Goal: Task Accomplishment & Management: Use online tool/utility

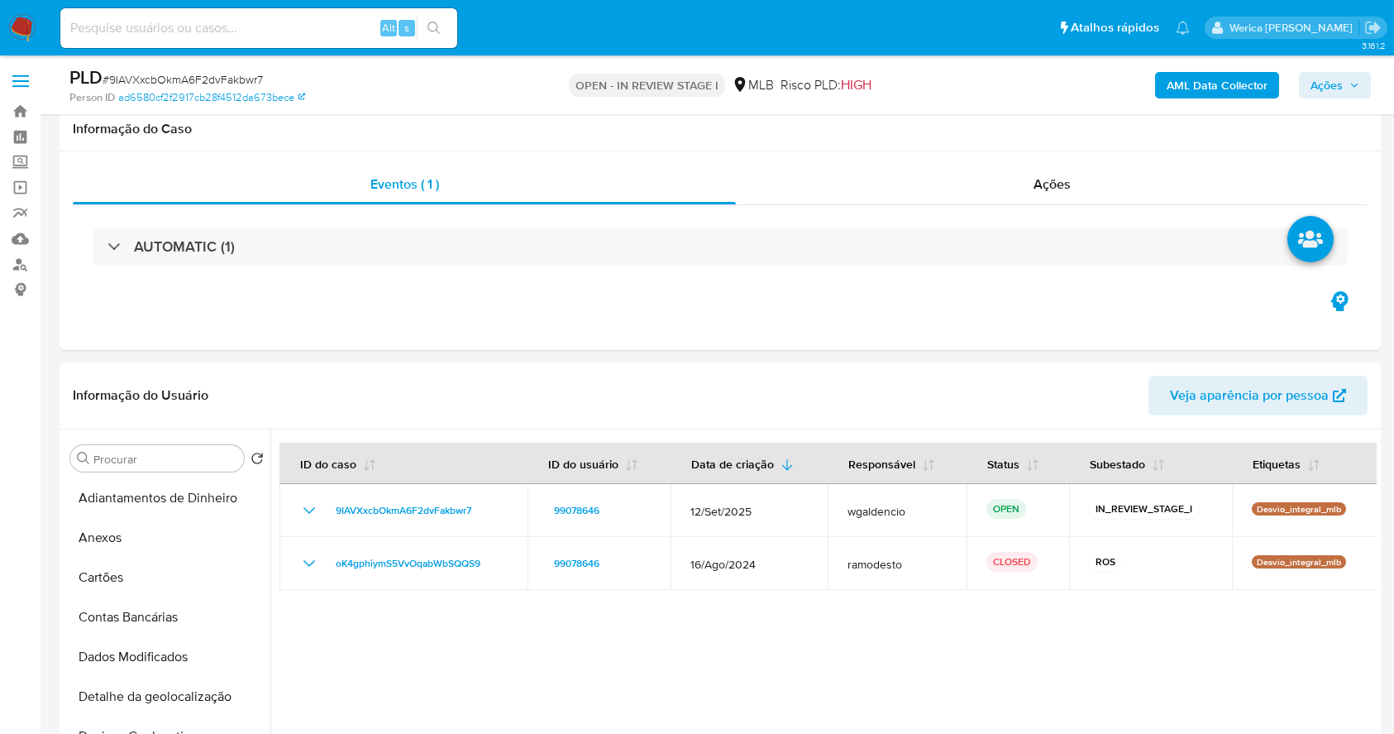
select select "10"
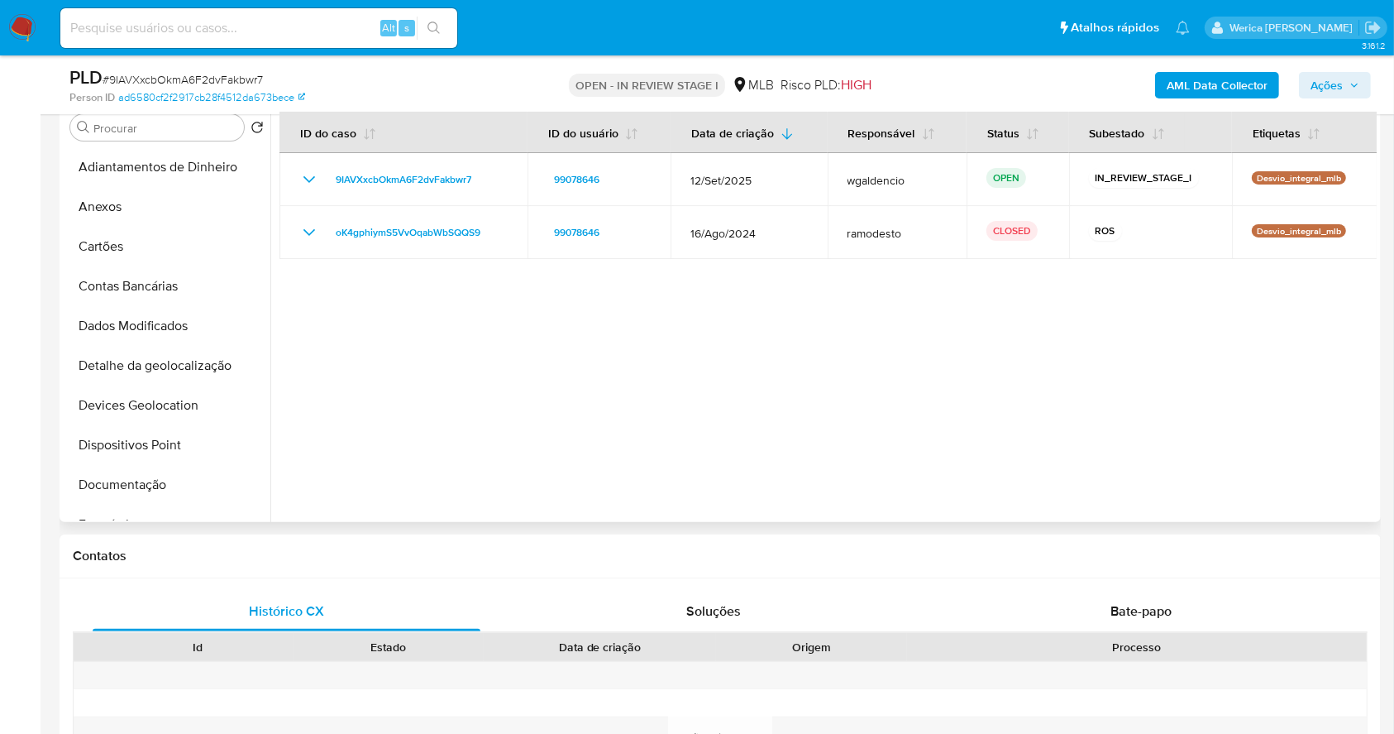
scroll to position [662, 0]
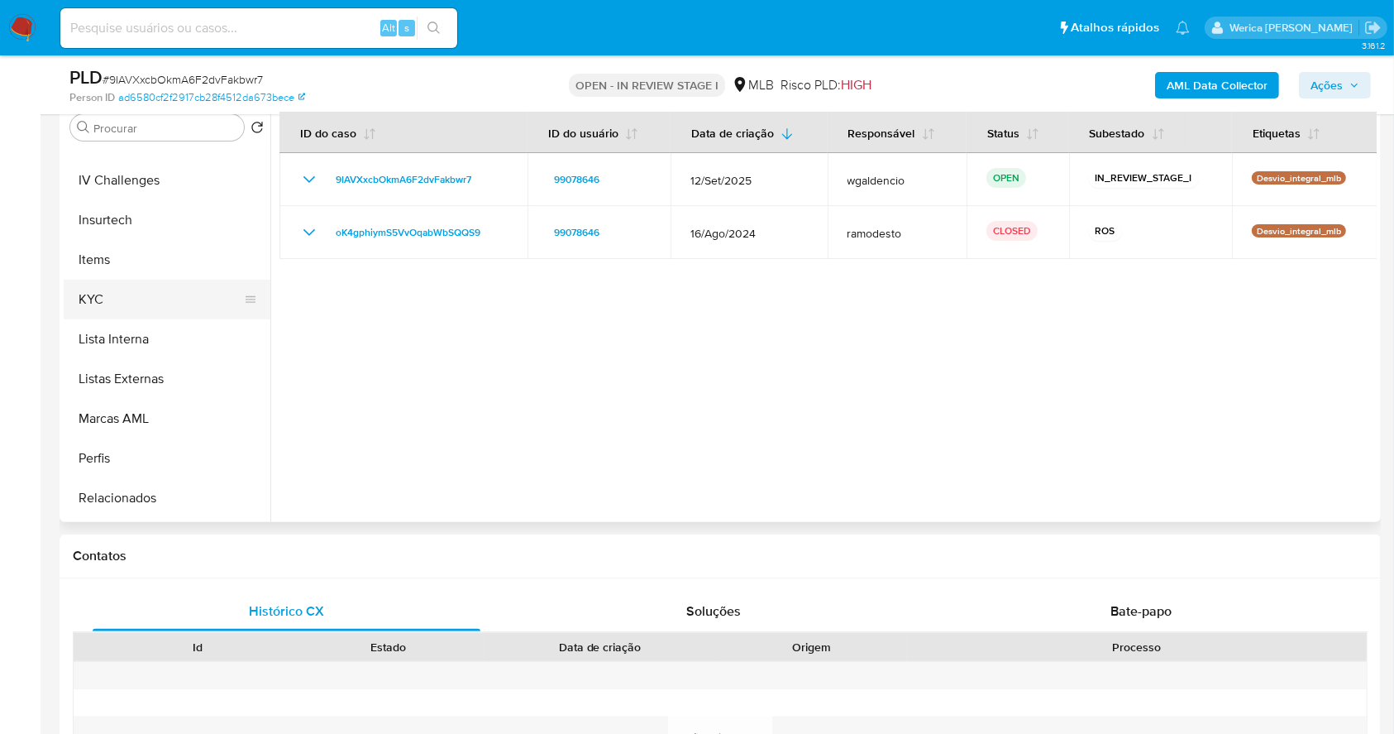
click at [148, 301] on button "KYC" at bounding box center [161, 300] width 194 height 40
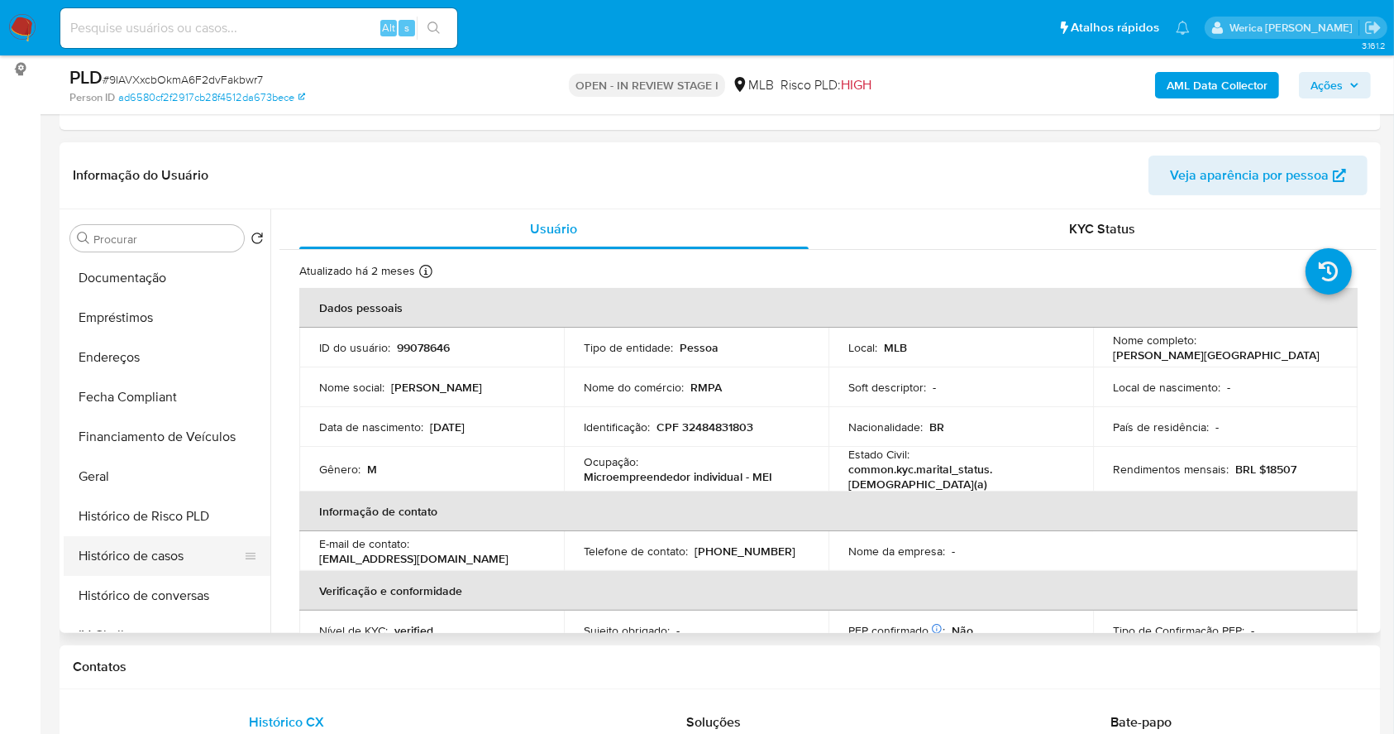
scroll to position [220, 0]
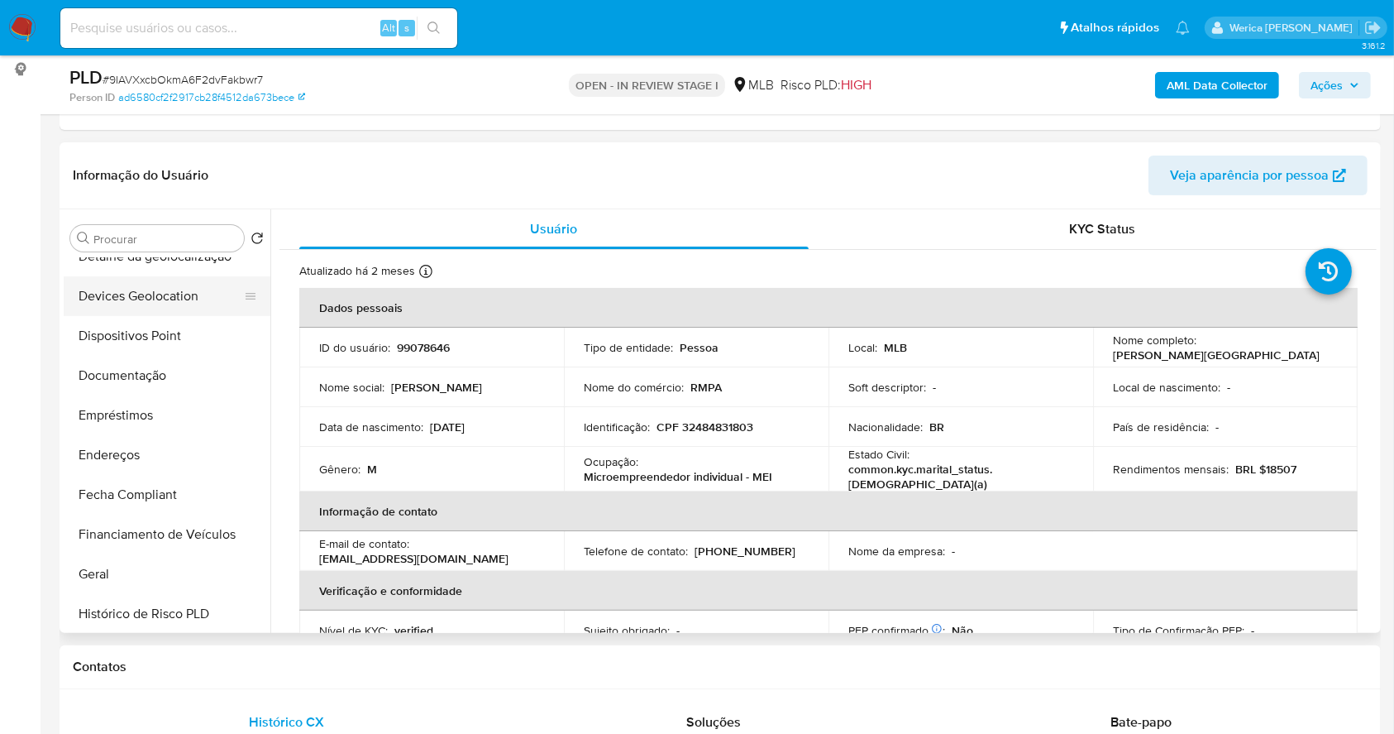
click at [189, 312] on button "Devices Geolocation" at bounding box center [161, 296] width 194 height 40
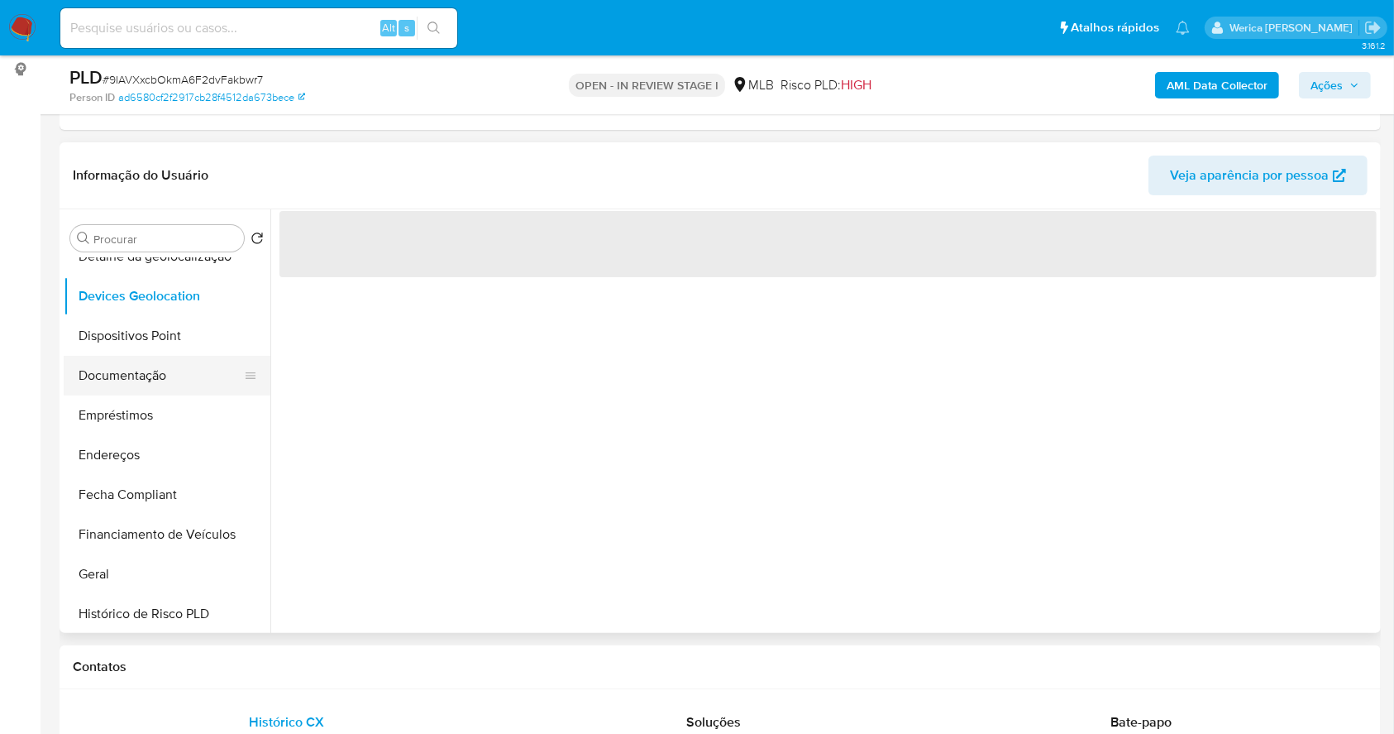
click at [168, 367] on button "Documentação" at bounding box center [161, 376] width 194 height 40
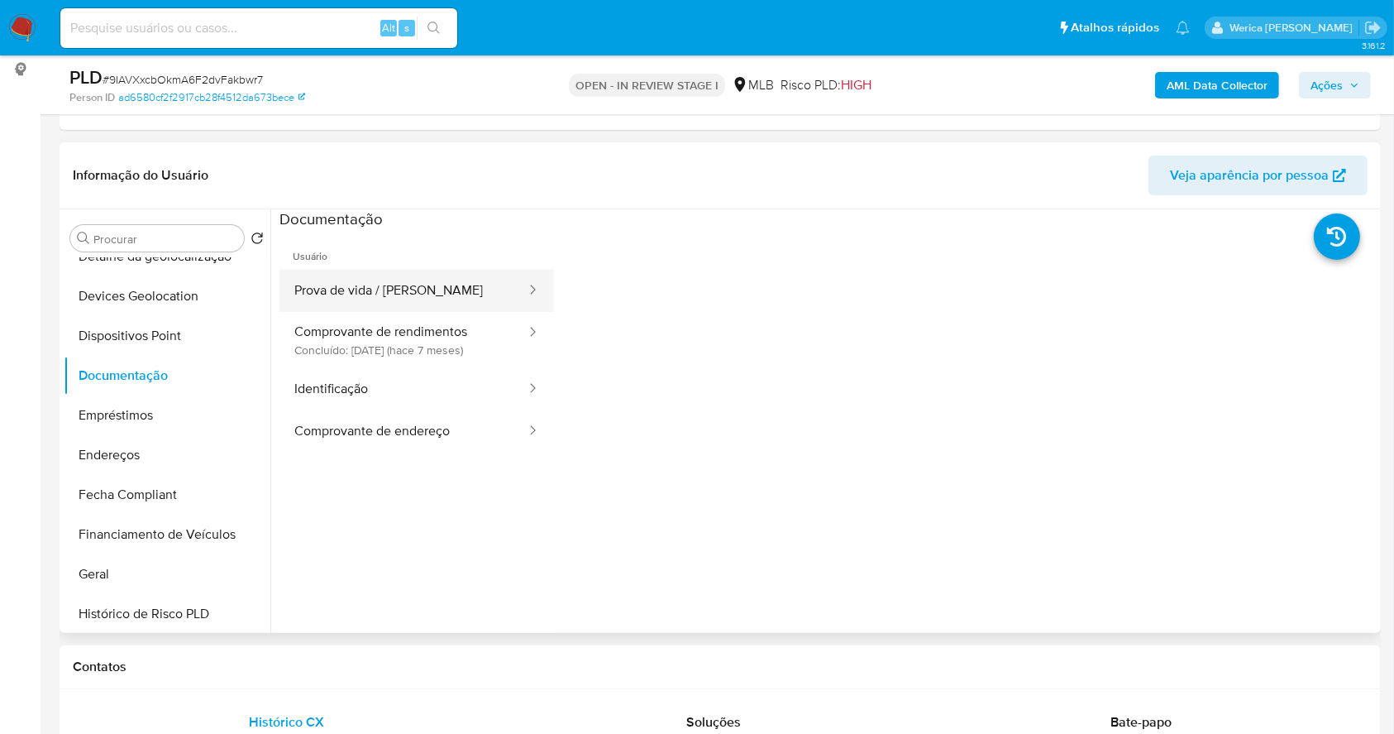
click at [390, 308] on button "Prova de vida / Selfie" at bounding box center [404, 291] width 248 height 42
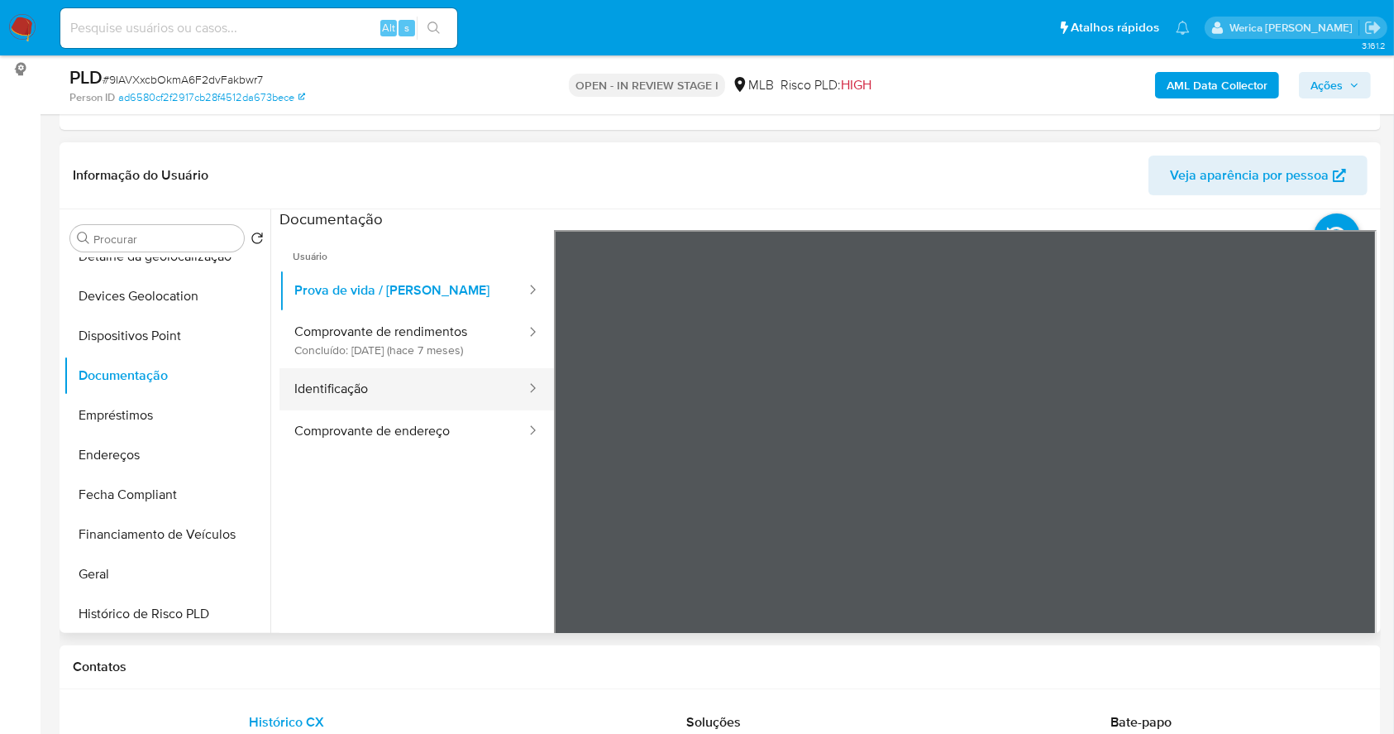
click at [452, 404] on button "Identificação" at bounding box center [404, 389] width 248 height 42
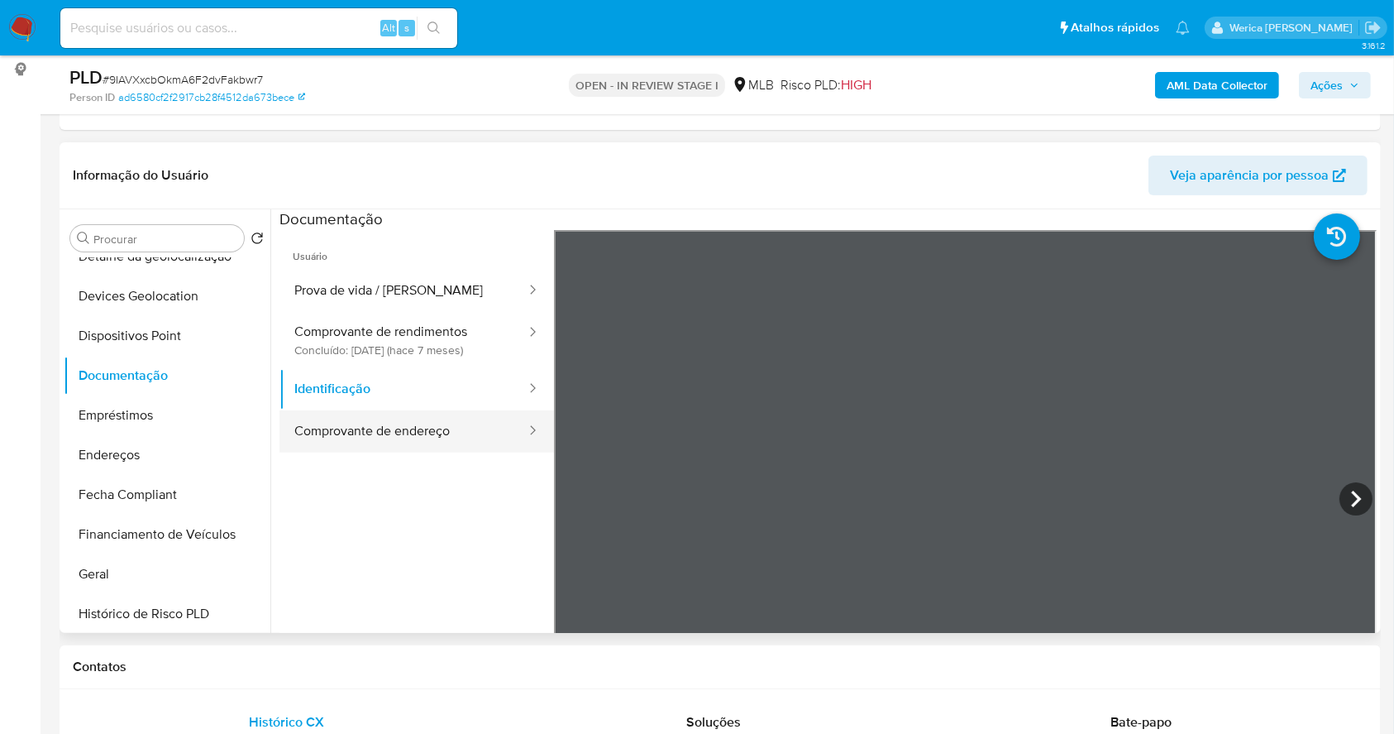
click at [456, 434] on button "Comprovante de endereço" at bounding box center [404, 431] width 248 height 42
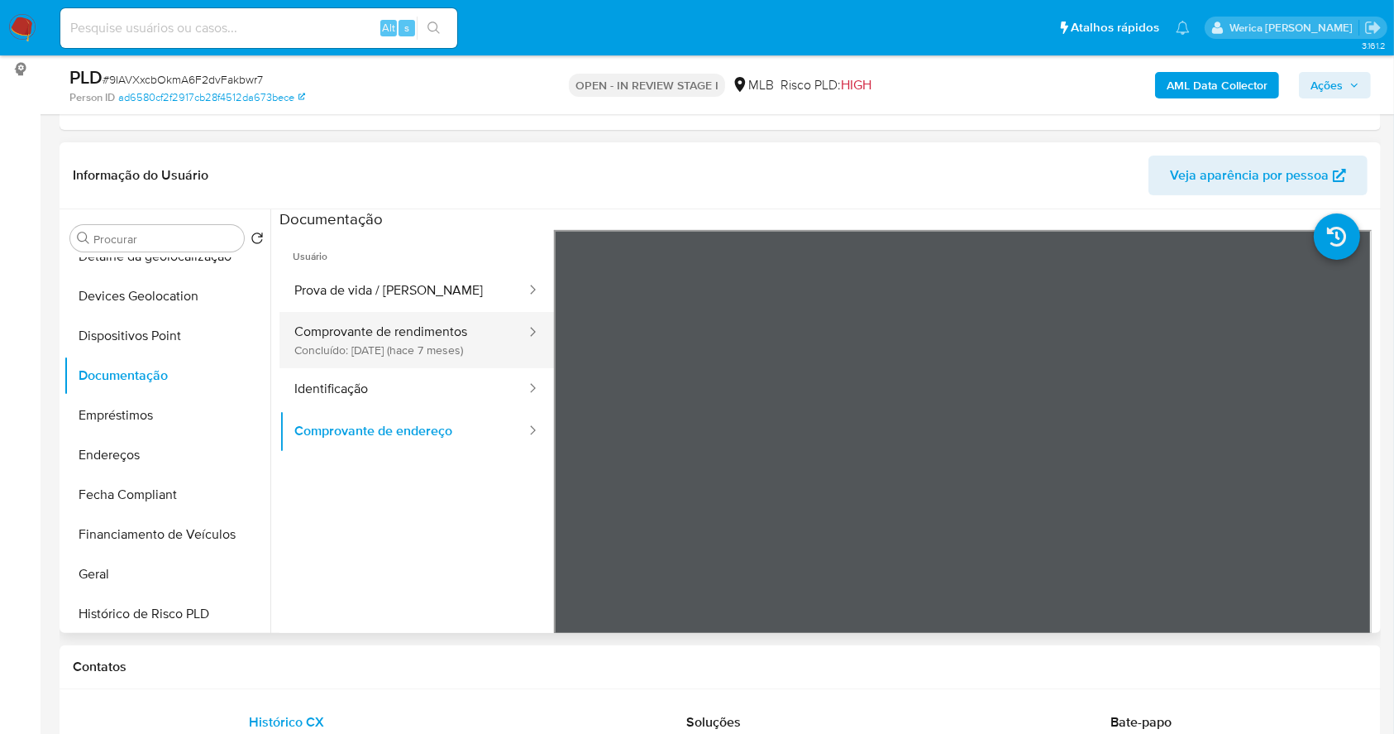
click at [474, 342] on button "Comprovante de rendimentos Concluído: 05/03/2025 (hace 7 meses)" at bounding box center [404, 340] width 248 height 56
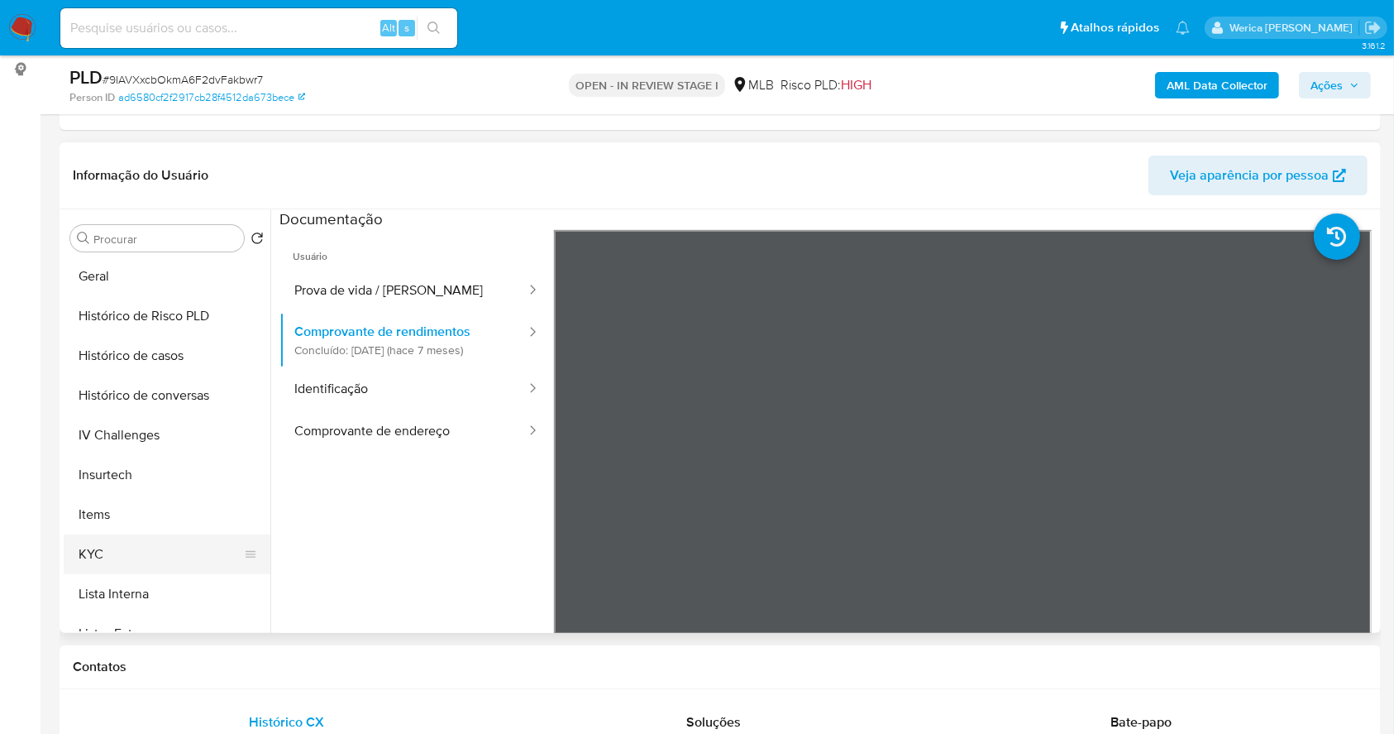
scroll to position [551, 0]
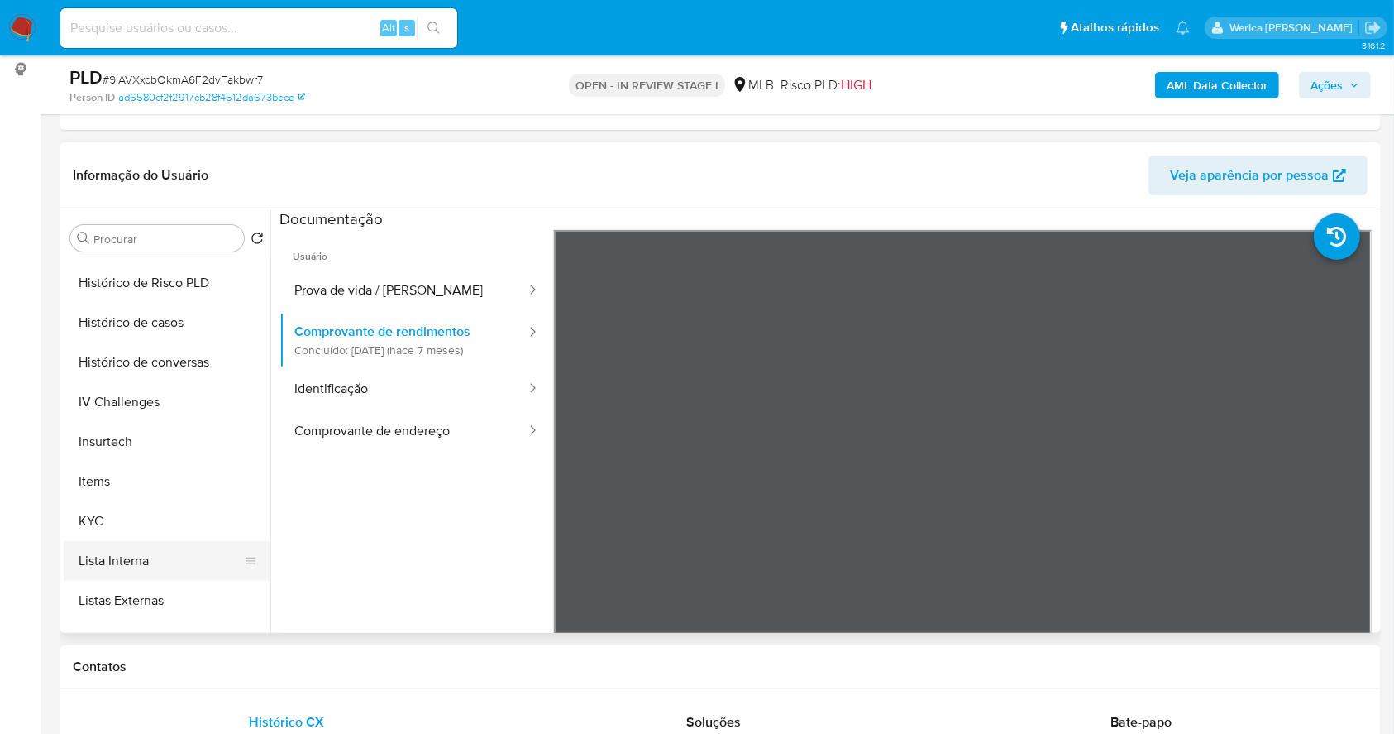
click at [163, 541] on button "Lista Interna" at bounding box center [161, 561] width 194 height 40
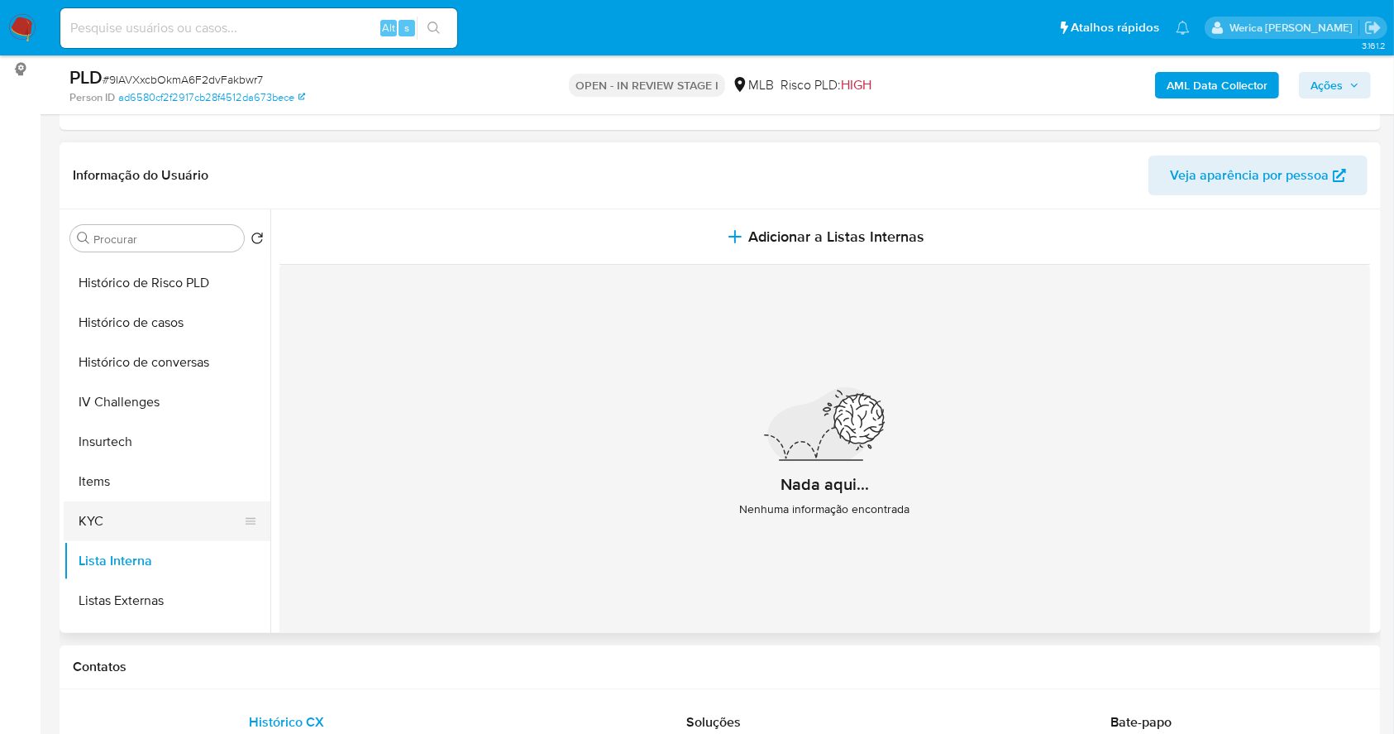
click at [173, 526] on button "KYC" at bounding box center [161, 521] width 194 height 40
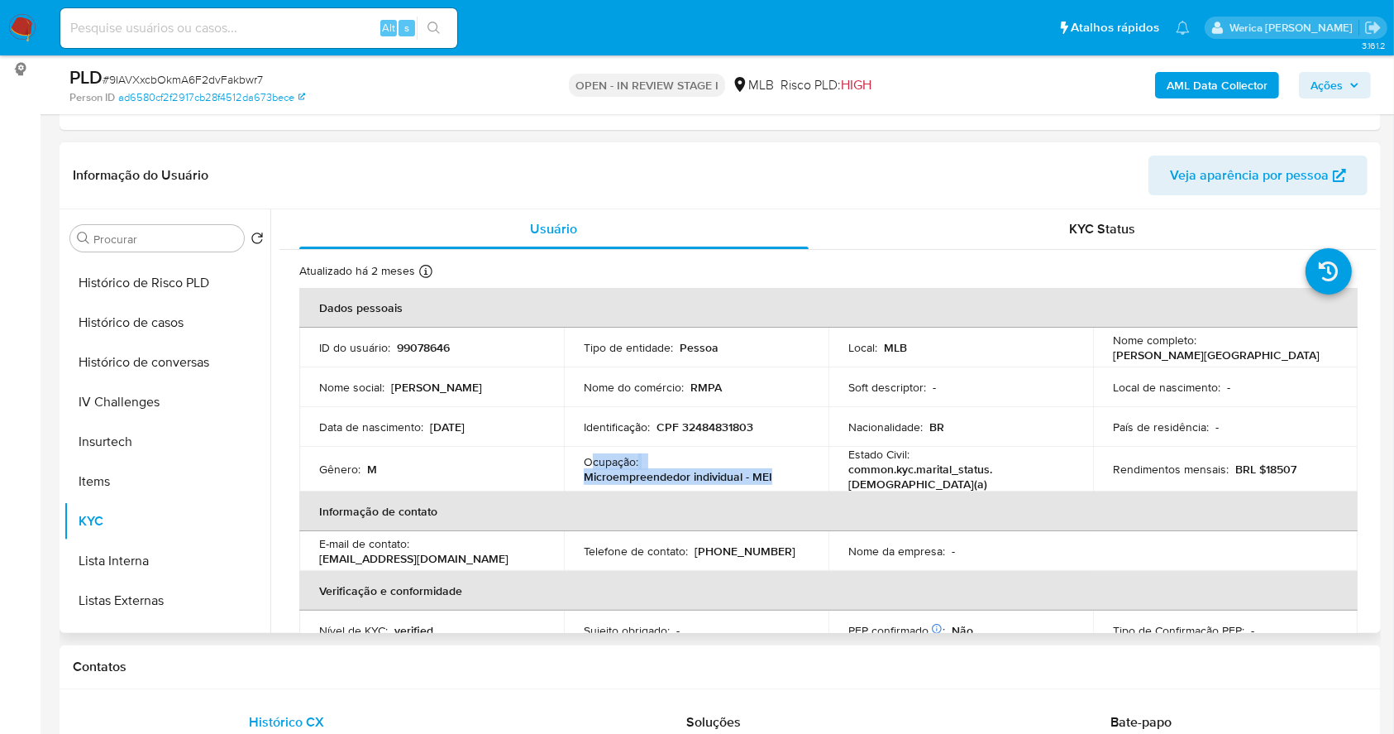
drag, startPoint x: 590, startPoint y: 460, endPoint x: 786, endPoint y: 468, distance: 197.0
click at [786, 468] on div "Ocupação : Microempreendedor individual - MEI" at bounding box center [696, 469] width 225 height 30
copy div "cupação : Microempreendedor individual - MEI"
click at [143, 297] on button "Histórico de Risco PLD" at bounding box center [161, 283] width 194 height 40
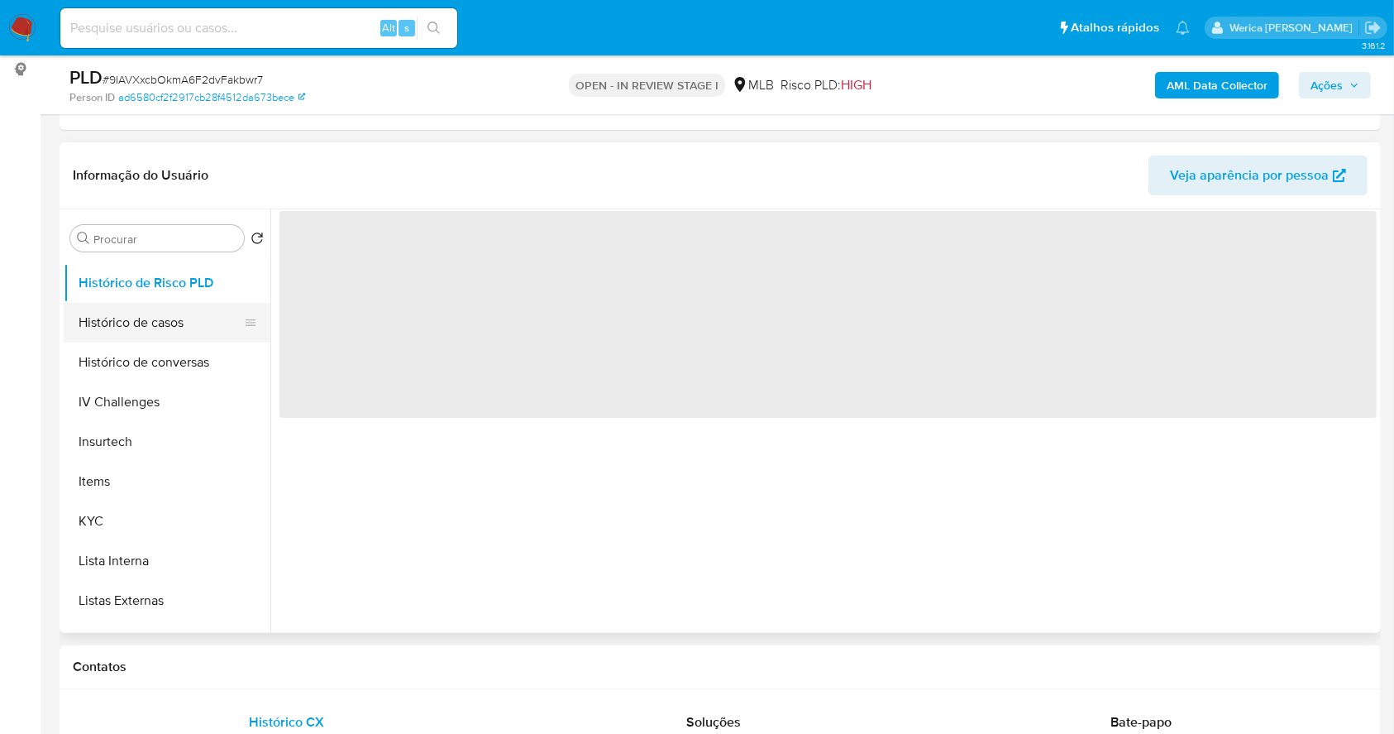
click at [145, 320] on button "Histórico de casos" at bounding box center [161, 323] width 194 height 40
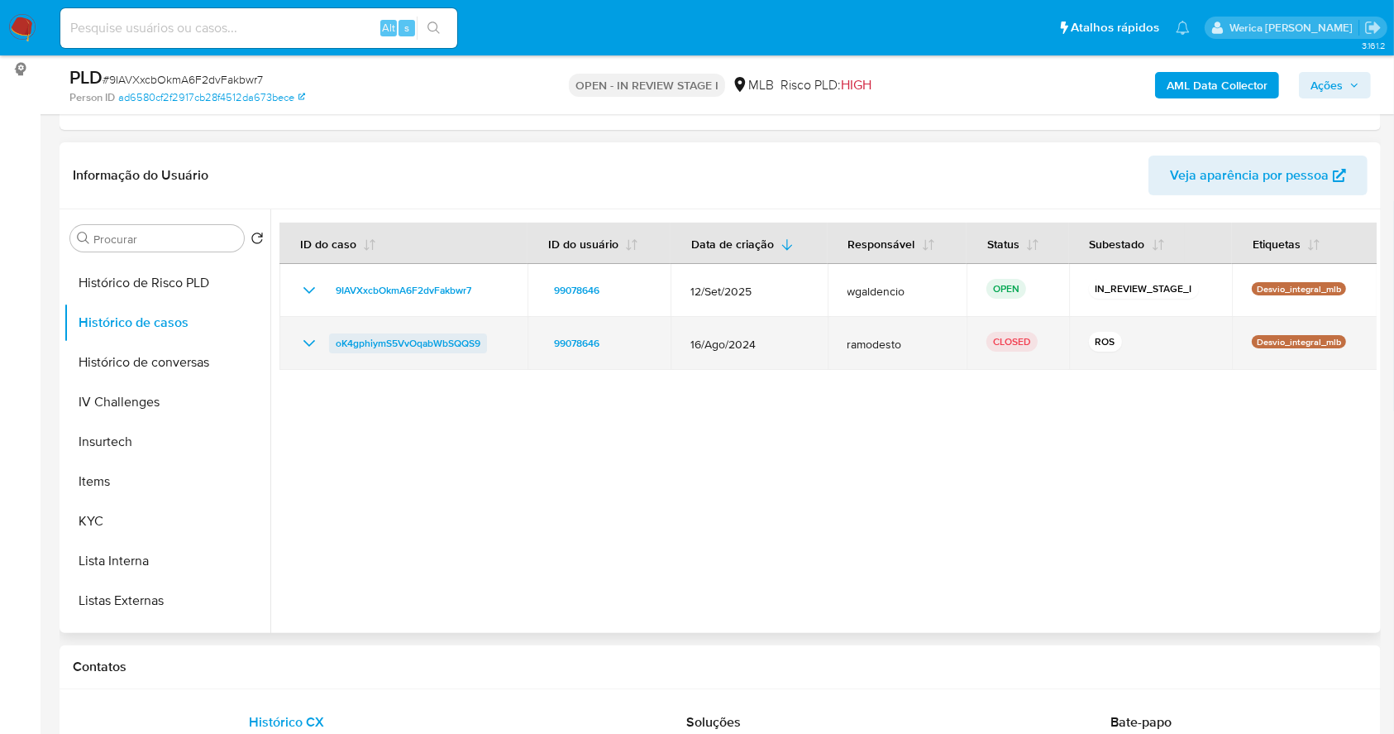
click at [442, 336] on span "oK4gphiymS5VvOqabWbSQQS9" at bounding box center [408, 343] width 145 height 20
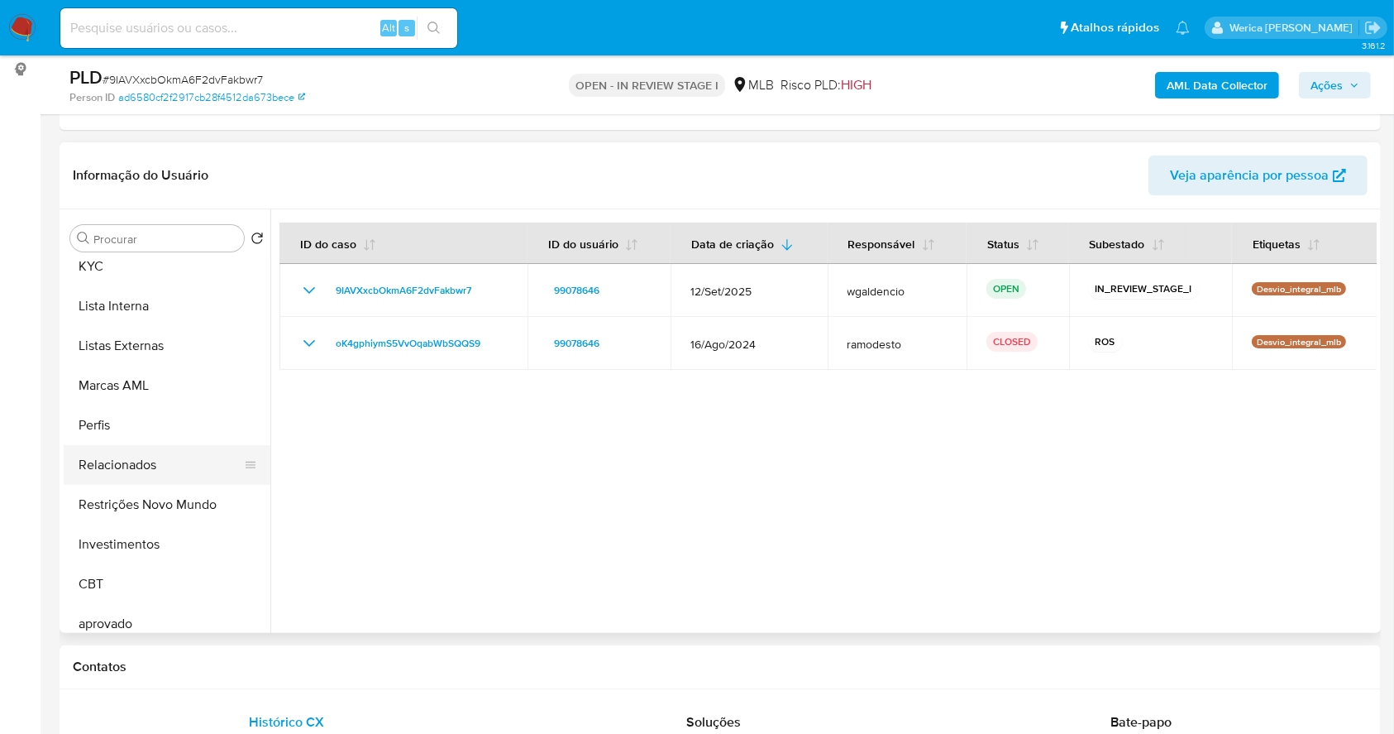
scroll to position [858, 0]
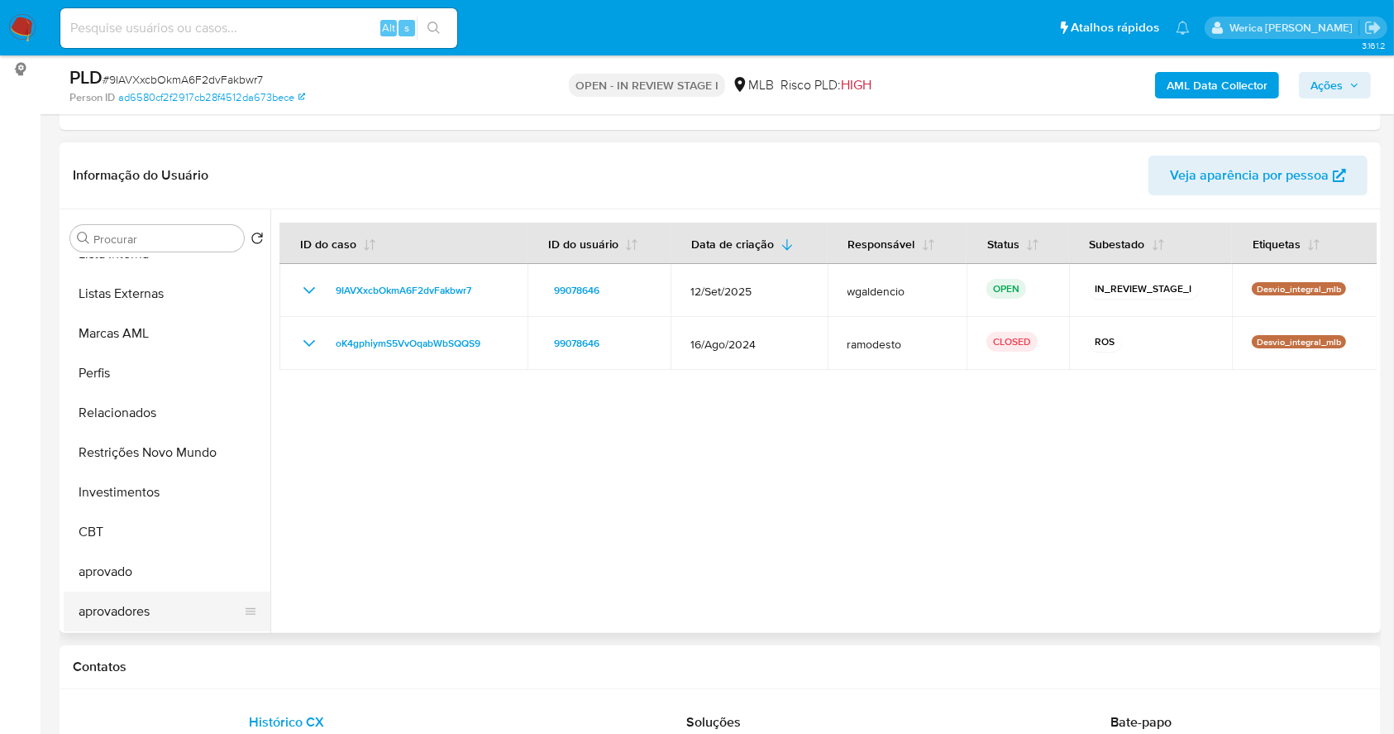
click at [179, 610] on button "aprovadores" at bounding box center [161, 611] width 194 height 40
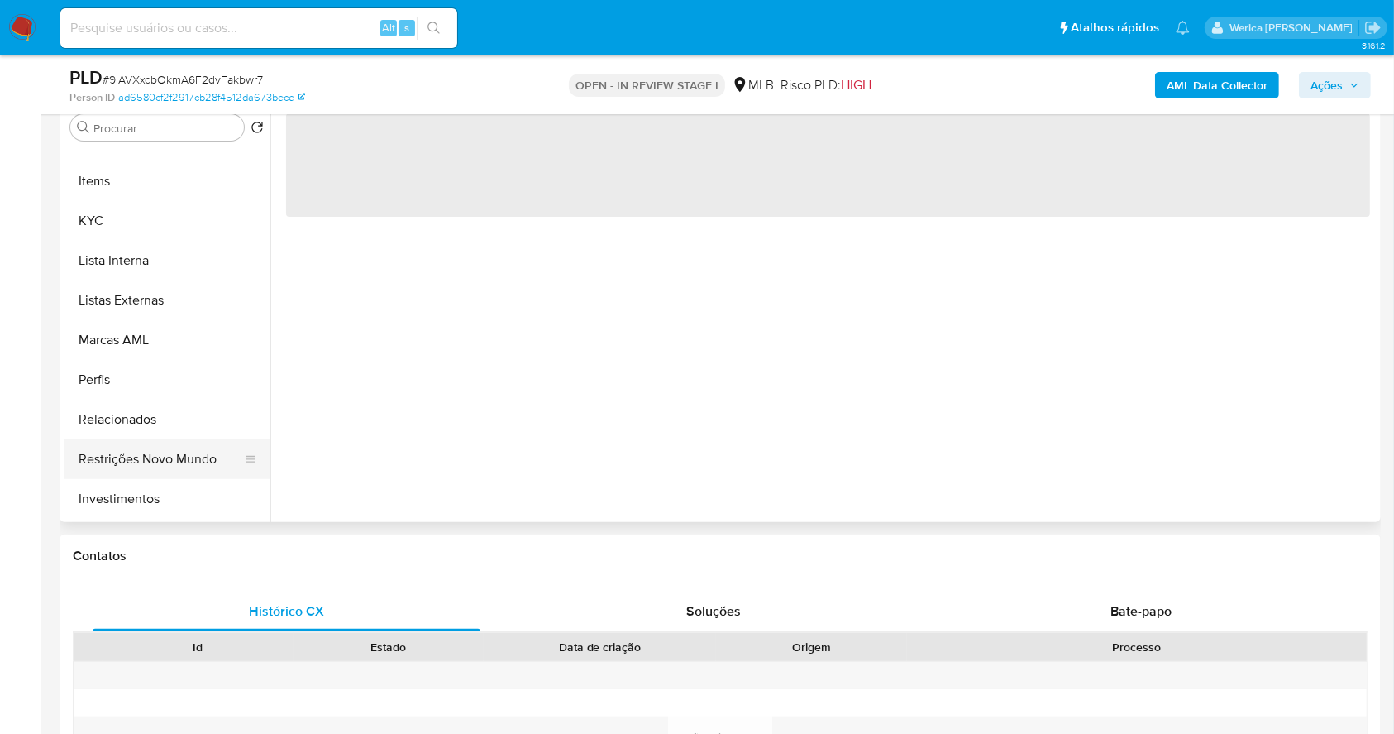
scroll to position [748, 0]
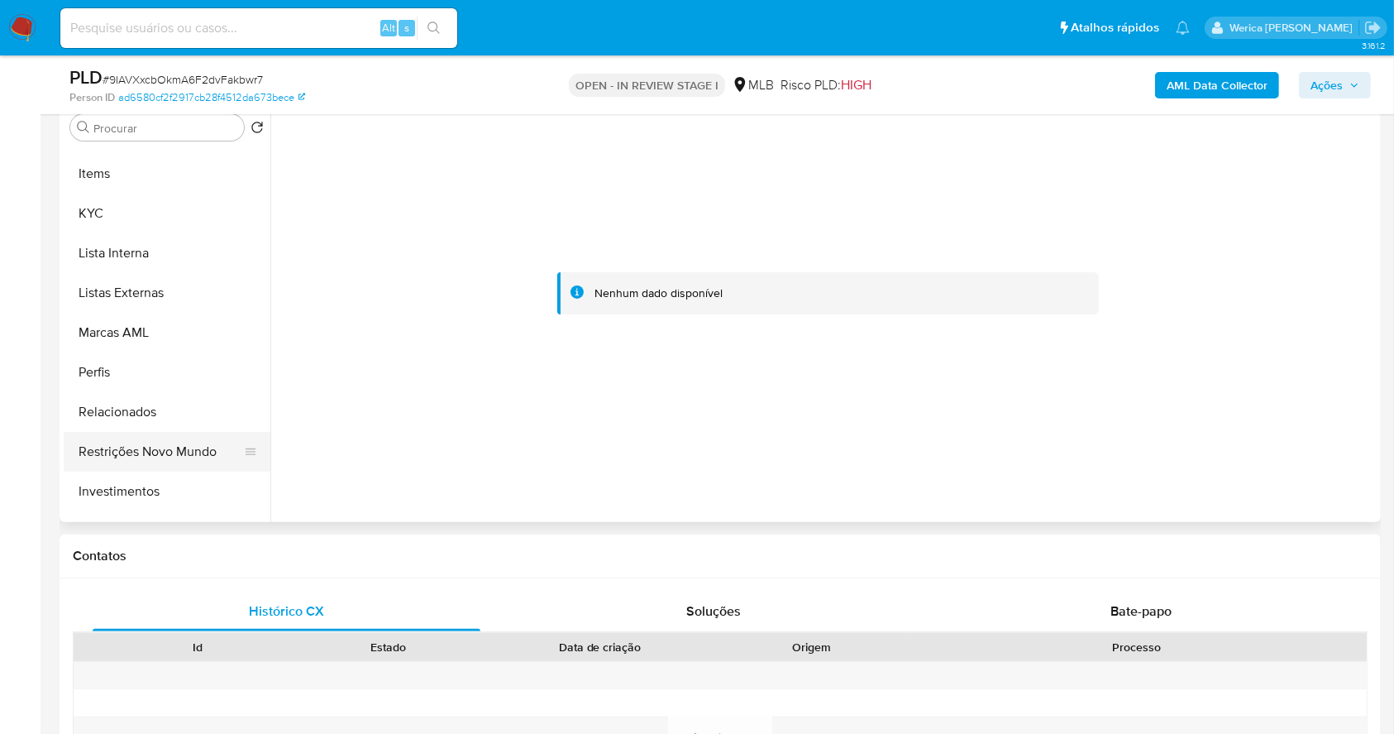
click at [181, 453] on button "Restrições Novo Mundo" at bounding box center [161, 452] width 194 height 40
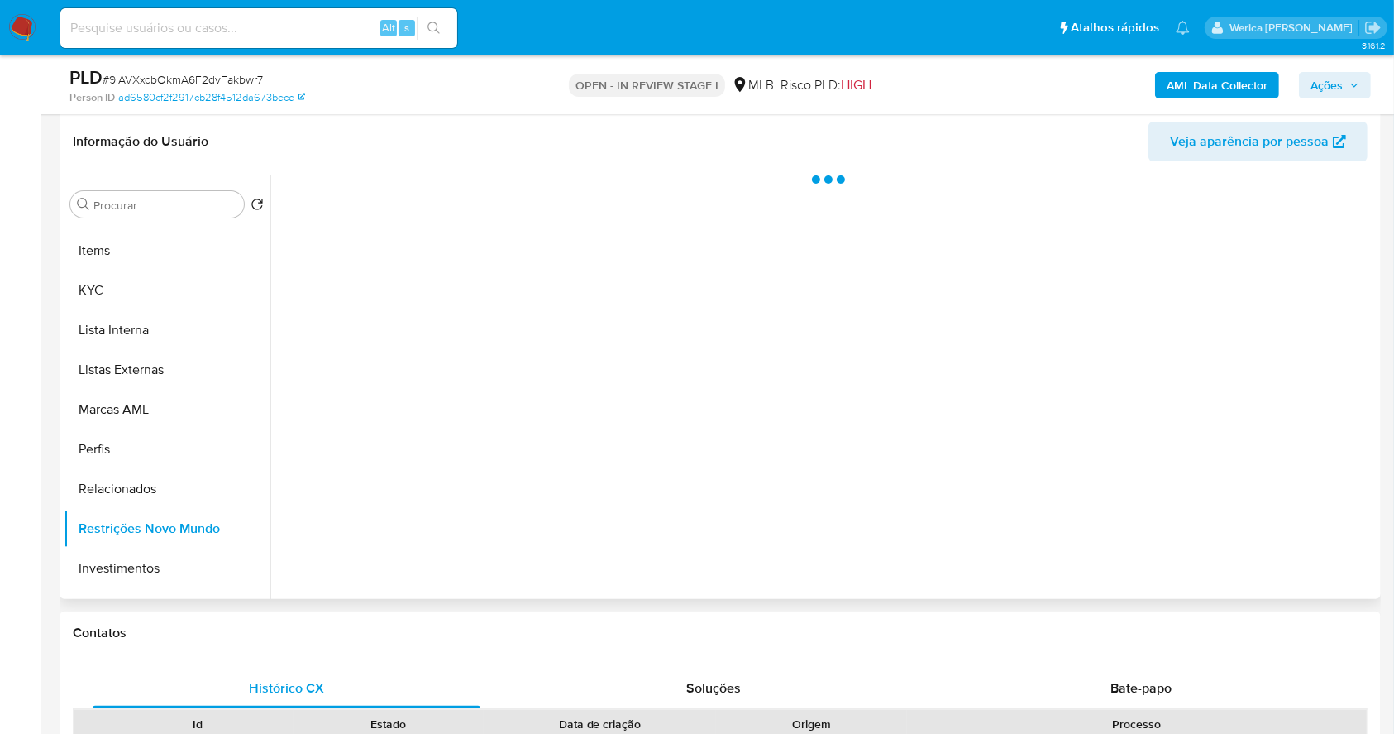
scroll to position [220, 0]
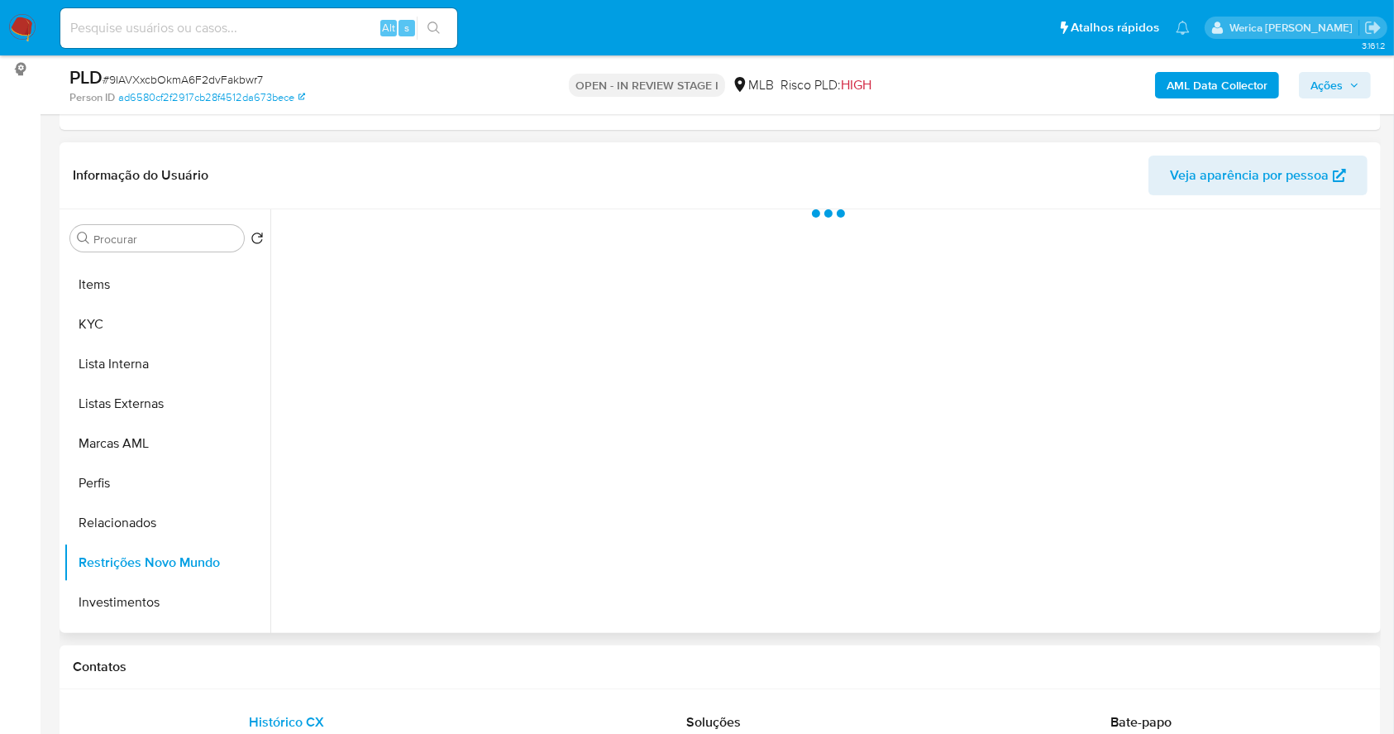
click at [481, 308] on div at bounding box center [823, 420] width 1106 height 423
click at [480, 255] on div at bounding box center [823, 420] width 1106 height 423
click at [469, 228] on button "Historial" at bounding box center [444, 231] width 90 height 44
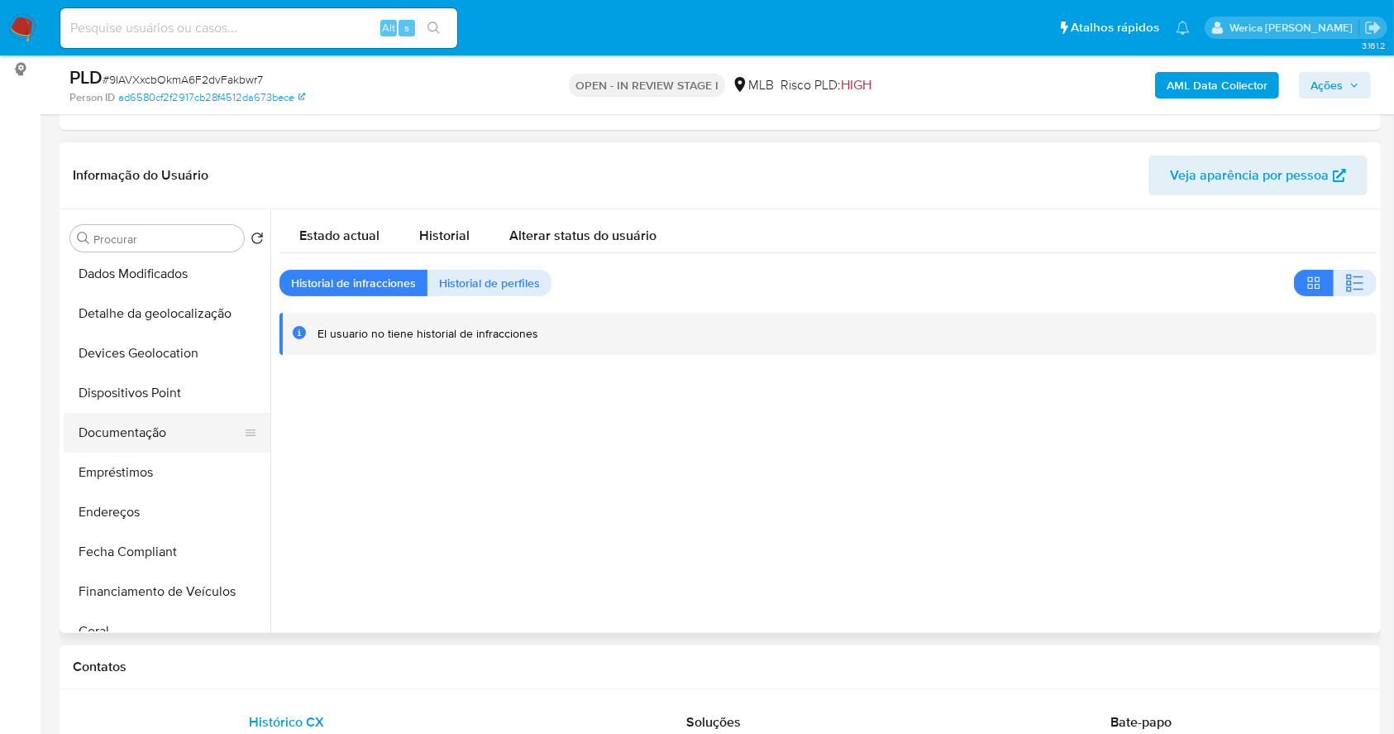
scroll to position [86, 0]
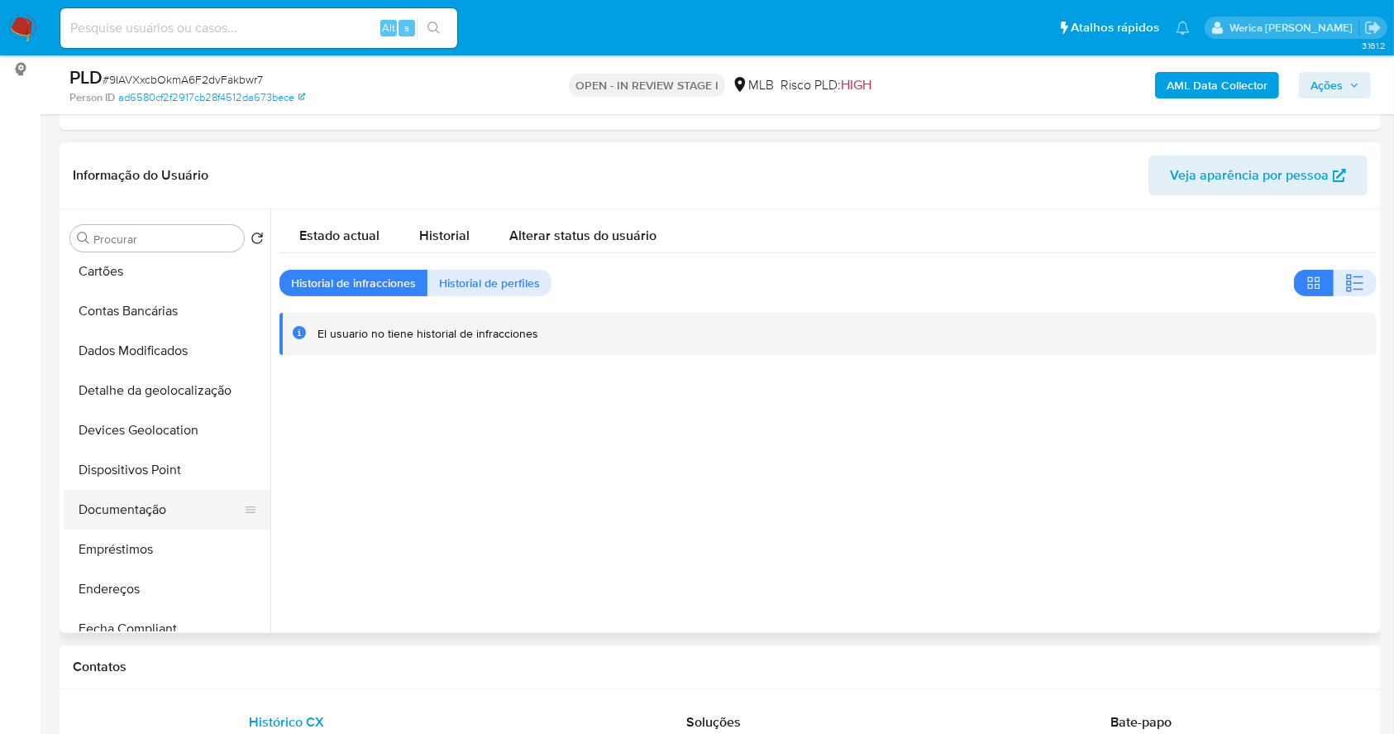
click at [169, 509] on button "Documentação" at bounding box center [161, 510] width 194 height 40
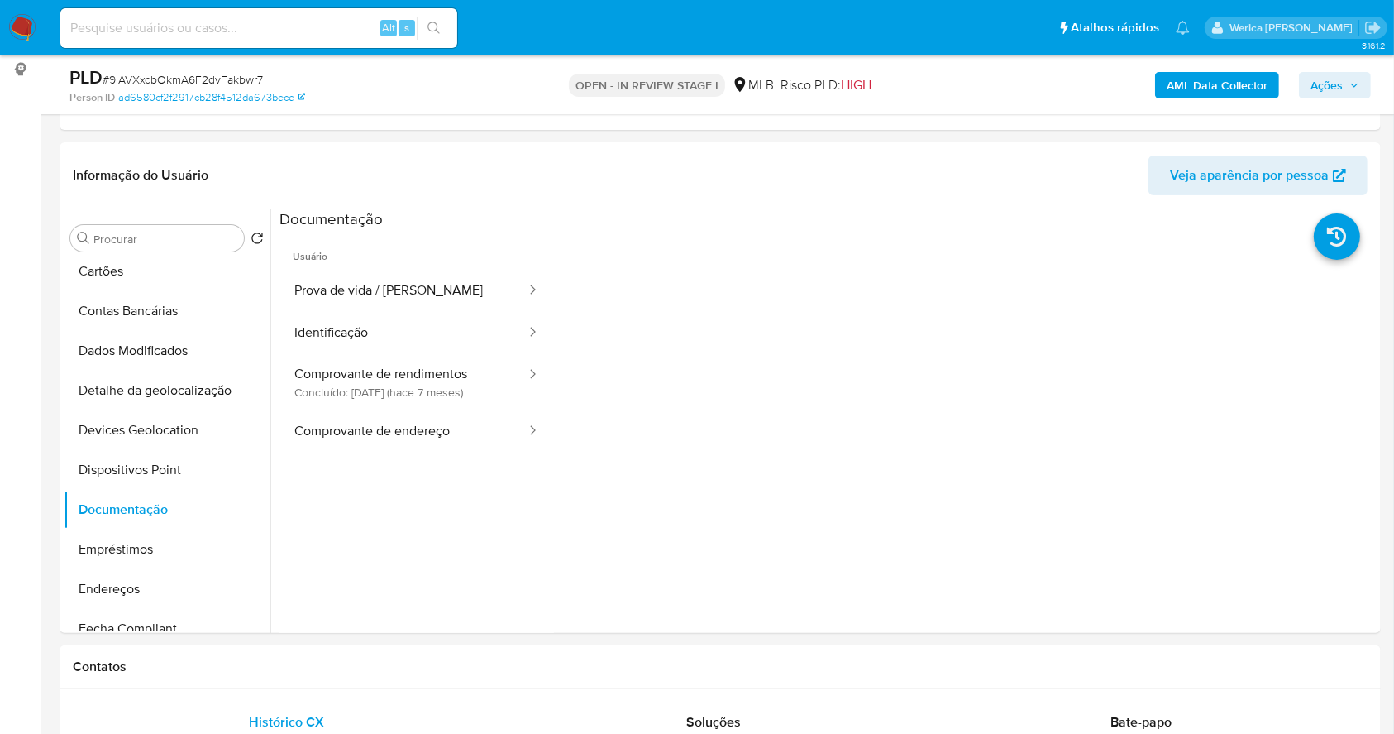
click at [356, 327] on button "Identificação" at bounding box center [404, 333] width 248 height 42
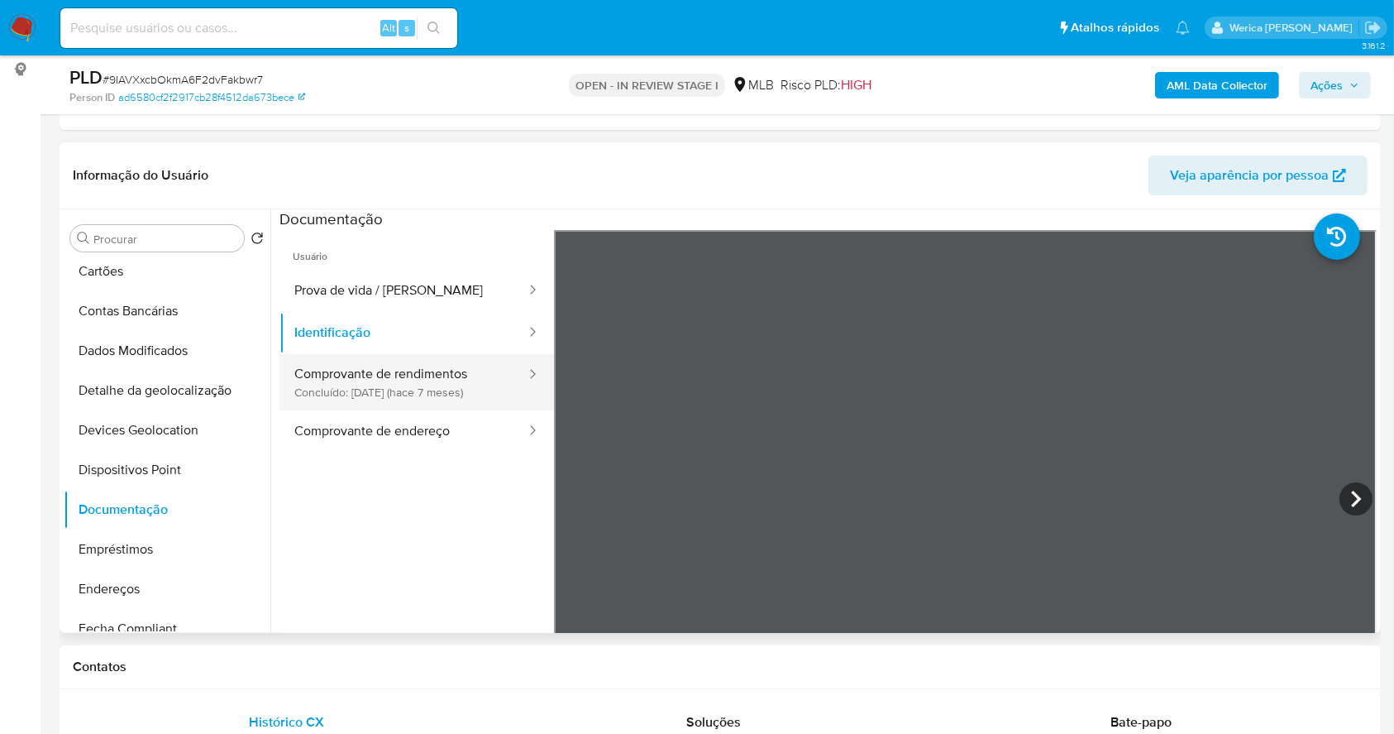
drag, startPoint x: 414, startPoint y: 390, endPoint x: 437, endPoint y: 399, distance: 23.8
click at [414, 392] on button "Comprovante de rendimentos Concluído: 05/03/2025 (hace 7 meses)" at bounding box center [404, 382] width 248 height 56
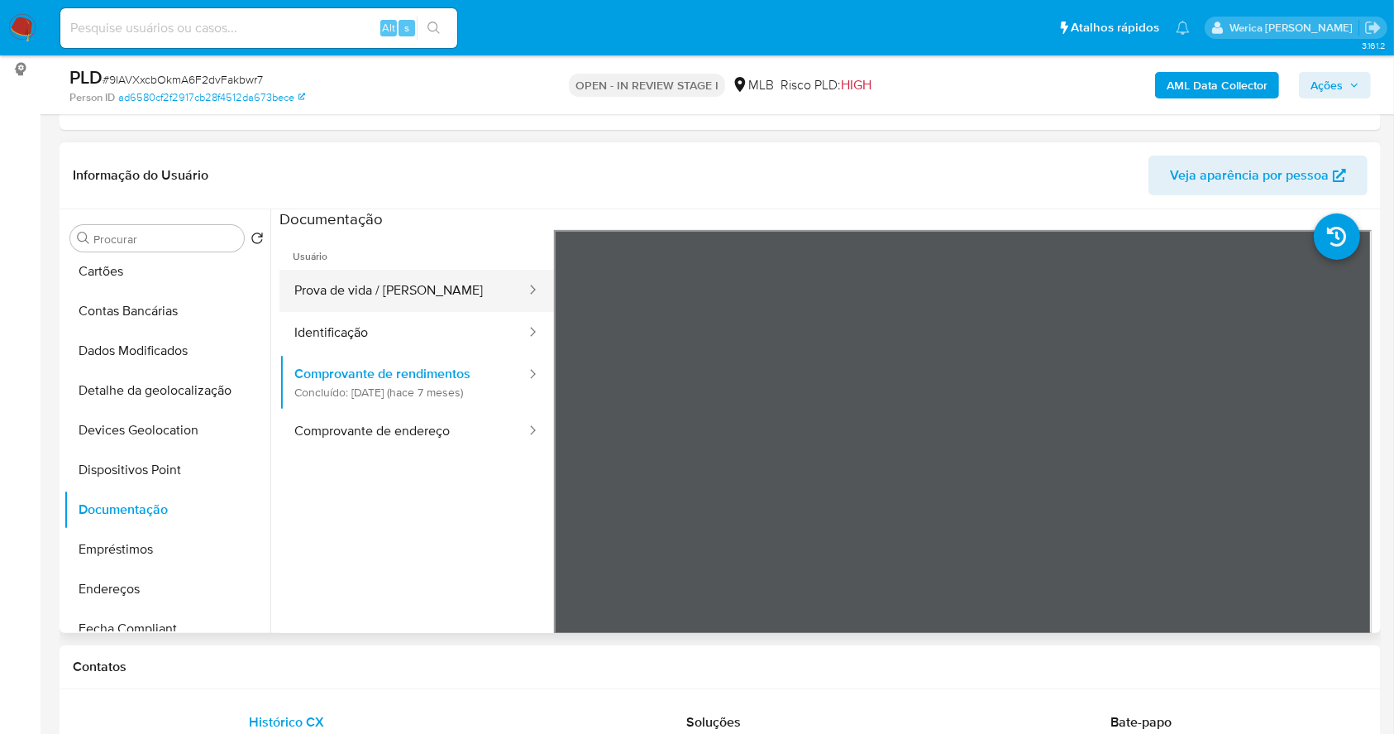
click at [415, 303] on button "Prova de vida / Selfie" at bounding box center [404, 291] width 248 height 42
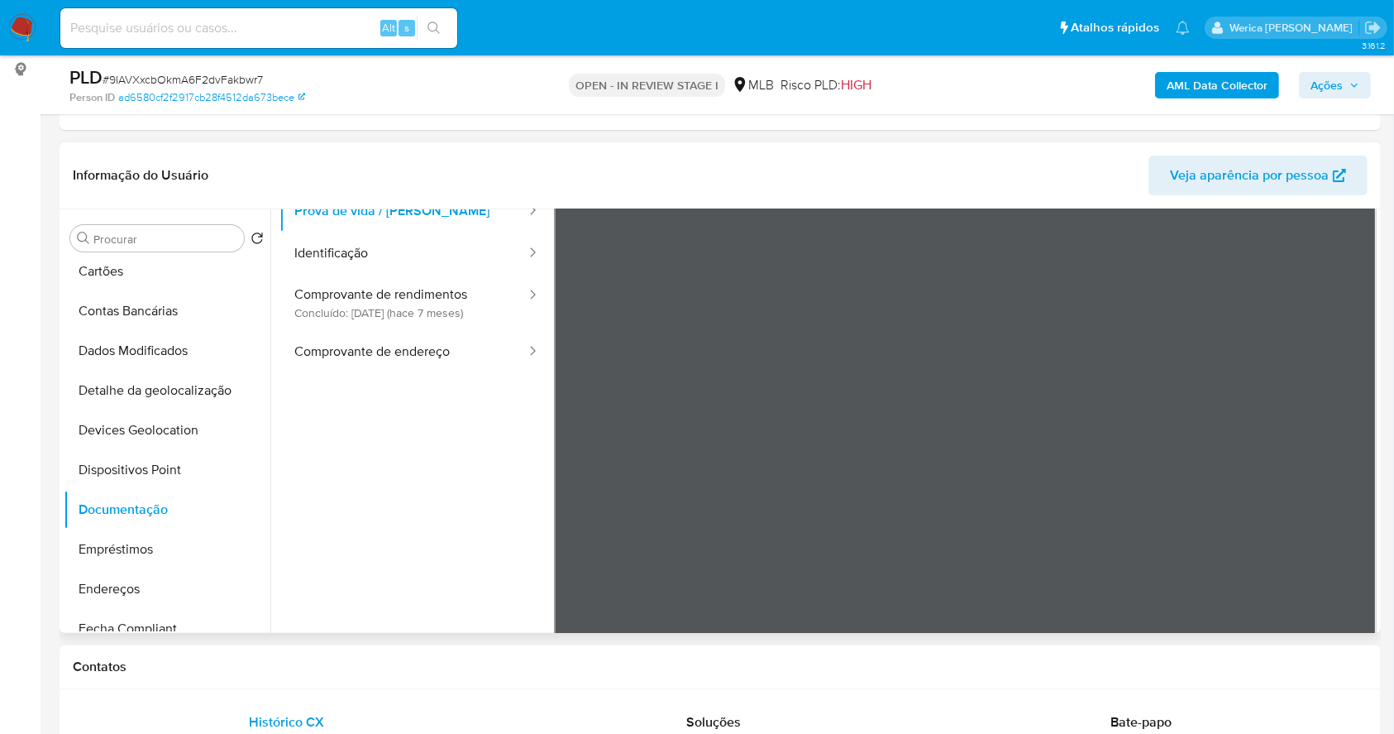
scroll to position [110, 0]
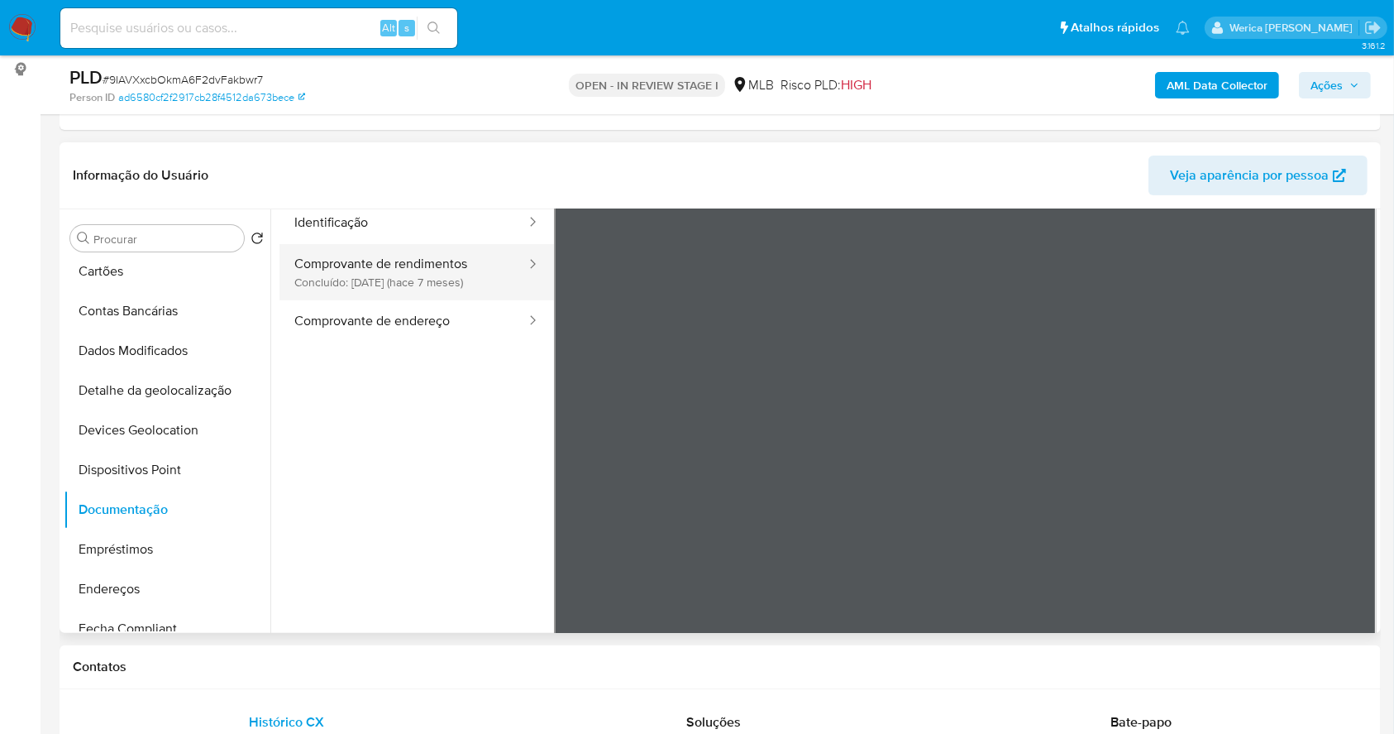
click at [463, 294] on button "Comprovante de rendimentos Concluído: 05/03/2025 (hace 7 meses)" at bounding box center [404, 272] width 248 height 56
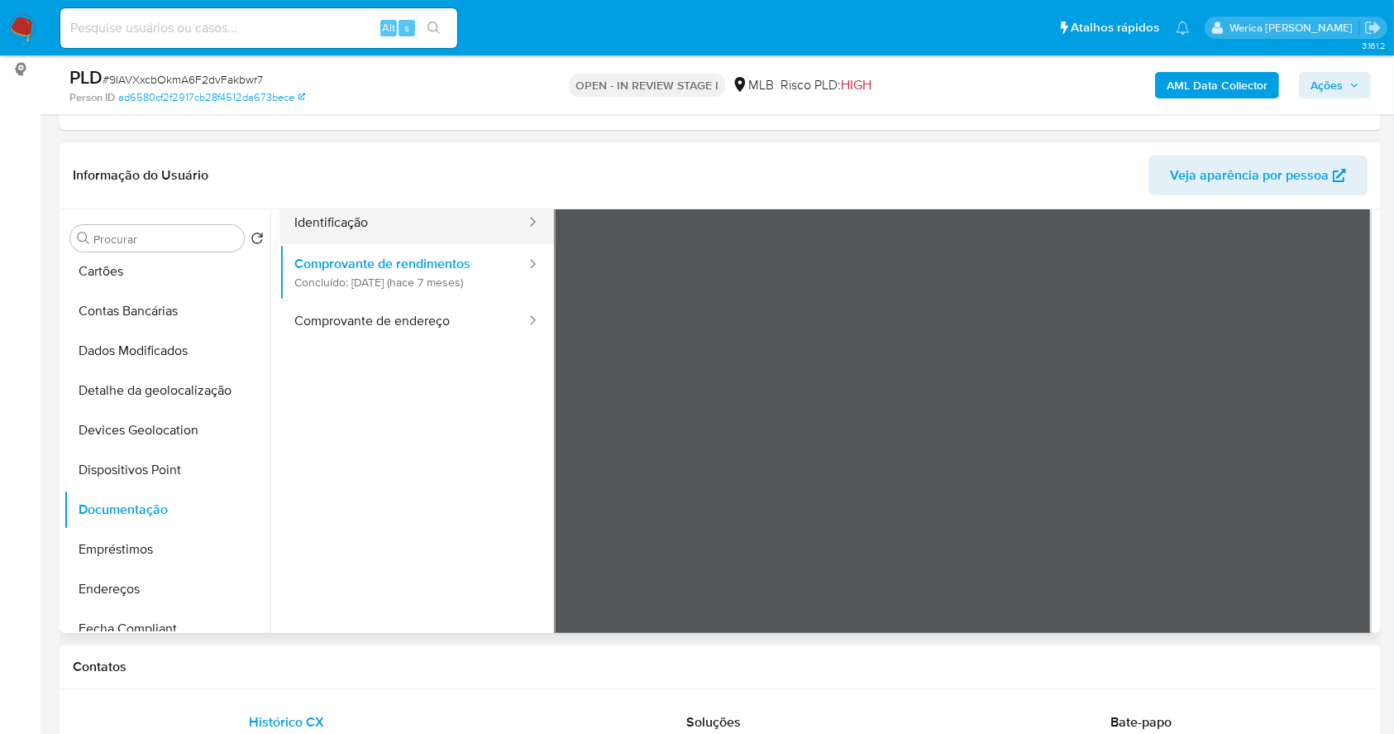
click at [424, 220] on button "Identificação" at bounding box center [404, 223] width 248 height 42
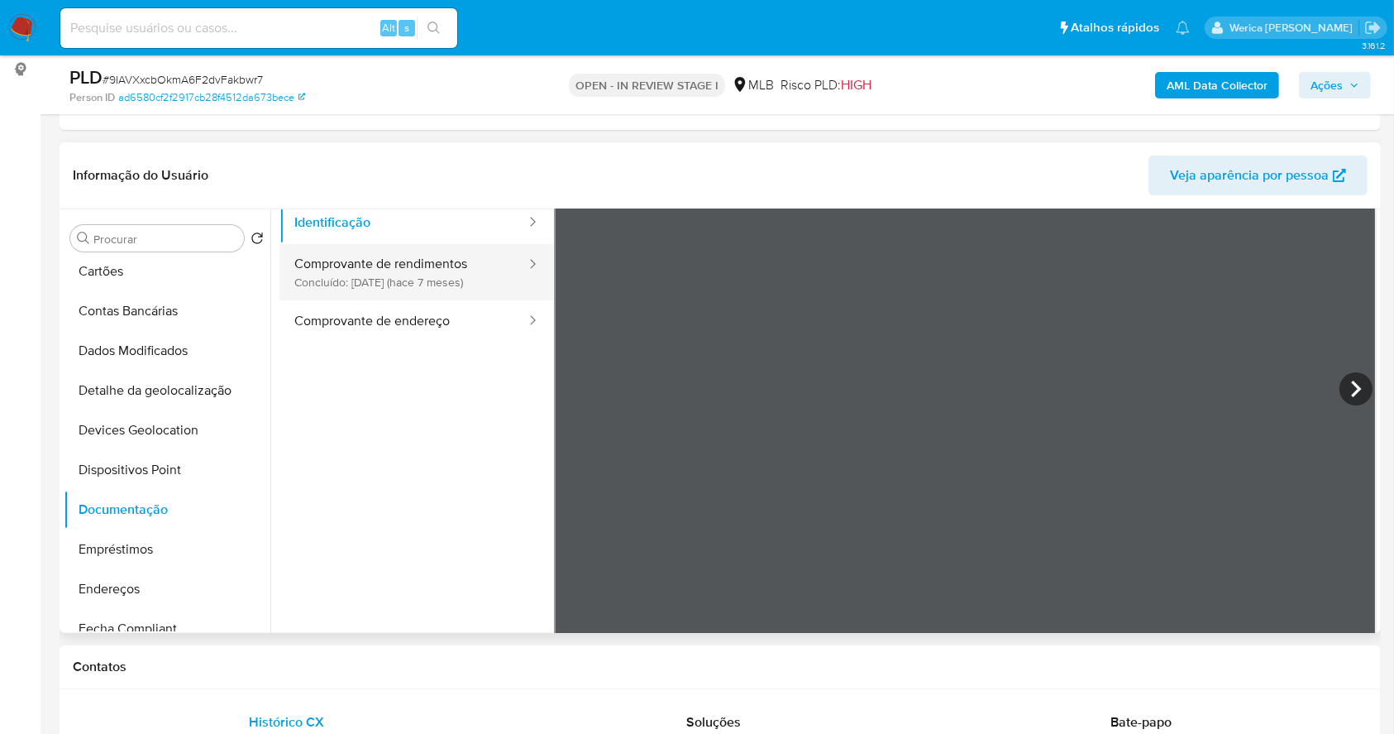
click at [439, 255] on button "Comprovante de rendimentos Concluído: 05/03/2025 (hace 7 meses)" at bounding box center [404, 272] width 248 height 56
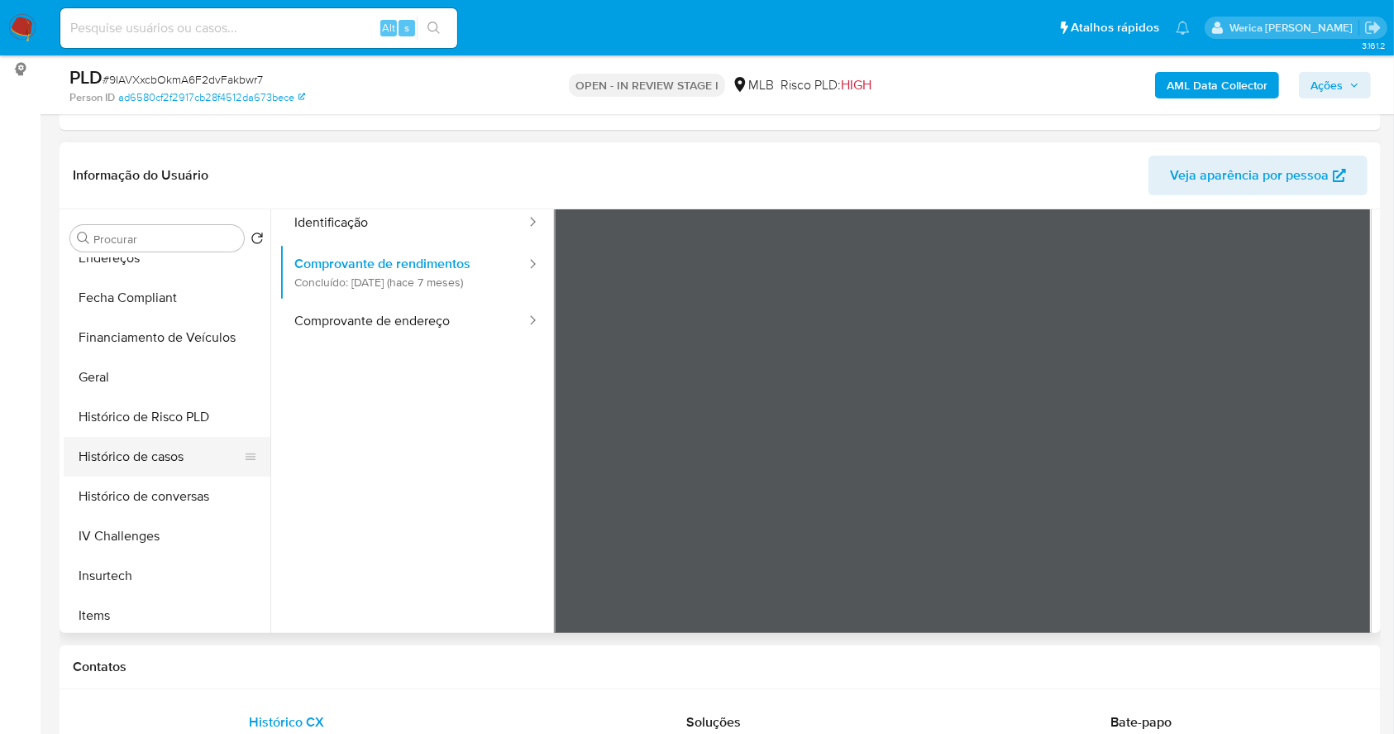
scroll to position [637, 0]
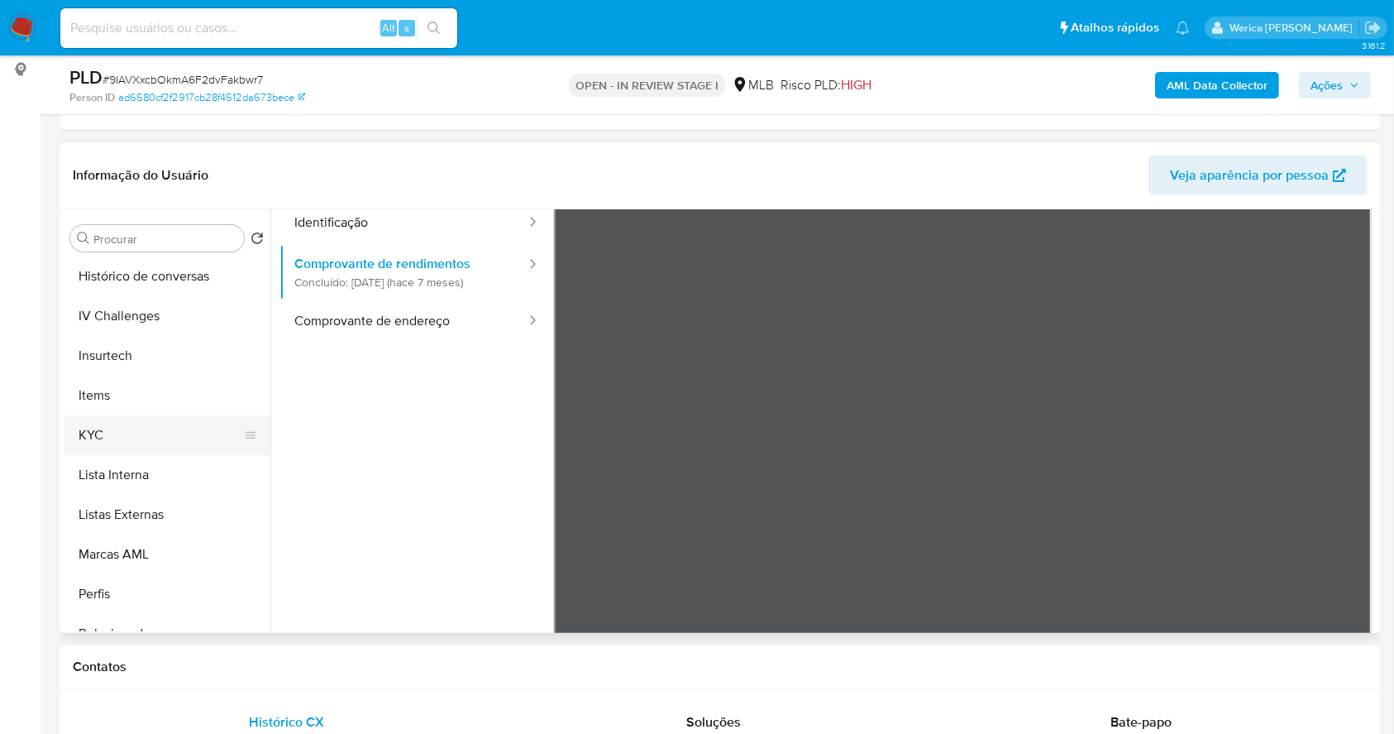
click at [117, 430] on button "KYC" at bounding box center [161, 435] width 194 height 40
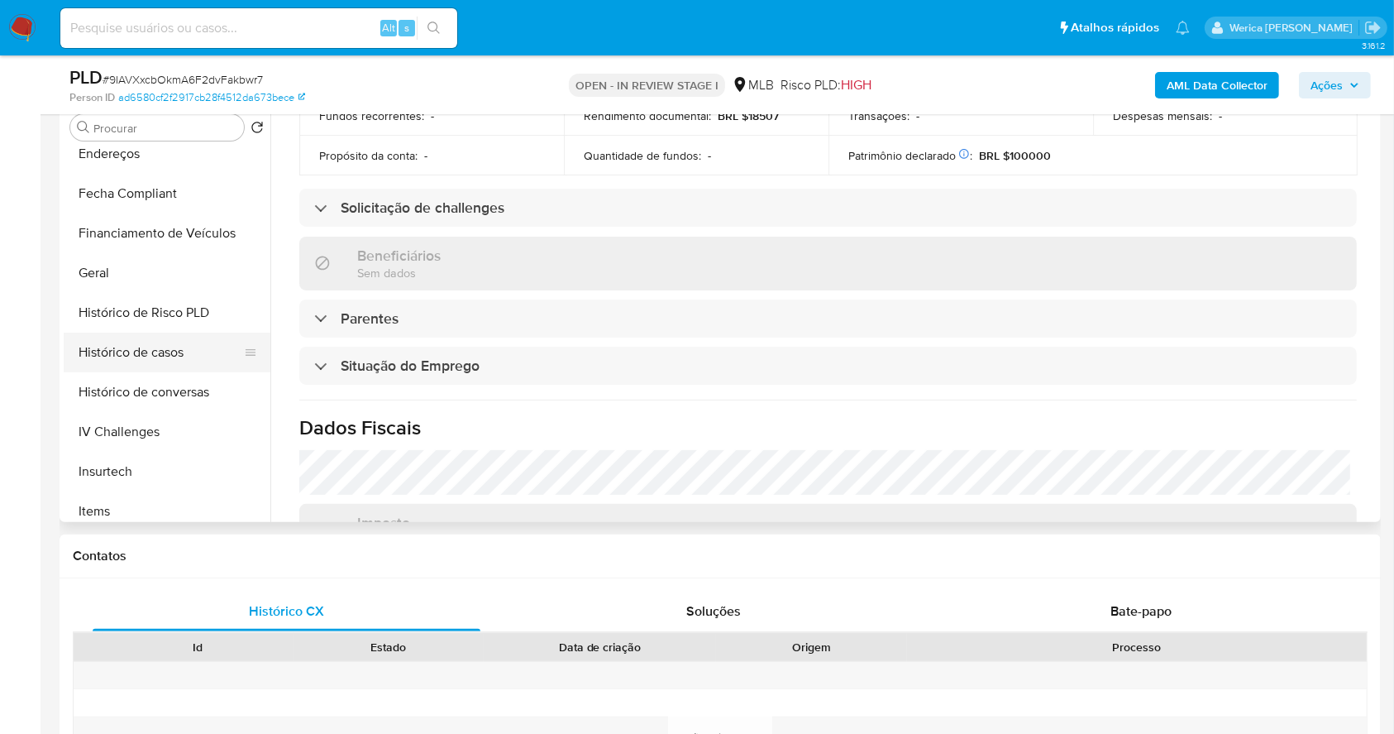
scroll to position [306, 0]
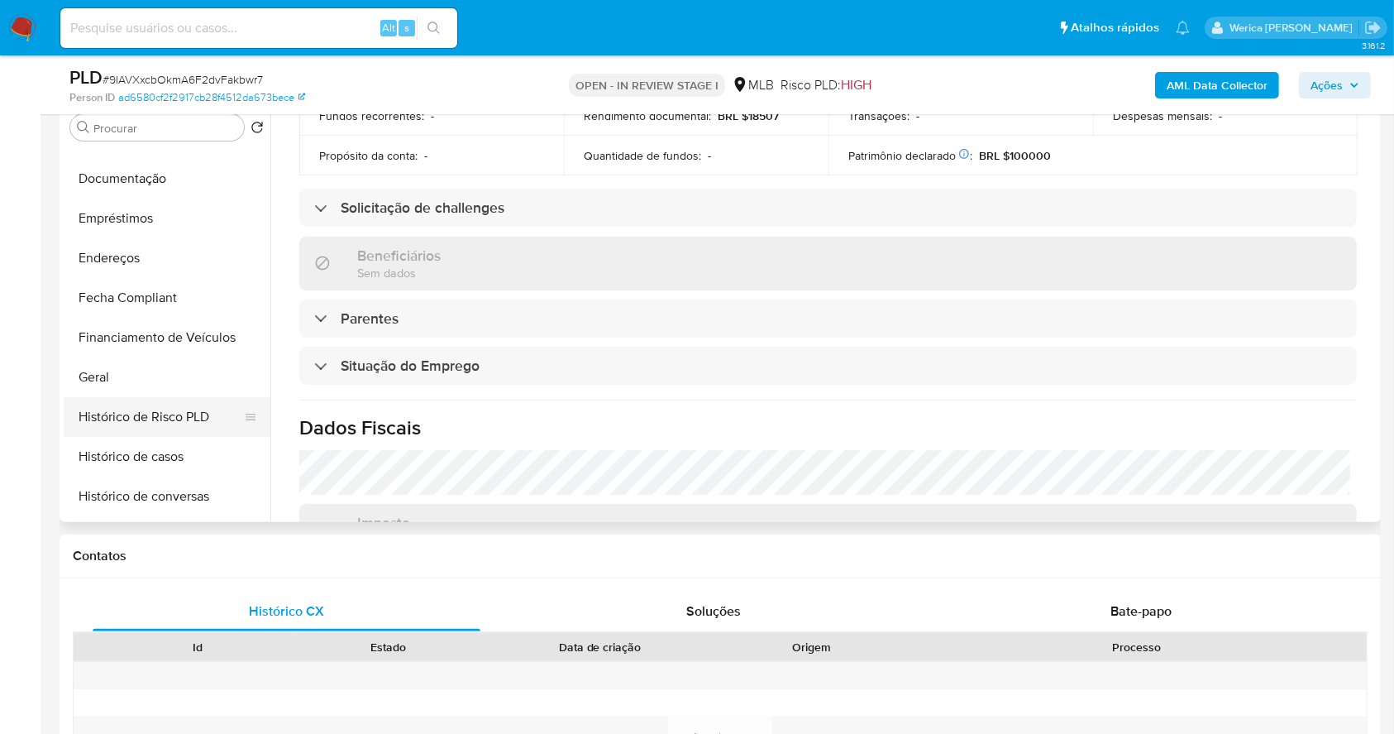
drag, startPoint x: 161, startPoint y: 358, endPoint x: 213, endPoint y: 400, distance: 66.4
click at [160, 359] on button "Geral" at bounding box center [167, 377] width 207 height 40
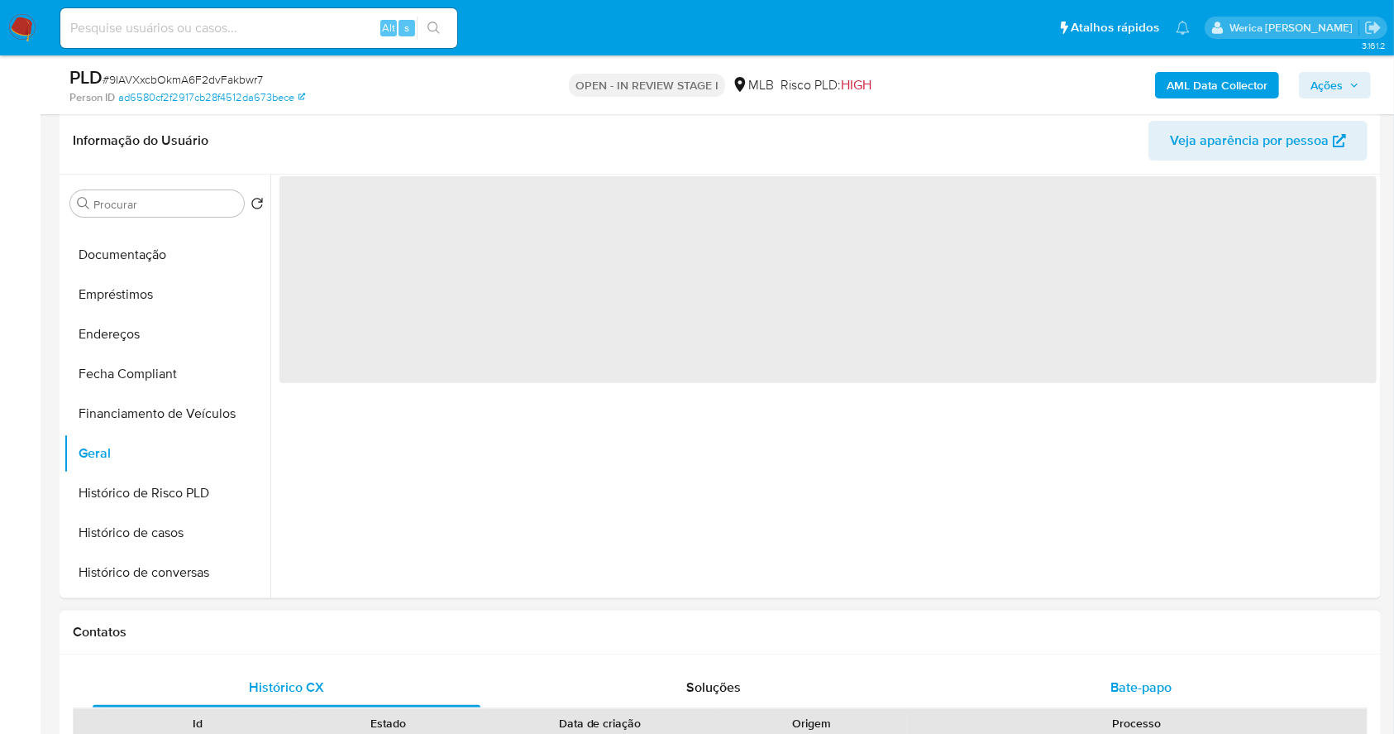
scroll to position [220, 0]
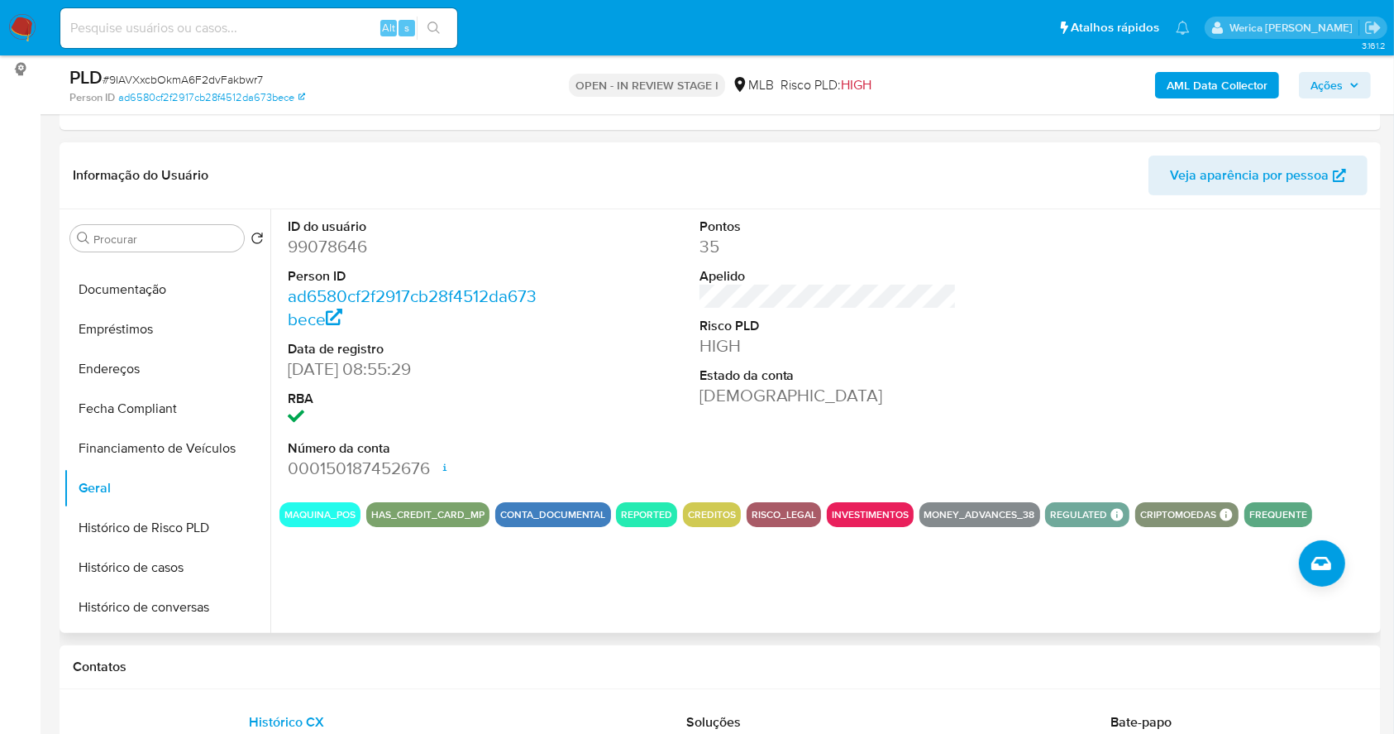
click at [763, 561] on div "ID do usuário 99078646 Person ID ad6580cf2f2917cb28f4512da673bece Data de regis…" at bounding box center [823, 420] width 1106 height 423
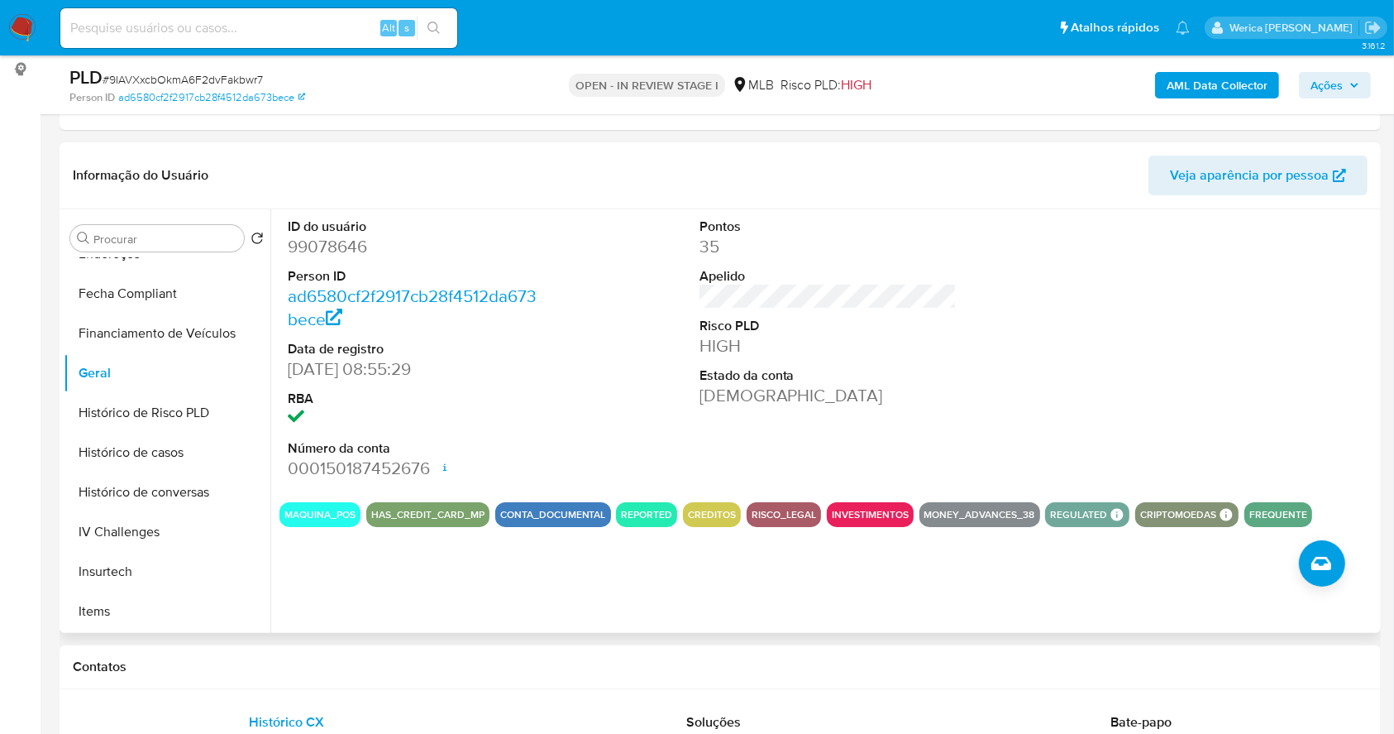
scroll to position [637, 0]
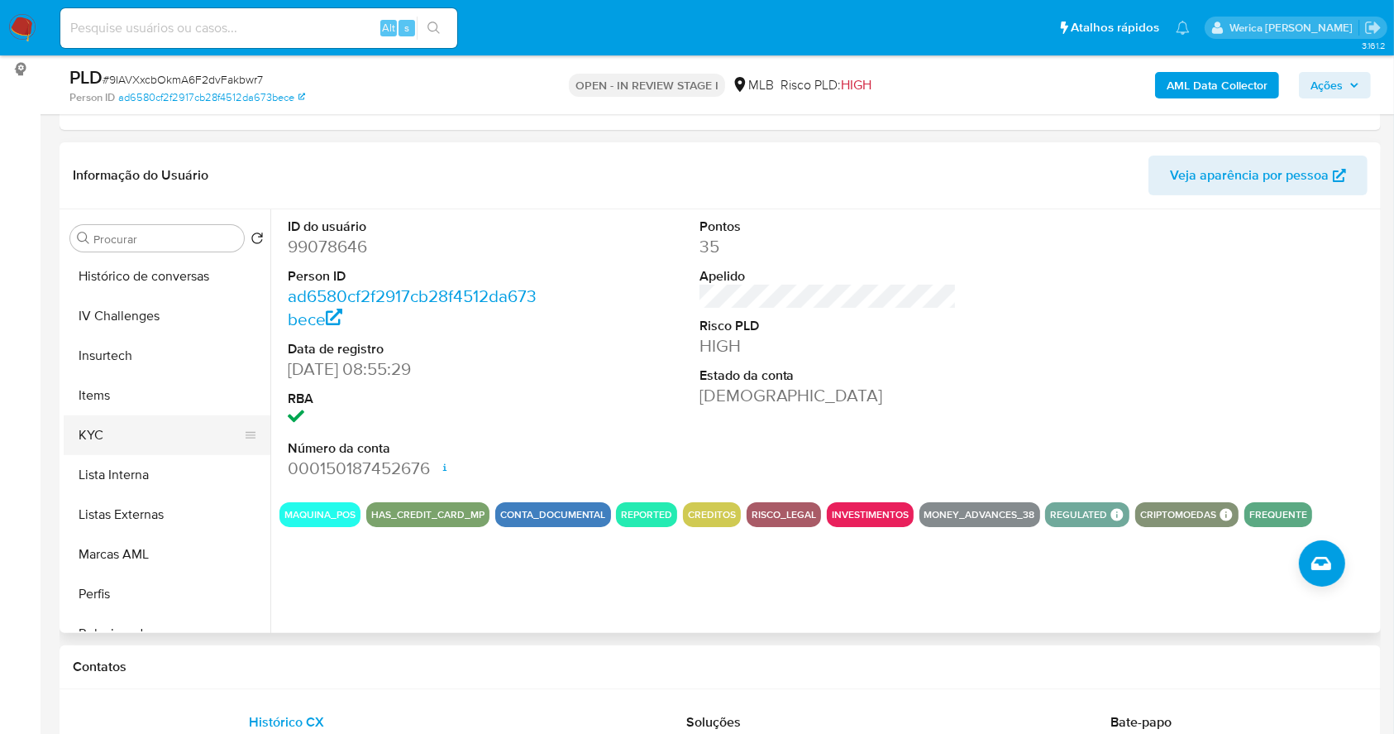
click at [127, 434] on button "KYC" at bounding box center [161, 435] width 194 height 40
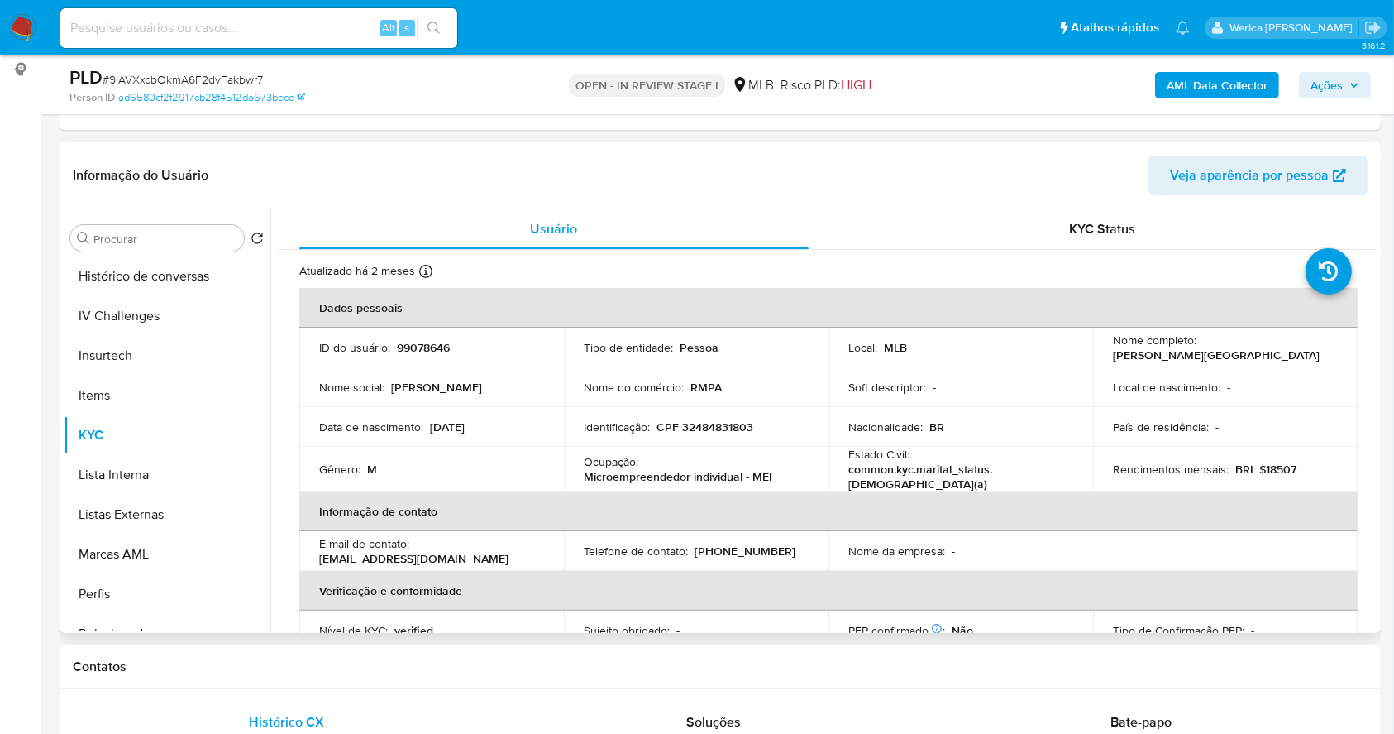
drag, startPoint x: 1090, startPoint y: 473, endPoint x: 1073, endPoint y: 435, distance: 41.5
click at [1093, 473] on td "Rendimentos mensais : BRL $18507" at bounding box center [1225, 469] width 265 height 45
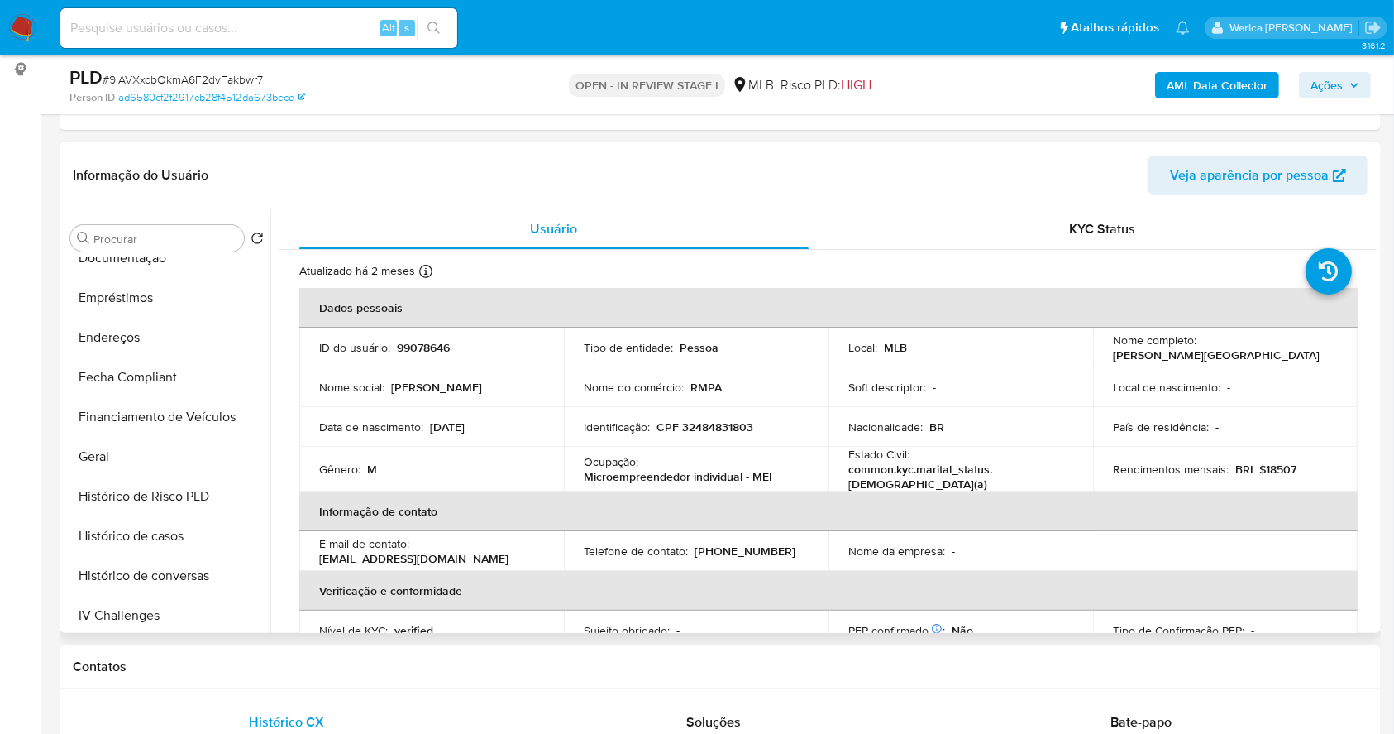
scroll to position [196, 0]
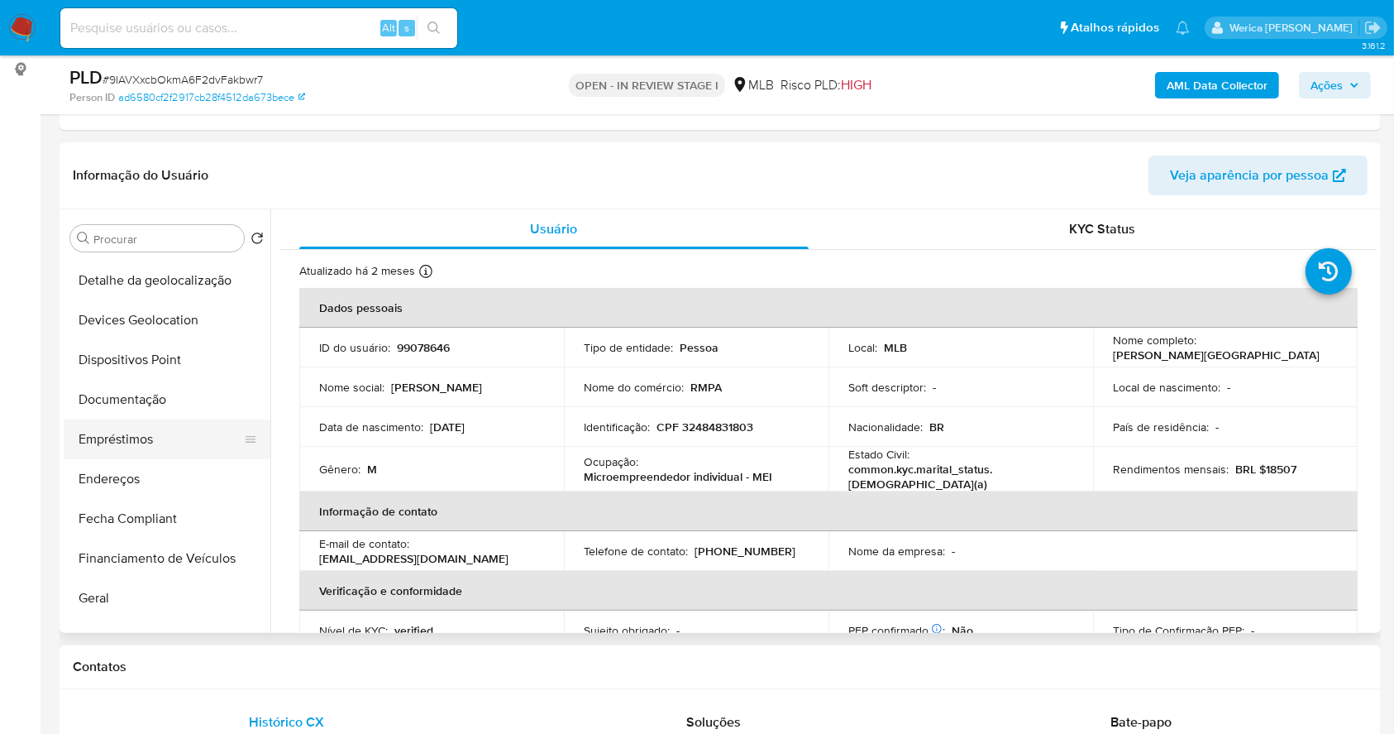
drag, startPoint x: 183, startPoint y: 437, endPoint x: 192, endPoint y: 446, distance: 12.3
click at [184, 437] on button "Empréstimos" at bounding box center [161, 439] width 194 height 40
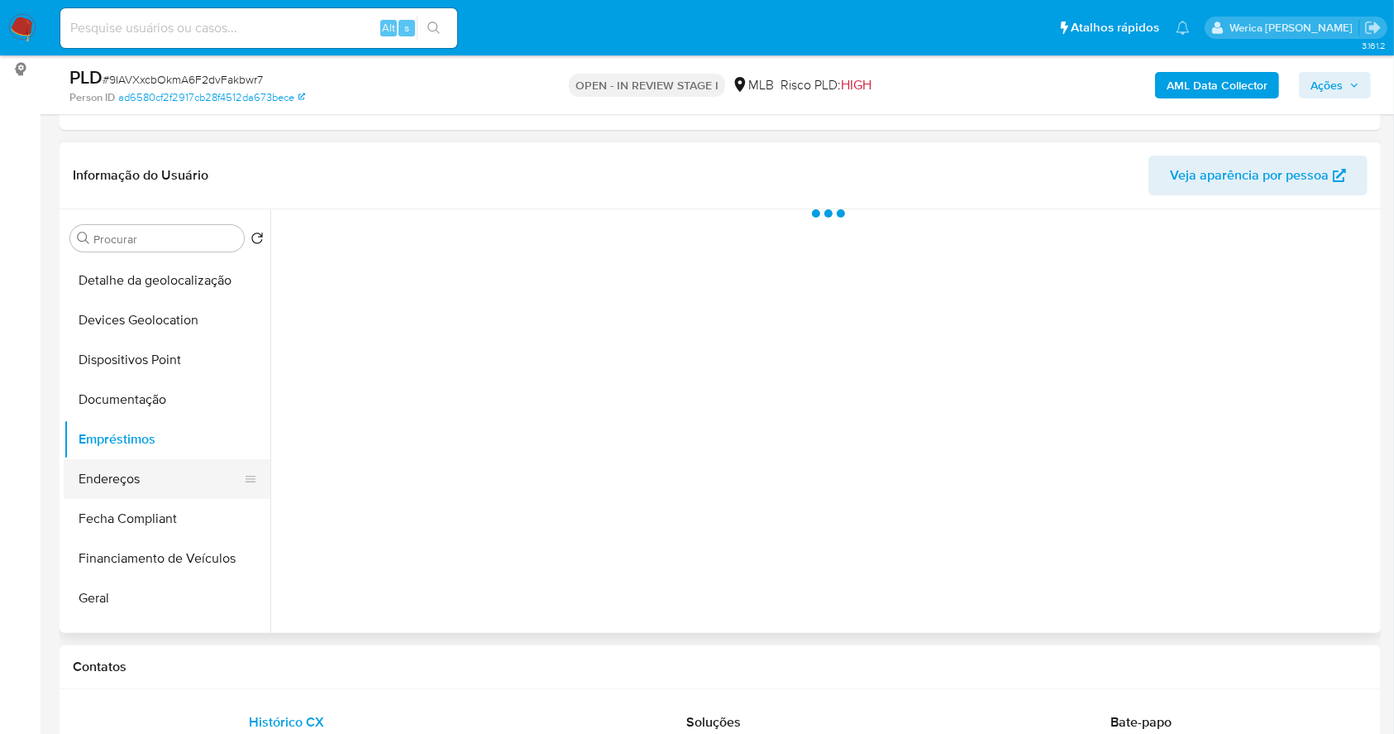
click at [181, 468] on button "Endereços" at bounding box center [161, 479] width 194 height 40
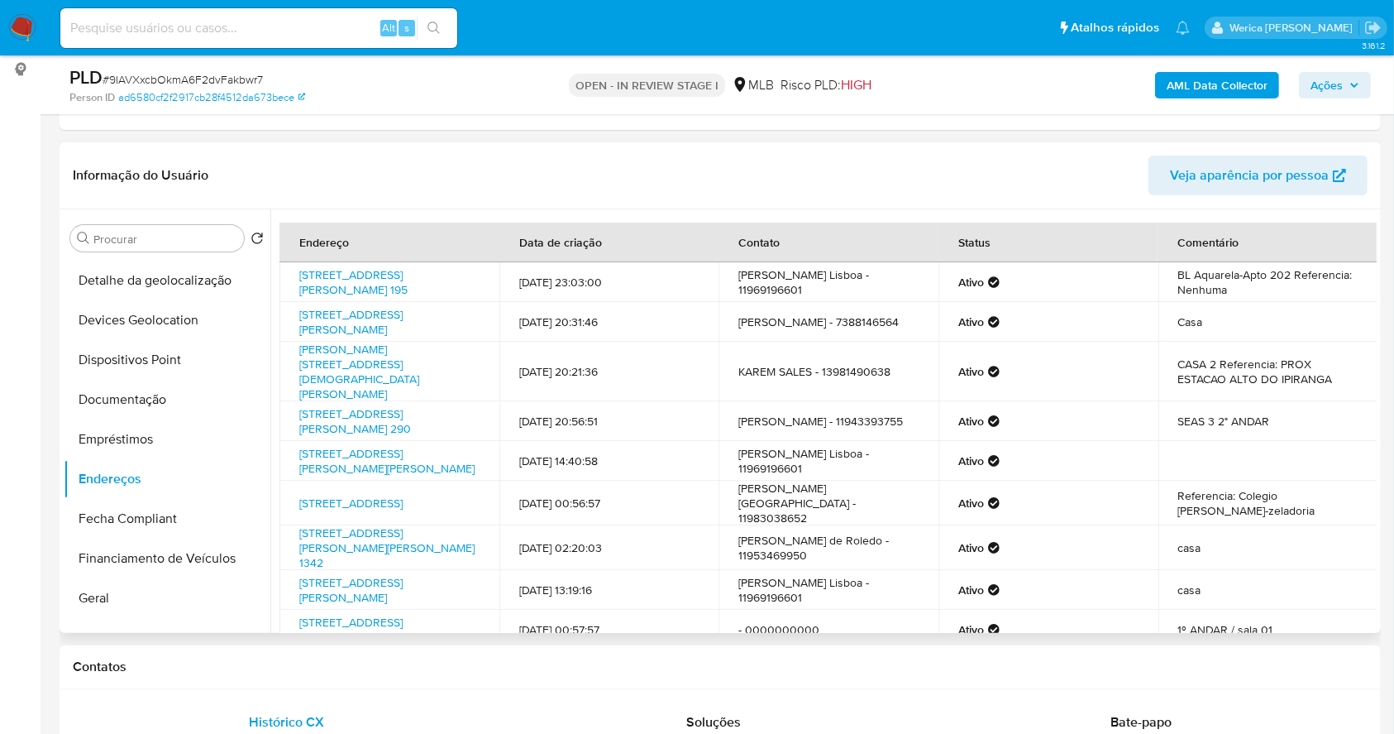
click at [1295, 605] on td "casa" at bounding box center [1269, 590] width 220 height 40
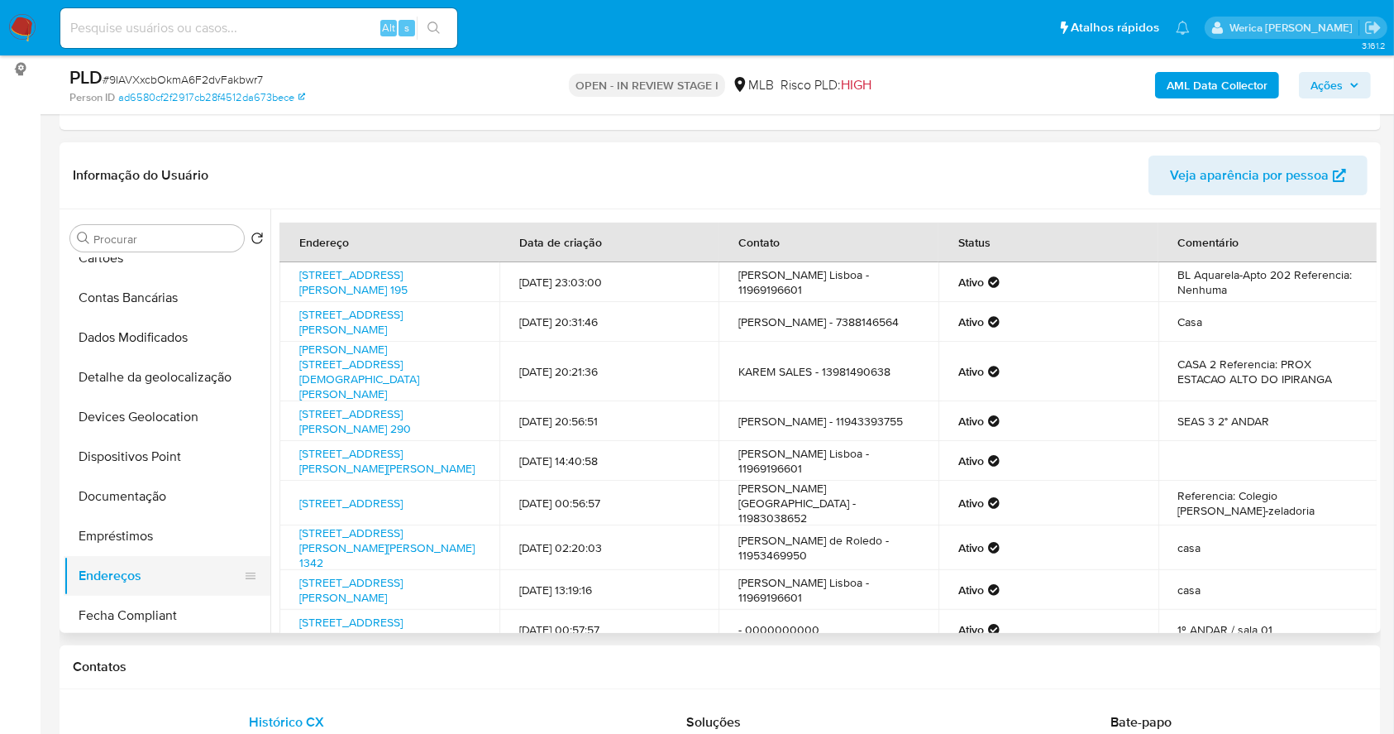
scroll to position [0, 0]
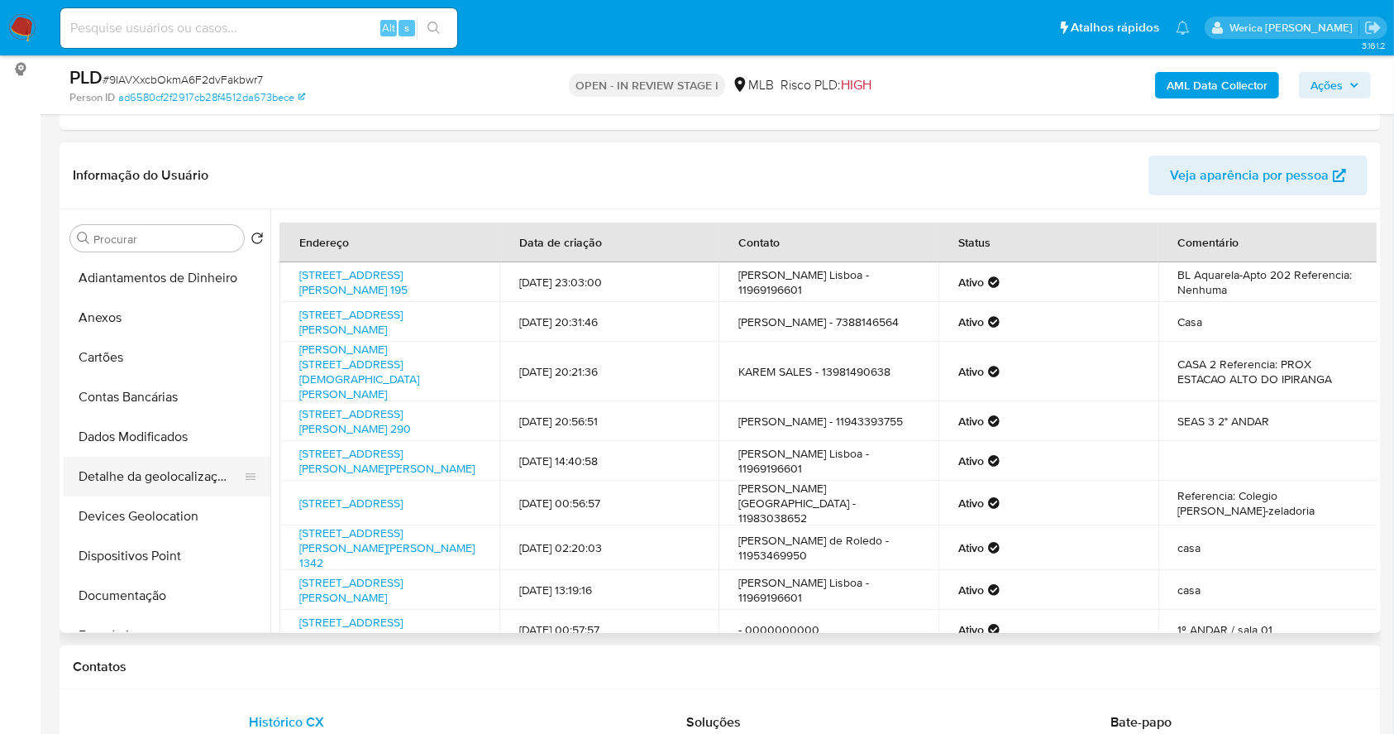
click at [218, 485] on button "Detalhe da geolocalização" at bounding box center [161, 476] width 194 height 40
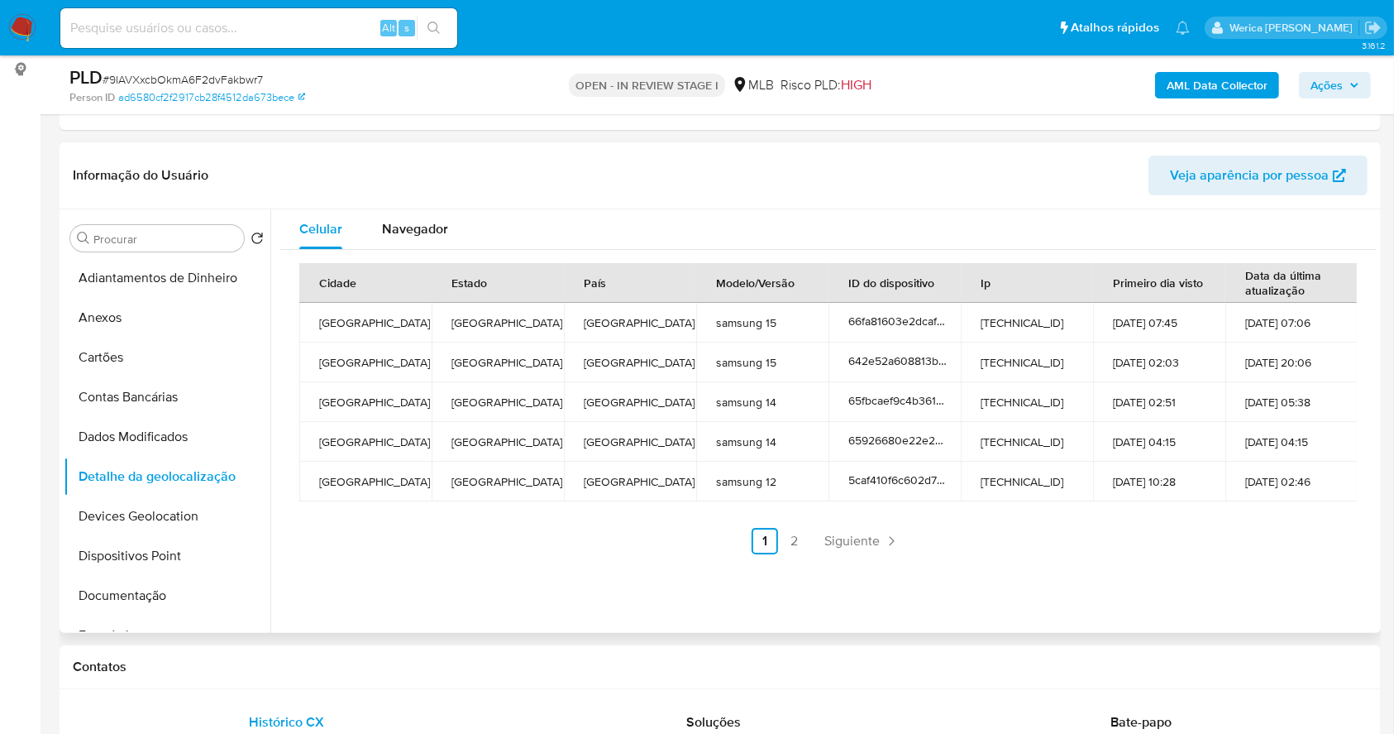
drag, startPoint x: 1072, startPoint y: 475, endPoint x: 1070, endPoint y: 486, distance: 10.9
click at [1070, 476] on td "189.111.76.219" at bounding box center [1027, 481] width 132 height 40
click at [1071, 490] on td "189.111.76.219" at bounding box center [1027, 481] width 132 height 40
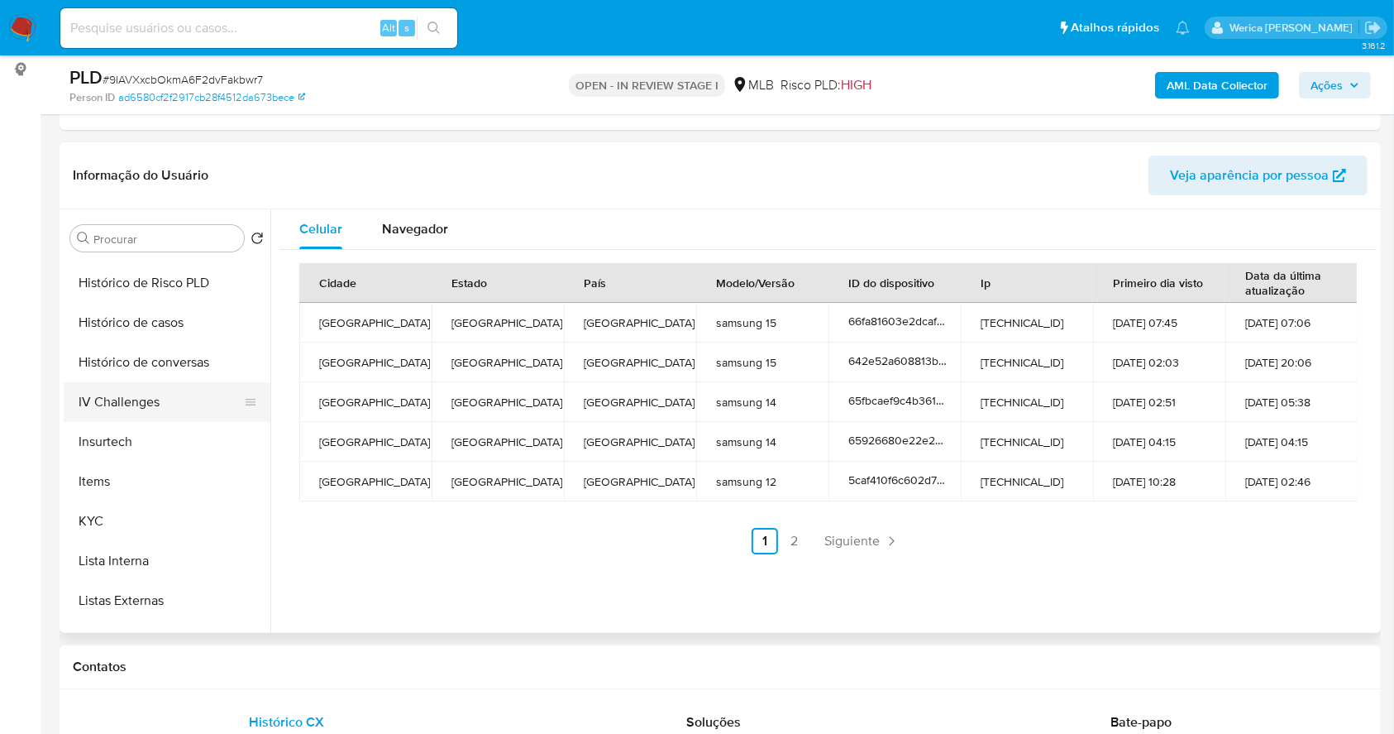
scroll to position [858, 0]
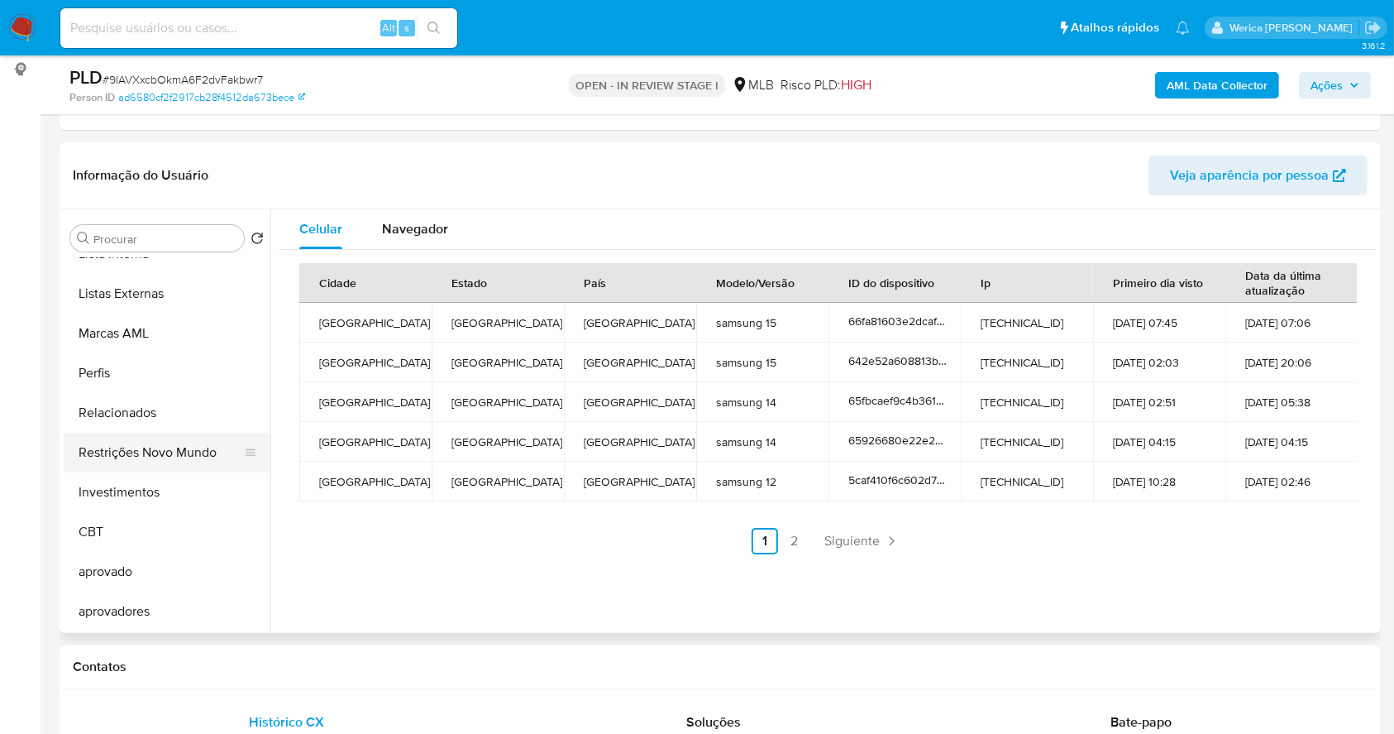
click at [134, 461] on button "Restrições Novo Mundo" at bounding box center [161, 452] width 194 height 40
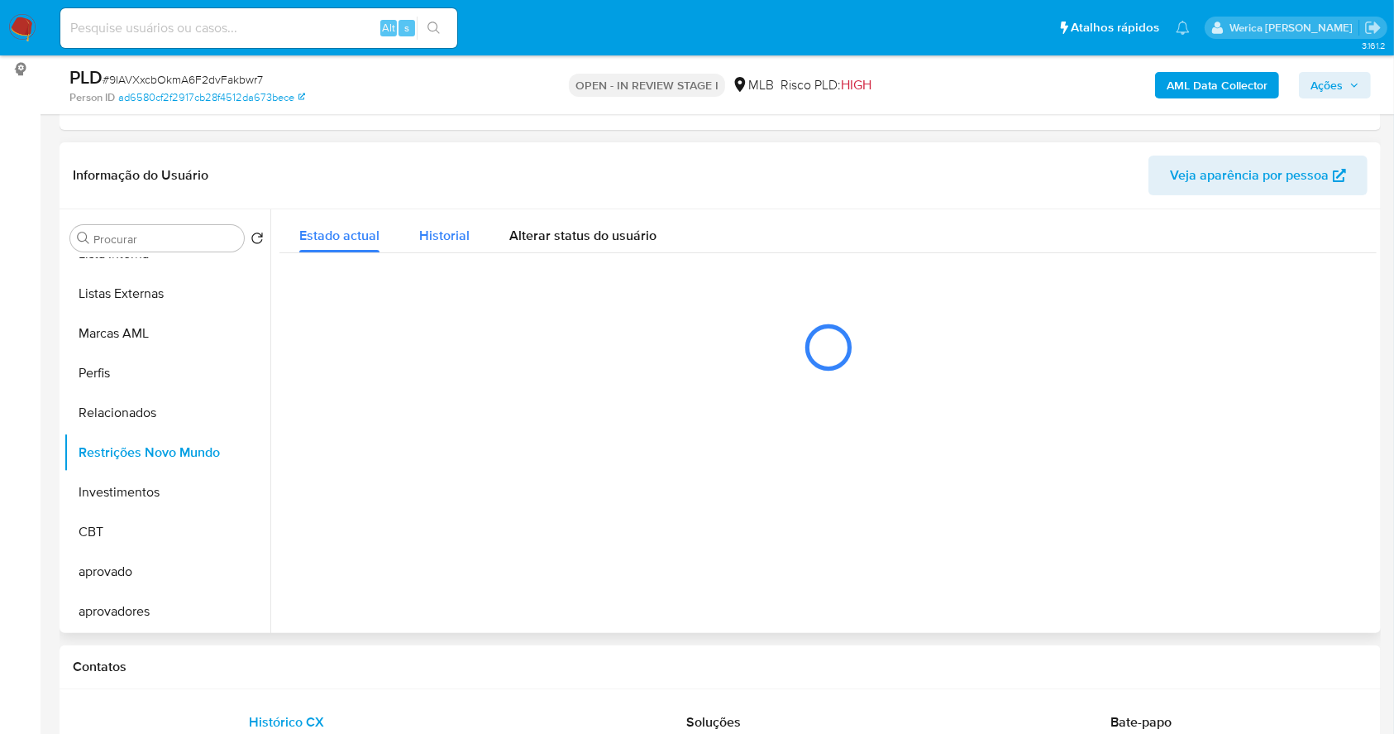
click at [457, 213] on div "Historial" at bounding box center [444, 231] width 50 height 44
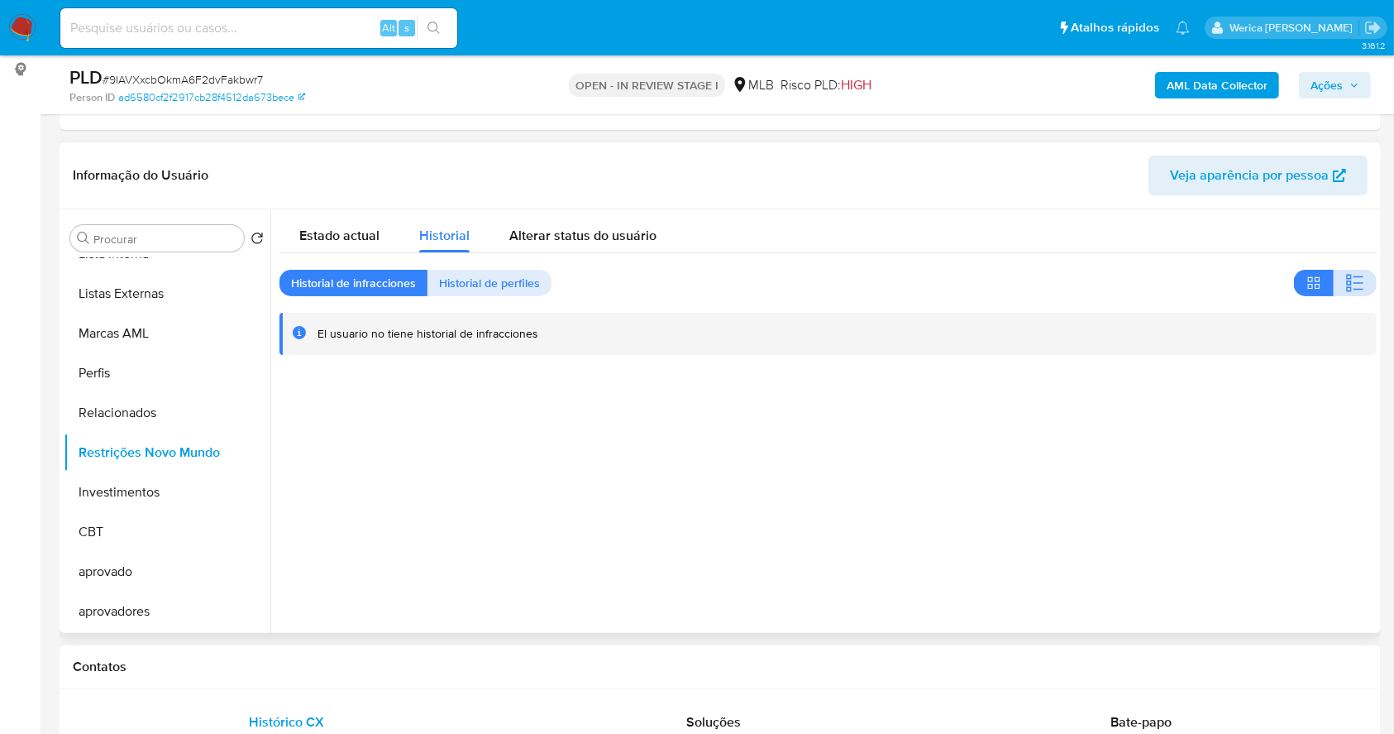
click at [1346, 278] on icon "button" at bounding box center [1348, 277] width 5 height 5
click at [1241, 456] on div at bounding box center [823, 420] width 1106 height 423
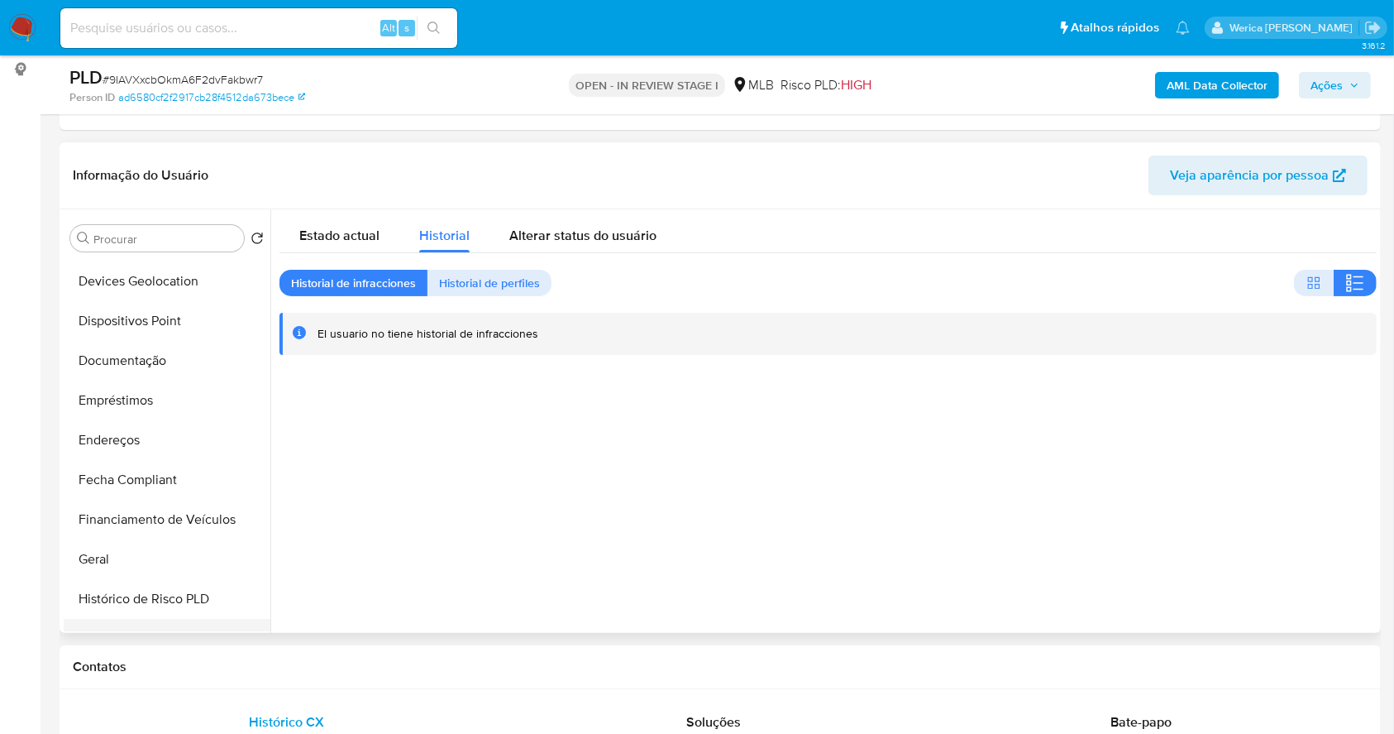
scroll to position [86, 0]
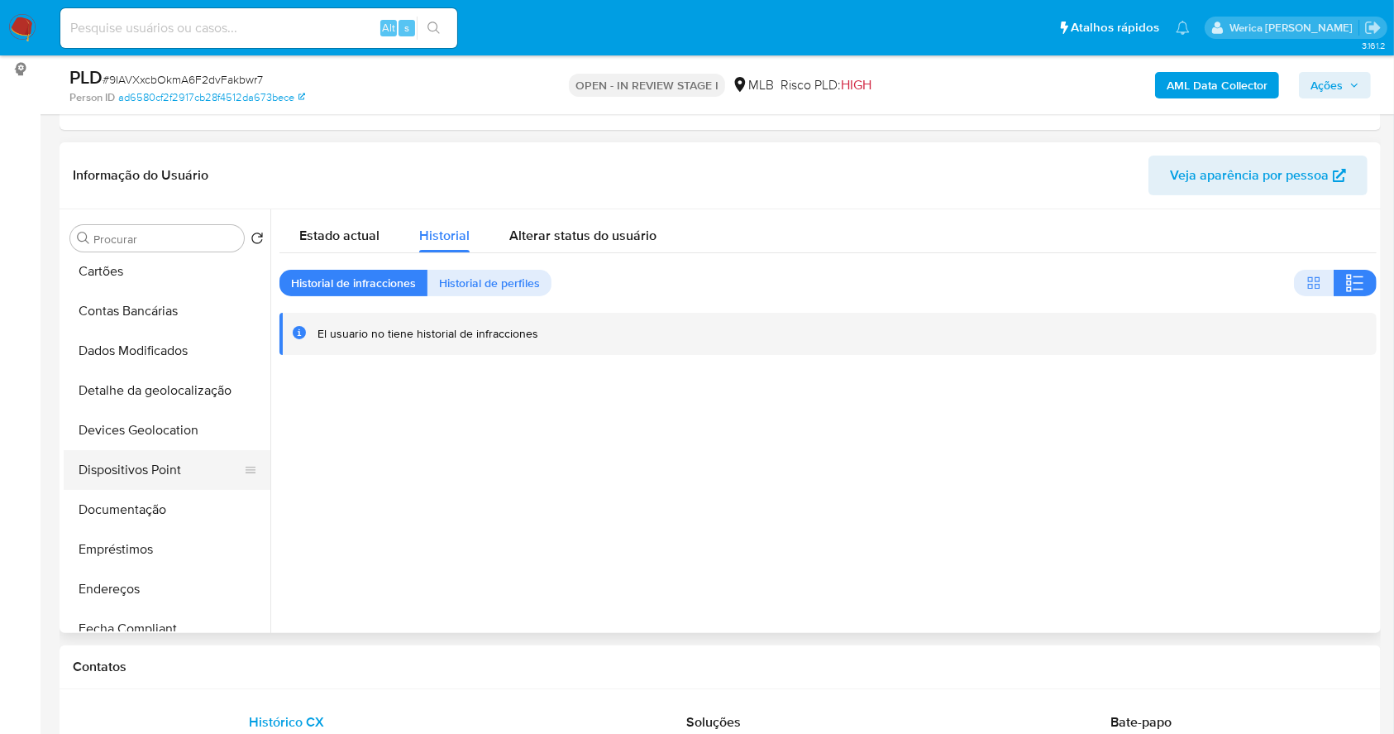
click at [157, 471] on button "Dispositivos Point" at bounding box center [161, 470] width 194 height 40
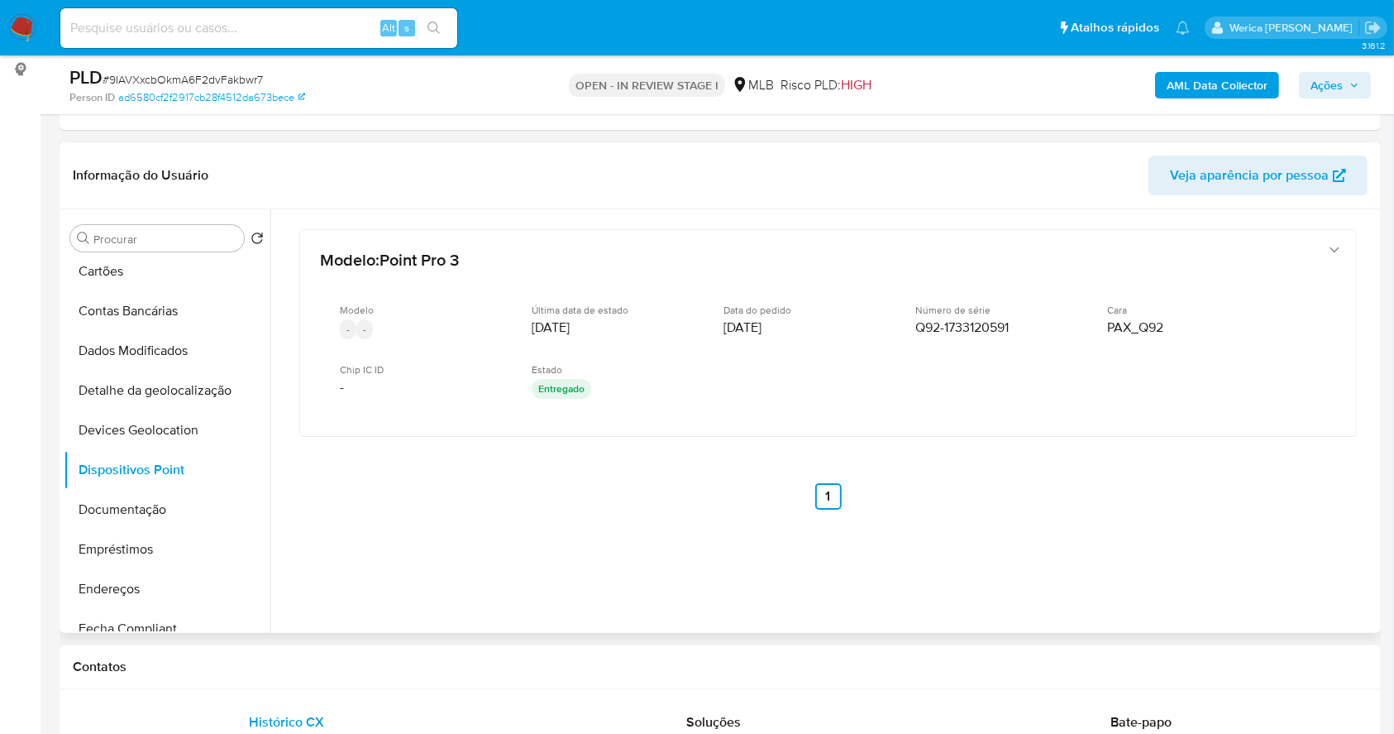
click at [1278, 531] on div "Modelo : Point Pro 3 Modelo - - Última data de estado 21/09/2025 Data do pedido…" at bounding box center [828, 391] width 1097 height 364
click at [1178, 90] on b "AML Data Collector" at bounding box center [1217, 85] width 101 height 26
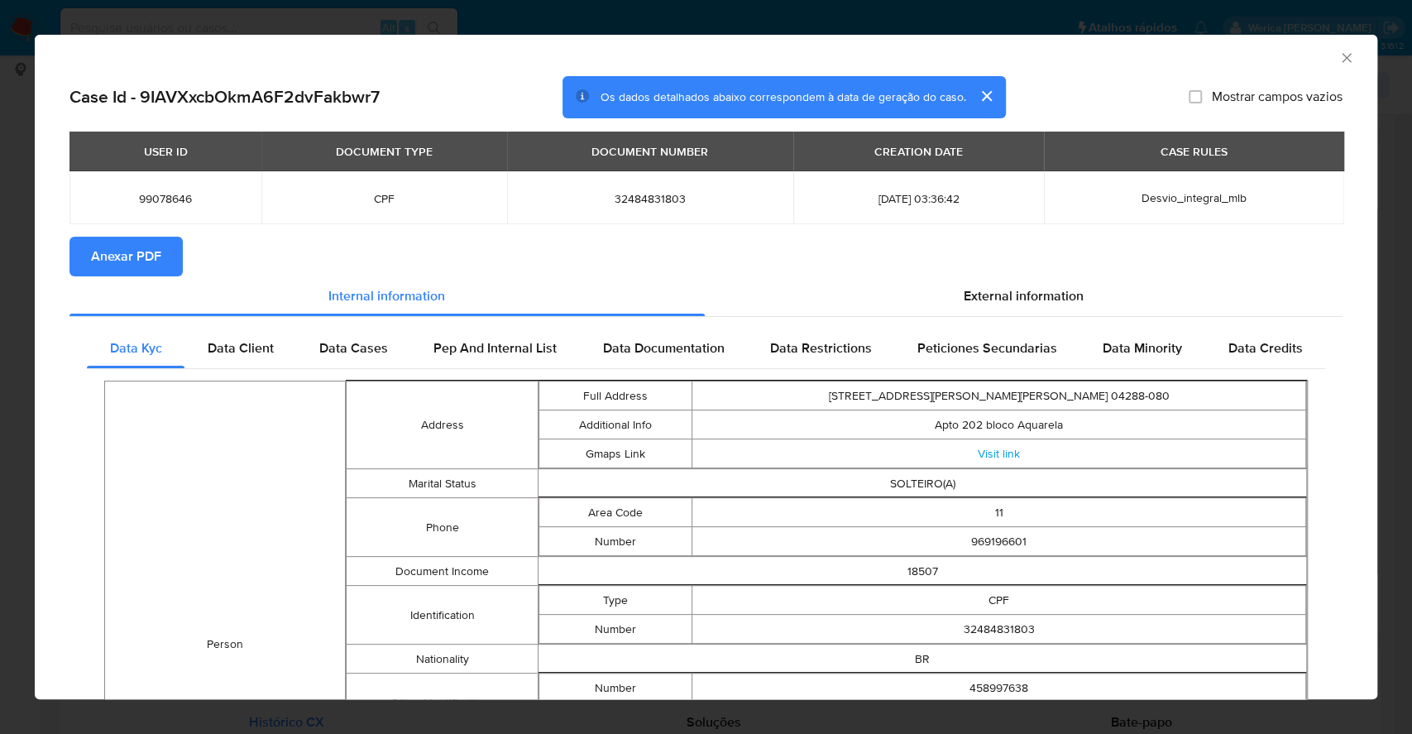
click at [1338, 52] on icon "Fechar a janela" at bounding box center [1346, 58] width 17 height 17
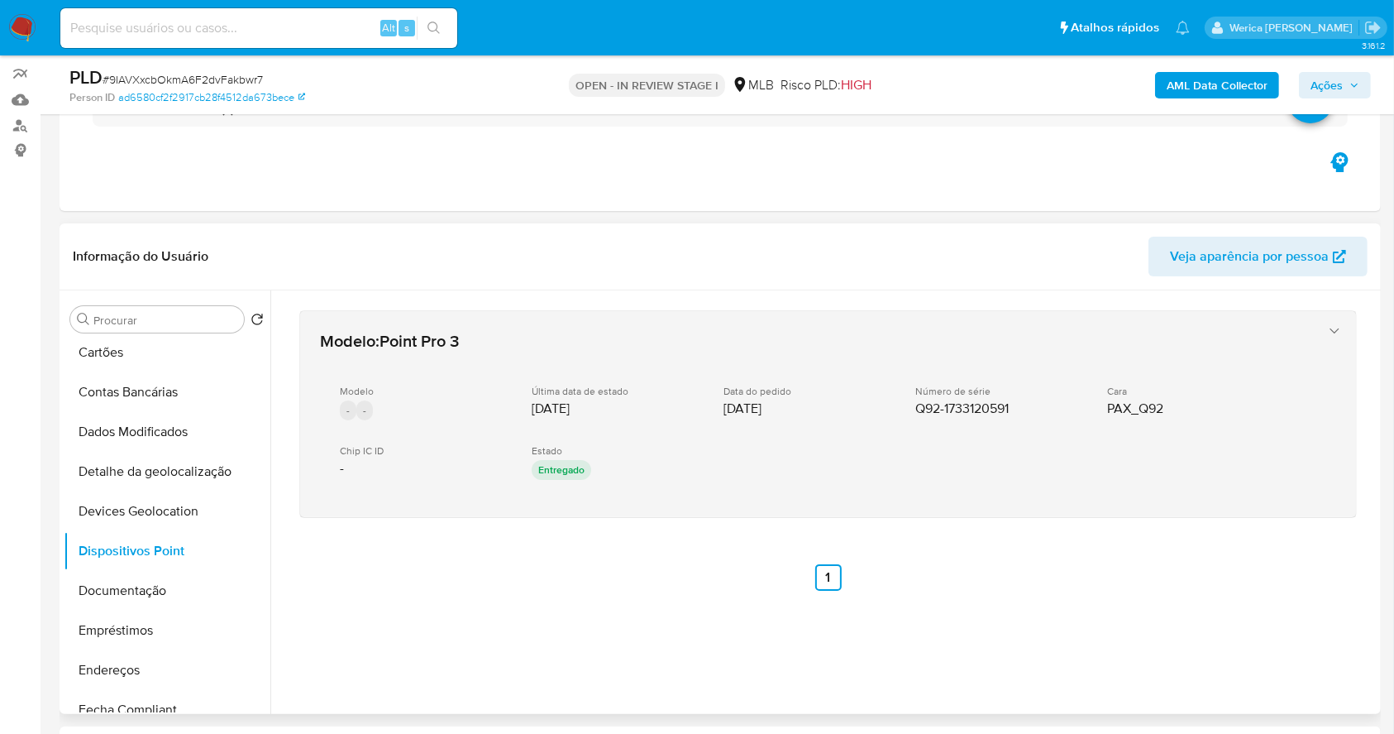
scroll to position [0, 0]
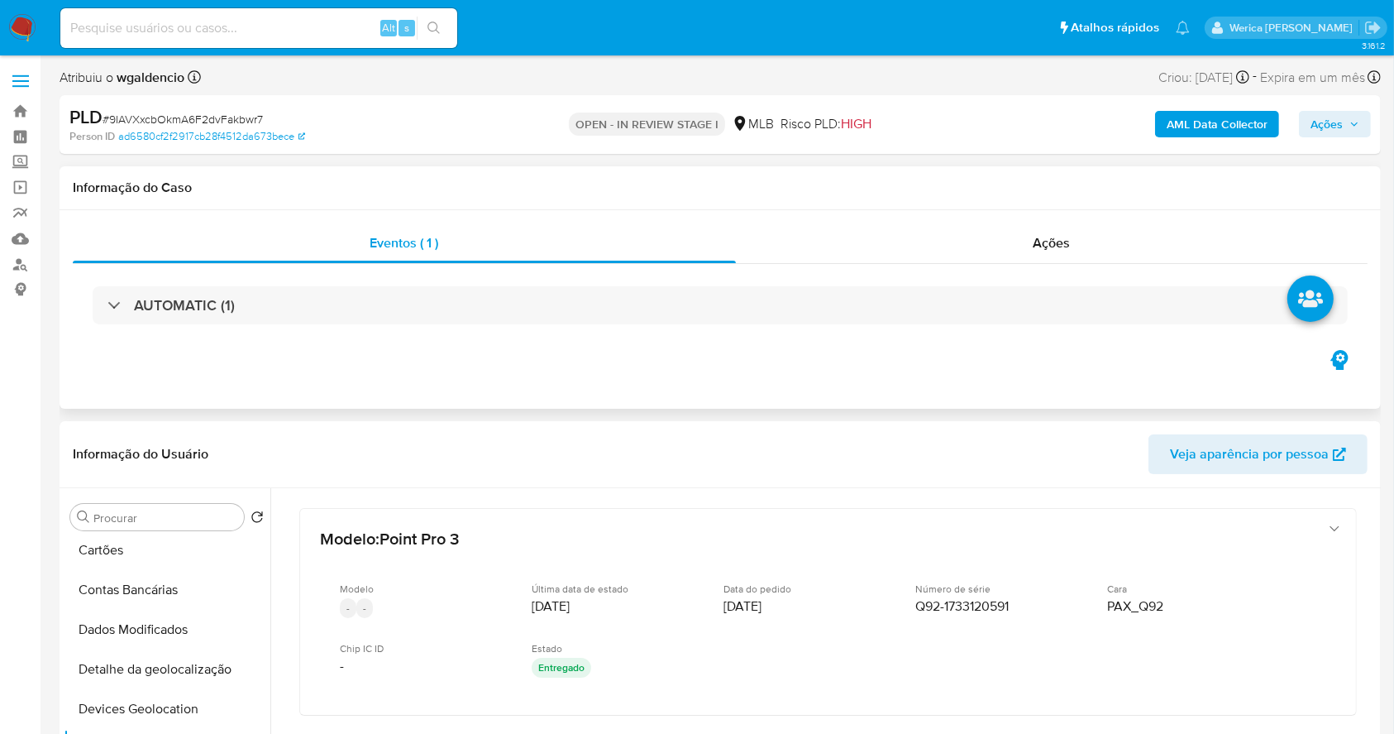
click at [1042, 264] on div "AUTOMATIC (1)" at bounding box center [720, 305] width 1295 height 83
click at [1043, 262] on div "Eventos ( 1 ) Ações AUTOMATIC (1)" at bounding box center [720, 284] width 1295 height 123
click at [1050, 243] on span "Ações" at bounding box center [1052, 242] width 37 height 19
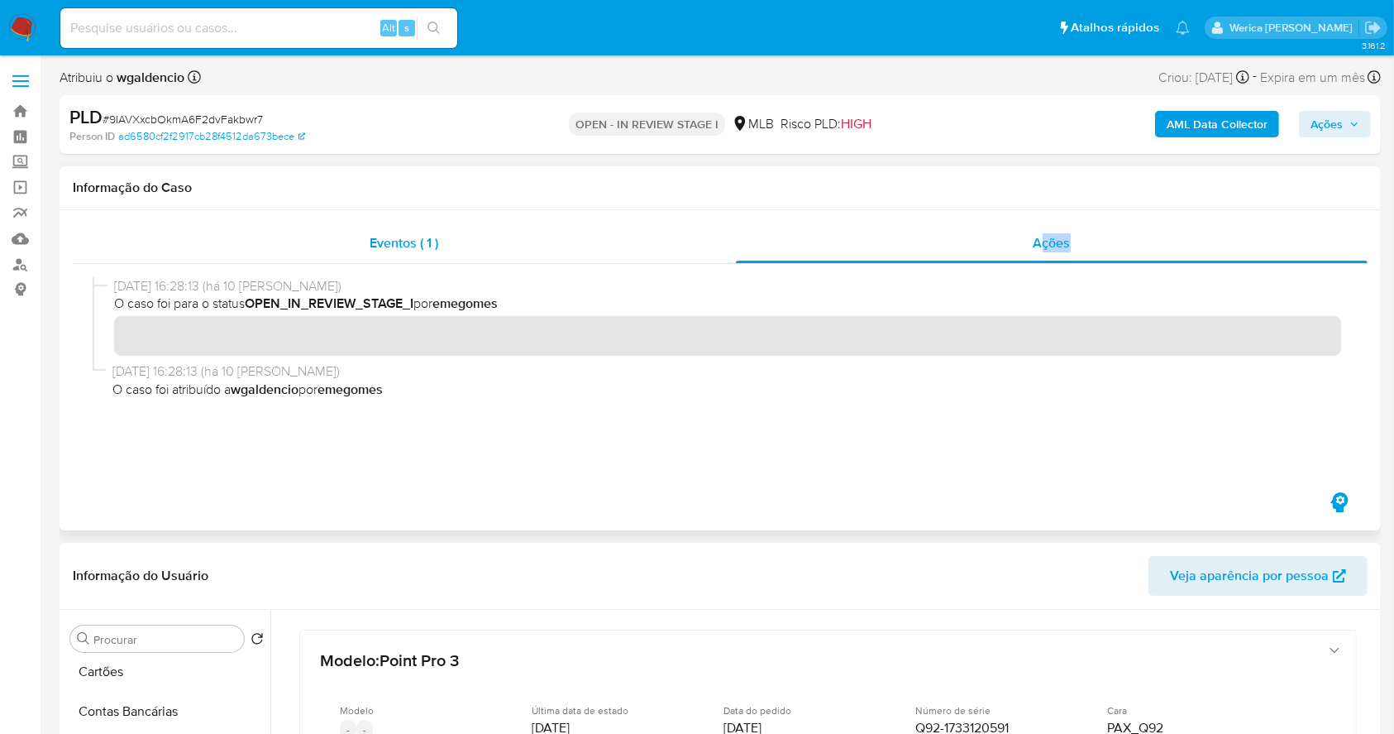
click at [629, 237] on div "Eventos ( 1 )" at bounding box center [404, 243] width 663 height 40
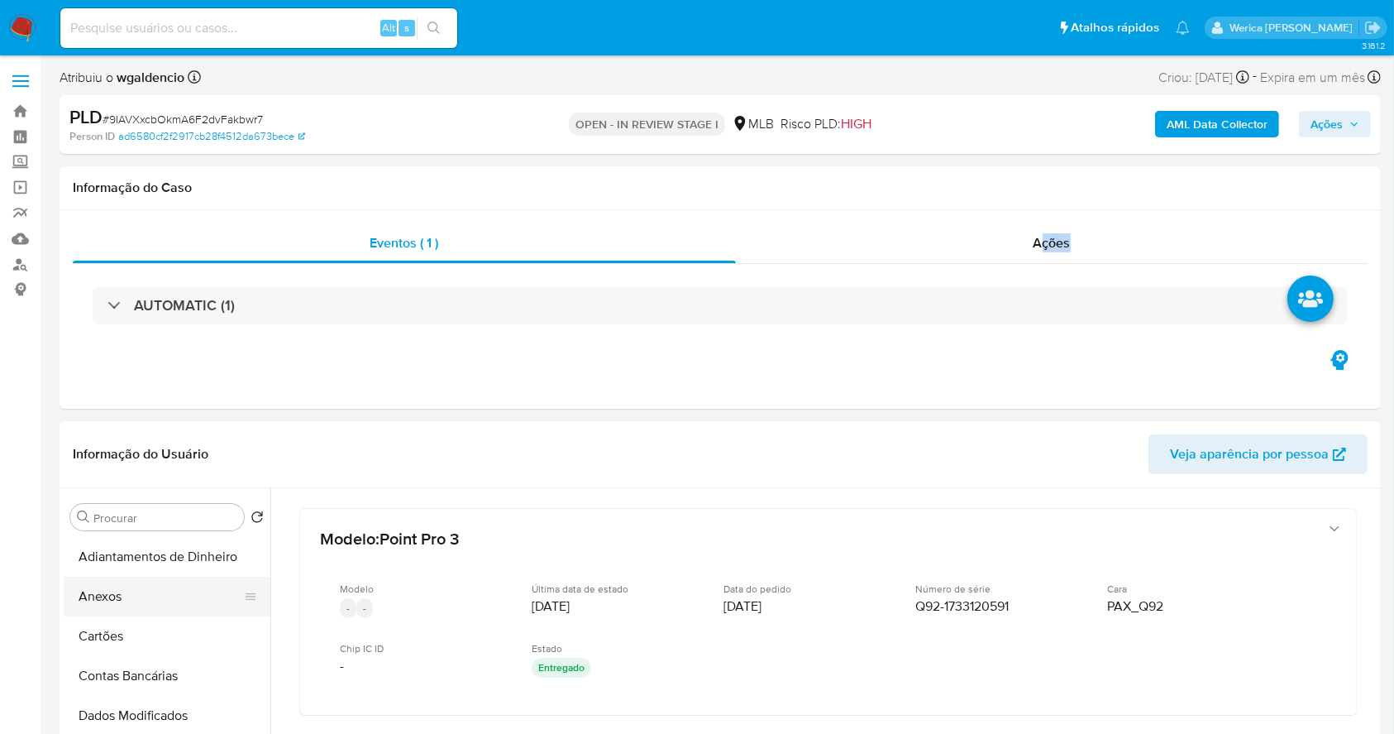
click at [179, 604] on button "Anexos" at bounding box center [161, 596] width 194 height 40
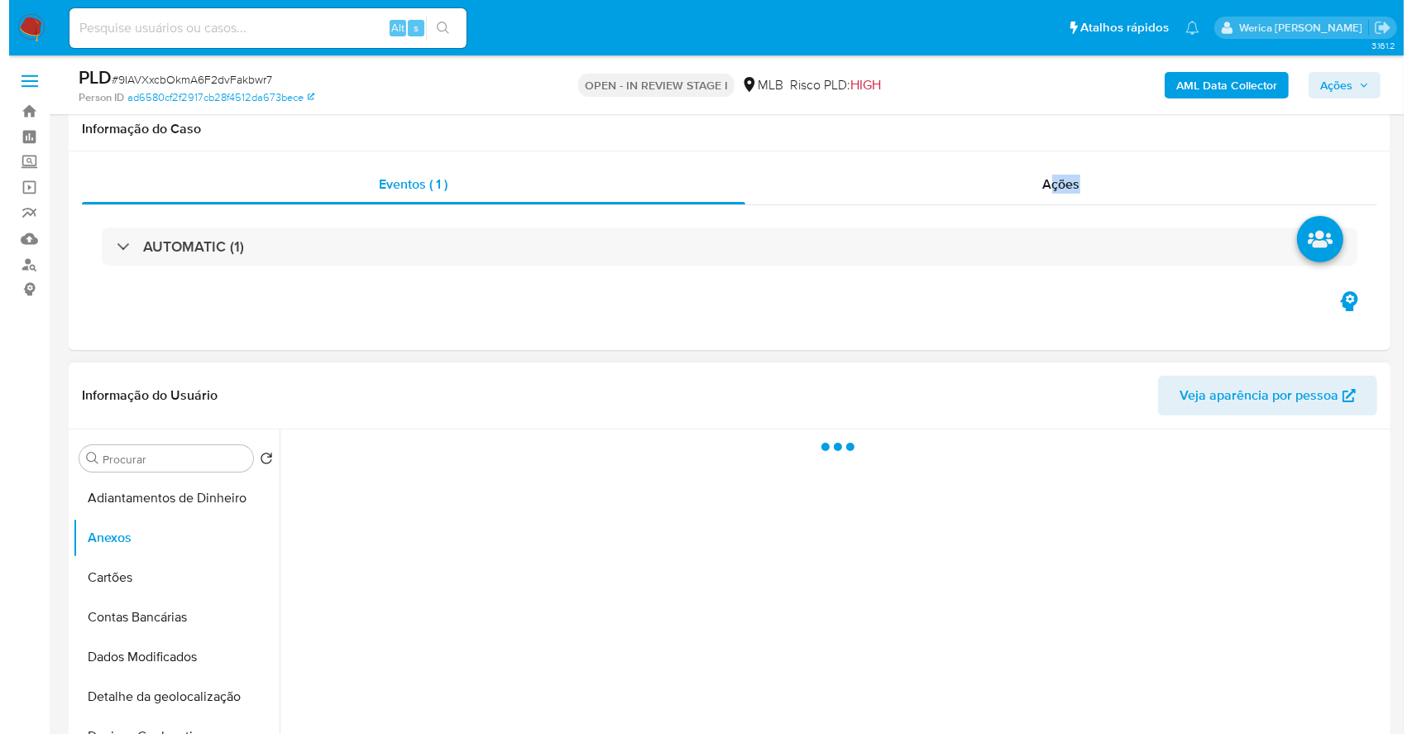
scroll to position [220, 0]
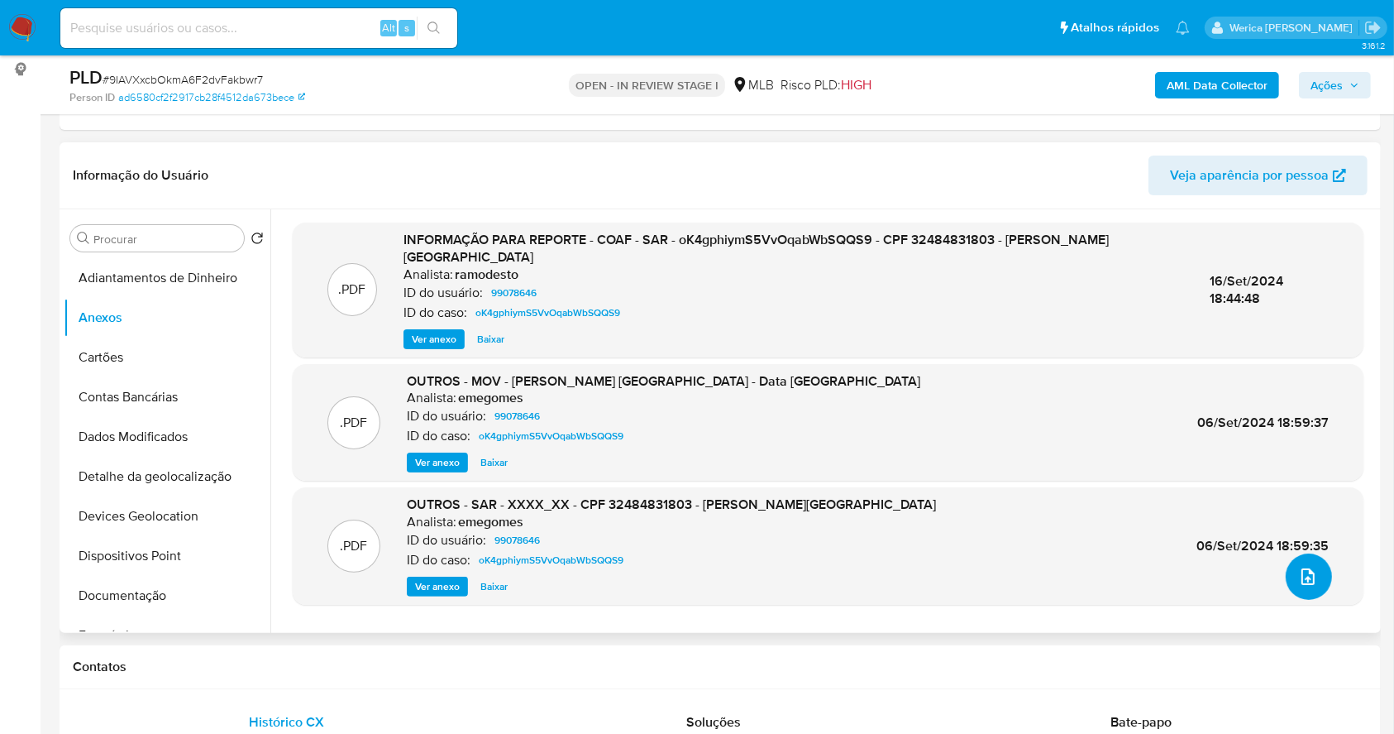
click at [1298, 584] on span "upload-file" at bounding box center [1308, 576] width 20 height 20
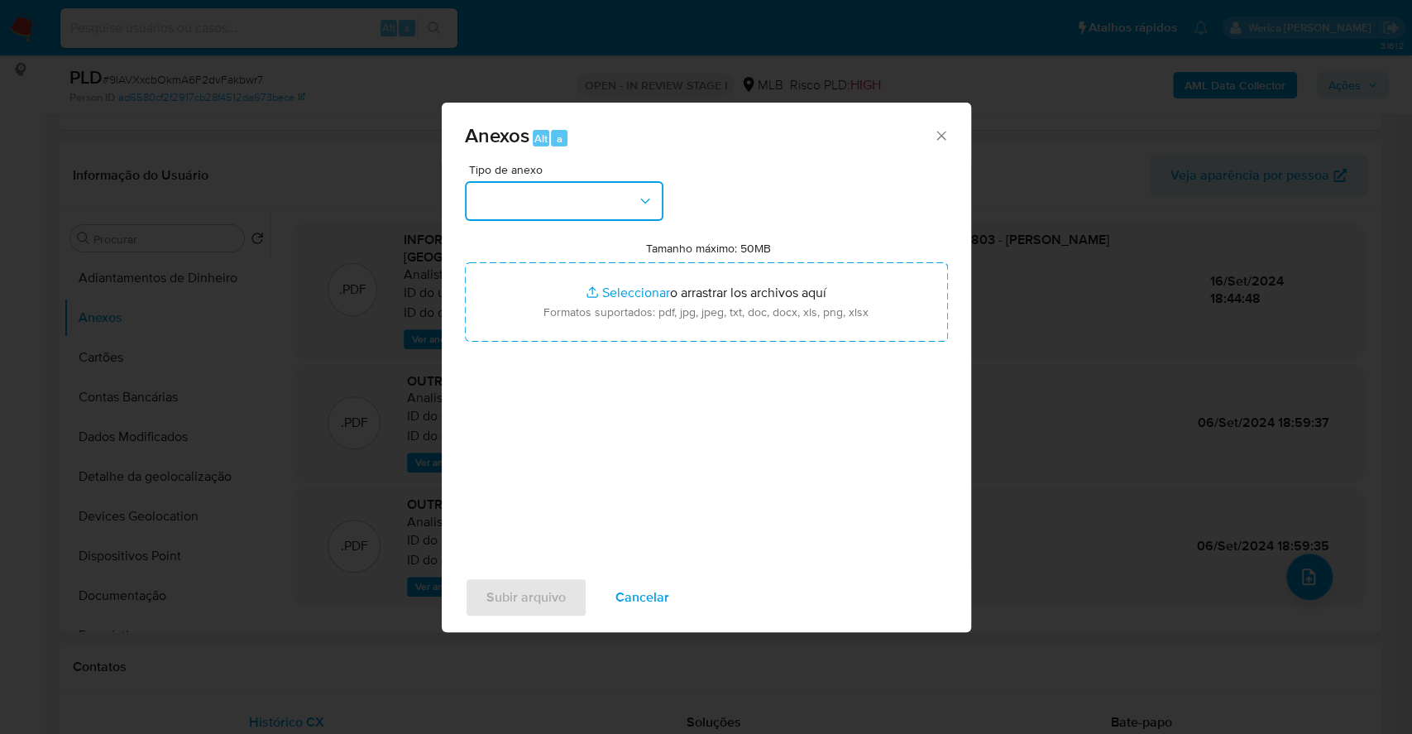
click at [559, 203] on button "button" at bounding box center [564, 201] width 198 height 40
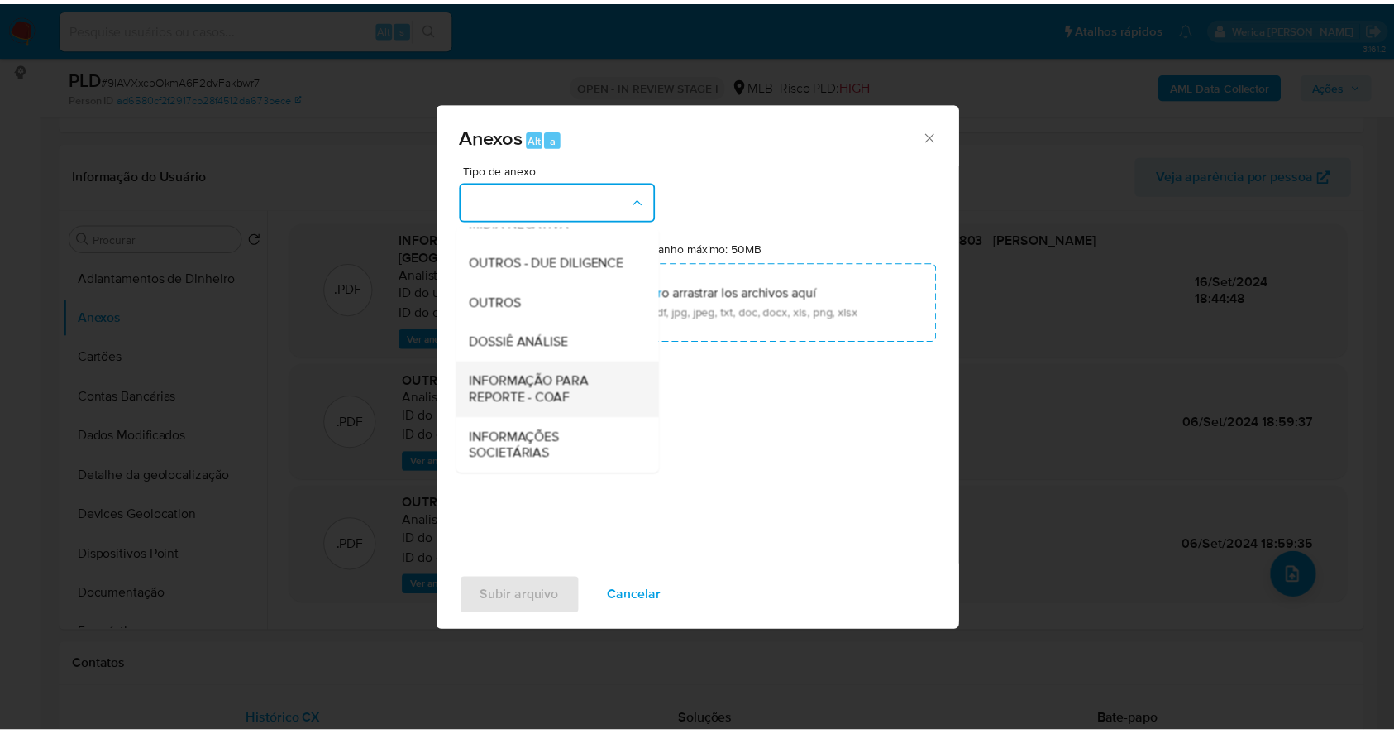
scroll to position [254, 0]
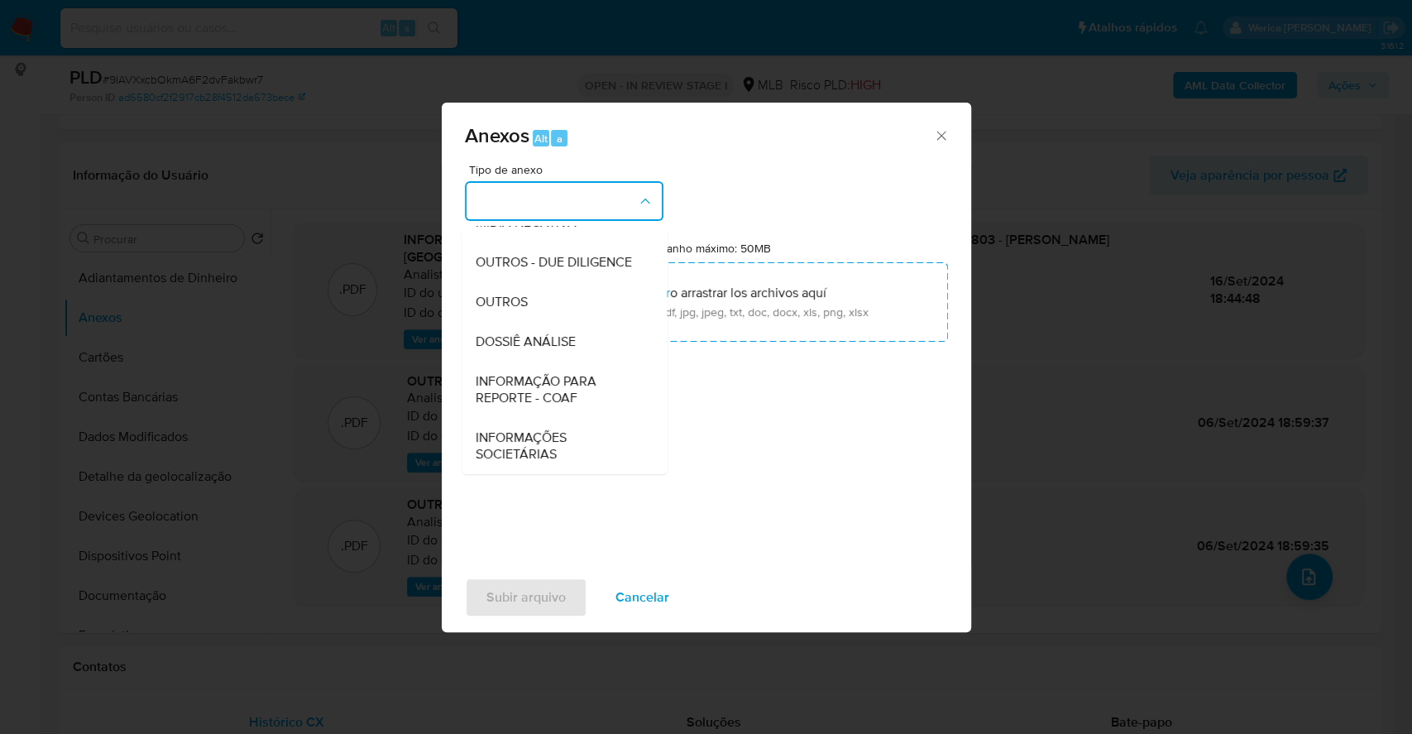
click at [527, 343] on span "DOSSIÊ ANÁLISE" at bounding box center [525, 341] width 100 height 17
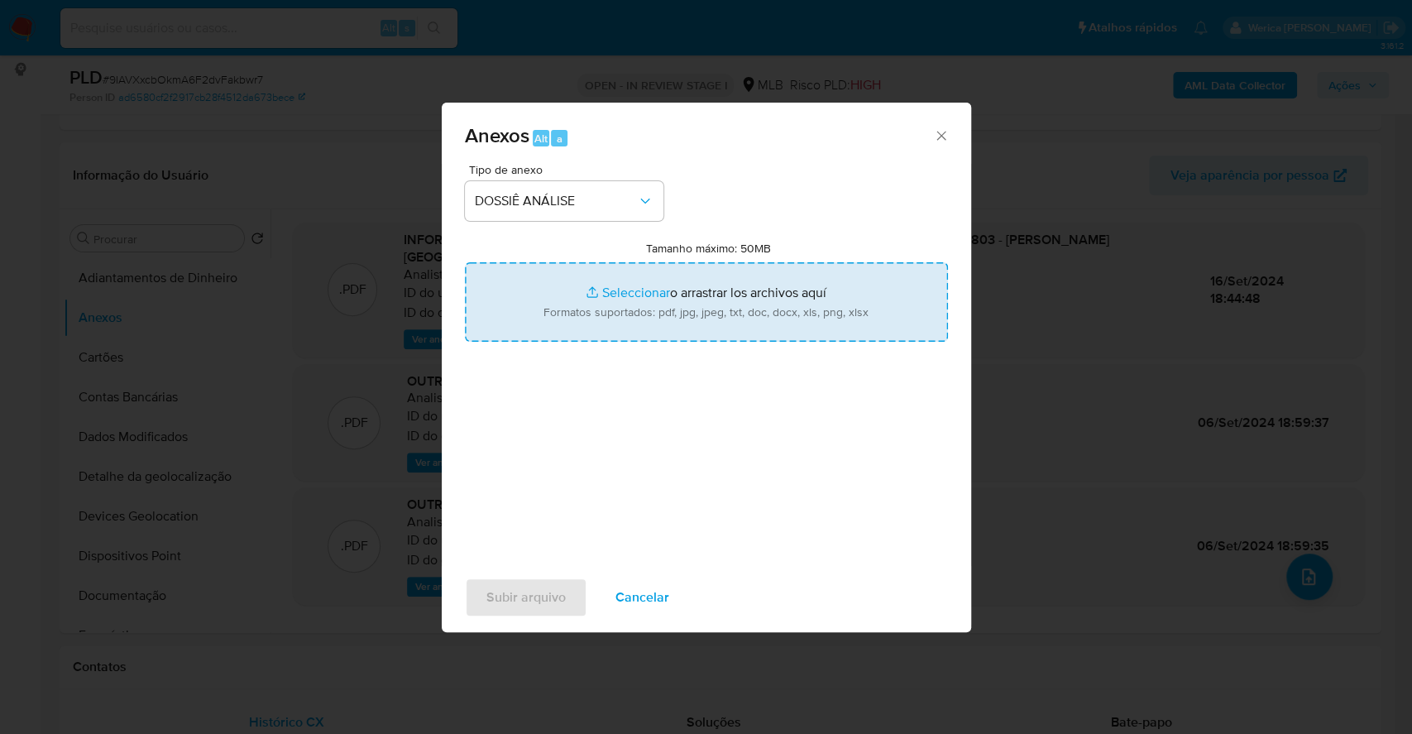
click at [677, 310] on input "Tamanho máximo: 50MB Seleccionar archivos" at bounding box center [706, 301] width 483 height 79
type input "C:\fakepath\Mulan 99078646_2025_09_25_16_39_34.xlsx"
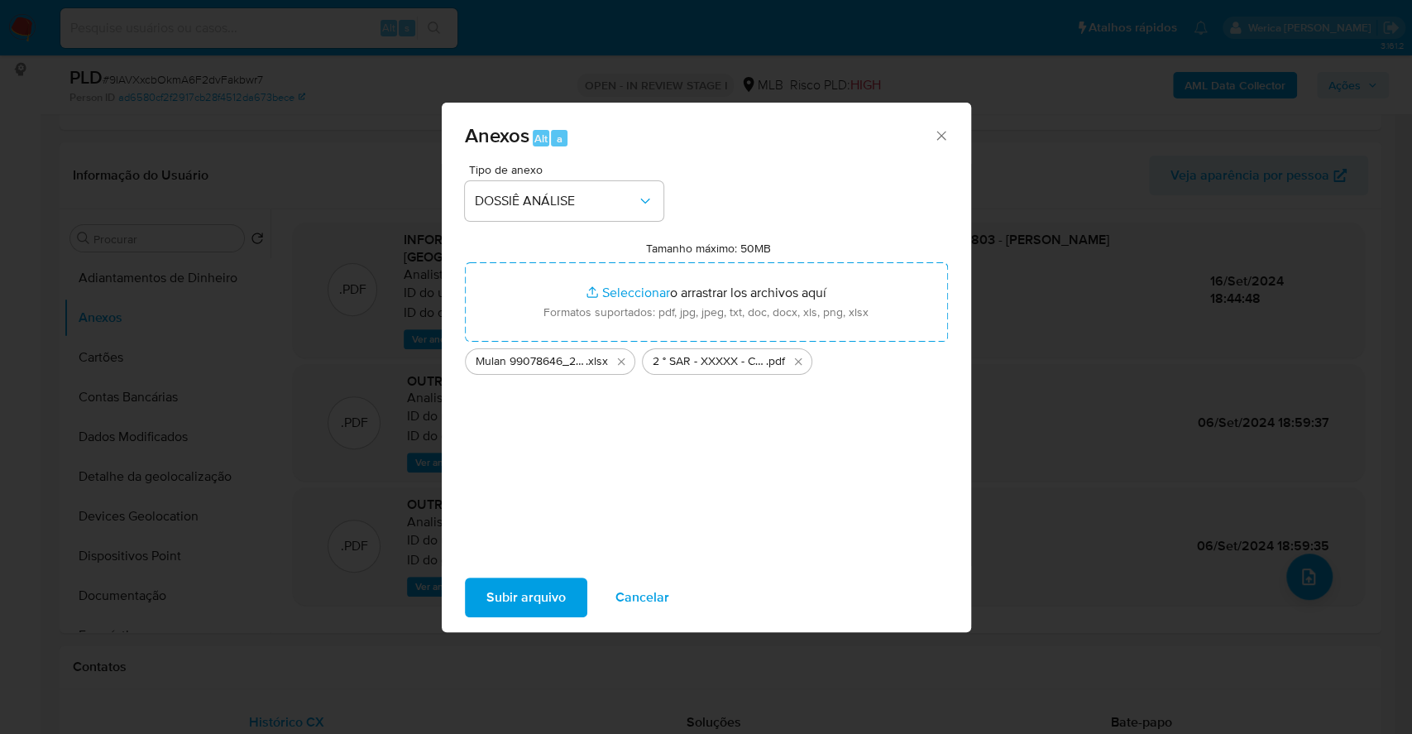
click at [517, 597] on span "Subir arquivo" at bounding box center [525, 597] width 79 height 36
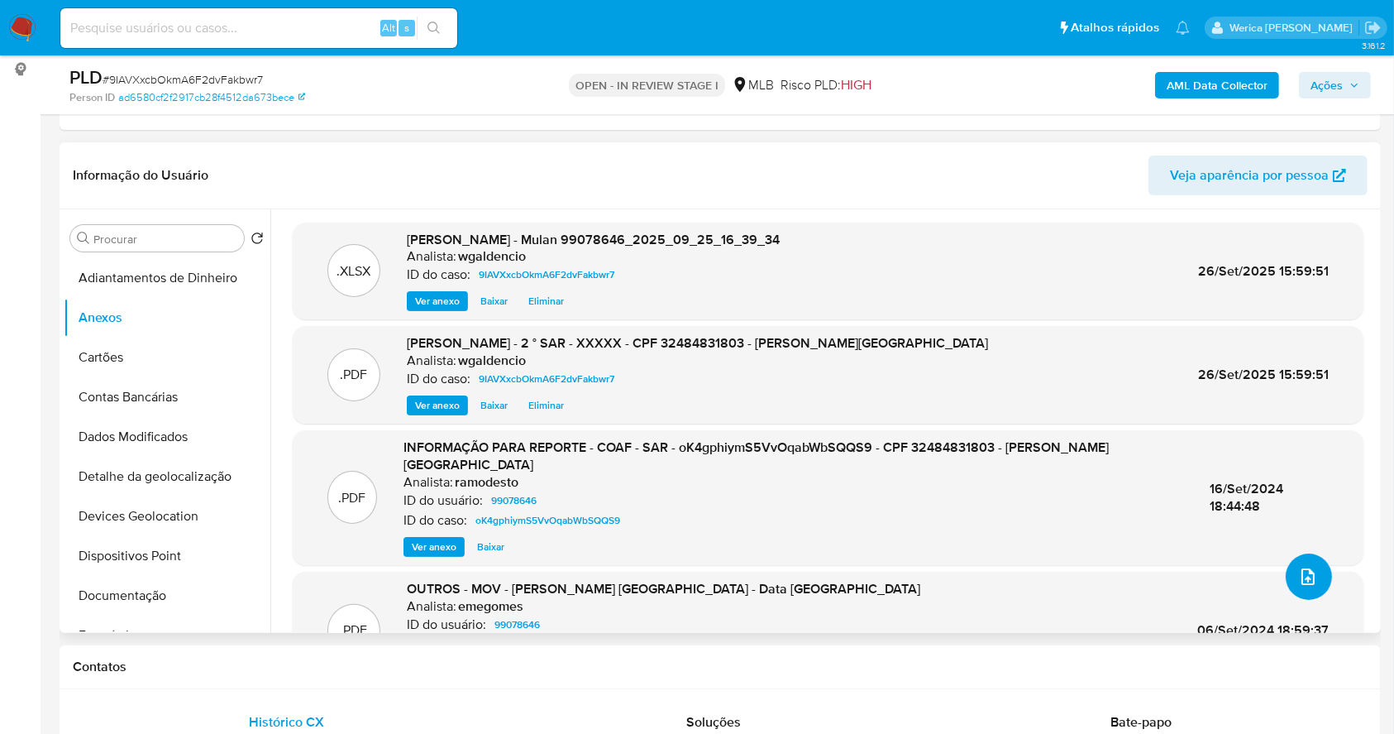
scroll to position [0, 0]
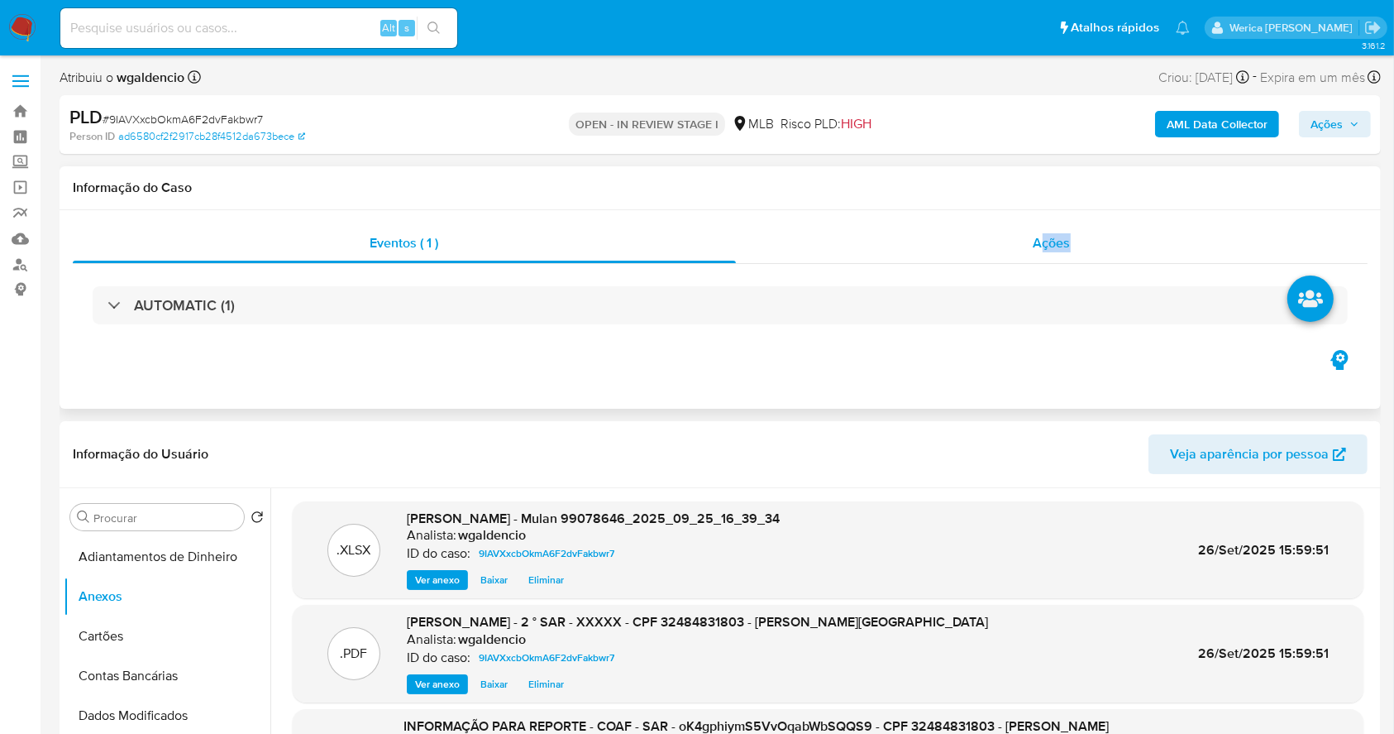
click at [1049, 259] on div "Ações" at bounding box center [1052, 243] width 632 height 40
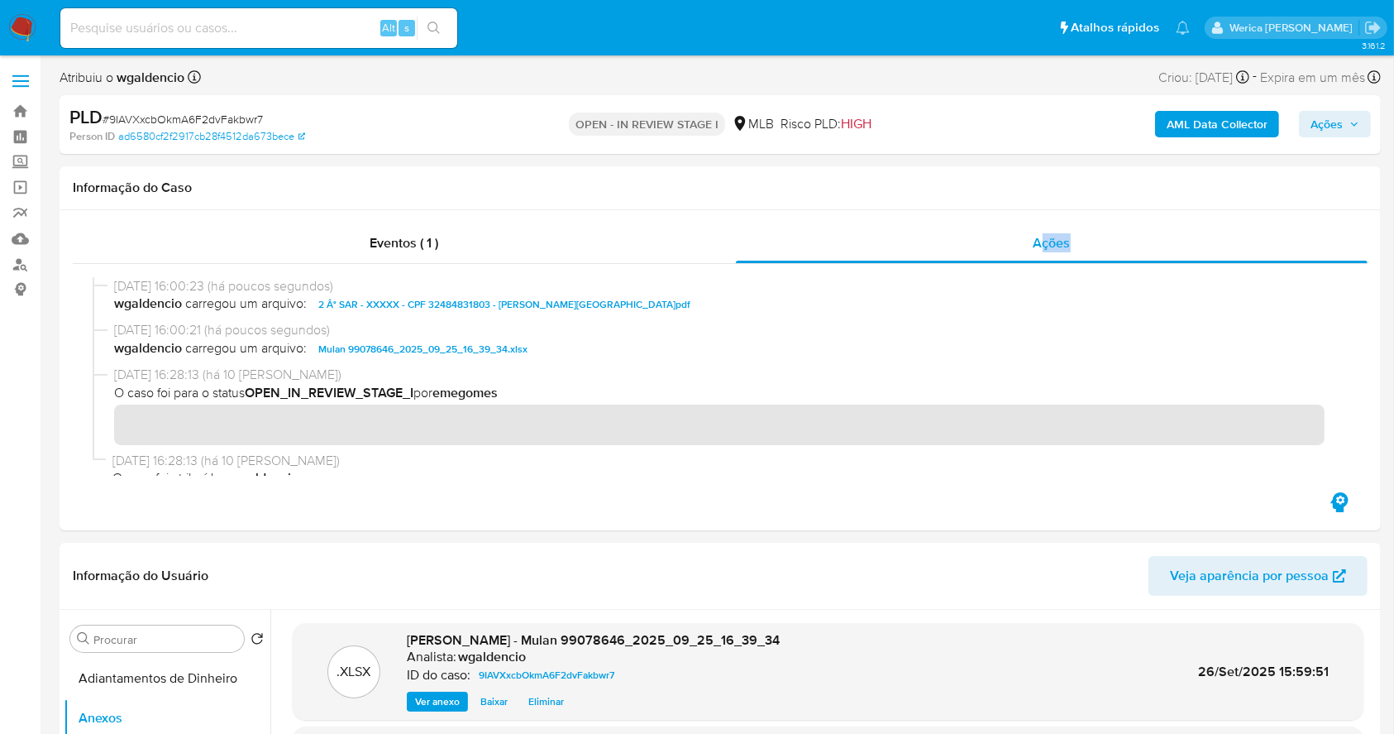
click at [1321, 124] on span "Ações" at bounding box center [1327, 124] width 32 height 26
click at [1178, 123] on b "AML Data Collector" at bounding box center [1217, 124] width 101 height 26
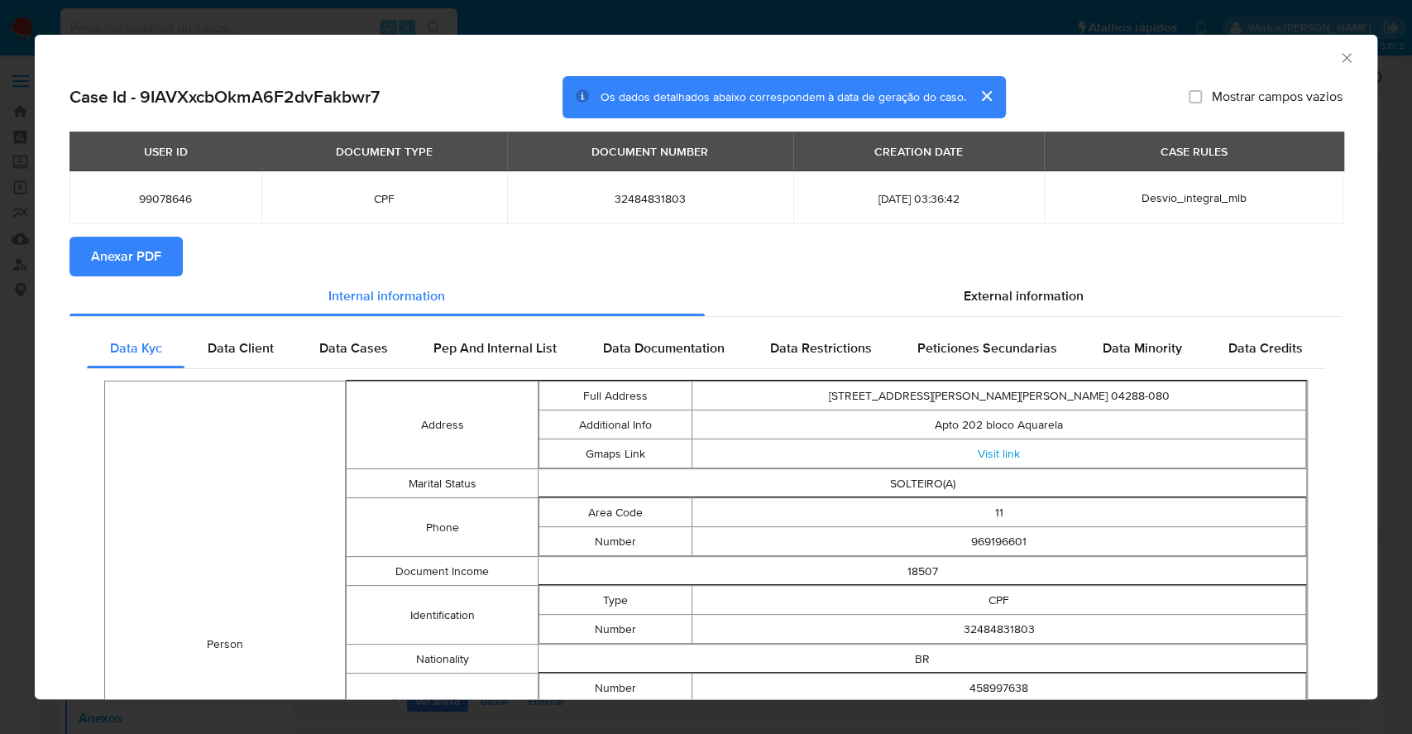
click at [156, 270] on span "Anexar PDF" at bounding box center [126, 256] width 70 height 36
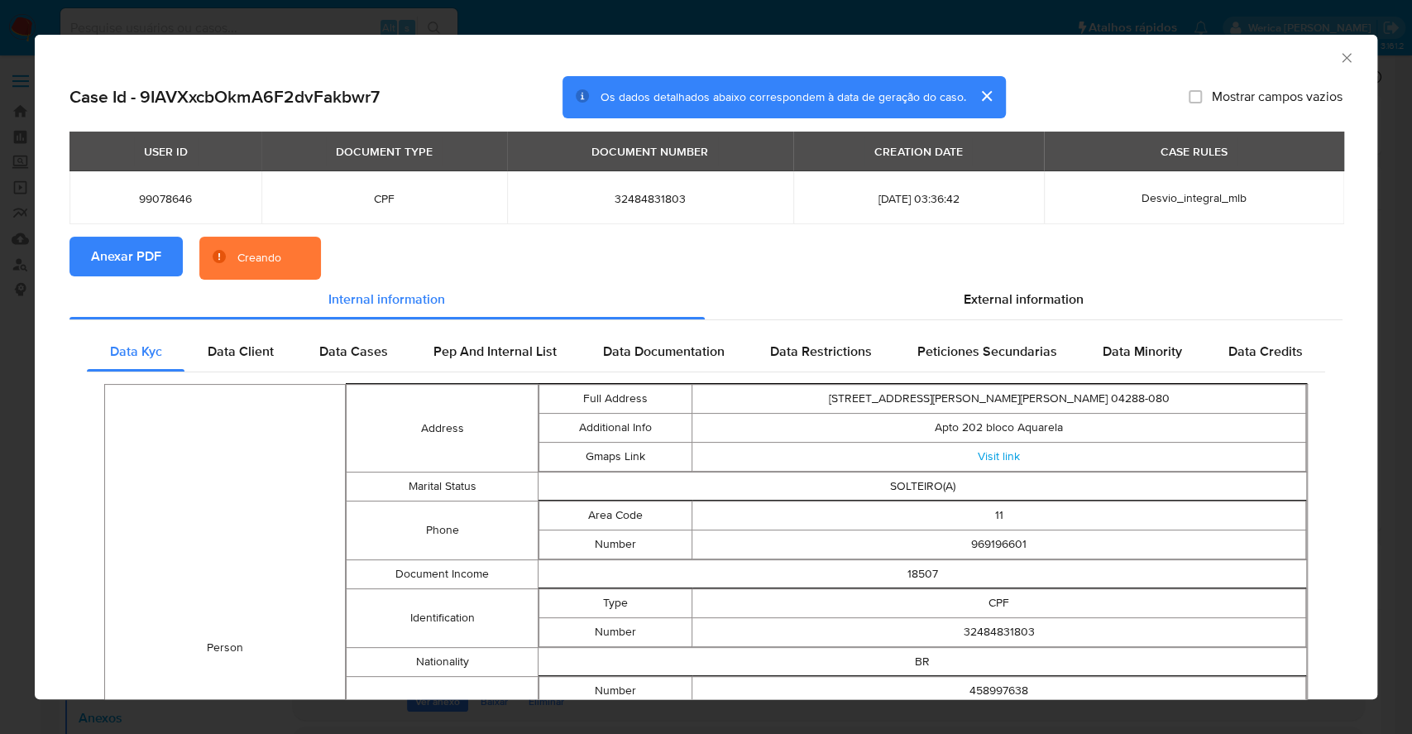
click at [1338, 63] on icon "Fechar a janela" at bounding box center [1346, 58] width 17 height 17
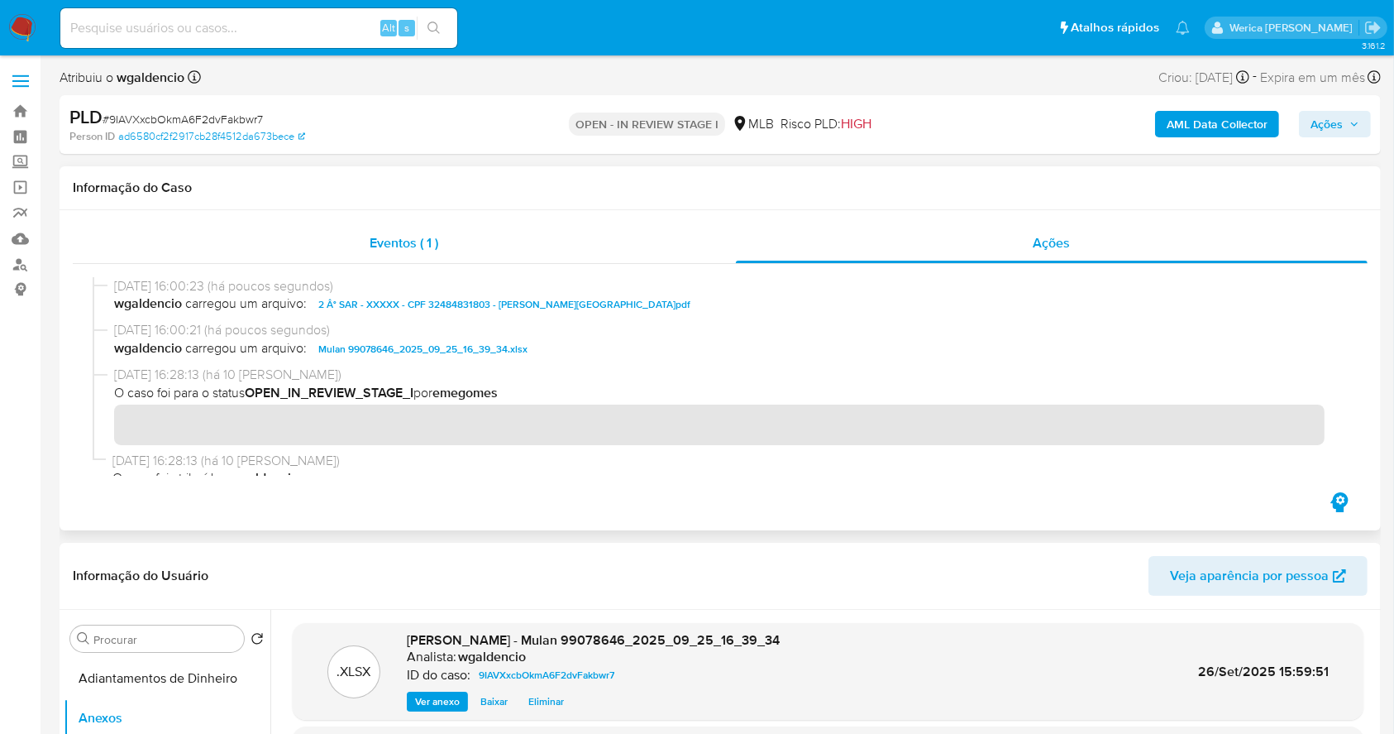
click at [696, 232] on div "Eventos ( 1 )" at bounding box center [404, 243] width 663 height 40
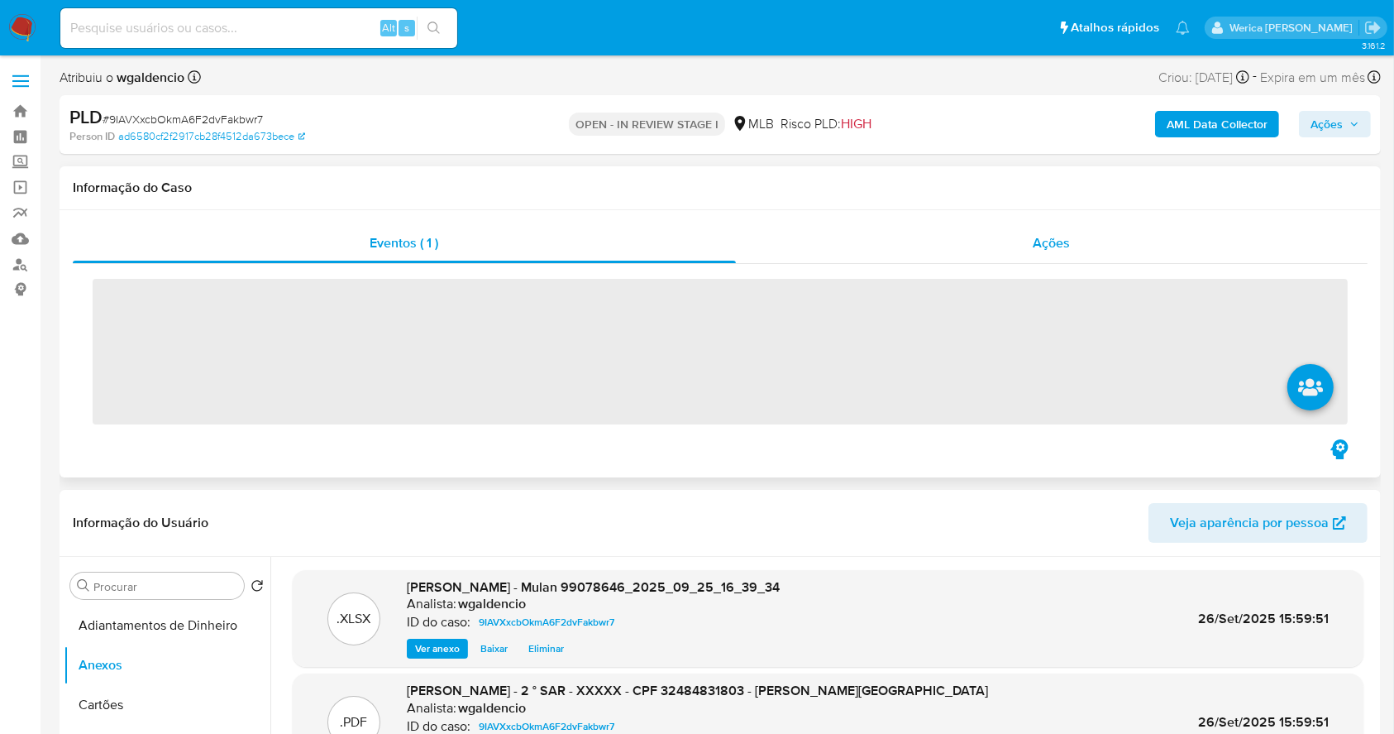
click at [1057, 241] on span "Ações" at bounding box center [1052, 242] width 37 height 19
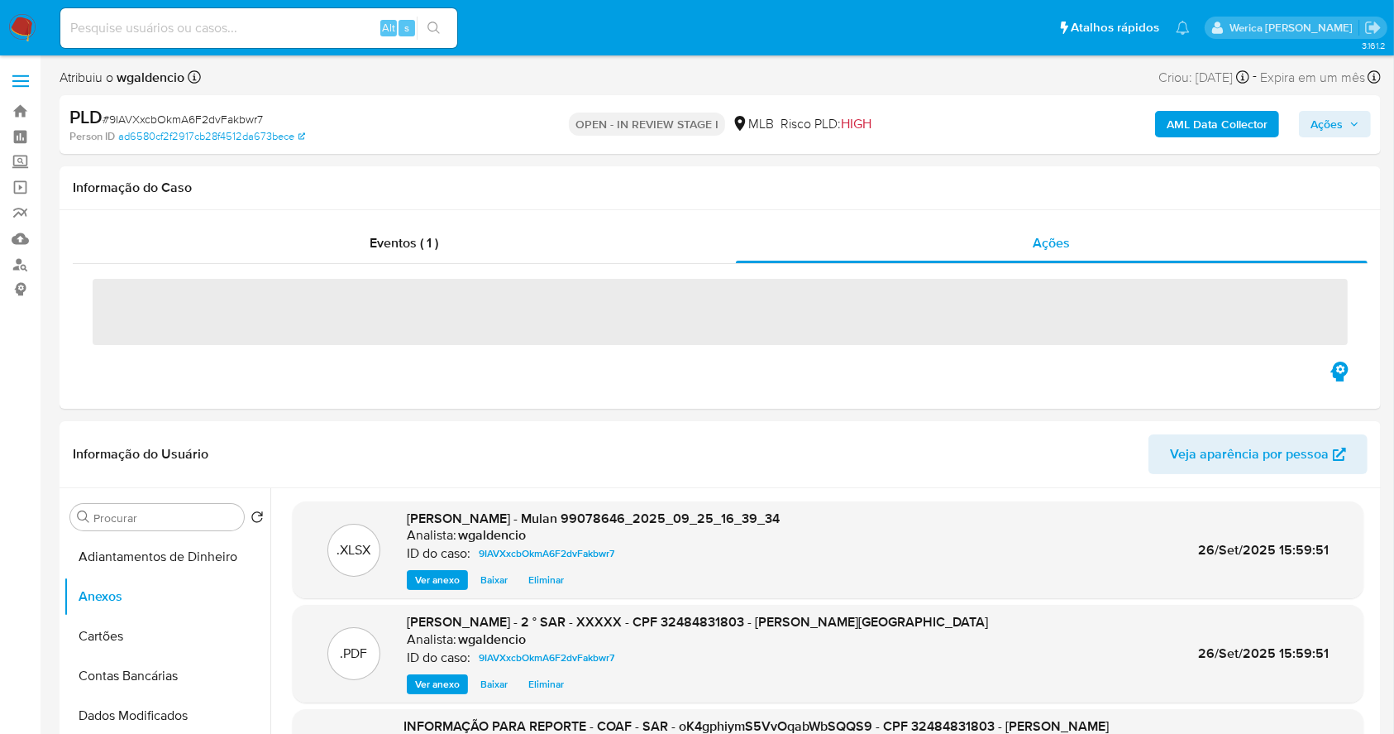
click at [1342, 122] on span "Ações" at bounding box center [1327, 124] width 32 height 26
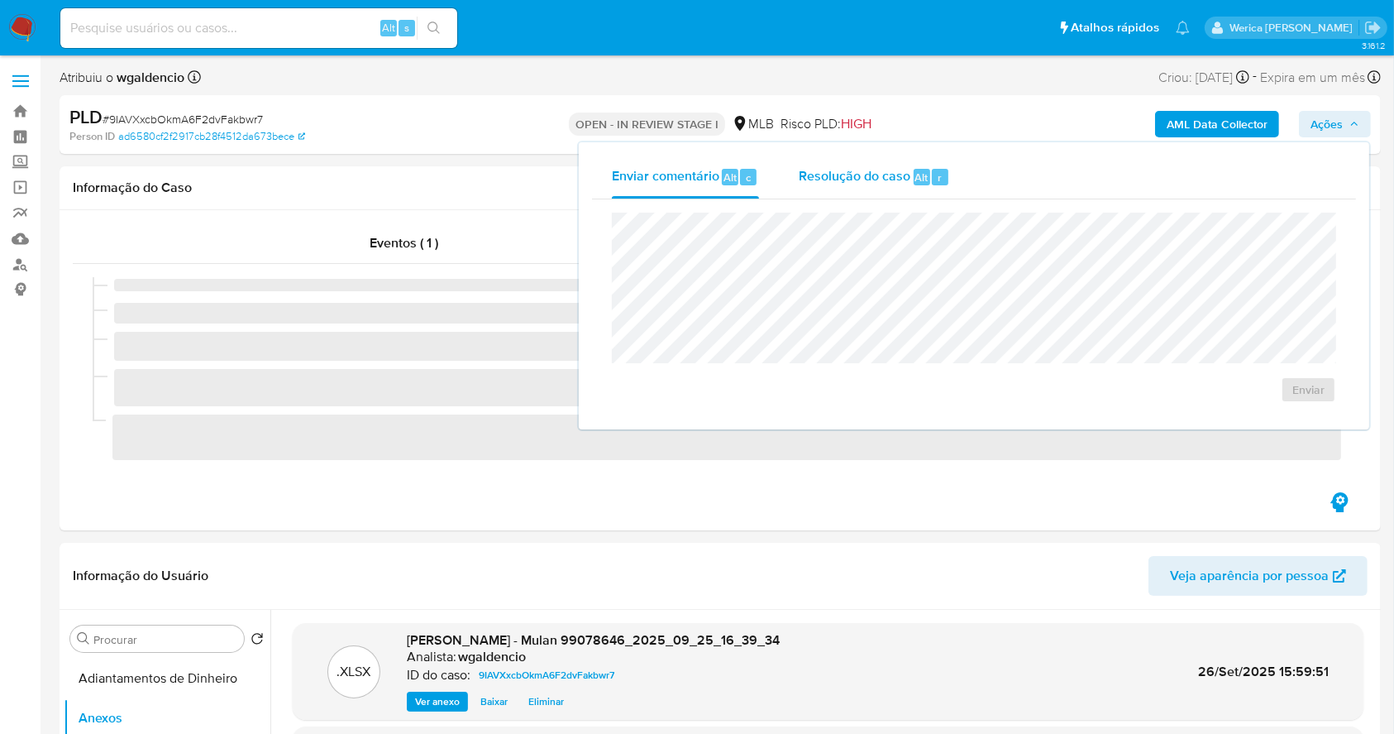
click at [848, 175] on span "Resolução do caso" at bounding box center [855, 176] width 112 height 19
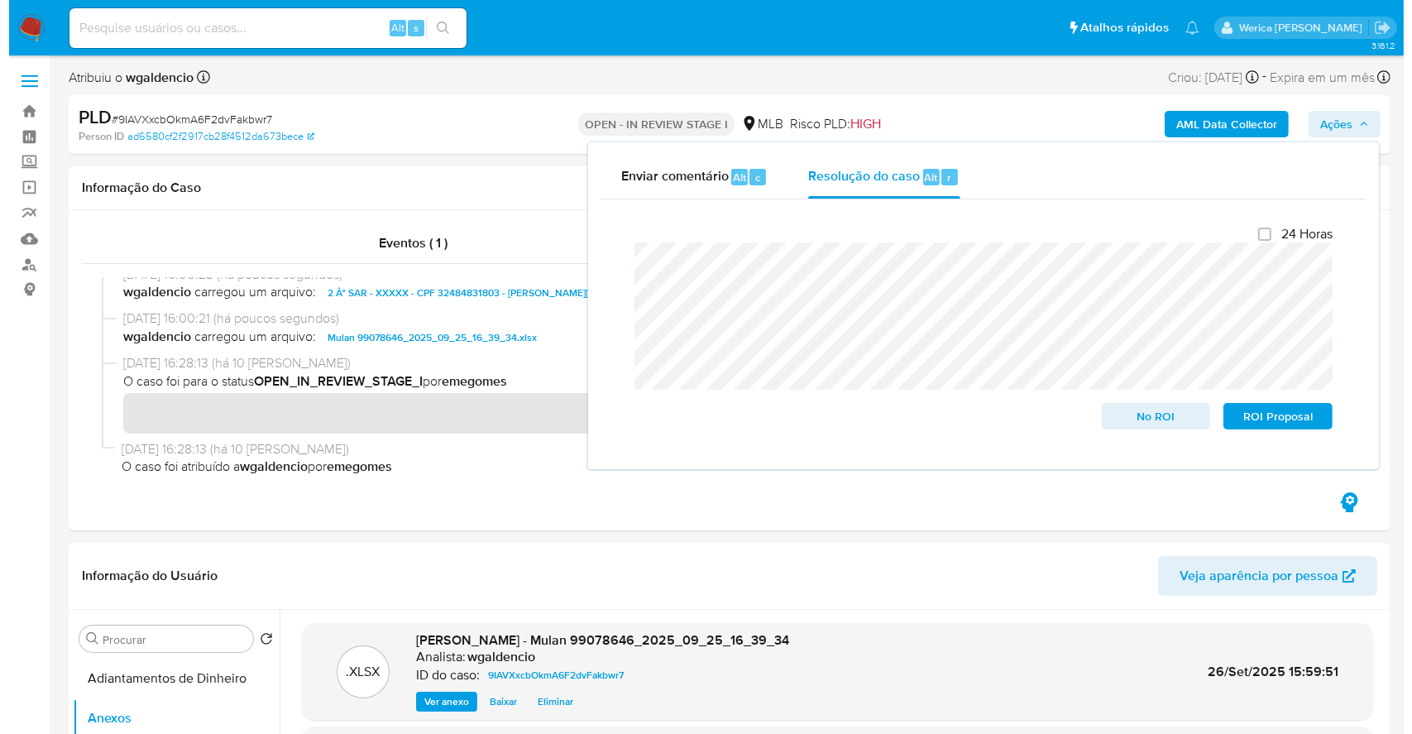
scroll to position [17, 0]
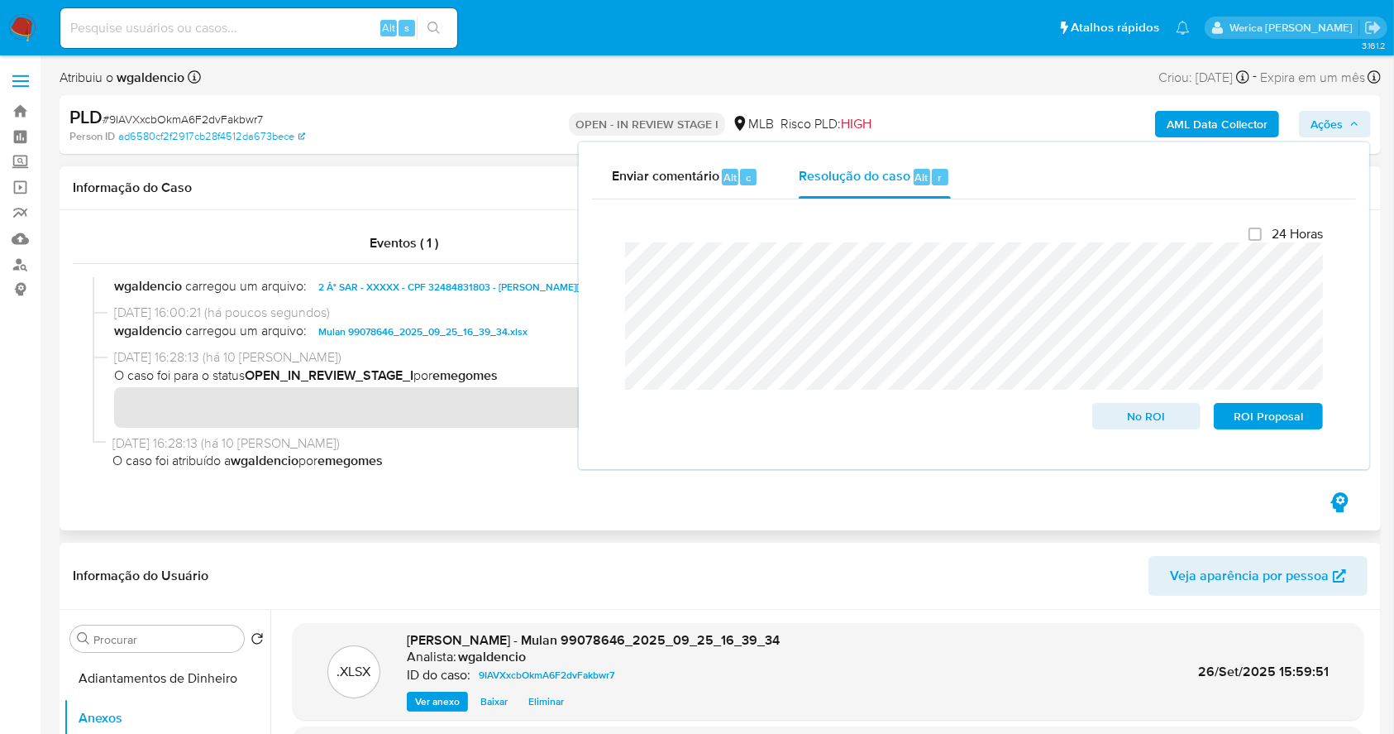
click at [447, 432] on div "16/09/2025 16:28:13 (há 10 dias) O caso foi para o status OPEN_IN_REVIEW_STAGE_…" at bounding box center [720, 390] width 1255 height 85
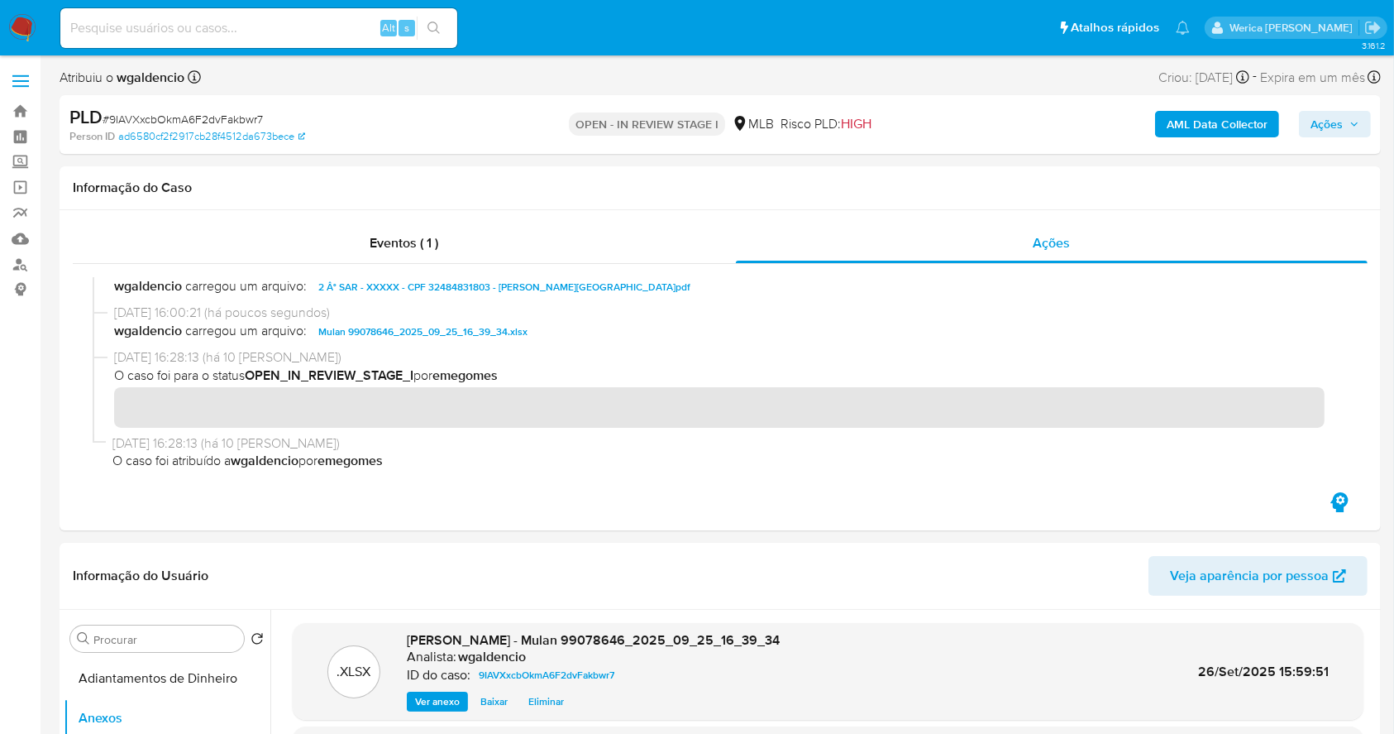
click at [1224, 115] on b "AML Data Collector" at bounding box center [1217, 124] width 101 height 26
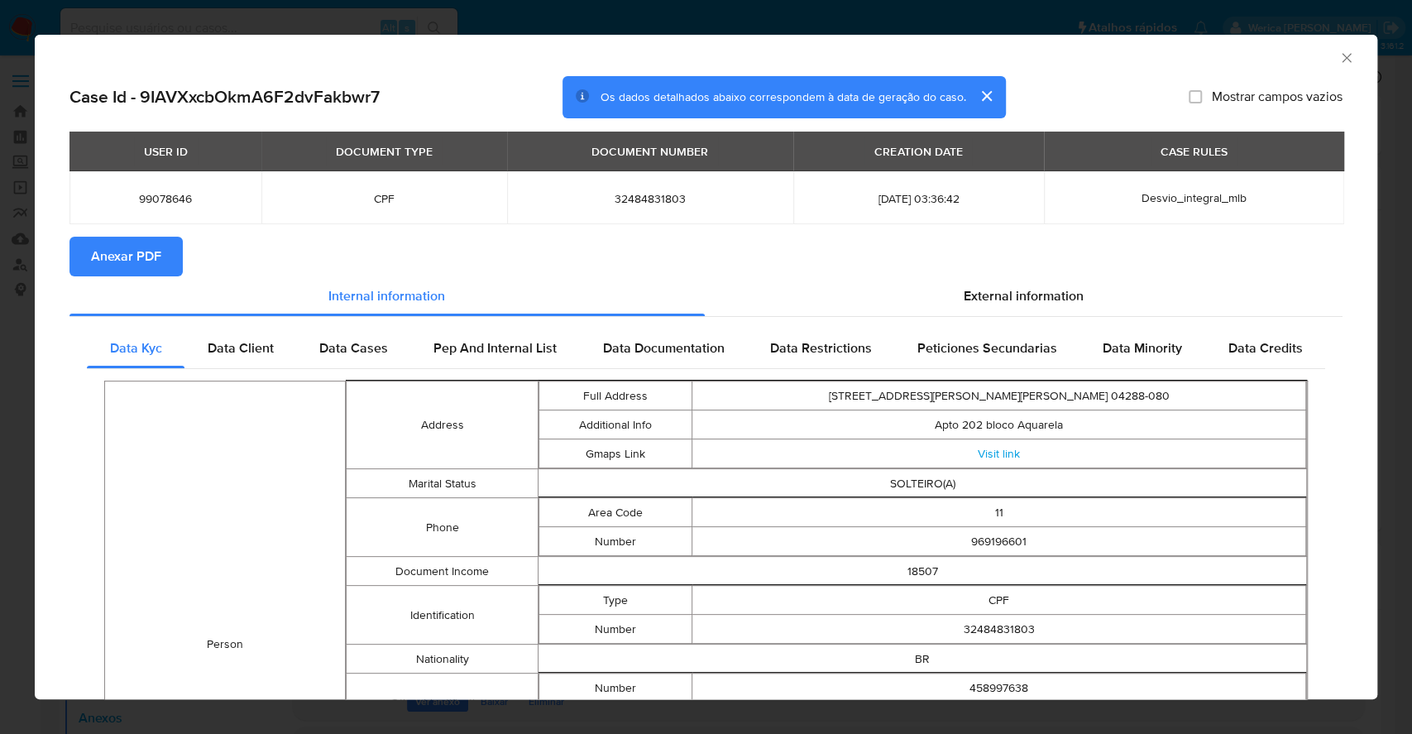
click at [143, 265] on span "Anexar PDF" at bounding box center [126, 256] width 70 height 36
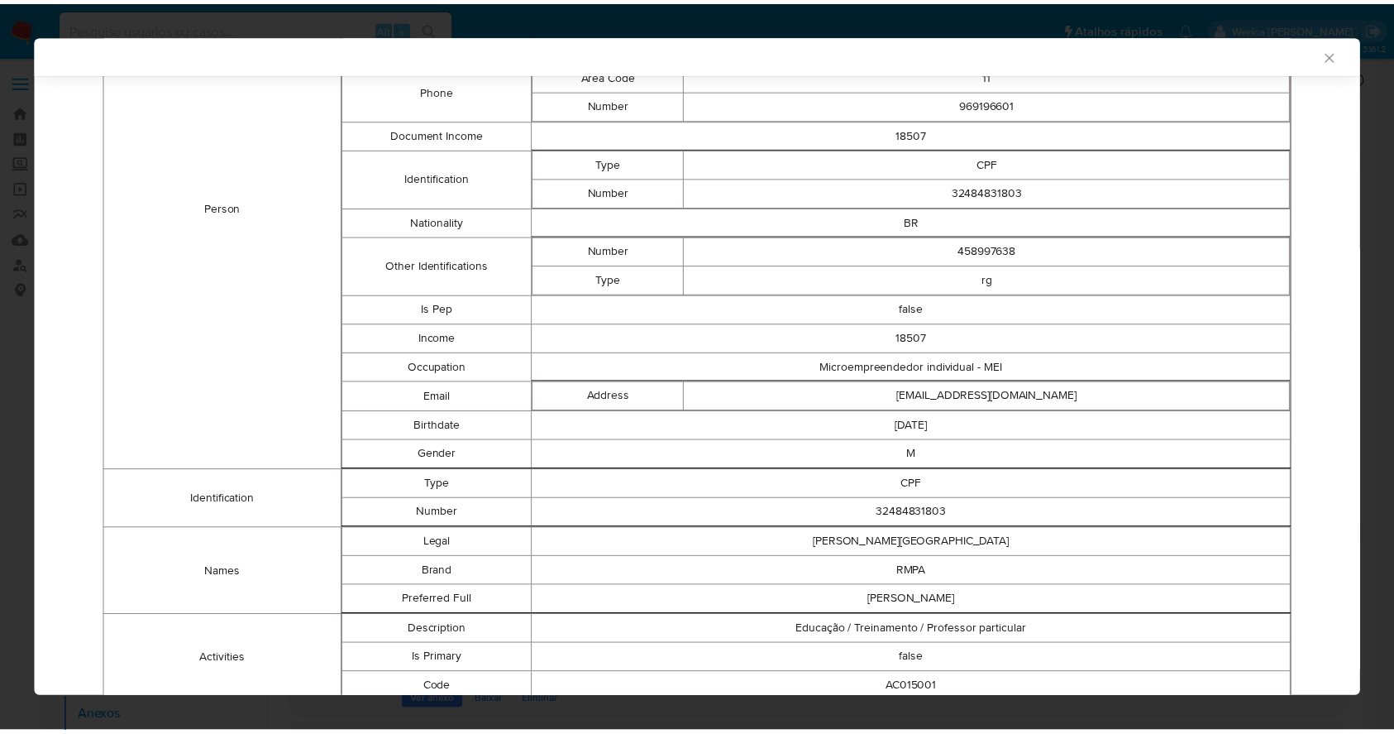
scroll to position [0, 0]
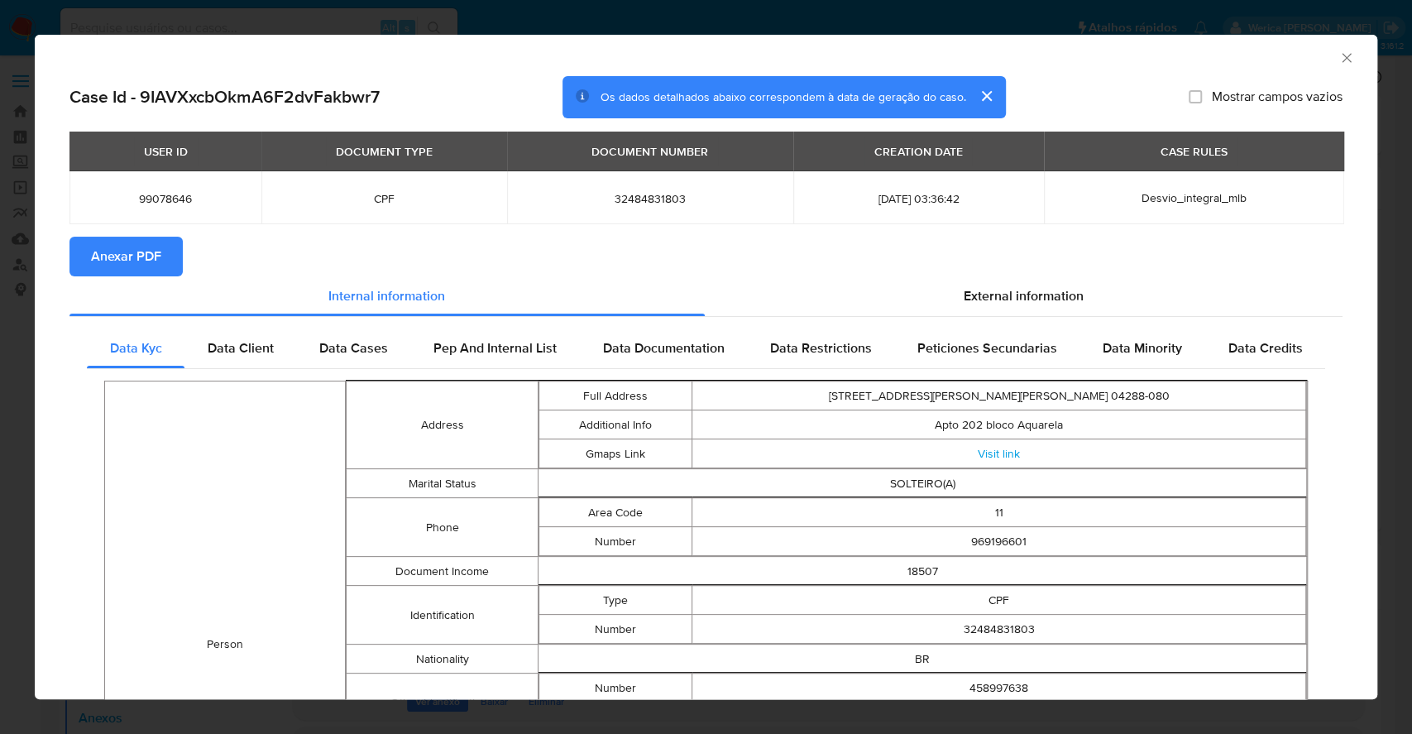
drag, startPoint x: 1369, startPoint y: 45, endPoint x: 1334, endPoint y: 49, distance: 35.7
click at [1369, 46] on div "AML Data Collector Case Id - 9IAVXxcbOkmA6F2dvFakbwr7 Os dados detalhados abaix…" at bounding box center [706, 367] width 1342 height 664
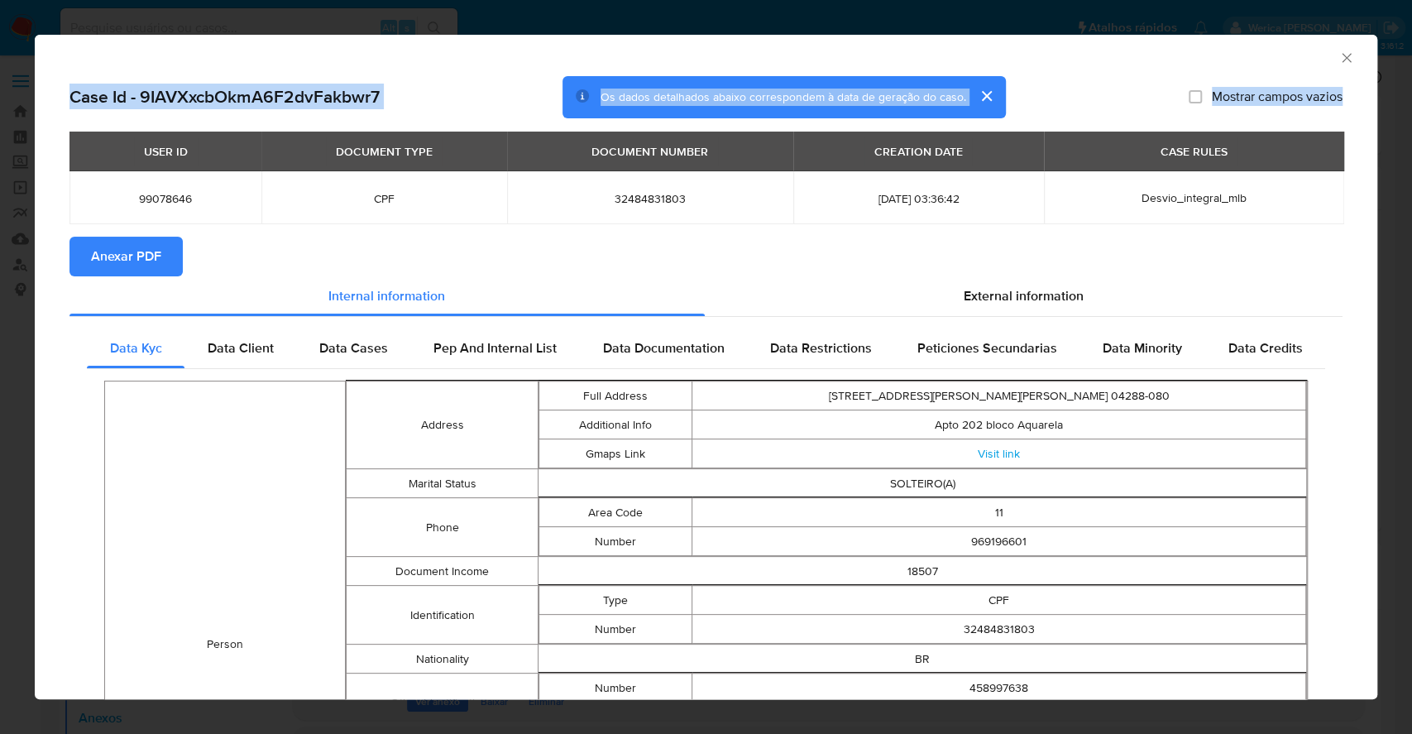
click at [1333, 76] on div "AML Data Collector Case Id - 9IAVXxcbOkmA6F2dvFakbwr7 Os dados detalhados abaix…" at bounding box center [706, 367] width 1342 height 664
click at [1341, 56] on icon "Fechar a janela" at bounding box center [1345, 57] width 9 height 9
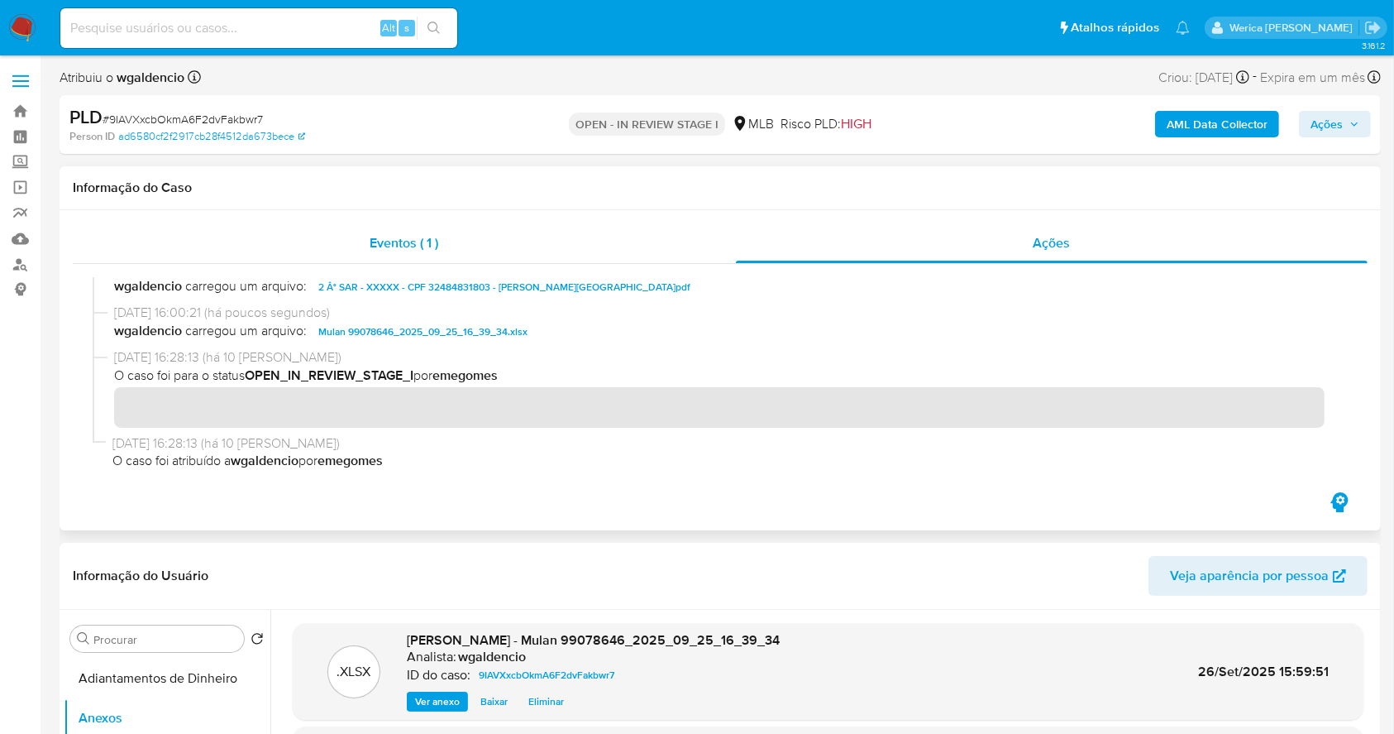
click at [541, 249] on div "Eventos ( 1 )" at bounding box center [404, 243] width 663 height 40
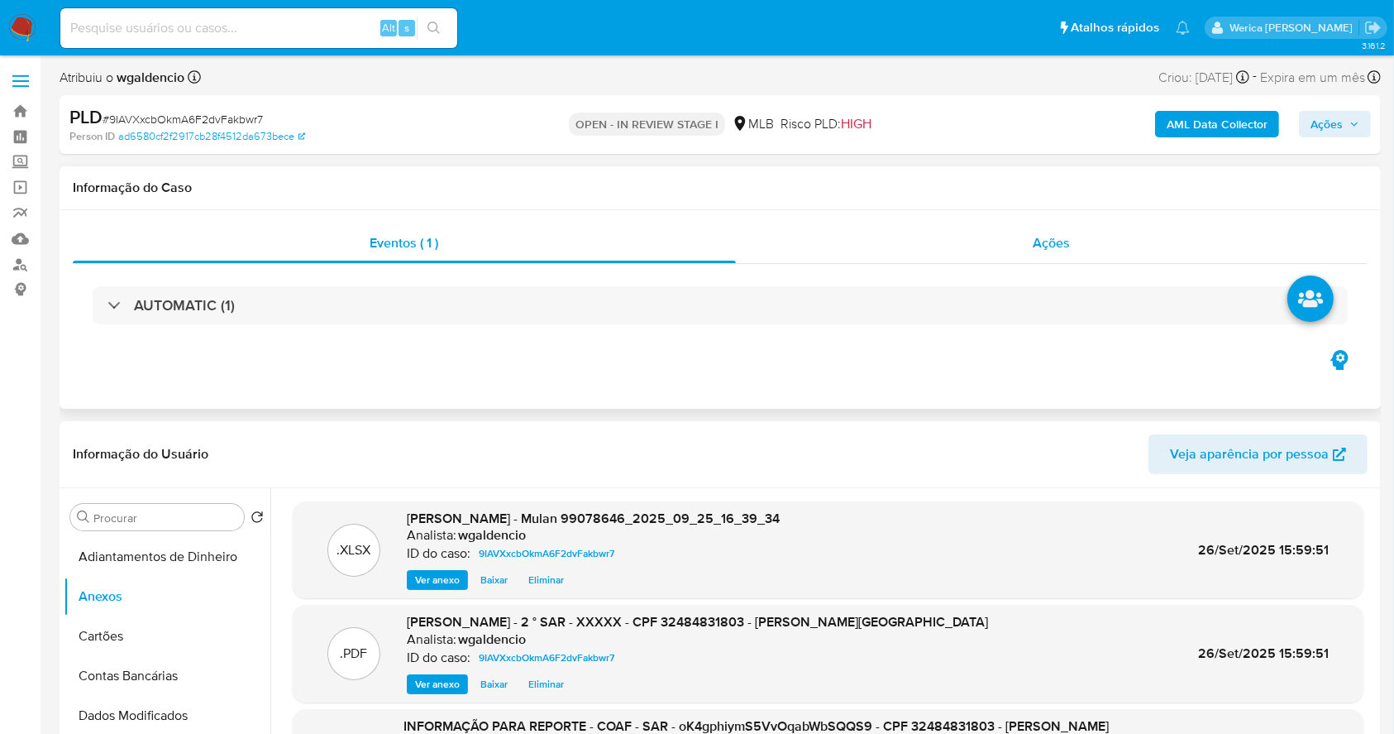
click at [1107, 251] on div "Ações" at bounding box center [1052, 243] width 632 height 40
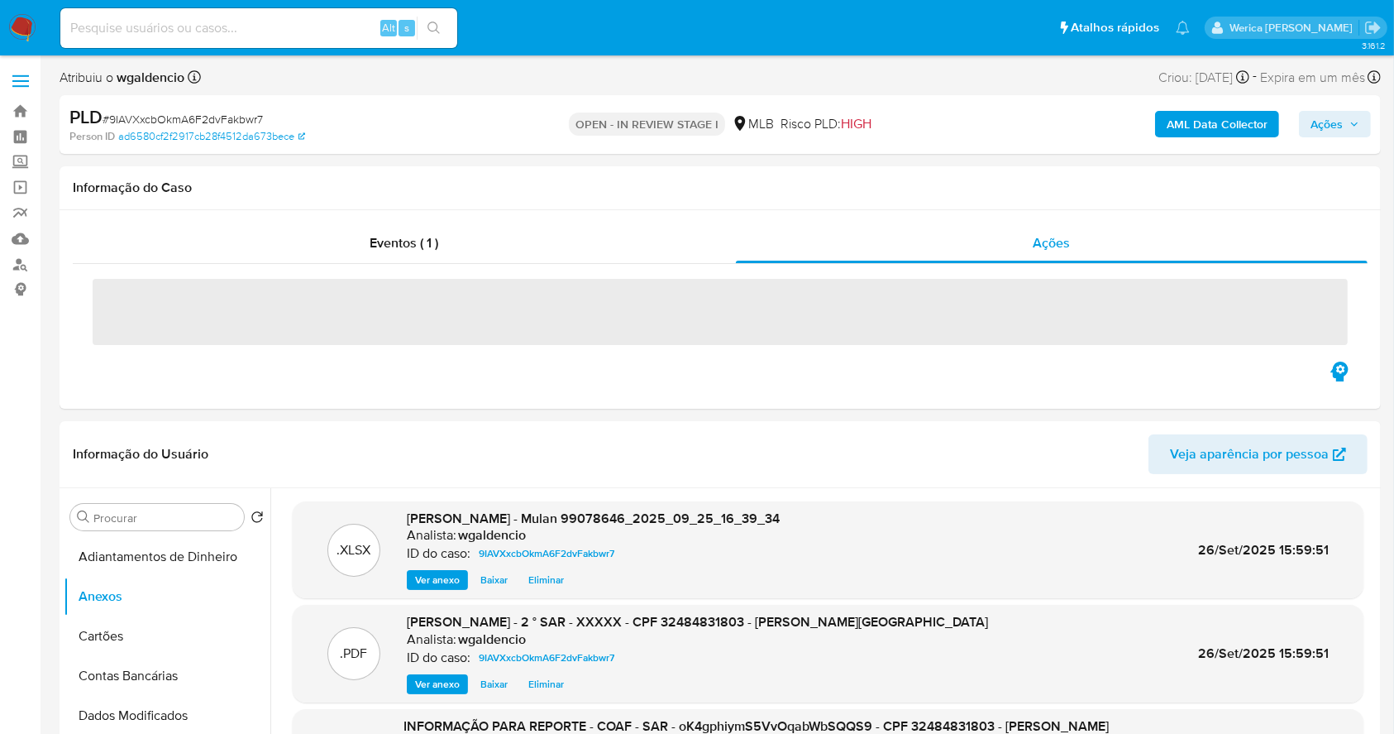
click at [1336, 122] on span "Ações" at bounding box center [1327, 124] width 32 height 26
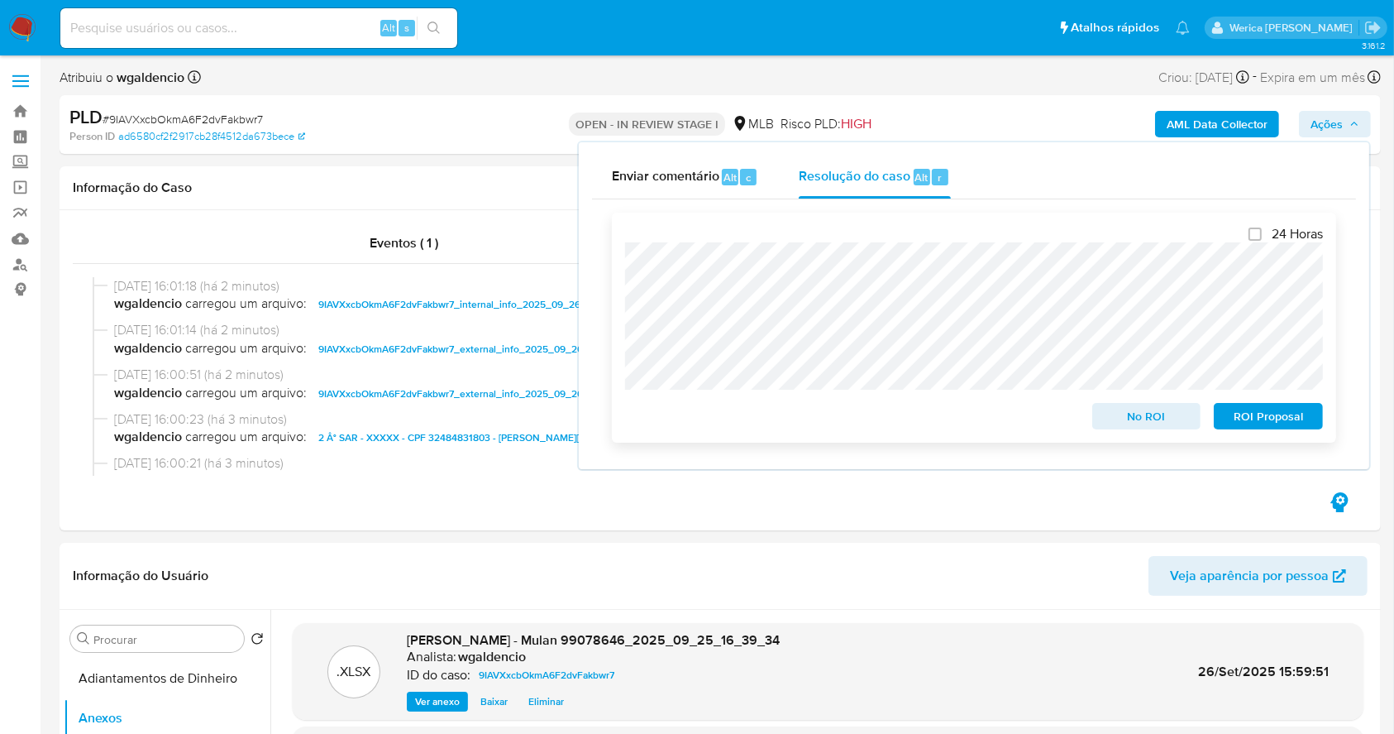
click at [1256, 427] on span "ROI Proposal" at bounding box center [1269, 415] width 86 height 23
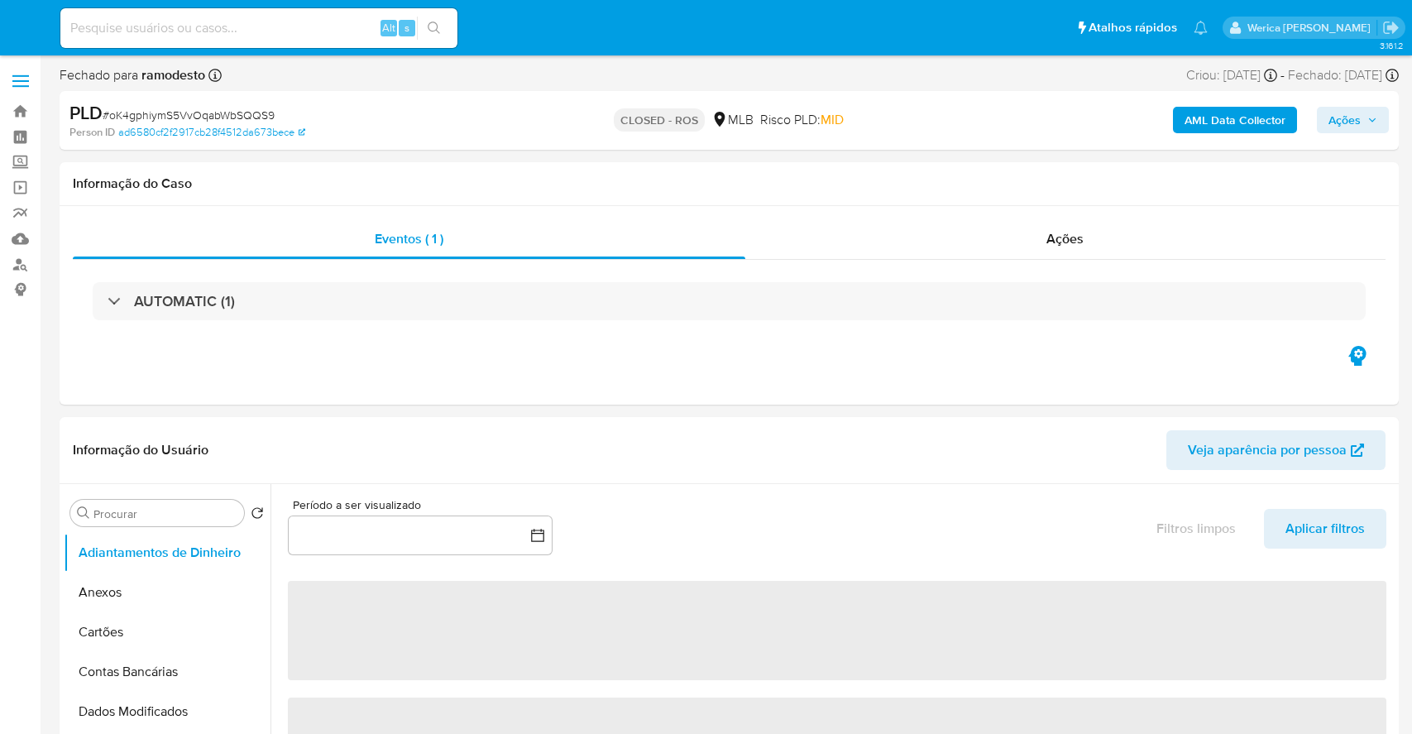
select select "10"
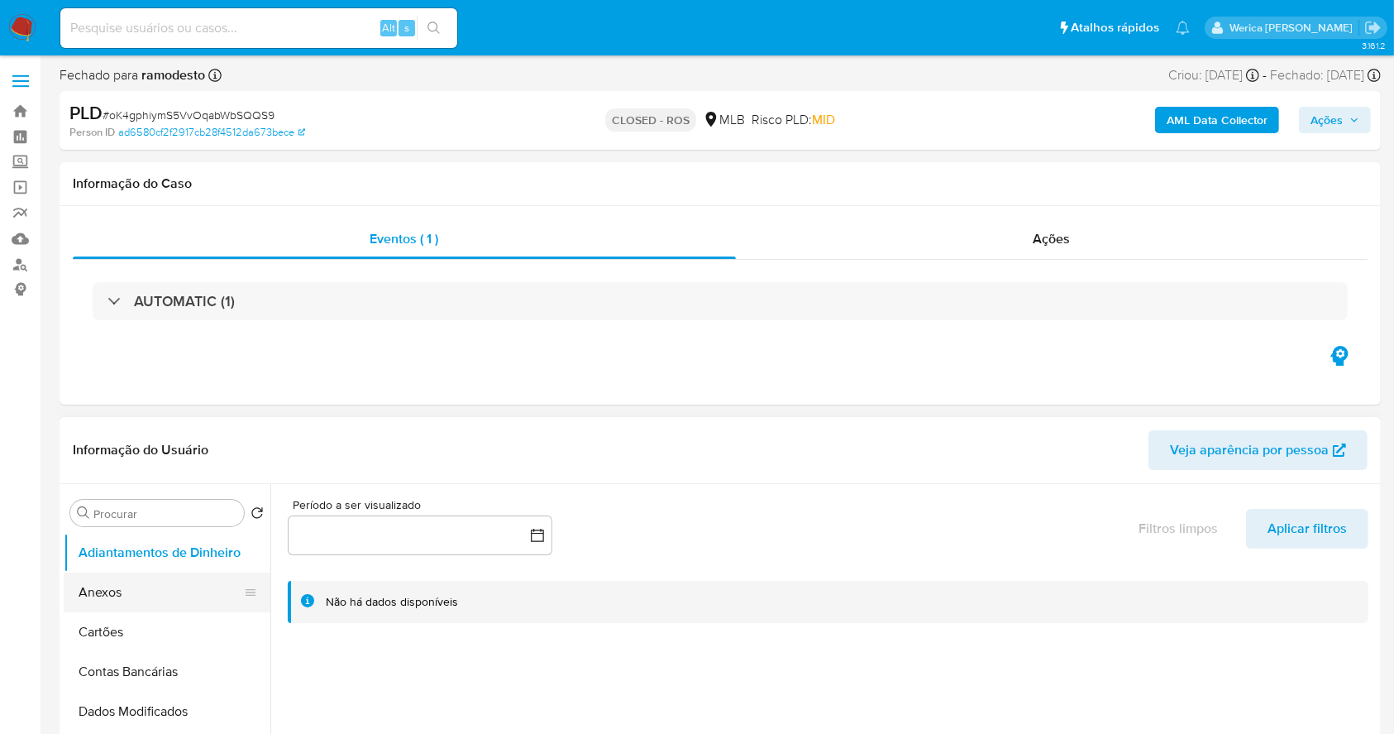
click at [105, 587] on button "Anexos" at bounding box center [161, 592] width 194 height 40
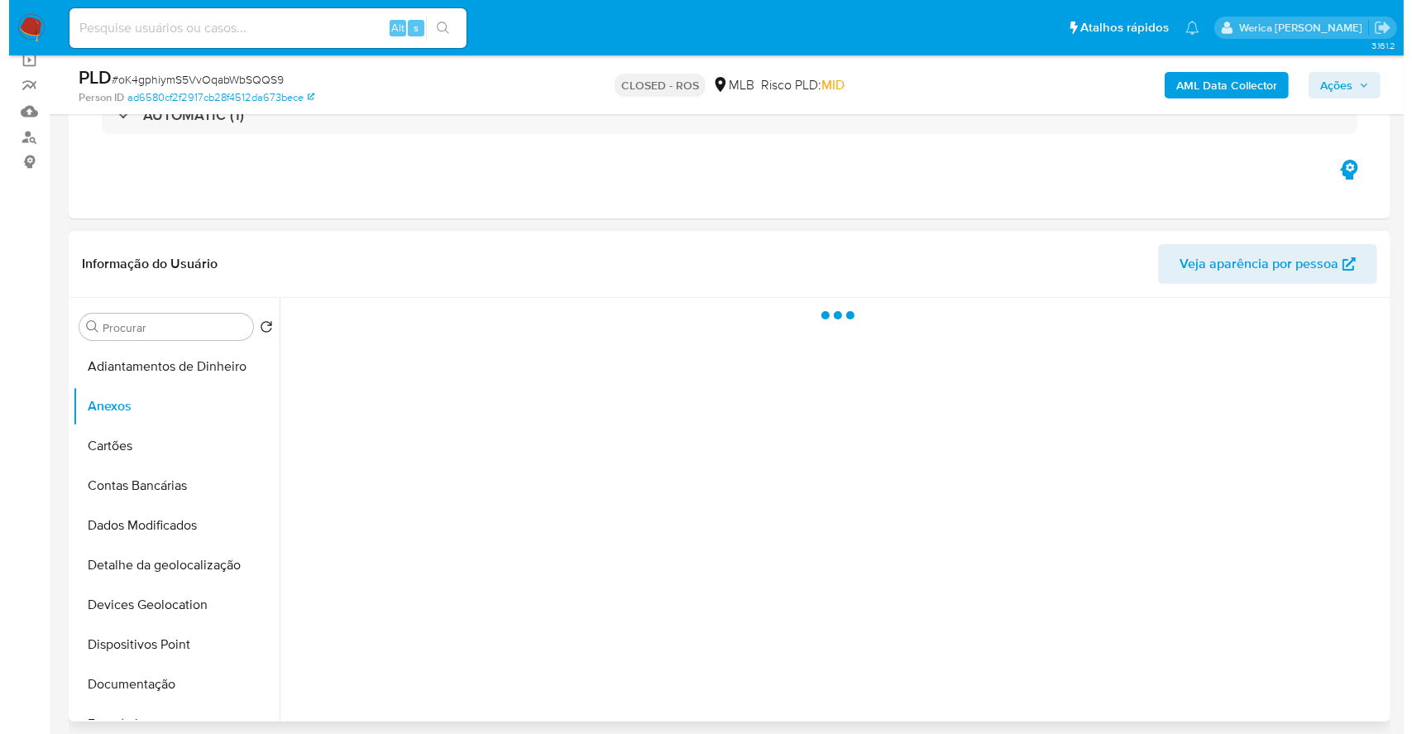
scroll to position [220, 0]
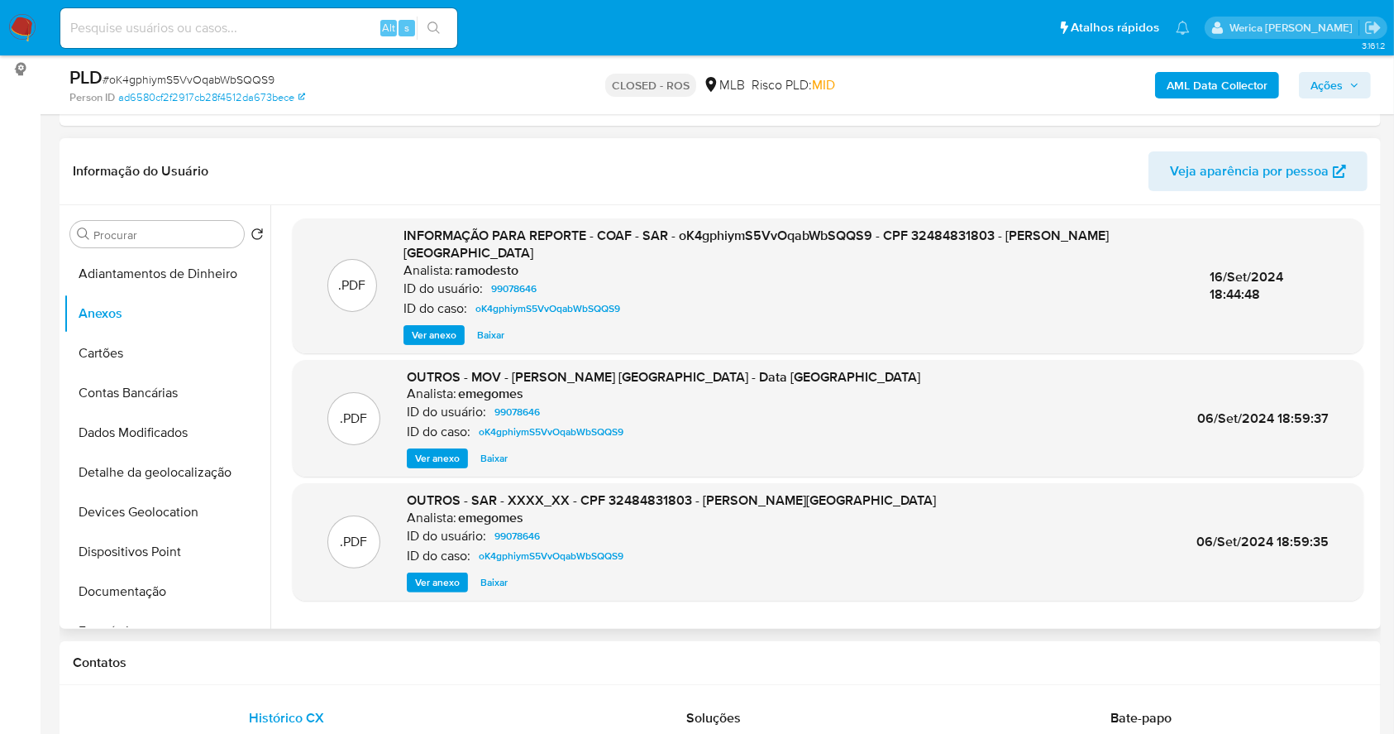
click at [434, 333] on span "Ver anexo" at bounding box center [434, 335] width 45 height 17
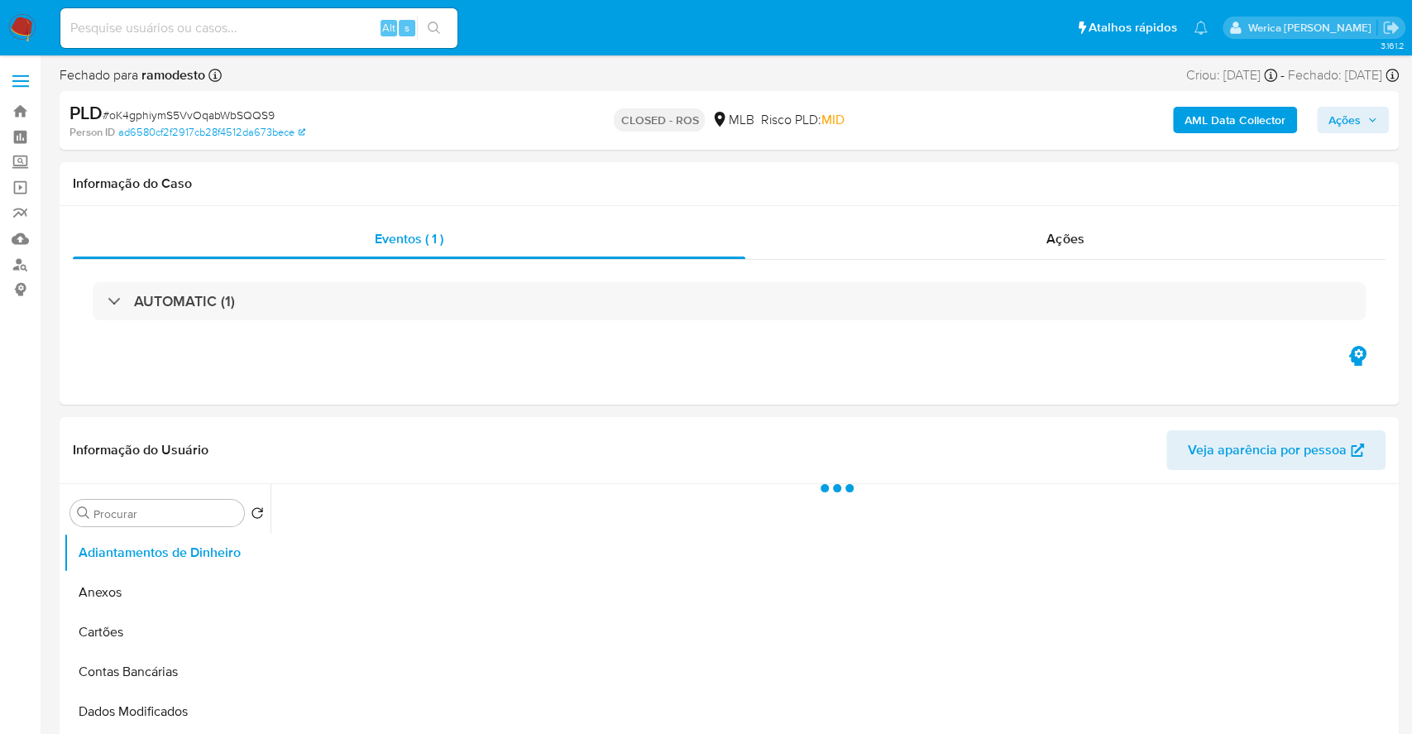
select select "10"
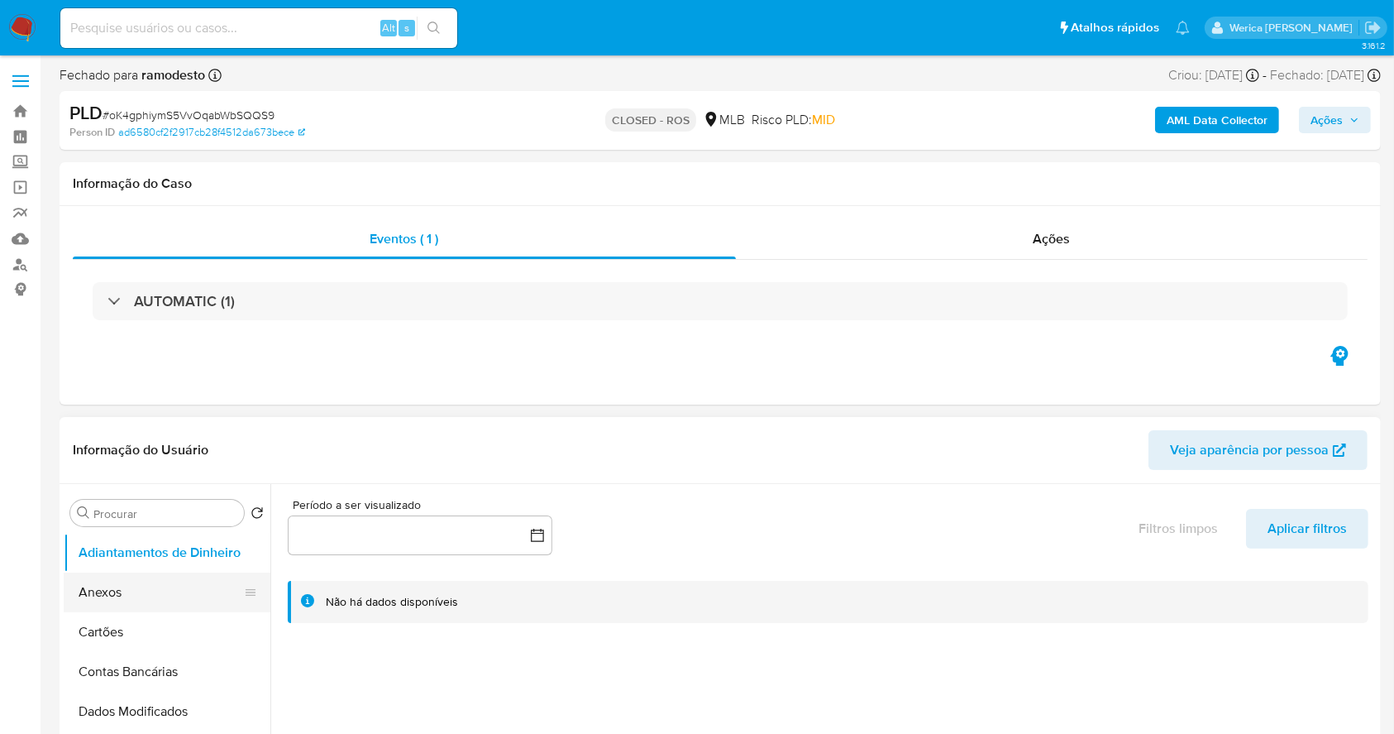
click at [211, 595] on button "Anexos" at bounding box center [161, 592] width 194 height 40
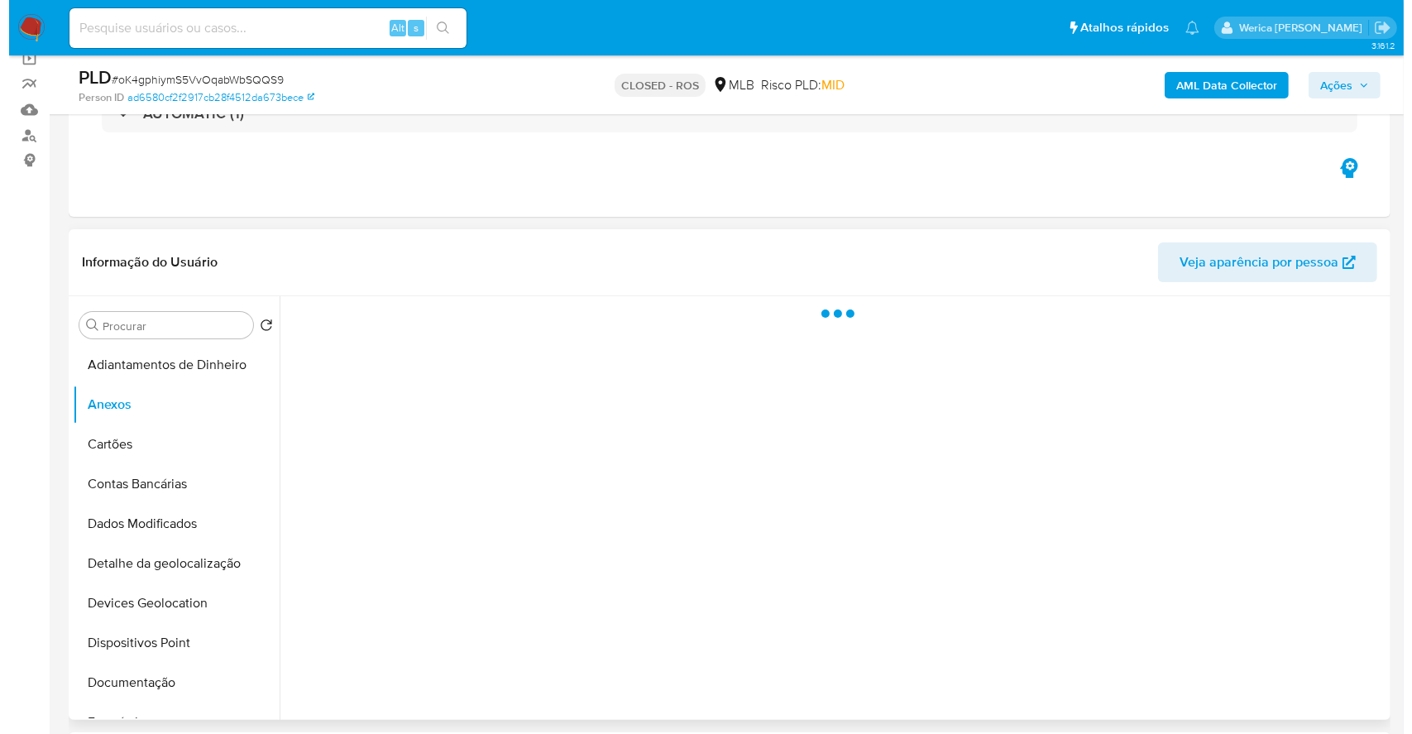
scroll to position [220, 0]
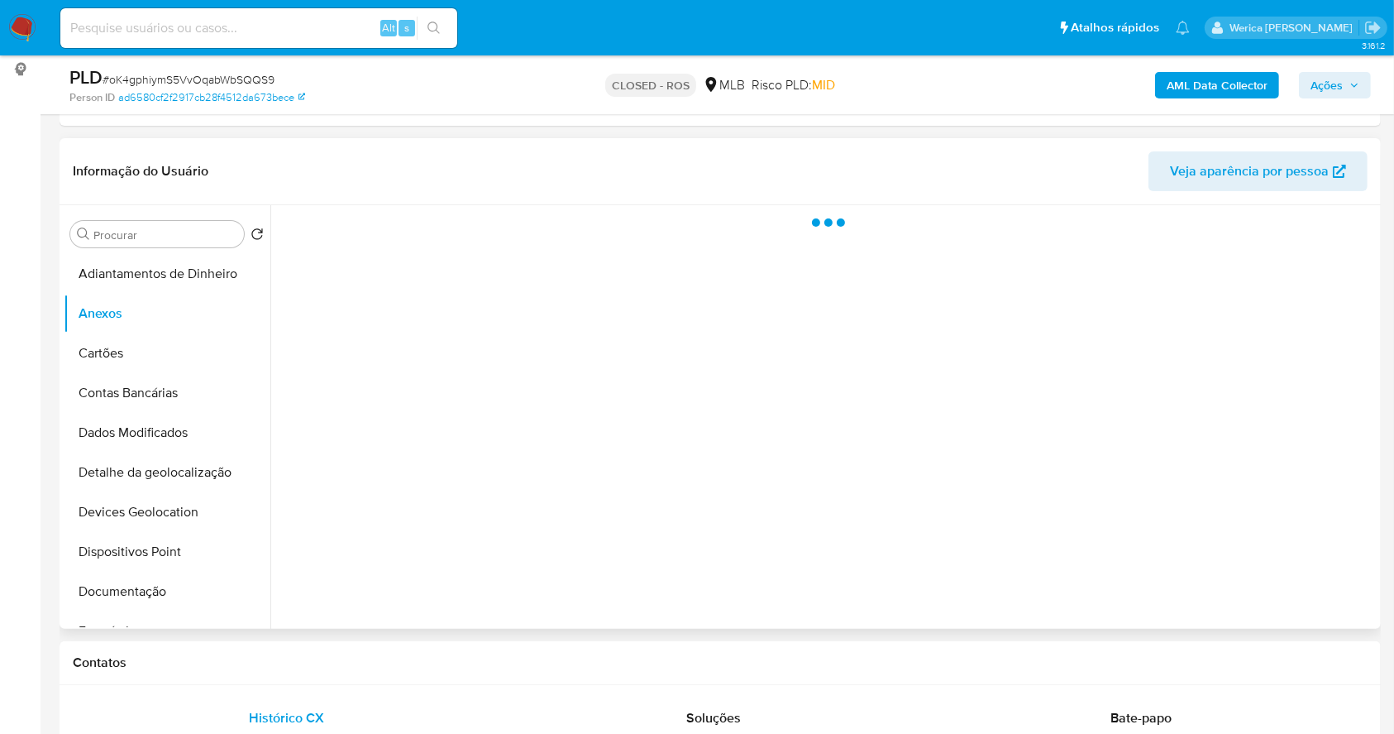
click at [512, 427] on div at bounding box center [823, 416] width 1106 height 423
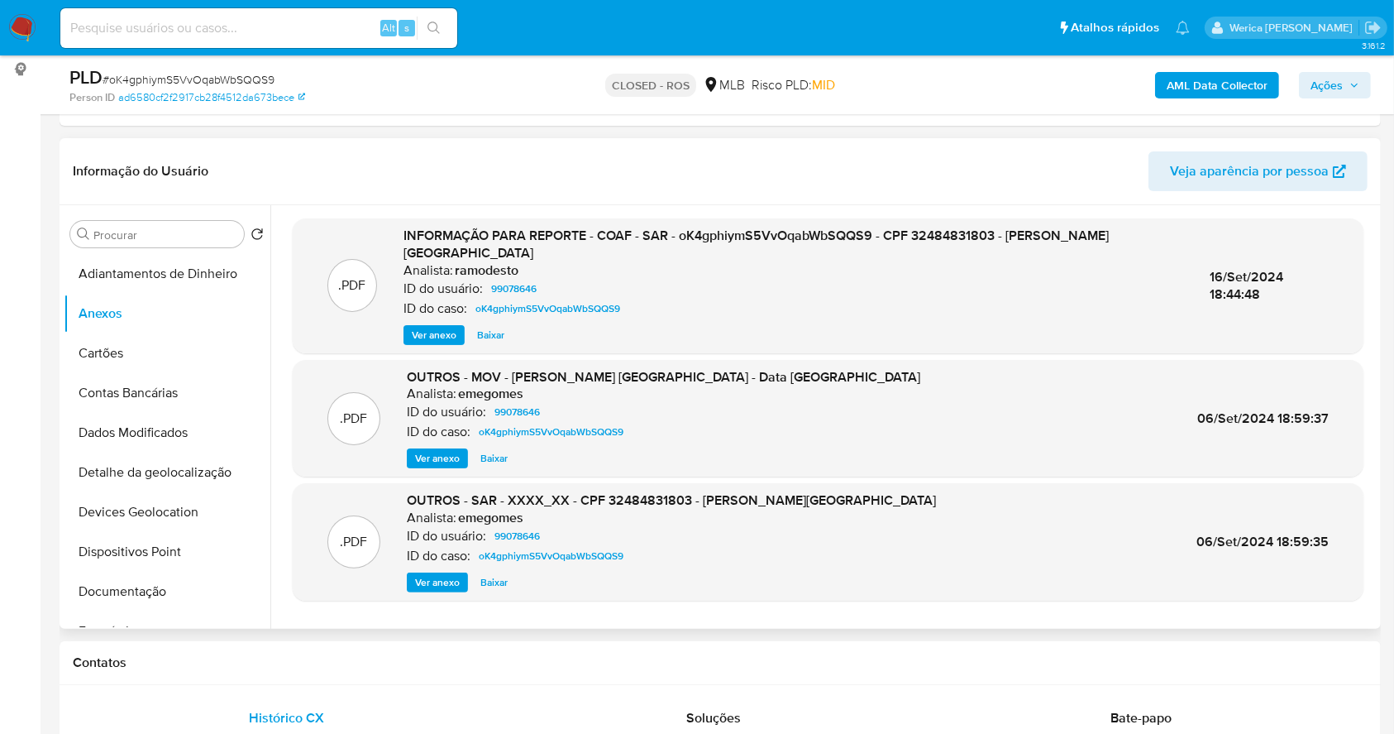
click at [435, 327] on span "Ver anexo" at bounding box center [434, 335] width 45 height 17
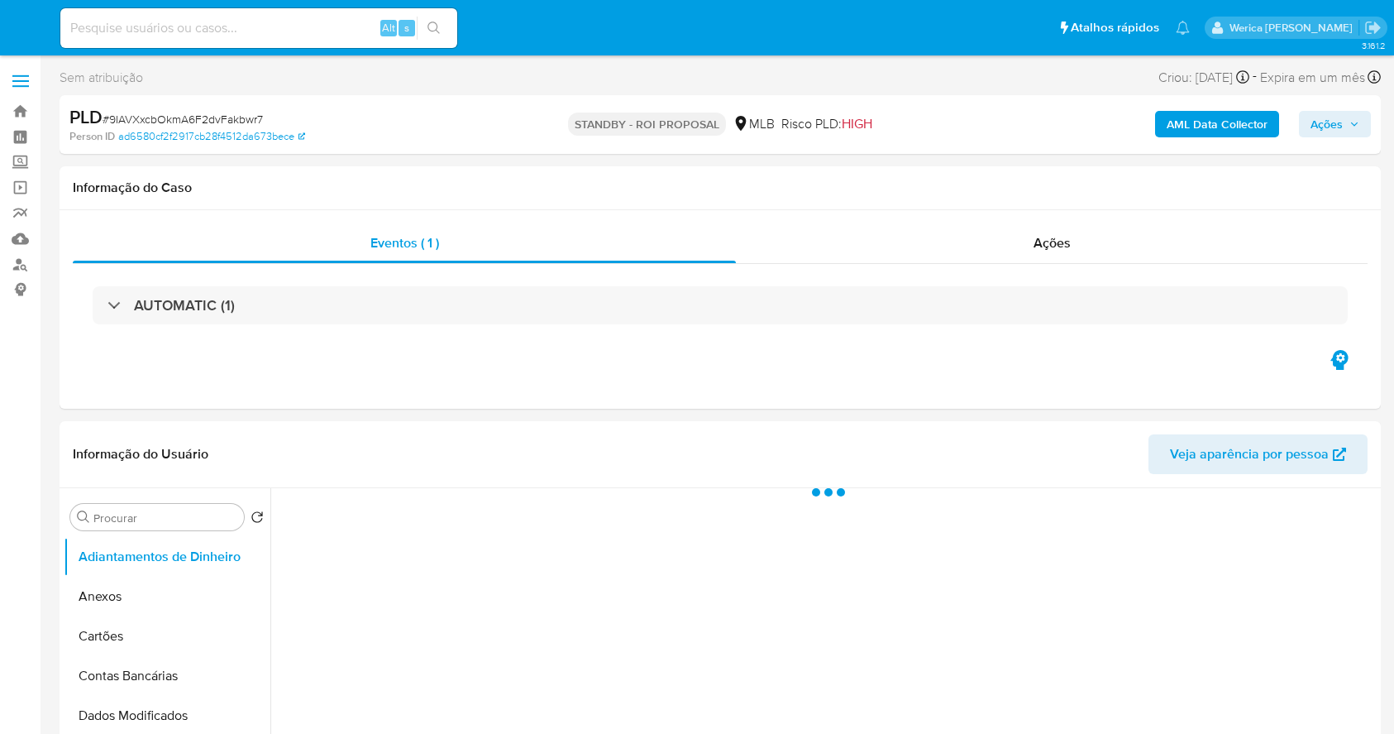
select select "10"
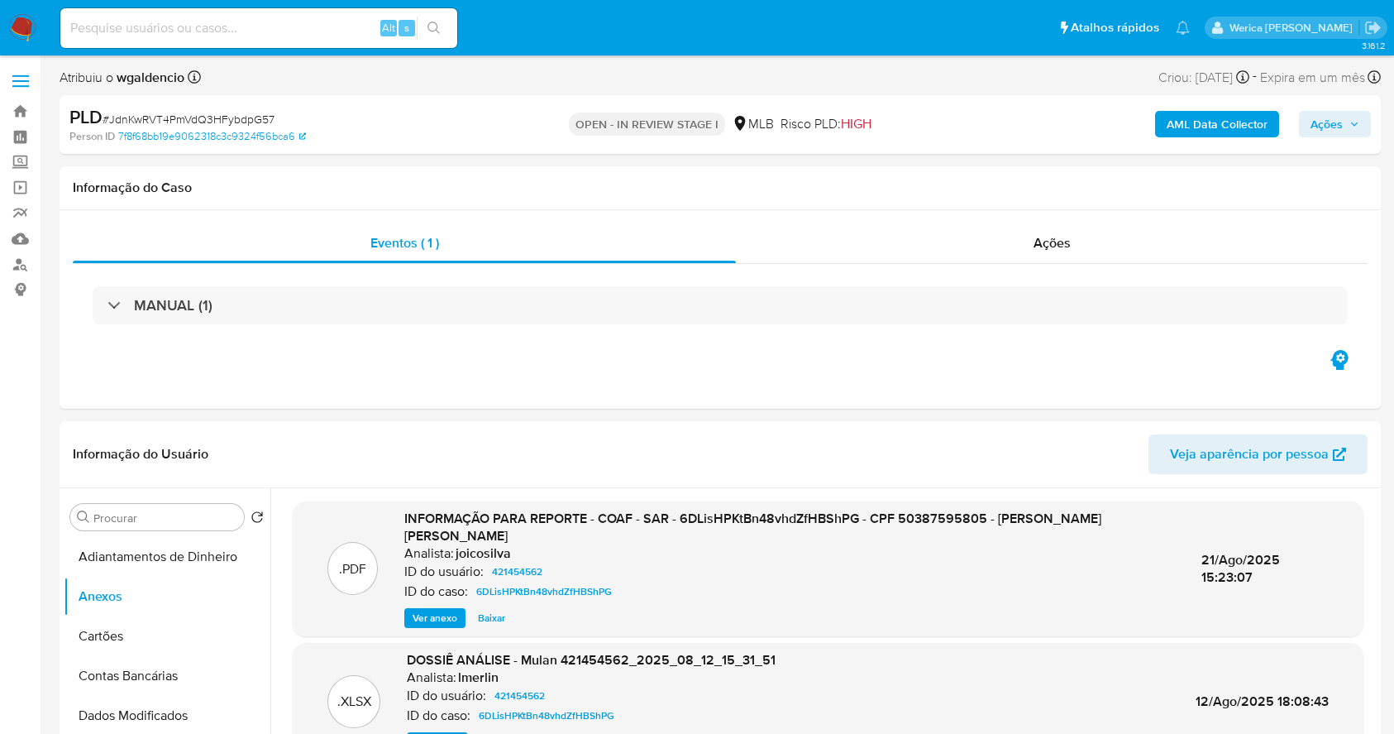
select select "10"
click at [1015, 231] on div "Ações" at bounding box center [1052, 243] width 632 height 40
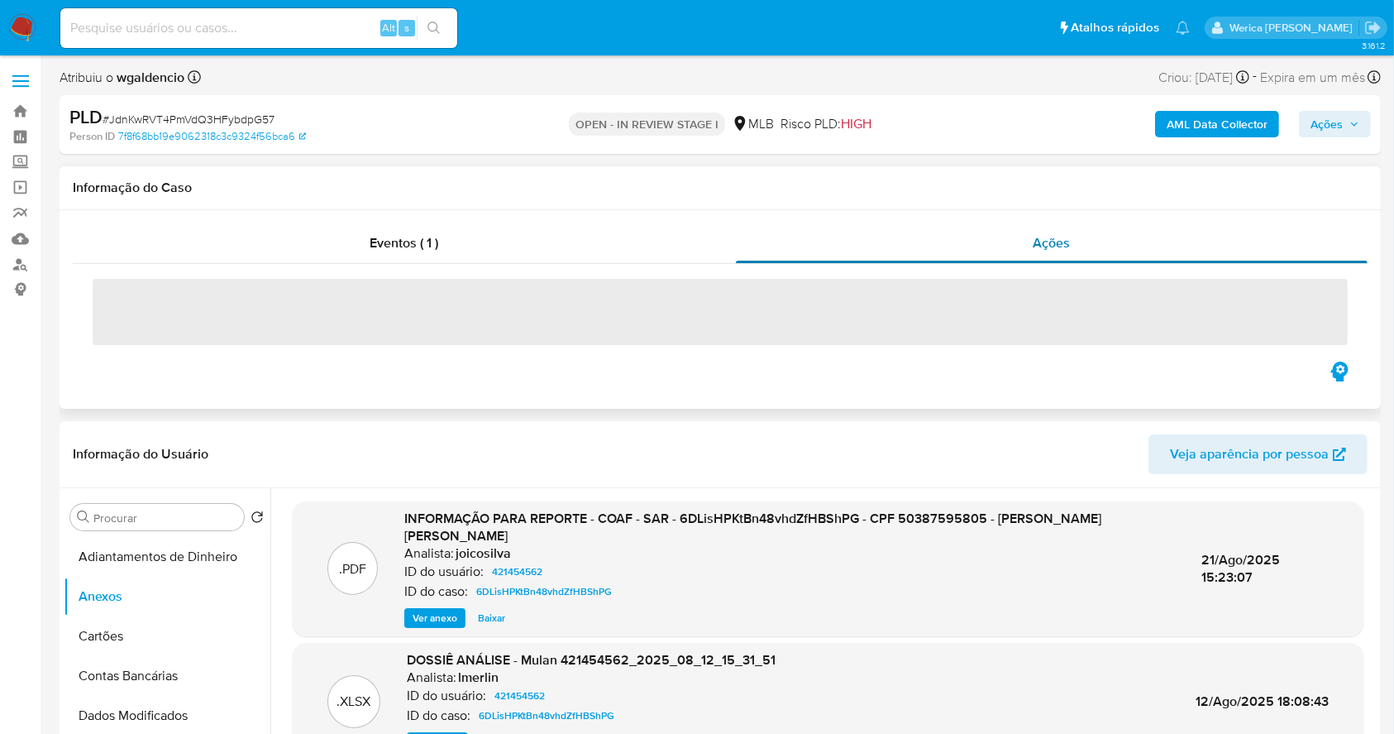
click at [1039, 246] on span "Ações" at bounding box center [1052, 242] width 37 height 19
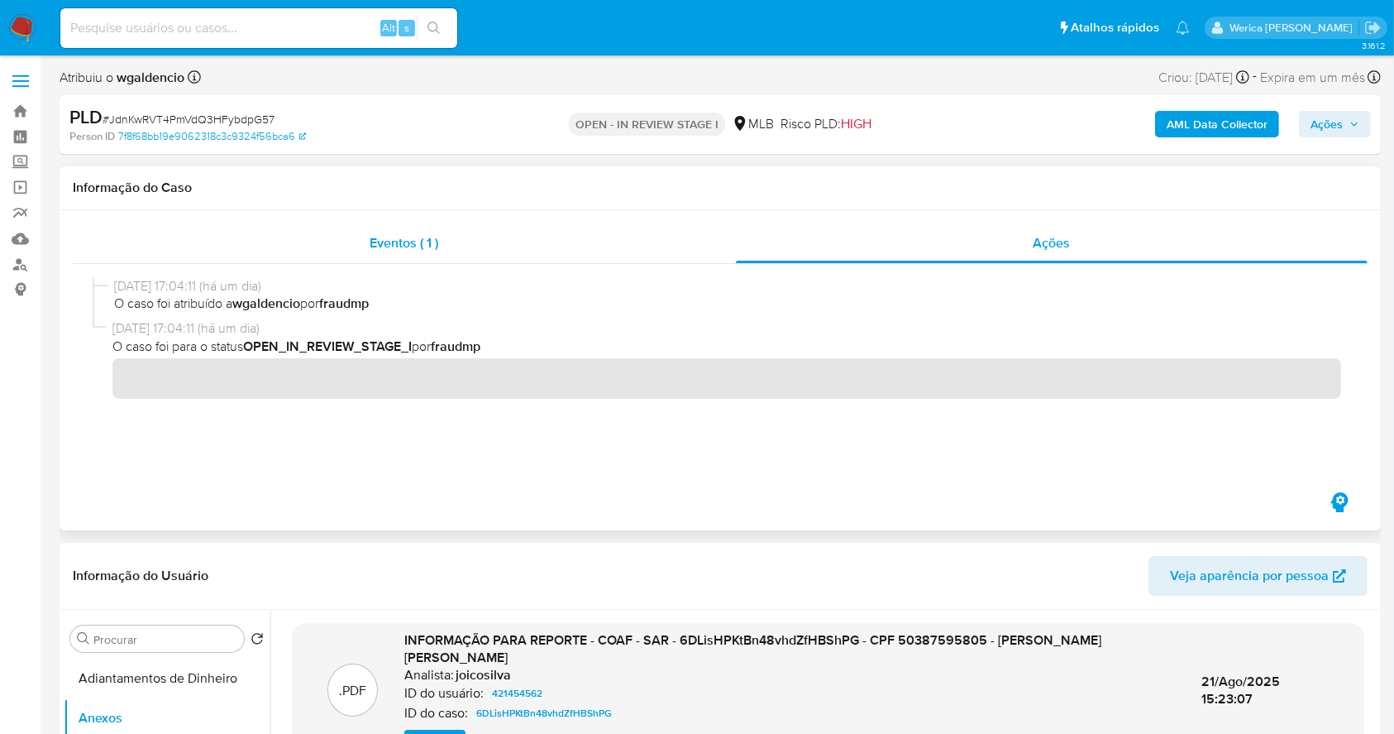
click at [571, 251] on div "Eventos ( 1 )" at bounding box center [404, 243] width 663 height 40
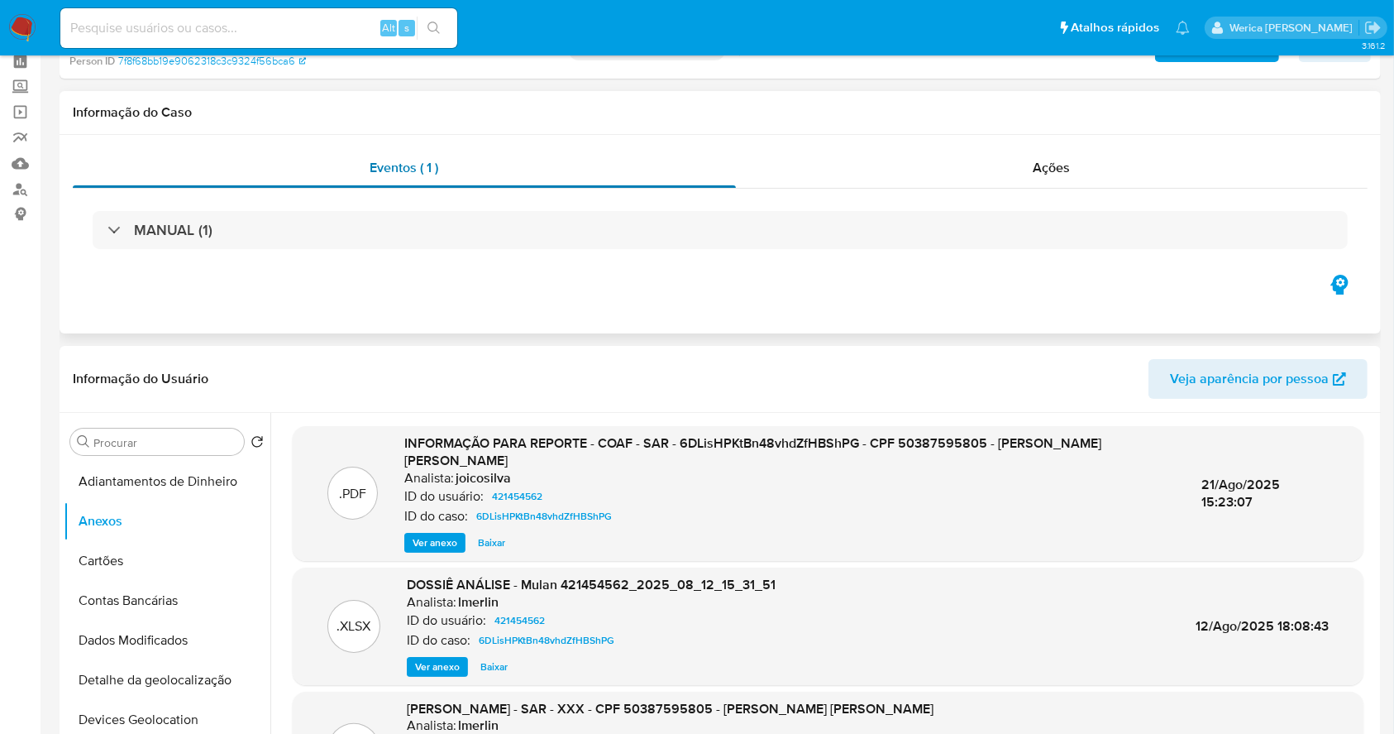
scroll to position [110, 0]
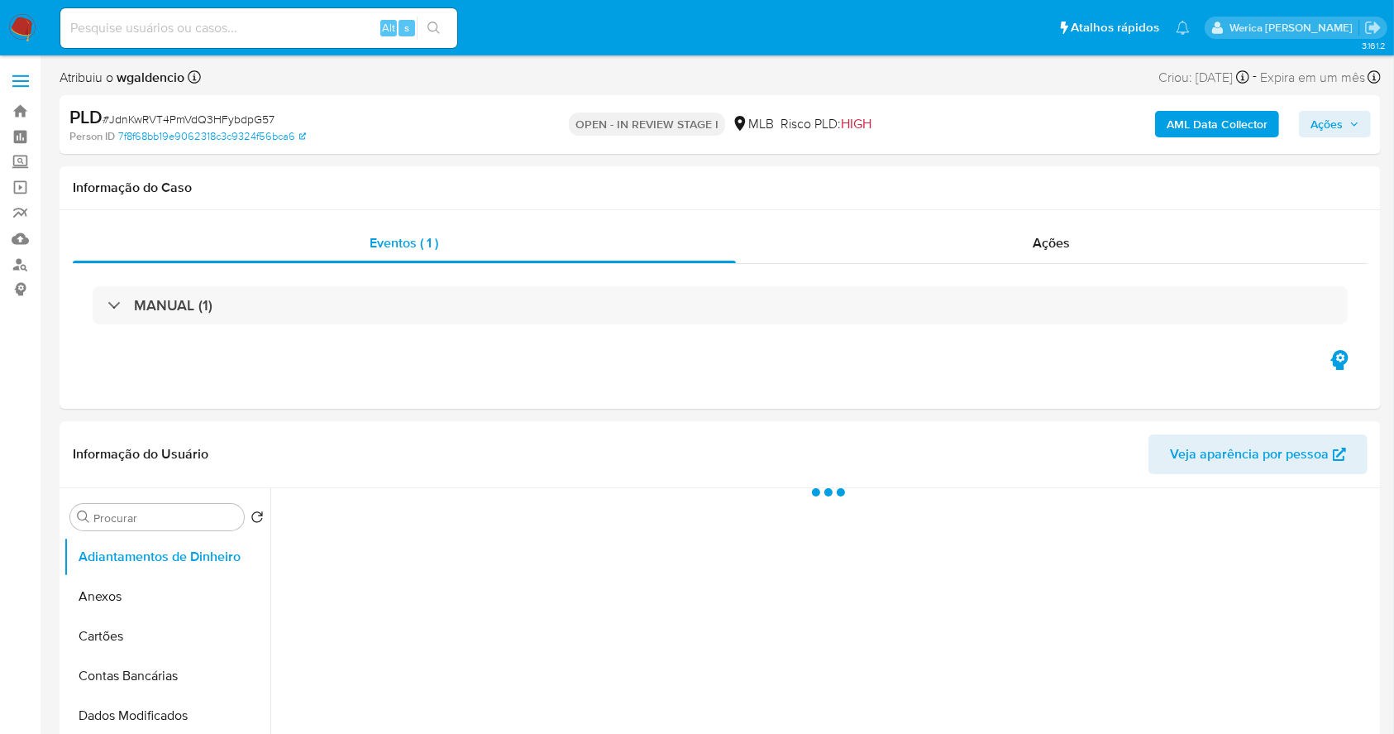
select select "10"
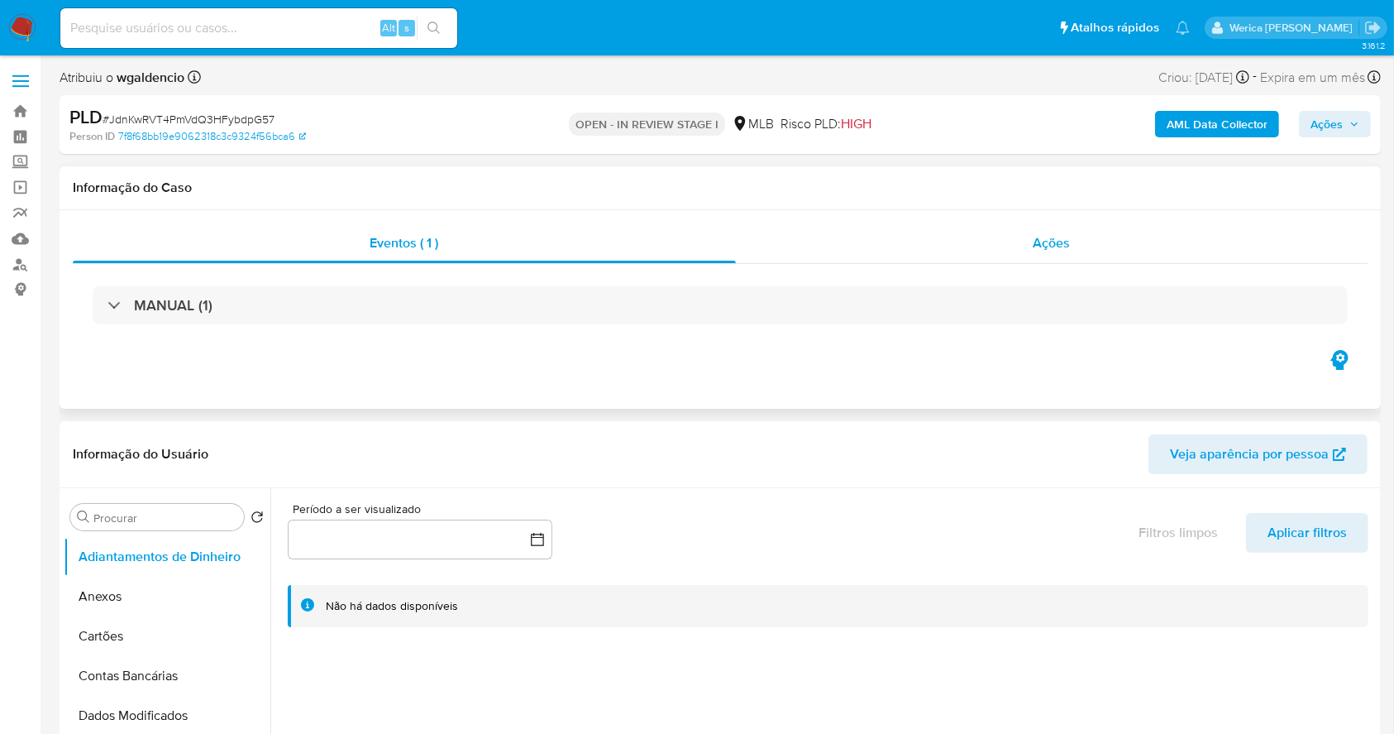
click at [1012, 251] on div "Ações" at bounding box center [1052, 243] width 632 height 40
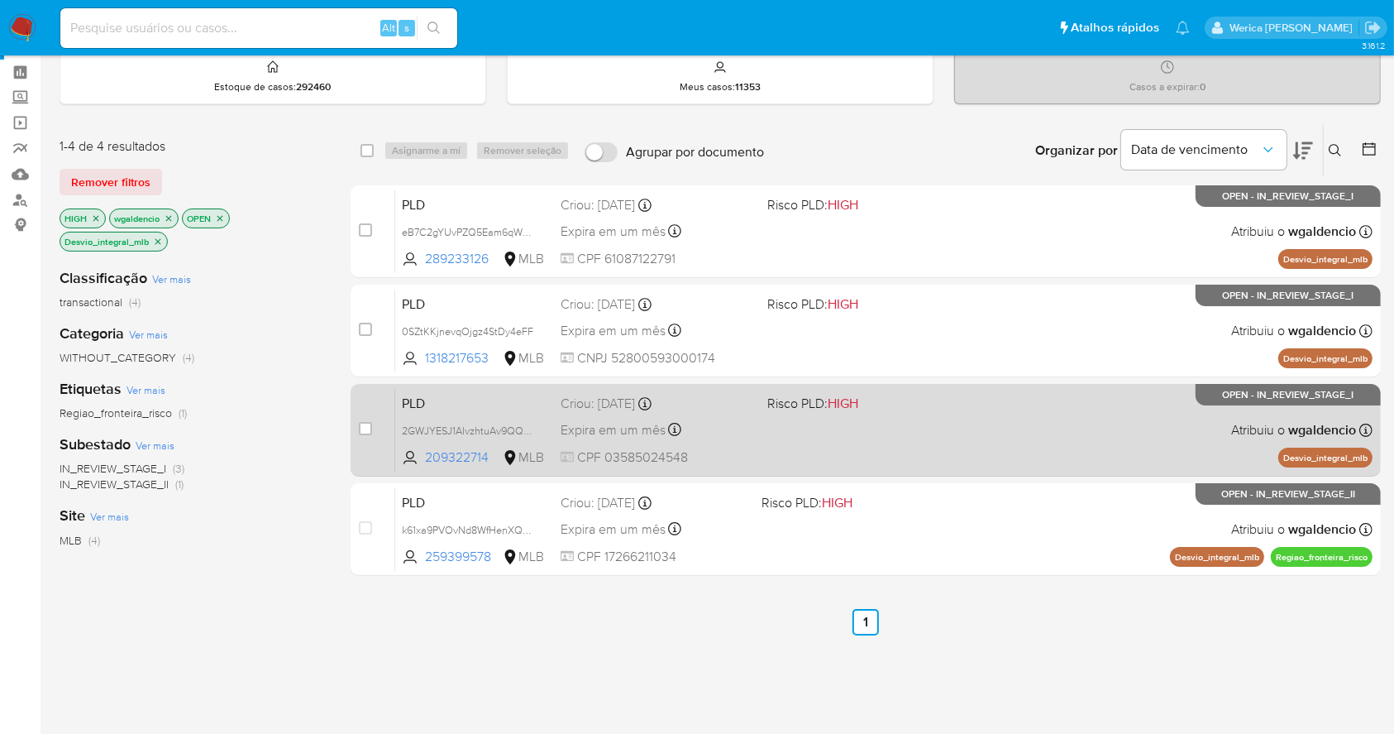
scroll to position [110, 0]
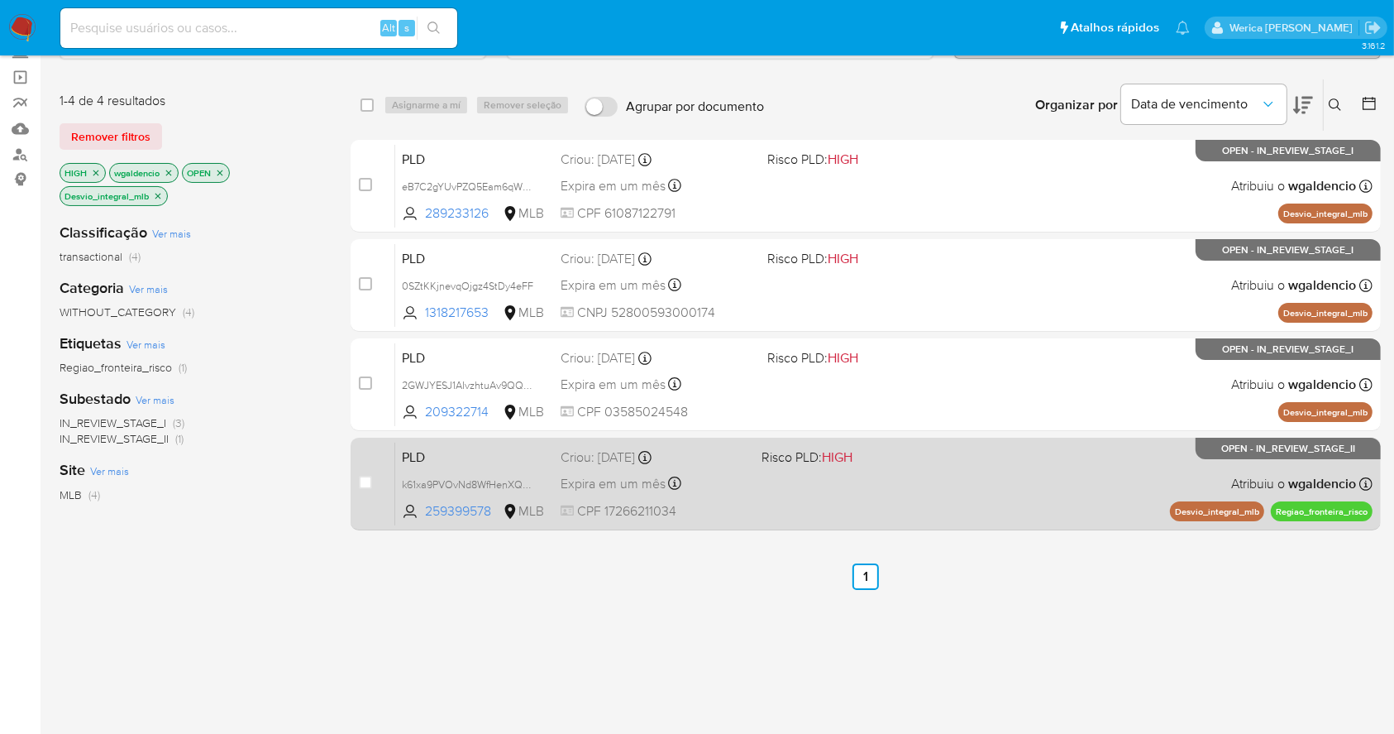
click at [888, 508] on div "PLD k61xa9PVOvNd8WfHenXQ2h1z 259399578 MLB Risco PLD: HIGH Criou: 12/09/2025 Cr…" at bounding box center [883, 484] width 977 height 84
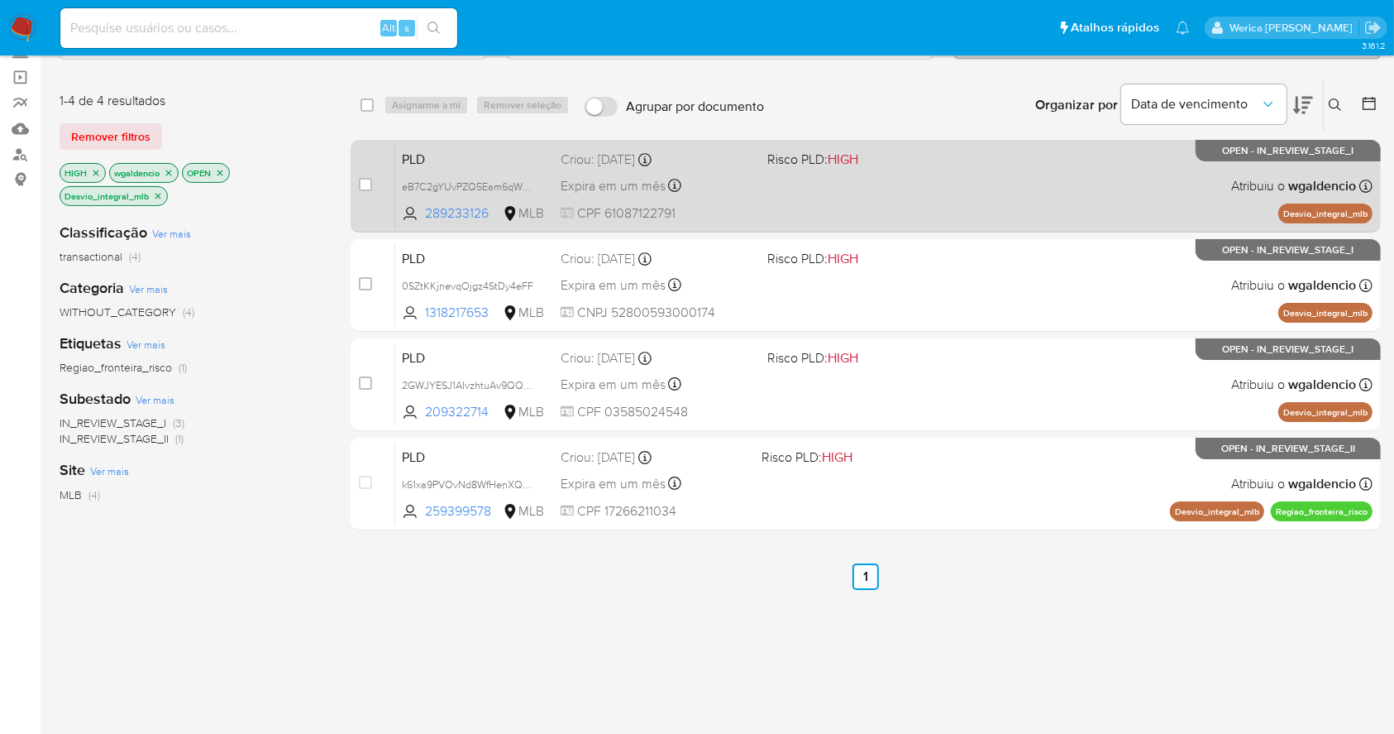
click at [1039, 194] on div "PLD eB7C2gYUvPZQ5Eam6qW7J4tG 289233126 MLB Risco PLD: HIGH Criou: 12/09/2025 Cr…" at bounding box center [883, 186] width 977 height 84
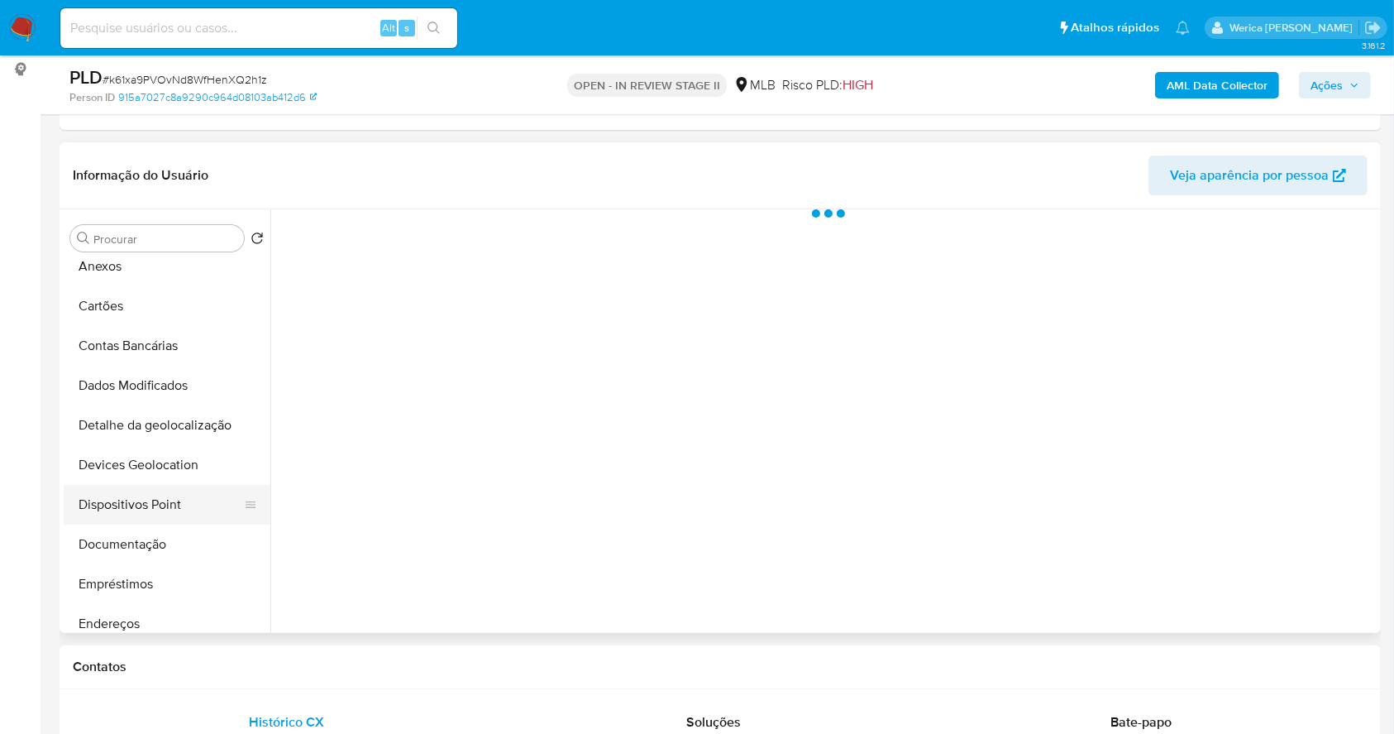
scroll to position [220, 0]
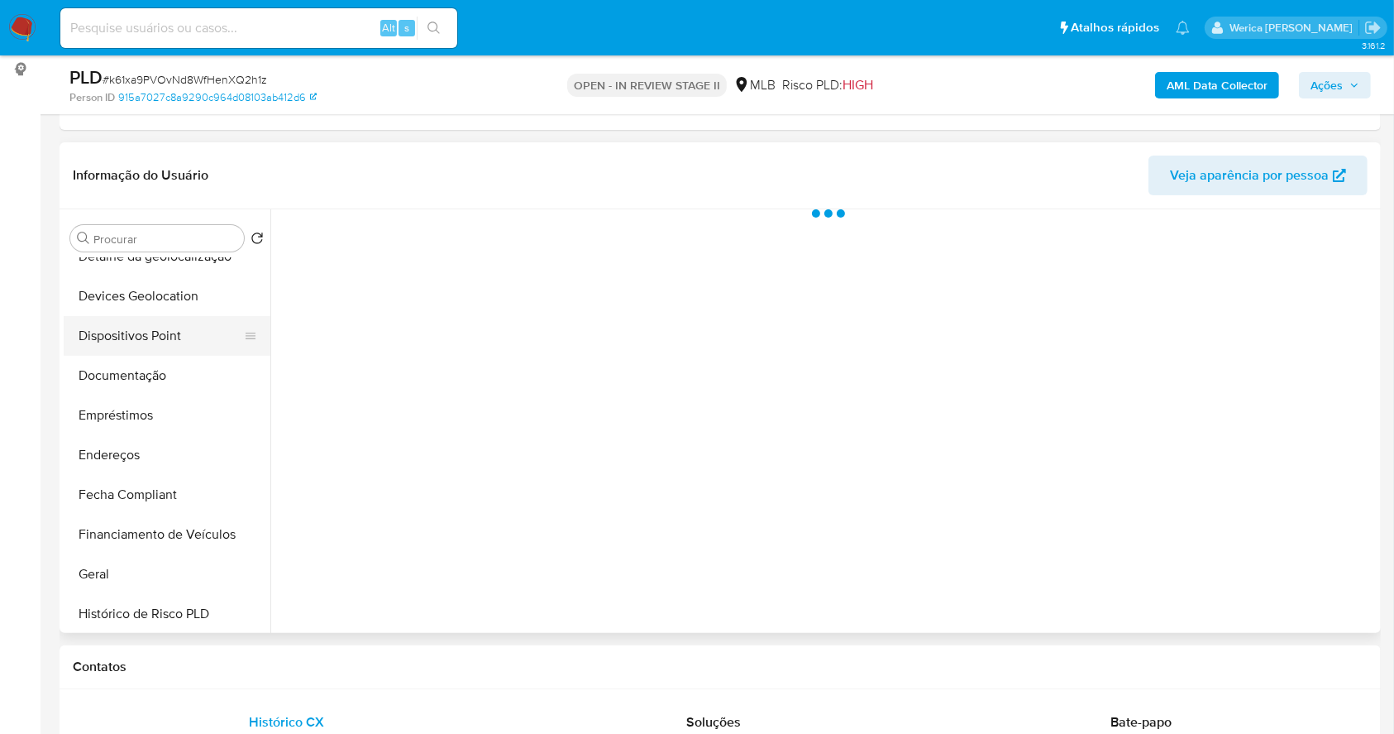
select select "10"
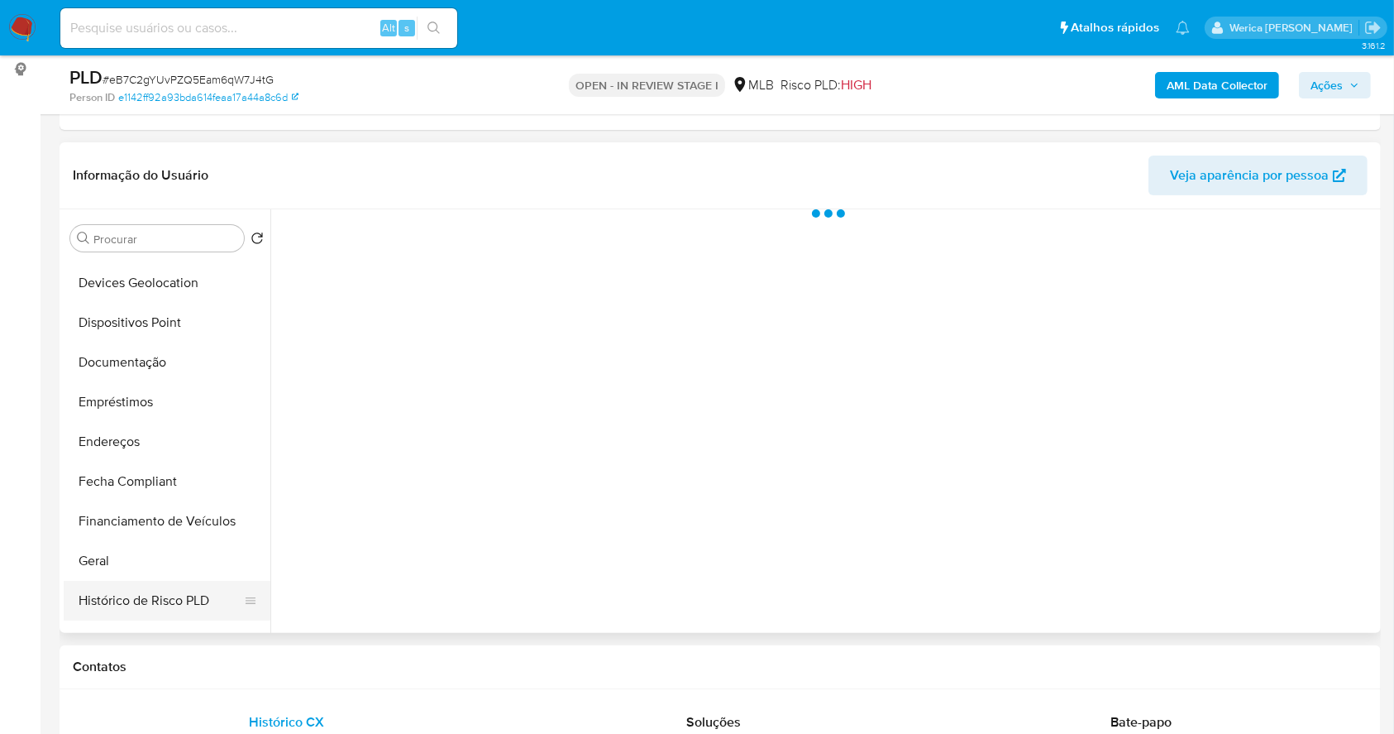
scroll to position [331, 0]
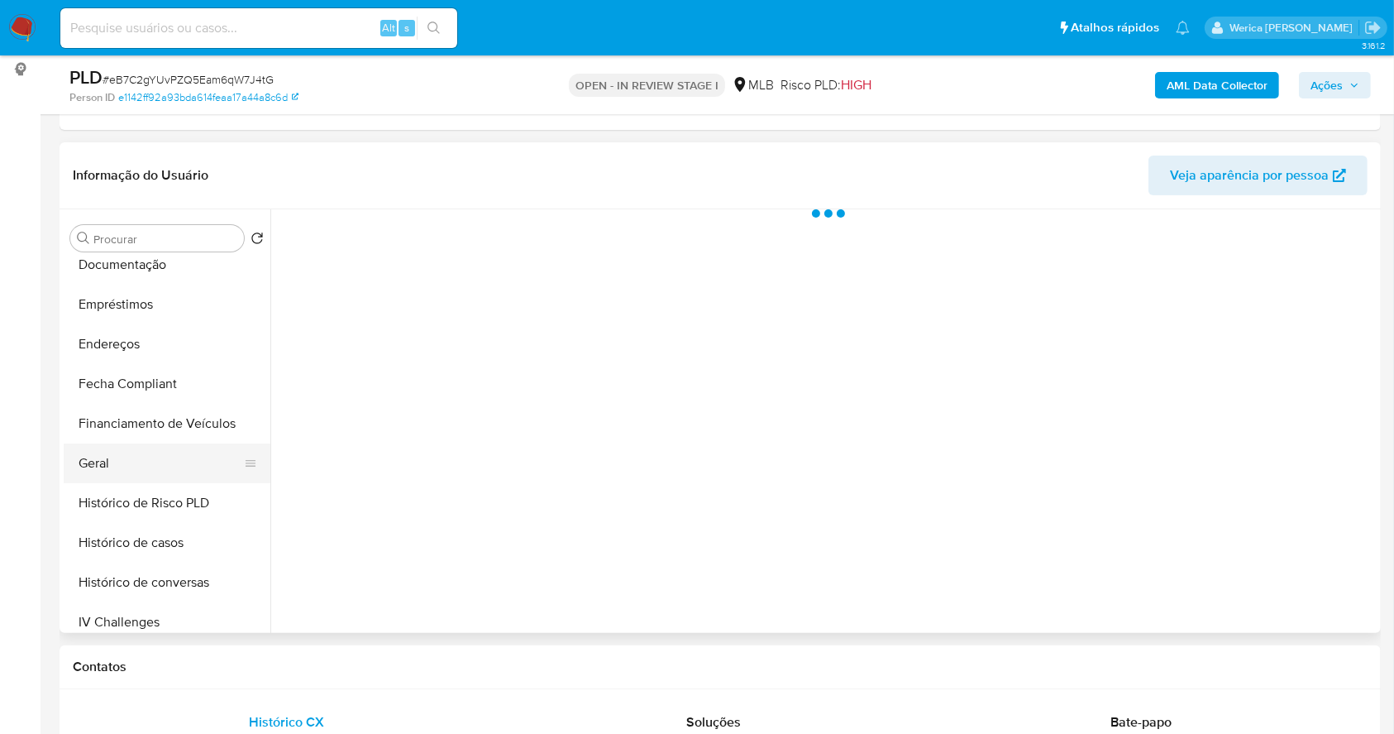
click at [132, 457] on button "Geral" at bounding box center [161, 463] width 194 height 40
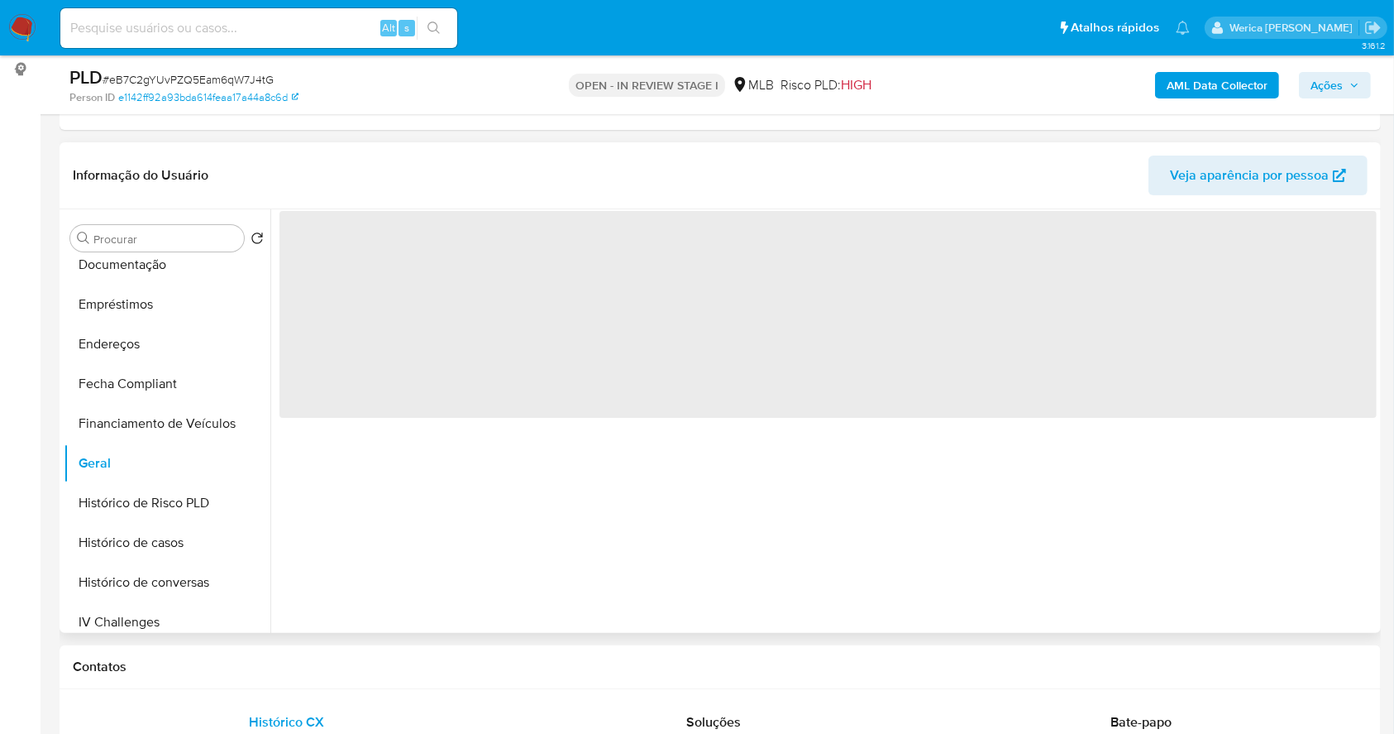
select select "10"
click at [528, 356] on span "‌" at bounding box center [828, 314] width 1097 height 207
click at [475, 293] on span "‌" at bounding box center [828, 314] width 1097 height 207
click at [475, 294] on span "‌" at bounding box center [828, 314] width 1097 height 207
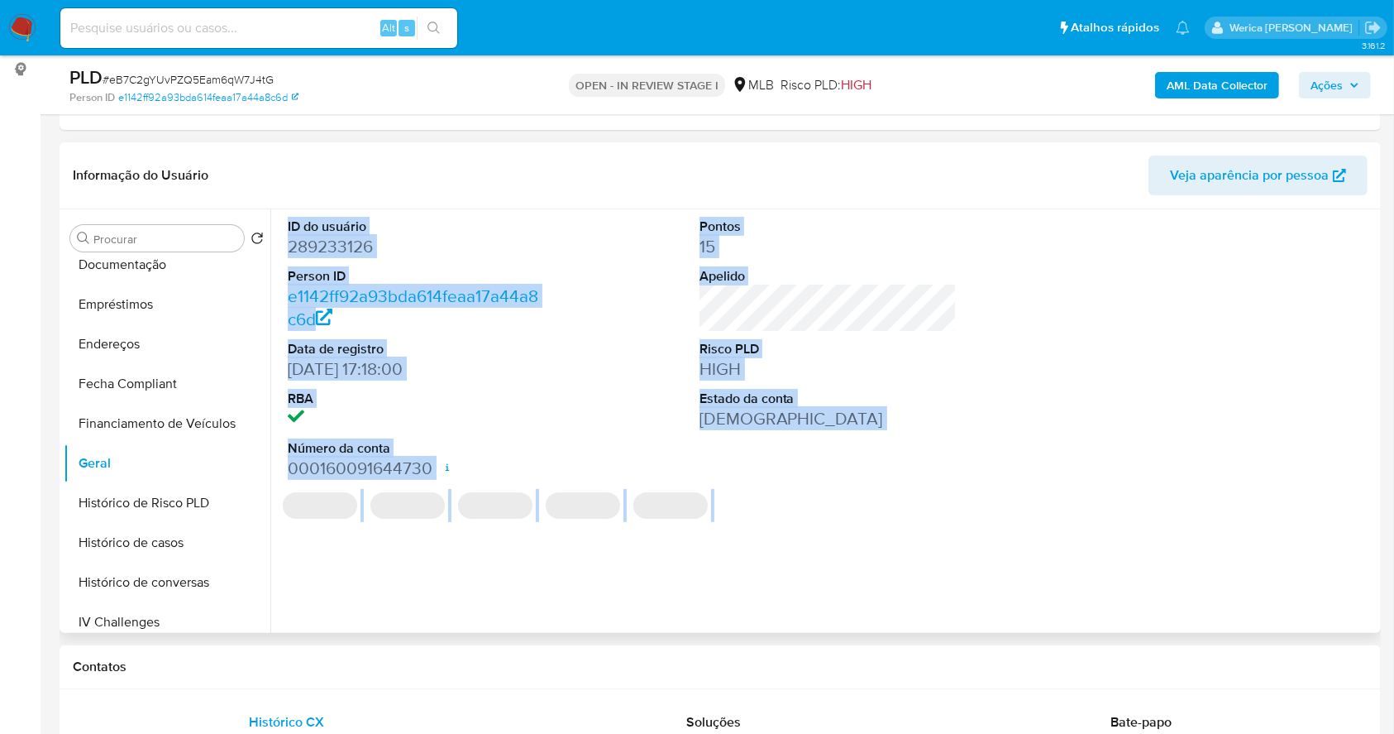
click at [413, 235] on dd "289233126" at bounding box center [417, 246] width 258 height 23
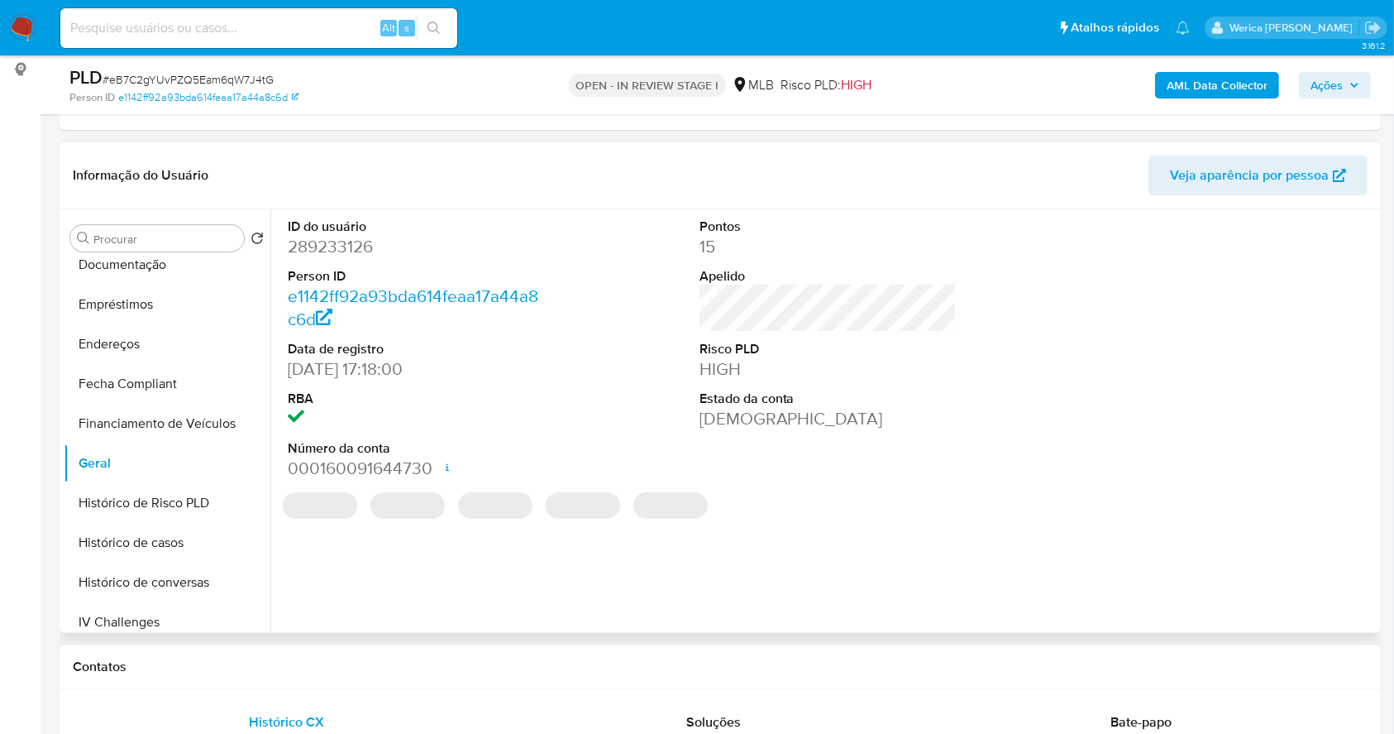
click at [320, 247] on dd "289233126" at bounding box center [417, 246] width 258 height 23
click at [319, 247] on dd "289233126" at bounding box center [417, 246] width 258 height 23
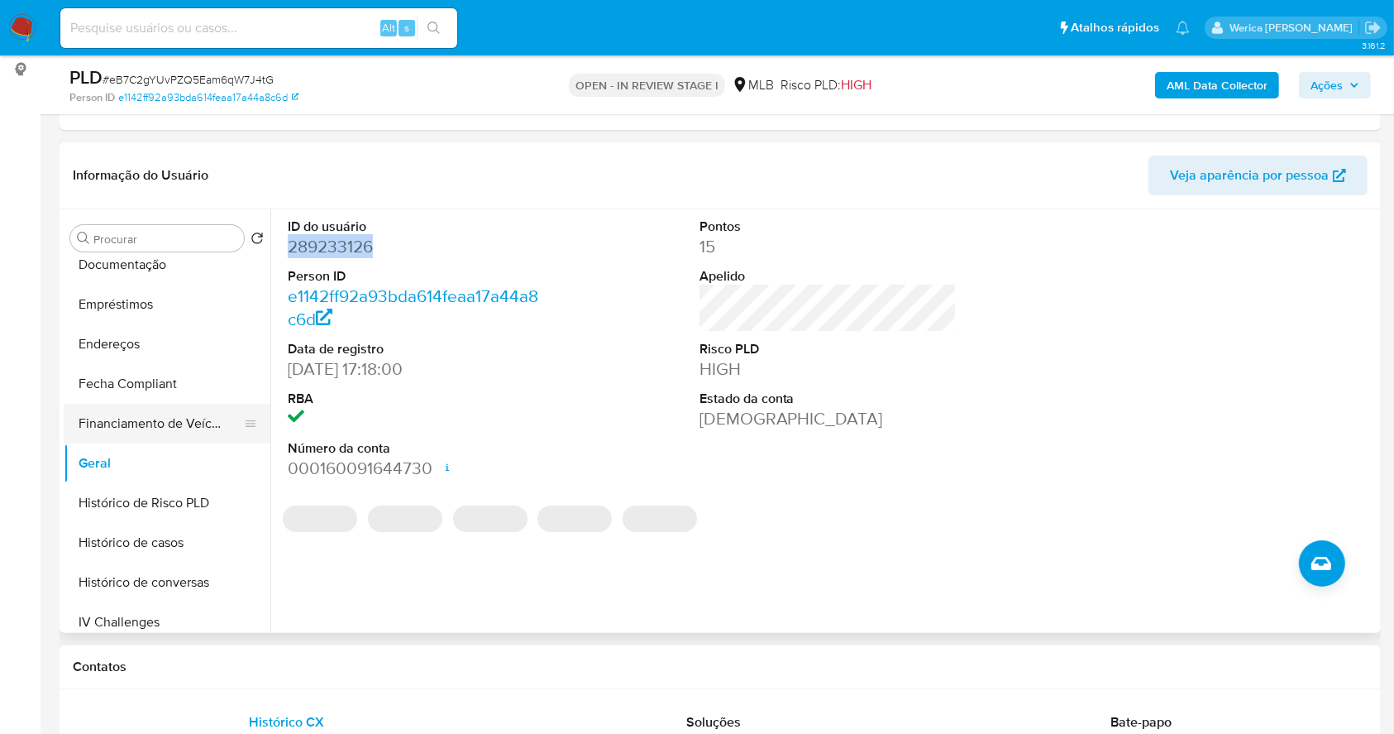
copy dd "289233126"
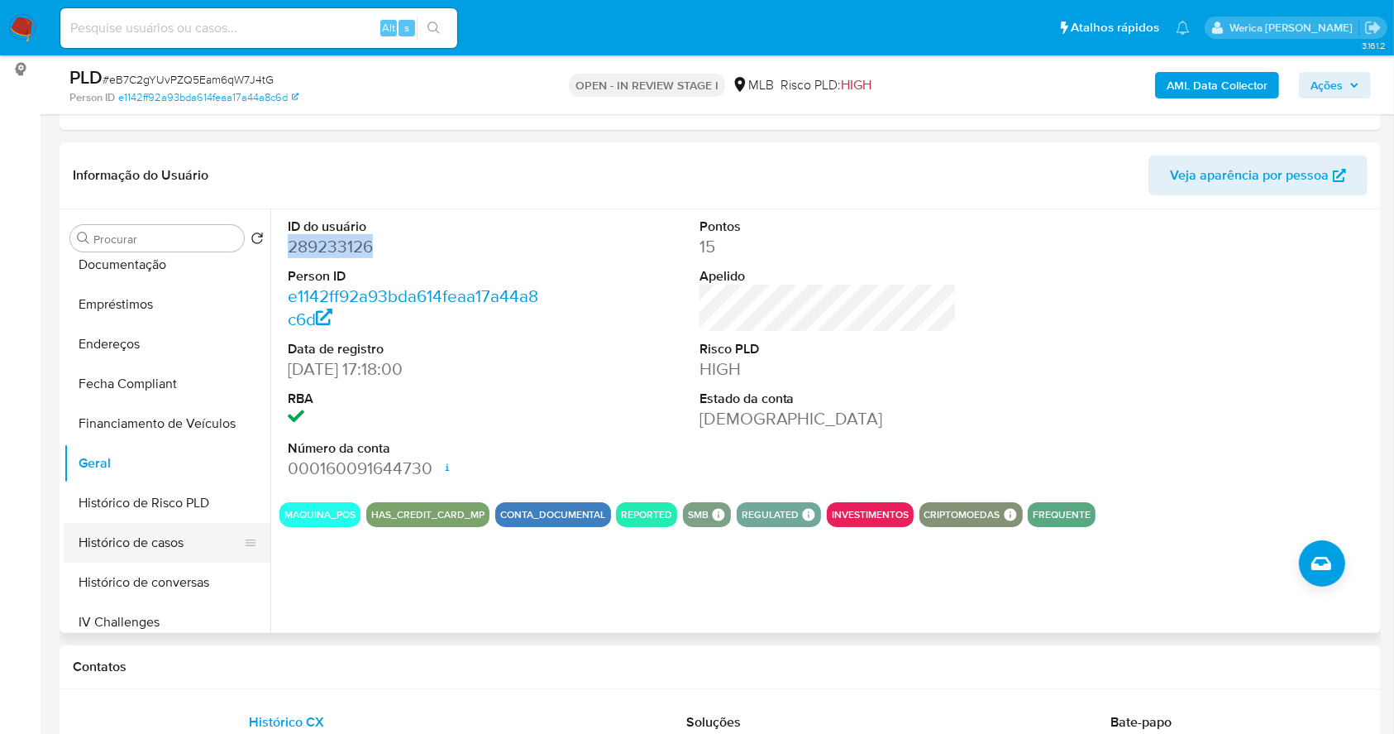
click at [174, 539] on button "Histórico de casos" at bounding box center [161, 543] width 194 height 40
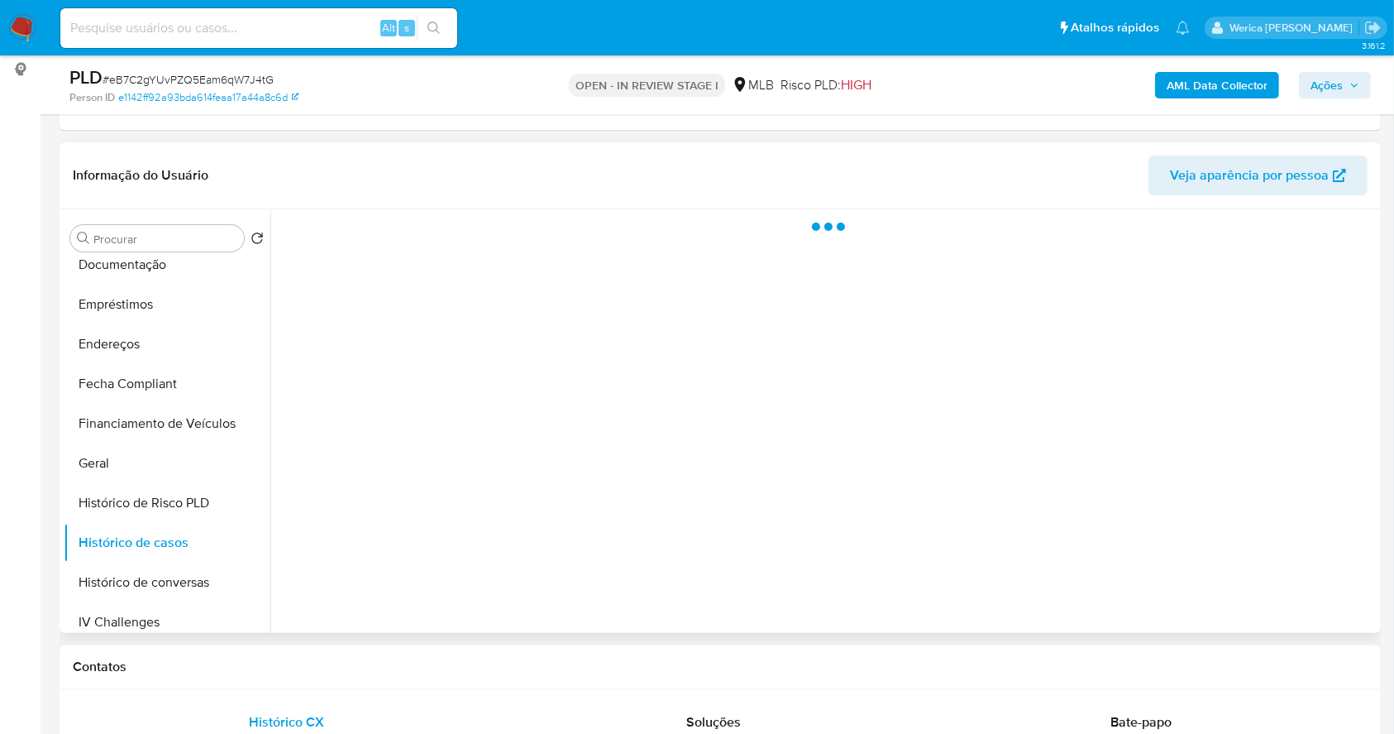
click at [734, 432] on div at bounding box center [823, 420] width 1106 height 423
click at [723, 432] on div at bounding box center [823, 420] width 1106 height 423
click at [721, 431] on div at bounding box center [823, 420] width 1106 height 423
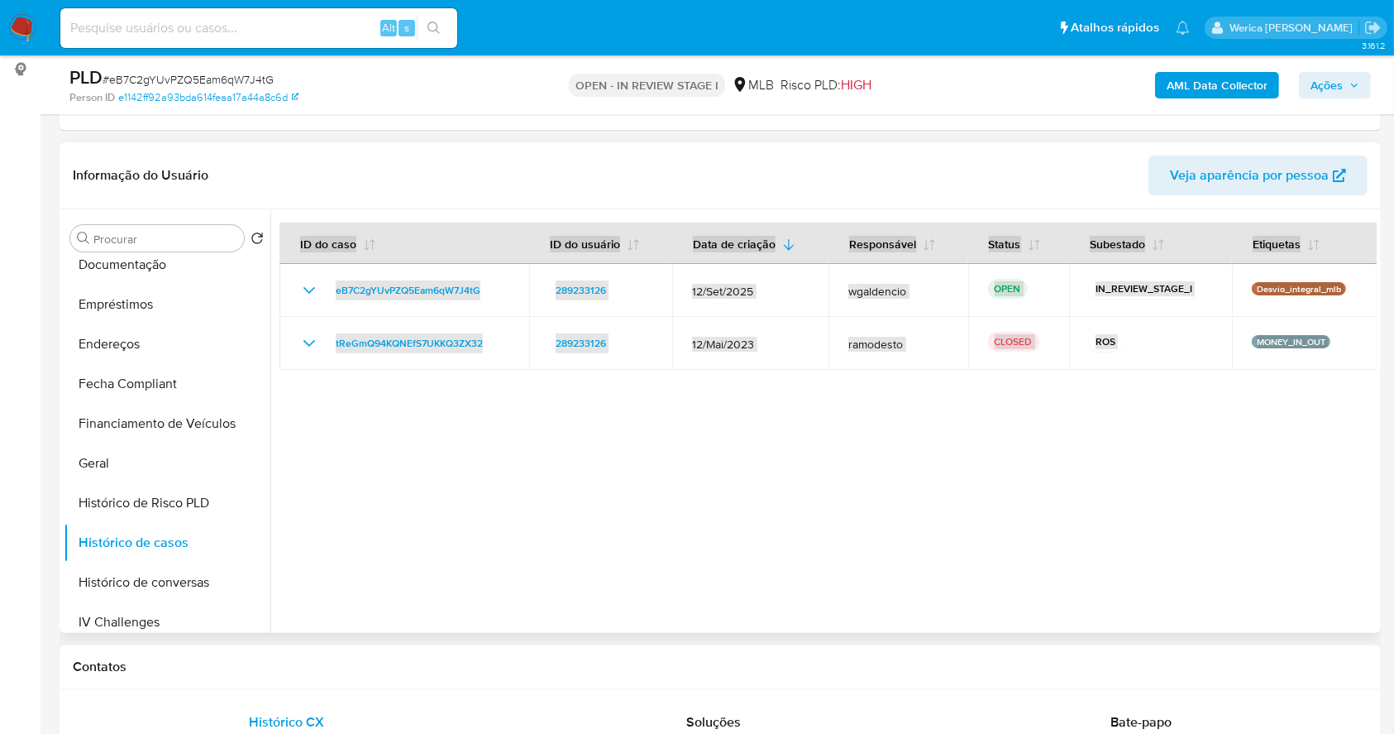
click at [552, 440] on div at bounding box center [823, 420] width 1106 height 423
click at [544, 433] on div at bounding box center [823, 420] width 1106 height 423
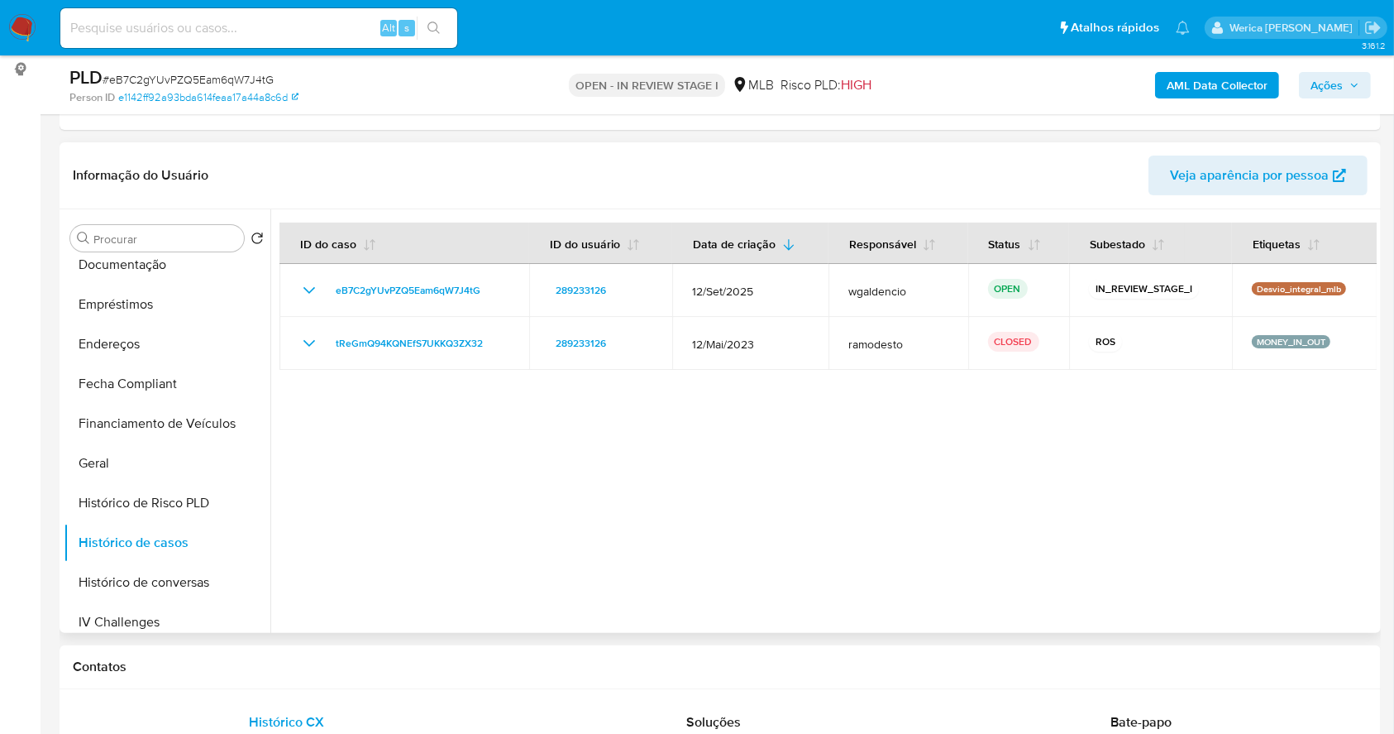
click at [992, 185] on header "Informação do Usuário Veja aparência por pessoa" at bounding box center [720, 175] width 1295 height 40
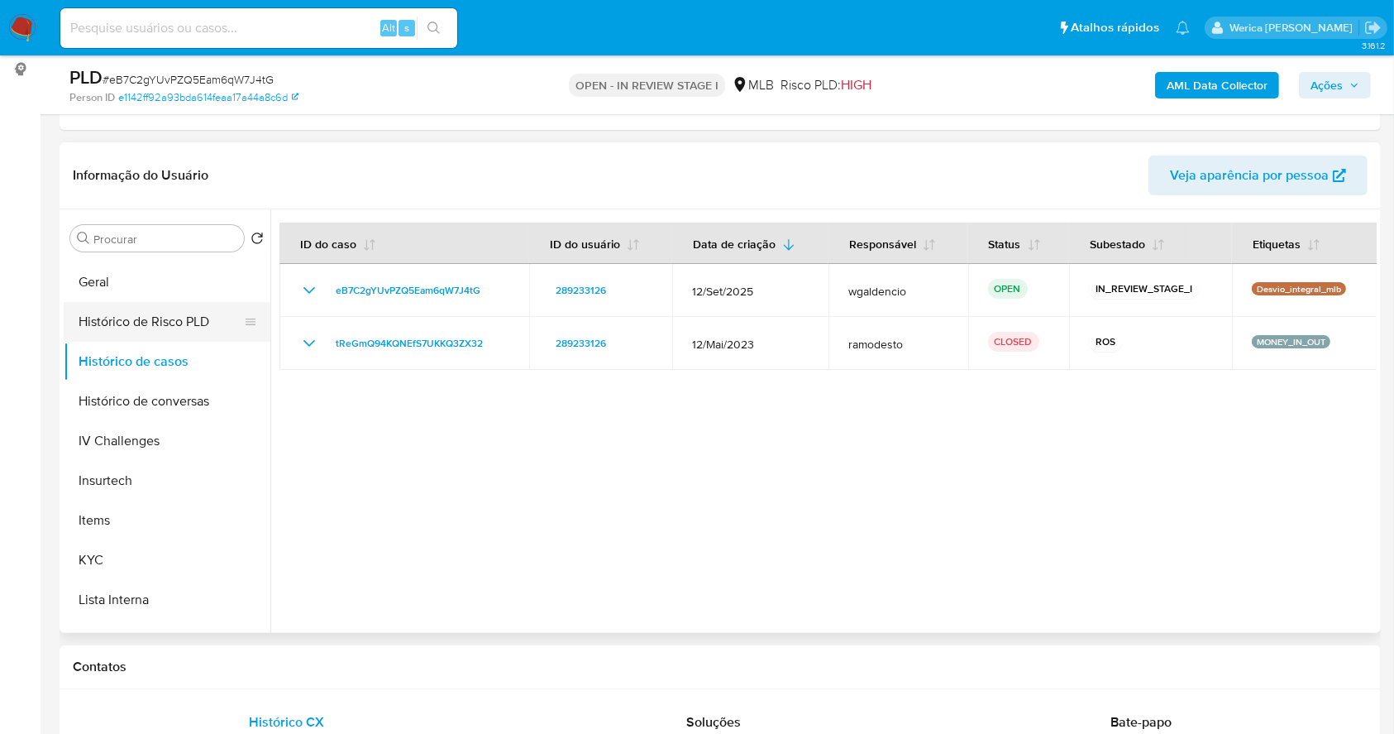
scroll to position [662, 0]
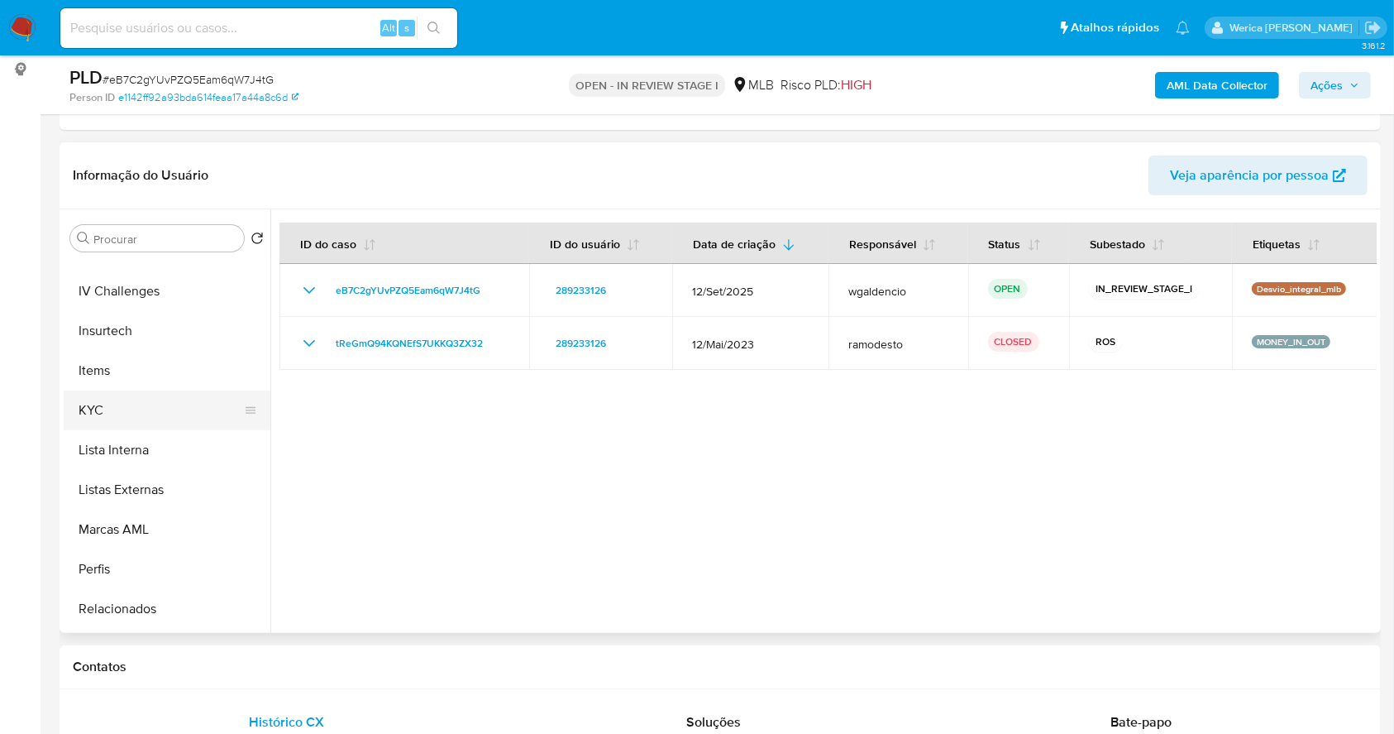
click at [127, 387] on button "Items" at bounding box center [167, 371] width 207 height 40
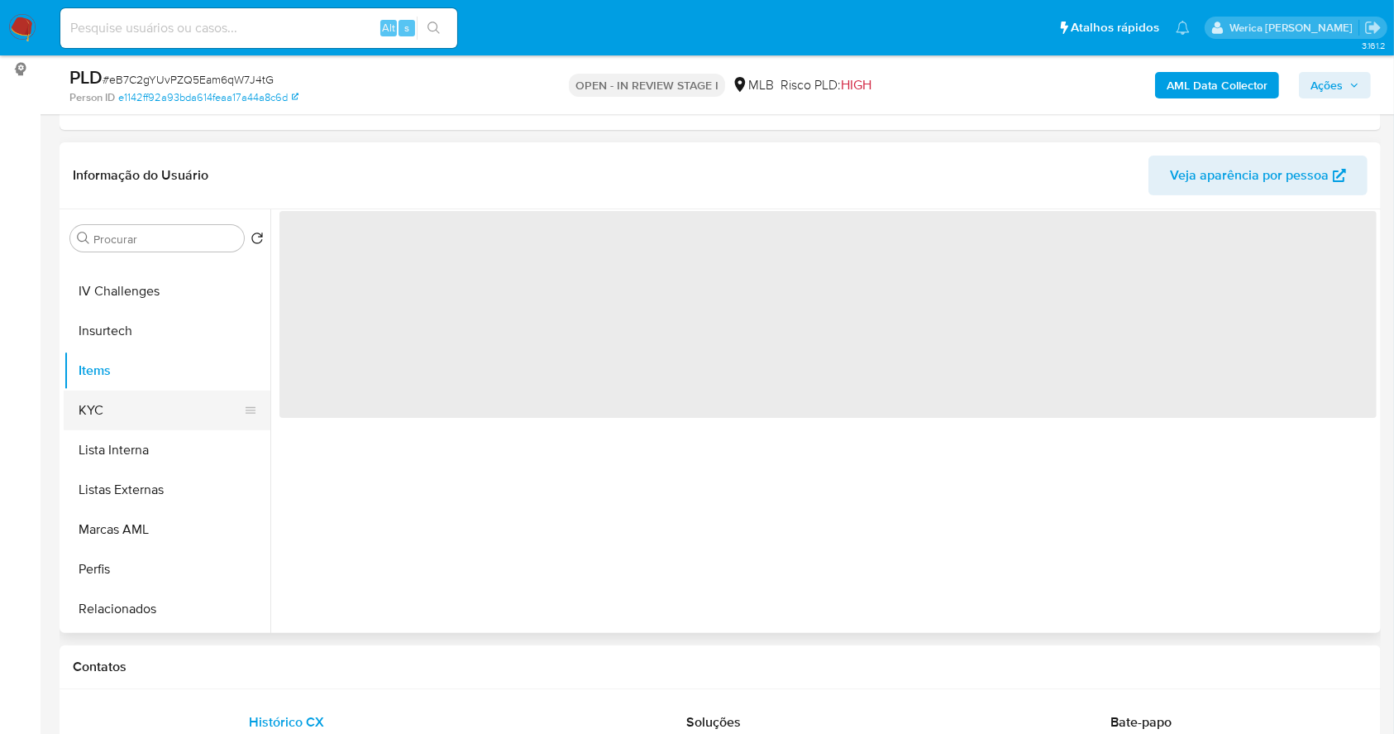
click at [133, 407] on button "KYC" at bounding box center [161, 410] width 194 height 40
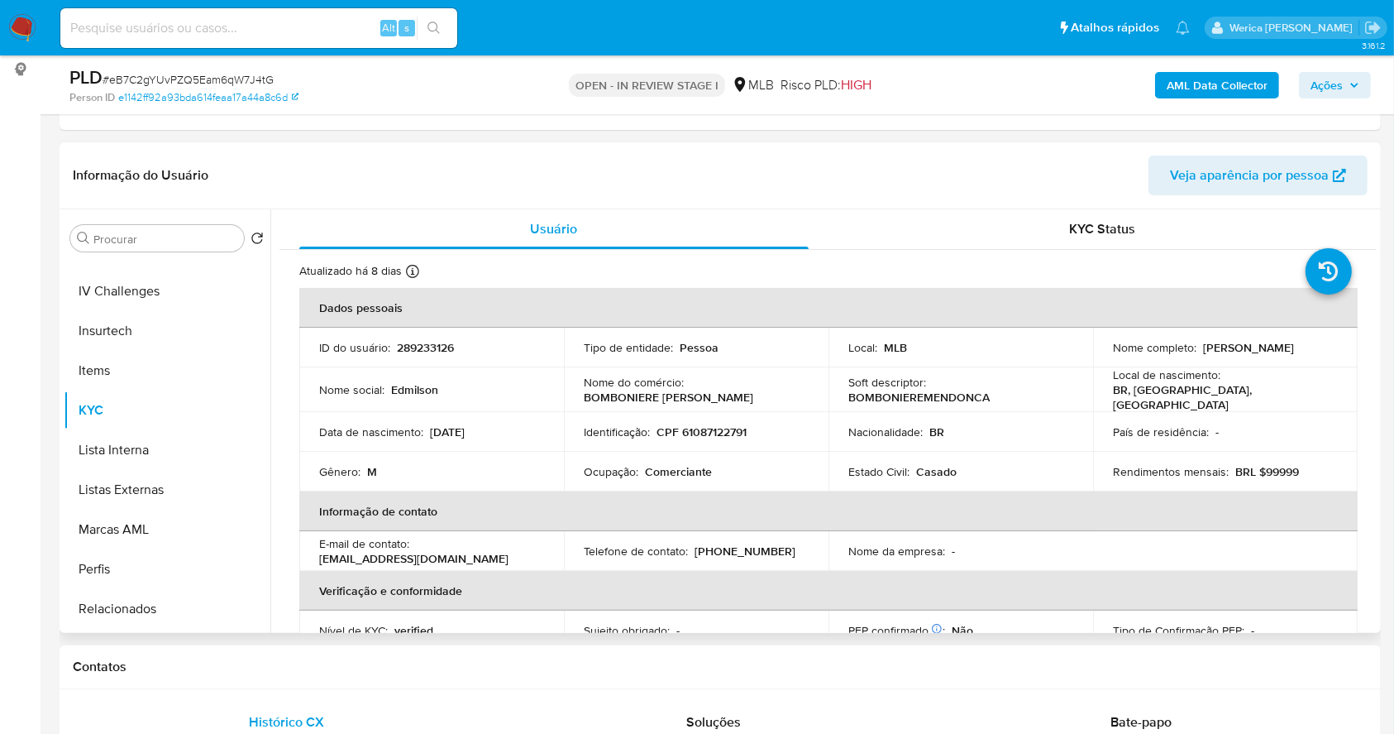
click at [667, 466] on p "Comerciante" at bounding box center [678, 471] width 67 height 15
copy p "Comerciante"
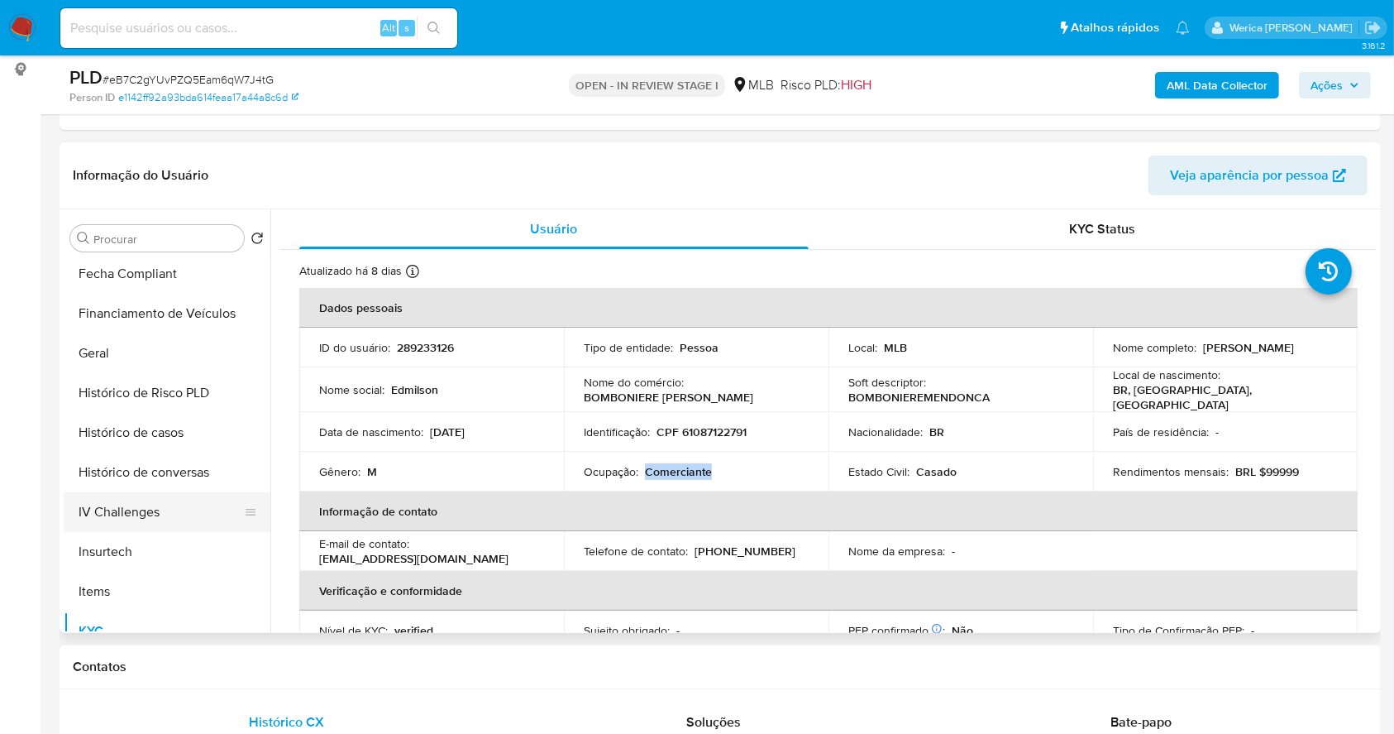
scroll to position [110, 0]
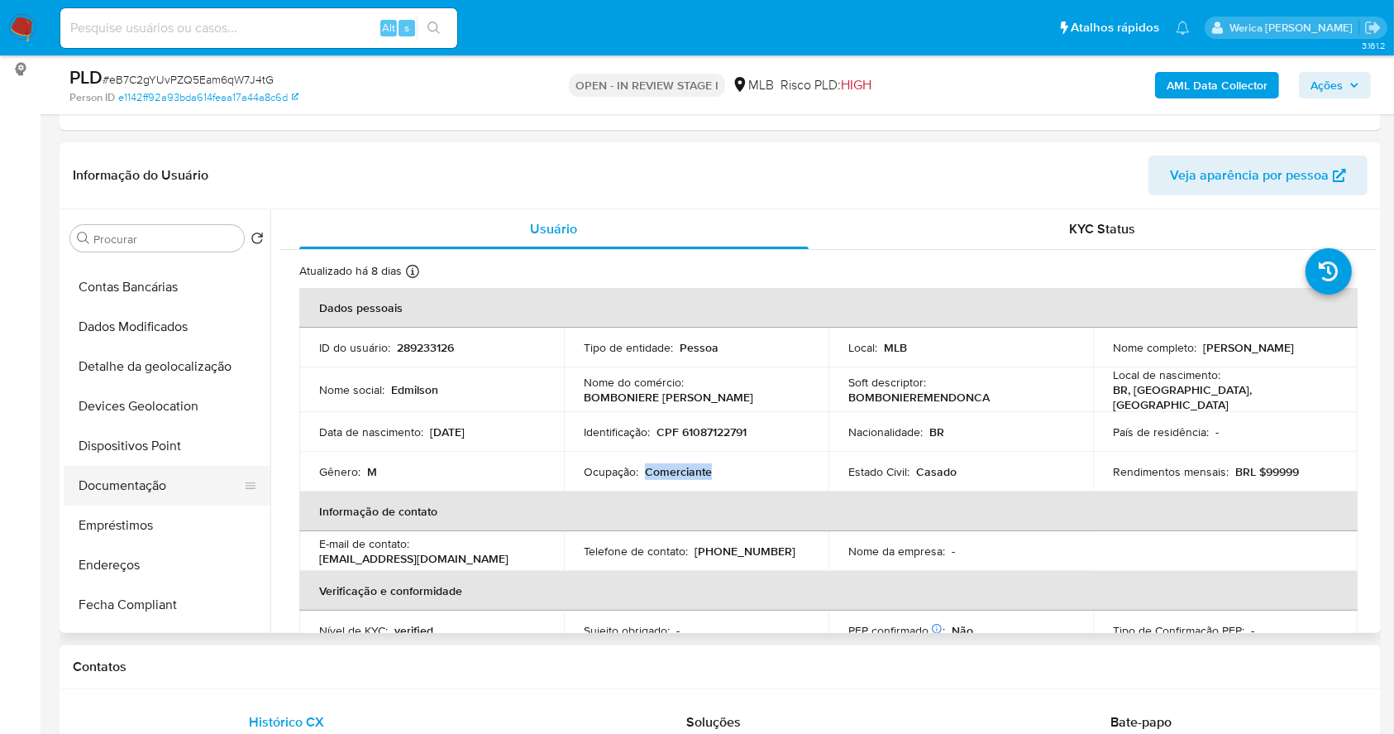
click at [149, 466] on button "Documentação" at bounding box center [161, 486] width 194 height 40
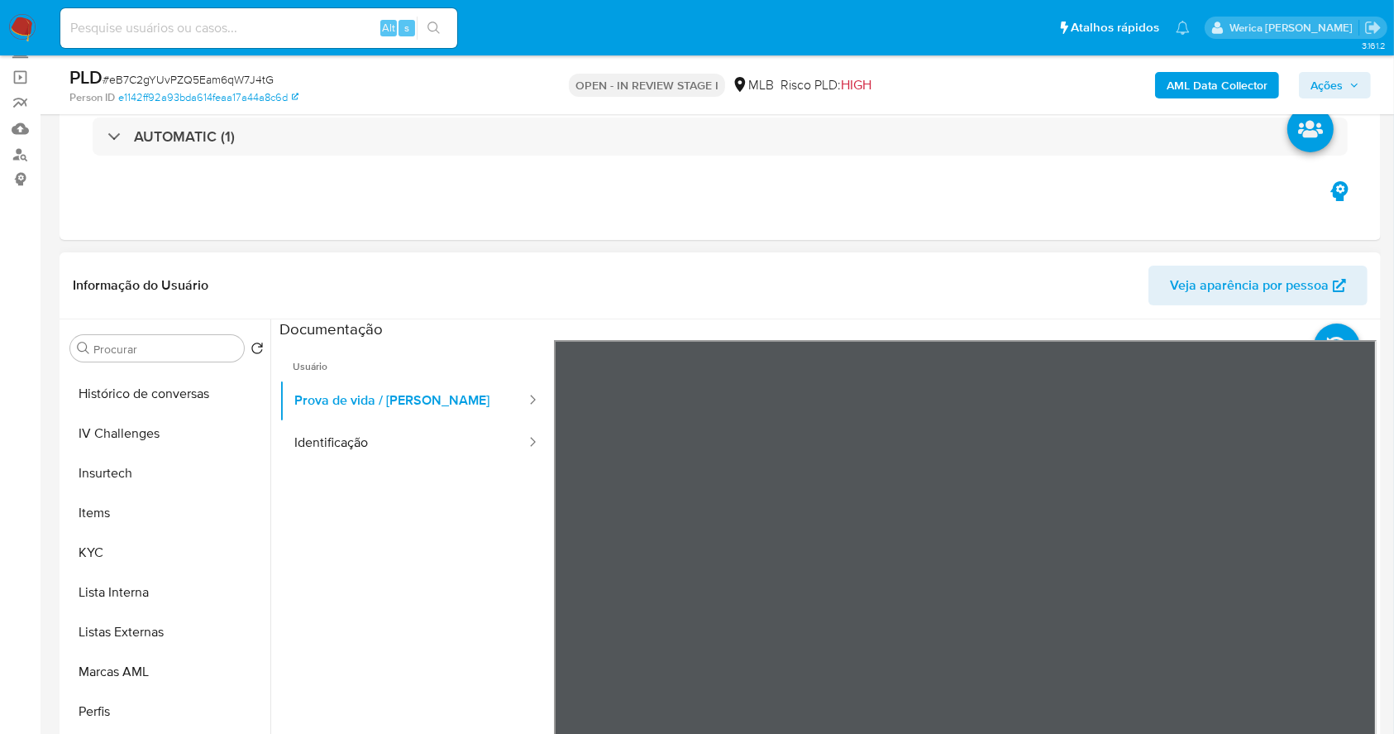
scroll to position [858, 0]
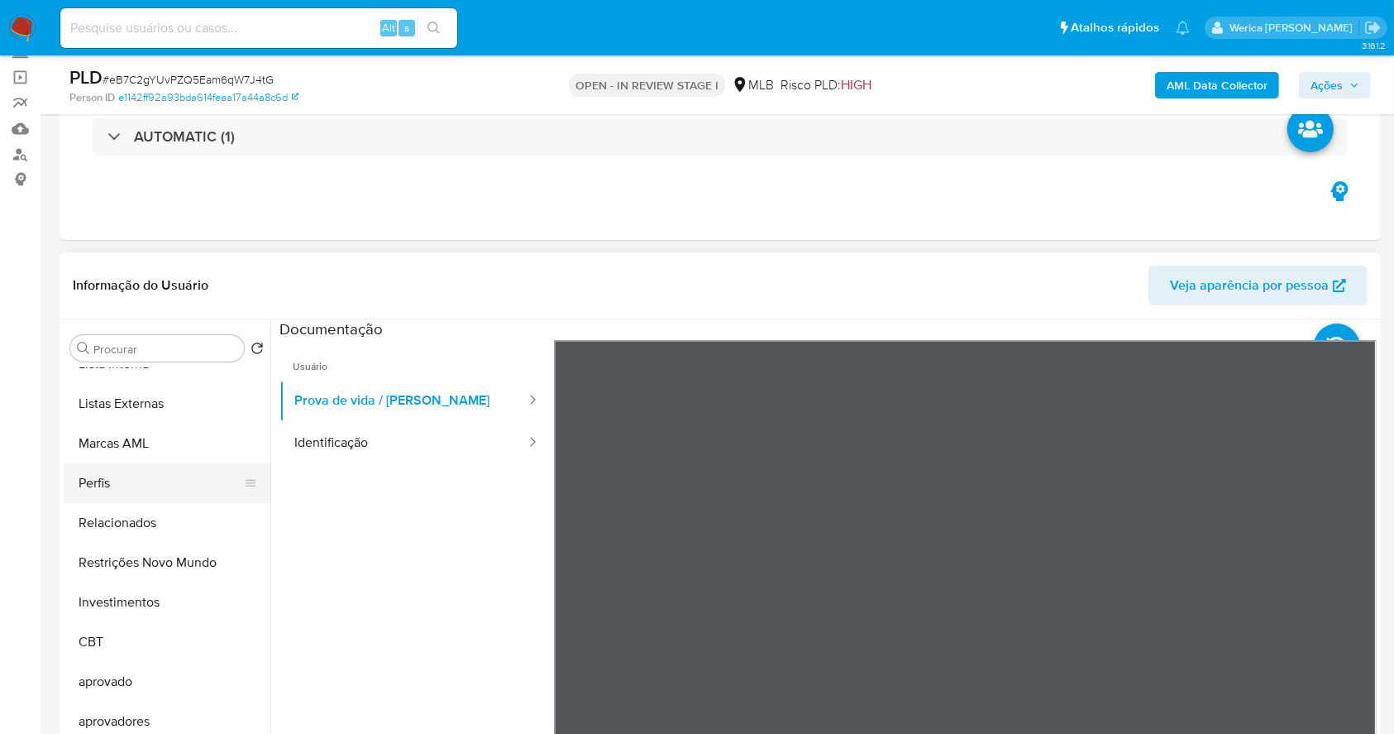
click at [115, 496] on button "Perfis" at bounding box center [161, 483] width 194 height 40
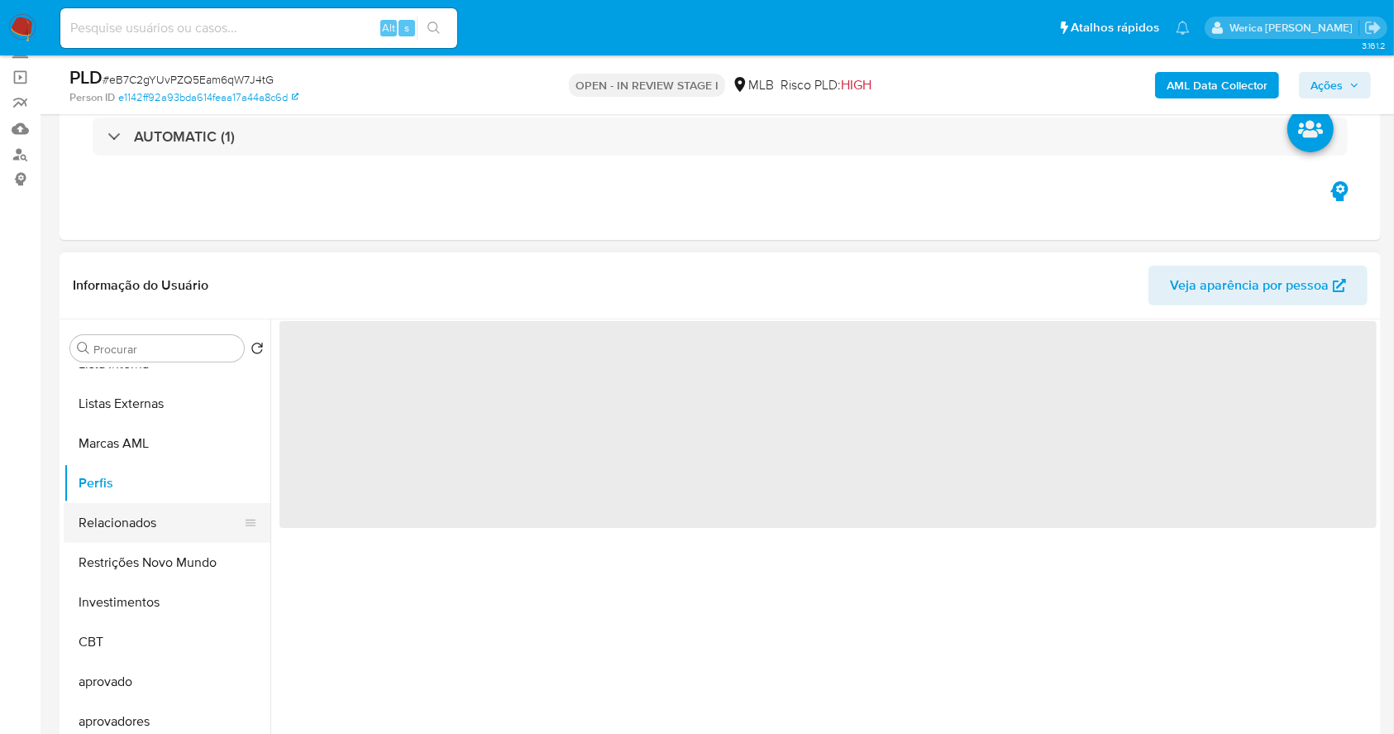
click at [129, 538] on button "Relacionados" at bounding box center [161, 523] width 194 height 40
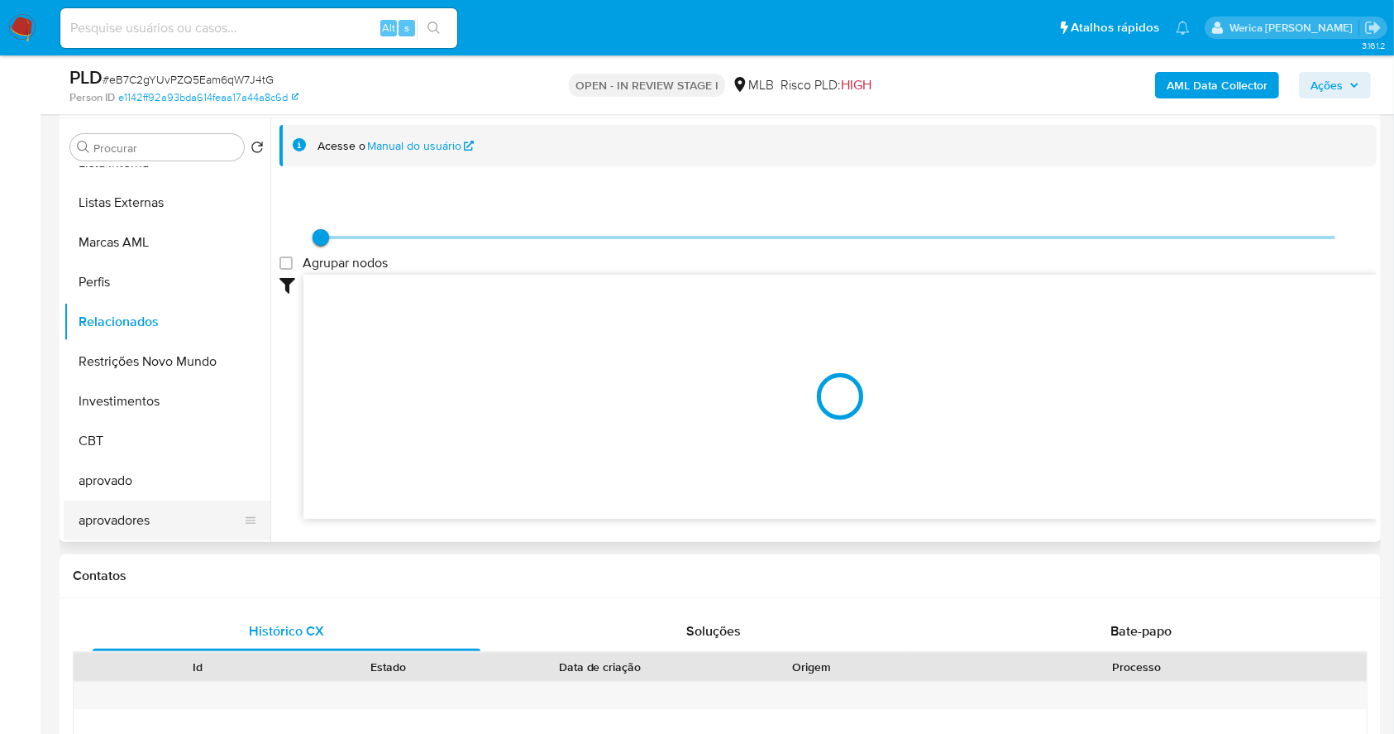
scroll to position [331, 0]
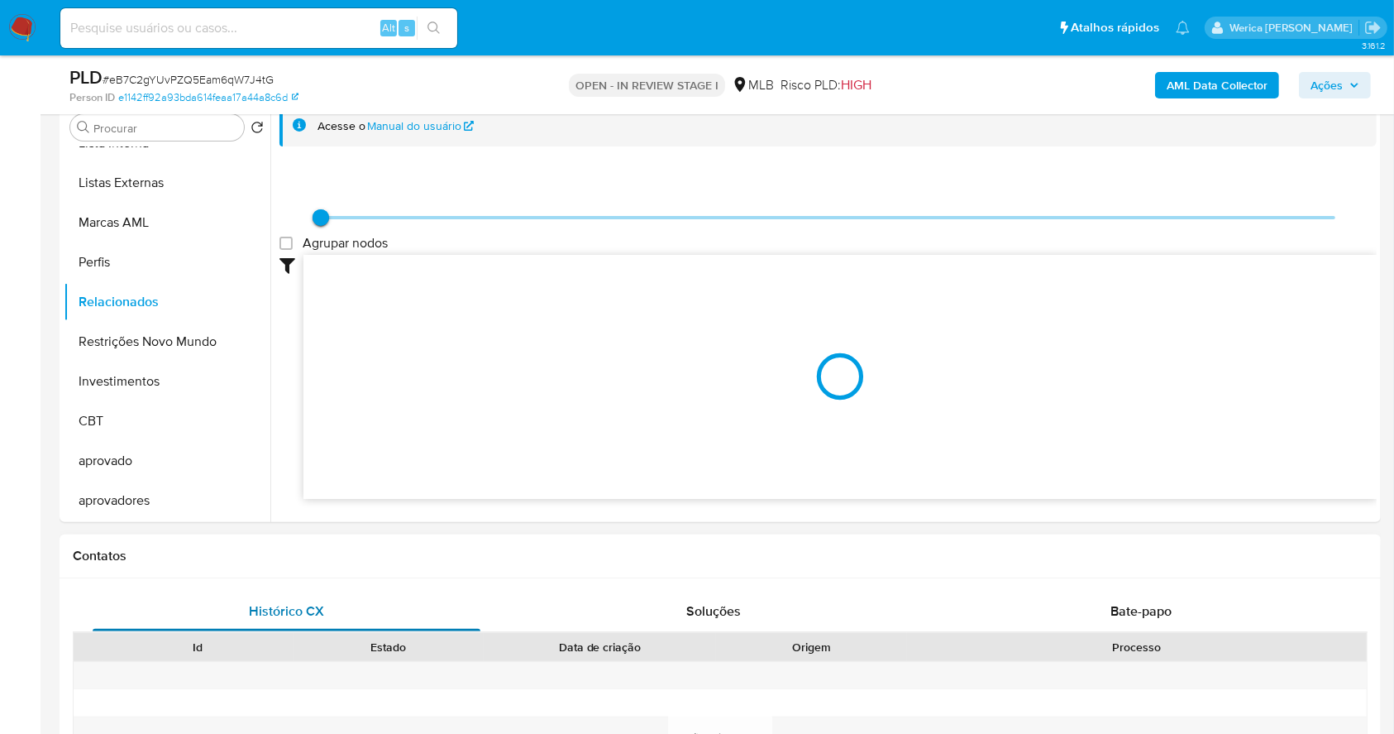
click at [141, 596] on div "Histórico CX" at bounding box center [287, 611] width 388 height 40
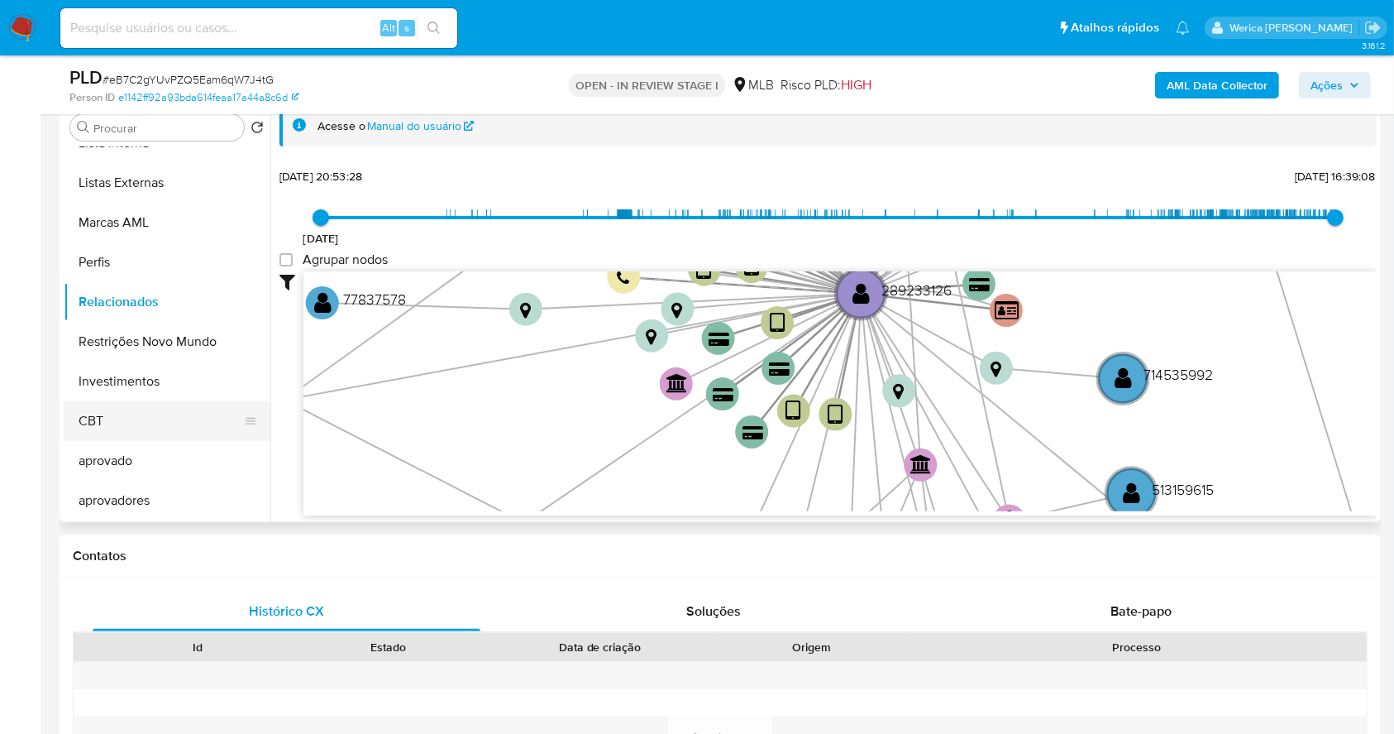
click at [141, 412] on button "CBT" at bounding box center [161, 421] width 194 height 40
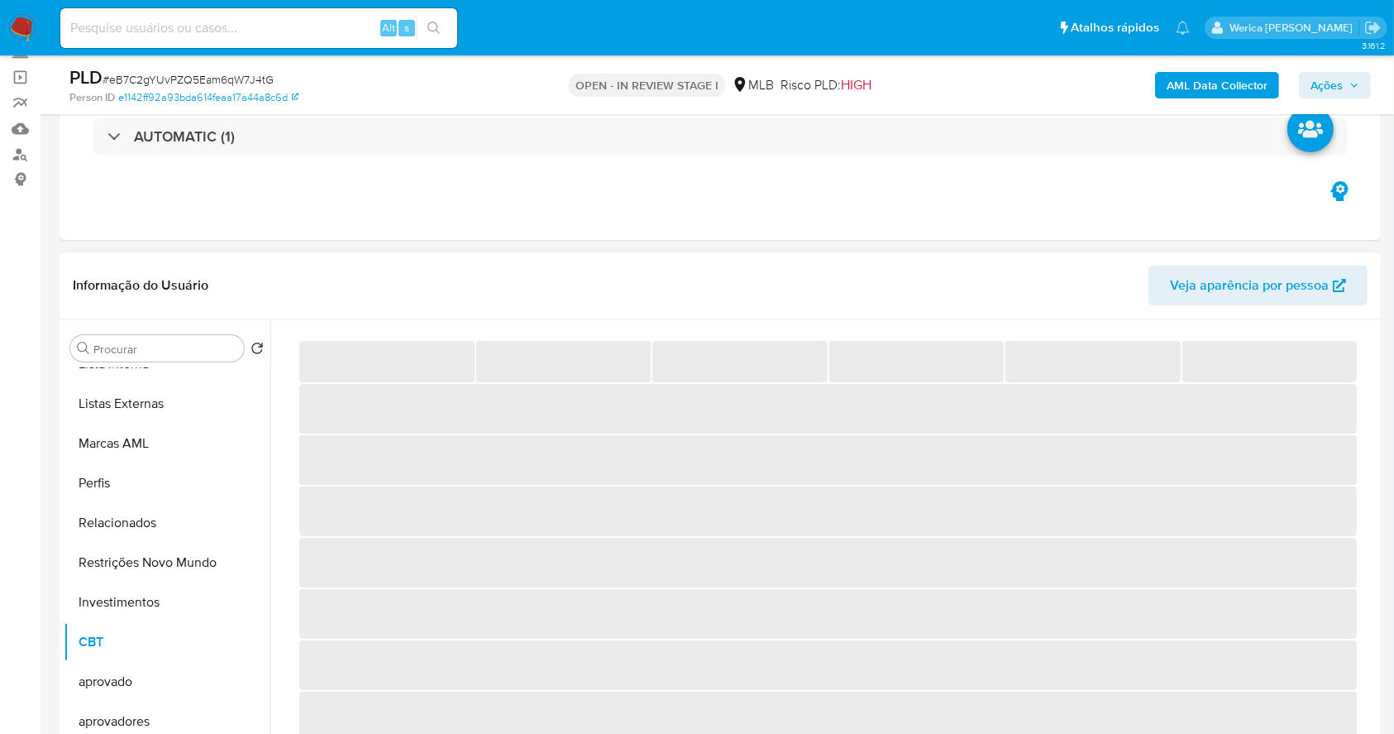
scroll to position [637, 0]
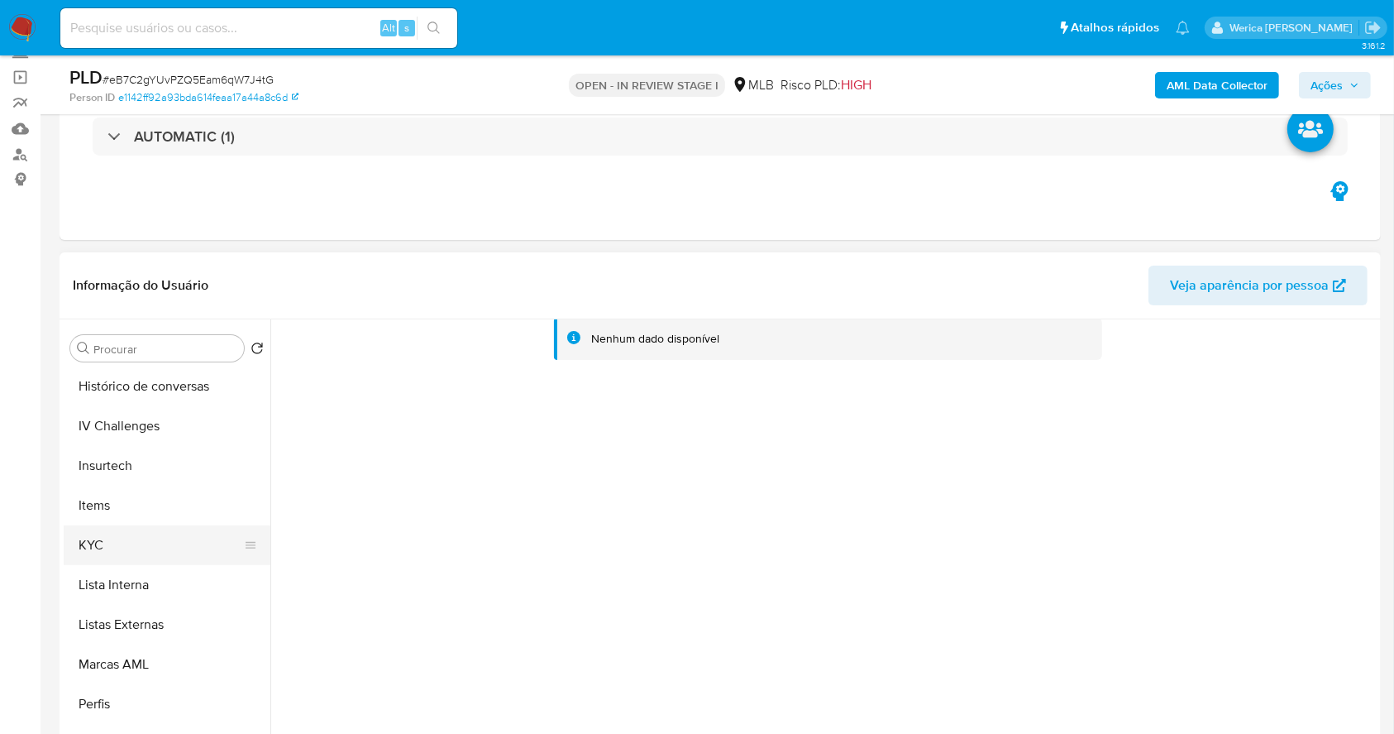
click at [140, 538] on button "KYC" at bounding box center [161, 545] width 194 height 40
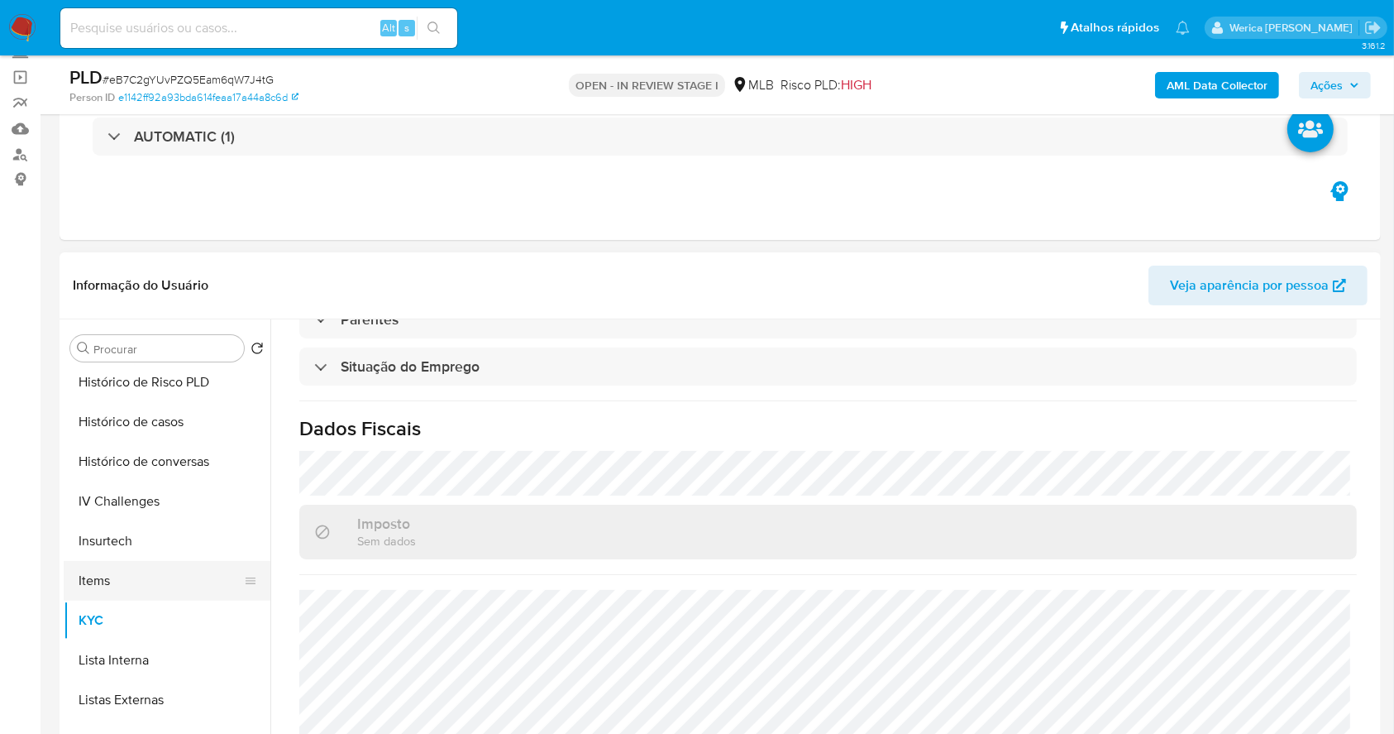
scroll to position [527, 0]
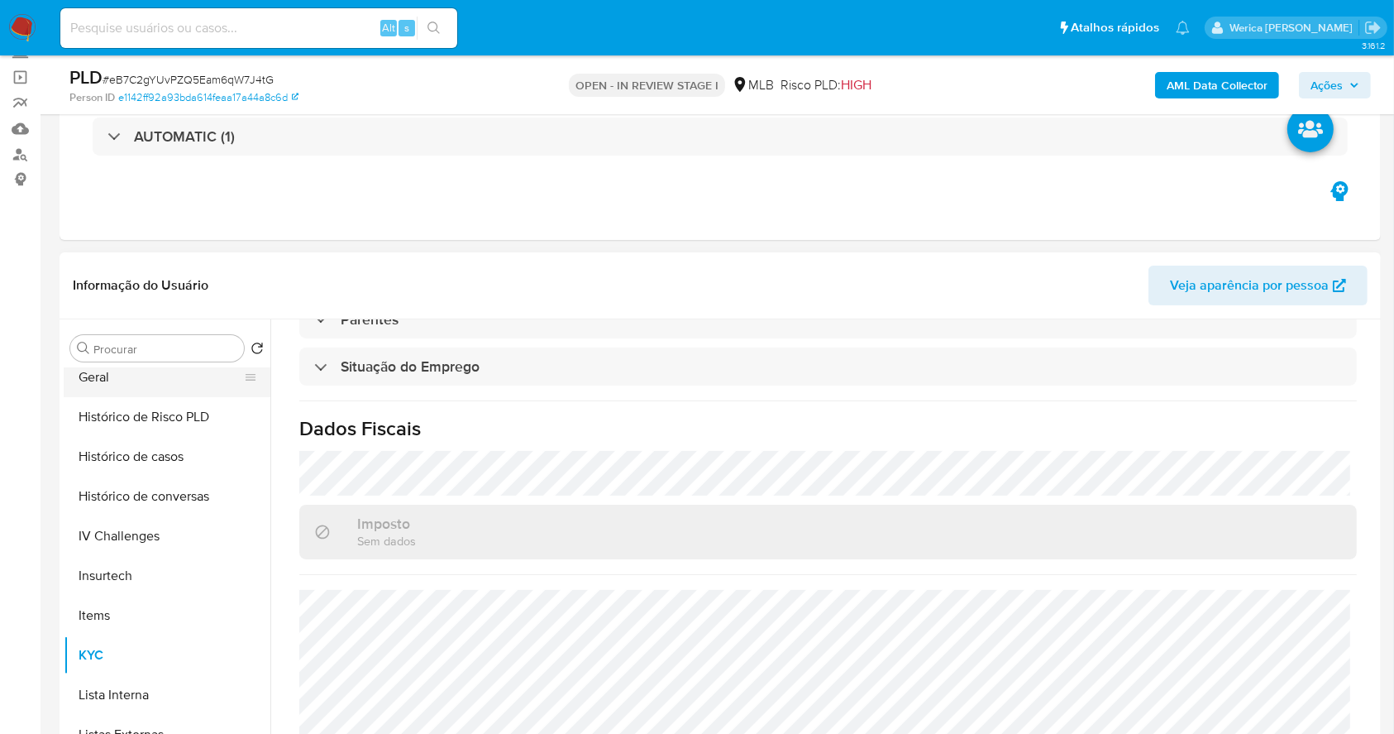
click at [145, 371] on button "Geral" at bounding box center [161, 377] width 194 height 40
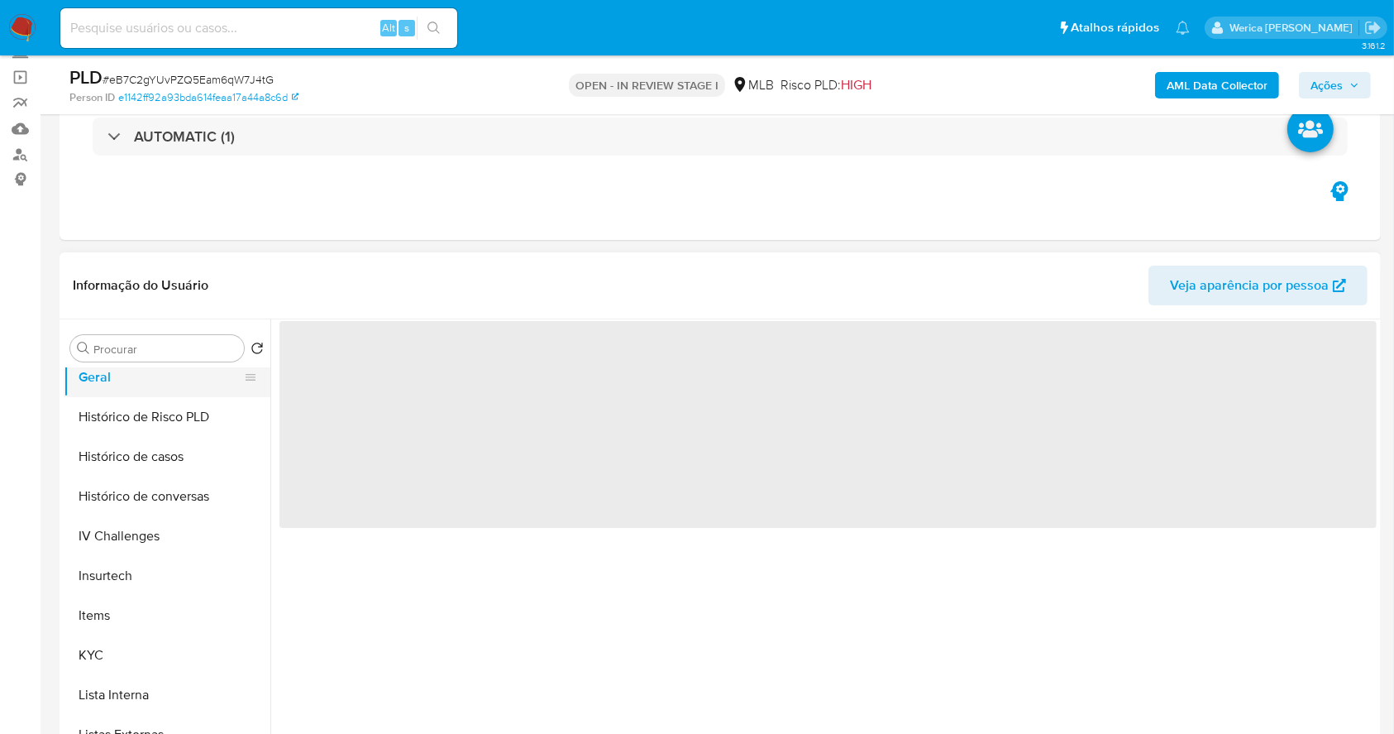
scroll to position [0, 0]
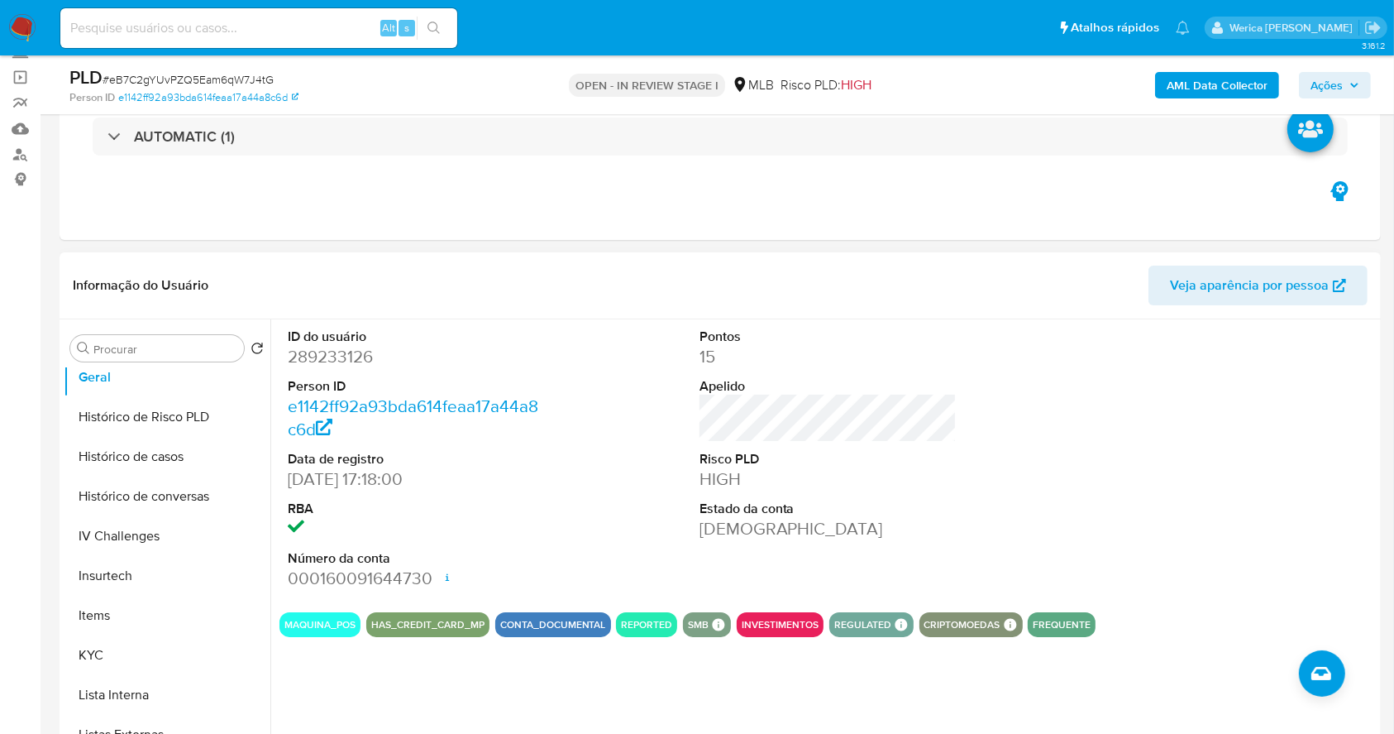
click at [1263, 523] on div at bounding box center [1239, 459] width 275 height 280
click at [1263, 527] on div at bounding box center [1239, 459] width 275 height 280
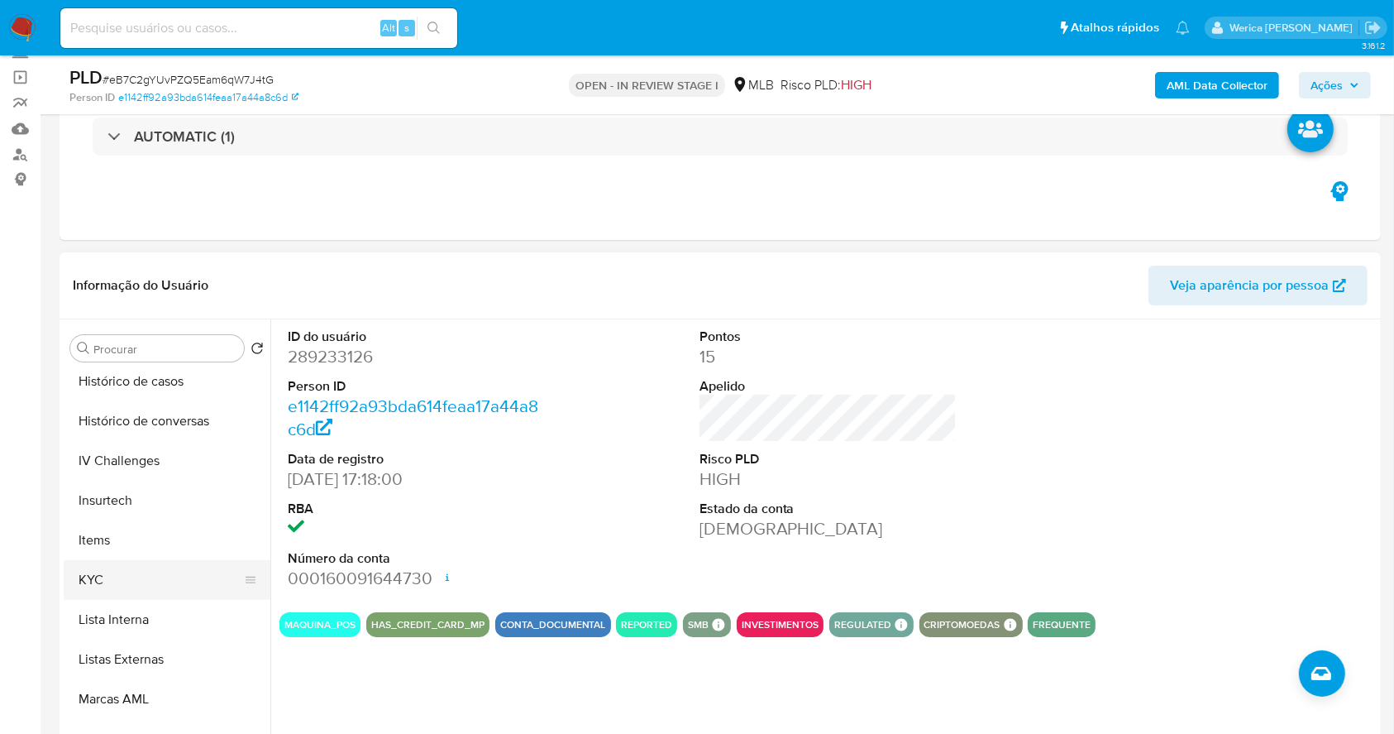
scroll to position [637, 0]
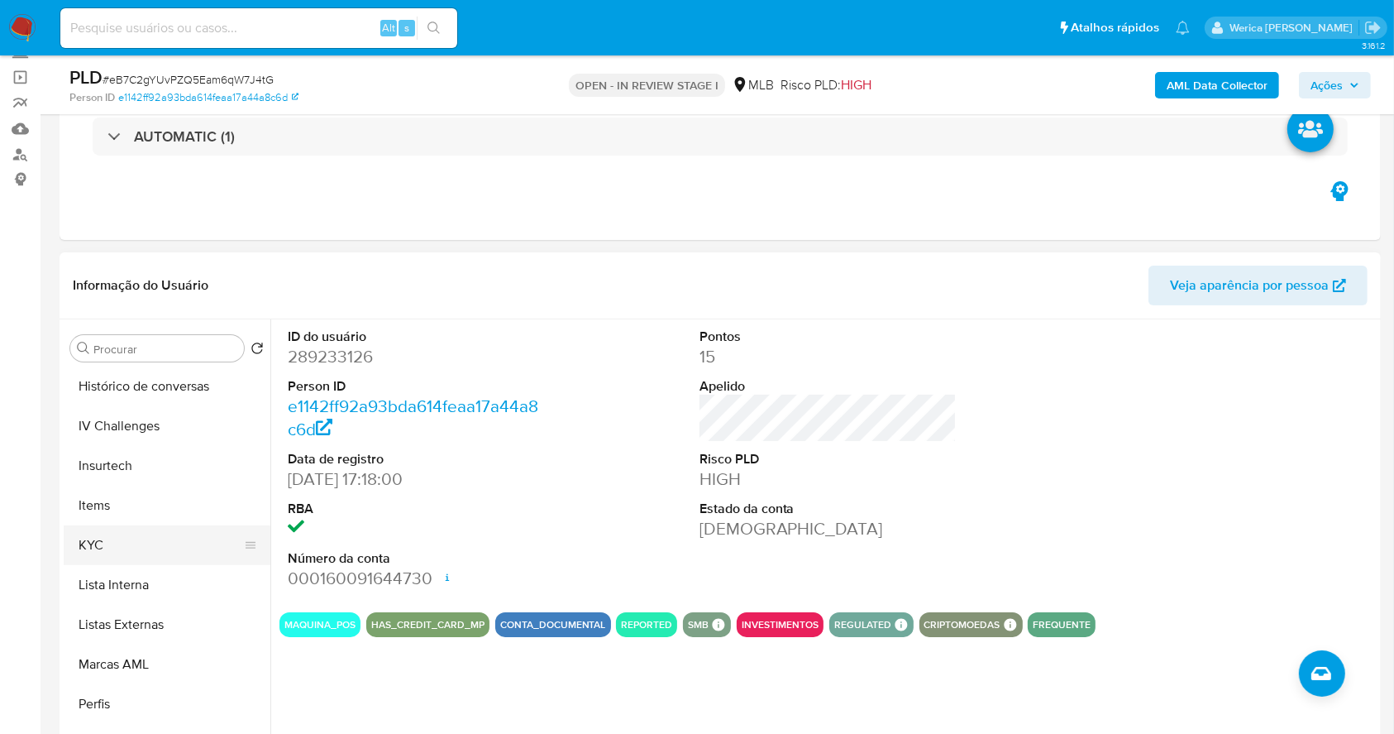
click at [146, 550] on button "KYC" at bounding box center [161, 545] width 194 height 40
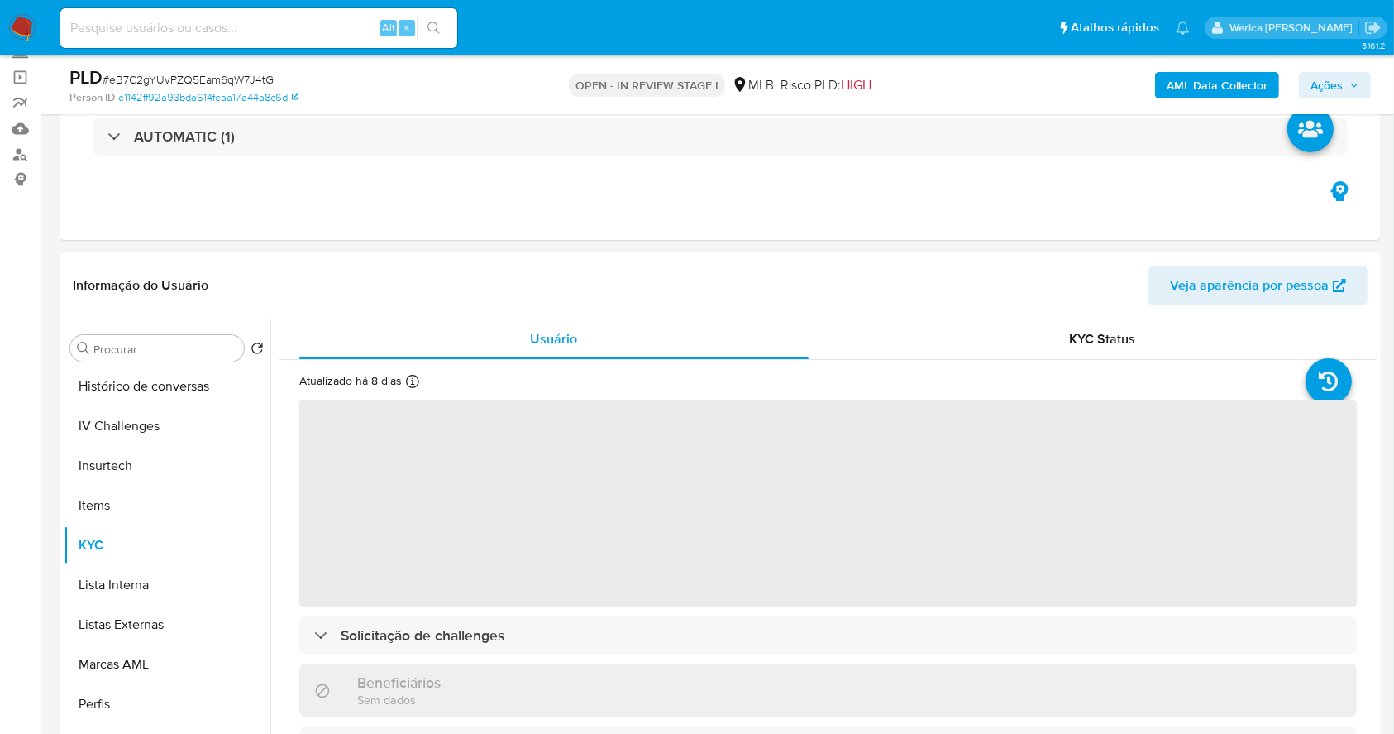
scroll to position [110, 0]
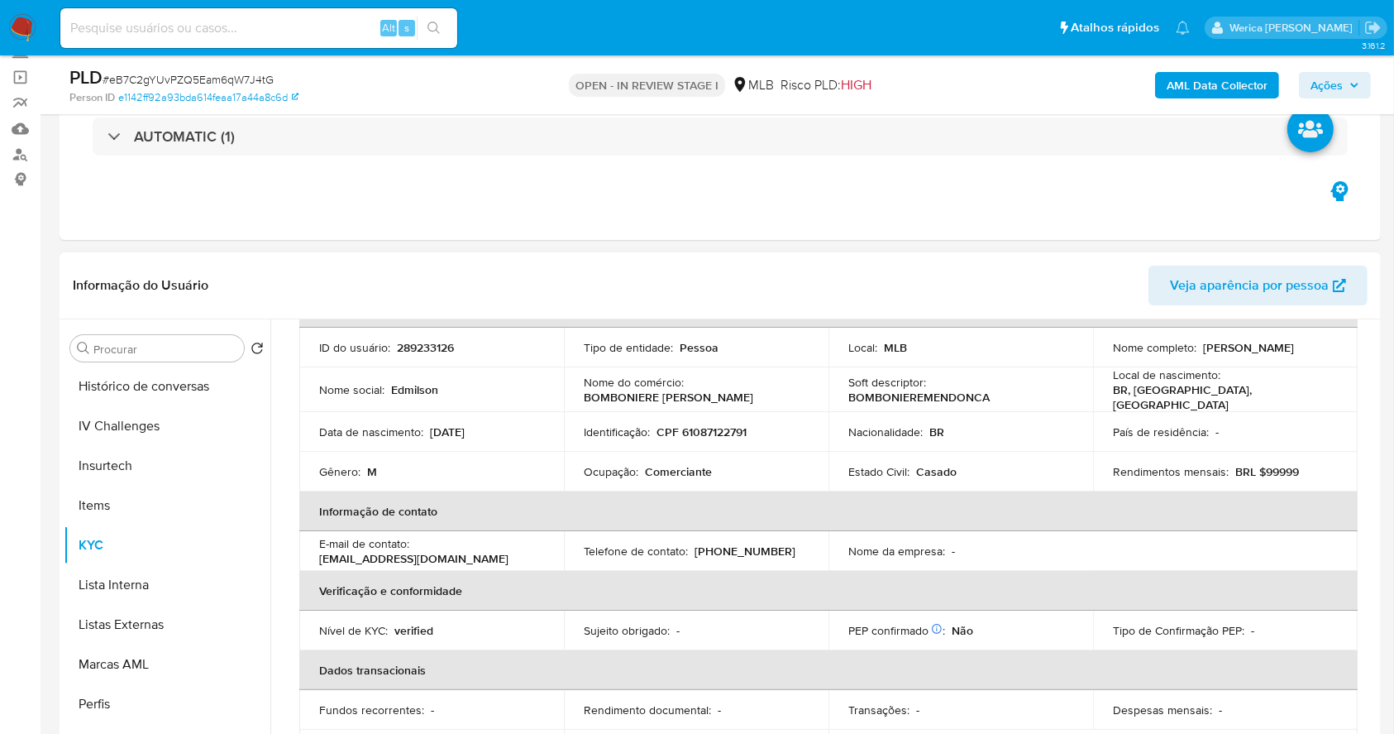
click at [1169, 526] on table "Dados pessoais ID do usuário : 289233126 Tipo de entidade : Pessoa Local : MLB …" at bounding box center [828, 528] width 1058 height 481
click at [1171, 528] on table "Dados pessoais ID do usuário : 289233126 Tipo de entidade : Pessoa Local : MLB …" at bounding box center [828, 528] width 1058 height 481
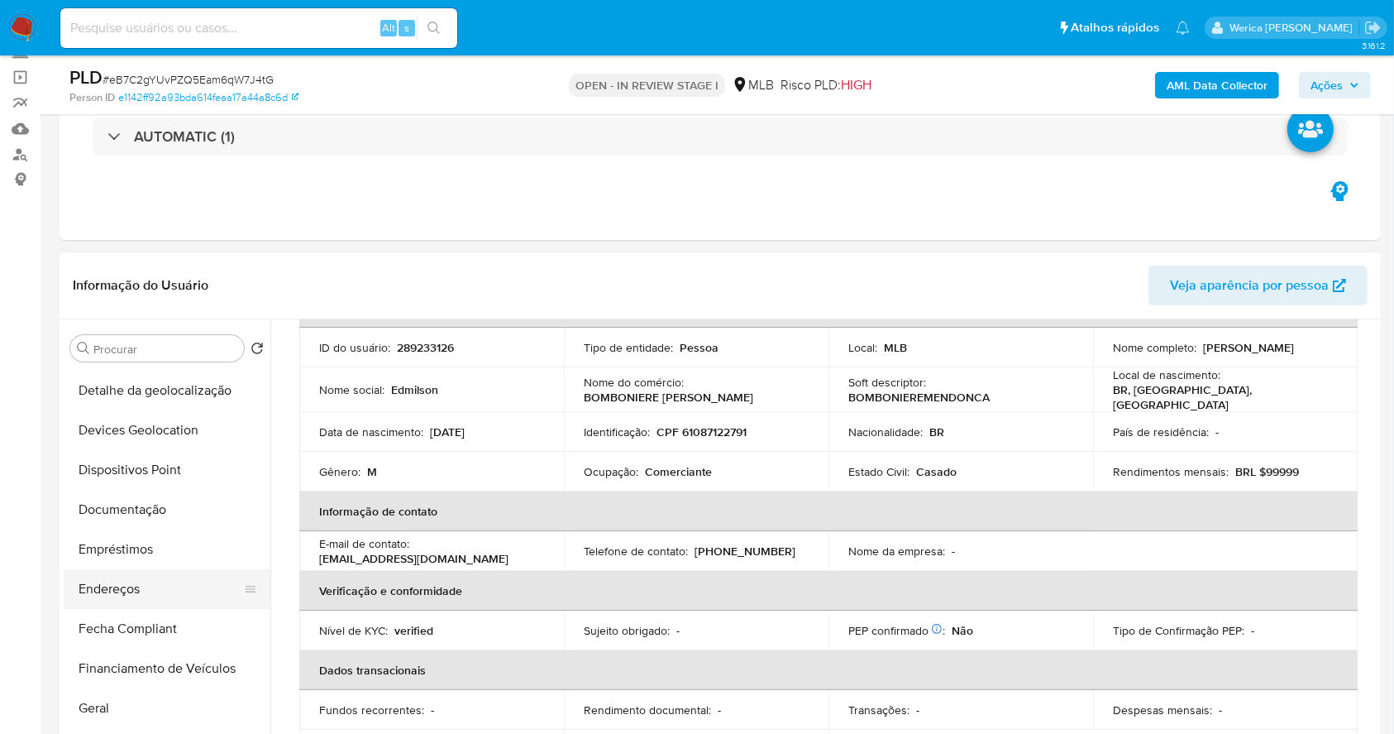
click at [165, 597] on button "Endereços" at bounding box center [161, 589] width 194 height 40
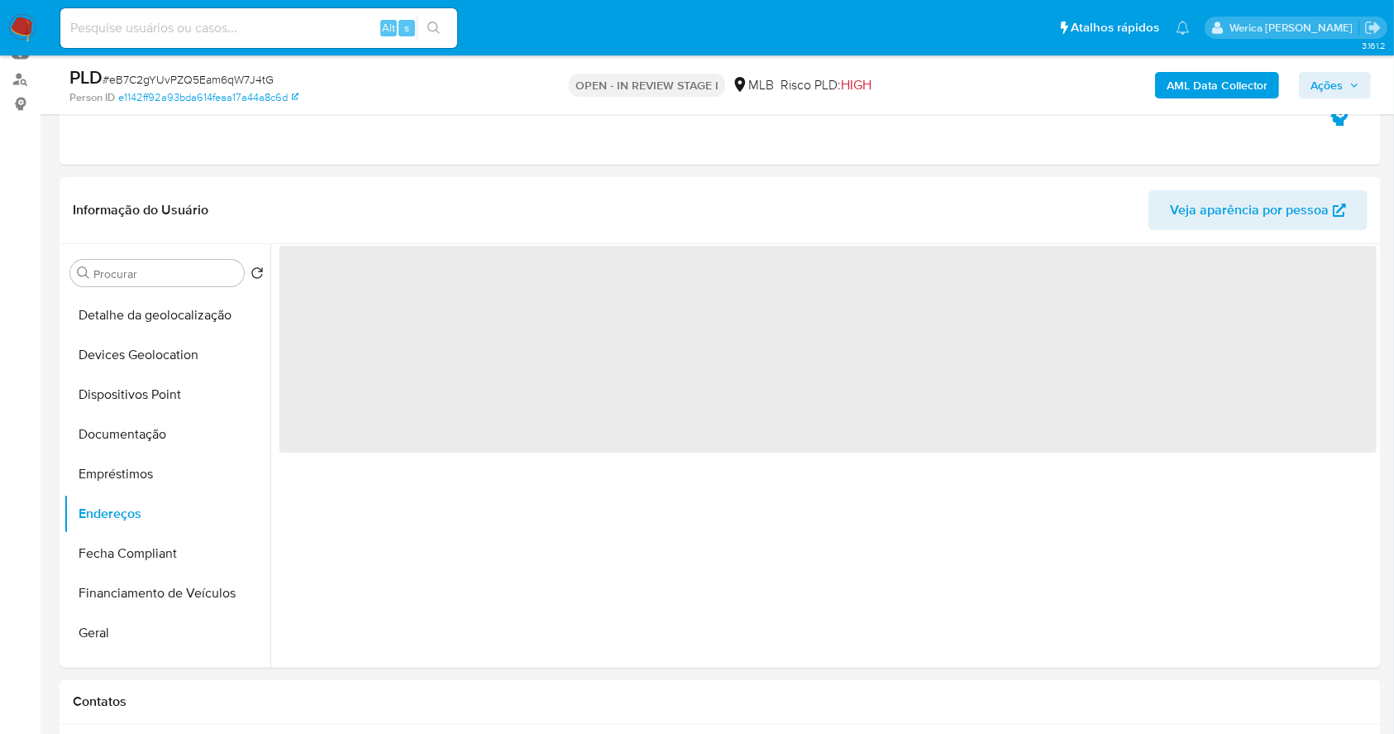
scroll to position [220, 0]
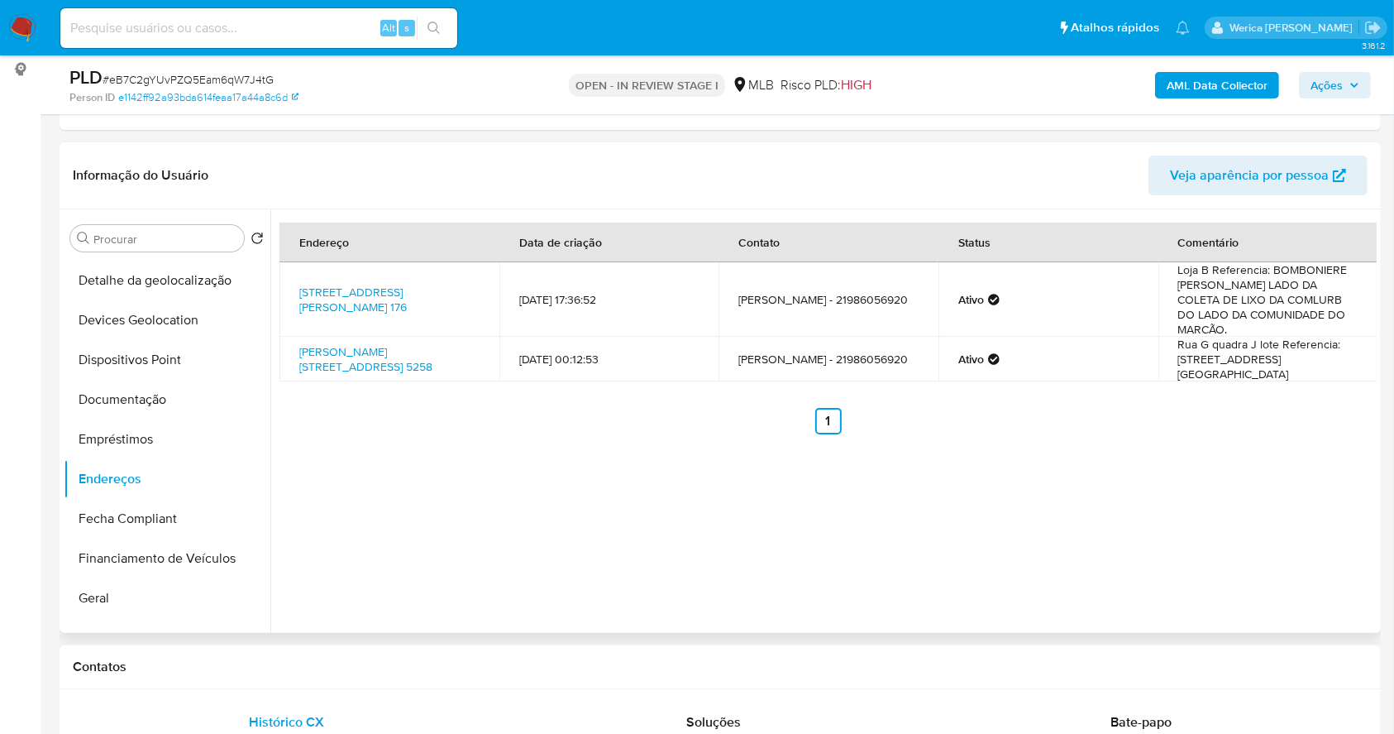
click at [1272, 513] on div "Endereço Data de criação Contato Status Comentário Avenida Isabel Domingues 176…" at bounding box center [823, 420] width 1106 height 423
click at [152, 289] on button "Detalhe da geolocalização" at bounding box center [161, 280] width 194 height 40
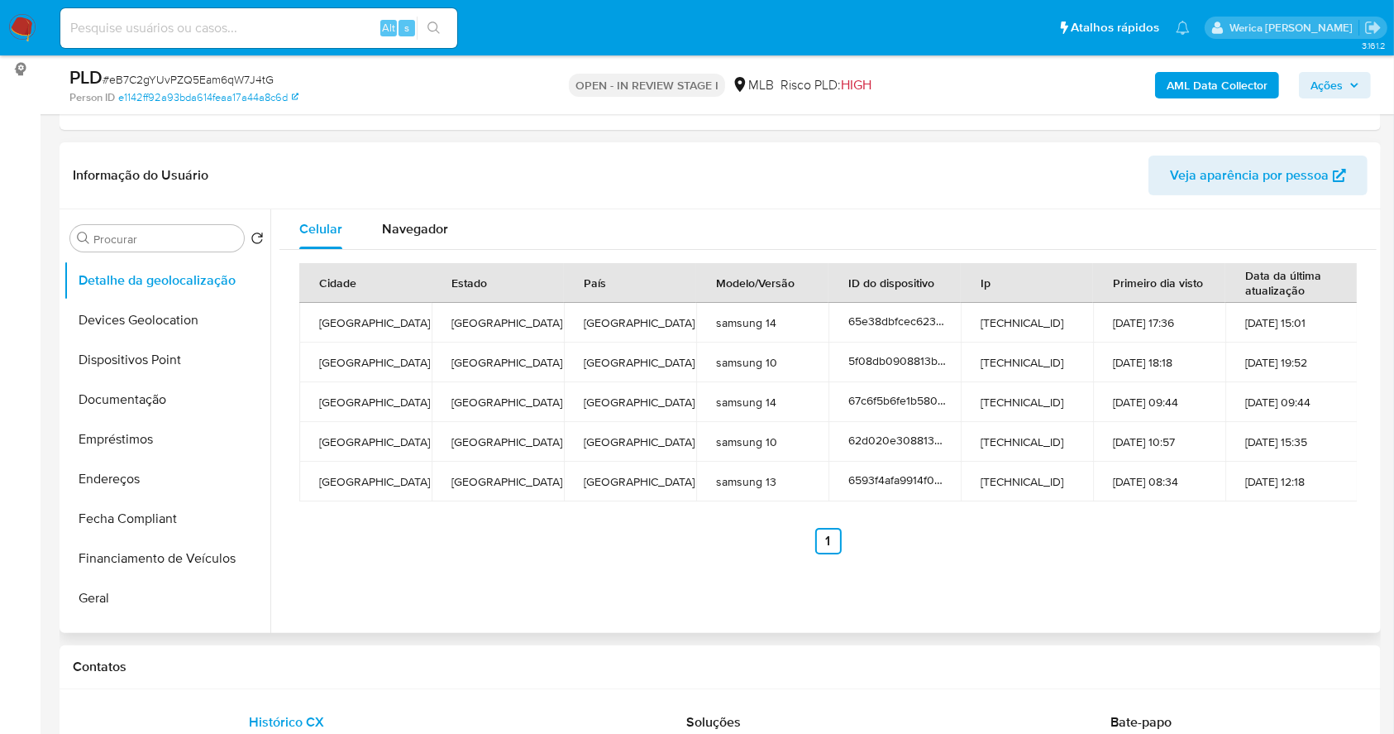
click at [1042, 552] on ul "Anterior 1 Siguiente" at bounding box center [828, 541] width 1058 height 26
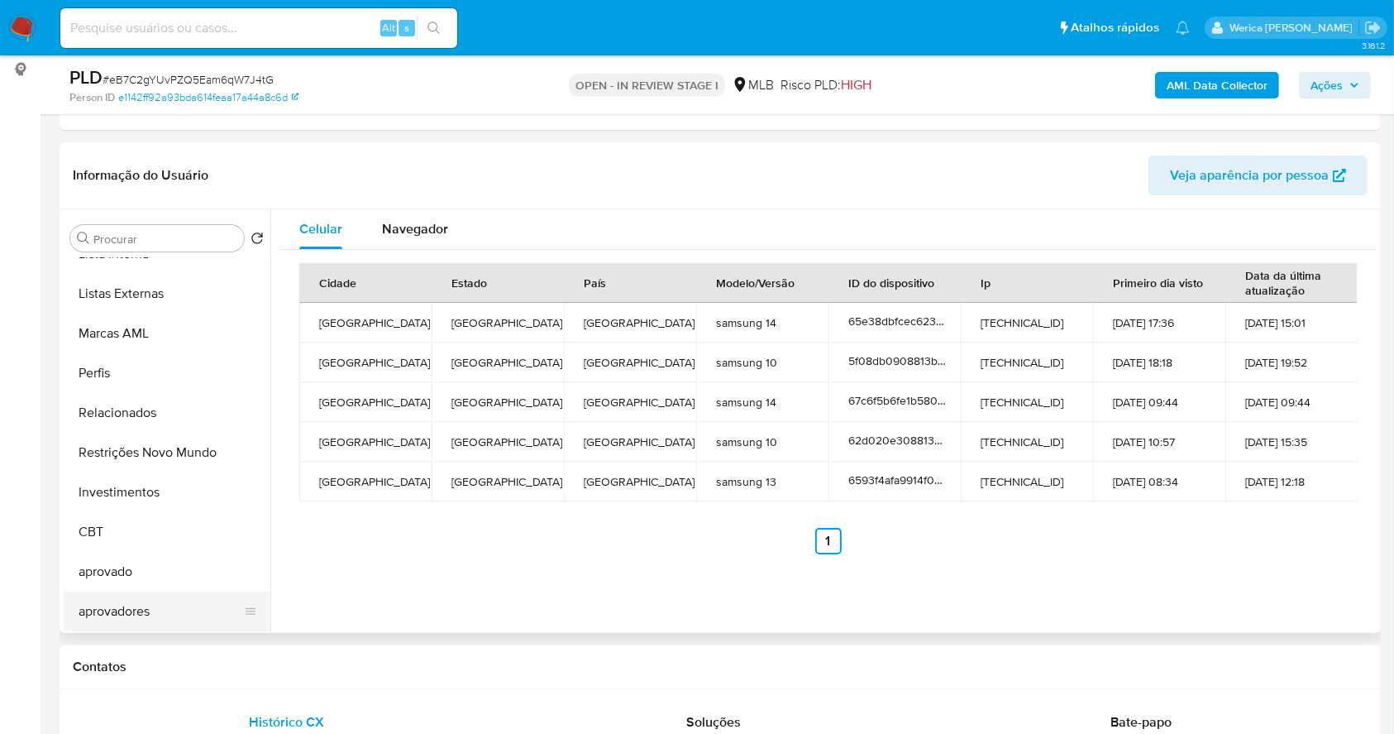
click at [169, 609] on button "aprovadores" at bounding box center [161, 611] width 194 height 40
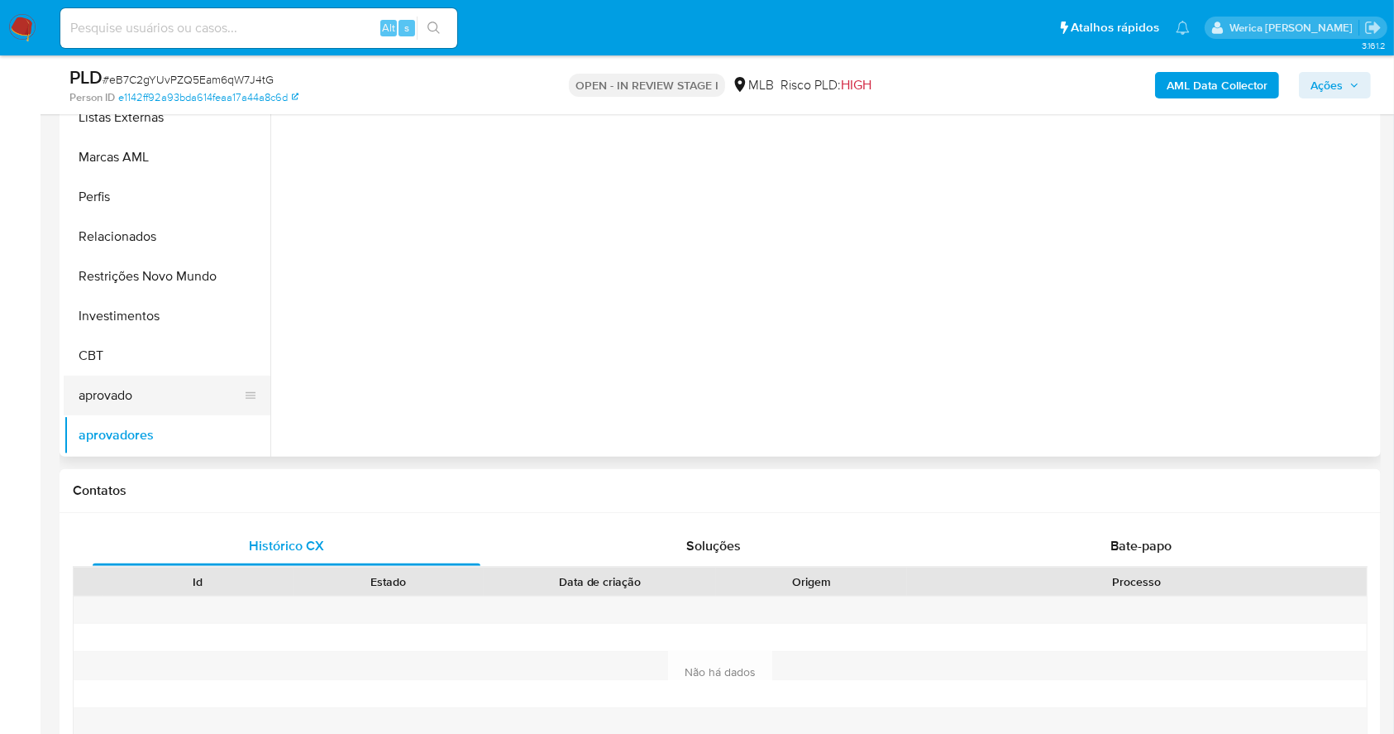
scroll to position [331, 0]
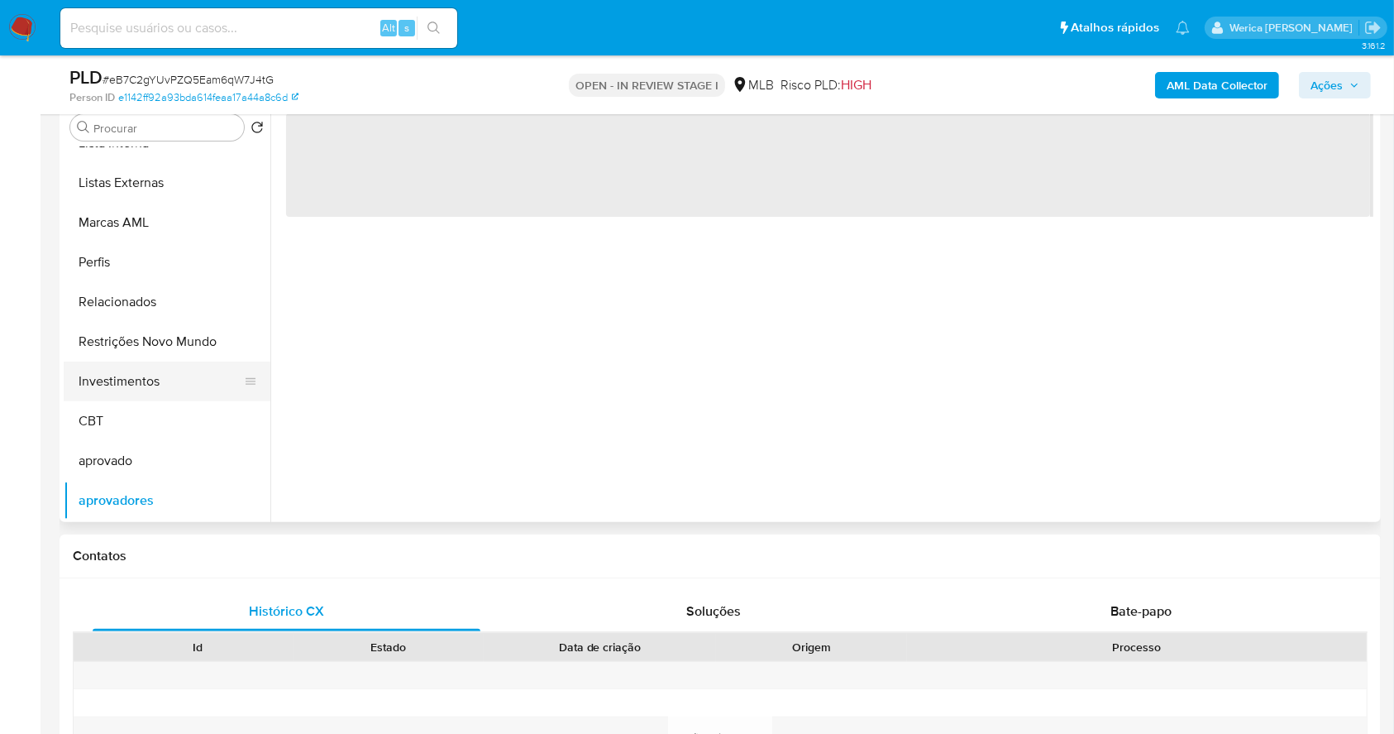
click at [165, 367] on button "Investimentos" at bounding box center [161, 381] width 194 height 40
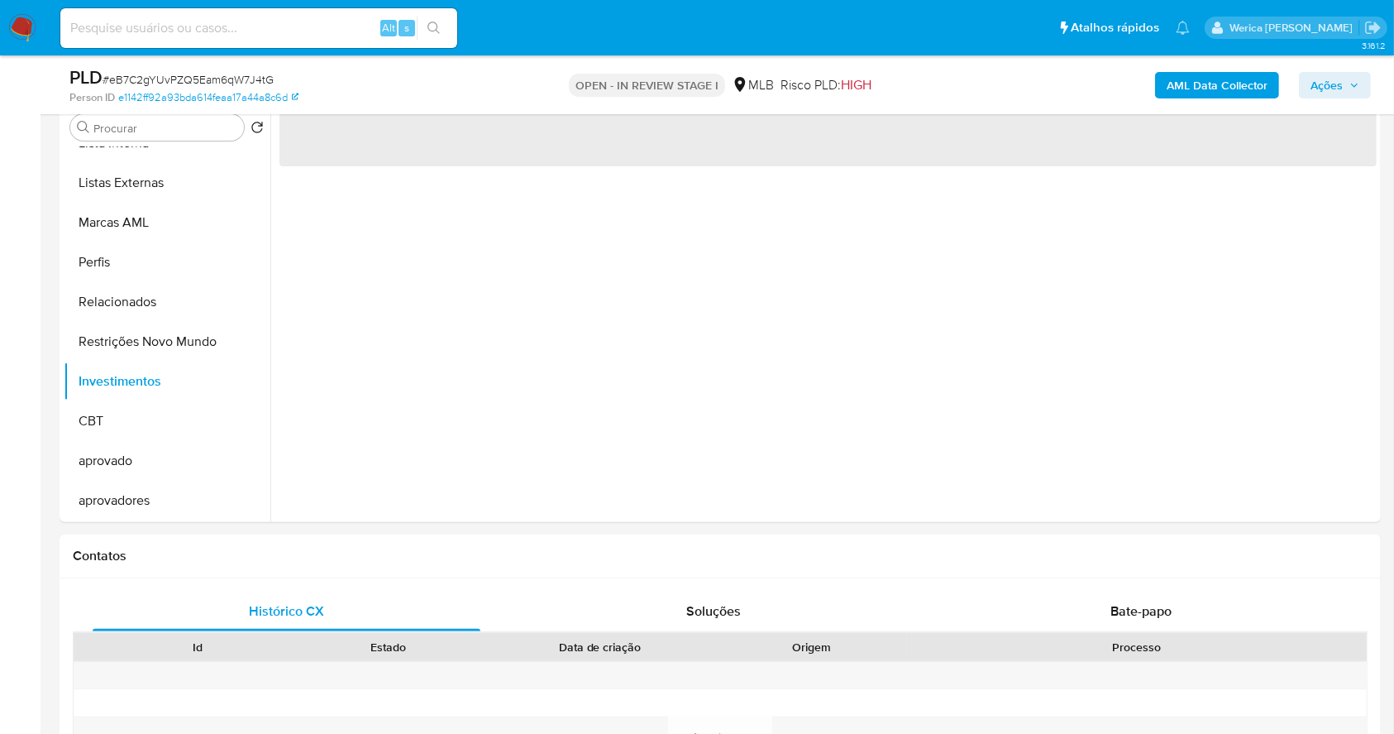
scroll to position [220, 0]
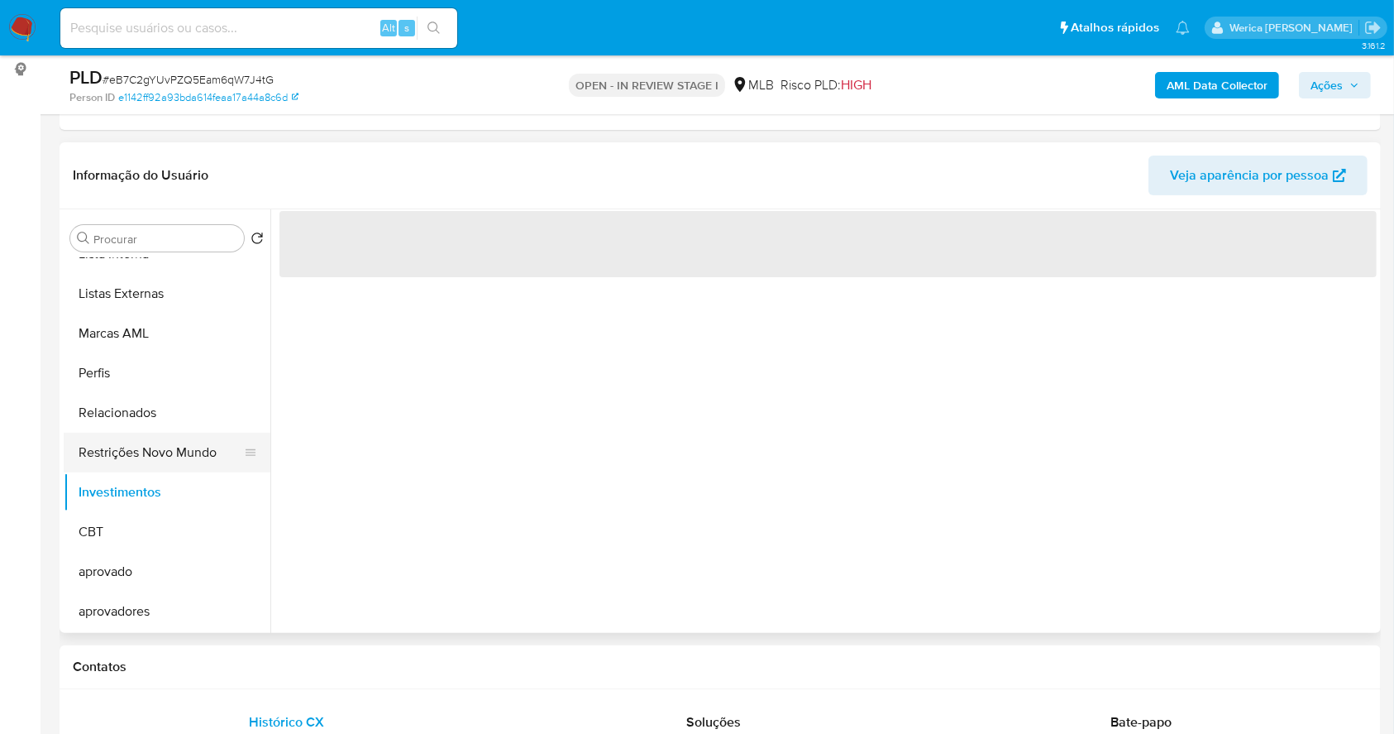
click at [71, 456] on button "Restrições Novo Mundo" at bounding box center [161, 452] width 194 height 40
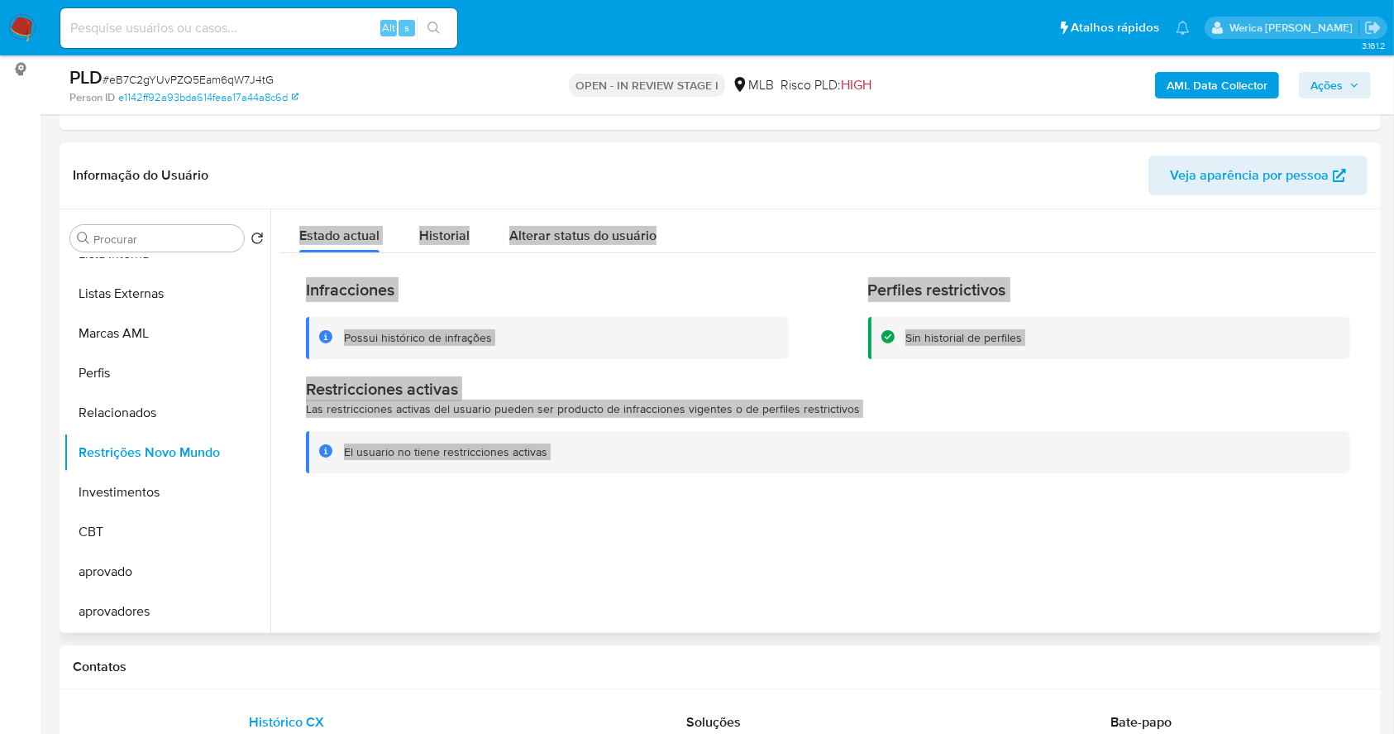
click at [430, 231] on span "Historial" at bounding box center [444, 235] width 50 height 19
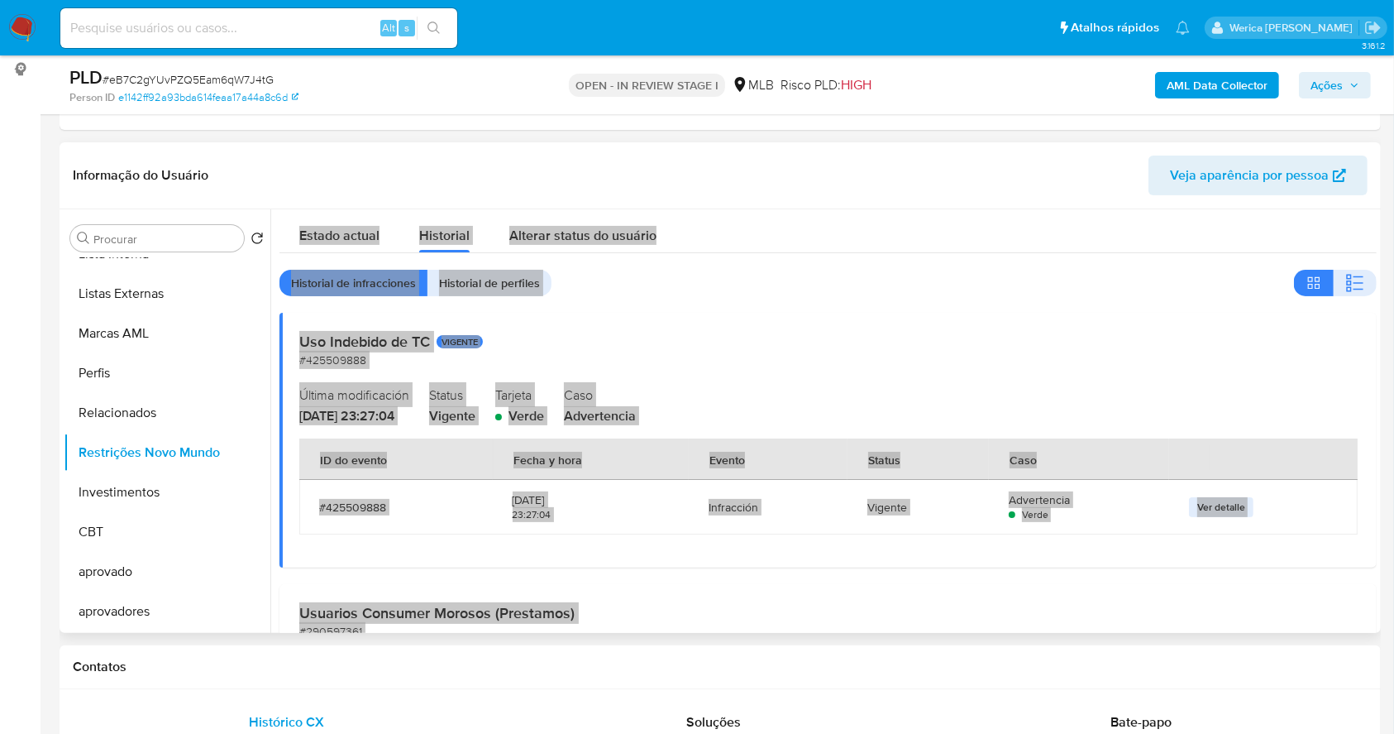
click at [1346, 289] on icon "button" at bounding box center [1348, 289] width 5 height 5
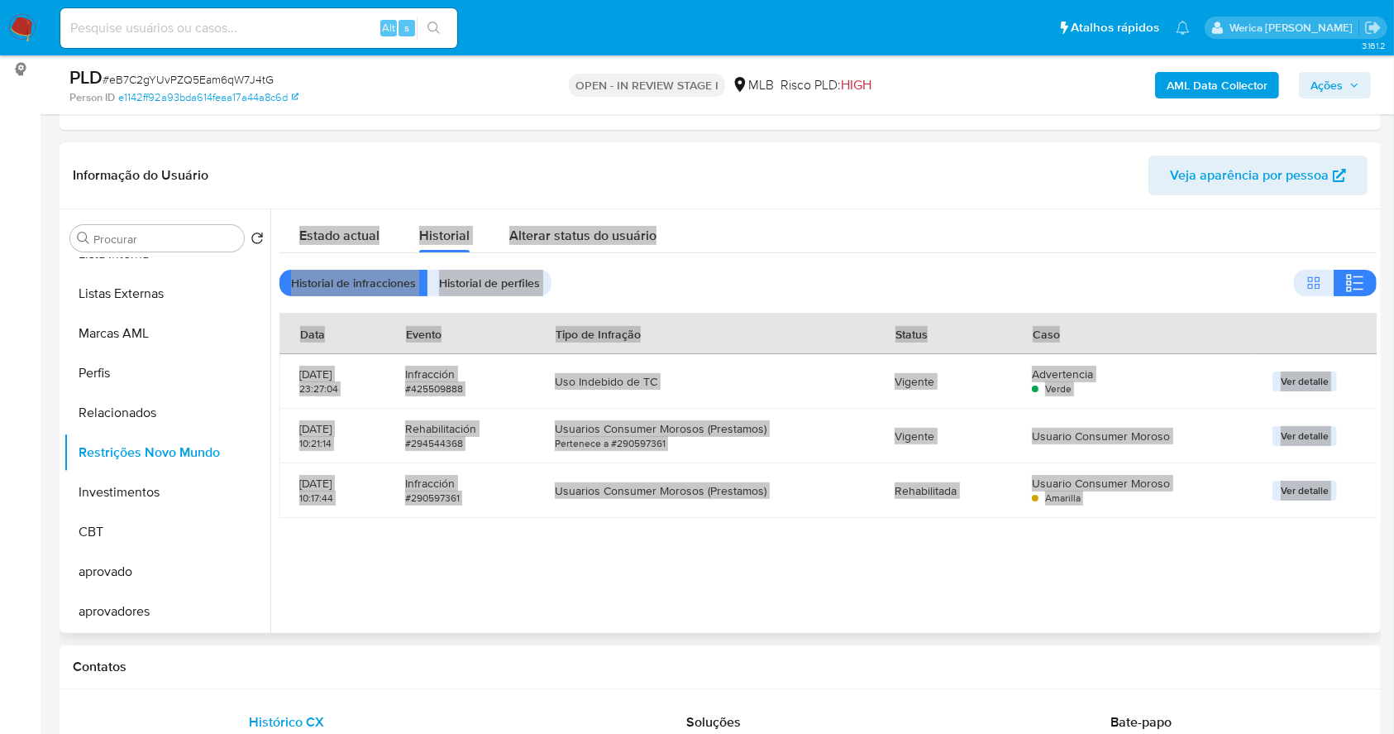
click at [1044, 288] on div "Historial de infracciones Historial de perfiles" at bounding box center [828, 283] width 1097 height 26
click at [936, 235] on div "Estado actual Historial Alterar status do usuário" at bounding box center [828, 231] width 1097 height 44
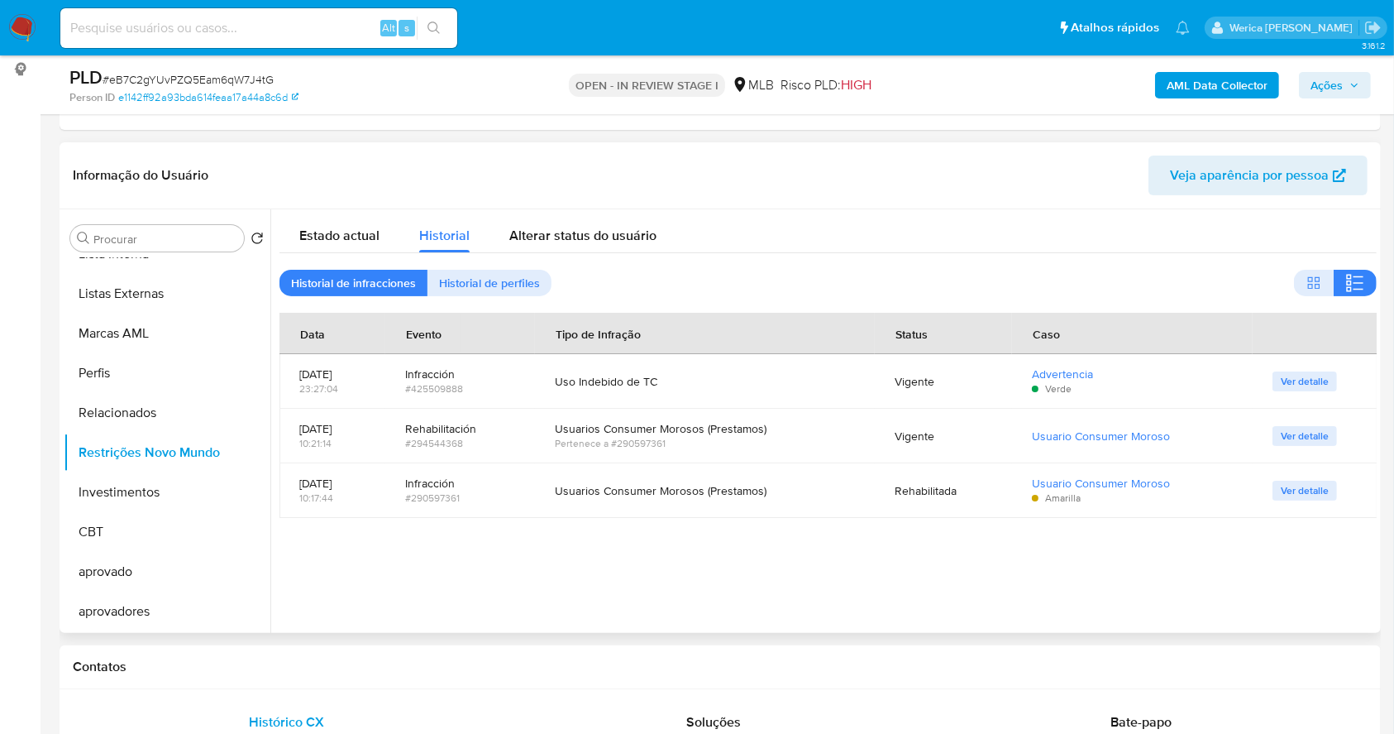
click at [872, 155] on header "Informação do Usuário Veja aparência por pessoa" at bounding box center [720, 175] width 1295 height 40
drag, startPoint x: 843, startPoint y: 588, endPoint x: 855, endPoint y: 586, distance: 11.7
click at [843, 588] on div at bounding box center [823, 420] width 1106 height 423
click at [1311, 380] on span "Ver detalle" at bounding box center [1305, 381] width 48 height 17
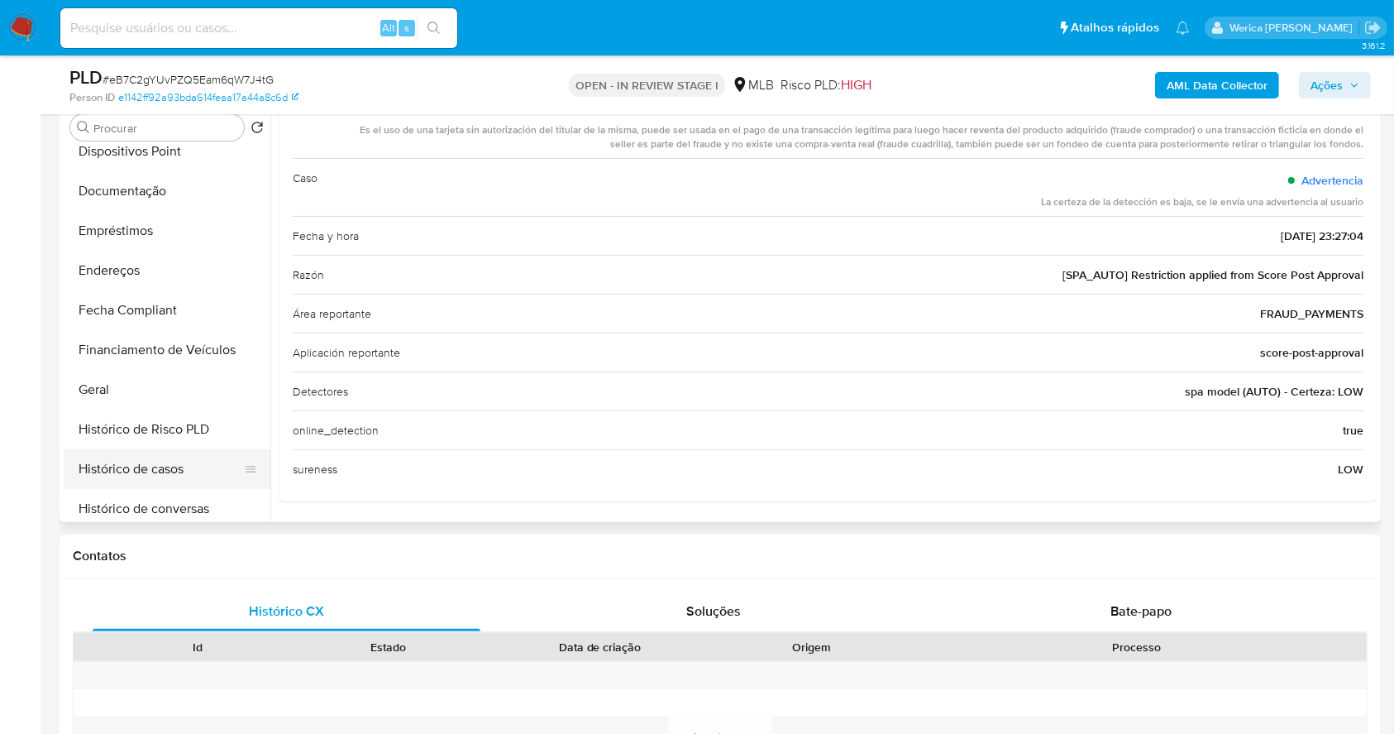
scroll to position [86, 0]
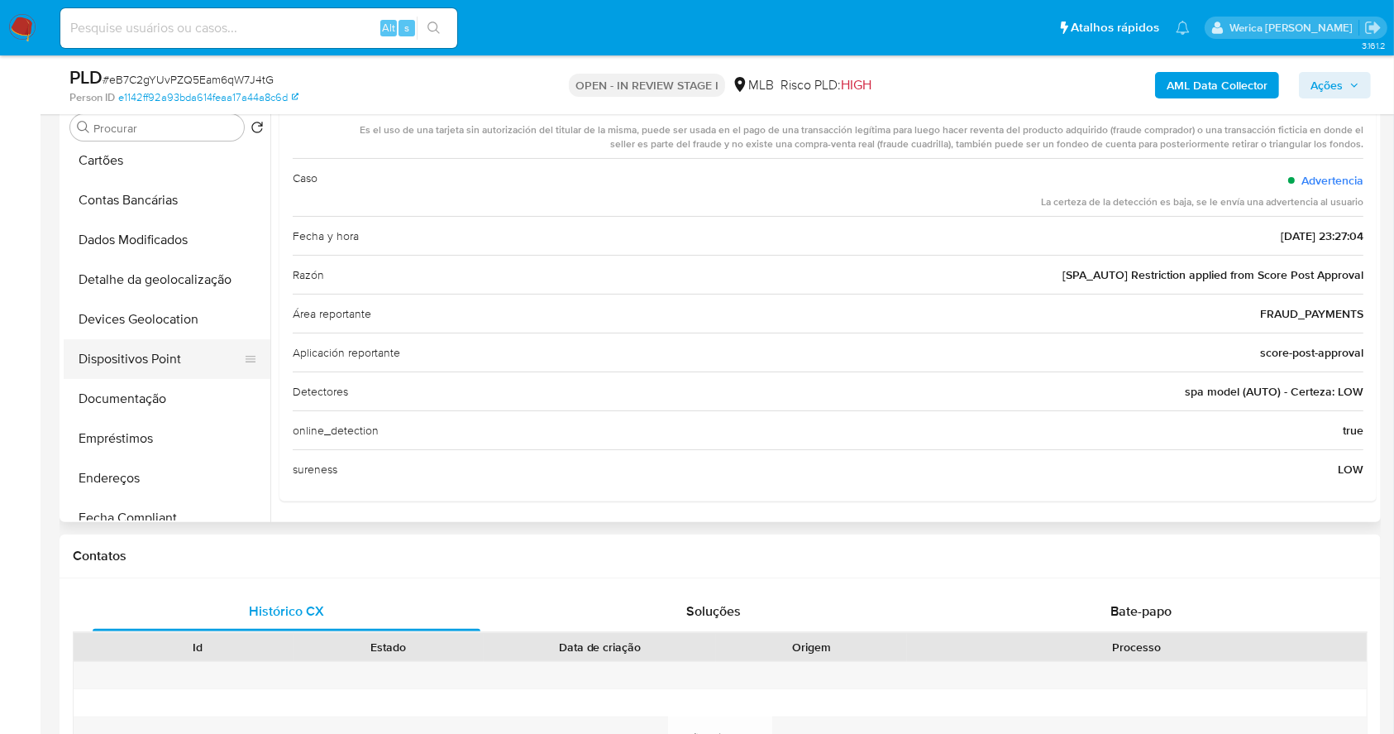
click at [183, 350] on button "Dispositivos Point" at bounding box center [161, 359] width 194 height 40
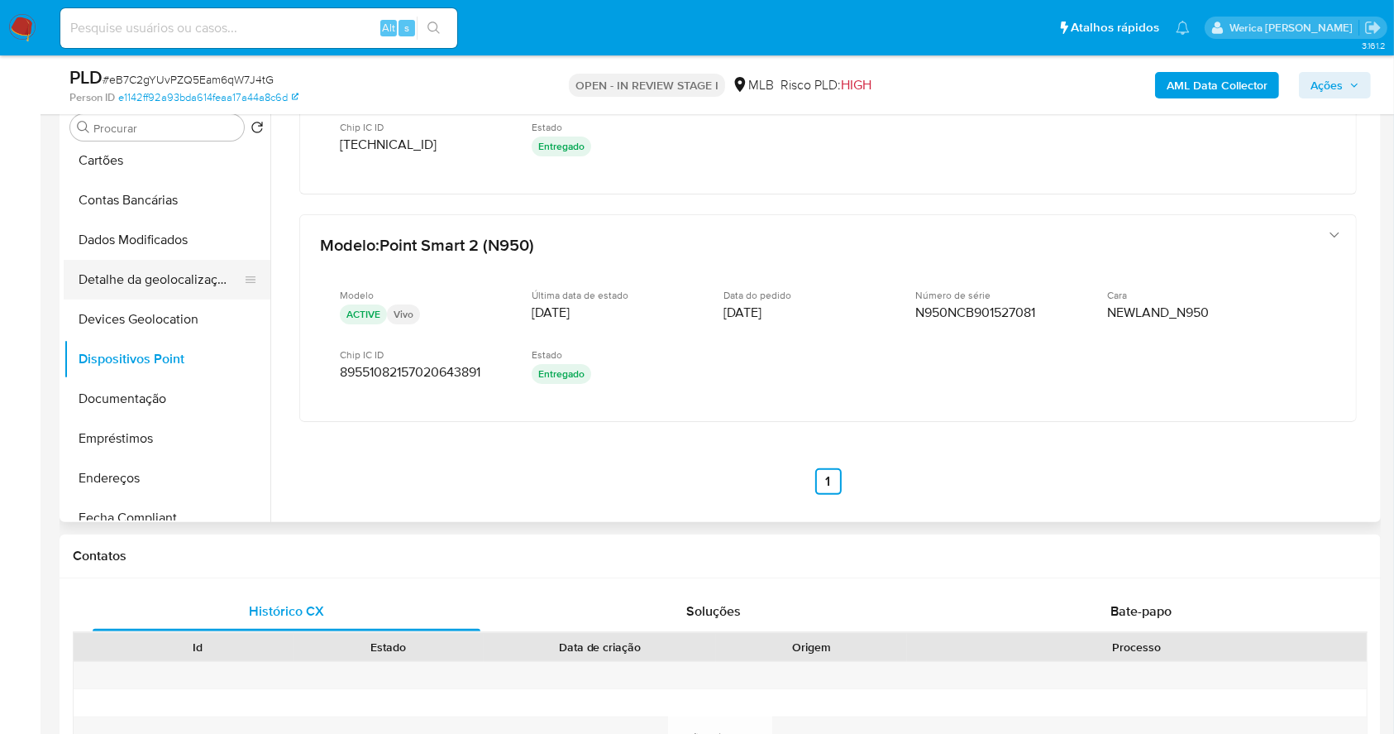
scroll to position [0, 0]
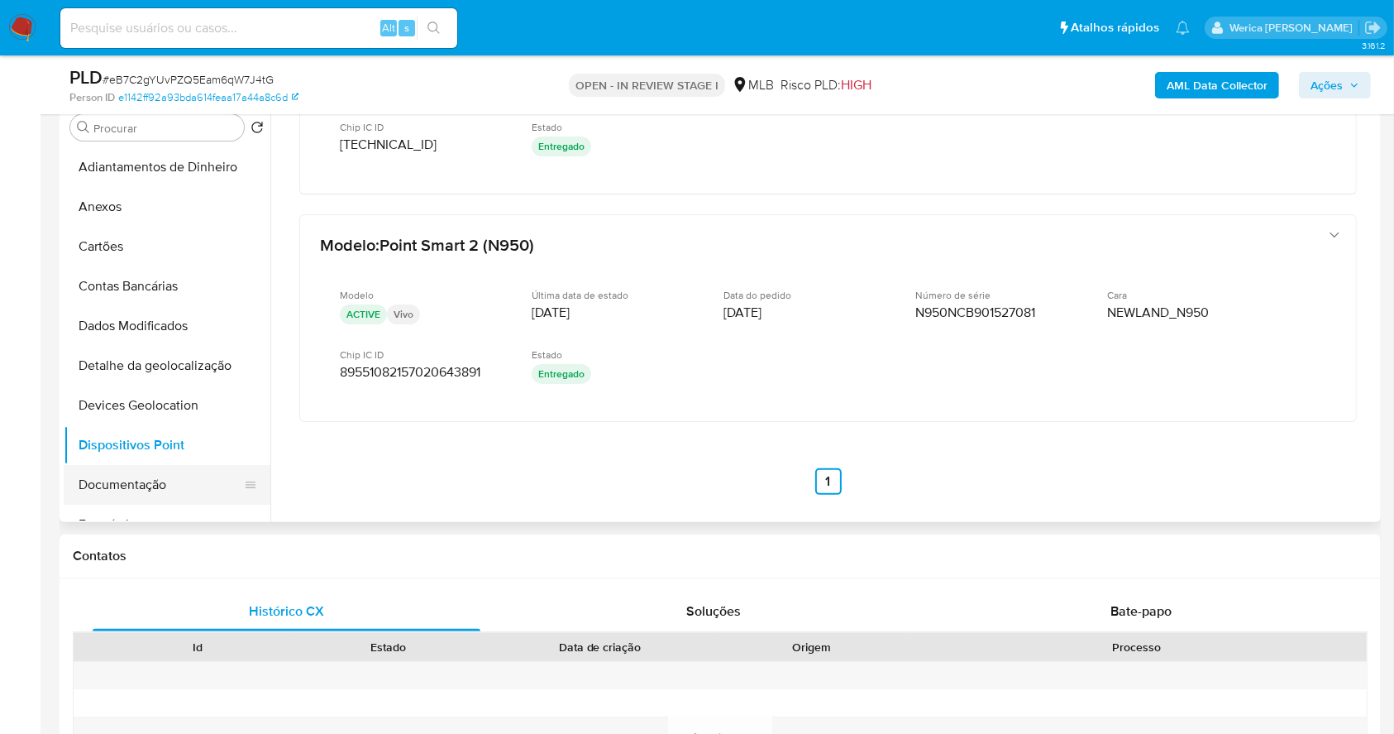
click at [174, 495] on button "Documentação" at bounding box center [161, 485] width 194 height 40
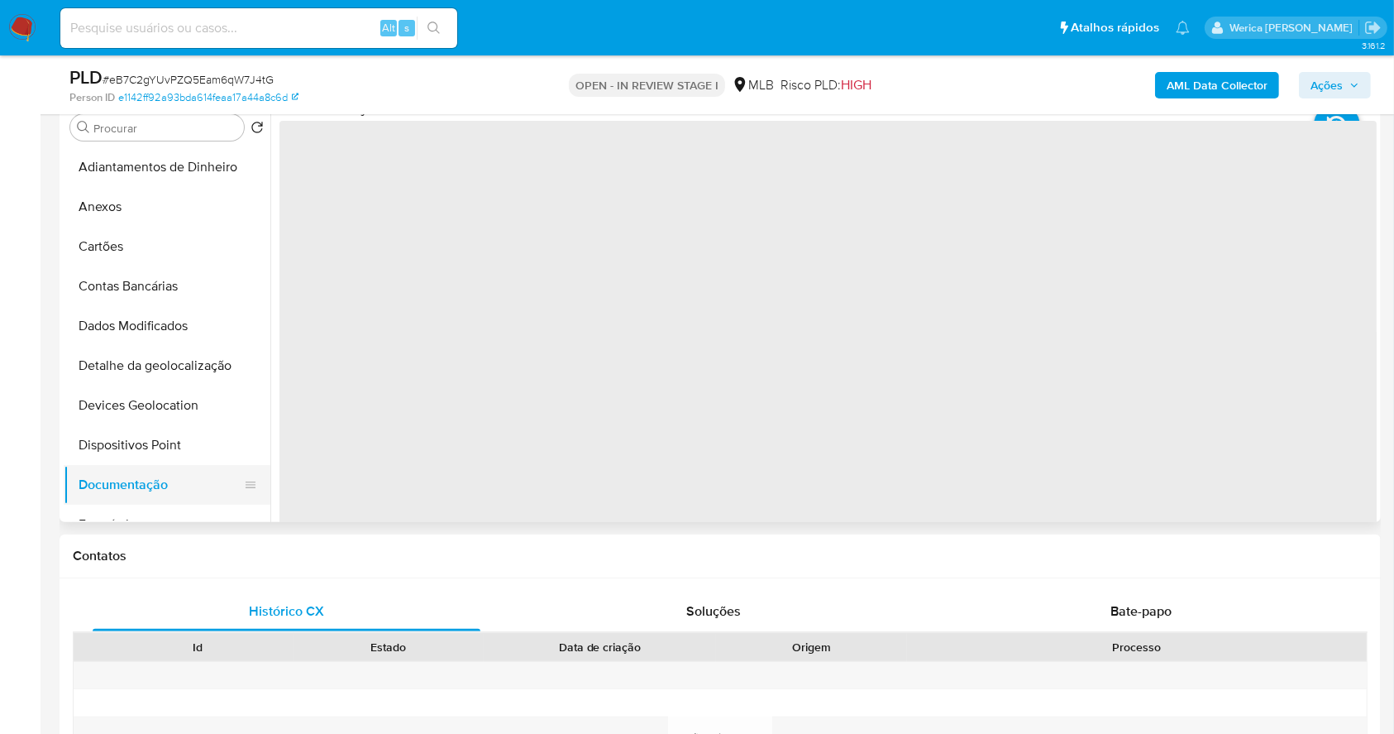
click at [170, 488] on button "Documentação" at bounding box center [161, 485] width 194 height 40
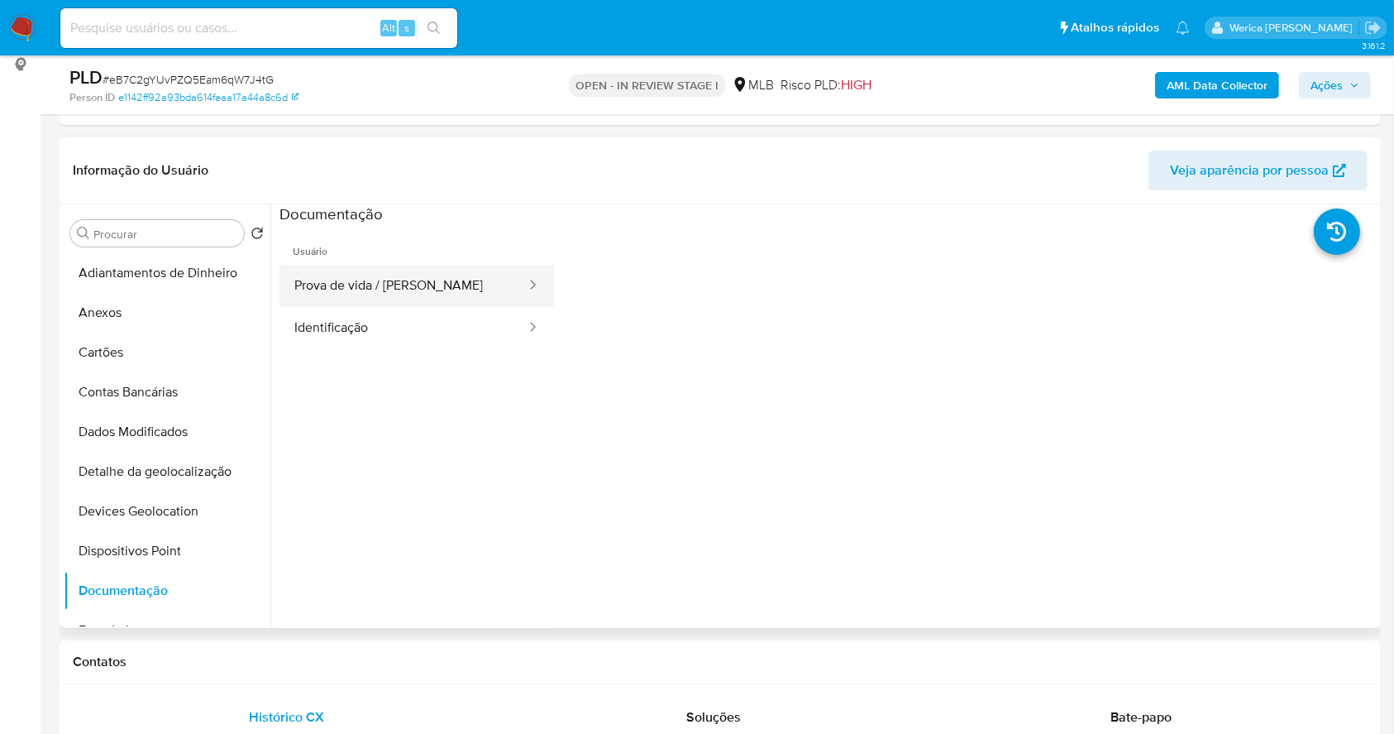
scroll to position [110, 0]
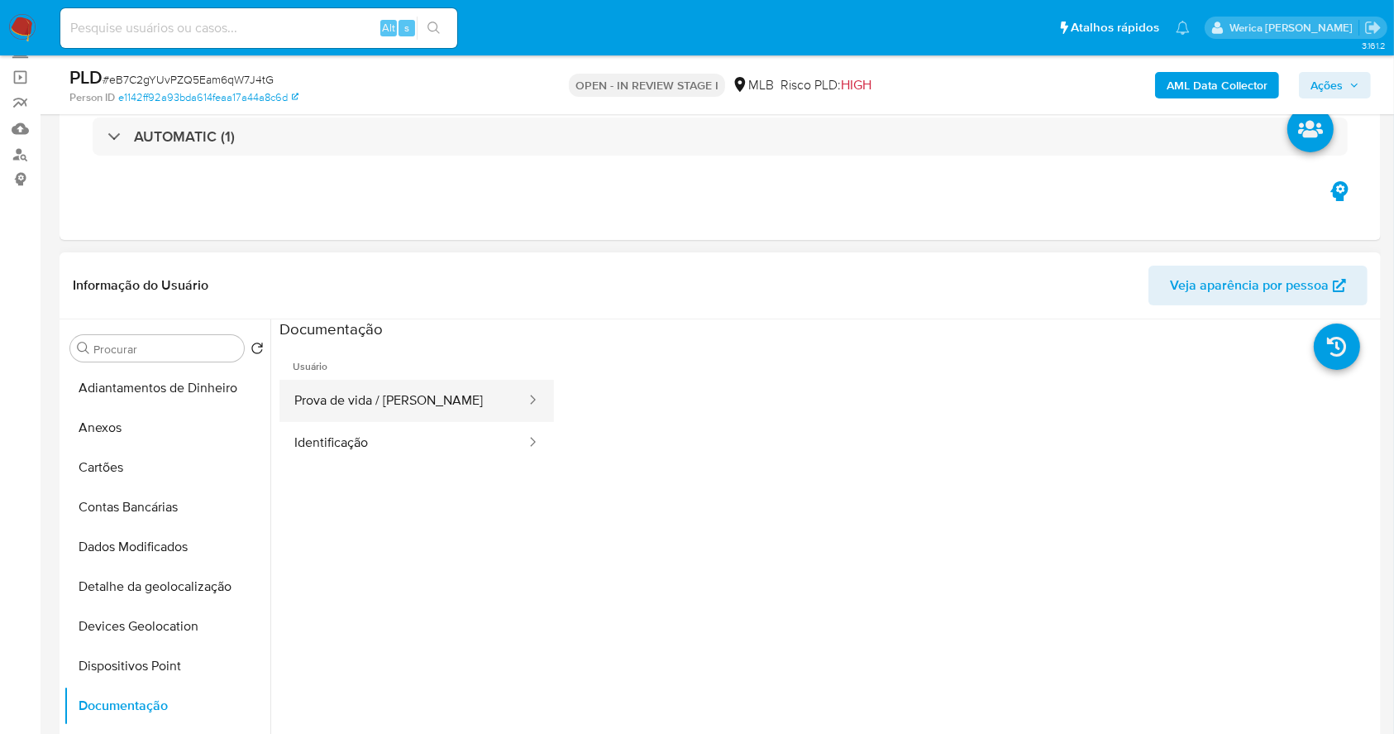
click at [400, 400] on button "Prova de vida / Selfie" at bounding box center [404, 401] width 248 height 42
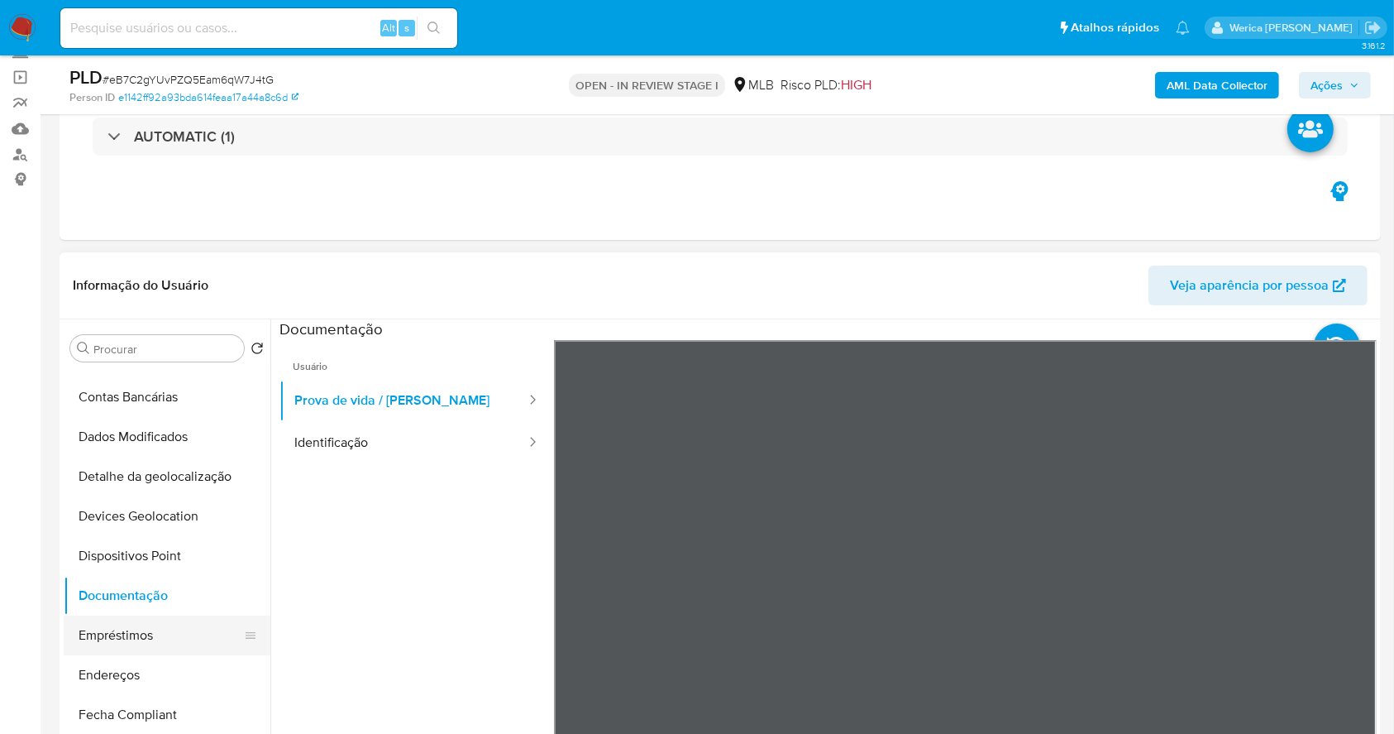
scroll to position [441, 0]
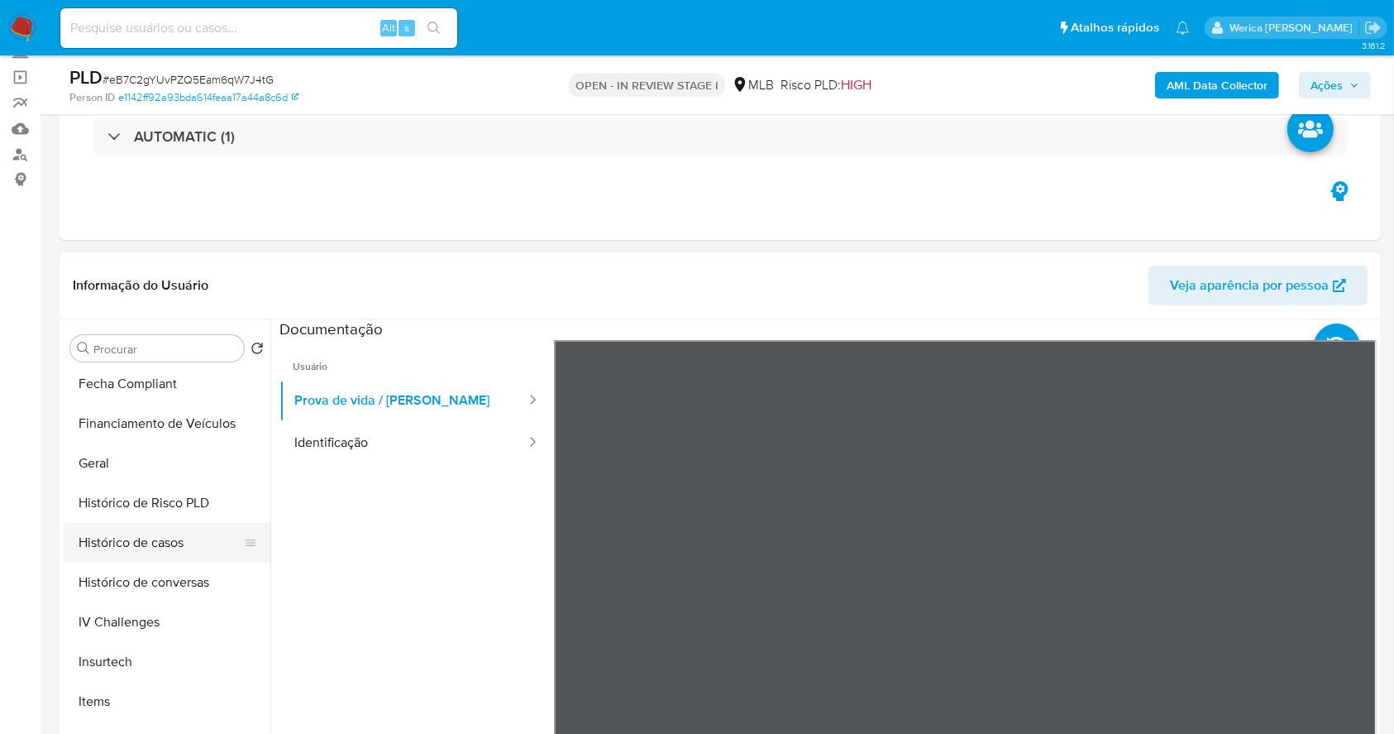
click at [159, 543] on button "Histórico de casos" at bounding box center [161, 543] width 194 height 40
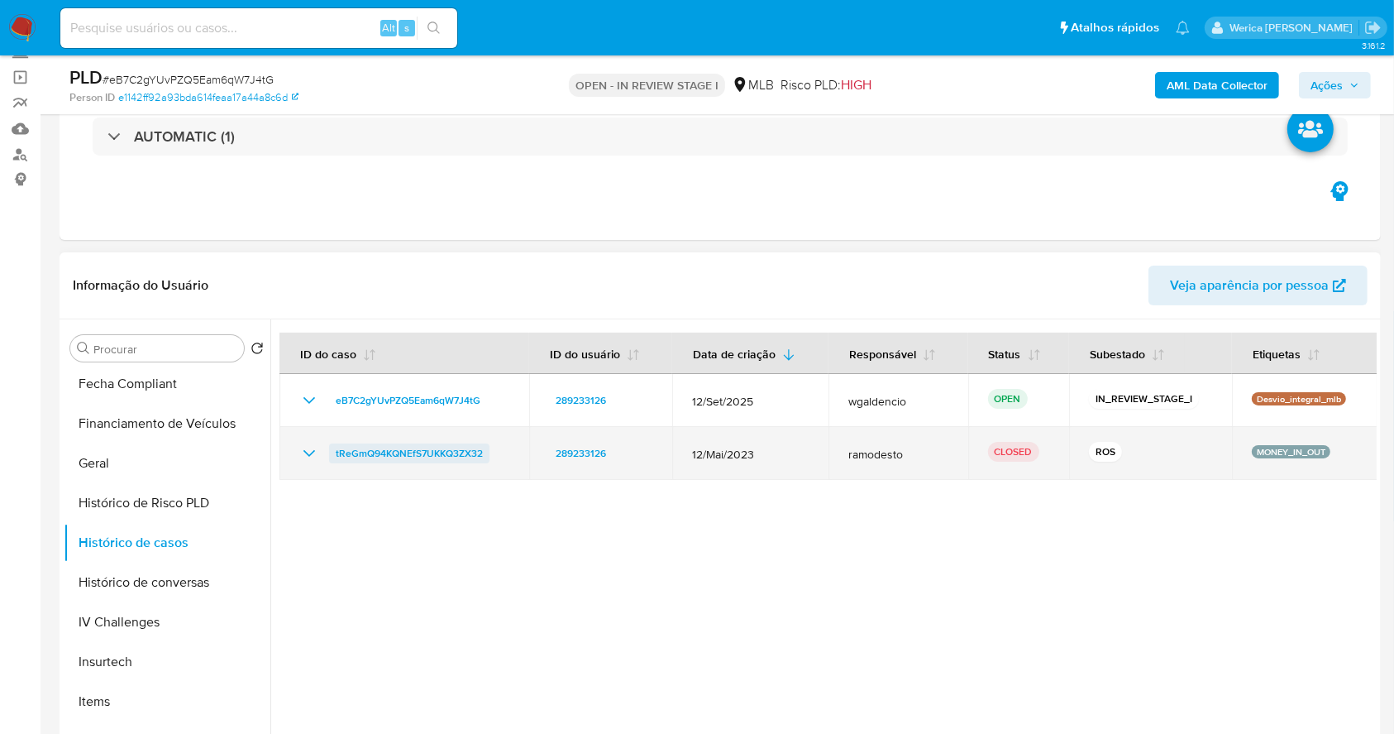
click at [423, 443] on span "tReGmQ94KQNEfS7UKKQ3ZX32" at bounding box center [409, 453] width 147 height 20
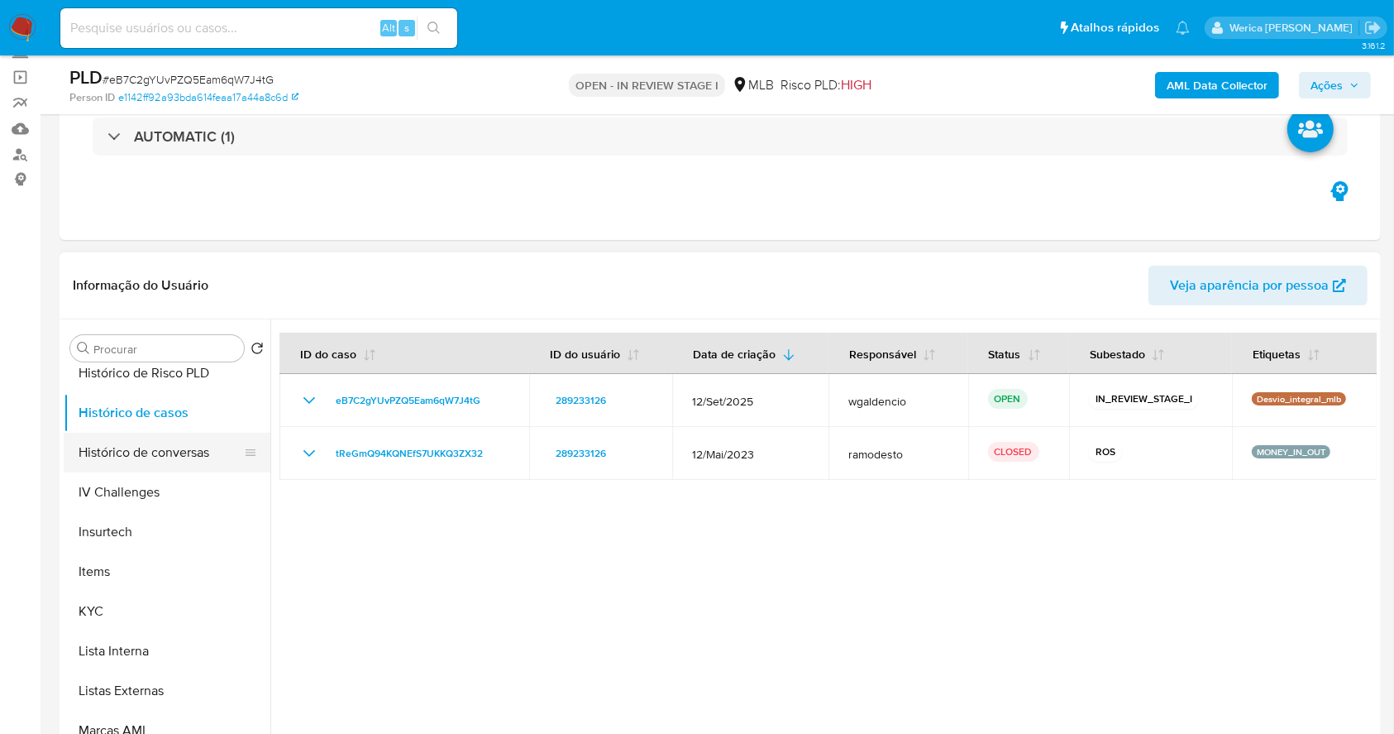
scroll to position [772, 0]
click at [119, 409] on button "KYC" at bounding box center [161, 410] width 194 height 40
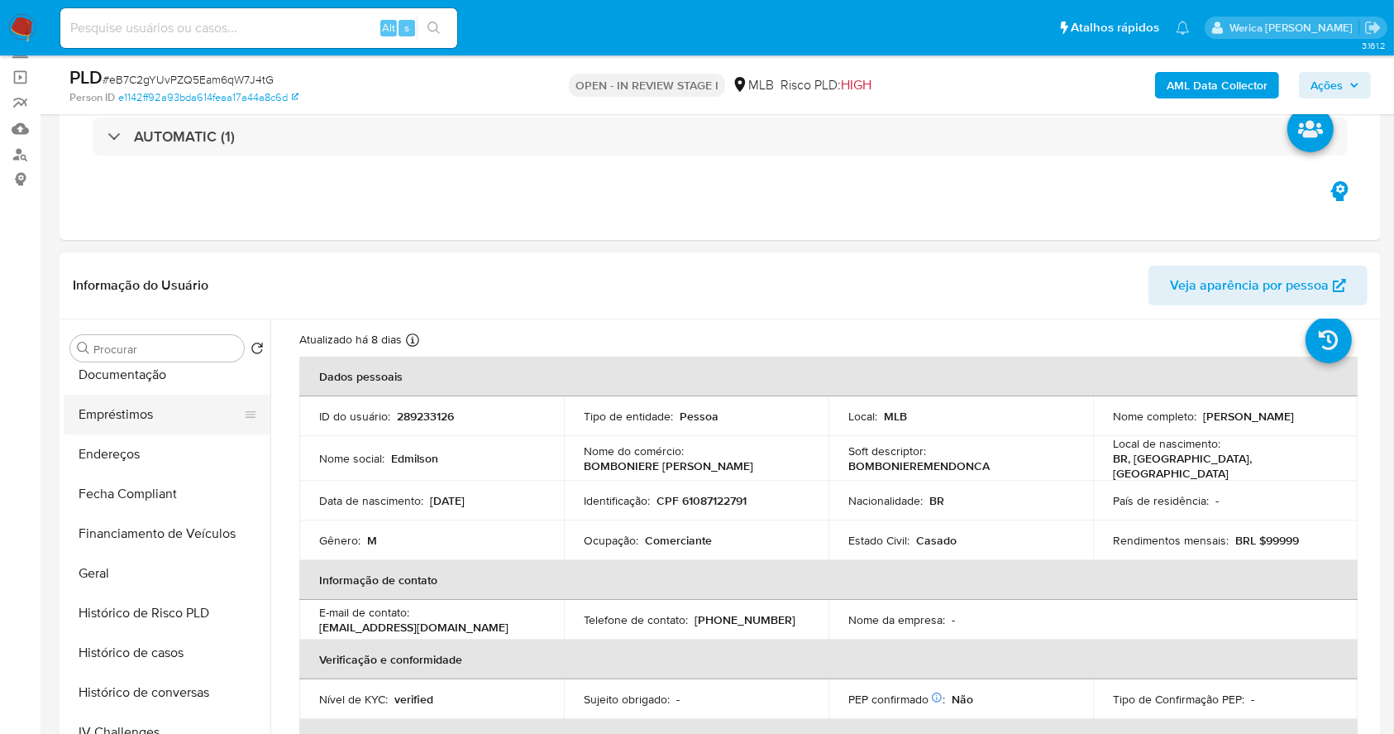
scroll to position [0, 0]
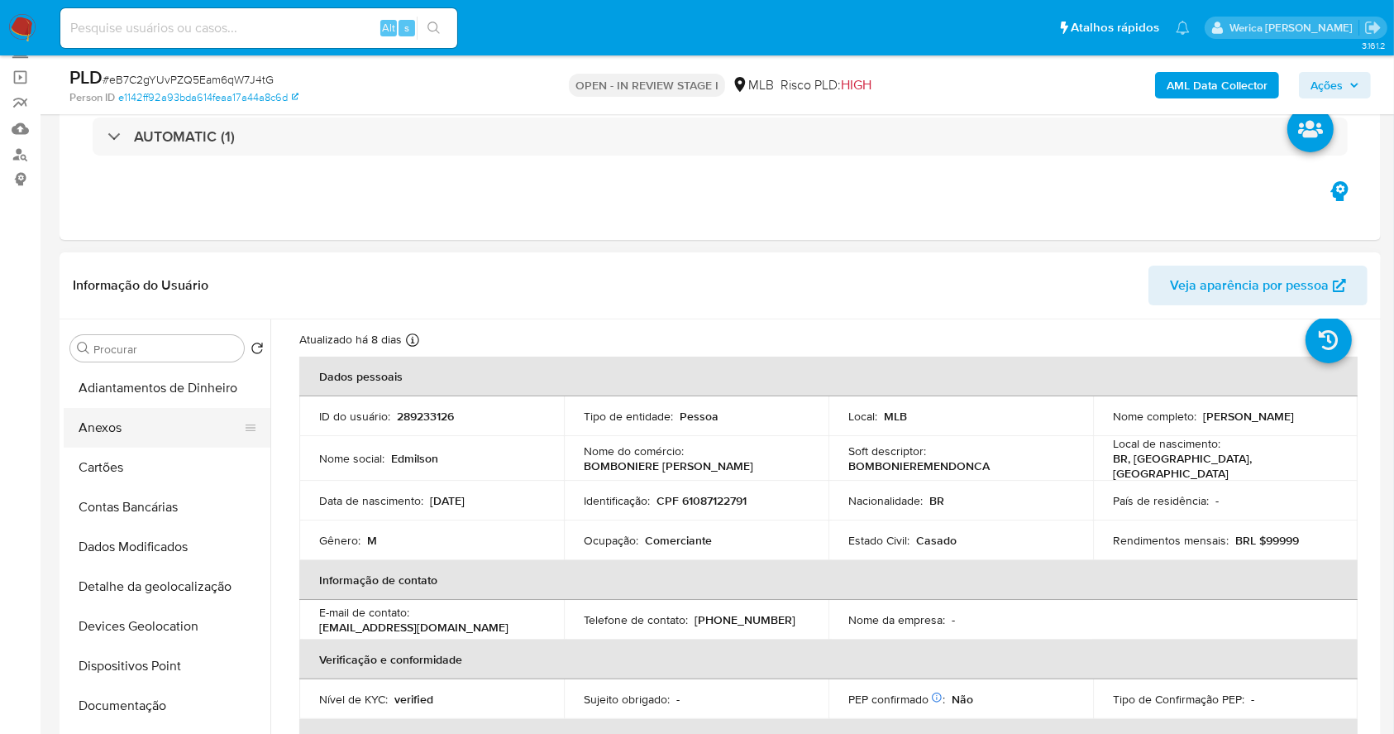
click at [117, 432] on button "Anexos" at bounding box center [161, 428] width 194 height 40
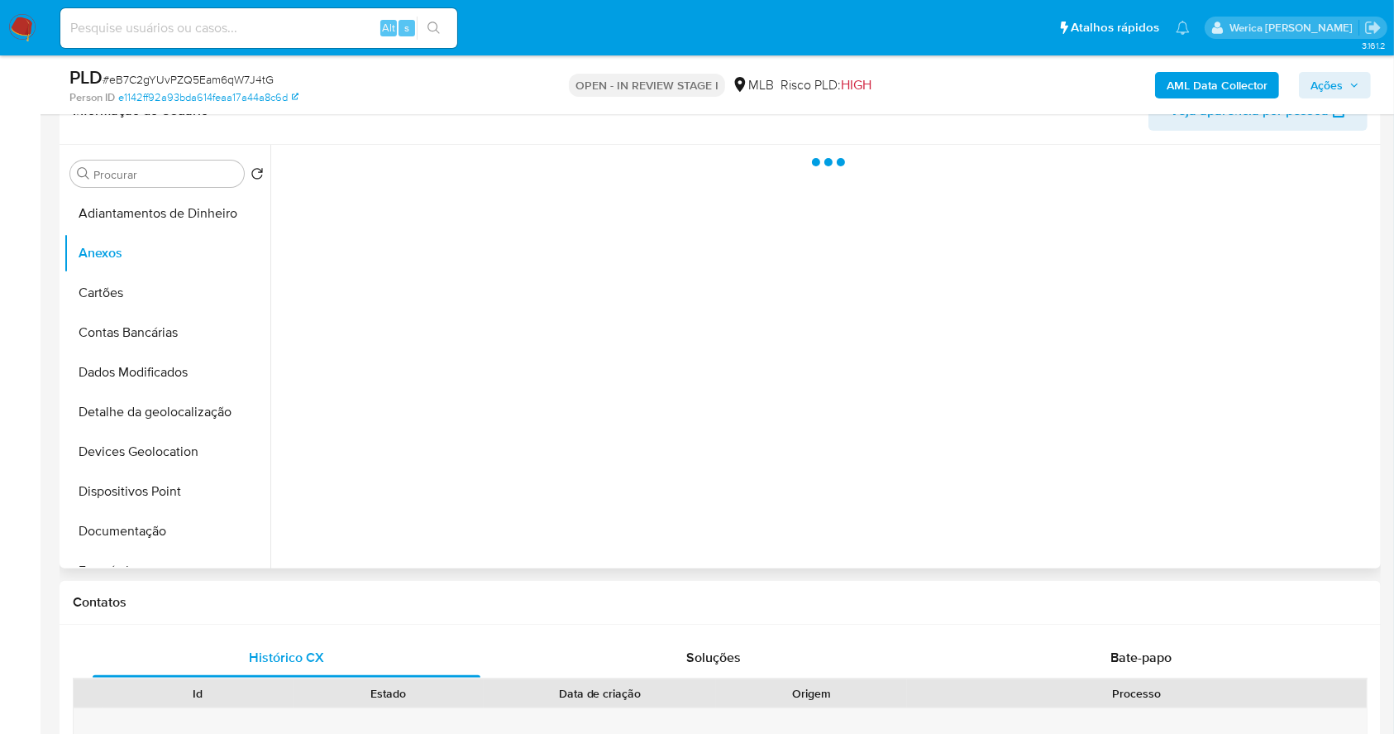
scroll to position [331, 0]
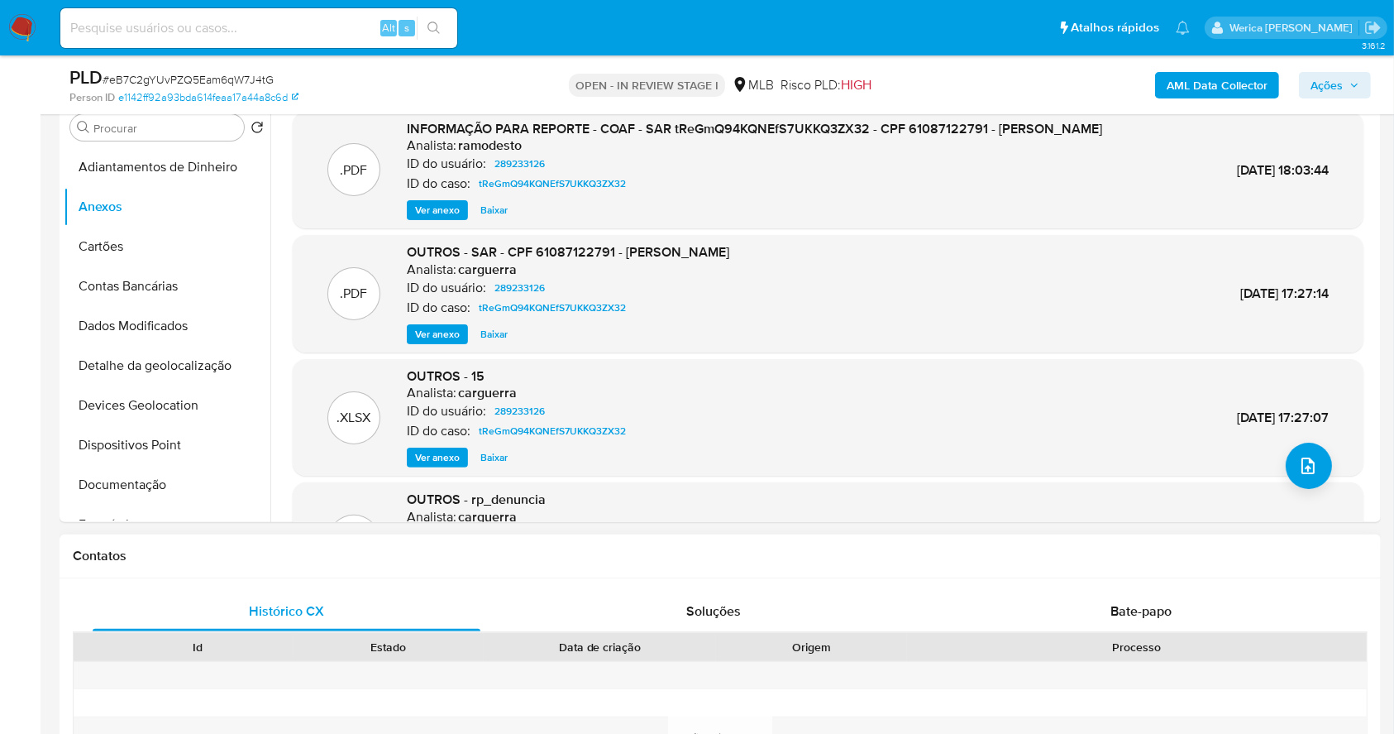
click at [1219, 568] on div "Contatos" at bounding box center [720, 556] width 1321 height 44
click at [1265, 581] on div "Histórico CX Soluções Bate-papo Id Estado Data de criação Origem Processo Antig…" at bounding box center [720, 737] width 1321 height 319
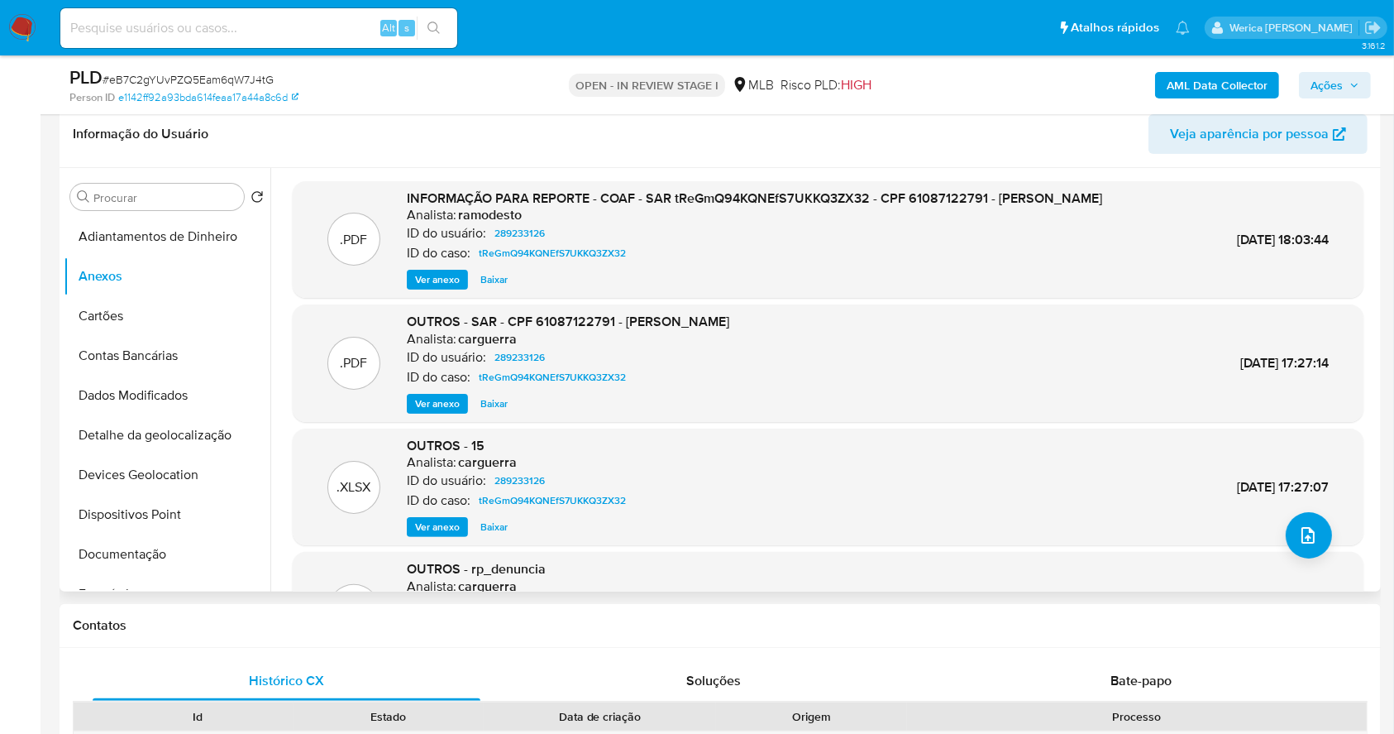
scroll to position [0, 0]
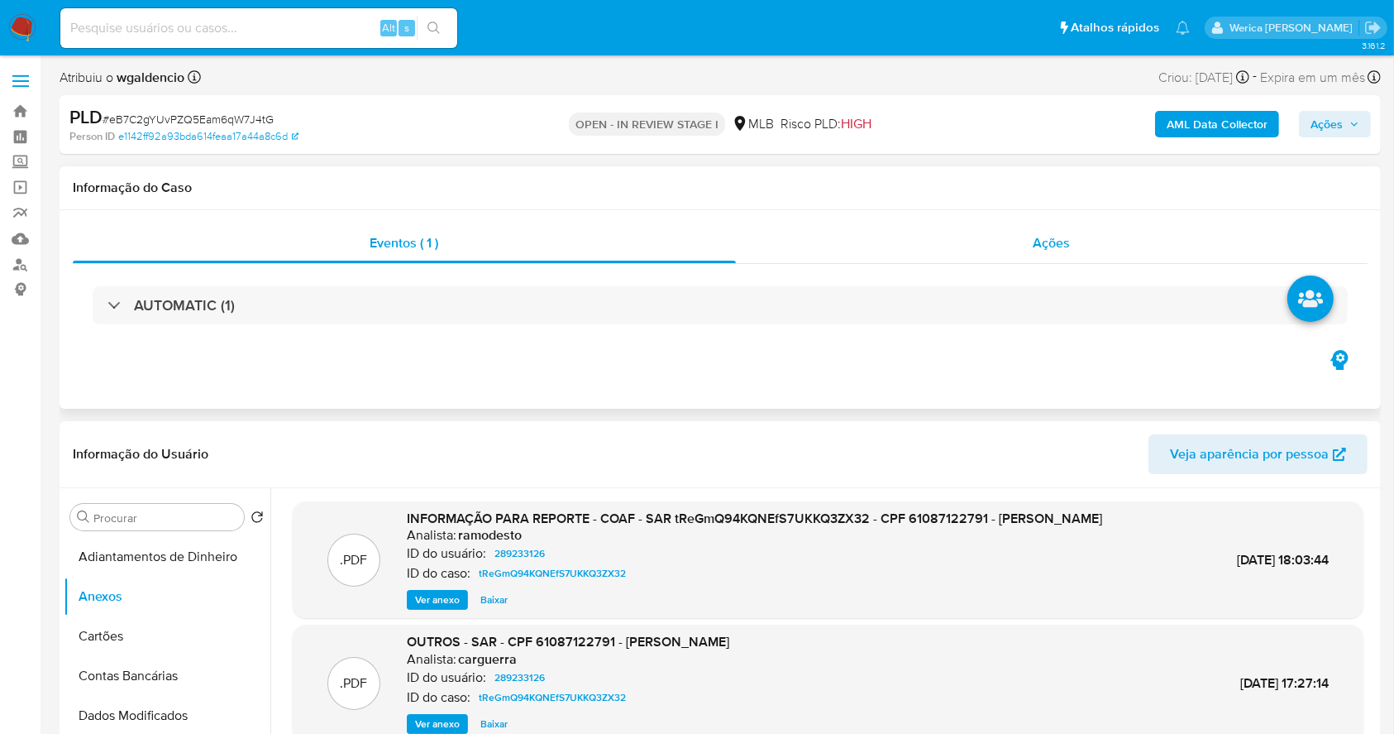
click at [1019, 239] on div "Ações" at bounding box center [1052, 243] width 632 height 40
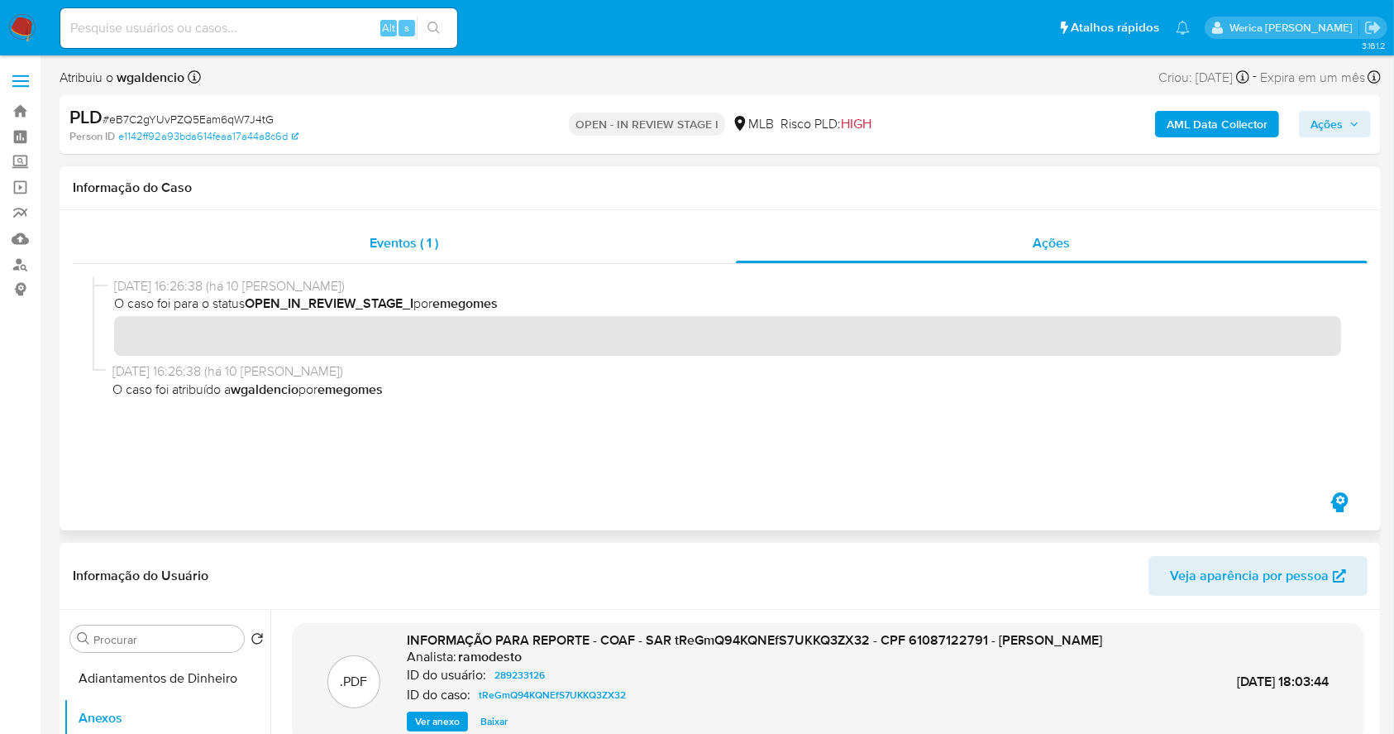
click at [450, 227] on div "Eventos ( 1 )" at bounding box center [404, 243] width 663 height 40
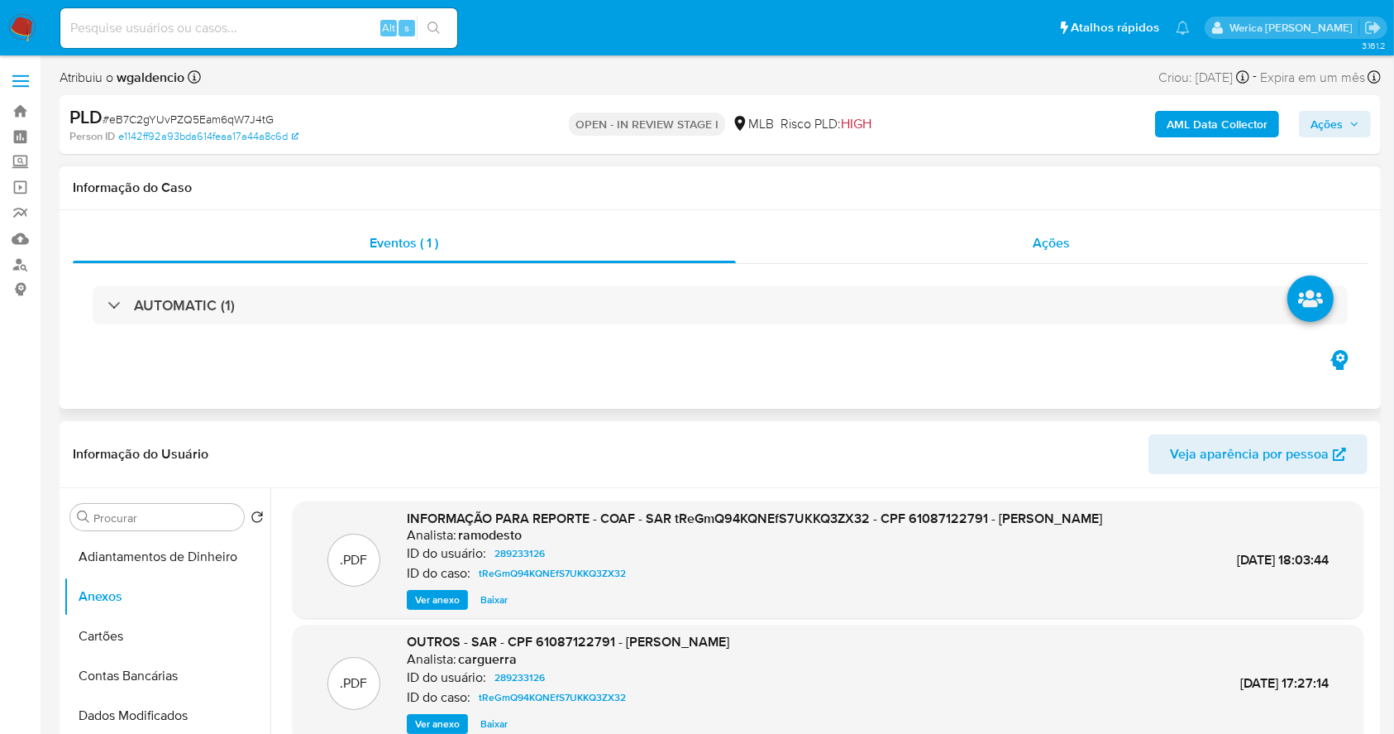
click at [1101, 236] on div "Ações" at bounding box center [1052, 243] width 632 height 40
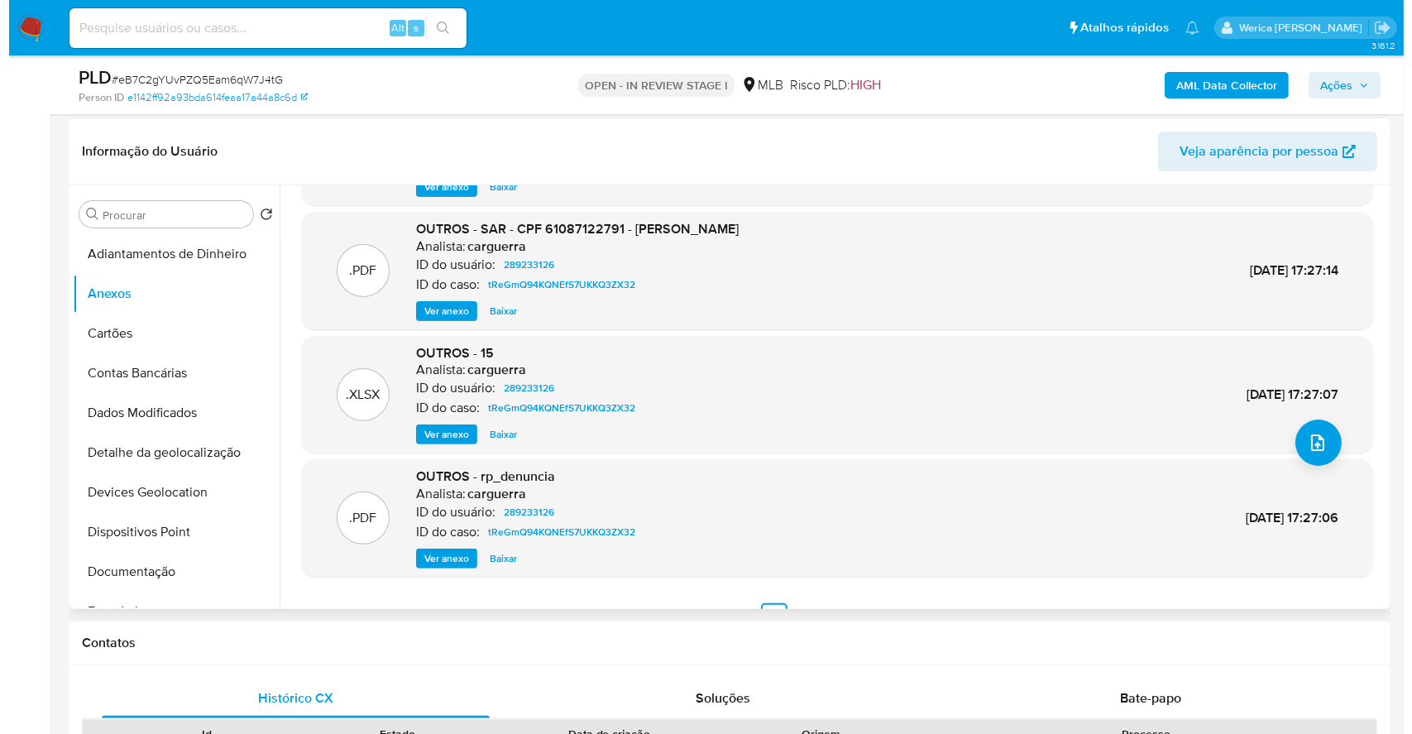
scroll to position [441, 0]
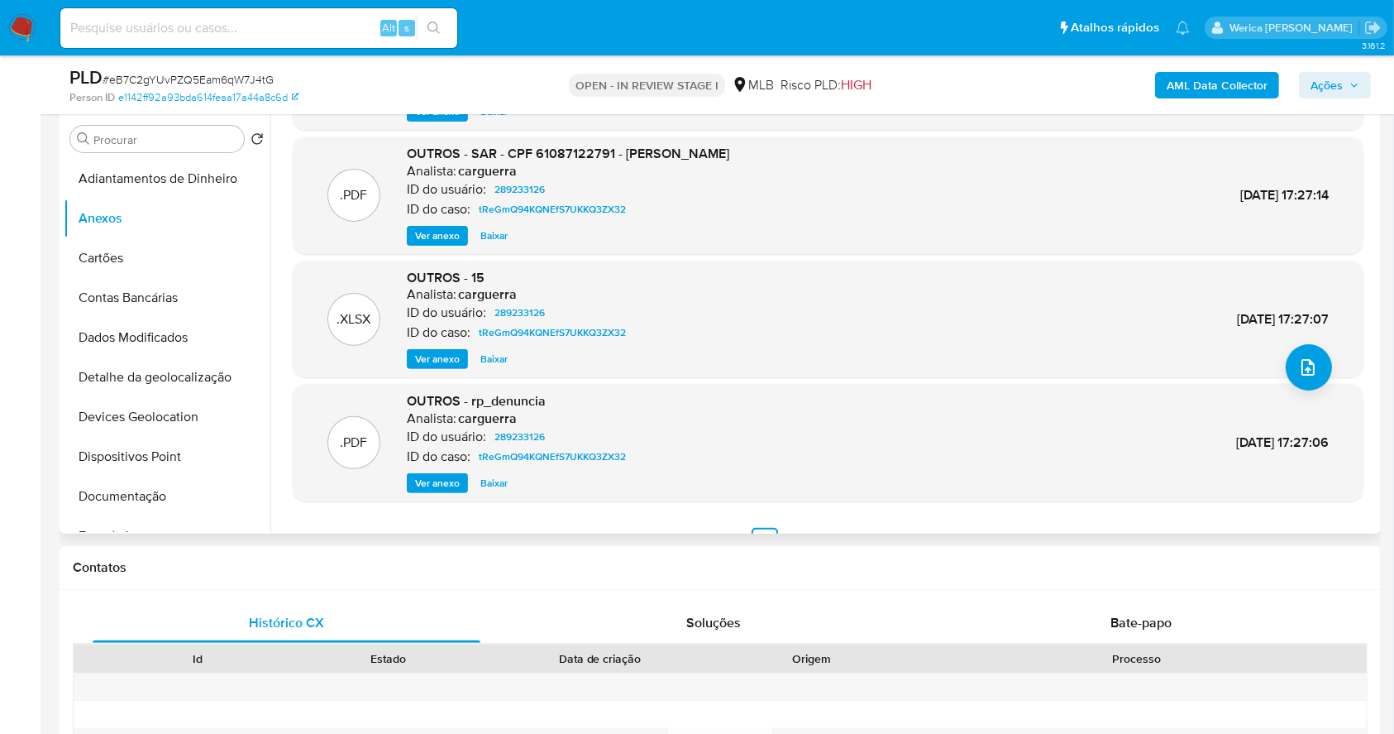
click at [1288, 328] on span "21/Jun/2023 17:27:07" at bounding box center [1283, 318] width 92 height 19
click at [1303, 367] on icon "upload-file" at bounding box center [1308, 367] width 20 height 20
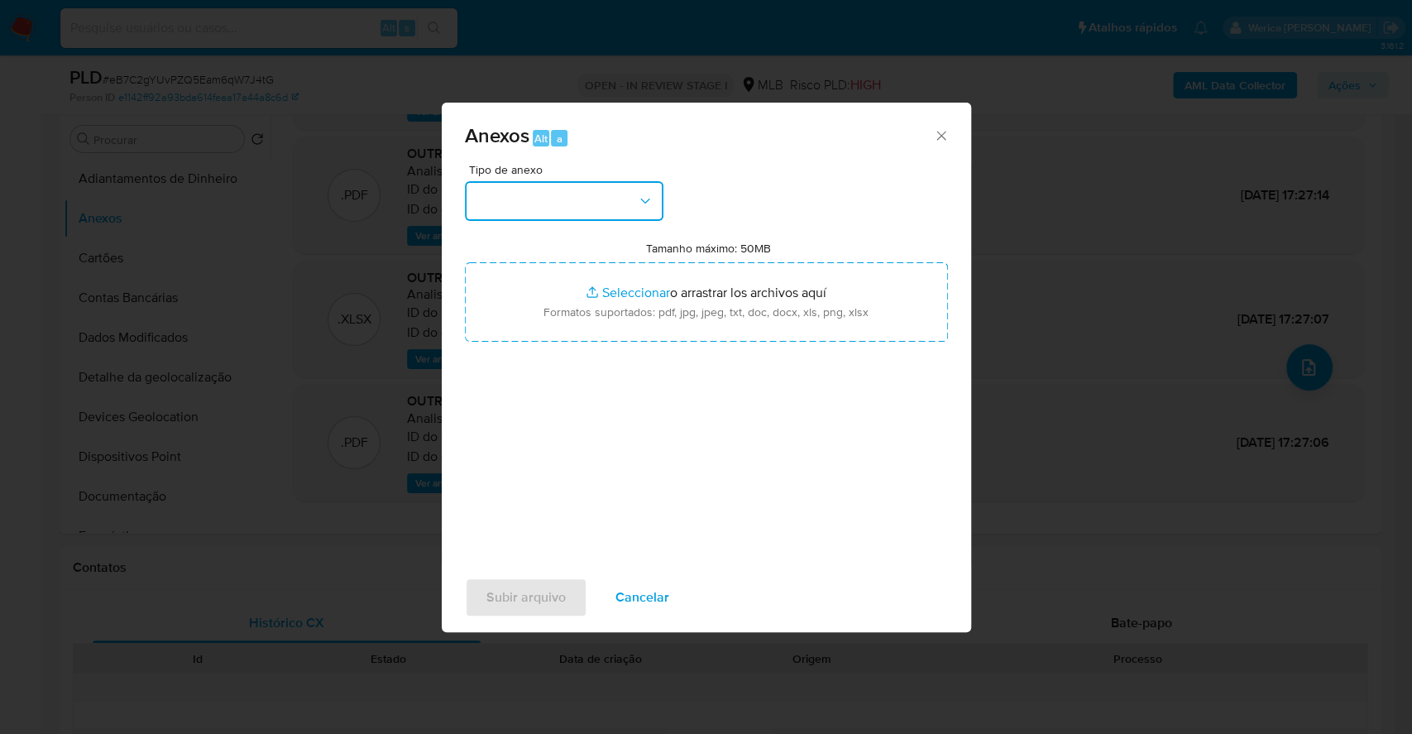
click at [609, 206] on button "button" at bounding box center [564, 201] width 198 height 40
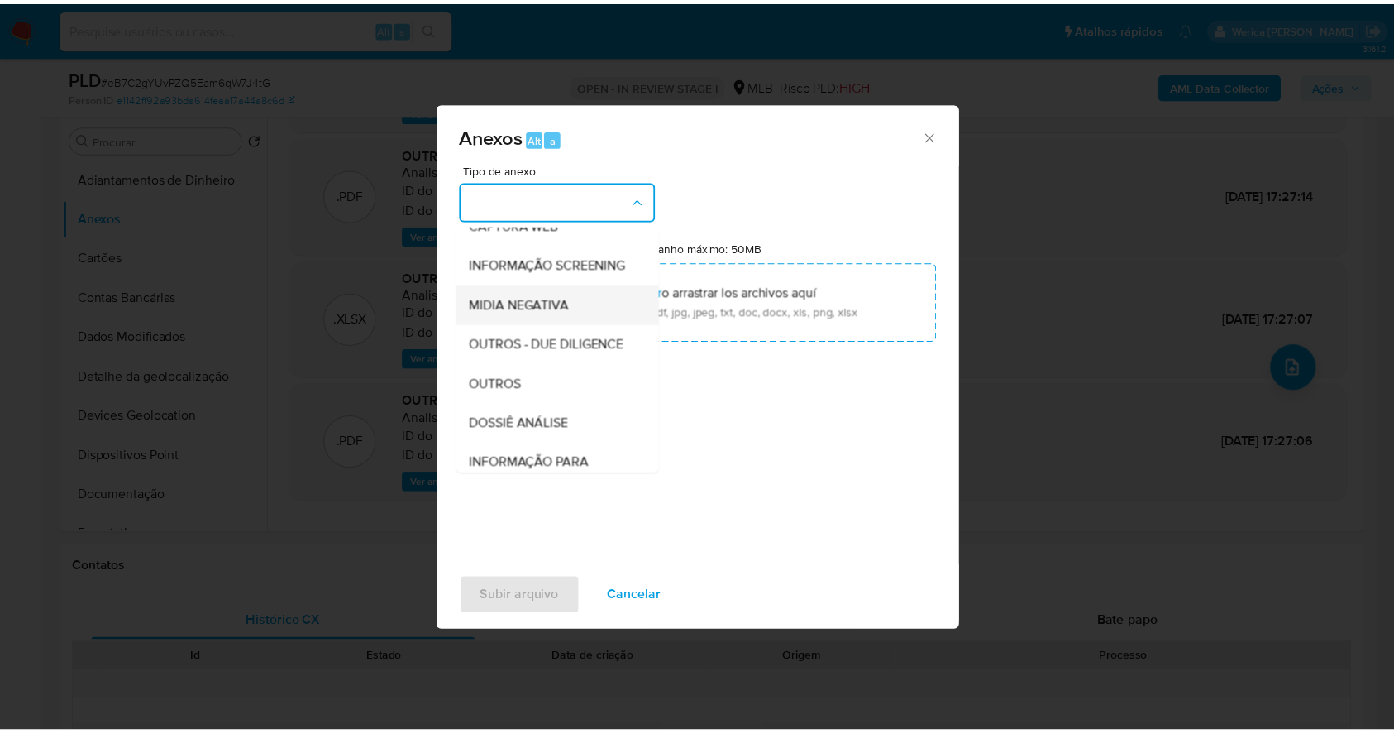
scroll to position [220, 0]
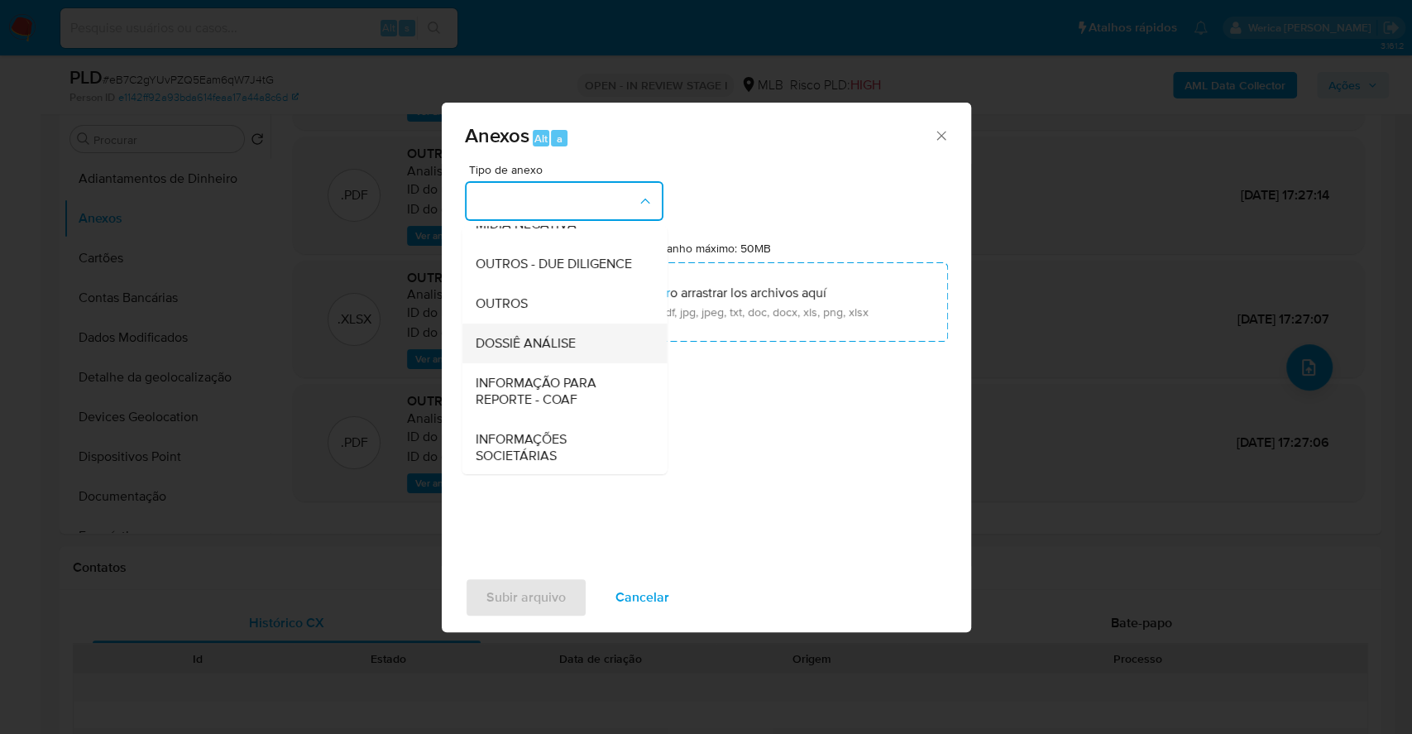
click at [561, 351] on span "DOSSIÊ ANÁLISE" at bounding box center [525, 343] width 100 height 17
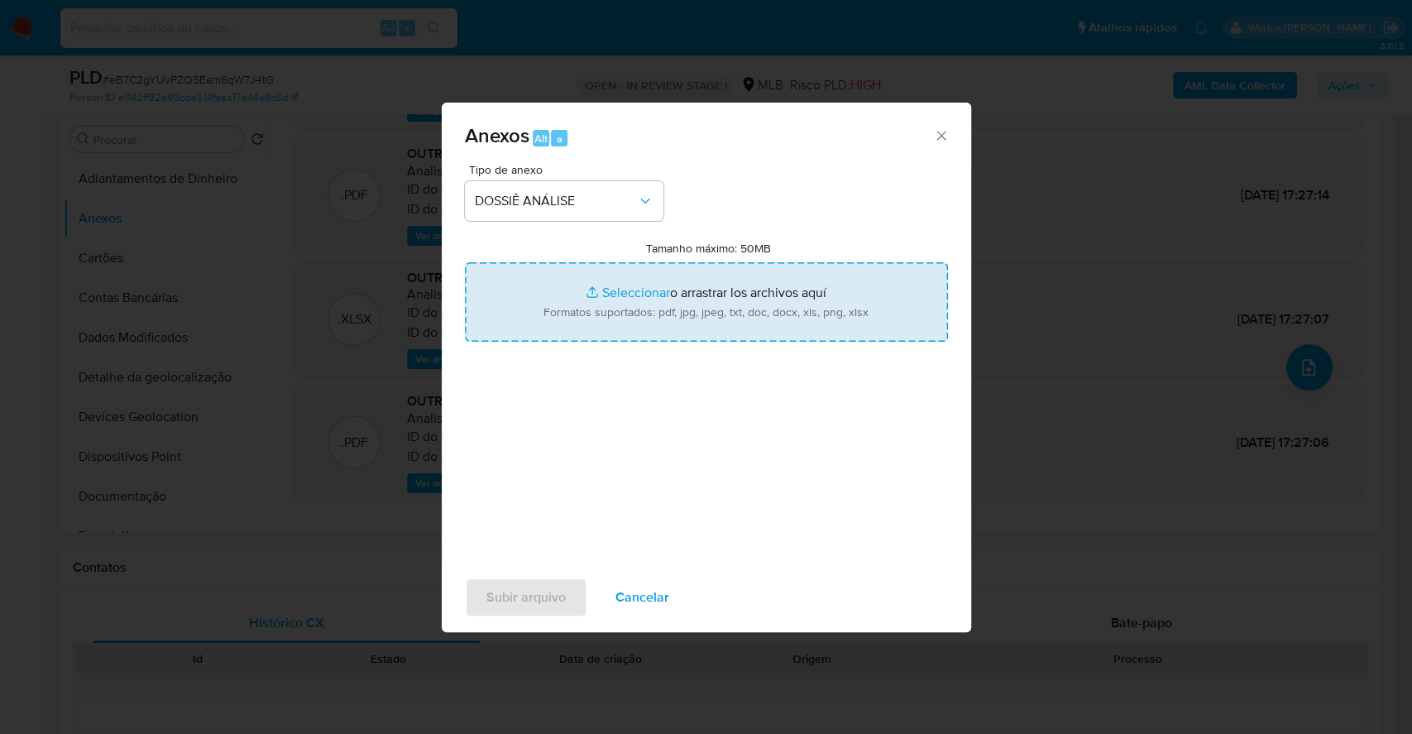
click at [652, 302] on input "Tamanho máximo: 50MB Seleccionar archivos" at bounding box center [706, 301] width 483 height 79
type input "C:\fakepath\Mulan 289233126_2025_09_25_16_33_13.xlsx"
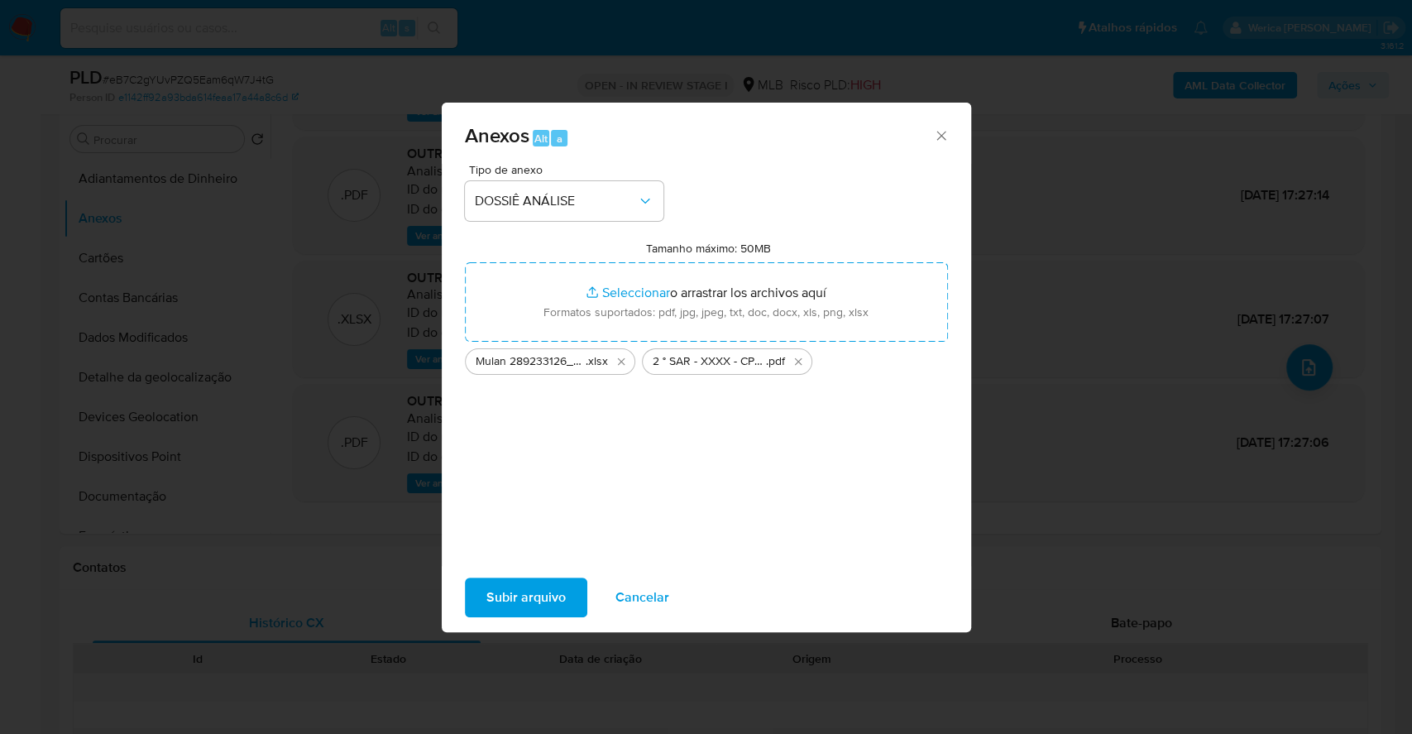
click at [552, 594] on span "Subir arquivo" at bounding box center [525, 597] width 79 height 36
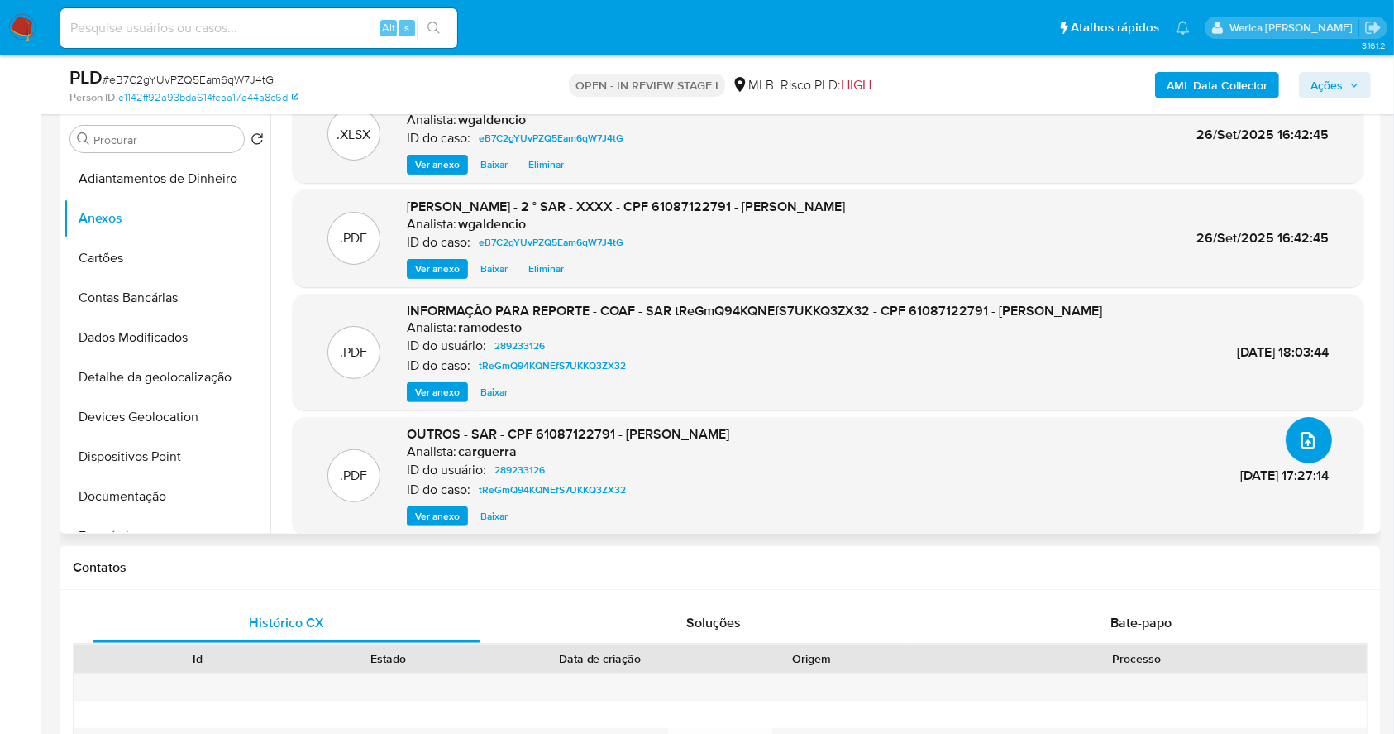
scroll to position [0, 0]
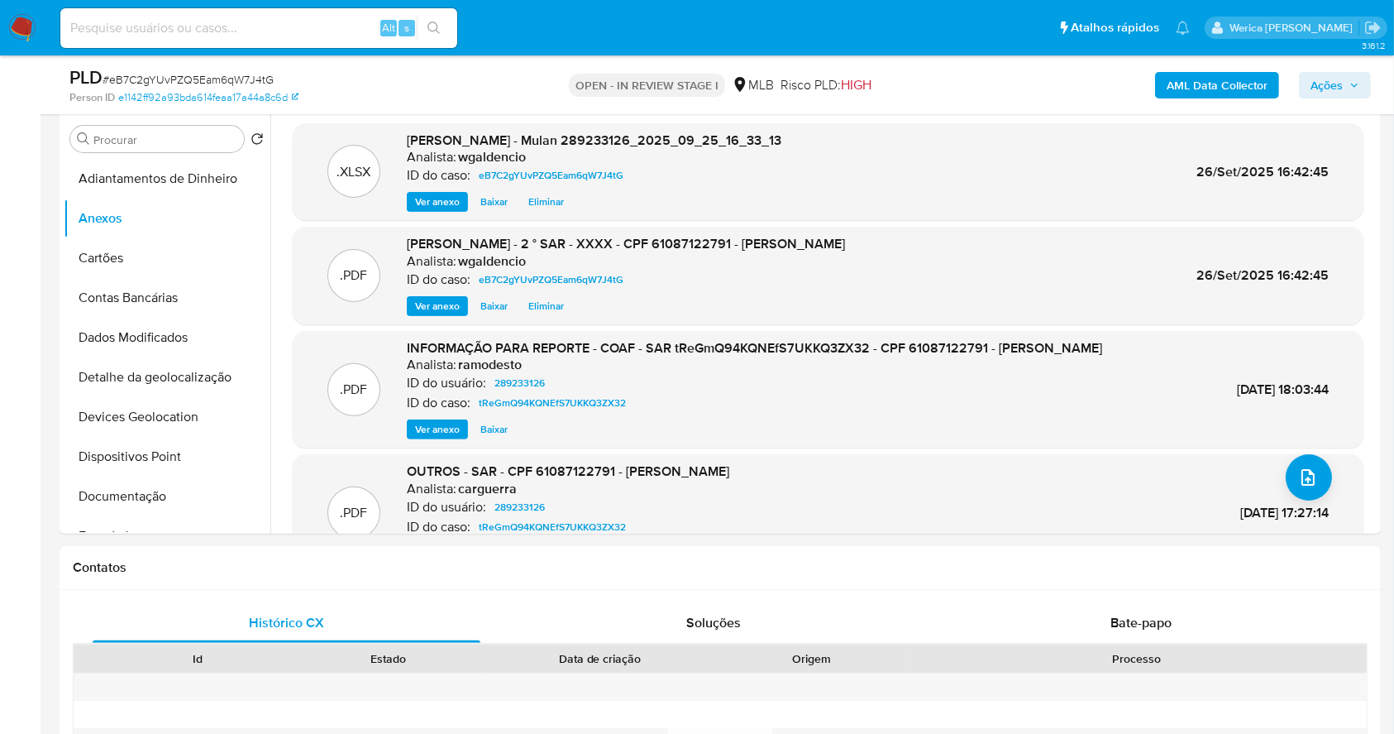
click at [1200, 86] on b "AML Data Collector" at bounding box center [1217, 85] width 101 height 26
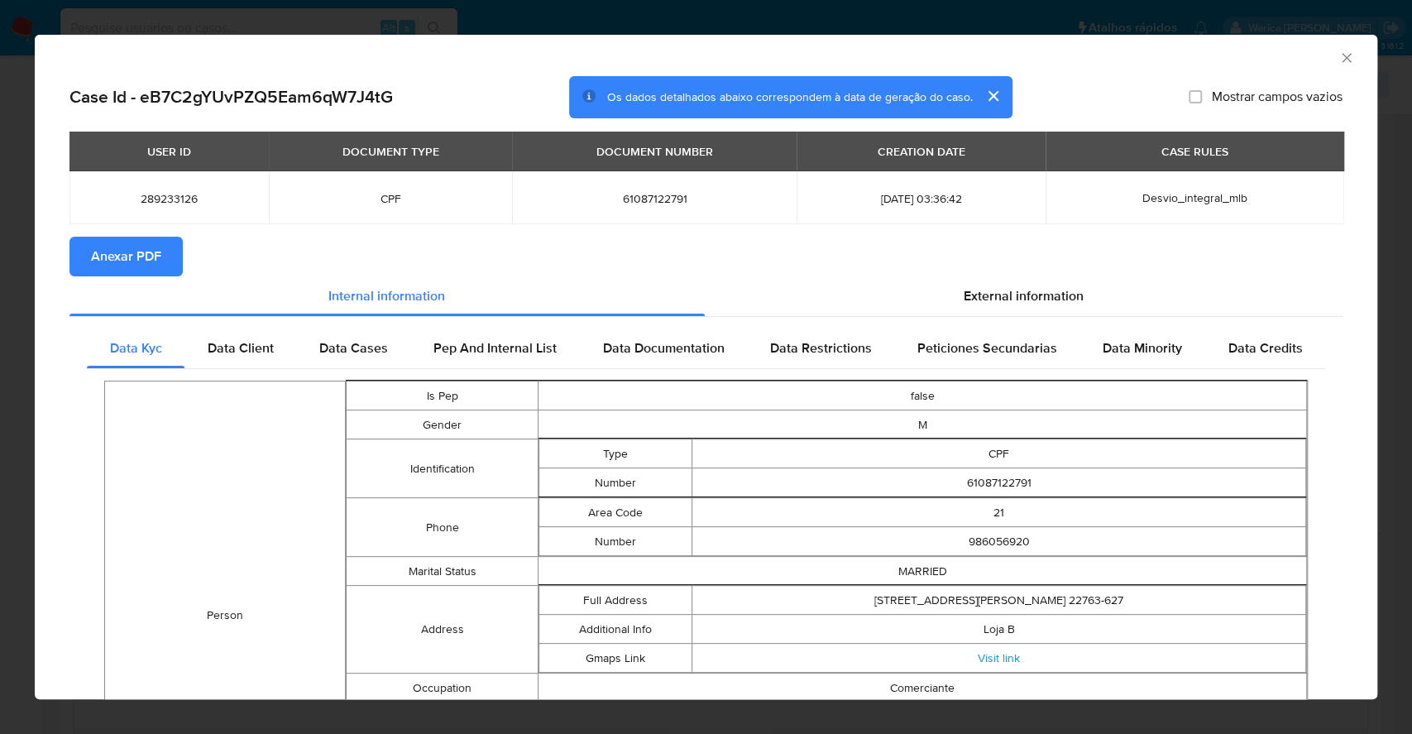
click at [106, 243] on span "Anexar PDF" at bounding box center [126, 256] width 70 height 36
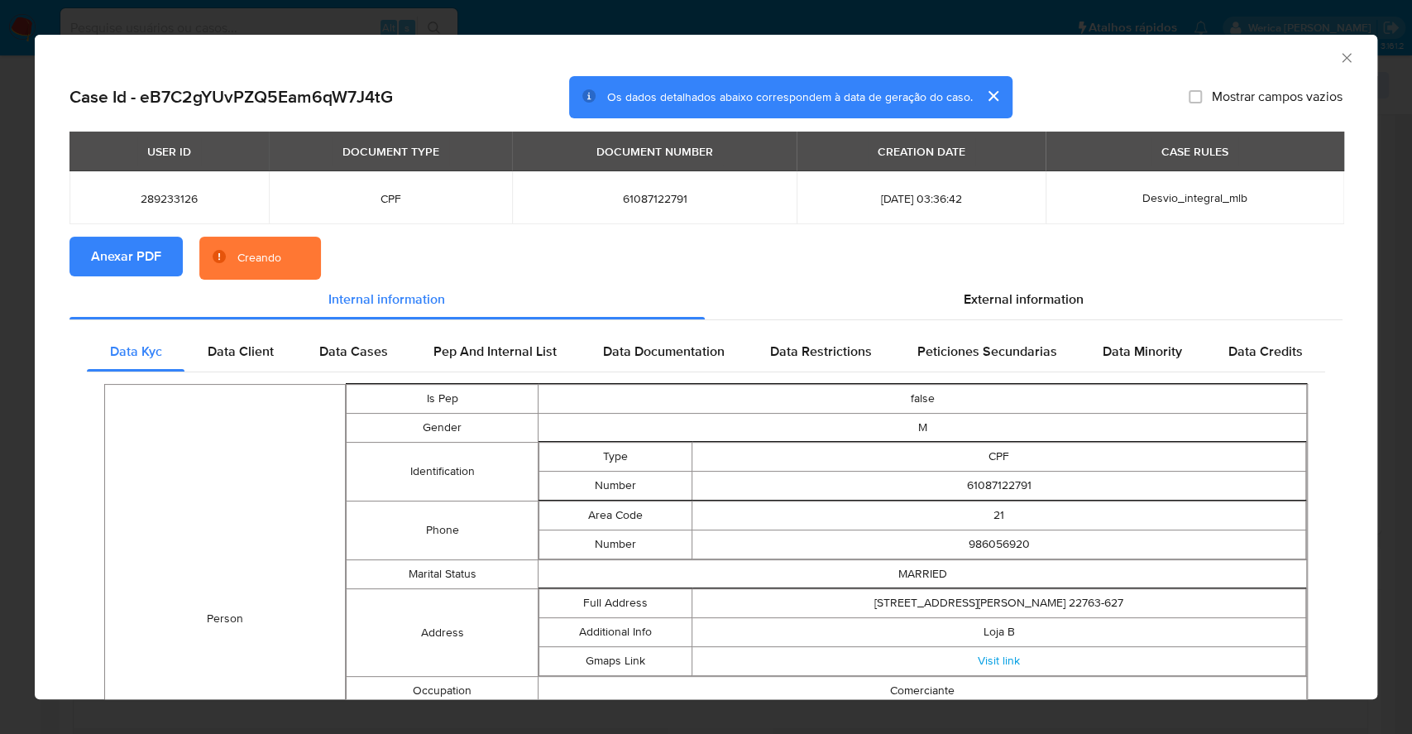
click at [1338, 55] on icon "Fechar a janela" at bounding box center [1346, 58] width 17 height 17
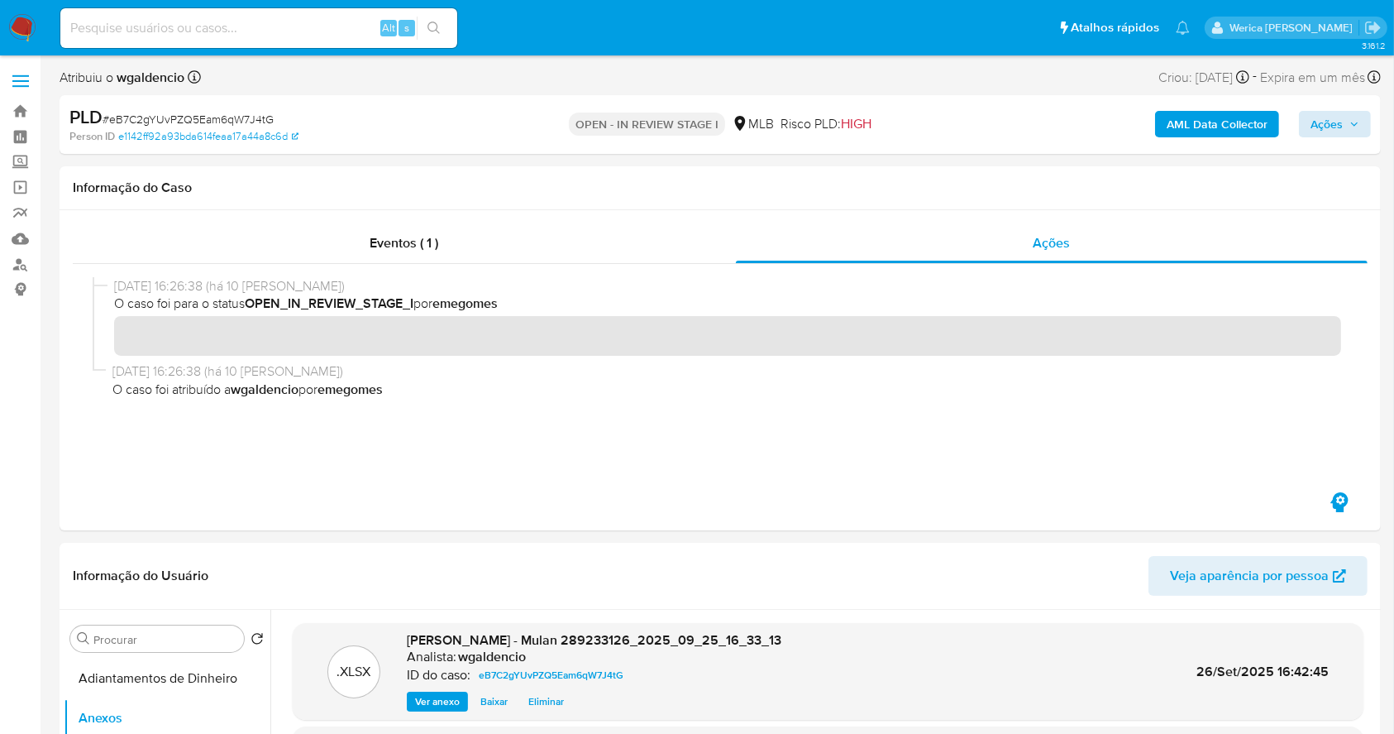
click at [1298, 111] on div "AML Data Collector Ações" at bounding box center [1156, 124] width 429 height 39
click at [1326, 126] on span "Ações" at bounding box center [1327, 124] width 32 height 26
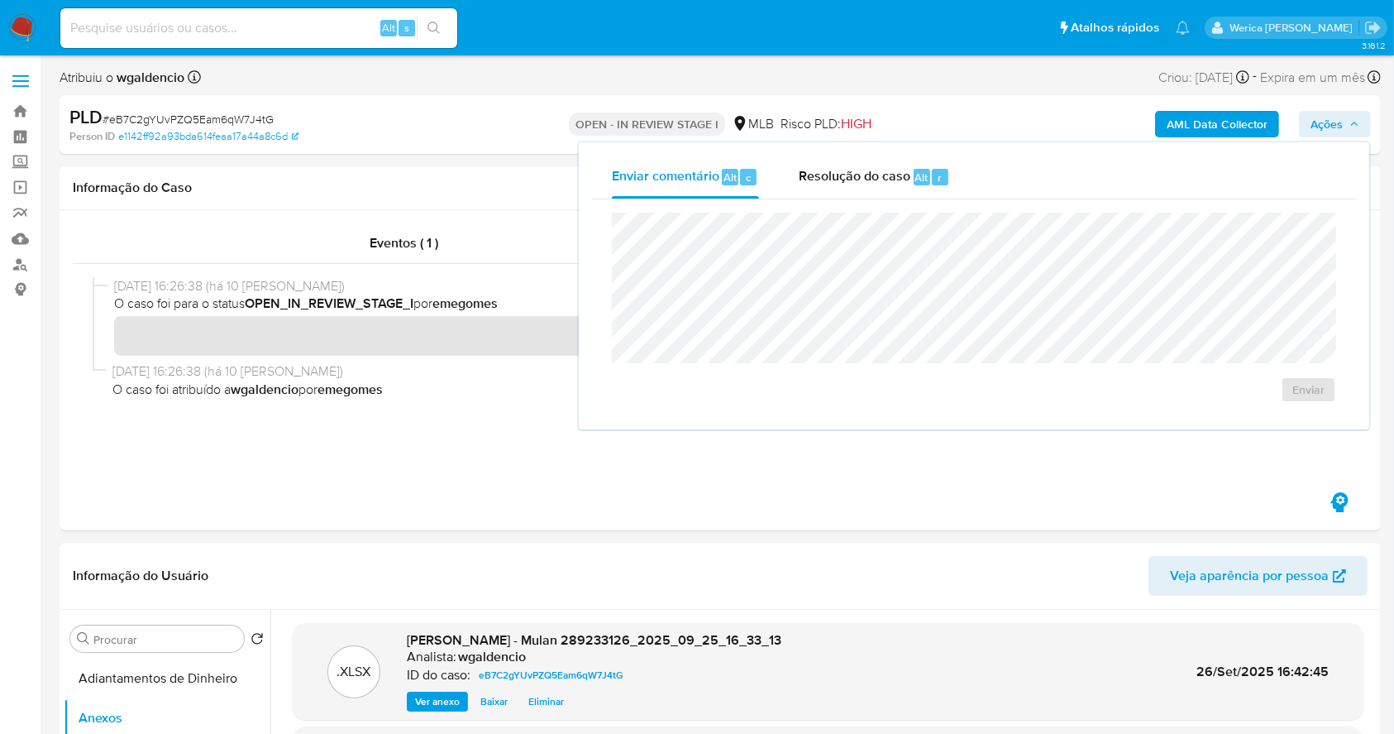
click at [881, 204] on div "Enviar" at bounding box center [974, 307] width 764 height 217
click at [877, 170] on span "Resolução do caso" at bounding box center [855, 176] width 112 height 19
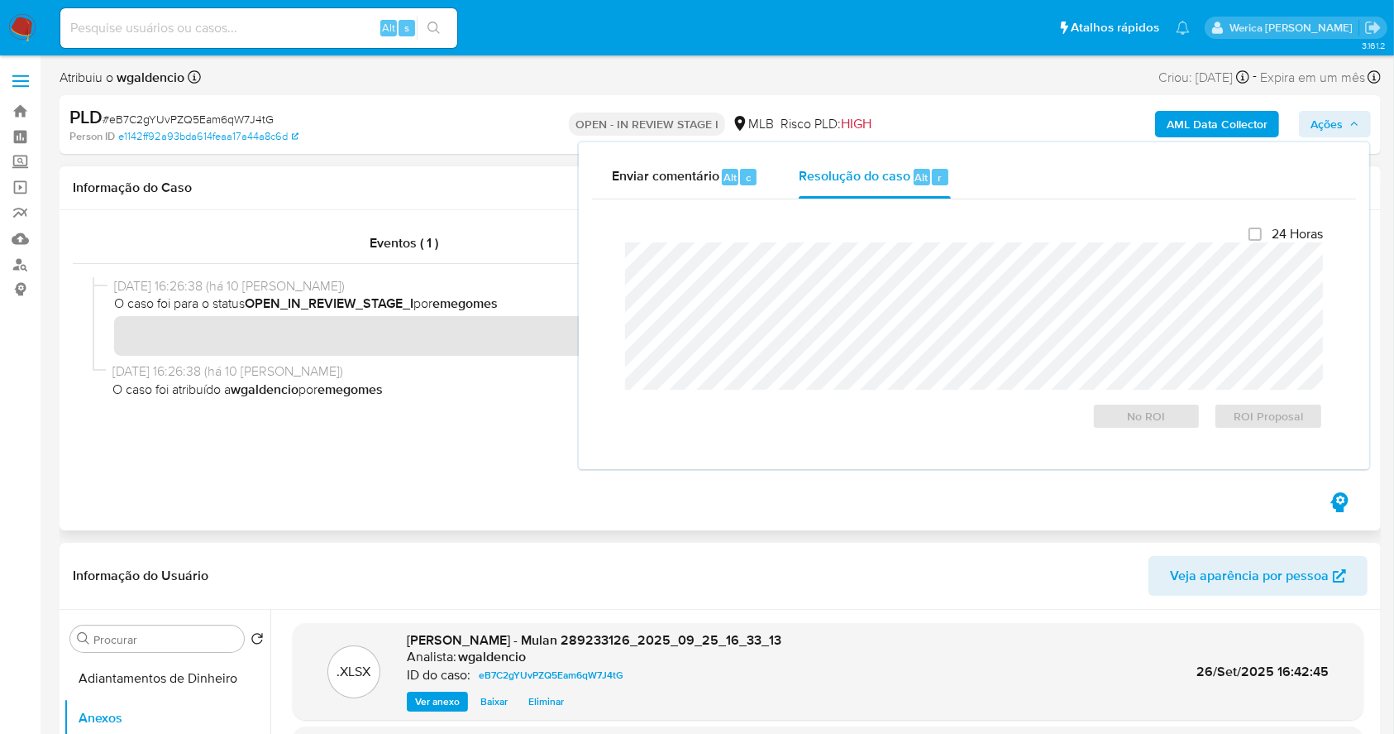
click at [337, 216] on div "Eventos ( 1 ) Ações" at bounding box center [720, 370] width 1321 height 320
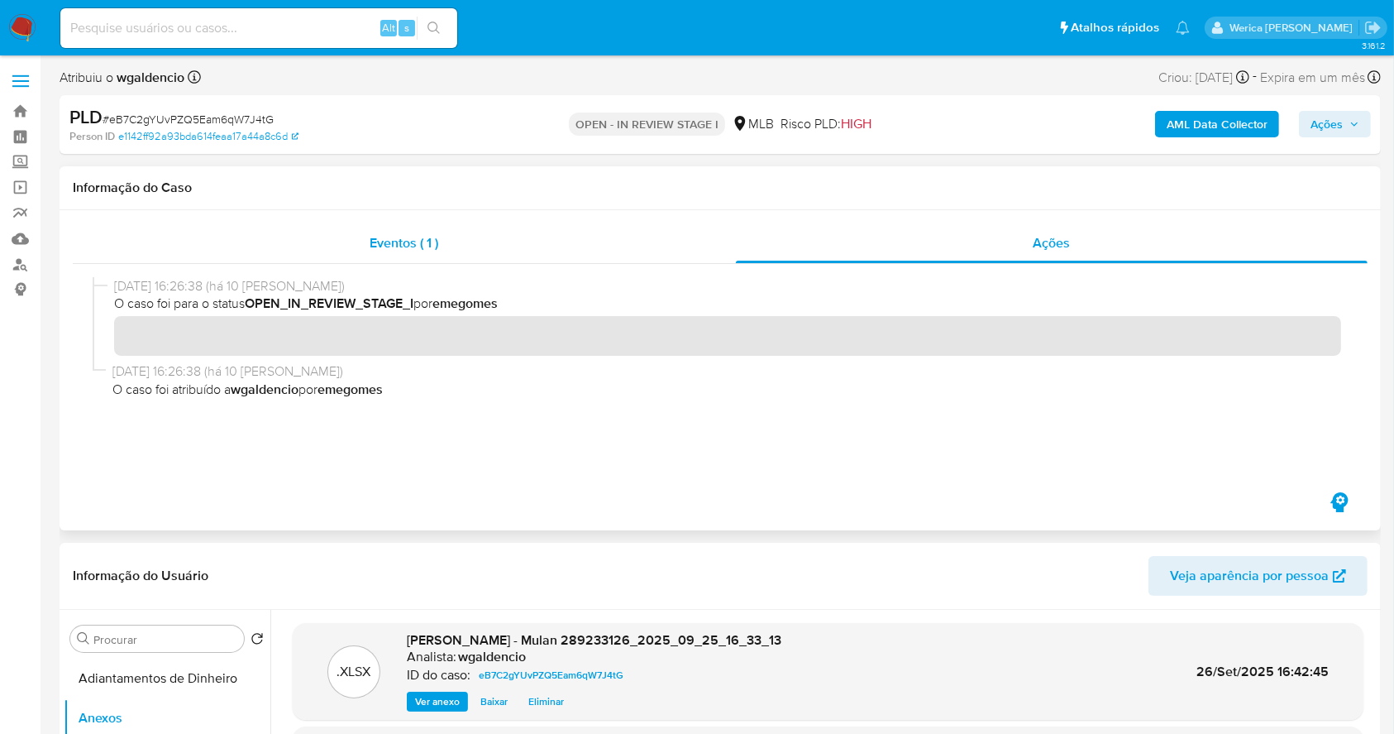
click at [393, 246] on span "Eventos ( 1 )" at bounding box center [404, 242] width 69 height 19
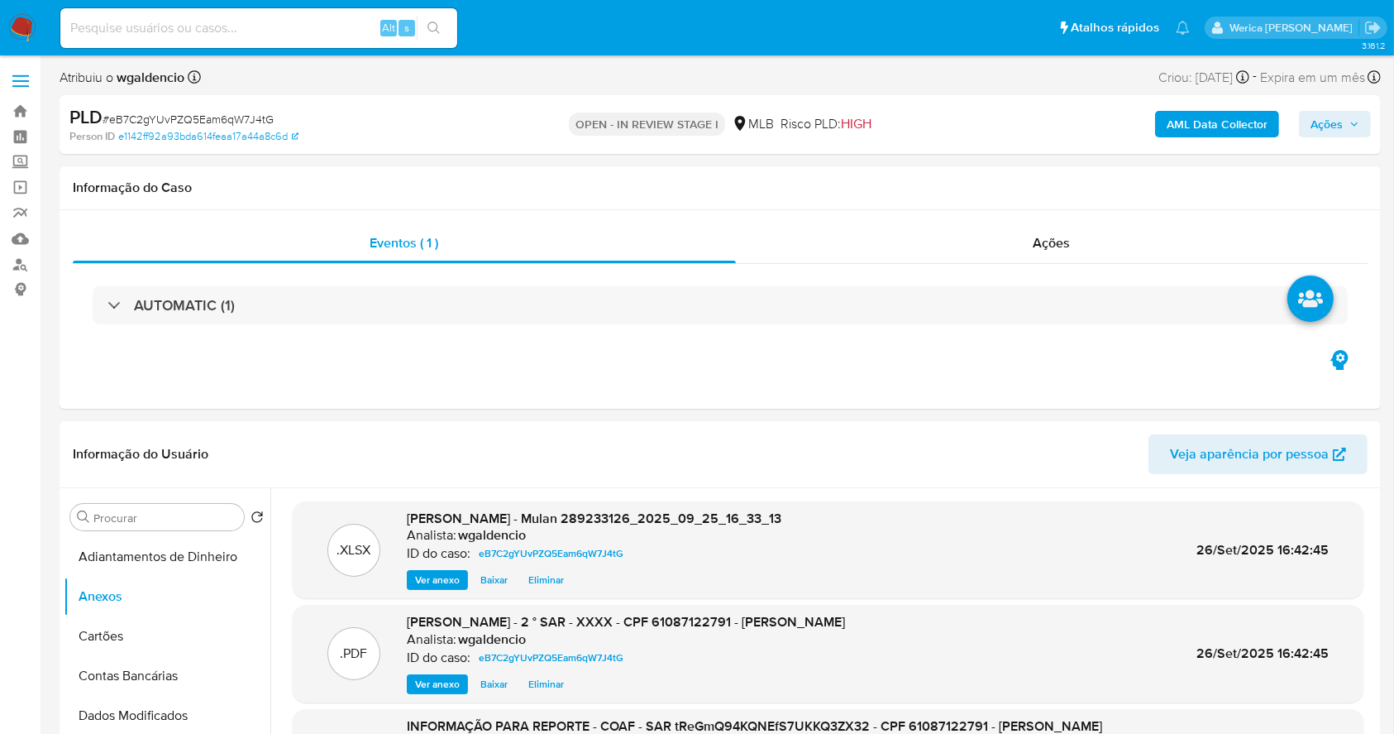
click at [1336, 123] on span "Ações" at bounding box center [1327, 124] width 32 height 26
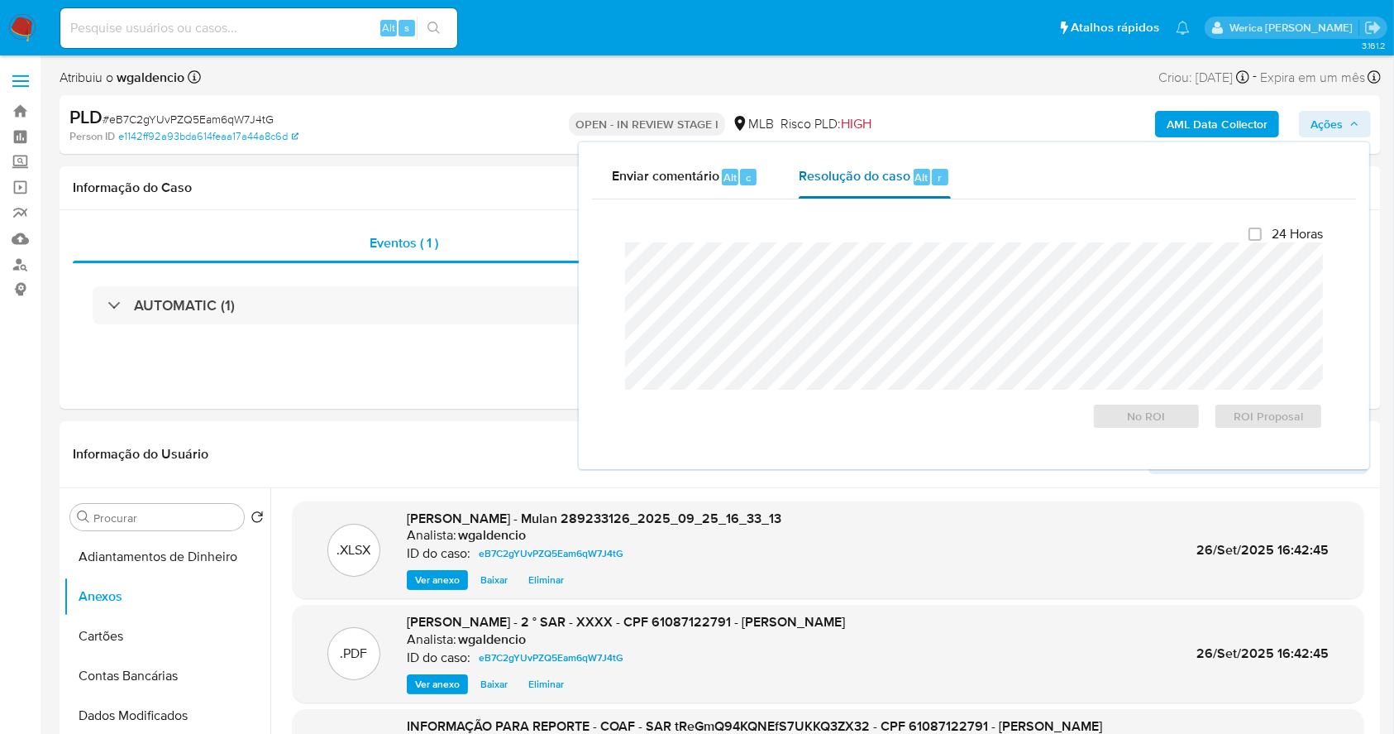
click at [863, 184] on span "Resolução do caso" at bounding box center [855, 176] width 112 height 19
click at [1247, 418] on span "ROI Proposal" at bounding box center [1269, 415] width 86 height 23
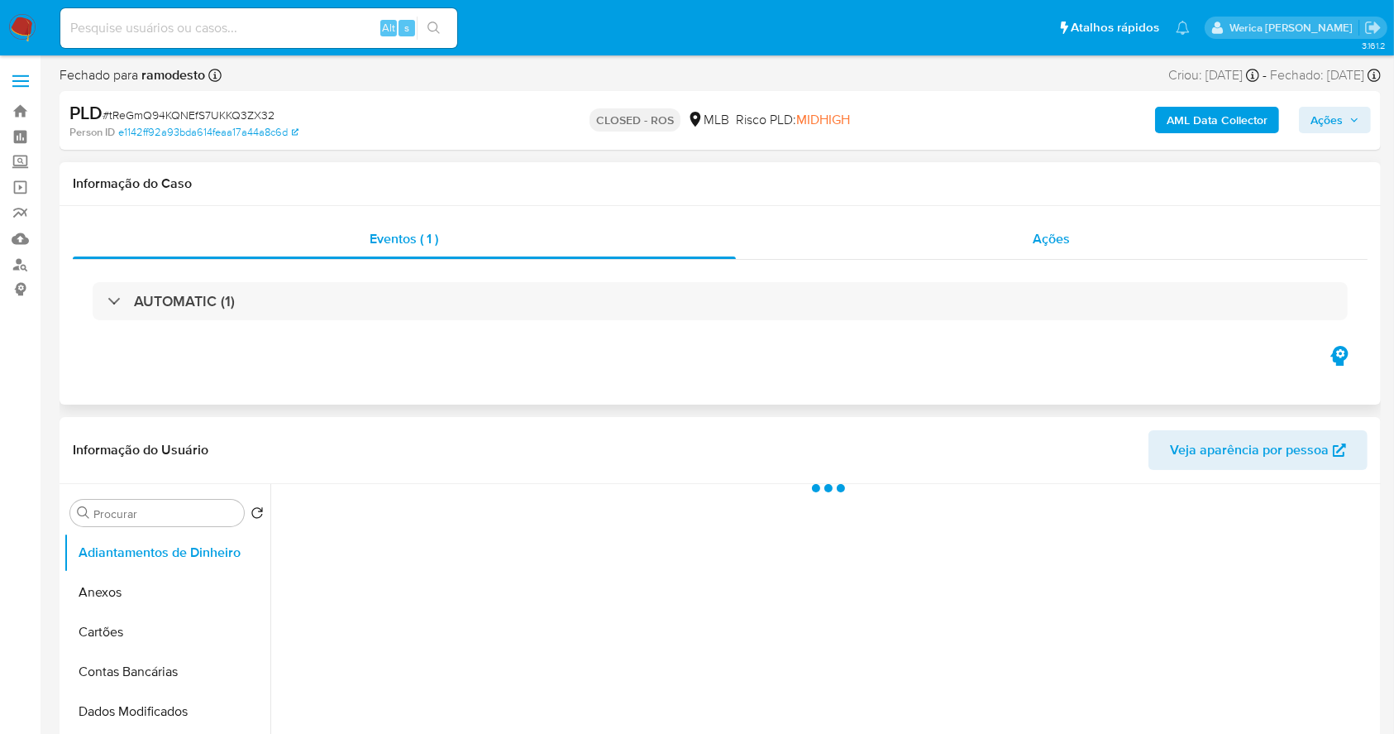
select select "10"
click at [1059, 254] on div "Ações" at bounding box center [1052, 239] width 632 height 40
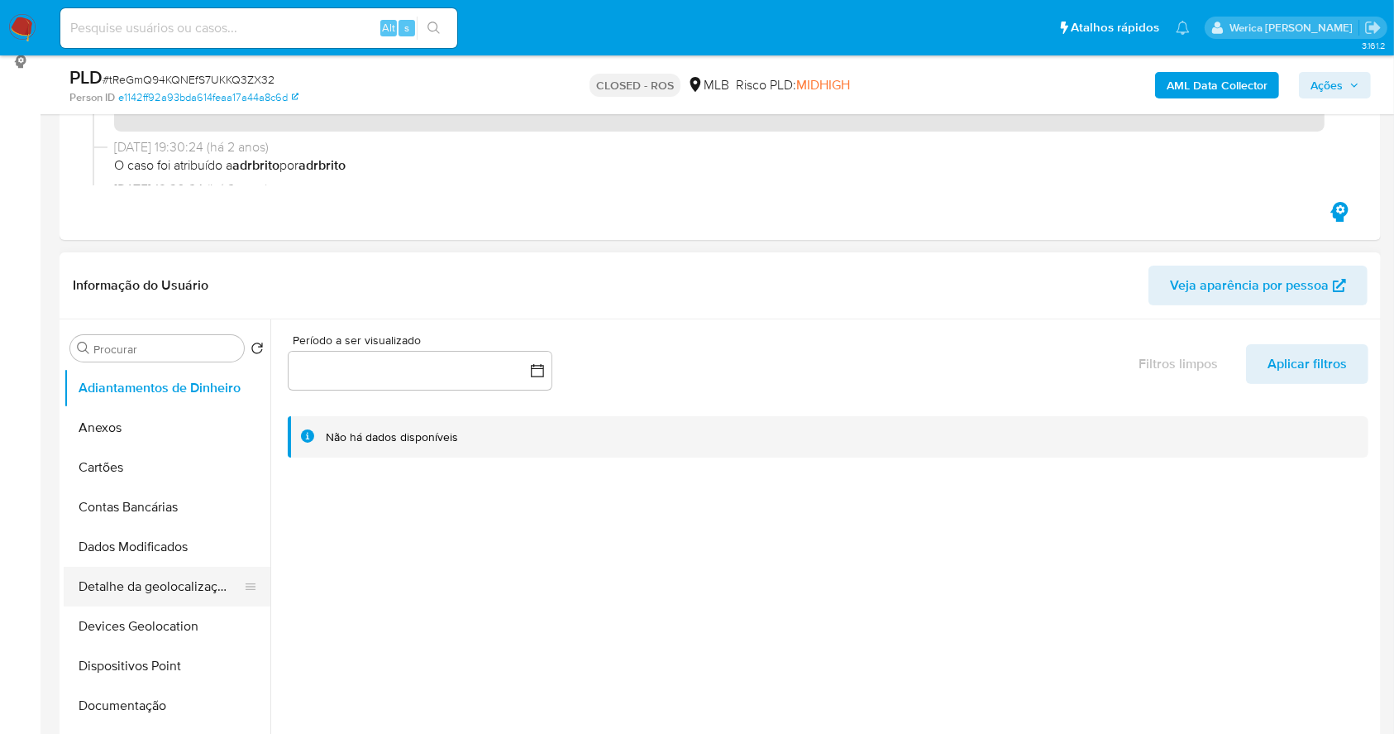
scroll to position [110, 0]
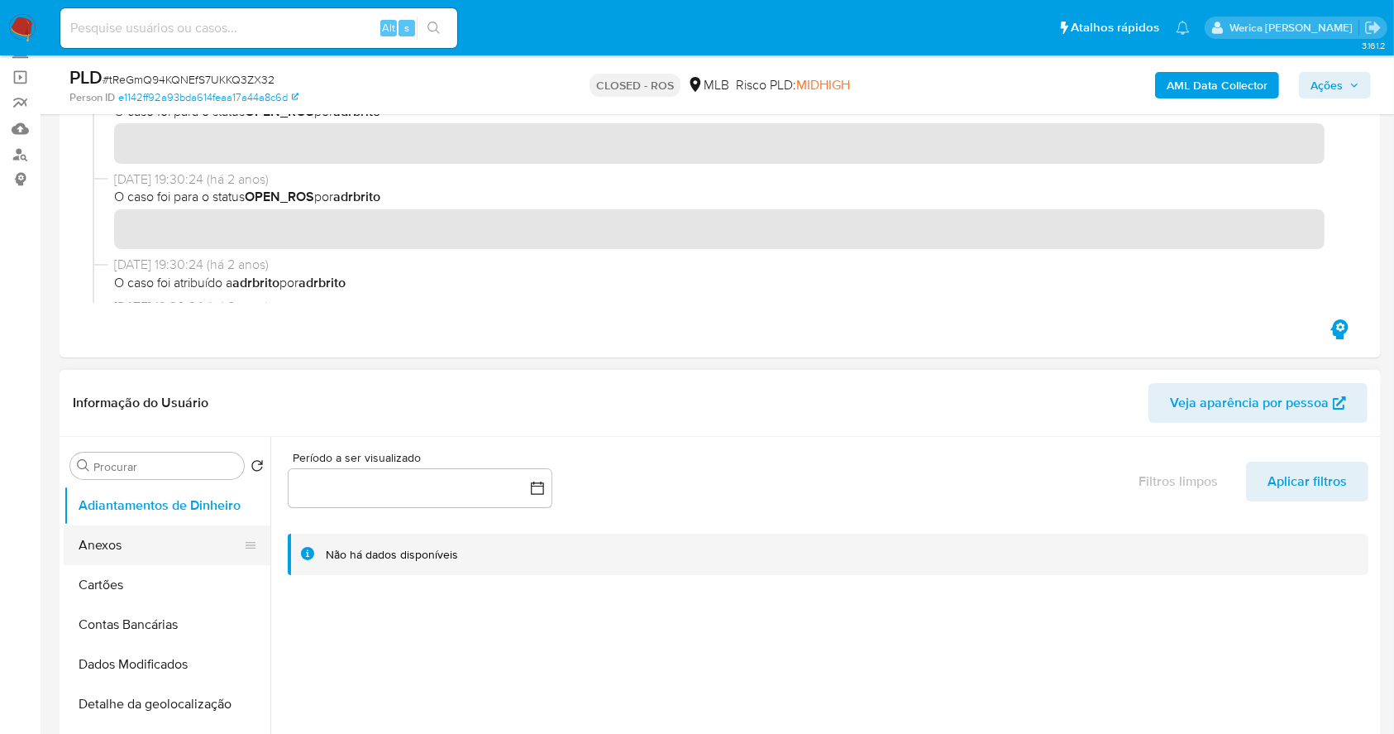
click at [165, 547] on button "Anexos" at bounding box center [161, 545] width 194 height 40
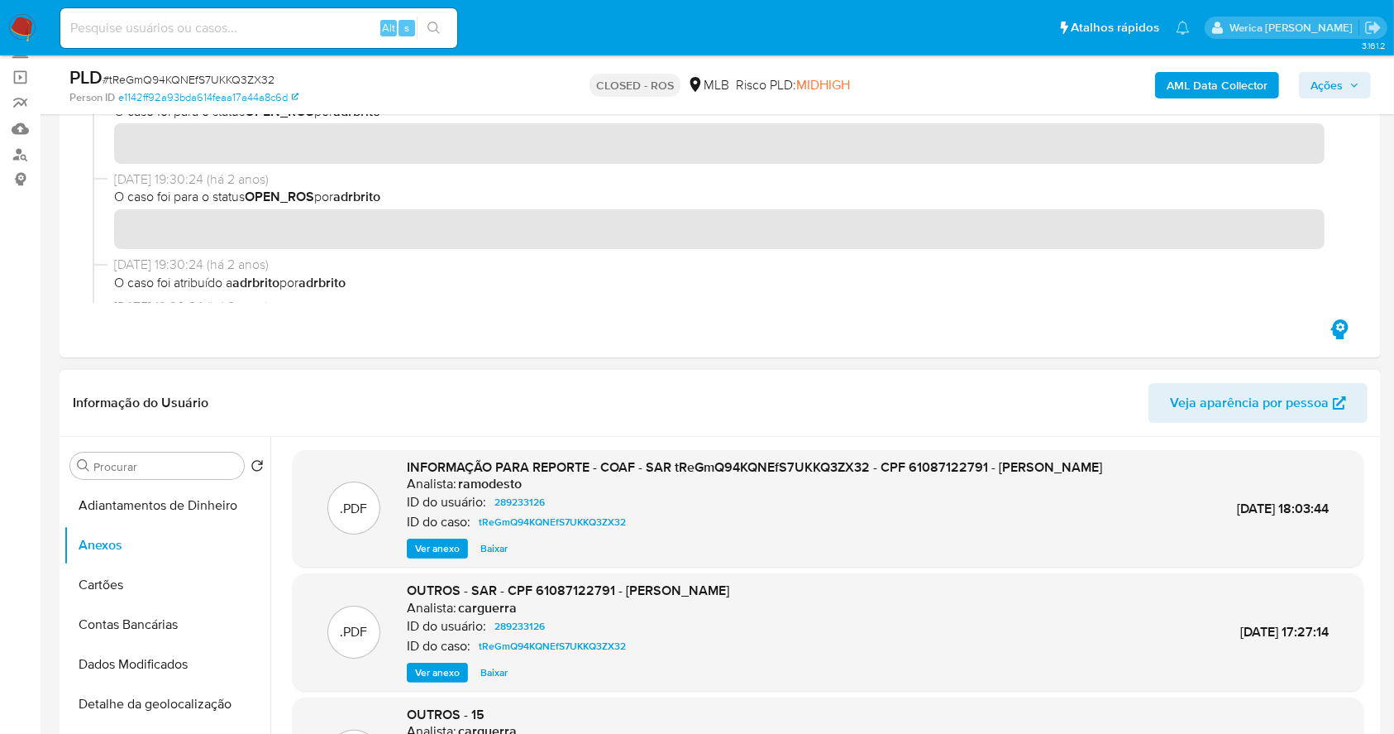
click at [450, 557] on span "Ver anexo" at bounding box center [437, 548] width 45 height 17
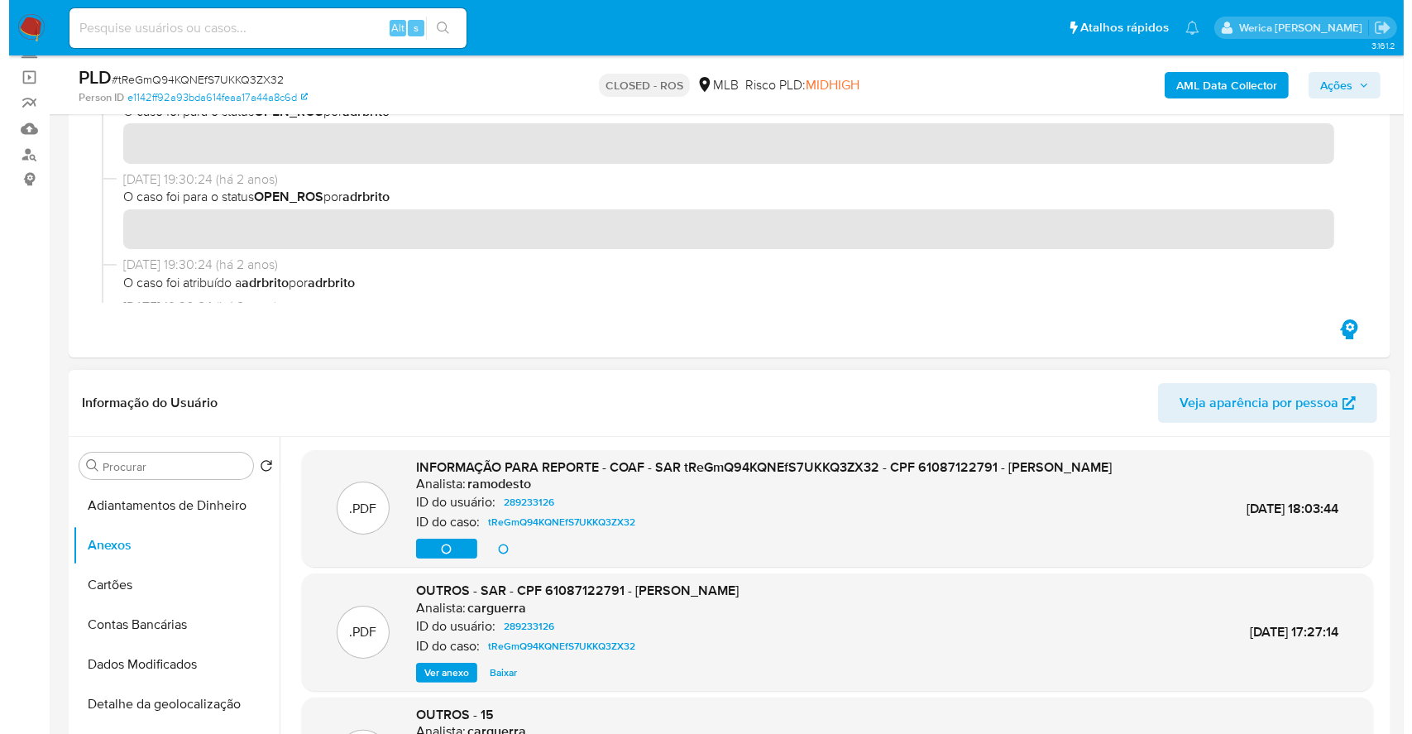
scroll to position [157, 0]
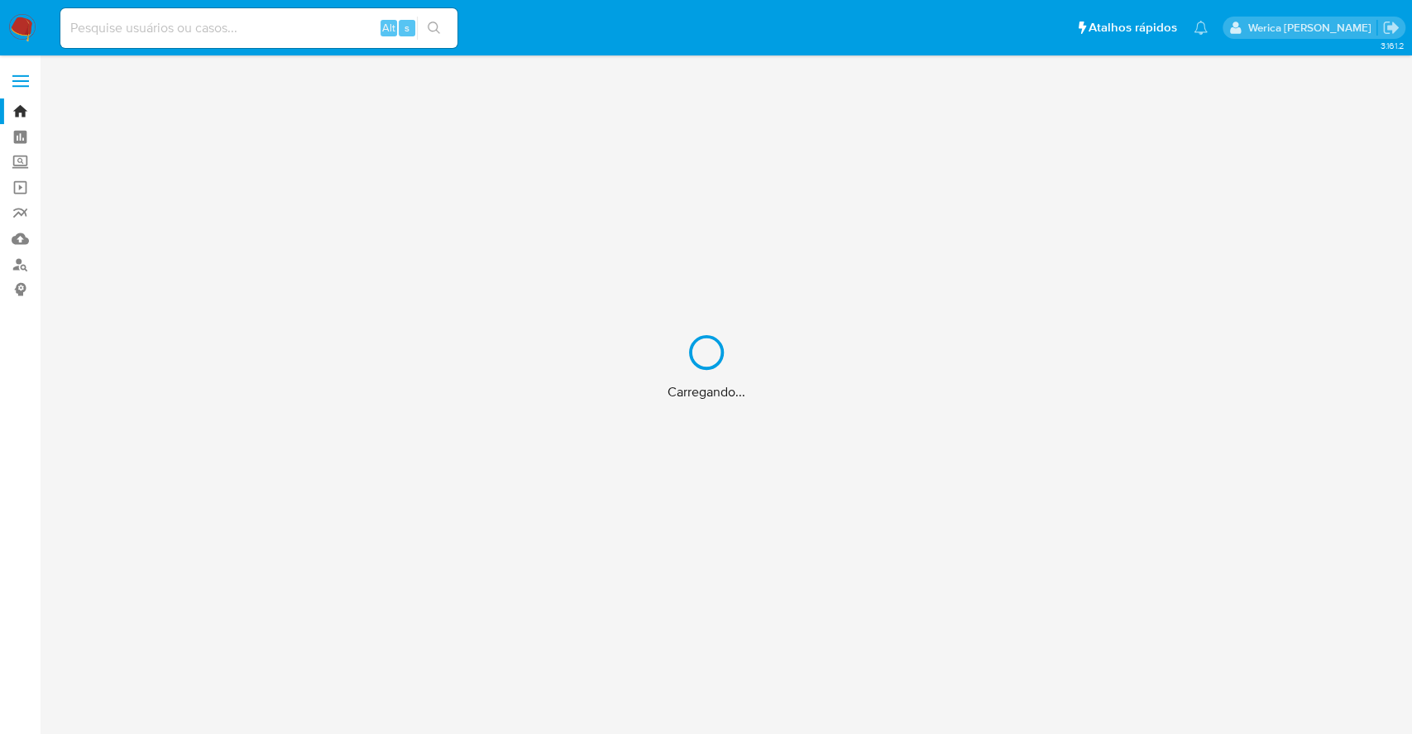
click at [286, 19] on div "Carregando..." at bounding box center [706, 367] width 1412 height 734
click at [296, 26] on div "Carregando..." at bounding box center [706, 367] width 1412 height 734
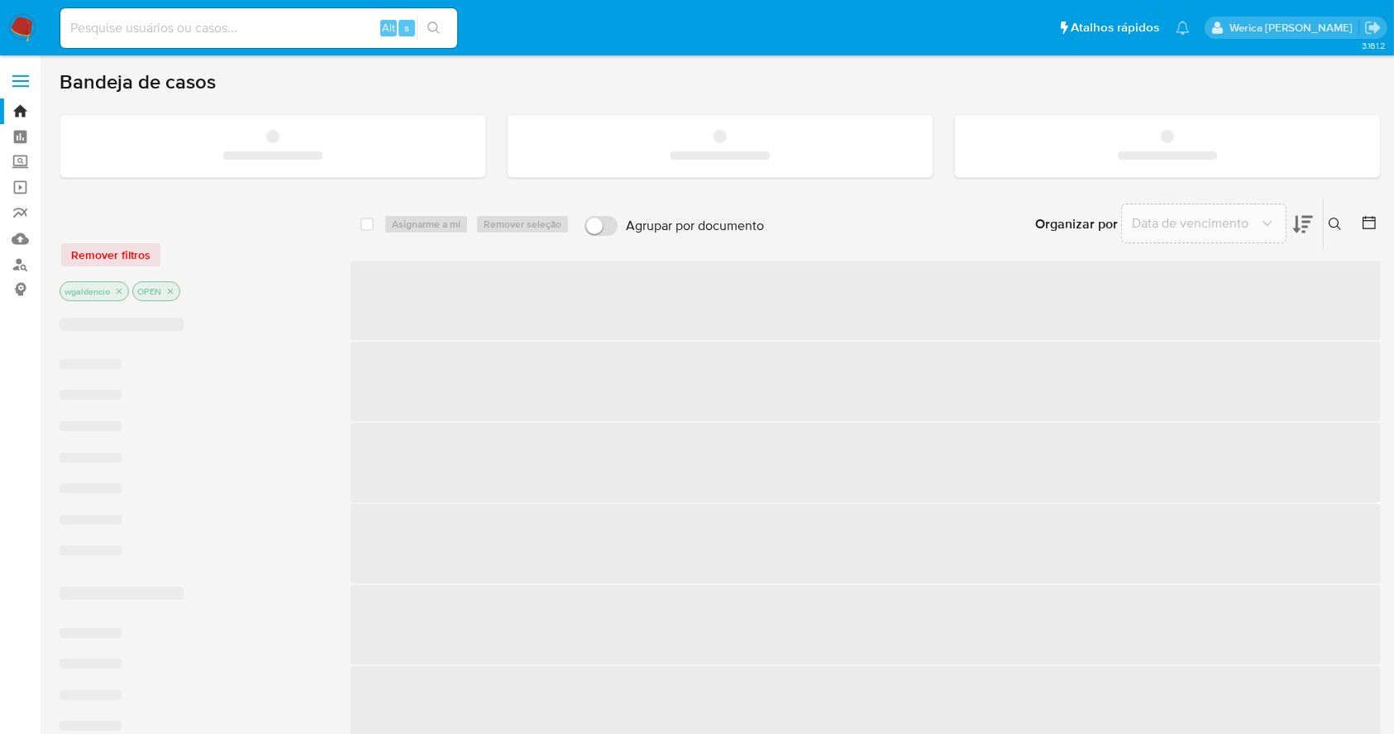
click at [296, 53] on nav "Pausado Ver notificaciones Alt s Atalhos rápidos Presiona las siguientes teclas…" at bounding box center [697, 27] width 1394 height 55
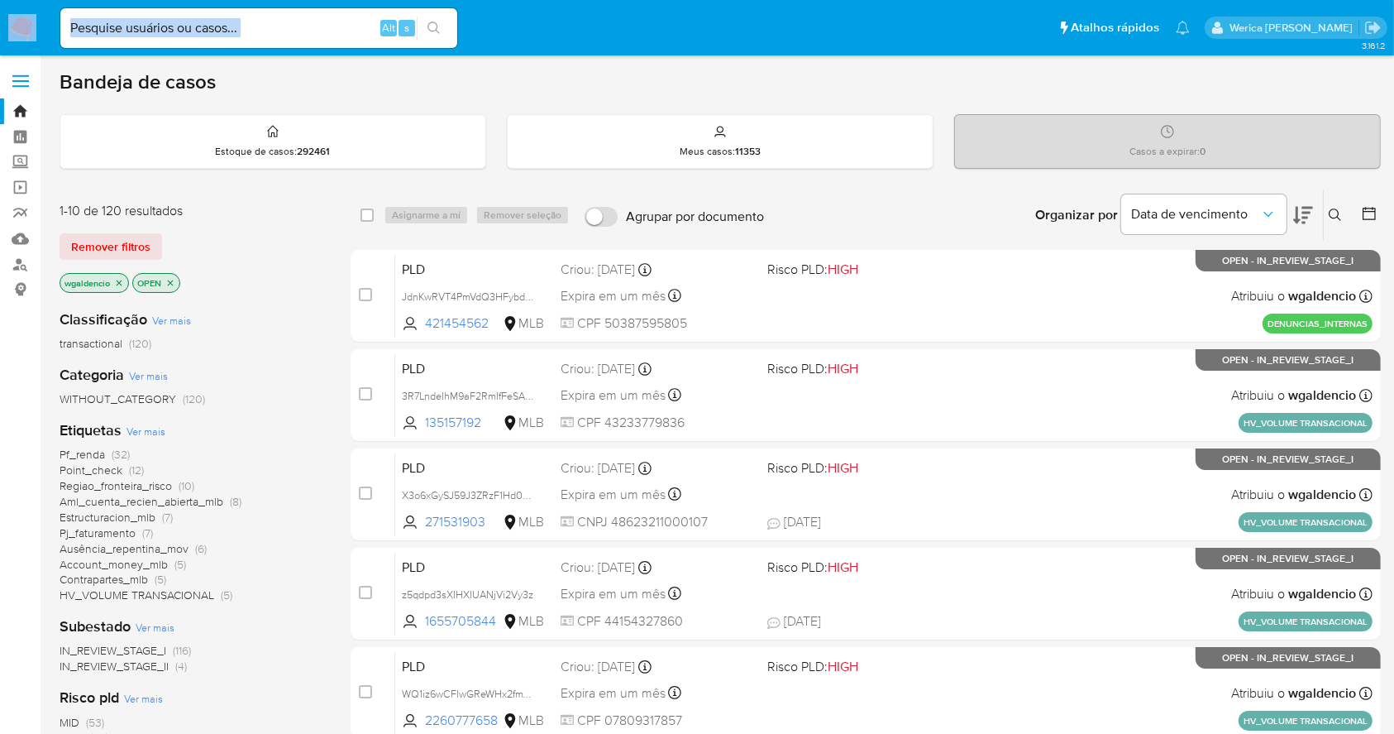
click at [296, 53] on nav "Pausado Ver notificaciones Alt s Atalhos rápidos Presiona las siguientes teclas…" at bounding box center [697, 27] width 1394 height 55
click at [274, 31] on input at bounding box center [258, 28] width 397 height 22
paste input "1242269739"
click at [451, 37] on input "1242269739" at bounding box center [258, 28] width 397 height 22
type input "1242269739"
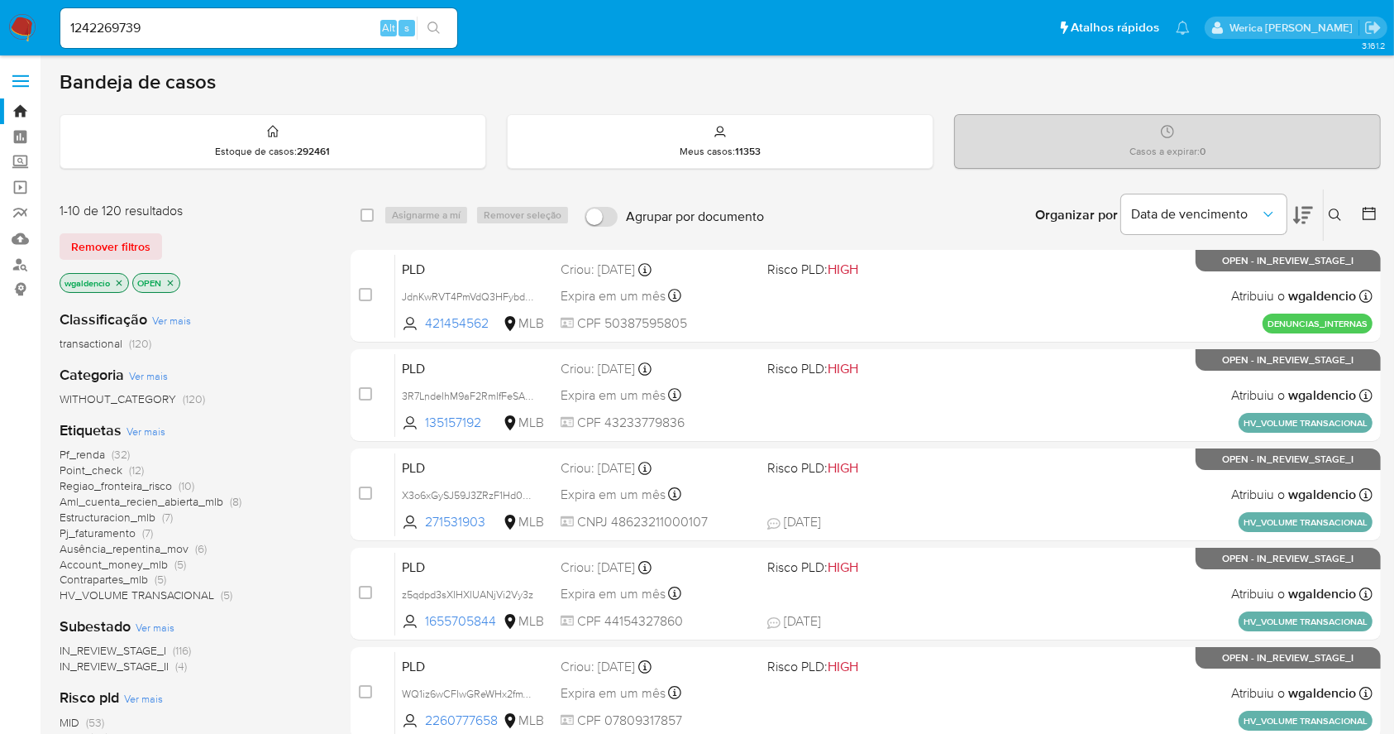
click at [435, 36] on button "search-icon" at bounding box center [434, 28] width 34 height 23
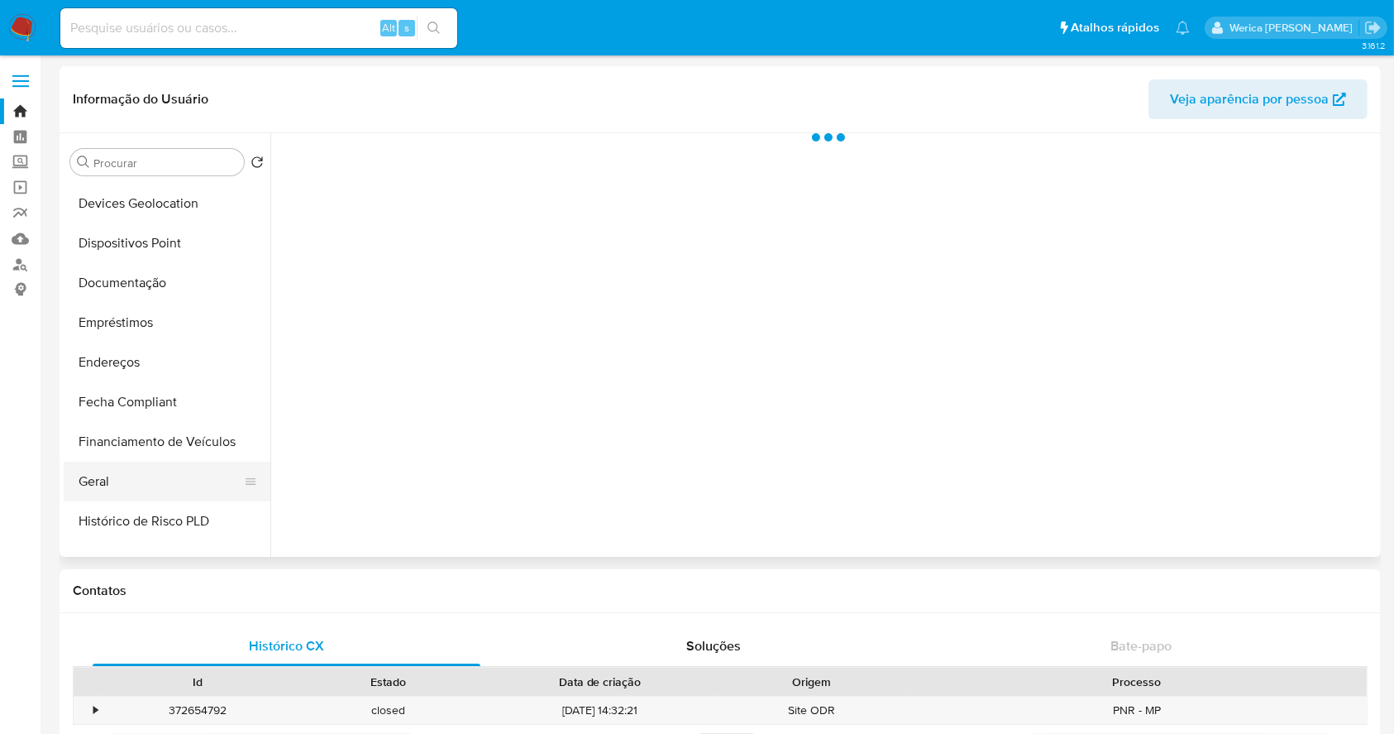
scroll to position [331, 0]
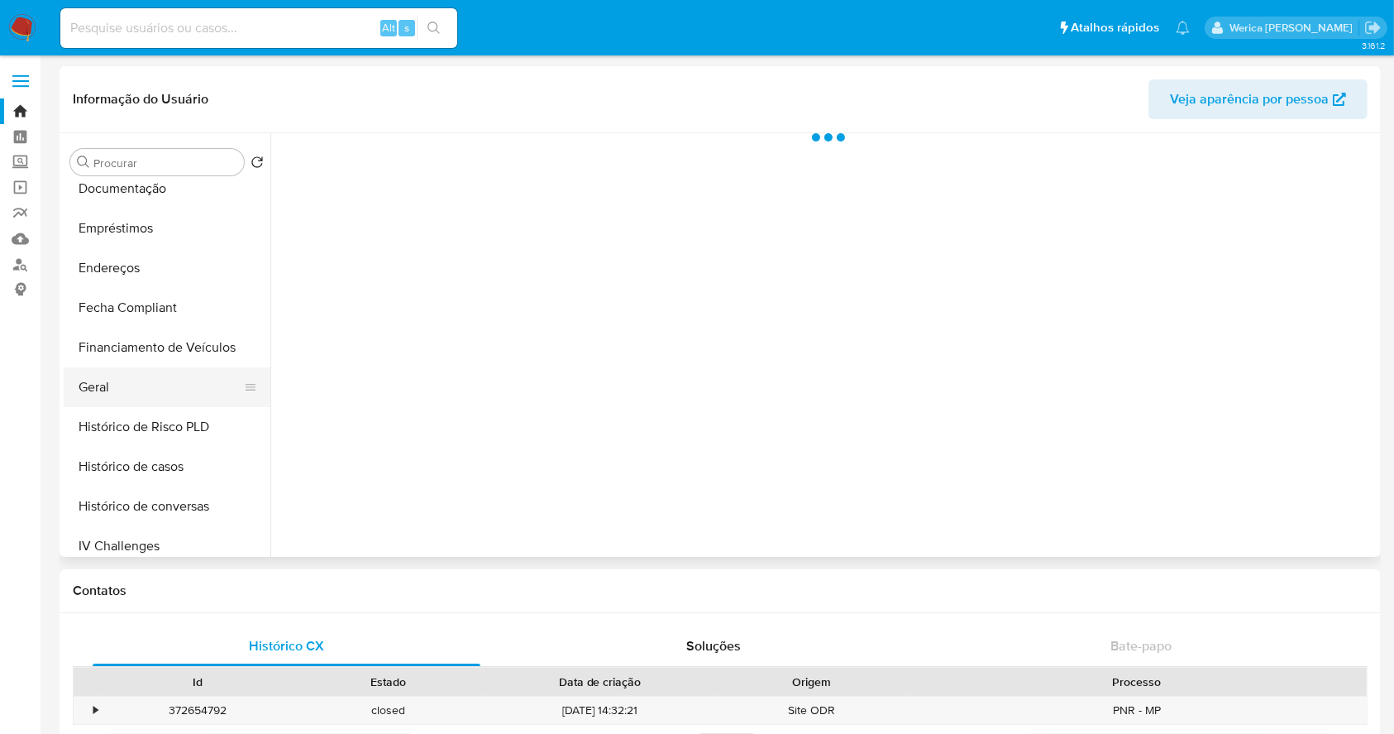
click at [154, 381] on button "Geral" at bounding box center [161, 387] width 194 height 40
select select "10"
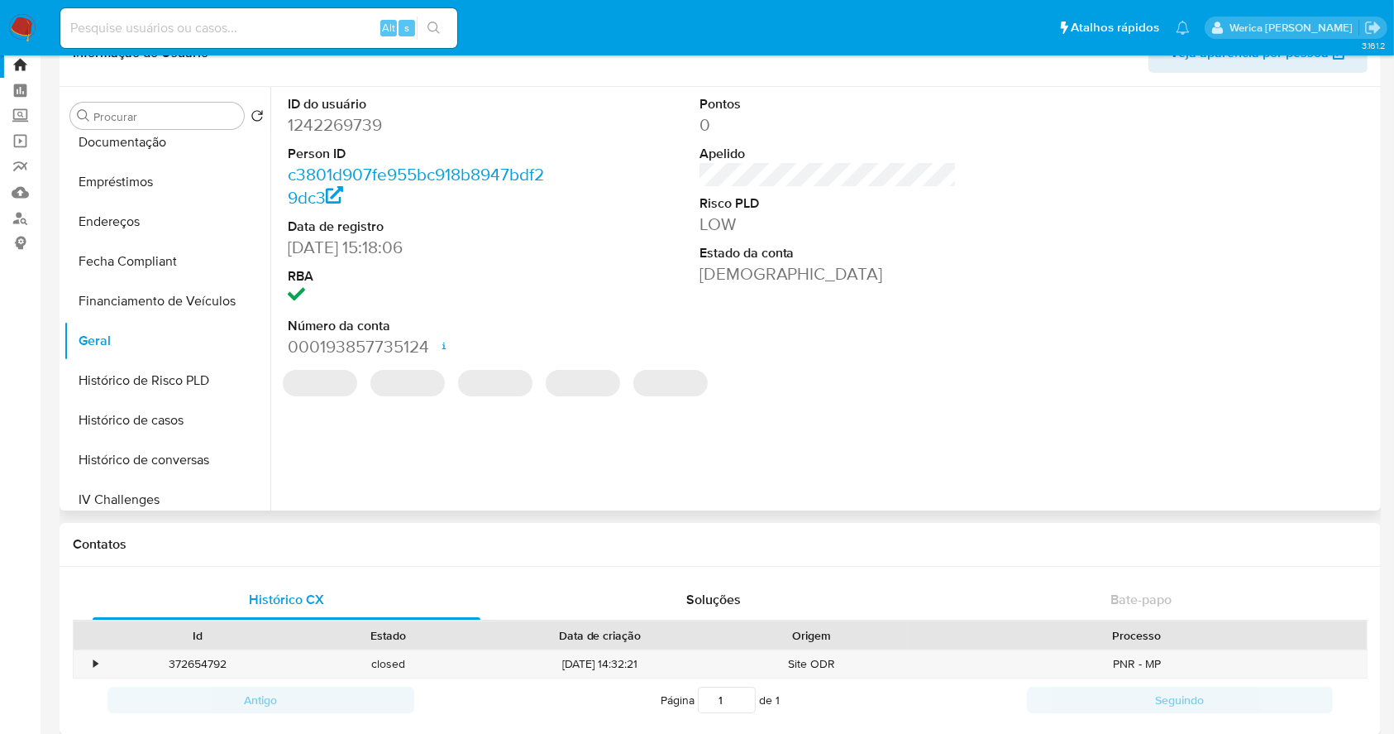
scroll to position [0, 0]
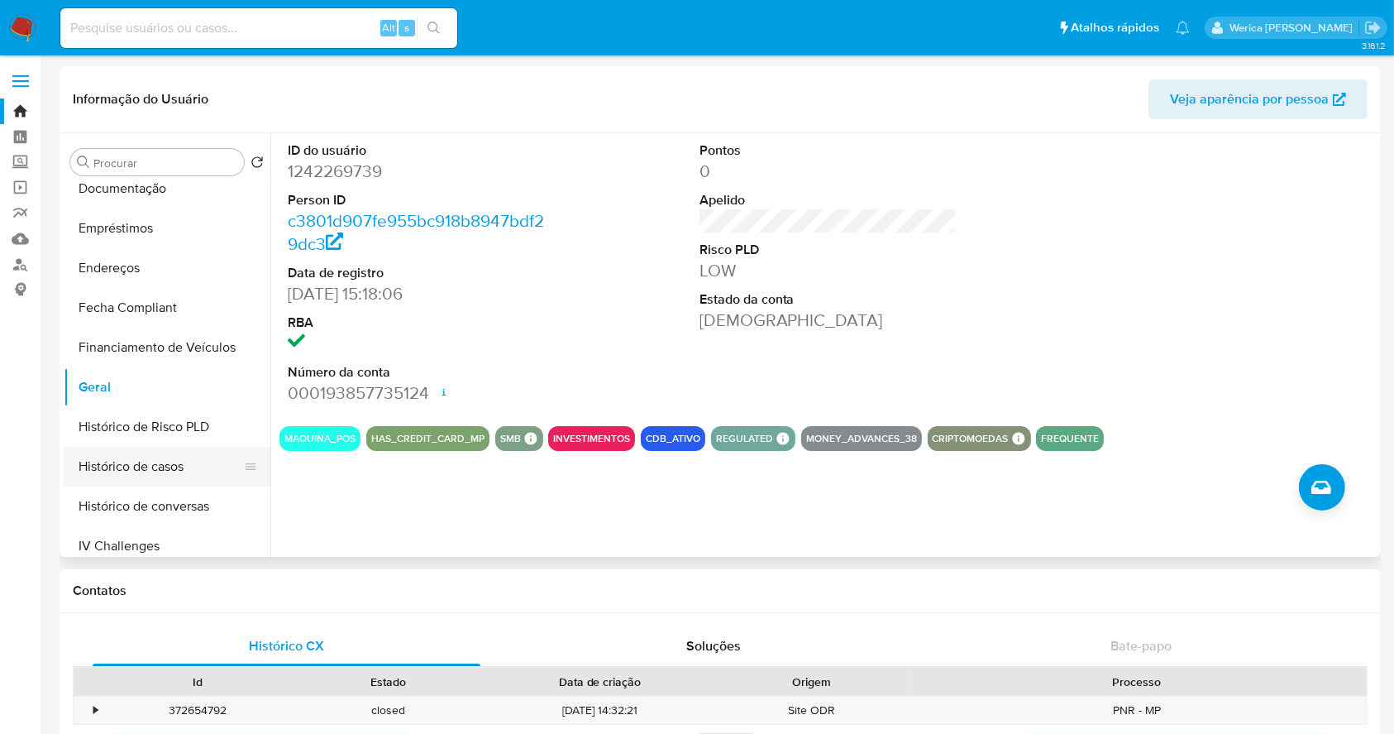
click at [174, 461] on button "Histórico de casos" at bounding box center [161, 467] width 194 height 40
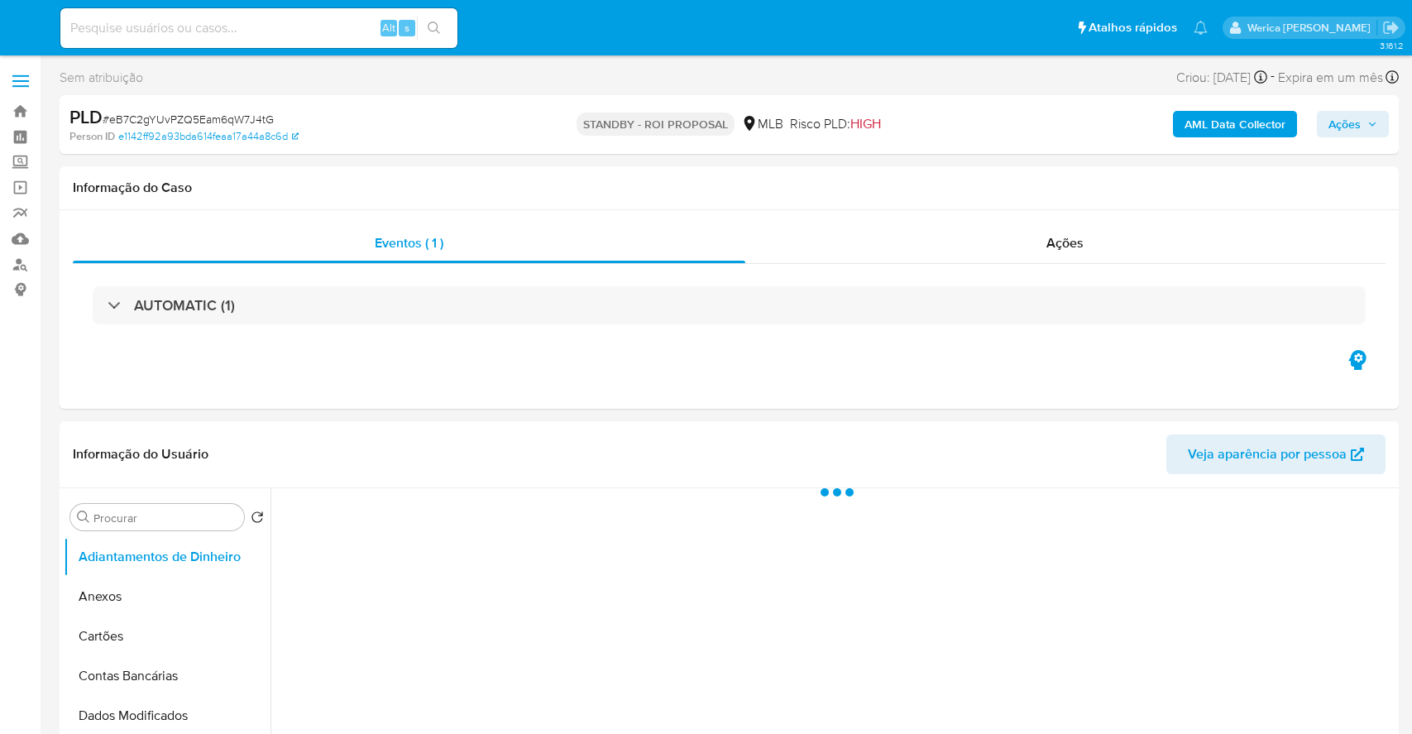
select select "10"
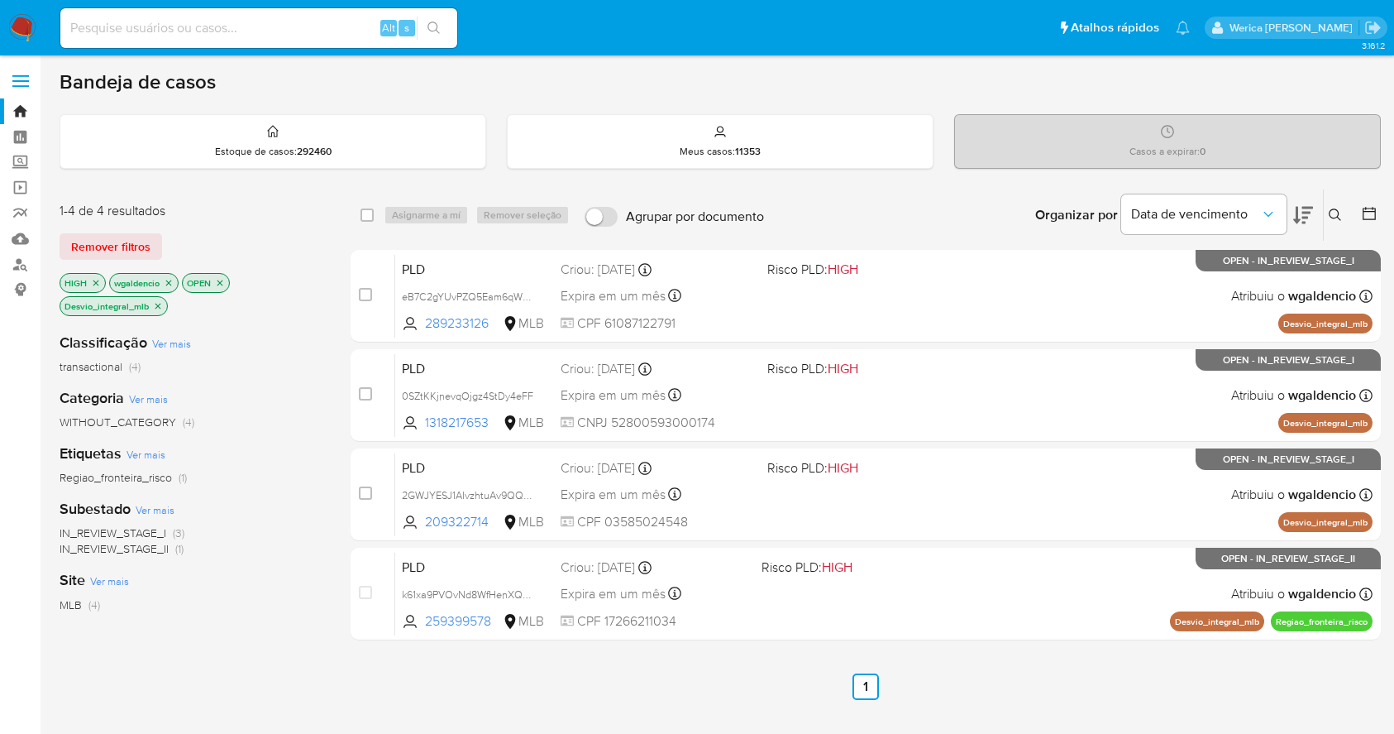
scroll to position [110, 0]
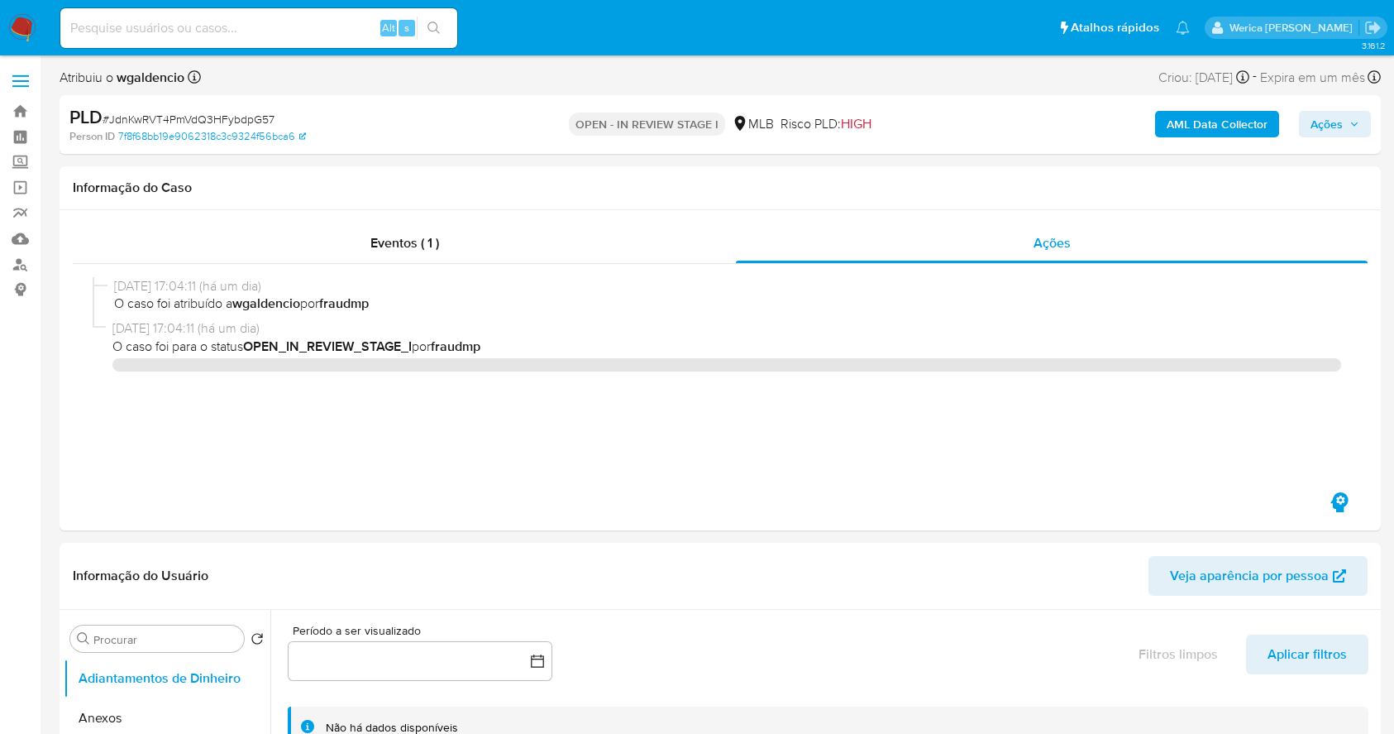
select select "10"
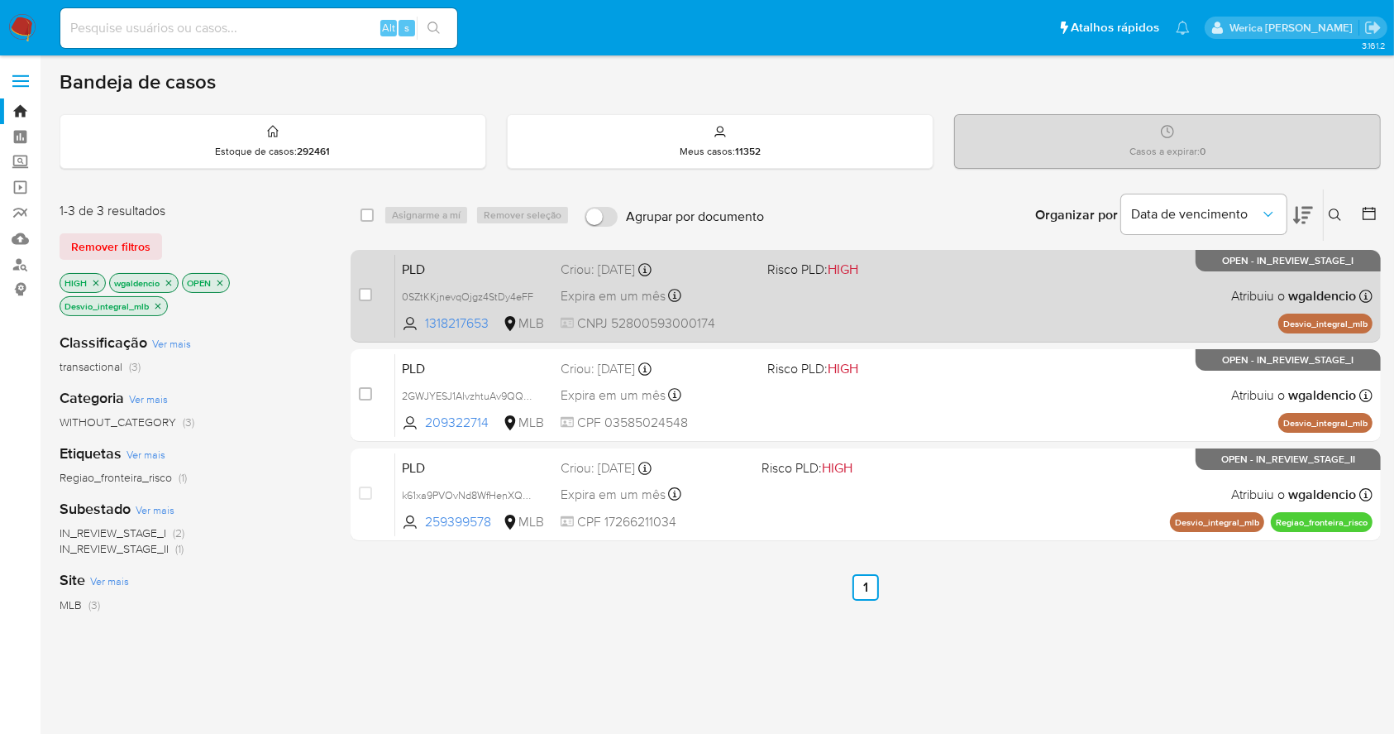
click at [995, 297] on div "PLD 0SZtKKjnevqOjgz4StDy4eFF 1318217653 MLB Risco PLD: HIGH Criou: [DATE] Criou…" at bounding box center [883, 296] width 977 height 84
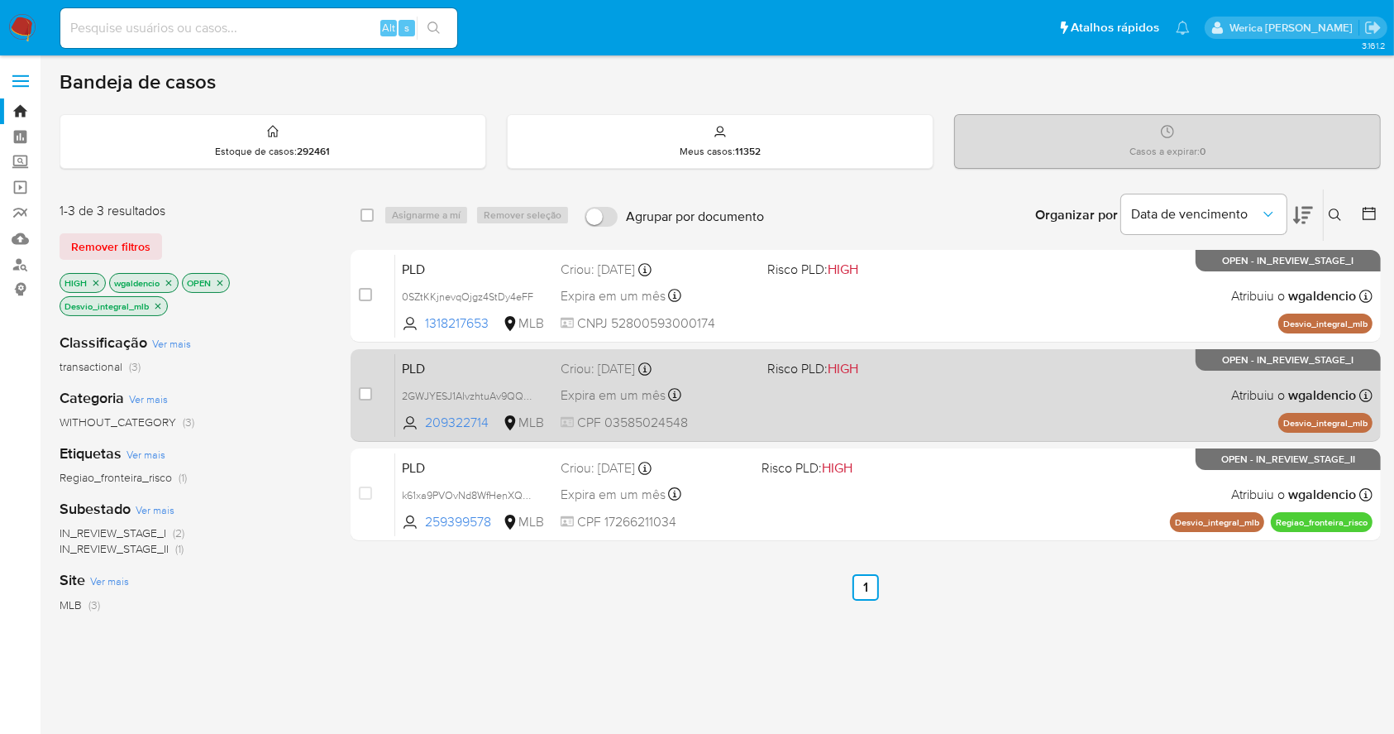
click at [1106, 396] on div "PLD 2GWJYESJ1AIvzhtuAv9QQhuw 209322714 MLB Risco PLD: HIGH Criou: 12/09/2025 Cr…" at bounding box center [883, 395] width 977 height 84
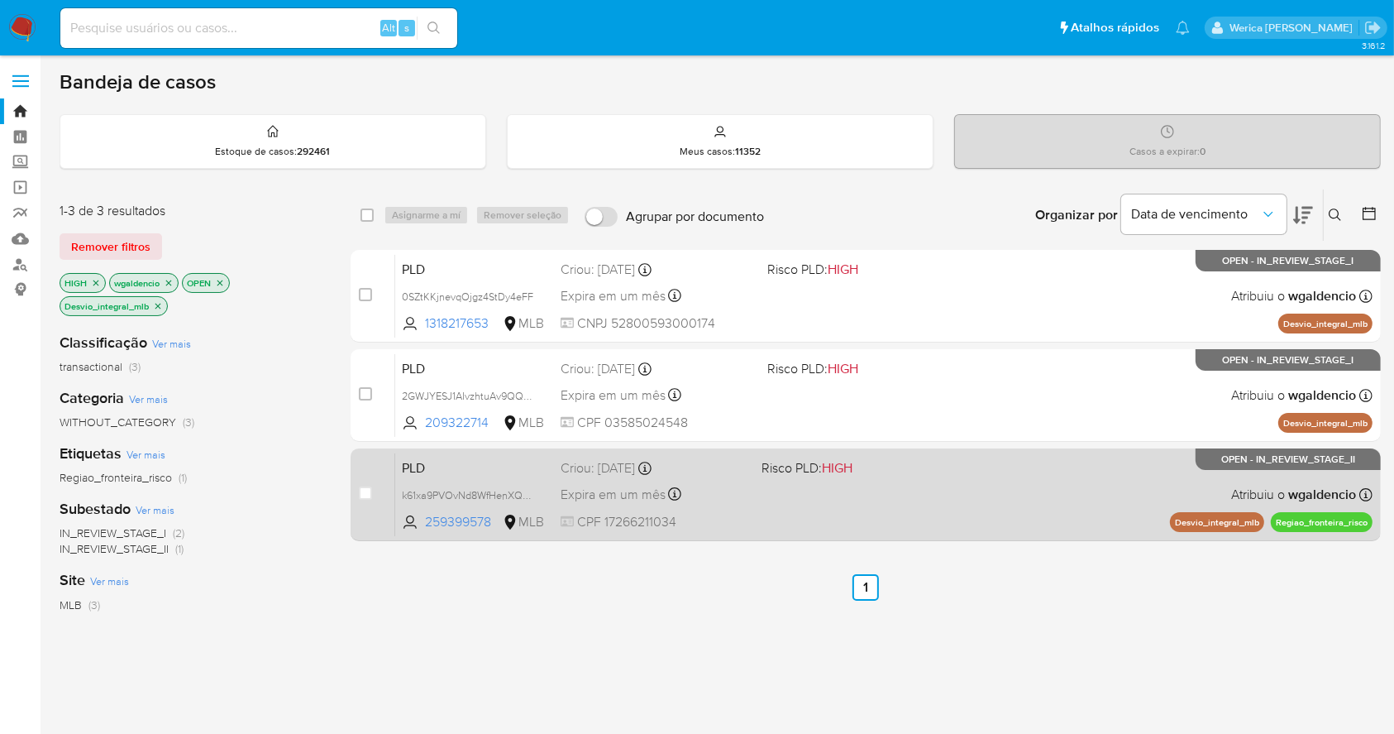
click at [851, 490] on div "PLD k61xa9PVOvNd8WfHenXQ2h1z 259399578 MLB Risco PLD: HIGH Criou: 12/09/2025 Cr…" at bounding box center [883, 494] width 977 height 84
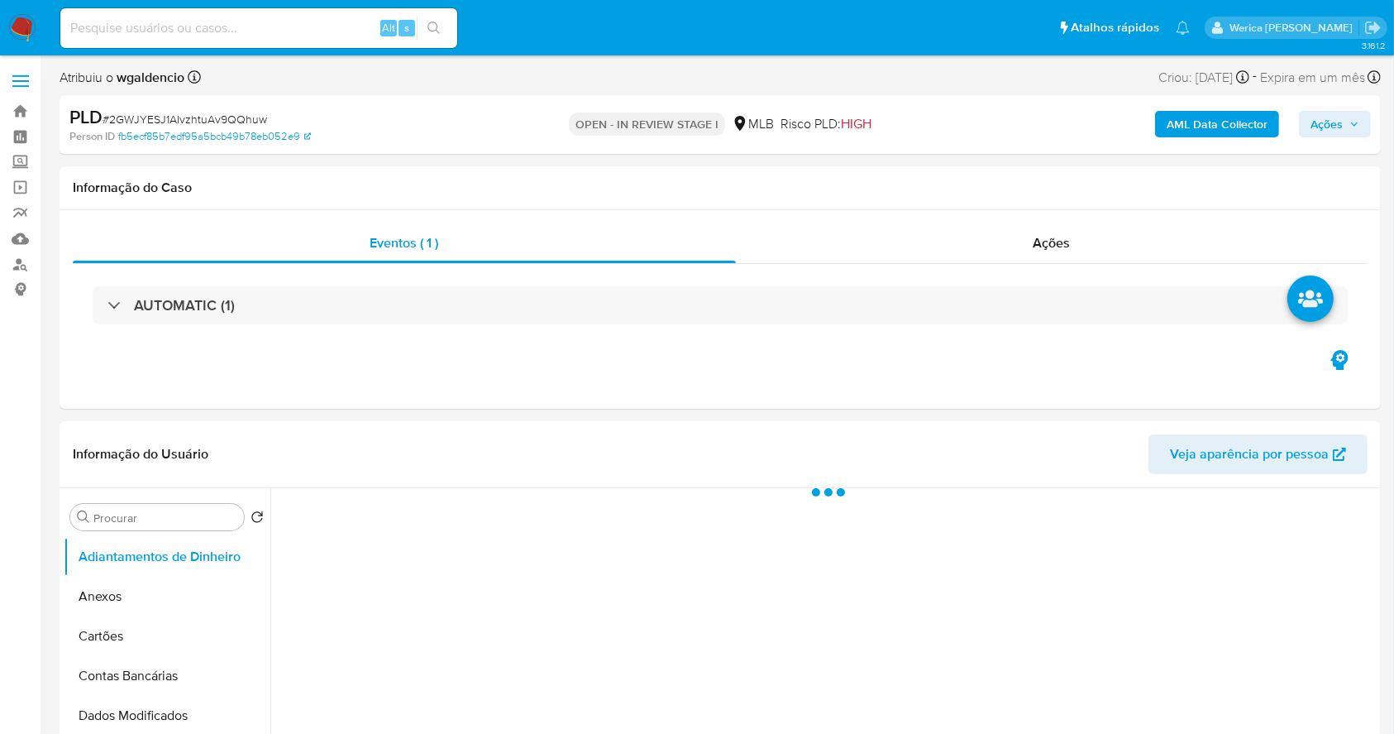
select select "10"
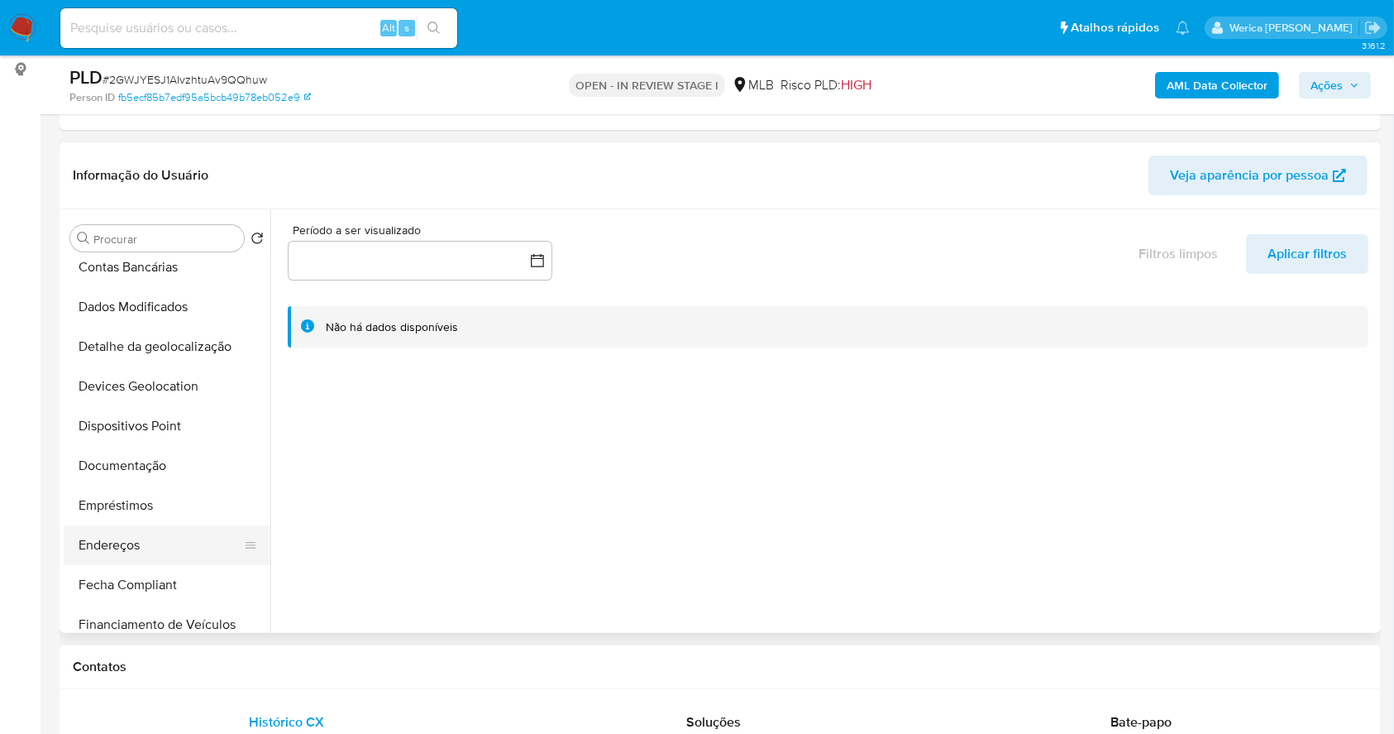
scroll to position [220, 0]
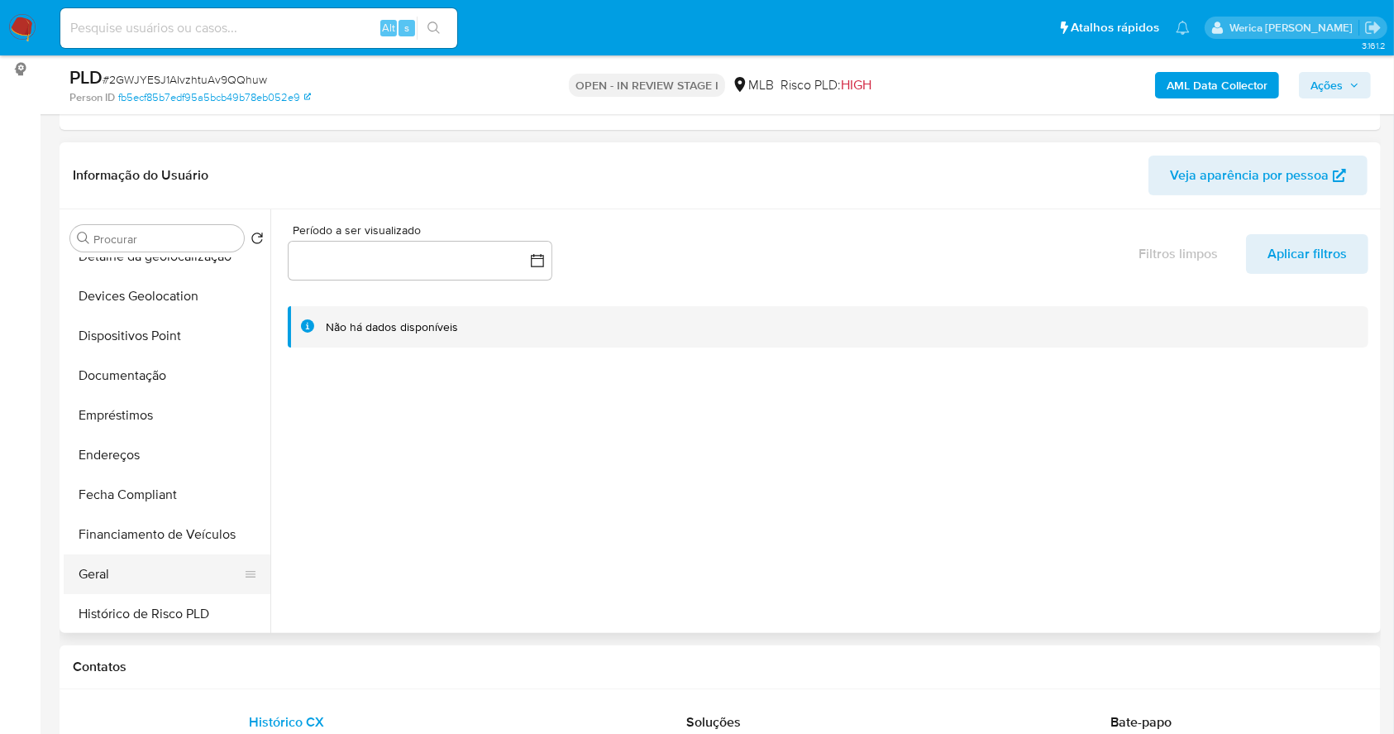
click at [149, 567] on button "Geral" at bounding box center [161, 574] width 194 height 40
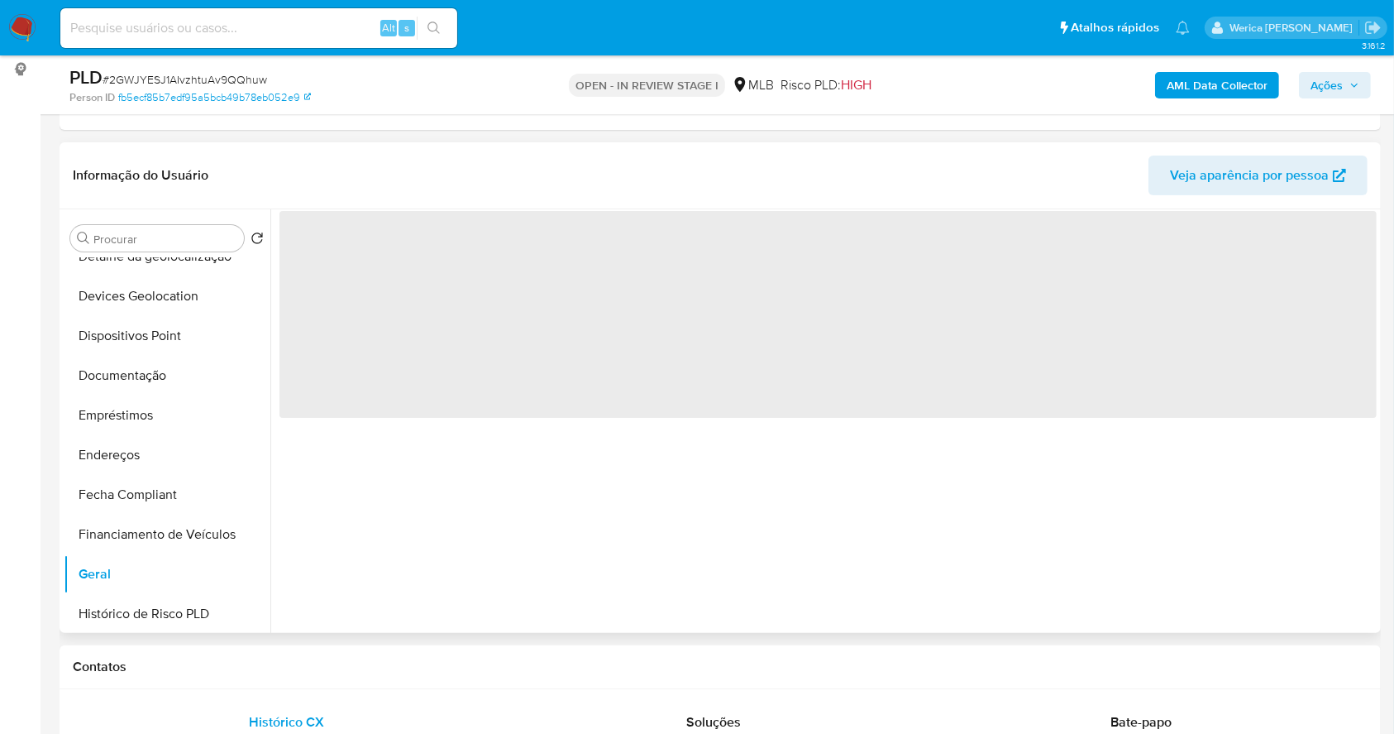
click at [485, 461] on div "‌" at bounding box center [823, 420] width 1106 height 423
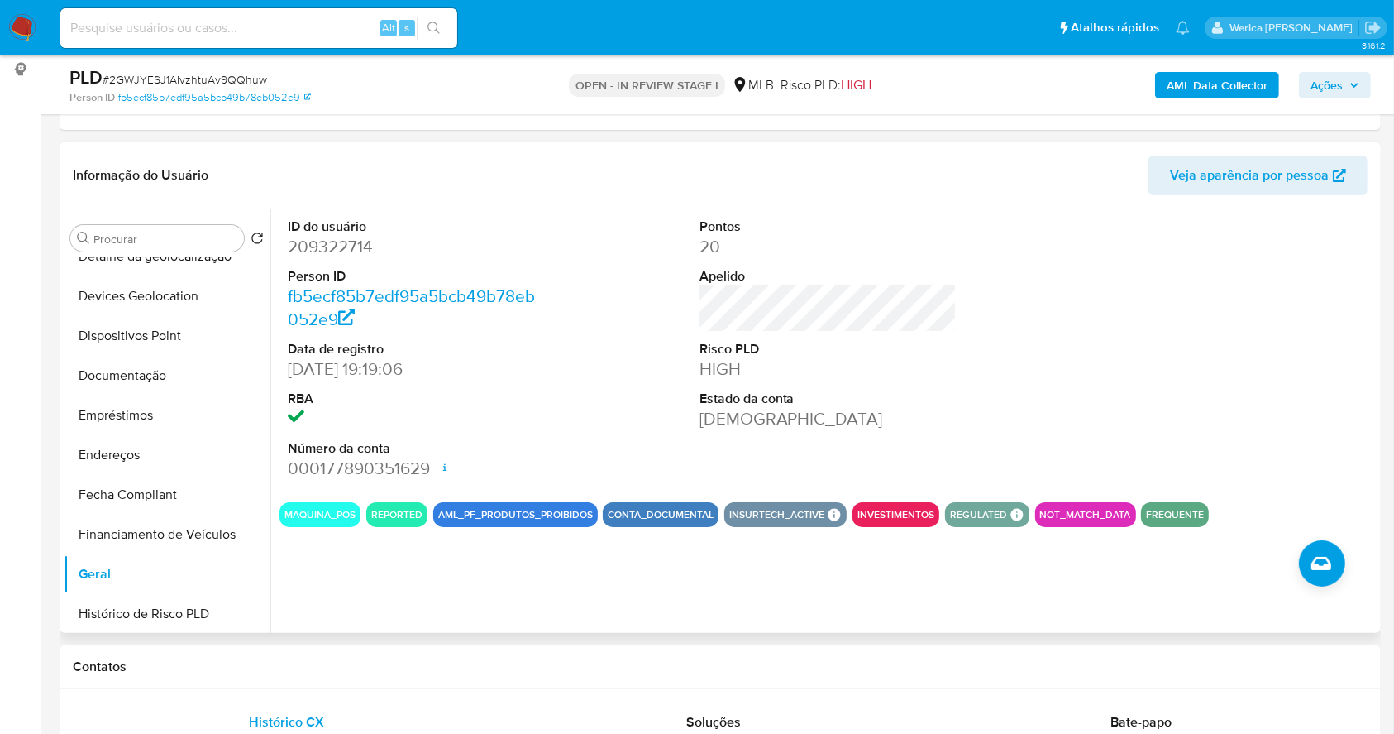
click at [341, 243] on dd "209322714" at bounding box center [417, 246] width 258 height 23
copy dd "209322714"
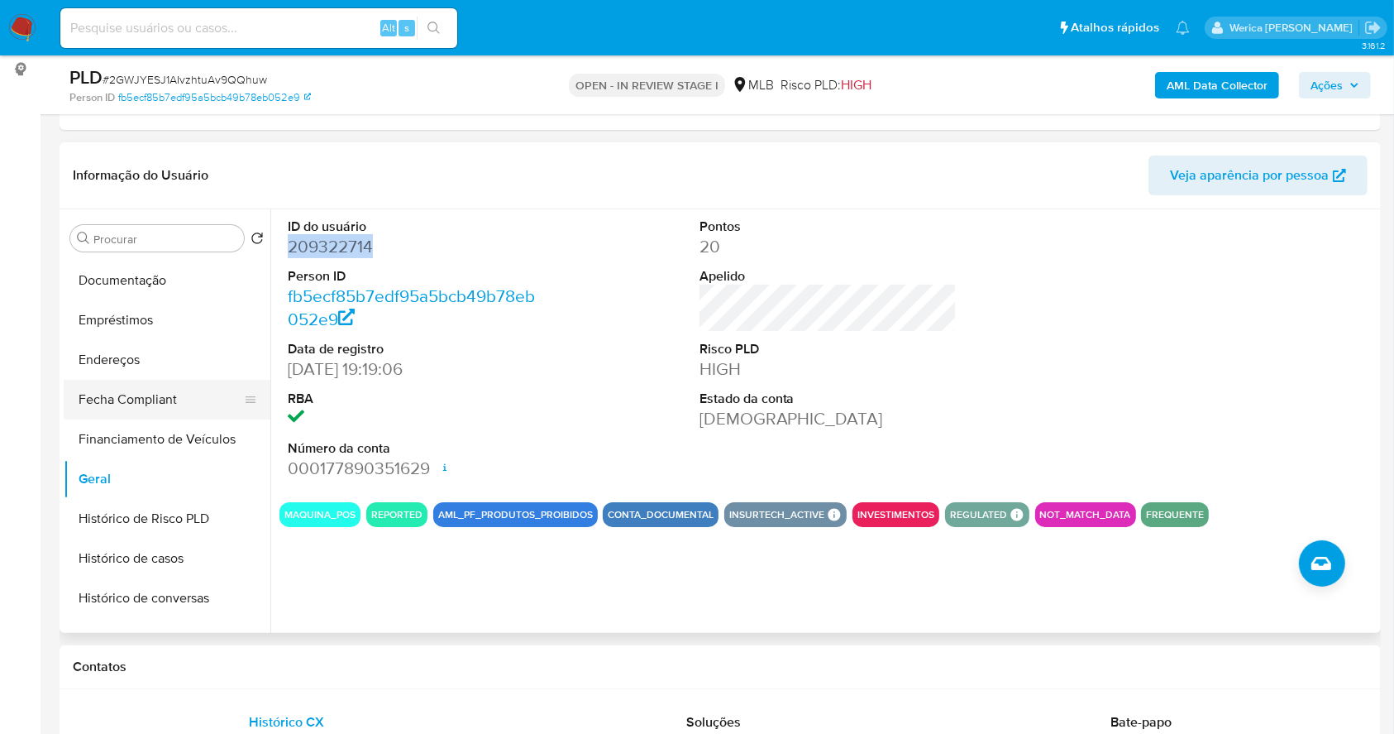
scroll to position [441, 0]
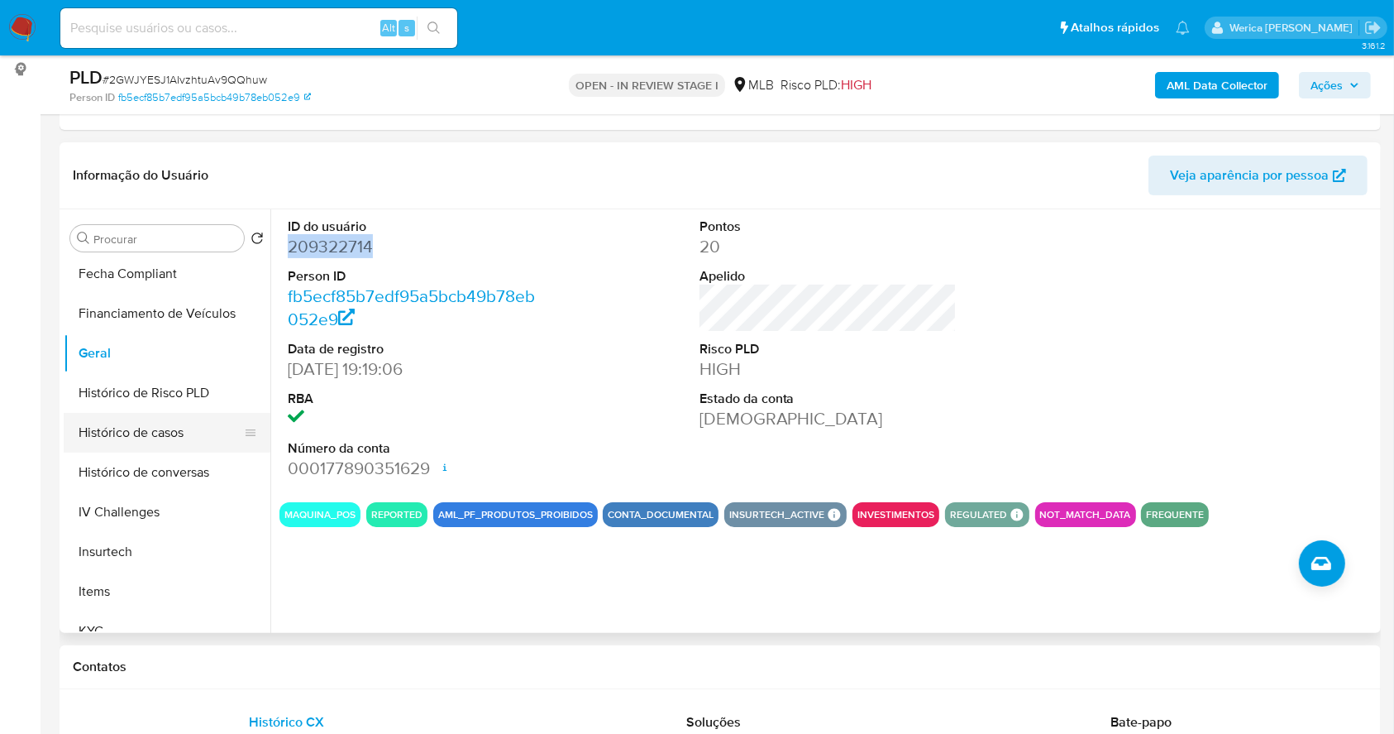
click at [119, 423] on button "Histórico de casos" at bounding box center [161, 433] width 194 height 40
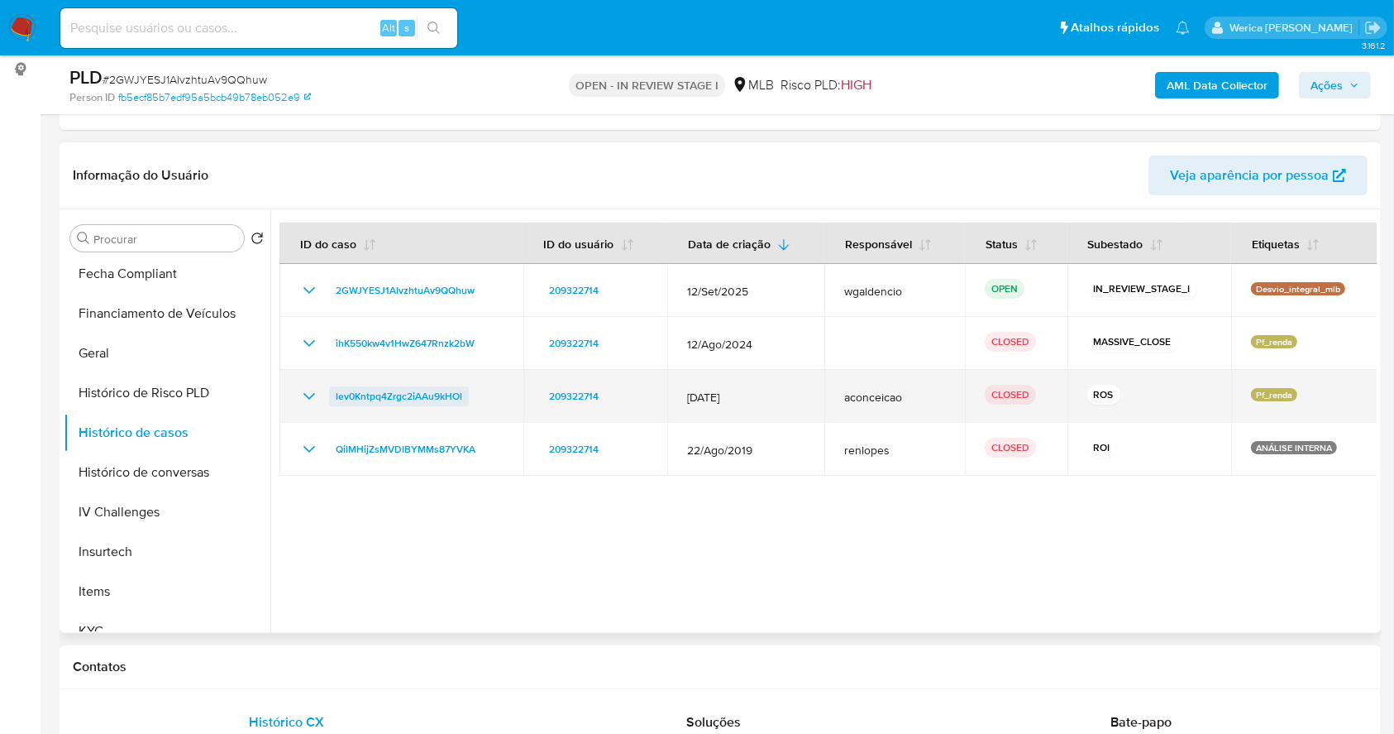
click at [399, 398] on span "lev0Kntpq4Zrgc2iAAu9kHOl" at bounding box center [399, 396] width 127 height 20
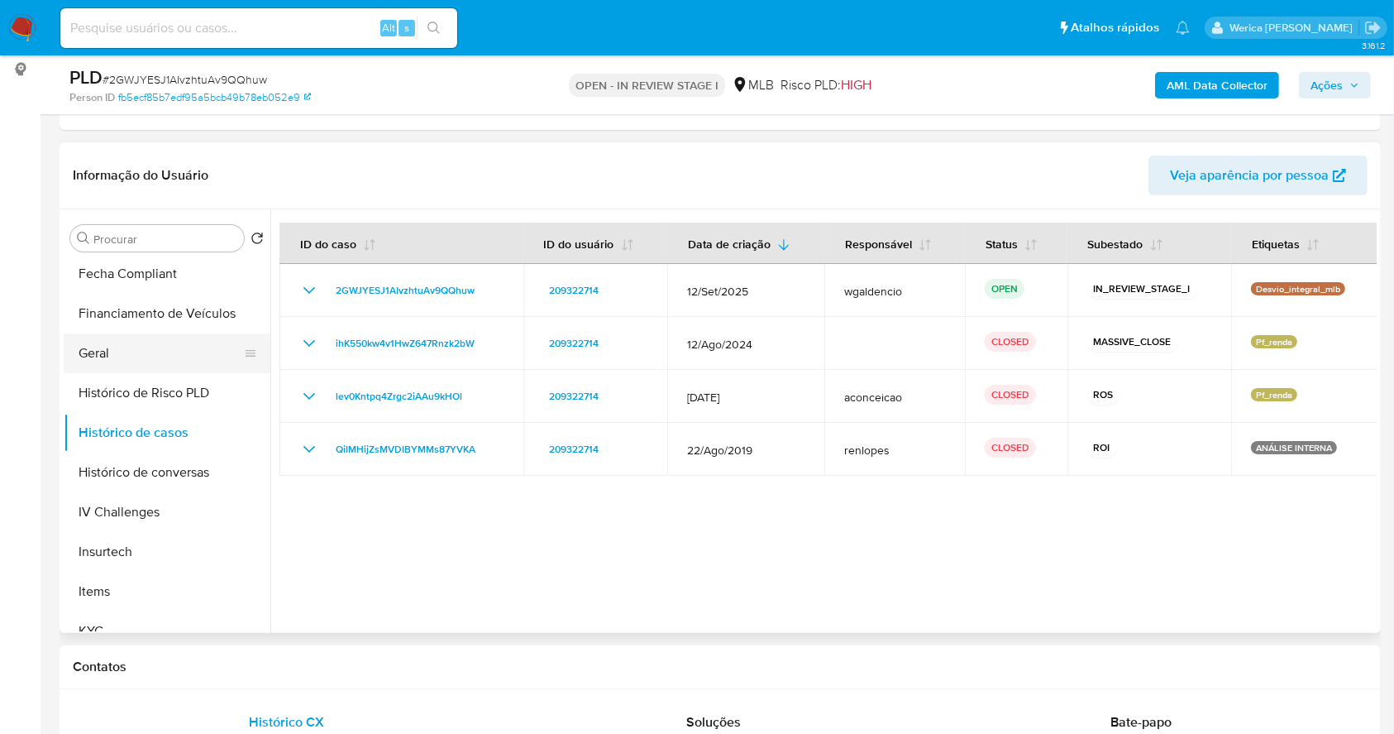
click at [149, 341] on button "Geral" at bounding box center [161, 353] width 194 height 40
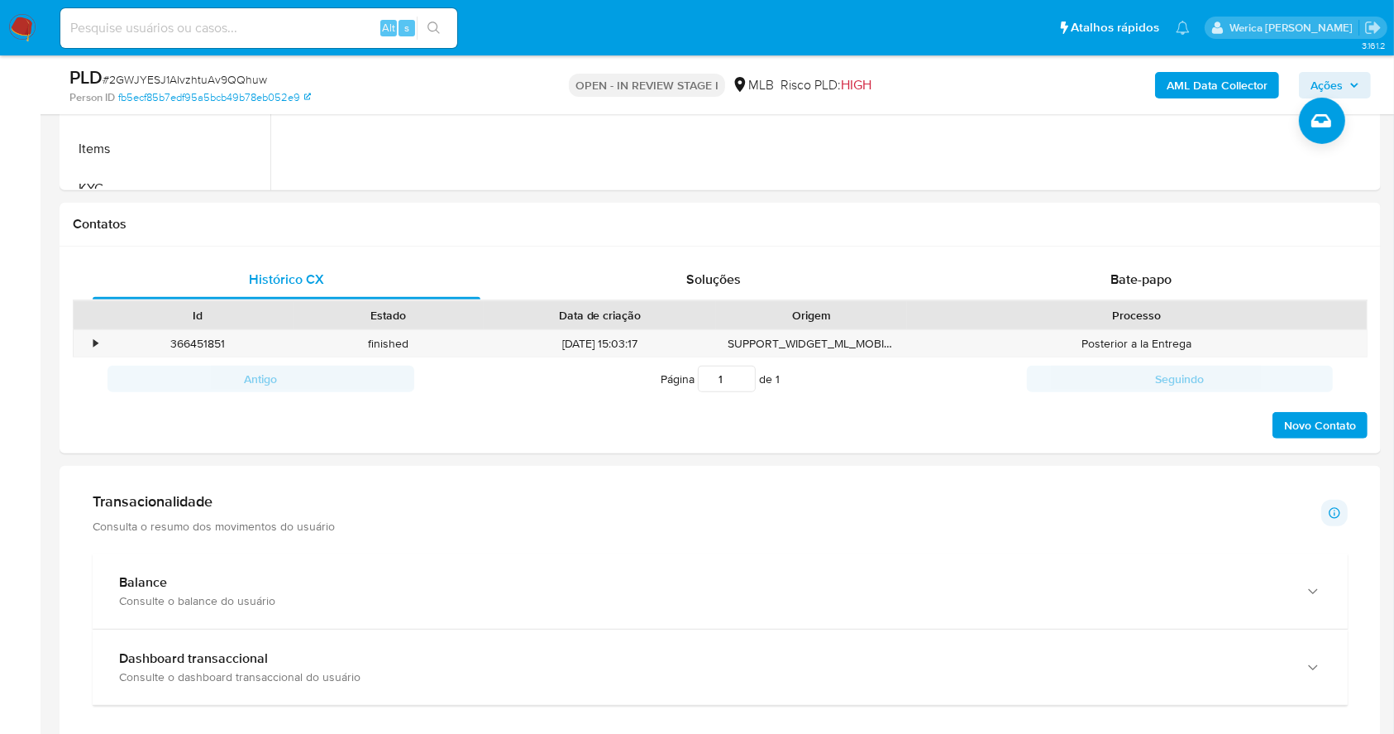
scroll to position [863, 0]
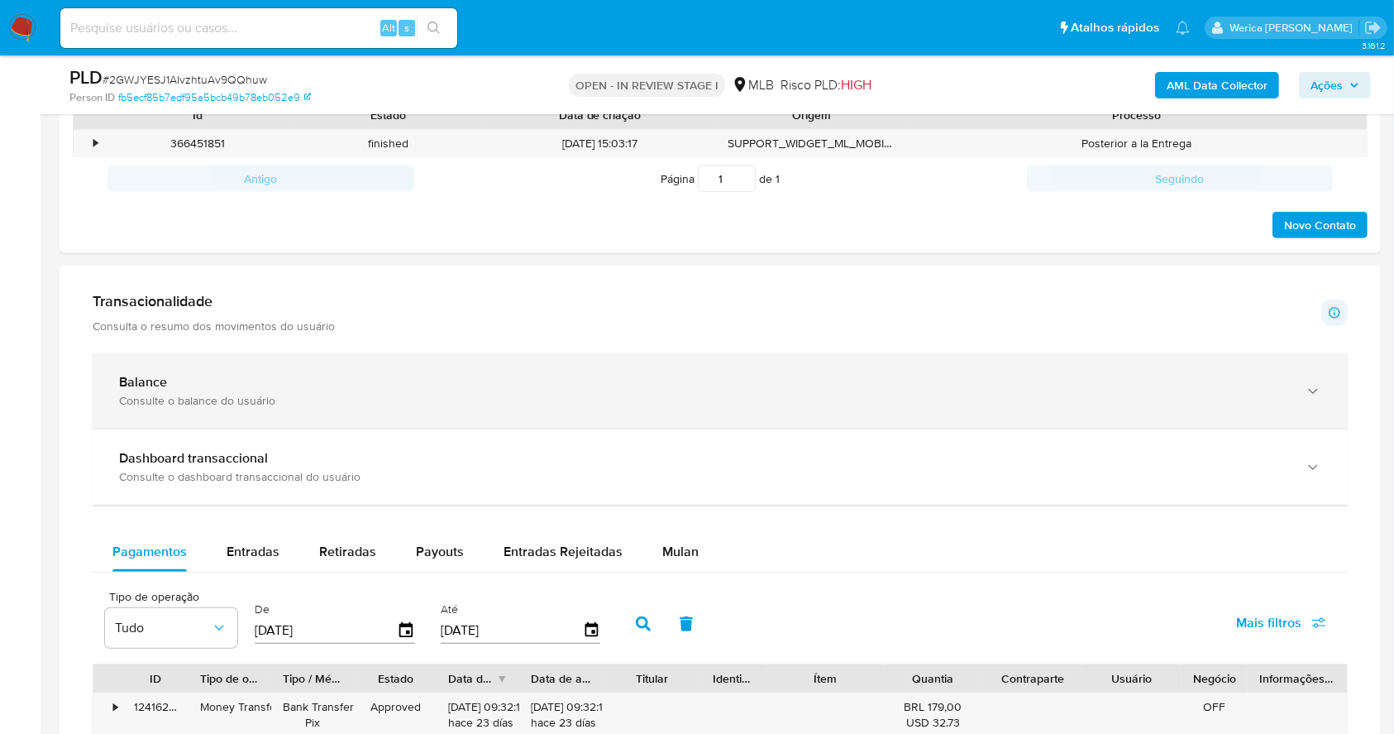
click at [320, 375] on div "Balance" at bounding box center [703, 382] width 1169 height 17
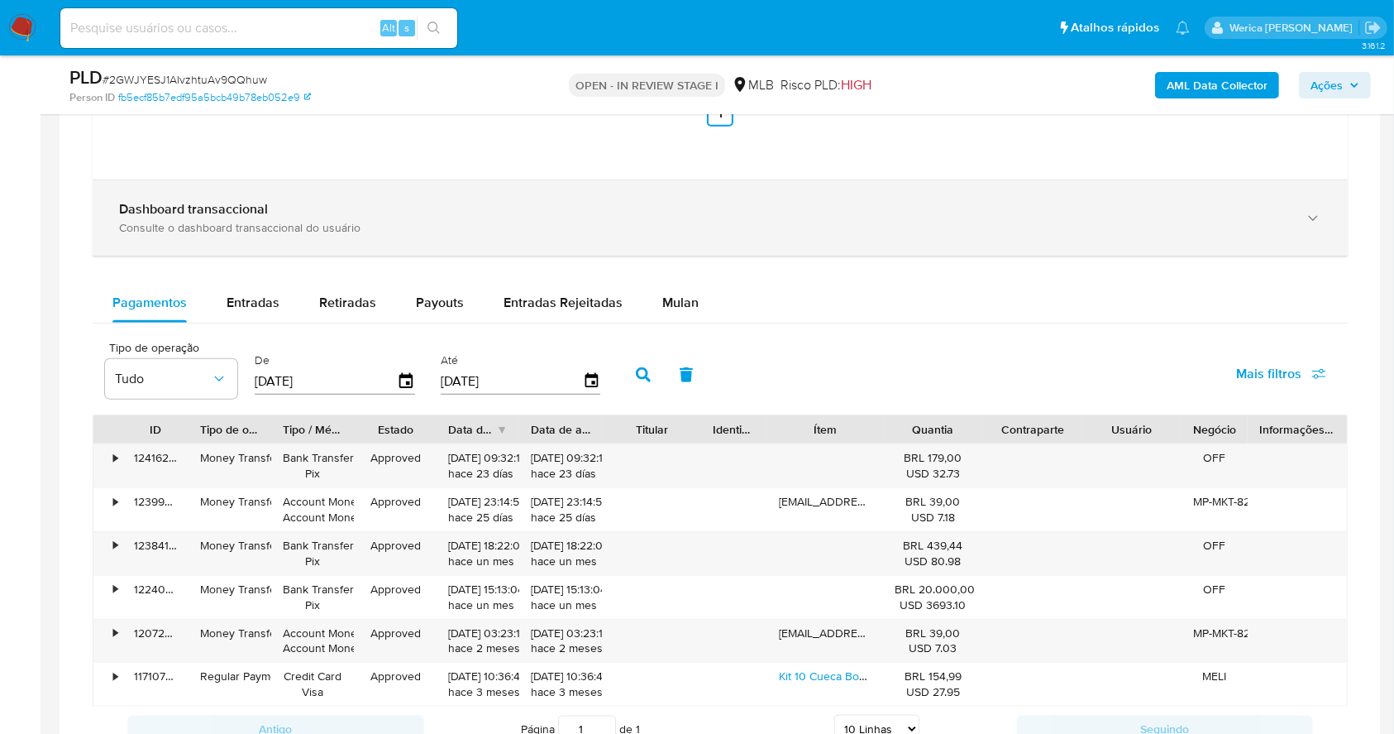
scroll to position [1745, 0]
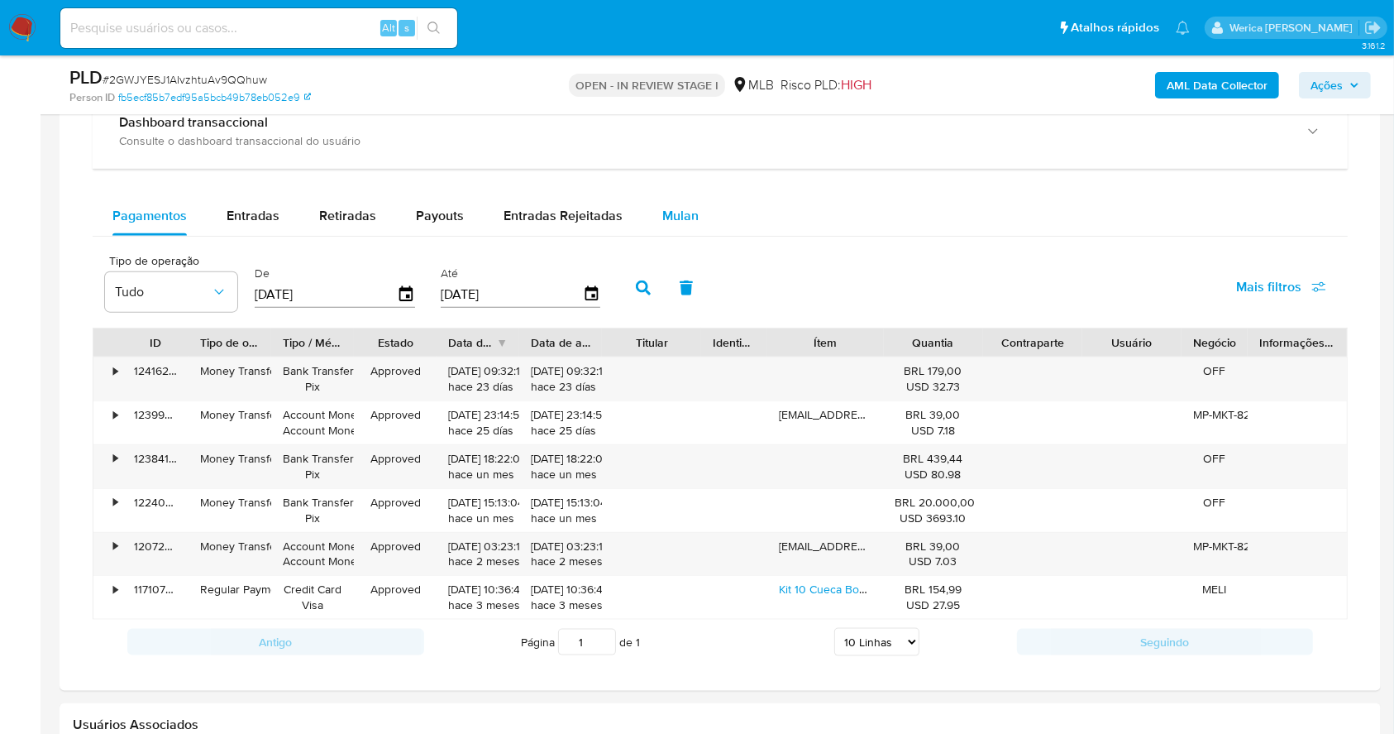
click at [691, 196] on div "Mulan" at bounding box center [680, 216] width 36 height 40
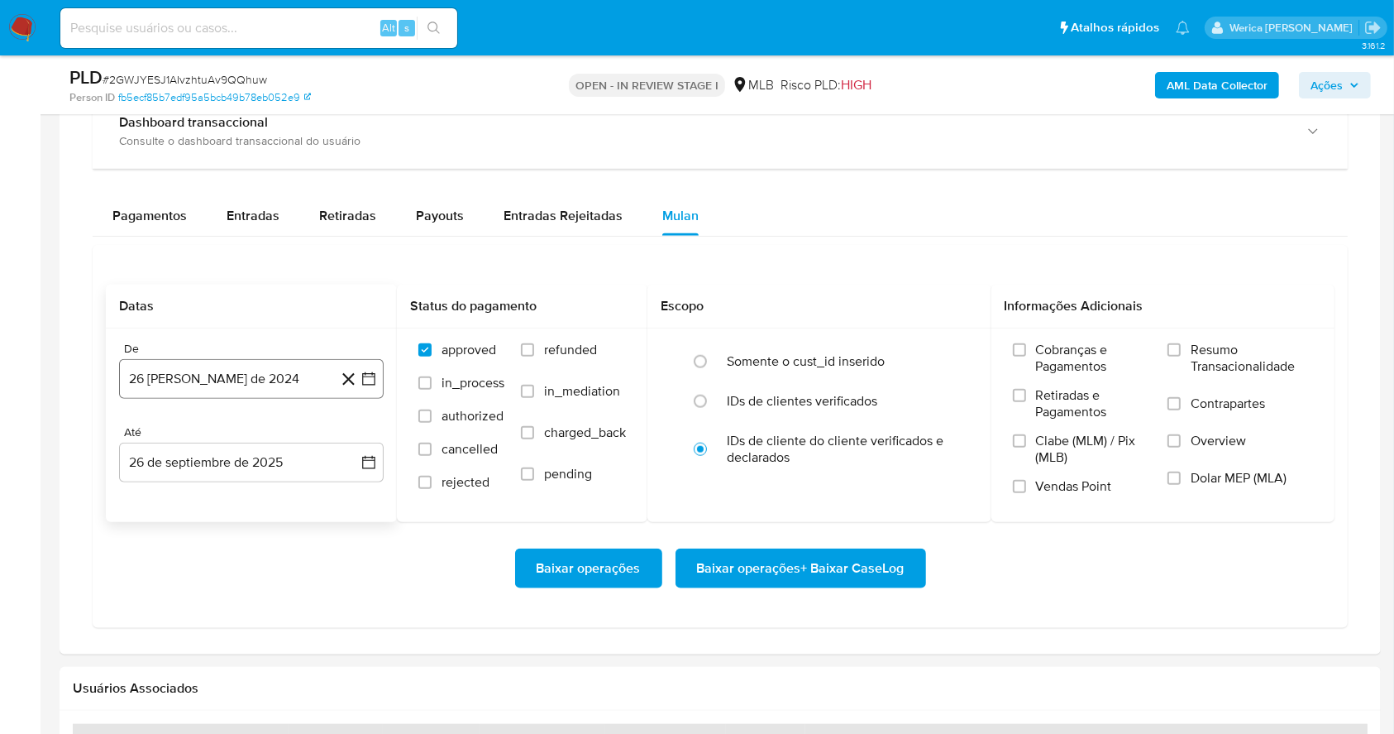
click at [274, 387] on button "26 de agosto de 2024" at bounding box center [251, 379] width 265 height 40
click at [271, 448] on div "agosto 2024 agosto 2024 lun lunes mar martes mié miércoles jue jueves vie viern…" at bounding box center [251, 537] width 225 height 217
click at [265, 440] on span "agosto 2024" at bounding box center [243, 439] width 75 height 17
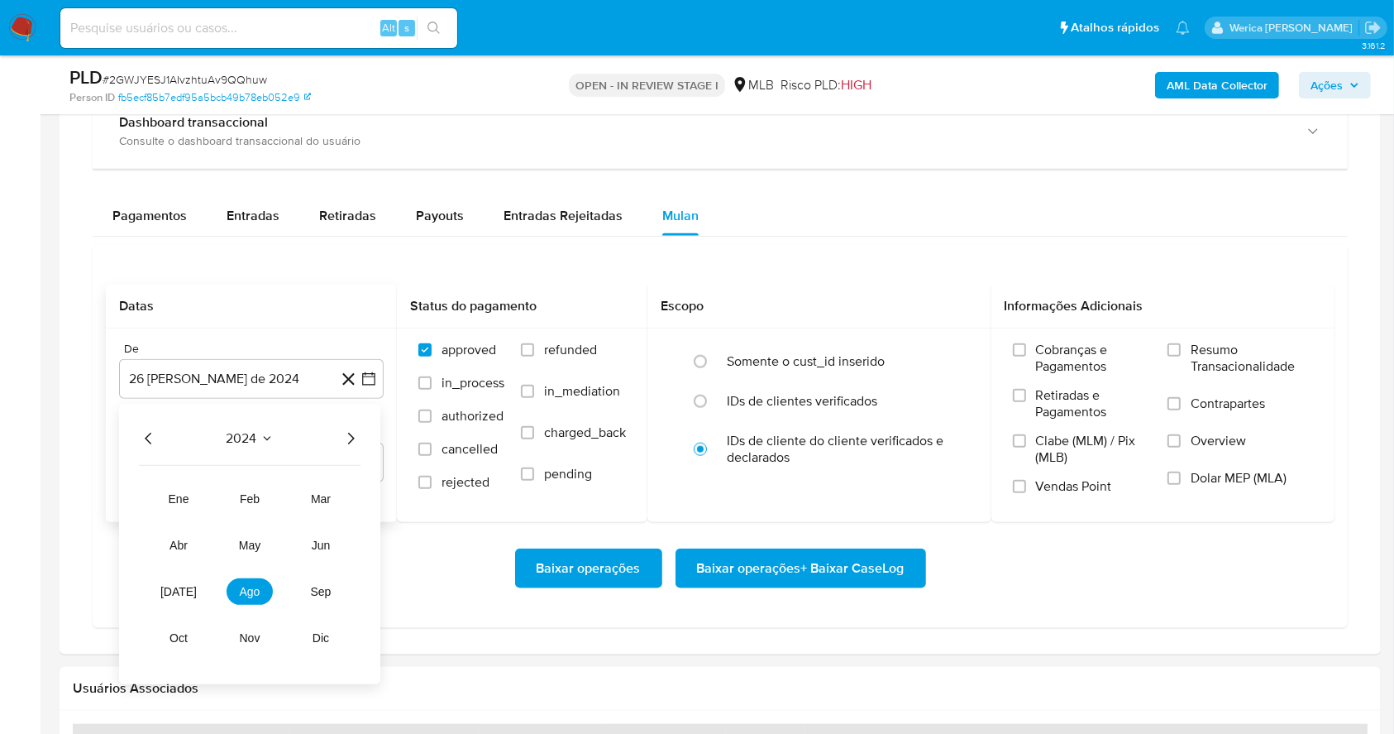
click at [354, 433] on icon "Año siguiente" at bounding box center [351, 439] width 20 height 20
click at [260, 594] on button "ago" at bounding box center [250, 592] width 46 height 26
click at [287, 497] on button "1" at bounding box center [284, 500] width 26 height 26
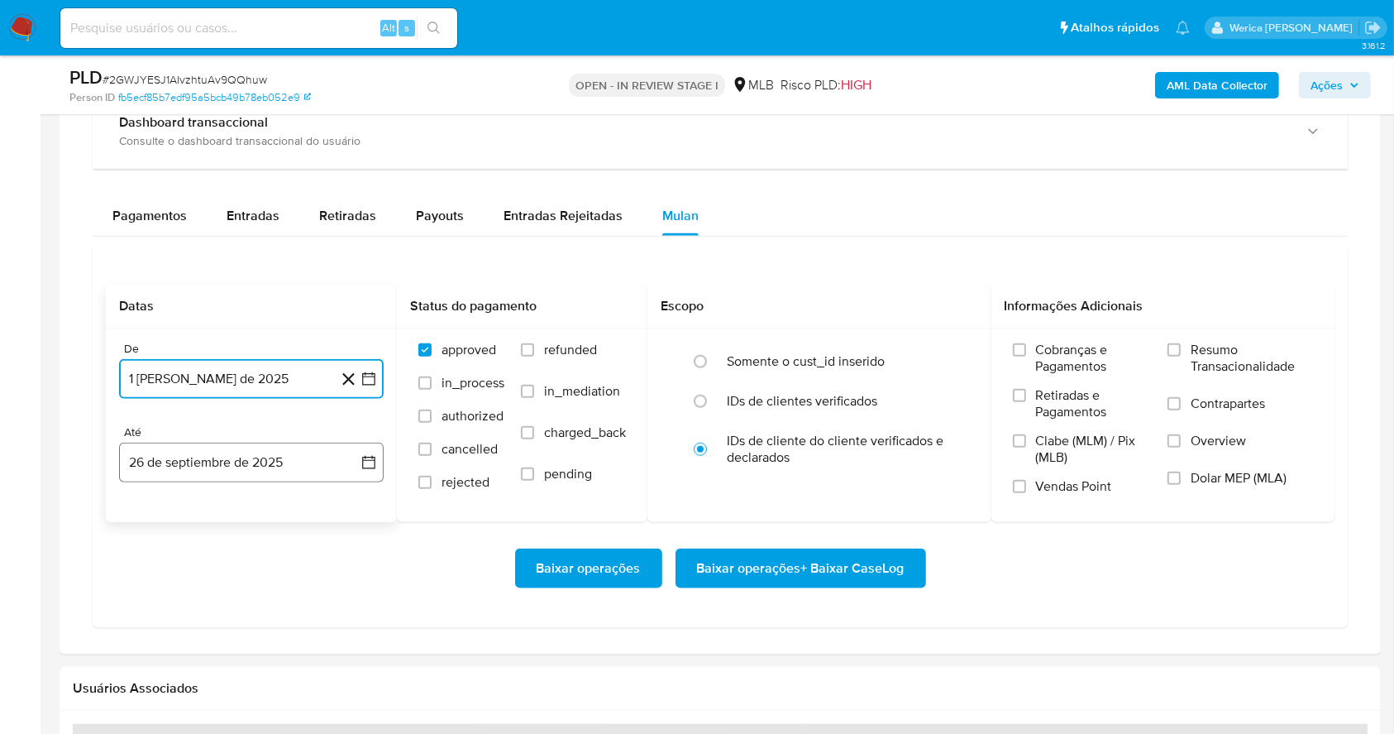
click at [291, 447] on button "26 de septiembre de 2025" at bounding box center [251, 462] width 265 height 40
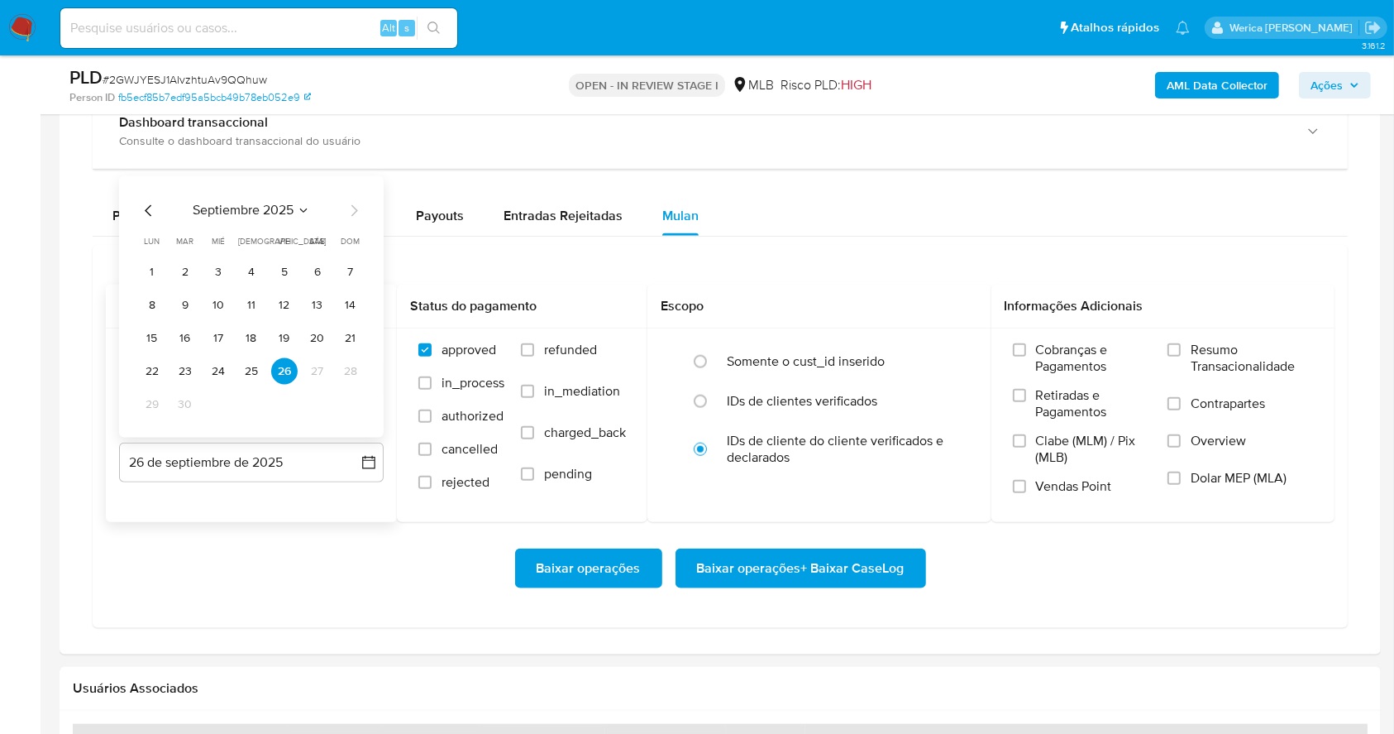
click at [146, 196] on div "septiembre 2025 septiembre 2025 lun lunes mar martes mié miércoles jue jueves v…" at bounding box center [251, 306] width 265 height 261
click at [151, 215] on icon "Mes anterior" at bounding box center [148, 211] width 7 height 12
click at [363, 399] on td "31" at bounding box center [350, 404] width 26 height 26
click at [360, 408] on button "31" at bounding box center [350, 404] width 26 height 26
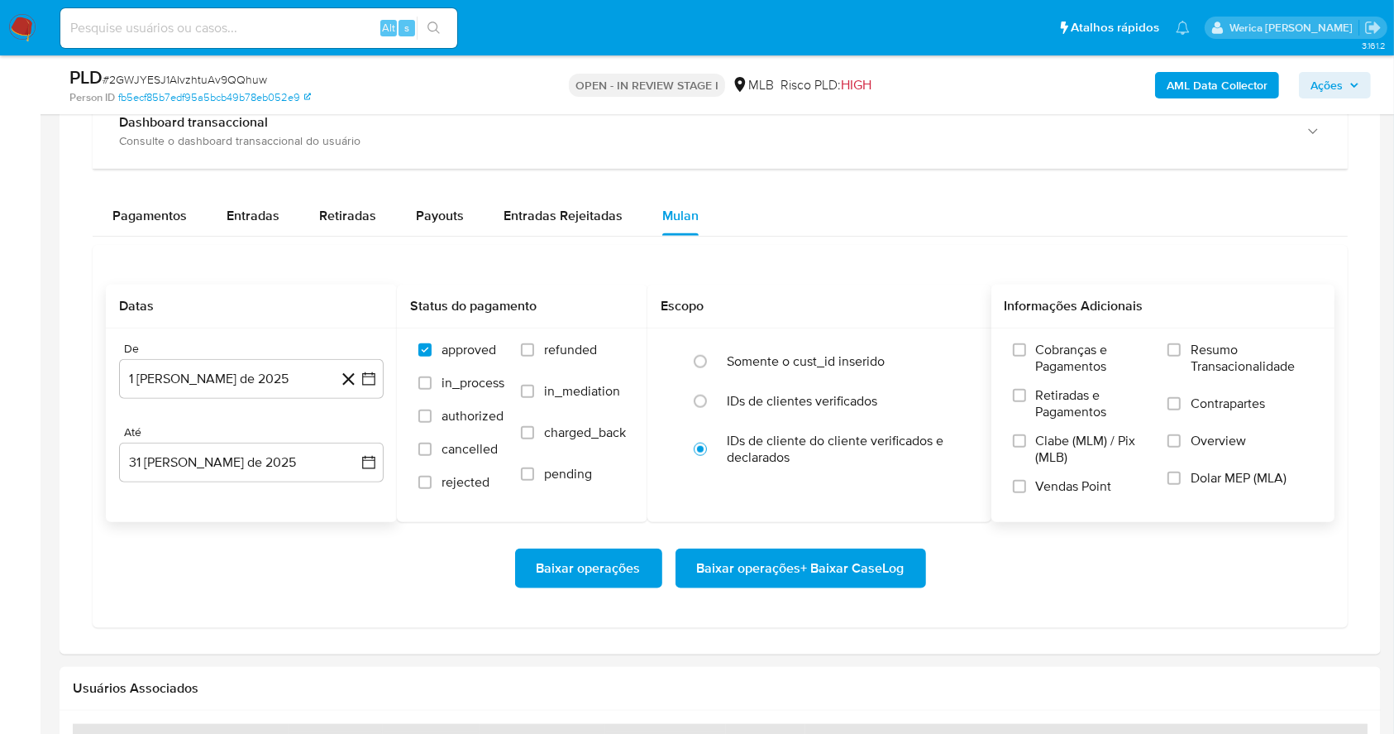
click at [1230, 384] on label "Resumo Transacionalidade" at bounding box center [1241, 369] width 146 height 54
click at [1181, 356] on input "Resumo Transacionalidade" at bounding box center [1174, 349] width 13 height 13
click at [1142, 382] on label "Cobranças e Pagamentos" at bounding box center [1082, 364] width 139 height 45
click at [1026, 356] on input "Cobranças e Pagamentos" at bounding box center [1019, 349] width 13 height 13
click at [1170, 420] on label "Contrapartes" at bounding box center [1241, 413] width 146 height 37
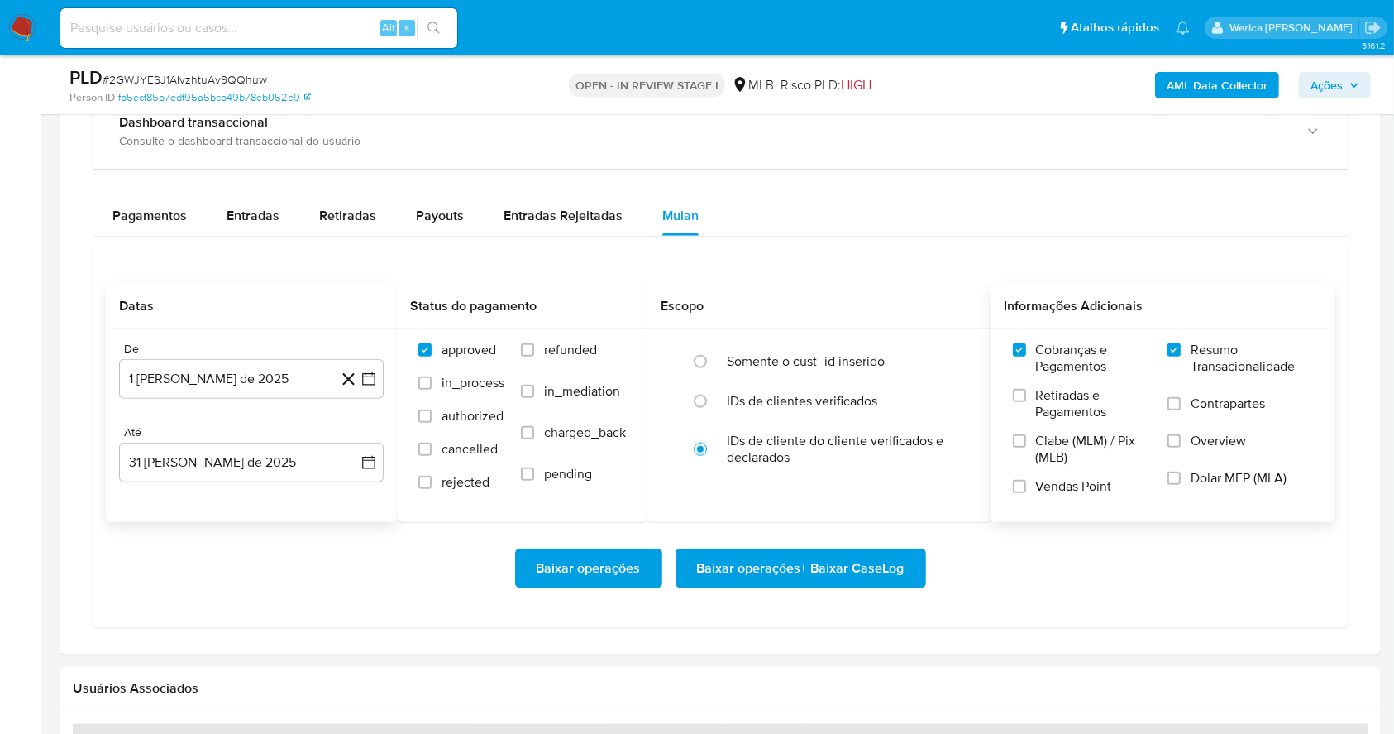
click at [1170, 410] on input "Contrapartes" at bounding box center [1174, 403] width 13 height 13
click at [1180, 445] on input "Overview" at bounding box center [1174, 440] width 13 height 13
drag, startPoint x: 1181, startPoint y: 471, endPoint x: 1164, endPoint y: 474, distance: 16.9
click at [1181, 471] on span at bounding box center [1174, 477] width 13 height 13
click at [1181, 471] on input "Dolar MEP (MLA)" at bounding box center [1174, 477] width 13 height 13
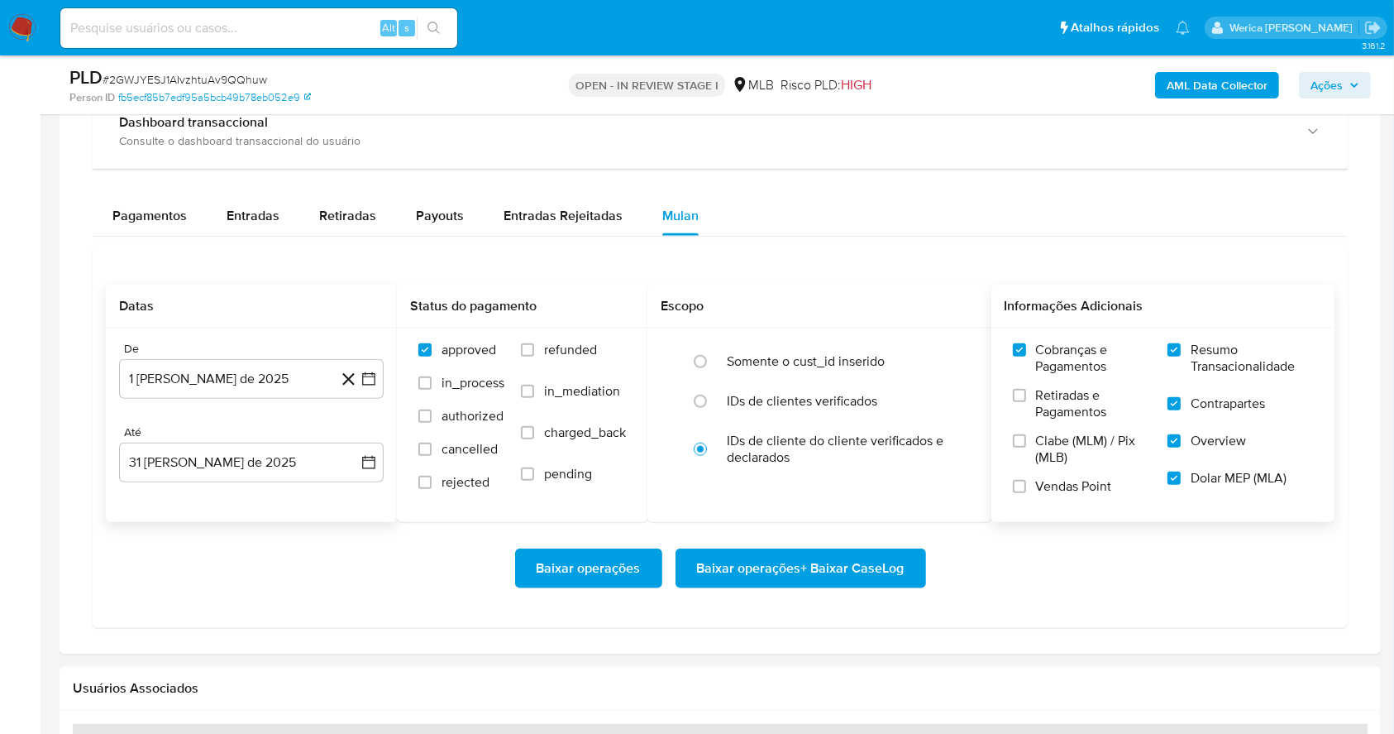
click at [1070, 478] on span "Vendas Point" at bounding box center [1074, 486] width 76 height 17
click at [1026, 480] on input "Vendas Point" at bounding box center [1019, 486] width 13 height 13
click at [1045, 447] on span "Clabe (MLM) / Pix (MLB)" at bounding box center [1094, 448] width 116 height 33
click at [1026, 447] on input "Clabe (MLM) / Pix (MLB)" at bounding box center [1019, 440] width 13 height 13
click at [1045, 402] on span "Retiradas e Pagamentos" at bounding box center [1094, 403] width 116 height 33
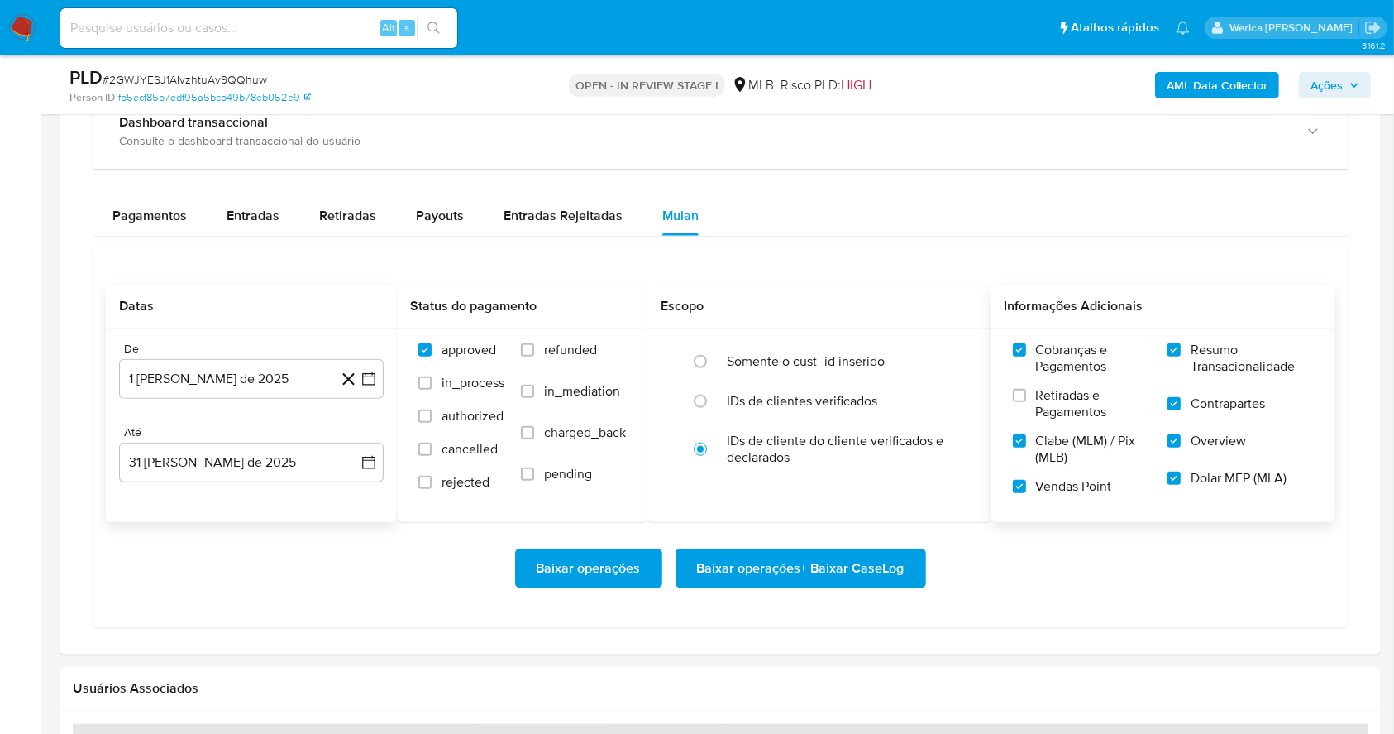
click at [1026, 402] on input "Retiradas e Pagamentos" at bounding box center [1019, 395] width 13 height 13
click at [865, 577] on span "Baixar operações + Baixar CaseLog" at bounding box center [801, 568] width 208 height 36
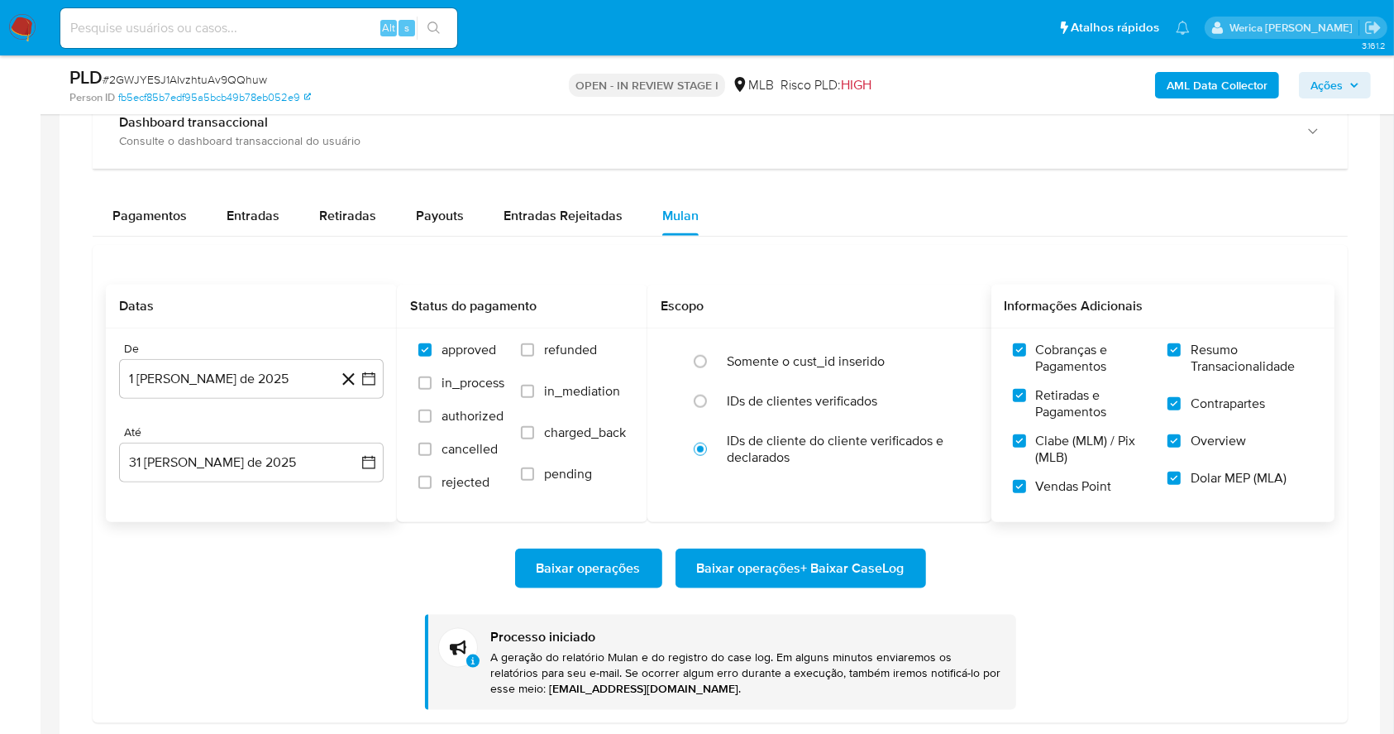
click at [198, 347] on div "De" at bounding box center [251, 349] width 265 height 15
click at [199, 379] on button "1 de agosto de 2025" at bounding box center [251, 379] width 265 height 40
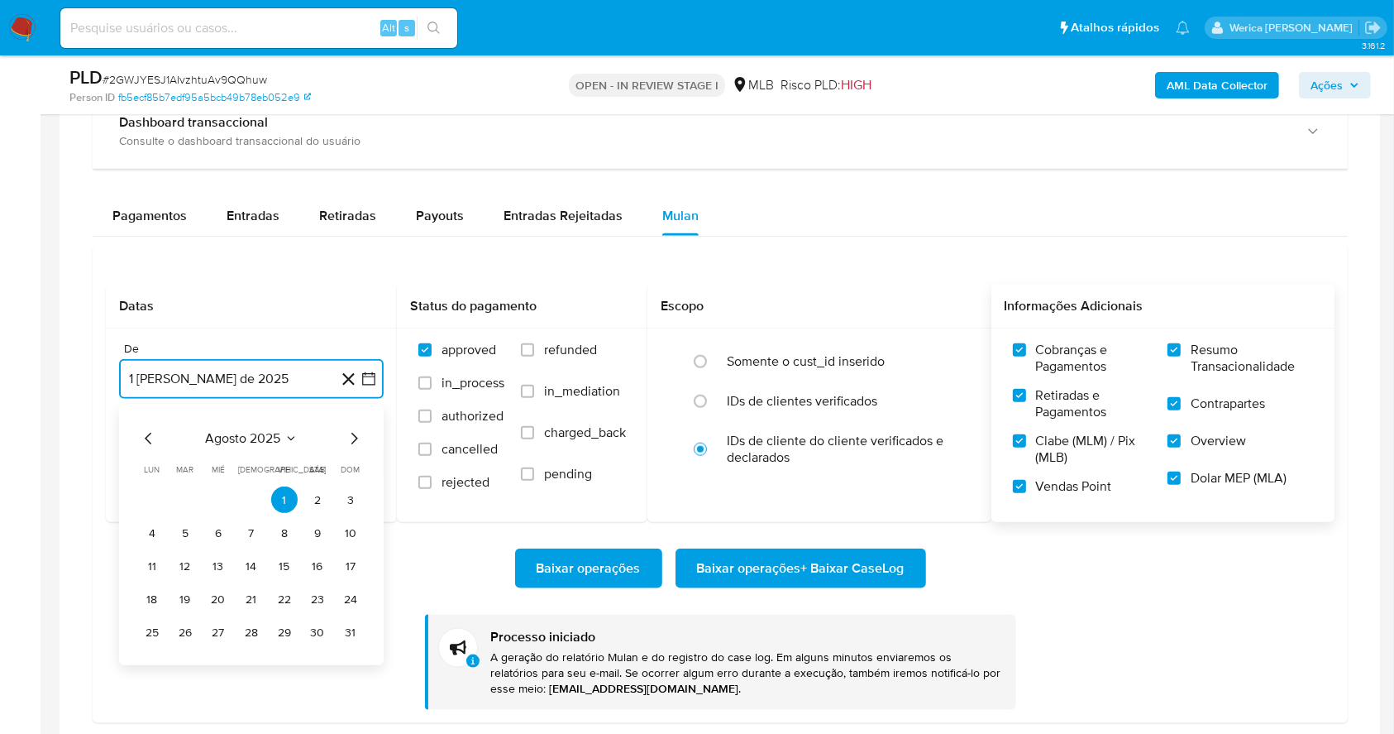
click at [145, 435] on icon "Mes anterior" at bounding box center [149, 439] width 20 height 20
click at [181, 504] on button "1" at bounding box center [185, 500] width 26 height 26
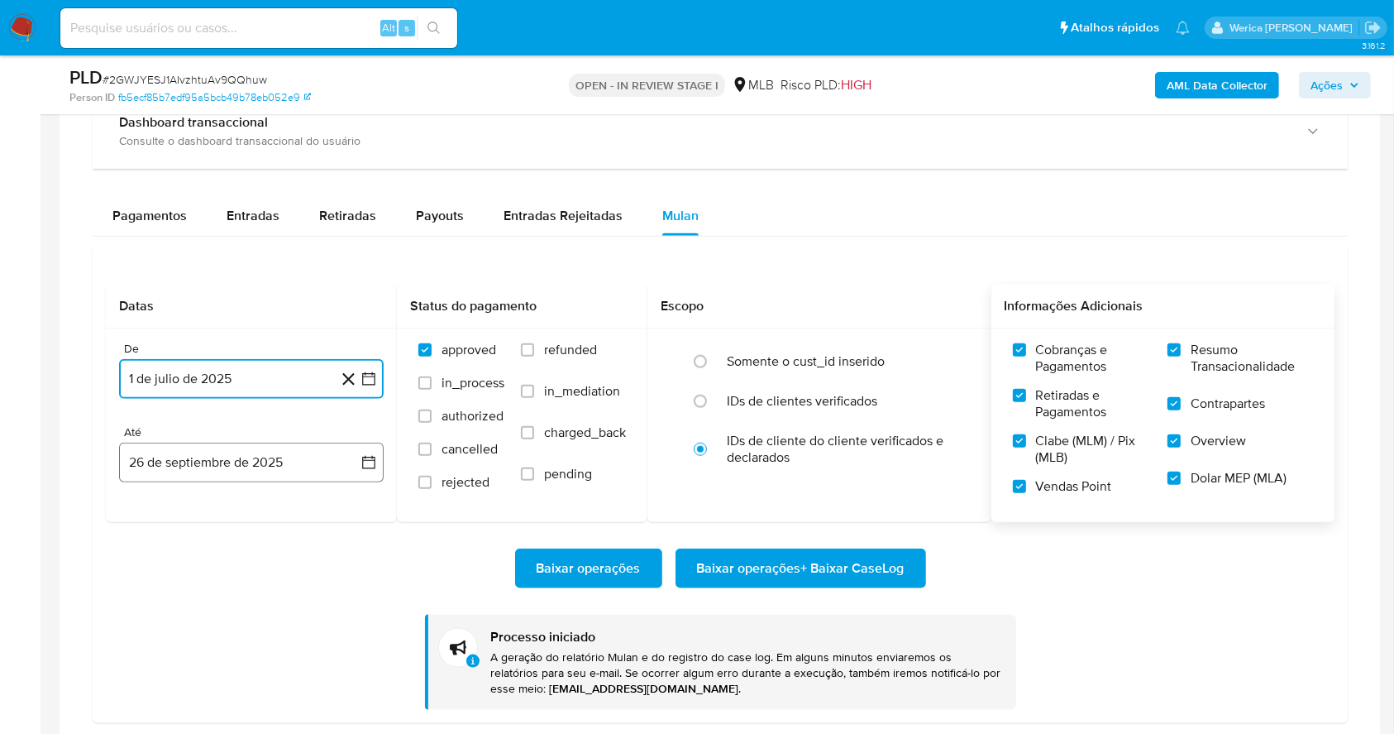
click at [287, 447] on button "26 de septiembre de 2025" at bounding box center [251, 462] width 265 height 40
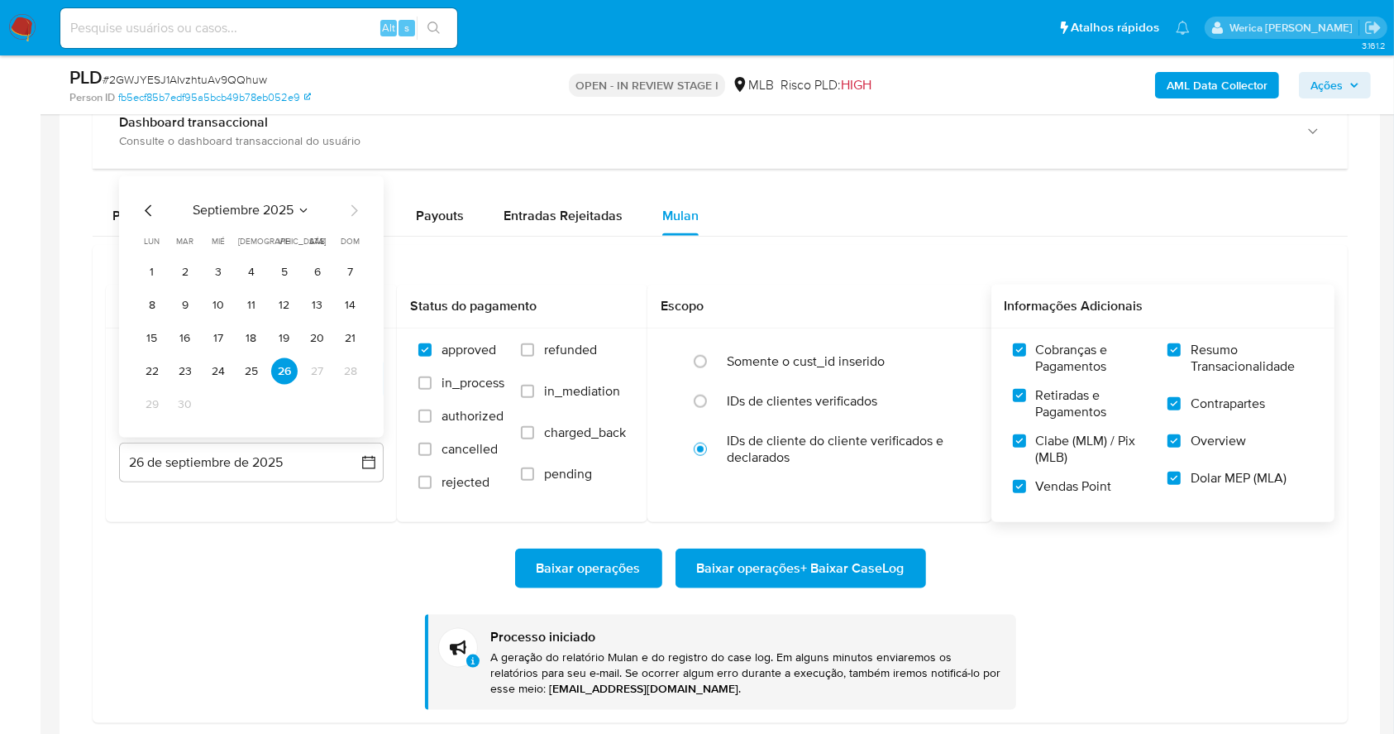
click at [151, 215] on icon "Mes anterior" at bounding box center [148, 211] width 7 height 12
click at [346, 409] on button "31" at bounding box center [350, 404] width 26 height 26
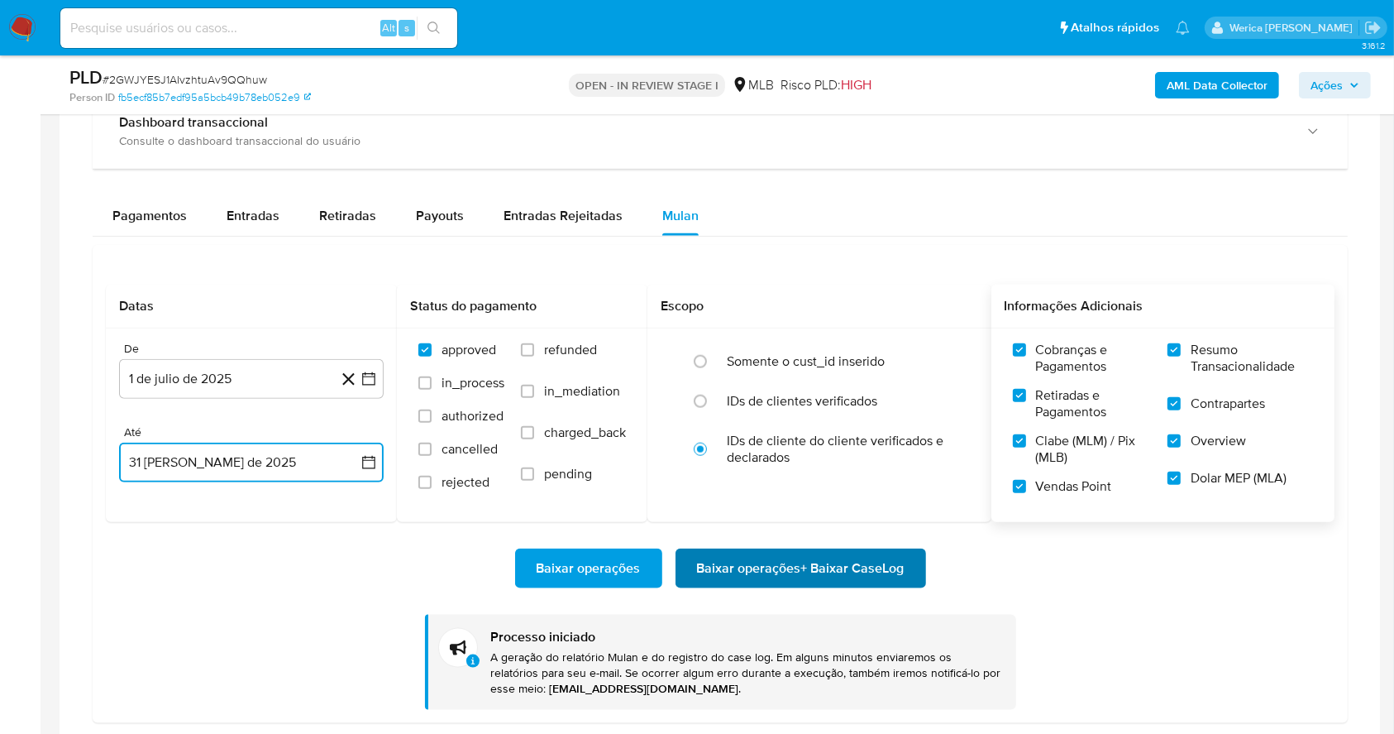
click at [764, 572] on span "Baixar operações + Baixar CaseLog" at bounding box center [801, 568] width 208 height 36
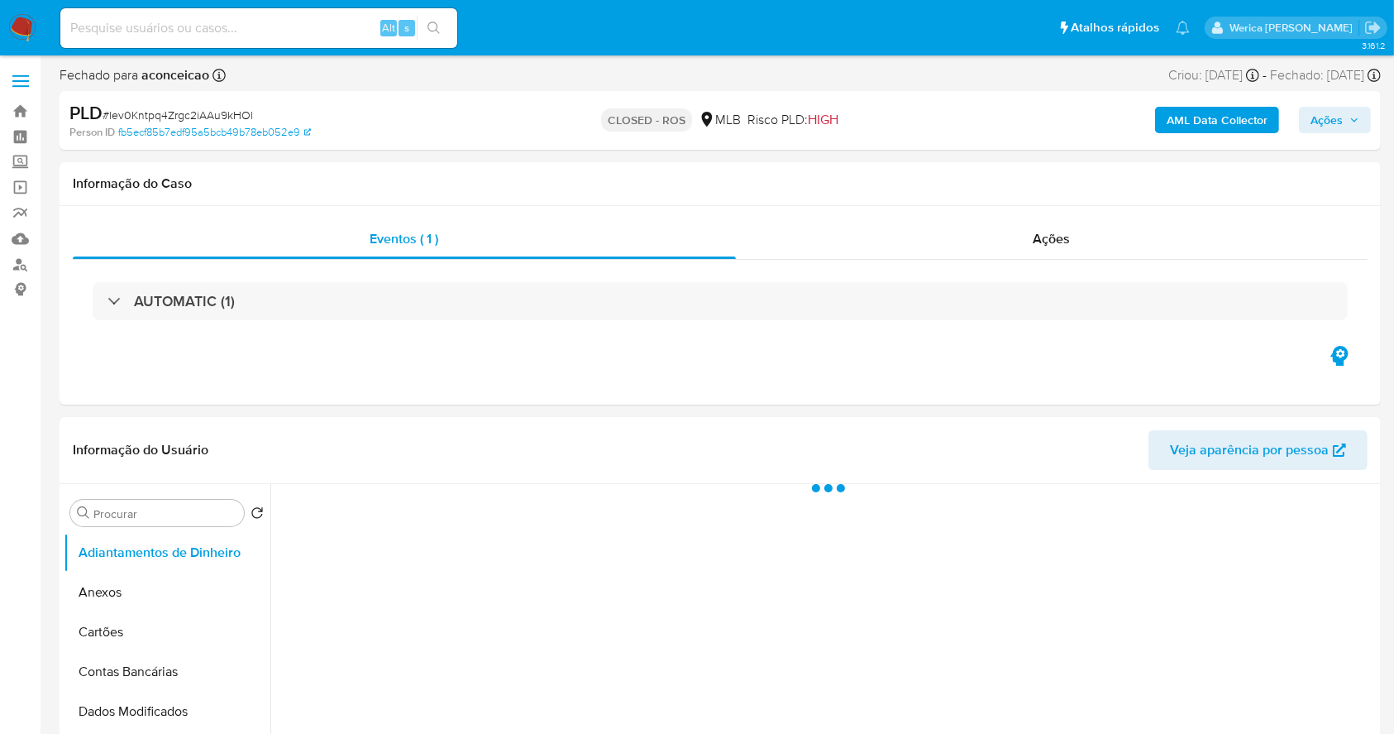
select select "10"
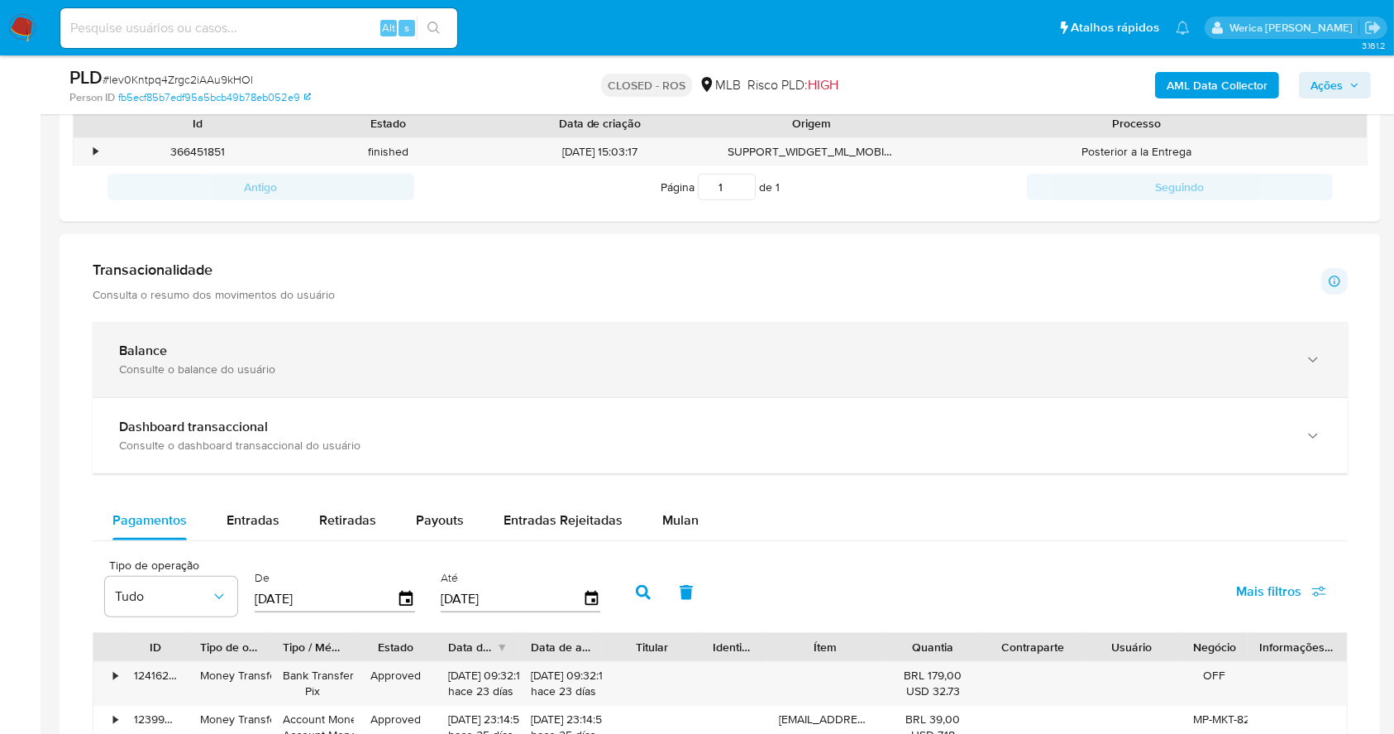
scroll to position [519, 0]
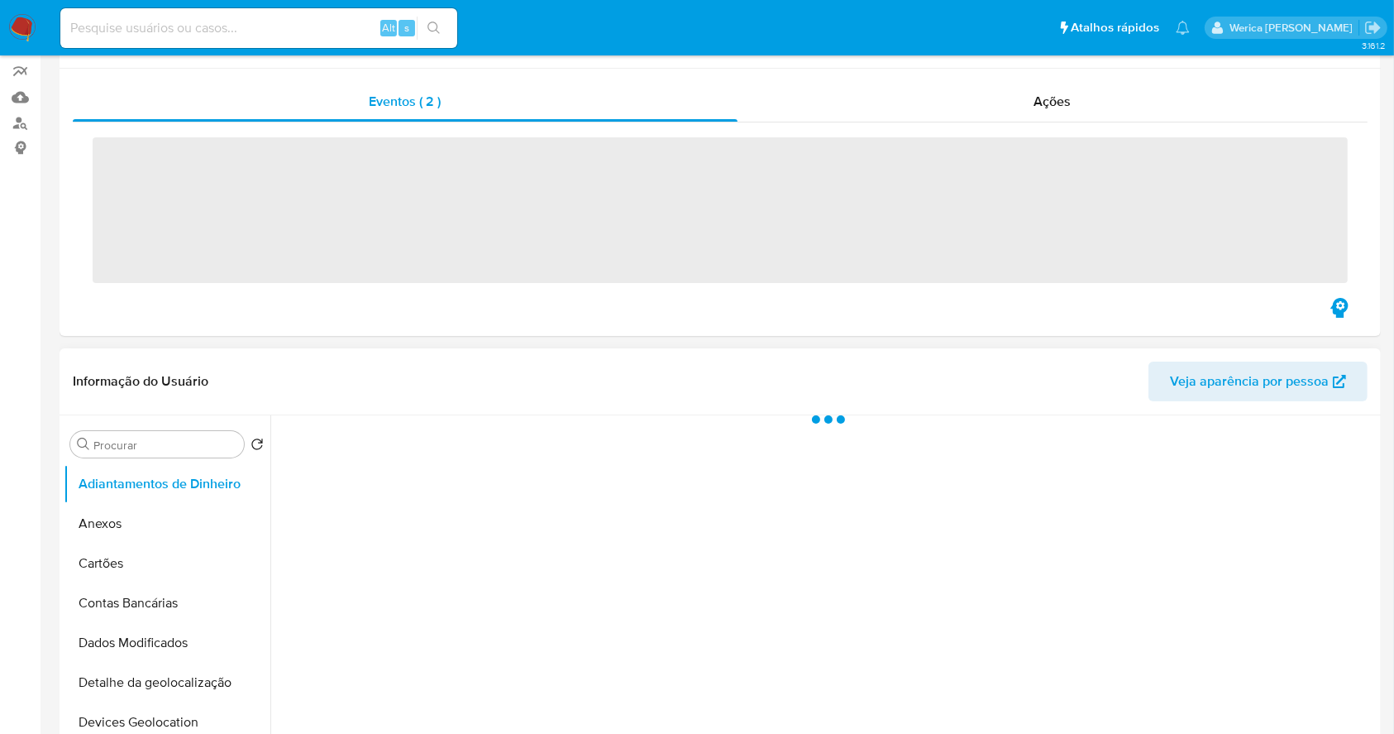
scroll to position [220, 0]
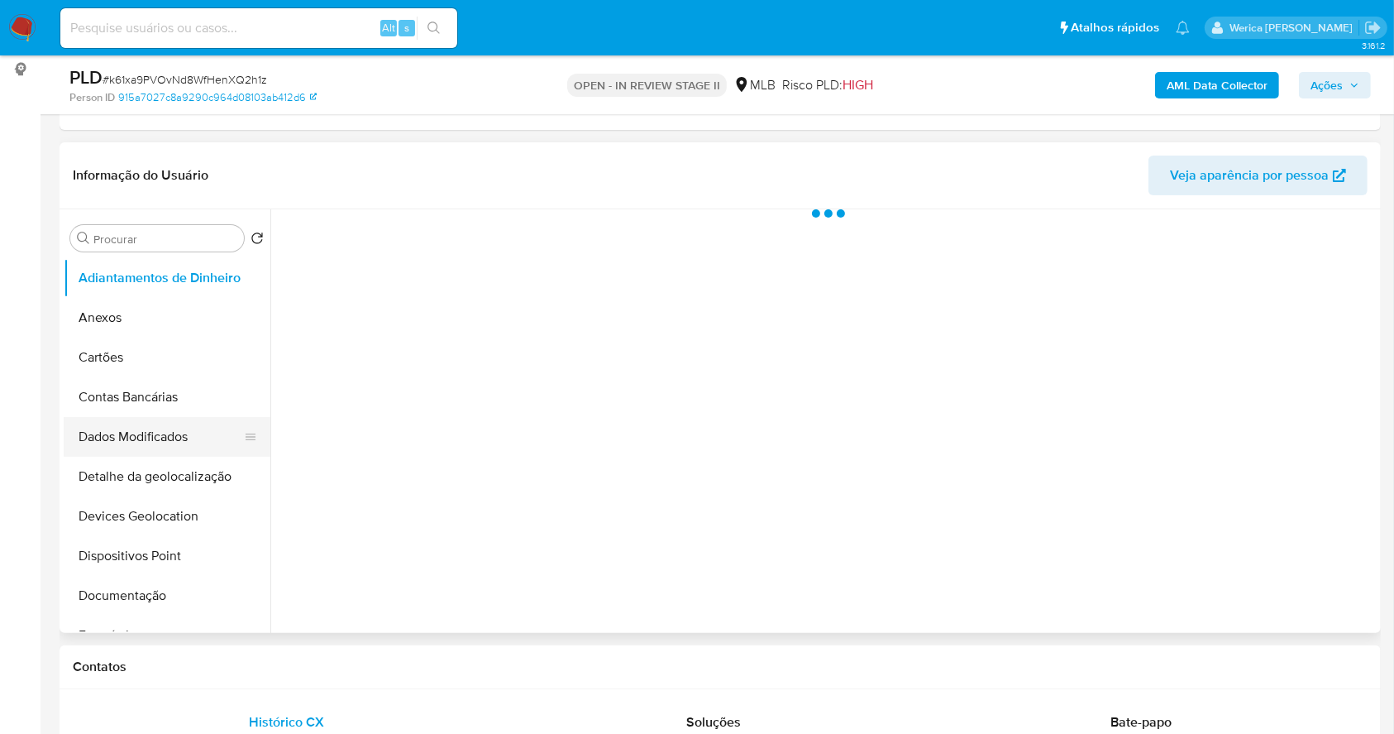
select select "10"
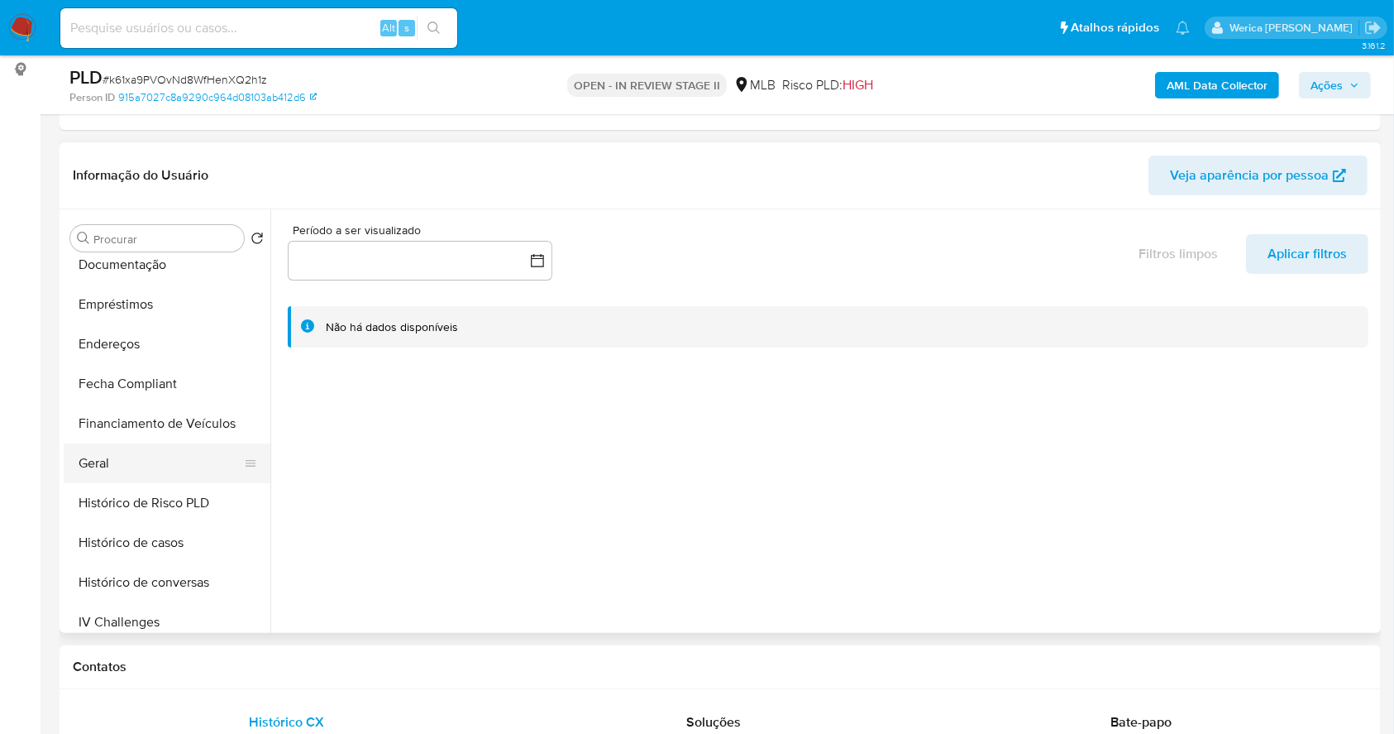
click at [146, 459] on button "Geral" at bounding box center [161, 463] width 194 height 40
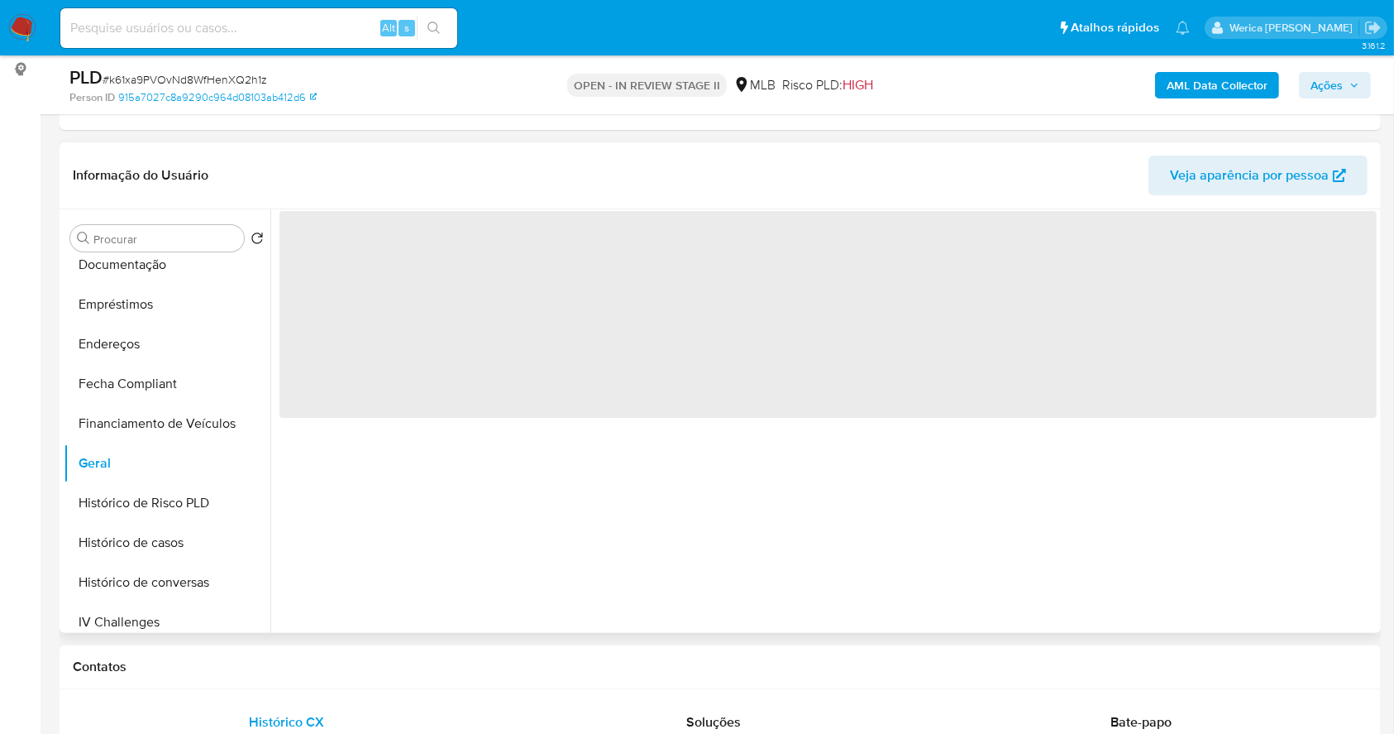
click at [423, 287] on span "‌" at bounding box center [828, 314] width 1097 height 207
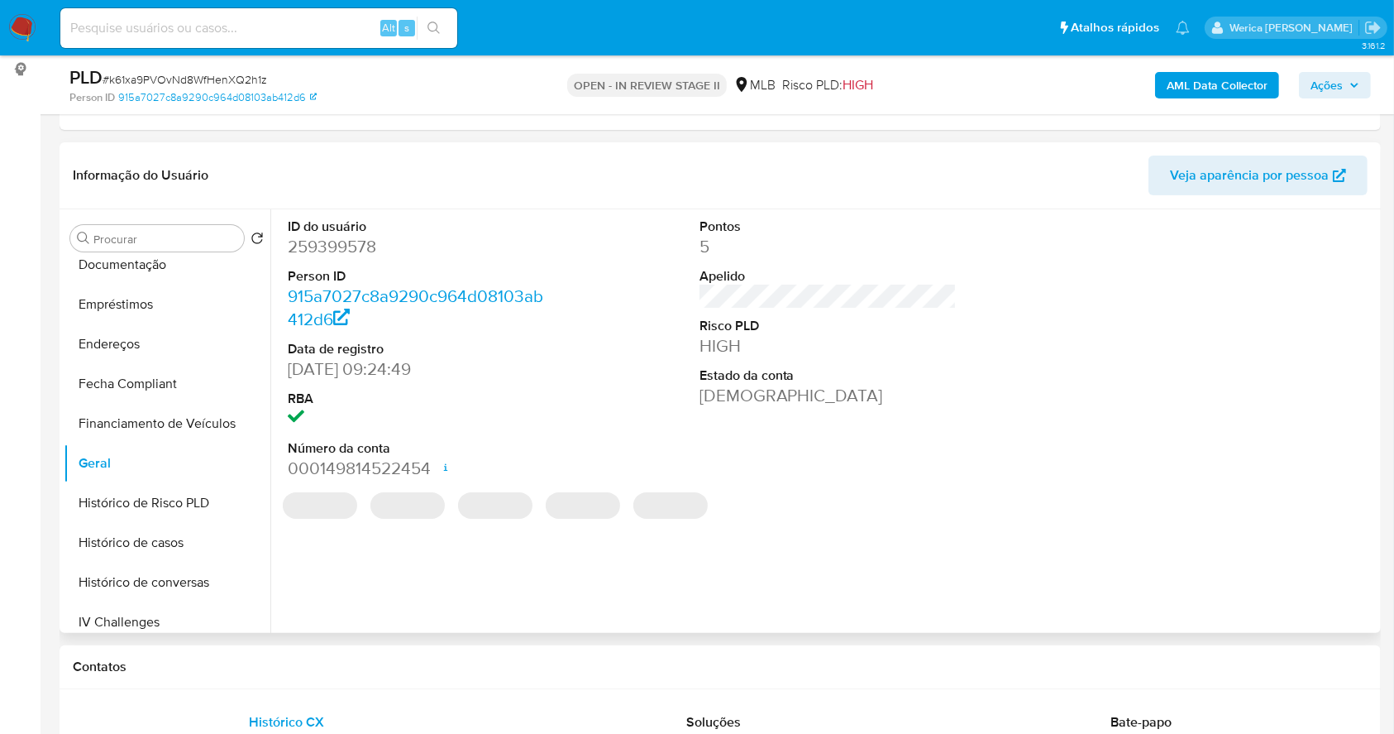
click at [342, 249] on dd "259399578" at bounding box center [417, 246] width 258 height 23
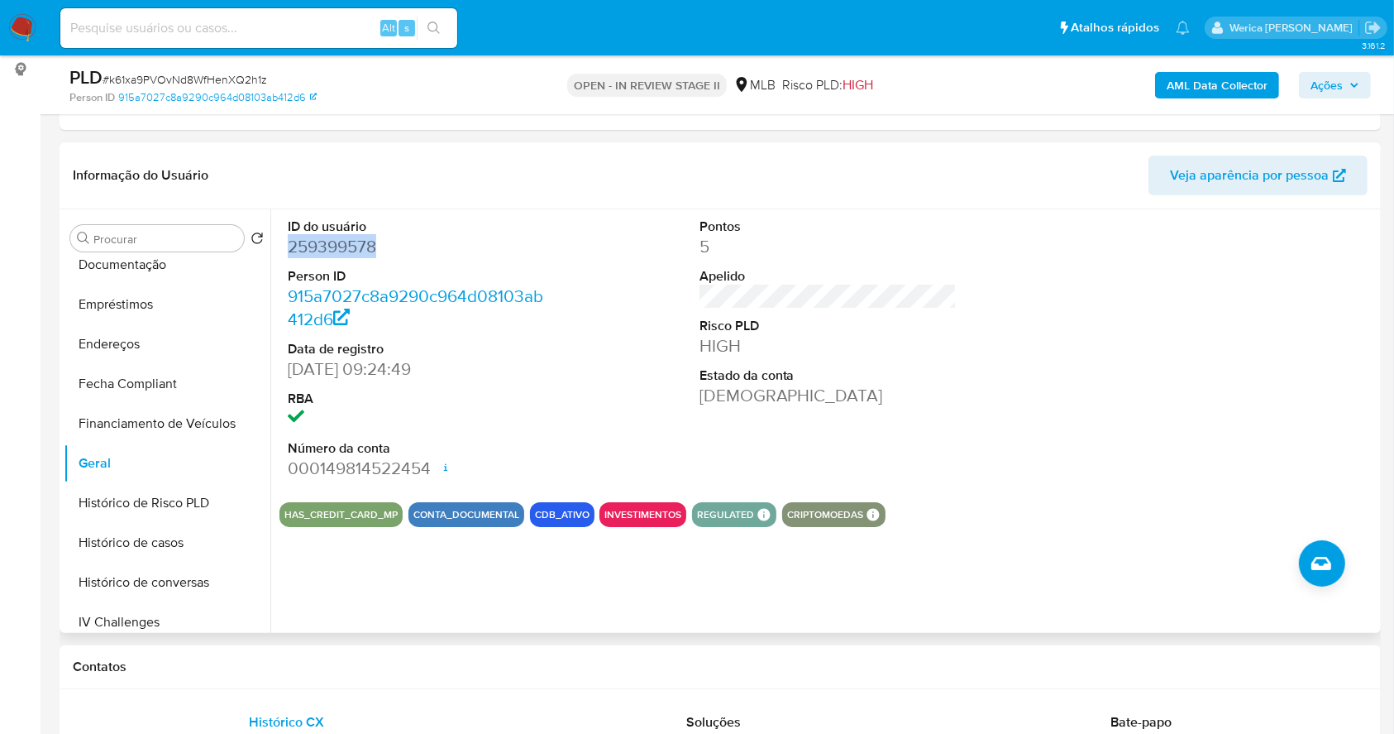
copy dd "259399578"
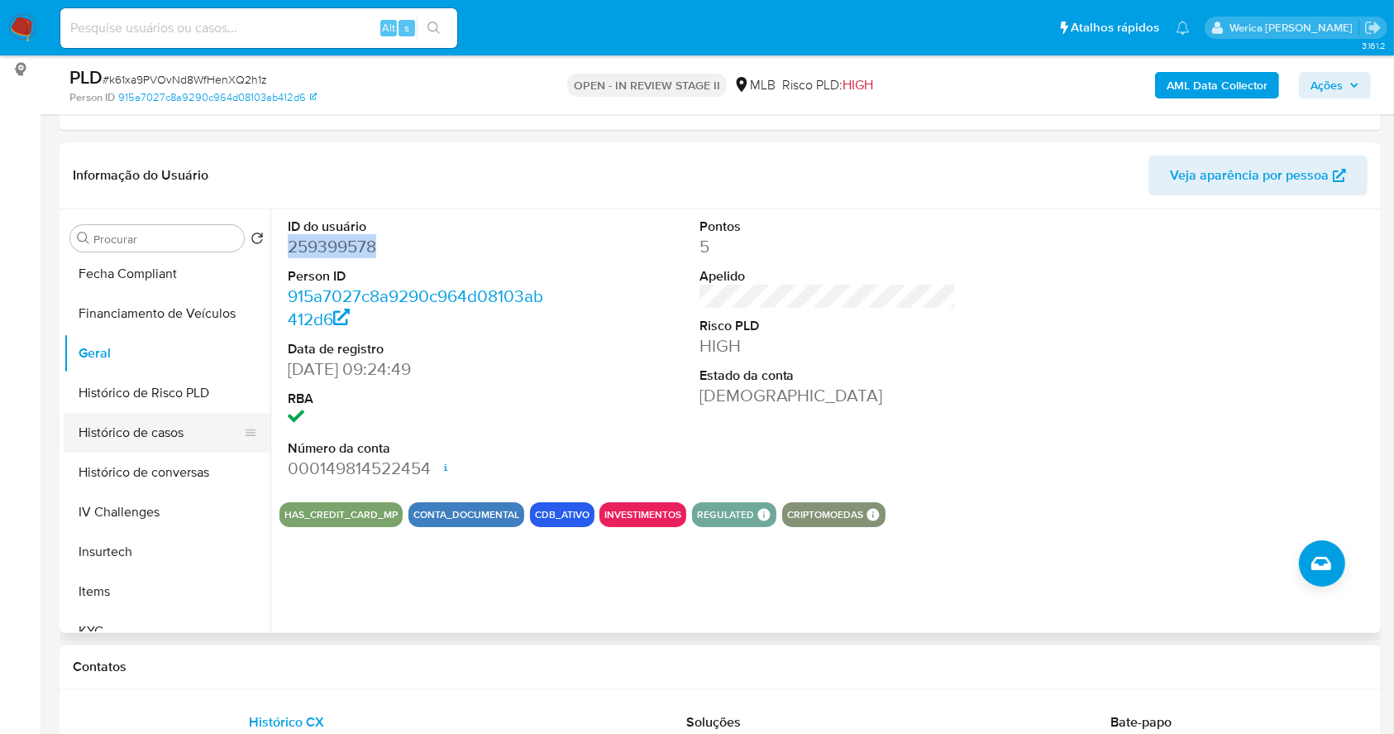
click at [159, 428] on button "Histórico de casos" at bounding box center [161, 433] width 194 height 40
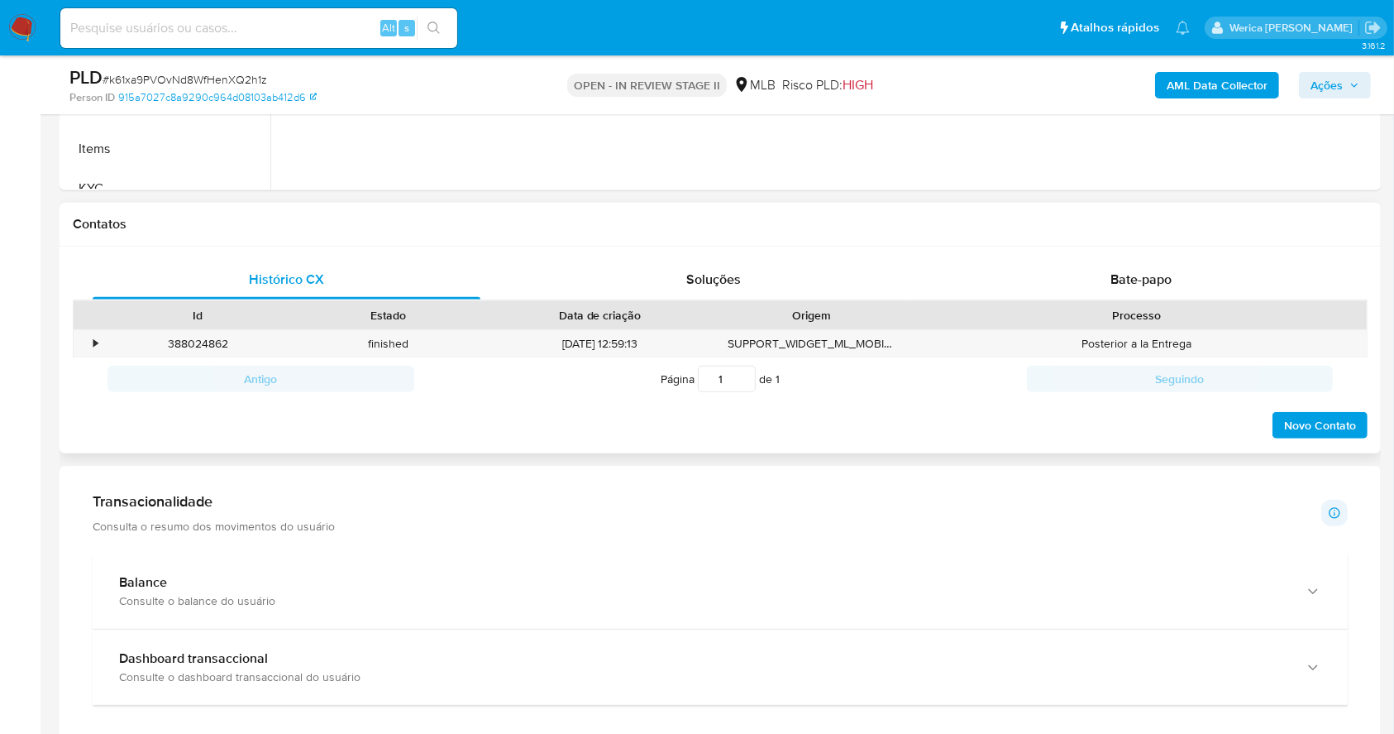
scroll to position [662, 0]
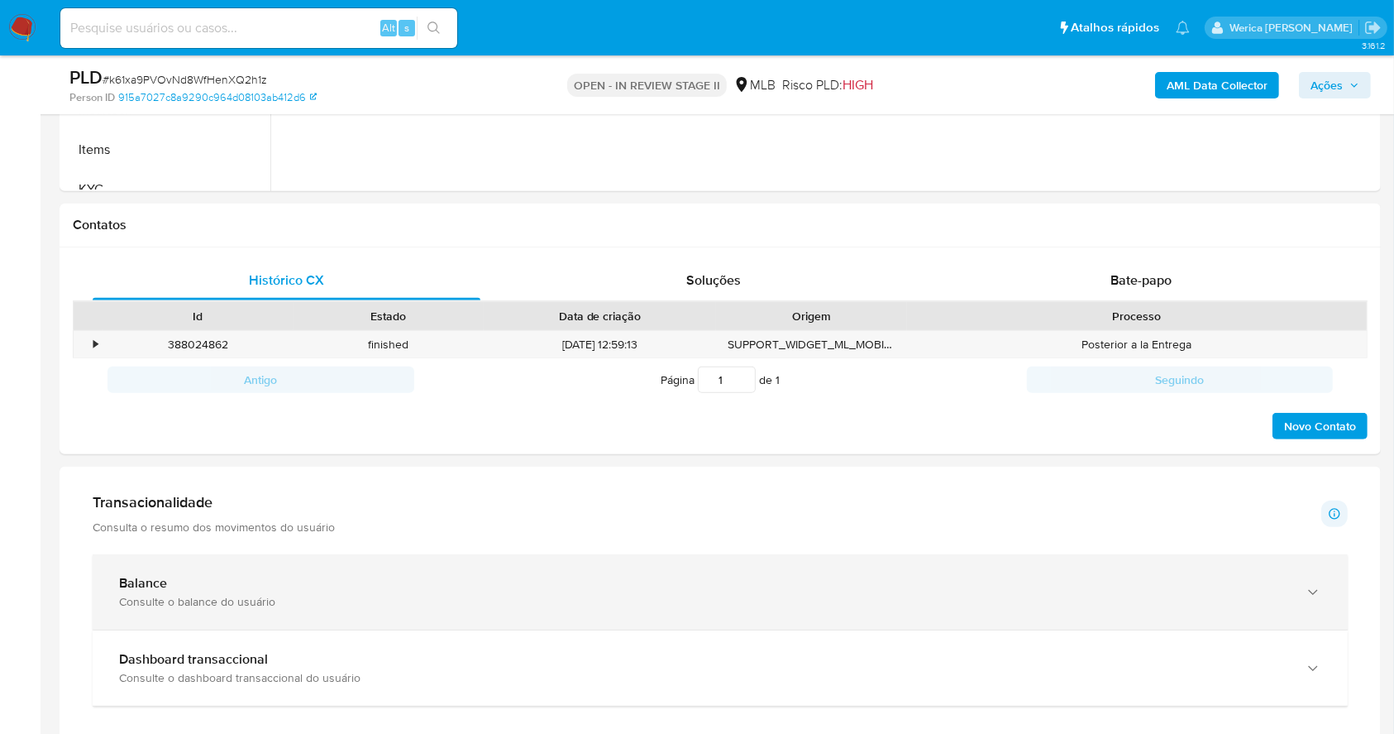
click at [567, 565] on div "Balance Consulte o balance do usuário" at bounding box center [720, 591] width 1255 height 75
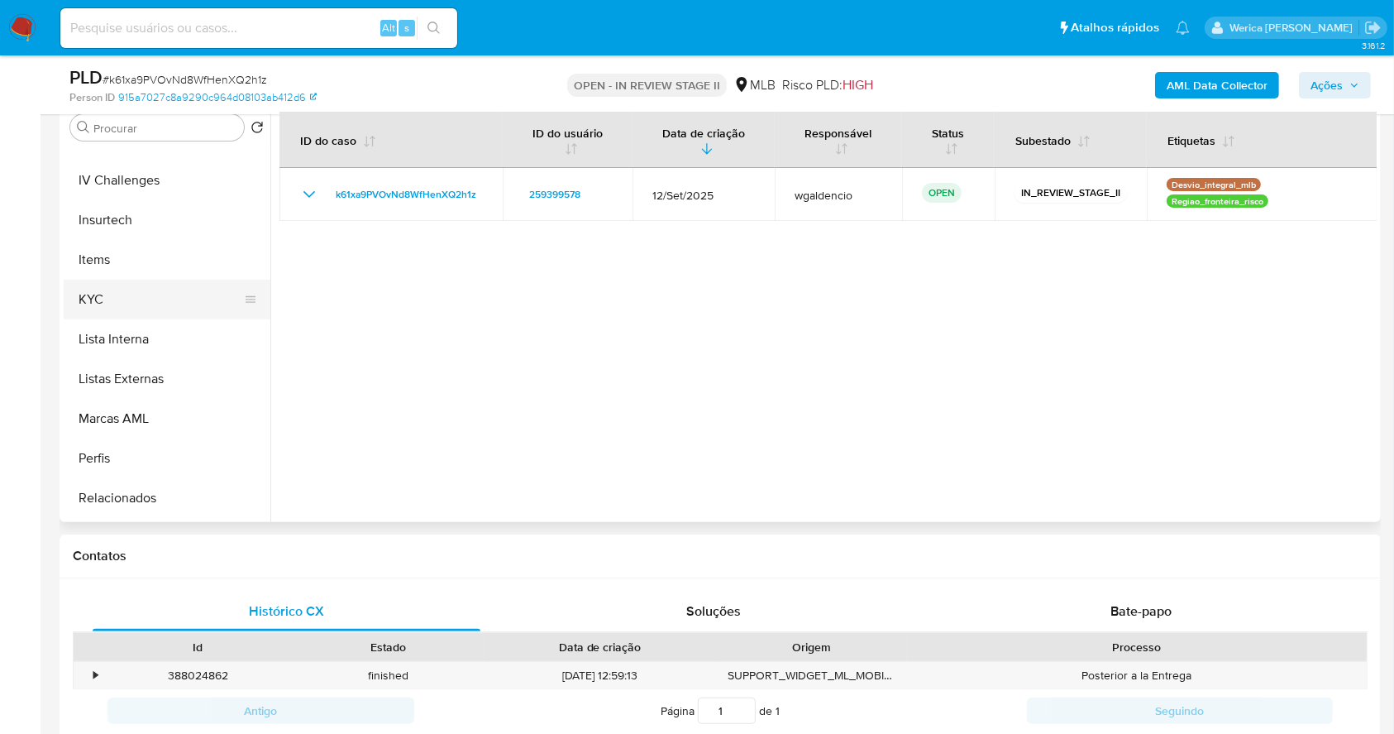
scroll to position [772, 0]
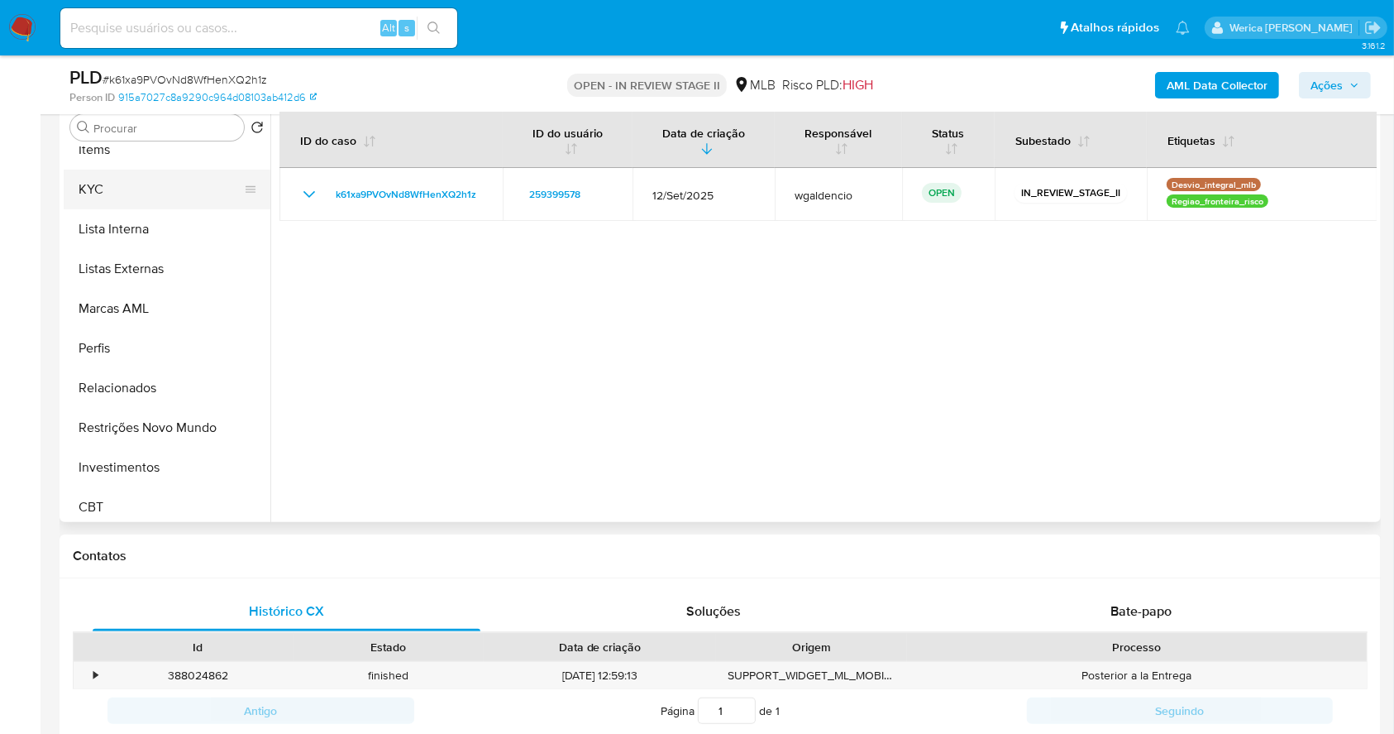
click at [129, 177] on button "KYC" at bounding box center [161, 190] width 194 height 40
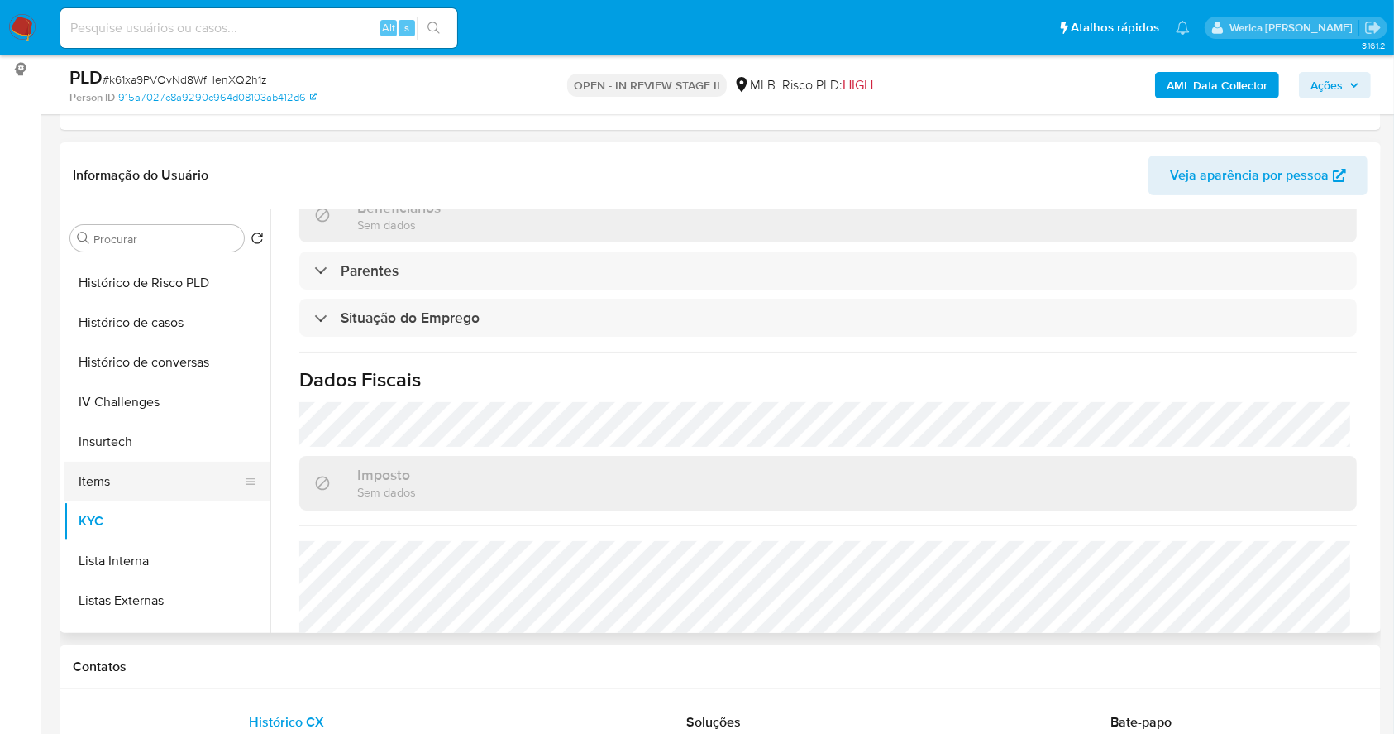
scroll to position [220, 0]
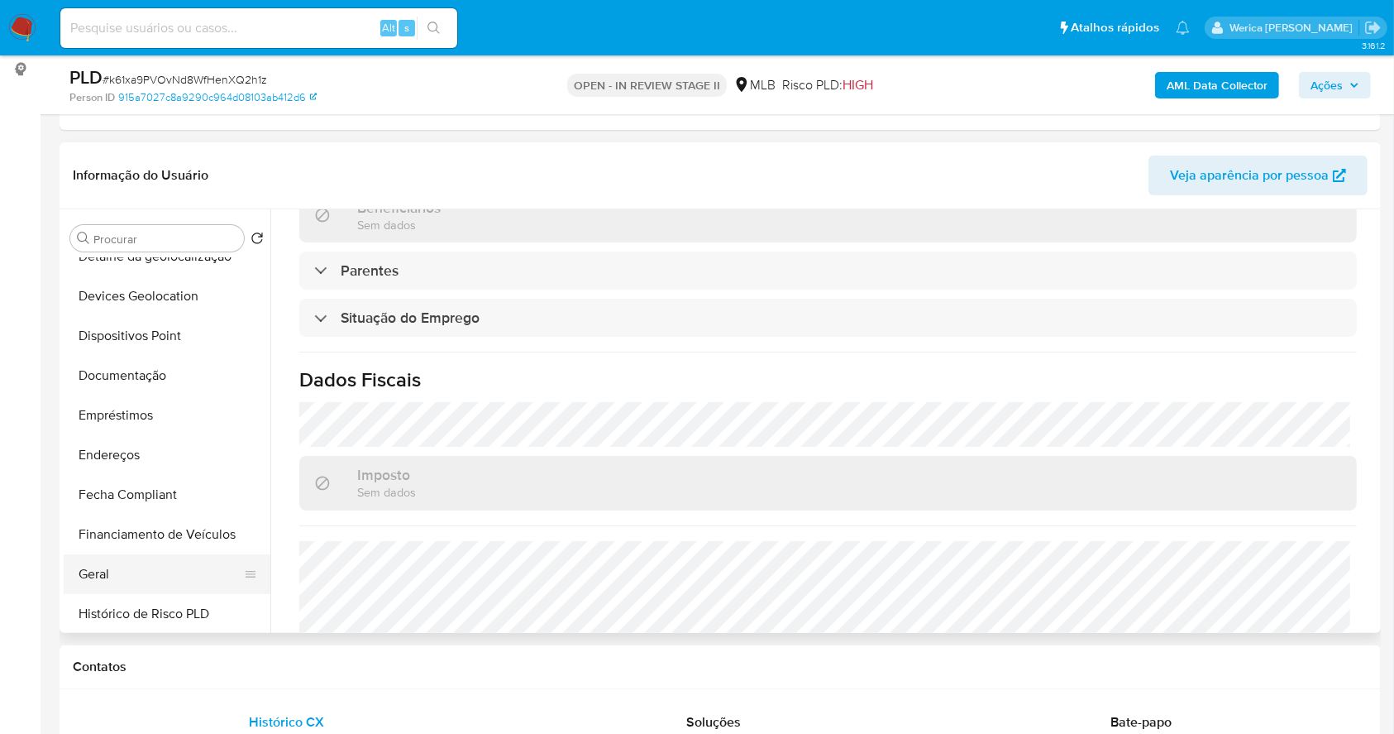
click at [106, 559] on button "Geral" at bounding box center [161, 574] width 194 height 40
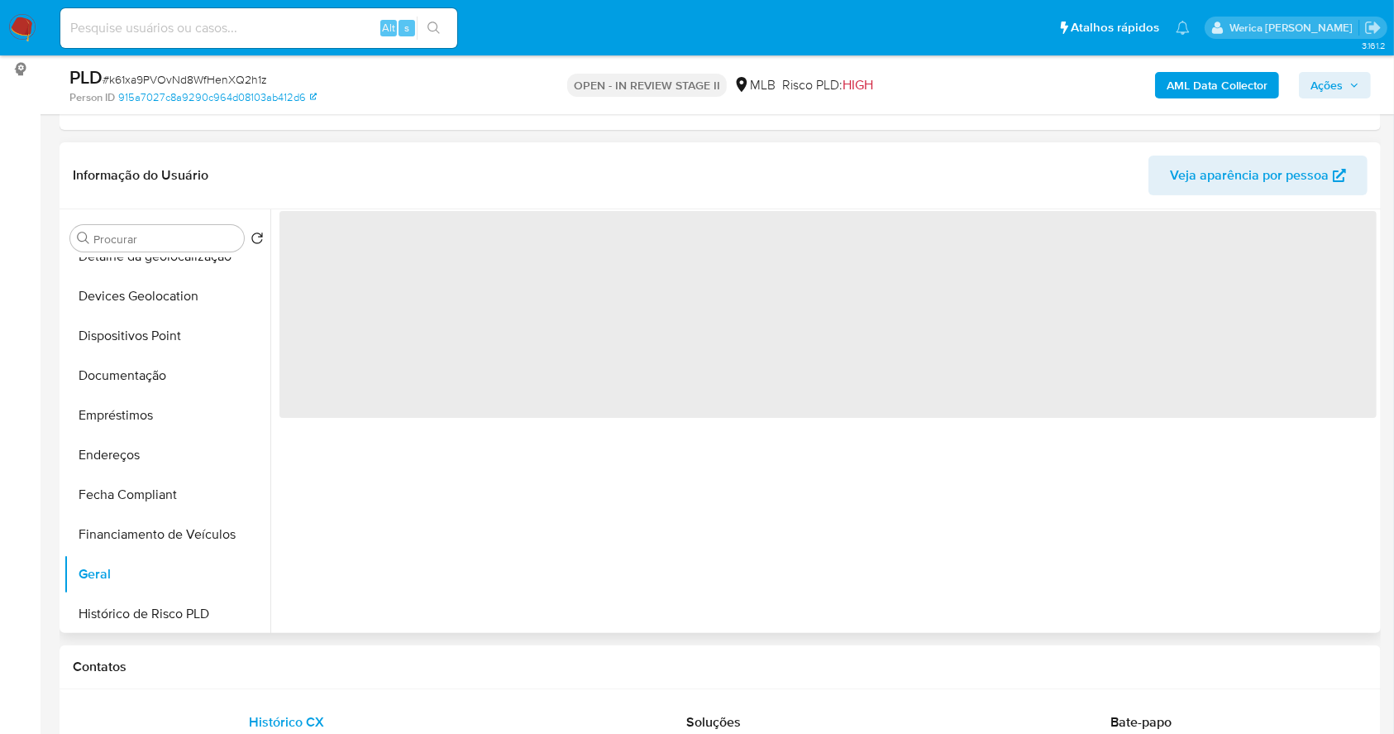
scroll to position [0, 0]
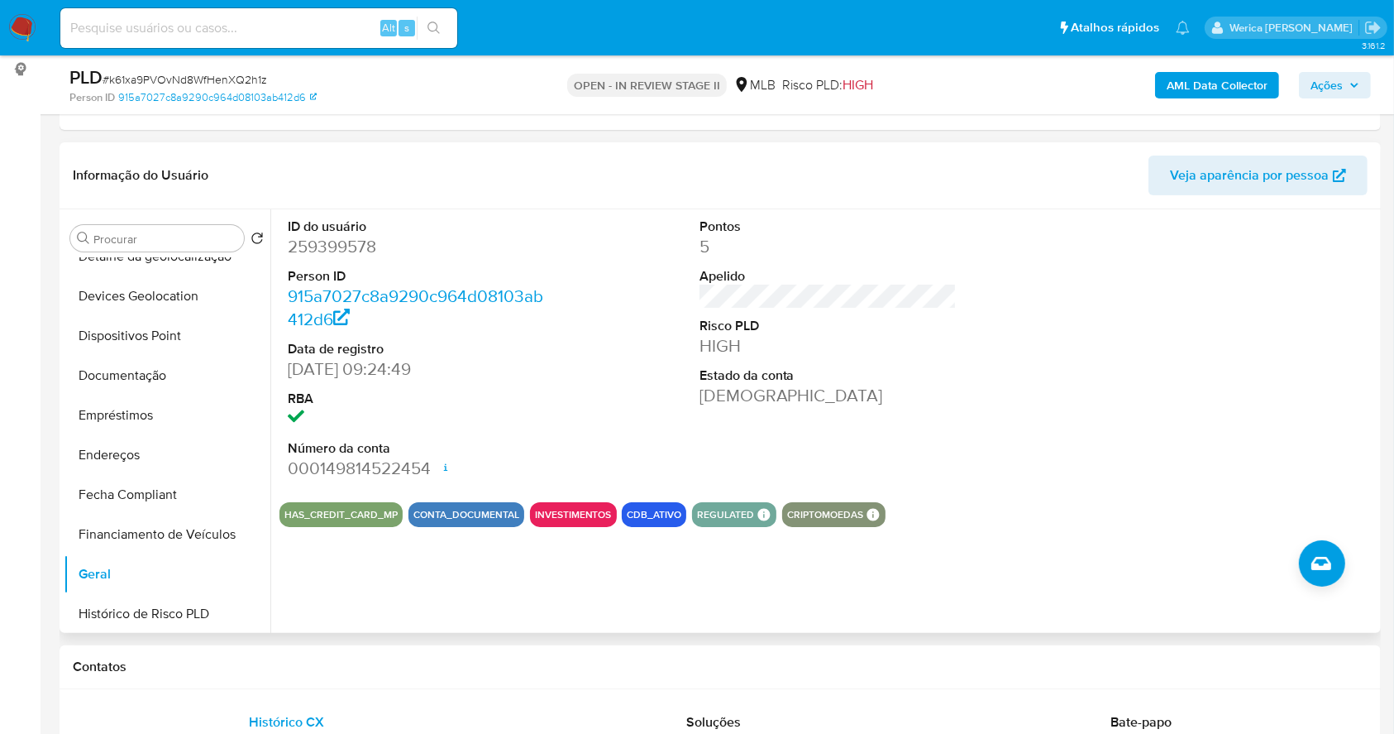
drag, startPoint x: 1119, startPoint y: 423, endPoint x: 1125, endPoint y: 385, distance: 38.6
click at [1119, 423] on div at bounding box center [1239, 349] width 275 height 280
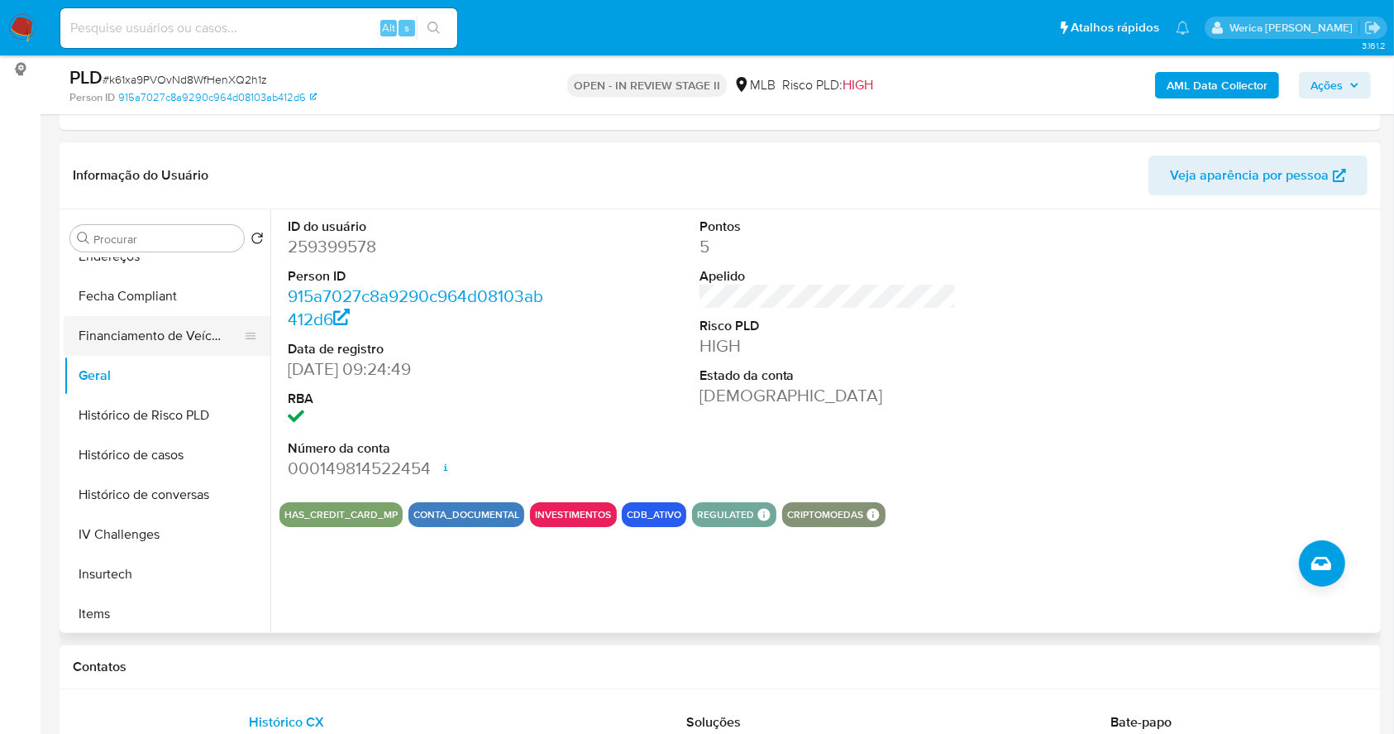
scroll to position [662, 0]
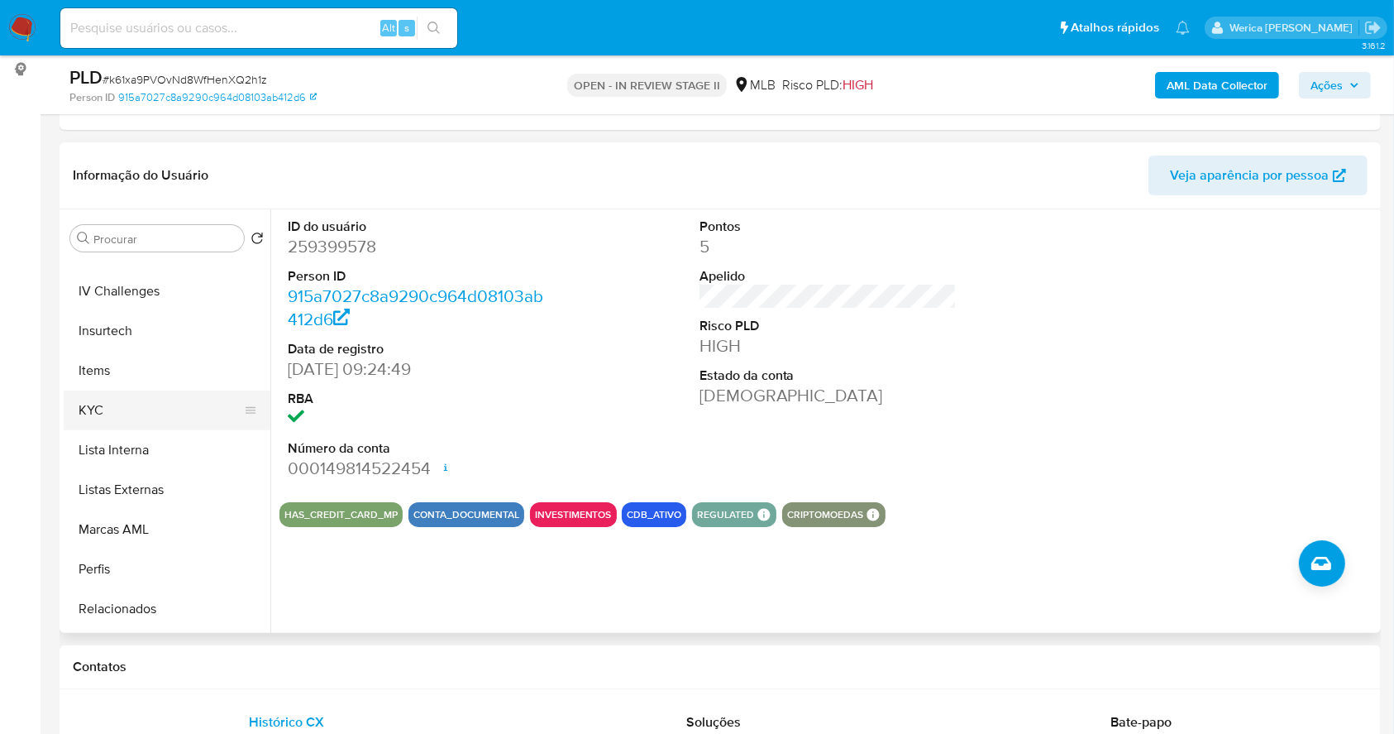
click at [104, 398] on button "KYC" at bounding box center [161, 410] width 194 height 40
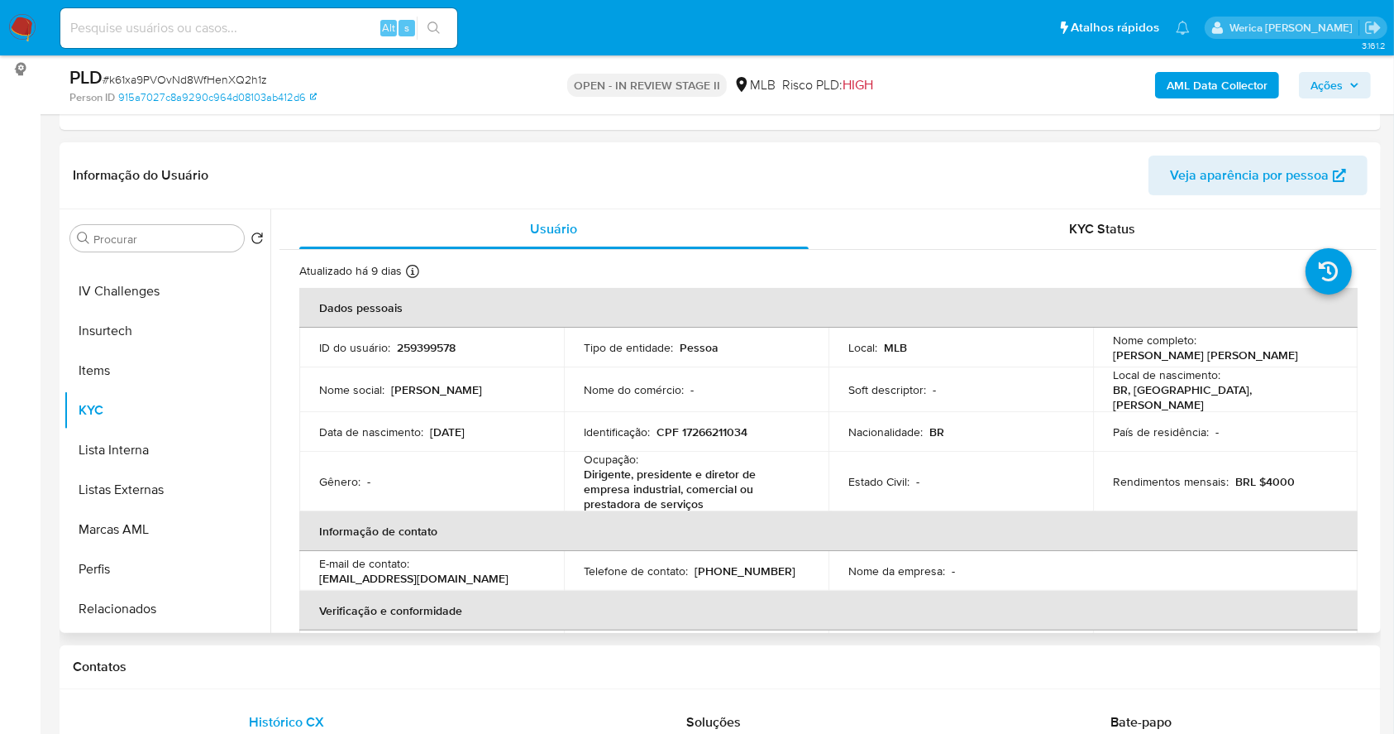
click at [1229, 526] on th "Informação de contato" at bounding box center [828, 531] width 1058 height 40
click at [1226, 537] on th "Informação de contato" at bounding box center [828, 531] width 1058 height 40
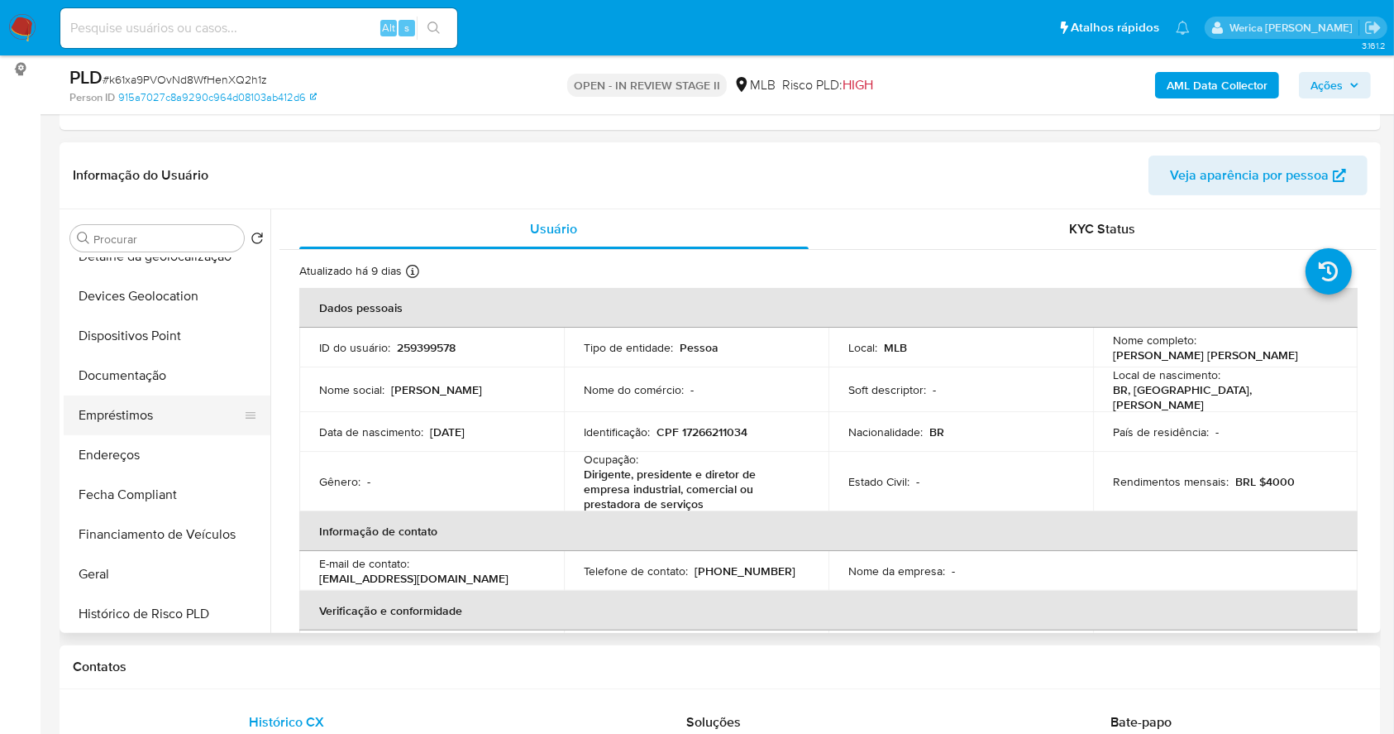
click at [164, 402] on button "Empréstimos" at bounding box center [161, 415] width 194 height 40
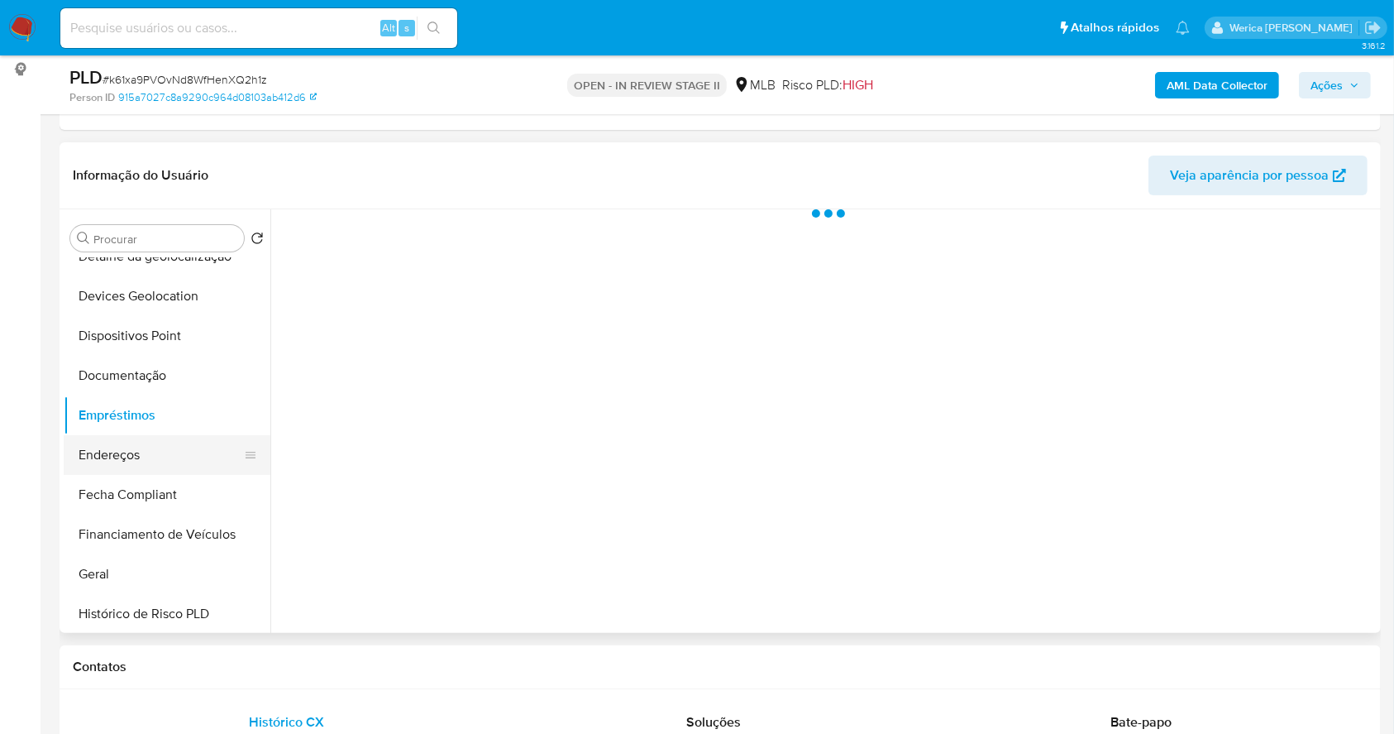
click at [164, 449] on button "Endereços" at bounding box center [161, 455] width 194 height 40
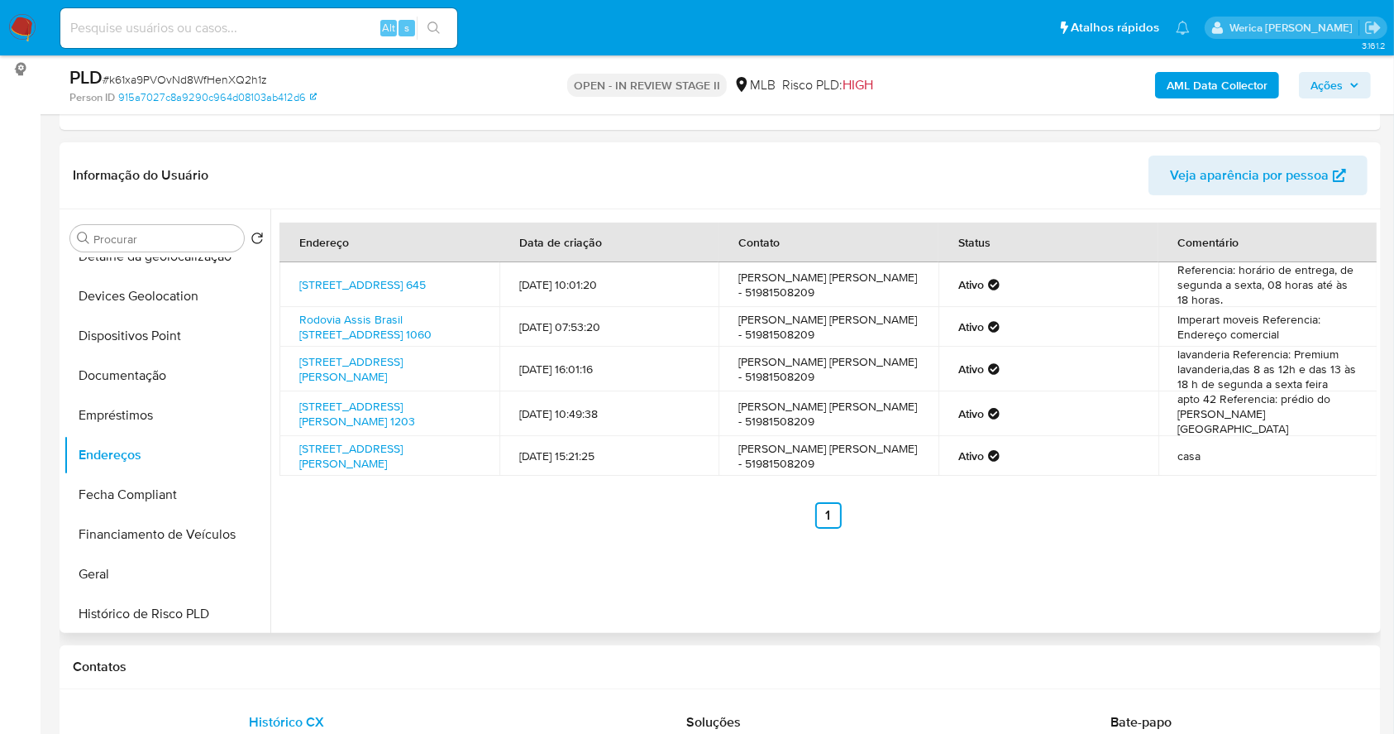
click at [1236, 513] on ul "Anterior 1 Siguiente" at bounding box center [828, 515] width 1097 height 26
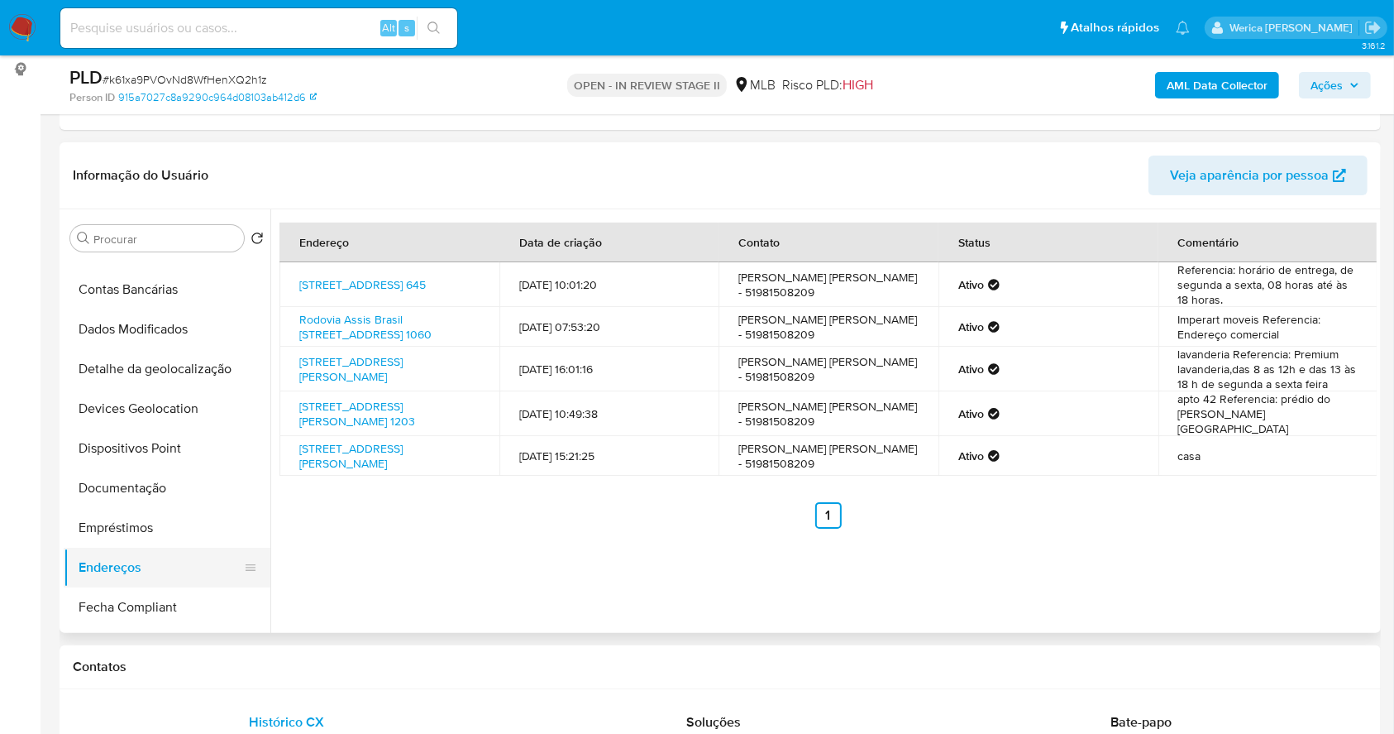
scroll to position [0, 0]
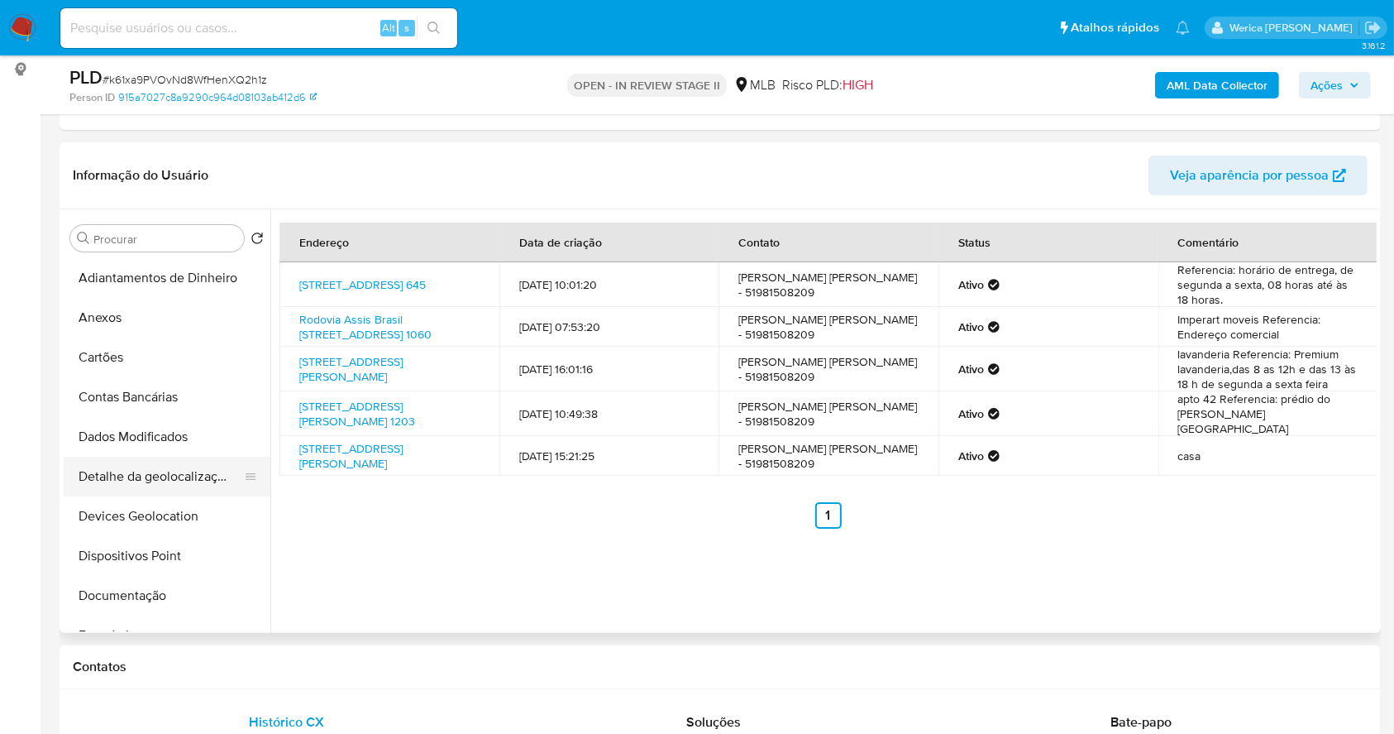
click at [158, 485] on button "Detalhe da geolocalização" at bounding box center [161, 476] width 194 height 40
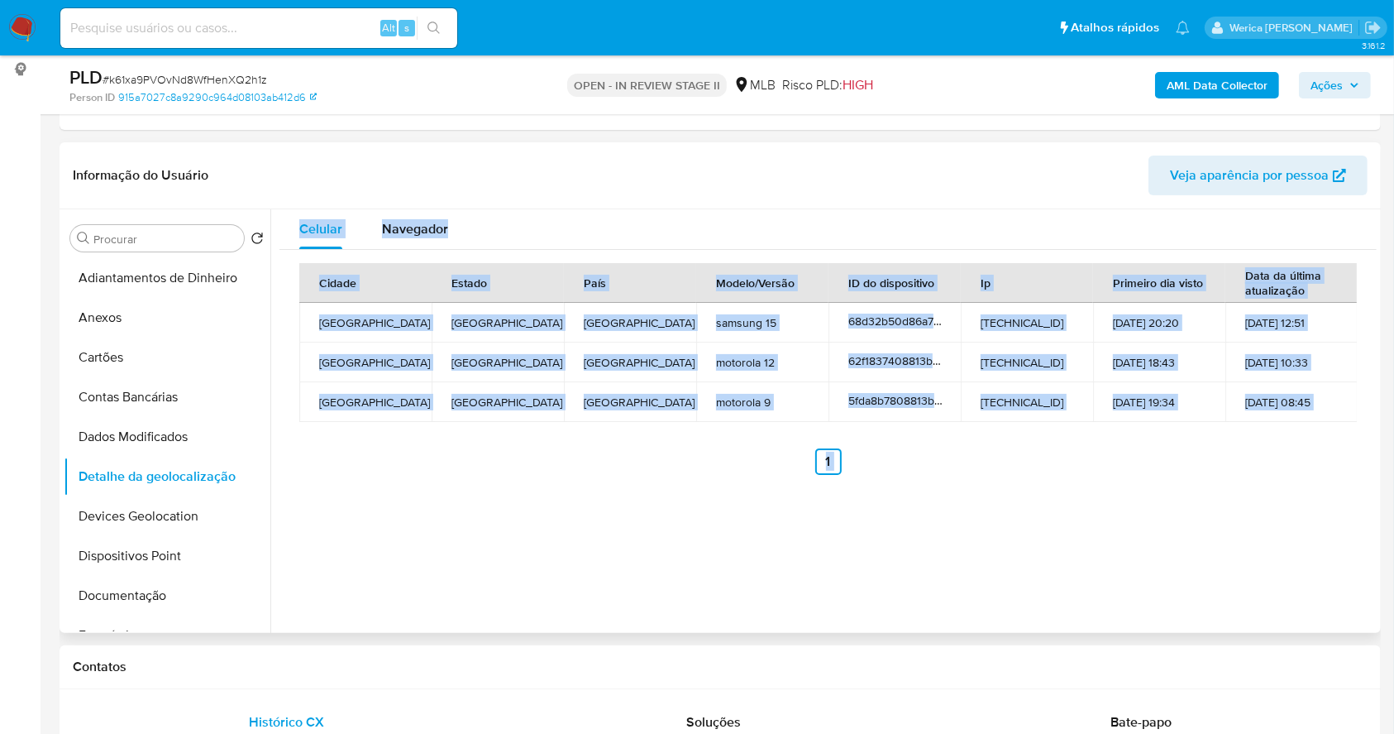
click at [962, 630] on div "Celular Navegador Cidade Estado País Modelo/Versão ID do dispositivo Ip Primeir…" at bounding box center [823, 420] width 1106 height 423
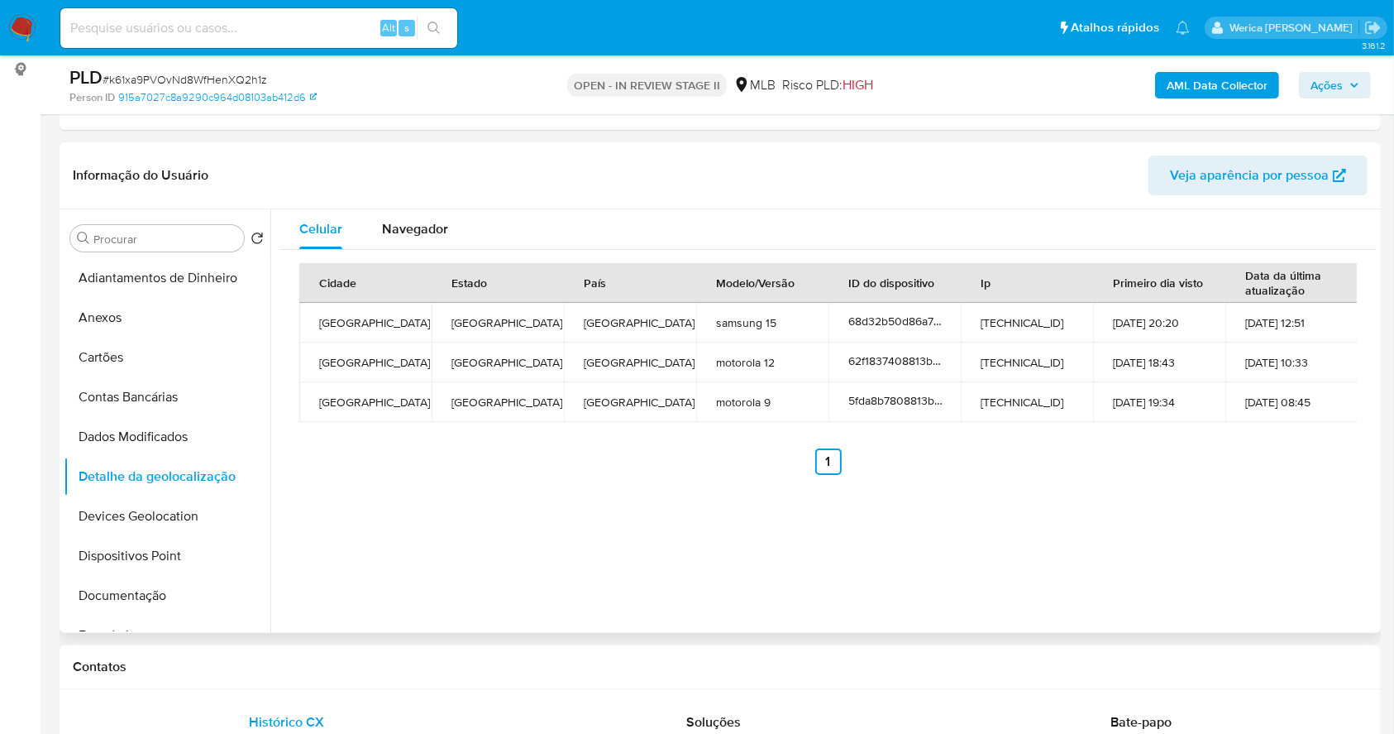
click at [1181, 546] on div "Celular Navegador Cidade Estado País Modelo/Versão ID do dispositivo Ip Primeir…" at bounding box center [823, 420] width 1106 height 423
click at [1181, 547] on div "Celular Navegador Cidade Estado País Modelo/Versão ID do dispositivo Ip Primeir…" at bounding box center [823, 420] width 1106 height 423
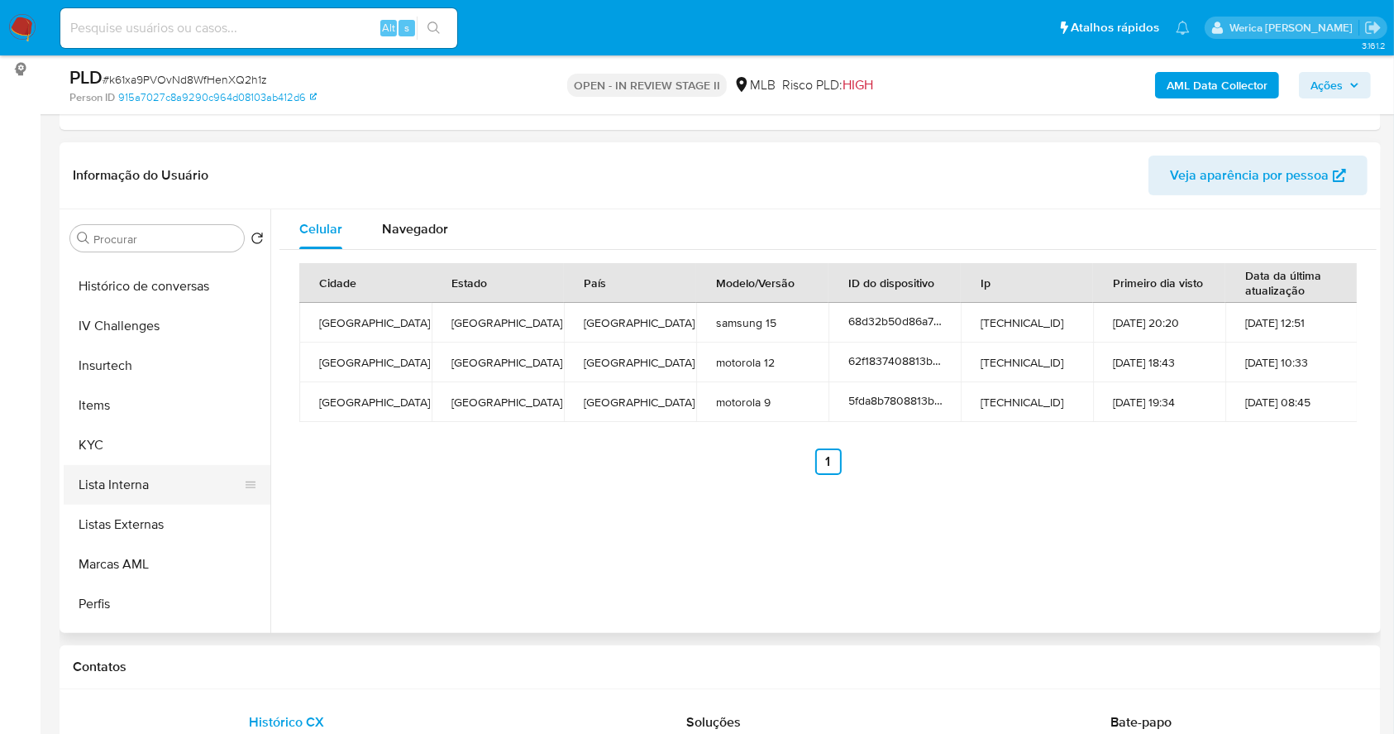
scroll to position [662, 0]
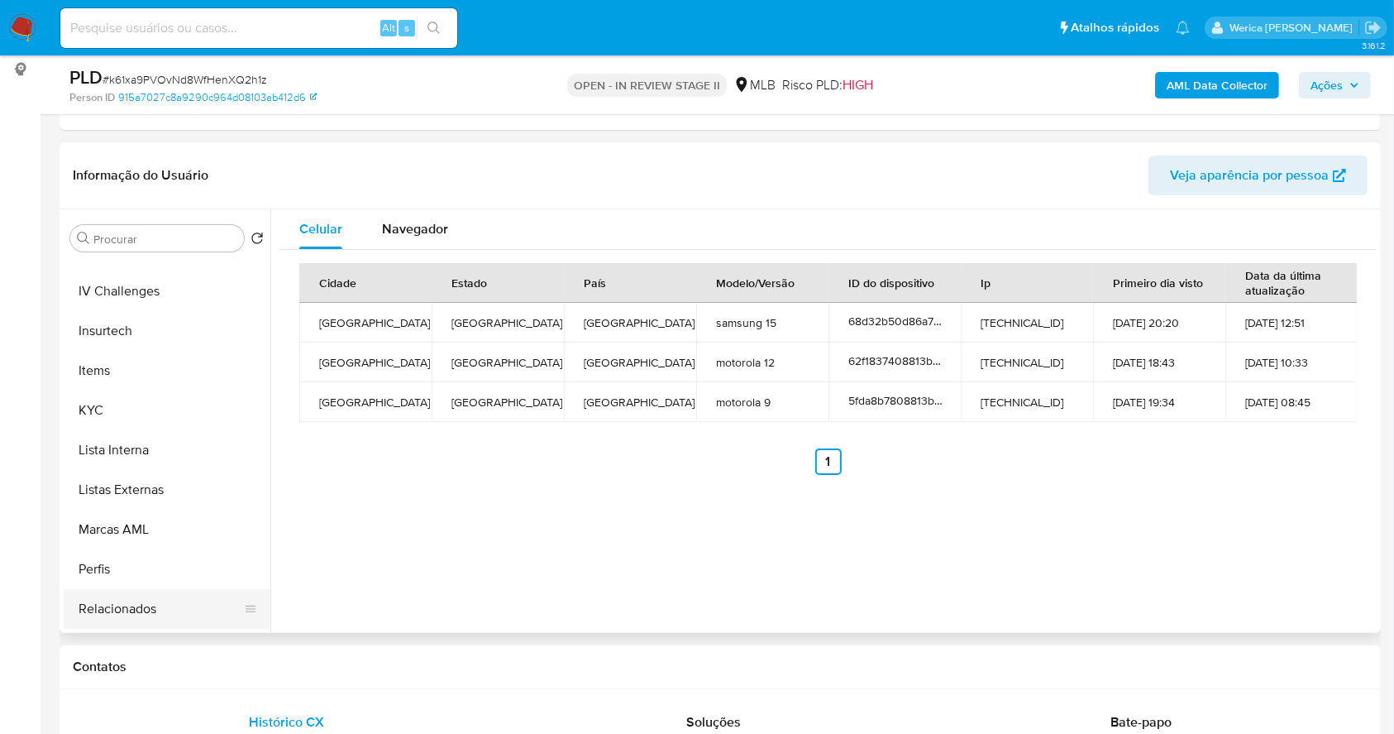
click at [145, 602] on button "Relacionados" at bounding box center [161, 609] width 194 height 40
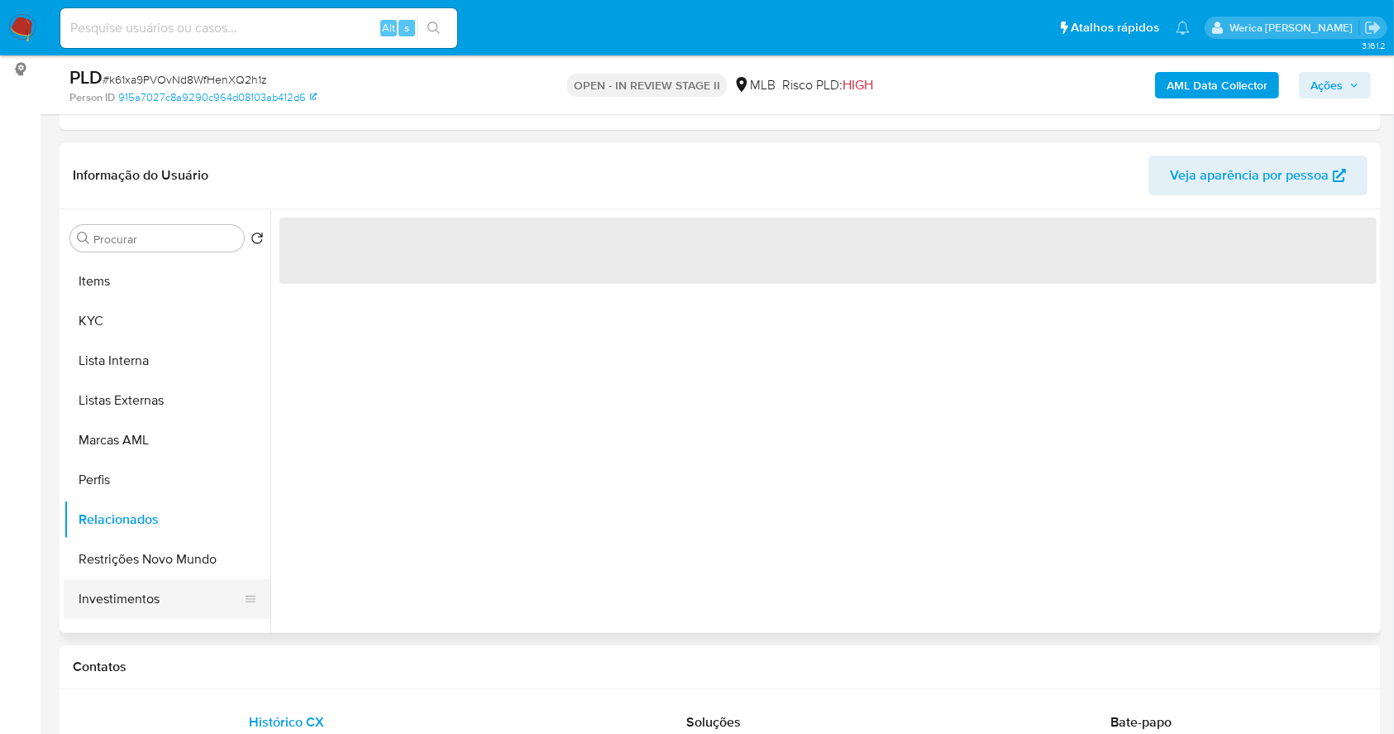
scroll to position [772, 0]
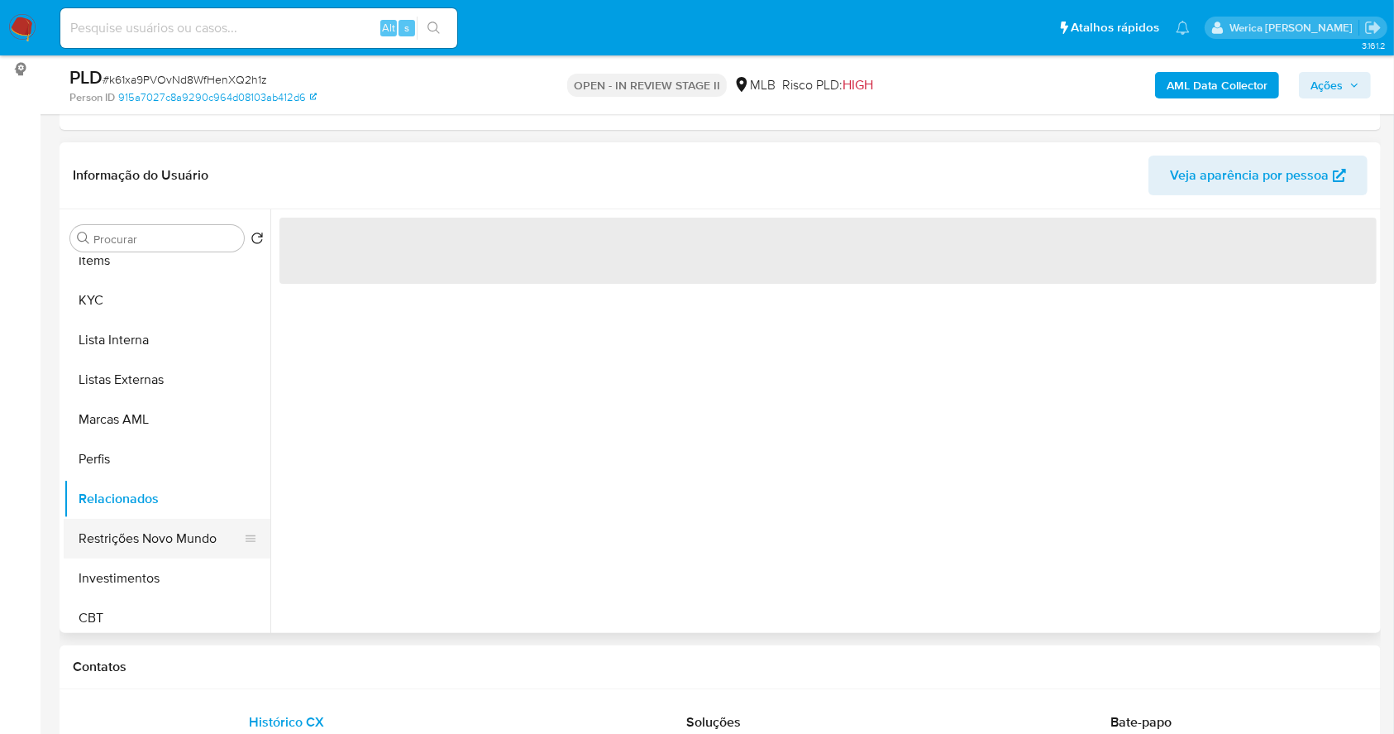
click at [147, 543] on button "Restrições Novo Mundo" at bounding box center [161, 538] width 194 height 40
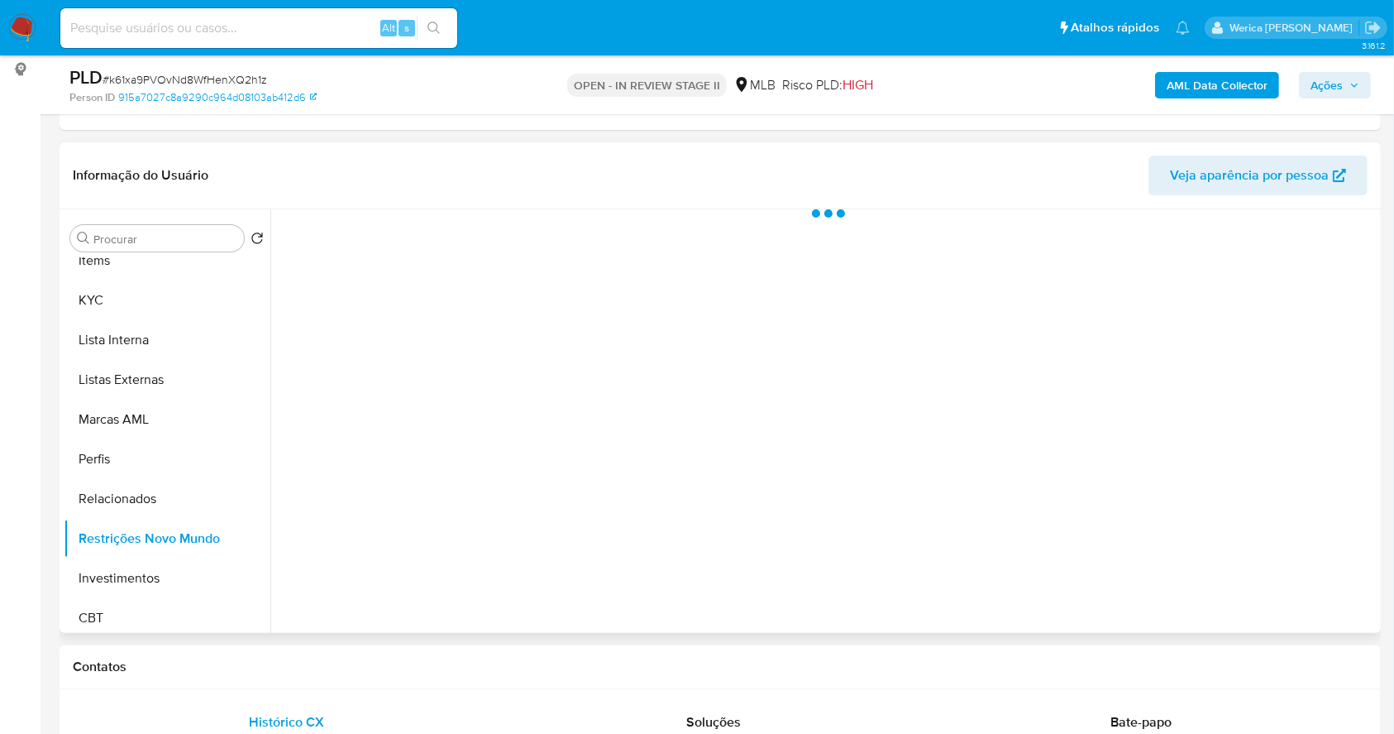
click at [453, 299] on div at bounding box center [823, 420] width 1106 height 423
click at [435, 248] on div at bounding box center [823, 420] width 1106 height 423
click at [437, 231] on span "Historial" at bounding box center [444, 235] width 50 height 19
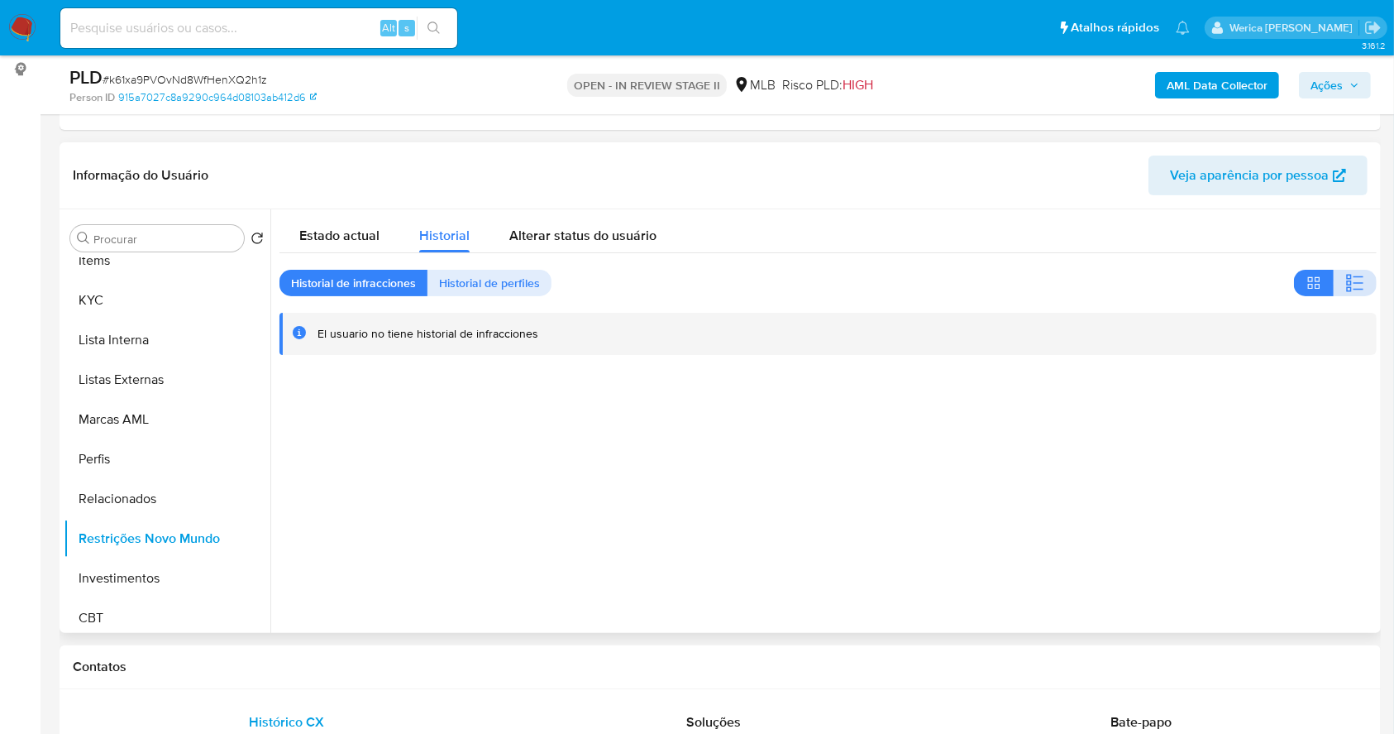
click at [1350, 293] on span "button" at bounding box center [1355, 282] width 20 height 23
click at [1231, 601] on div at bounding box center [823, 420] width 1106 height 423
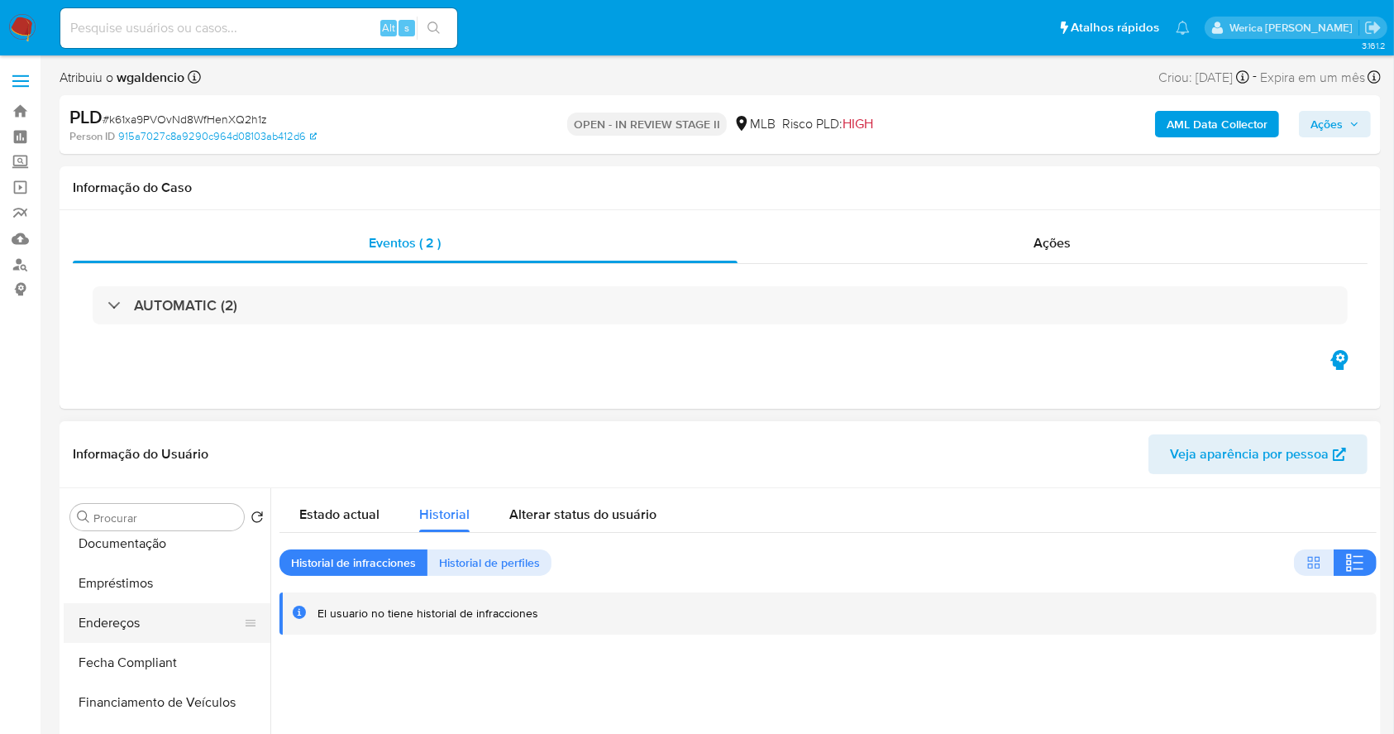
scroll to position [220, 0]
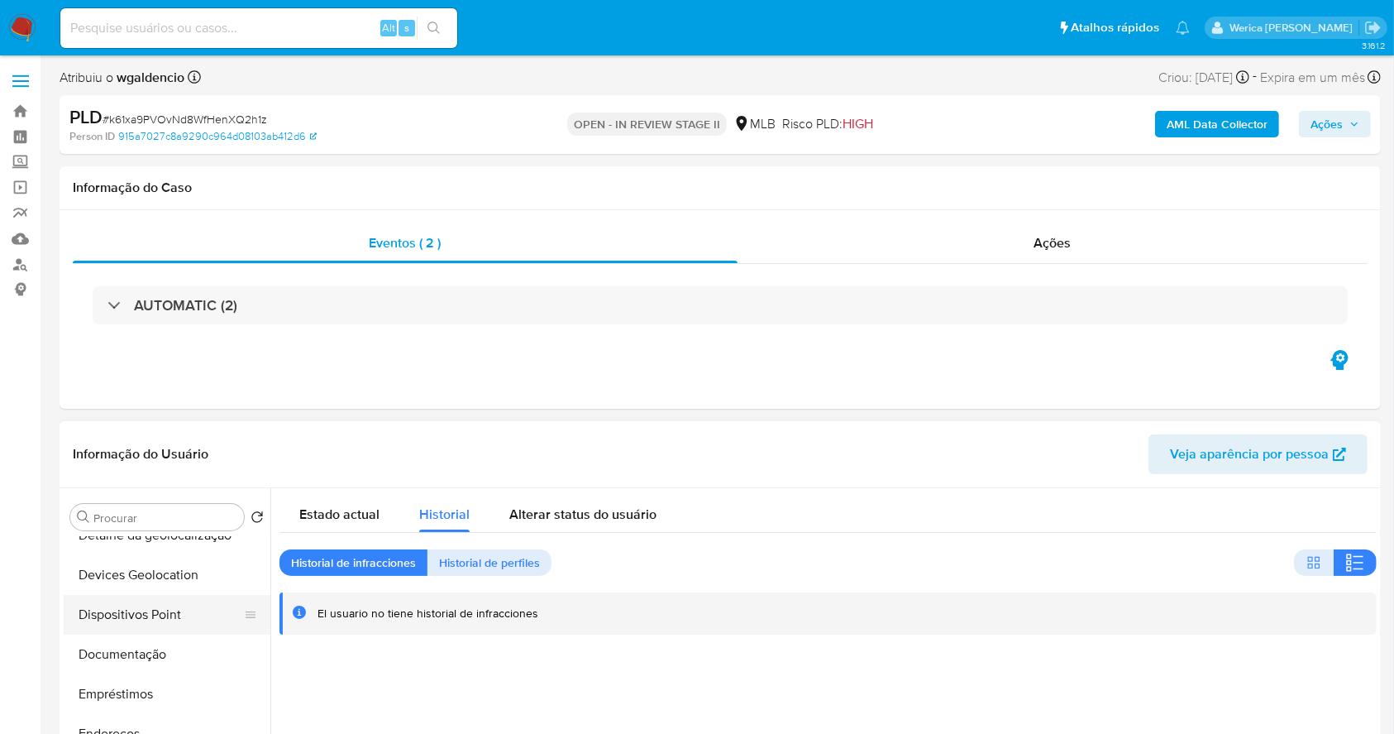
click at [133, 619] on button "Dispositivos Point" at bounding box center [161, 615] width 194 height 40
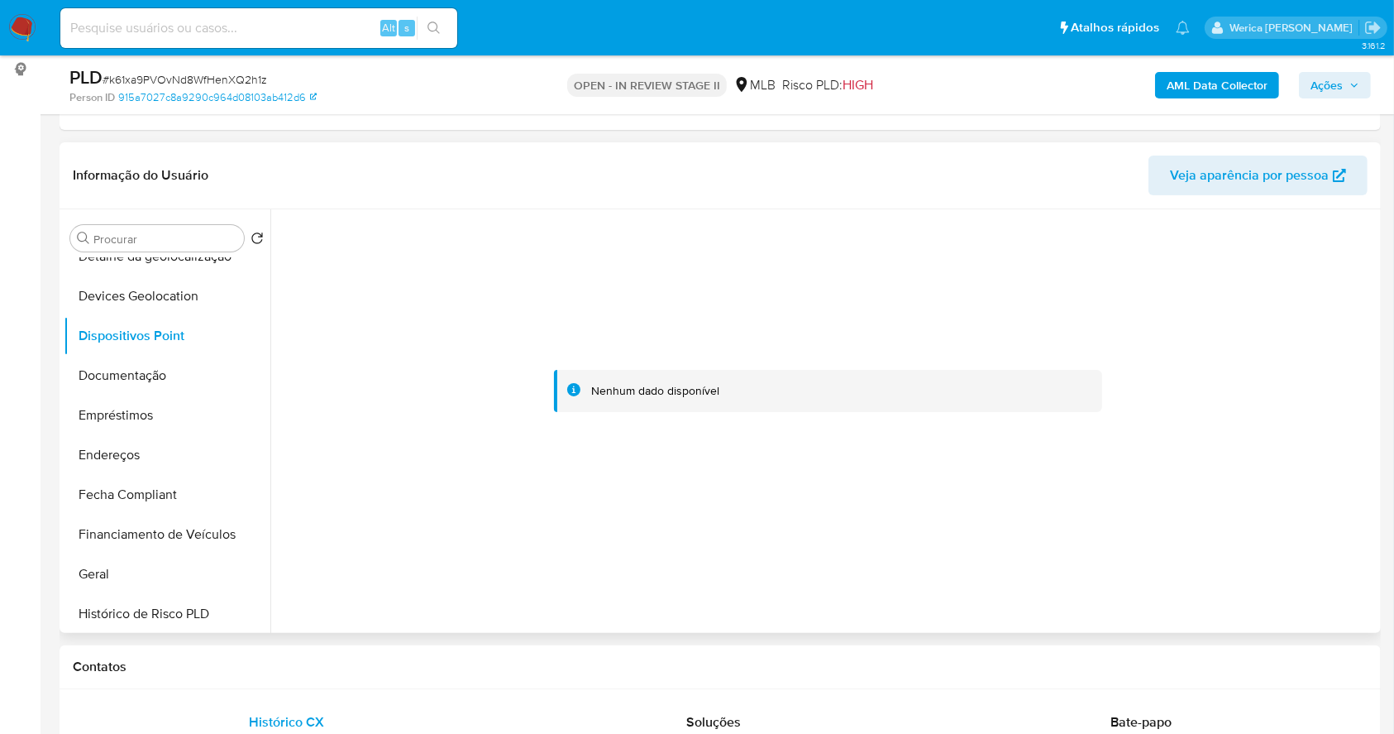
click at [1235, 552] on div at bounding box center [828, 391] width 1097 height 364
click at [1233, 552] on div at bounding box center [828, 391] width 1097 height 364
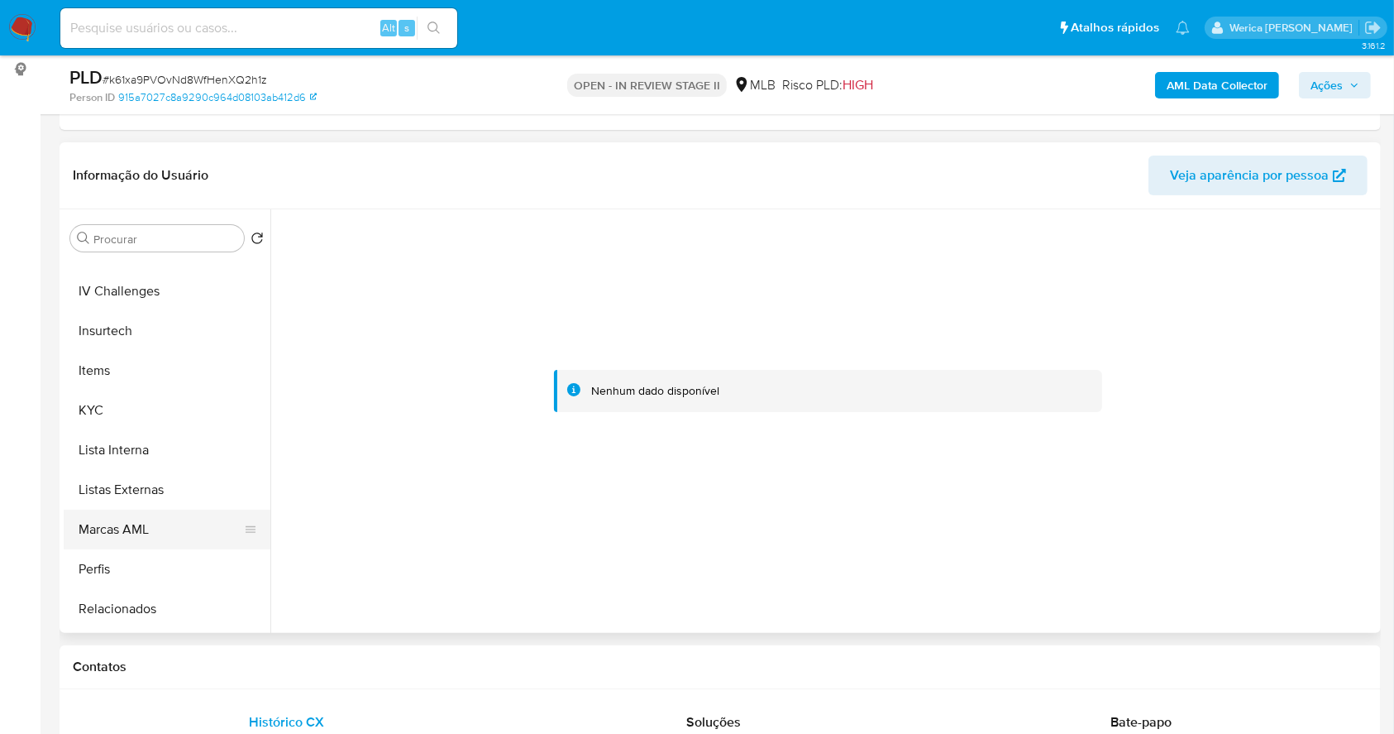
scroll to position [772, 0]
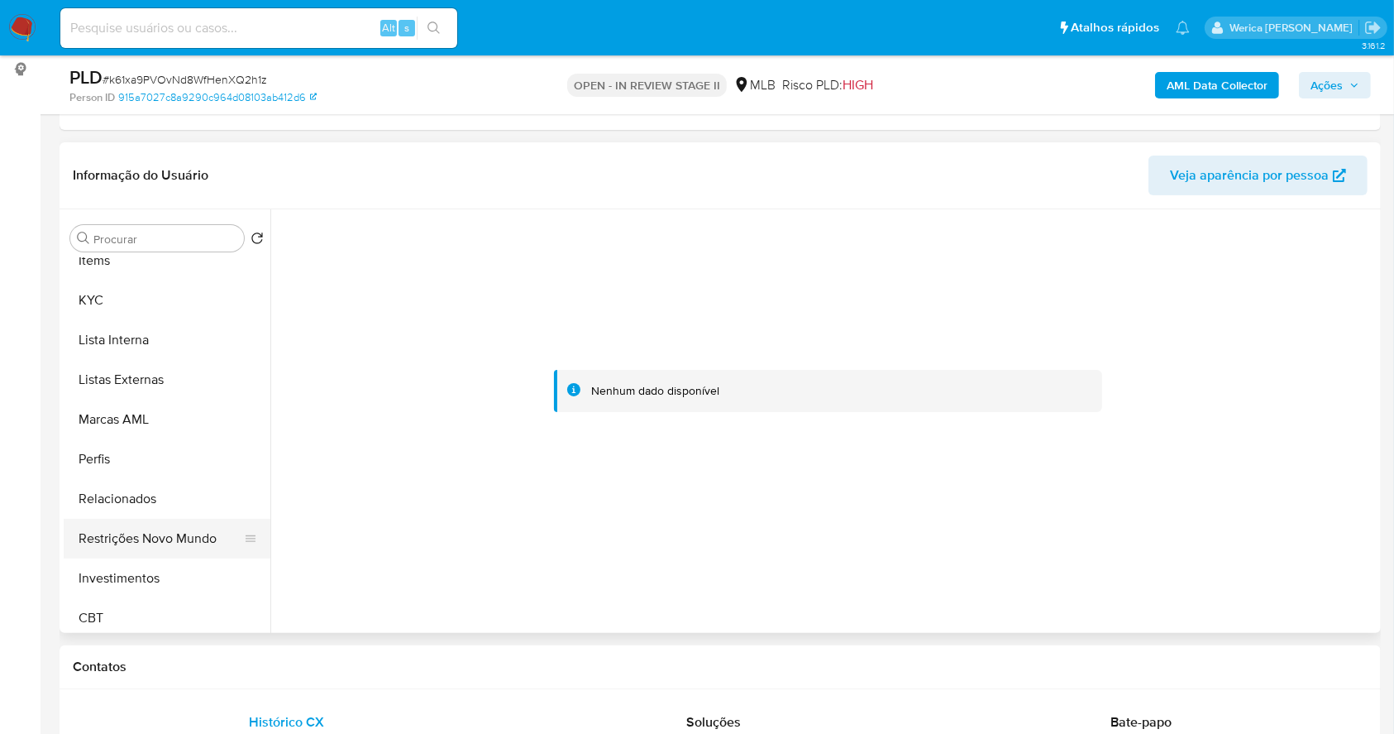
click at [190, 540] on button "Restrições Novo Mundo" at bounding box center [161, 538] width 194 height 40
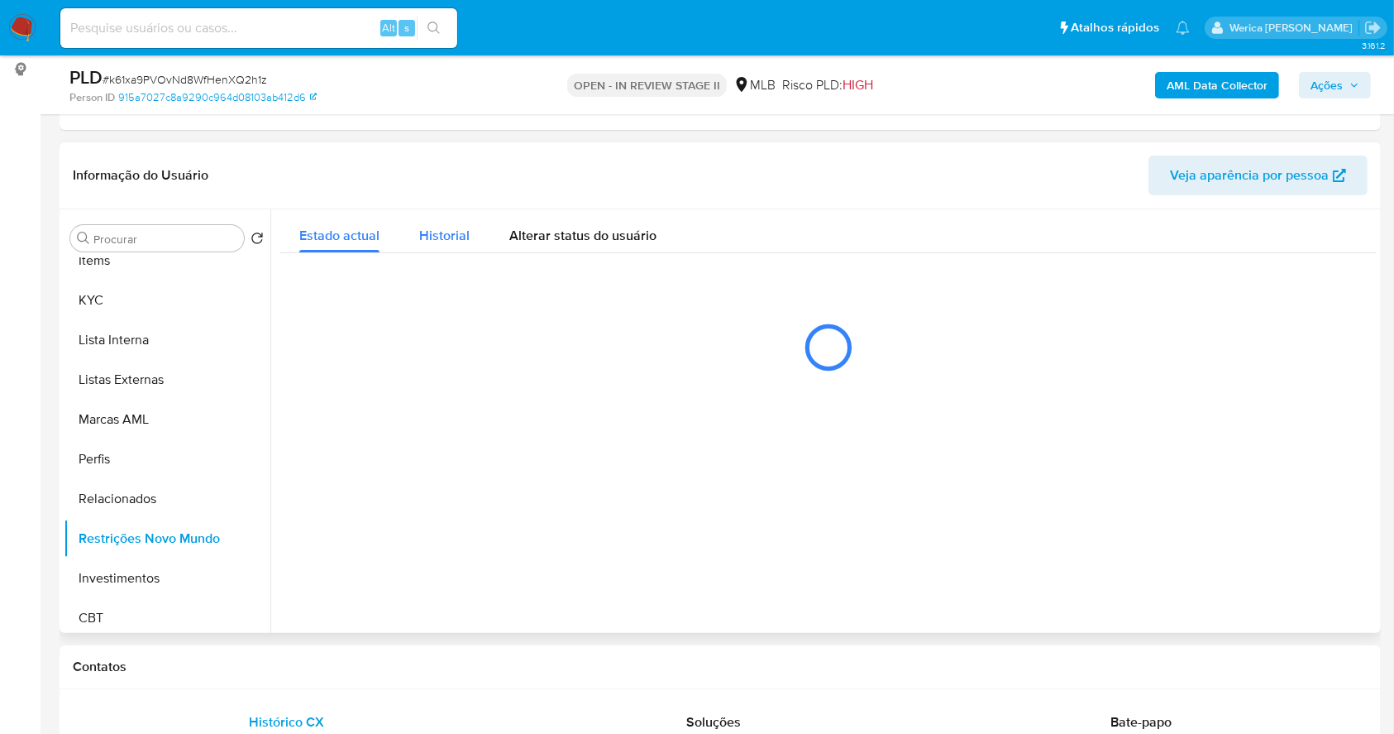
click at [425, 228] on span "Historial" at bounding box center [444, 235] width 50 height 19
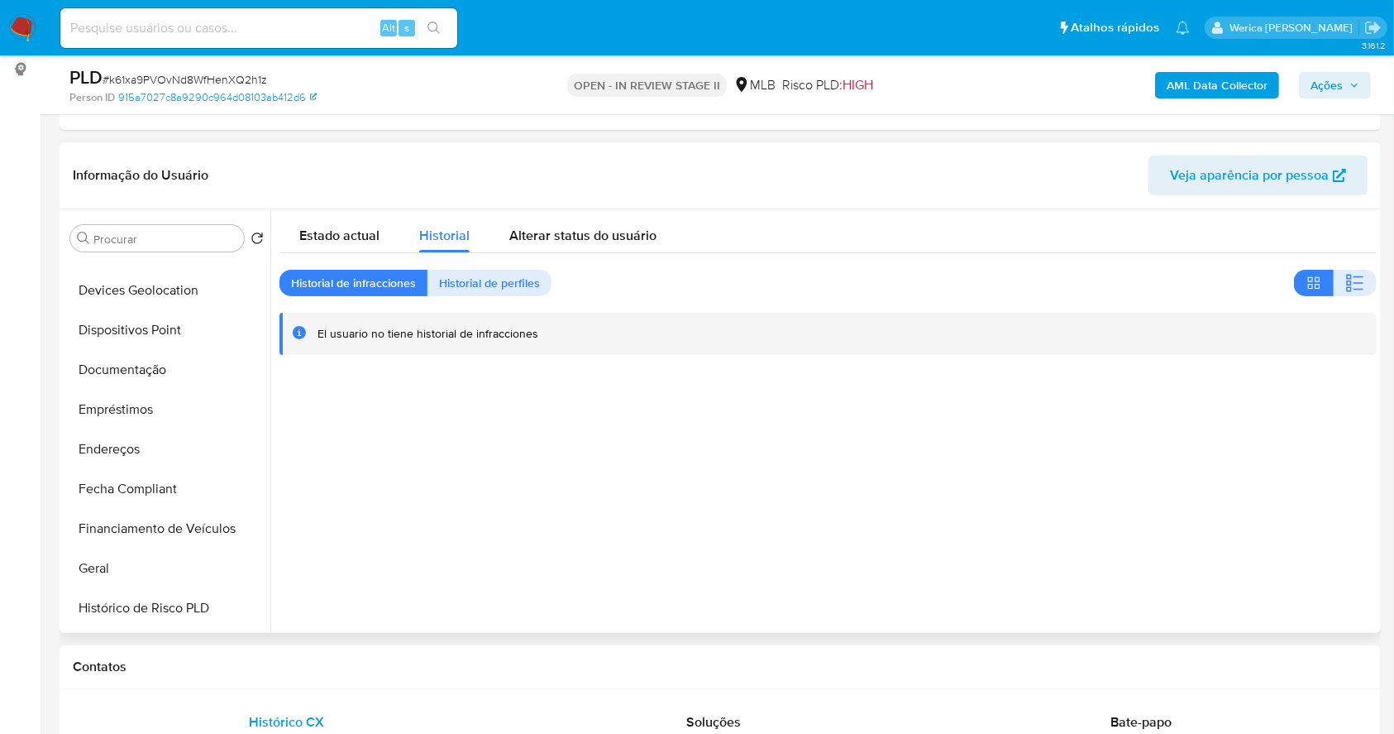
scroll to position [110, 0]
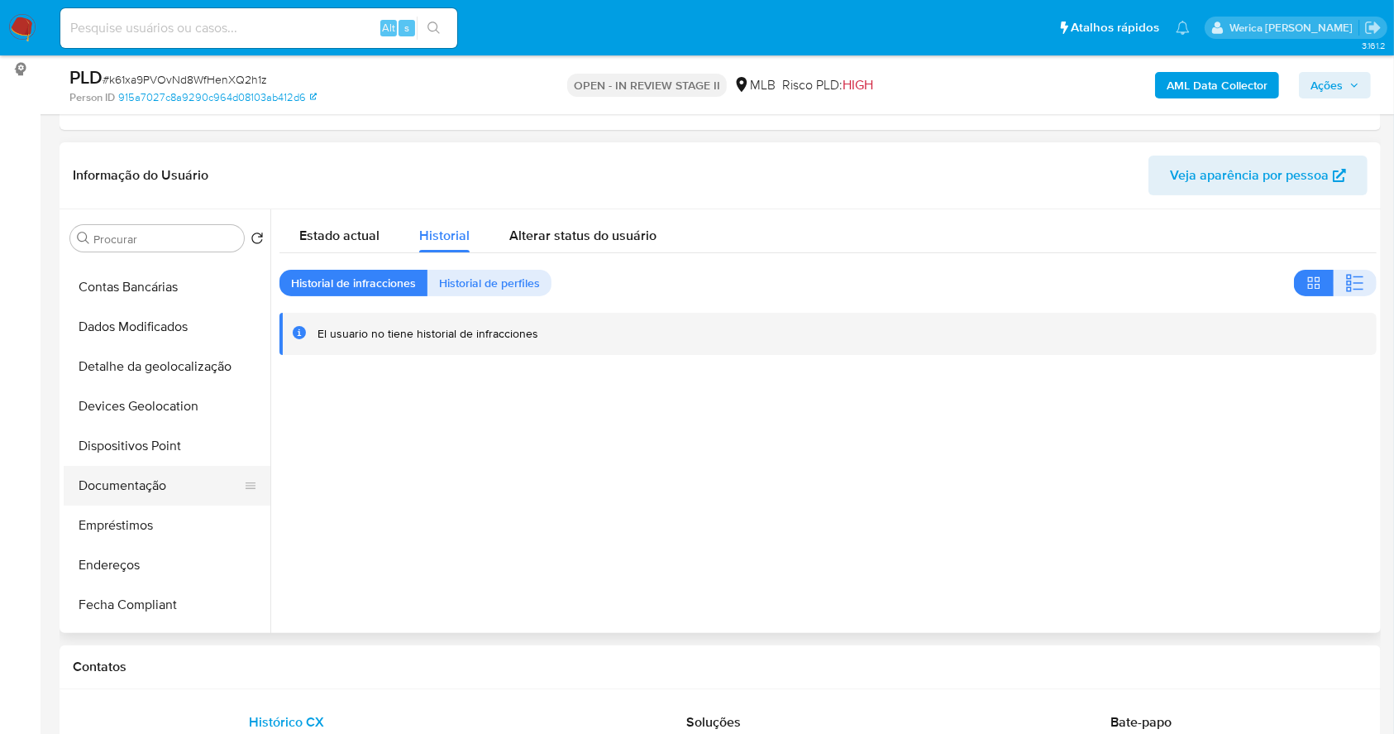
click at [157, 493] on button "Documentação" at bounding box center [161, 486] width 194 height 40
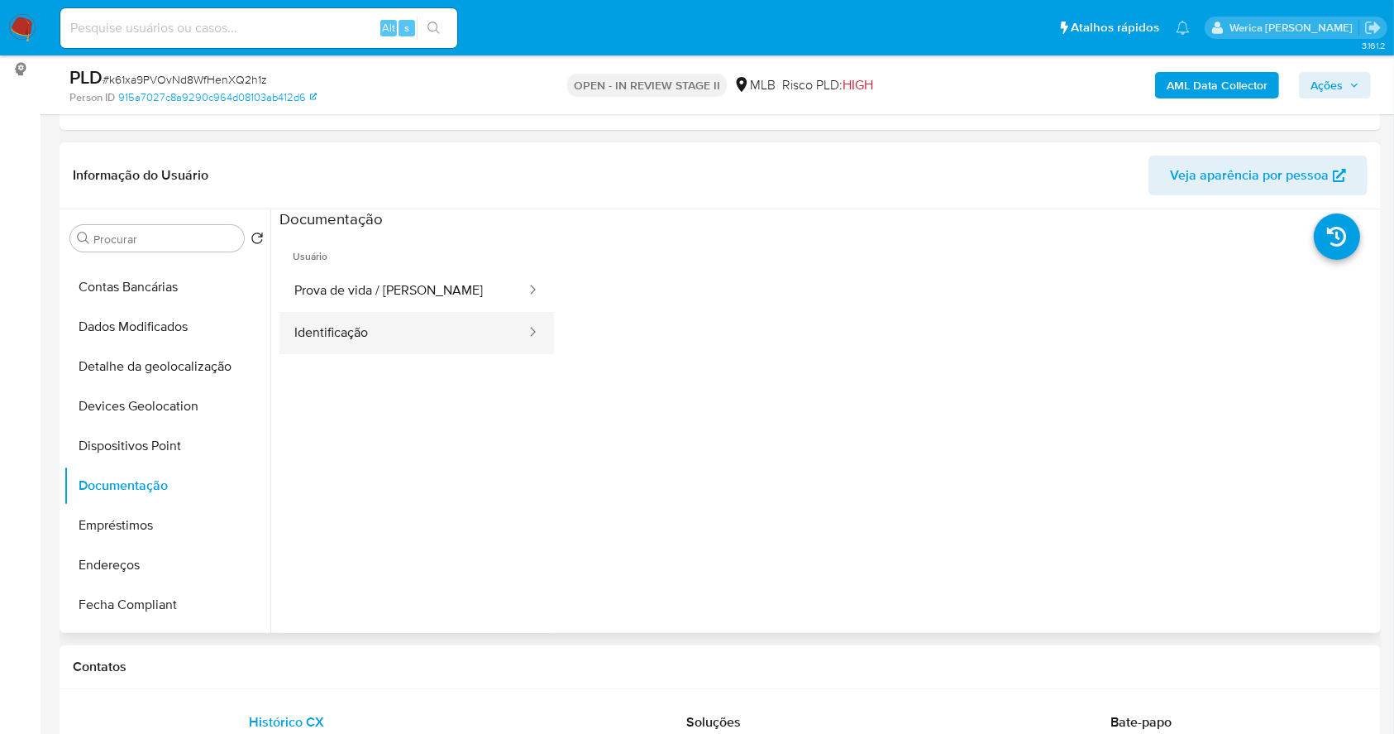
click at [282, 352] on button "Identificação" at bounding box center [404, 333] width 248 height 42
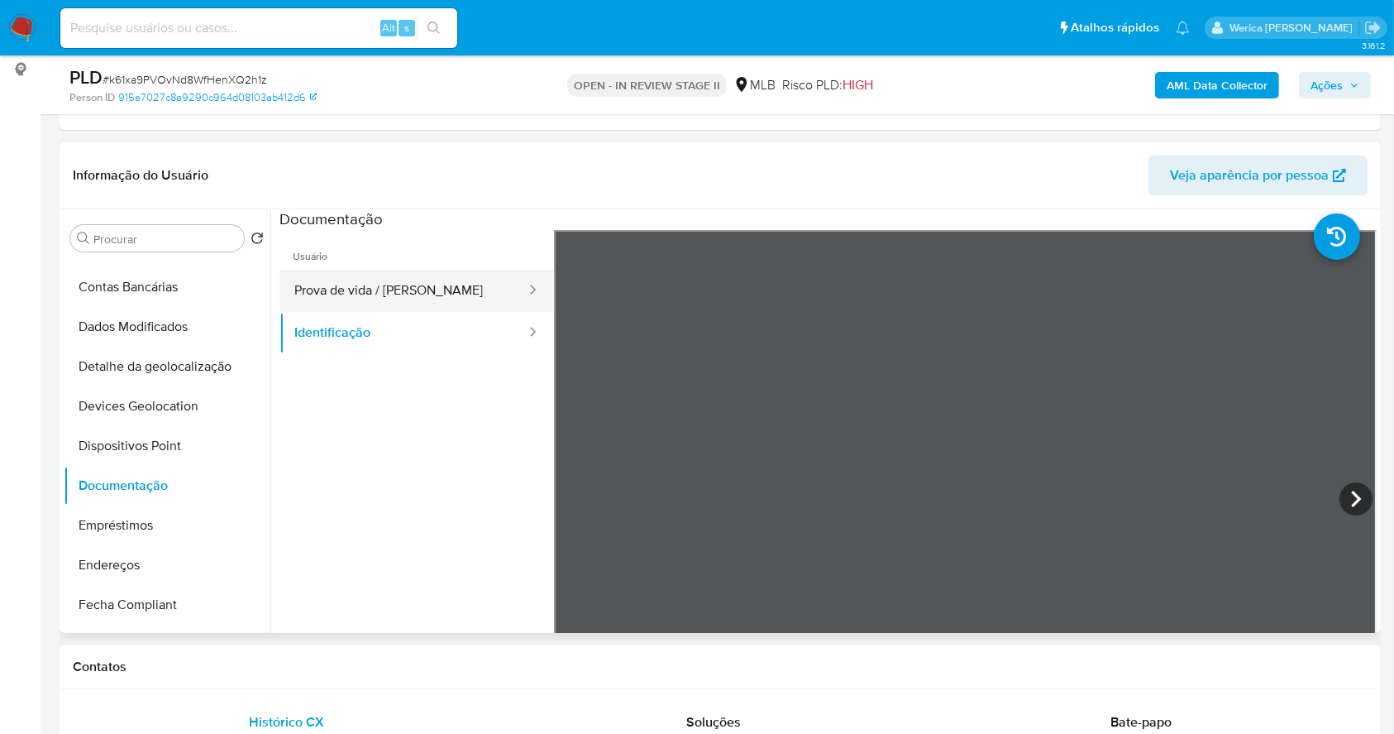
click at [311, 301] on button "Prova de vida / [PERSON_NAME]" at bounding box center [404, 291] width 248 height 42
click at [413, 305] on button "Prova de vida / [PERSON_NAME]" at bounding box center [404, 291] width 248 height 42
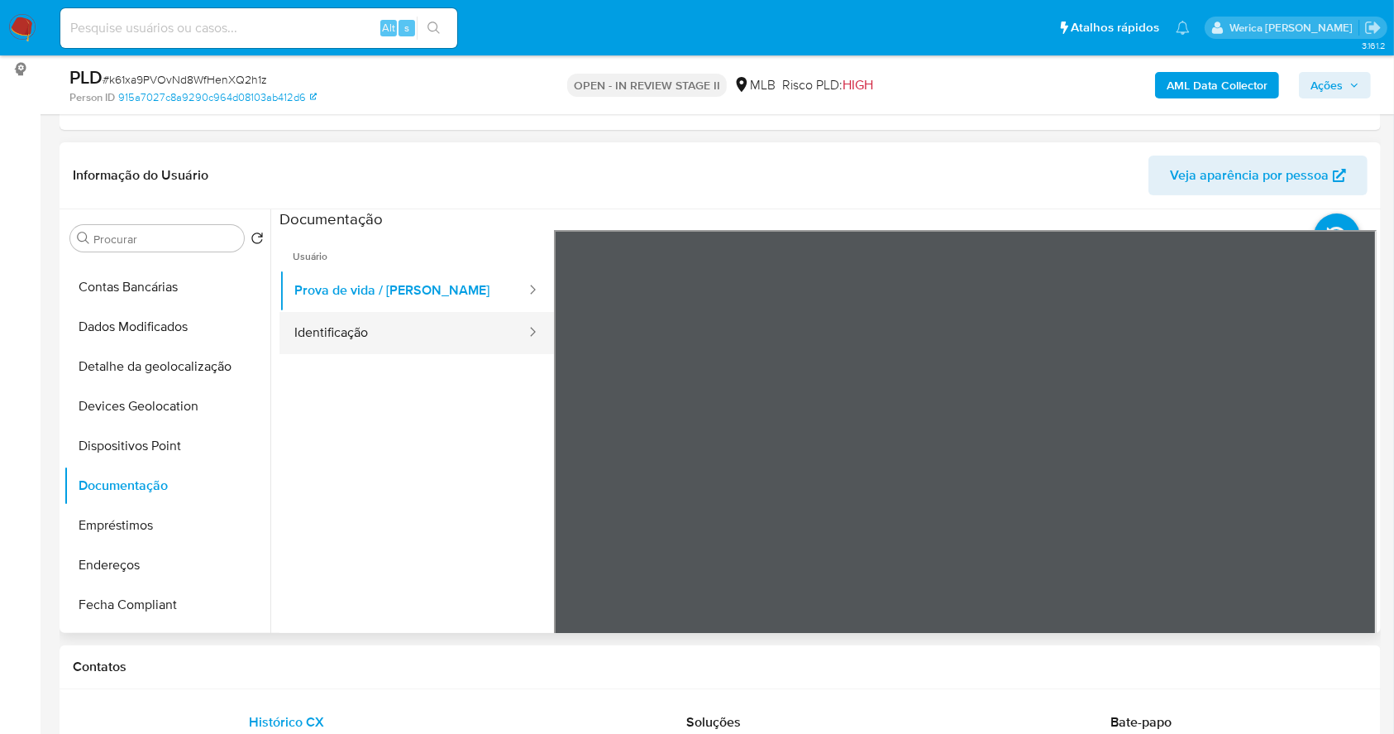
click at [414, 313] on button "Identificação" at bounding box center [404, 333] width 248 height 42
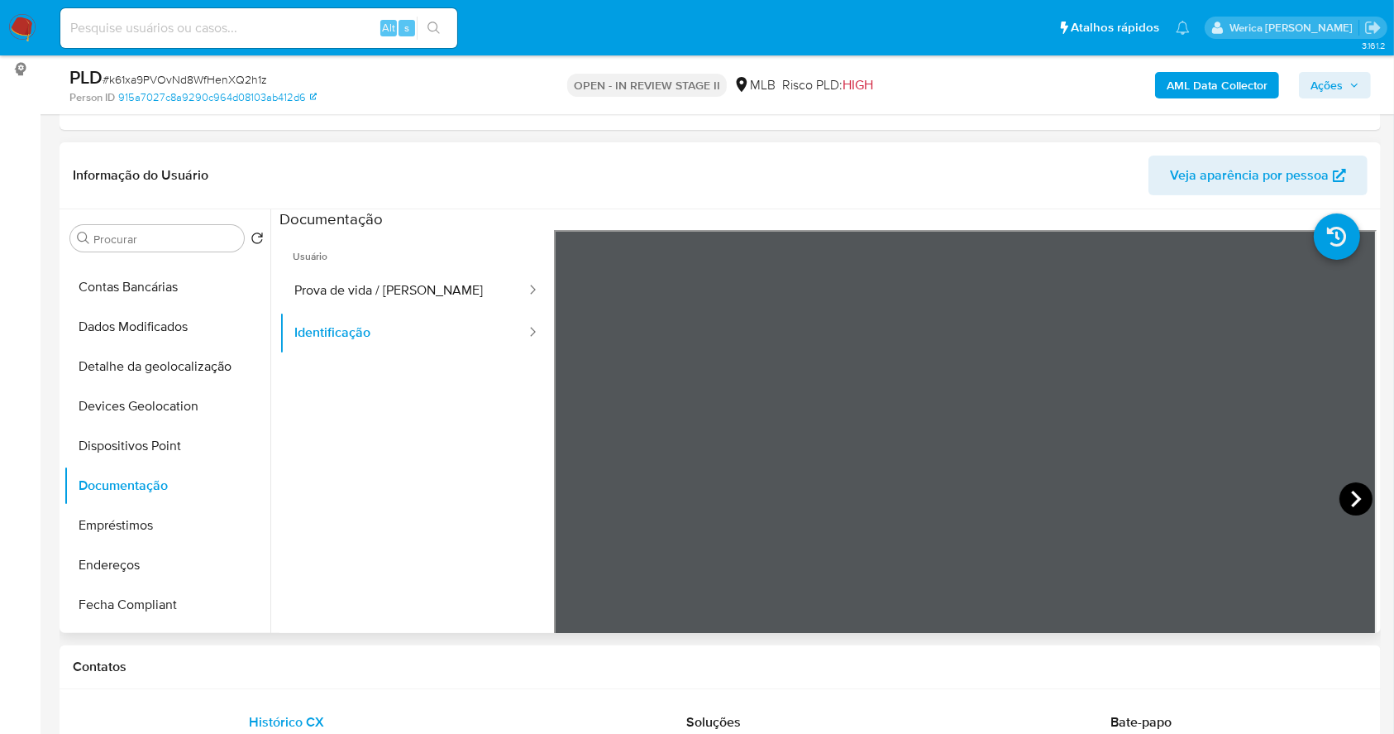
click at [1340, 489] on icon at bounding box center [1356, 498] width 33 height 33
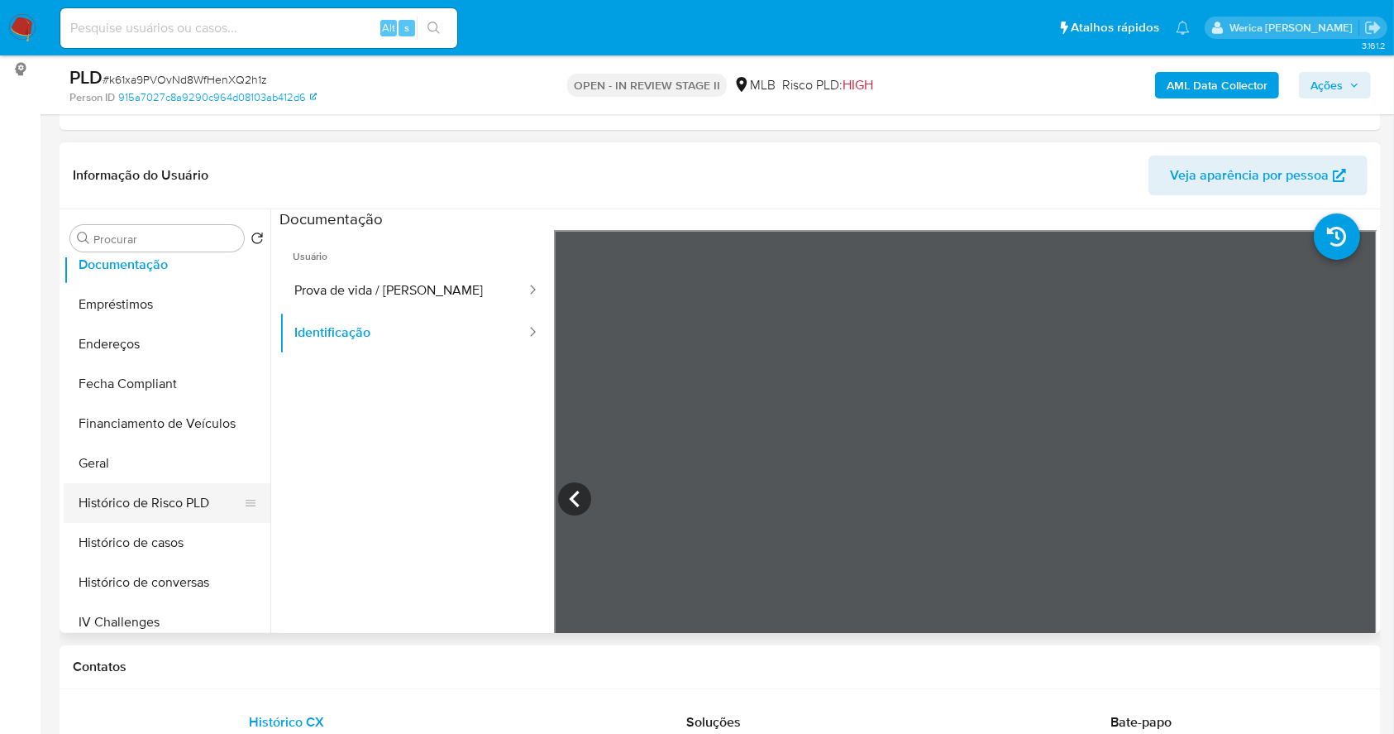
scroll to position [551, 0]
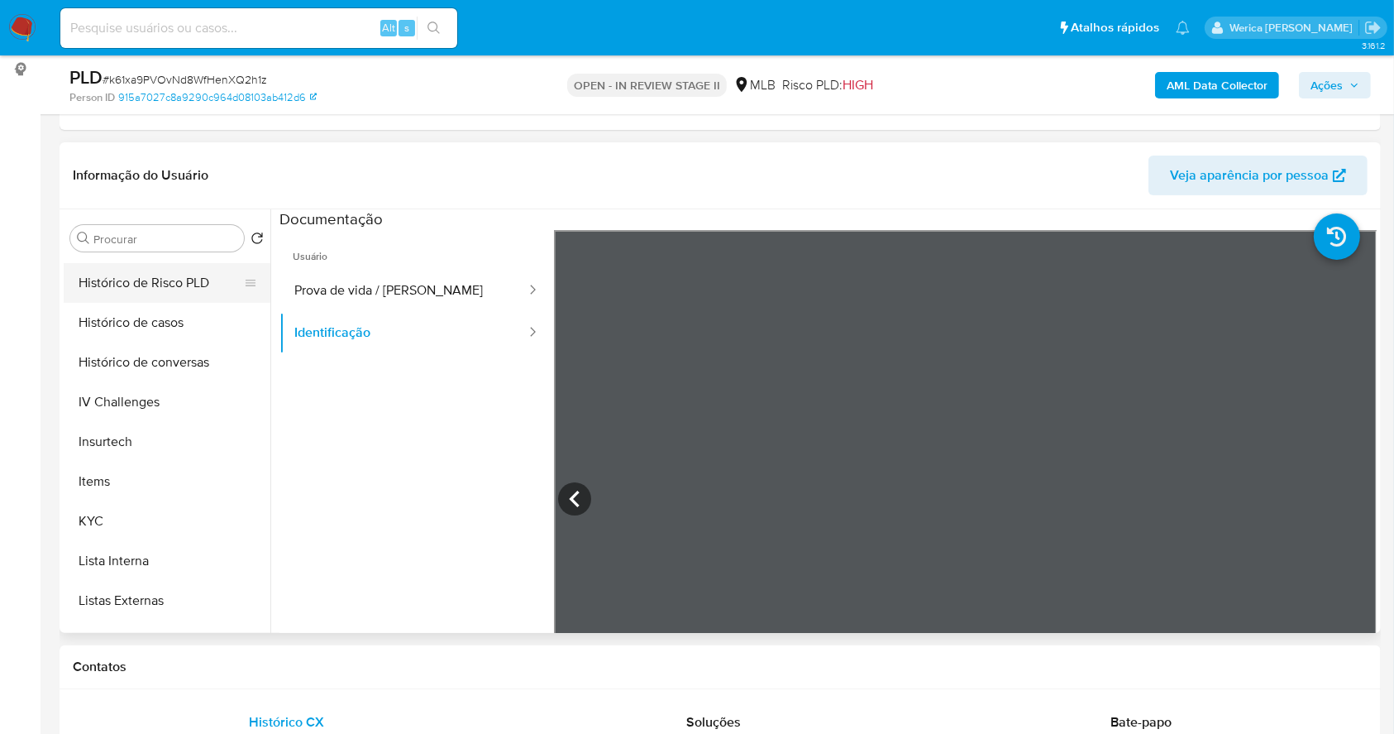
click at [147, 509] on button "KYC" at bounding box center [167, 521] width 207 height 40
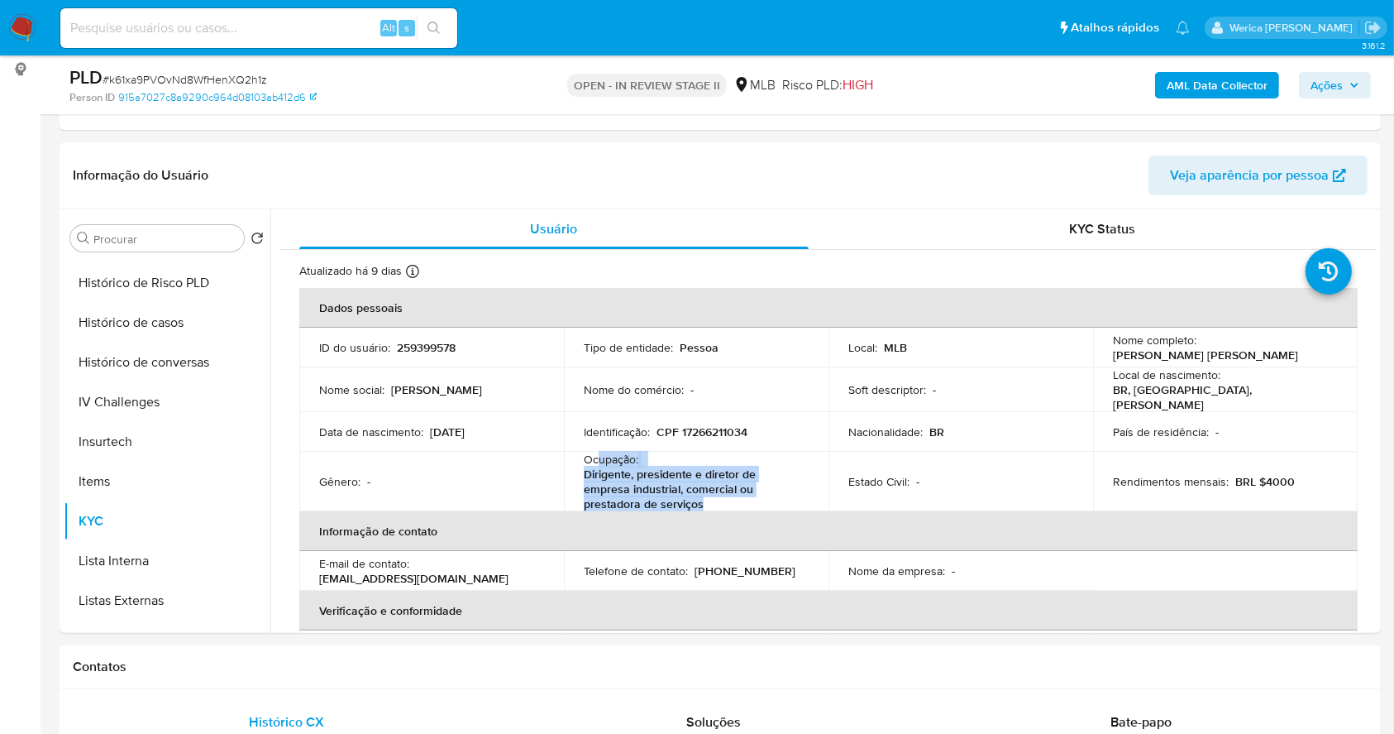
drag, startPoint x: 594, startPoint y: 452, endPoint x: 717, endPoint y: 500, distance: 132.5
click at [717, 500] on div "Ocupação : Dirigente, presidente e diretor de empresa industrial, comercial ou …" at bounding box center [696, 482] width 225 height 60
copy div "upação : Dirigente, presidente e diretor de empresa industrial, comercial ou pr…"
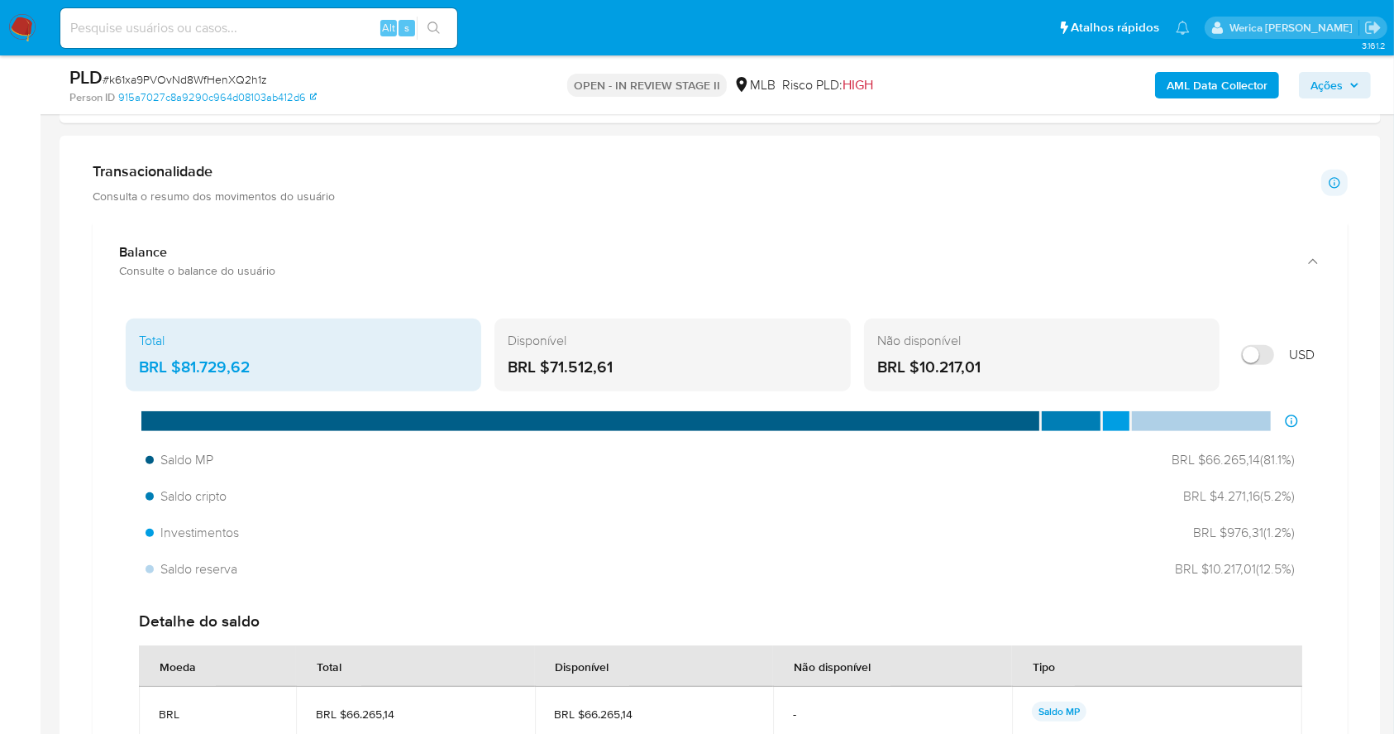
scroll to position [662, 0]
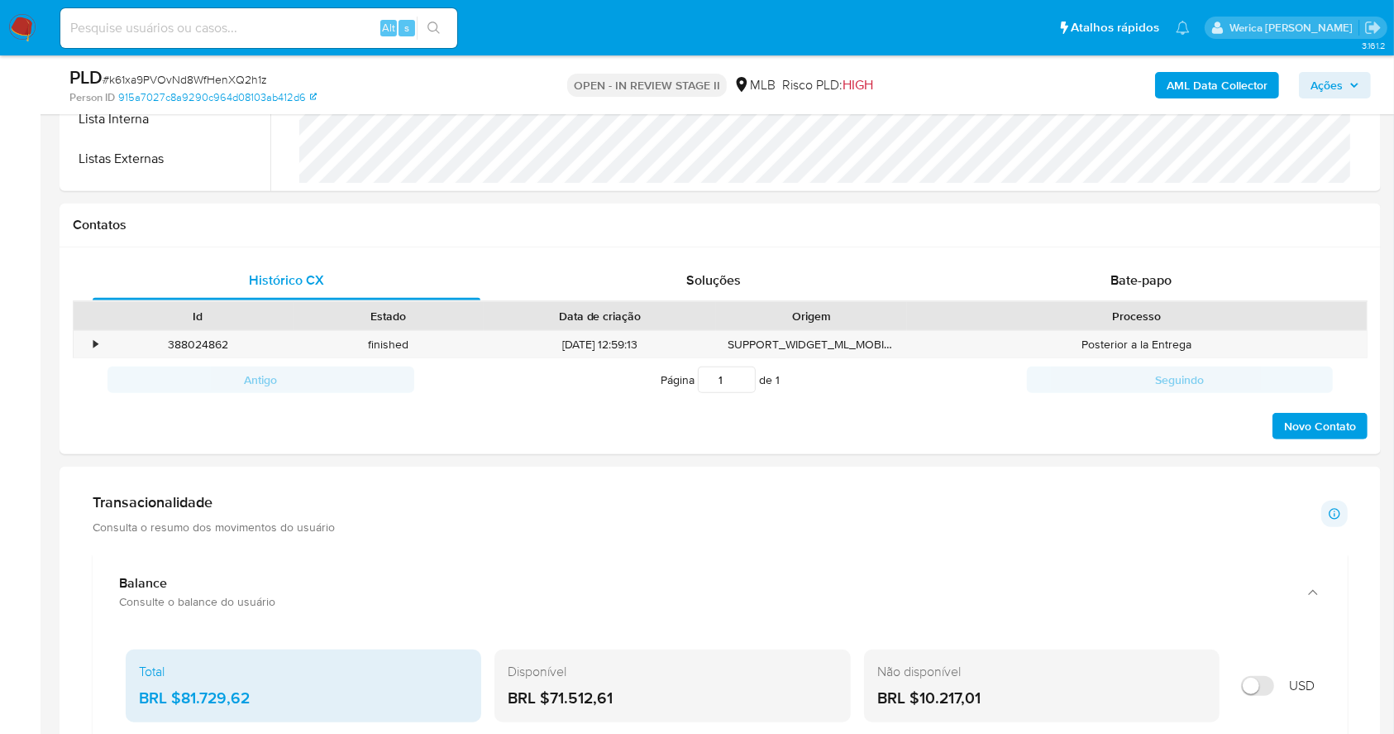
drag, startPoint x: 176, startPoint y: 698, endPoint x: 253, endPoint y: 691, distance: 77.3
click at [253, 691] on div "BRL $81.729,62" at bounding box center [303, 698] width 329 height 22
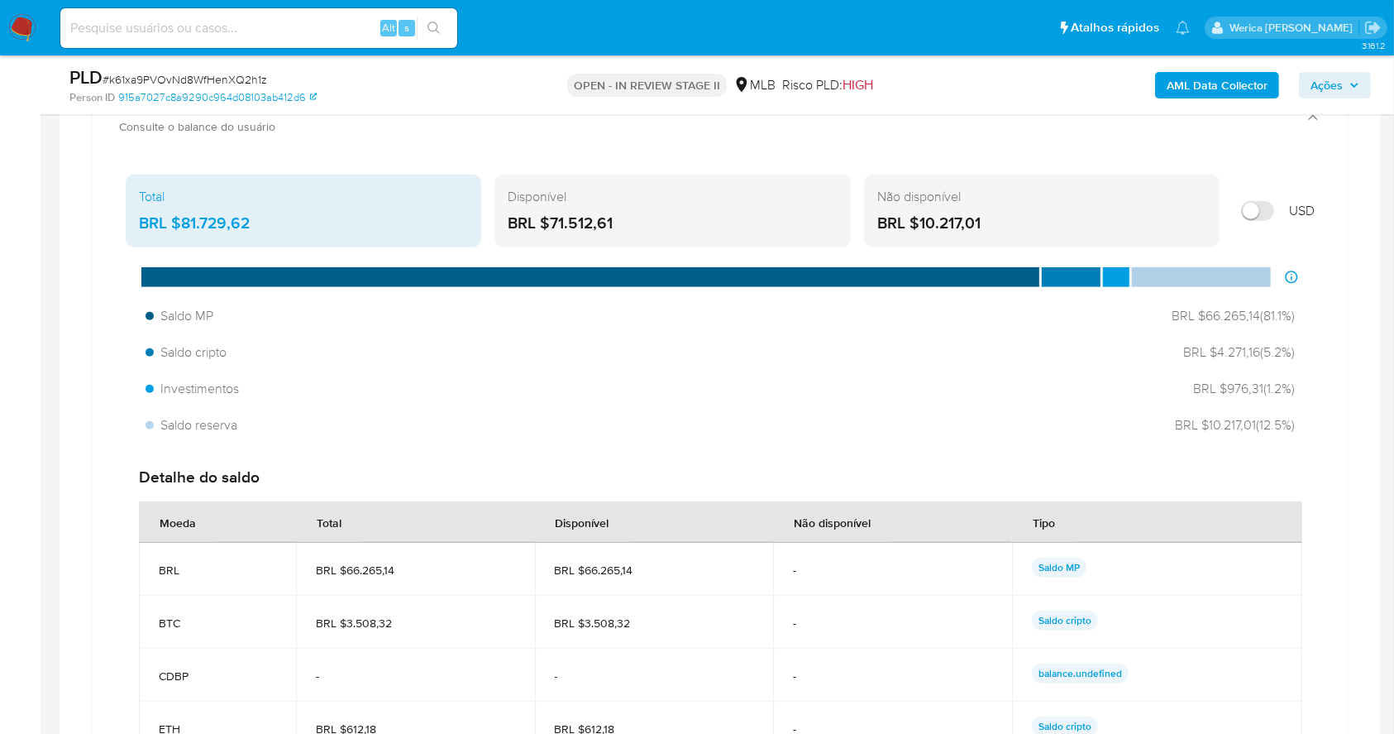
scroll to position [1102, 0]
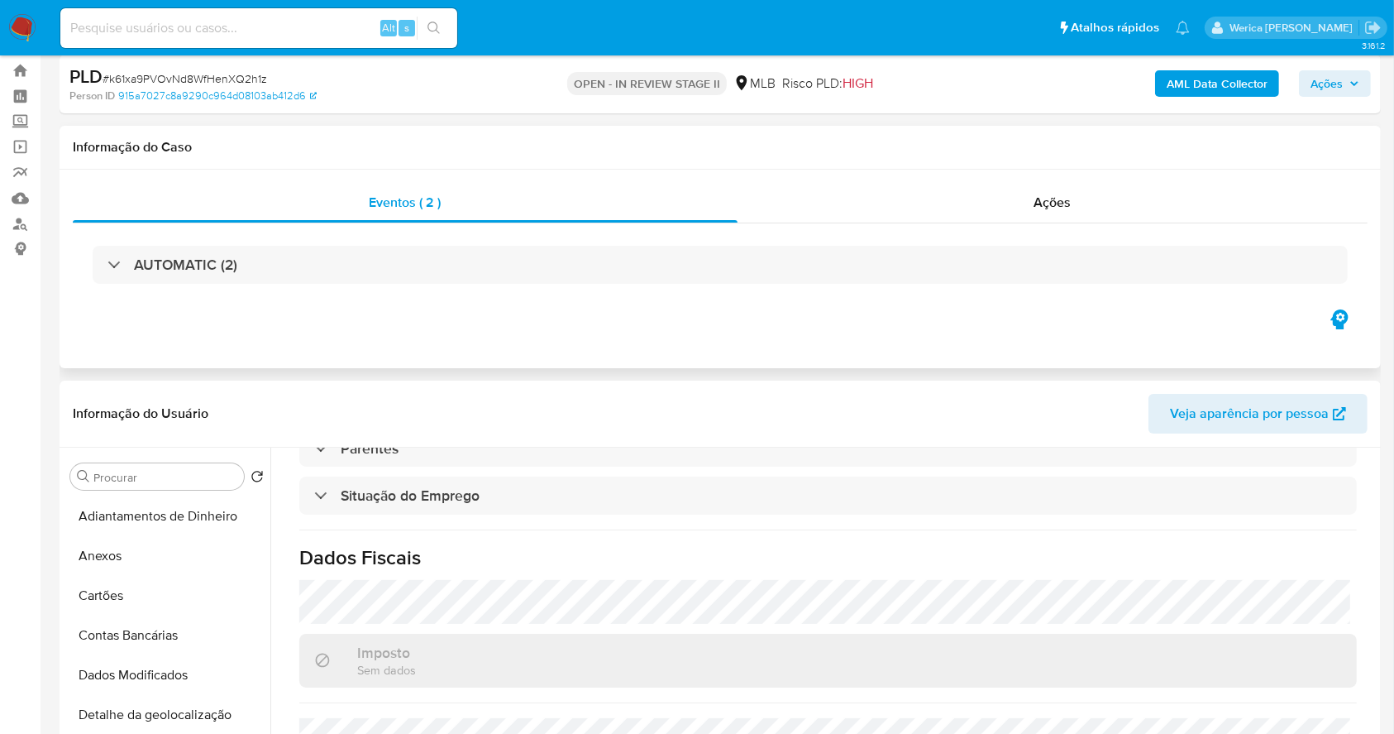
scroll to position [0, 0]
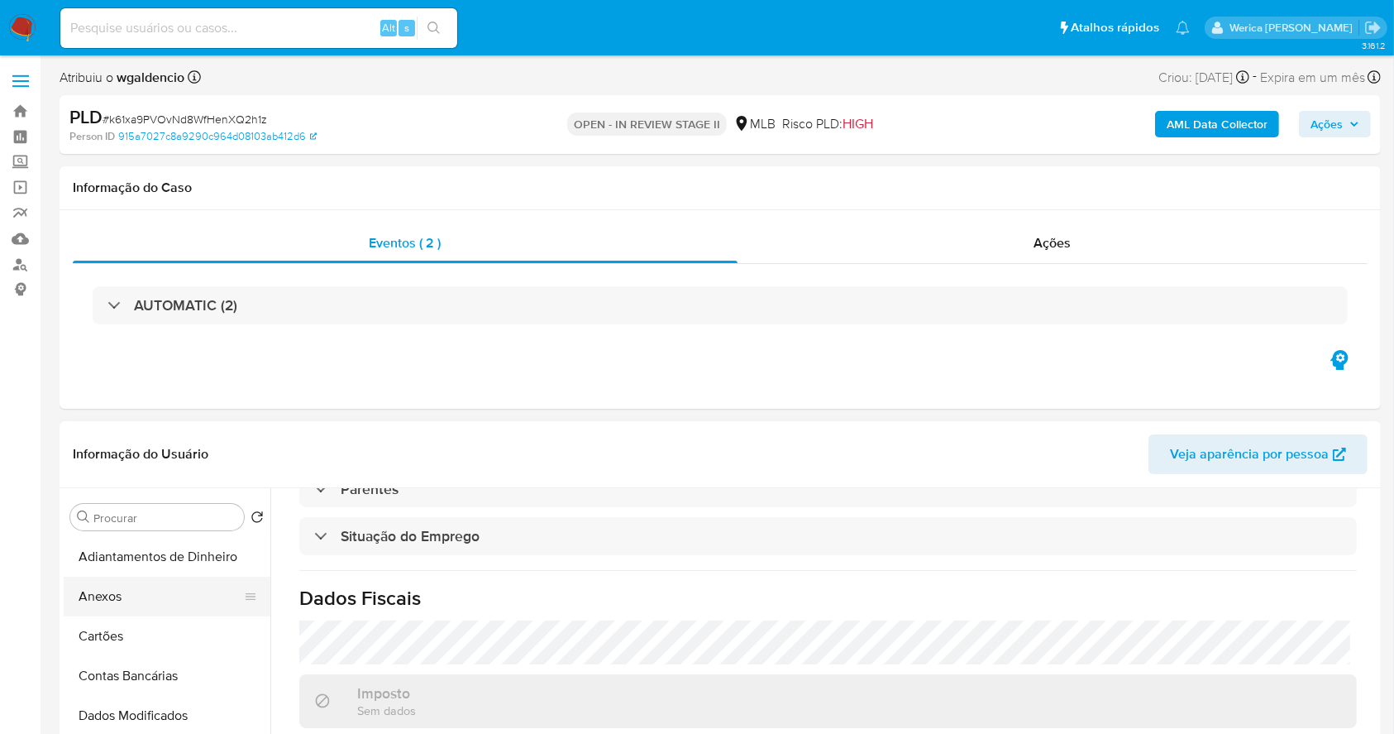
click at [105, 604] on button "Anexos" at bounding box center [161, 596] width 194 height 40
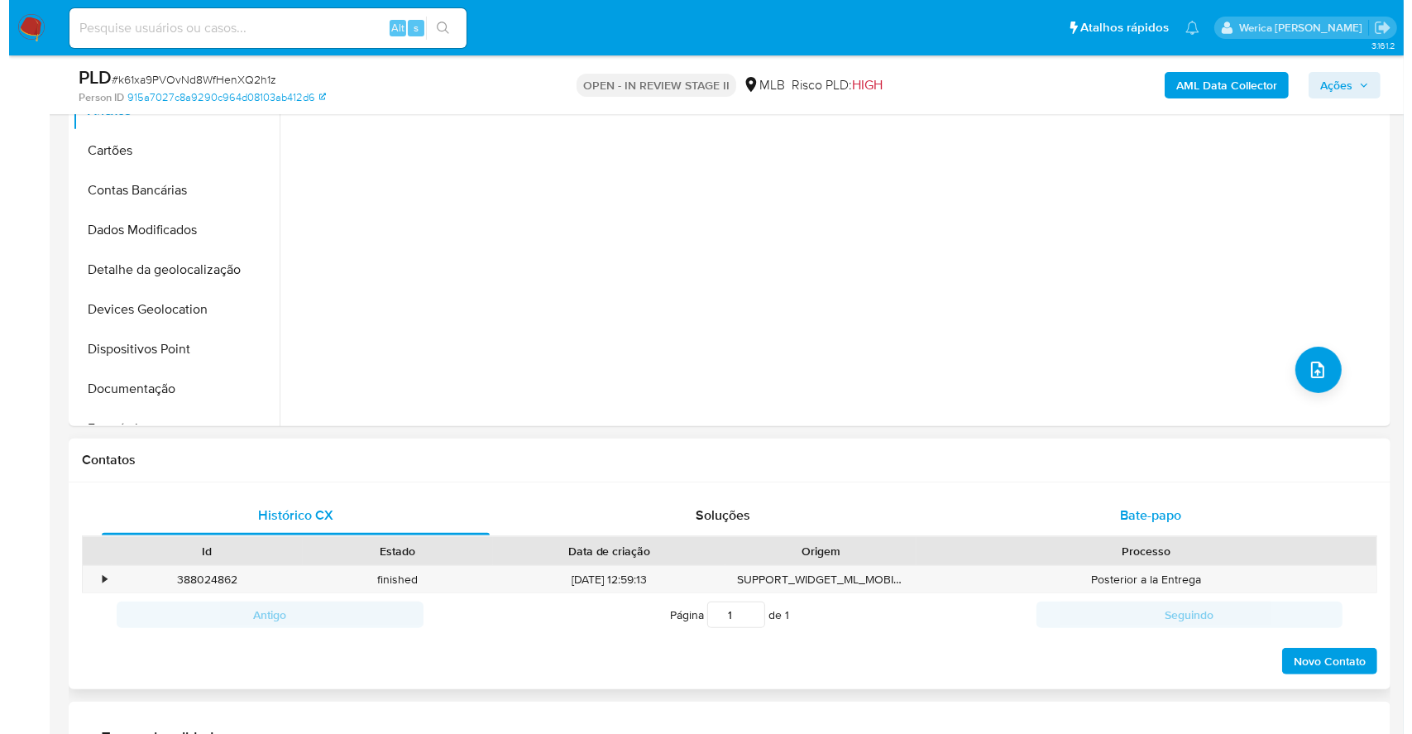
scroll to position [551, 0]
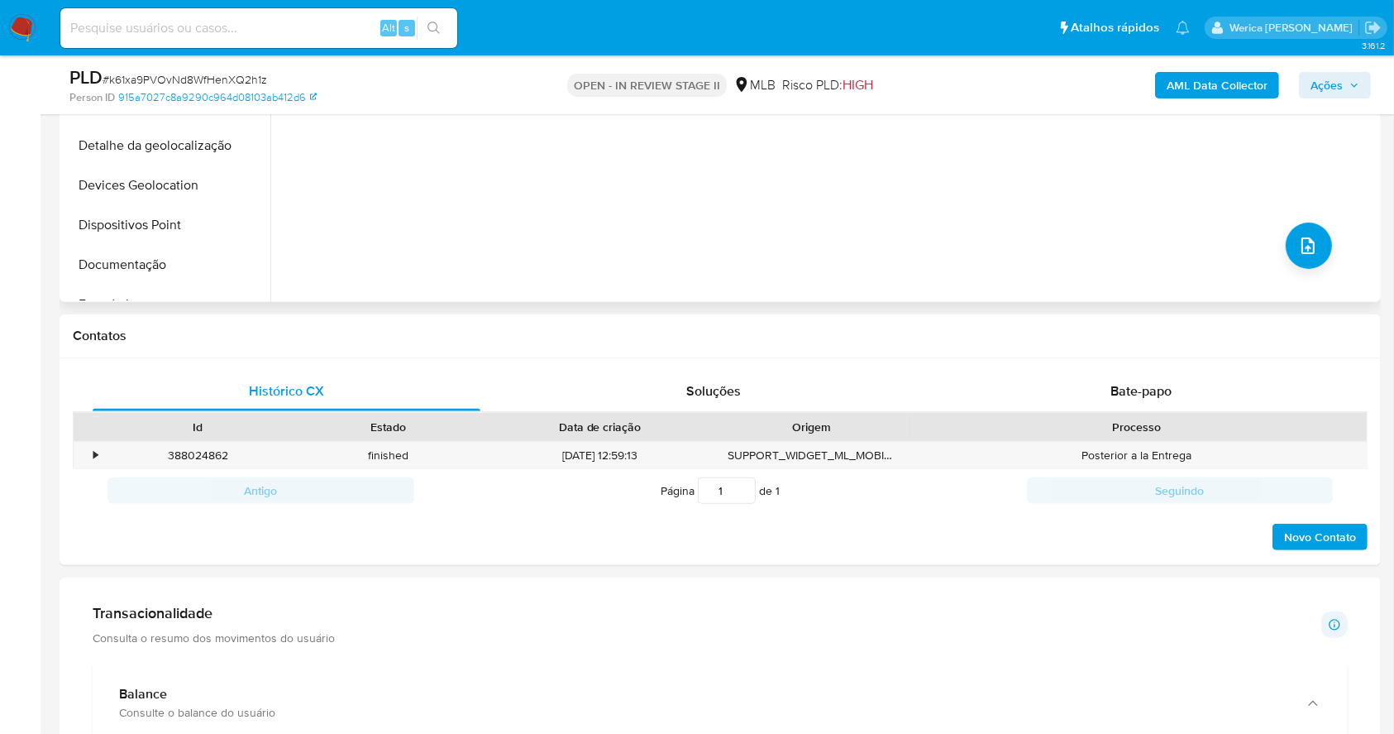
click at [1316, 266] on div "Nenhum dado disponível" at bounding box center [823, 89] width 1106 height 423
click at [1310, 250] on span "upload-file" at bounding box center [1308, 246] width 20 height 20
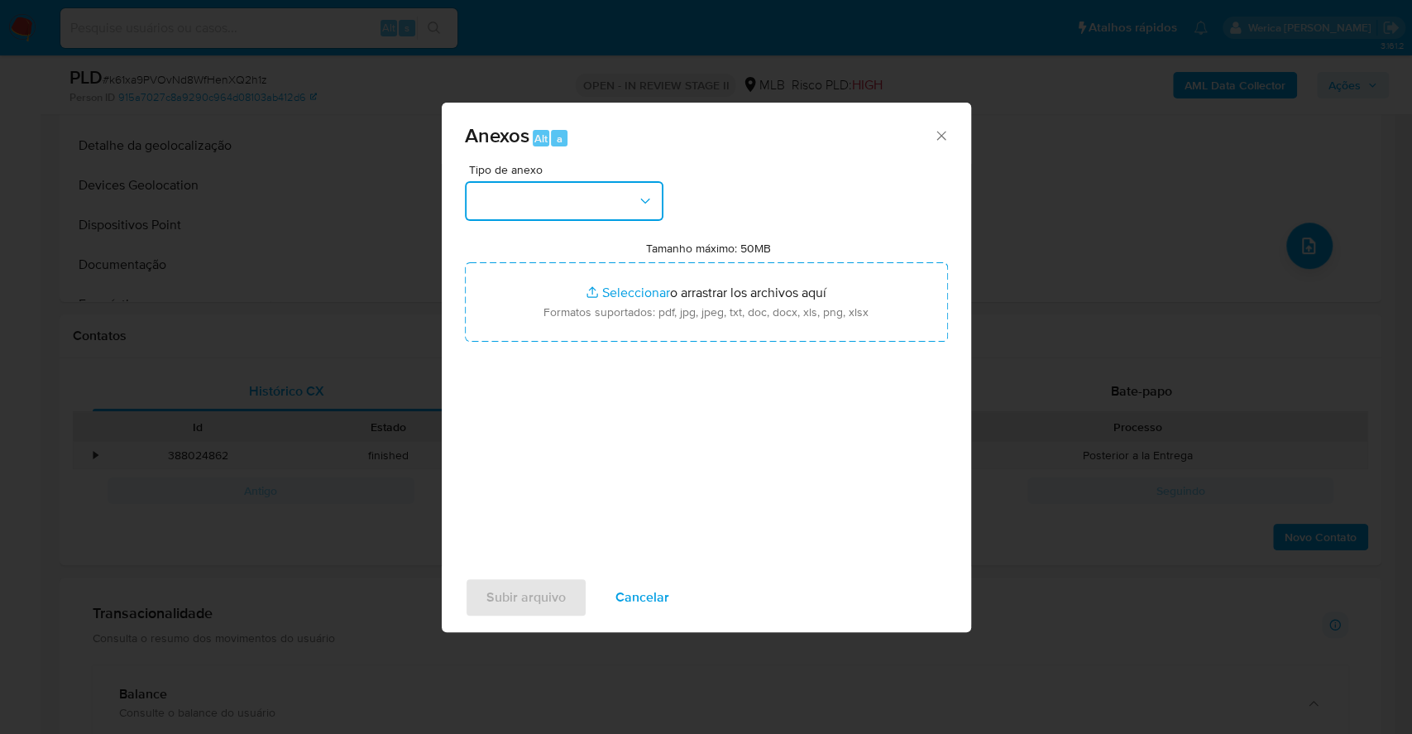
click at [545, 217] on button "button" at bounding box center [564, 201] width 198 height 40
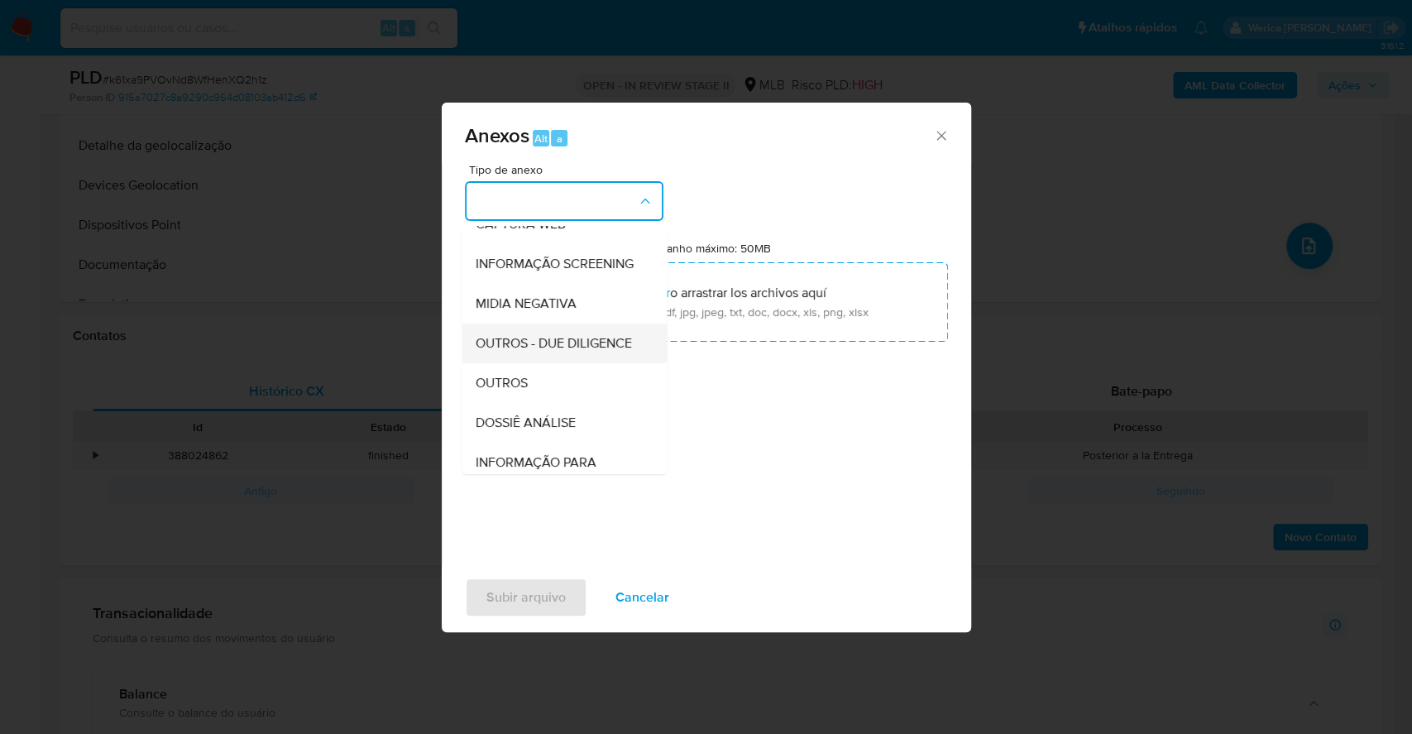
scroll to position [220, 0]
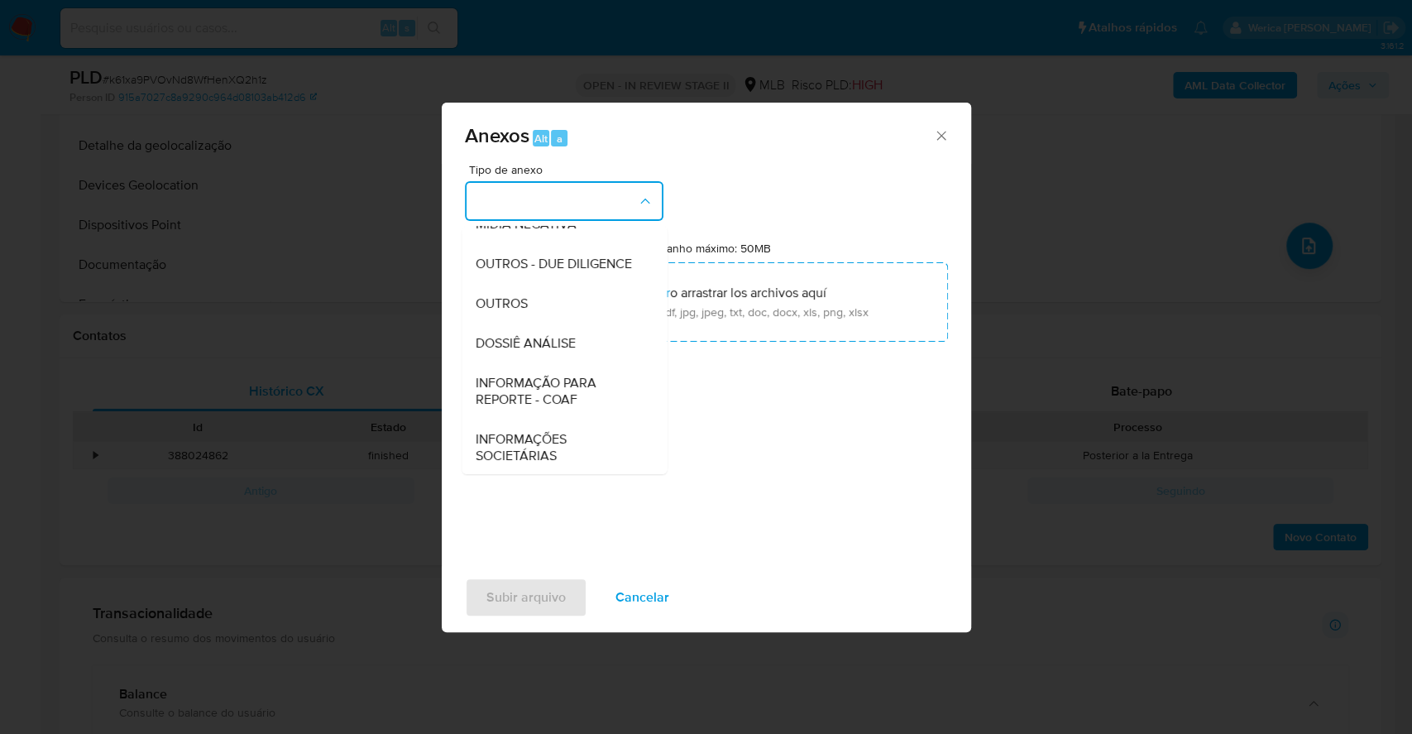
drag, startPoint x: 555, startPoint y: 414, endPoint x: 546, endPoint y: 416, distance: 9.2
click at [546, 408] on span "INFORMAÇÃO PARA REPORTE - COAF" at bounding box center [559, 391] width 169 height 33
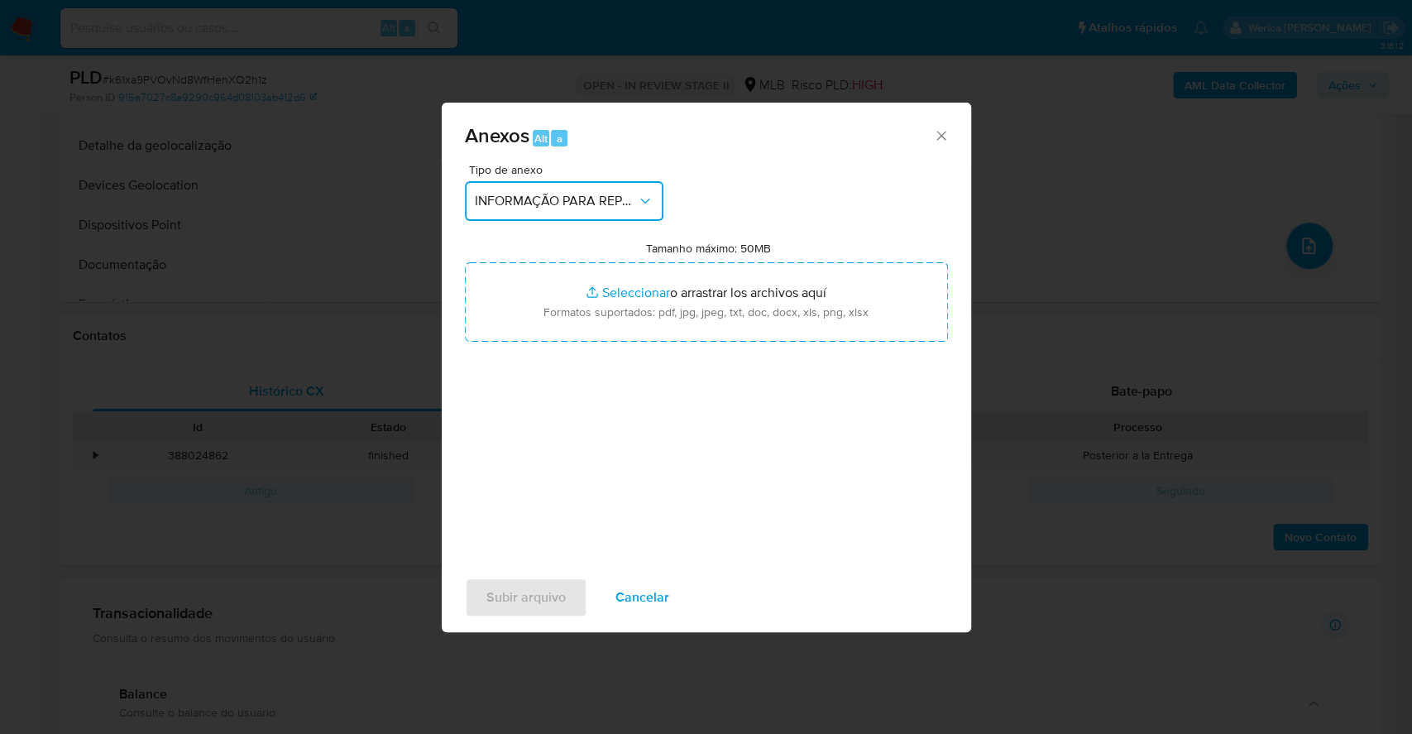
drag, startPoint x: 543, startPoint y: 187, endPoint x: 543, endPoint y: 202, distance: 14.9
click at [543, 189] on button "INFORMAÇÃO PARA REPORTE - COAF" at bounding box center [564, 201] width 198 height 40
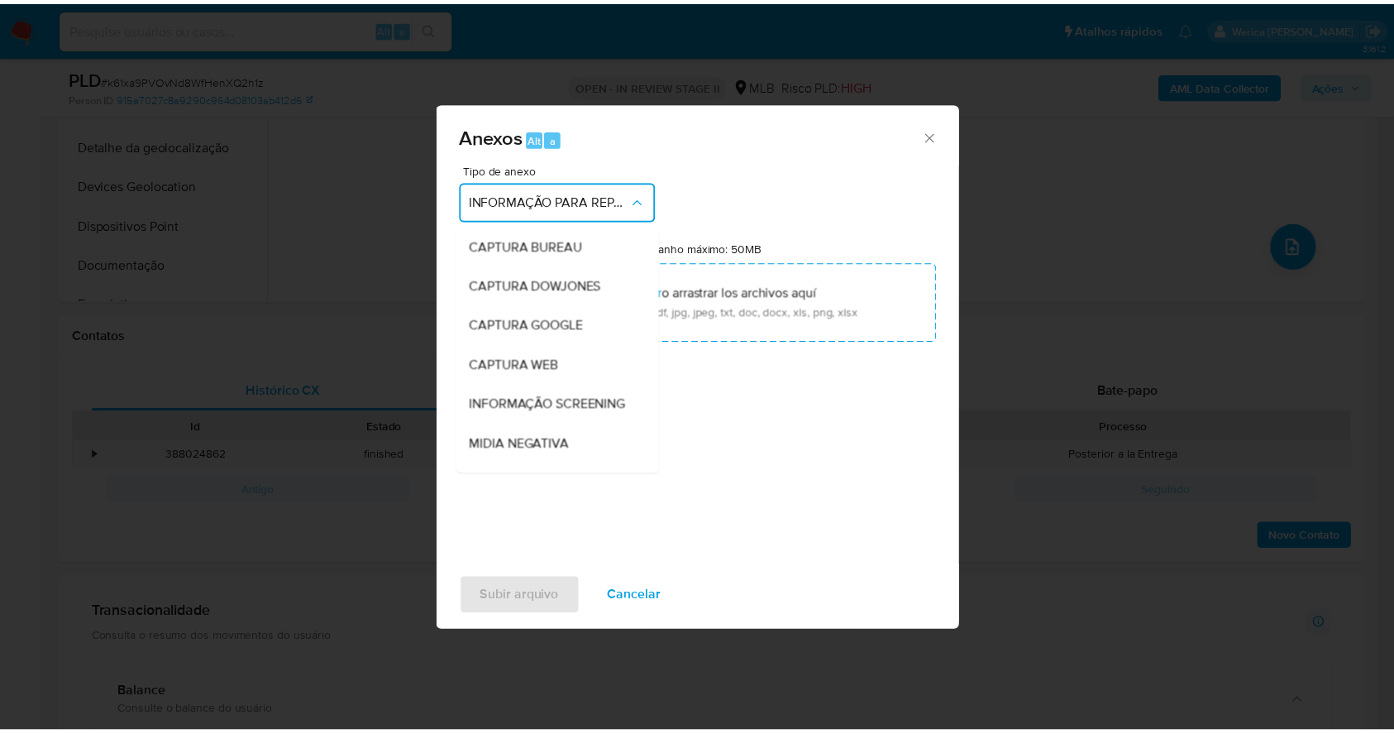
scroll to position [254, 0]
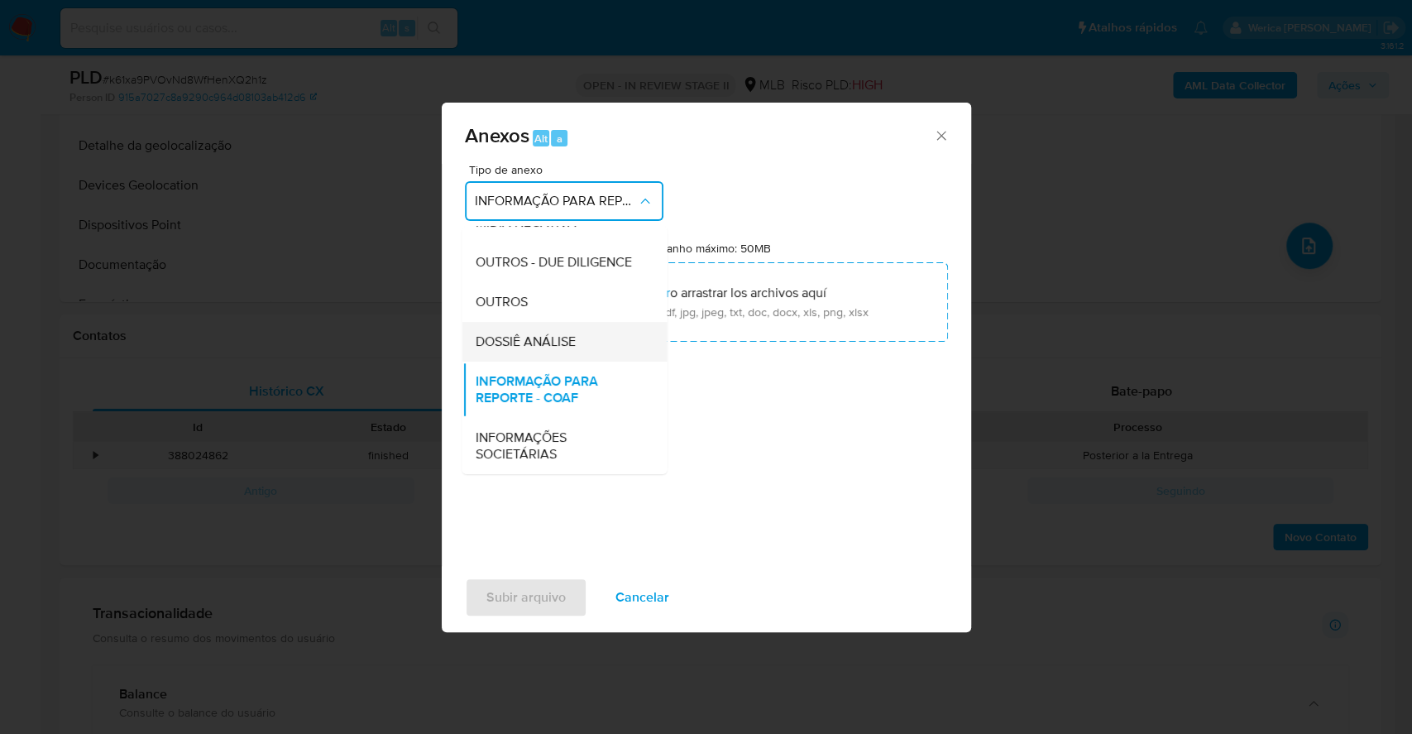
click at [556, 353] on div "DOSSIÊ ANÁLISE" at bounding box center [559, 342] width 169 height 40
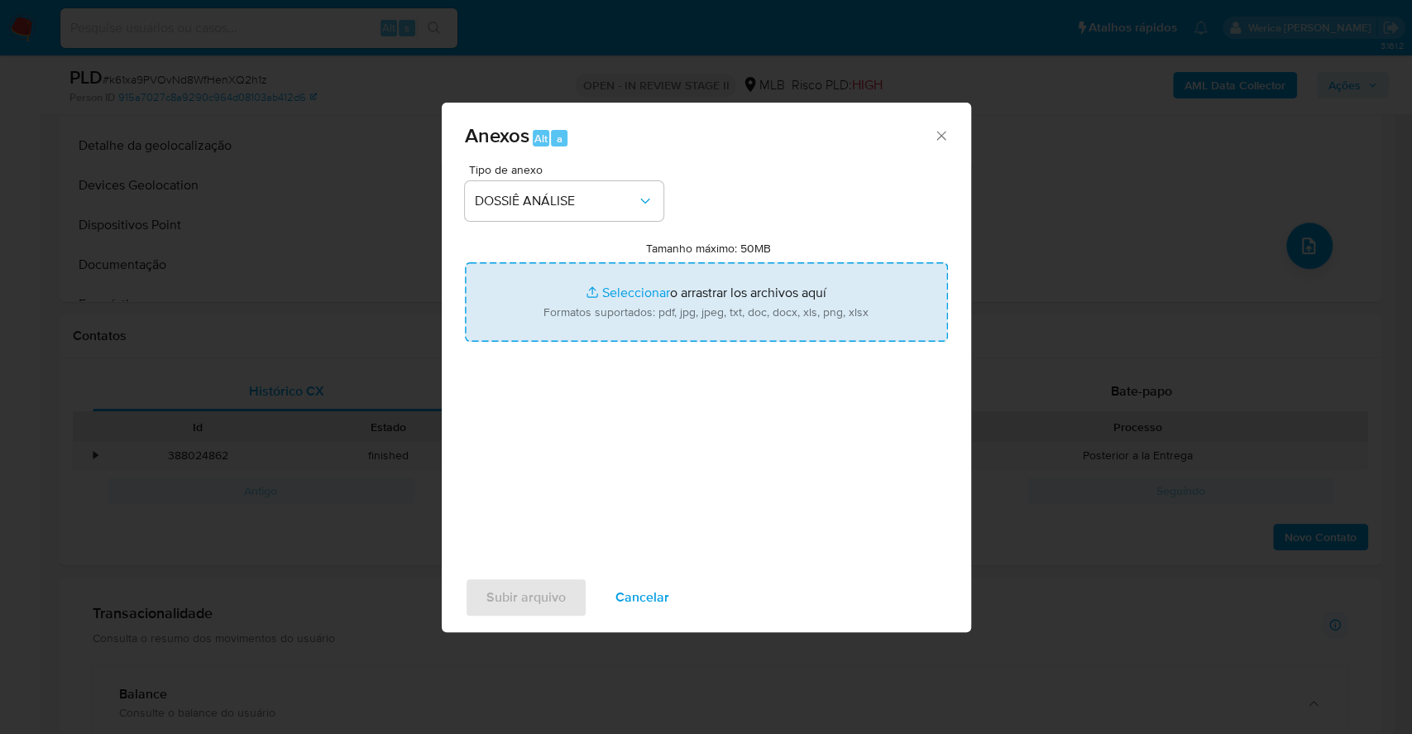
click at [696, 296] on input "Tamanho máximo: 50MB Seleccionar archivos" at bounding box center [706, 301] width 483 height 79
type input "C:\fakepath\Declinio - k61xa9PVOvNd8WfHenXQ2h1z - CPF 17266211034 - MARGARET DA…"
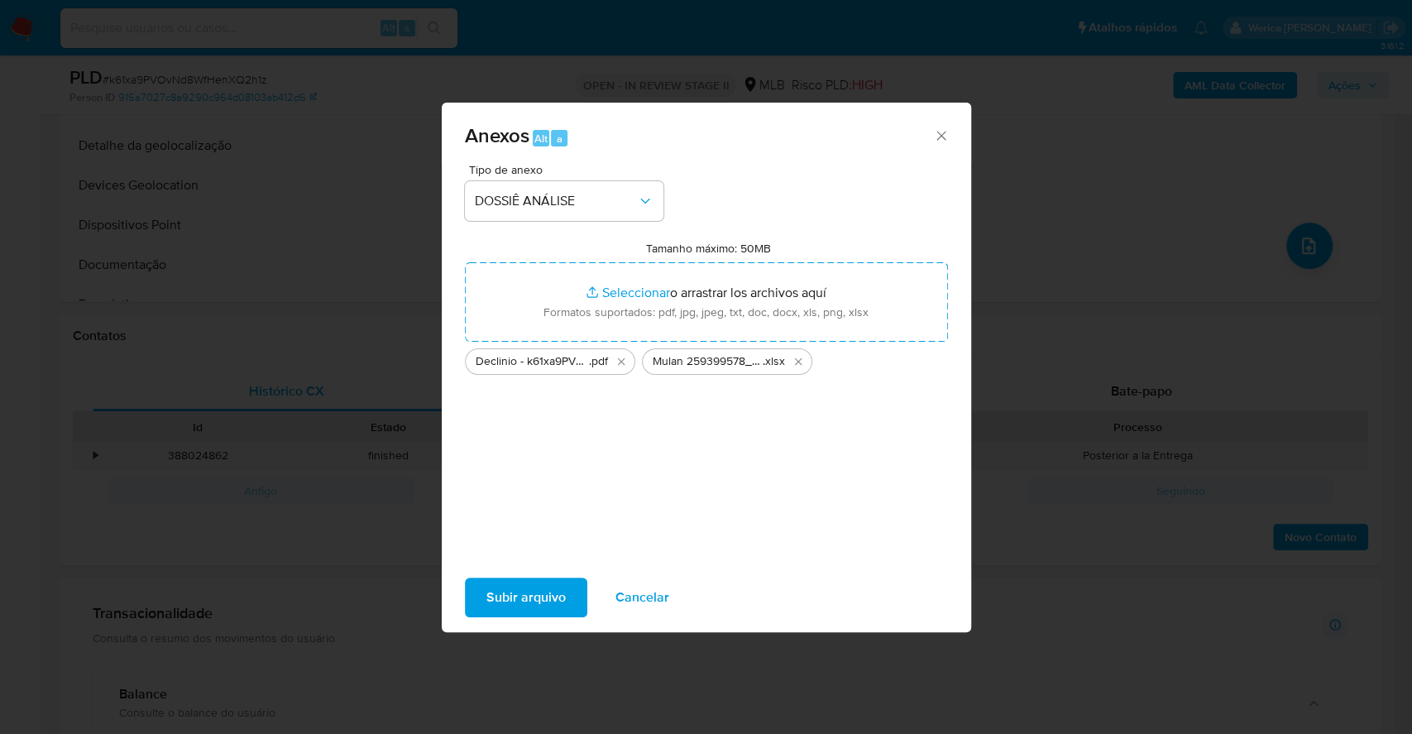
click at [515, 593] on span "Subir arquivo" at bounding box center [525, 597] width 79 height 36
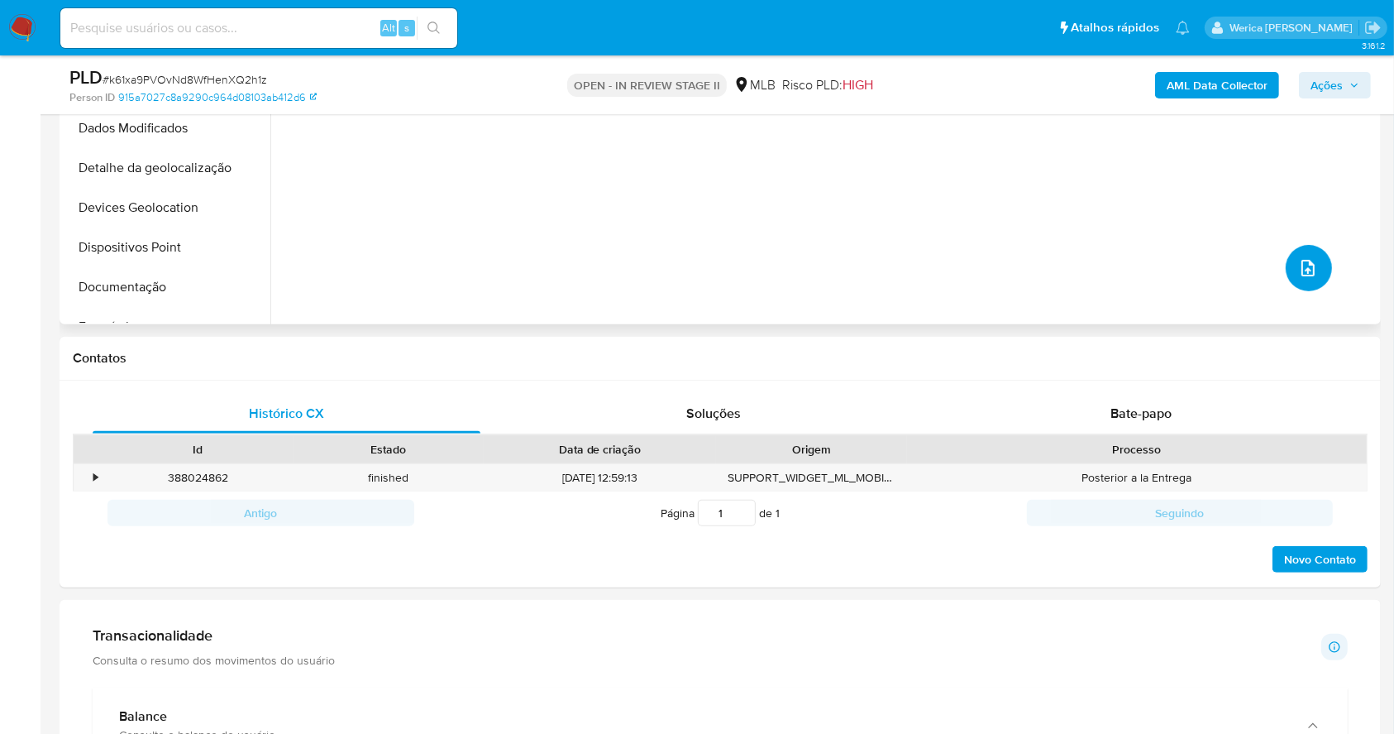
scroll to position [0, 0]
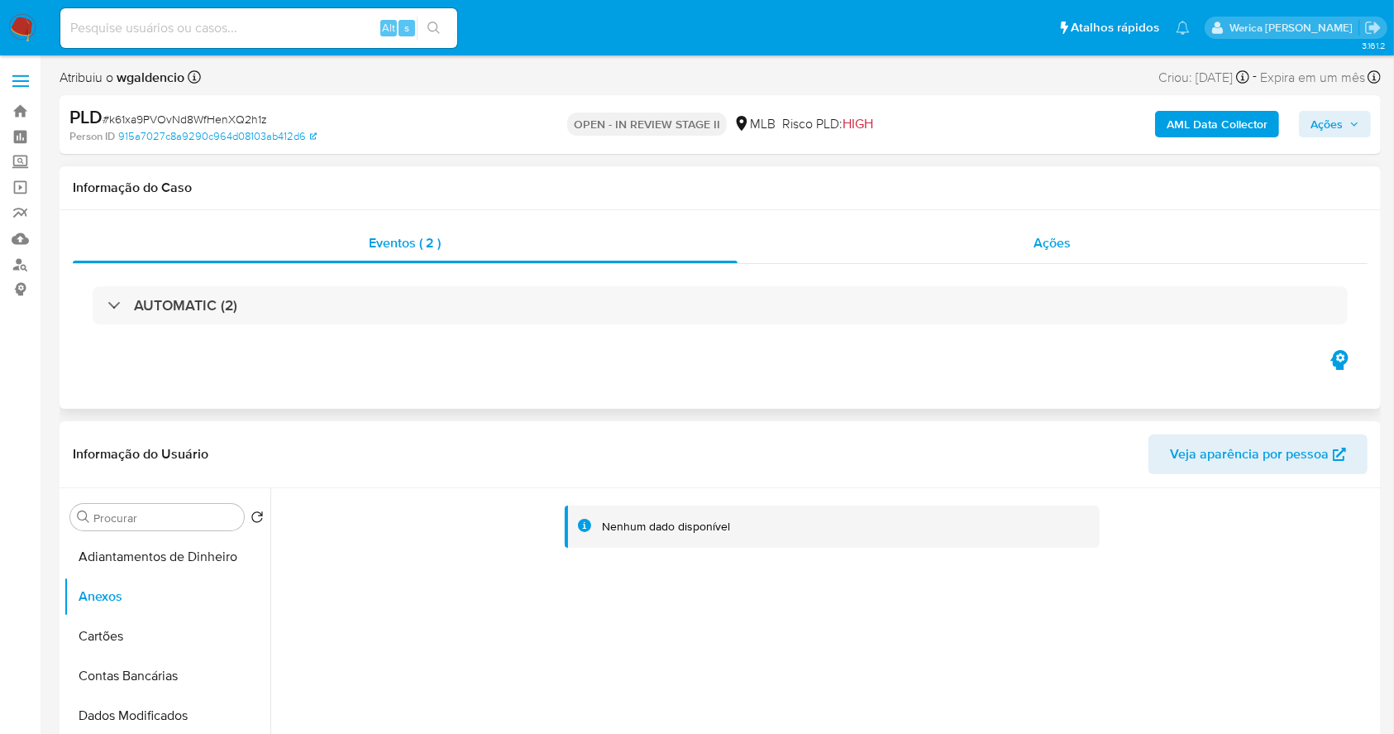
click at [1112, 245] on div "Ações" at bounding box center [1053, 243] width 630 height 40
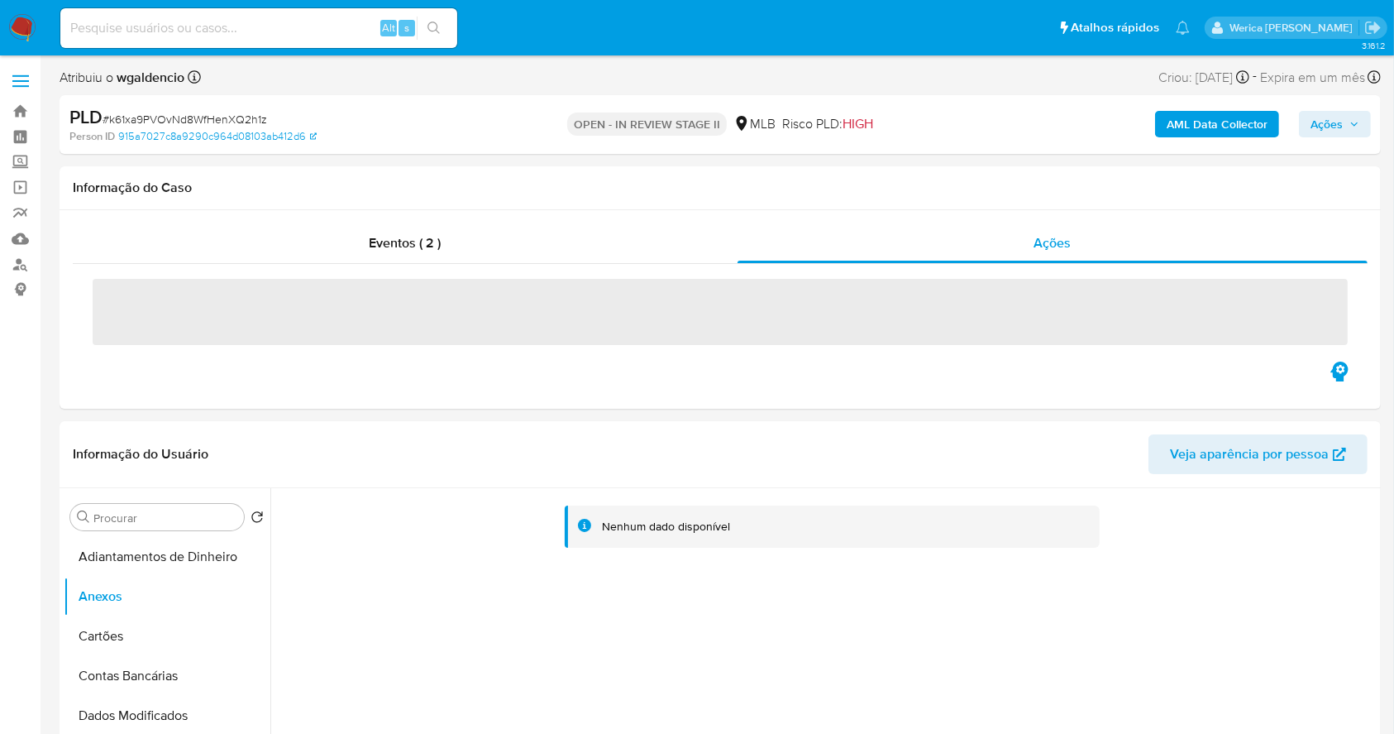
click at [1186, 132] on b "AML Data Collector" at bounding box center [1217, 124] width 101 height 26
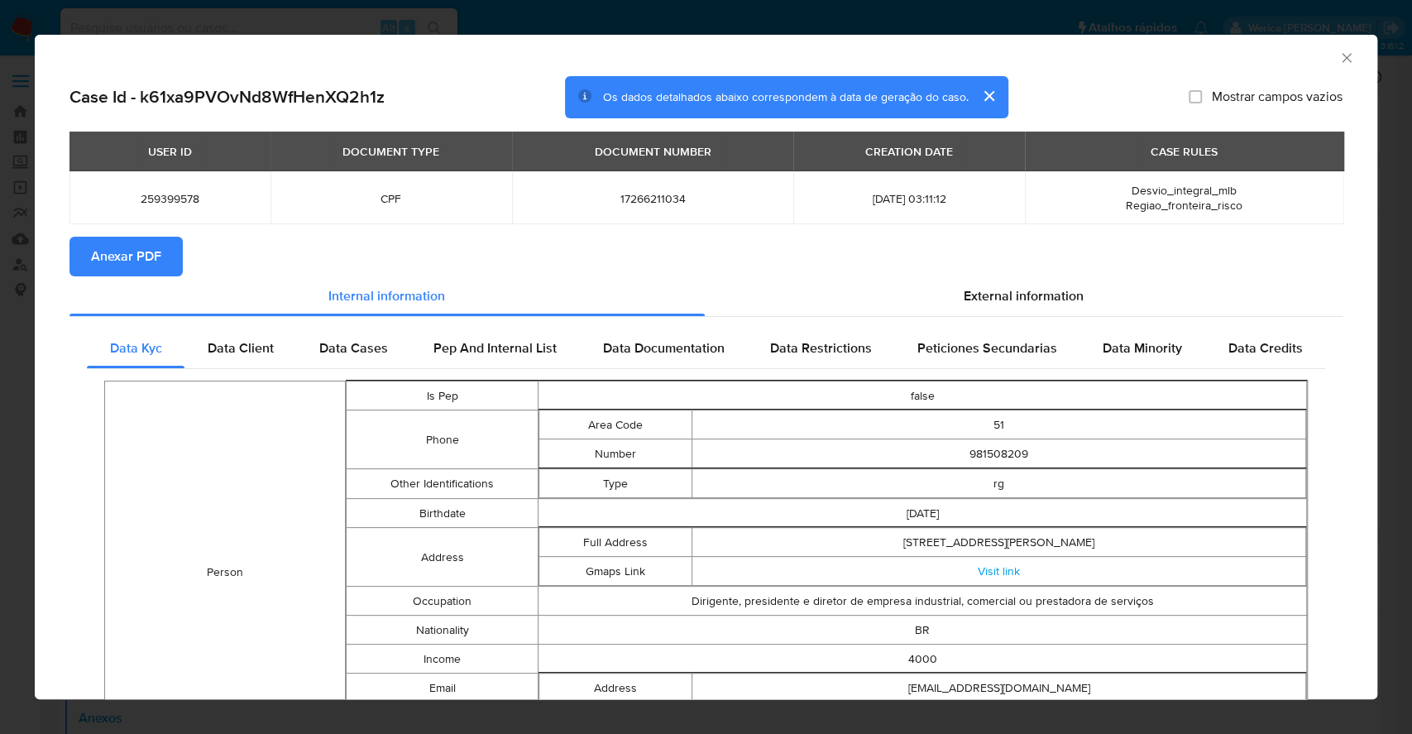
click at [109, 254] on span "Anexar PDF" at bounding box center [126, 256] width 70 height 36
click at [1338, 60] on icon "Fechar a janela" at bounding box center [1346, 58] width 17 height 17
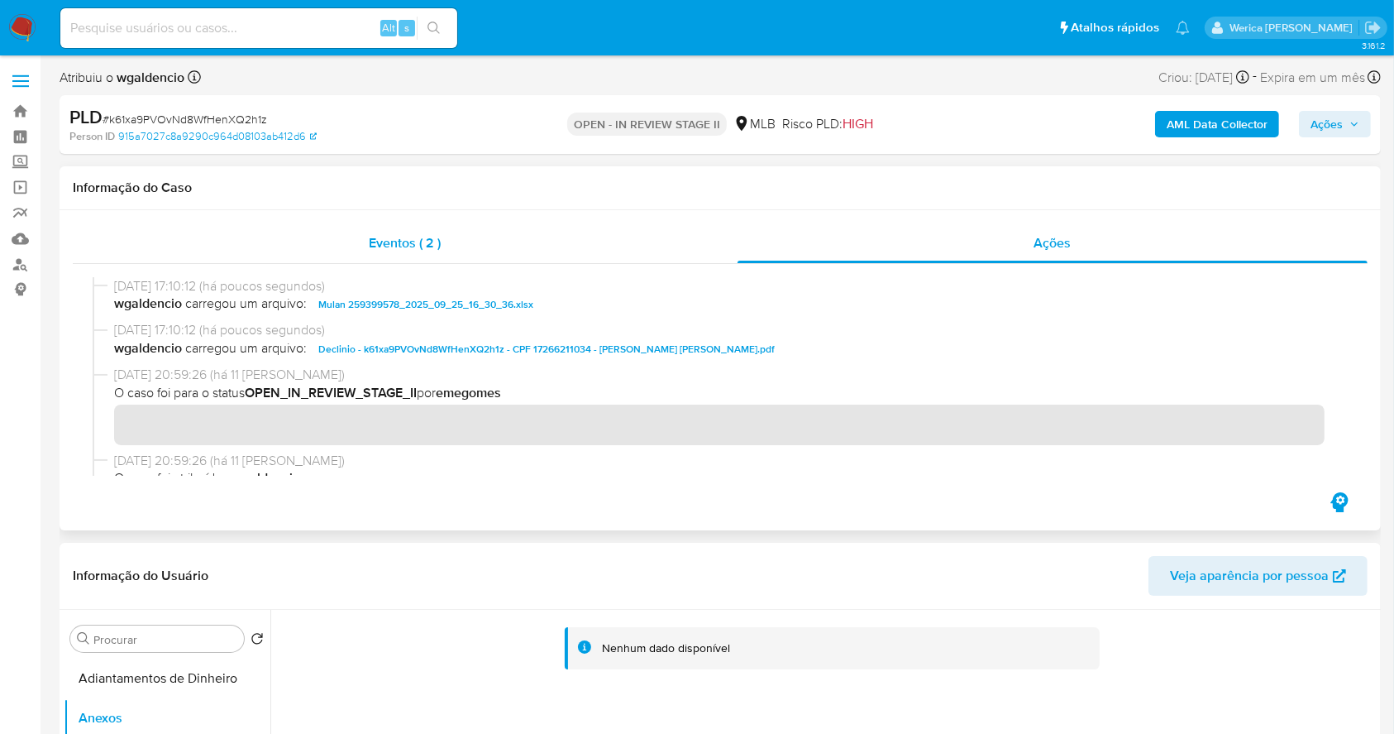
click at [691, 250] on div "Eventos ( 2 )" at bounding box center [405, 243] width 665 height 40
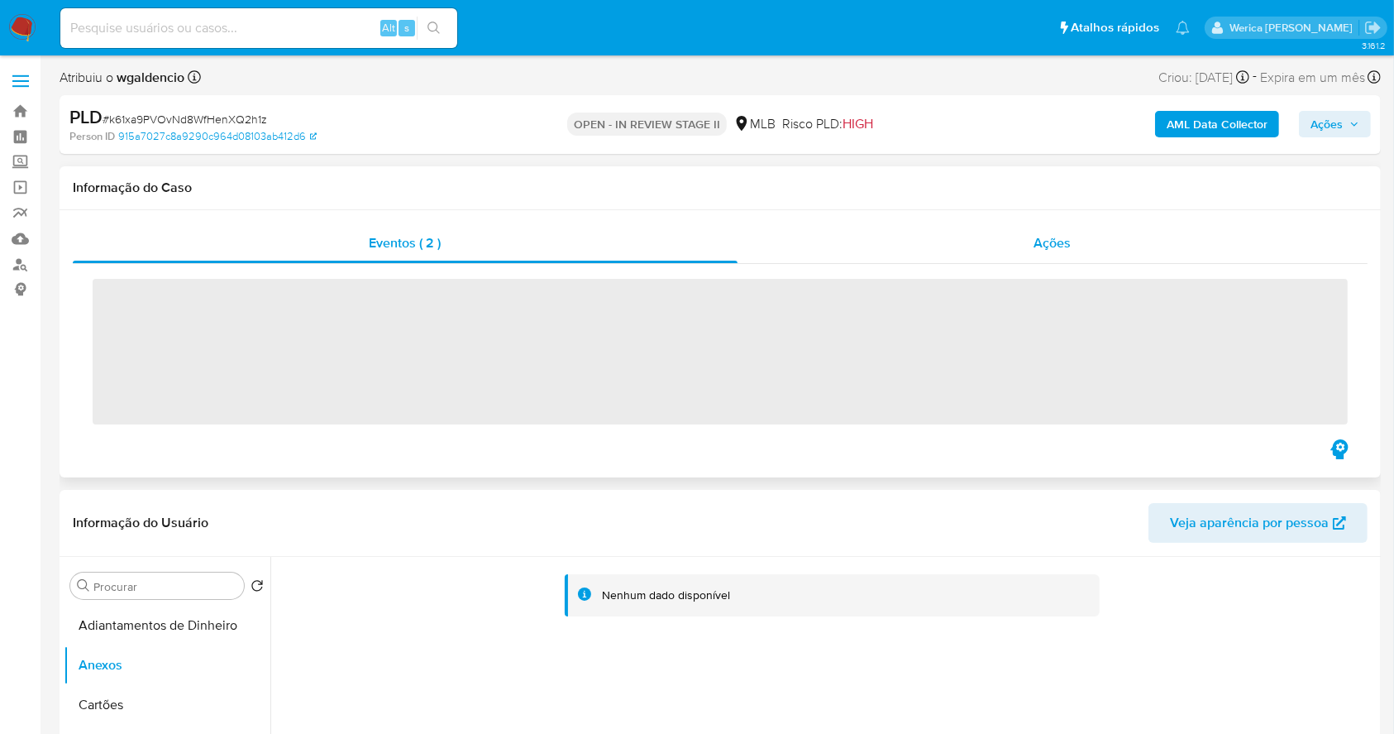
click at [1033, 239] on div "Ações" at bounding box center [1053, 243] width 630 height 40
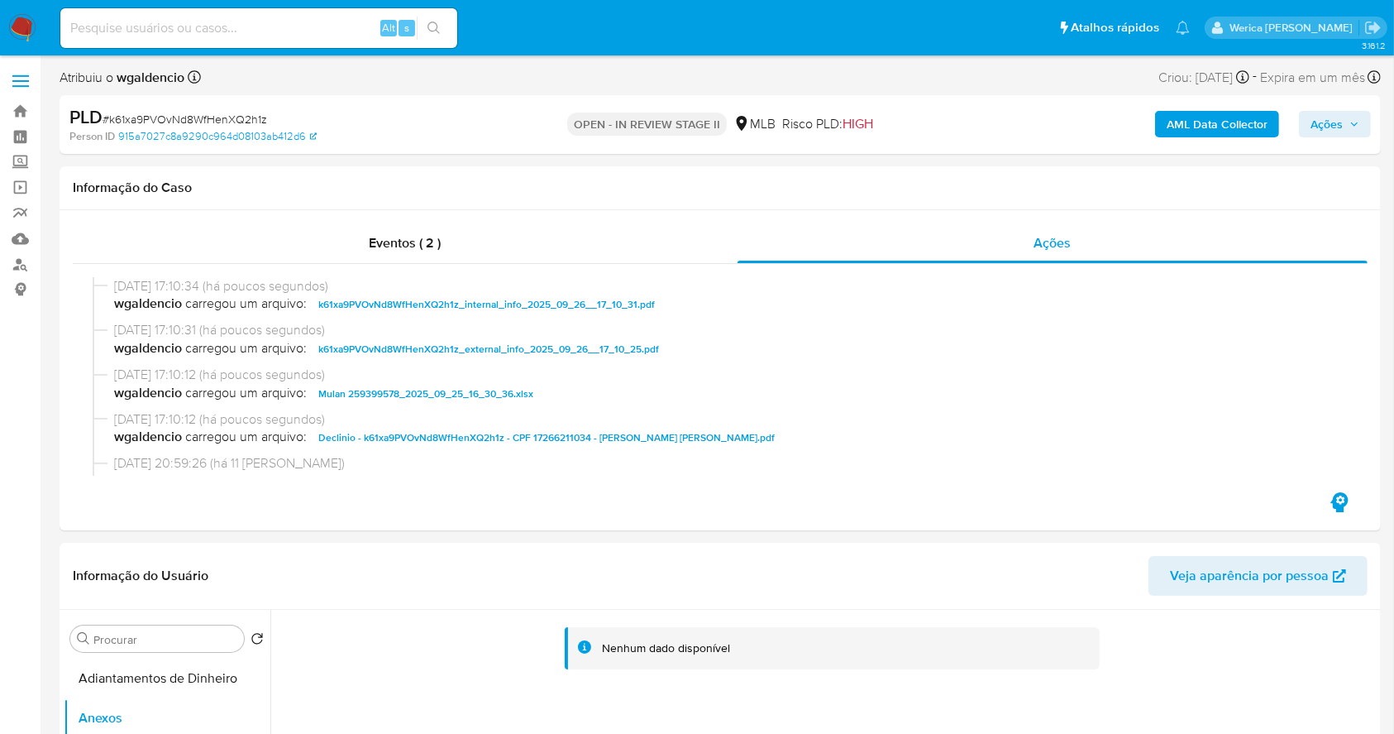
click at [1352, 117] on span "Ações" at bounding box center [1335, 123] width 49 height 23
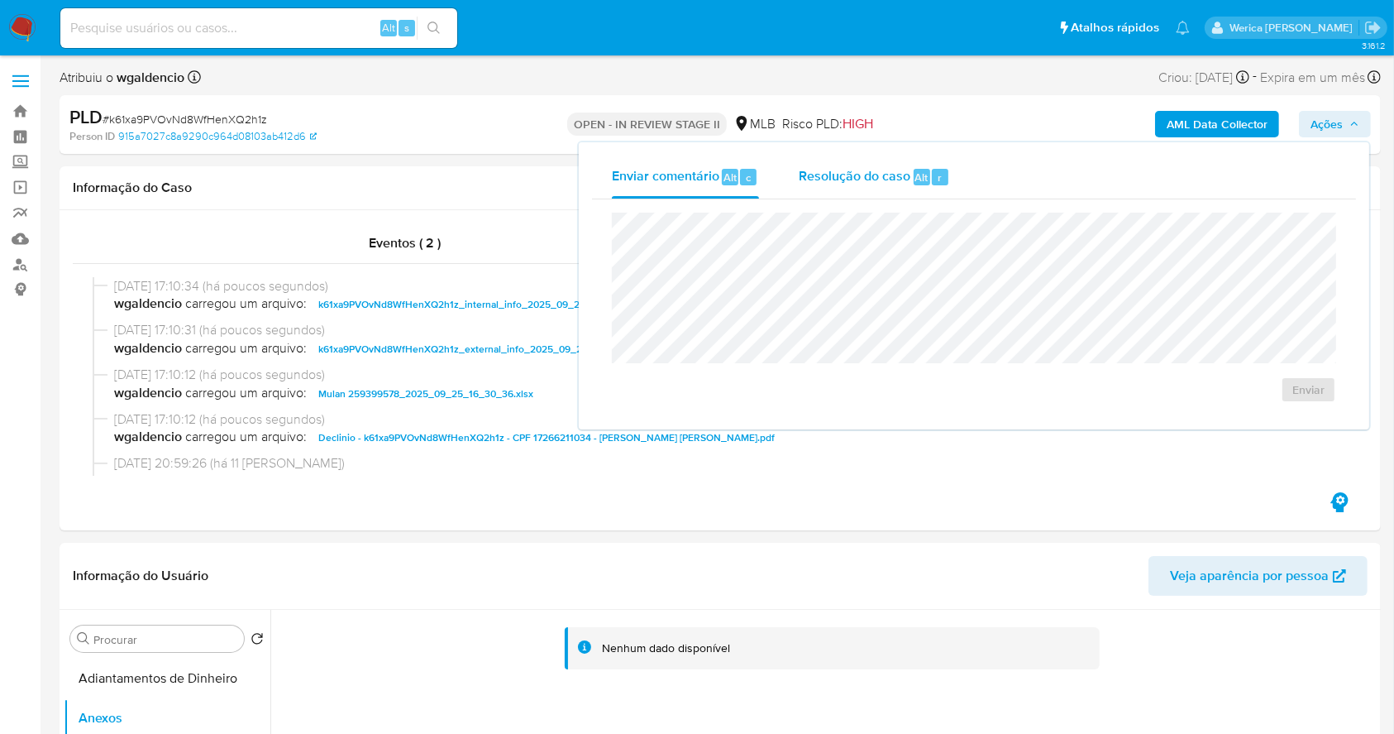
click at [963, 170] on button "Resolução do caso Alt r" at bounding box center [874, 176] width 191 height 43
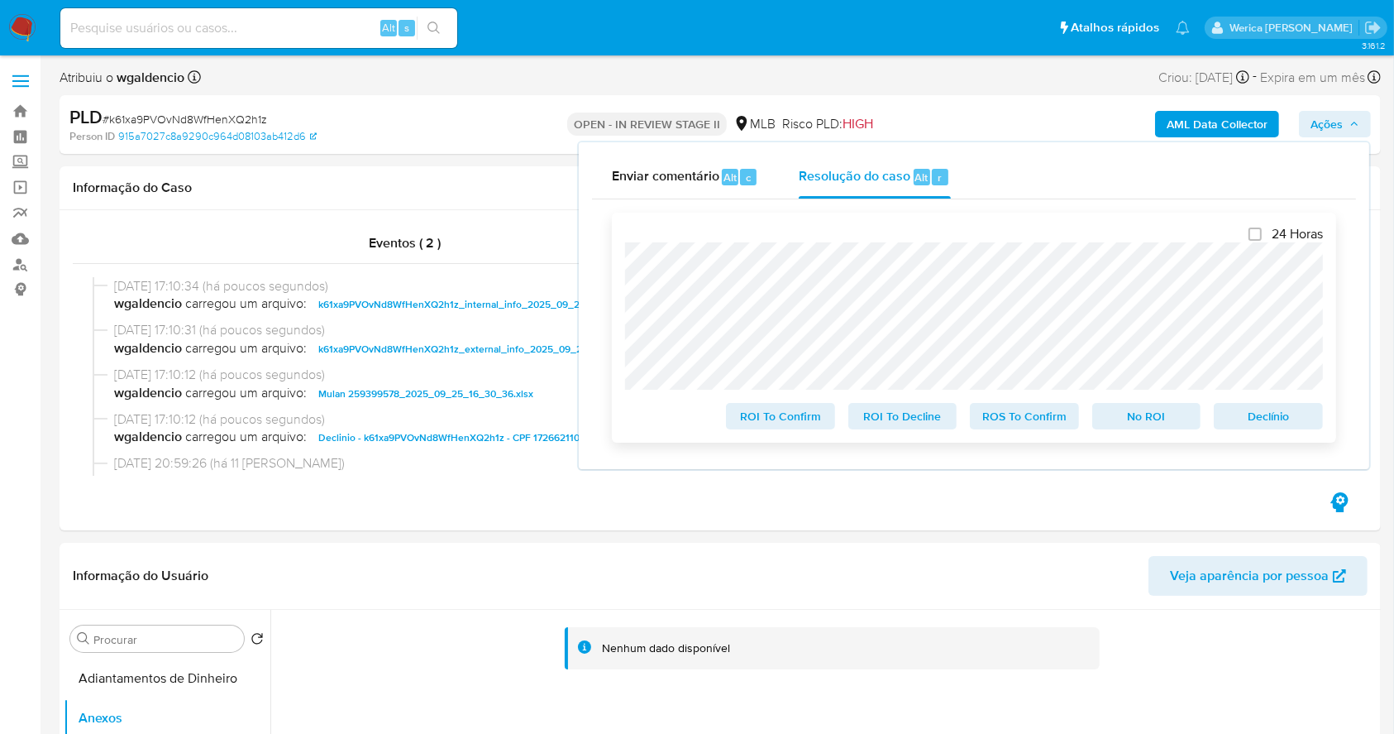
click at [1139, 427] on span "No ROI" at bounding box center [1147, 415] width 86 height 23
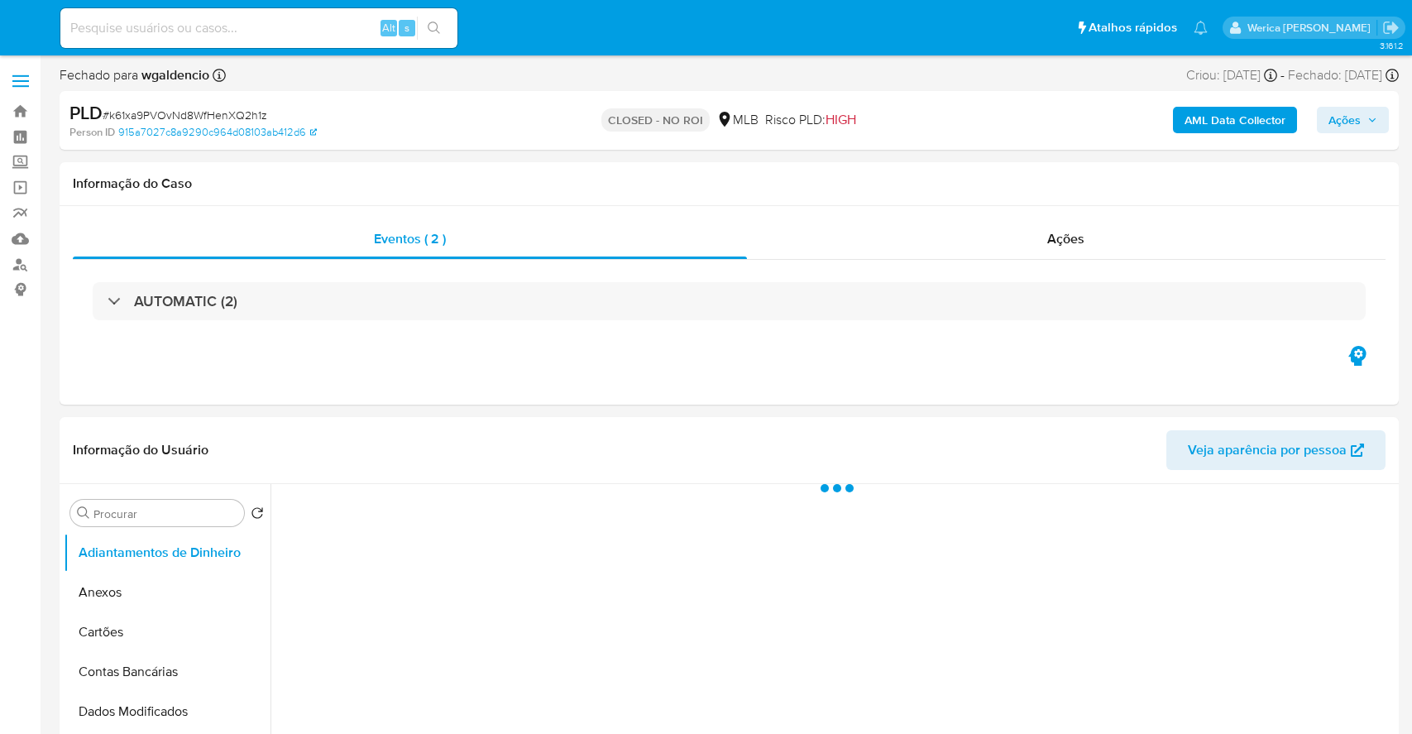
select select "10"
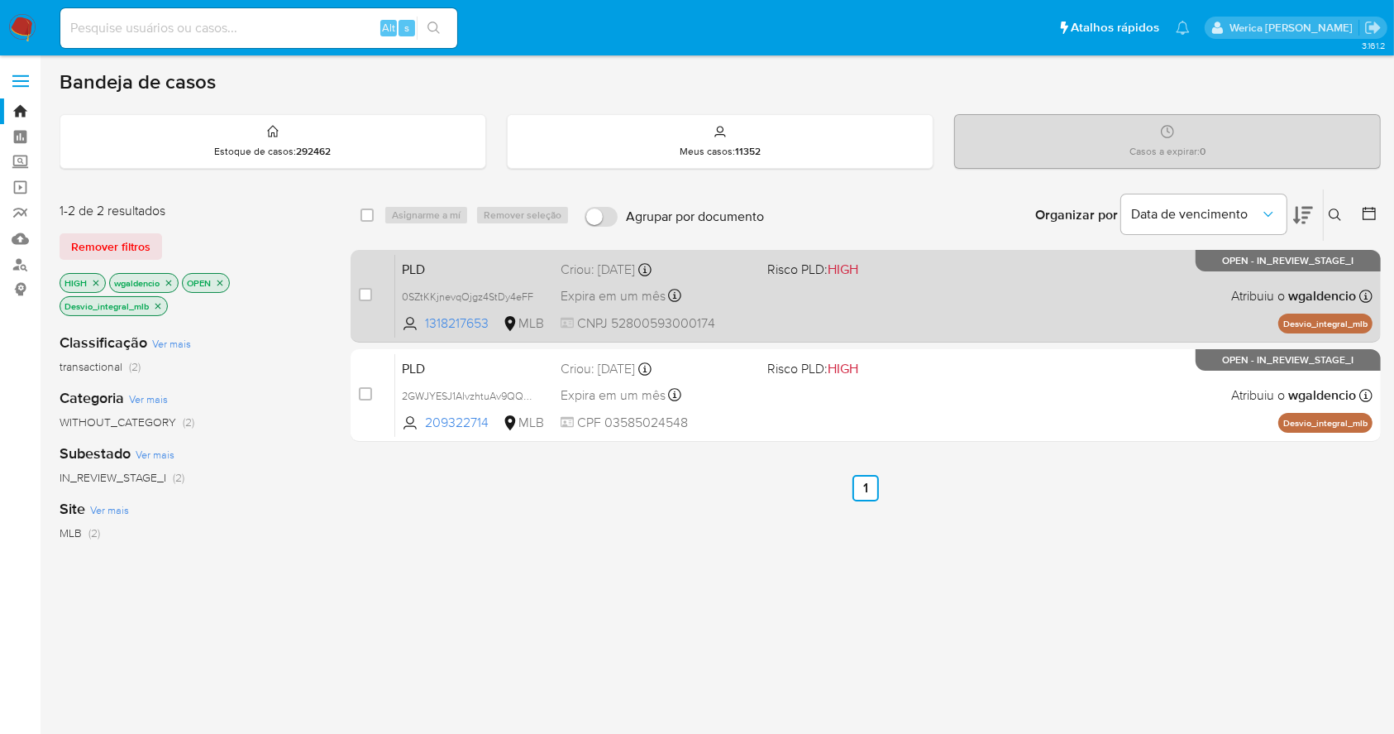
click at [763, 301] on div "PLD 0SZtKKjnevqOjgz4StDy4eFF 1318217653 MLB Risco PLD: HIGH Criou: [DATE] Criou…" at bounding box center [883, 296] width 977 height 84
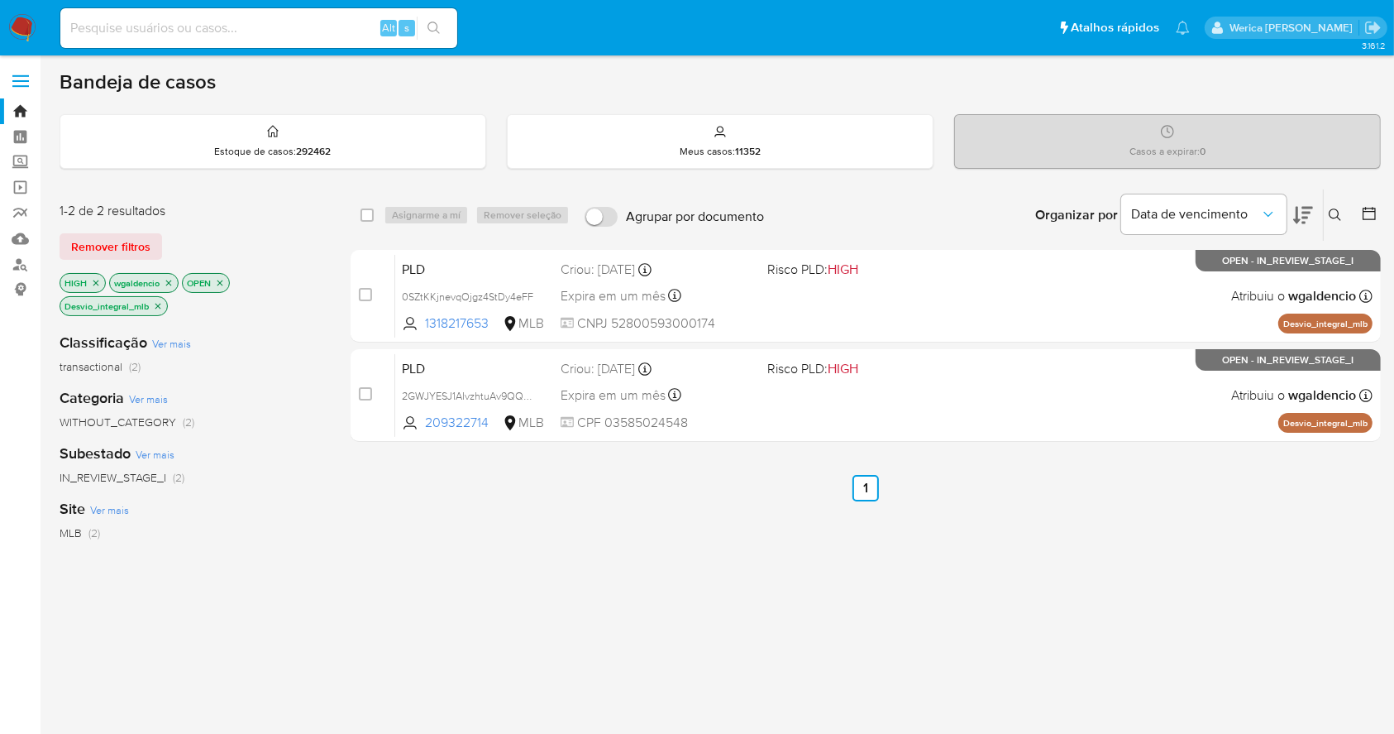
click at [155, 308] on icon "close-filter" at bounding box center [158, 306] width 10 height 10
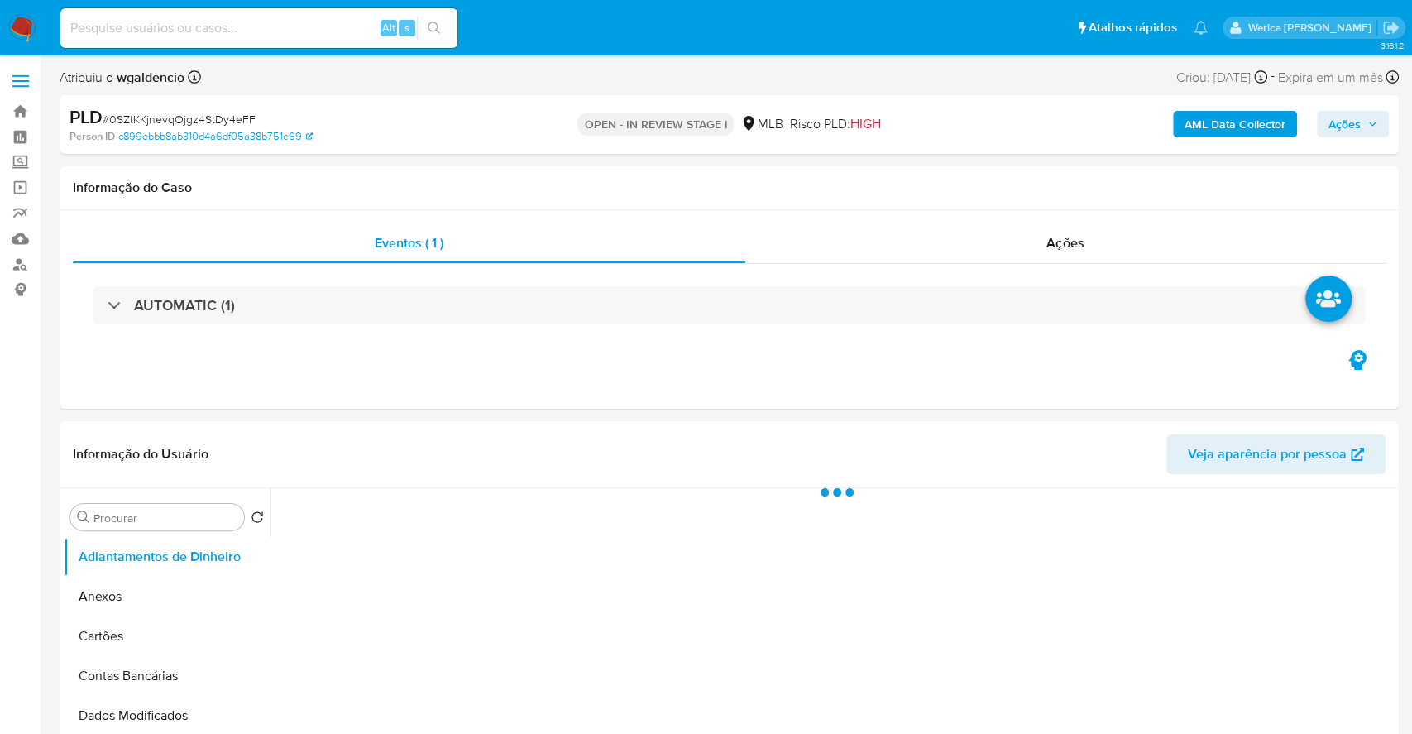
select select "10"
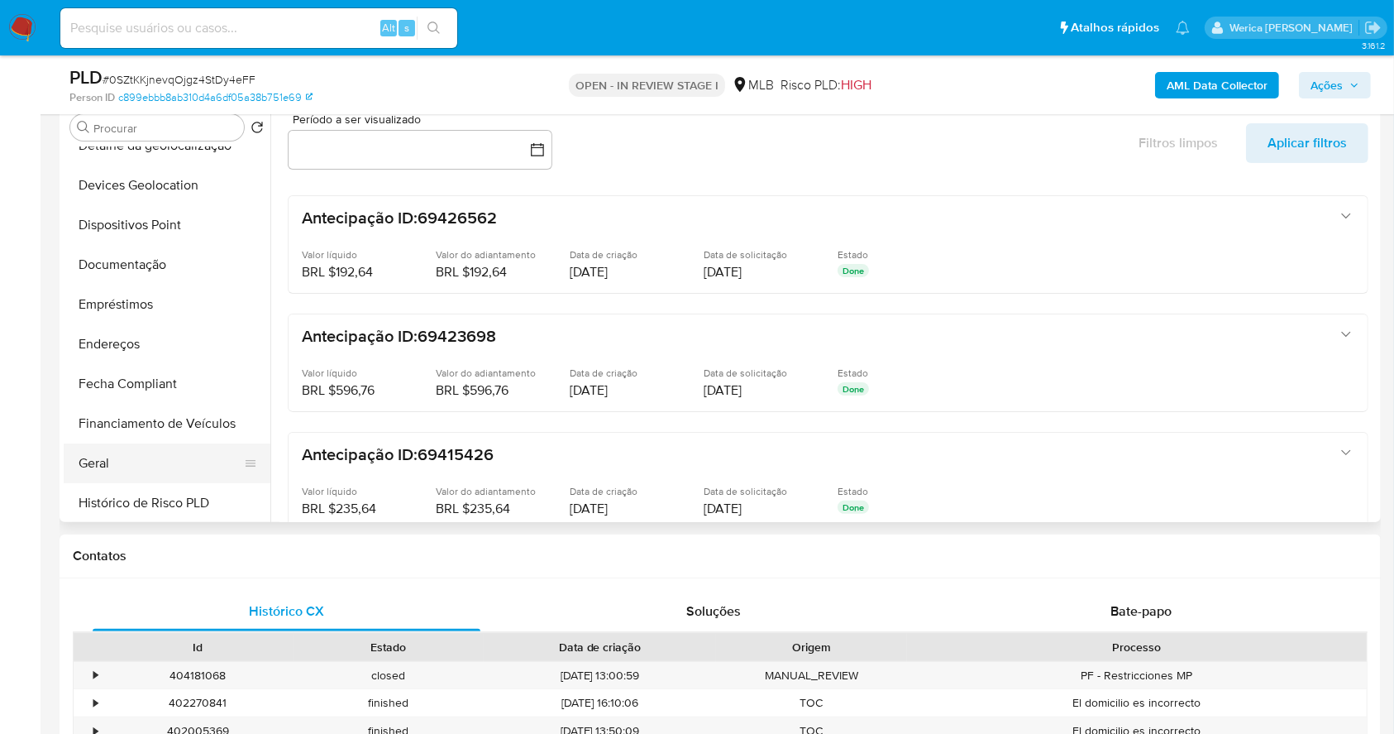
scroll to position [441, 0]
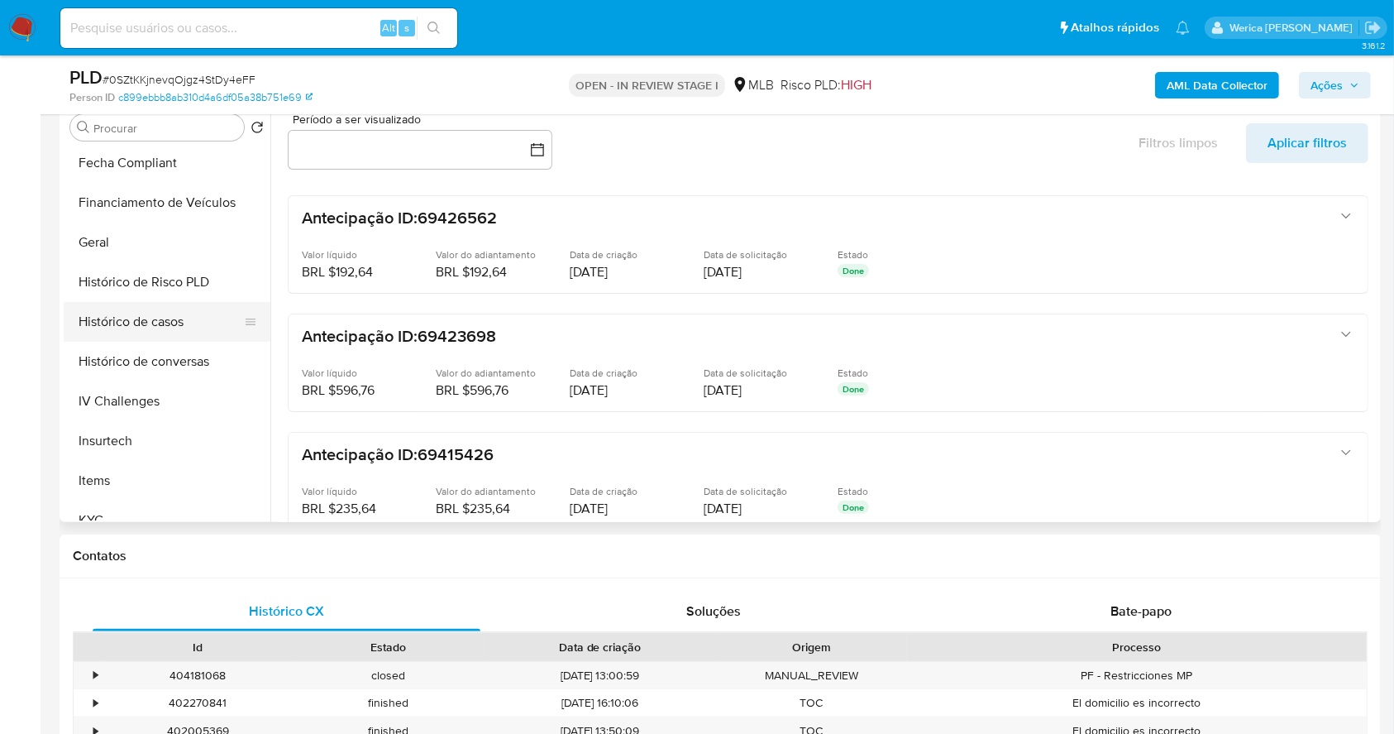
click at [157, 323] on button "Histórico de casos" at bounding box center [161, 322] width 194 height 40
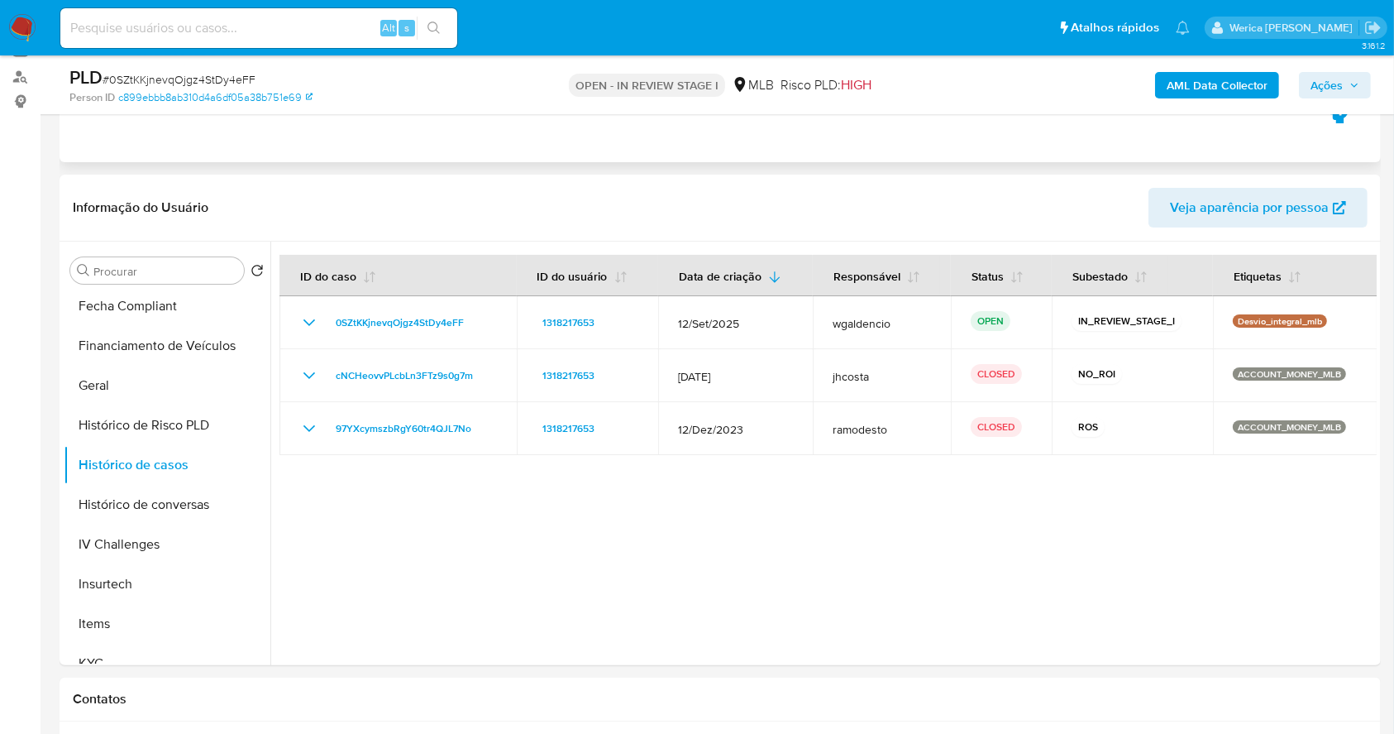
scroll to position [220, 0]
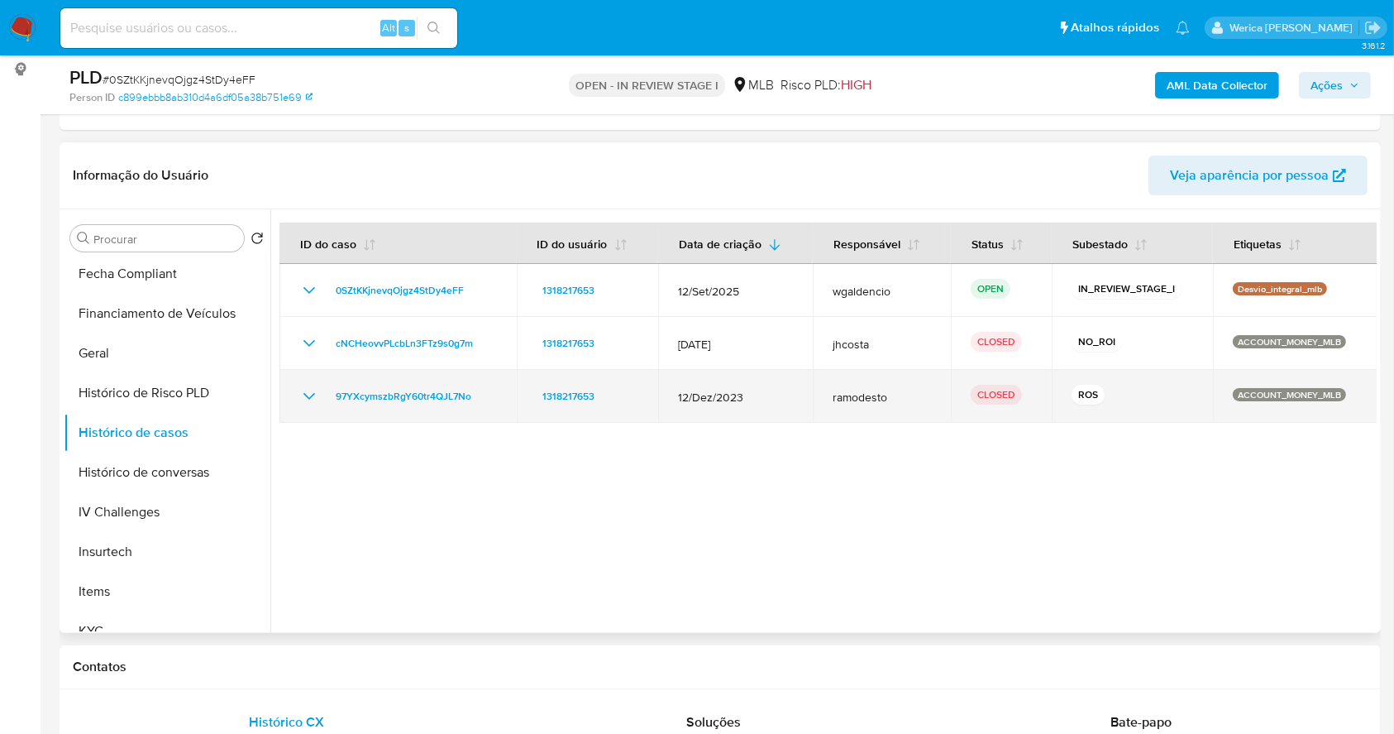
click at [893, 380] on td "ramodesto" at bounding box center [882, 396] width 138 height 53
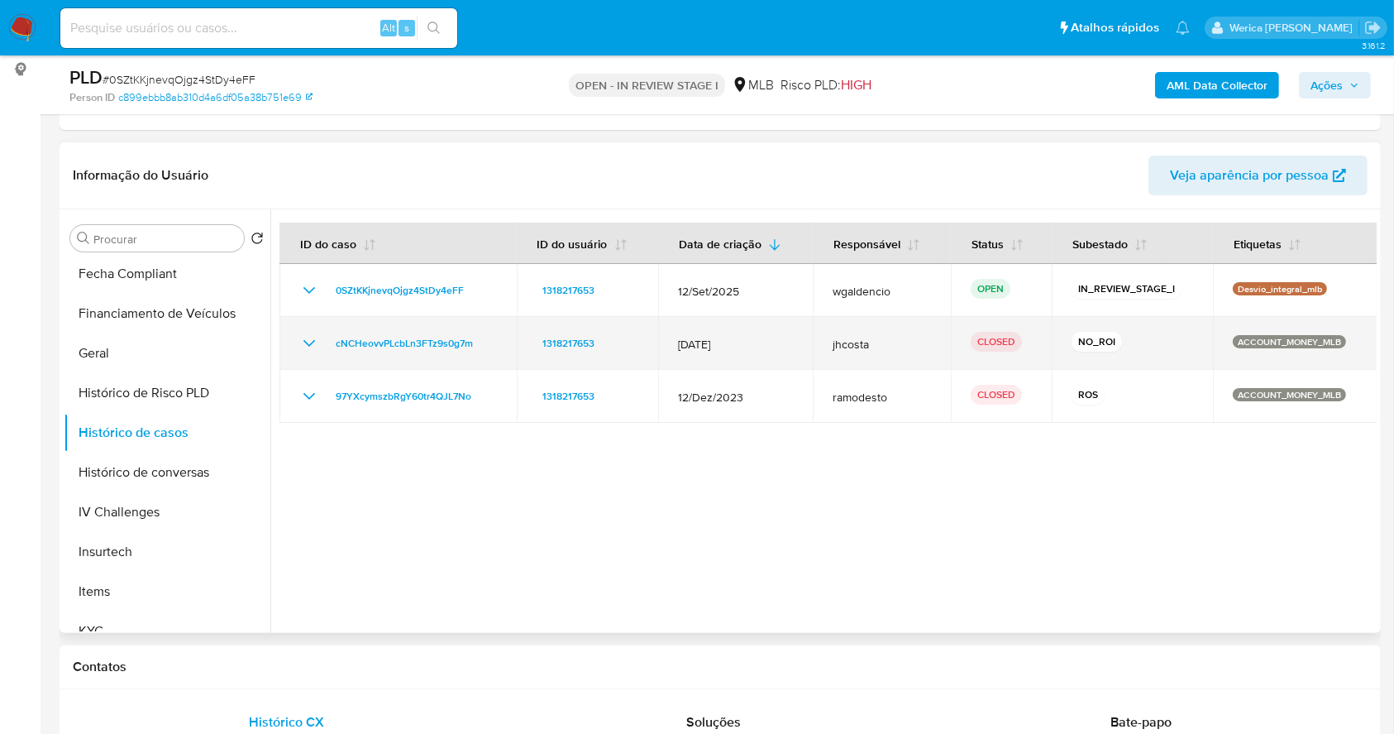
click at [878, 358] on td "jhcosta" at bounding box center [882, 343] width 138 height 53
click at [463, 343] on span "cNCHeovvPLcbLn3FTz9s0g7m" at bounding box center [404, 343] width 137 height 20
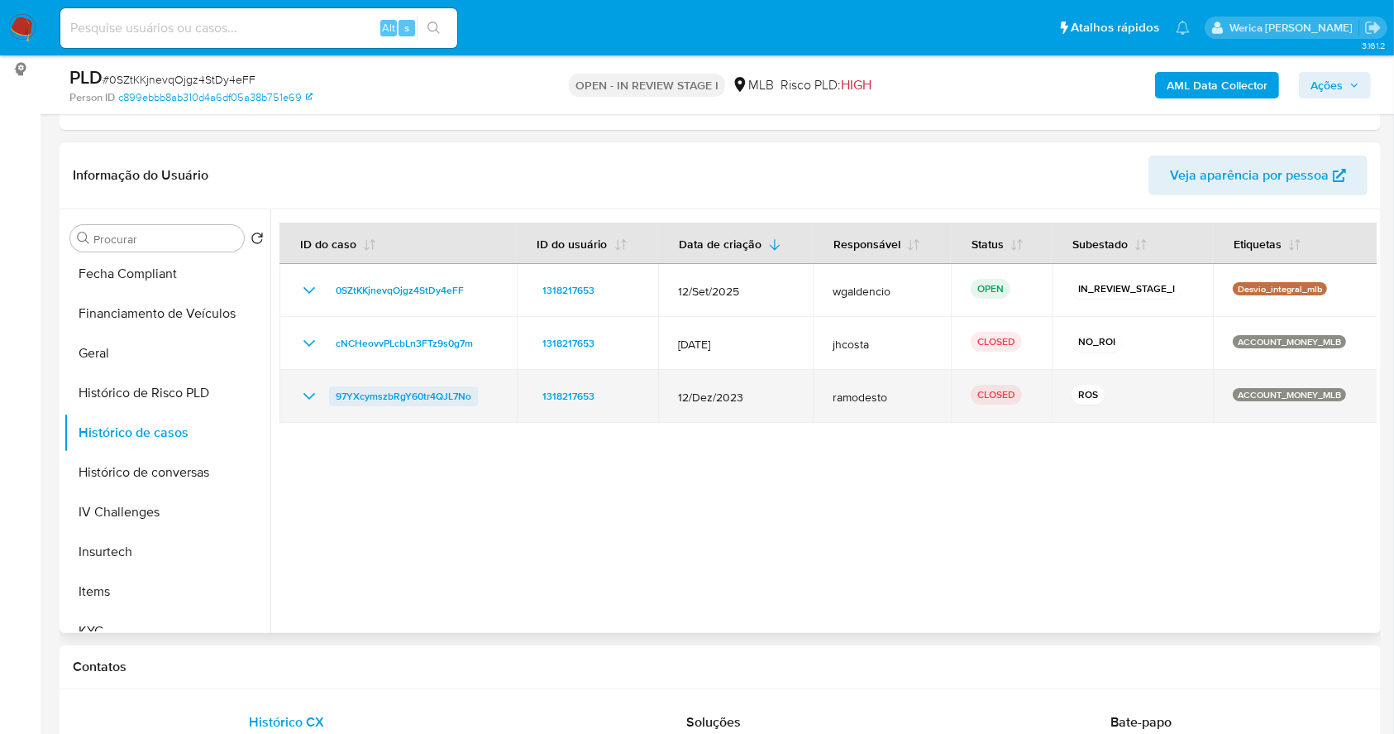
click at [356, 400] on span "97YXcymszbRgY60tr4QJL7No" at bounding box center [404, 396] width 136 height 20
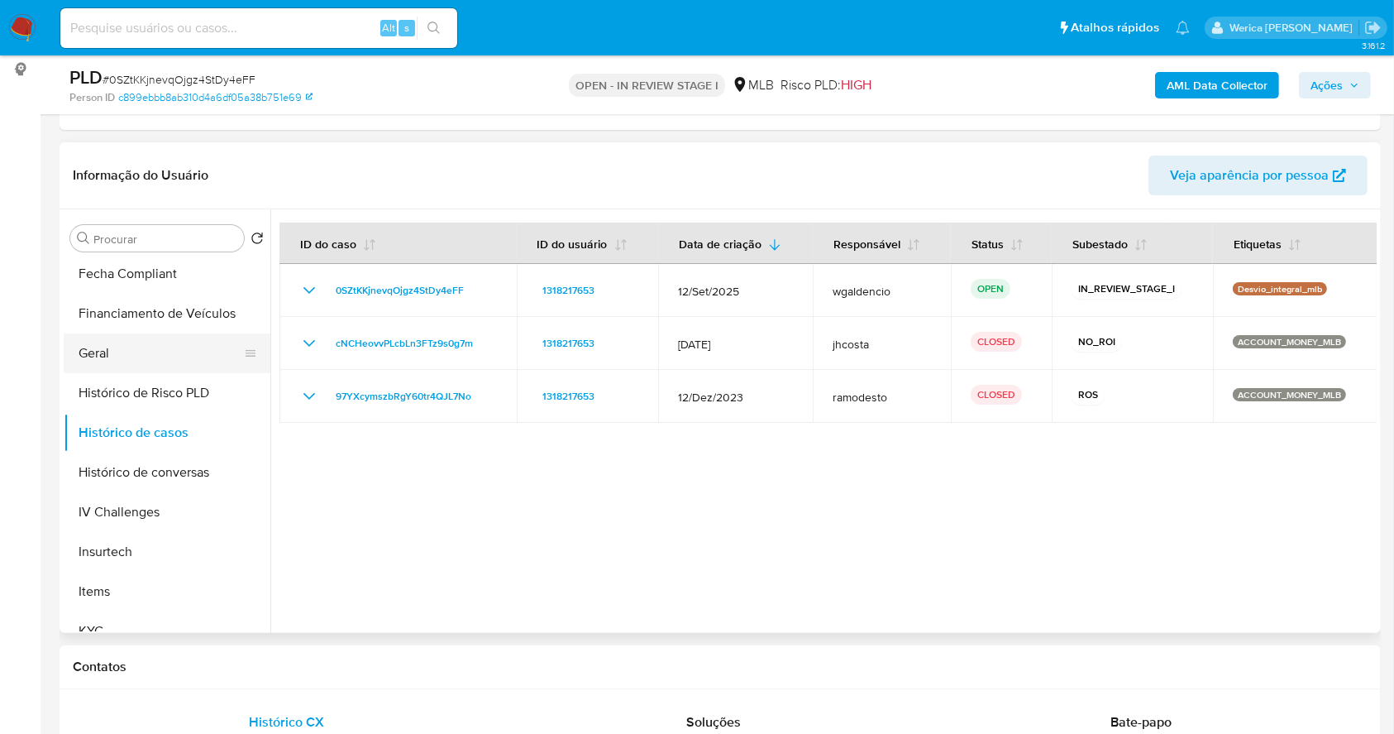
click at [141, 338] on button "Geral" at bounding box center [161, 353] width 194 height 40
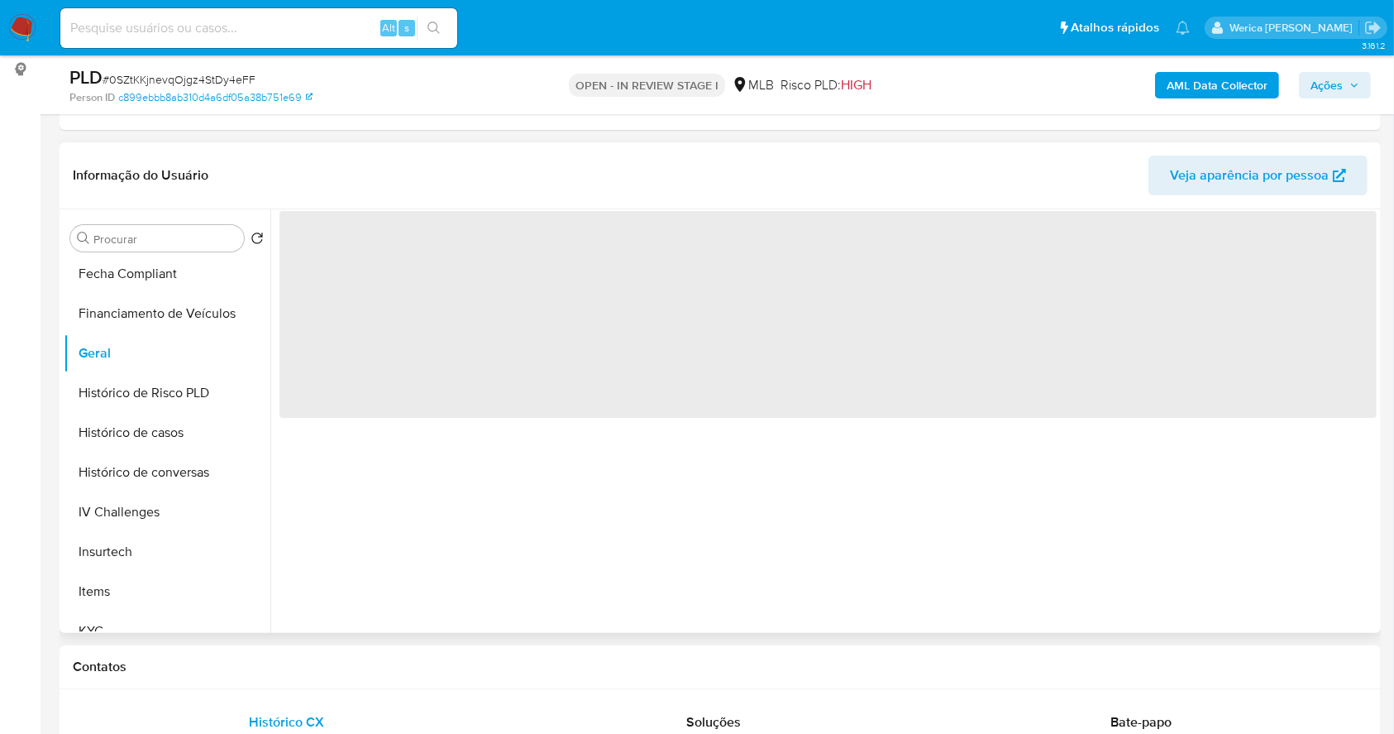
click at [574, 329] on span "‌" at bounding box center [828, 314] width 1097 height 207
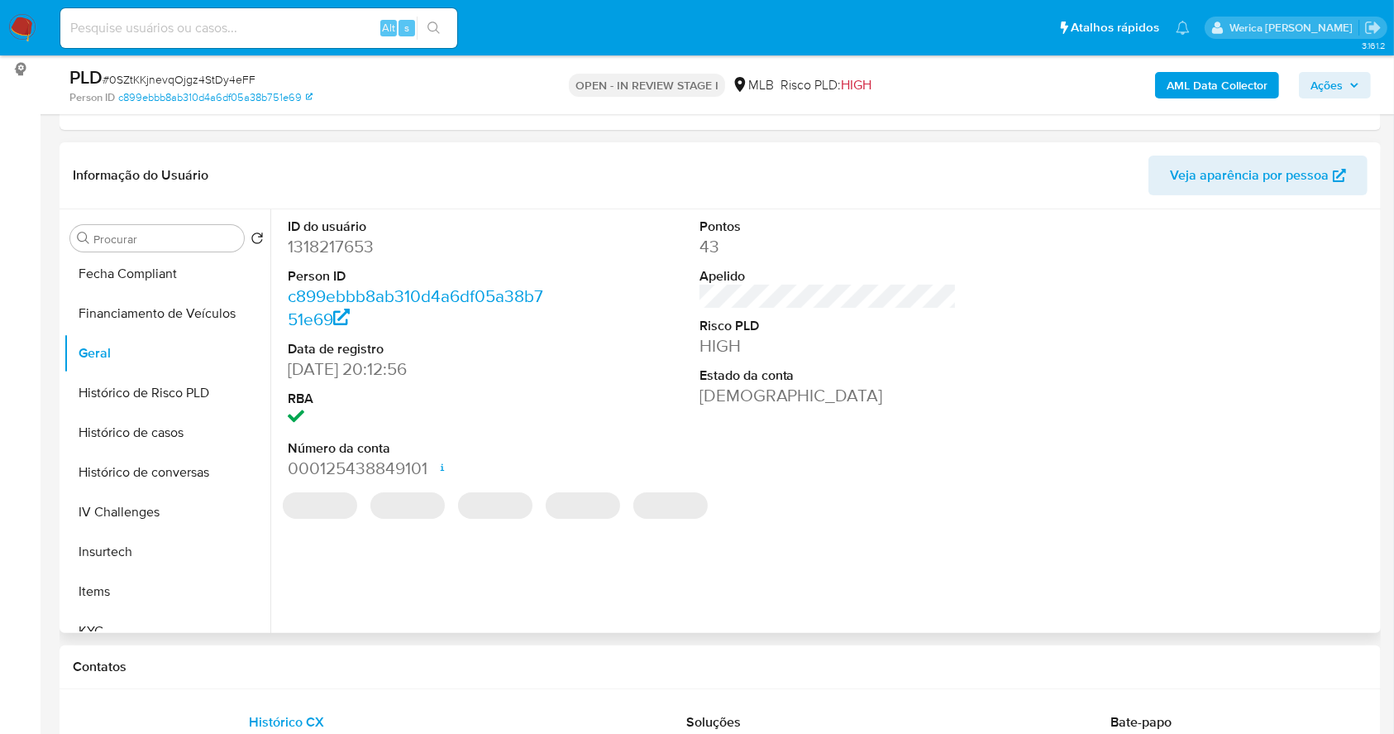
click at [351, 240] on dd "1318217653" at bounding box center [417, 246] width 258 height 23
copy dd "1318217653"
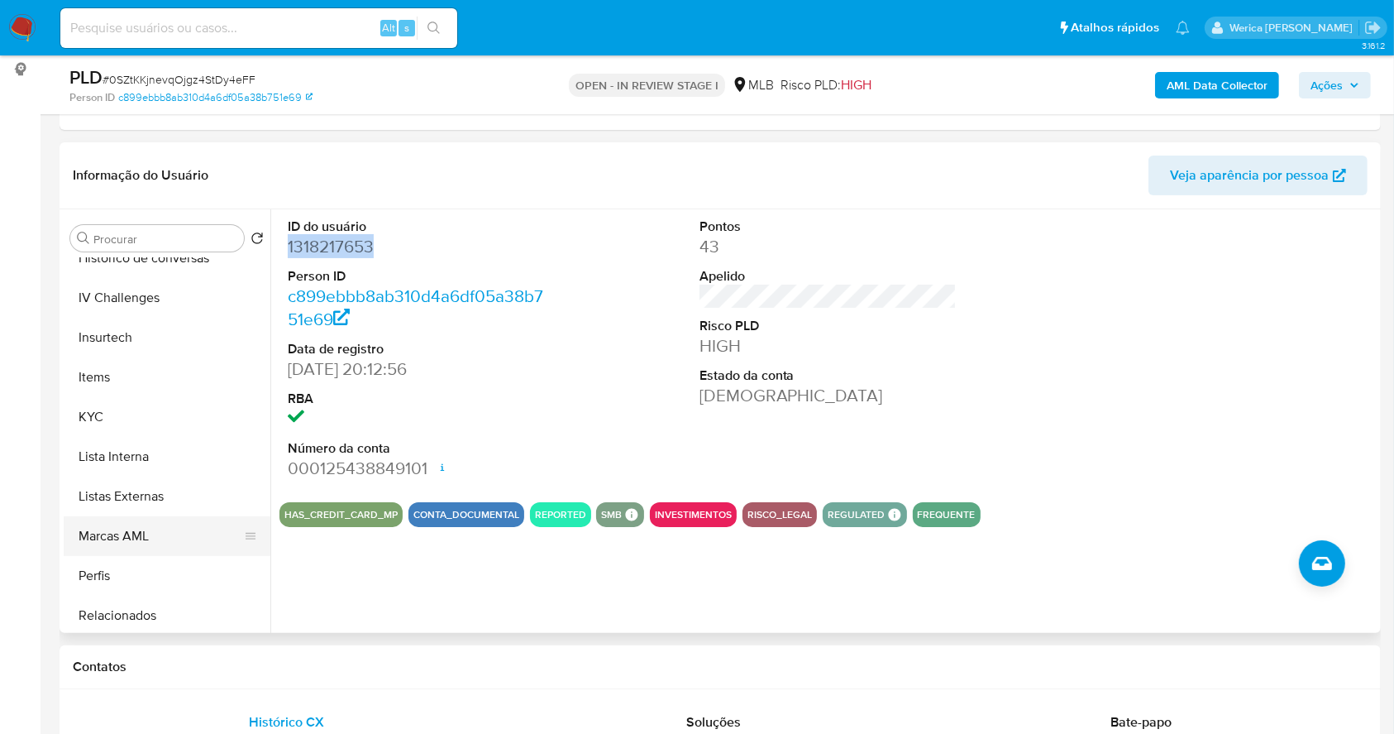
scroll to position [662, 0]
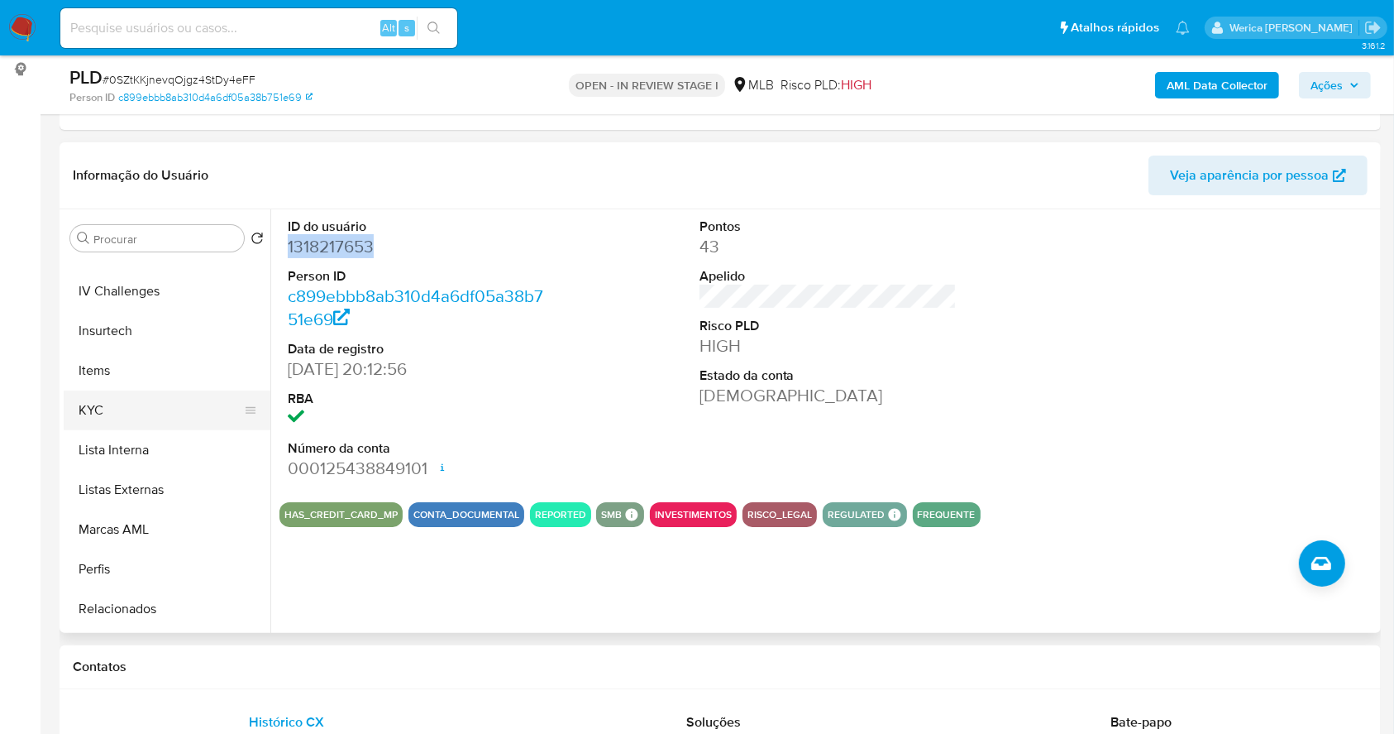
click at [98, 426] on button "KYC" at bounding box center [161, 410] width 194 height 40
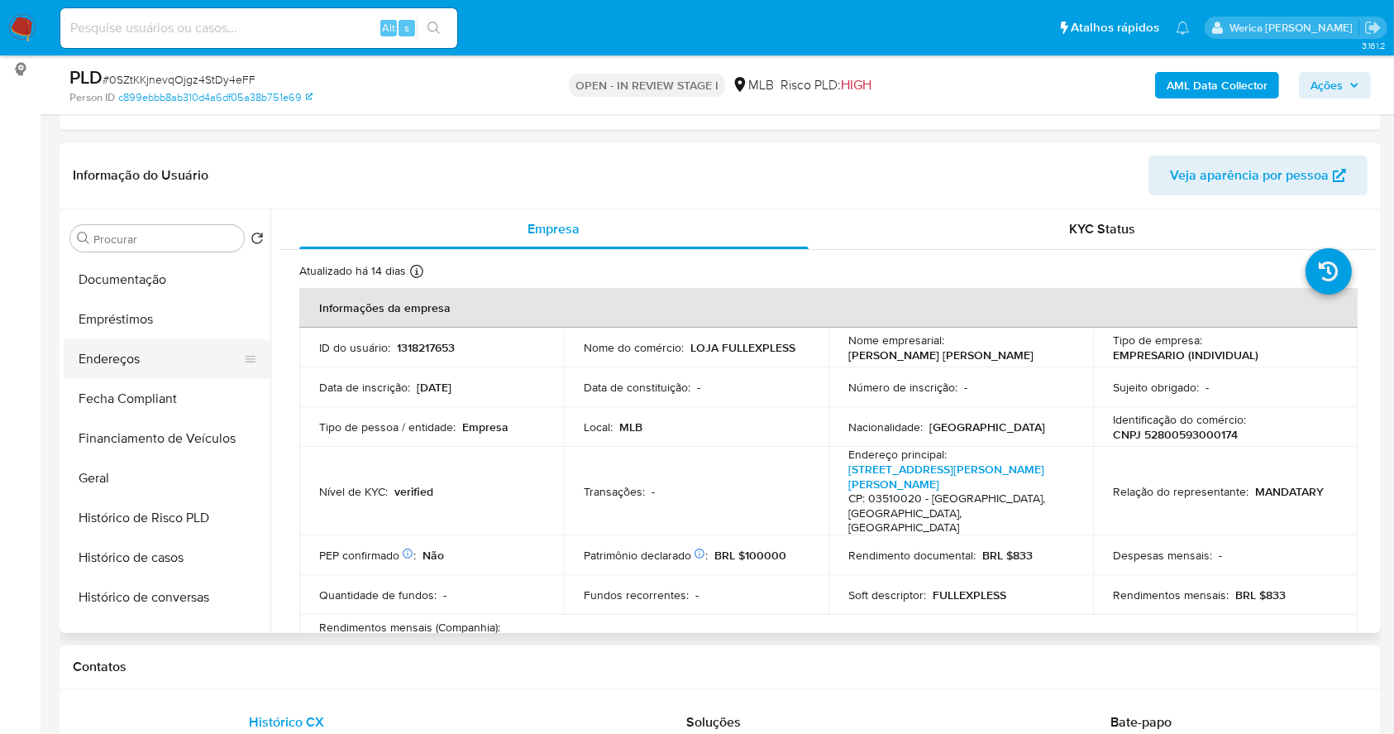
scroll to position [220, 0]
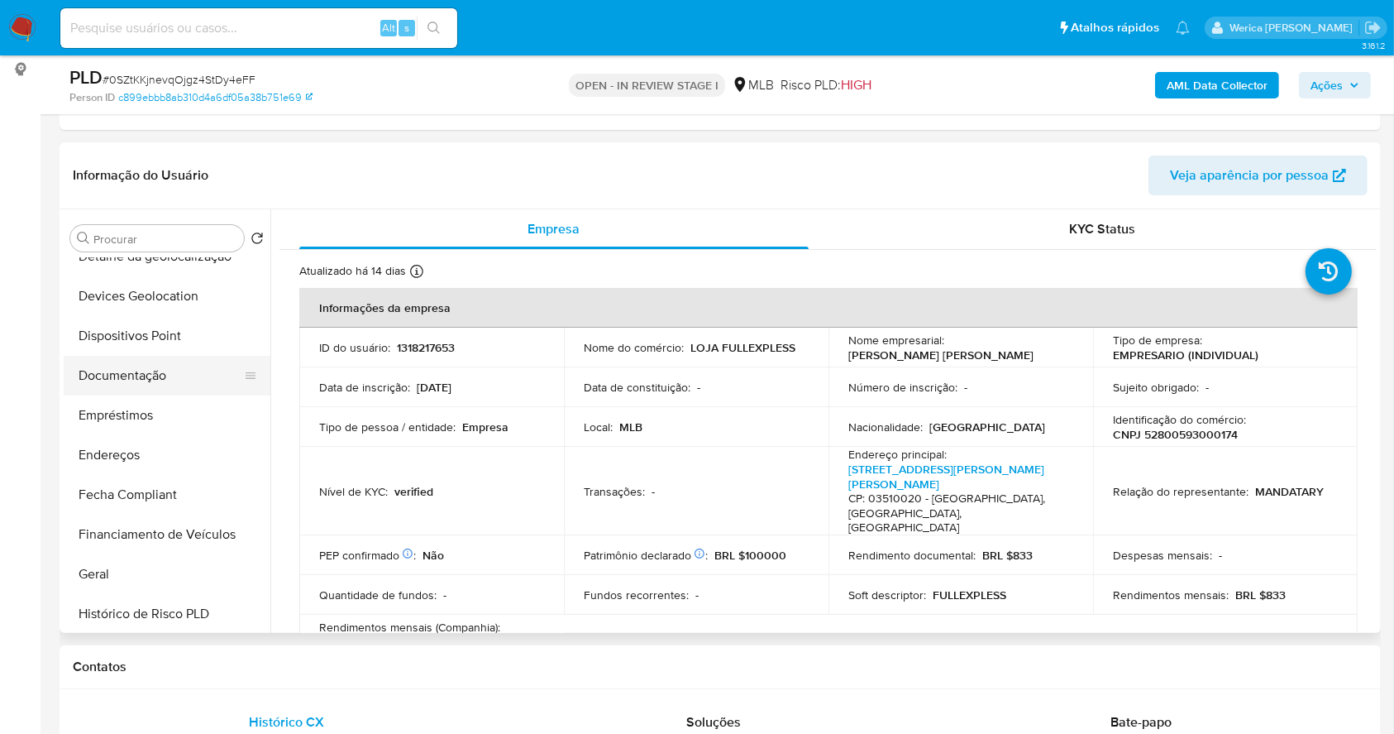
click at [160, 370] on button "Documentação" at bounding box center [161, 376] width 194 height 40
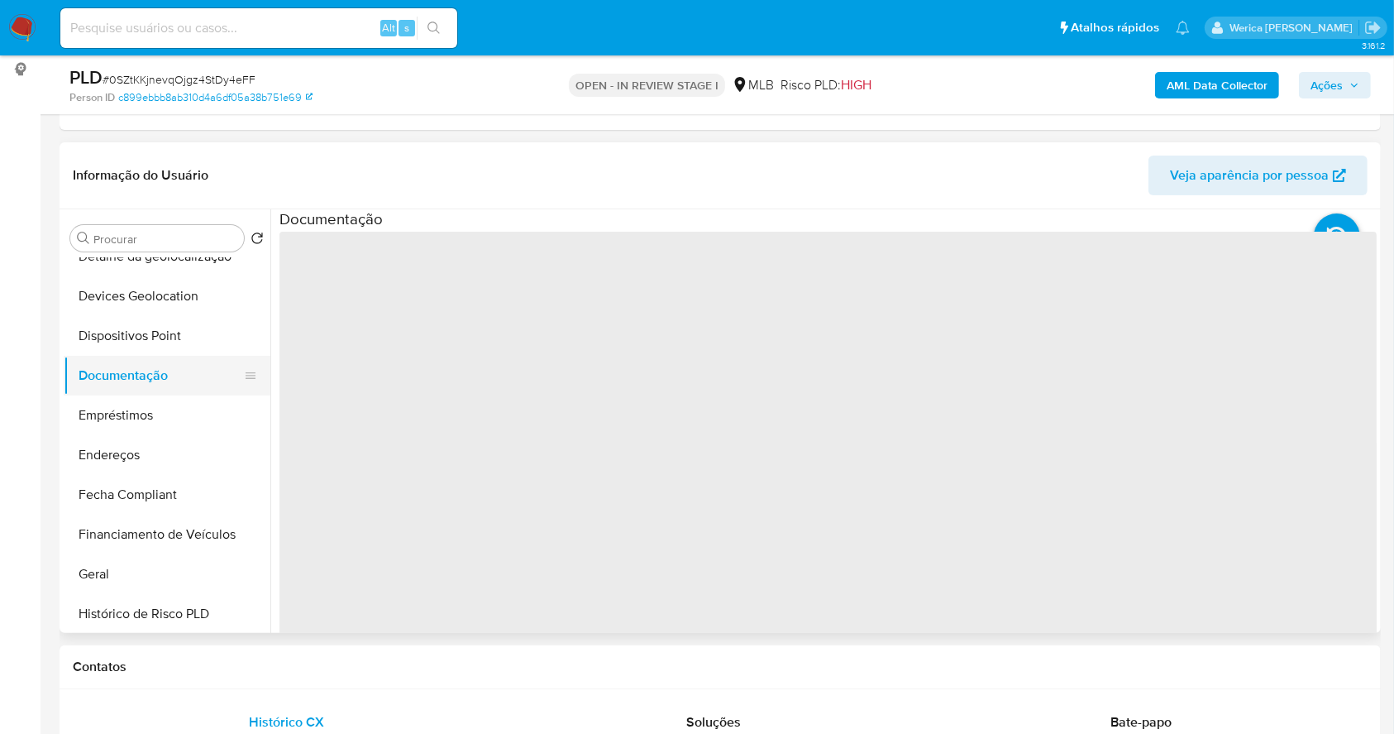
click at [364, 325] on span "‌" at bounding box center [828, 496] width 1097 height 529
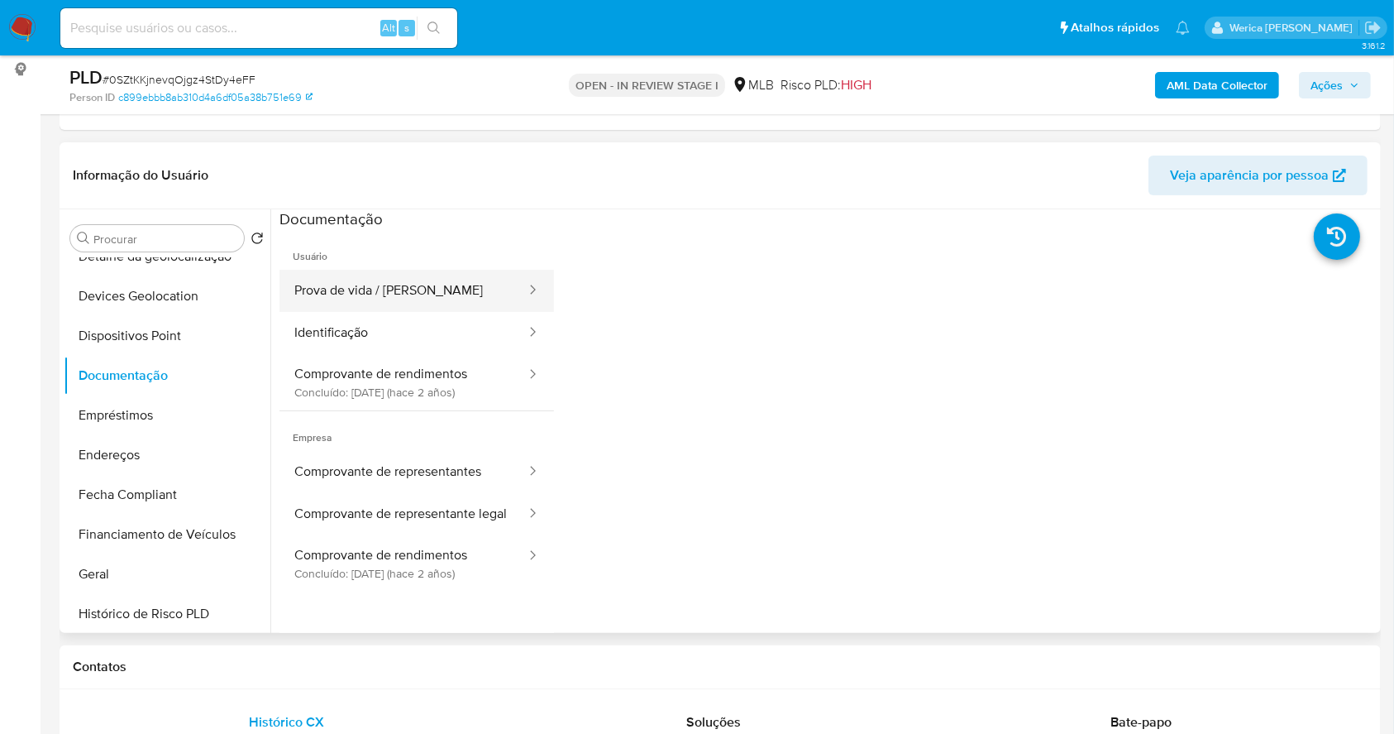
click at [342, 288] on button "Prova de vida / [PERSON_NAME]" at bounding box center [404, 291] width 248 height 42
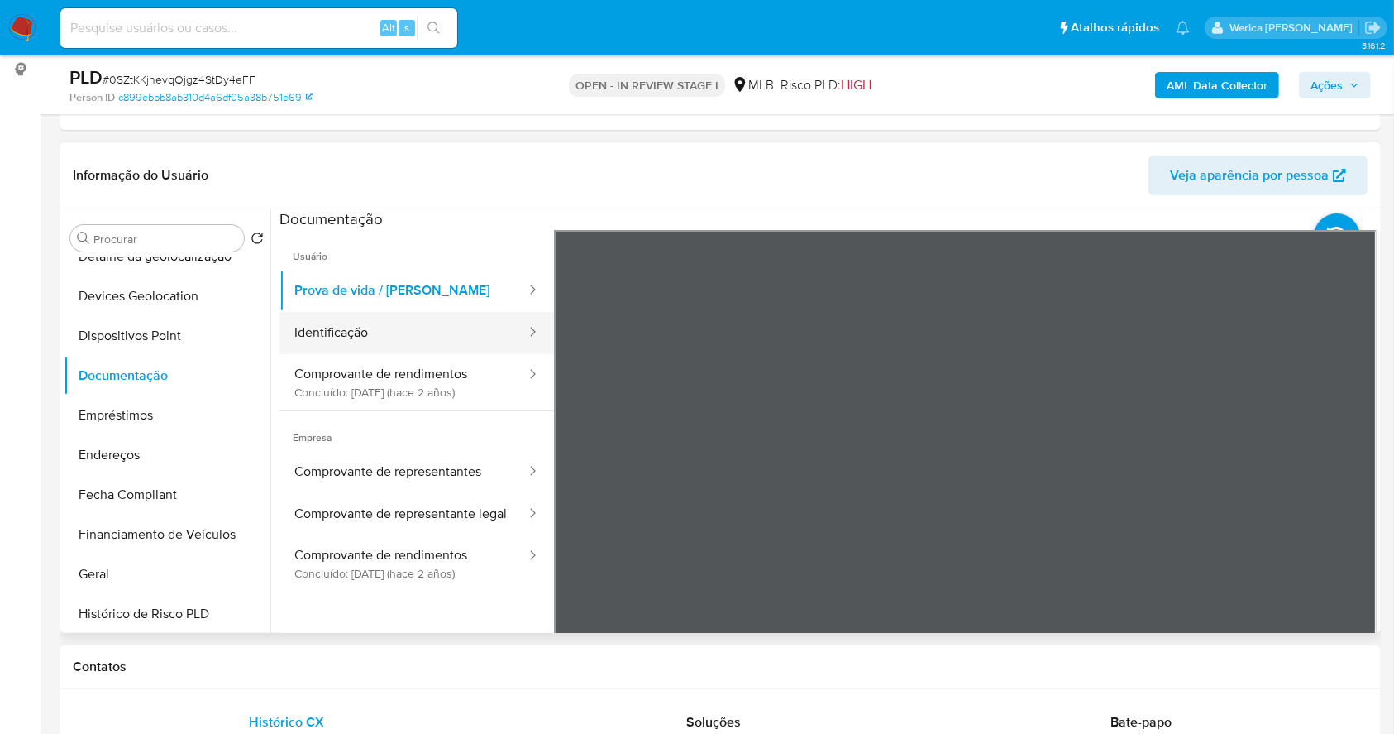
click at [480, 341] on button "Identificação" at bounding box center [404, 333] width 248 height 42
click at [404, 330] on button "Identificação" at bounding box center [404, 333] width 248 height 42
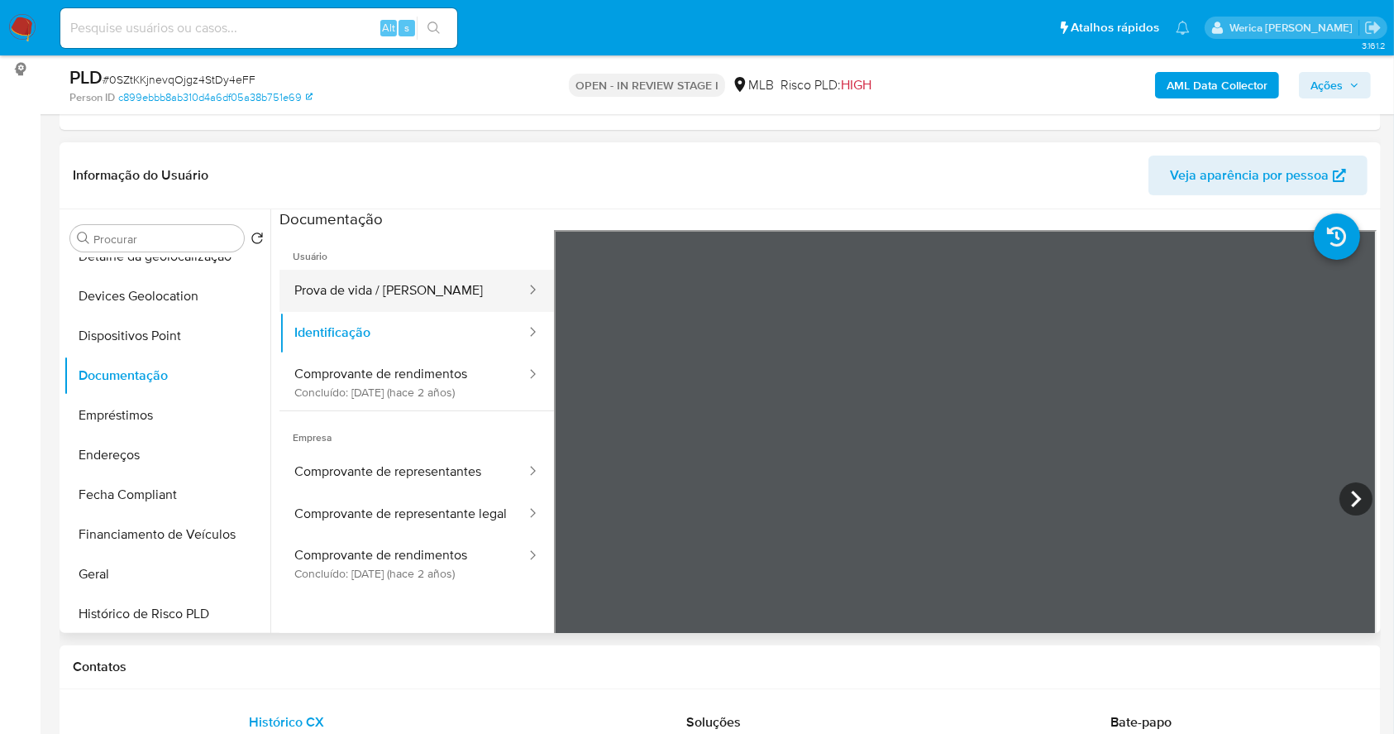
click at [385, 280] on button "Prova de vida / [PERSON_NAME]" at bounding box center [404, 291] width 248 height 42
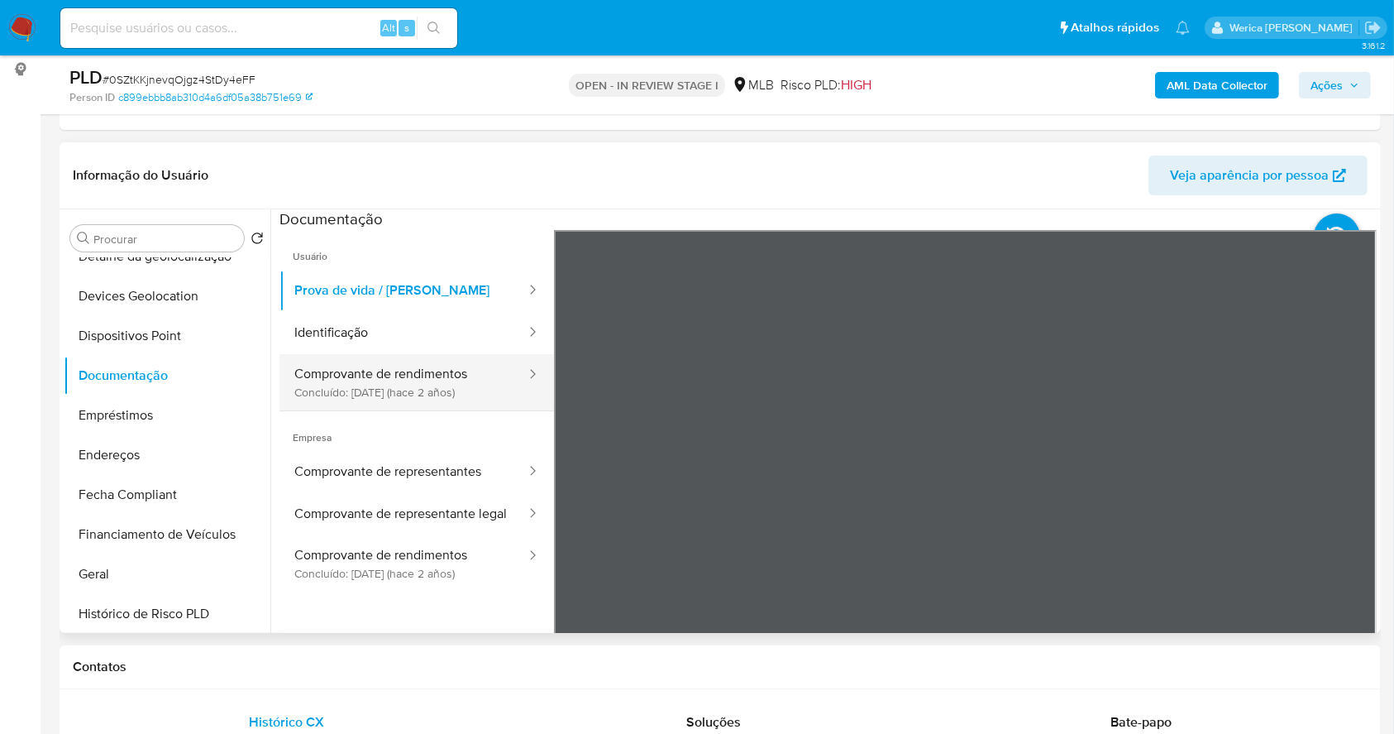
click at [410, 384] on button "Comprovante de rendimentos Concluído: [DATE] (hace 2 años)" at bounding box center [404, 382] width 248 height 56
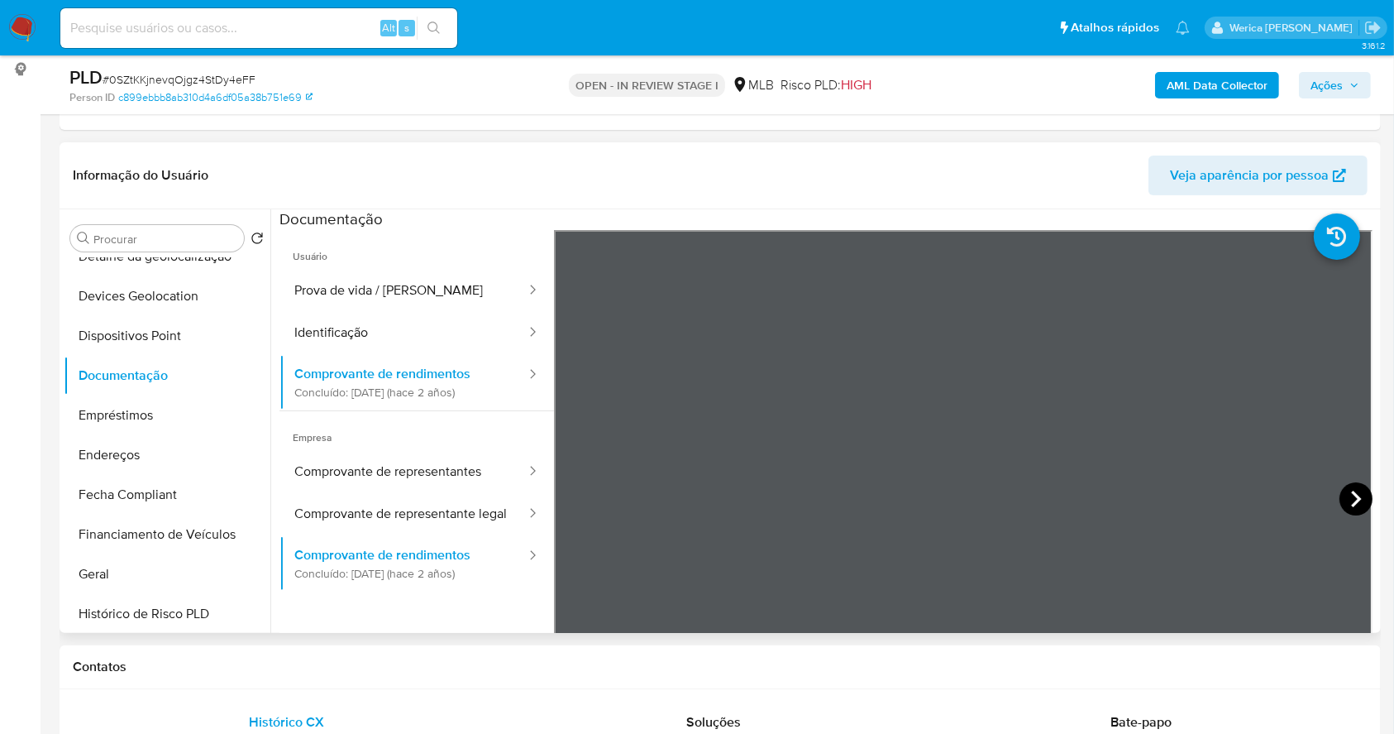
click at [1363, 489] on icon at bounding box center [1356, 498] width 33 height 33
click at [588, 498] on icon at bounding box center [574, 498] width 33 height 33
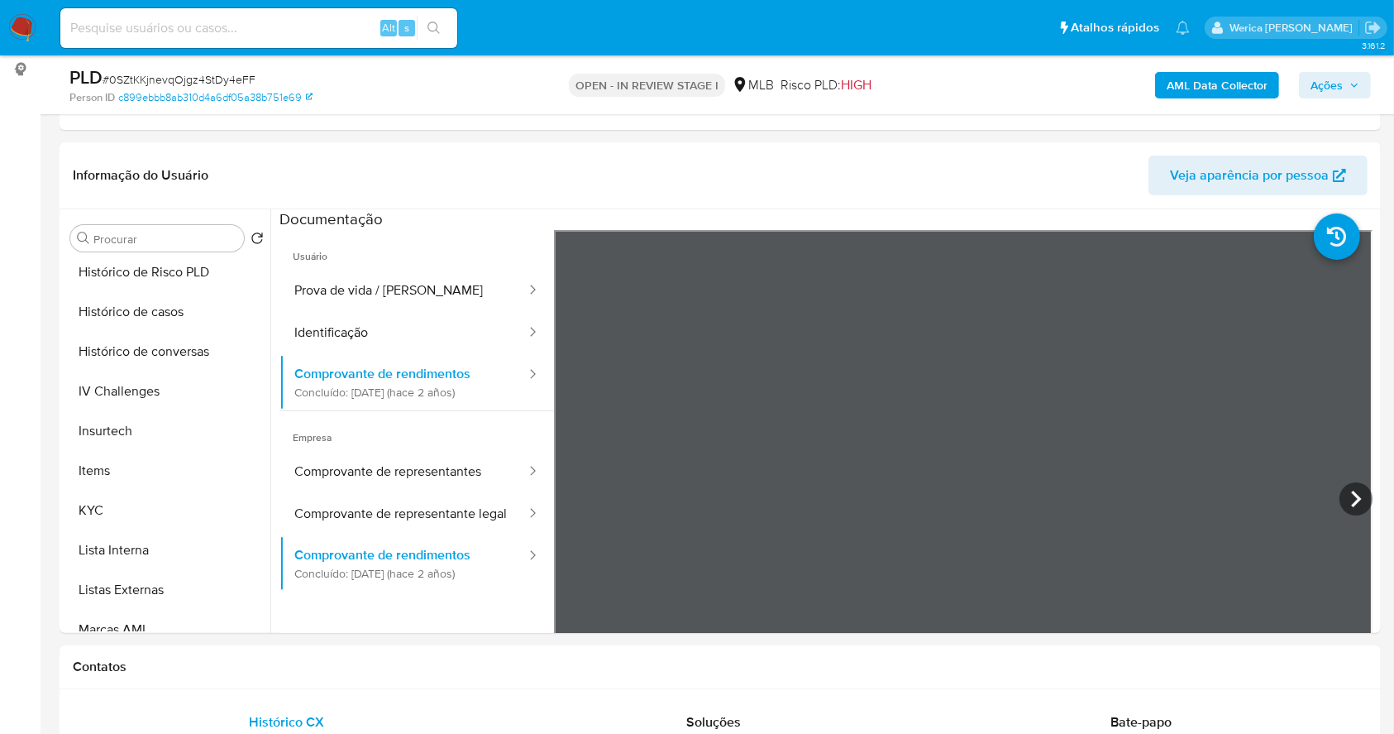
scroll to position [563, 0]
click at [146, 508] on button "KYC" at bounding box center [161, 509] width 194 height 40
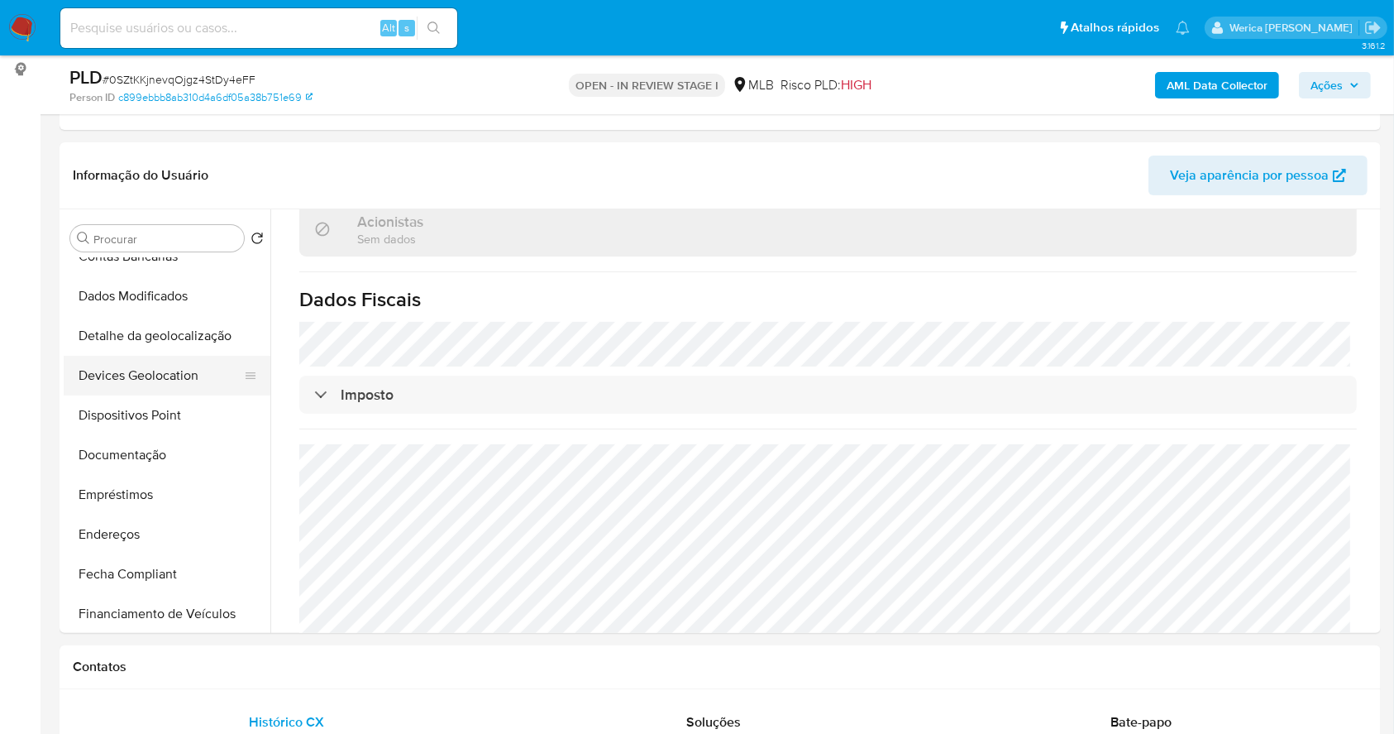
scroll to position [220, 0]
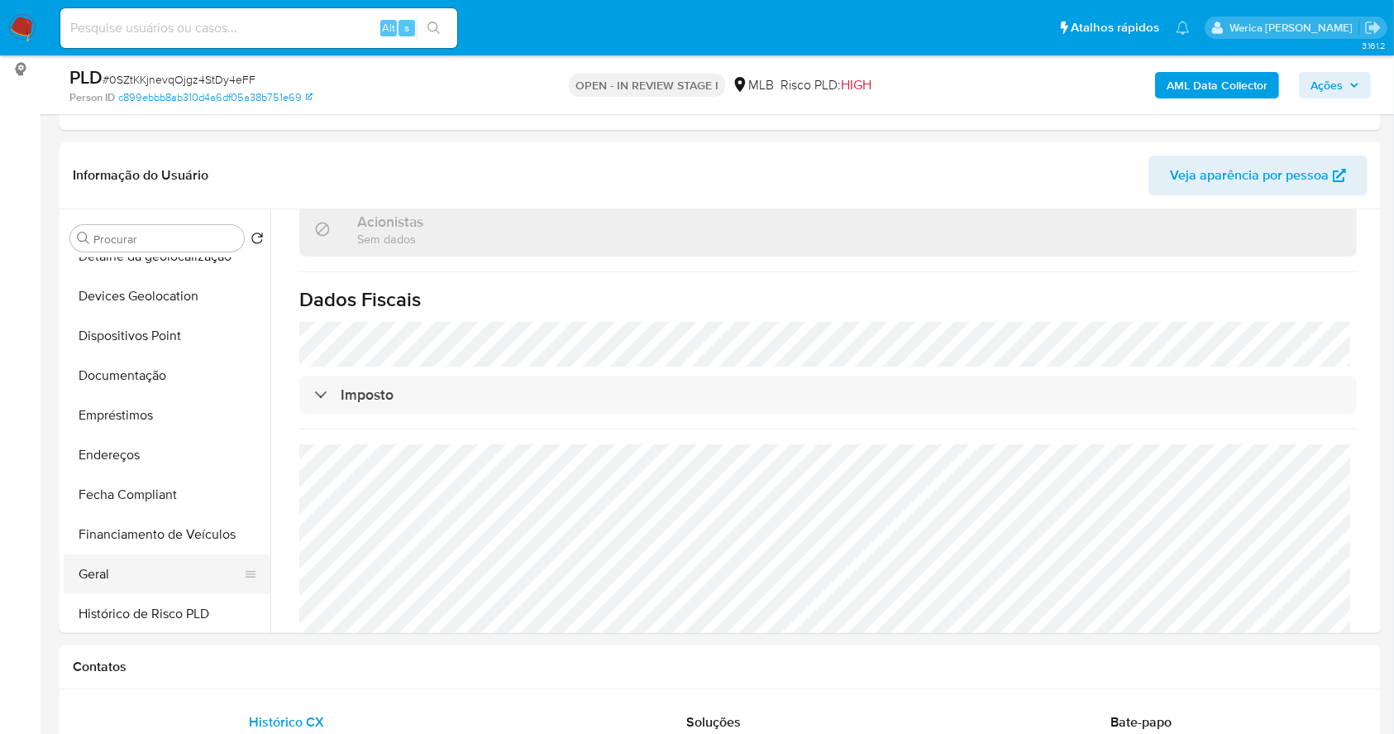
click at [146, 577] on button "Geral" at bounding box center [161, 574] width 194 height 40
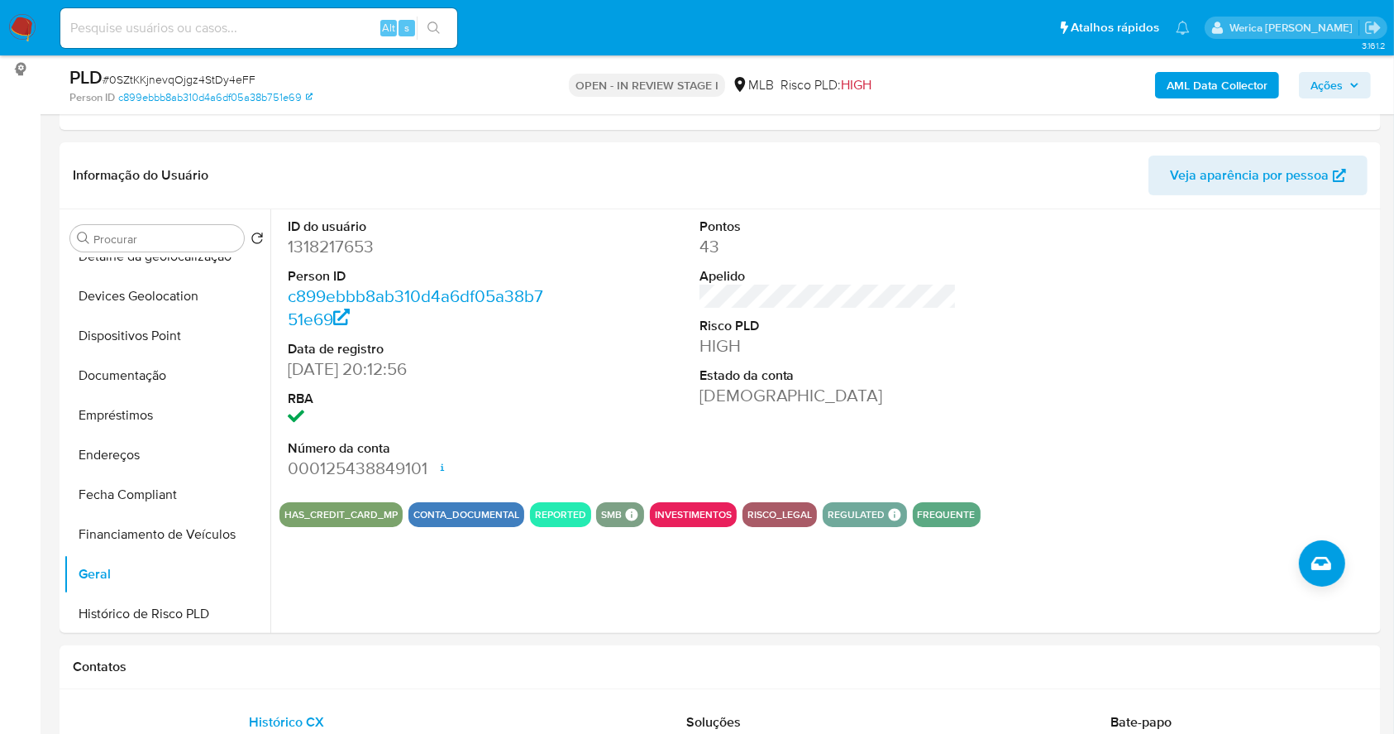
click at [1207, 379] on div at bounding box center [1239, 349] width 275 height 280
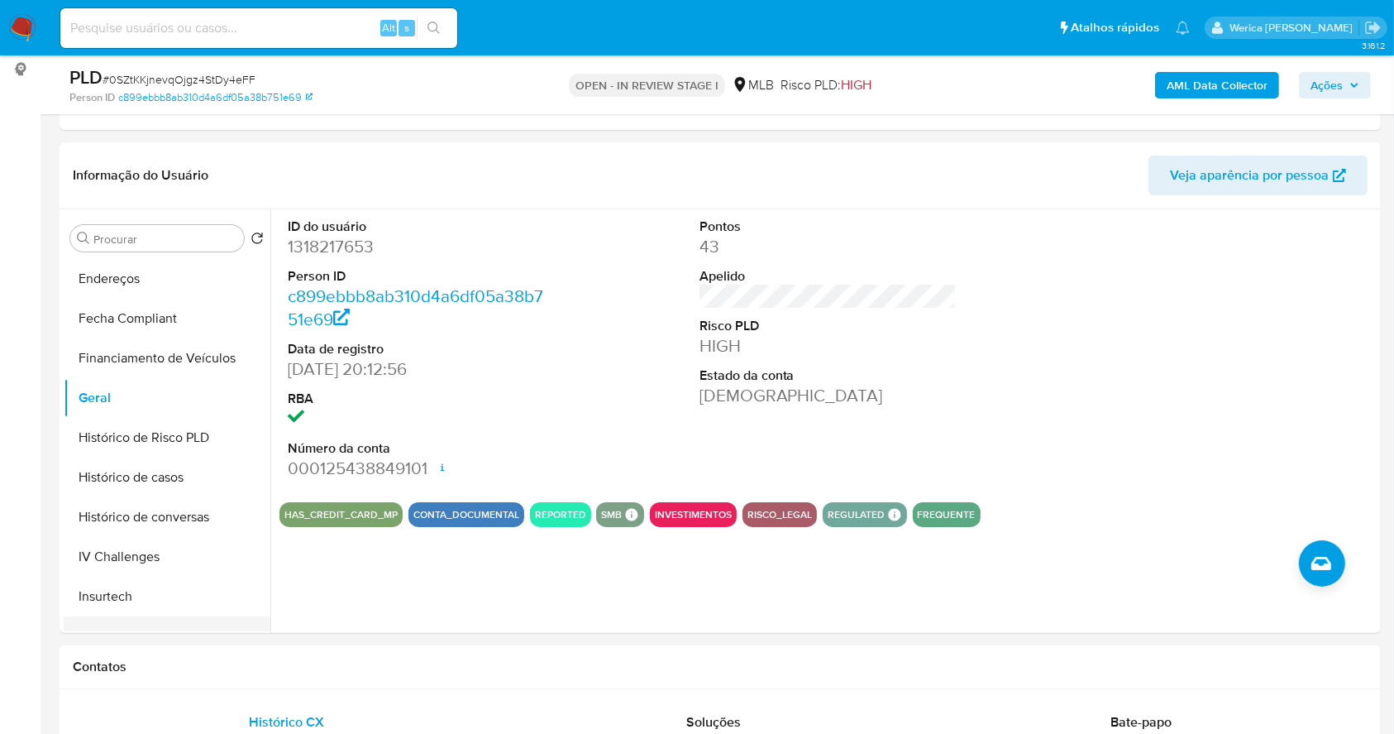
scroll to position [551, 0]
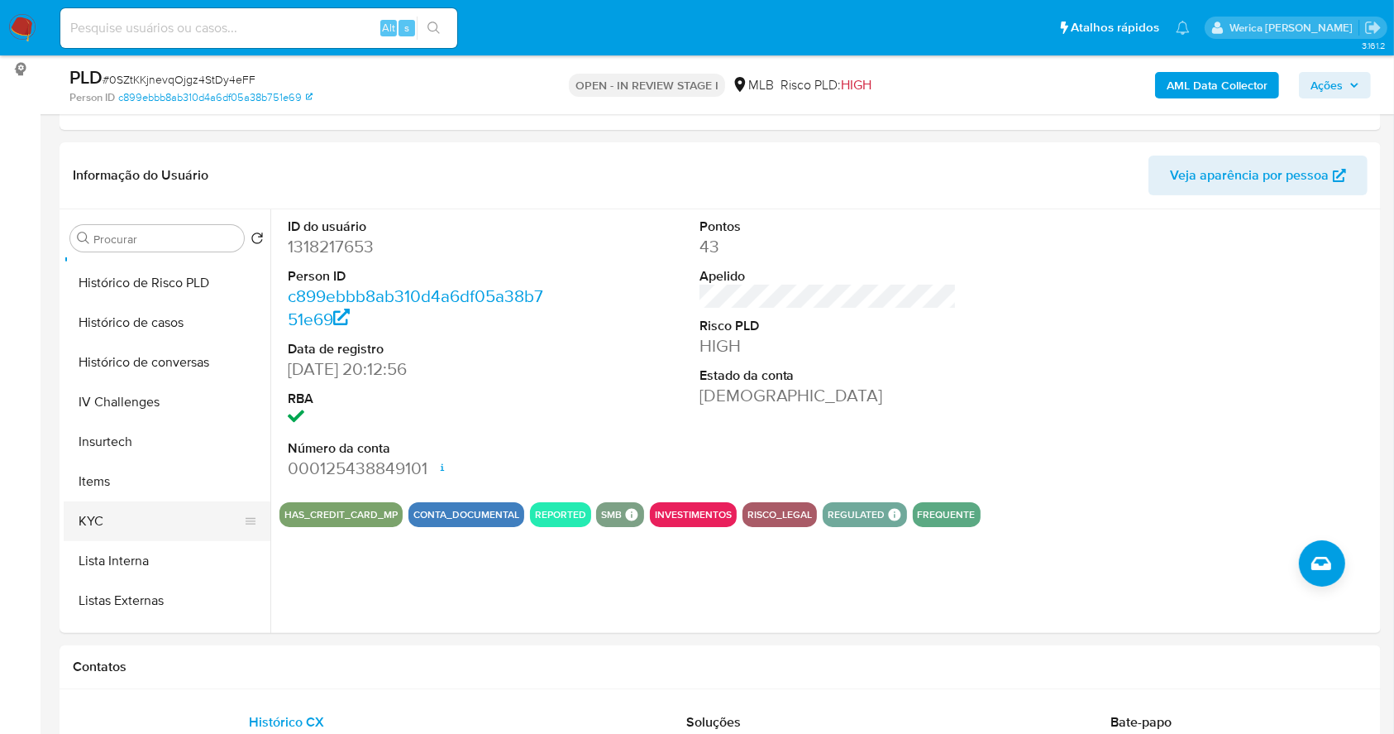
click at [175, 509] on button "KYC" at bounding box center [161, 521] width 194 height 40
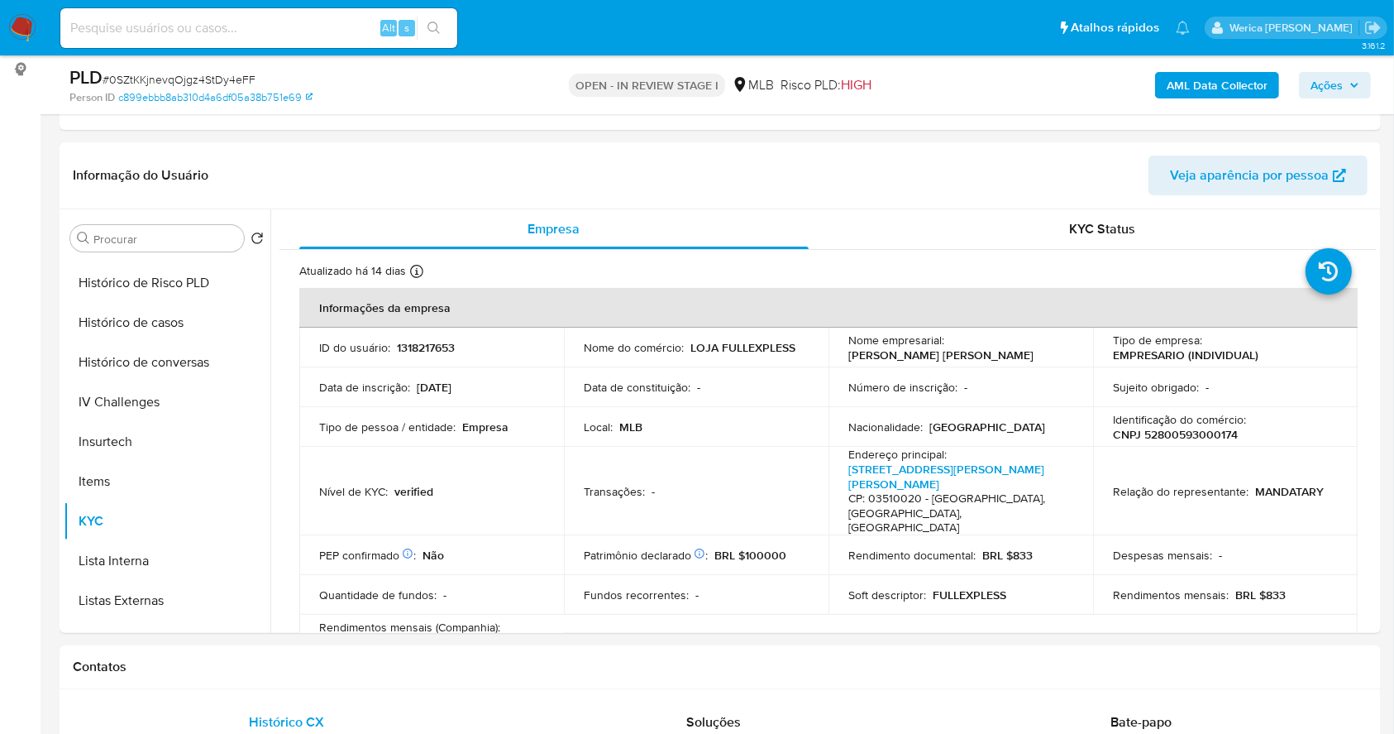
click at [1196, 595] on td "Rendimentos mensais : BRL $833" at bounding box center [1225, 595] width 265 height 40
click at [1196, 598] on td "Rendimentos mensais : BRL $833" at bounding box center [1225, 595] width 265 height 40
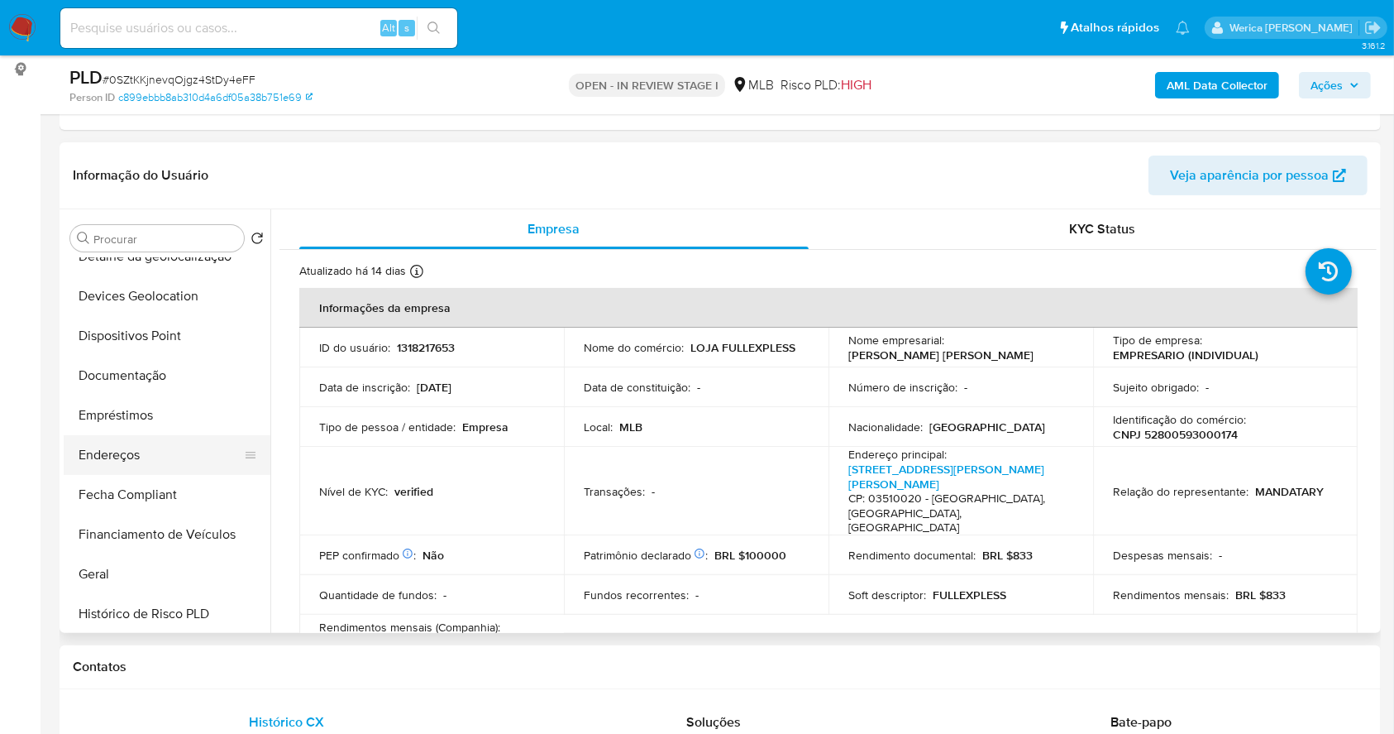
click at [160, 452] on button "Endereços" at bounding box center [161, 455] width 194 height 40
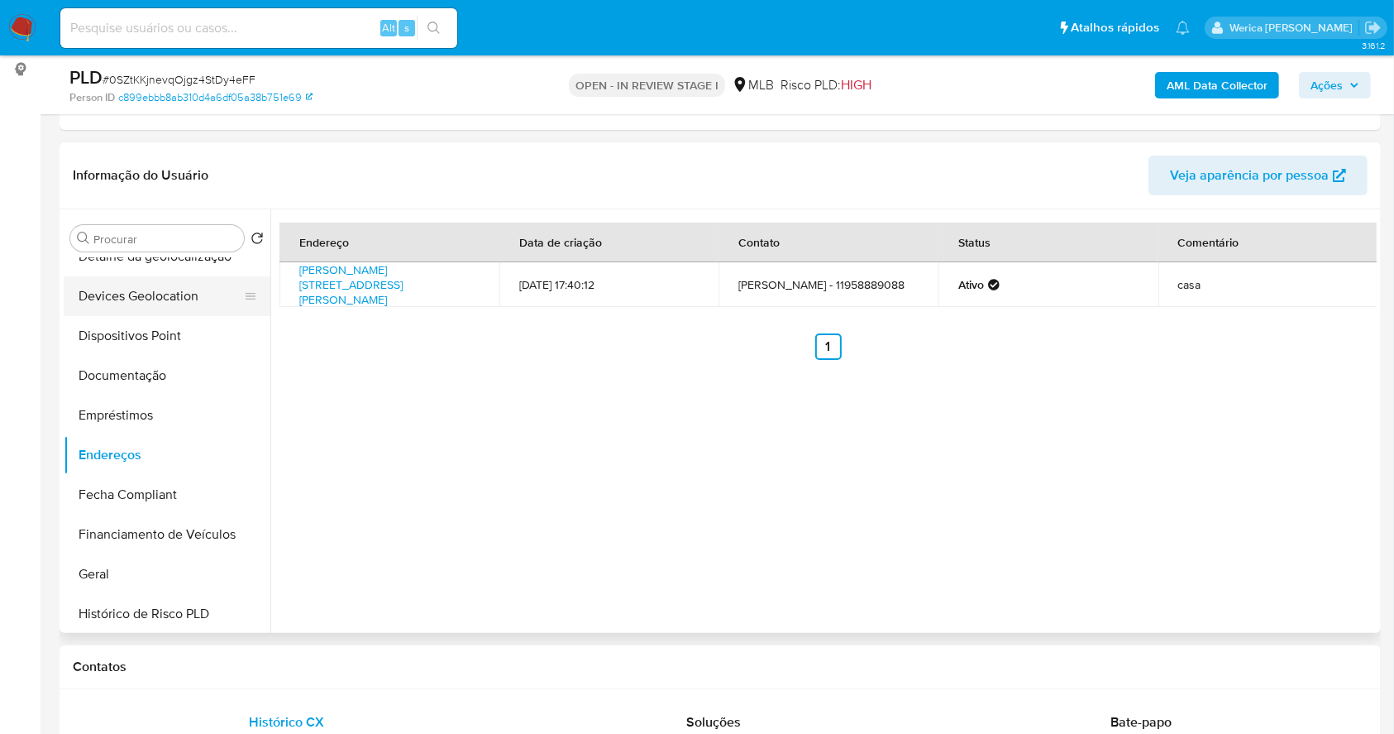
click at [143, 305] on button "Devices Geolocation" at bounding box center [161, 296] width 194 height 40
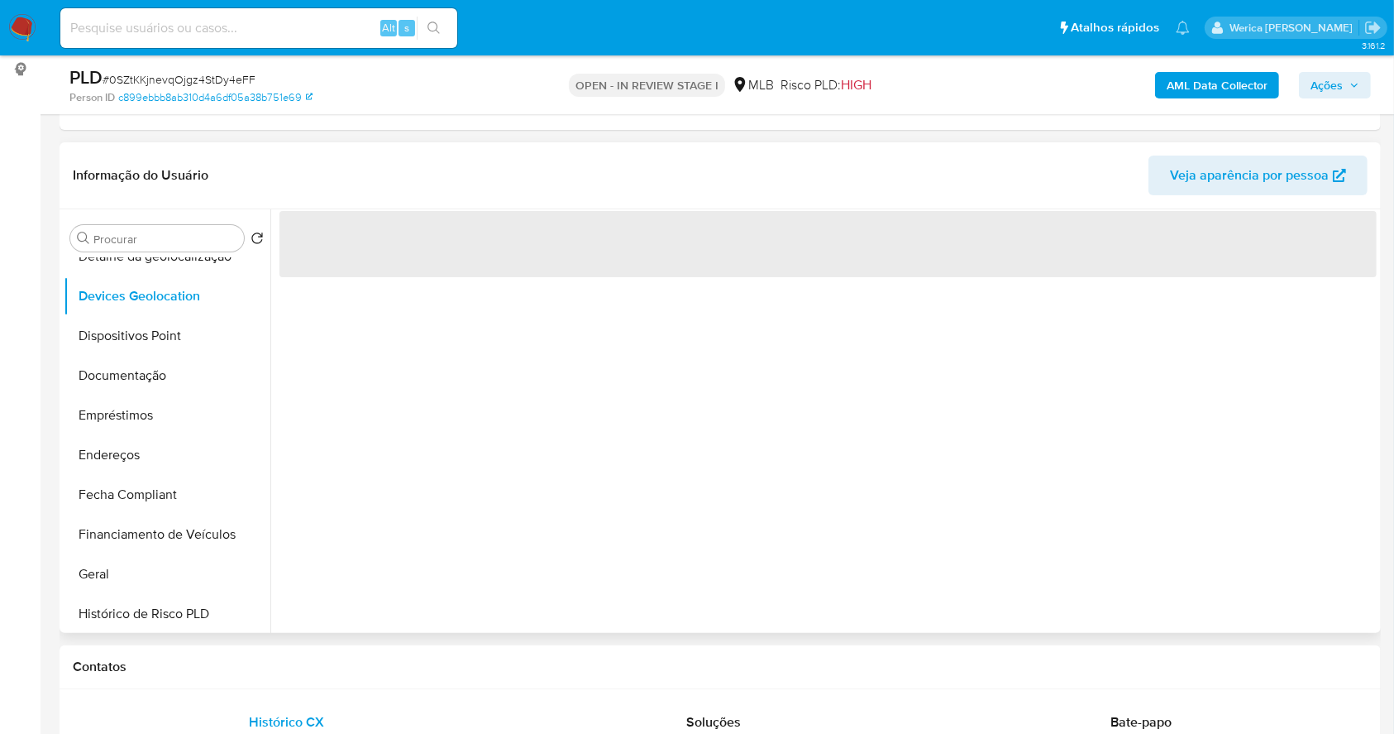
scroll to position [110, 0]
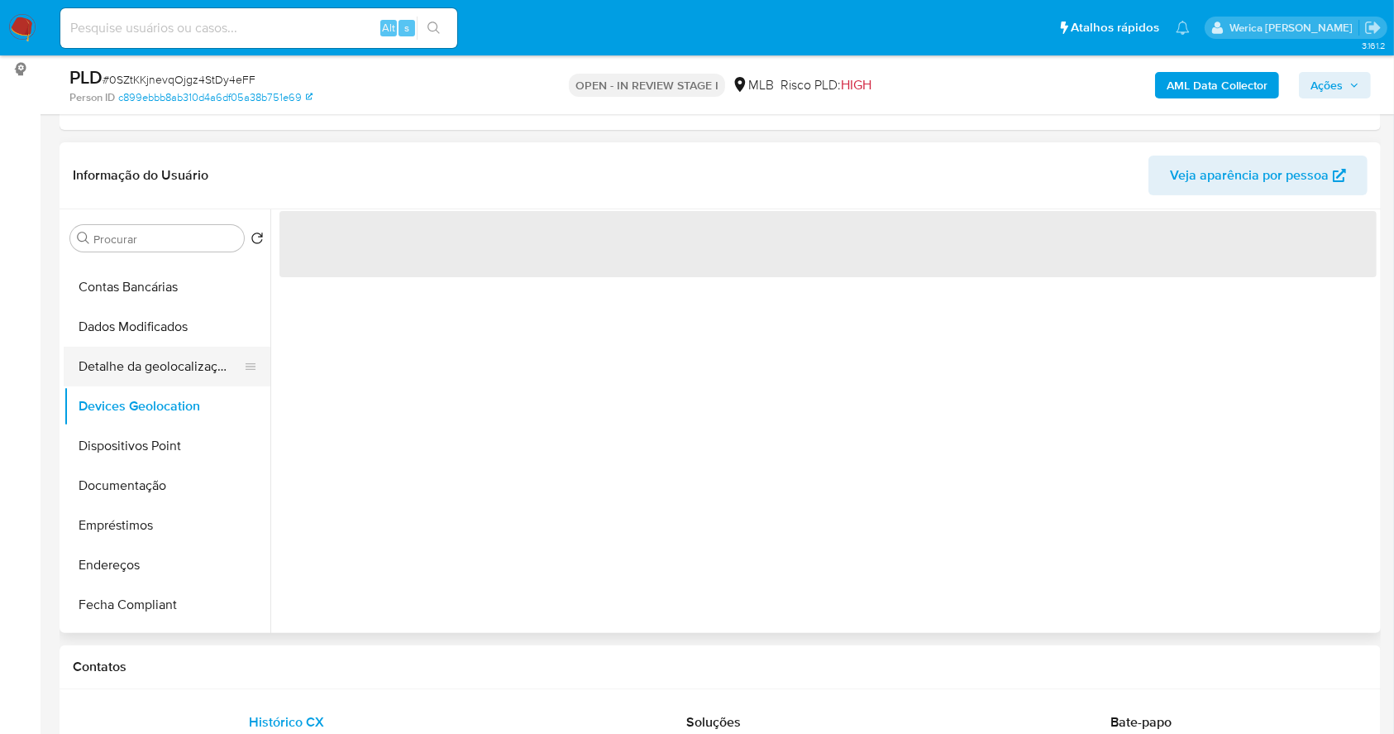
click at [174, 350] on button "Detalhe da geolocalização" at bounding box center [161, 366] width 194 height 40
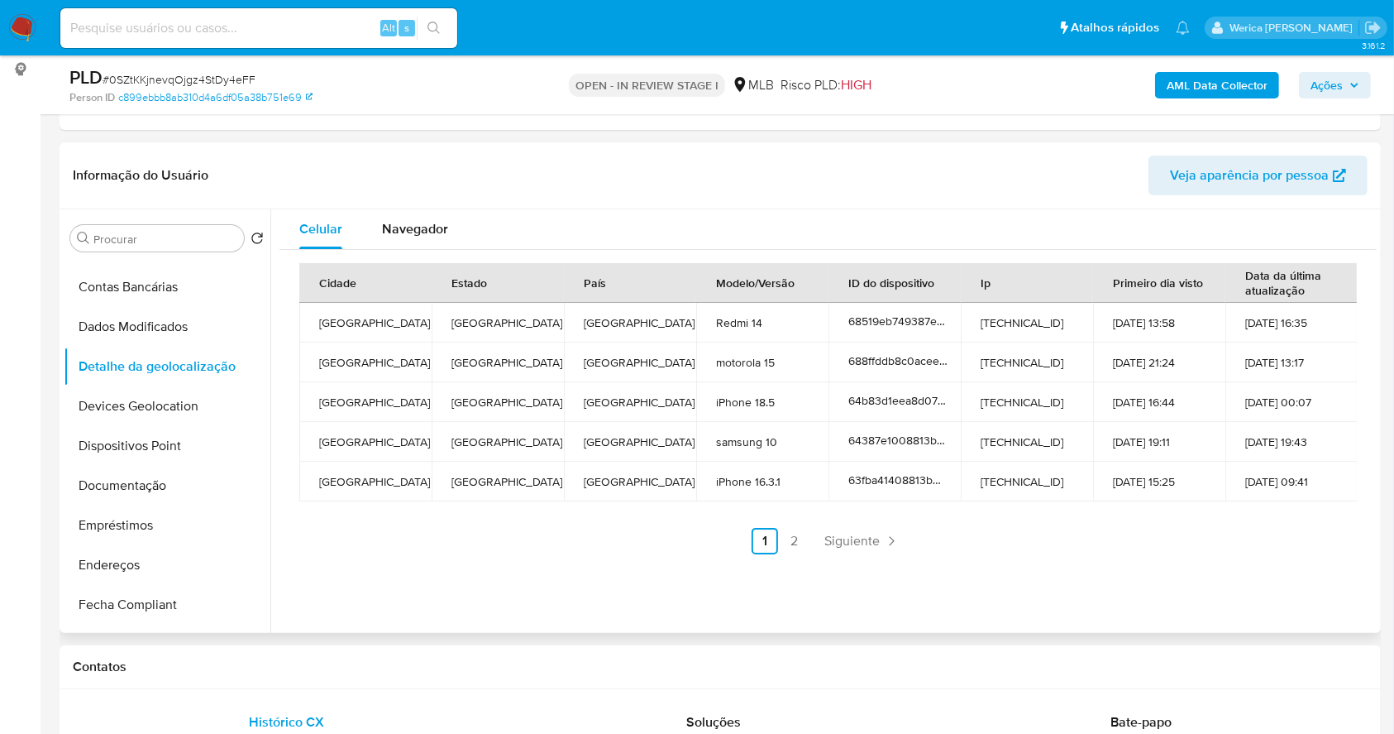
click at [1192, 365] on td "[DATE] 21:24" at bounding box center [1159, 362] width 132 height 40
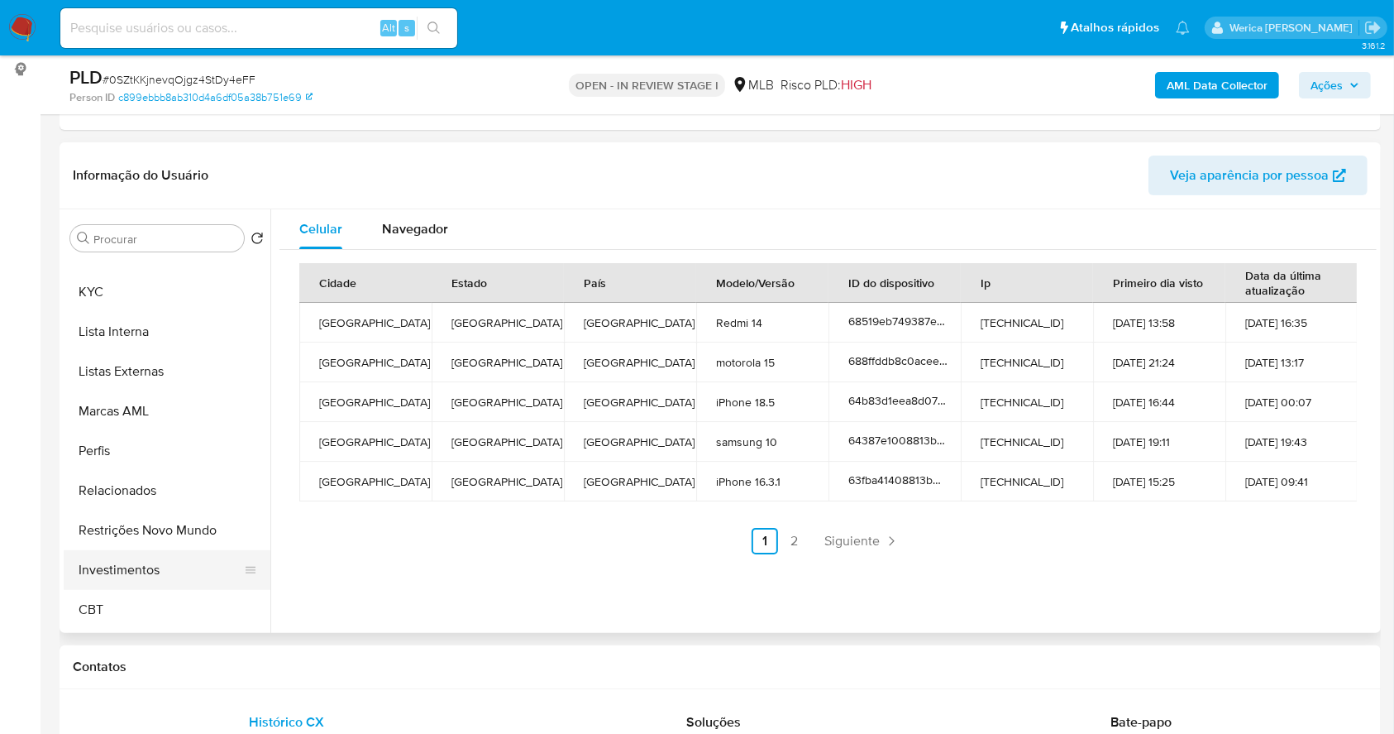
scroll to position [858, 0]
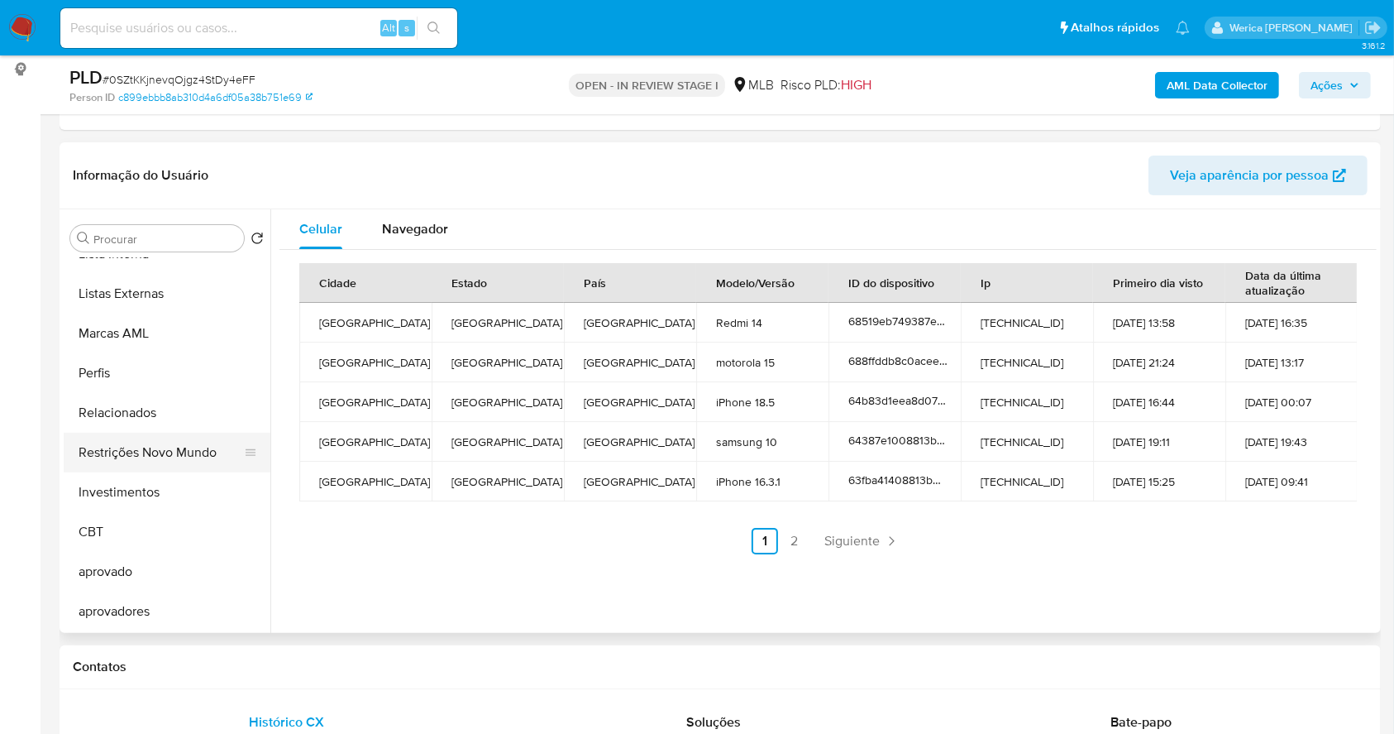
click at [172, 449] on button "Restrições Novo Mundo" at bounding box center [161, 452] width 194 height 40
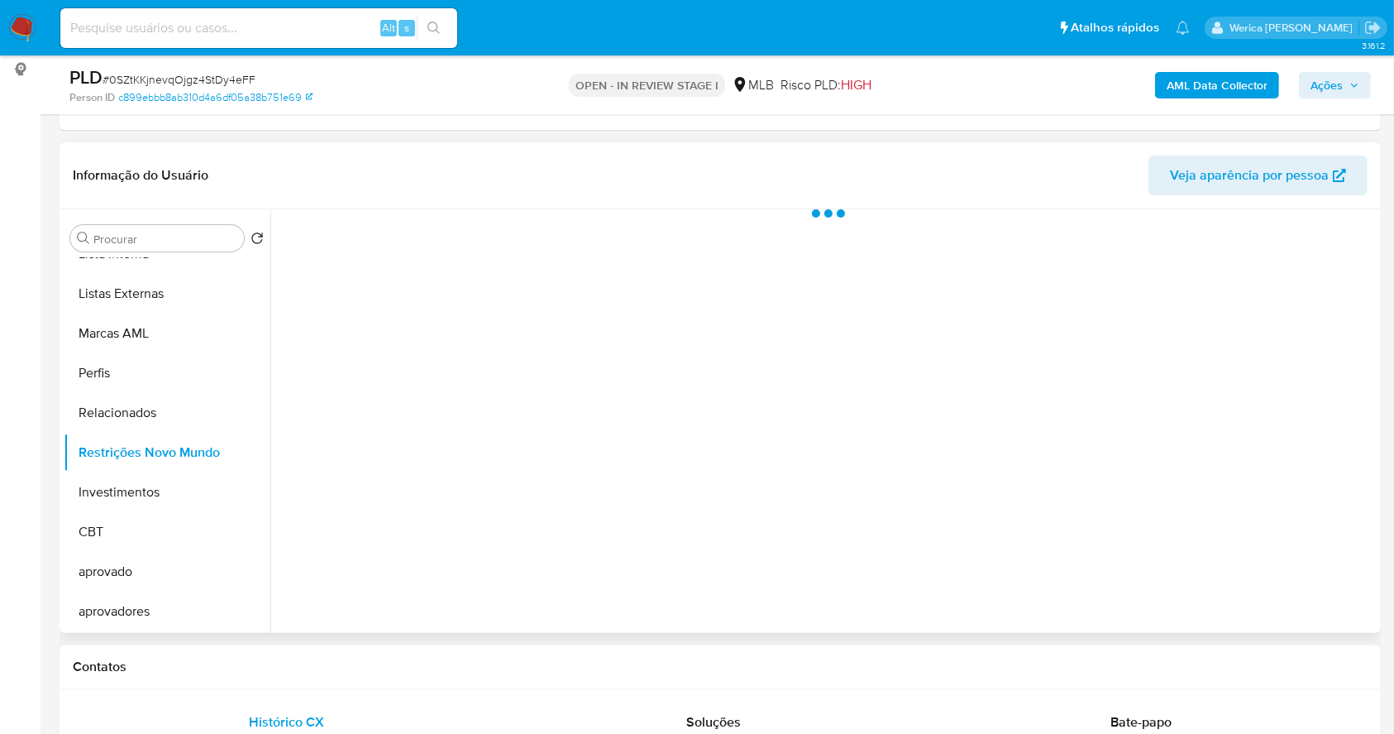
click at [409, 308] on div at bounding box center [823, 420] width 1106 height 423
click at [456, 237] on span "Historial" at bounding box center [444, 235] width 50 height 19
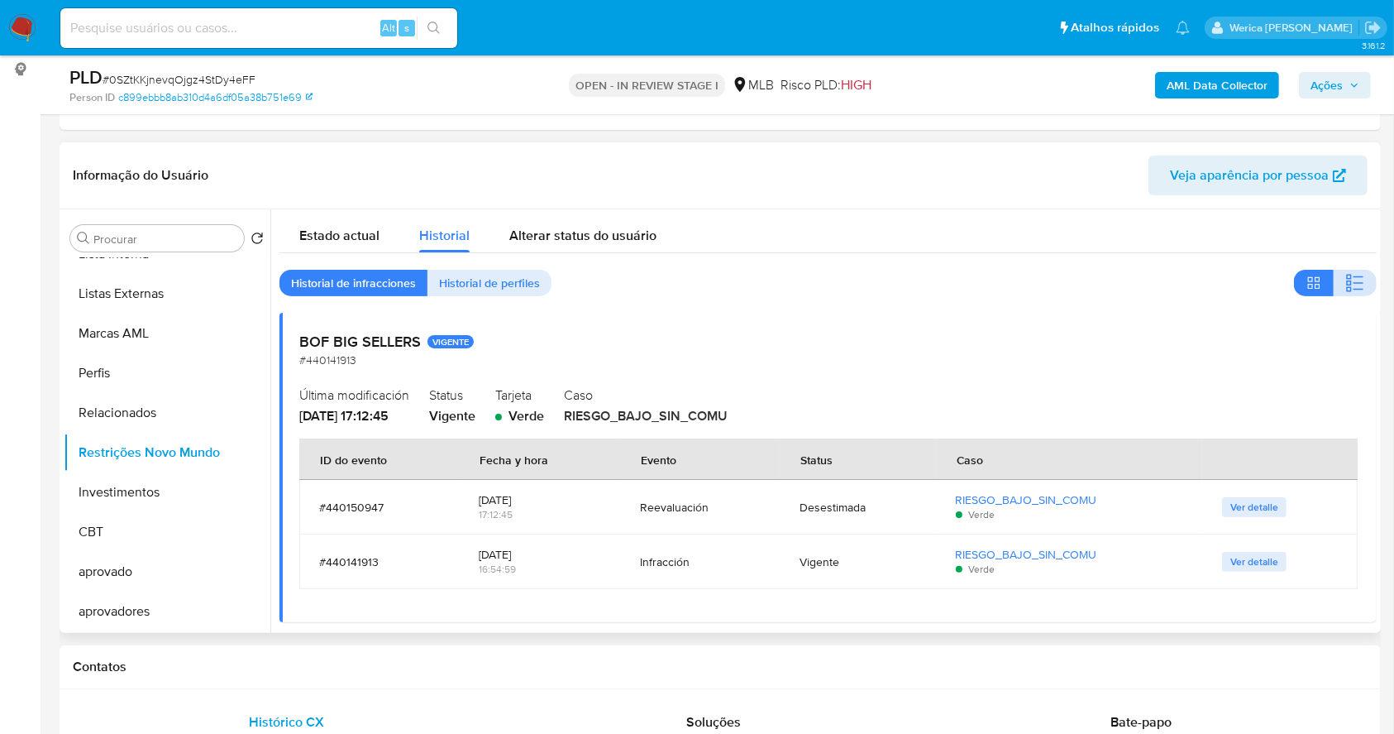
click at [1334, 280] on button "button" at bounding box center [1355, 283] width 43 height 26
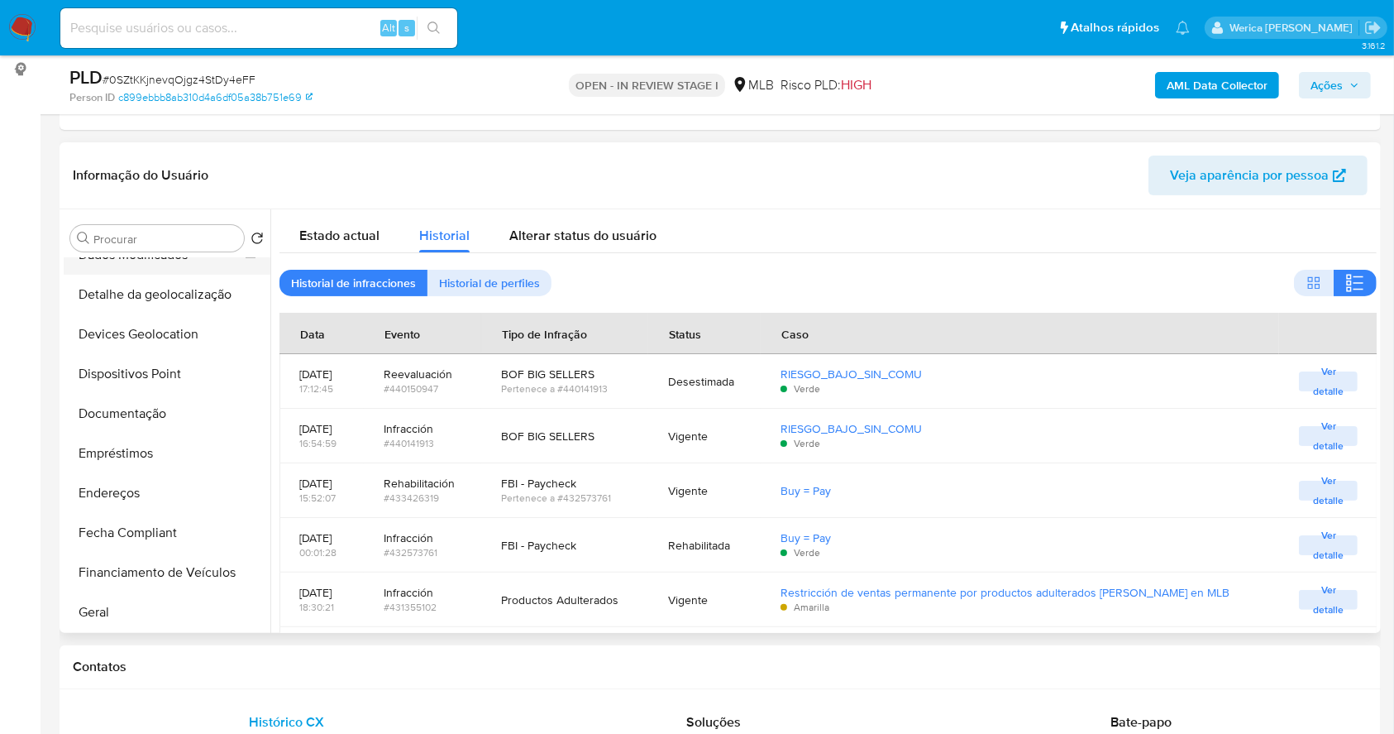
scroll to position [86, 0]
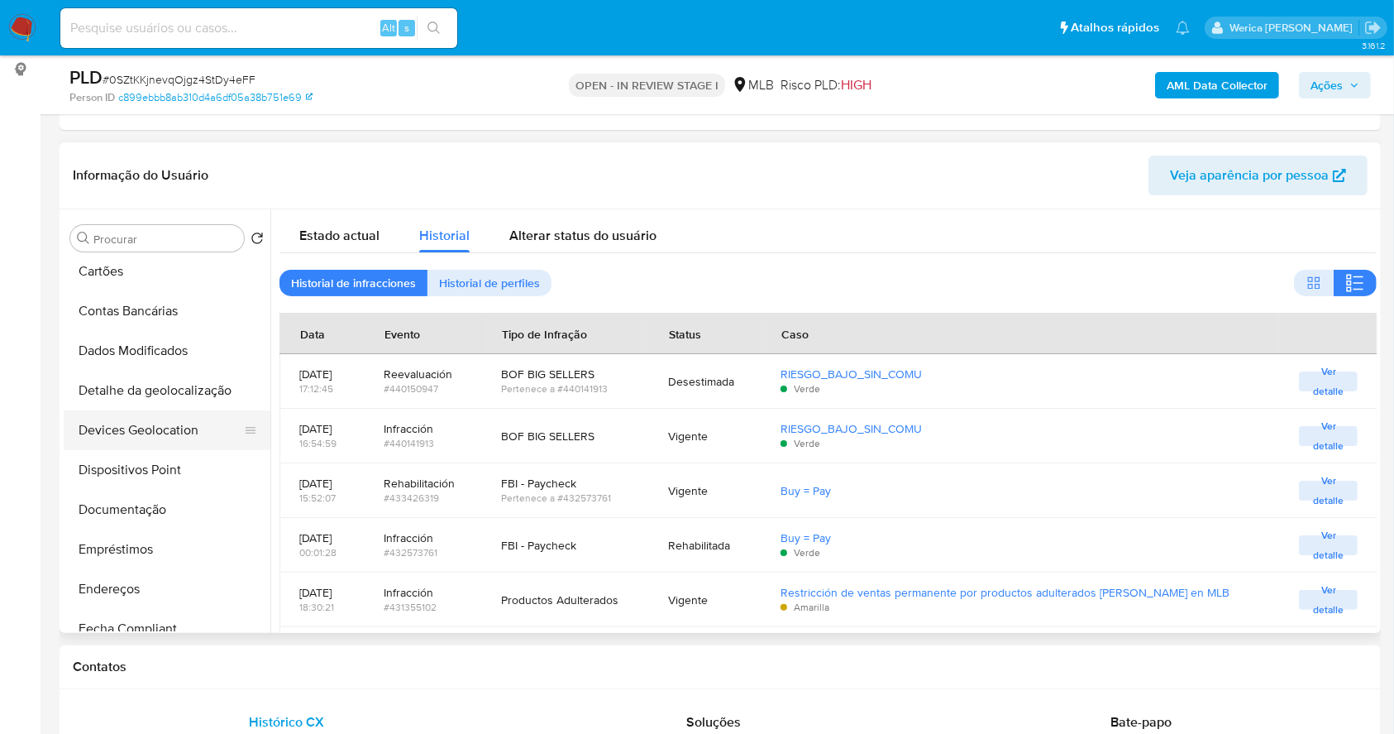
click at [113, 447] on button "Devices Geolocation" at bounding box center [161, 430] width 194 height 40
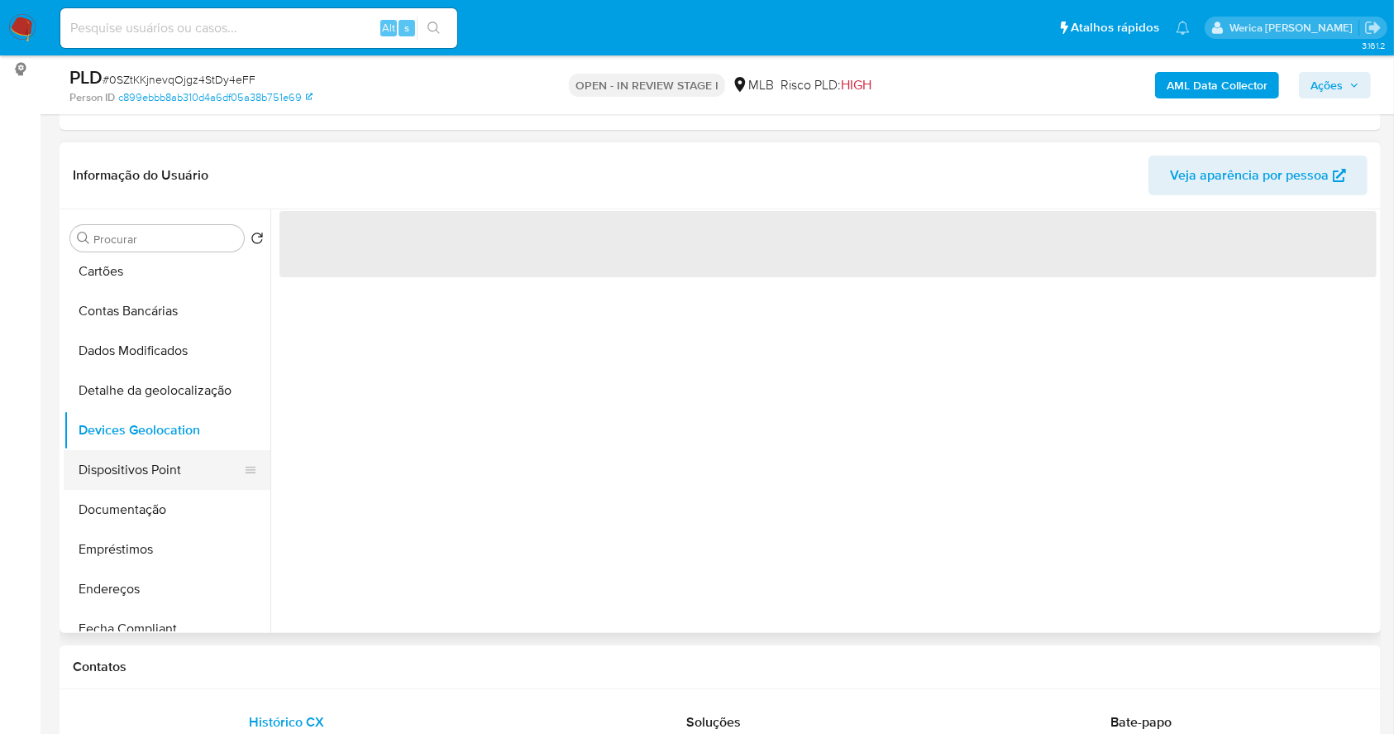
click at [122, 456] on button "Dispositivos Point" at bounding box center [161, 470] width 194 height 40
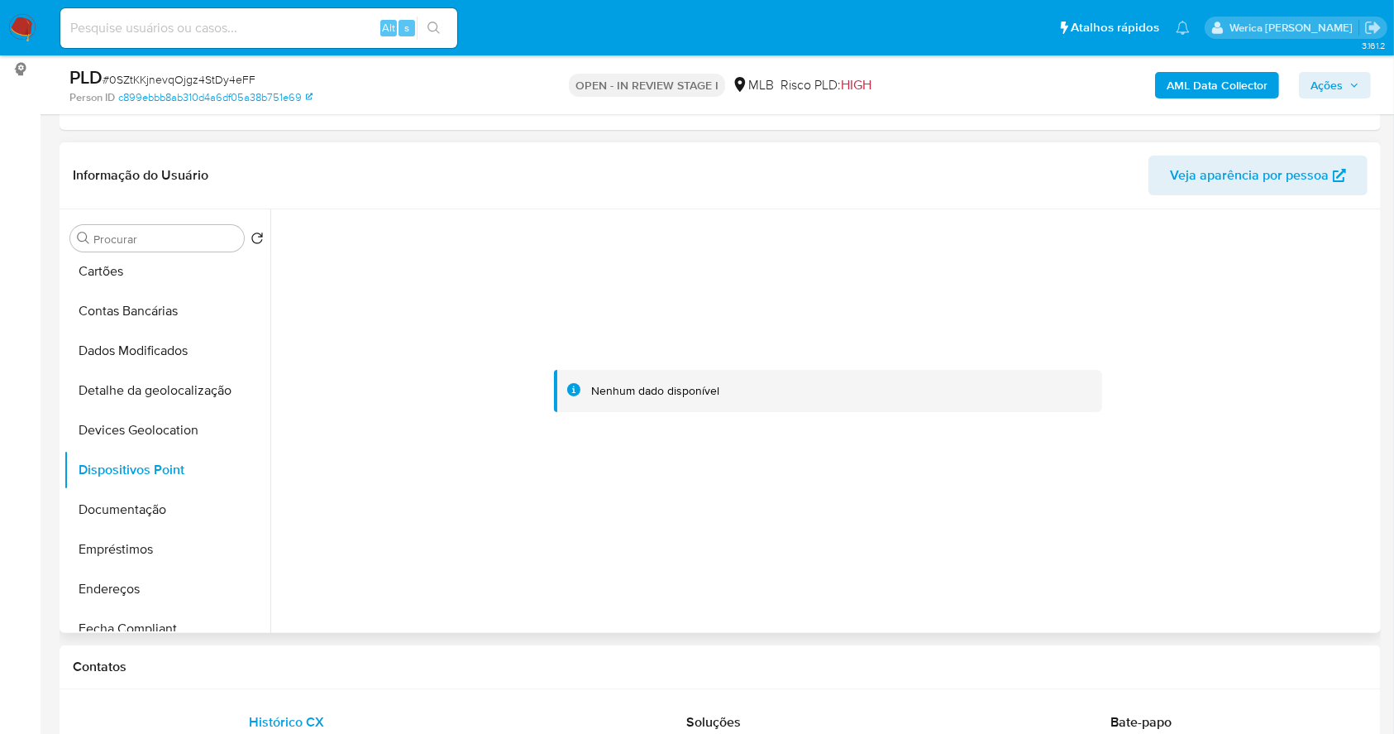
scroll to position [858, 0]
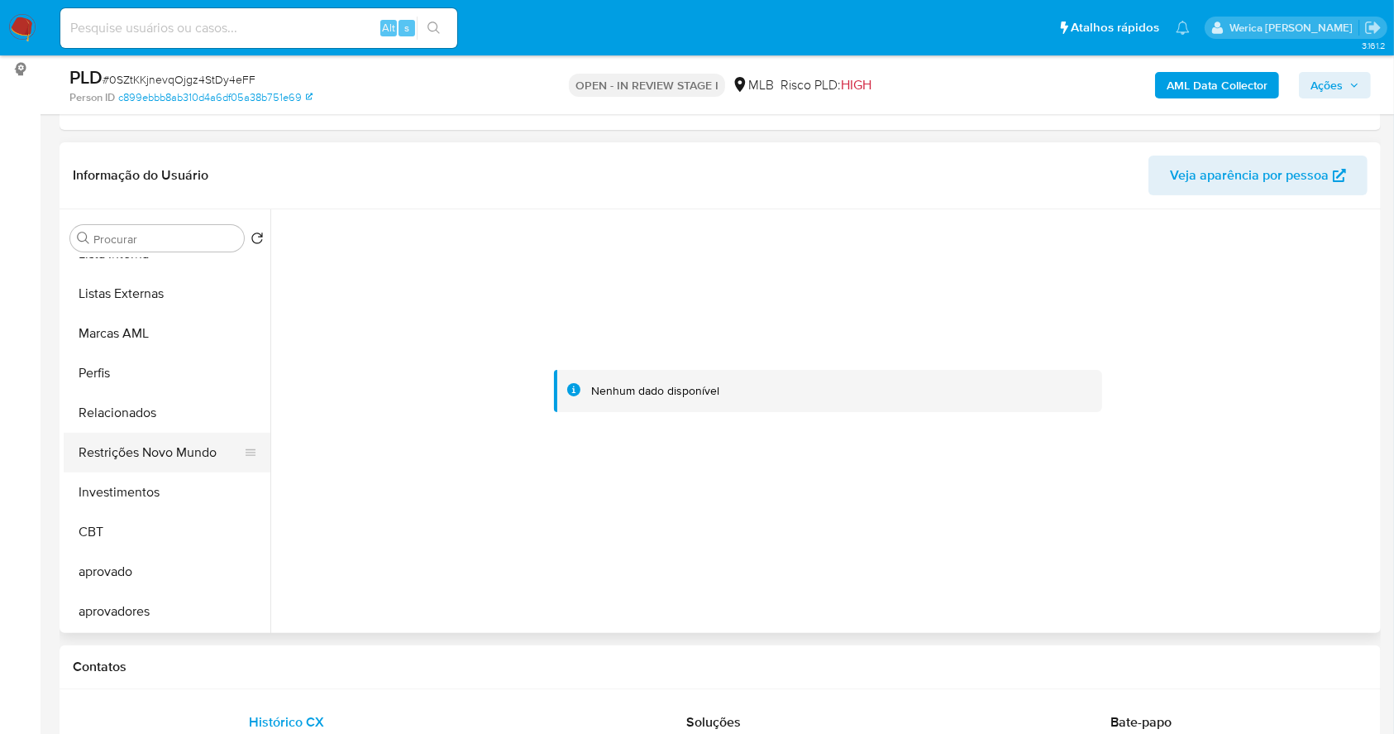
click at [174, 468] on button "Restrições Novo Mundo" at bounding box center [161, 452] width 194 height 40
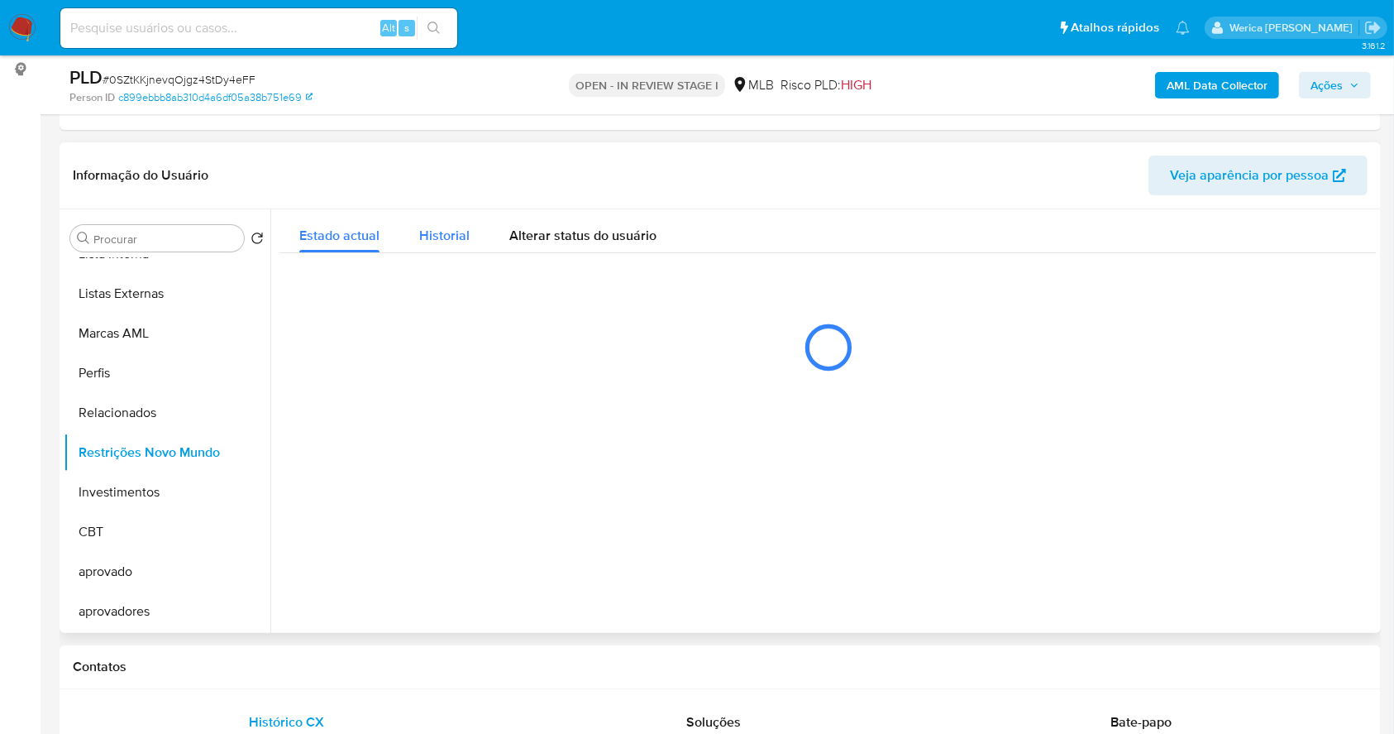
click at [450, 250] on div "Historial" at bounding box center [444, 231] width 50 height 44
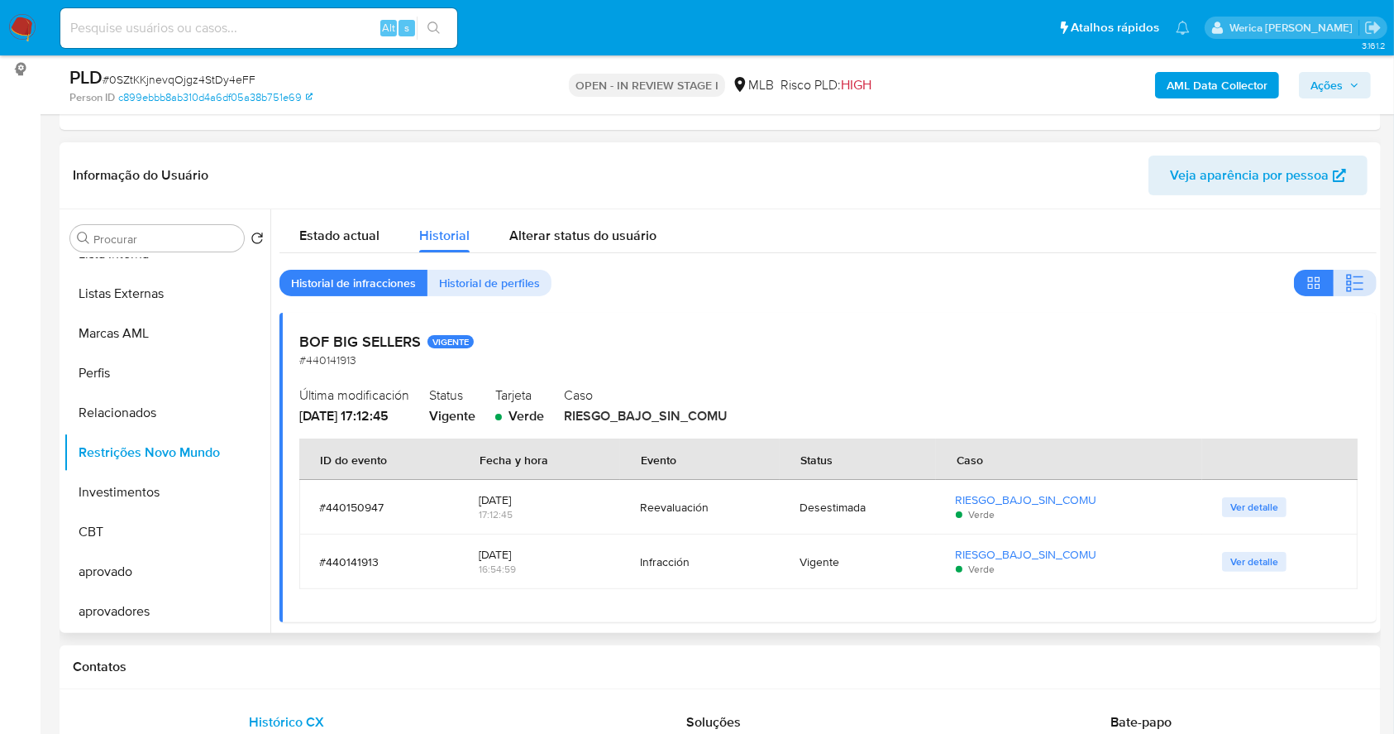
click at [1362, 280] on button "button" at bounding box center [1355, 283] width 43 height 26
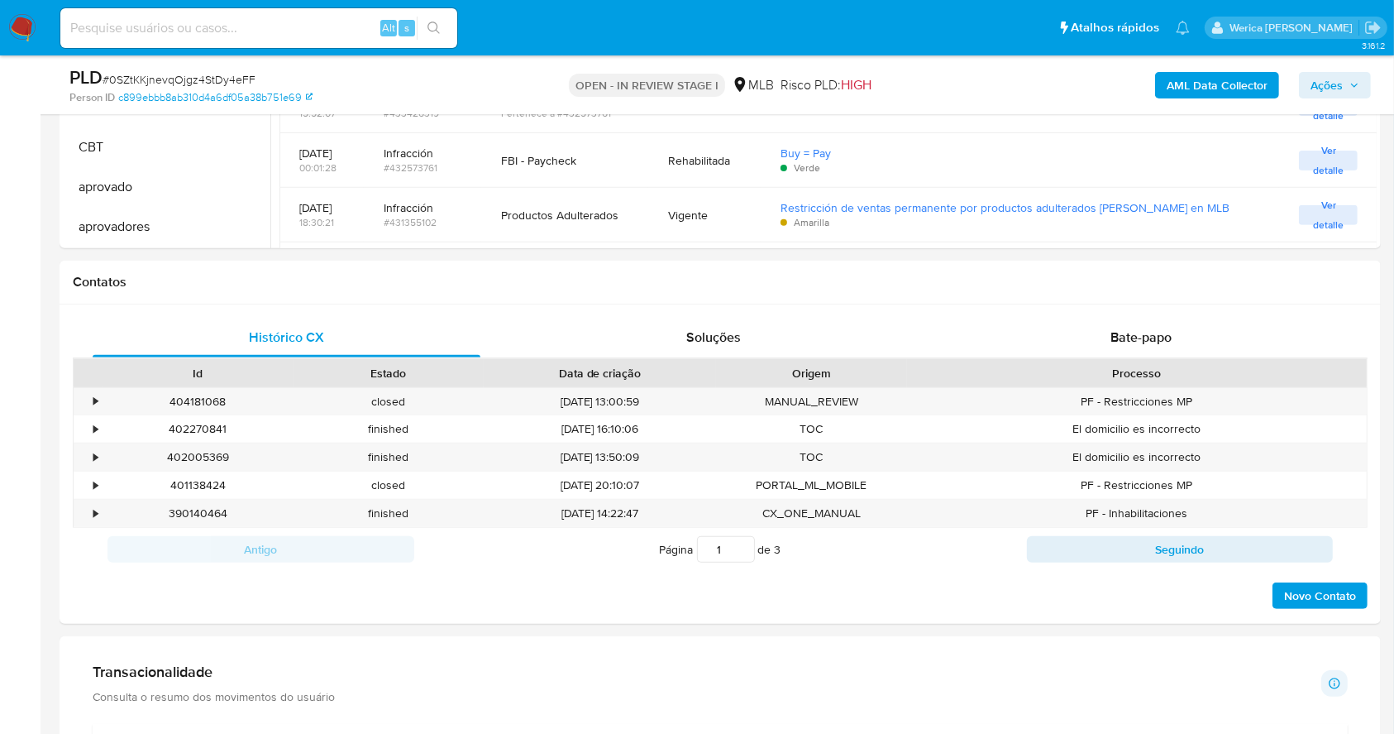
scroll to position [602, 0]
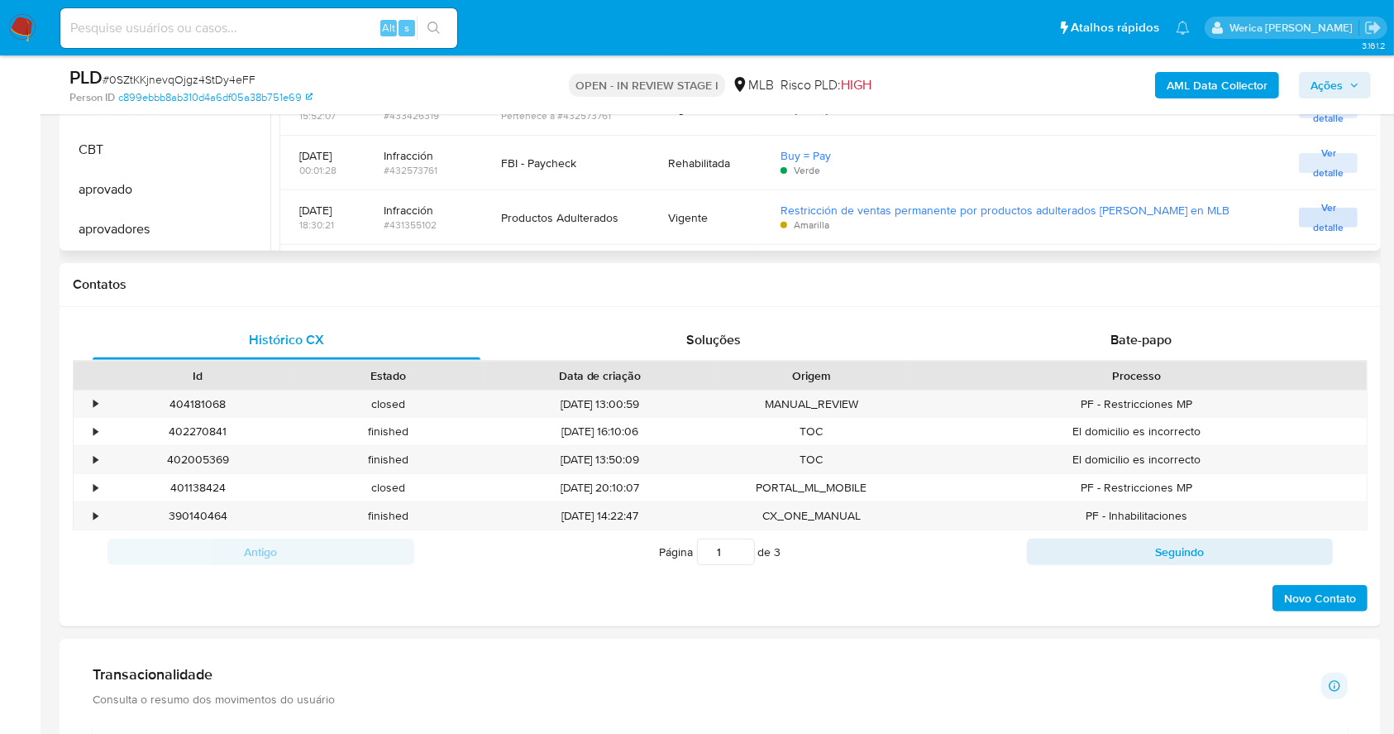
click at [1339, 213] on span "Ver detalle" at bounding box center [1328, 217] width 42 height 17
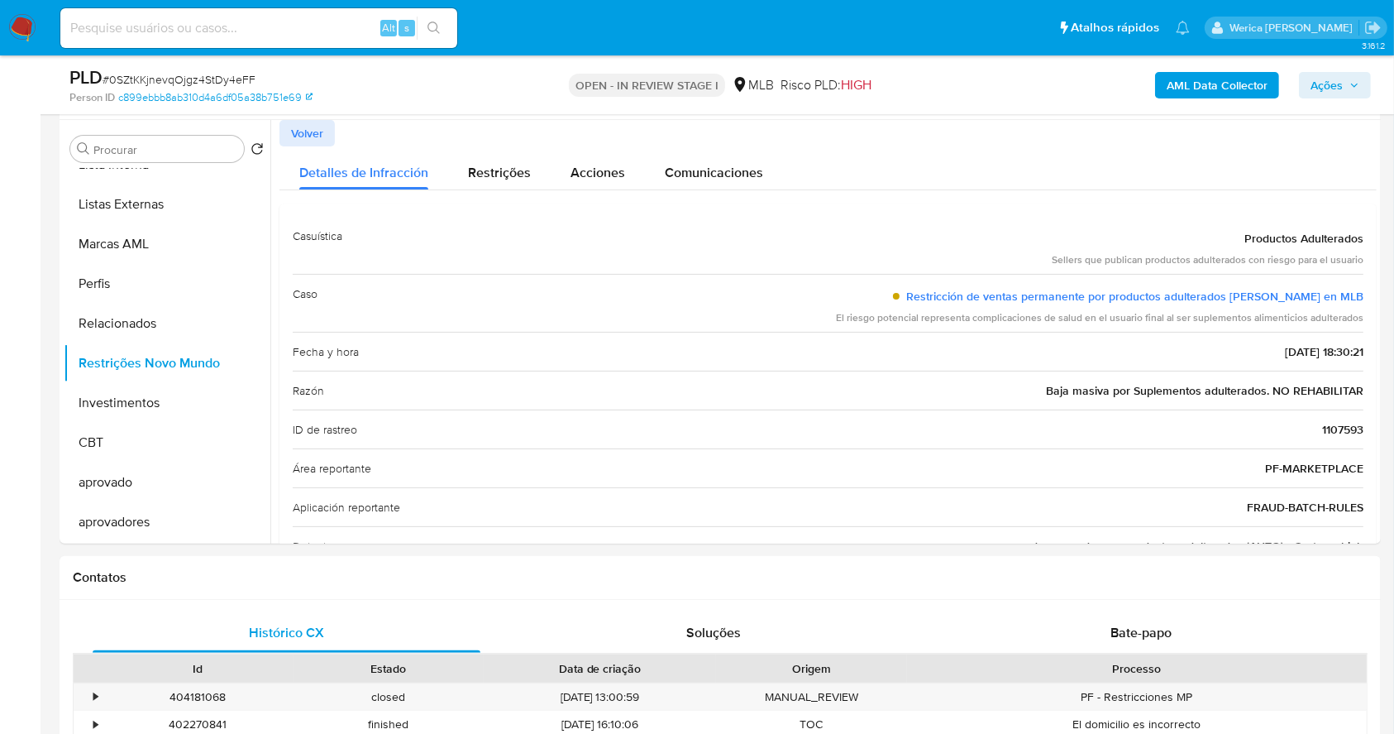
scroll to position [297, 0]
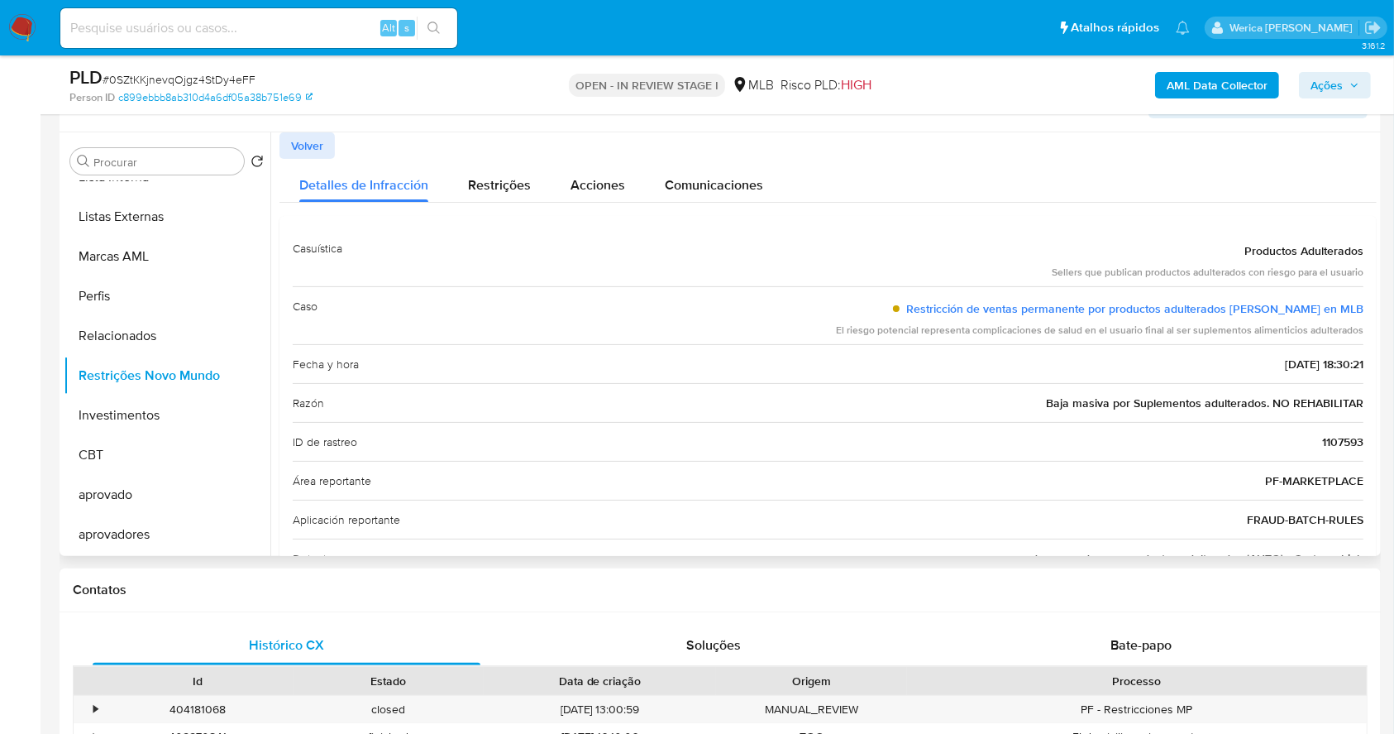
drag, startPoint x: 260, startPoint y: 473, endPoint x: 268, endPoint y: 394, distance: 79.7
click at [268, 394] on ul "Adiantamentos de Dinheiro Anexos Cartões Contas Bancárias Dados Modificados Det…" at bounding box center [167, 367] width 207 height 373
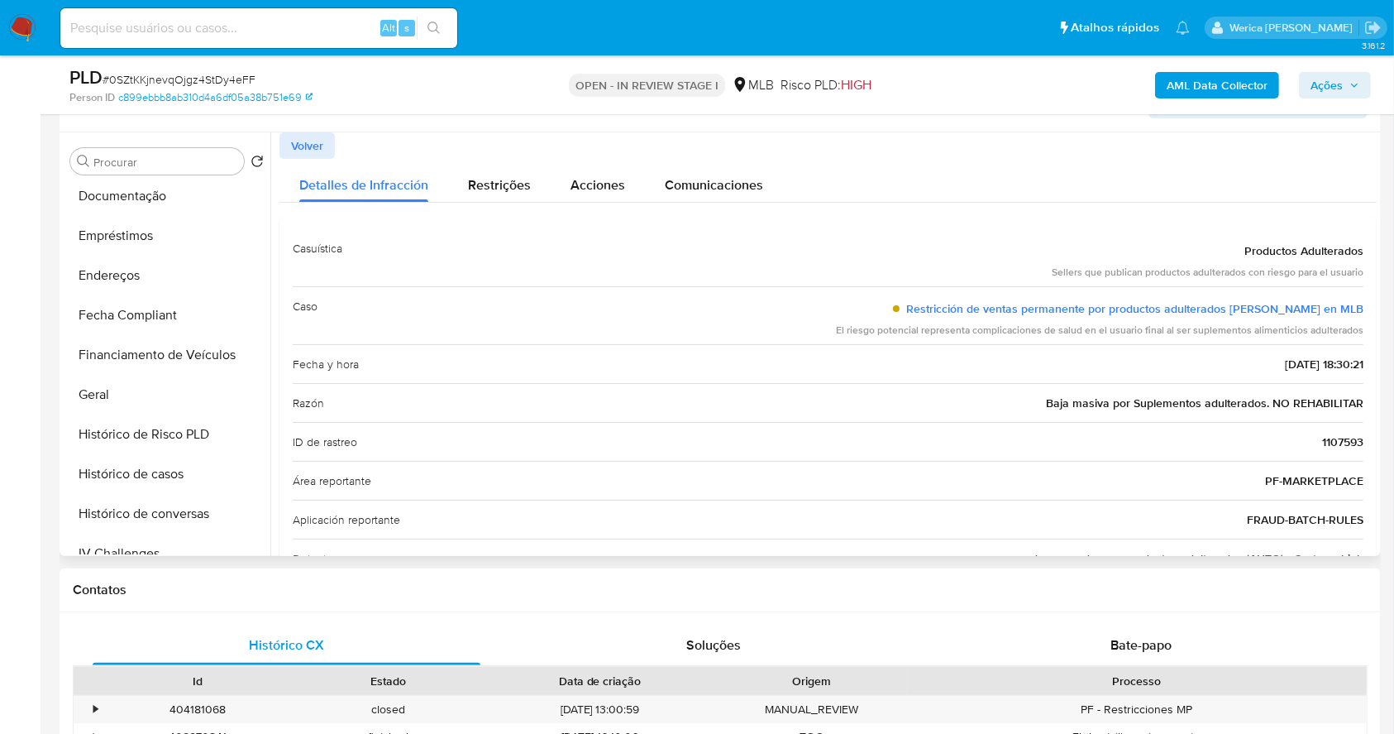
scroll to position [266, 0]
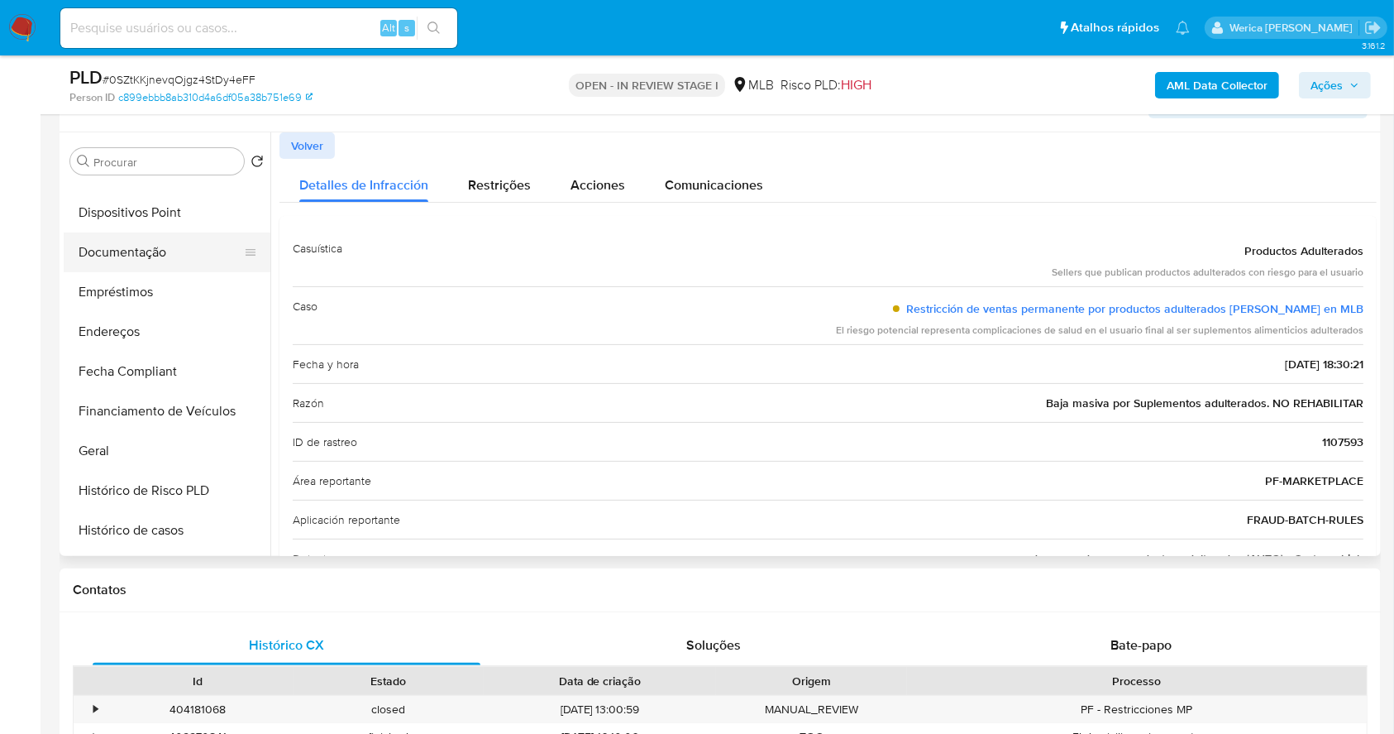
click at [188, 264] on button "Documentação" at bounding box center [161, 252] width 194 height 40
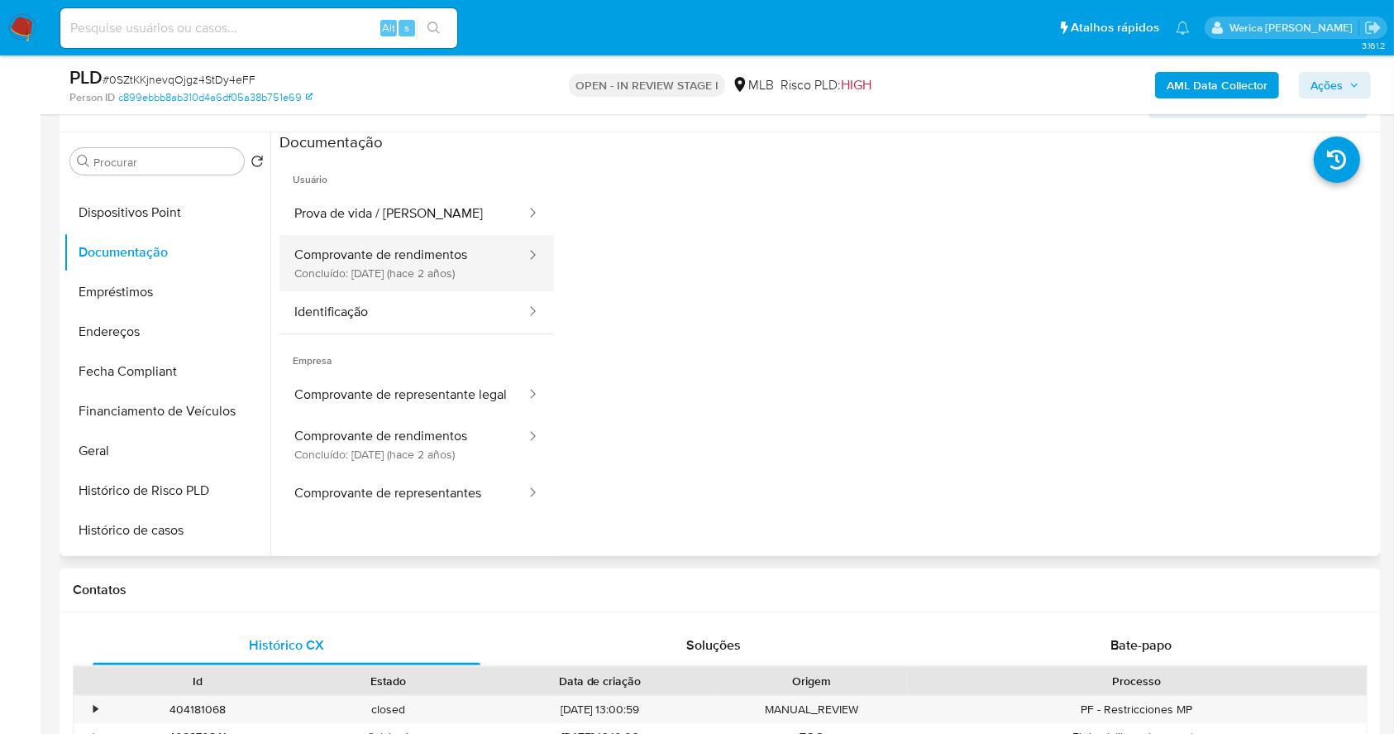
click at [345, 253] on button "Comprovante de rendimentos Concluído: [DATE] (hace 2 años)" at bounding box center [404, 263] width 248 height 56
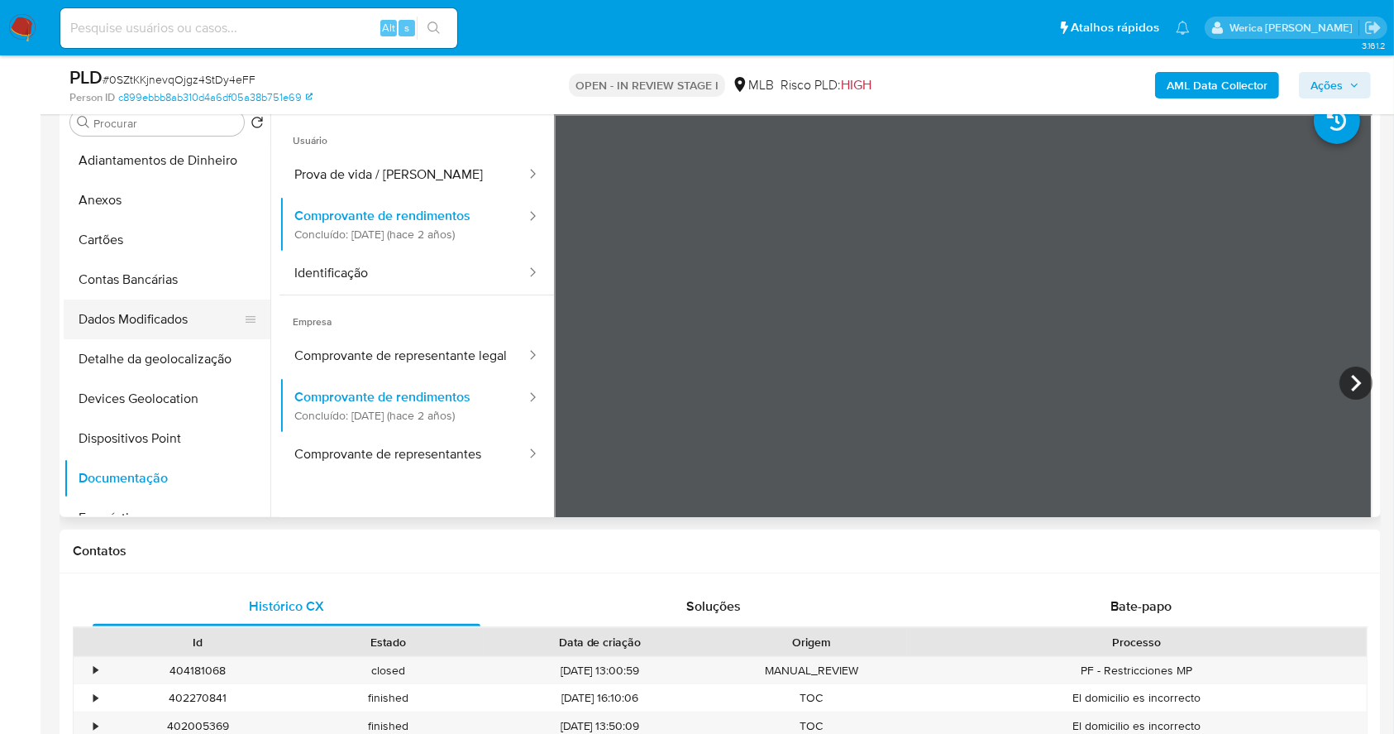
scroll to position [0, 0]
click at [132, 213] on button "Anexos" at bounding box center [161, 202] width 194 height 40
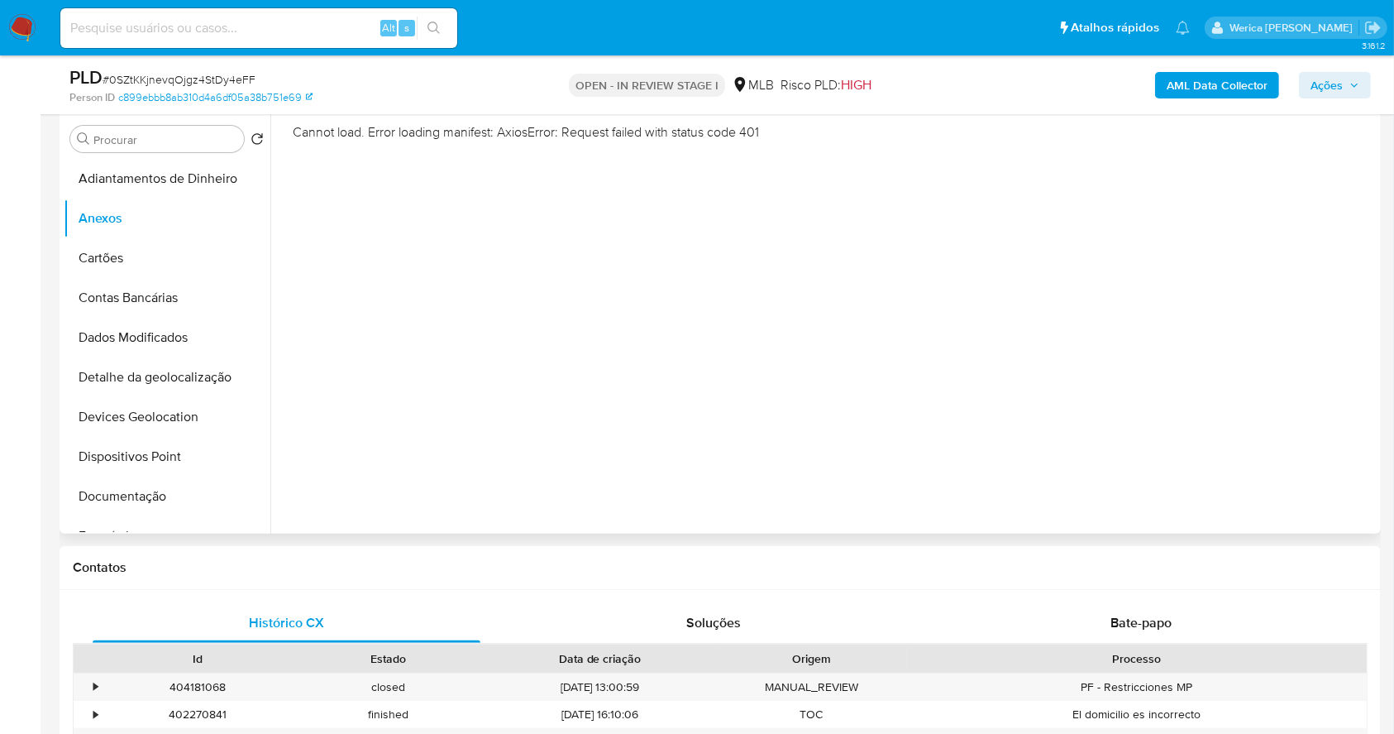
scroll to position [225, 0]
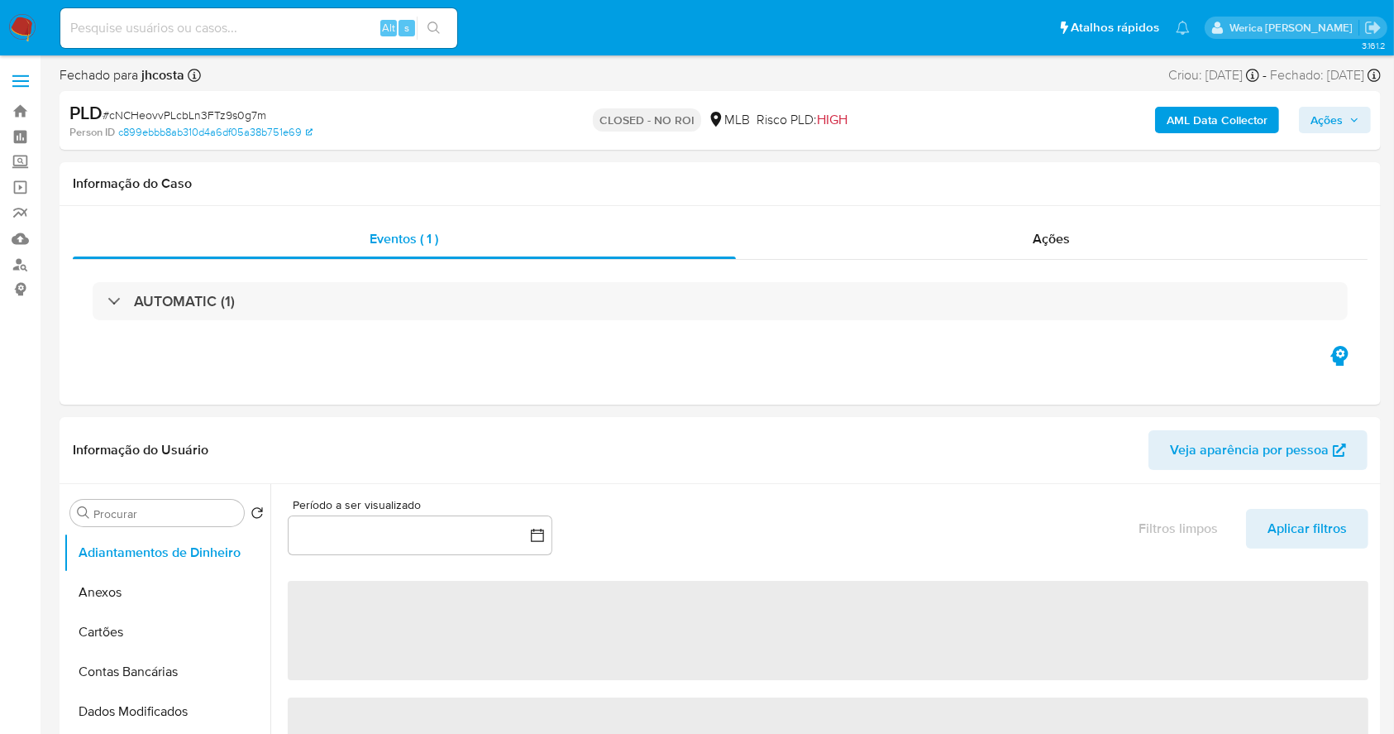
select select "10"
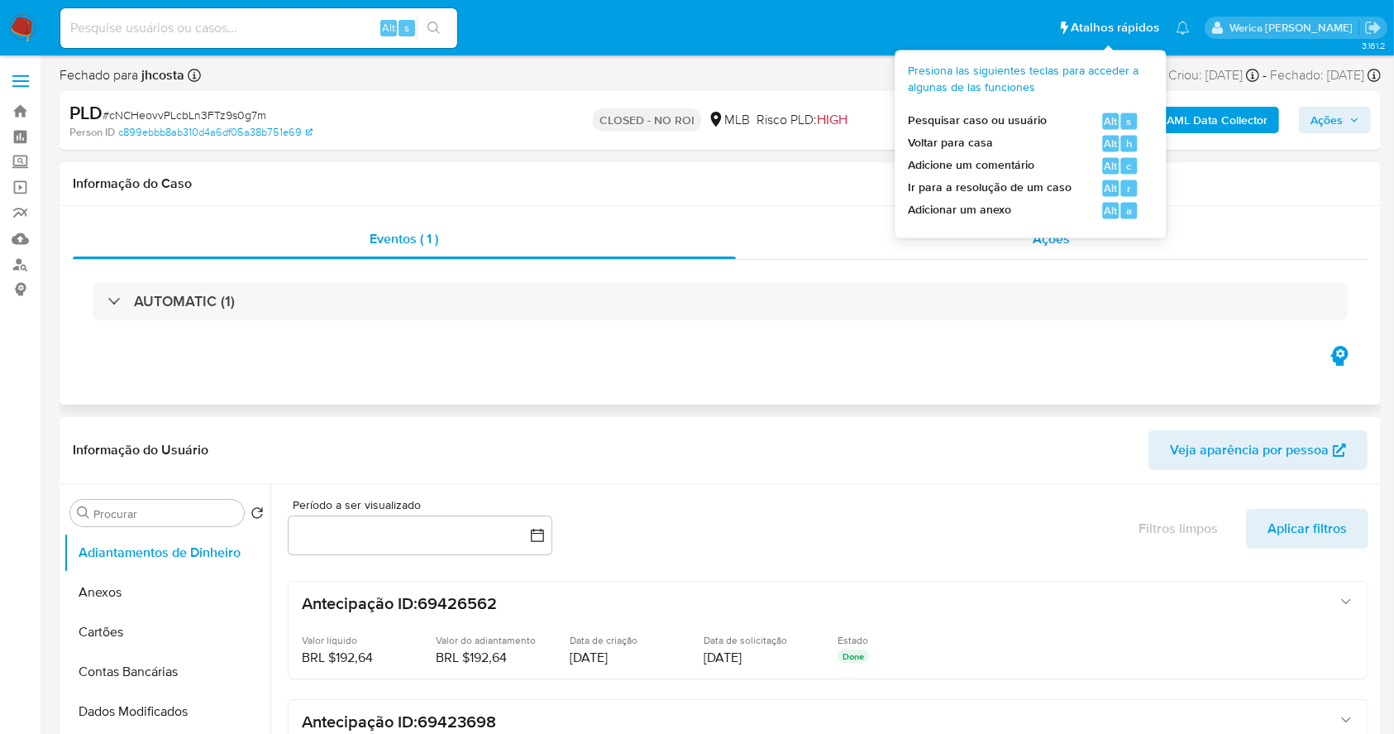
click at [1020, 232] on div "Ações" at bounding box center [1052, 239] width 632 height 40
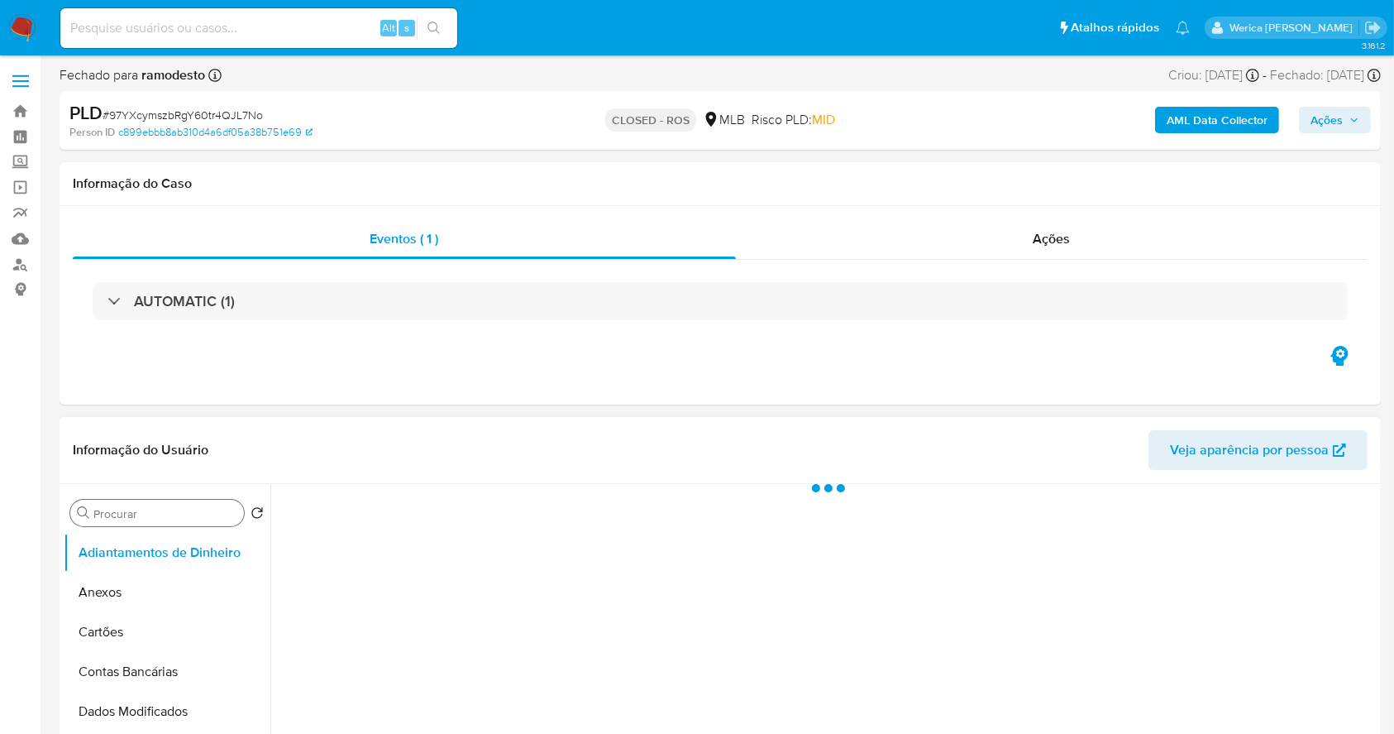
drag, startPoint x: 148, startPoint y: 585, endPoint x: 188, endPoint y: 510, distance: 85.1
click at [158, 586] on button "Anexos" at bounding box center [167, 592] width 207 height 40
select select "10"
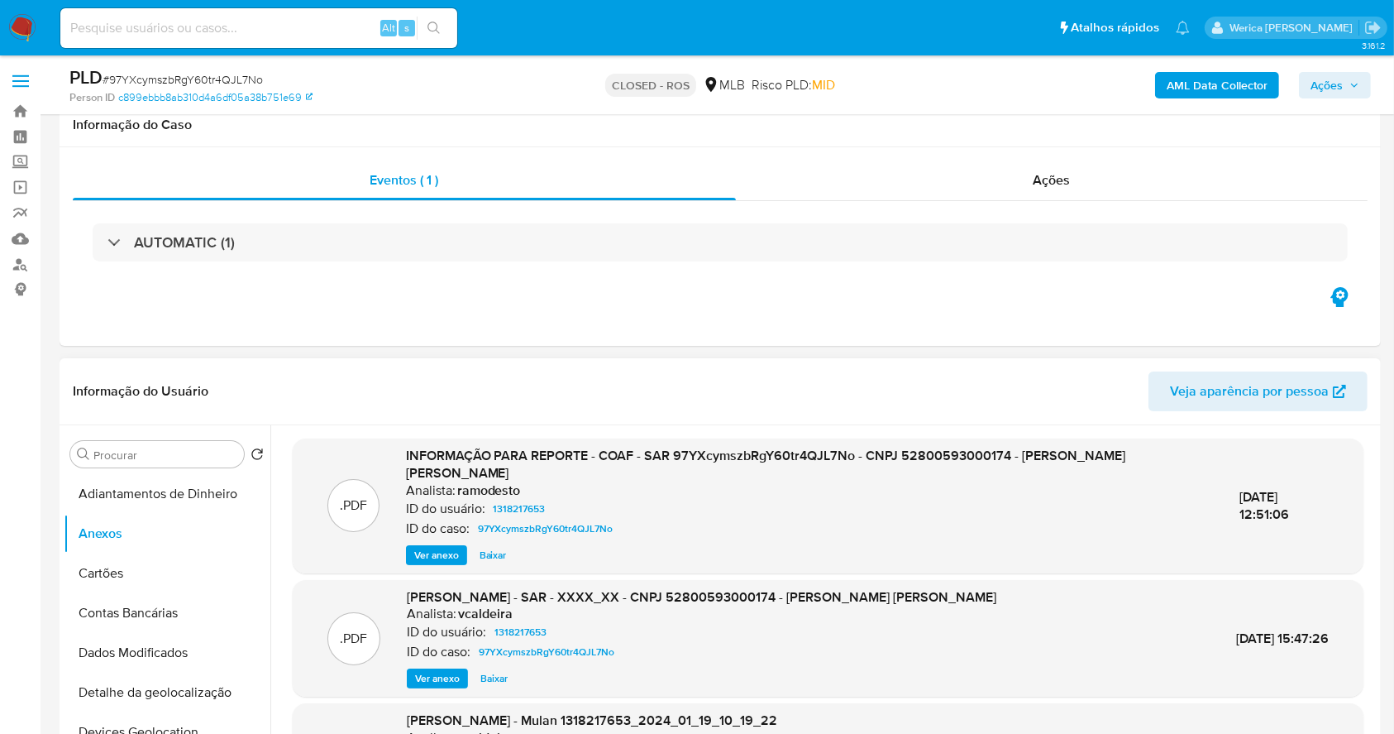
scroll to position [331, 0]
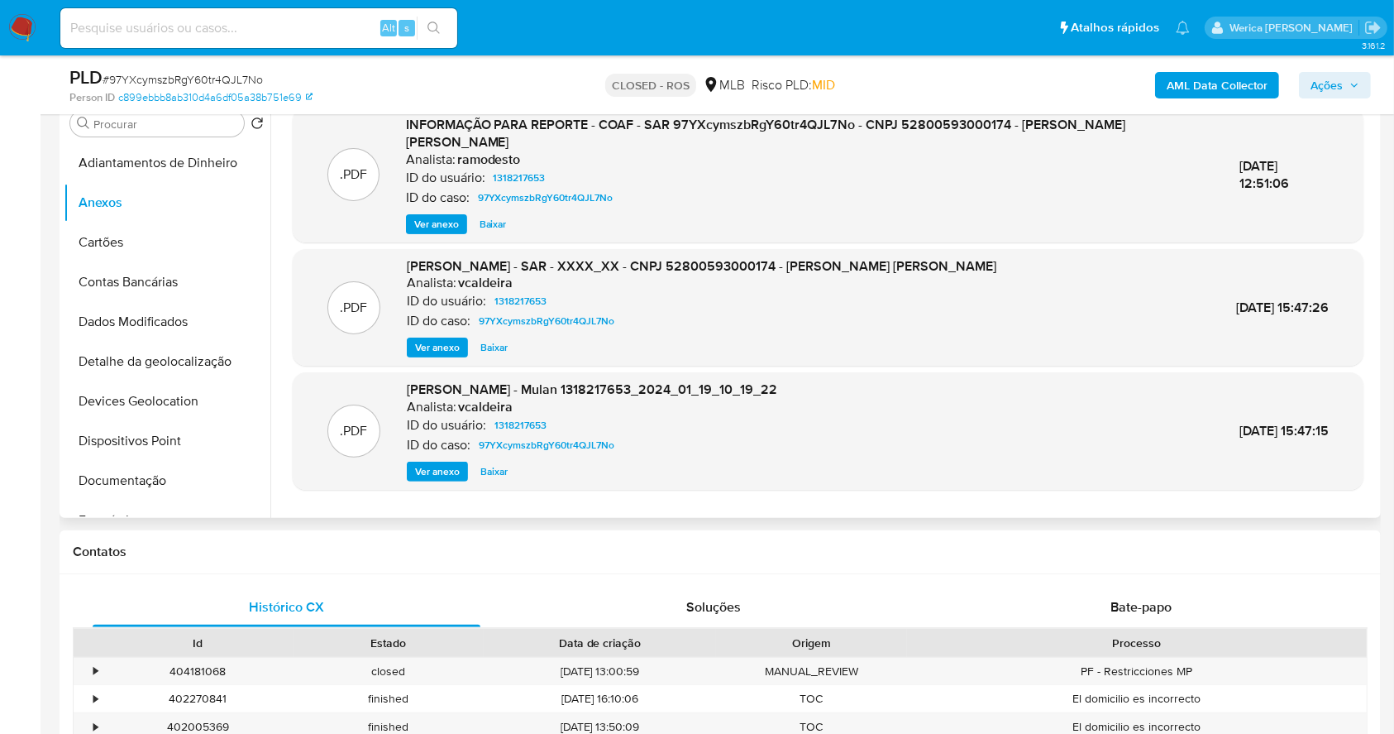
click at [442, 223] on span "Ver anexo" at bounding box center [436, 224] width 45 height 17
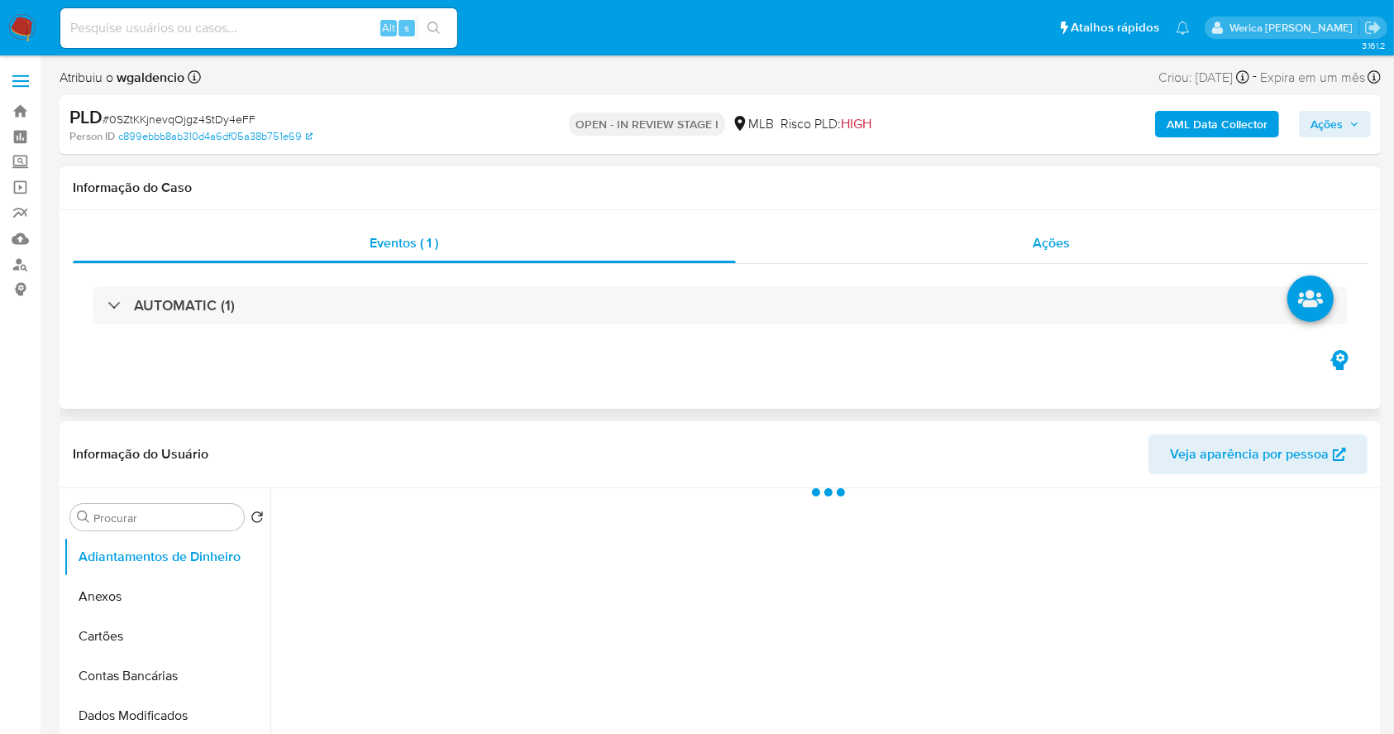
select select "10"
click at [1046, 260] on div "Ações" at bounding box center [1052, 243] width 632 height 40
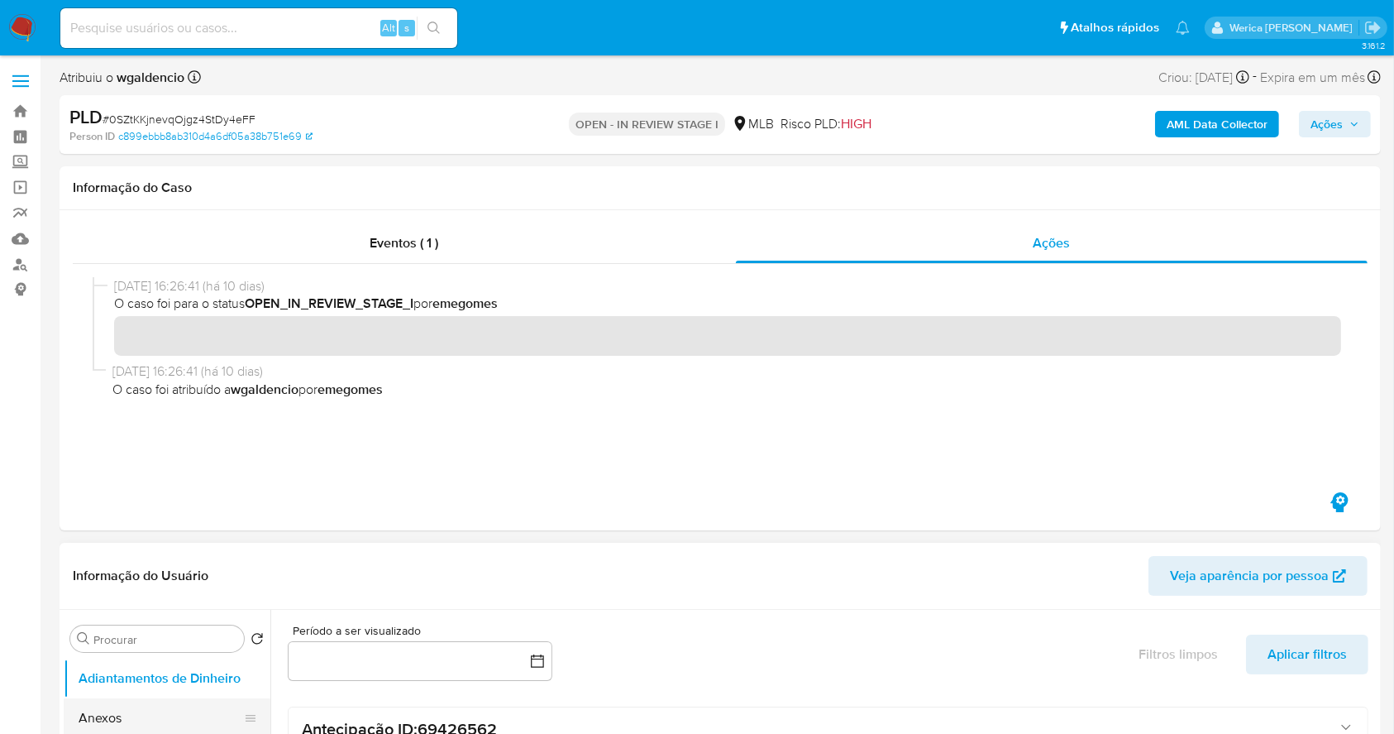
click at [124, 729] on button "Anexos" at bounding box center [161, 718] width 194 height 40
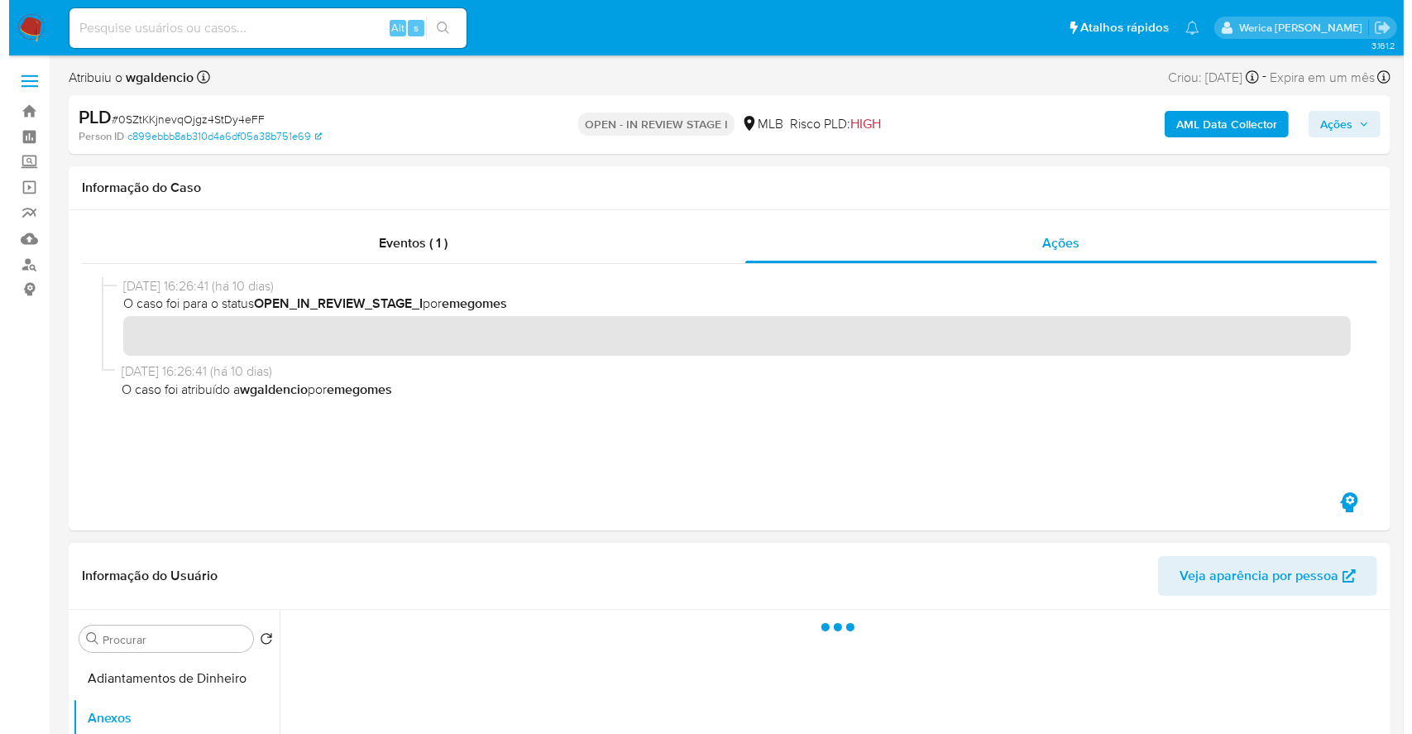
scroll to position [220, 0]
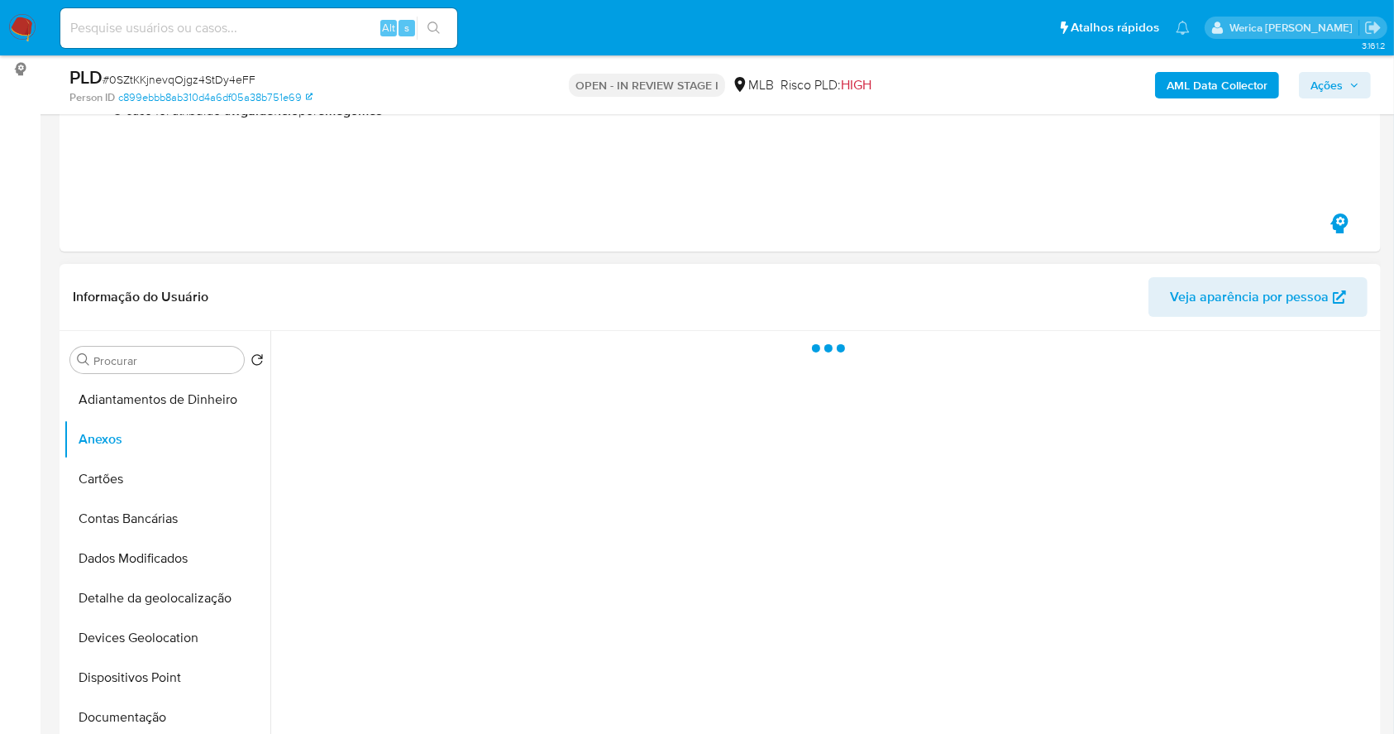
click at [1218, 577] on div at bounding box center [823, 542] width 1106 height 423
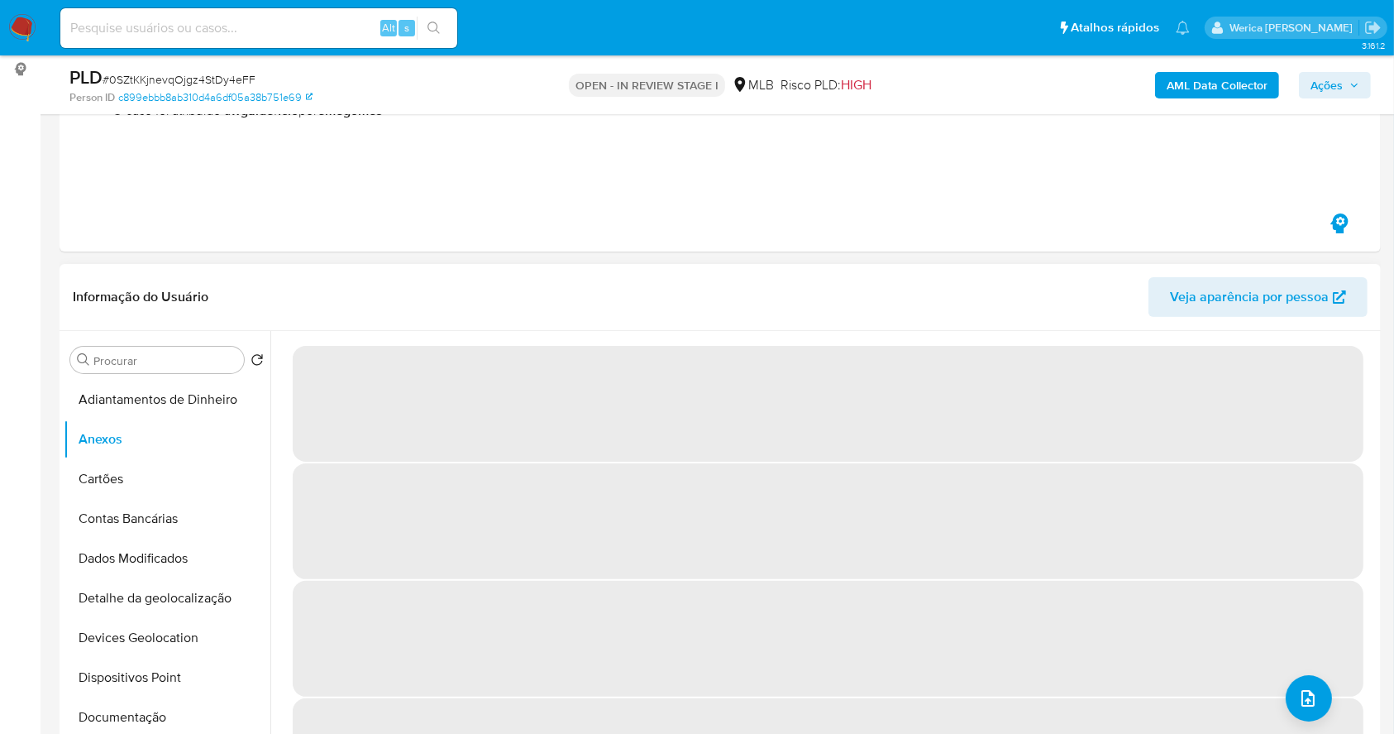
click at [1242, 645] on span "‌" at bounding box center [828, 639] width 1071 height 116
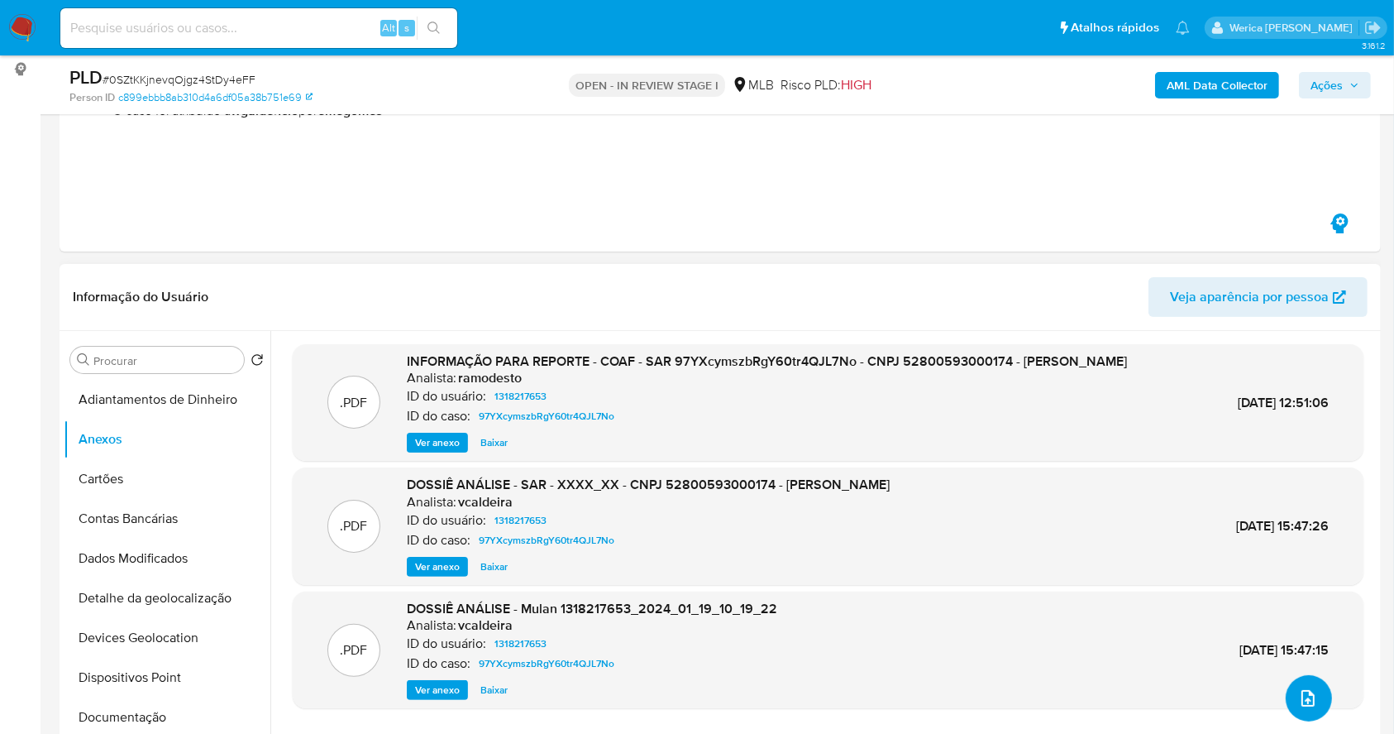
click at [1286, 705] on button "upload-file" at bounding box center [1309, 698] width 46 height 46
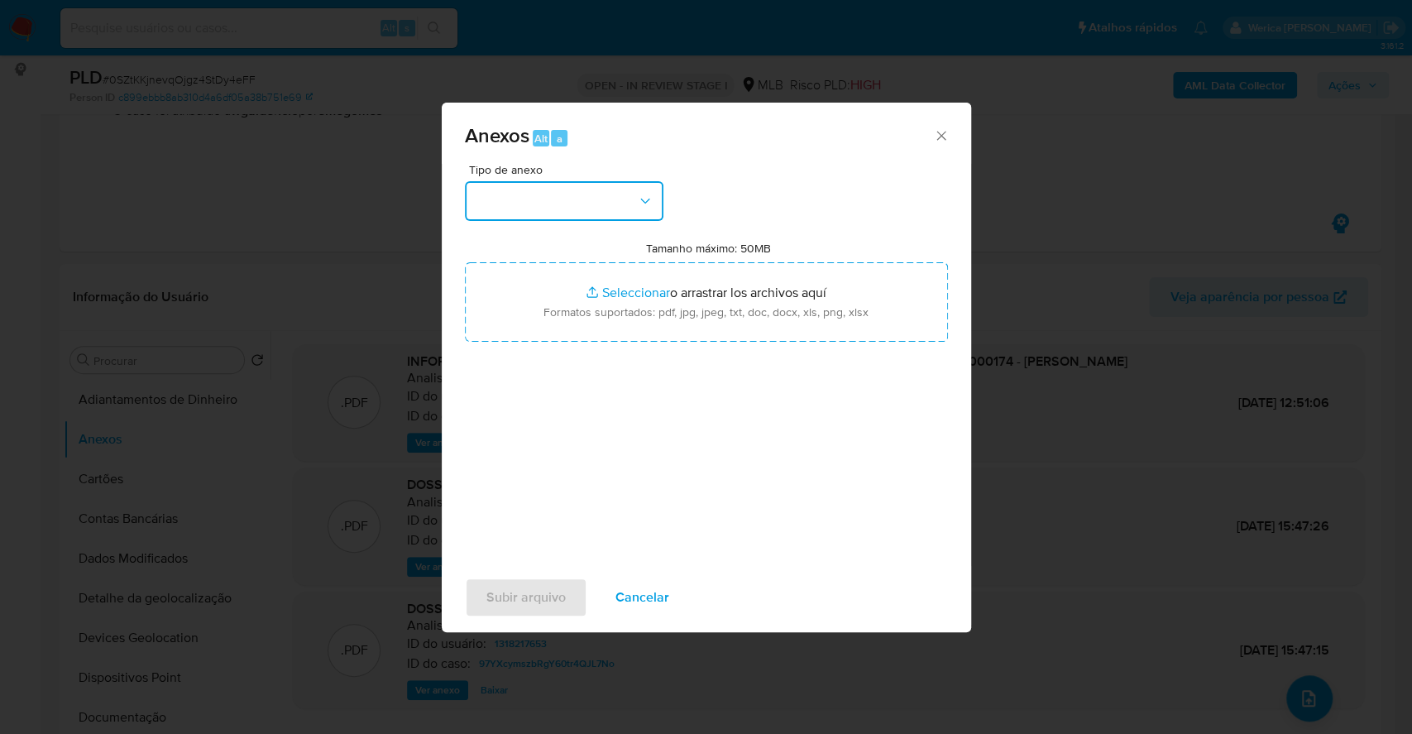
click at [587, 192] on button "button" at bounding box center [564, 201] width 198 height 40
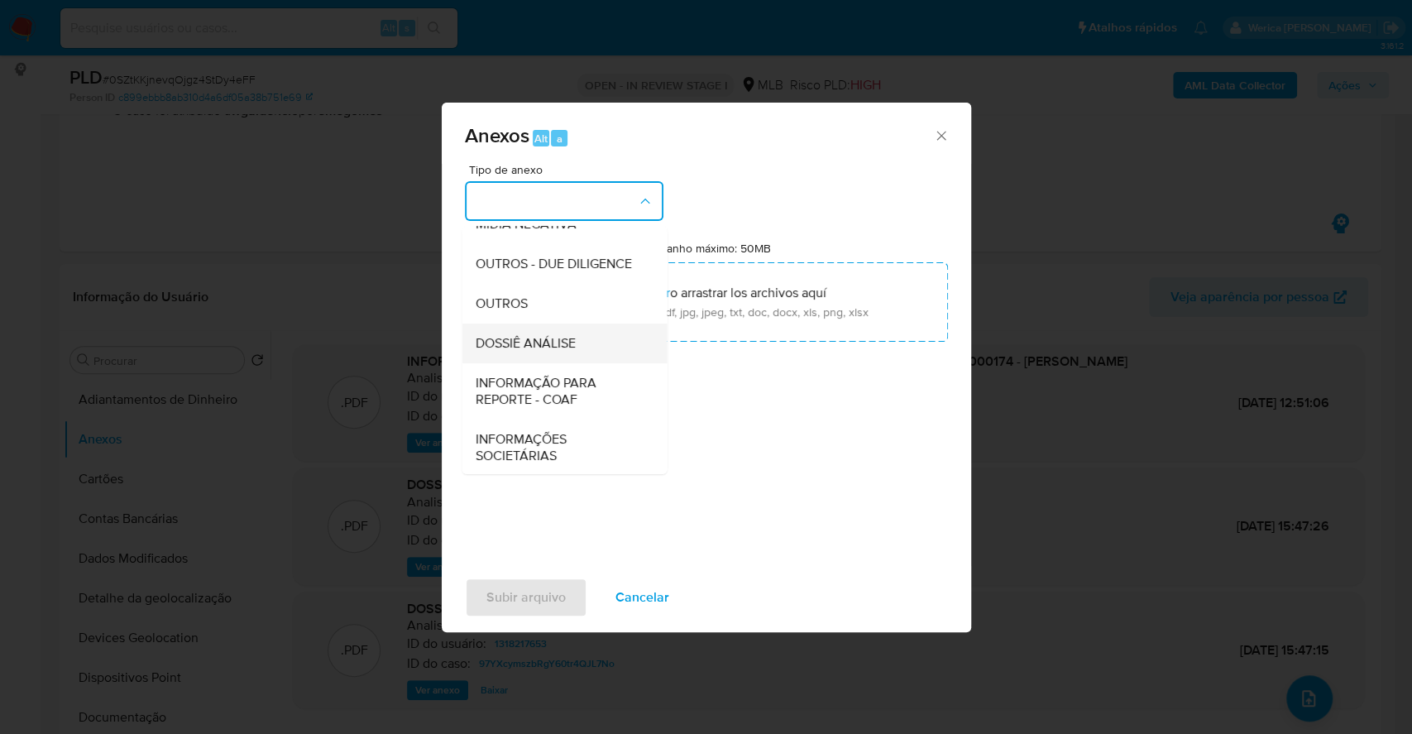
click at [553, 351] on span "DOSSIÊ ANÁLISE" at bounding box center [525, 343] width 100 height 17
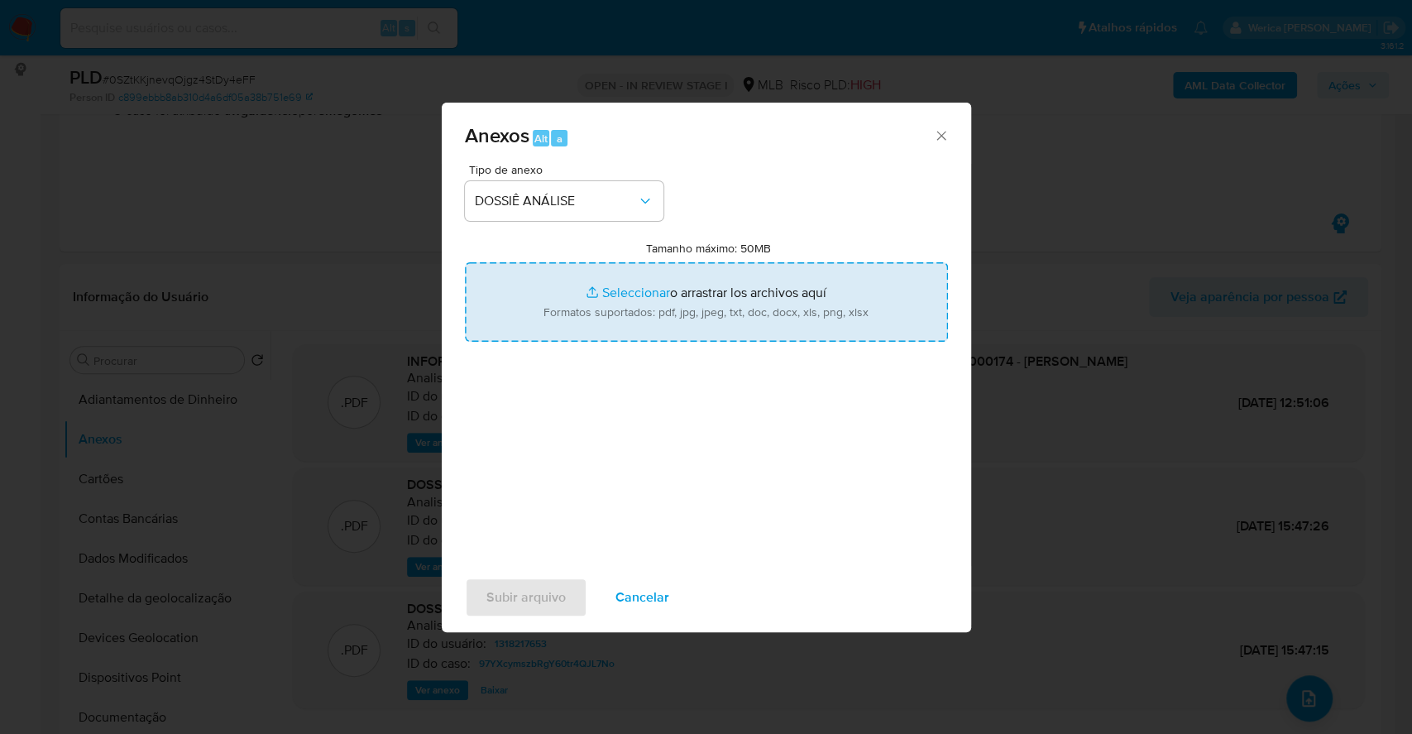
click at [647, 291] on input "Tamanho máximo: 50MB Seleccionar archivos" at bounding box center [706, 301] width 483 height 79
type input "C:\fakepath\2 ° SAR - XXXX - CNPJ 52800593000174 - [PERSON_NAME] (1).pdf"
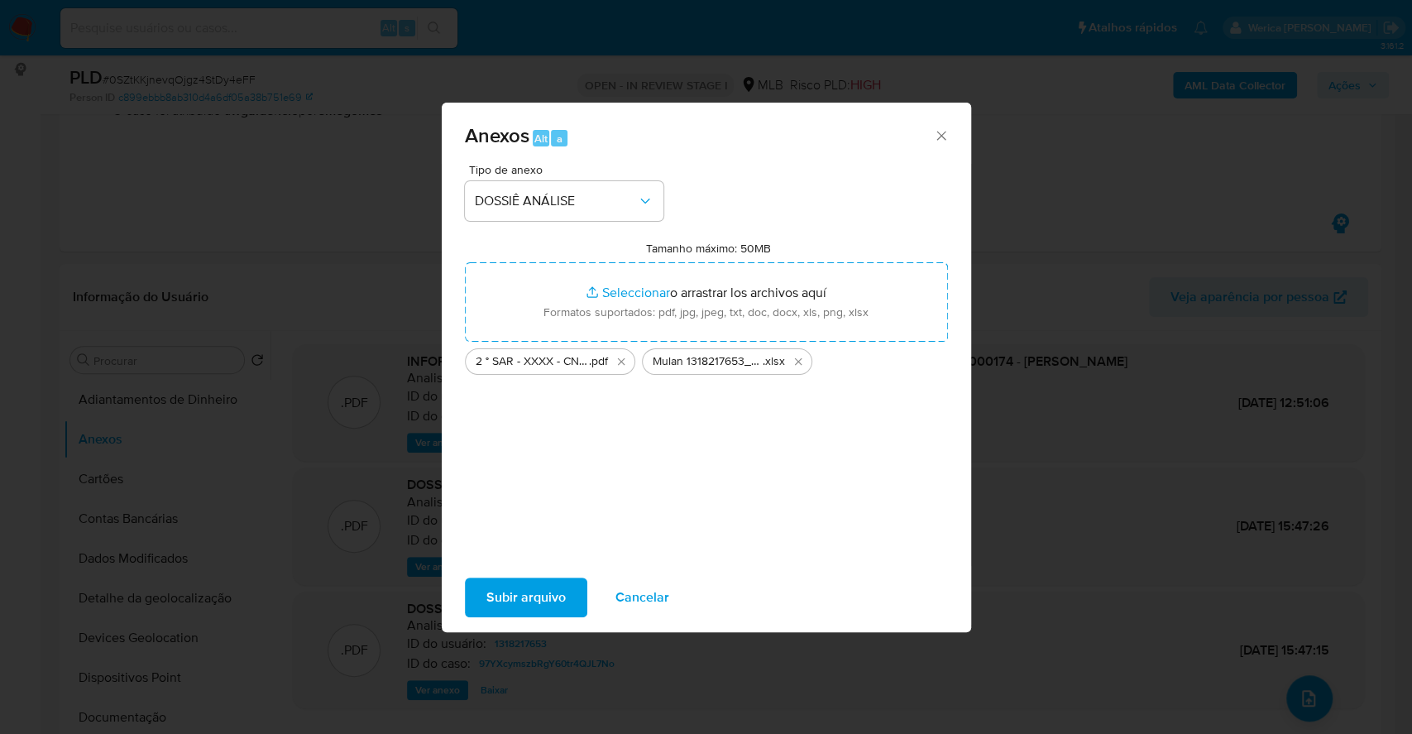
click at [536, 606] on span "Subir arquivo" at bounding box center [525, 597] width 79 height 36
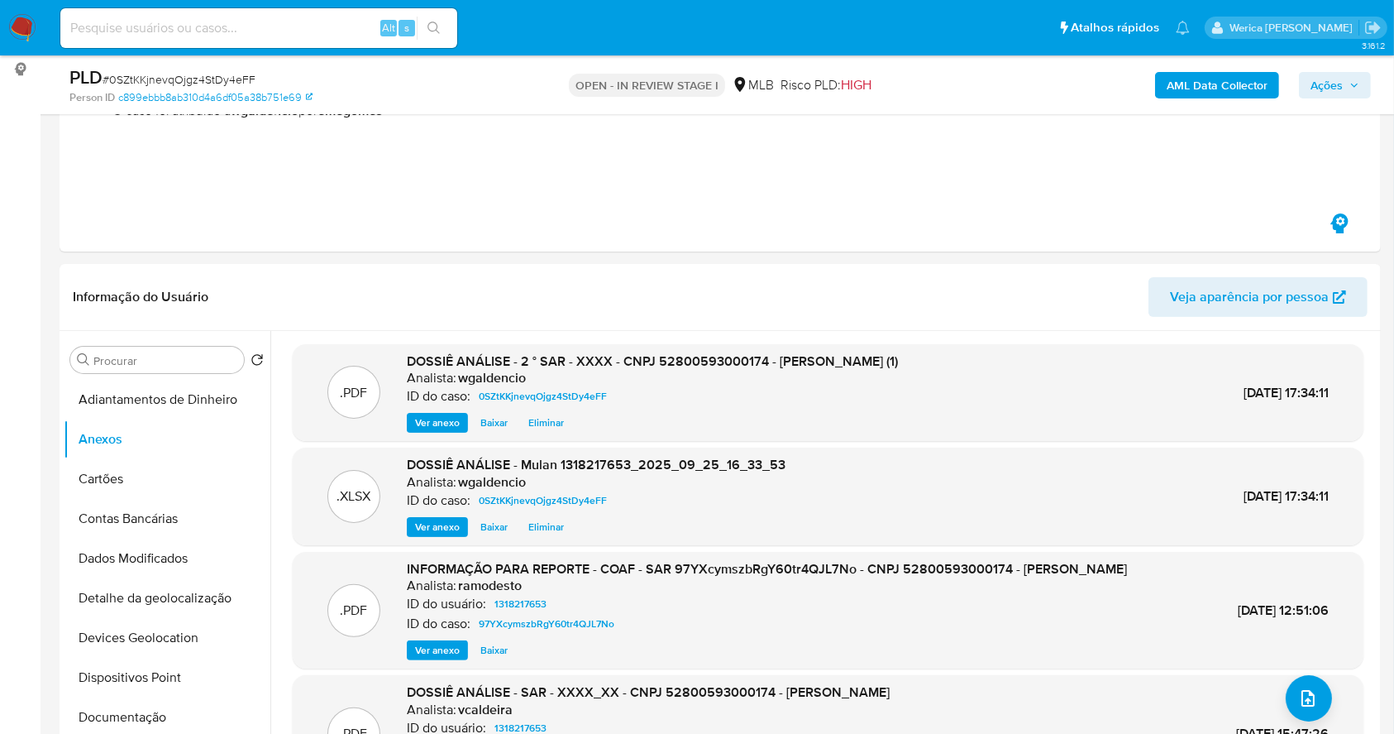
click at [1194, 88] on b "AML Data Collector" at bounding box center [1217, 85] width 101 height 26
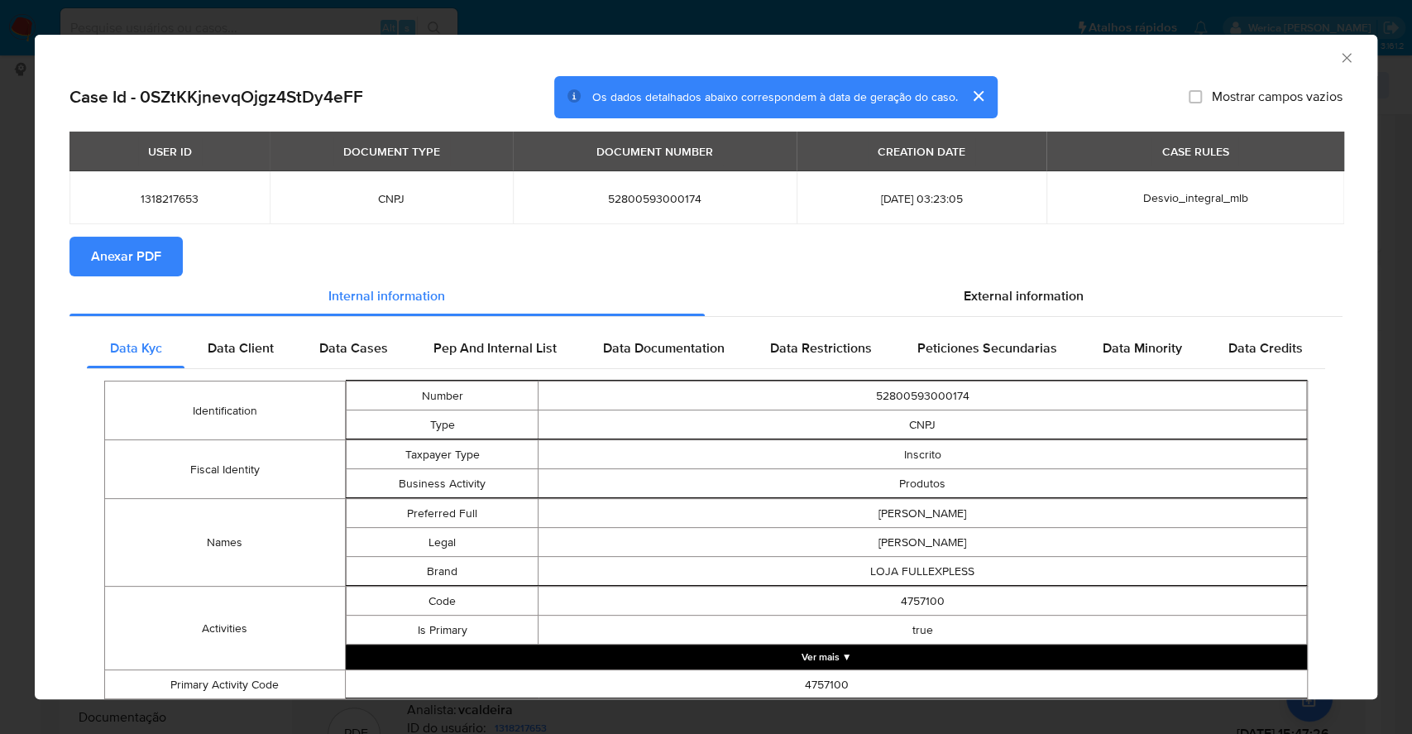
click at [122, 242] on span "Anexar PDF" at bounding box center [126, 256] width 70 height 36
click at [1338, 52] on icon "Fechar a janela" at bounding box center [1346, 58] width 17 height 17
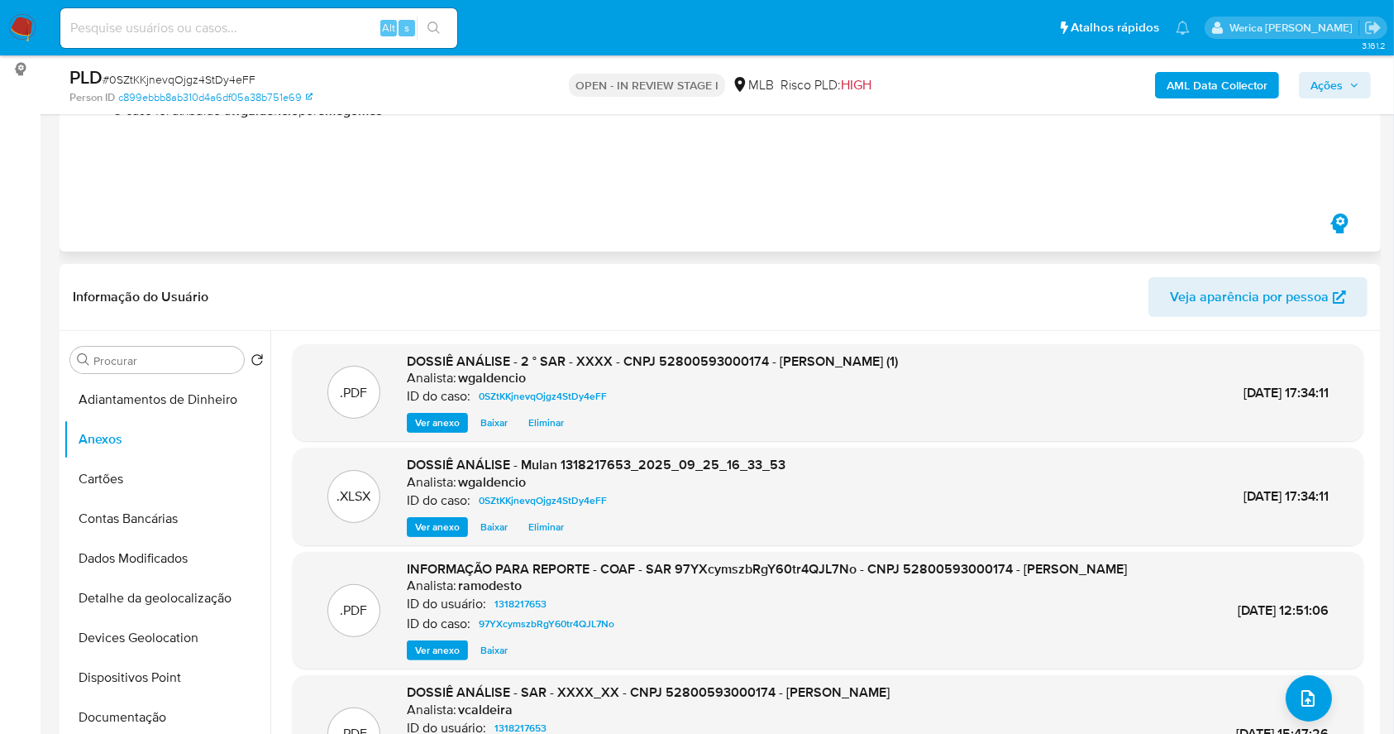
scroll to position [0, 0]
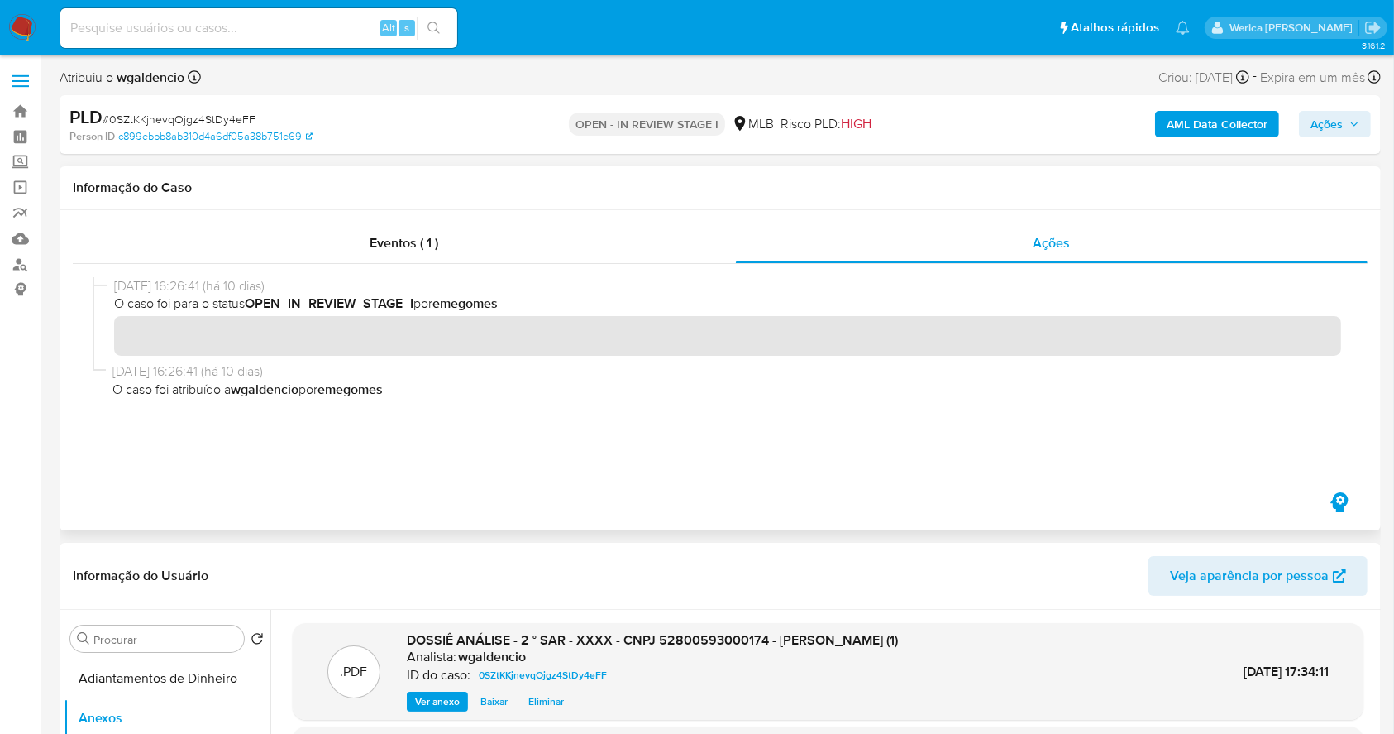
click at [624, 207] on div "Informação do Caso" at bounding box center [720, 188] width 1321 height 44
click at [655, 241] on div "Eventos ( 1 )" at bounding box center [404, 243] width 663 height 40
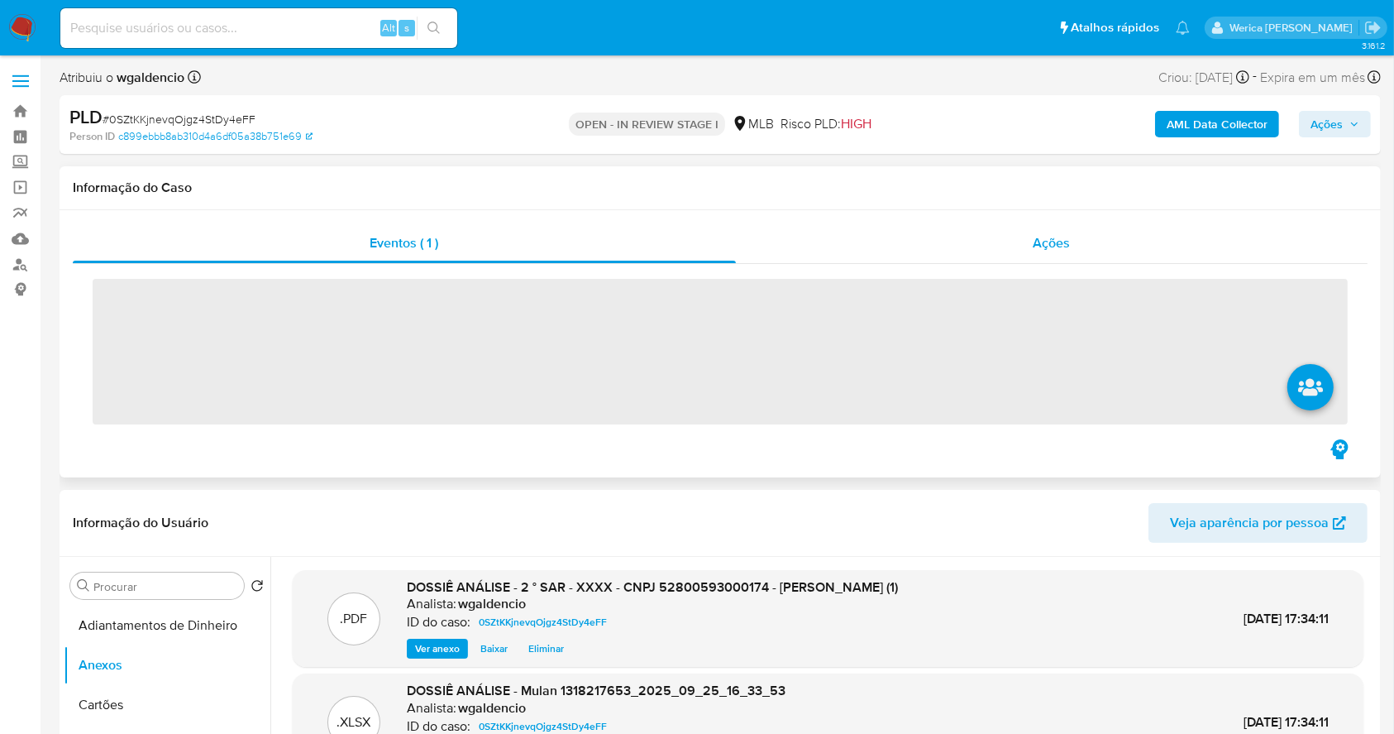
click at [1050, 240] on span "Ações" at bounding box center [1052, 242] width 37 height 19
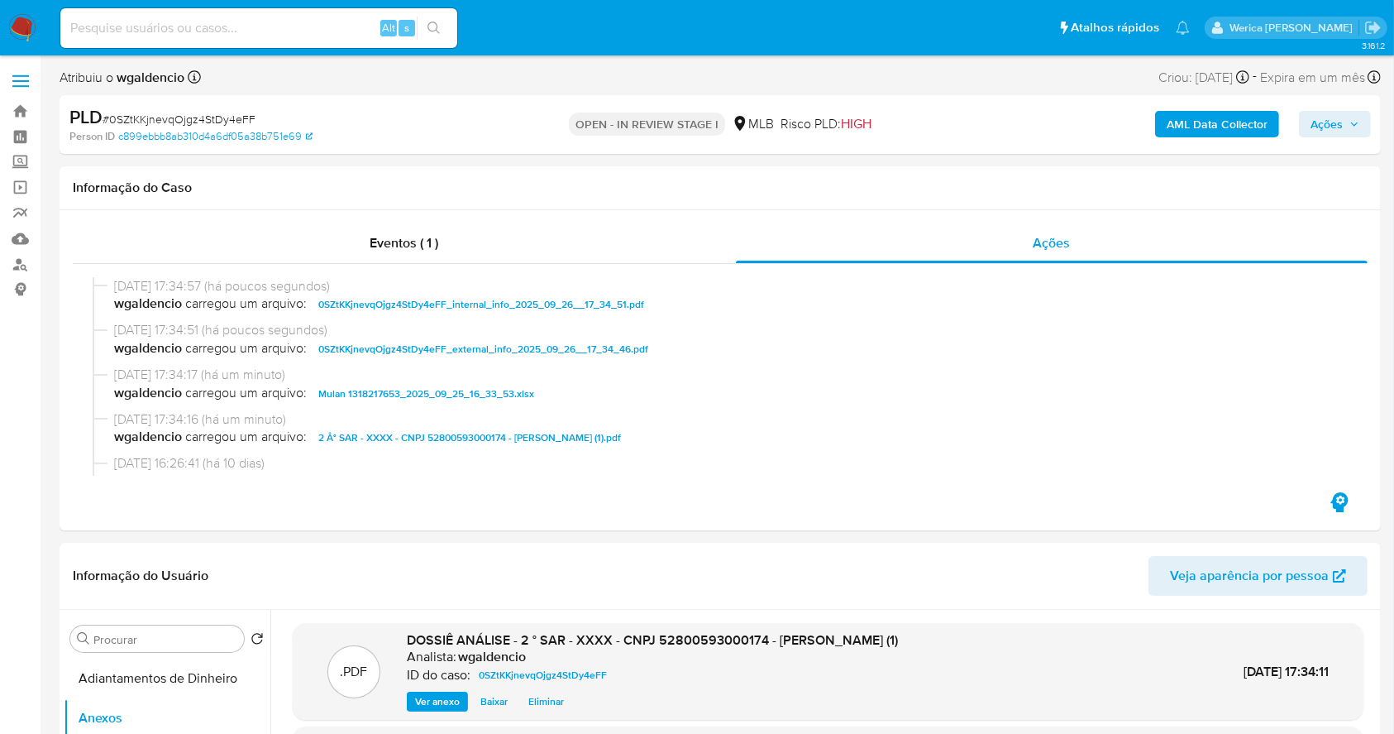
click at [1352, 121] on icon "button" at bounding box center [1355, 124] width 10 height 10
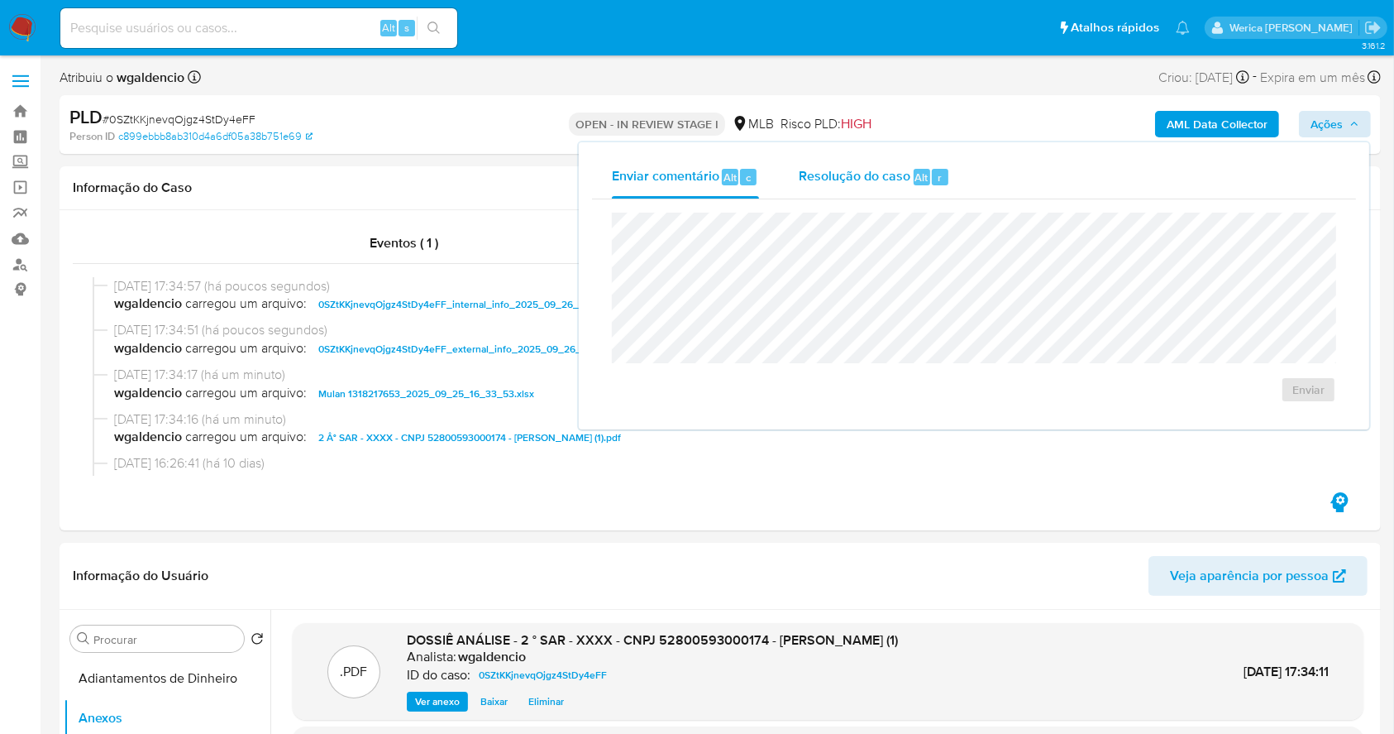
click at [920, 197] on div "Resolução do caso Alt r" at bounding box center [874, 176] width 151 height 43
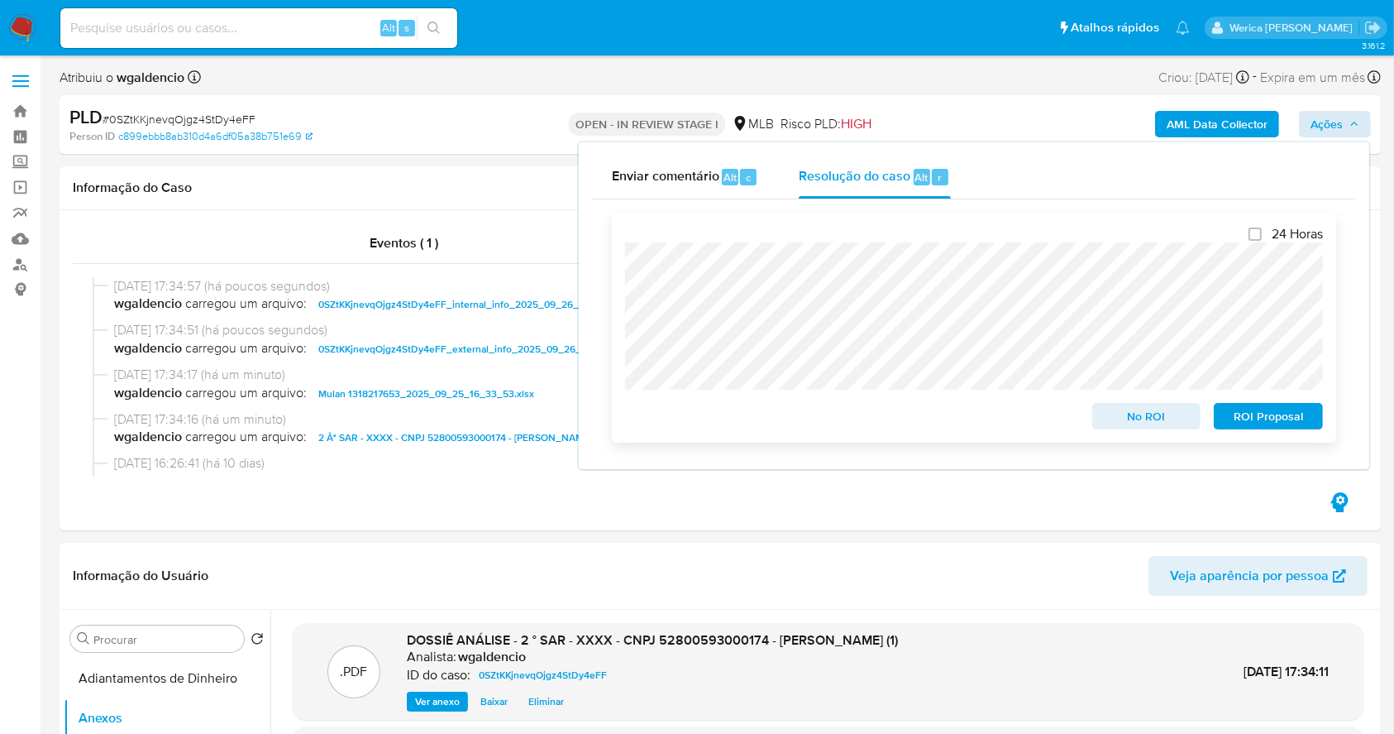
click at [1257, 427] on span "ROI Proposal" at bounding box center [1269, 415] width 86 height 23
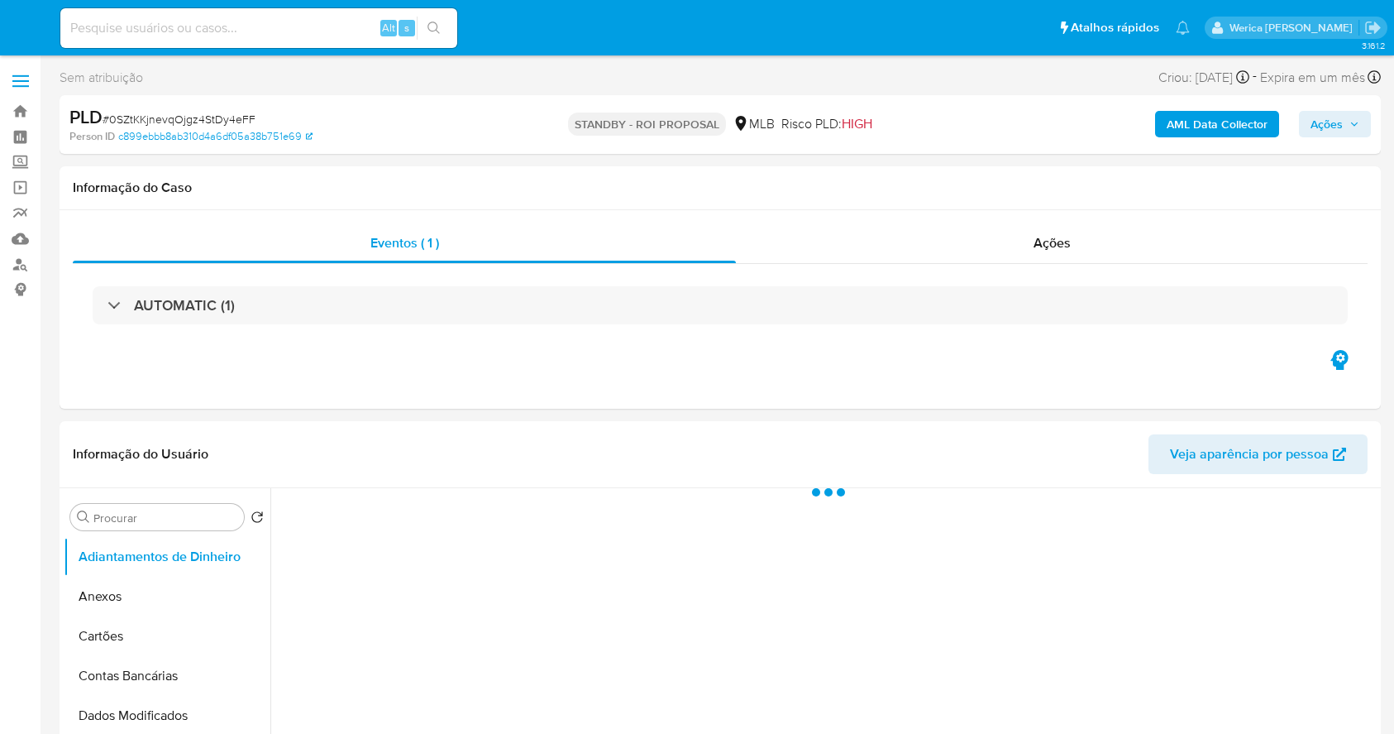
select select "10"
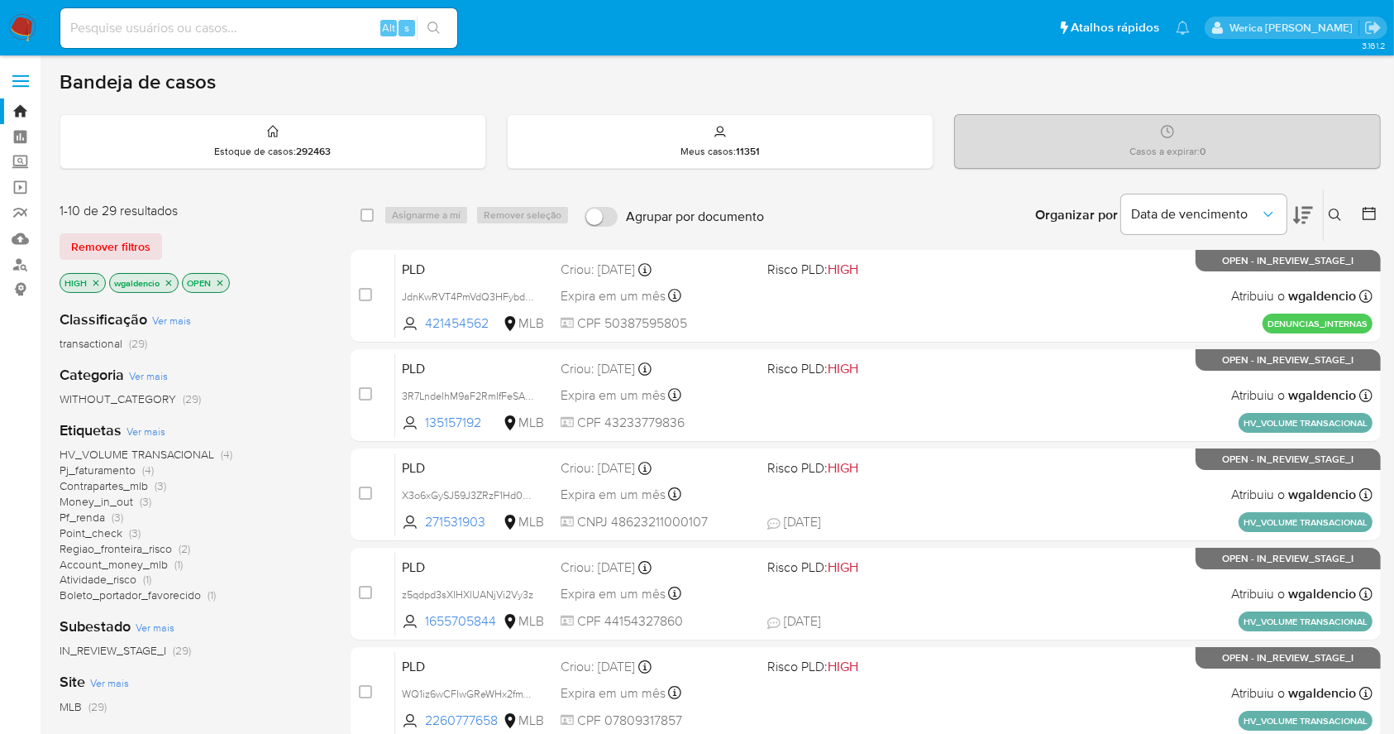
click at [155, 434] on span "Ver mais" at bounding box center [146, 430] width 39 height 15
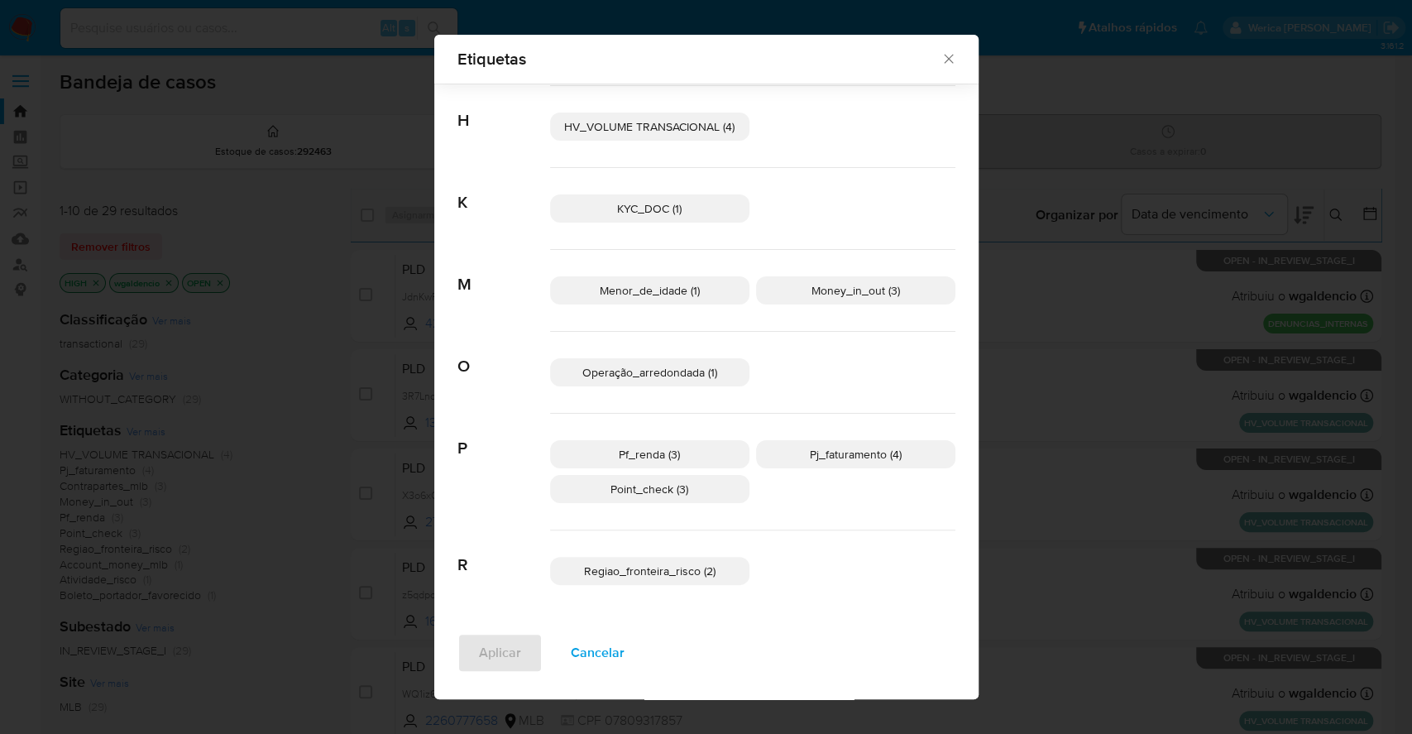
scroll to position [325, 0]
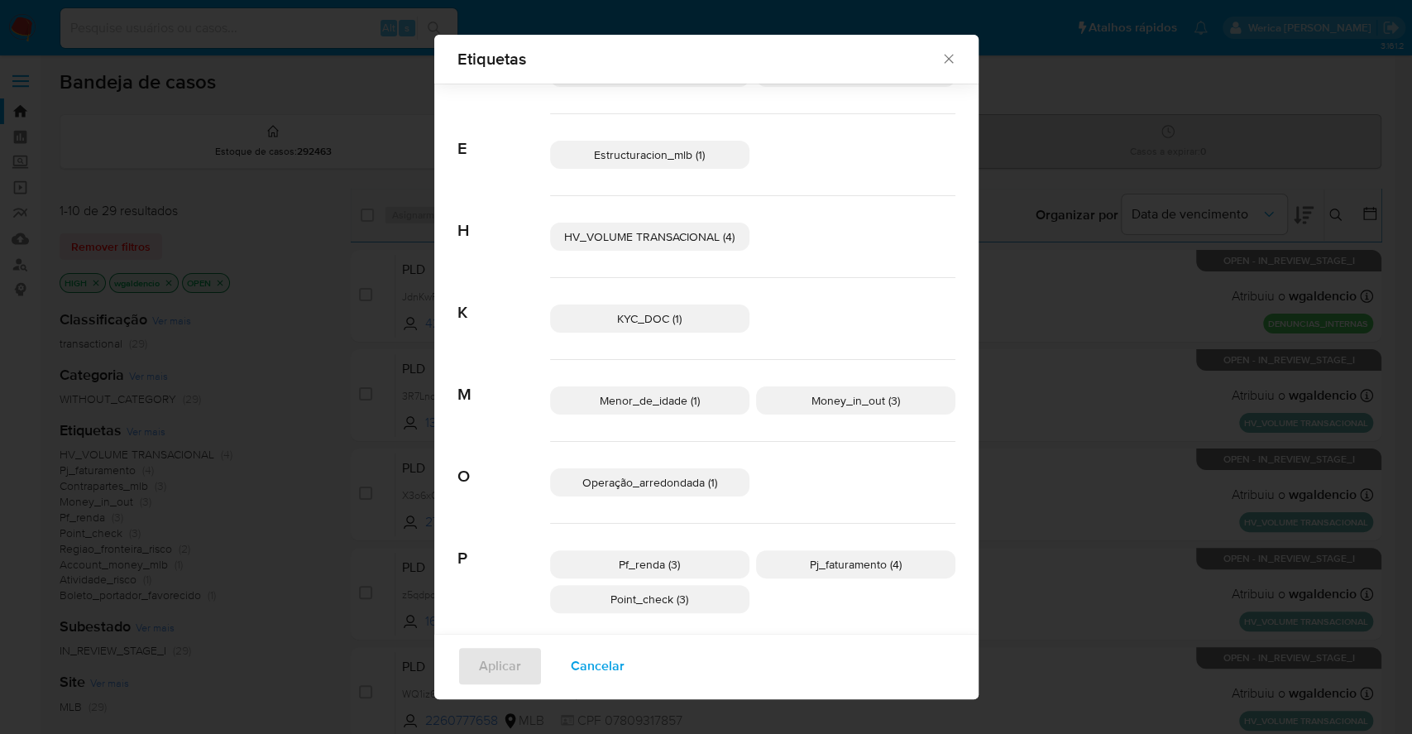
click at [687, 479] on span "Operação_arredondada (1)" at bounding box center [649, 482] width 135 height 17
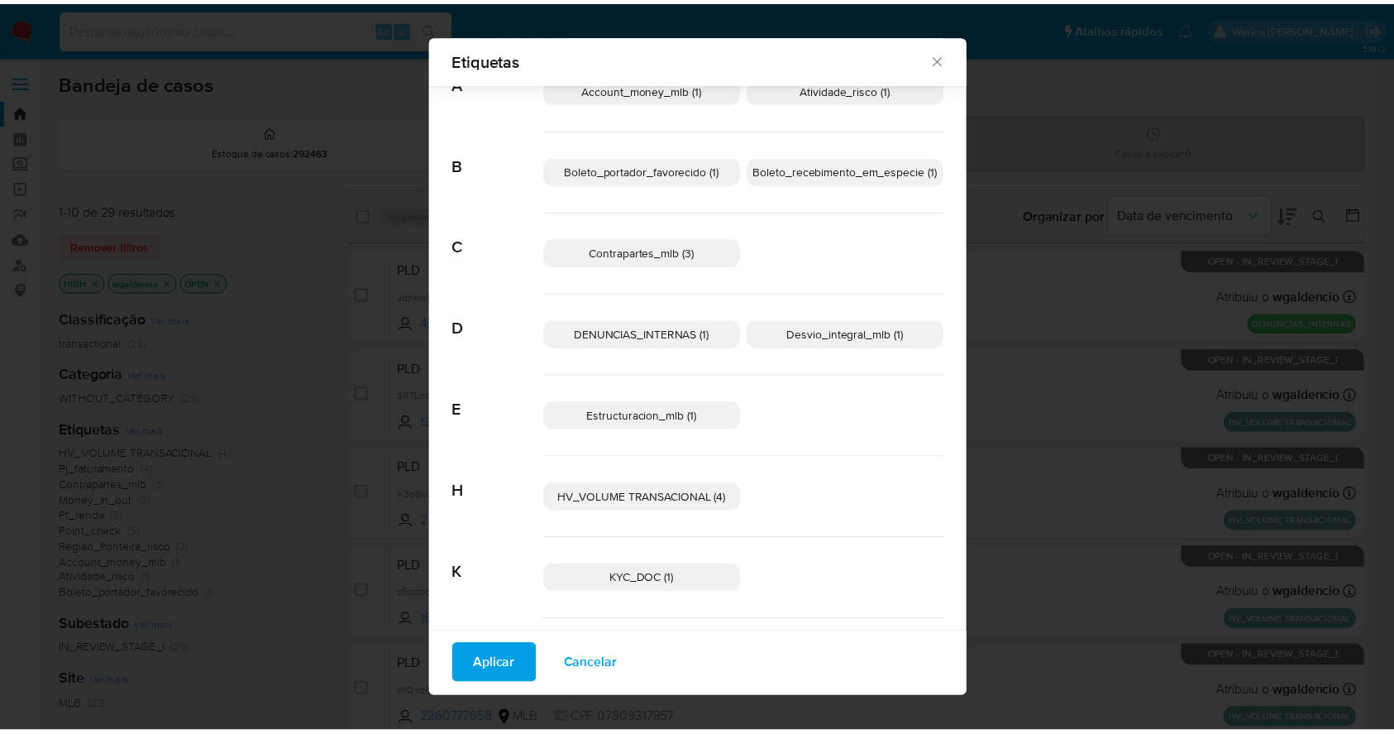
scroll to position [0, 0]
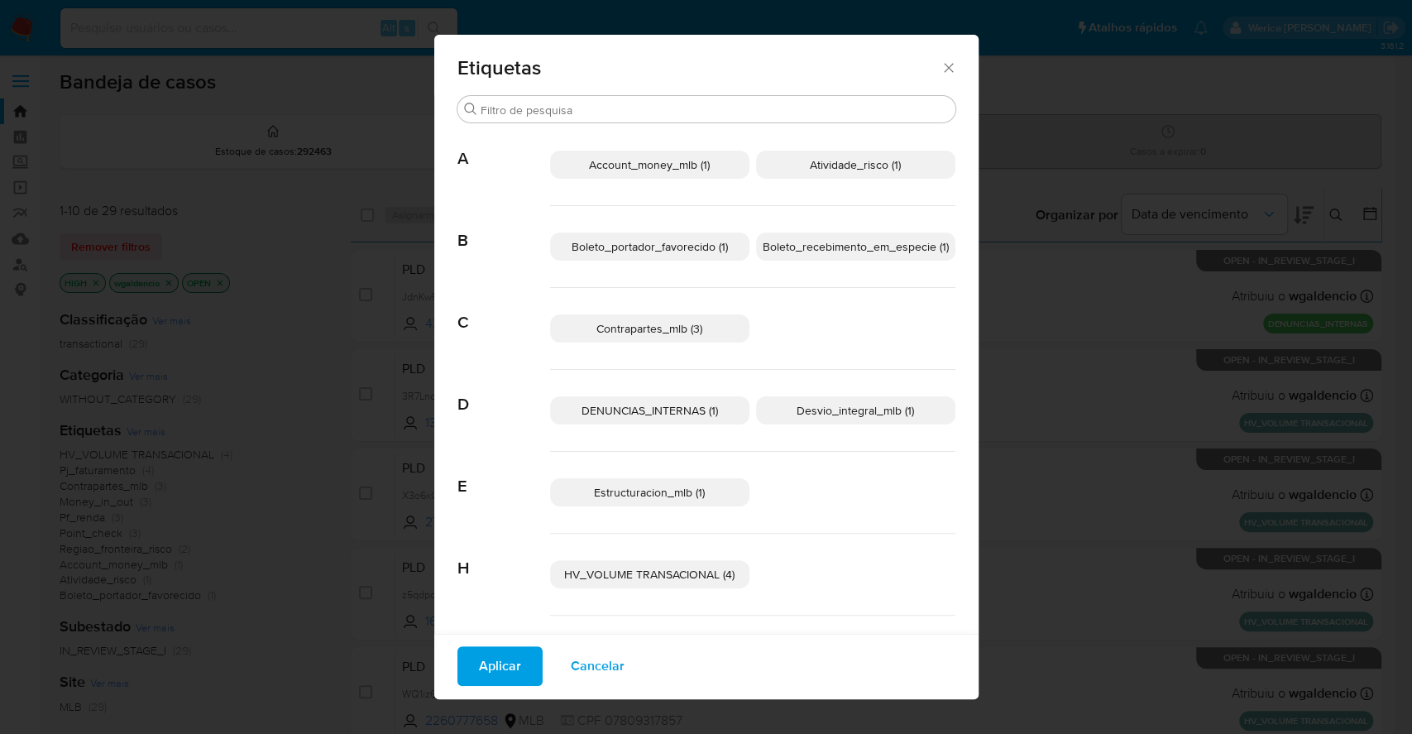
click at [780, 233] on p "Boleto_recebimento_em_especie (1)" at bounding box center [855, 246] width 199 height 28
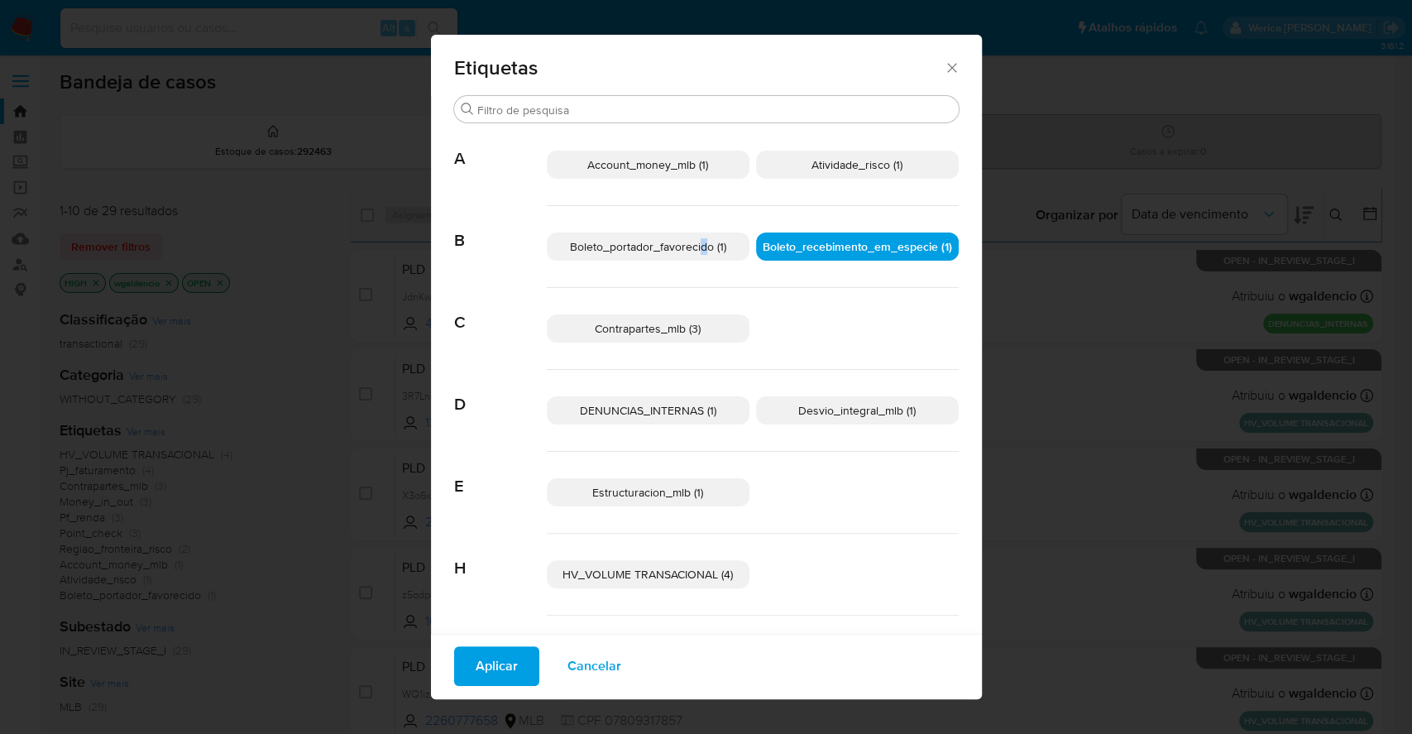
click at [693, 253] on span "Boleto_portador_favorecido (1)" at bounding box center [648, 246] width 156 height 17
click at [811, 160] on span "Atividade_risco (1)" at bounding box center [856, 164] width 91 height 17
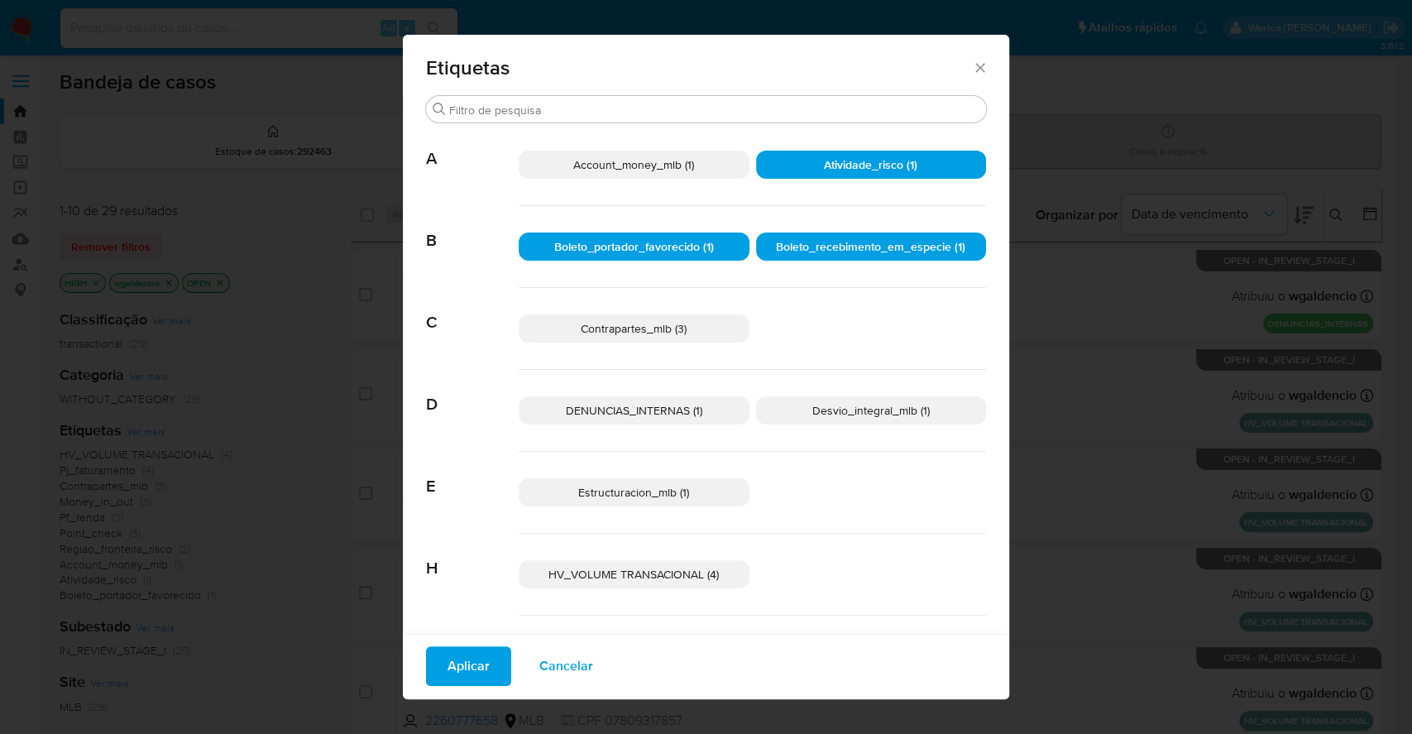
click at [614, 166] on span "Account_money_mlb (1)" at bounding box center [633, 164] width 121 height 17
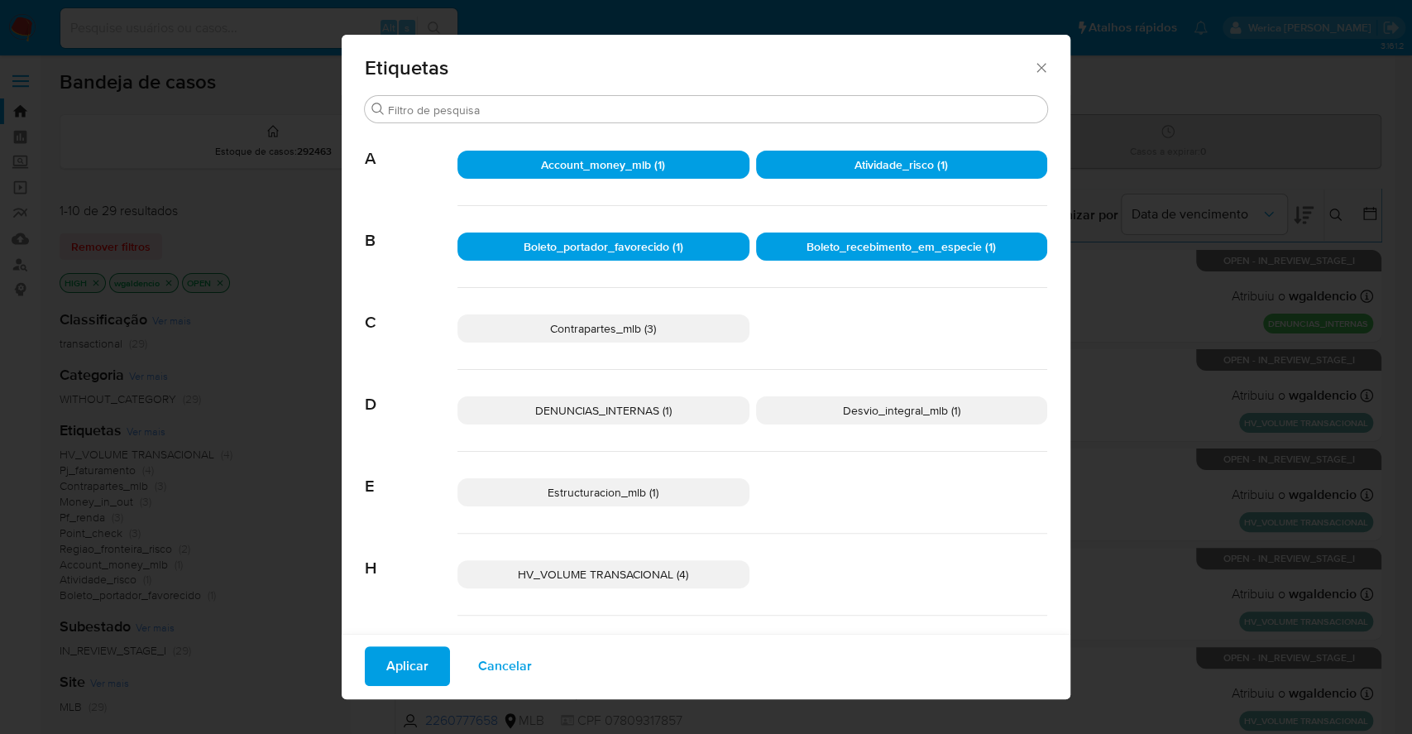
click at [399, 665] on span "Aplicar" at bounding box center [407, 665] width 42 height 36
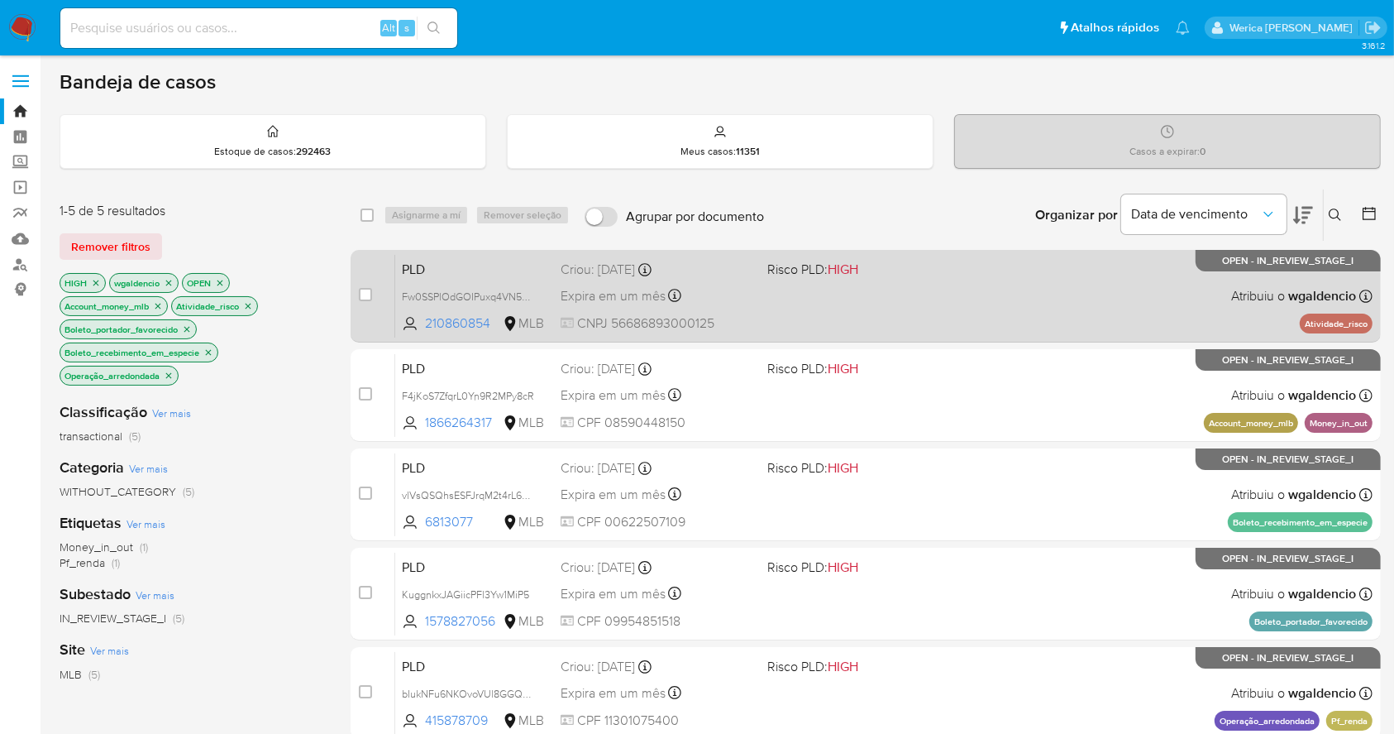
click at [1088, 265] on div "PLD Fw0SSPlOdGOIPuxq4VN5Z5IU 210860854 MLB Risco PLD: HIGH Criou: [DATE] Criou:…" at bounding box center [883, 296] width 977 height 84
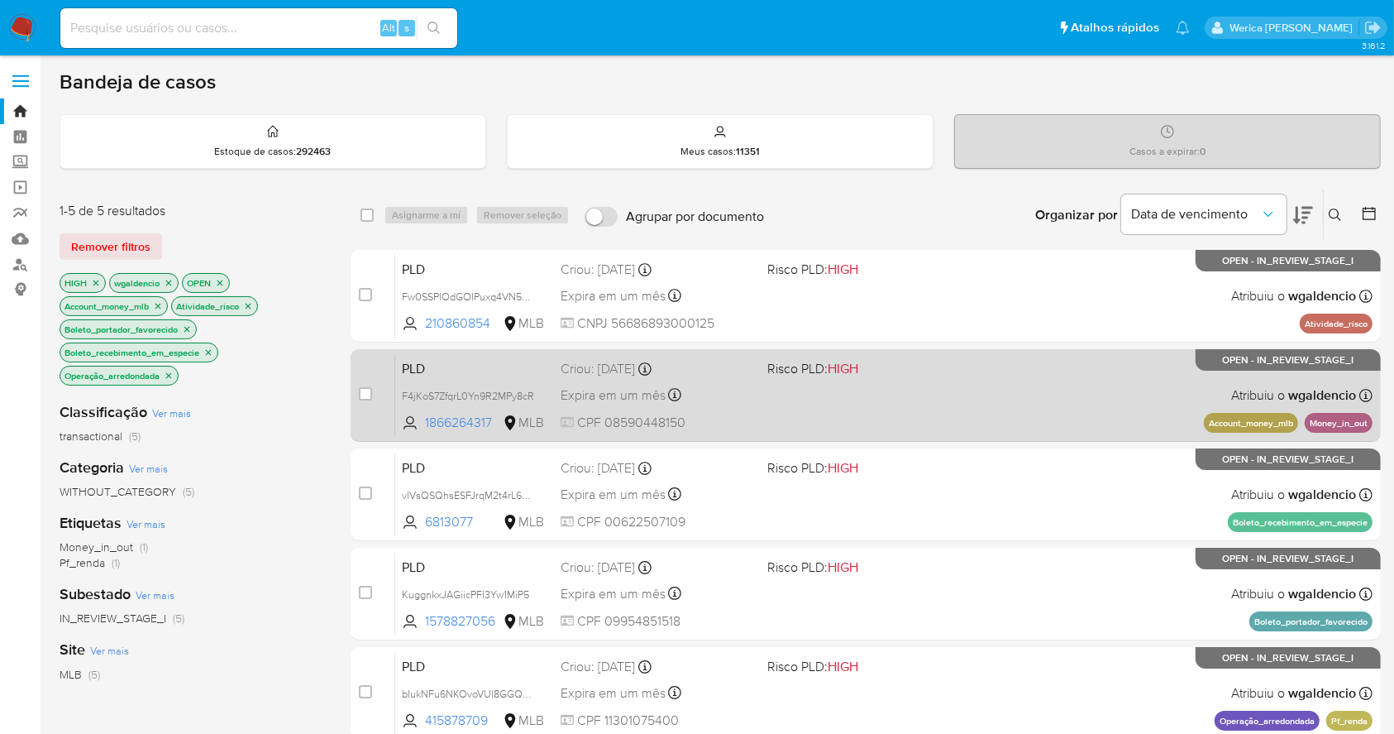
click at [1086, 385] on div "PLD F4jKoS7ZfqrL0Yn9R2MPy8cR 1866264317 MLB Risco PLD: HIGH Criou: [DATE] Criou…" at bounding box center [883, 395] width 977 height 84
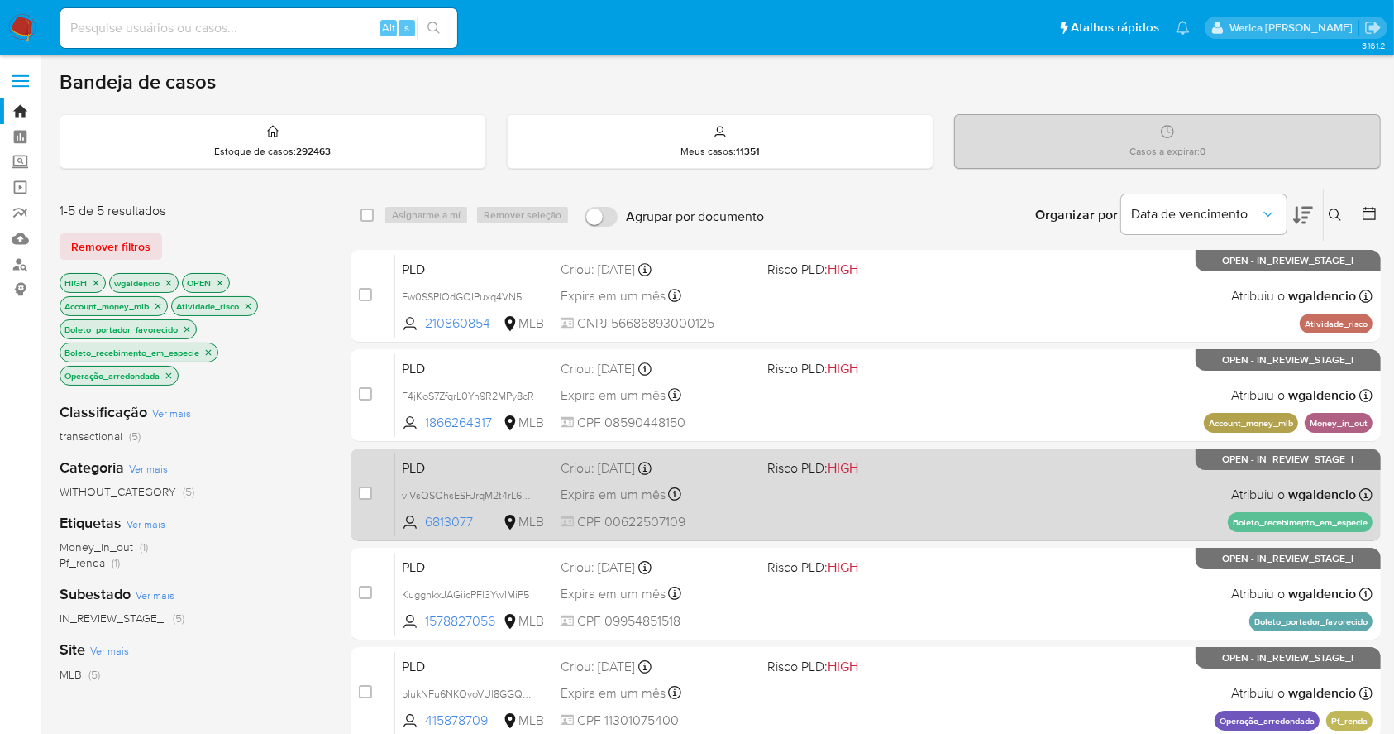
click at [1078, 475] on div "PLD vlVsQSQhsESFJrqM2t4rL6AB 6813077 MLB Risco PLD: HIGH Criou: [DATE] Criou: […" at bounding box center [883, 494] width 977 height 84
click at [1099, 504] on div "PLD vlVsQSQhsESFJrqM2t4rL6AB 6813077 MLB Risco PLD: HIGH Criou: 12/09/2025 Crio…" at bounding box center [883, 494] width 977 height 84
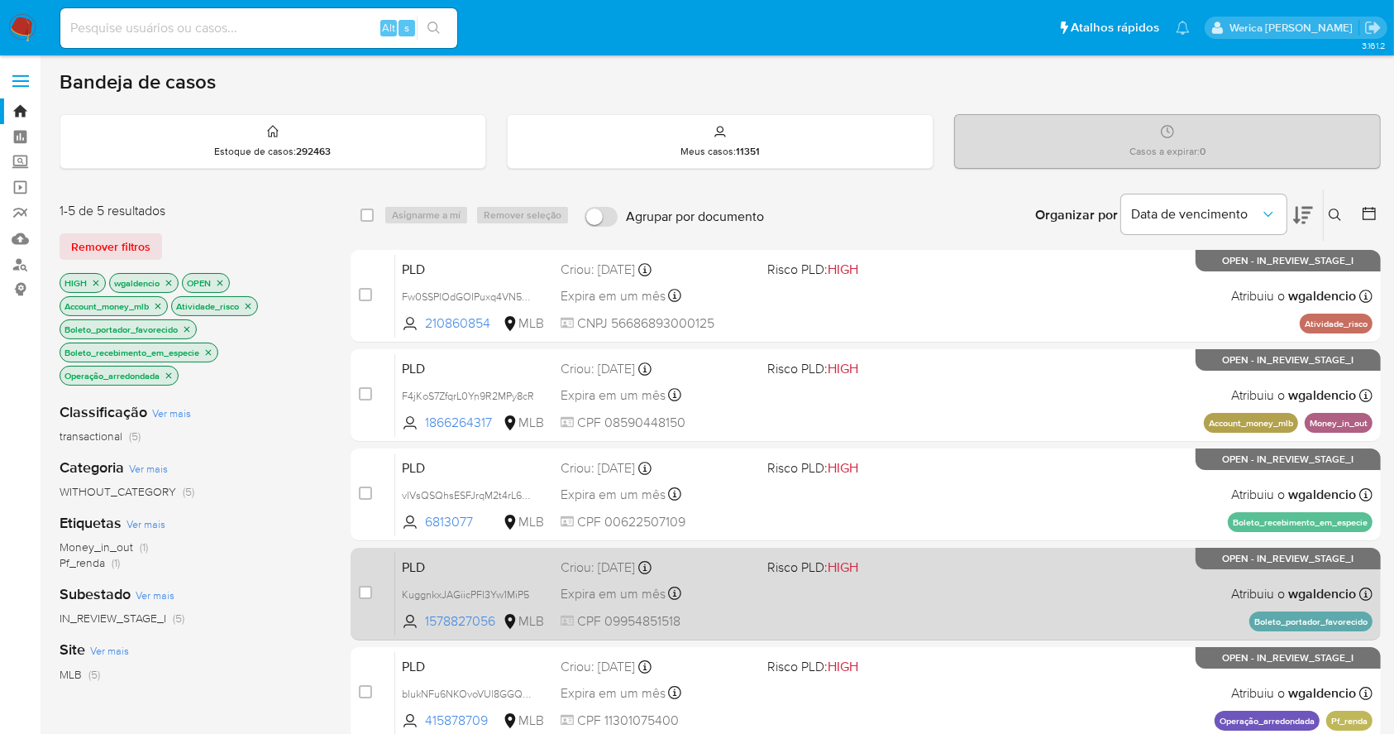
click at [1101, 585] on div "PLD KuggnkxJAGiicPFl3Yw1MiP5 1578827056 MLB Risco PLD: HIGH Criou: 12/09/2025 C…" at bounding box center [883, 594] width 977 height 84
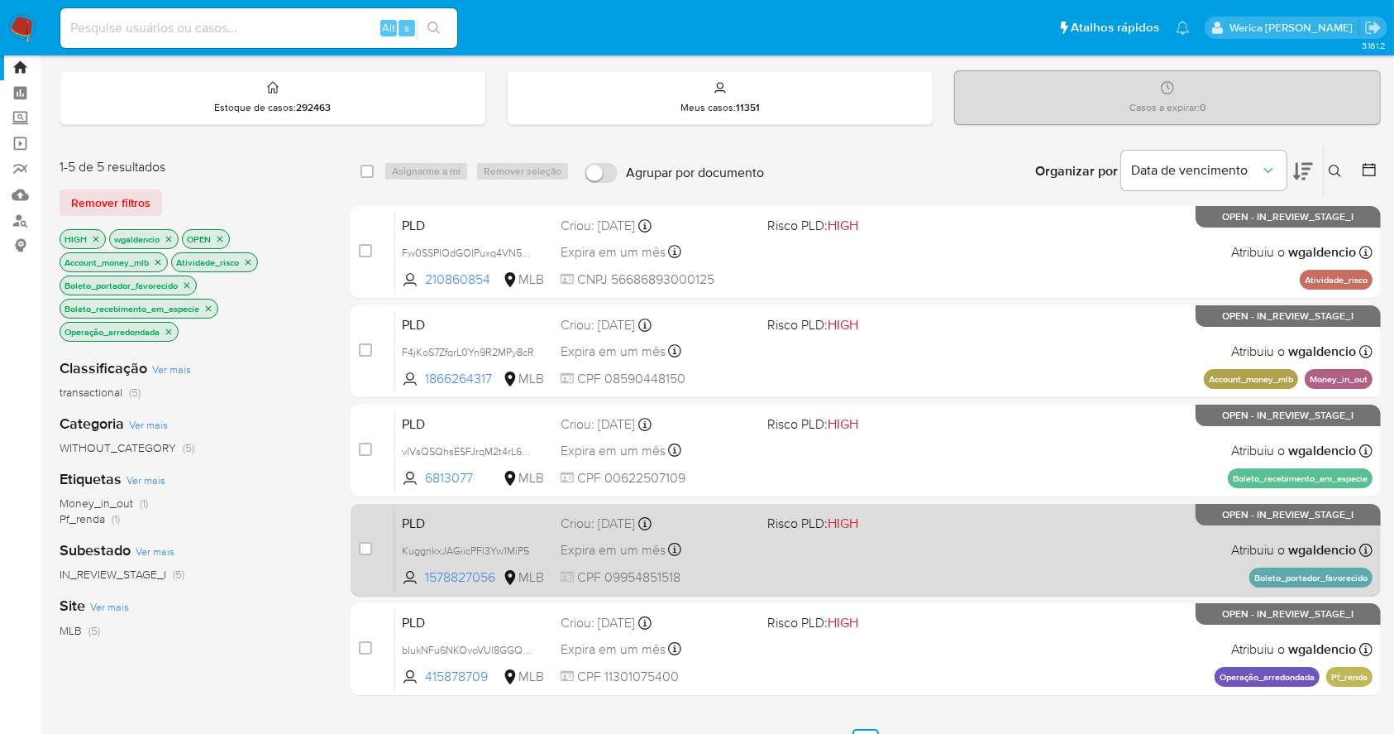
scroll to position [110, 0]
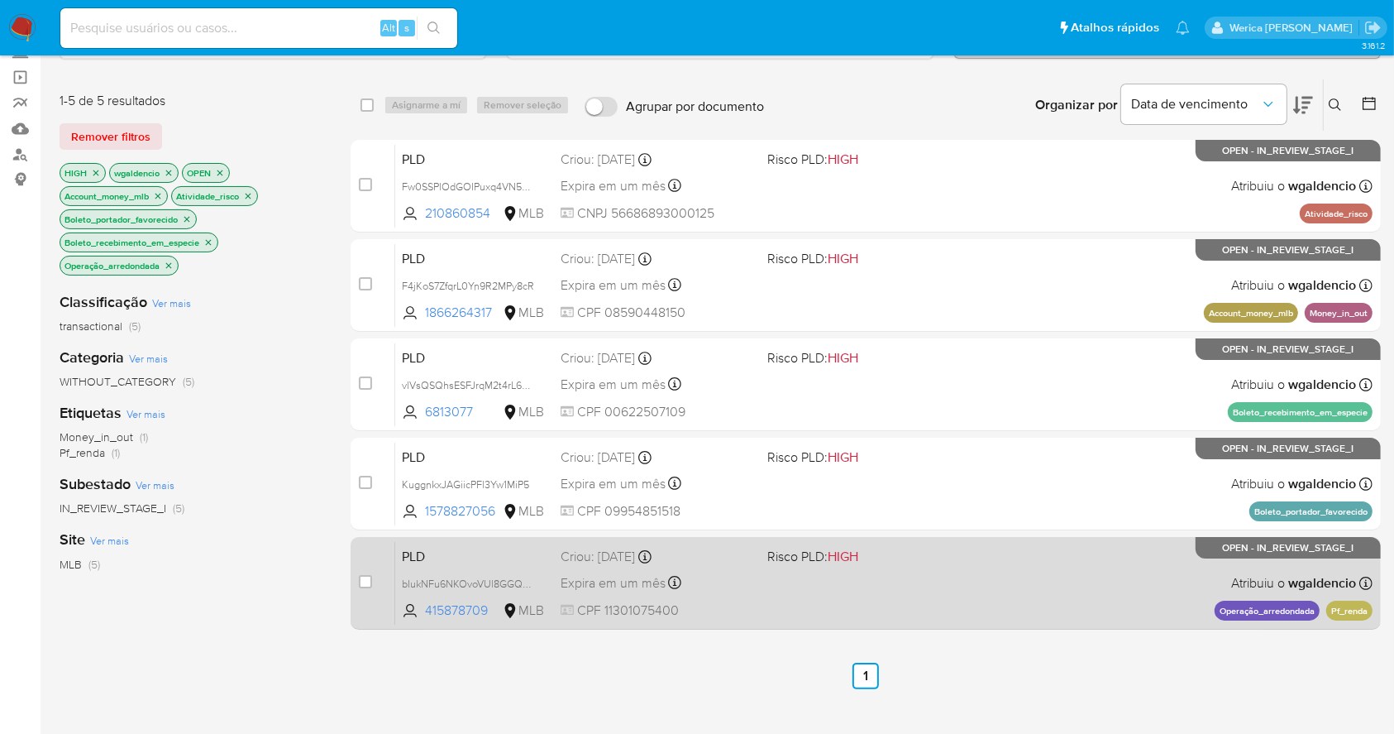
click at [1154, 561] on div "PLD bIukNFu6NKOvoVUl8GGQt0SC 415878709 MLB Risco PLD: HIGH Criou: 12/09/2025 Cr…" at bounding box center [883, 583] width 977 height 84
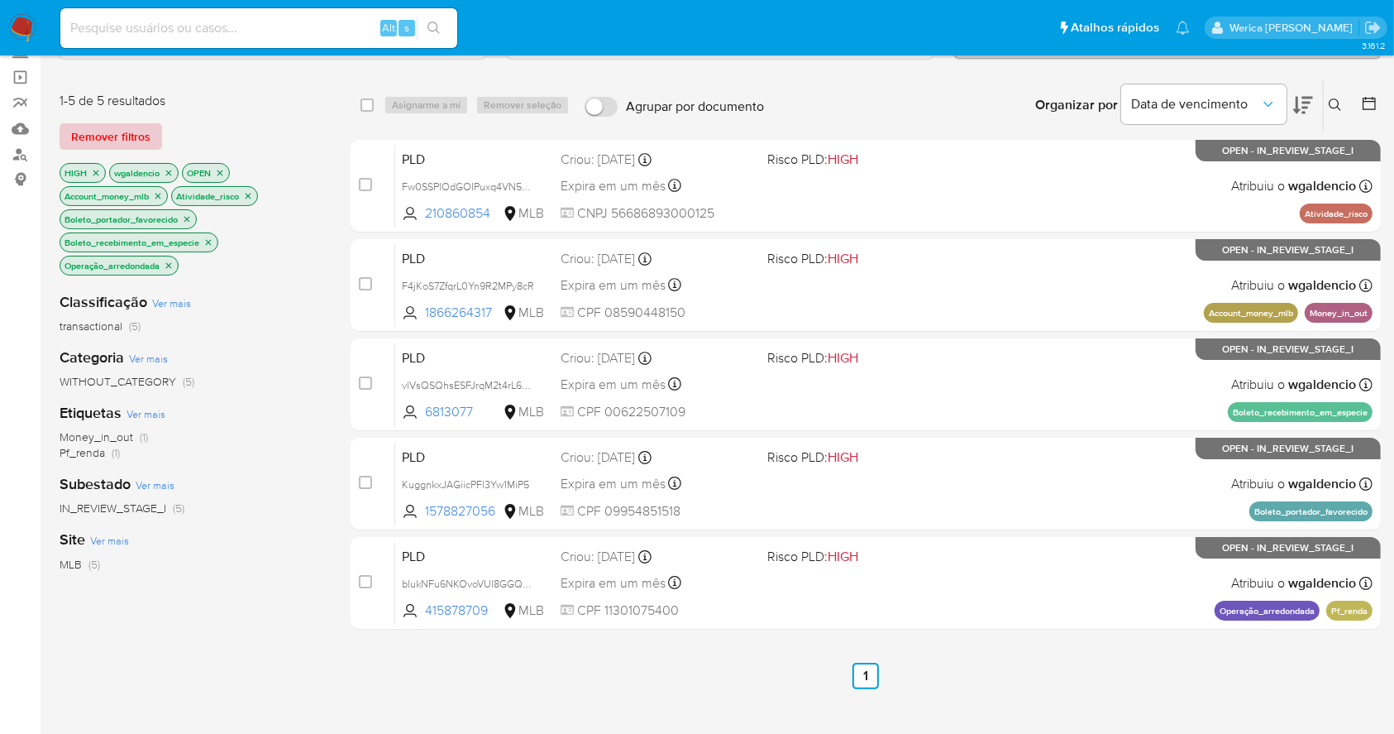
click at [112, 146] on span "Remover filtros" at bounding box center [110, 136] width 79 height 23
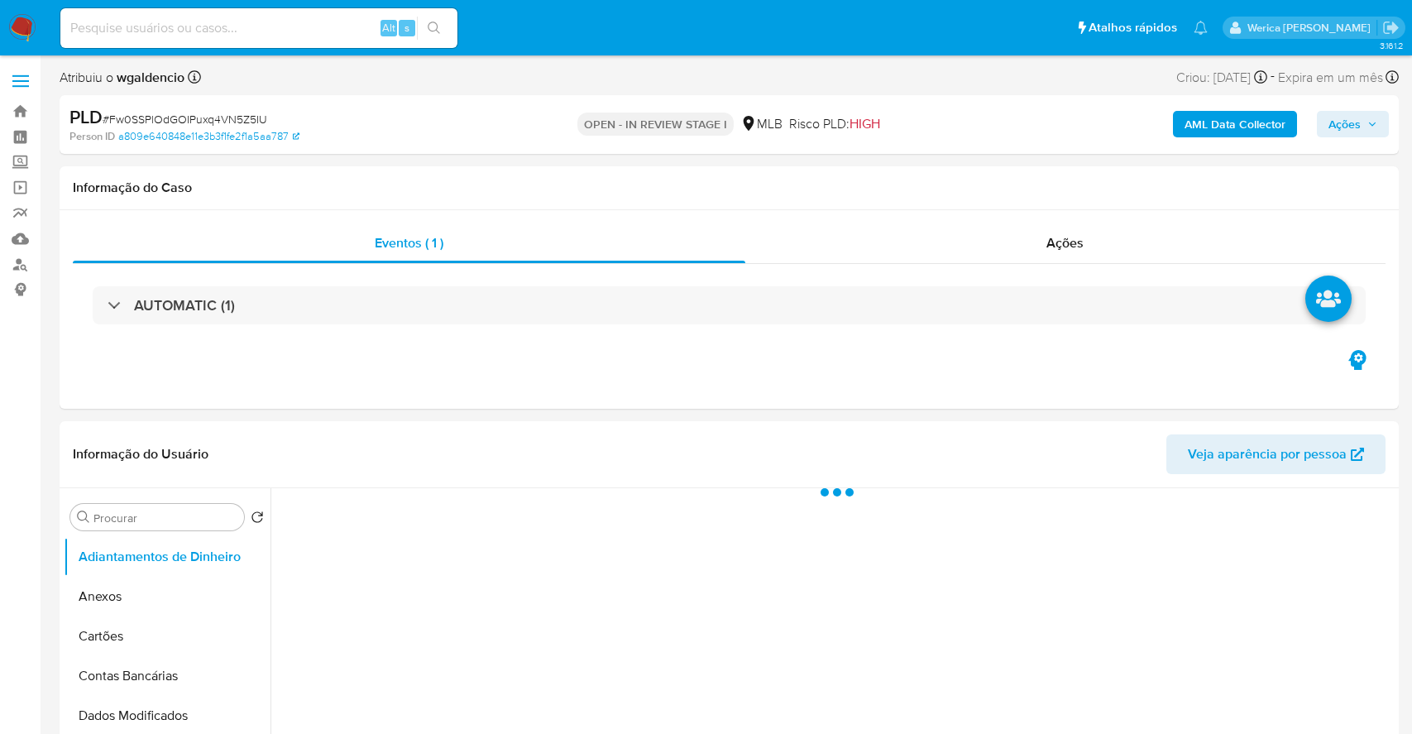
select select "10"
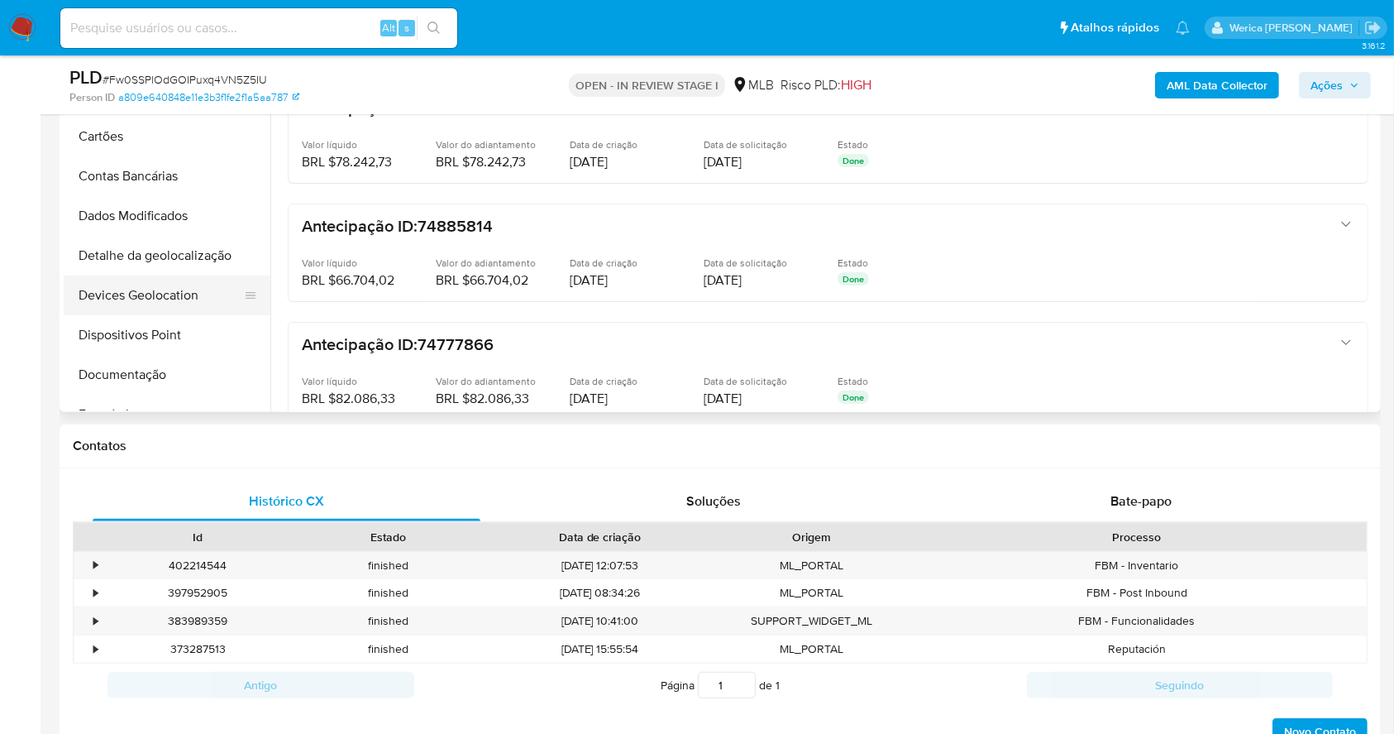
scroll to position [331, 0]
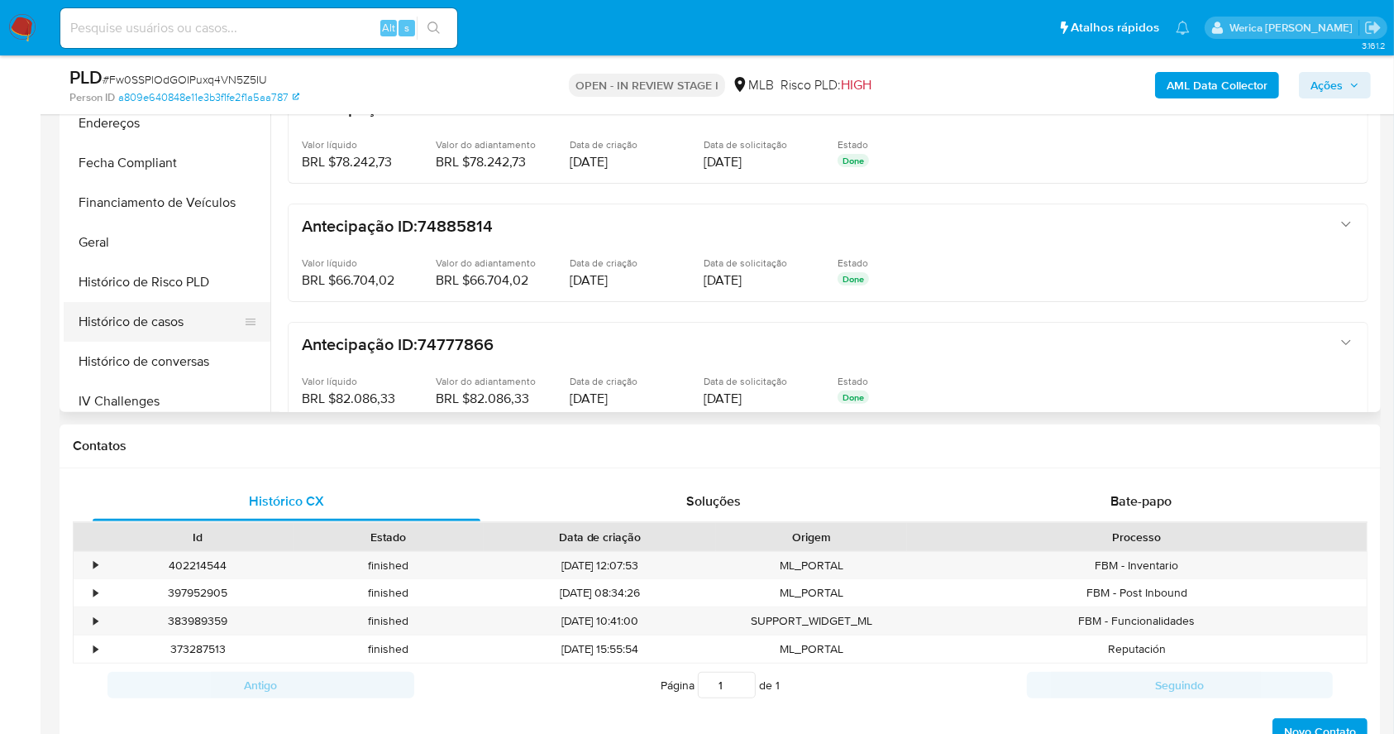
click at [171, 330] on button "Histórico de casos" at bounding box center [161, 322] width 194 height 40
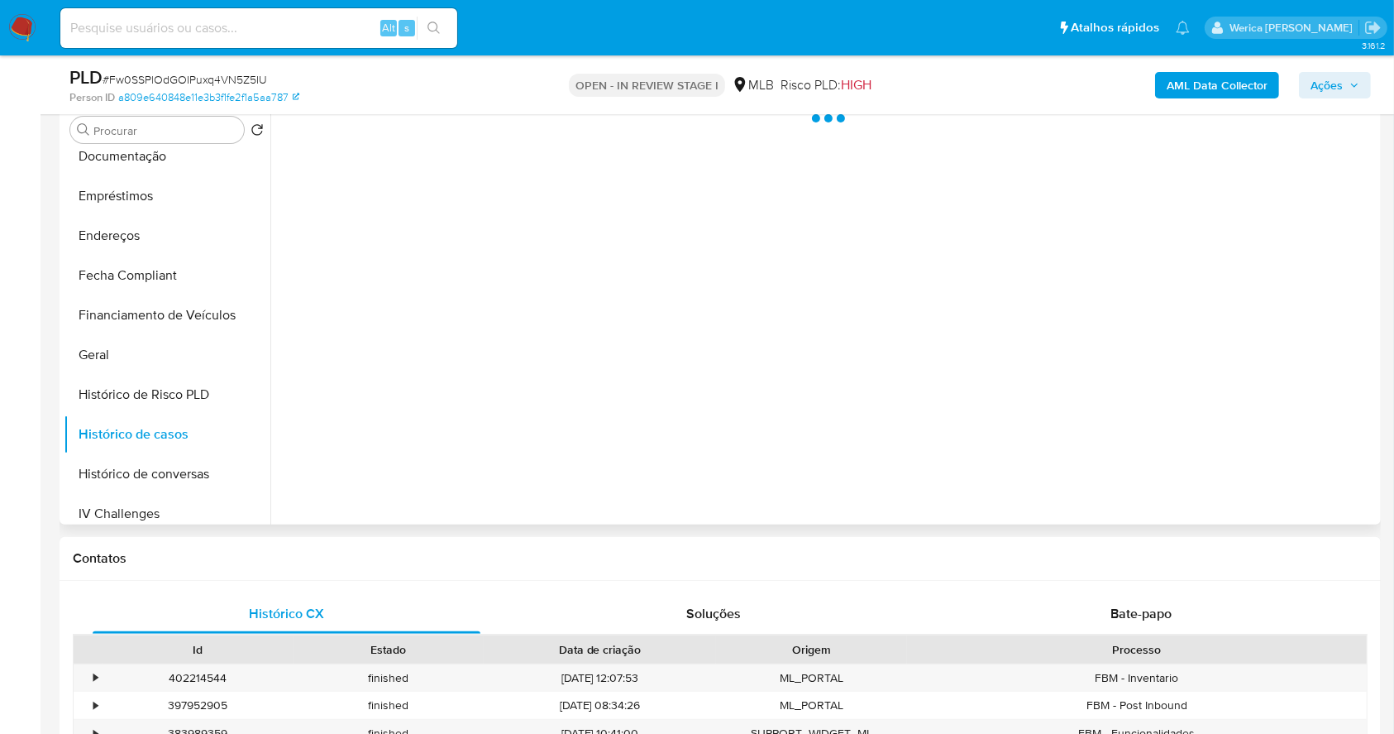
scroll to position [220, 0]
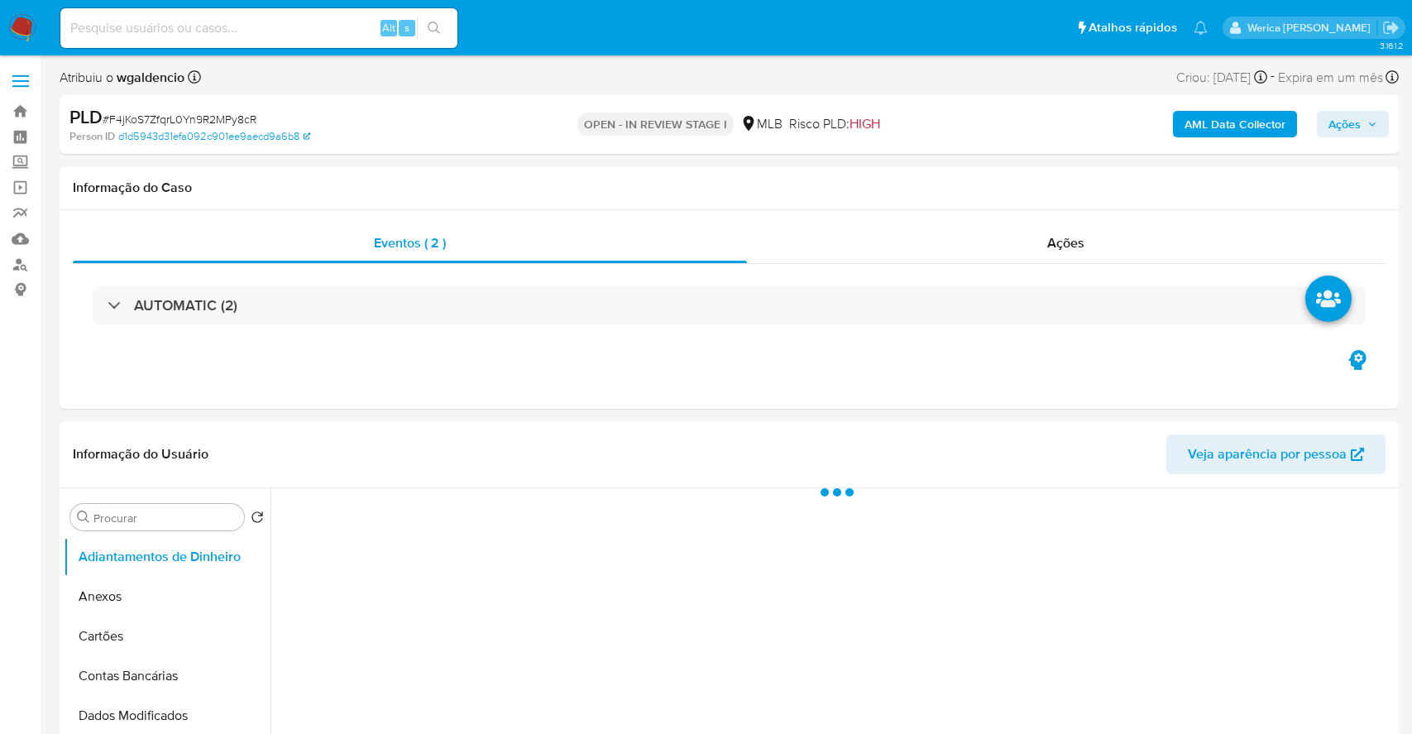
select select "10"
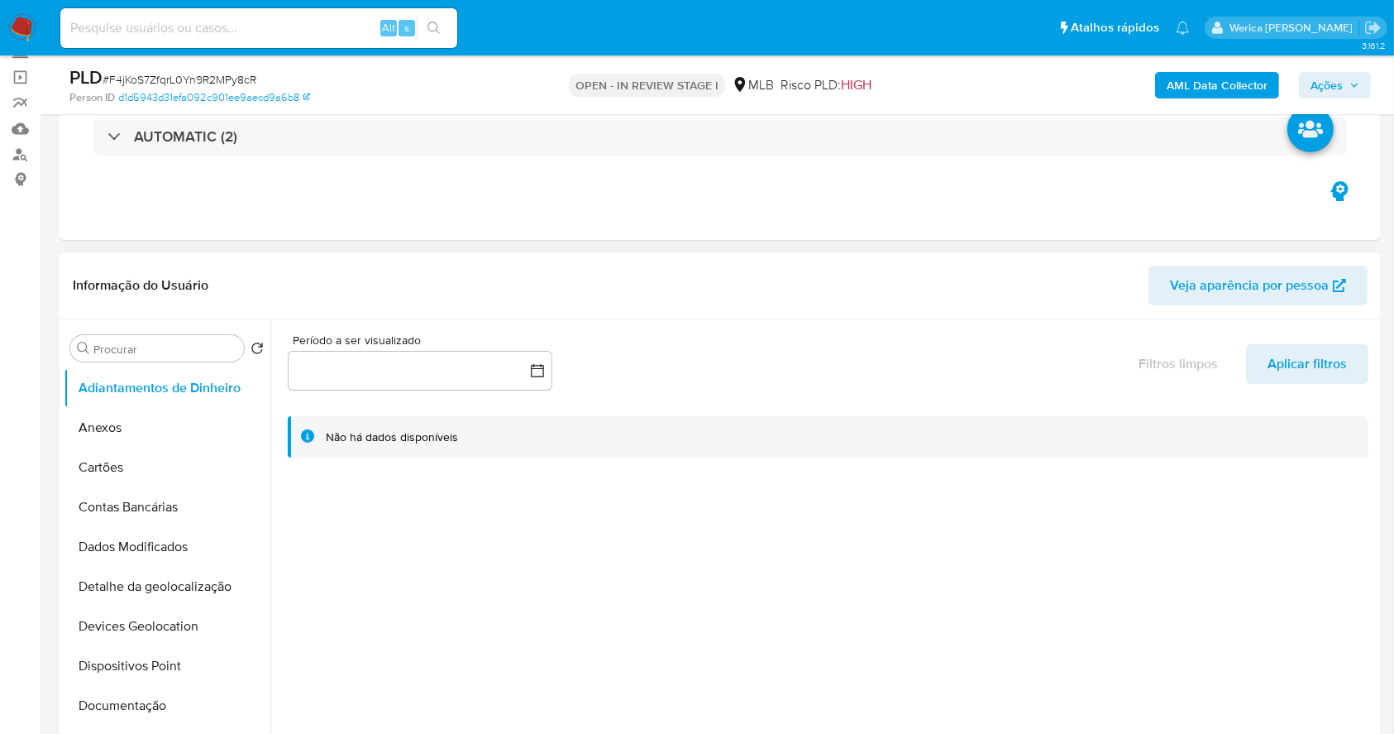
scroll to position [441, 0]
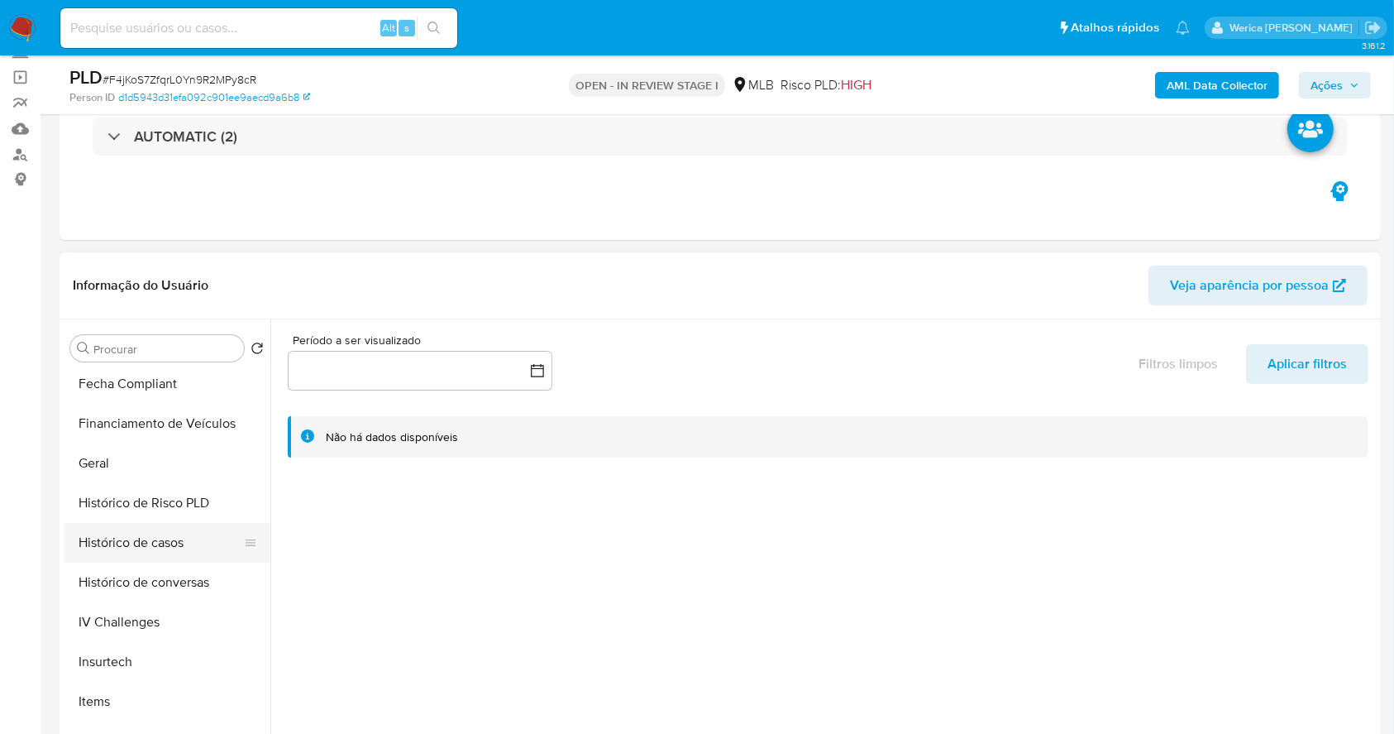
click at [174, 534] on button "Histórico de casos" at bounding box center [161, 543] width 194 height 40
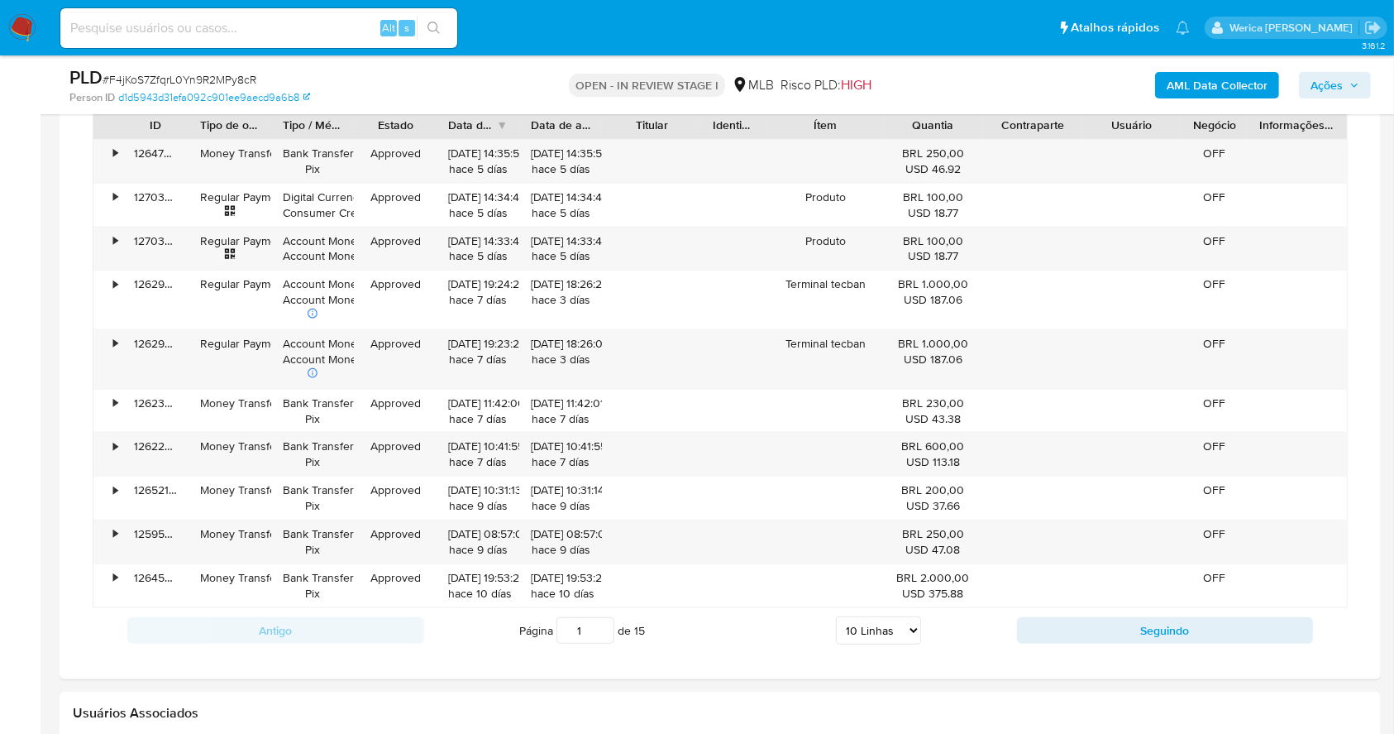
scroll to position [1323, 0]
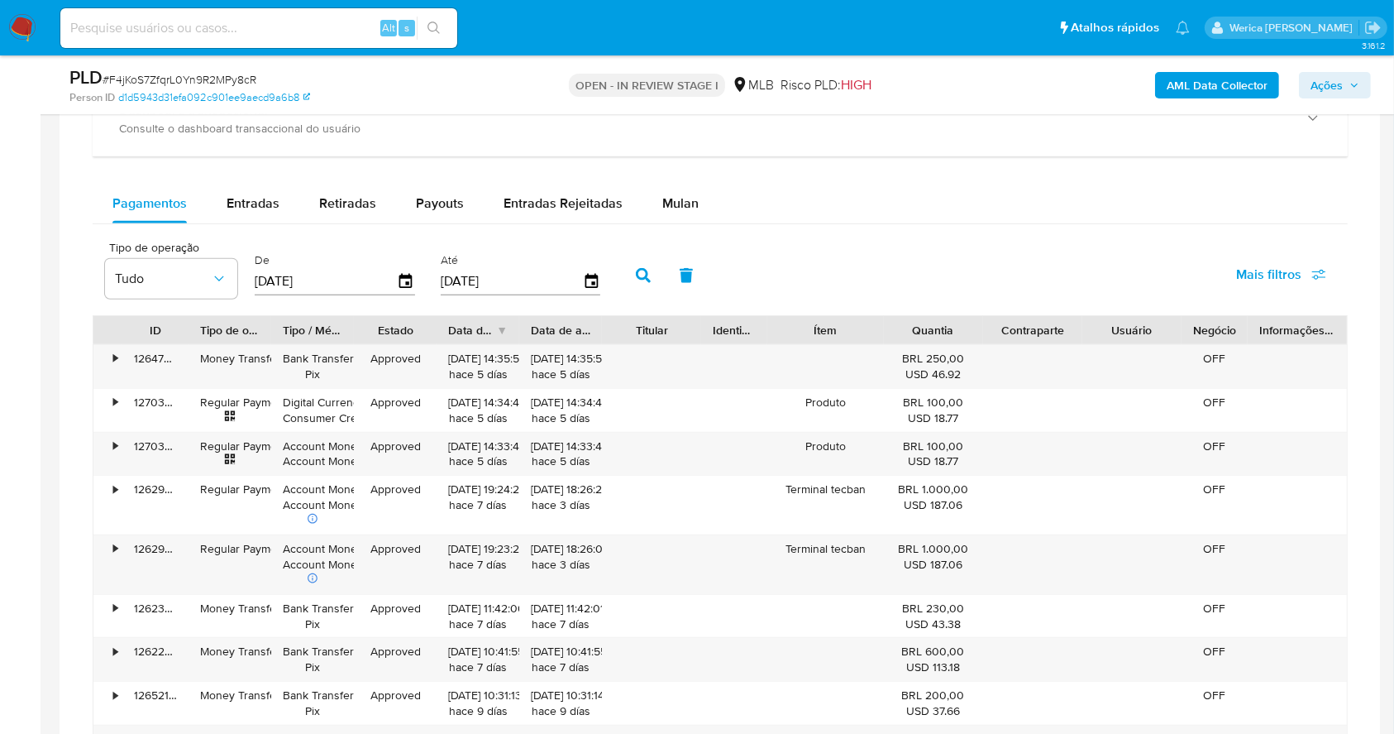
drag, startPoint x: 673, startPoint y: 191, endPoint x: 628, endPoint y: 227, distance: 58.2
click at [673, 189] on div "Mulan" at bounding box center [680, 204] width 36 height 40
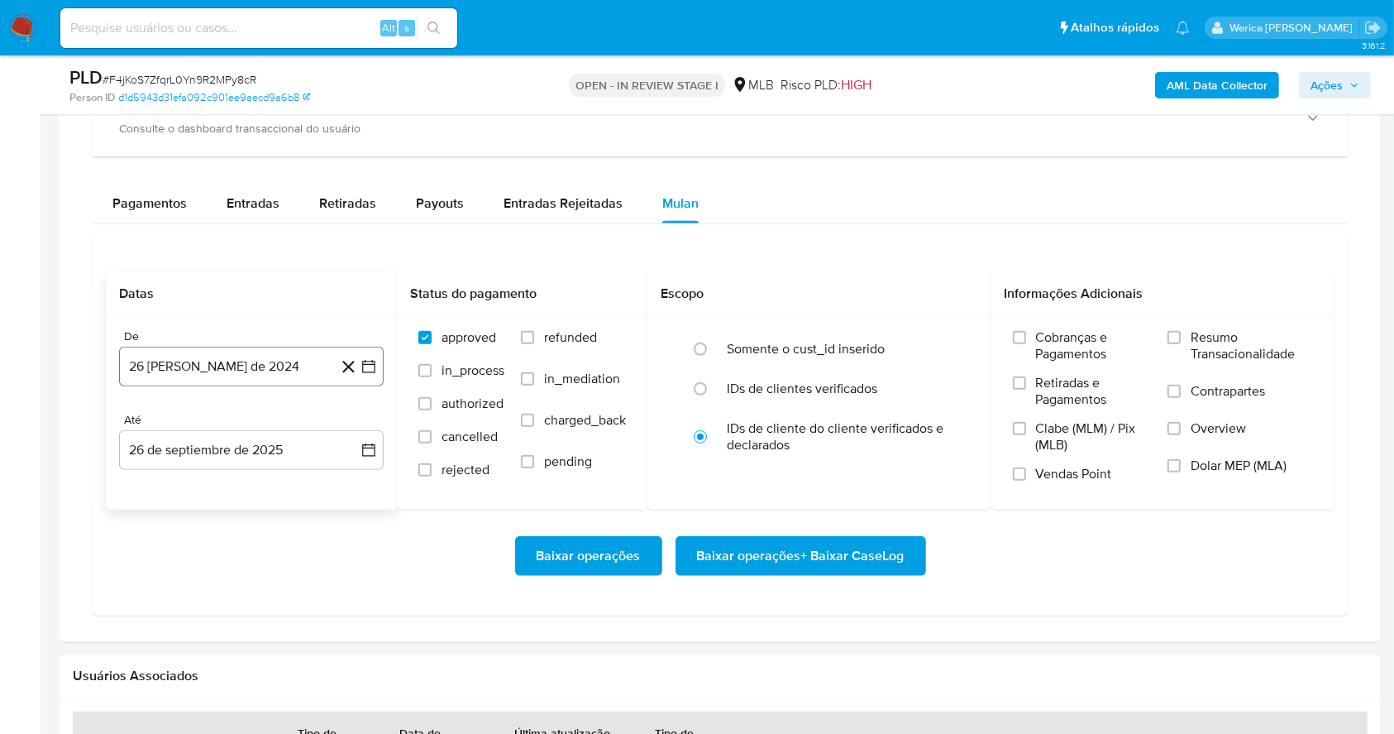
click at [317, 351] on button "26 de agosto de 2024" at bounding box center [251, 366] width 265 height 40
click at [279, 426] on span "agosto 2024" at bounding box center [243, 426] width 75 height 17
click at [350, 423] on icon "Año siguiente" at bounding box center [351, 426] width 20 height 20
click at [265, 582] on button "ago" at bounding box center [250, 579] width 46 height 26
click at [278, 501] on tbody "1 2 3 4 5 6 7 8 9 10 11 12 13 14 15 16 17 18 19 20 21 22 23 24 25 26 27 28 29 3…" at bounding box center [251, 553] width 225 height 159
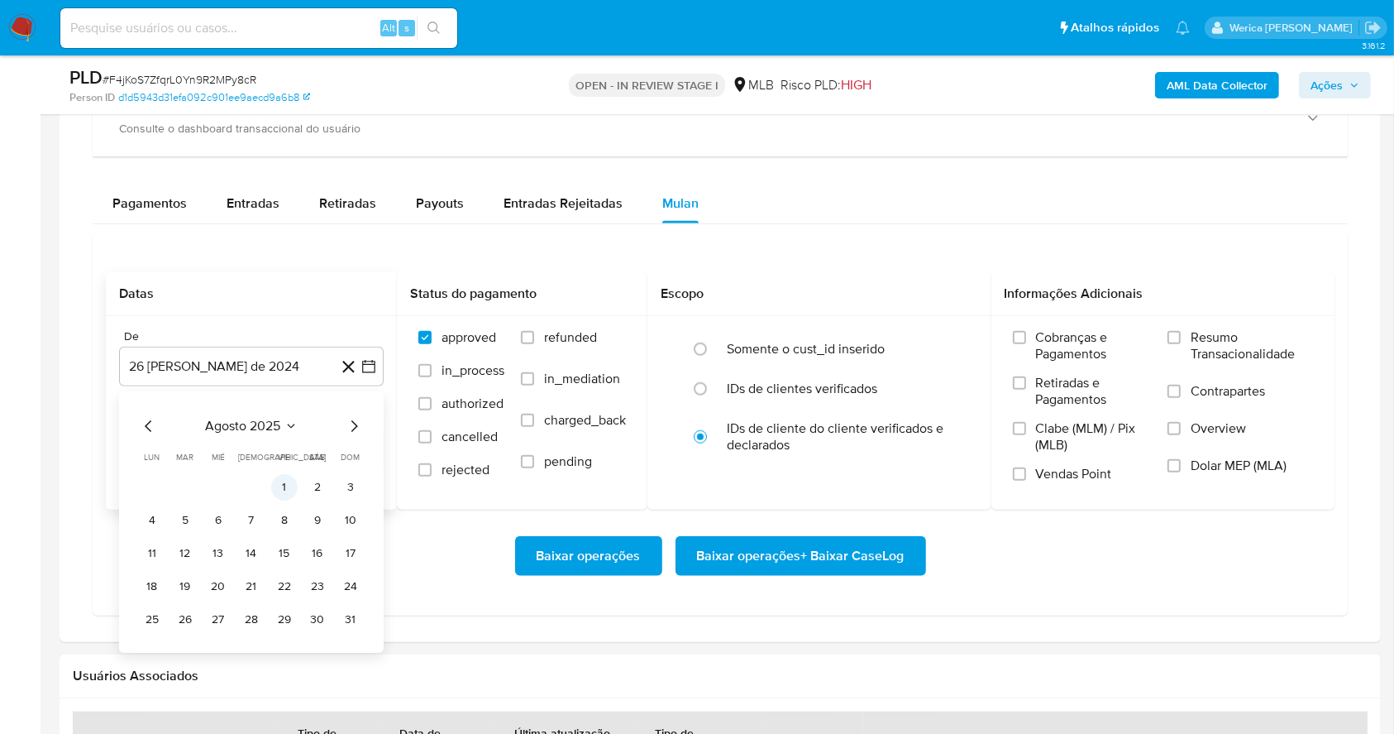
click at [284, 486] on button "1" at bounding box center [284, 487] width 26 height 26
click at [1053, 367] on div "Cobranças e Pagamentos Retiradas e Pagamentos Clabe (MLM) / Pix (MLB) Vendas Po…" at bounding box center [1082, 411] width 139 height 165
click at [1053, 396] on span "Retiradas e Pagamentos" at bounding box center [1094, 391] width 116 height 33
click at [1026, 389] on input "Retiradas e Pagamentos" at bounding box center [1019, 382] width 13 height 13
click at [1051, 434] on span "Clabe (MLM) / Pix (MLB)" at bounding box center [1094, 436] width 116 height 33
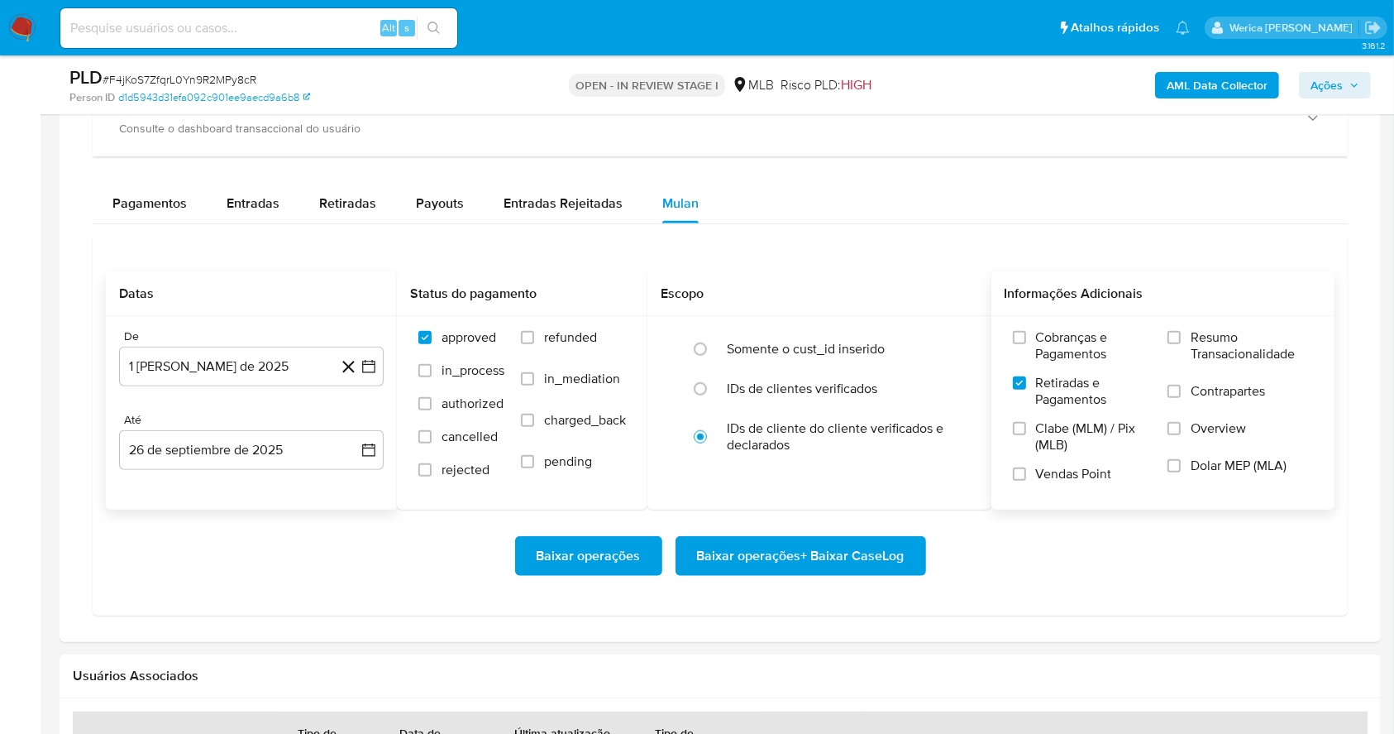
click at [1026, 434] on input "Clabe (MLM) / Pix (MLB)" at bounding box center [1019, 428] width 13 height 13
click at [1053, 461] on label "Clabe (MLM) / Pix (MLB)" at bounding box center [1082, 442] width 139 height 45
click at [1026, 435] on input "Clabe (MLM) / Pix (MLB)" at bounding box center [1019, 428] width 13 height 13
click at [1060, 495] on div "Cobranças e Pagamentos Retiradas e Pagamentos Clabe (MLM) / Pix (MLB) Vendas Po…" at bounding box center [1164, 412] width 344 height 192
click at [1224, 453] on label "Overview" at bounding box center [1241, 438] width 146 height 37
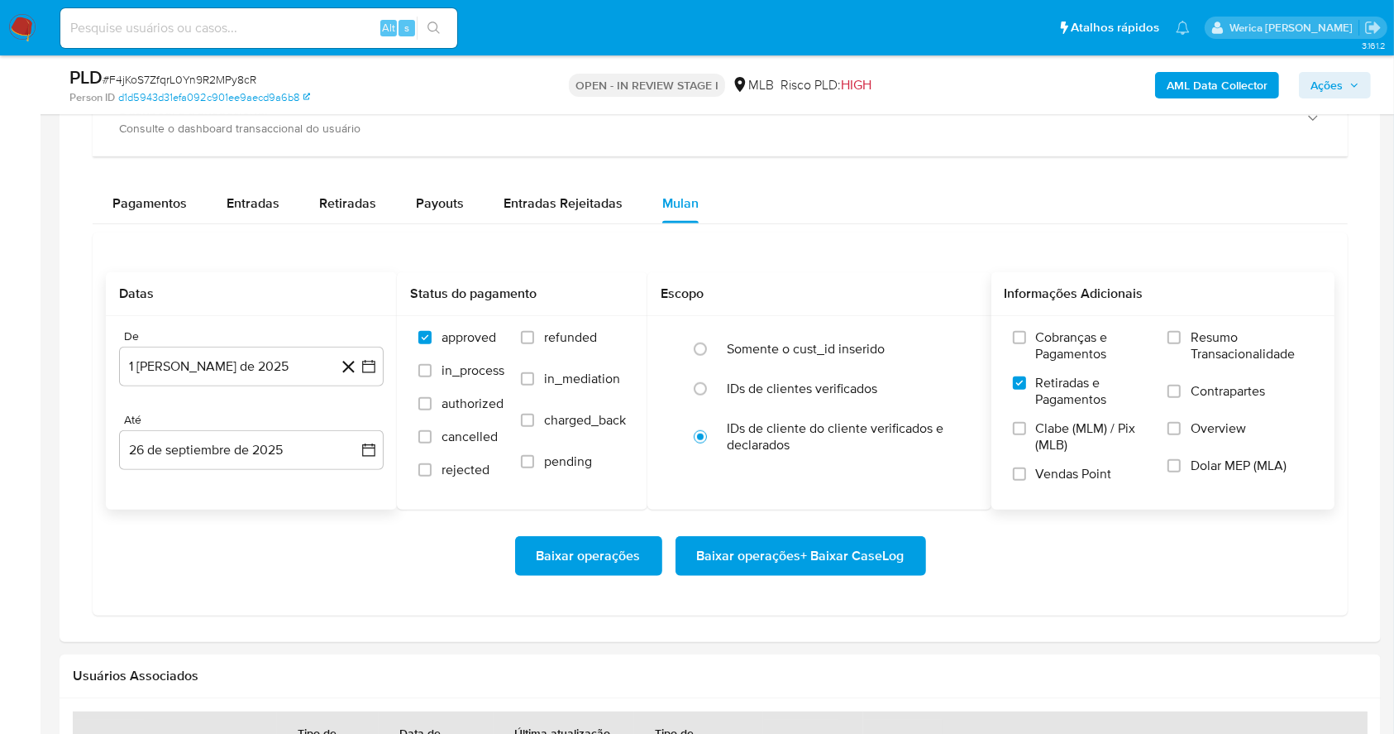
click at [1191, 427] on span "Overview" at bounding box center [1218, 428] width 55 height 17
click at [1181, 427] on input "Overview" at bounding box center [1174, 428] width 13 height 13
click at [1181, 395] on input "Contrapartes" at bounding box center [1174, 391] width 13 height 13
click at [1181, 347] on label "Resumo Transacionalidade" at bounding box center [1241, 356] width 146 height 54
click at [1181, 344] on input "Resumo Transacionalidade" at bounding box center [1174, 337] width 13 height 13
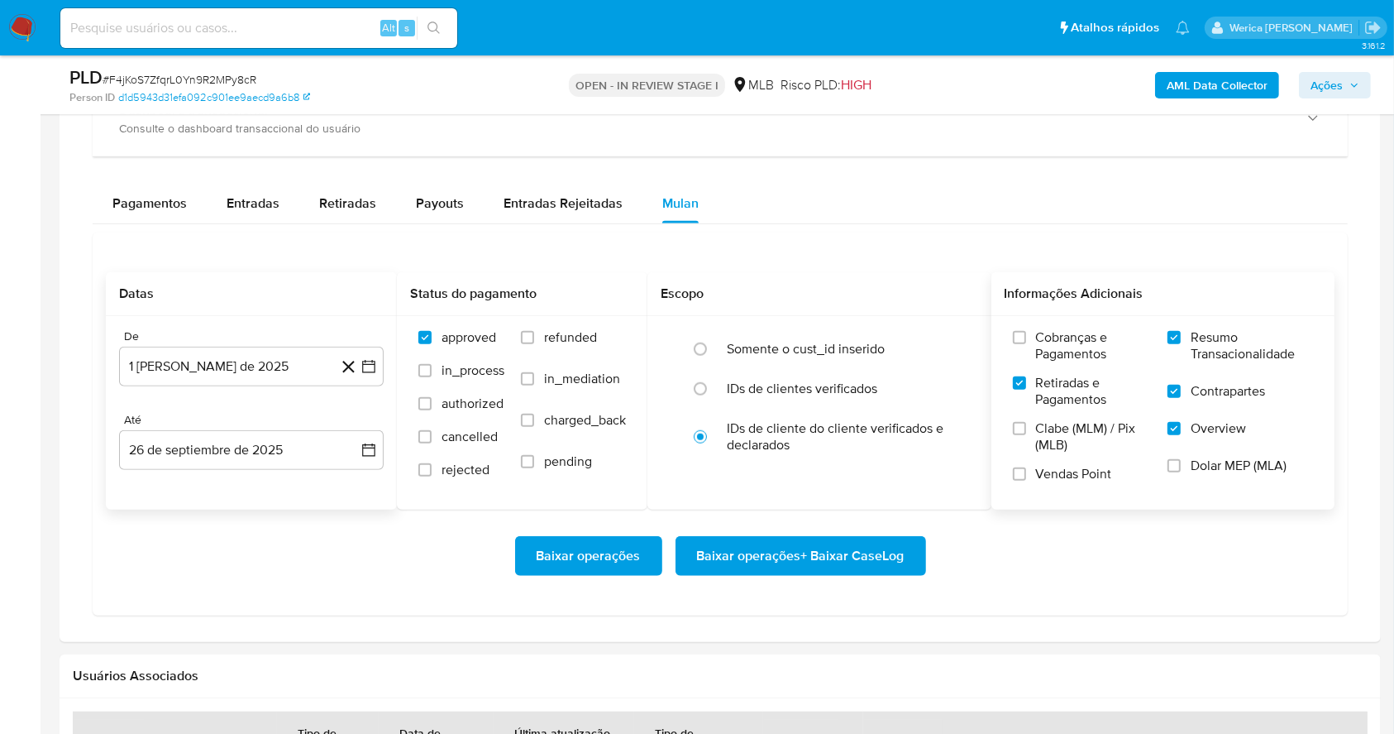
click at [1050, 368] on label "Cobranças e Pagamentos" at bounding box center [1082, 351] width 139 height 45
click at [1026, 344] on input "Cobranças e Pagamentos" at bounding box center [1019, 337] width 13 height 13
click at [1038, 432] on span "Clabe (MLM) / Pix (MLB)" at bounding box center [1094, 436] width 116 height 33
click at [1026, 432] on input "Clabe (MLM) / Pix (MLB)" at bounding box center [1019, 428] width 13 height 13
click at [1039, 482] on label "Vendas Point" at bounding box center [1082, 480] width 139 height 29
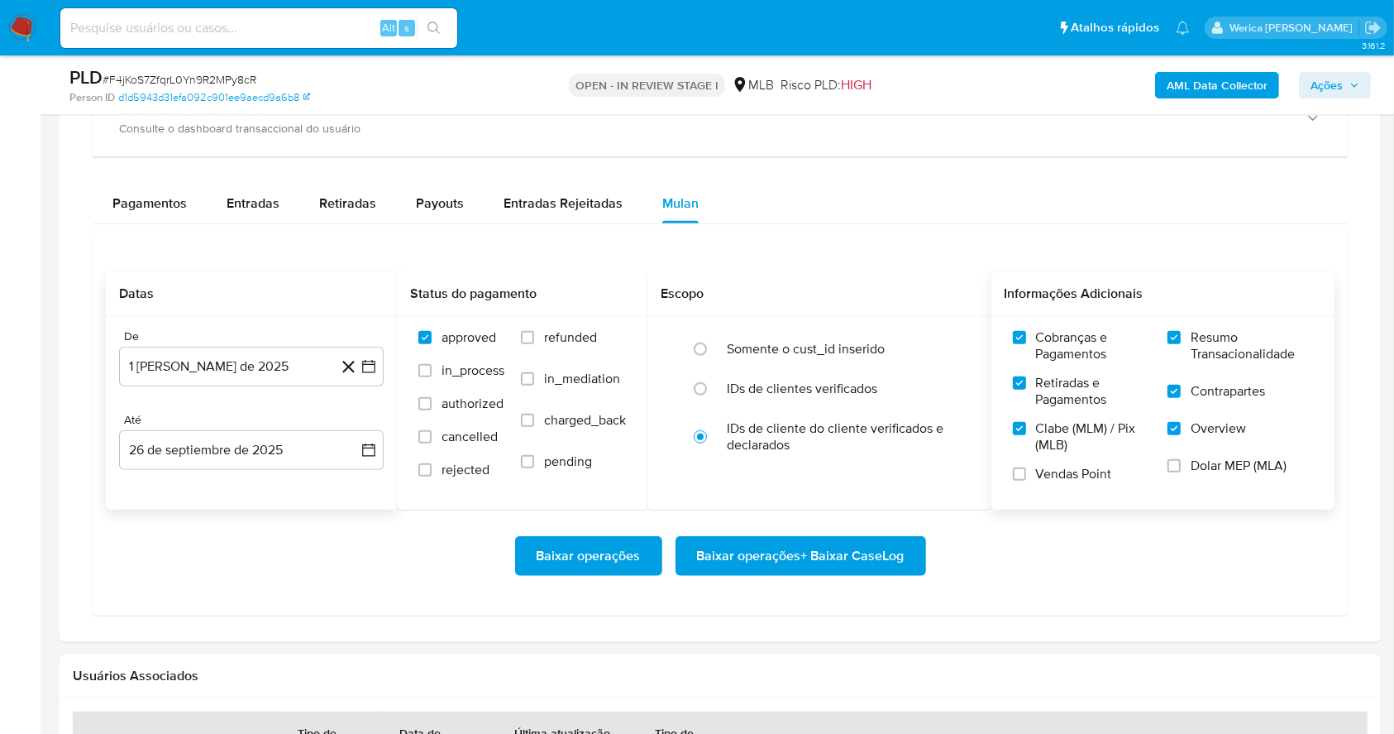
click at [1026, 480] on input "Vendas Point" at bounding box center [1019, 473] width 13 height 13
drag, startPoint x: 1197, startPoint y: 475, endPoint x: 993, endPoint y: 509, distance: 206.2
click at [1196, 475] on label "Dolar MEP (MLA)" at bounding box center [1241, 475] width 146 height 37
click at [1214, 473] on label "Dolar MEP (MLA)" at bounding box center [1241, 475] width 146 height 37
click at [1181, 472] on input "Dolar MEP (MLA)" at bounding box center [1174, 465] width 13 height 13
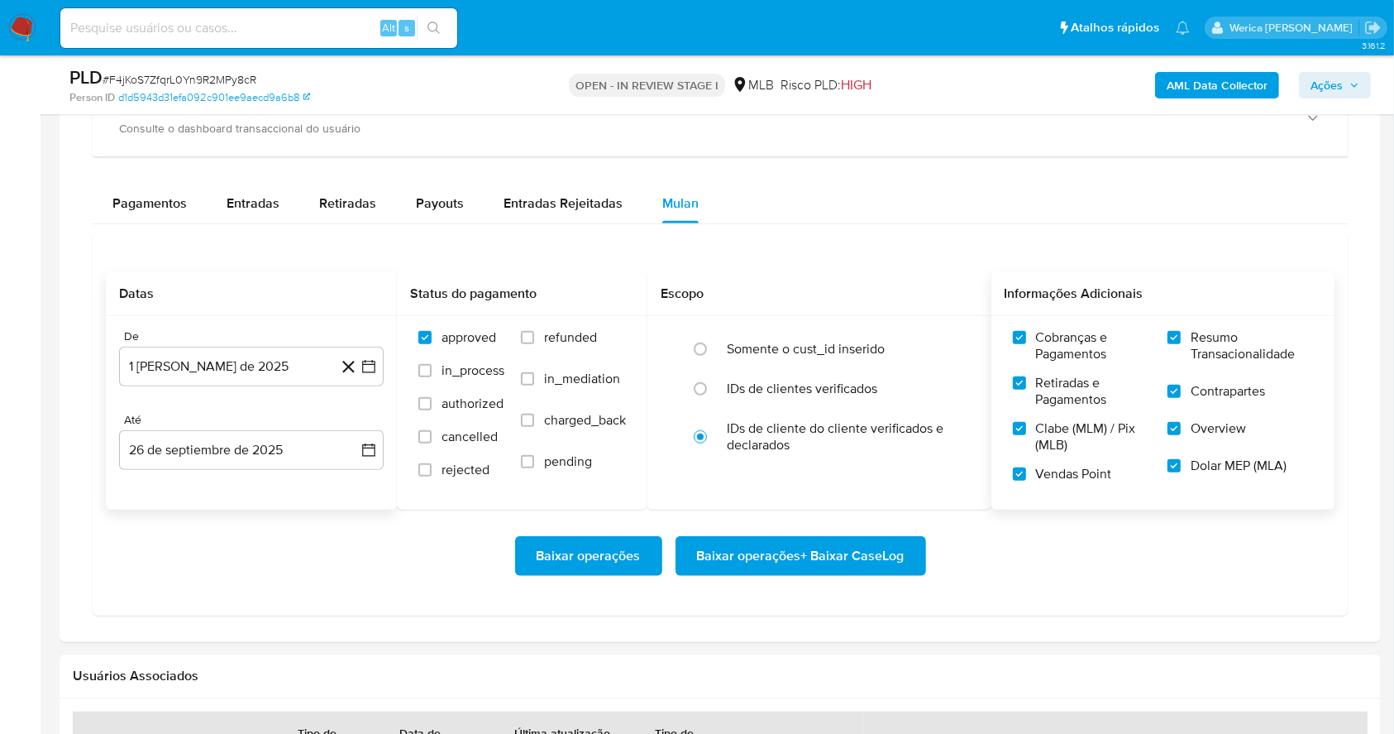
click at [867, 571] on span "Baixar operações + Baixar CaseLog" at bounding box center [801, 556] width 208 height 36
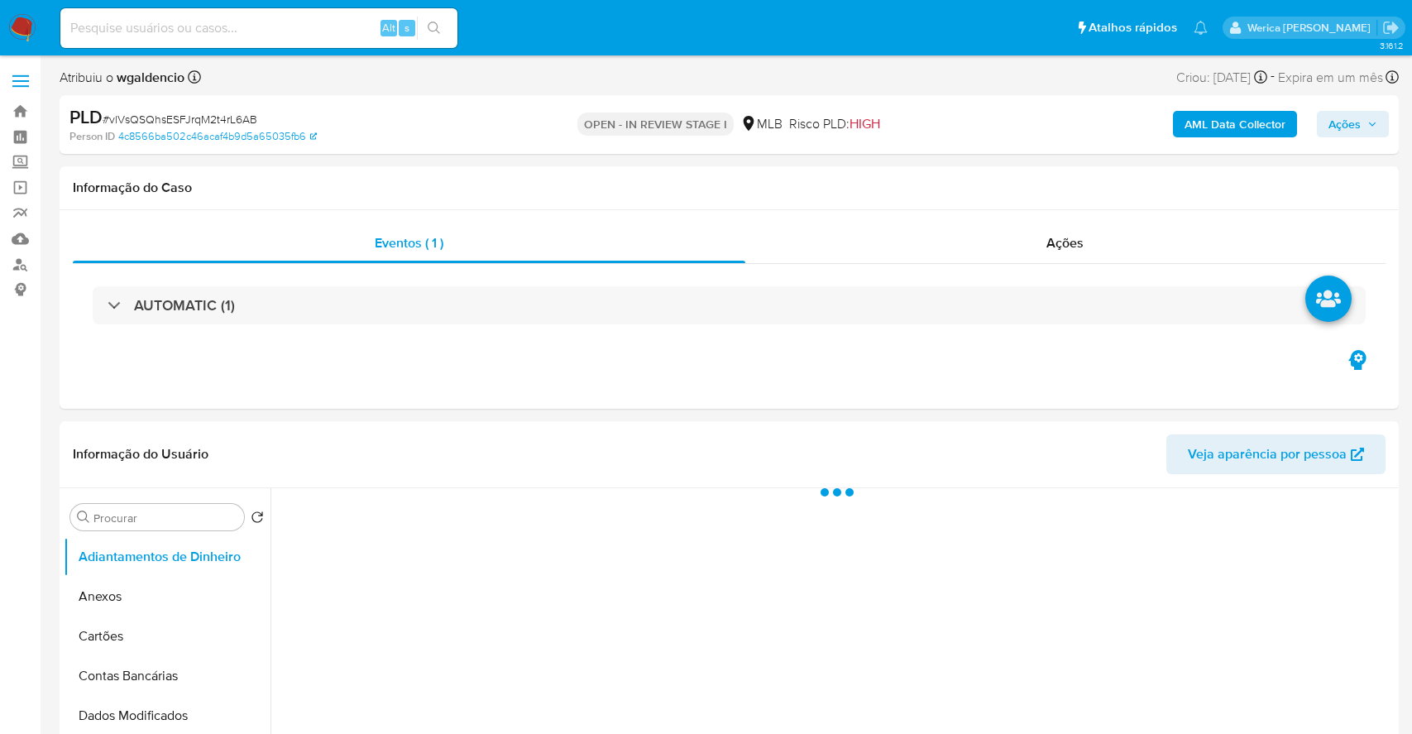
select select "10"
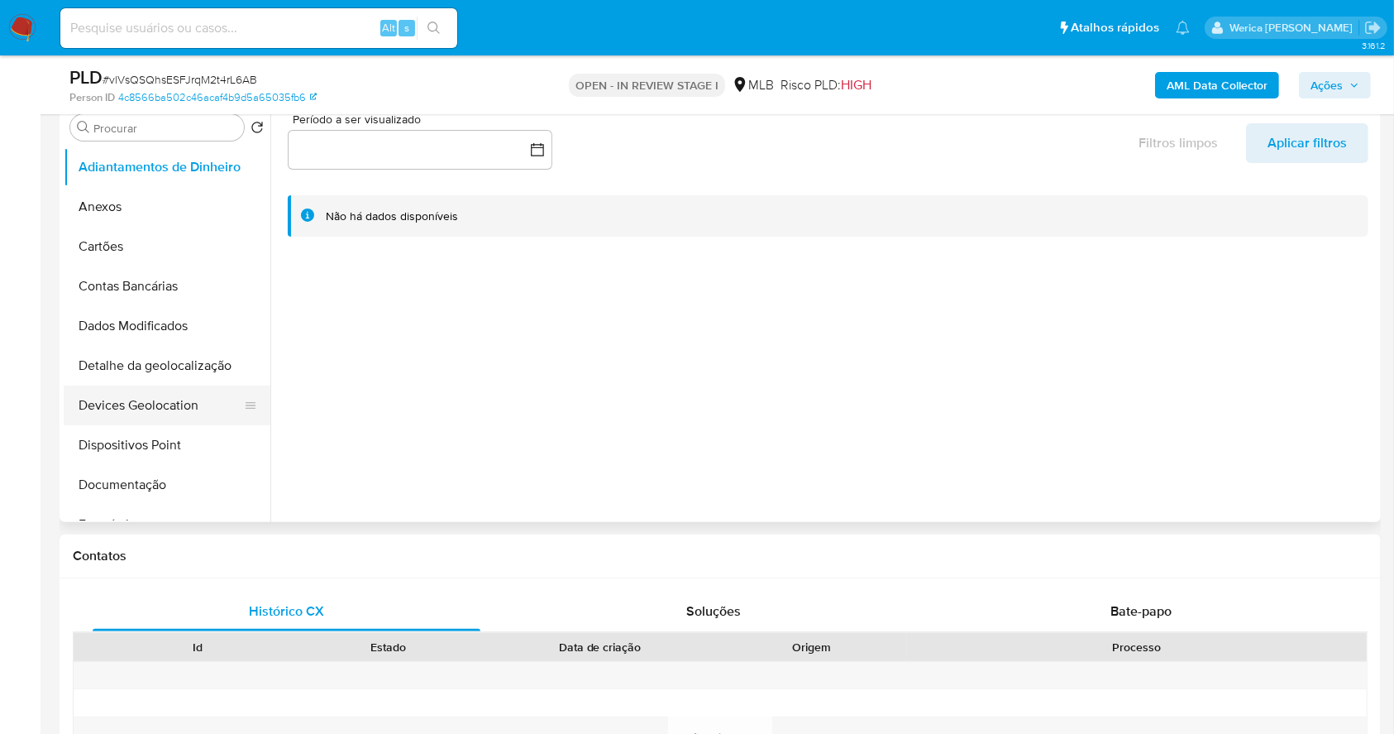
scroll to position [441, 0]
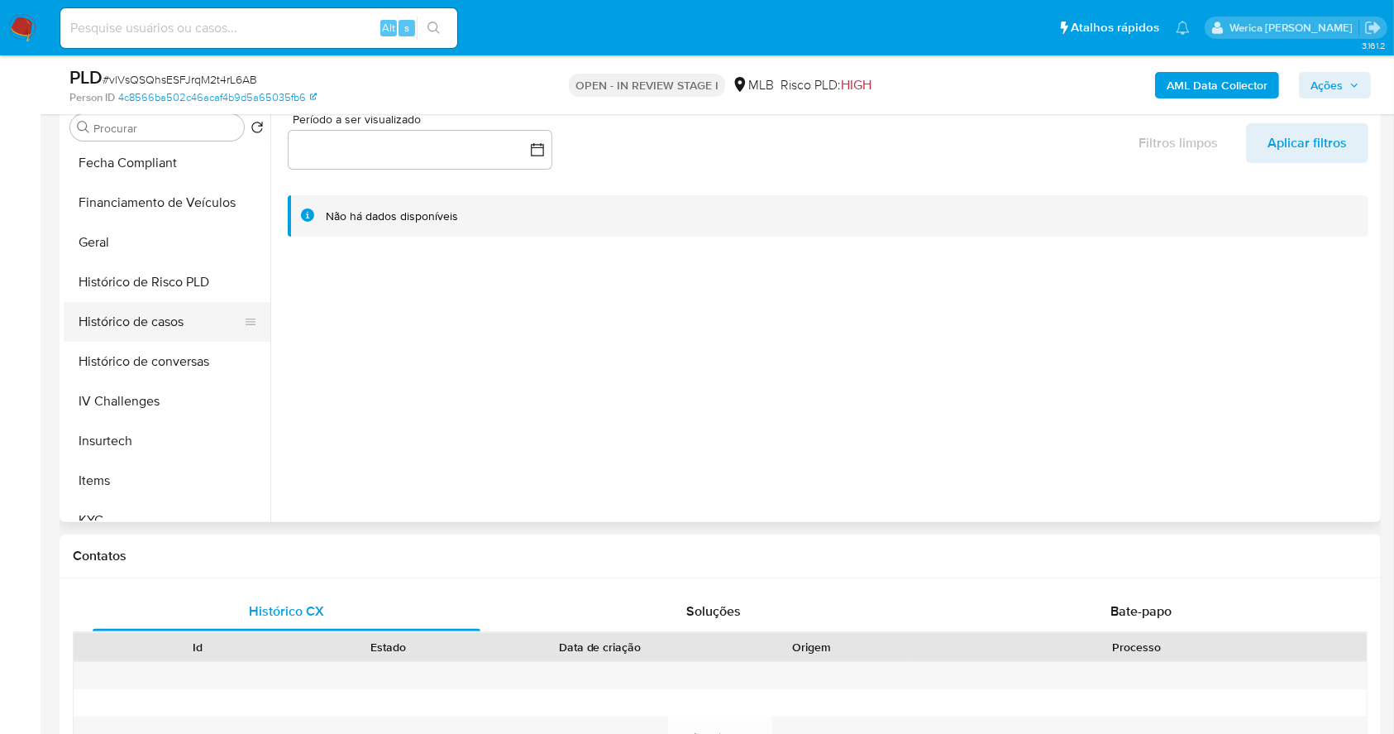
click at [117, 314] on button "Histórico de casos" at bounding box center [161, 322] width 194 height 40
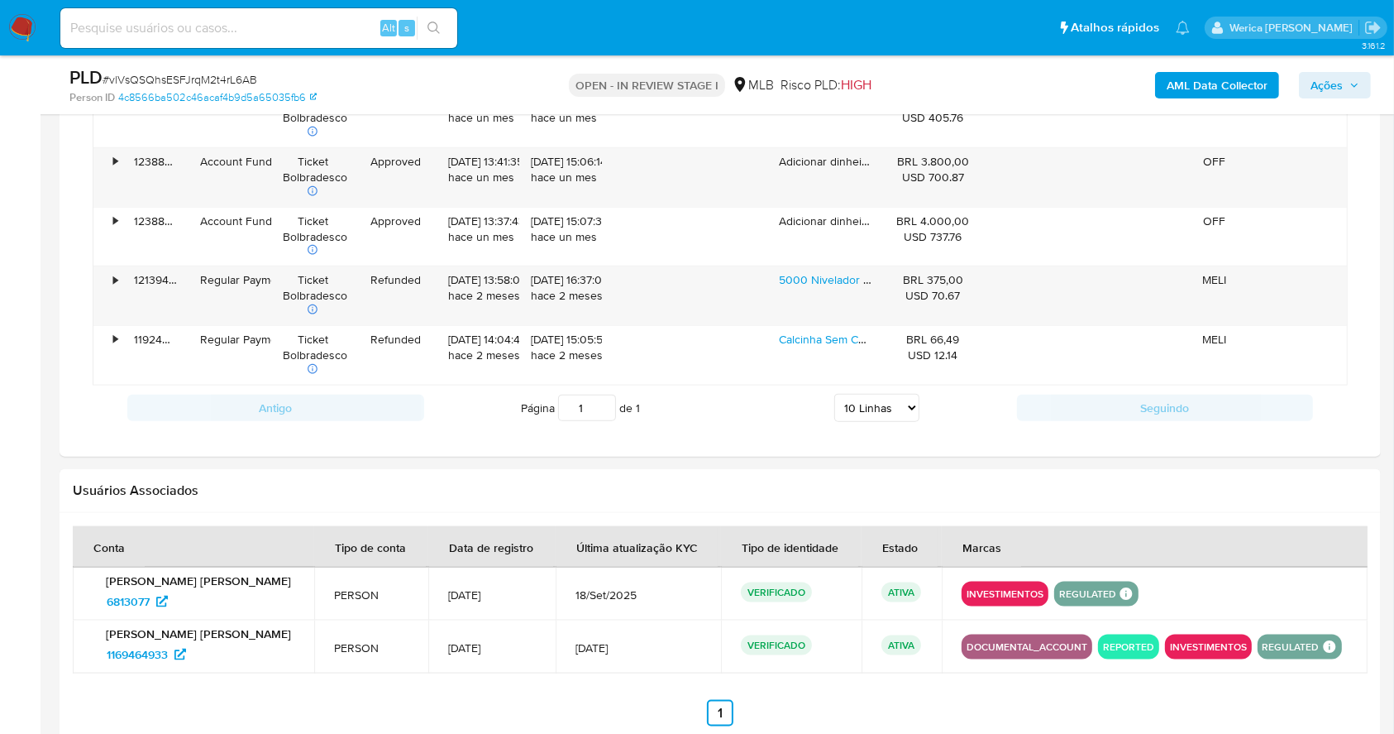
scroll to position [1985, 0]
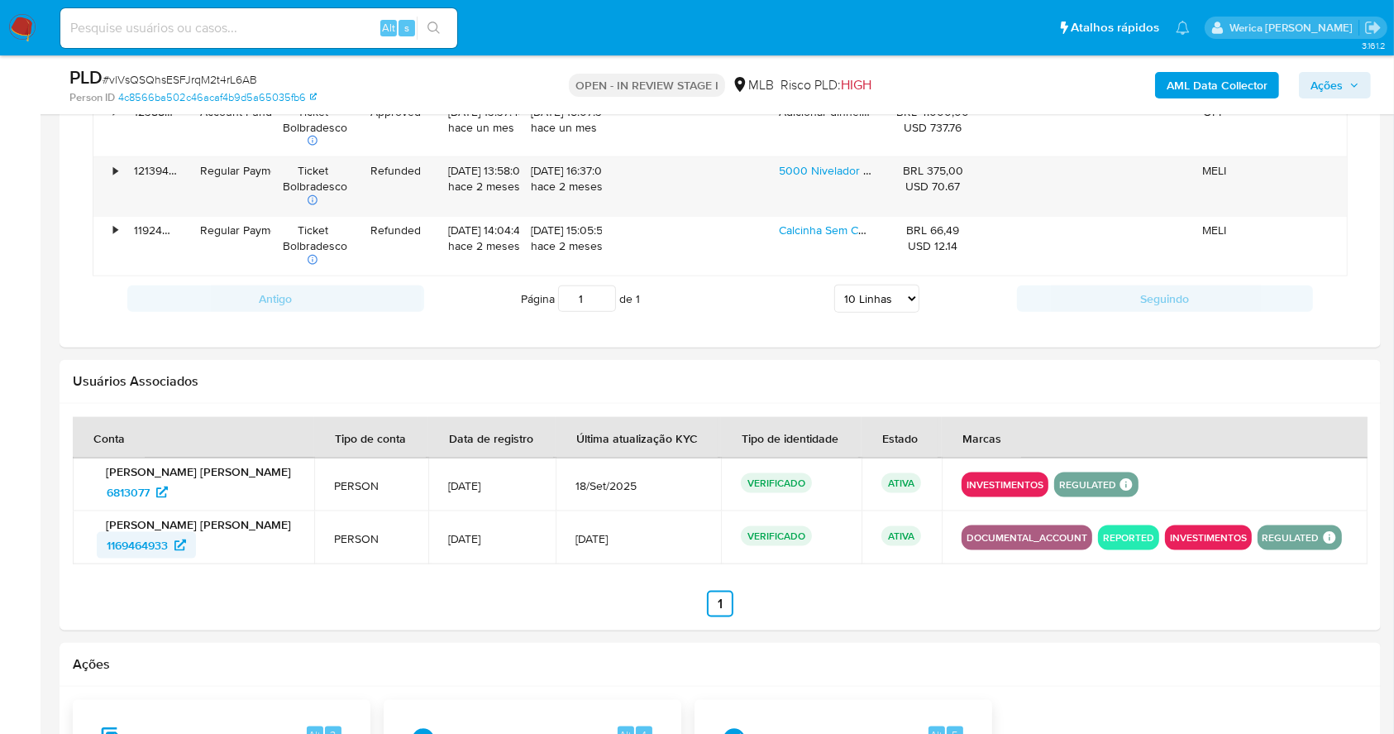
click at [112, 551] on span "1169464933" at bounding box center [137, 545] width 61 height 26
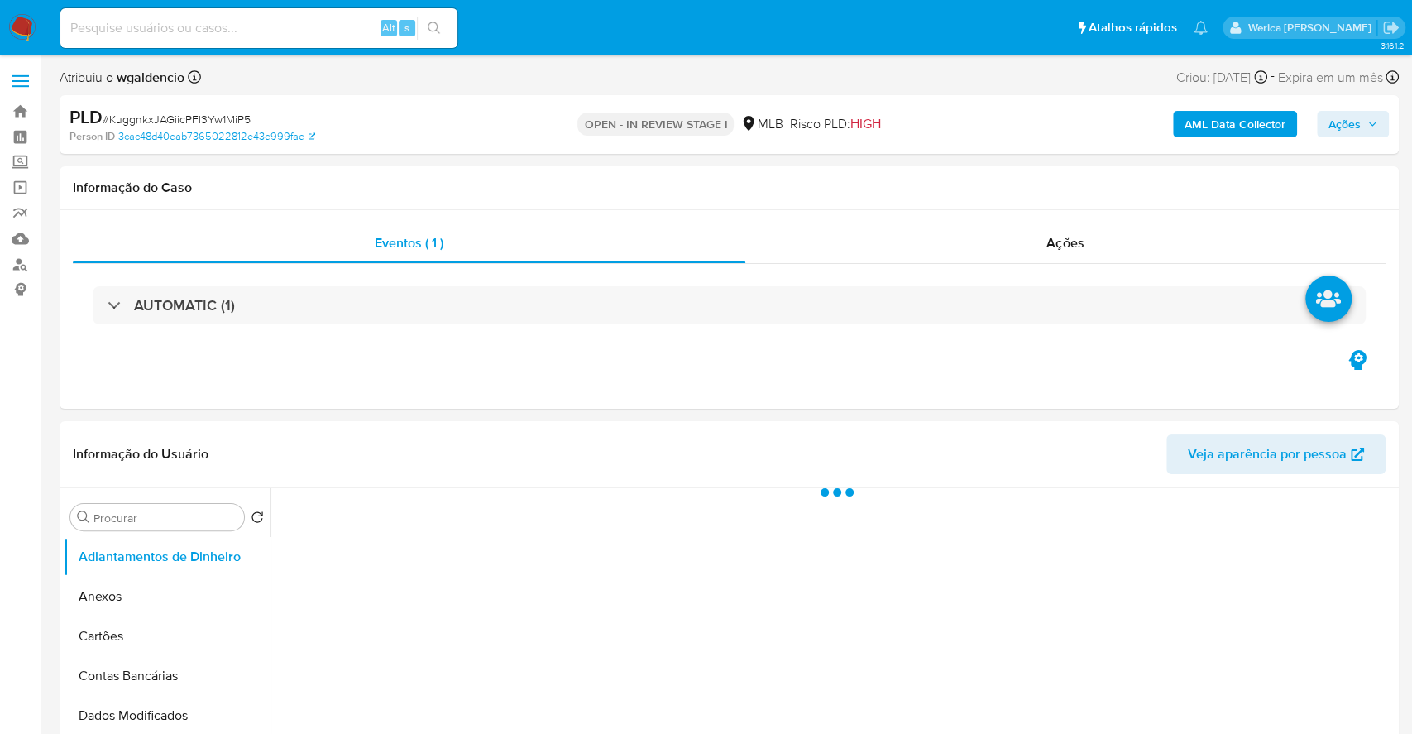
select select "10"
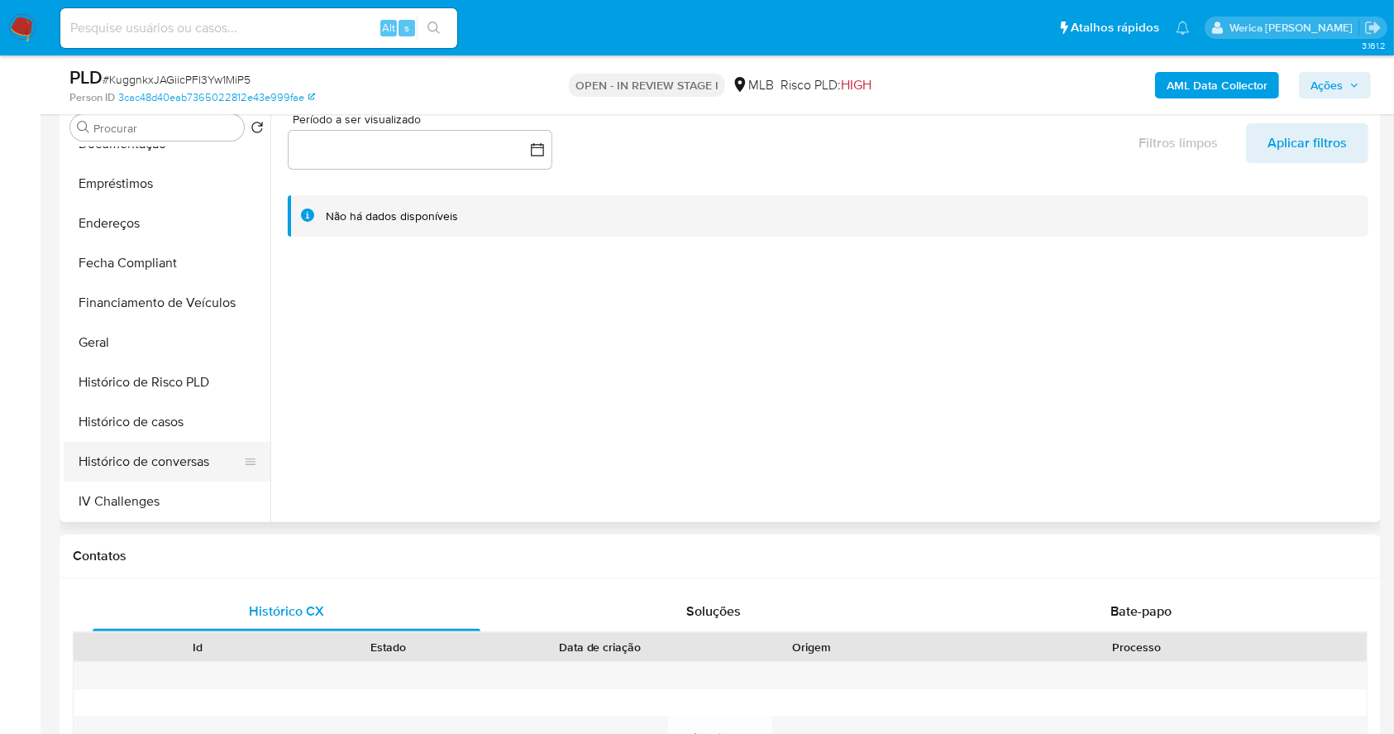
scroll to position [441, 0]
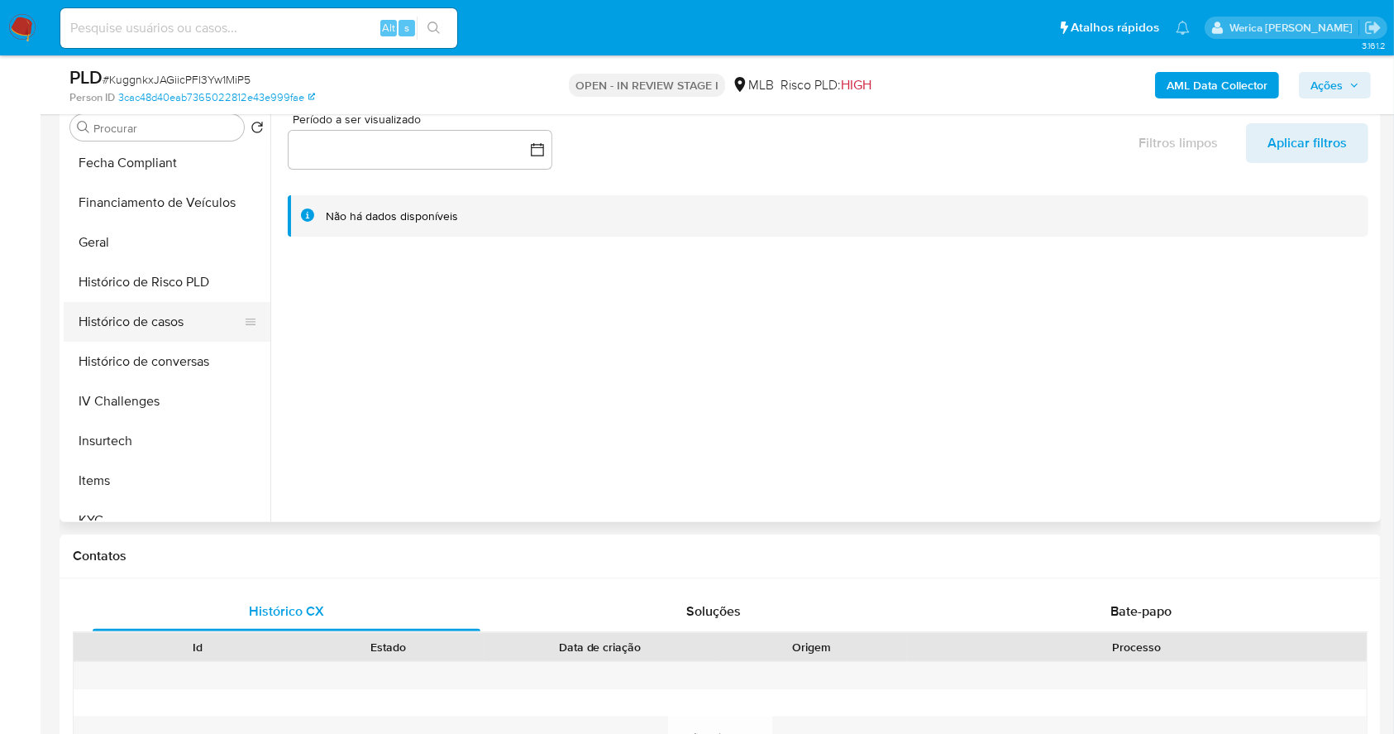
click at [179, 317] on button "Histórico de casos" at bounding box center [161, 322] width 194 height 40
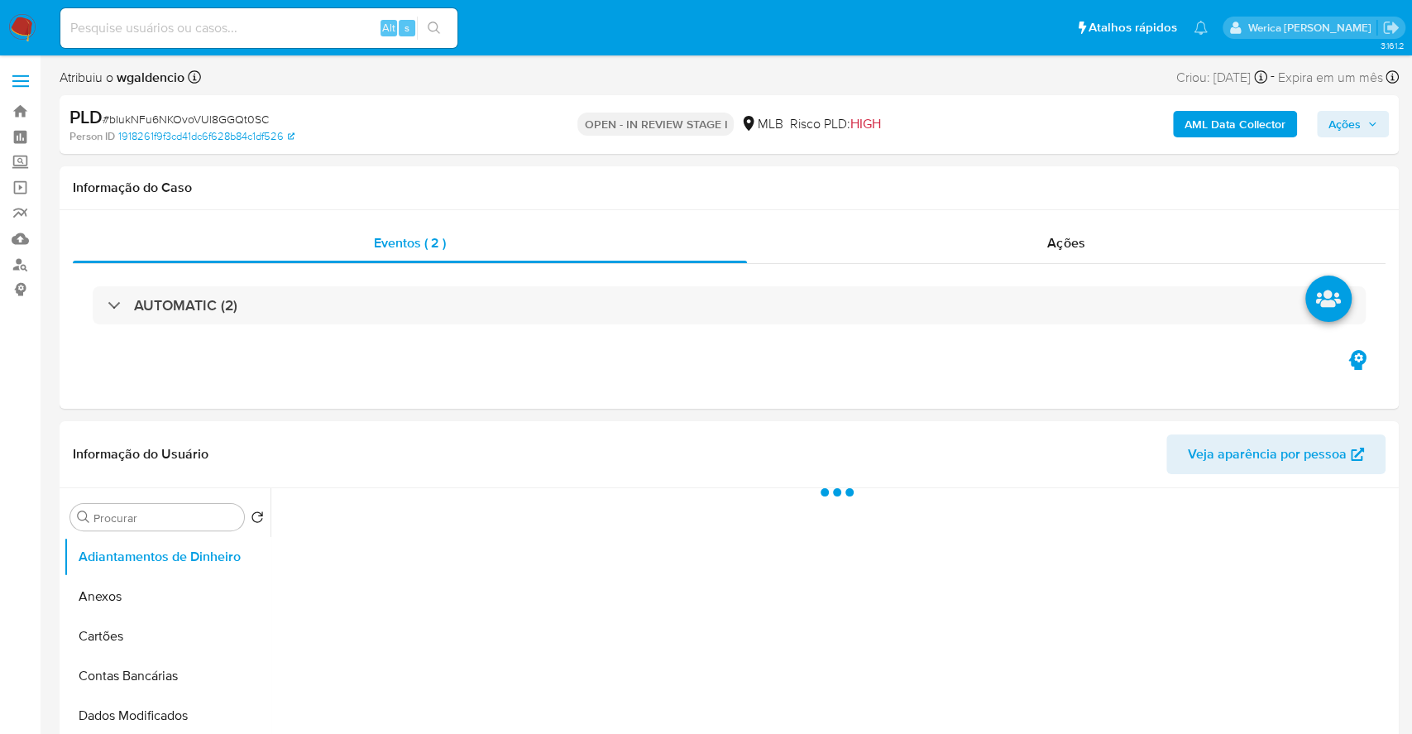
select select "10"
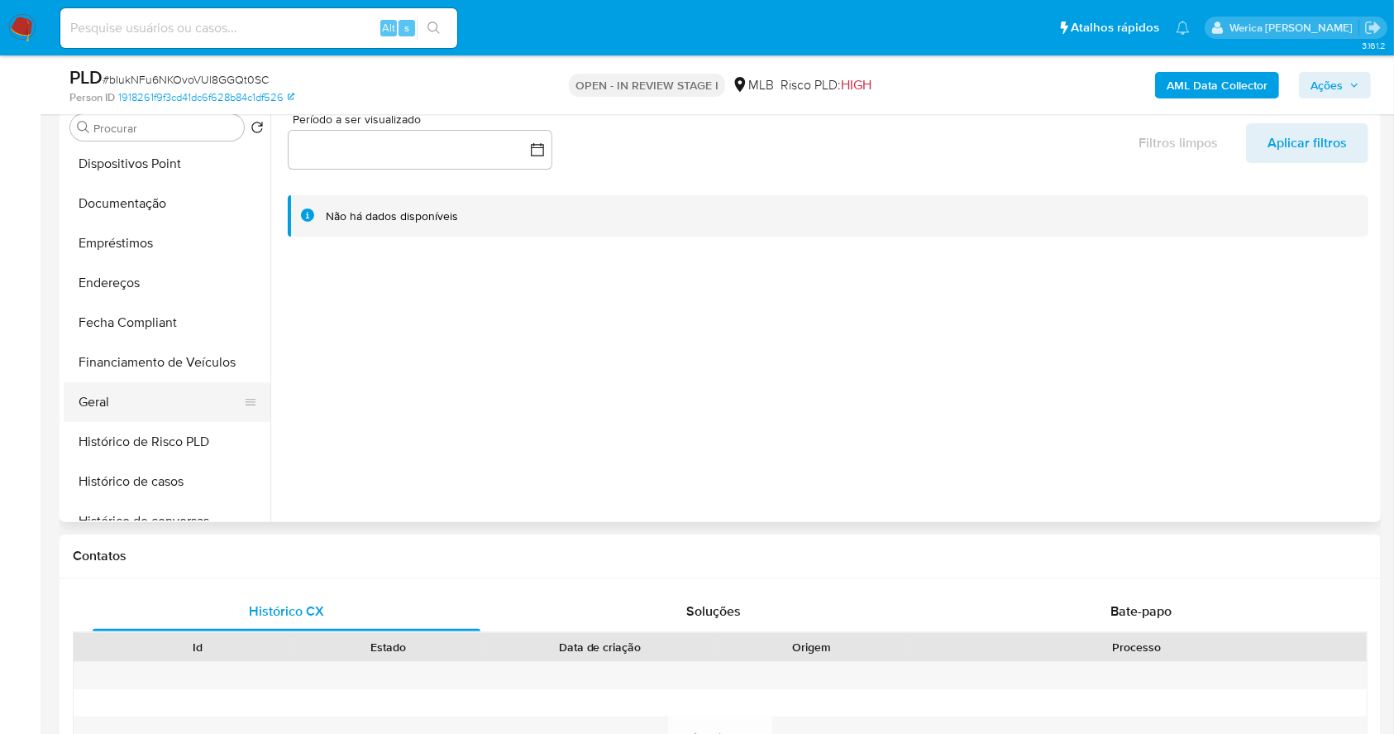
scroll to position [331, 0]
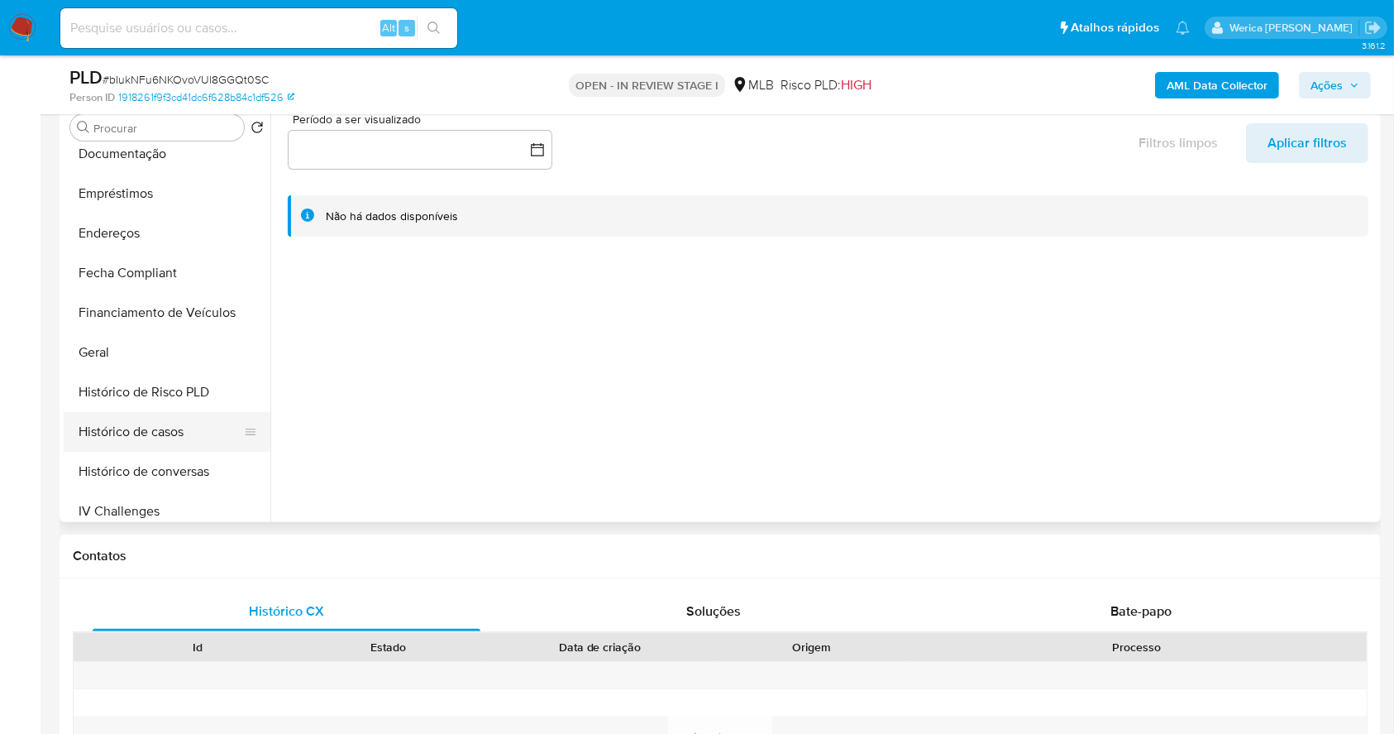
click at [139, 431] on button "Histórico de casos" at bounding box center [161, 432] width 194 height 40
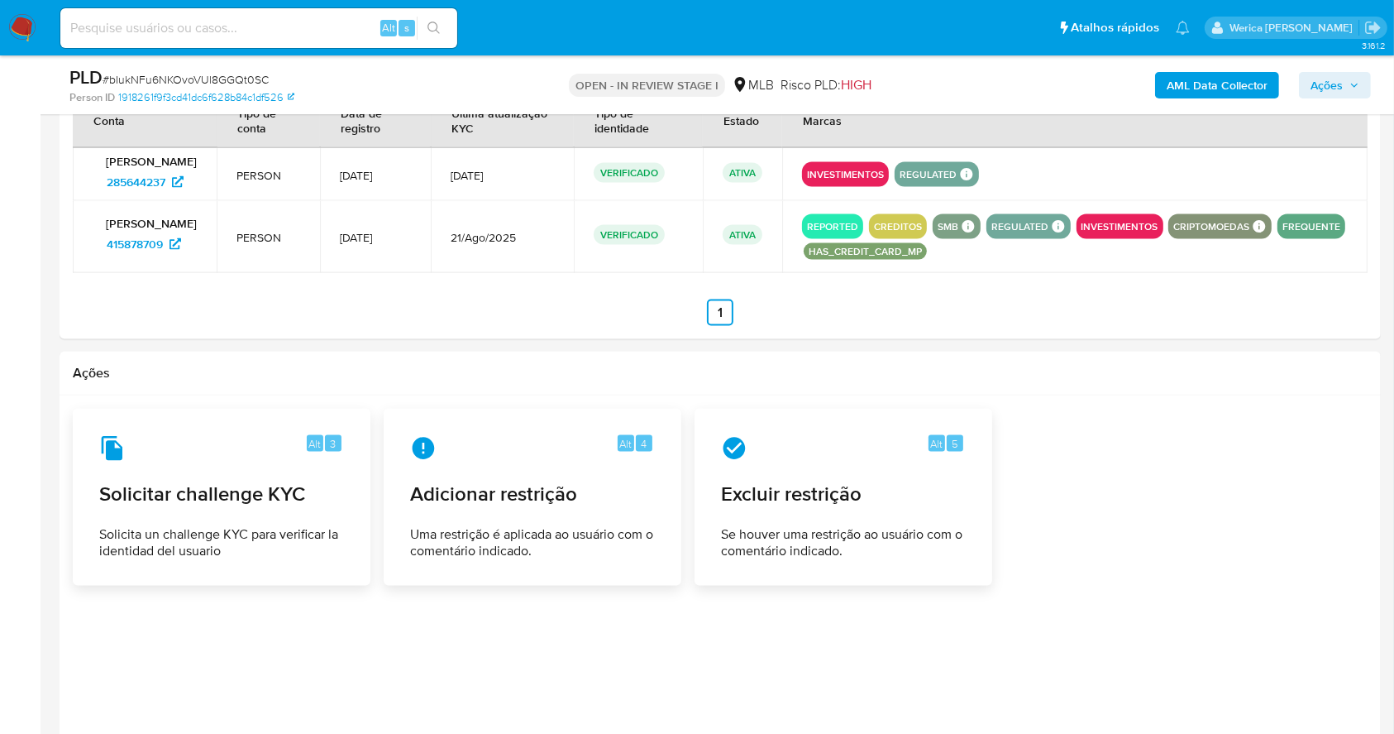
scroll to position [2285, 0]
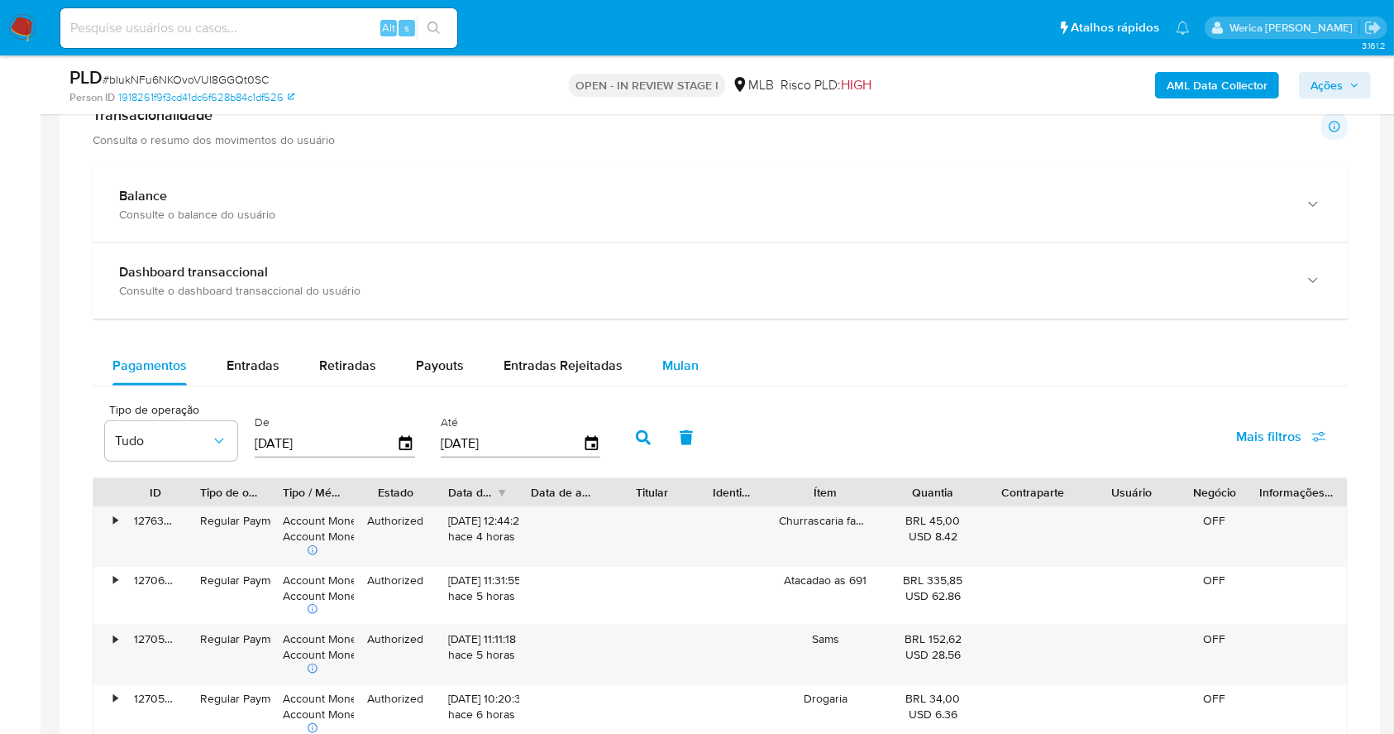
click at [694, 362] on button "Mulan" at bounding box center [681, 366] width 76 height 40
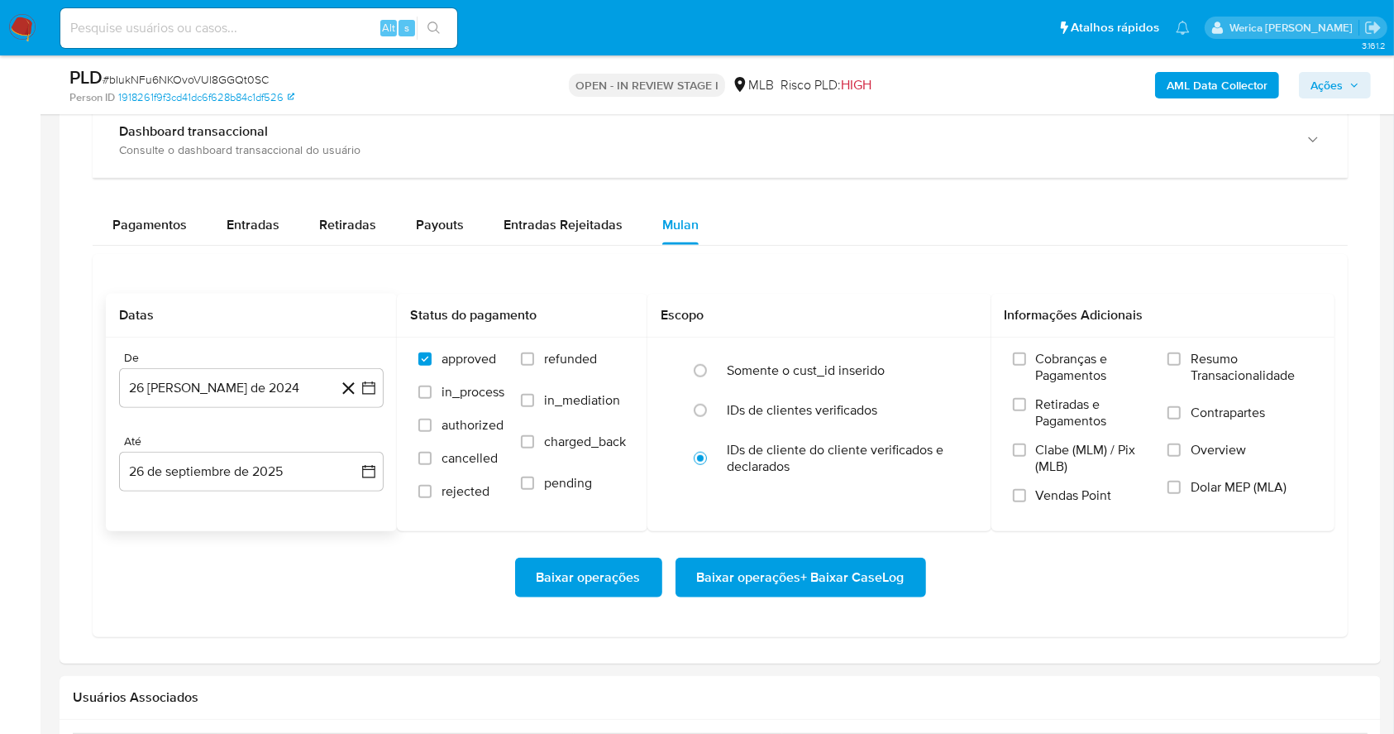
scroll to position [1382, 0]
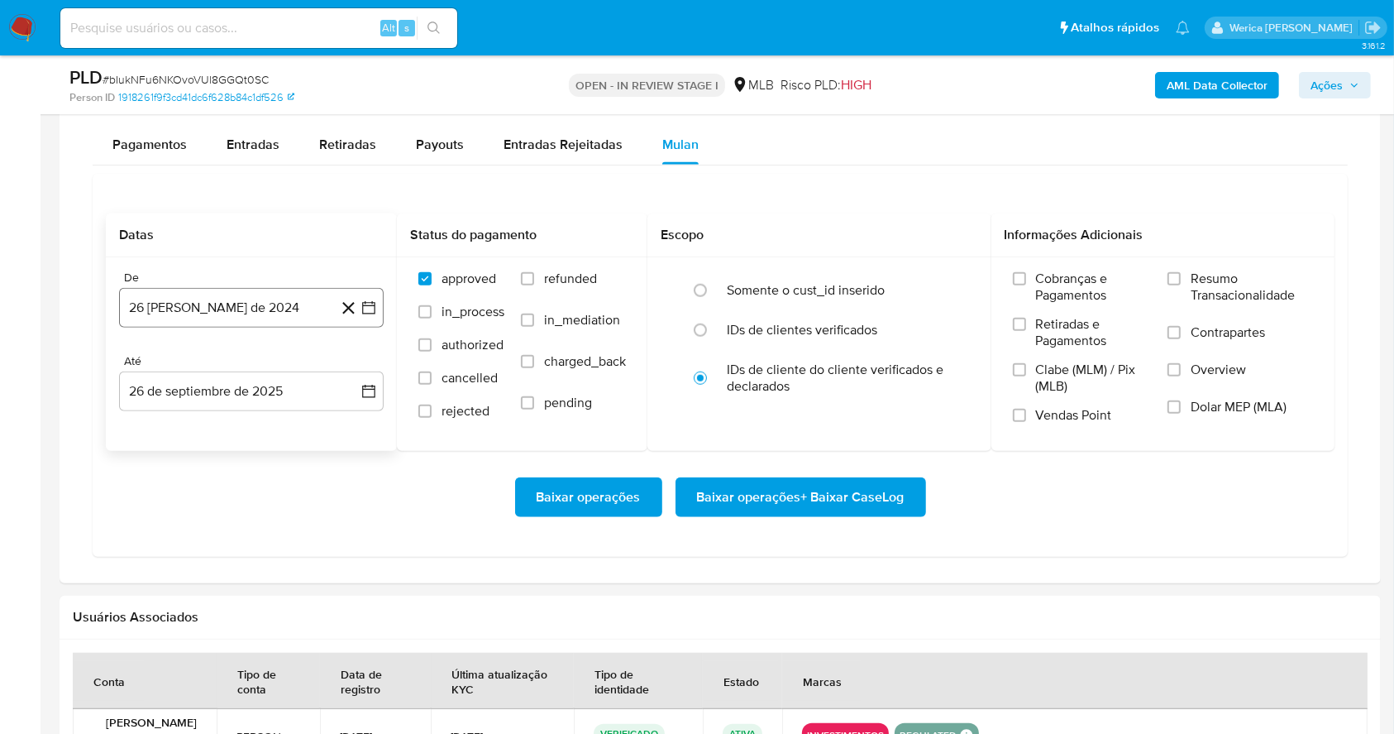
click at [286, 305] on button "26 [PERSON_NAME] de 2024" at bounding box center [251, 308] width 265 height 40
click at [251, 368] on span "agosto 2024" at bounding box center [243, 367] width 75 height 17
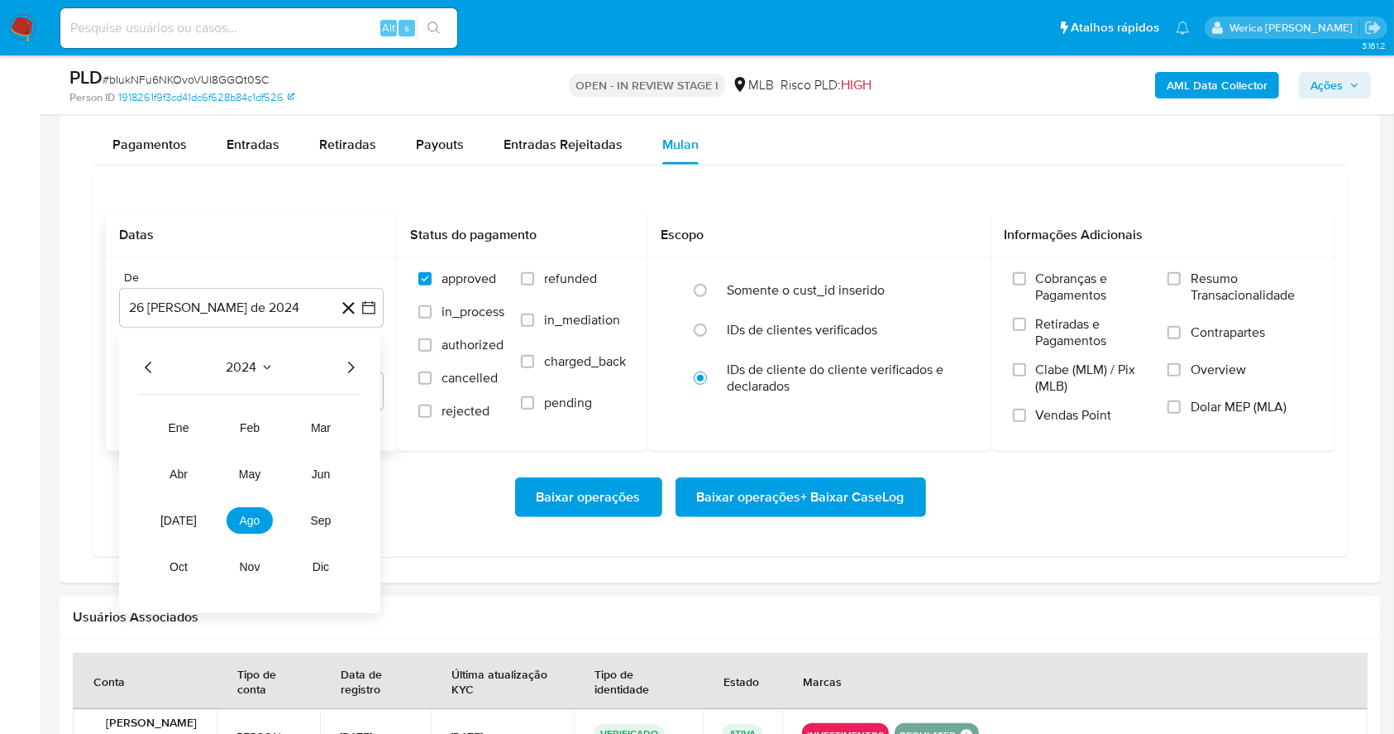
click at [349, 361] on icon "Año siguiente" at bounding box center [351, 367] width 20 height 20
click at [251, 512] on button "ago" at bounding box center [250, 520] width 46 height 26
click at [271, 423] on tr "1 2 3" at bounding box center [251, 428] width 225 height 26
click at [281, 422] on button "1" at bounding box center [284, 428] width 26 height 26
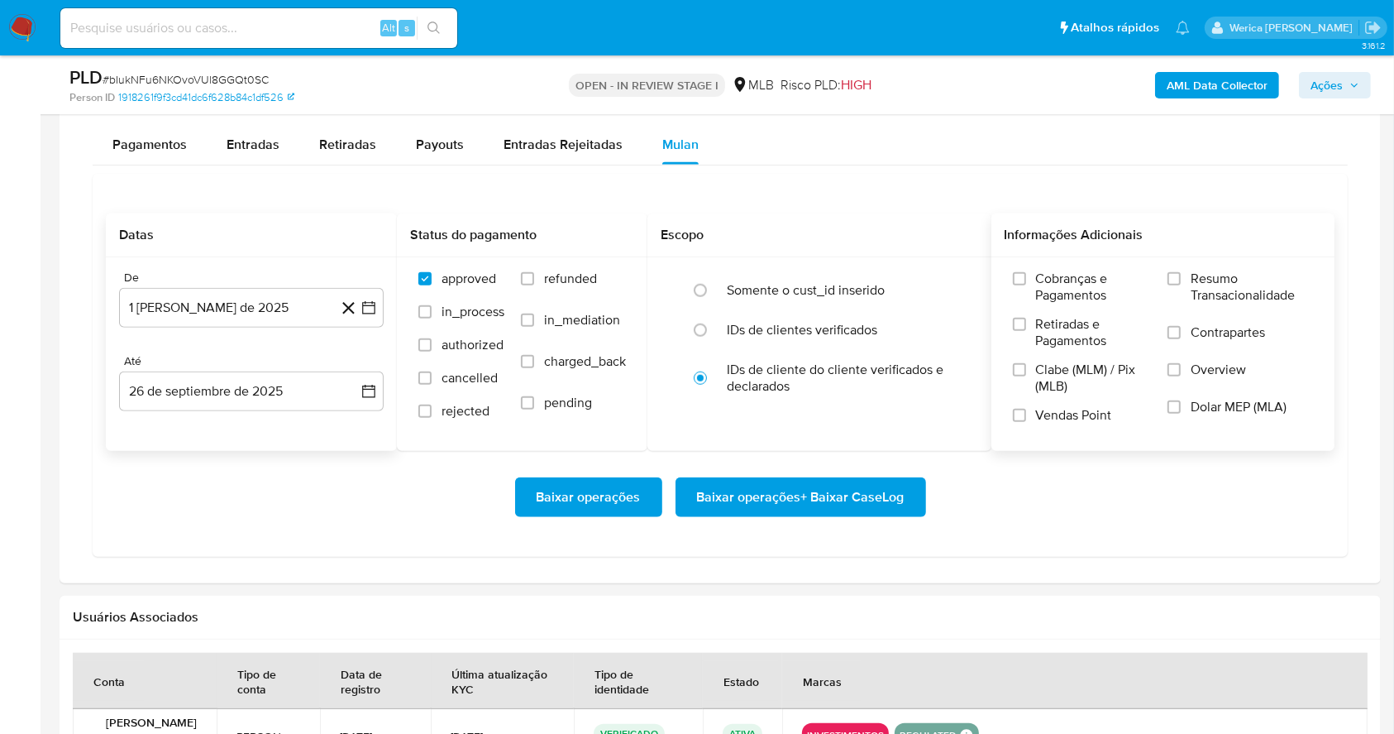
click at [1065, 285] on span "Cobranças e Pagamentos" at bounding box center [1094, 286] width 116 height 33
click at [1068, 351] on label "Retiradas e Pagamentos" at bounding box center [1082, 338] width 139 height 45
click at [1026, 331] on input "Retiradas e Pagamentos" at bounding box center [1019, 324] width 13 height 13
click at [1065, 394] on label "Clabe (MLM) / Pix (MLB)" at bounding box center [1082, 383] width 139 height 45
click at [1026, 376] on input "Clabe (MLM) / Pix (MLB)" at bounding box center [1019, 369] width 13 height 13
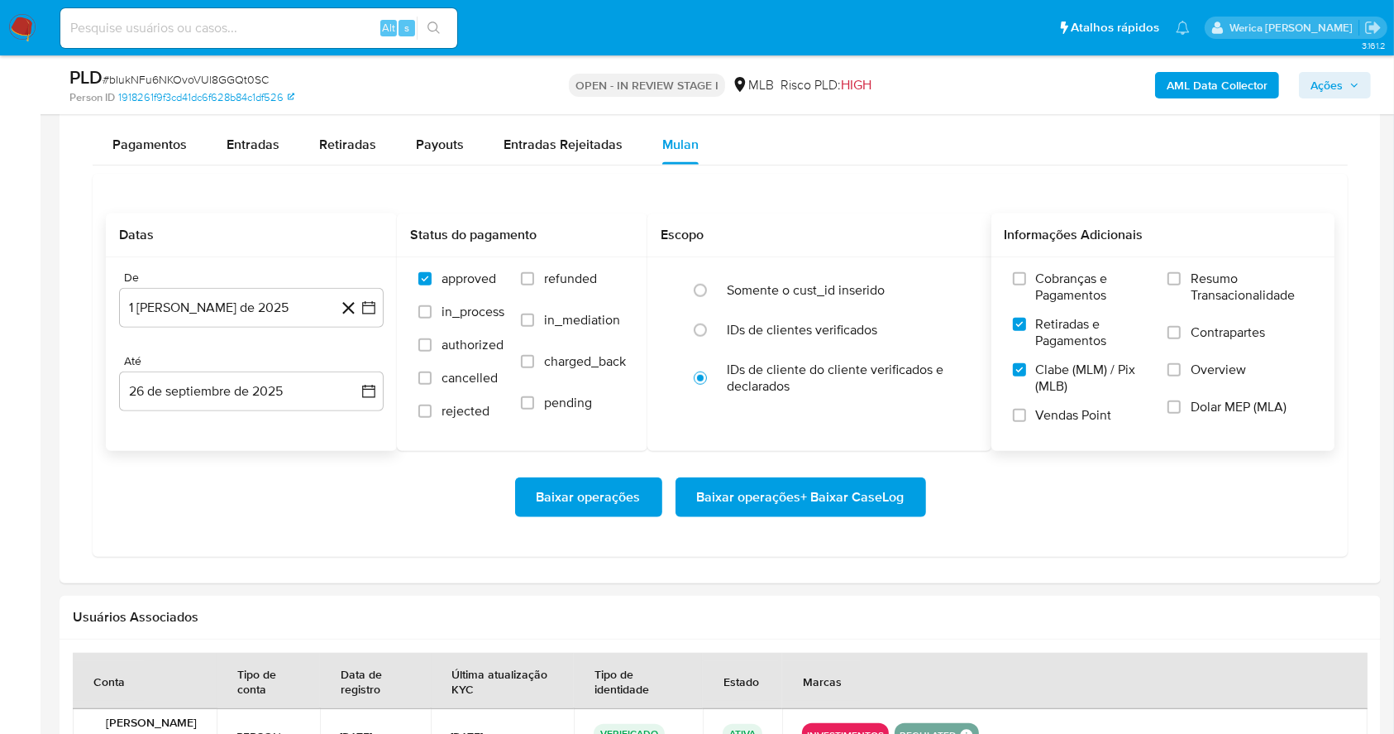
click at [1070, 422] on span "Vendas Point" at bounding box center [1074, 415] width 76 height 17
click at [1210, 425] on label "Dolar MEP (MLA)" at bounding box center [1241, 417] width 146 height 37
click at [1181, 413] on input "Dolar MEP (MLA)" at bounding box center [1174, 406] width 13 height 13
click at [1206, 382] on label "Overview" at bounding box center [1241, 379] width 146 height 37
click at [1181, 376] on input "Overview" at bounding box center [1174, 369] width 13 height 13
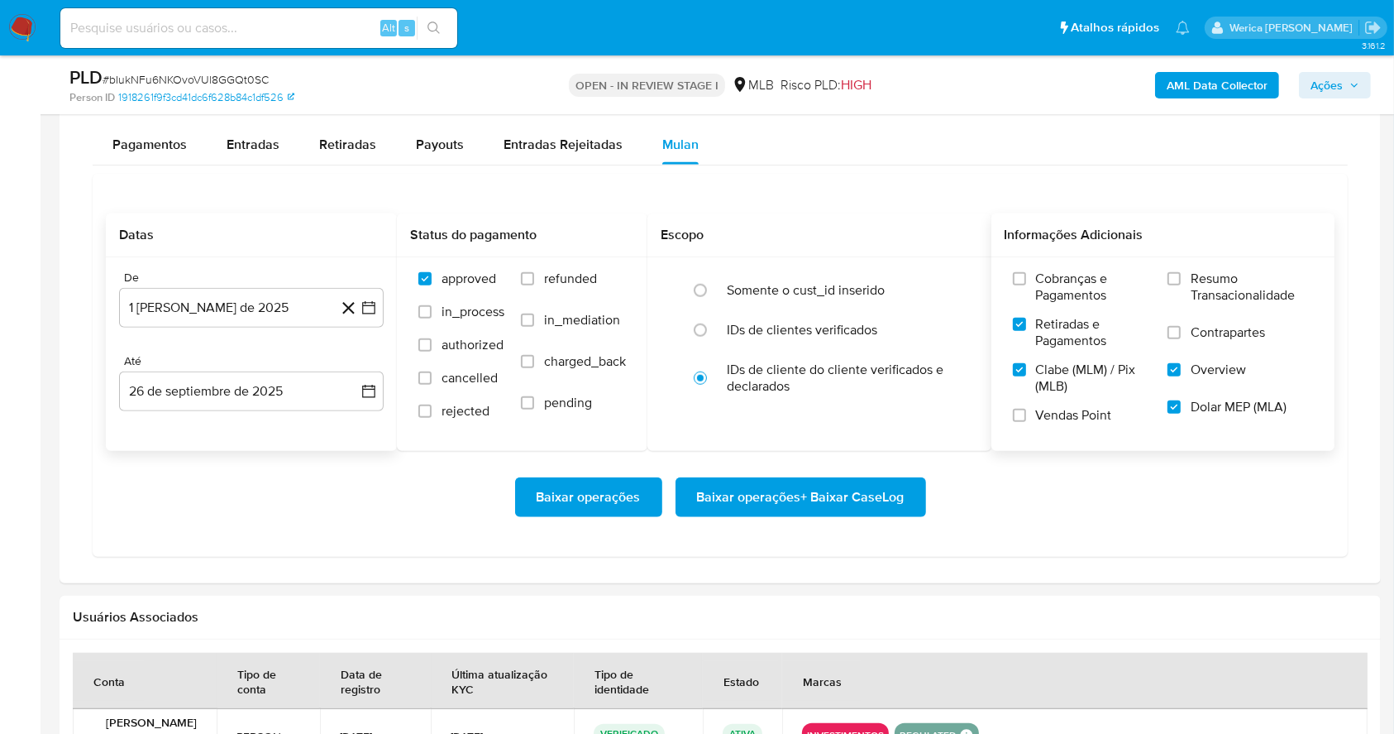
click at [1192, 340] on label "Contrapartes" at bounding box center [1241, 342] width 146 height 37
click at [1181, 339] on input "Contrapartes" at bounding box center [1174, 332] width 13 height 13
click at [1180, 303] on label "Resumo Transacionalidade" at bounding box center [1241, 297] width 146 height 54
click at [1180, 285] on input "Resumo Transacionalidade" at bounding box center [1174, 278] width 13 height 13
click at [1065, 309] on label "Cobranças e Pagamentos" at bounding box center [1082, 292] width 139 height 45
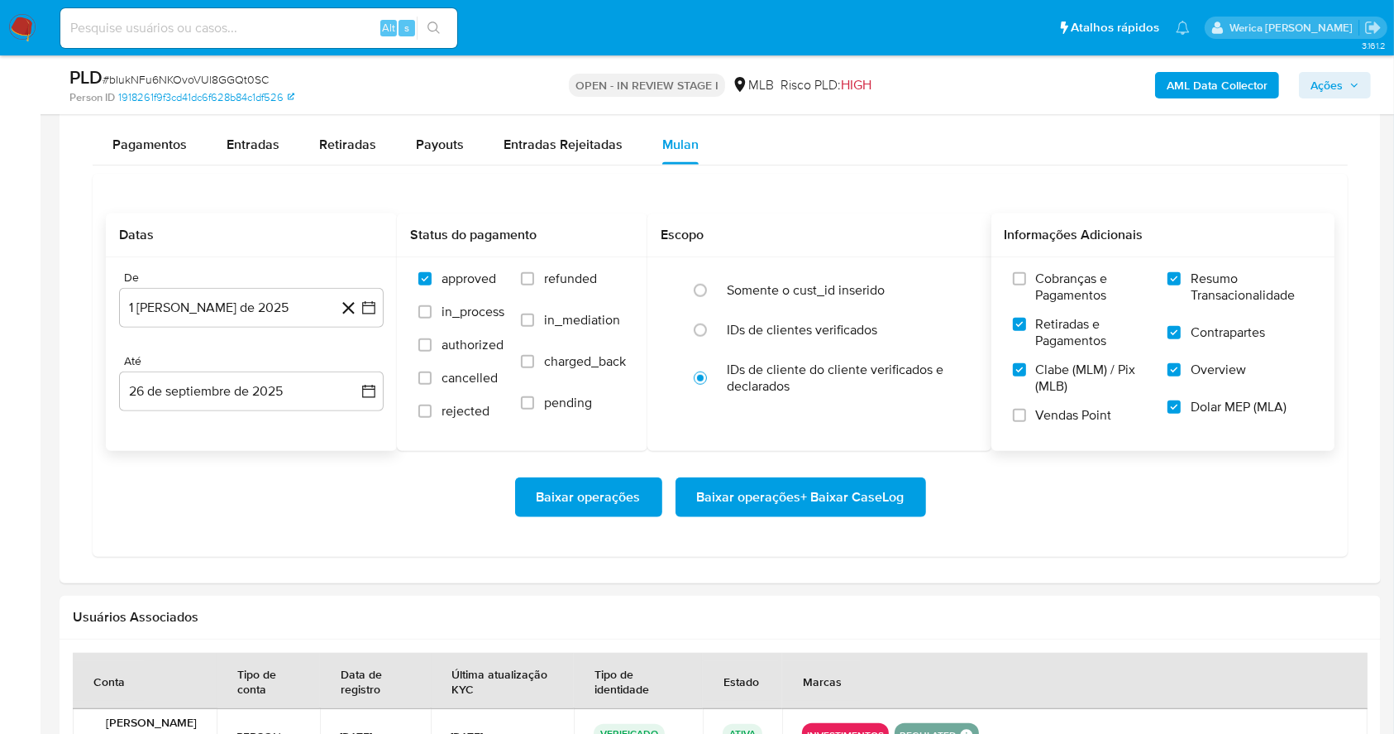
click at [1026, 285] on input "Cobranças e Pagamentos" at bounding box center [1019, 278] width 13 height 13
click at [1037, 403] on label "Clabe (MLM) / Pix (MLB)" at bounding box center [1082, 383] width 139 height 45
click at [1026, 376] on input "Clabe (MLM) / Pix (MLB)" at bounding box center [1019, 369] width 13 height 13
click at [1037, 415] on span "Vendas Point" at bounding box center [1074, 415] width 76 height 17
click at [1026, 415] on input "Vendas Point" at bounding box center [1019, 415] width 13 height 13
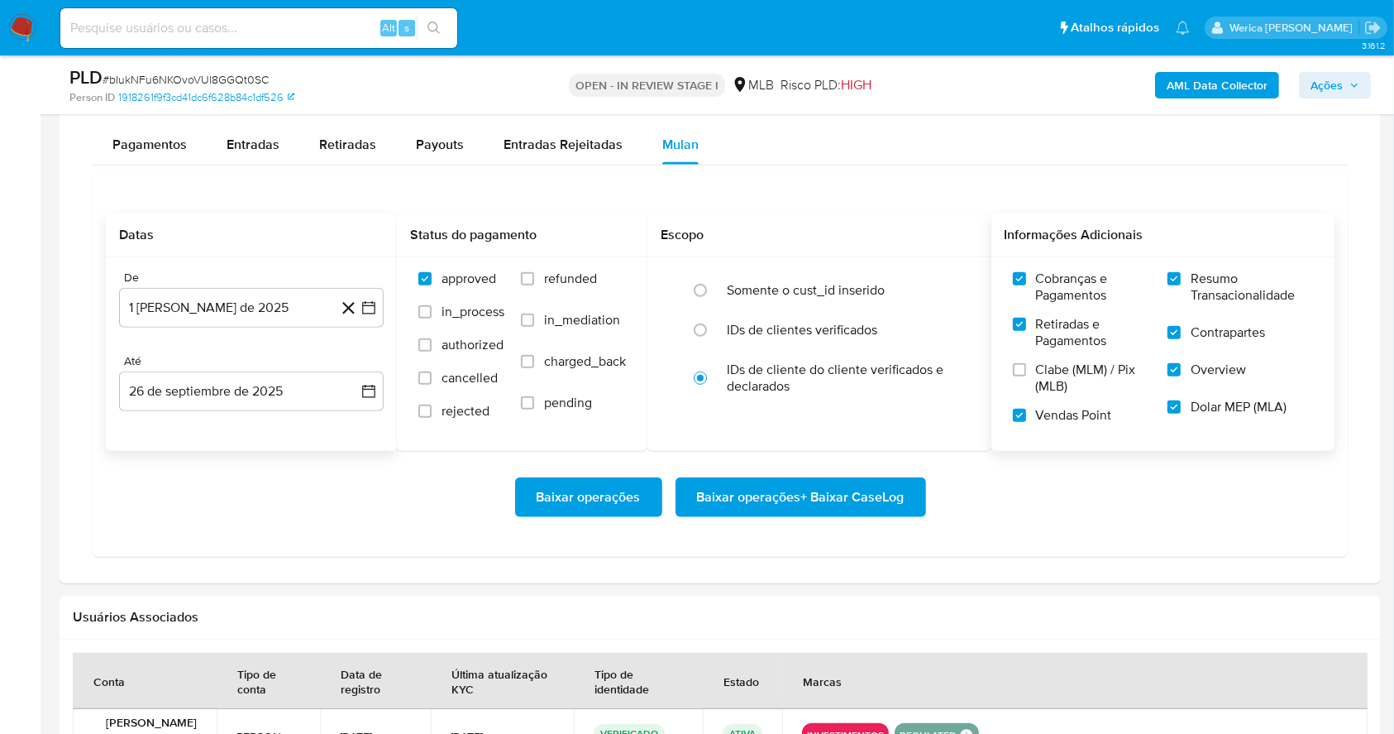
click at [1034, 385] on label "Clabe (MLM) / Pix (MLB)" at bounding box center [1082, 383] width 139 height 45
click at [1026, 376] on input "Clabe (MLM) / Pix (MLB)" at bounding box center [1019, 369] width 13 height 13
click at [839, 497] on span "Baixar operações + Baixar CaseLog" at bounding box center [801, 497] width 208 height 36
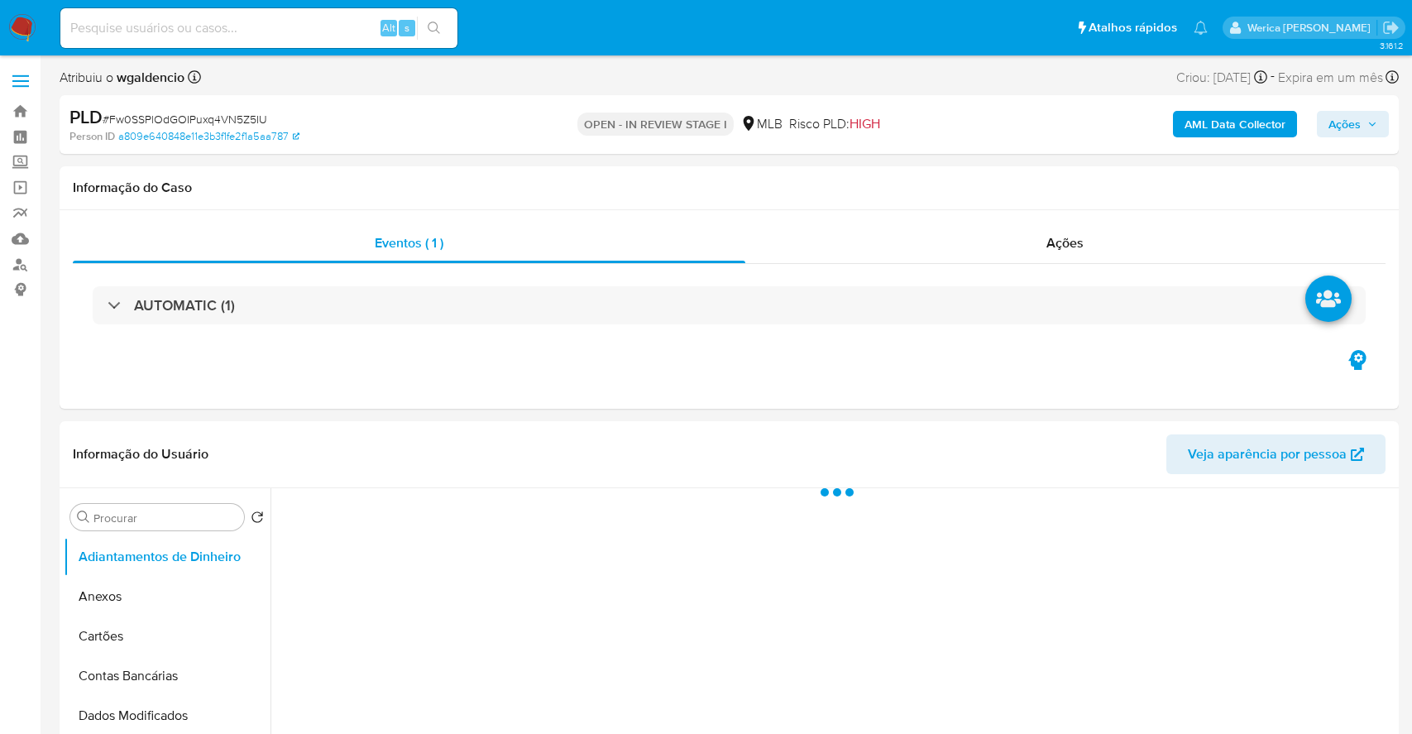
select select "10"
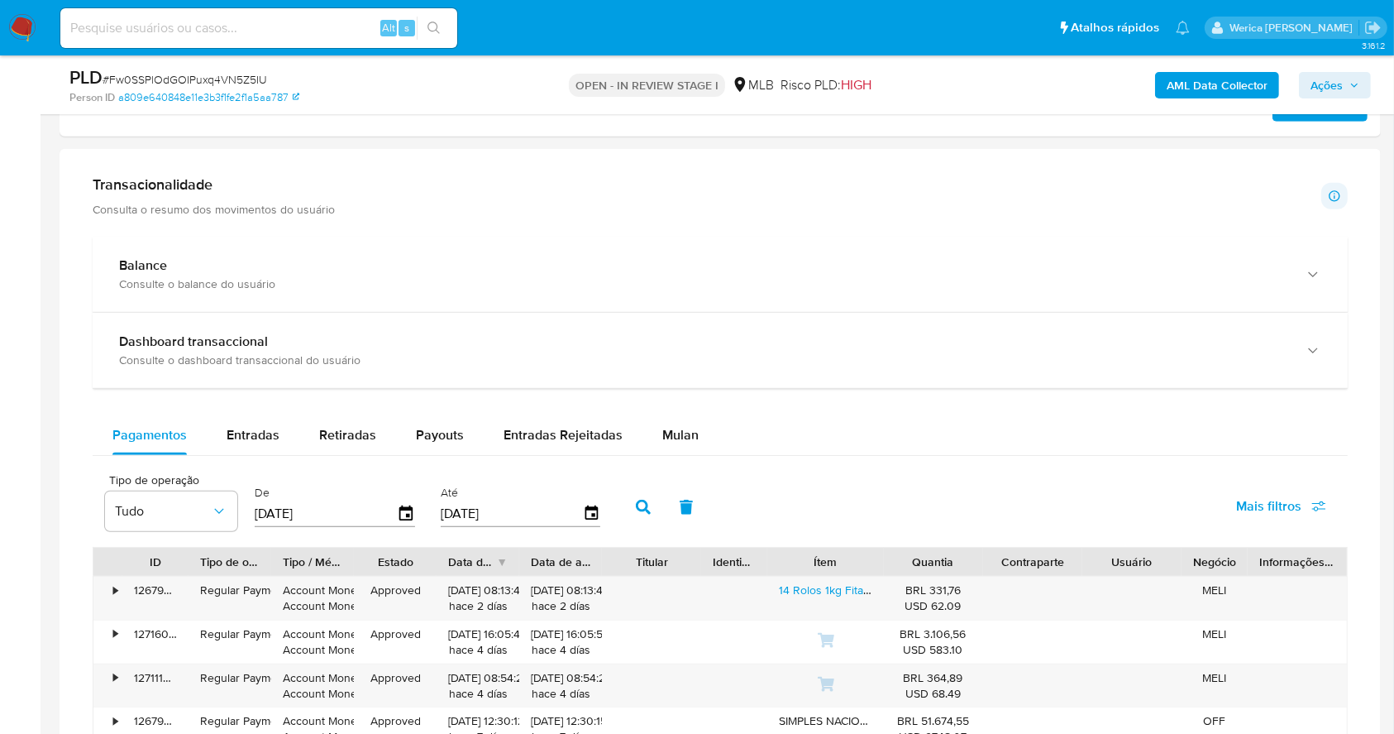
scroll to position [1212, 0]
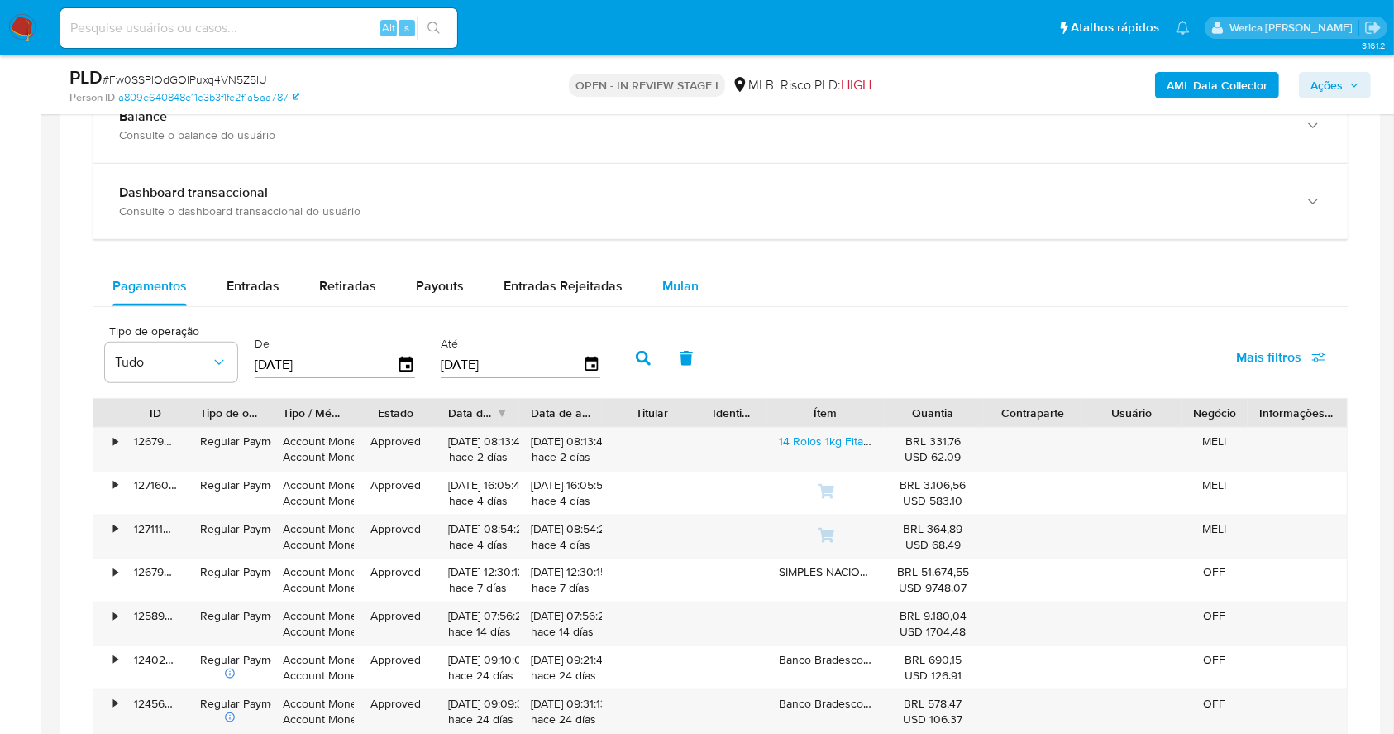
click at [662, 299] on div "Mulan" at bounding box center [680, 286] width 36 height 40
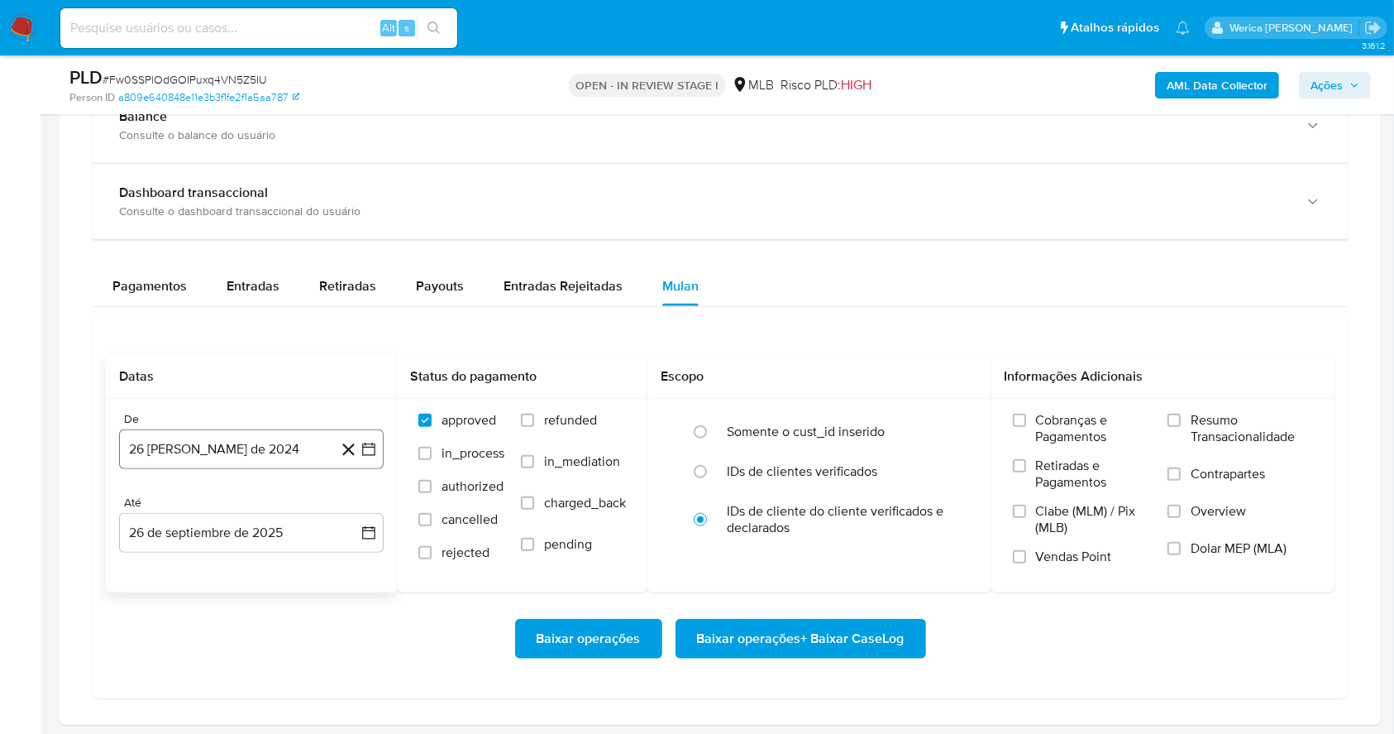
click at [296, 449] on button "26 [PERSON_NAME] de 2024" at bounding box center [251, 449] width 265 height 40
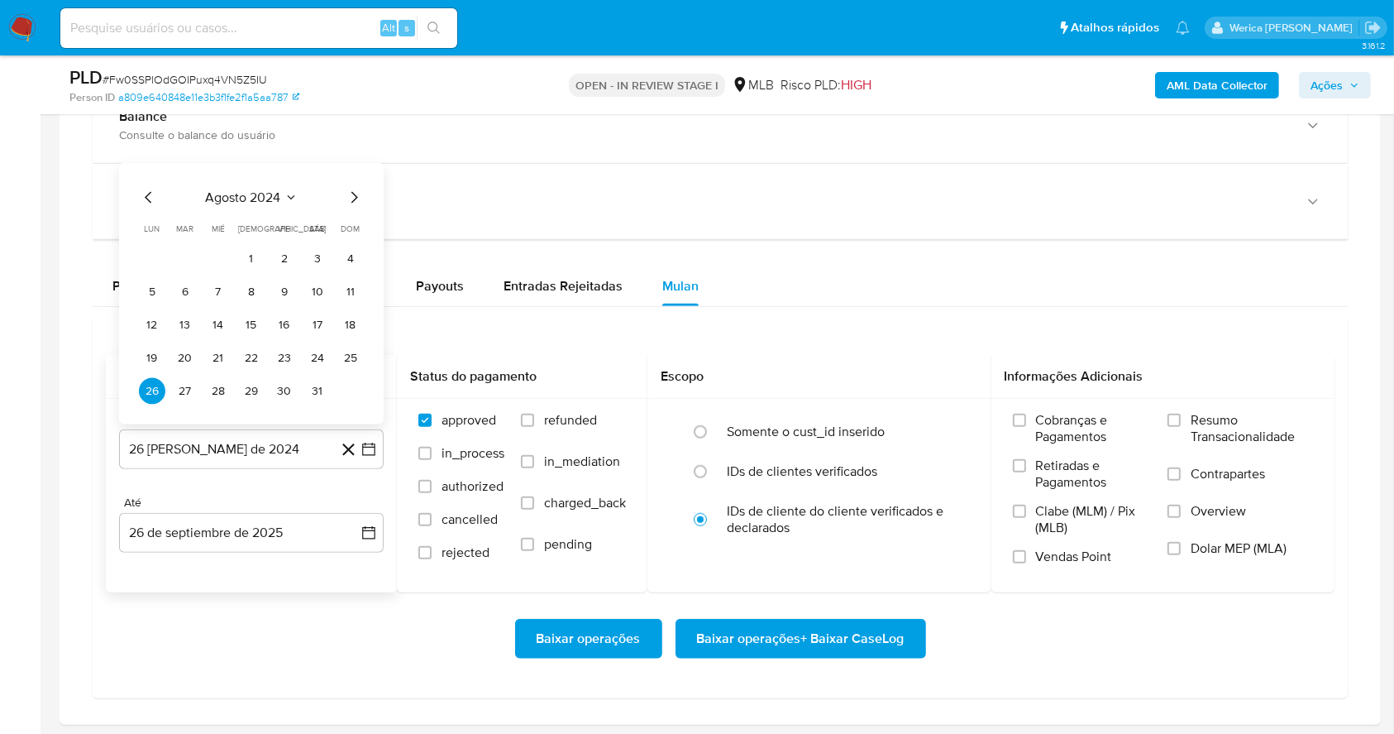
click at [277, 195] on span "agosto 2024" at bounding box center [243, 197] width 75 height 17
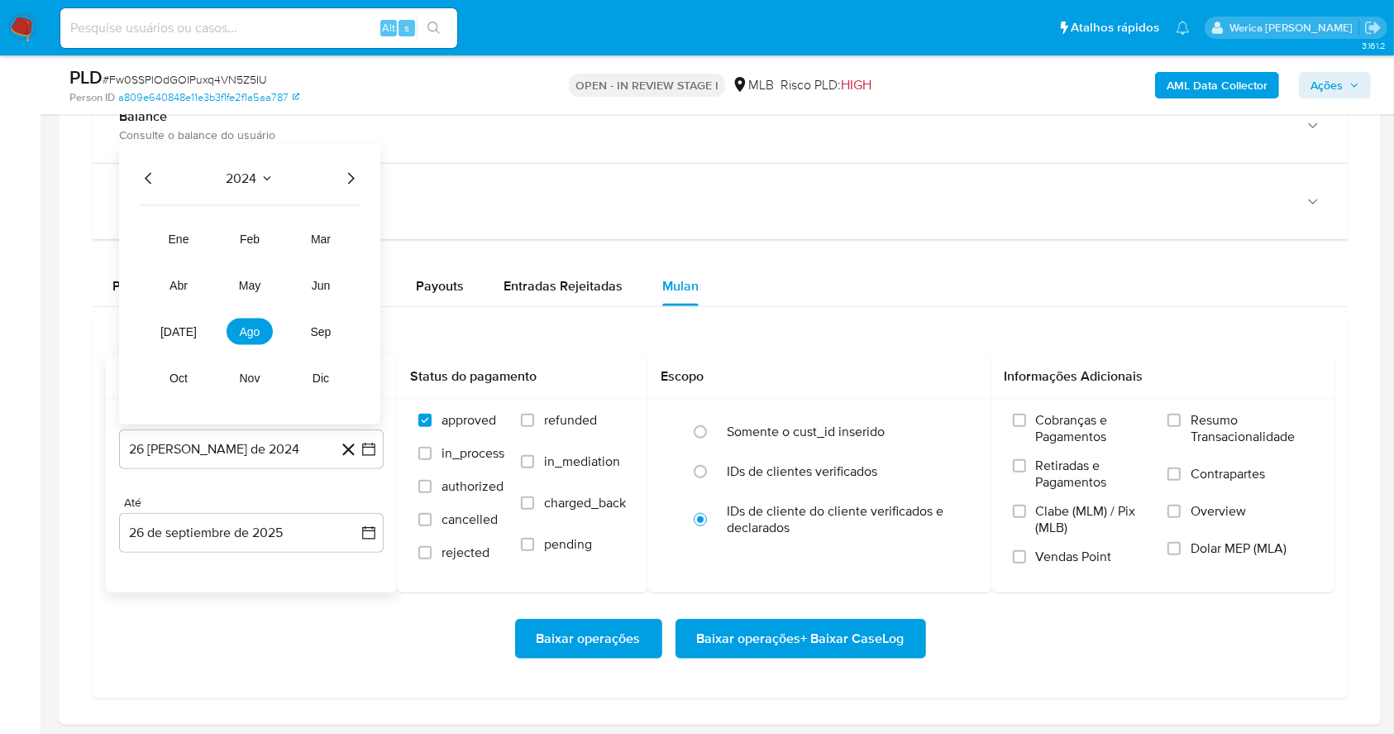
click at [347, 173] on icon "Año siguiente" at bounding box center [351, 179] width 20 height 20
click at [228, 337] on button "ago" at bounding box center [250, 331] width 46 height 26
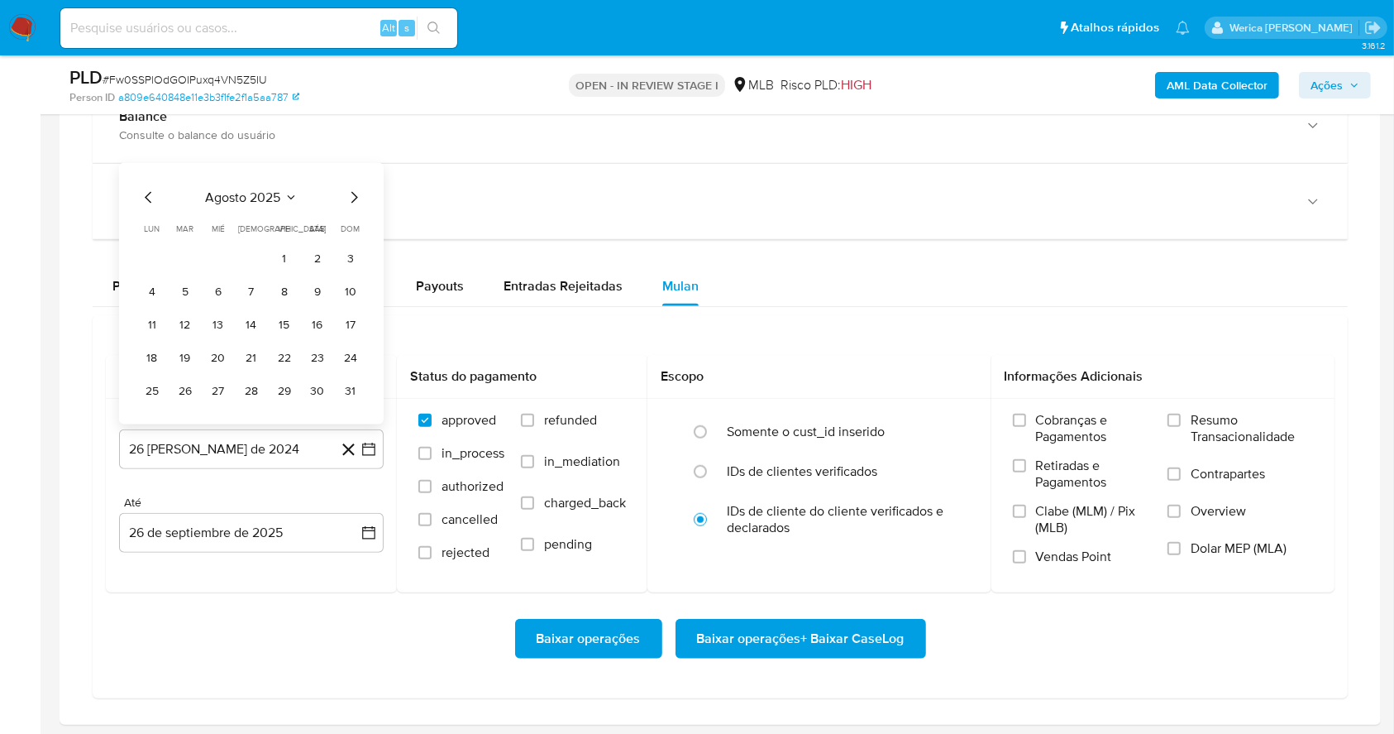
drag, startPoint x: 284, startPoint y: 254, endPoint x: 293, endPoint y: 252, distance: 9.2
click at [285, 254] on button "1" at bounding box center [284, 259] width 26 height 26
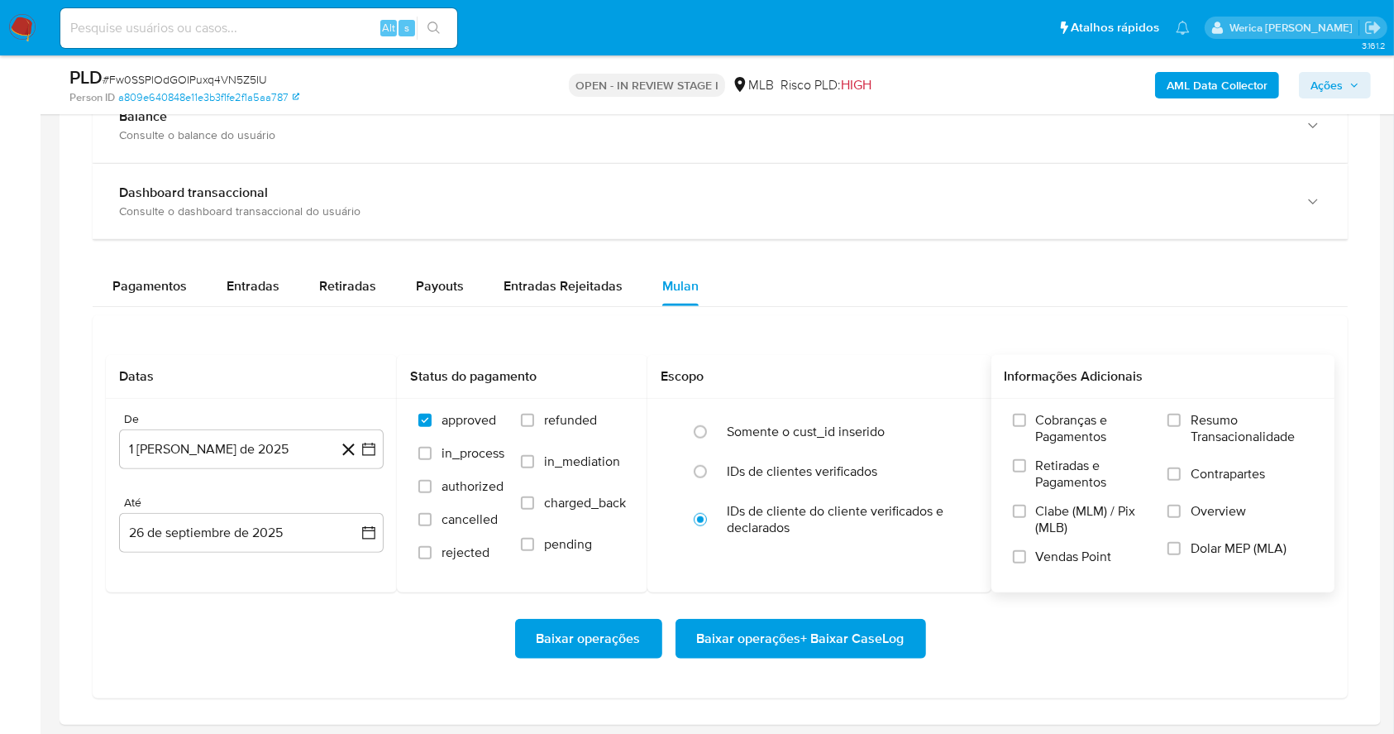
click at [1091, 432] on span "Cobranças e Pagamentos" at bounding box center [1094, 428] width 116 height 33
click at [1026, 427] on input "Cobranças e Pagamentos" at bounding box center [1019, 419] width 13 height 13
click at [1073, 514] on span "Clabe (MLM) / Pix (MLB)" at bounding box center [1094, 519] width 116 height 33
click at [1026, 514] on input "Clabe (MLM) / Pix (MLB)" at bounding box center [1019, 510] width 13 height 13
click at [1075, 575] on label "Vendas Point" at bounding box center [1082, 562] width 139 height 29
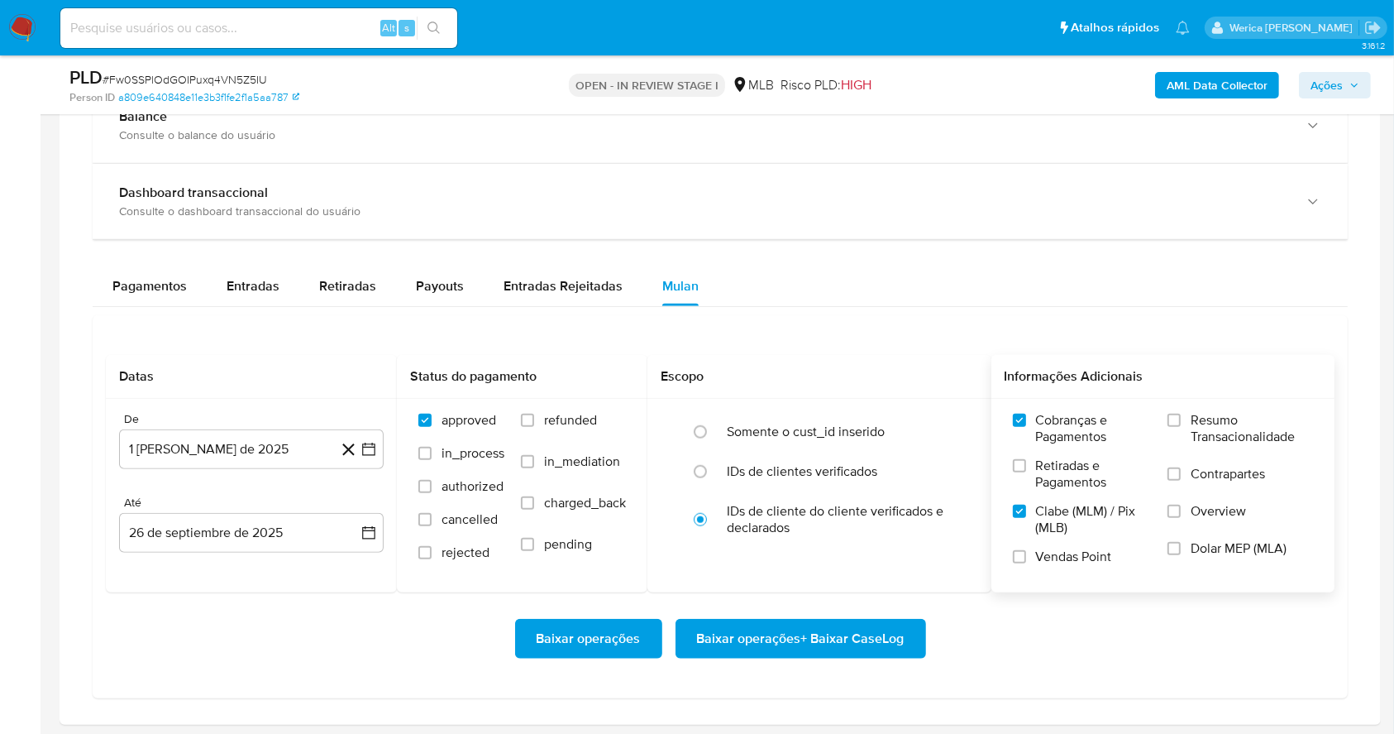
click at [1026, 563] on input "Vendas Point" at bounding box center [1019, 556] width 13 height 13
click at [1078, 486] on span "Retiradas e Pagamentos" at bounding box center [1094, 473] width 116 height 33
click at [1190, 478] on label "Contrapartes" at bounding box center [1241, 484] width 146 height 37
click at [1181, 478] on input "Contrapartes" at bounding box center [1174, 473] width 13 height 13
click at [1201, 531] on label "Overview" at bounding box center [1241, 521] width 146 height 37
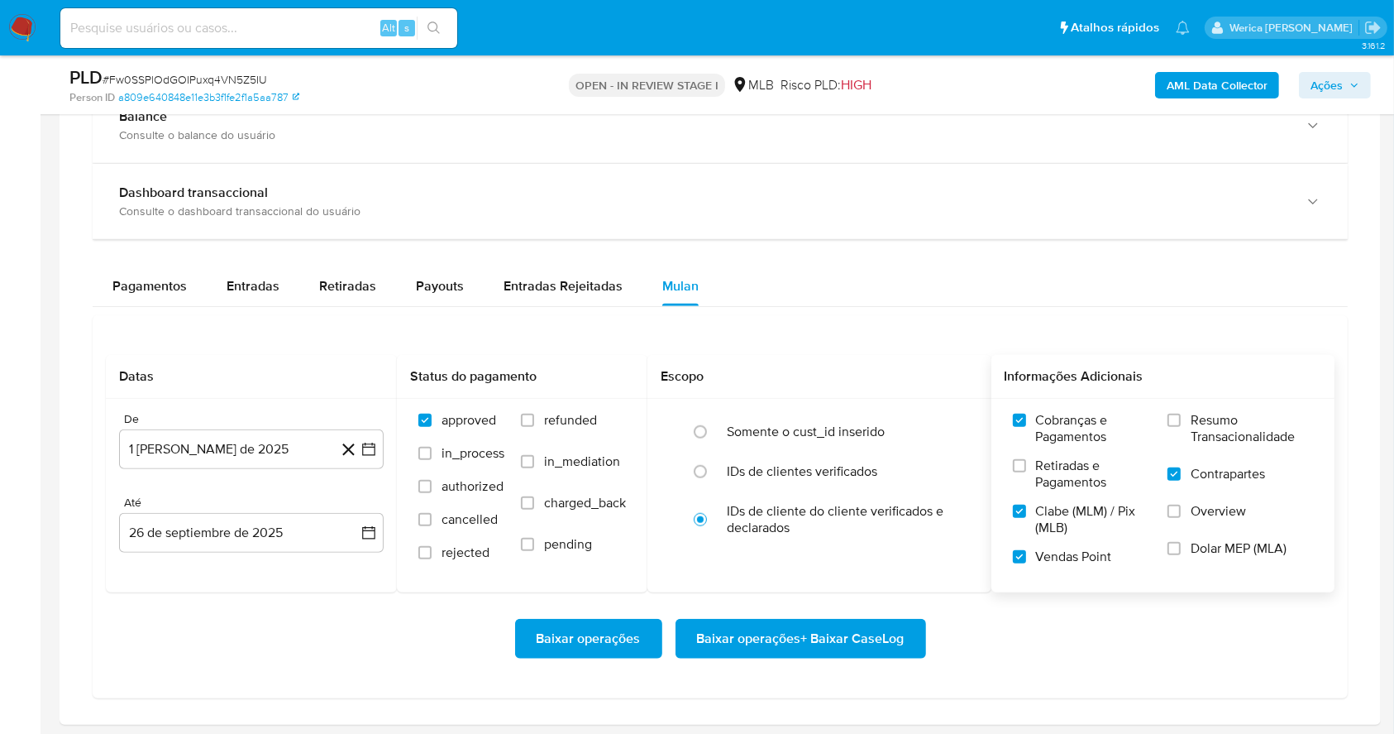
click at [1181, 518] on input "Overview" at bounding box center [1174, 510] width 13 height 13
click at [1206, 562] on label "Dolar MEP (MLA)" at bounding box center [1241, 558] width 146 height 37
click at [1181, 555] on input "Dolar MEP (MLA)" at bounding box center [1174, 548] width 13 height 13
click at [1210, 420] on span "Resumo Transacionalidade" at bounding box center [1252, 428] width 122 height 33
click at [1181, 420] on input "Resumo Transacionalidade" at bounding box center [1174, 419] width 13 height 13
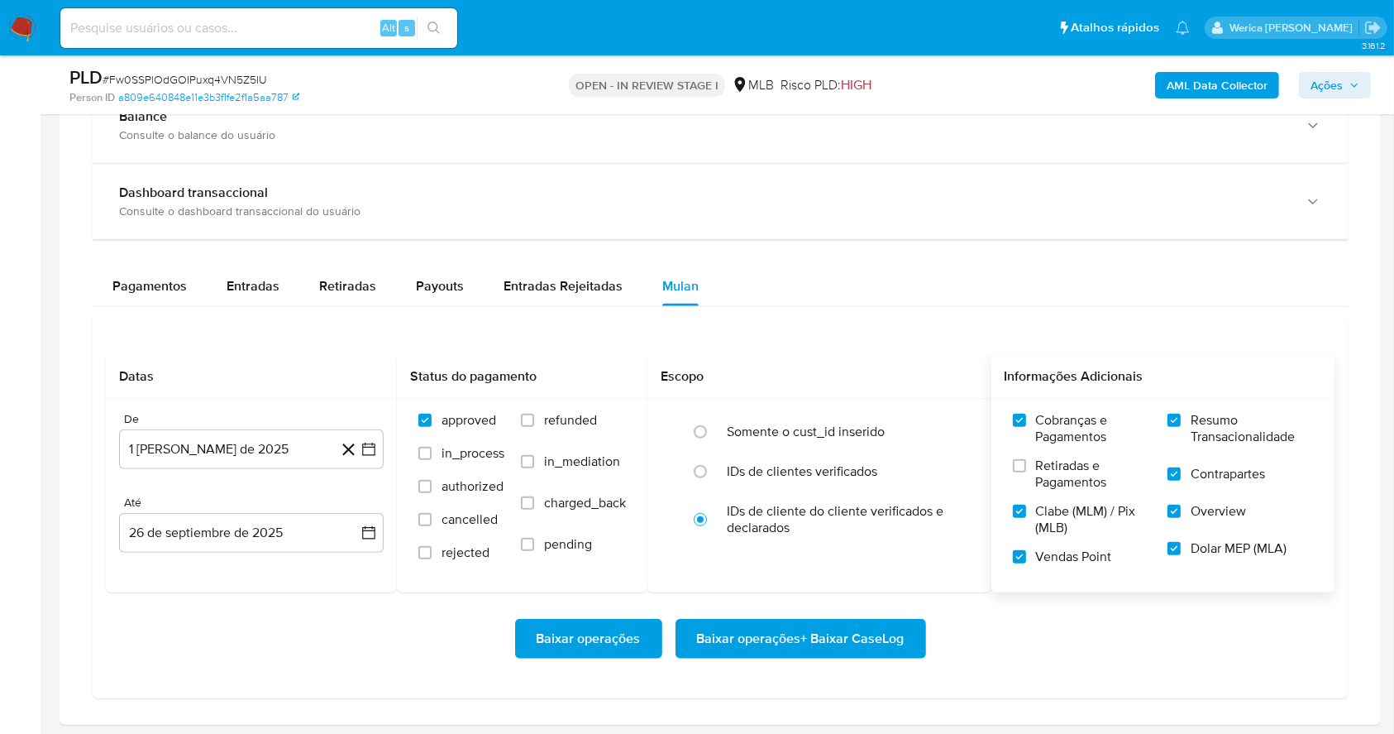
click at [803, 657] on span "Baixar operações + Baixar CaseLog" at bounding box center [801, 638] width 208 height 36
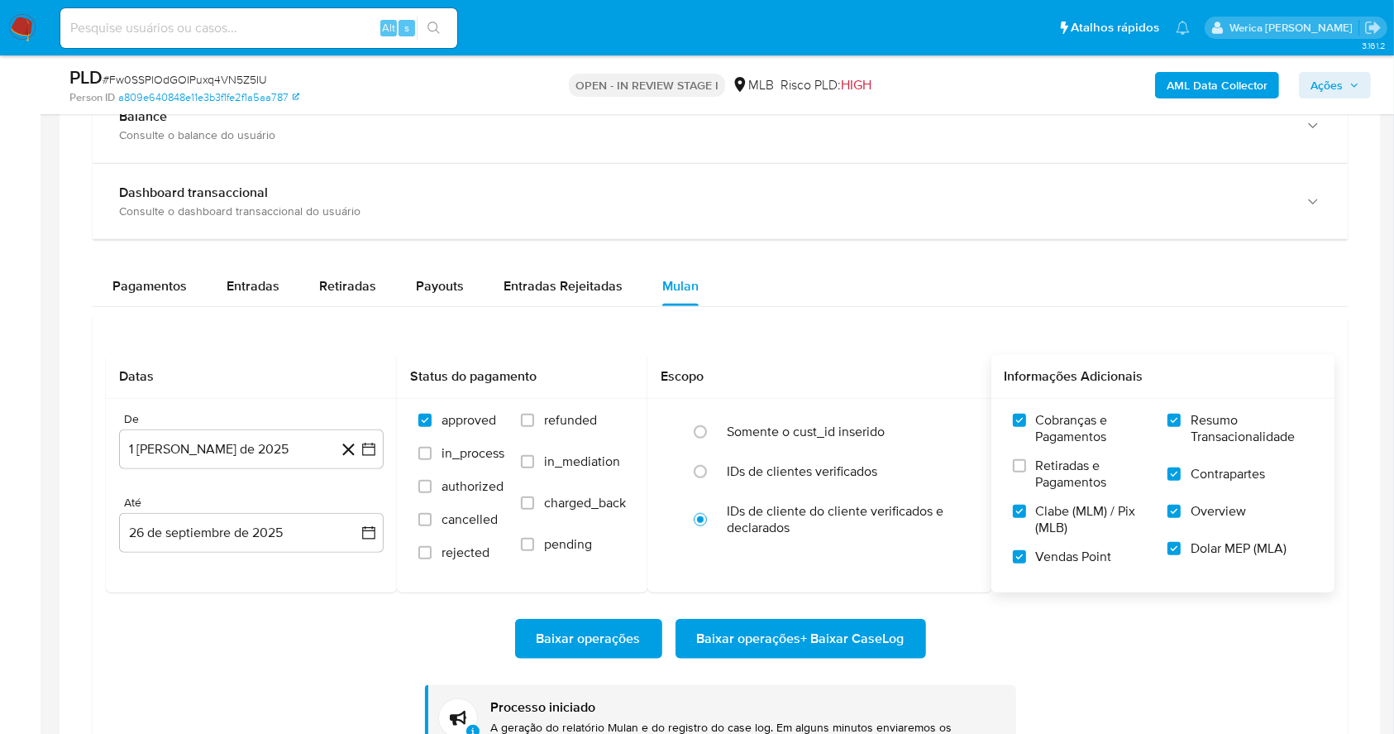
drag, startPoint x: 1055, startPoint y: 453, endPoint x: 1055, endPoint y: 499, distance: 45.5
click at [1055, 460] on div "Cobranças e Pagamentos Retiradas e Pagamentos Clabe (MLM) / Pix (MLB) Vendas Po…" at bounding box center [1082, 494] width 139 height 165
click at [1051, 471] on span "Retiradas e Pagamentos" at bounding box center [1094, 473] width 116 height 33
click at [1026, 471] on input "Retiradas e Pagamentos" at bounding box center [1019, 465] width 13 height 13
click at [845, 628] on span "Baixar operações + Baixar CaseLog" at bounding box center [801, 638] width 208 height 36
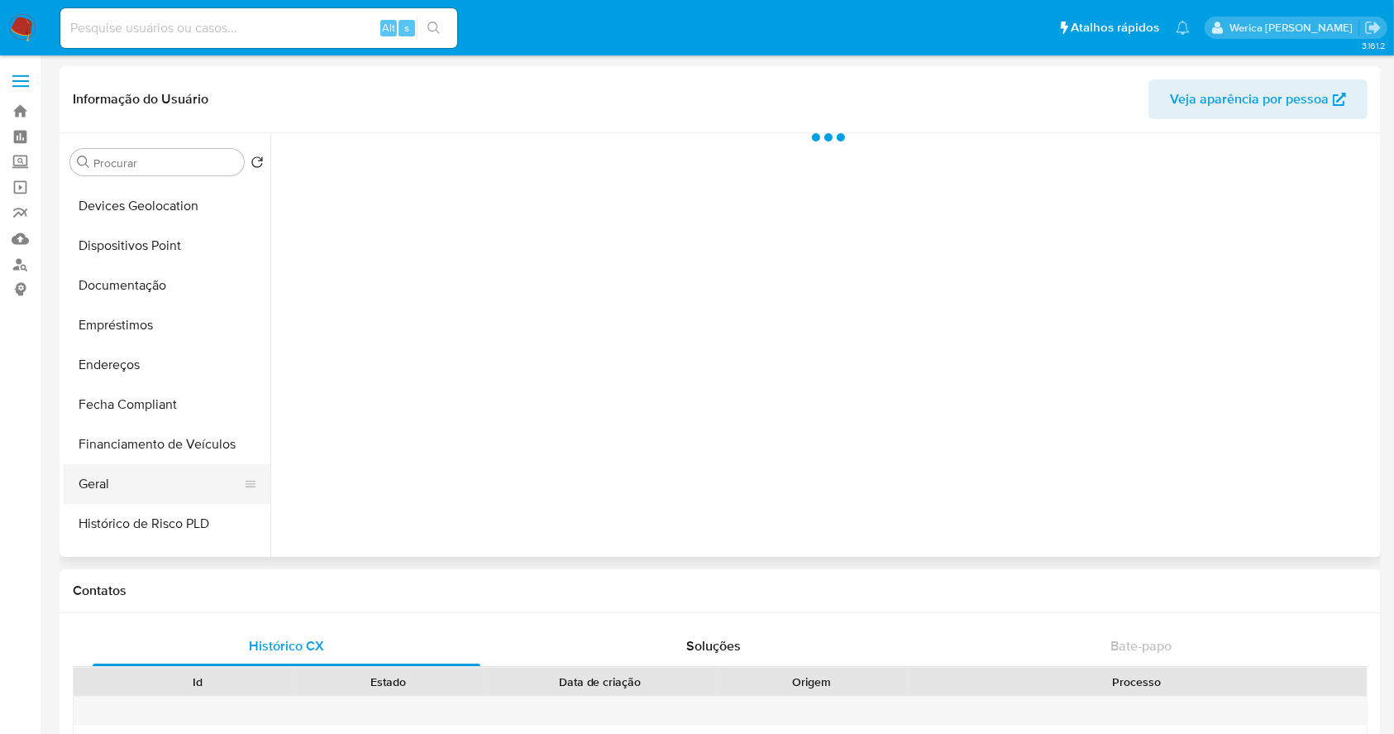
select select "10"
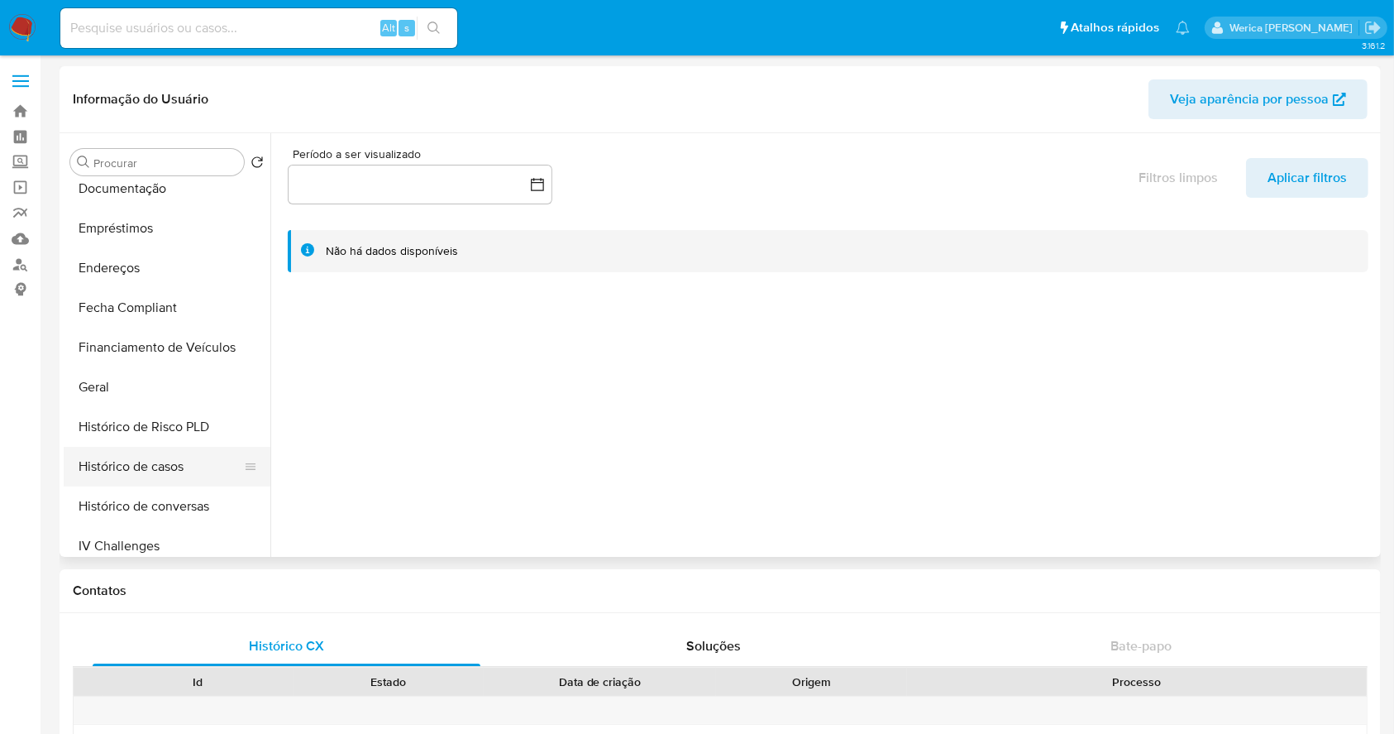
click at [164, 450] on button "Histórico de casos" at bounding box center [161, 467] width 194 height 40
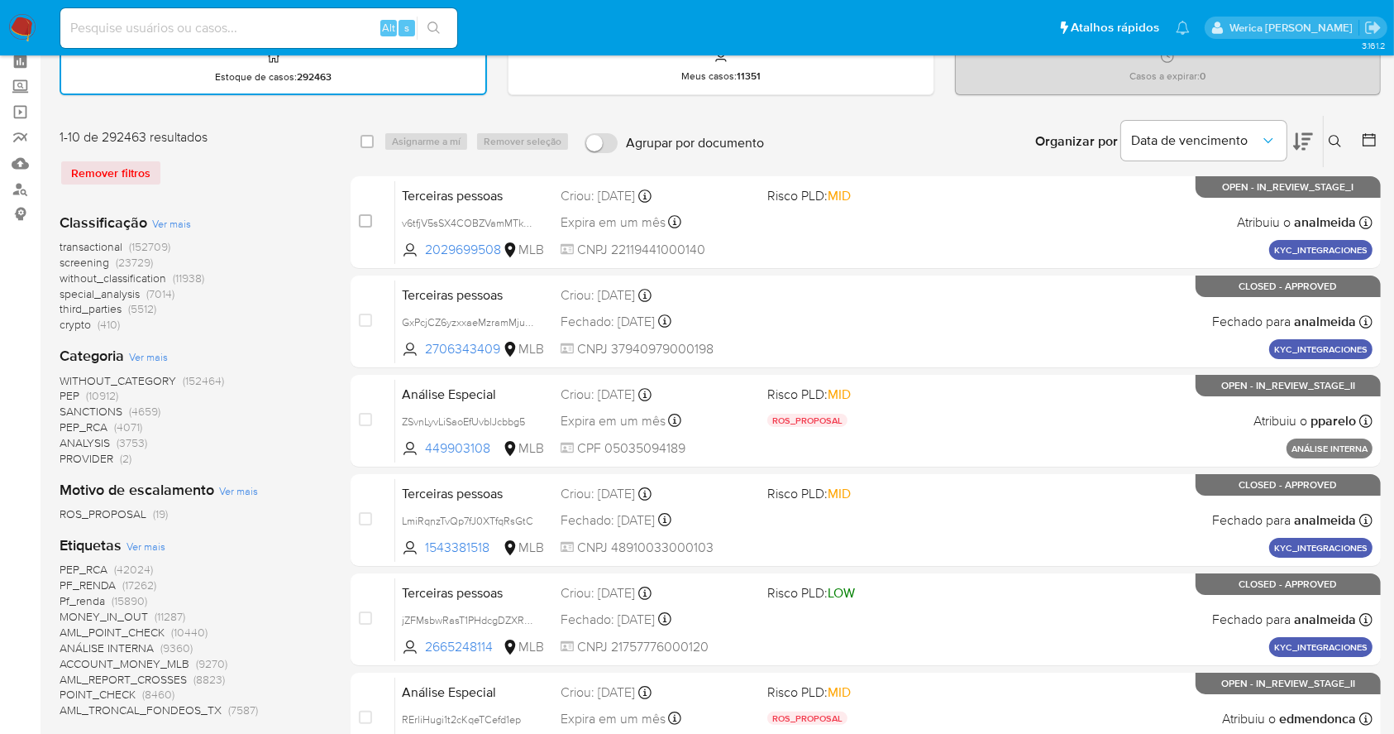
scroll to position [110, 0]
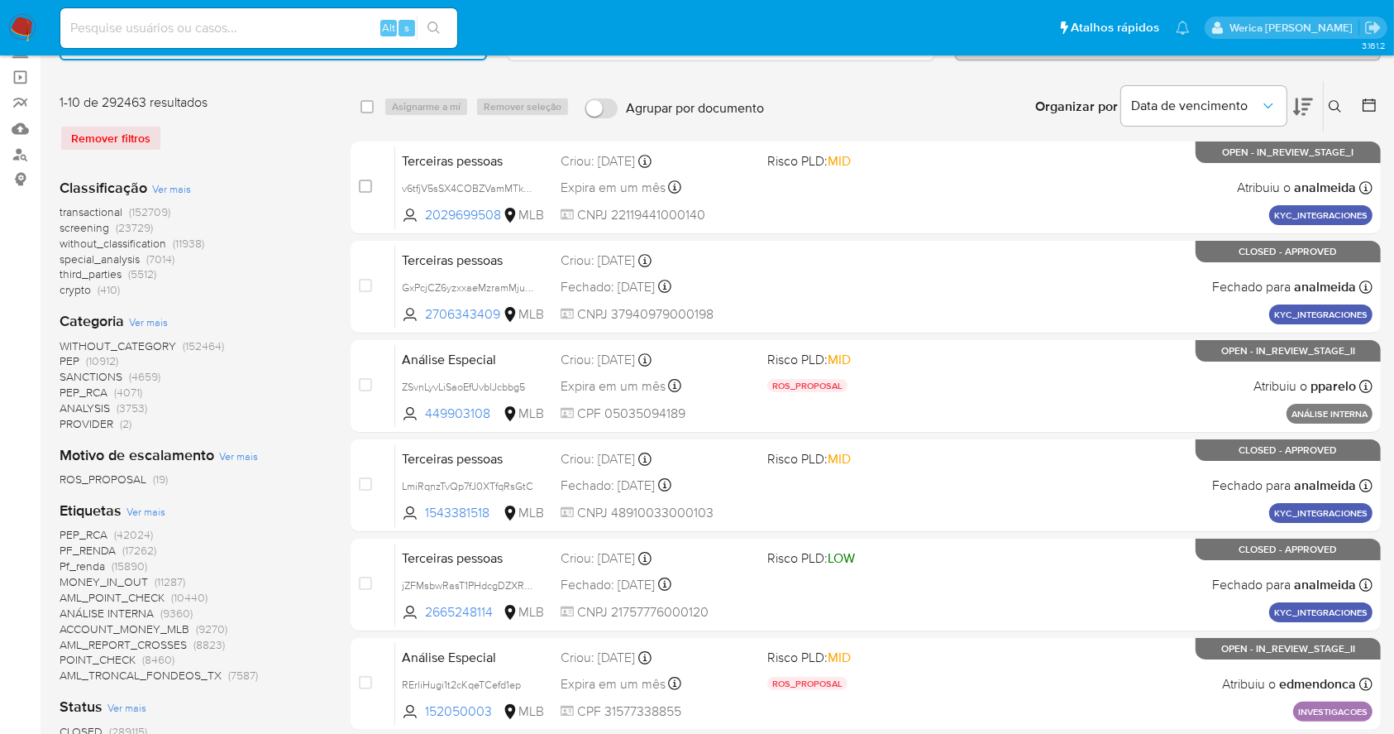
click at [35, 17] on img at bounding box center [22, 28] width 28 height 28
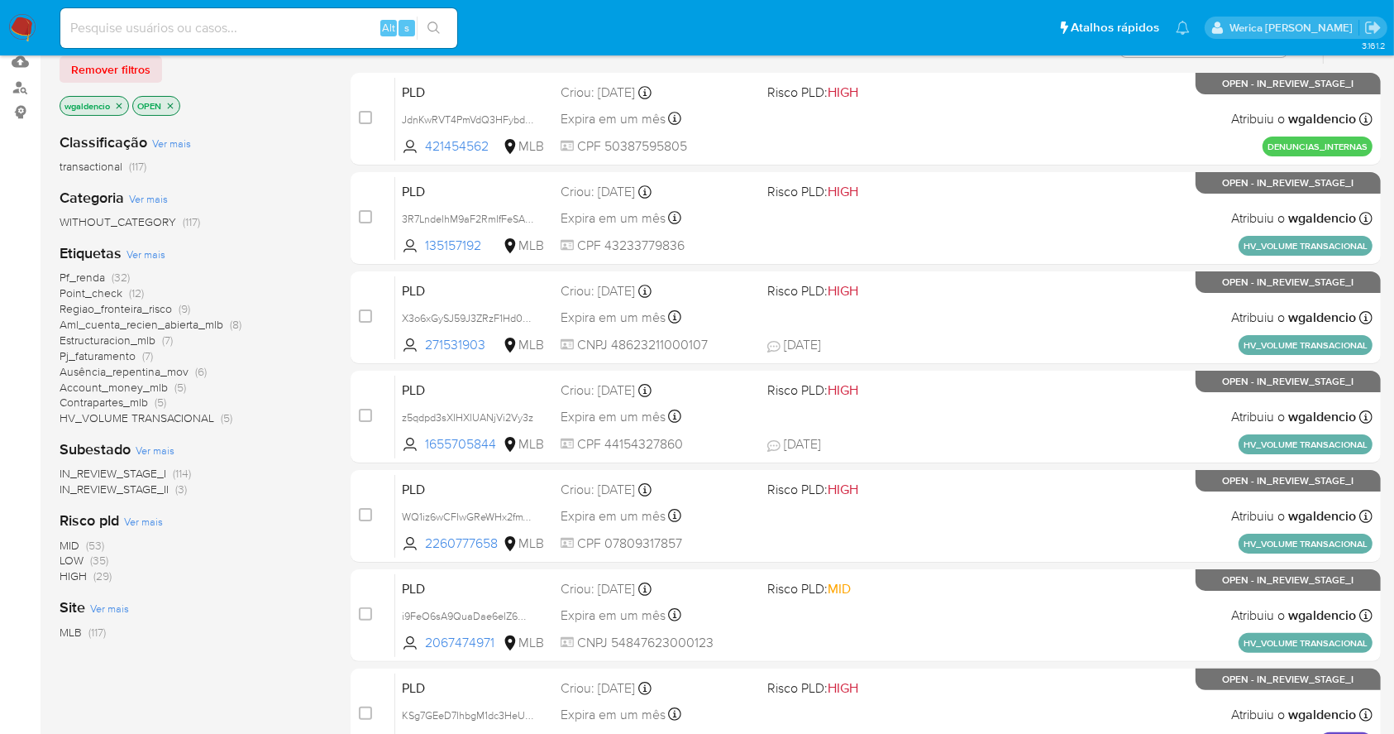
scroll to position [220, 0]
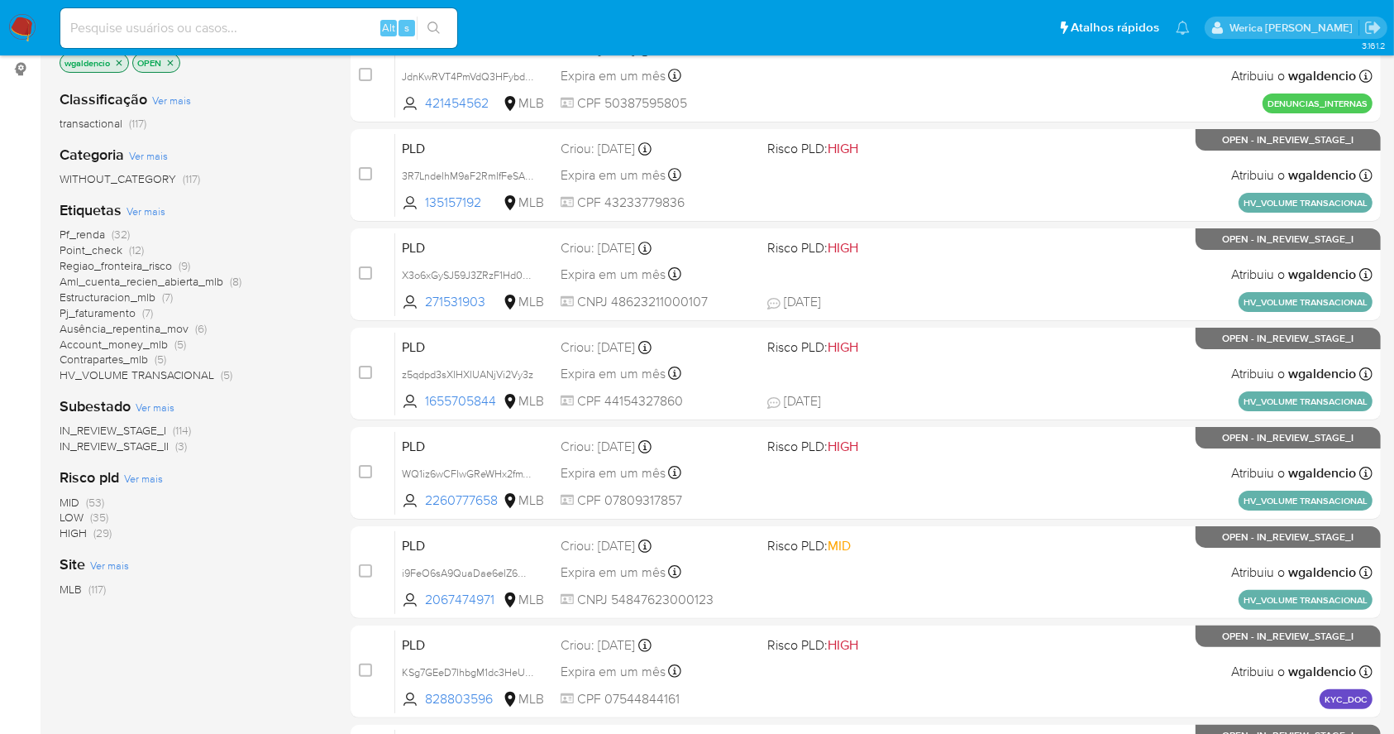
click at [95, 227] on span "Pf_renda" at bounding box center [82, 234] width 45 height 17
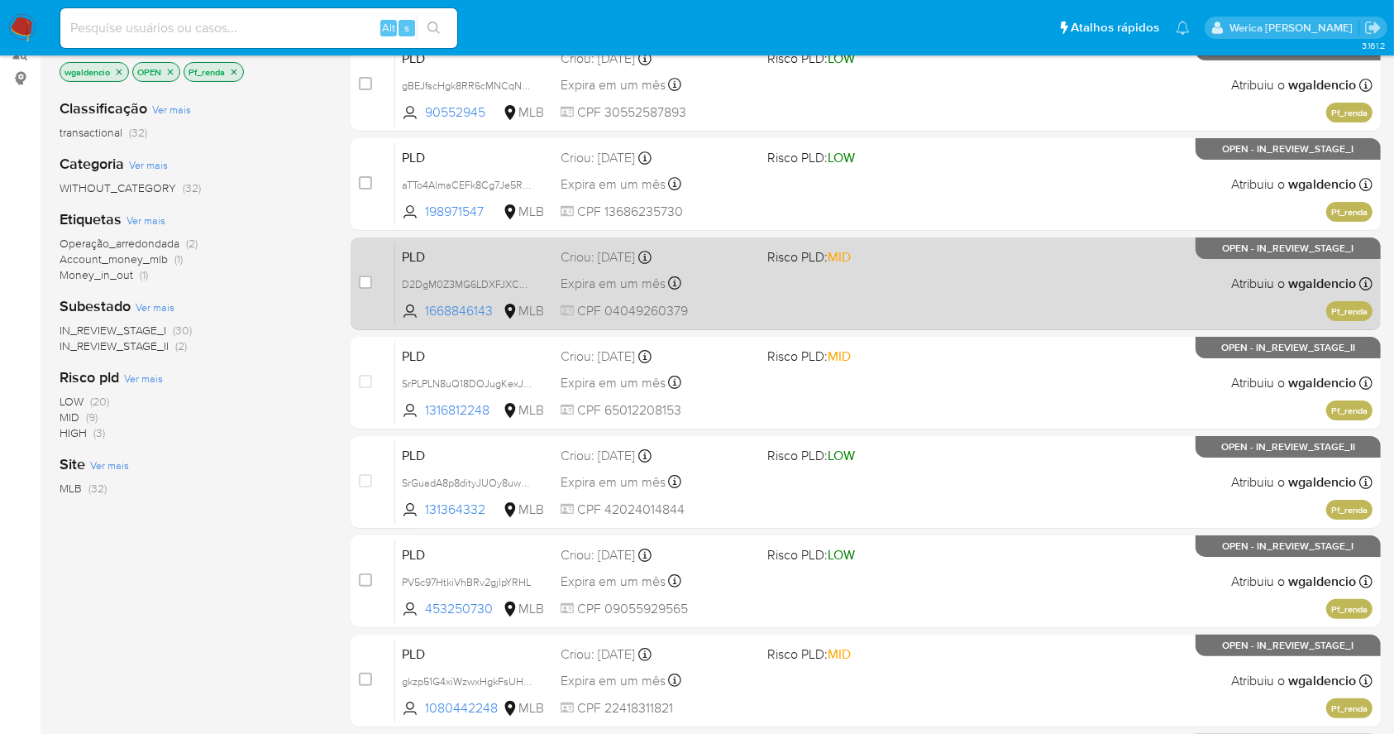
scroll to position [110, 0]
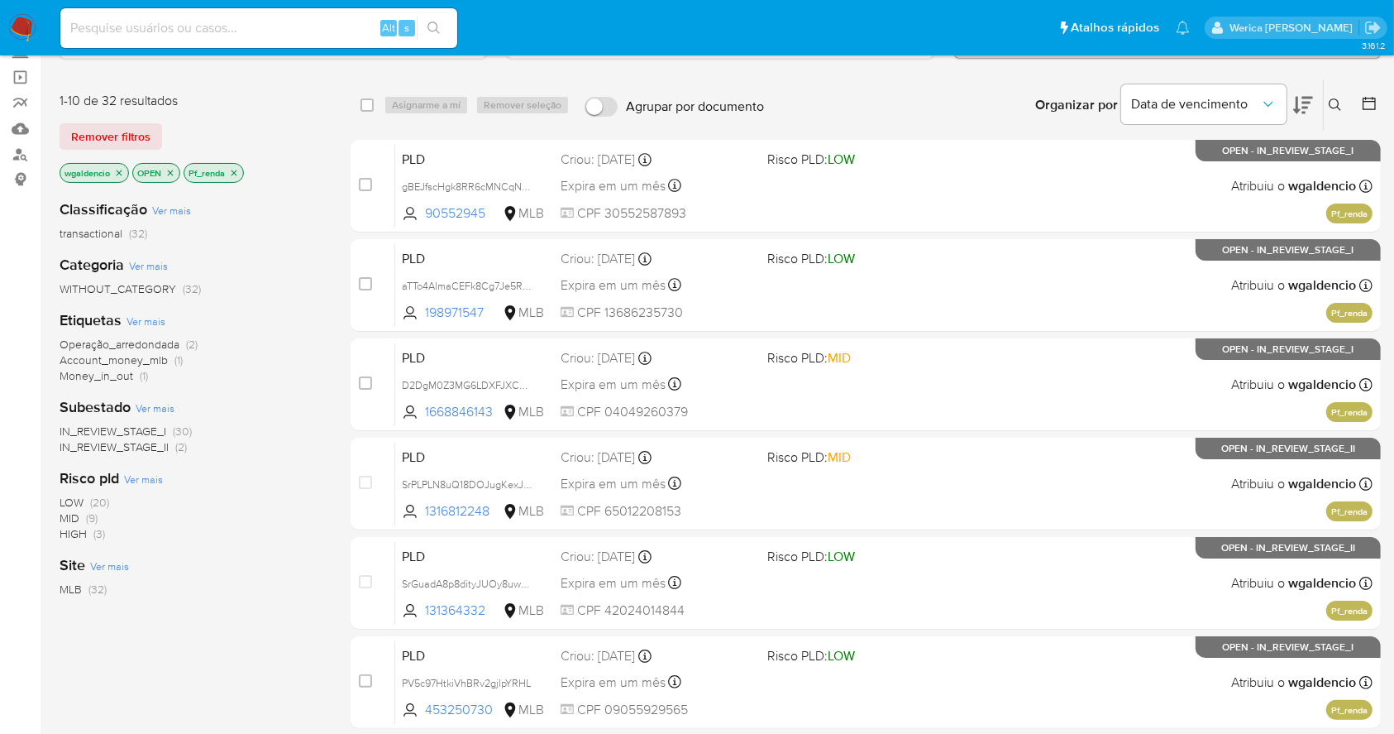
click at [88, 519] on span "(9)" at bounding box center [92, 517] width 12 height 17
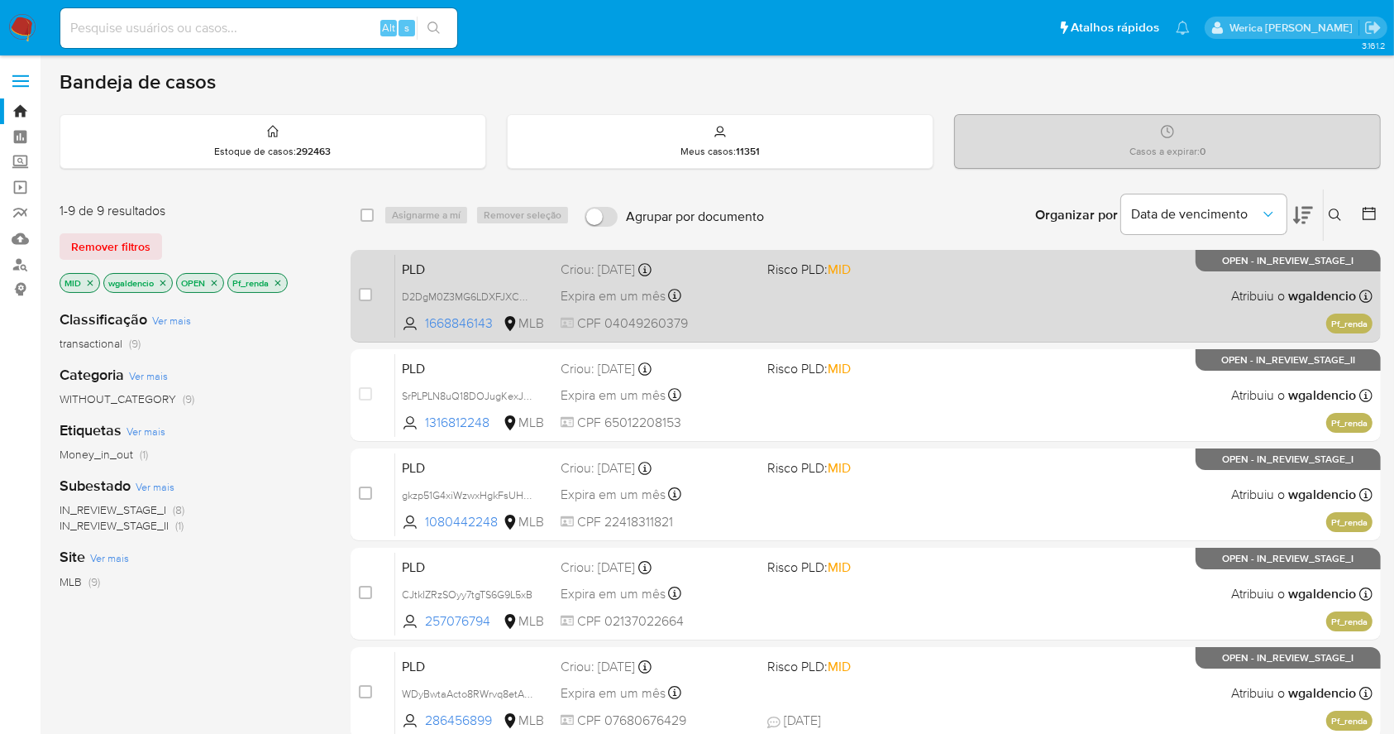
click at [1055, 283] on div "PLD D2DgM0Z3MG6LDXFJXCU99pHW 1668846143 MLB Risco PLD: MID Criou: [DATE] Criou:…" at bounding box center [883, 296] width 977 height 84
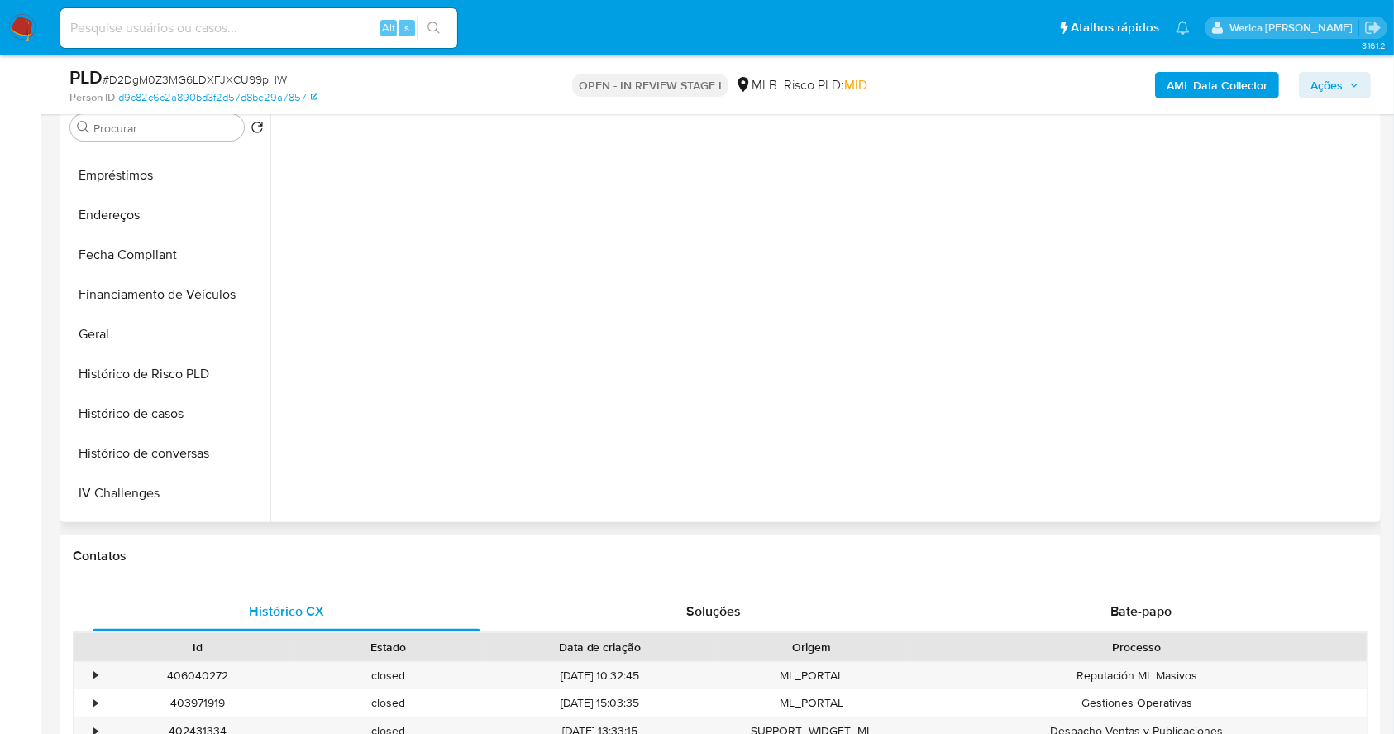
scroll to position [441, 0]
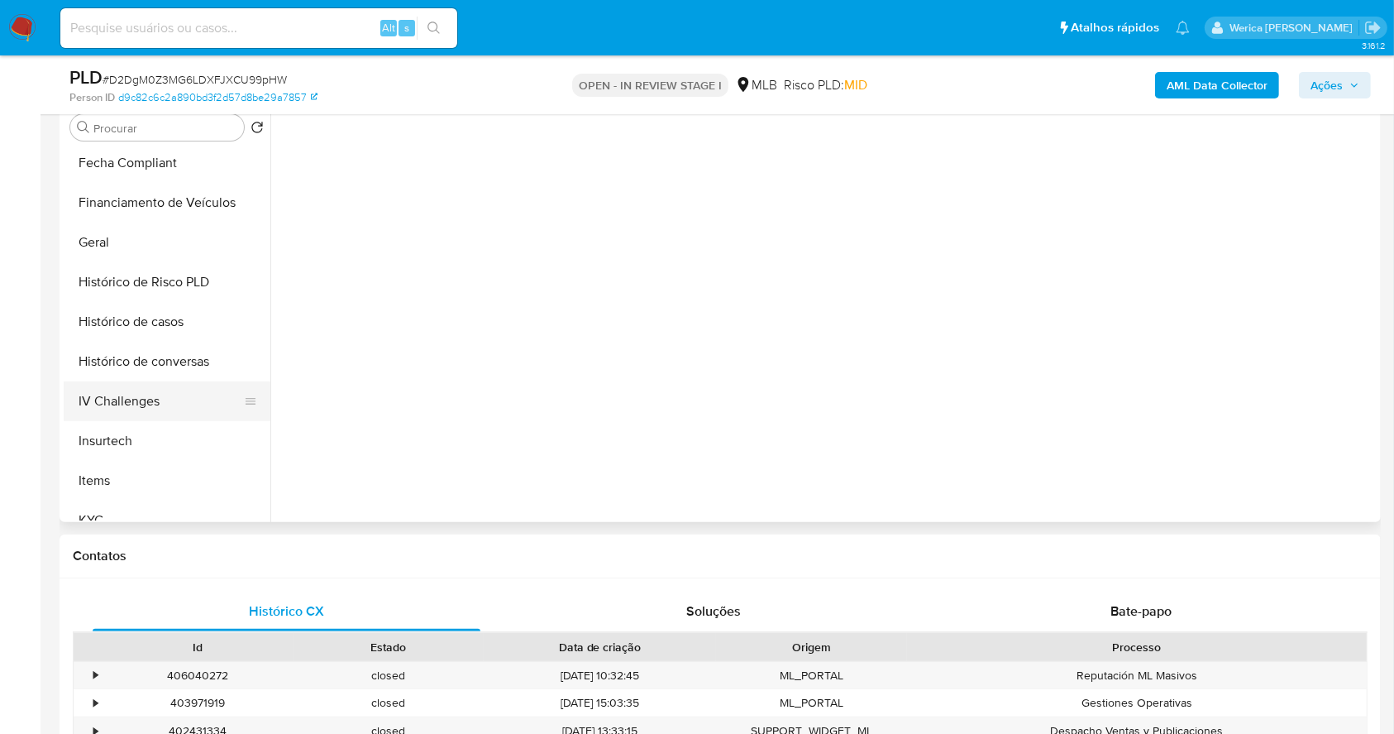
select select "10"
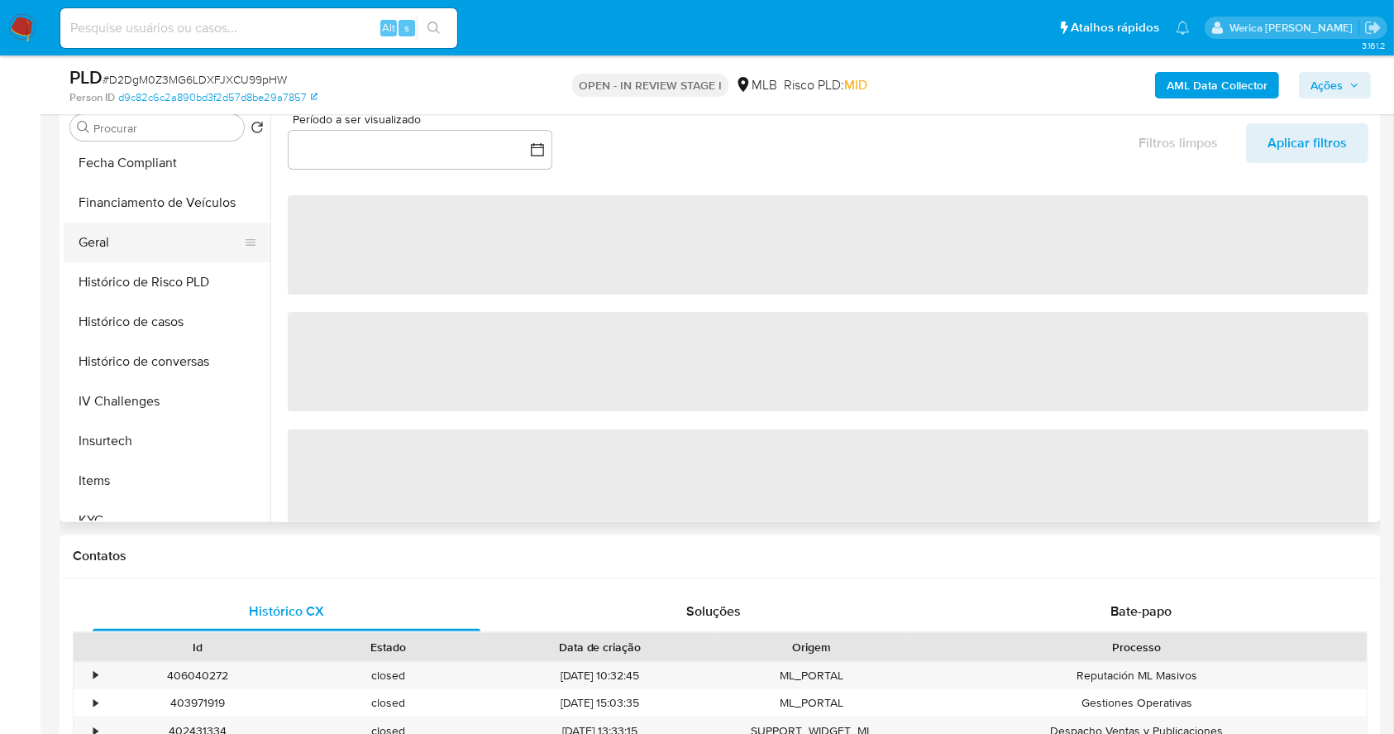
click at [106, 252] on button "Geral" at bounding box center [161, 242] width 194 height 40
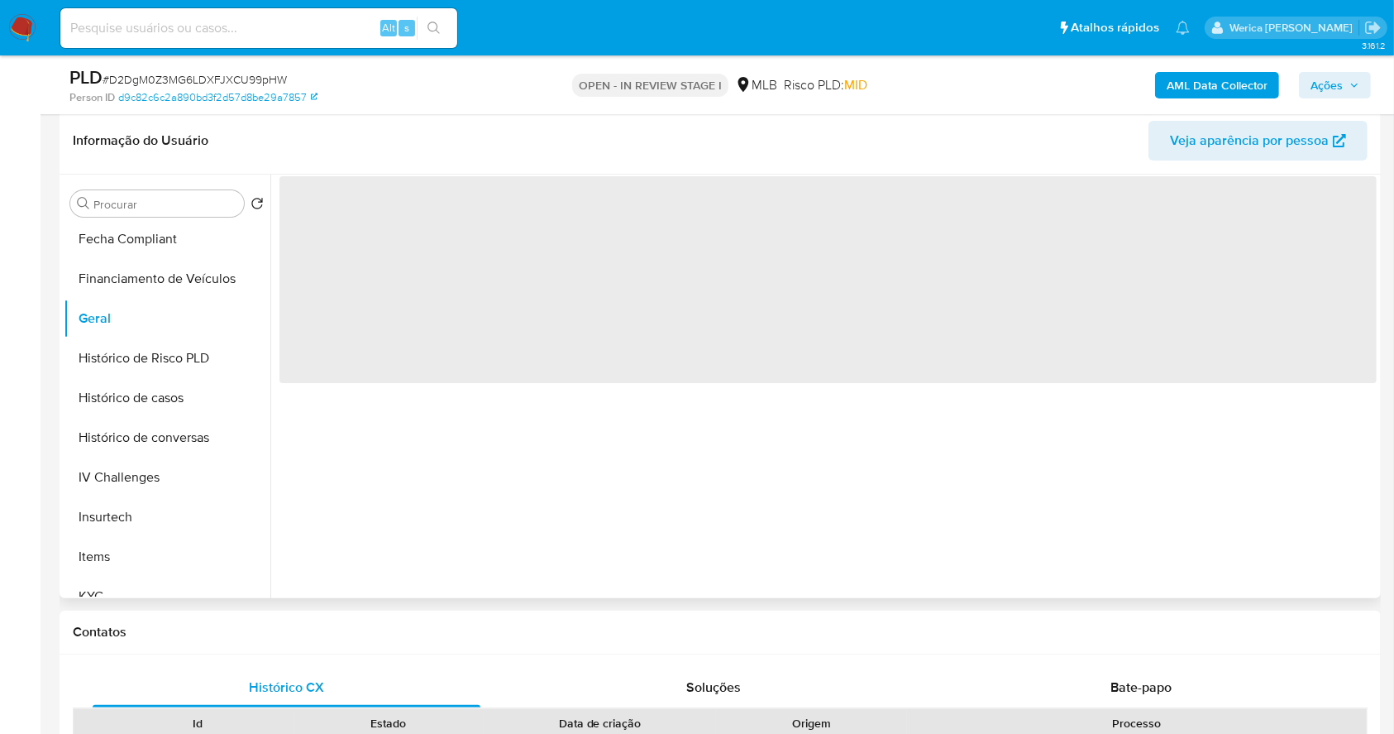
scroll to position [220, 0]
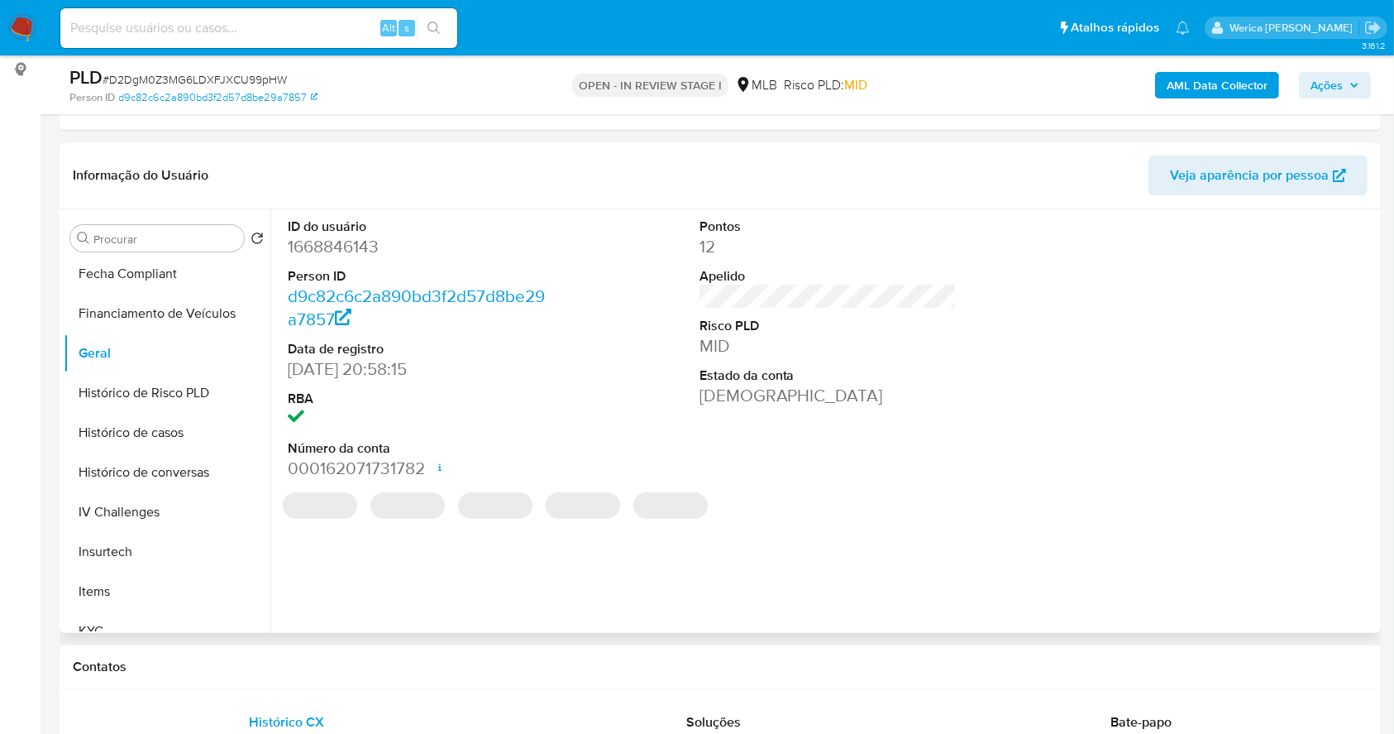
click at [333, 248] on dd "1668846143" at bounding box center [417, 246] width 258 height 23
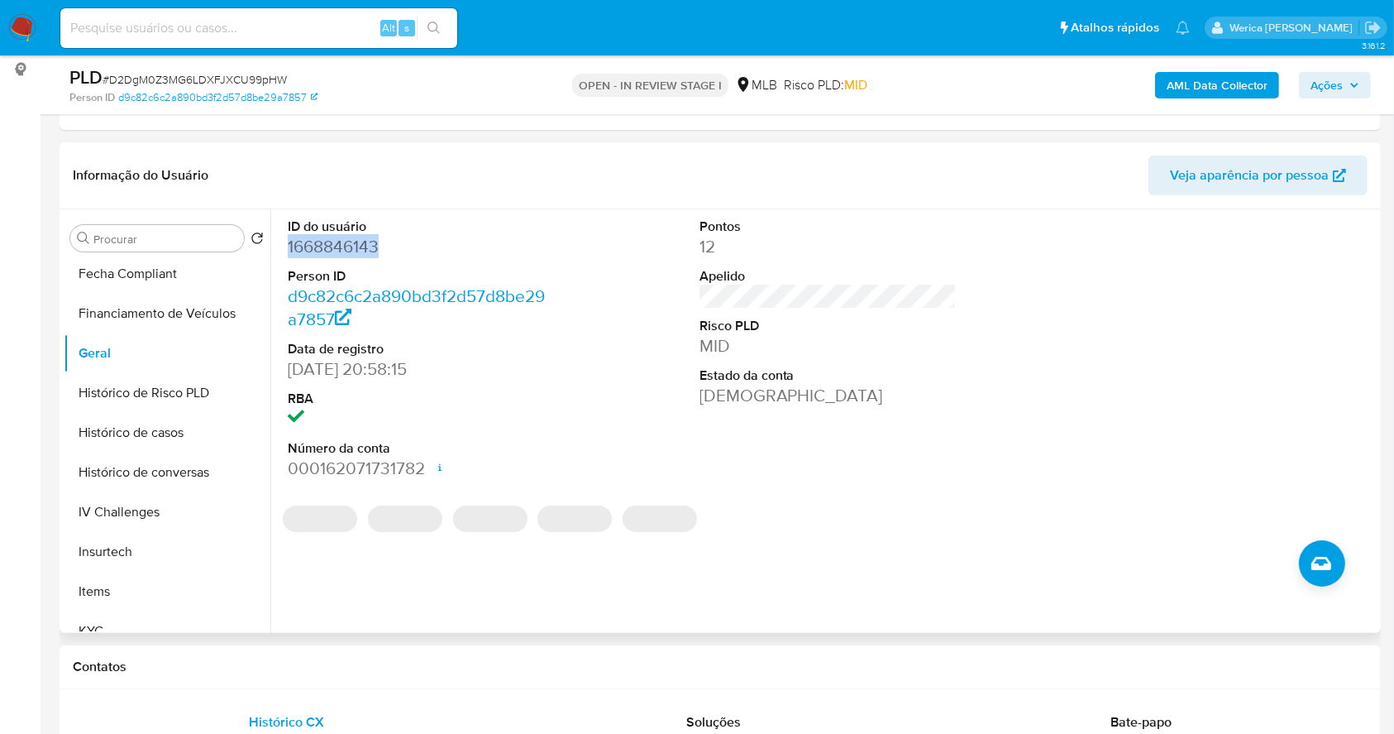
copy dd "1668846143"
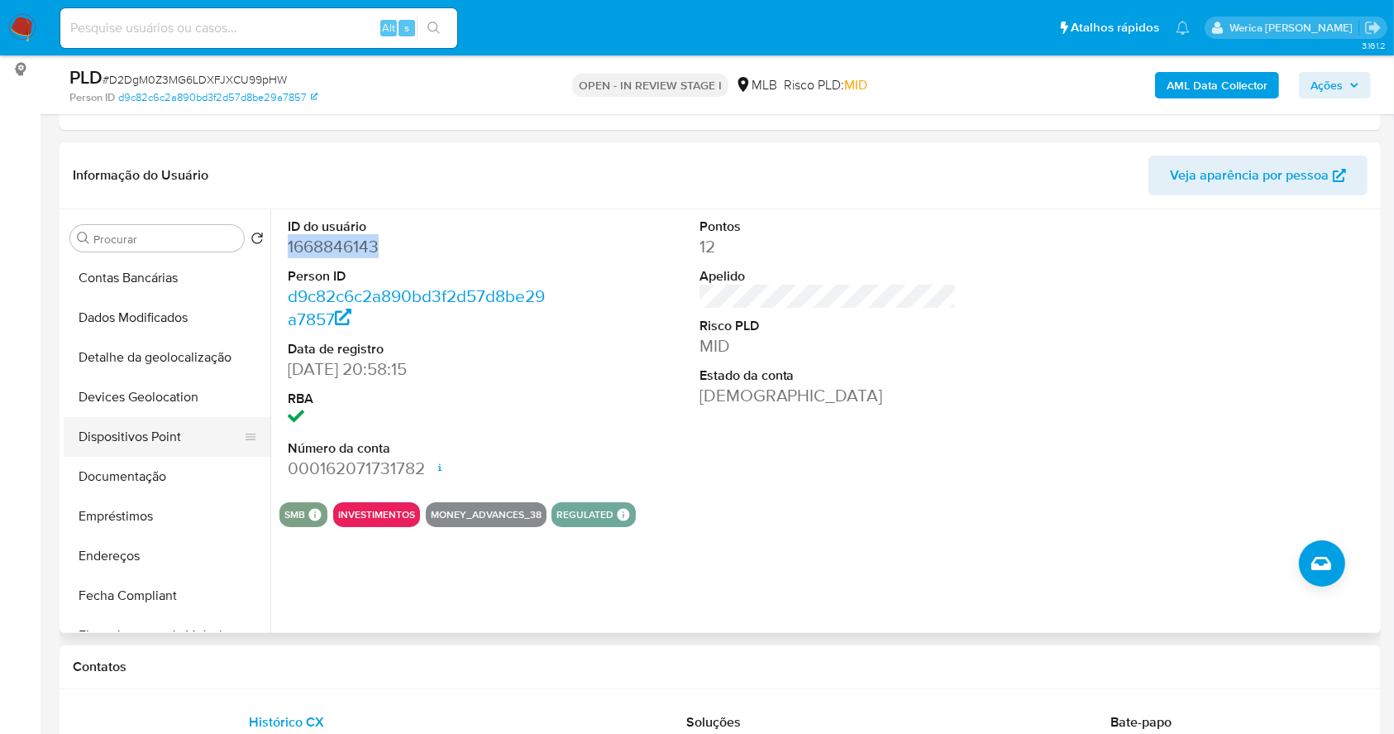
scroll to position [110, 0]
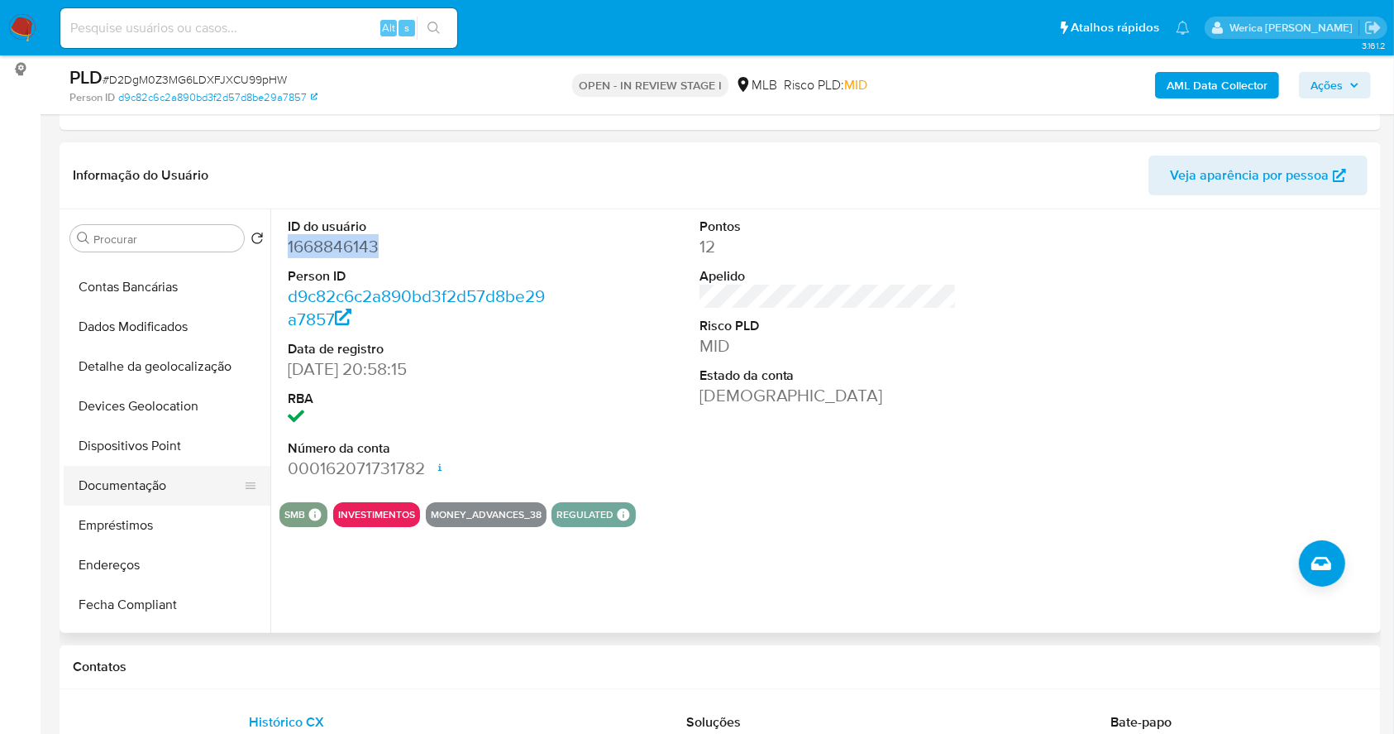
click at [165, 466] on button "Documentação" at bounding box center [161, 486] width 194 height 40
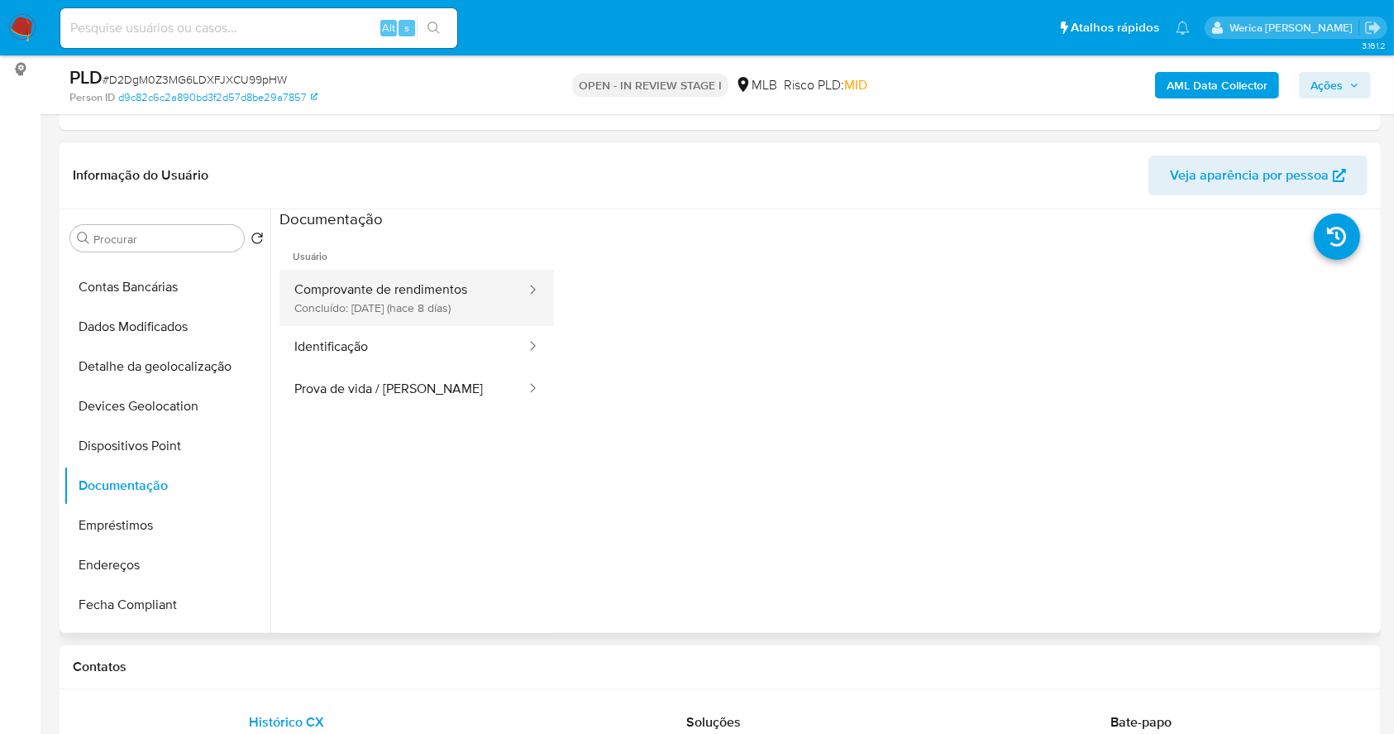
click at [406, 301] on button "Comprovante de rendimentos Concluído: [DATE] (hace 8 días)" at bounding box center [404, 298] width 248 height 56
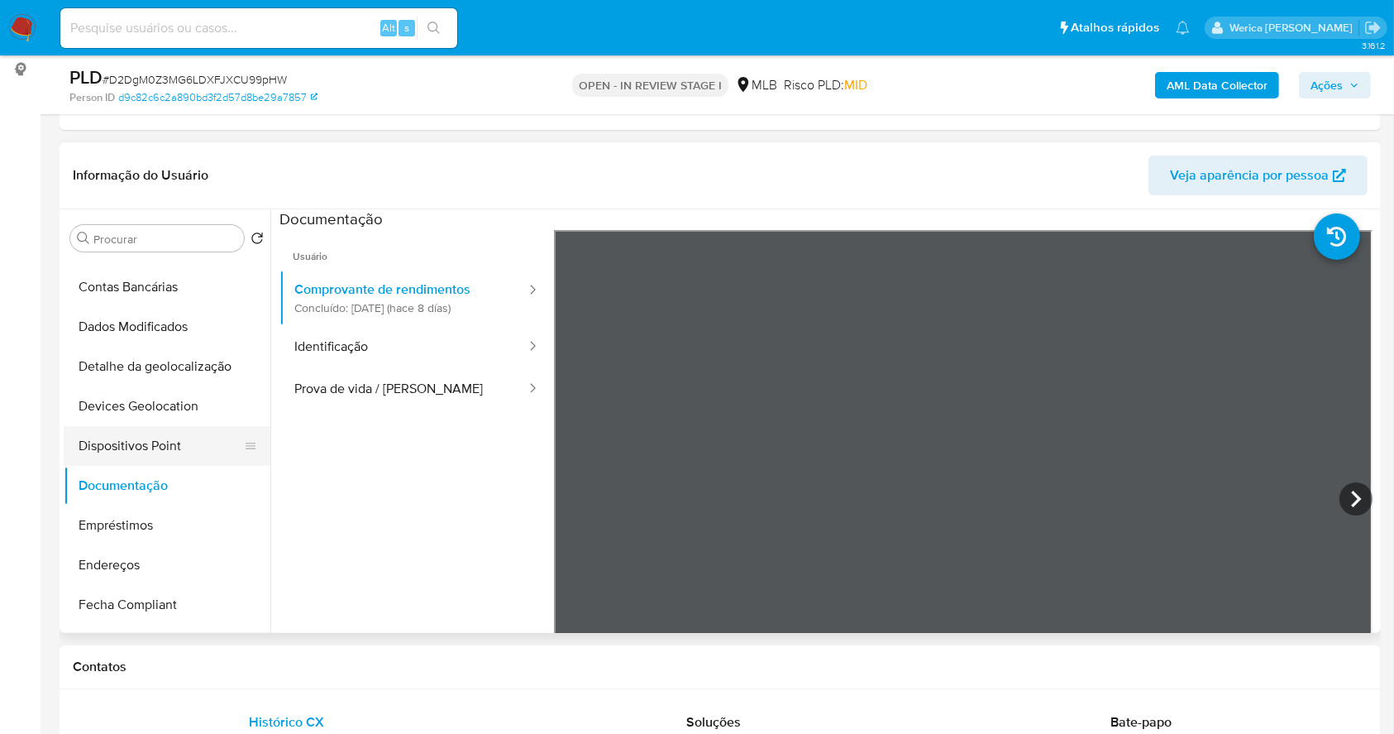
scroll to position [441, 0]
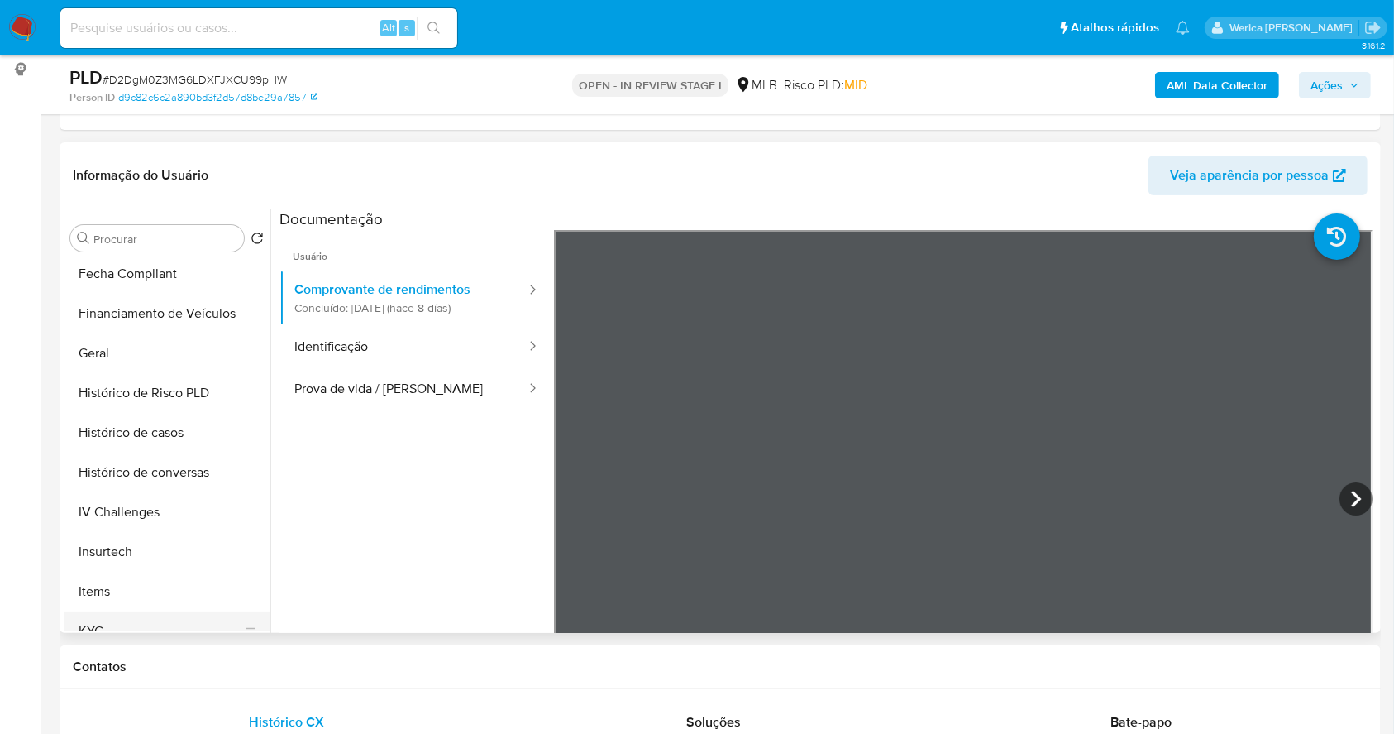
click at [102, 630] on div "Procurar Retornar ao pedido padrão Adiantamentos de Dinheiro Anexos Cartões Con…" at bounding box center [167, 422] width 207 height 421
click at [122, 622] on button "KYC" at bounding box center [161, 631] width 194 height 40
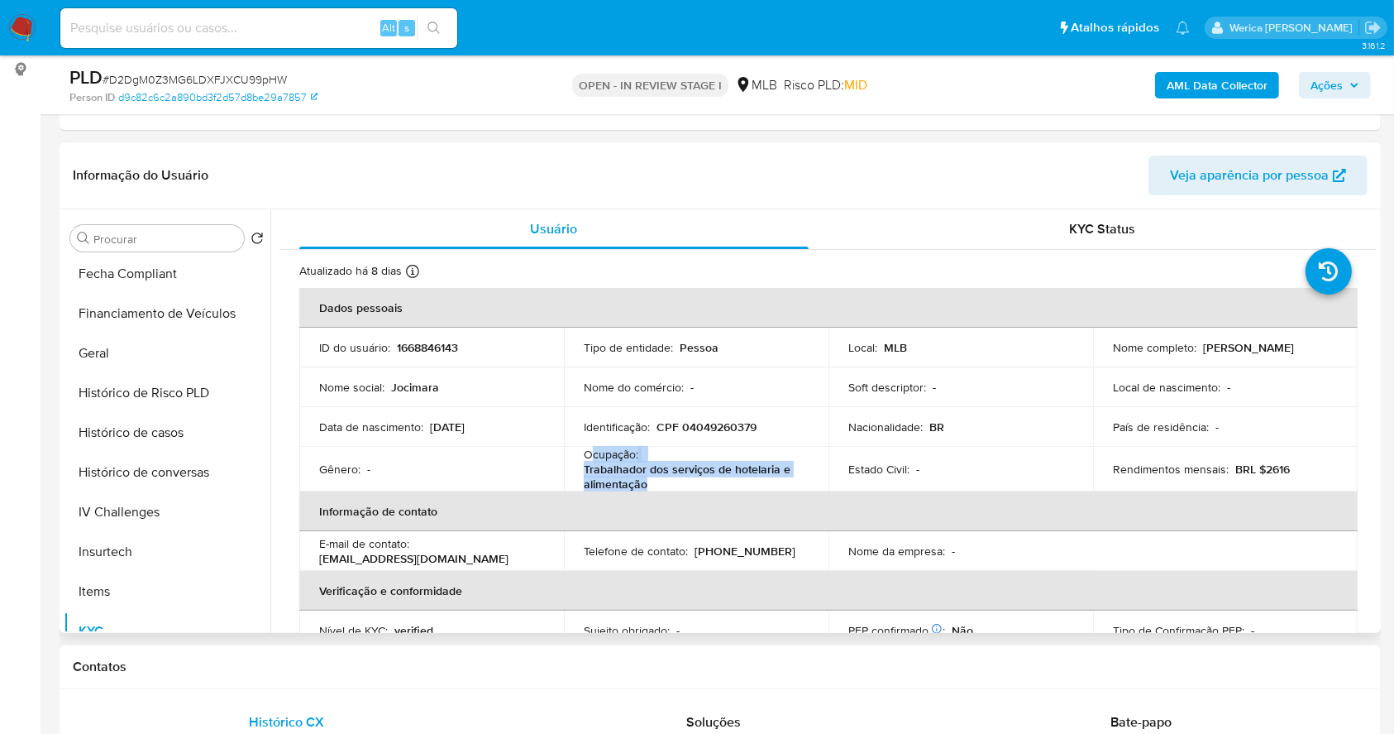
drag, startPoint x: 593, startPoint y: 454, endPoint x: 665, endPoint y: 477, distance: 75.6
click at [665, 477] on div "Ocupação : Trabalhador dos serviços de hotelaria e alimentação" at bounding box center [696, 469] width 225 height 45
copy div "cupação : Trabalhador dos serviços de hotelaria e alimentação"
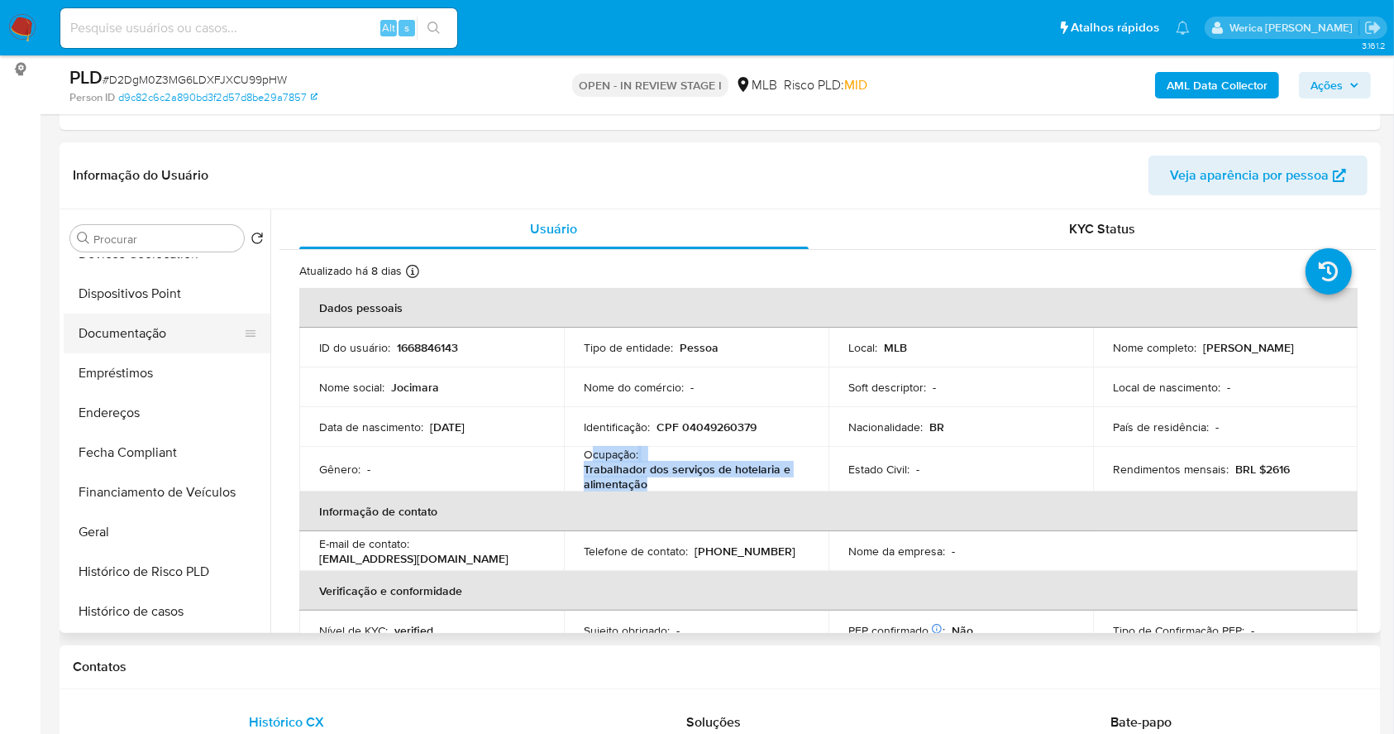
scroll to position [110, 0]
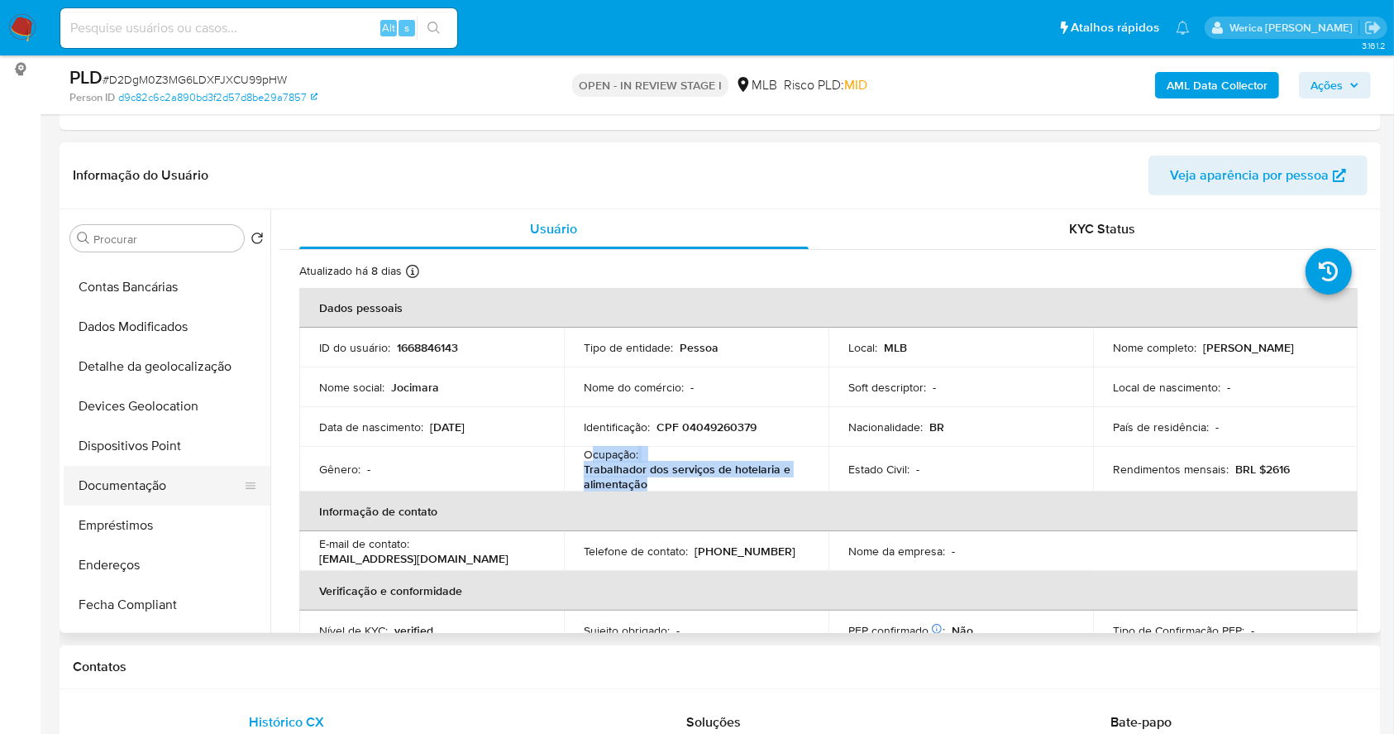
click at [164, 481] on button "Documentação" at bounding box center [161, 486] width 194 height 40
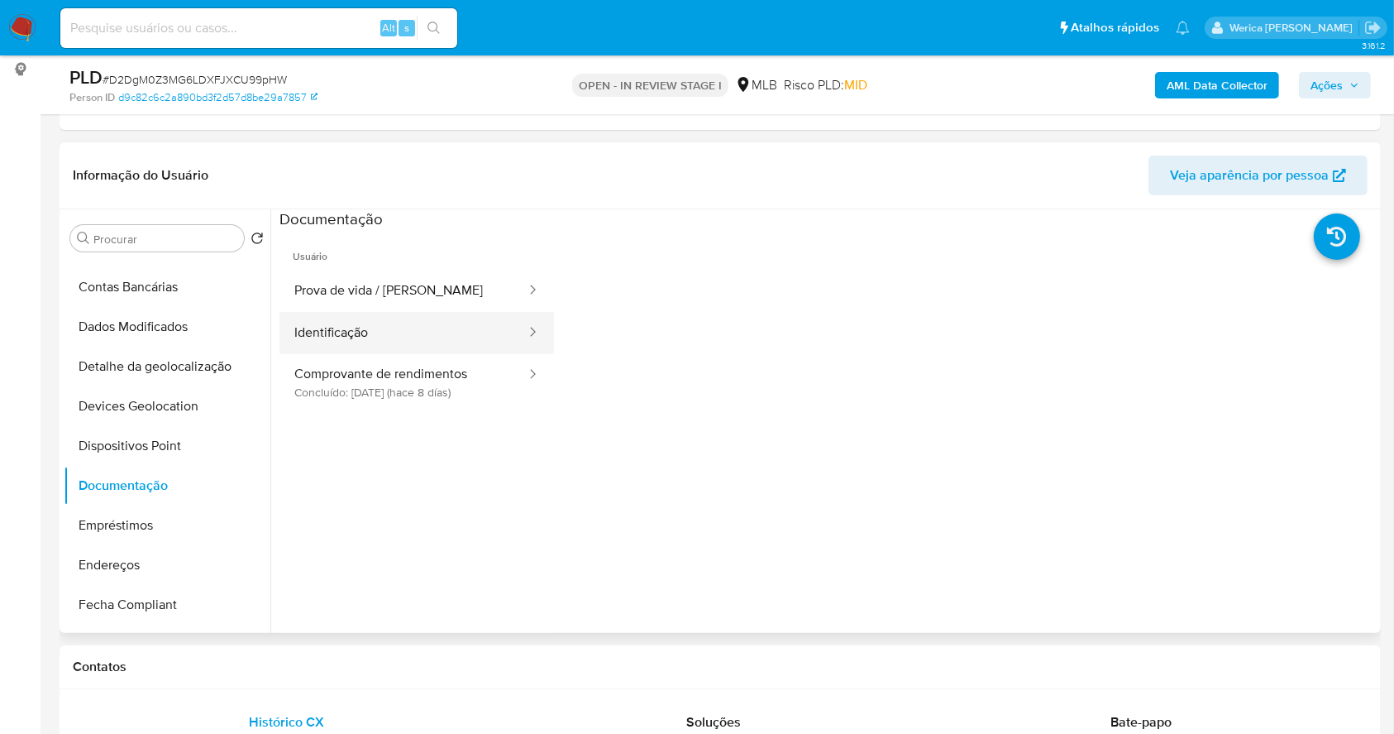
click at [385, 325] on button "Identificação" at bounding box center [404, 333] width 248 height 42
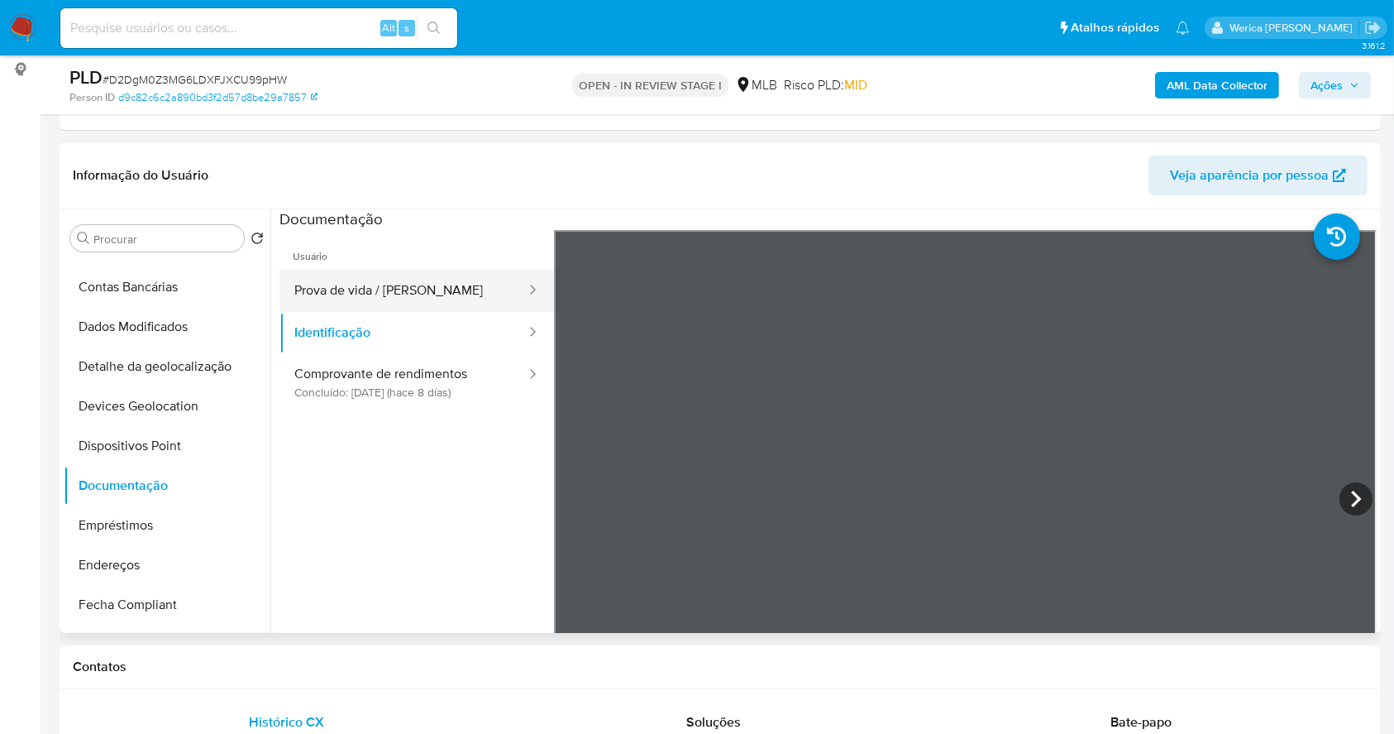
click at [389, 303] on button "Prova de vida / [PERSON_NAME]" at bounding box center [404, 291] width 248 height 42
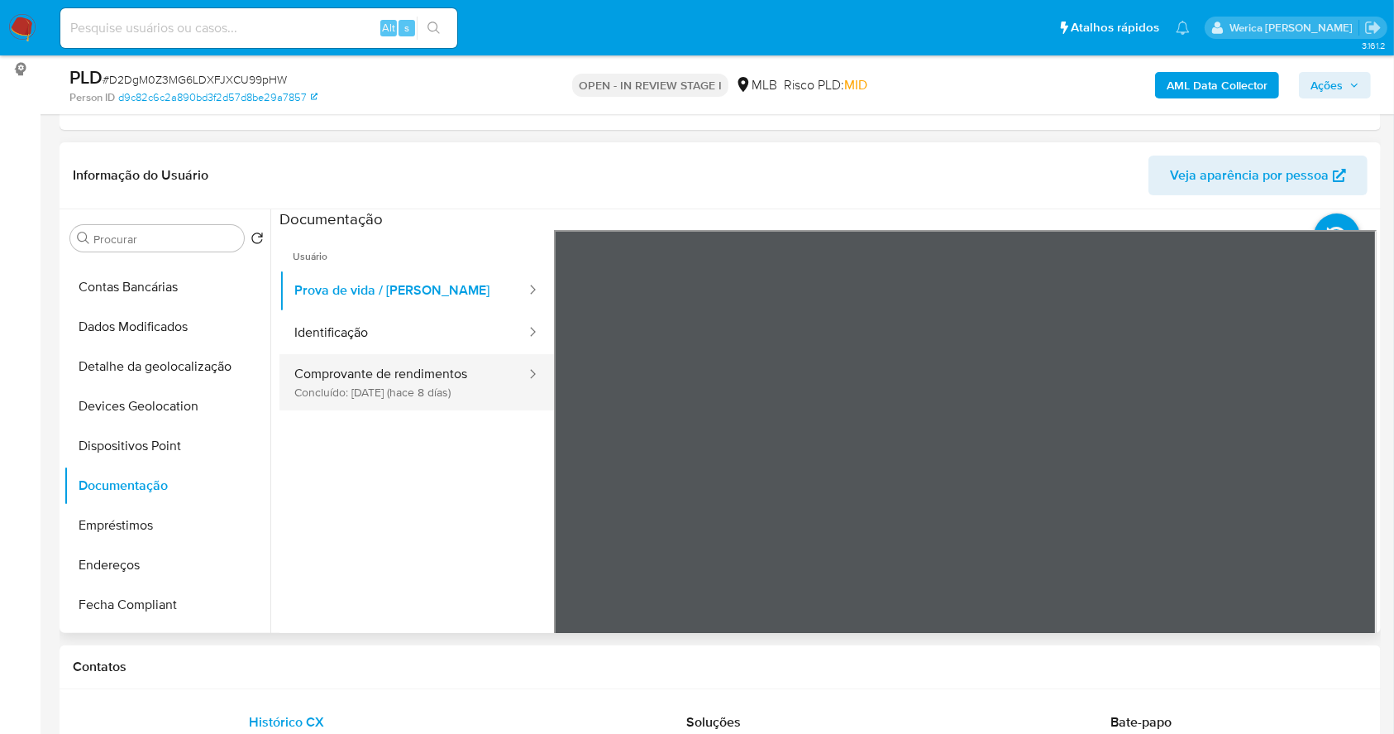
click at [492, 404] on button "Comprovante de rendimentos Concluído: 18/09/2025 (hace 8 días)" at bounding box center [404, 382] width 248 height 56
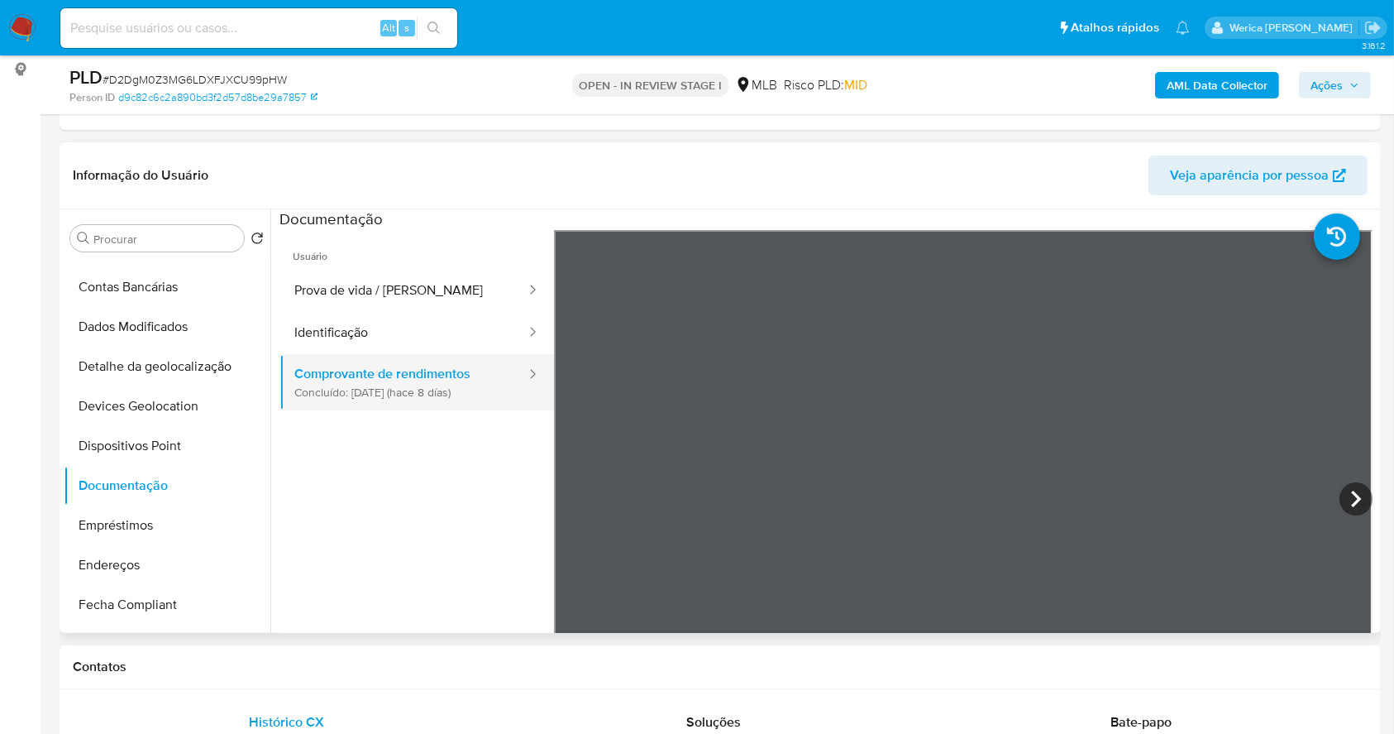
click at [487, 393] on button "Comprovante de rendimentos Concluído: 18/09/2025 (hace 8 días)" at bounding box center [404, 382] width 248 height 56
click at [1343, 501] on icon at bounding box center [1356, 498] width 33 height 33
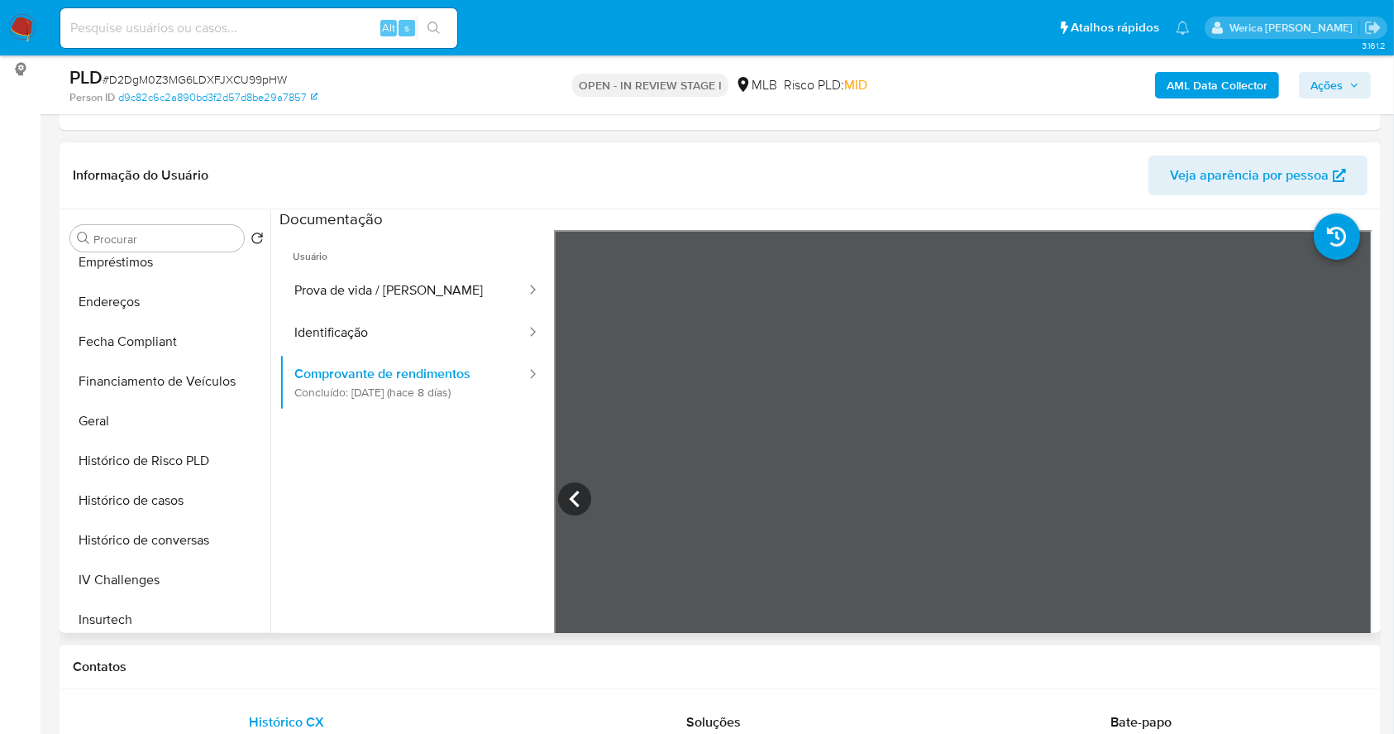
scroll to position [551, 0]
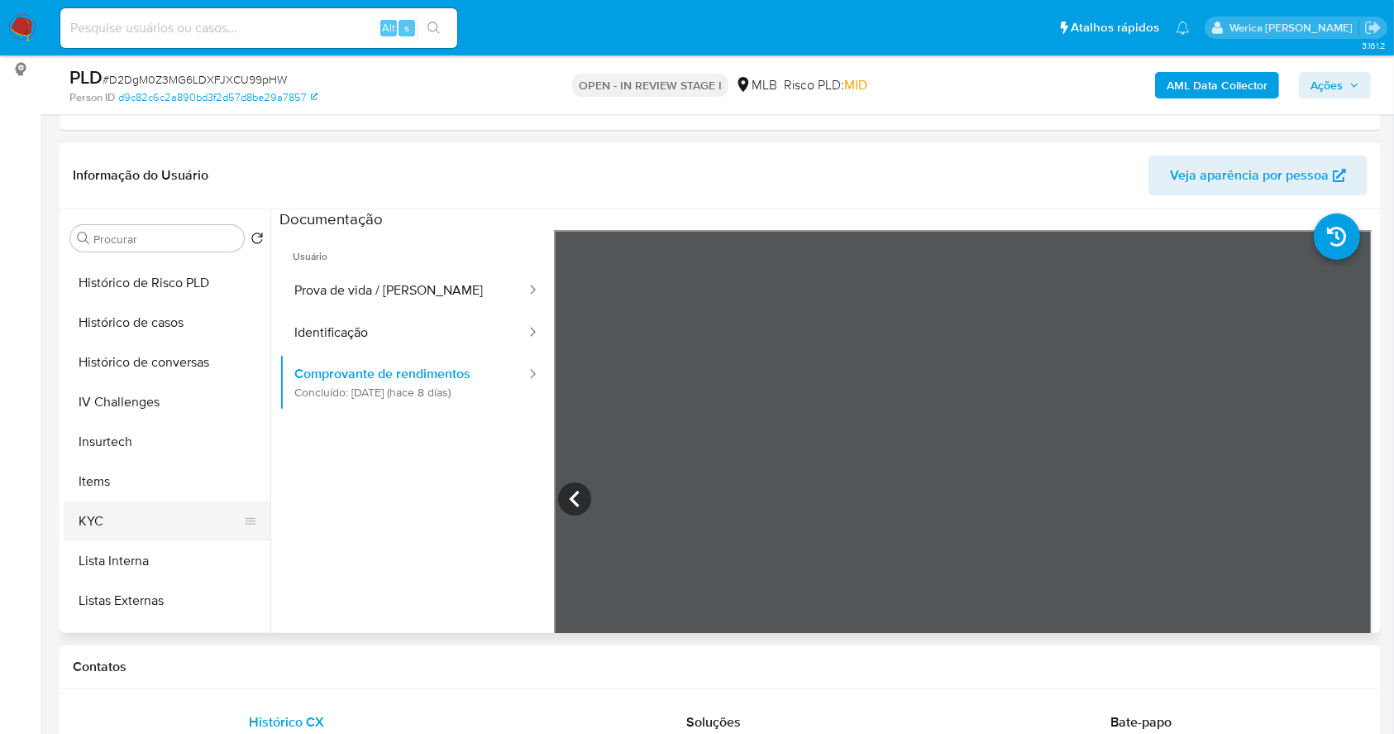
click at [145, 526] on button "KYC" at bounding box center [161, 521] width 194 height 40
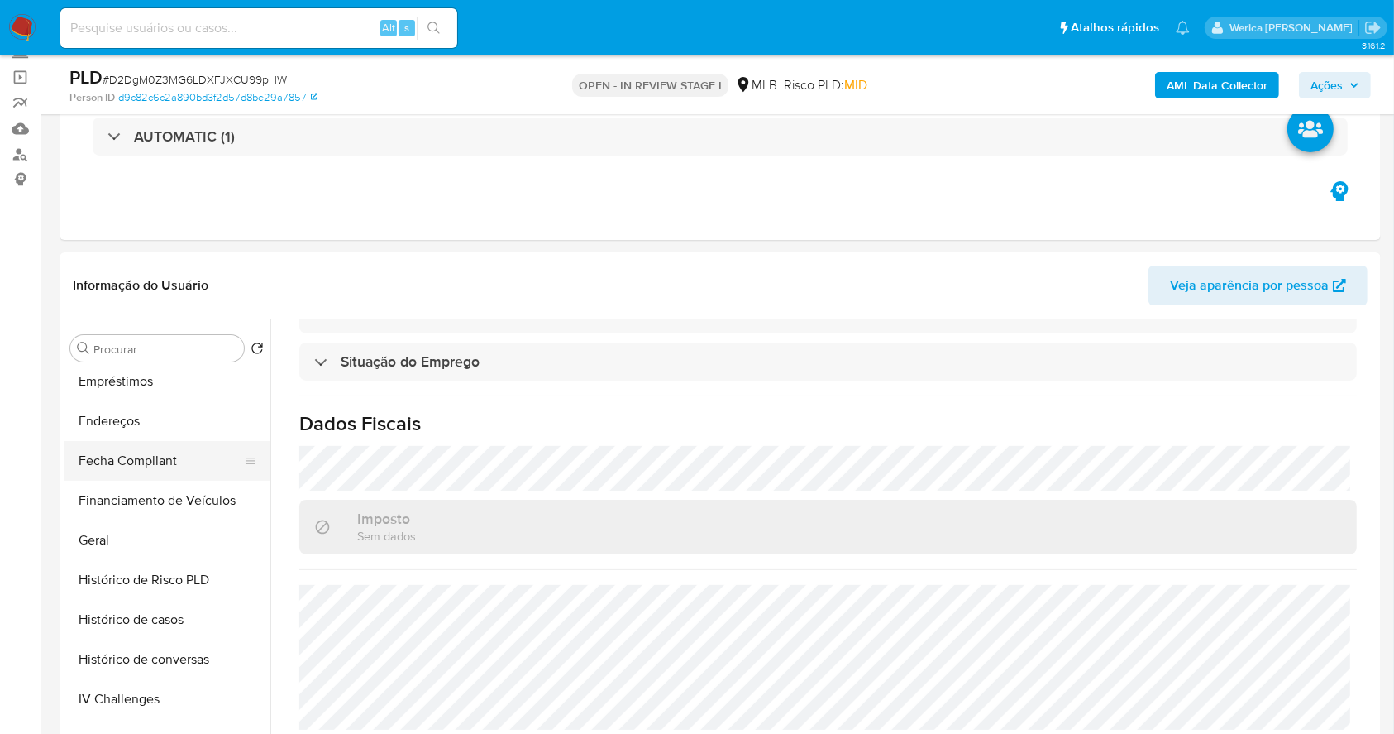
scroll to position [220, 0]
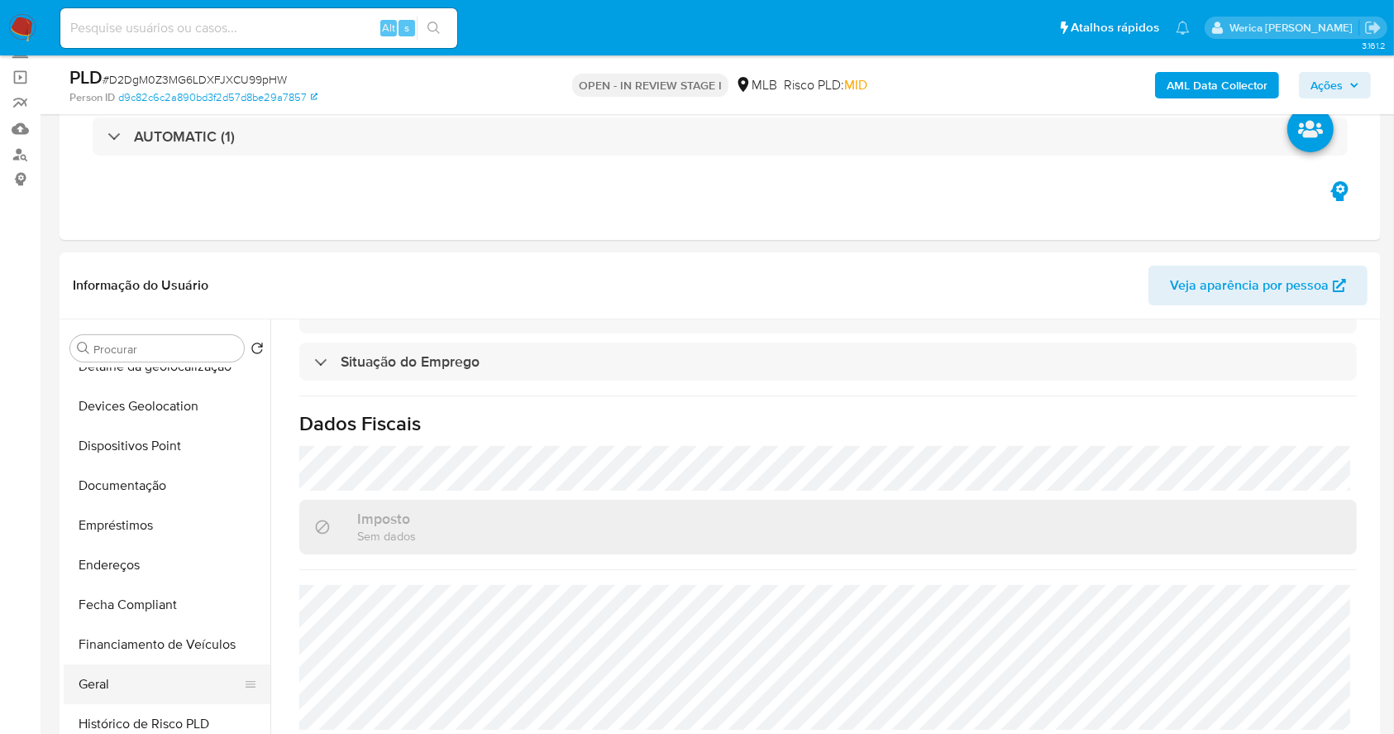
click at [139, 690] on button "Geral" at bounding box center [161, 684] width 194 height 40
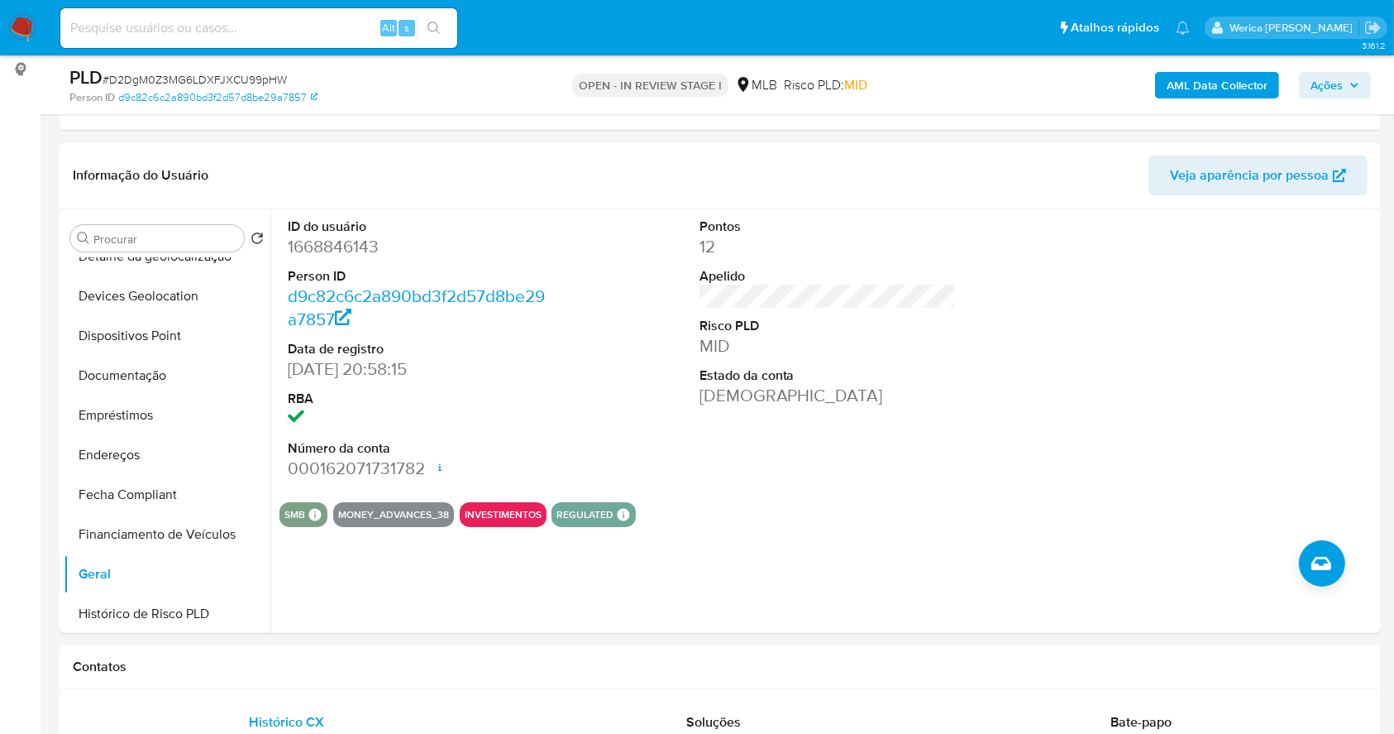
click at [1230, 404] on div at bounding box center [1239, 349] width 275 height 280
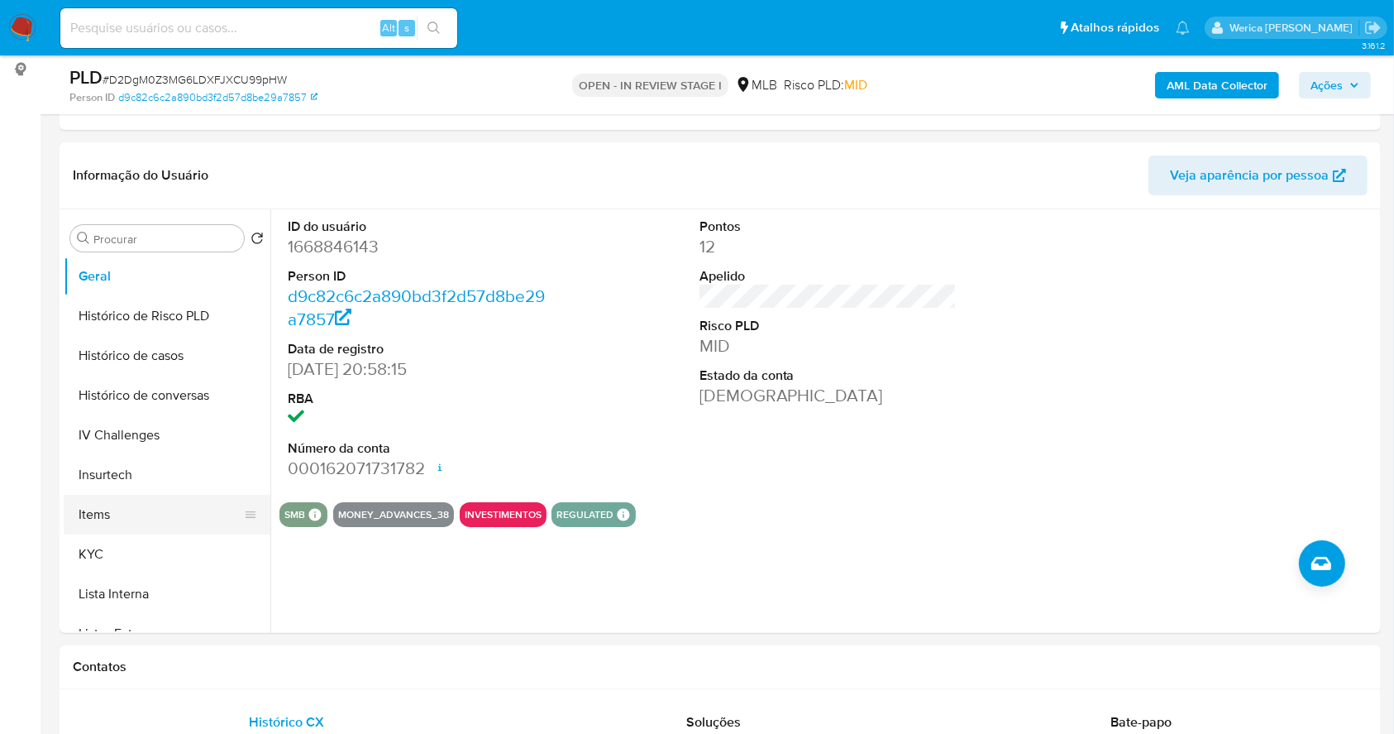
scroll to position [551, 0]
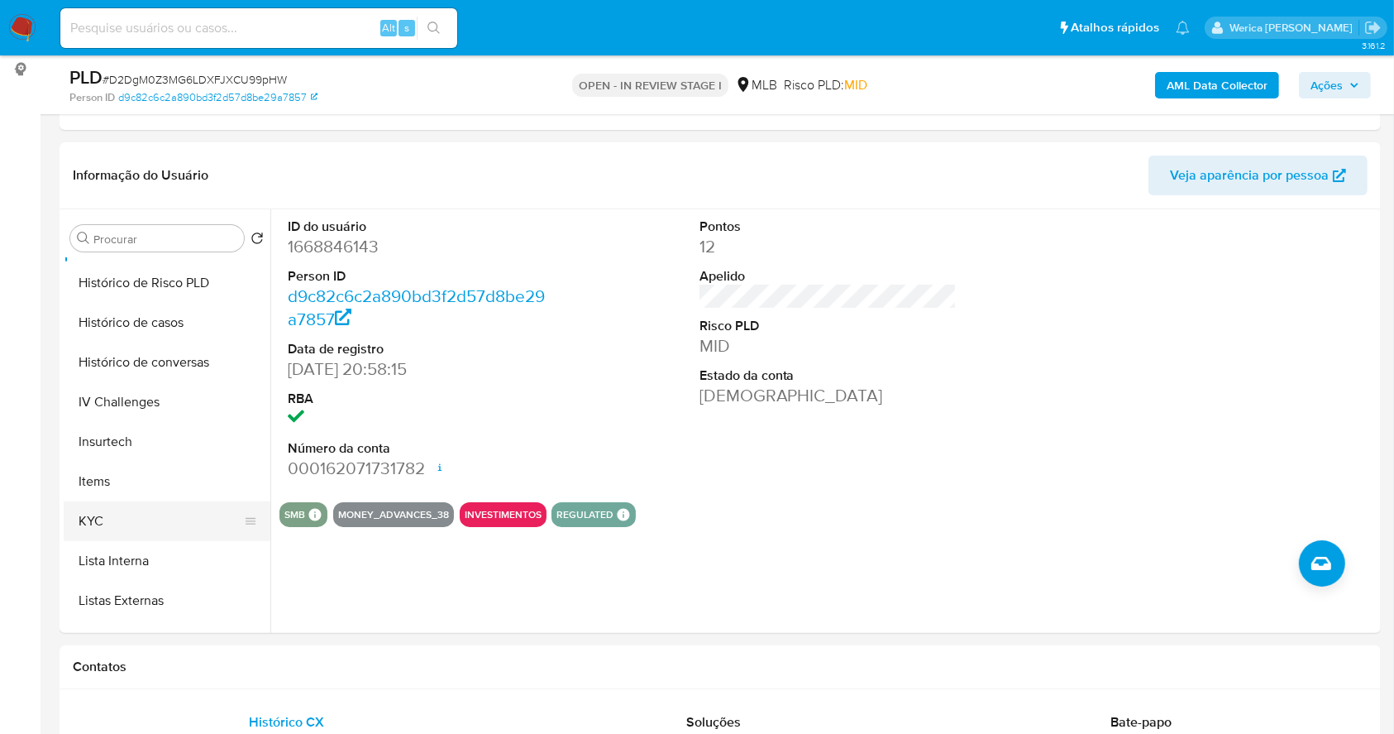
click at [142, 531] on button "KYC" at bounding box center [161, 521] width 194 height 40
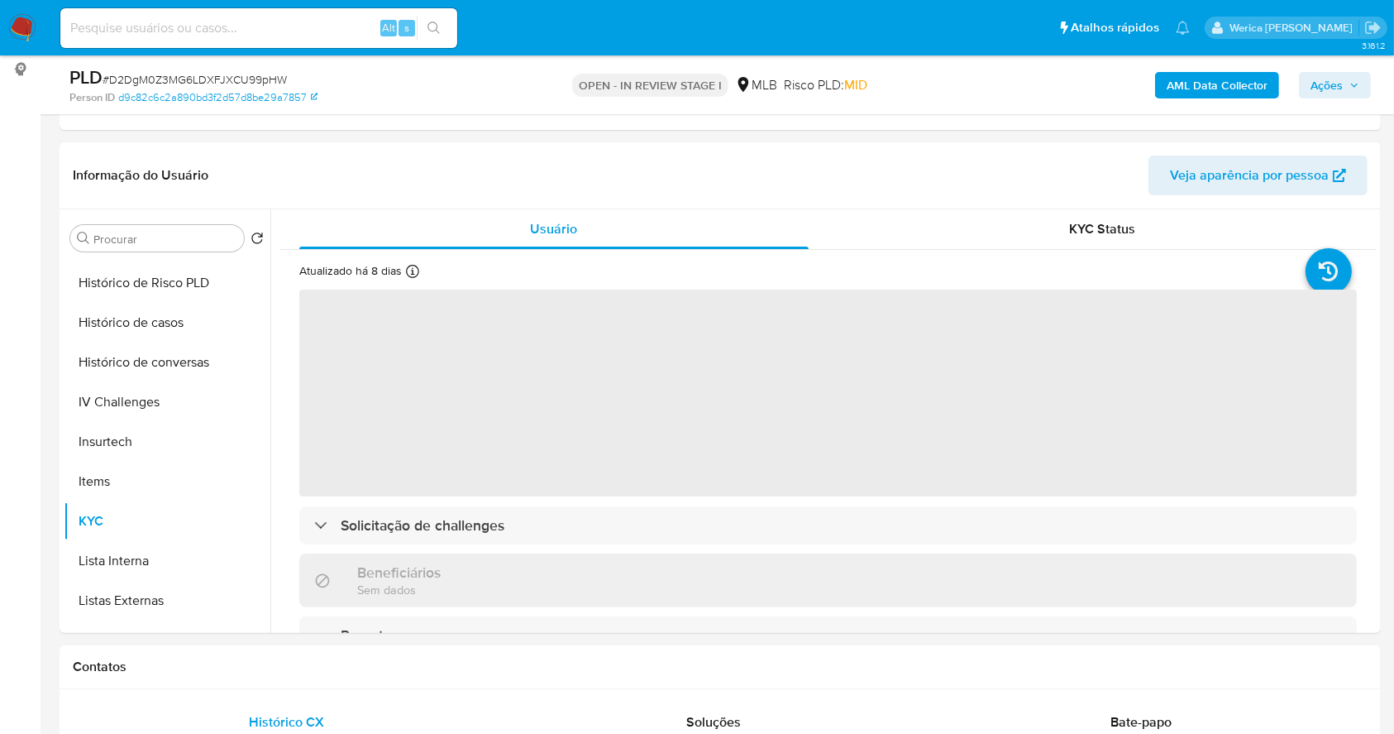
click at [925, 477] on span "‌" at bounding box center [828, 392] width 1058 height 207
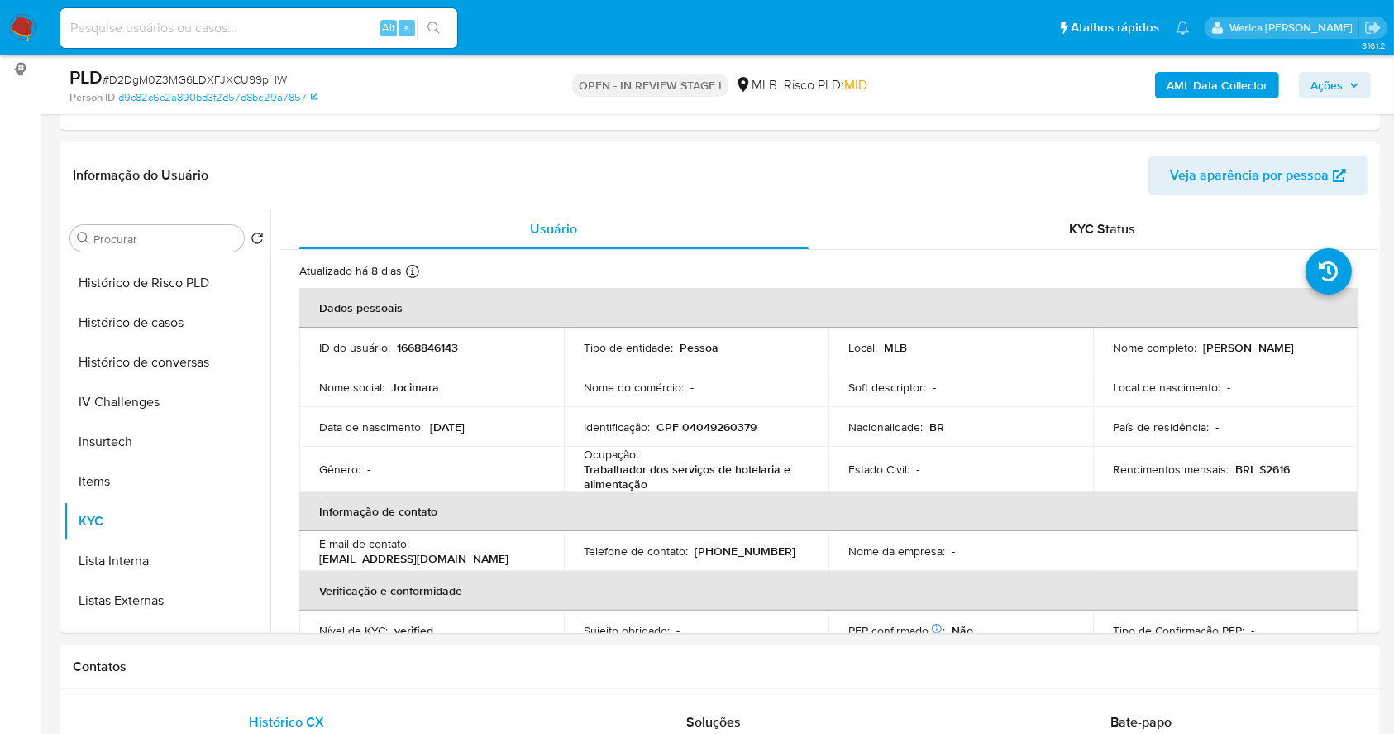
click at [1244, 426] on div "País de residência : -" at bounding box center [1225, 426] width 225 height 15
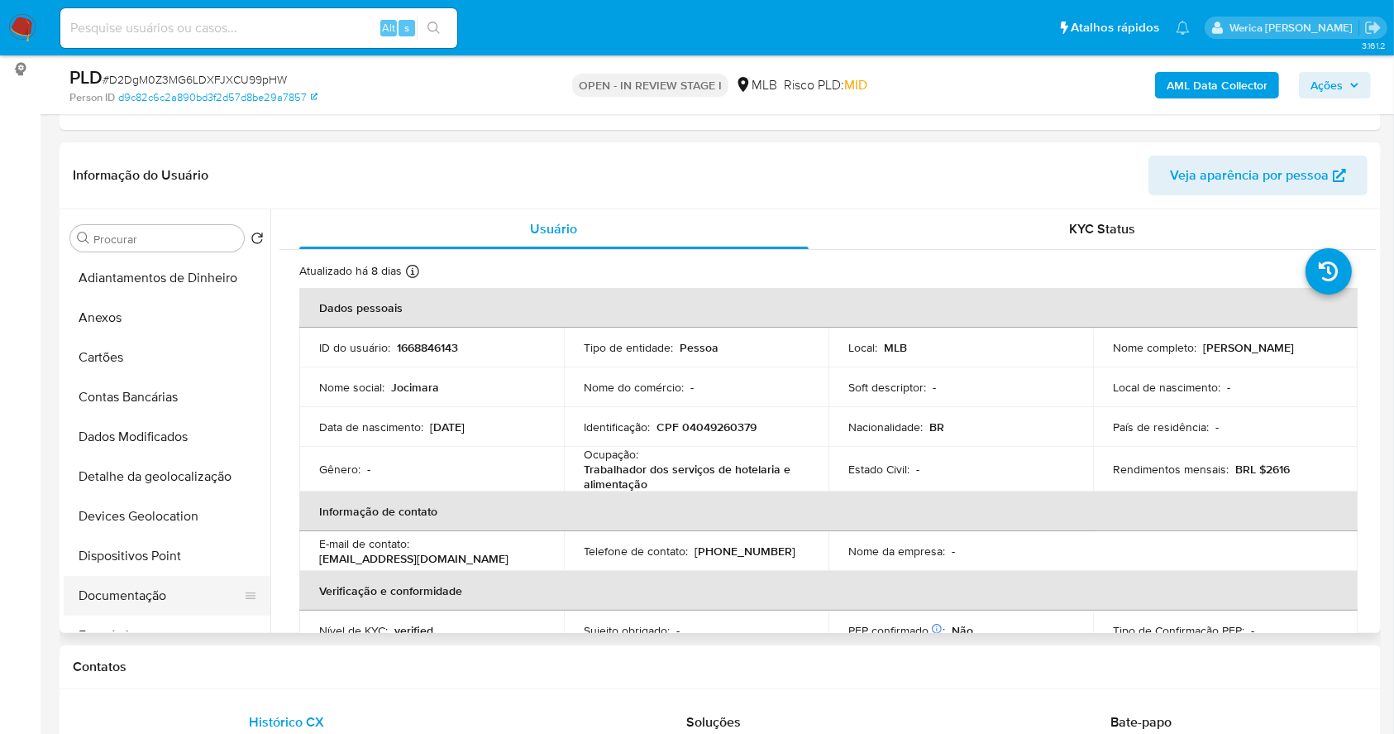
scroll to position [220, 0]
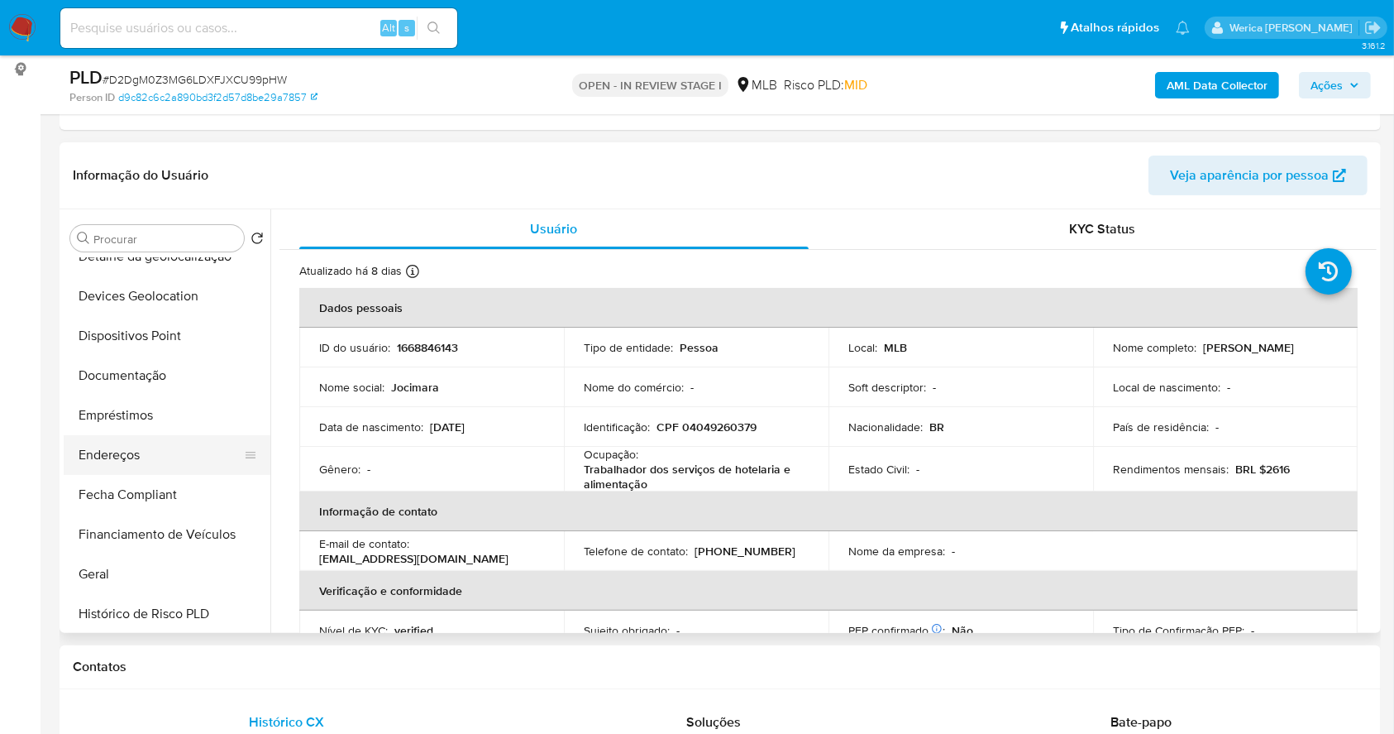
click at [154, 452] on button "Endereços" at bounding box center [161, 455] width 194 height 40
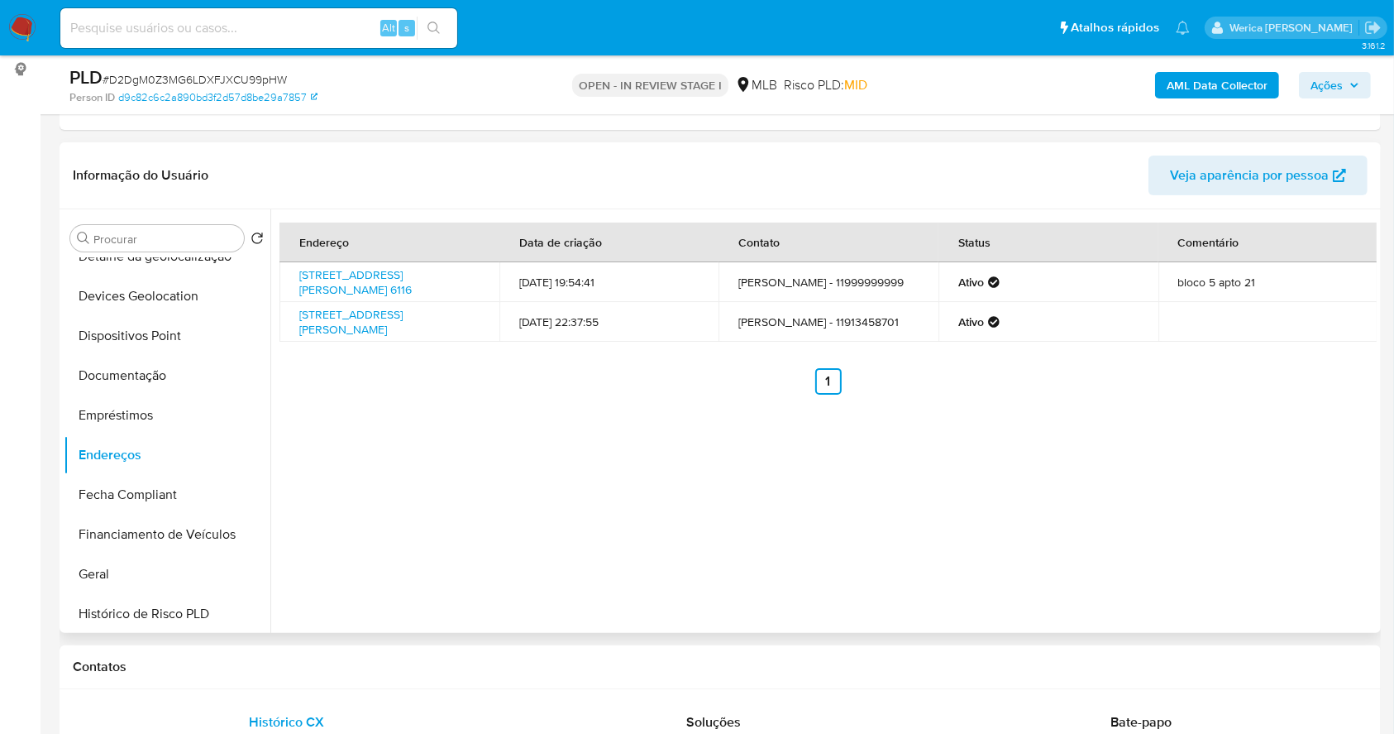
click at [1288, 484] on div "Endereço Data de criação Contato Status Comentário Avenida Papa João Paulo I 61…" at bounding box center [823, 420] width 1106 height 423
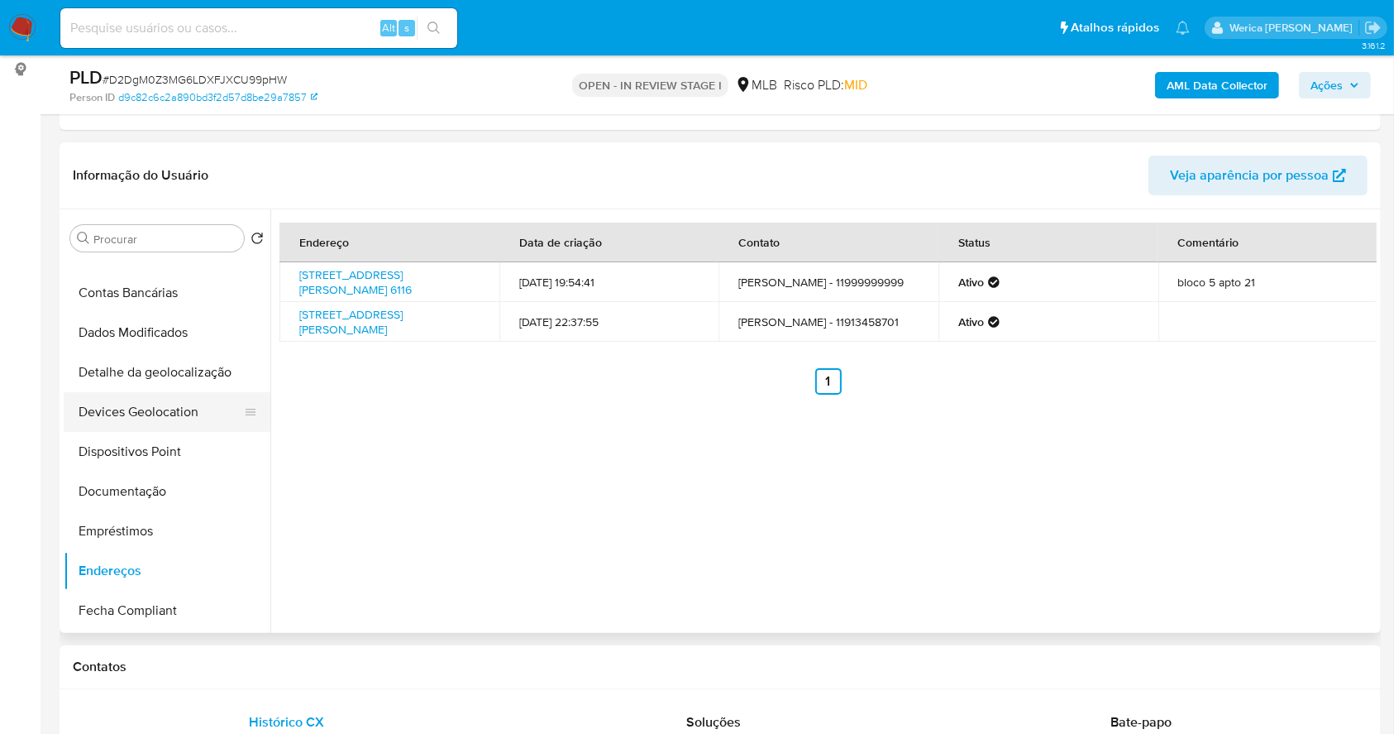
scroll to position [0, 0]
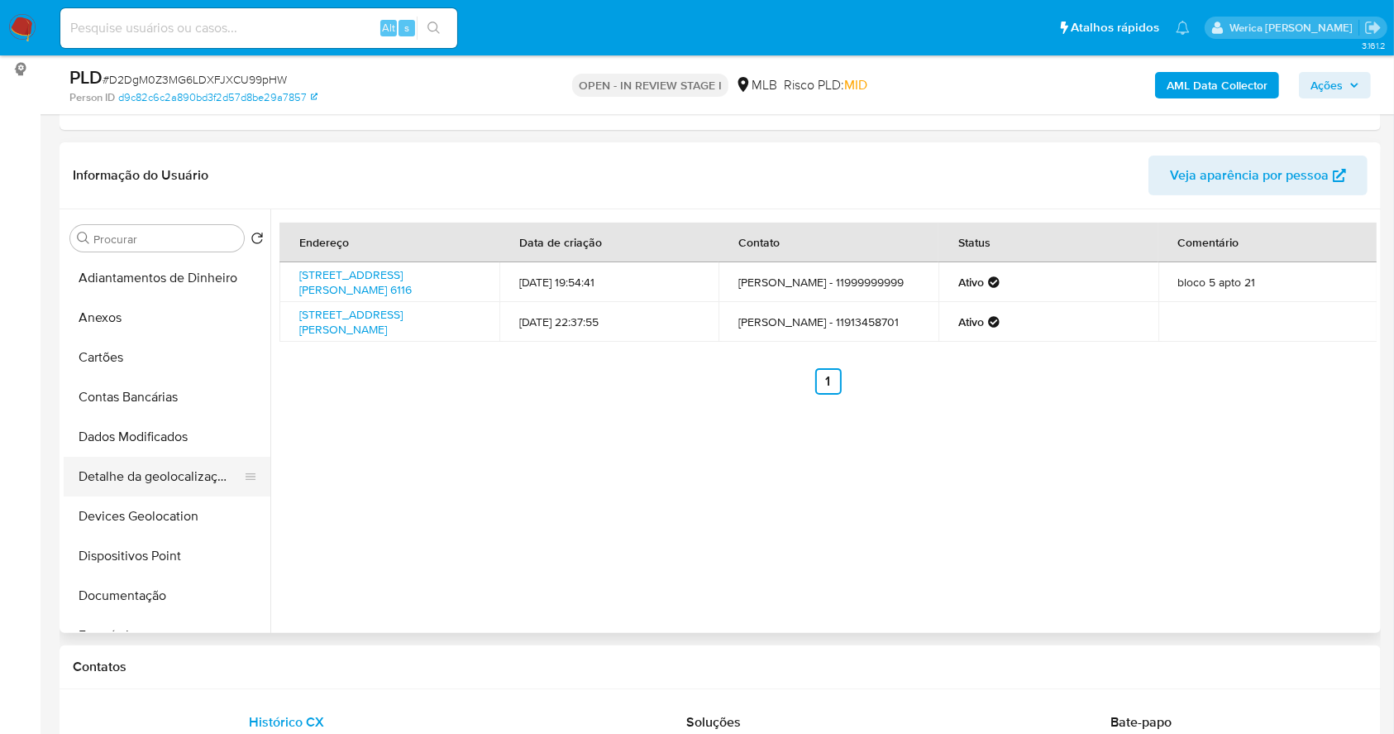
click at [174, 475] on button "Detalhe da geolocalização" at bounding box center [161, 476] width 194 height 40
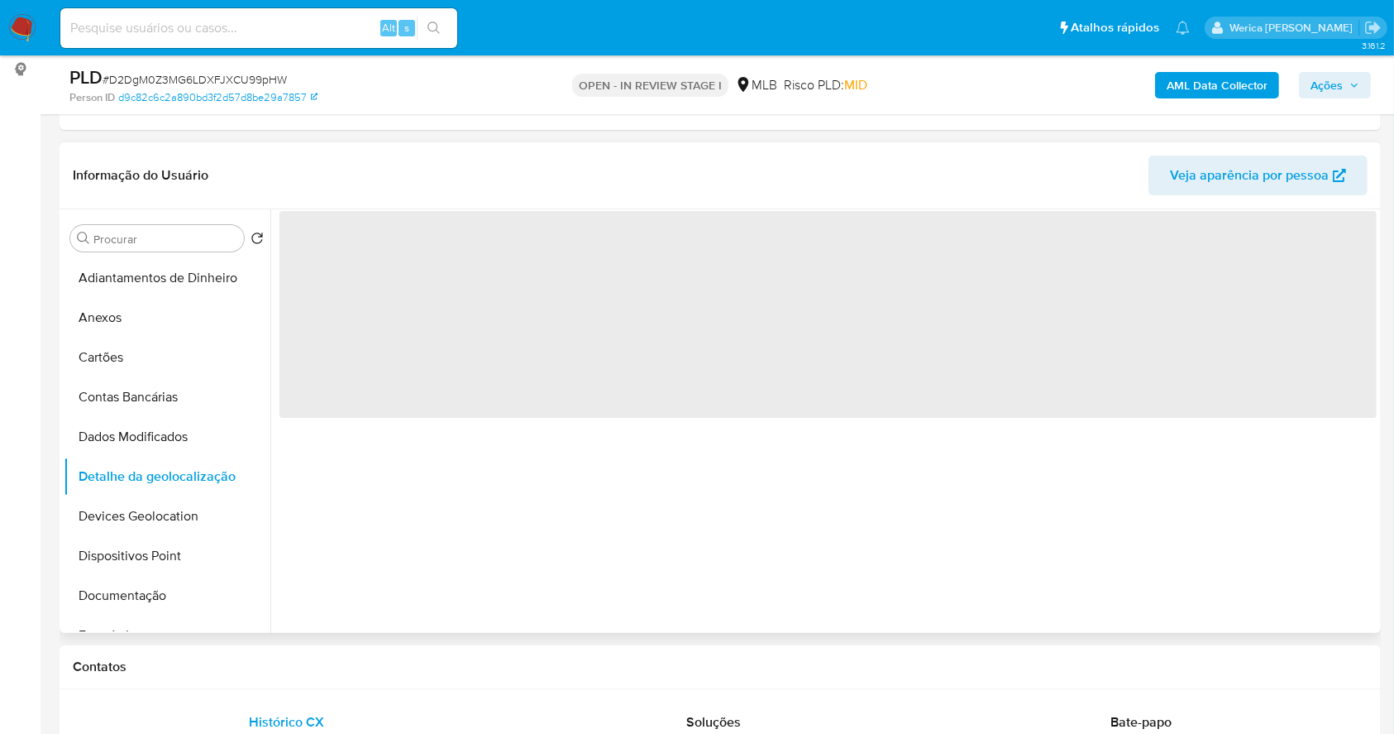
click at [470, 332] on span "‌" at bounding box center [828, 314] width 1097 height 207
click at [457, 273] on span "‌" at bounding box center [828, 314] width 1097 height 207
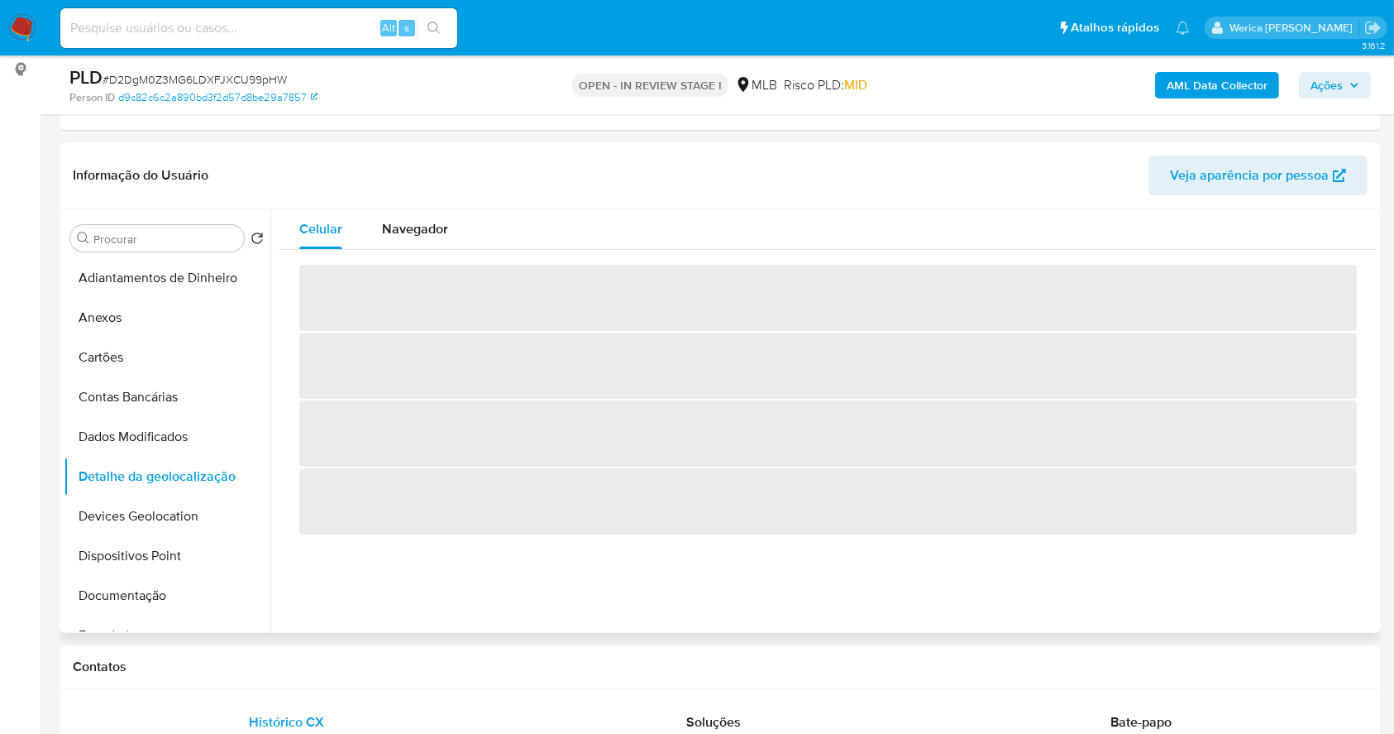
click at [444, 261] on div "Celular Navegador ‌ ‌ ‌ ‌" at bounding box center [823, 420] width 1106 height 423
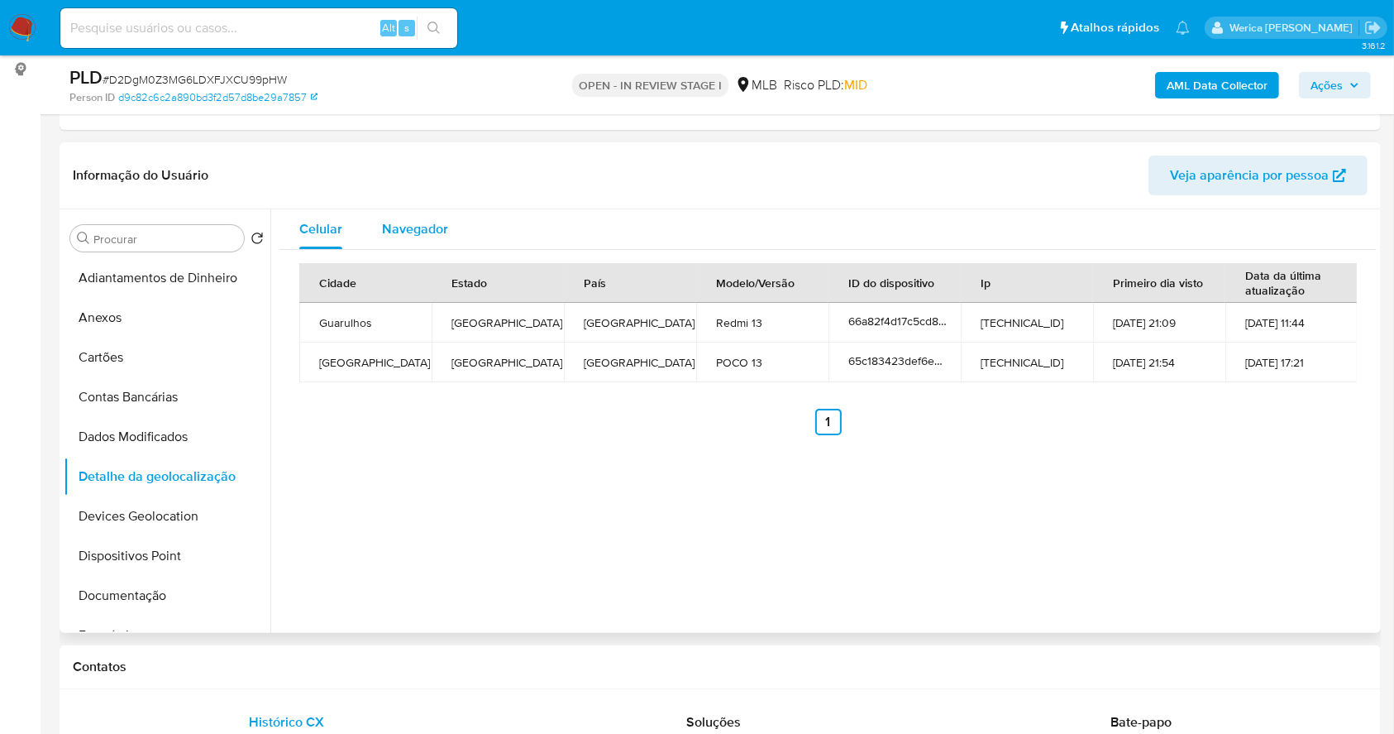
click at [409, 228] on span "Navegador" at bounding box center [415, 228] width 66 height 19
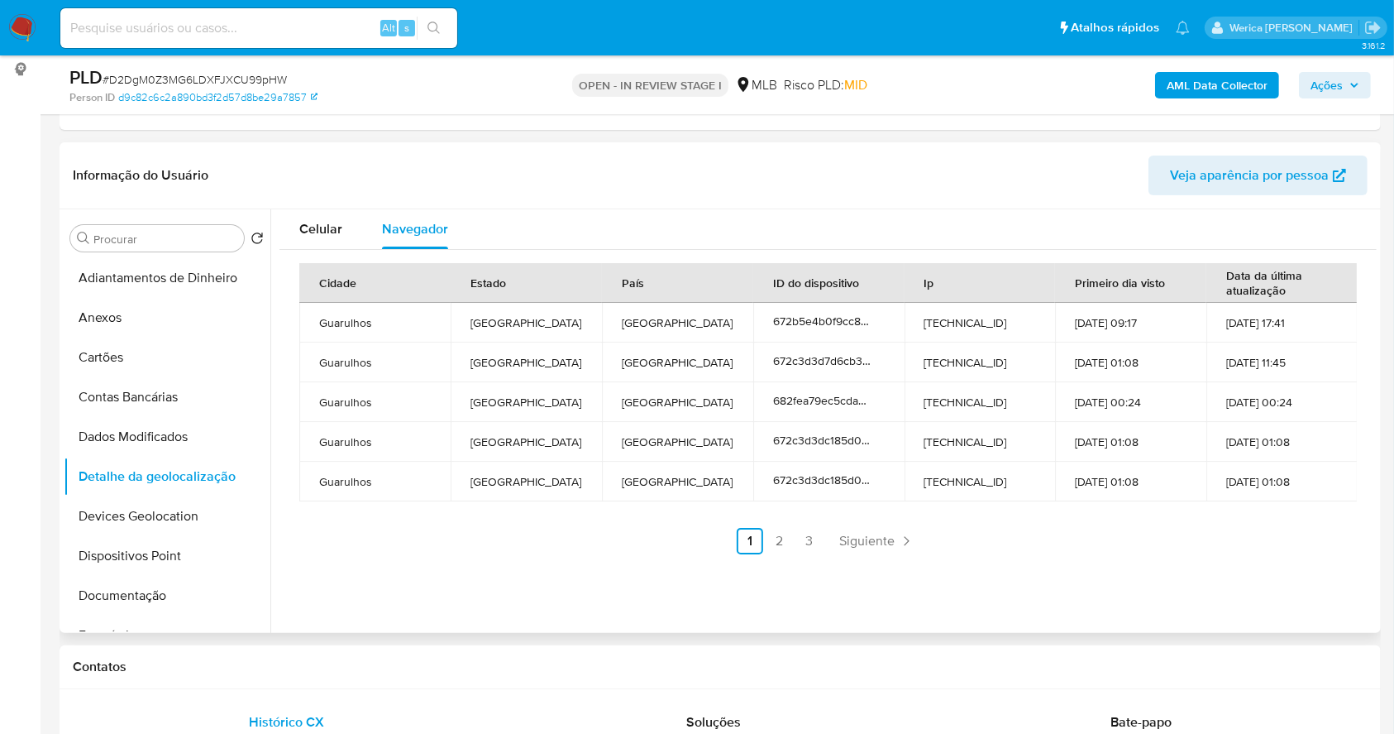
click at [1293, 622] on div "Celular Navegador Cidade Estado País ID do dispositivo Ip Primeiro dia visto Da…" at bounding box center [823, 420] width 1106 height 423
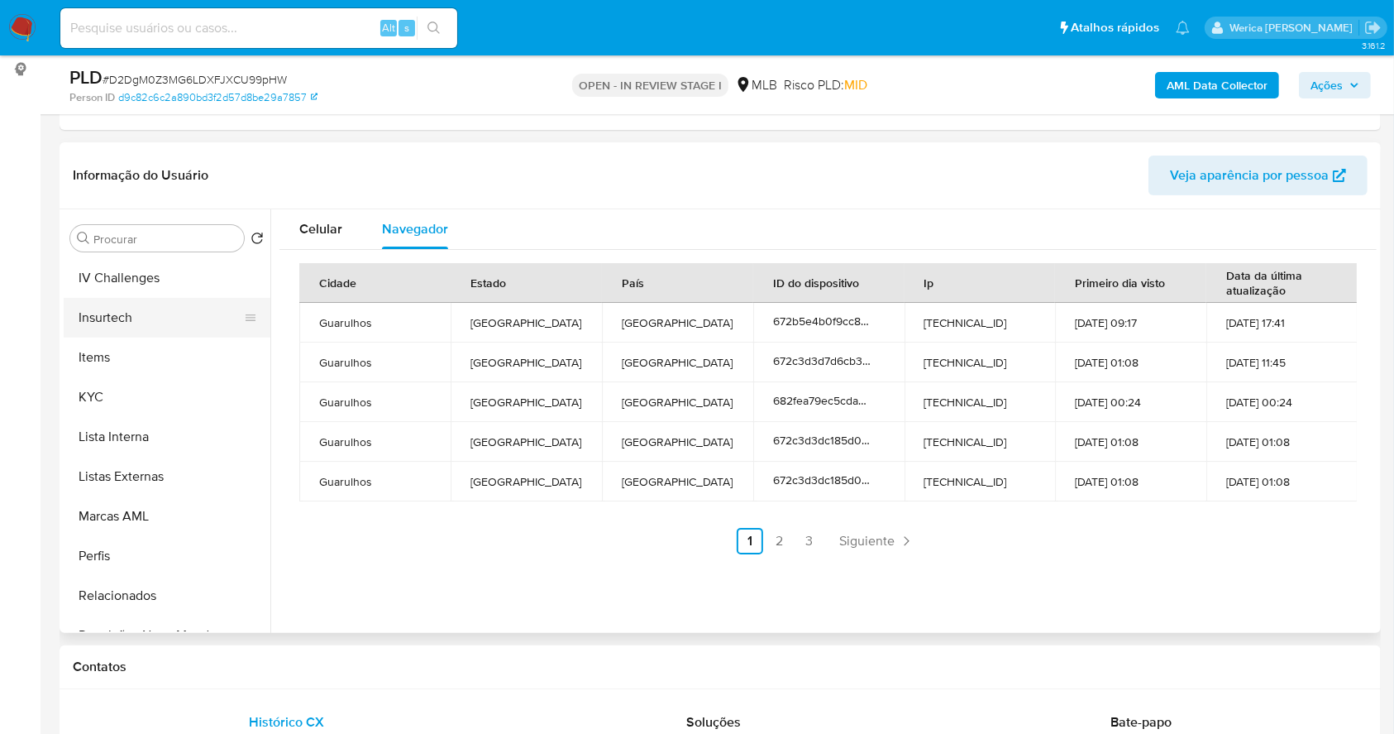
scroll to position [772, 0]
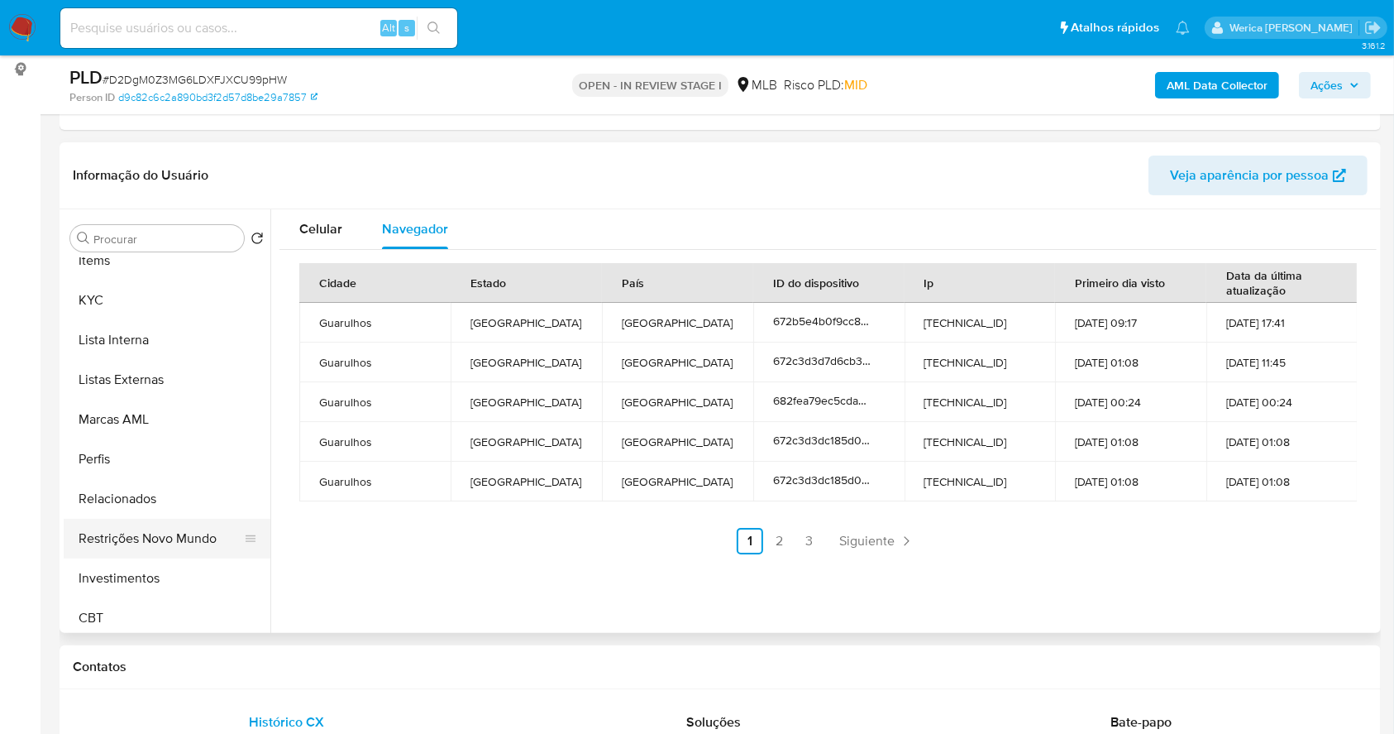
click at [178, 540] on button "Restrições Novo Mundo" at bounding box center [161, 538] width 194 height 40
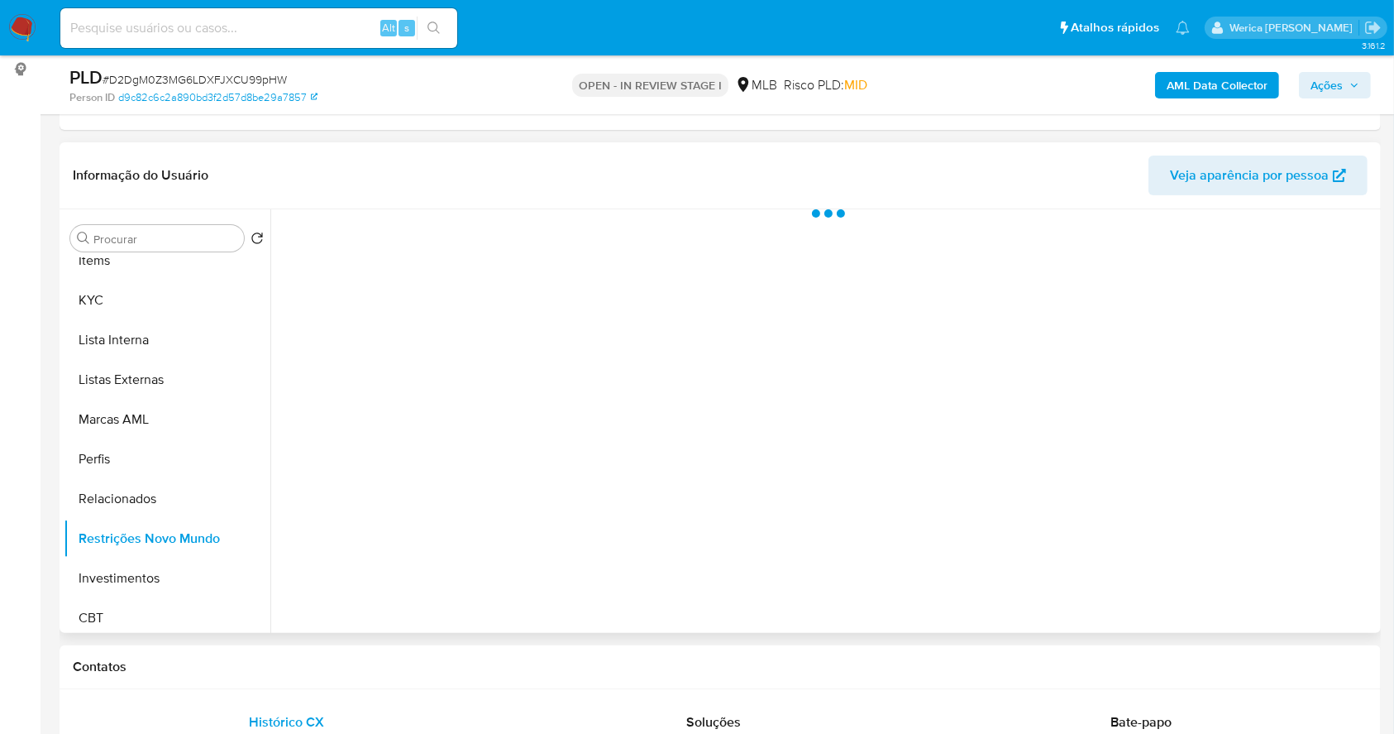
click at [514, 411] on div at bounding box center [823, 420] width 1106 height 423
click at [432, 213] on div "Historial" at bounding box center [444, 231] width 50 height 44
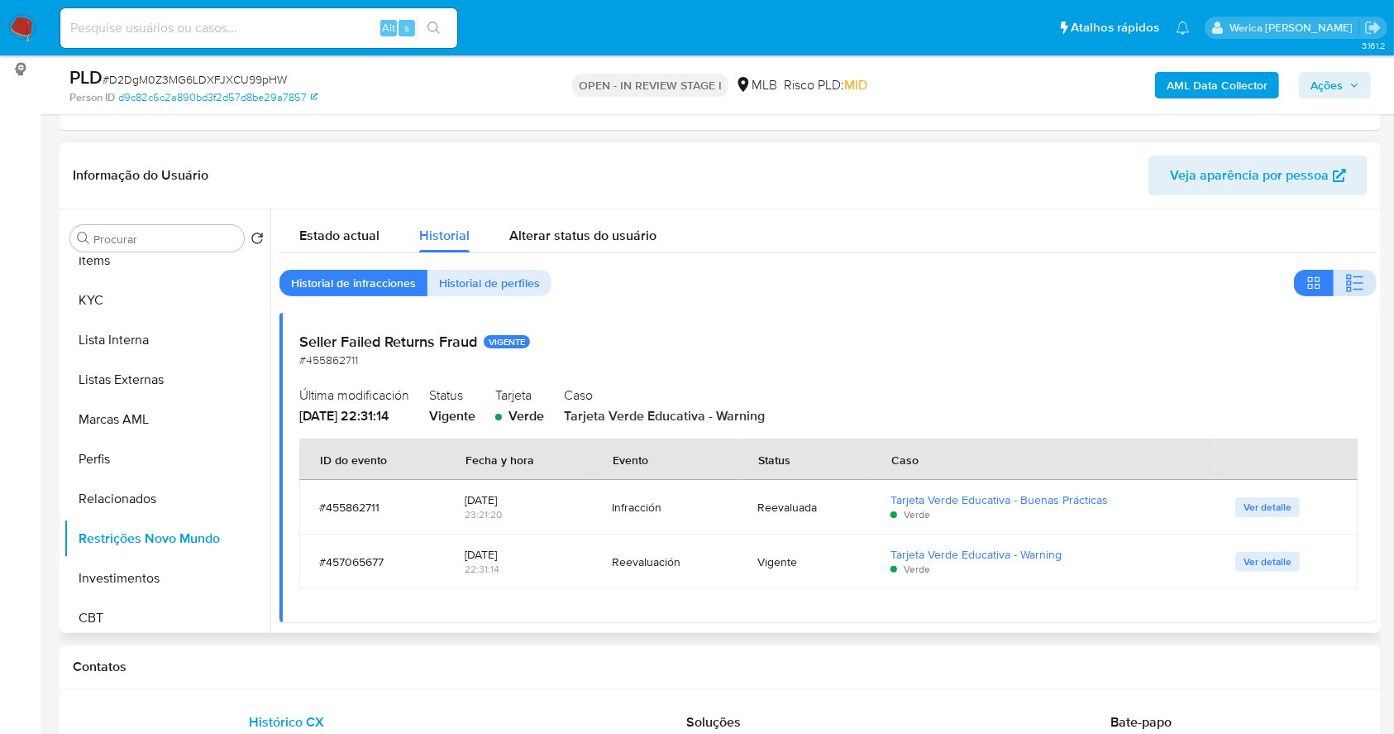
click at [1355, 289] on icon "button" at bounding box center [1355, 283] width 20 height 20
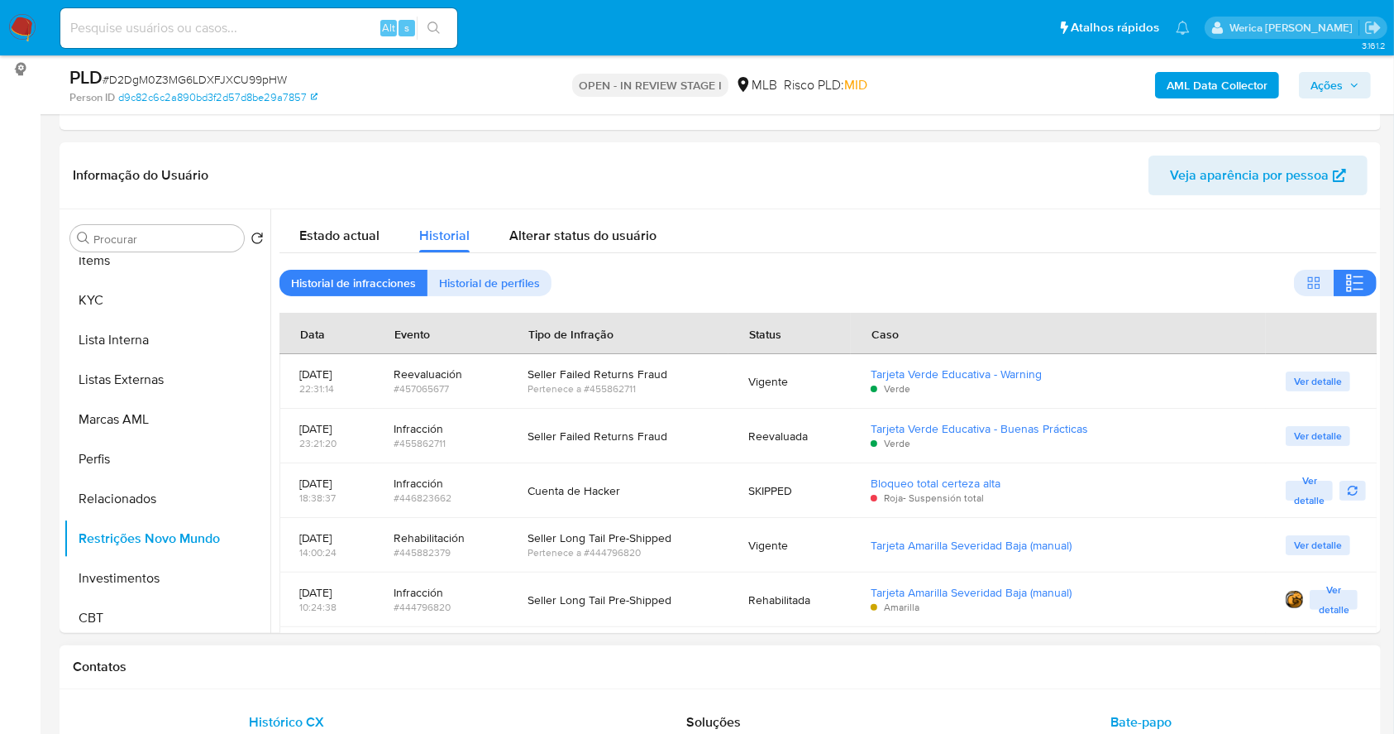
click at [1307, 702] on div "Bate-papo" at bounding box center [1142, 722] width 388 height 40
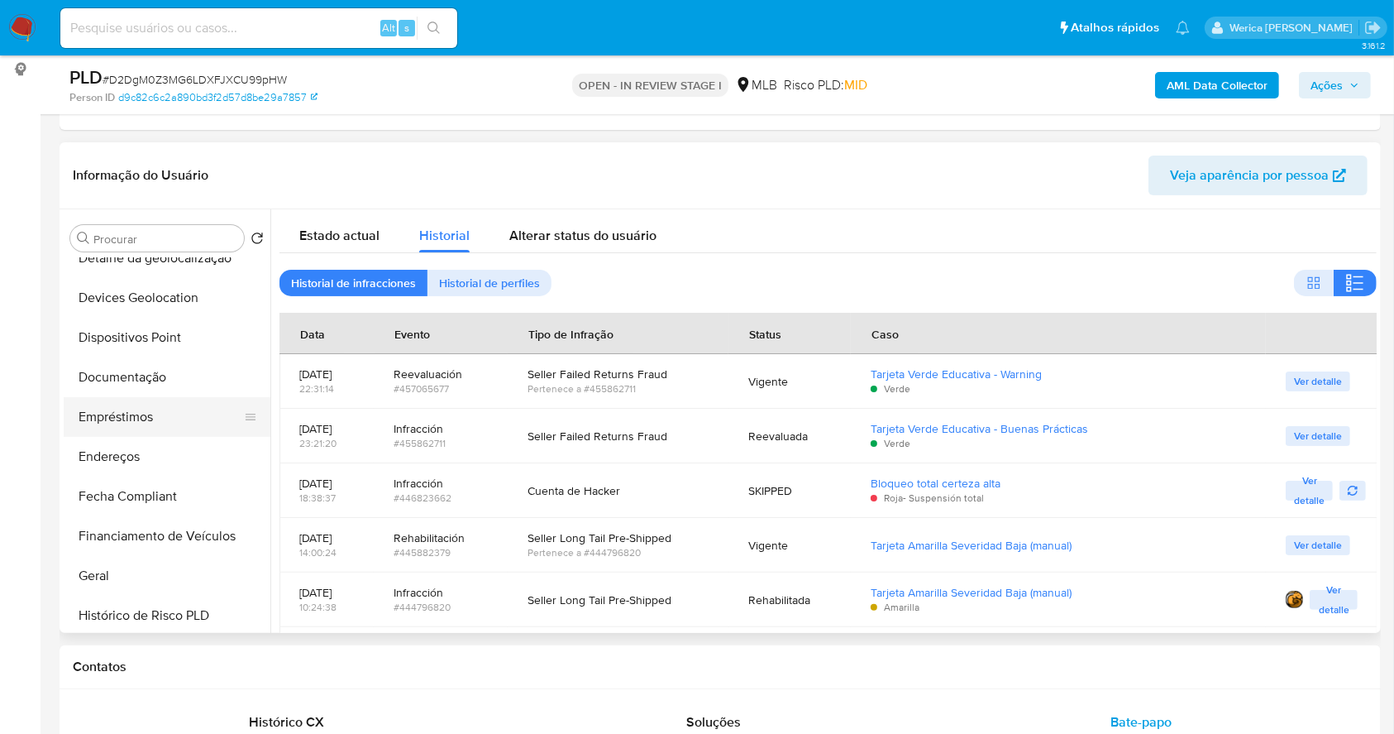
scroll to position [110, 0]
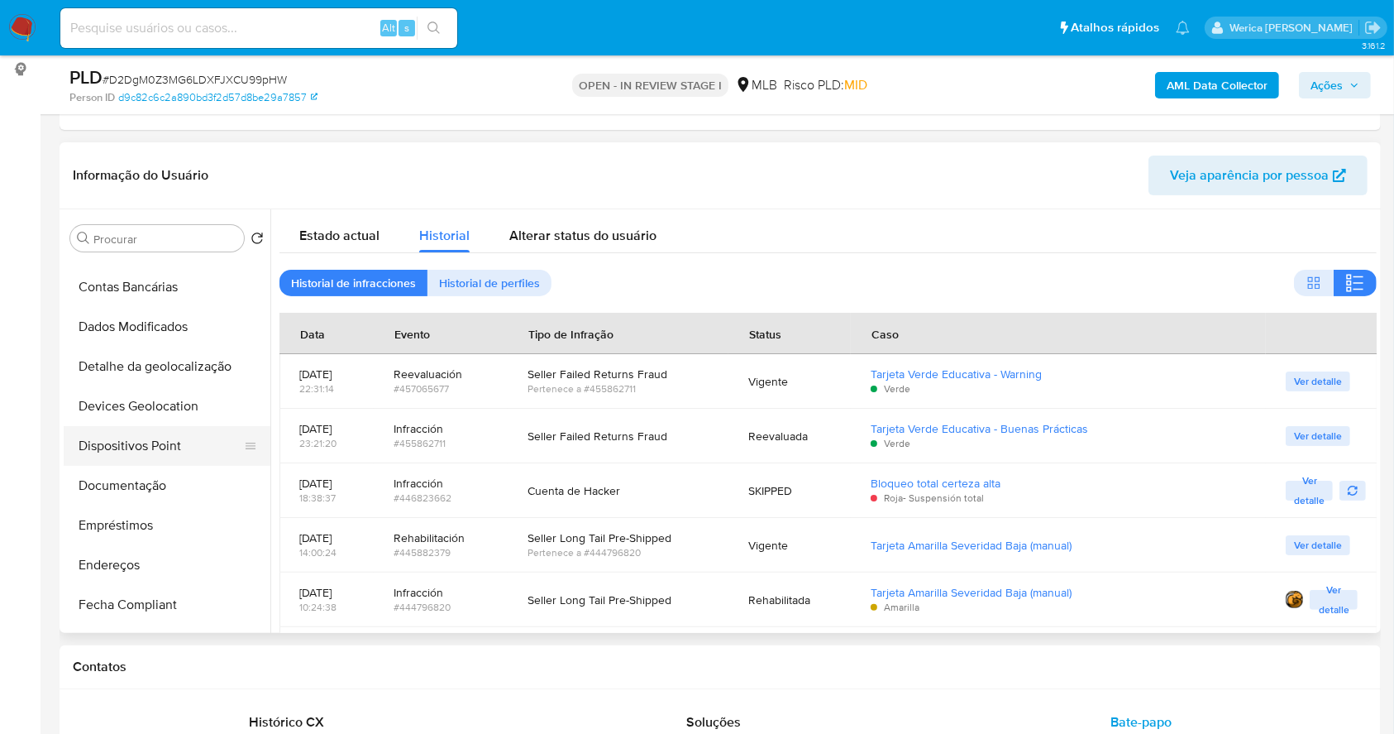
click at [153, 459] on button "Dispositivos Point" at bounding box center [161, 446] width 194 height 40
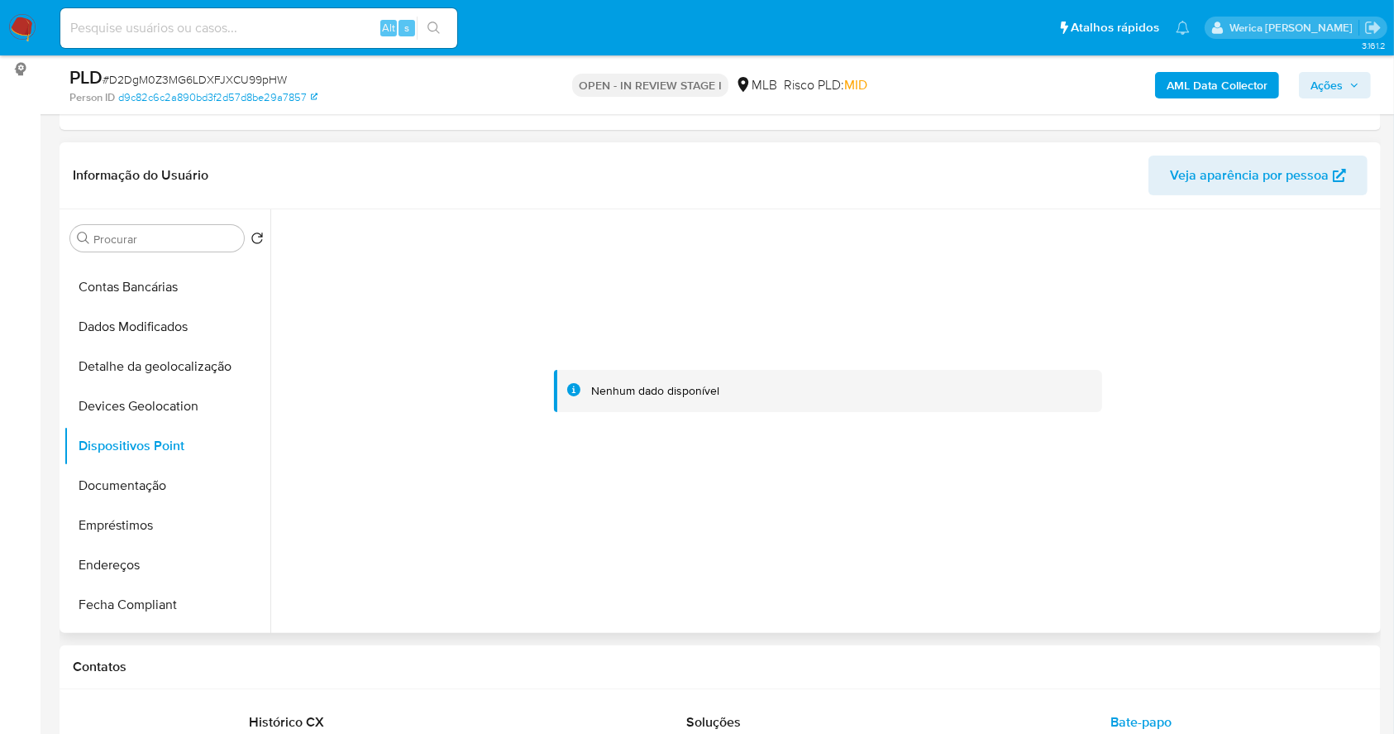
drag, startPoint x: 1242, startPoint y: 516, endPoint x: 1211, endPoint y: 470, distance: 56.0
click at [1240, 516] on div at bounding box center [828, 391] width 1097 height 364
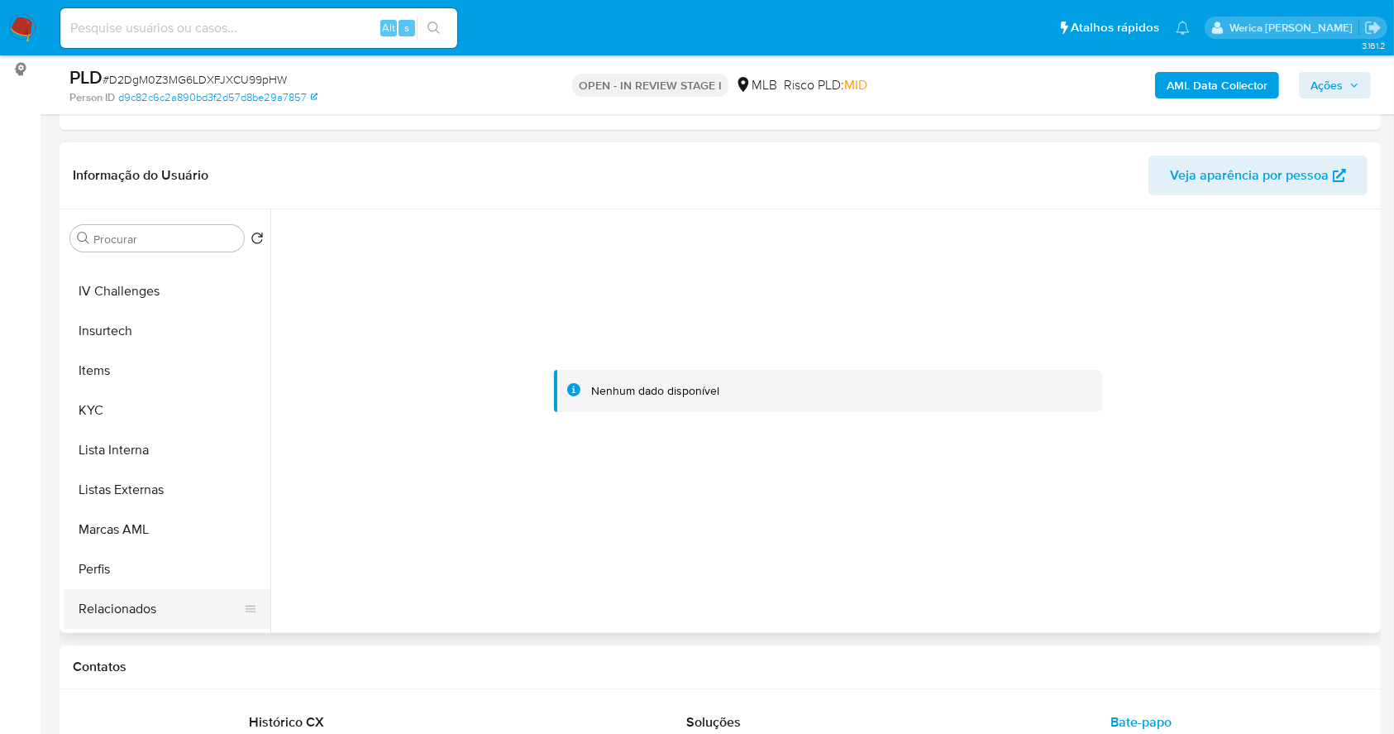
click at [172, 608] on button "Relacionados" at bounding box center [161, 609] width 194 height 40
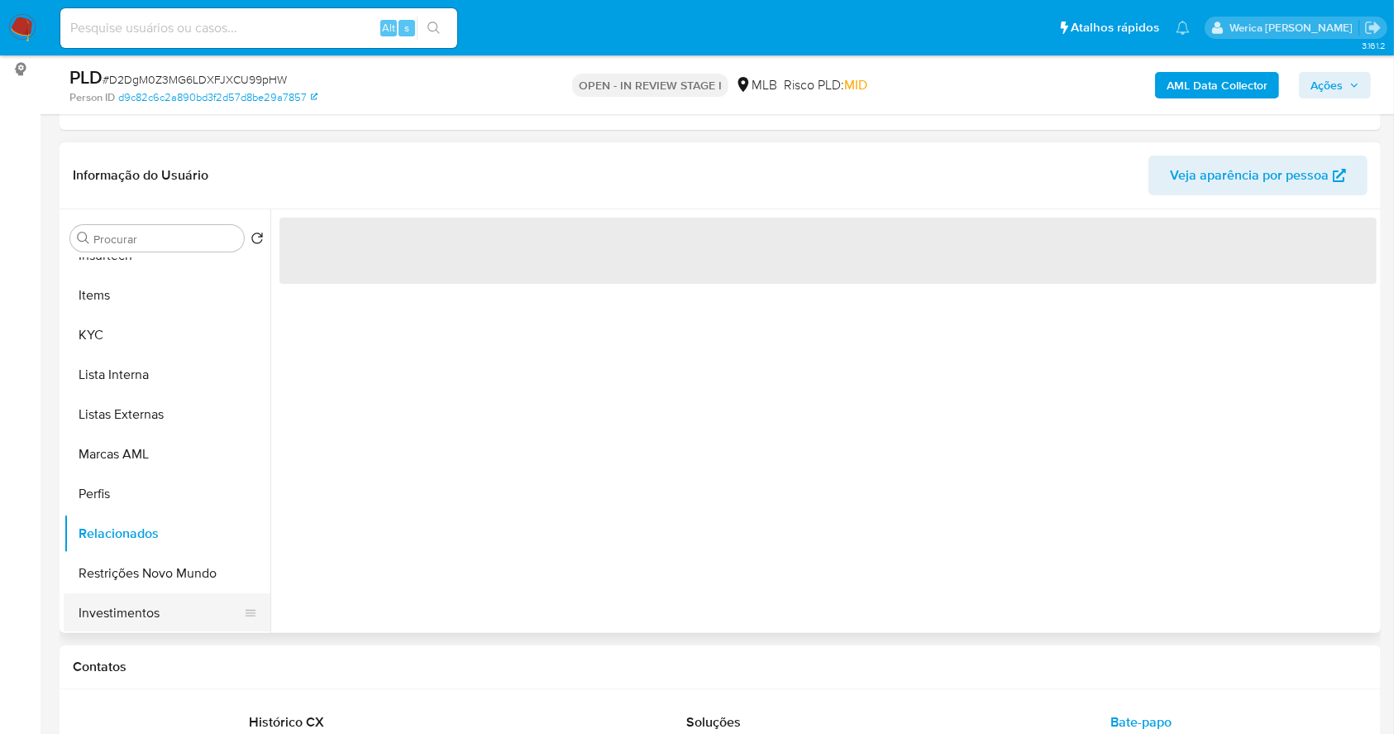
scroll to position [772, 0]
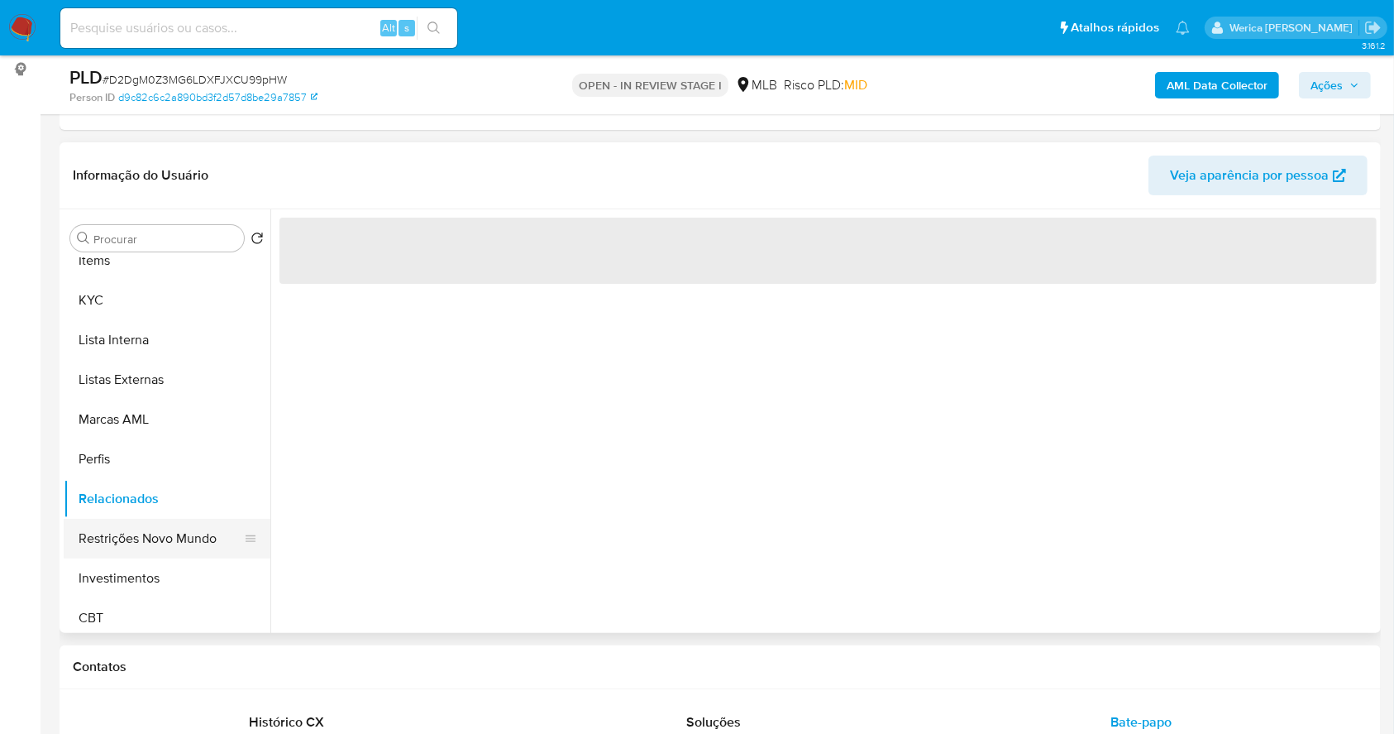
click at [181, 549] on button "Restrições Novo Mundo" at bounding box center [161, 538] width 194 height 40
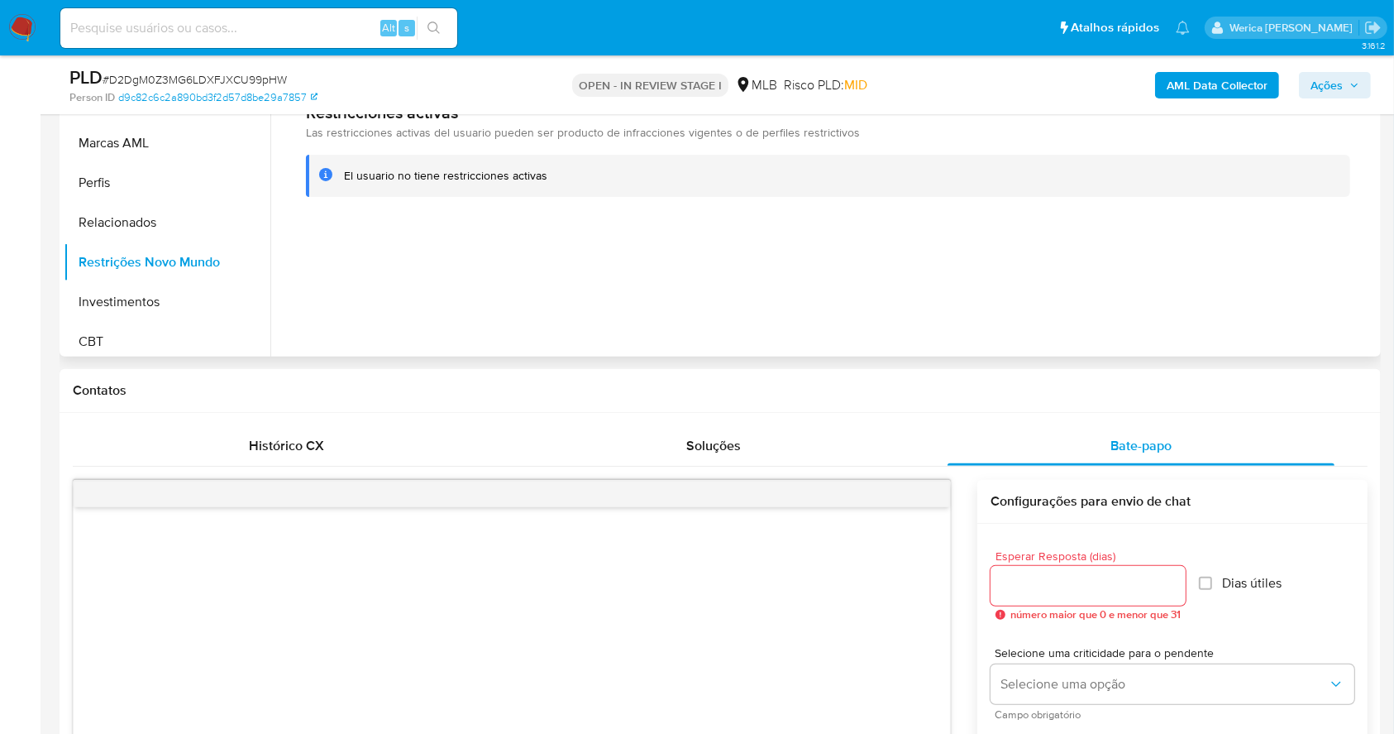
scroll to position [268, 0]
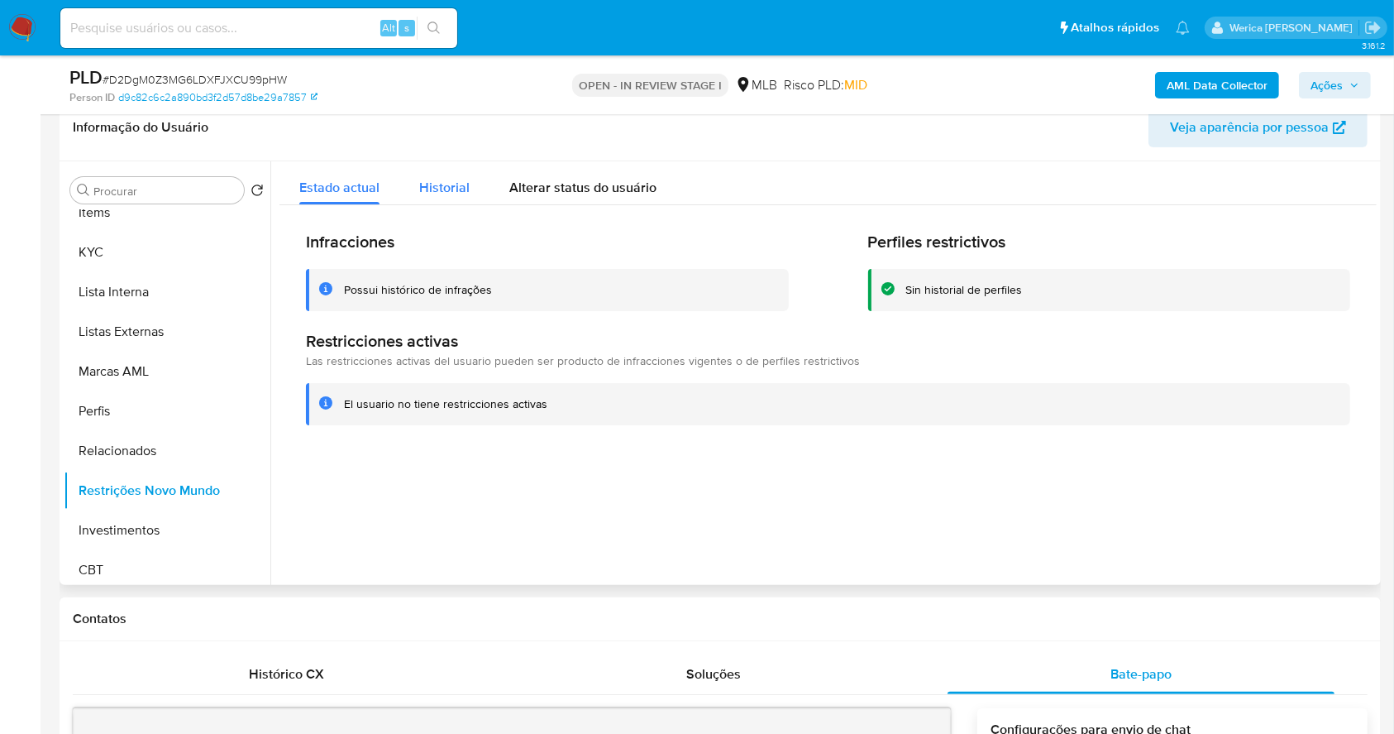
click at [446, 184] on span "Historial" at bounding box center [444, 187] width 50 height 19
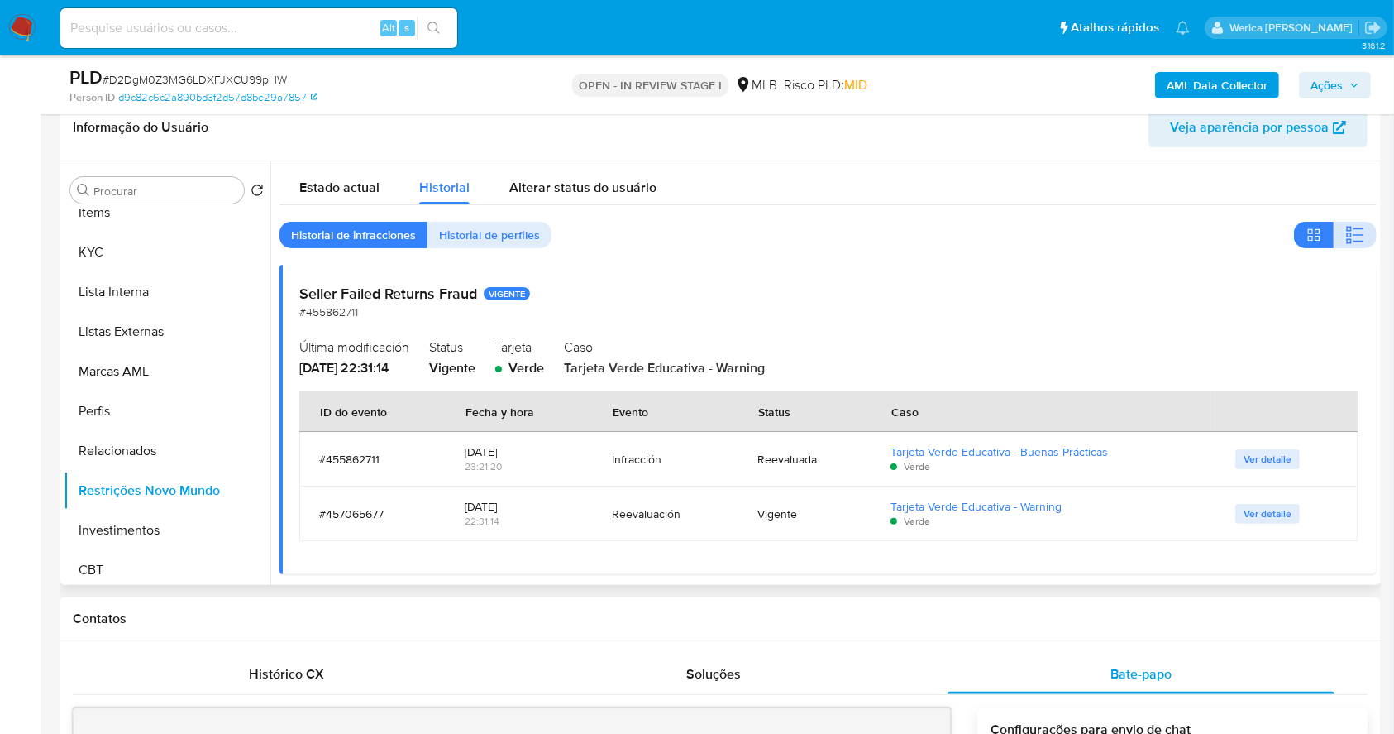
click at [1350, 246] on span "button" at bounding box center [1355, 234] width 20 height 23
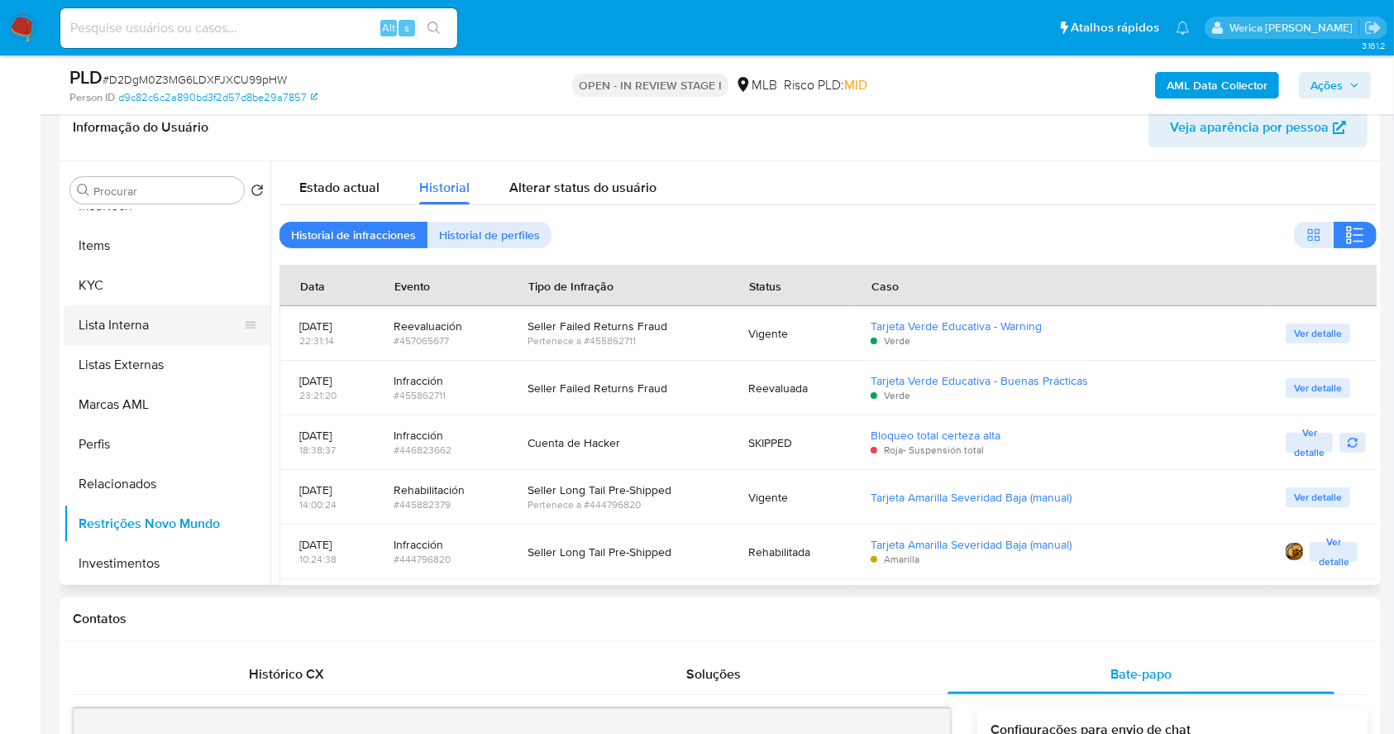
scroll to position [637, 0]
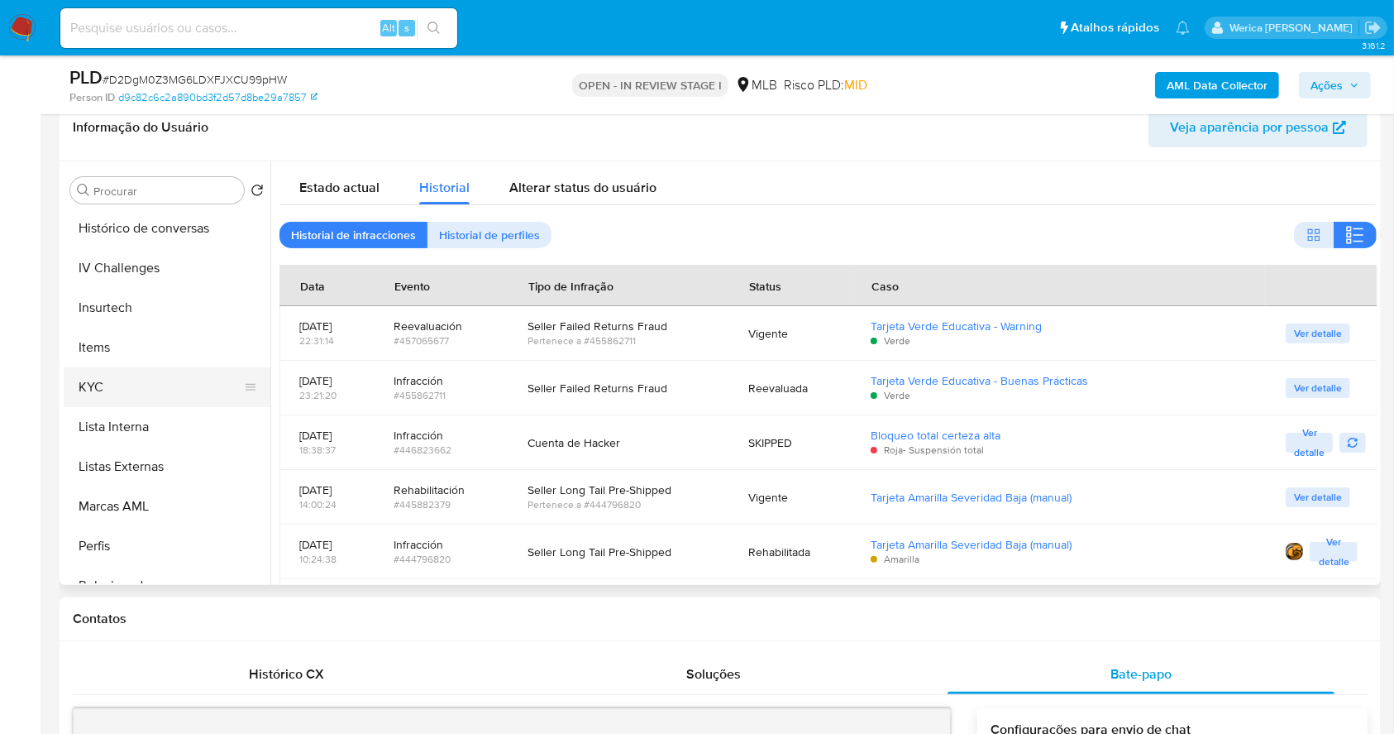
click at [106, 380] on button "KYC" at bounding box center [161, 387] width 194 height 40
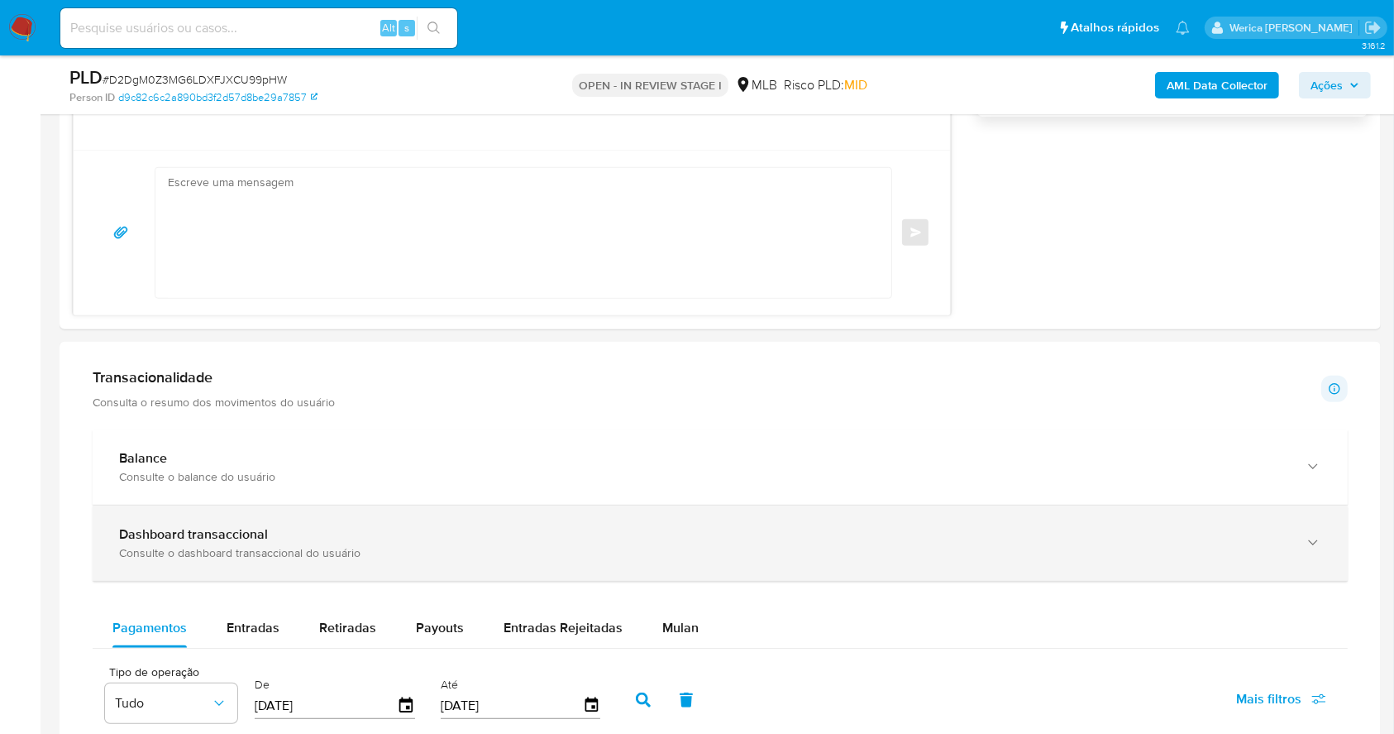
scroll to position [1312, 0]
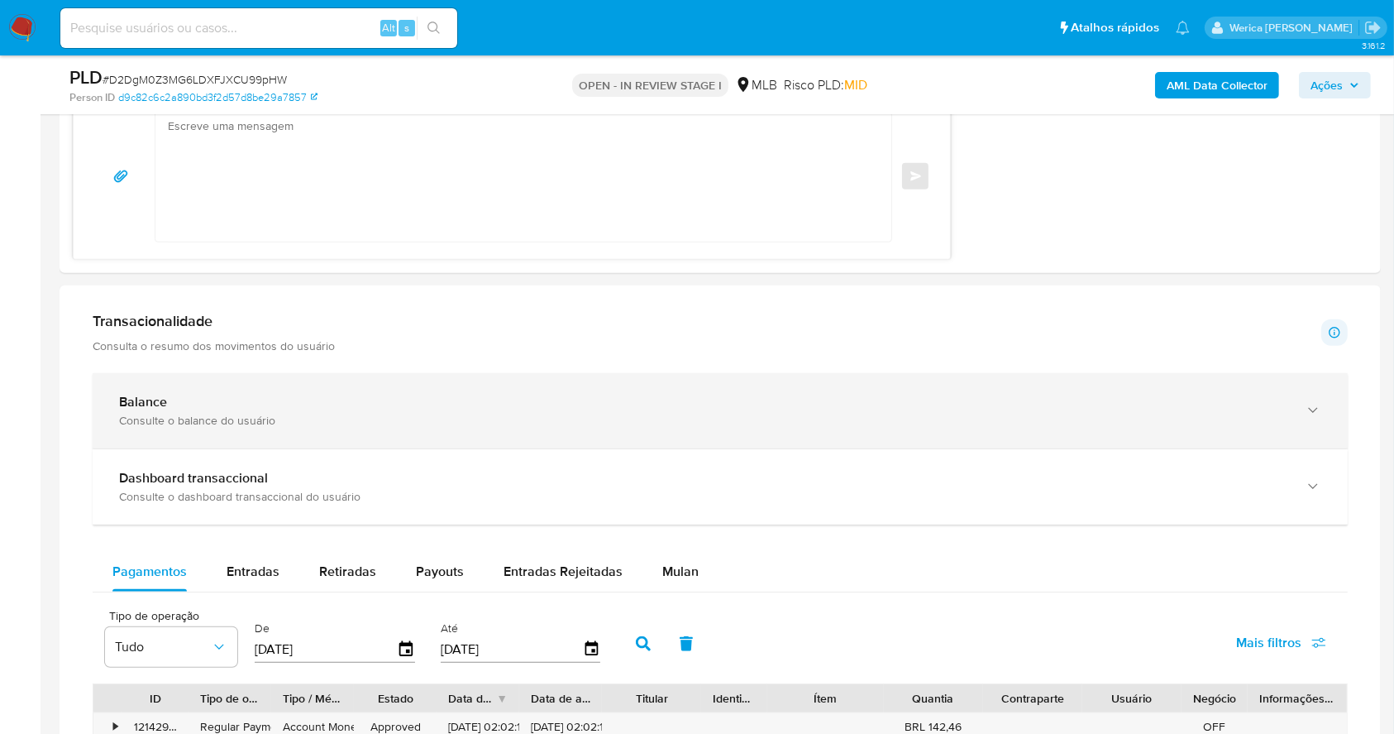
click at [284, 378] on div "Balance Consulte o balance do usuário" at bounding box center [720, 410] width 1255 height 75
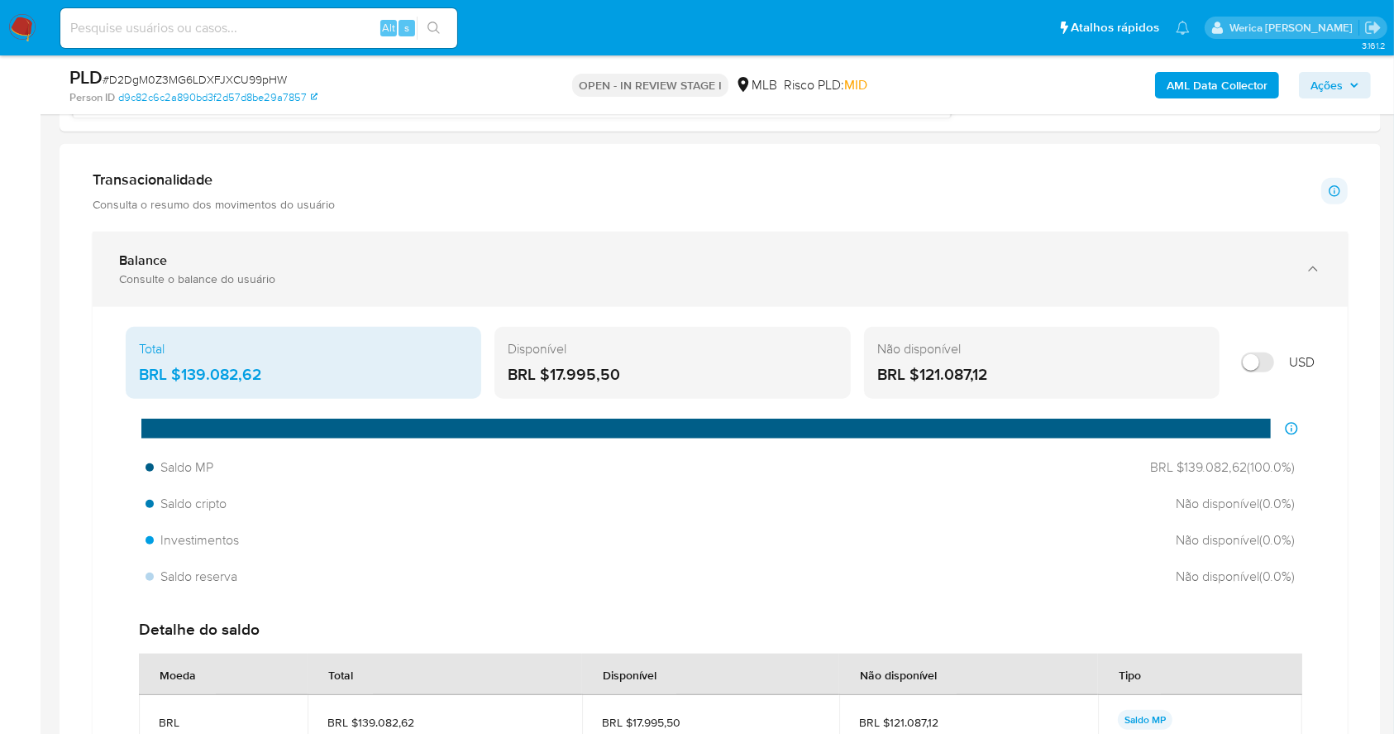
scroll to position [1533, 0]
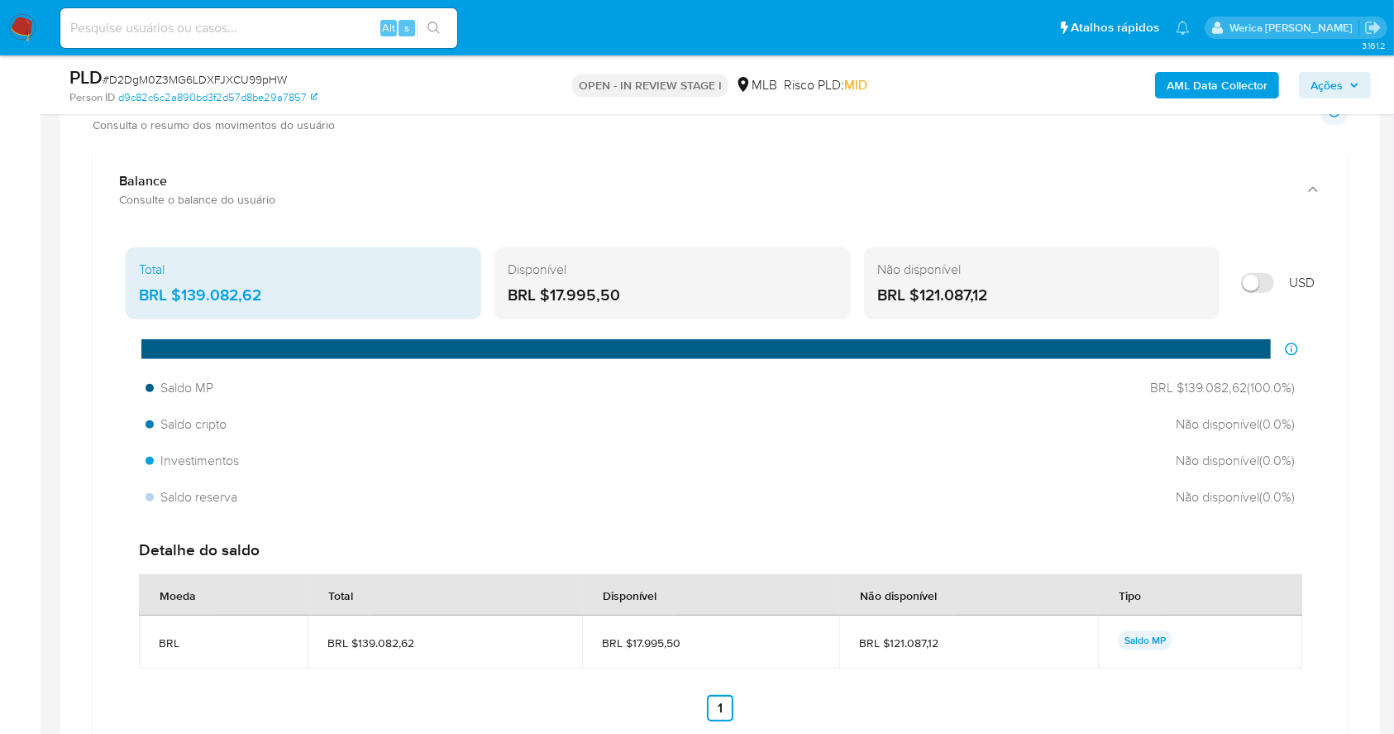
drag, startPoint x: 172, startPoint y: 297, endPoint x: 274, endPoint y: 297, distance: 101.7
click at [274, 297] on div "BRL $139.082,62" at bounding box center [303, 295] width 329 height 22
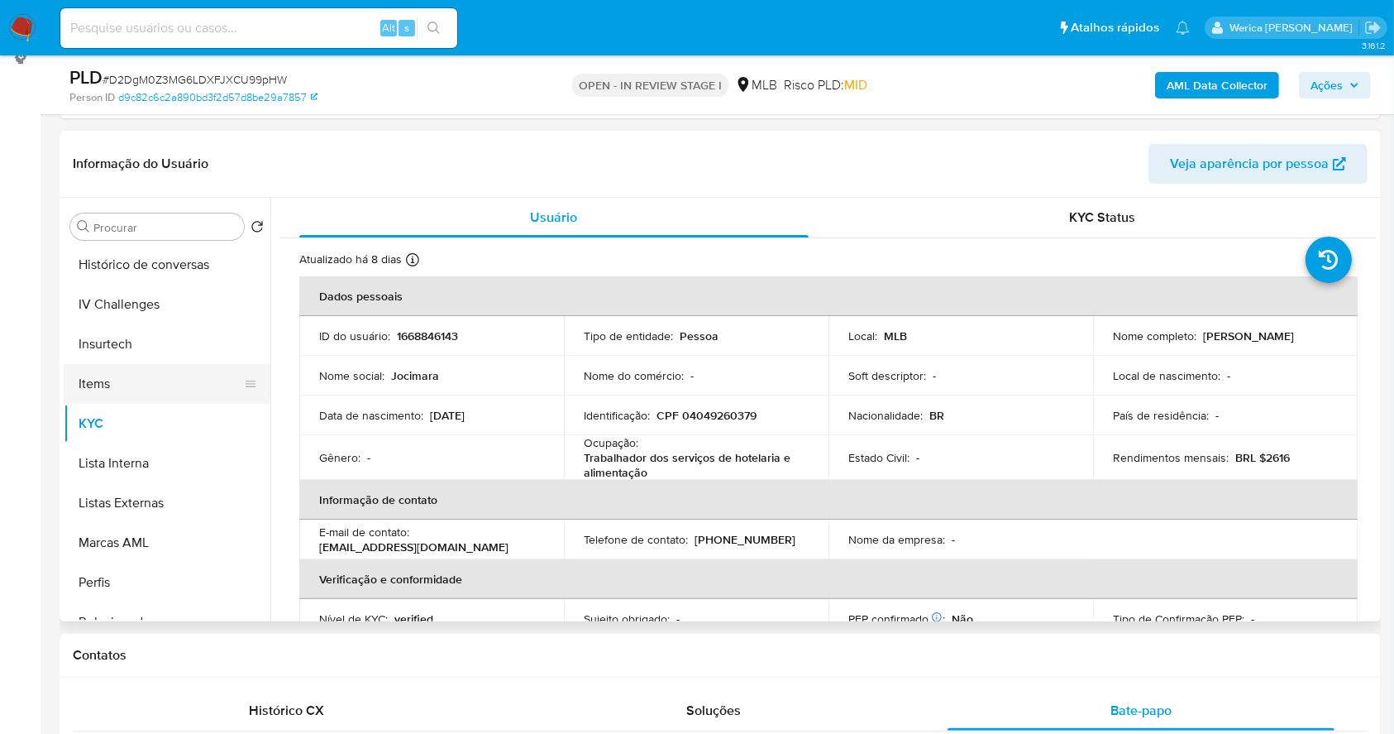
scroll to position [230, 0]
click at [132, 394] on button "Items" at bounding box center [161, 386] width 194 height 40
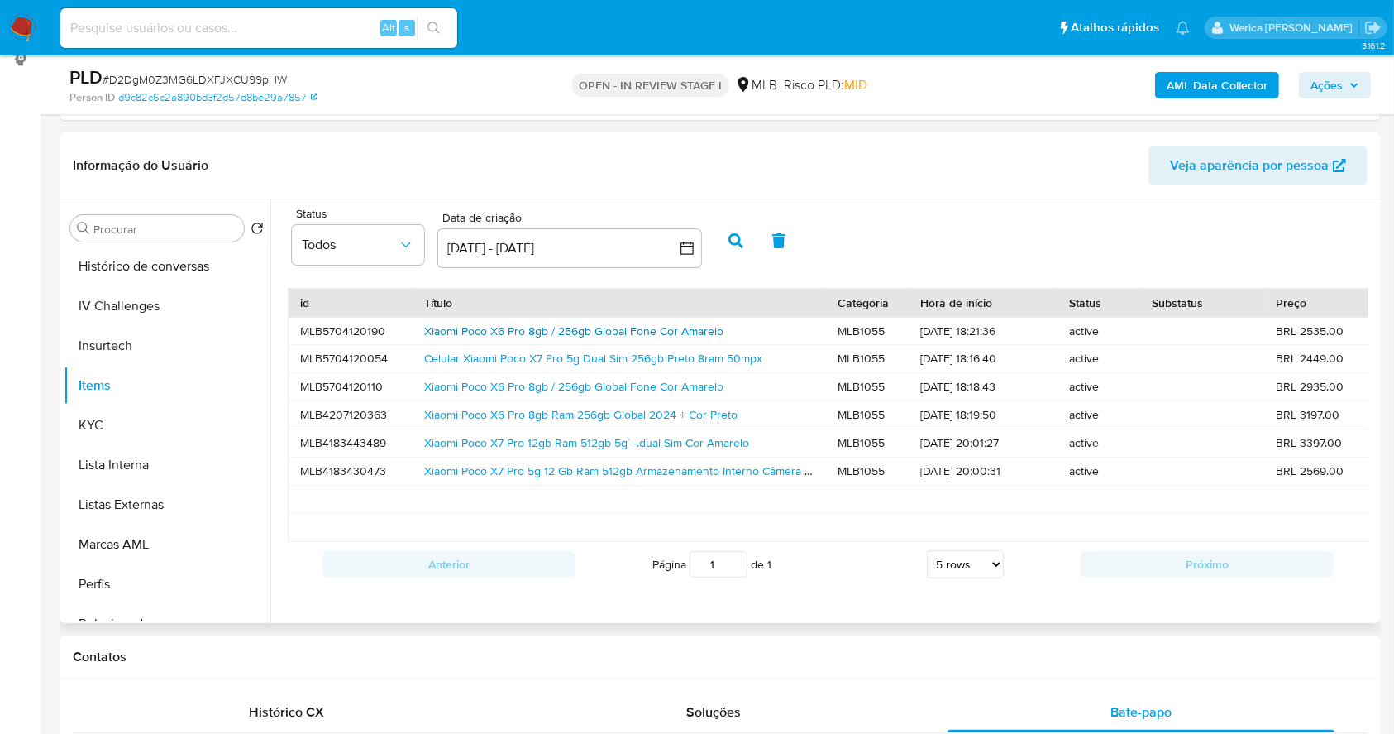
click at [429, 332] on link "Xiaomi Poco X6 Pro 8gb / 256gb Global Fone Cor Amarelo" at bounding box center [573, 331] width 299 height 17
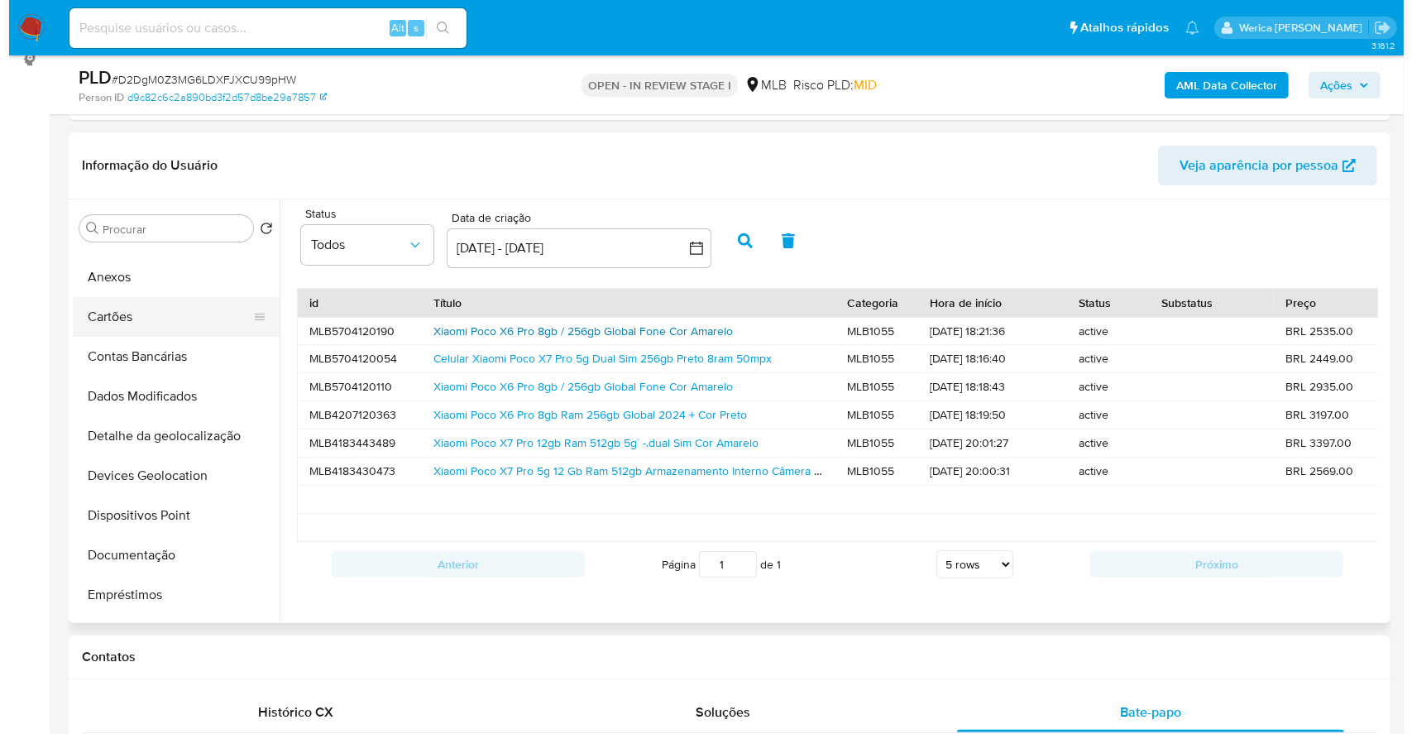
scroll to position [0, 0]
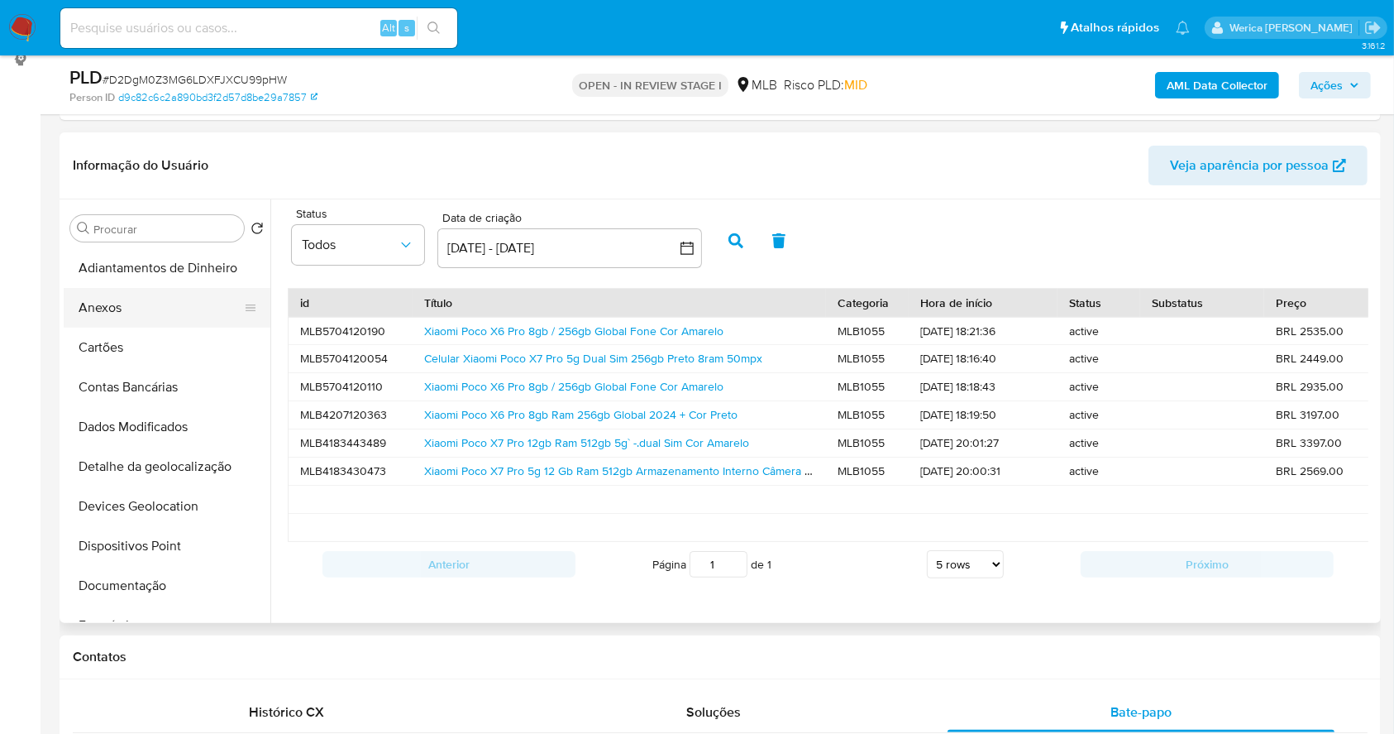
click at [139, 312] on button "Anexos" at bounding box center [161, 308] width 194 height 40
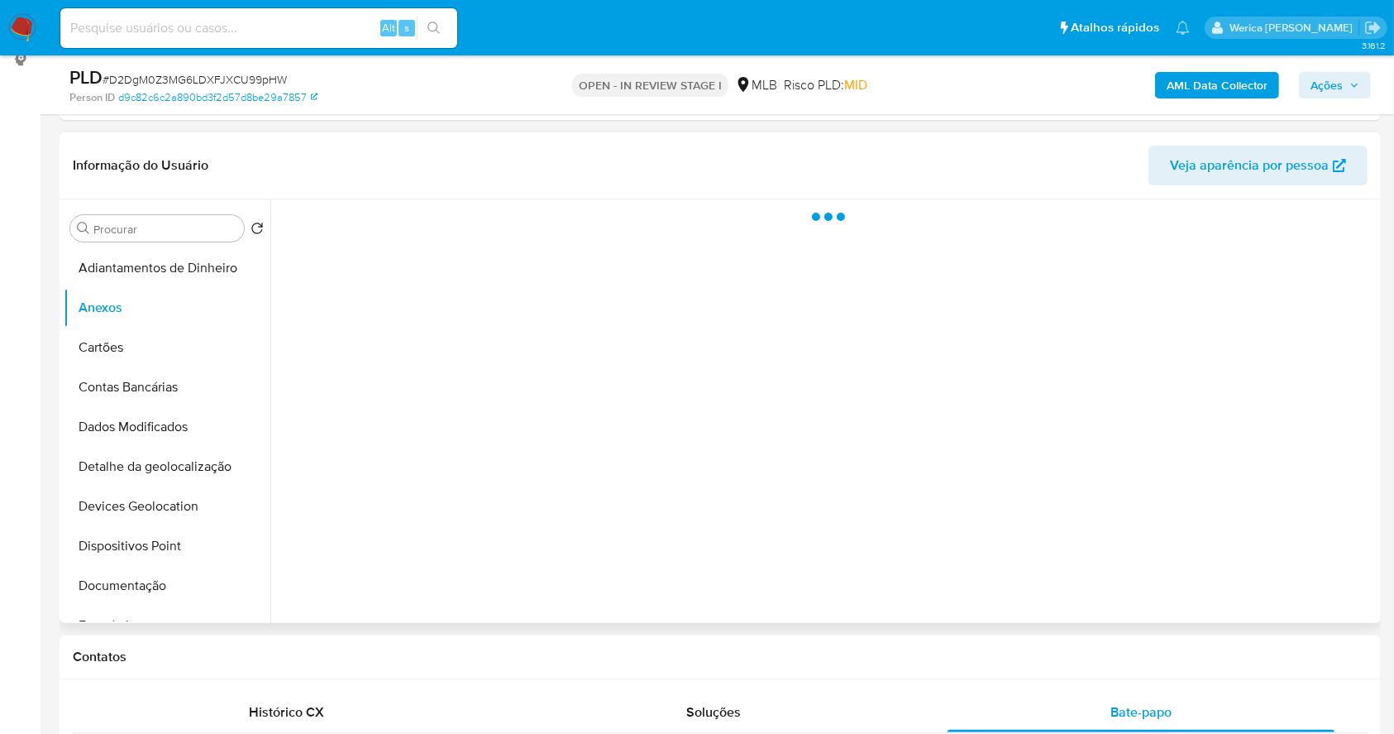
click at [1213, 462] on div at bounding box center [823, 410] width 1106 height 423
click at [1303, 539] on div at bounding box center [823, 410] width 1106 height 423
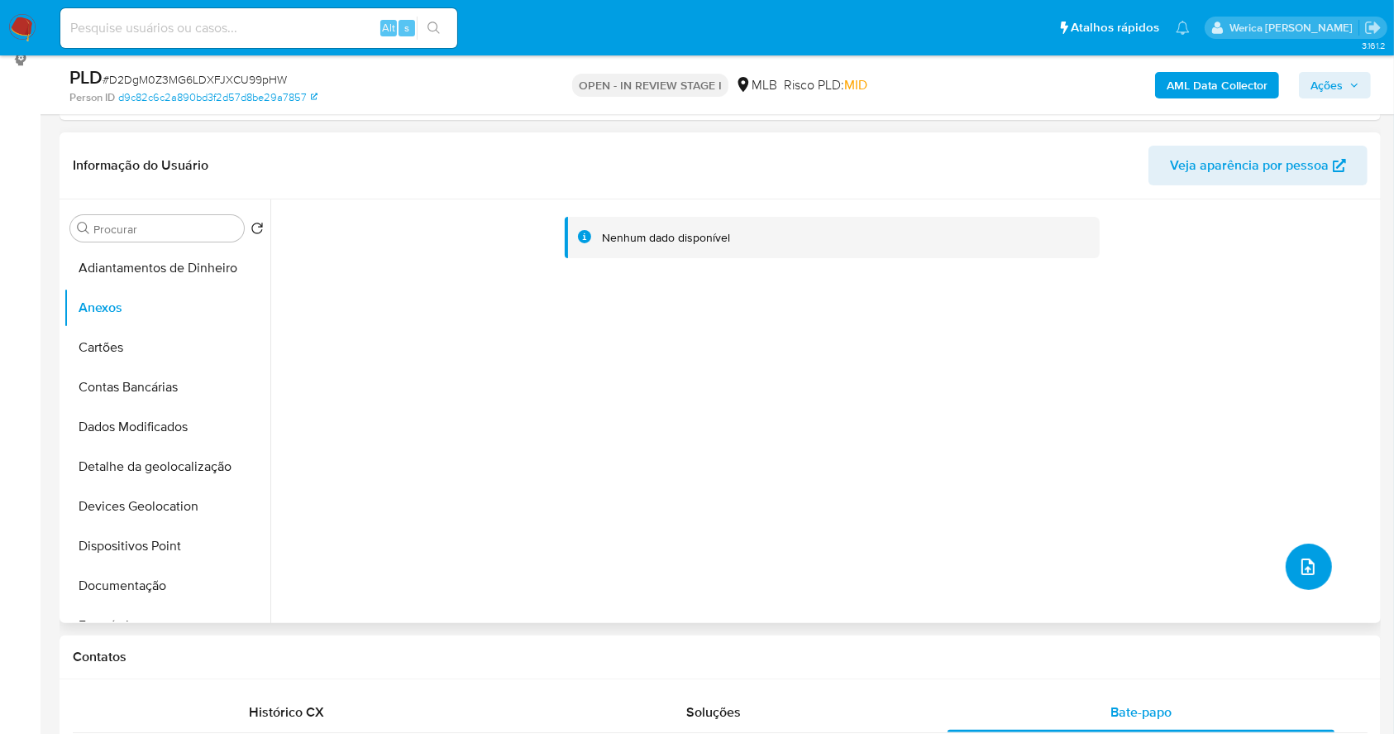
click at [1298, 559] on icon "upload-file" at bounding box center [1308, 567] width 20 height 20
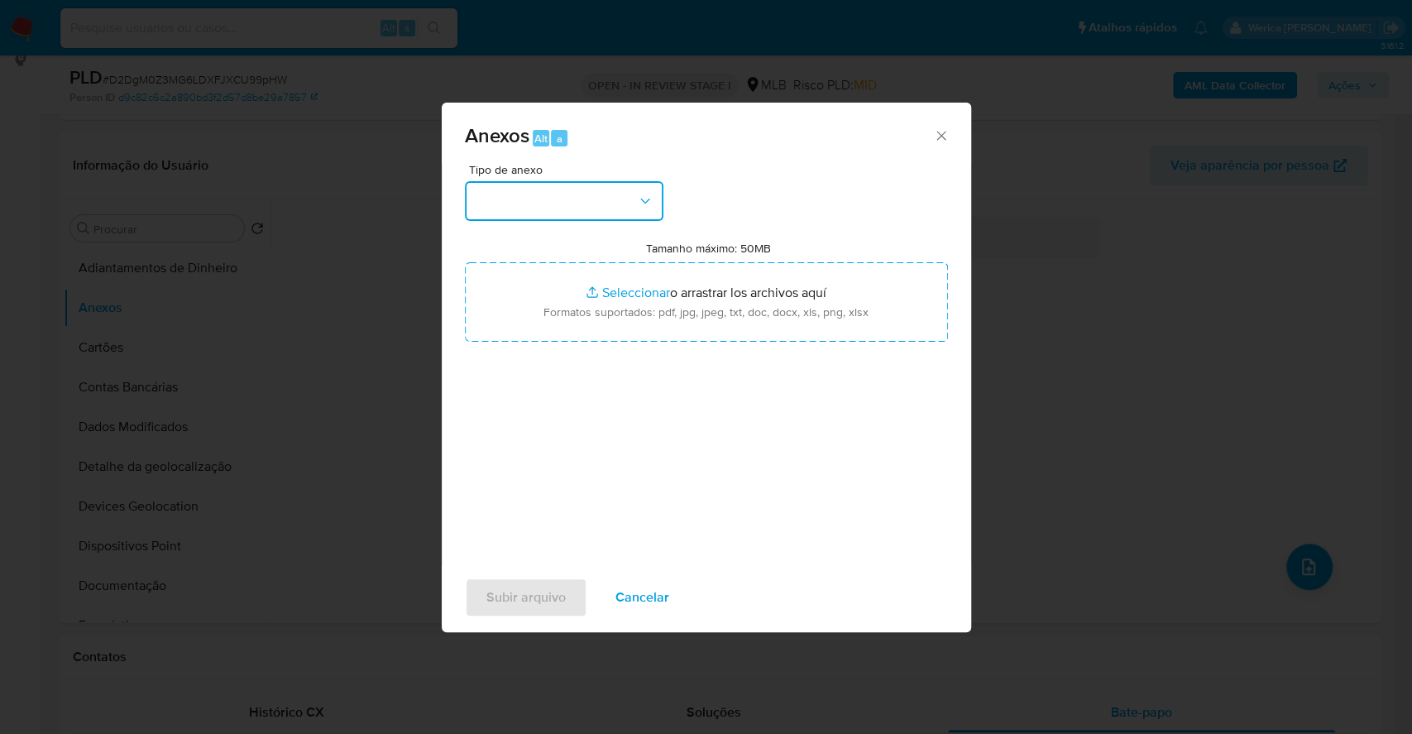
drag, startPoint x: 578, startPoint y: 188, endPoint x: 578, endPoint y: 217, distance: 29.8
click at [578, 188] on button "button" at bounding box center [564, 201] width 198 height 40
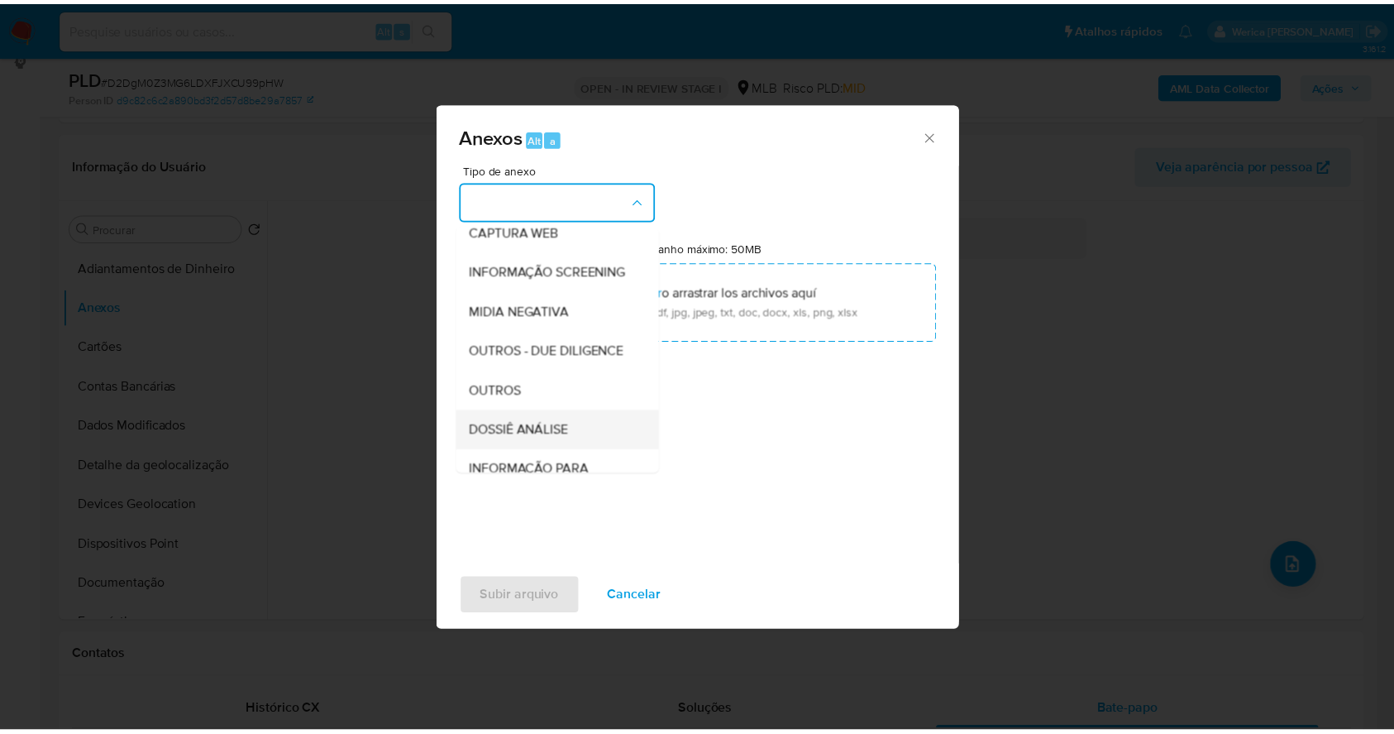
scroll to position [254, 0]
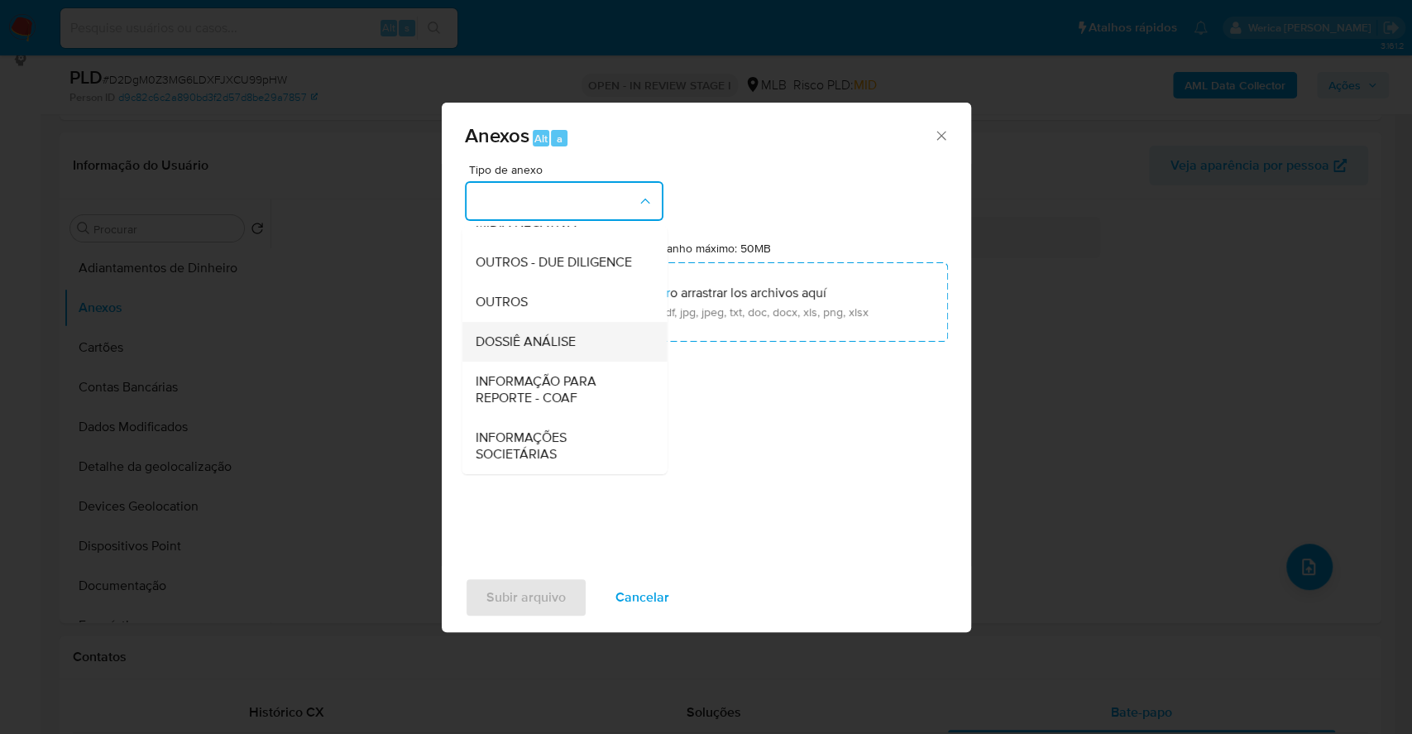
click at [571, 352] on div "DOSSIÊ ANÁLISE" at bounding box center [559, 342] width 169 height 40
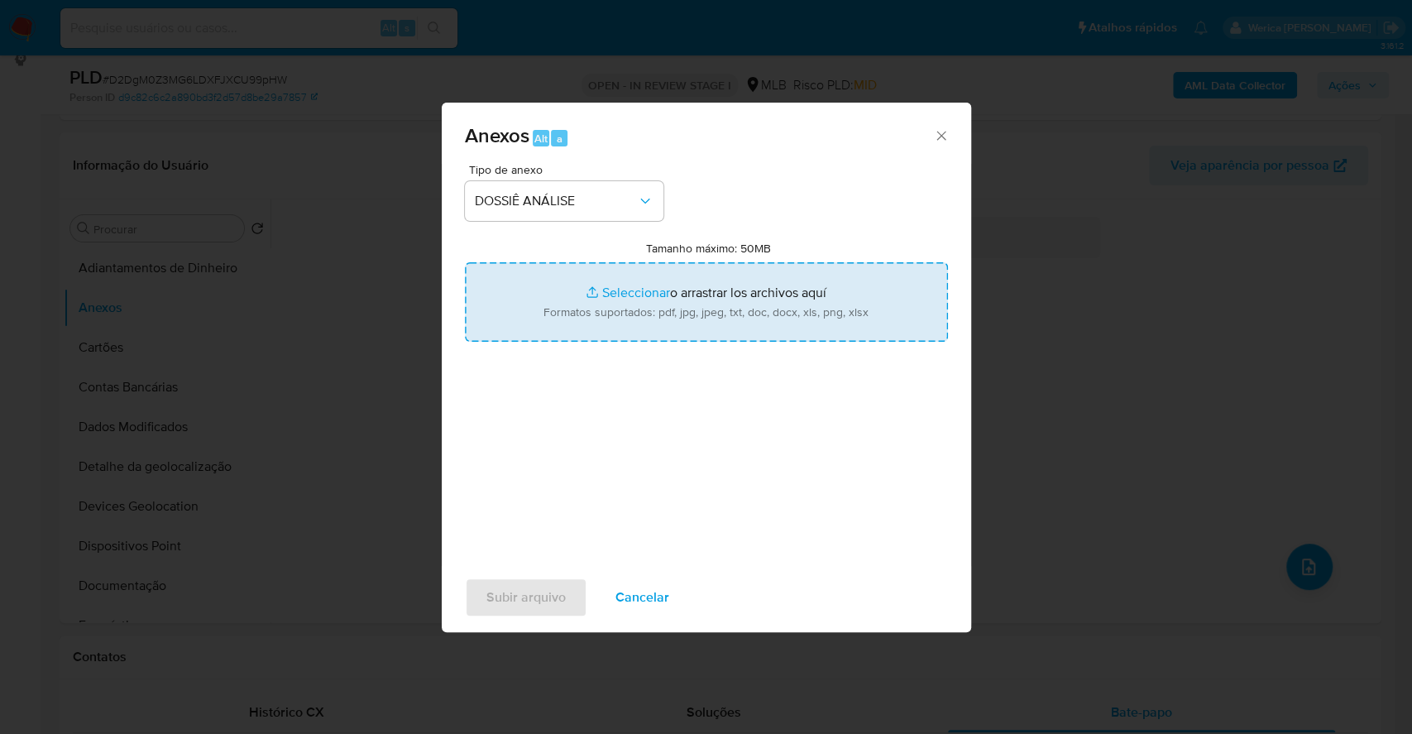
type input "C:\fakepath\SAR - XXXX - CPF 04049260379 - JOCIMARA OLIVEIRA FEITOSA.pdf"
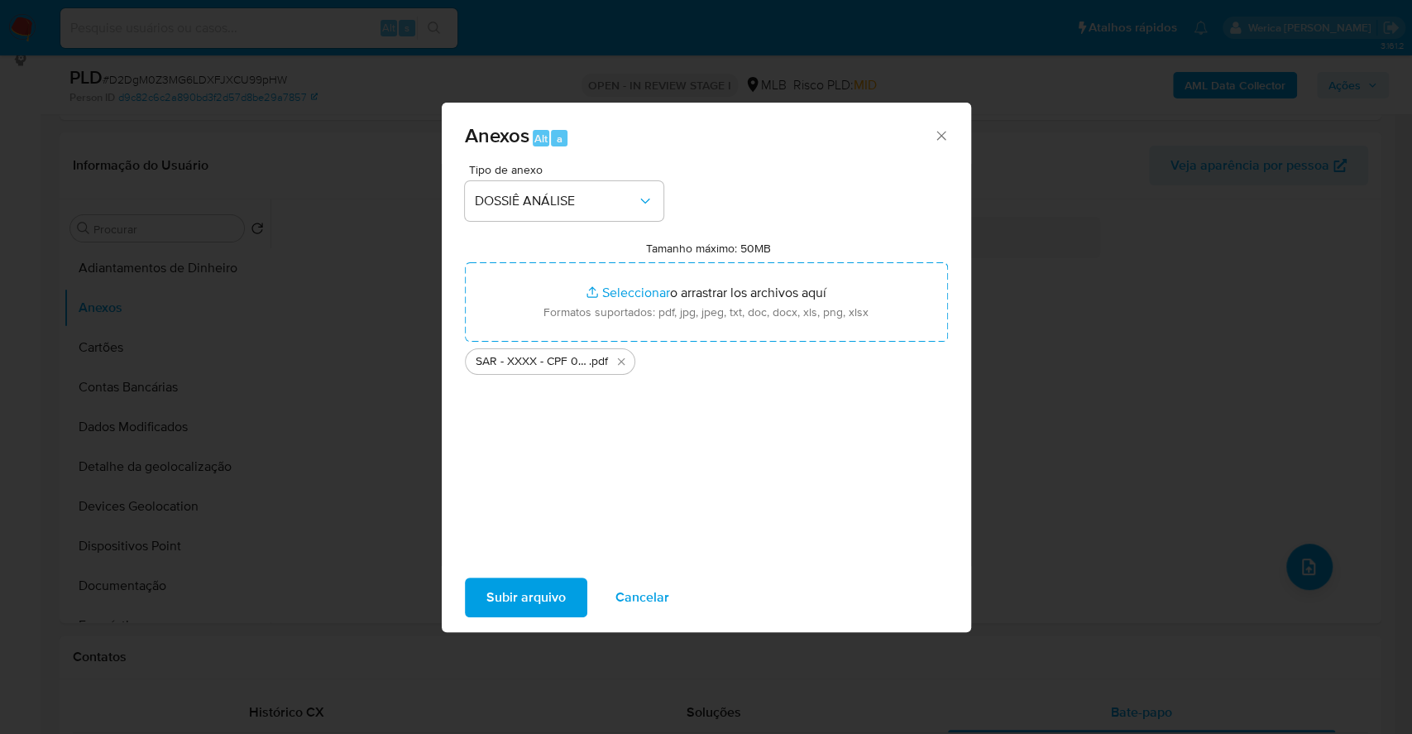
click at [509, 620] on div "Subir arquivo Cancelar" at bounding box center [706, 597] width 529 height 63
click at [505, 593] on span "Subir arquivo" at bounding box center [525, 597] width 79 height 36
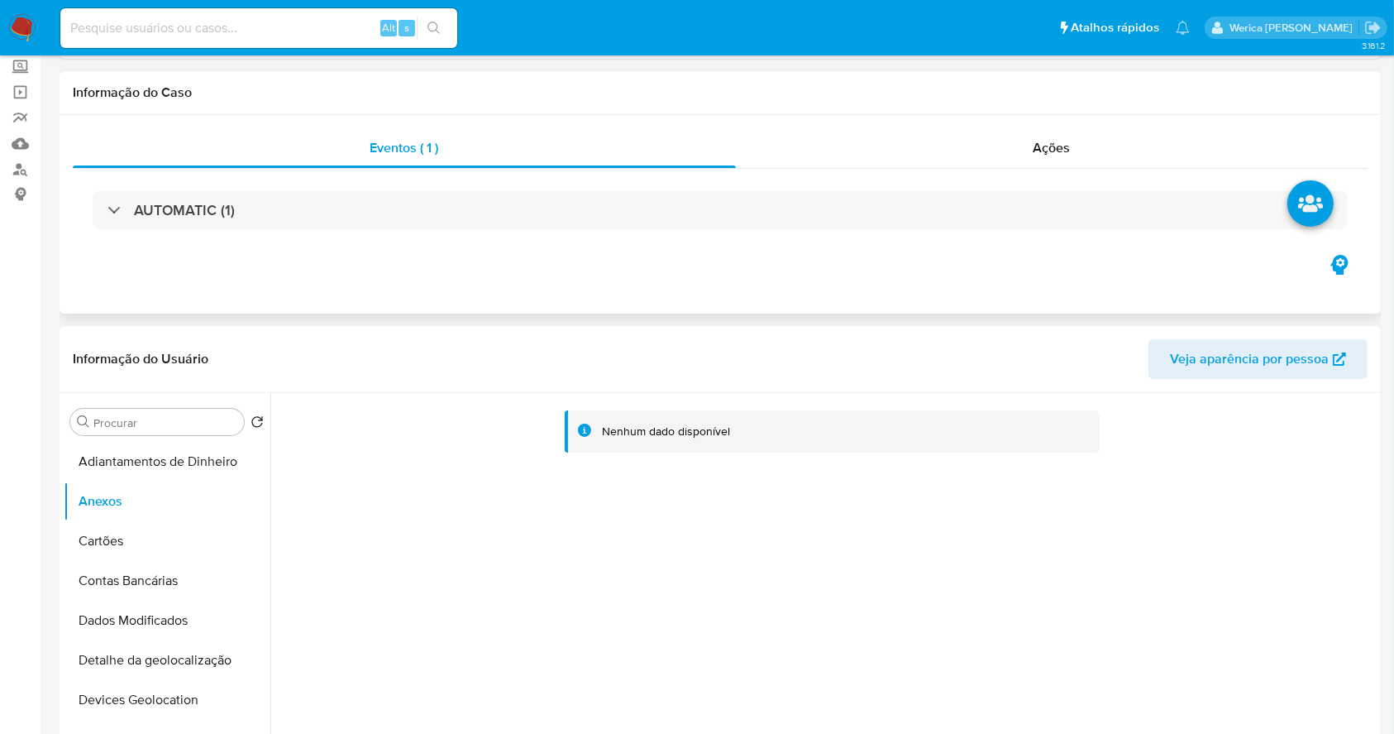
scroll to position [0, 0]
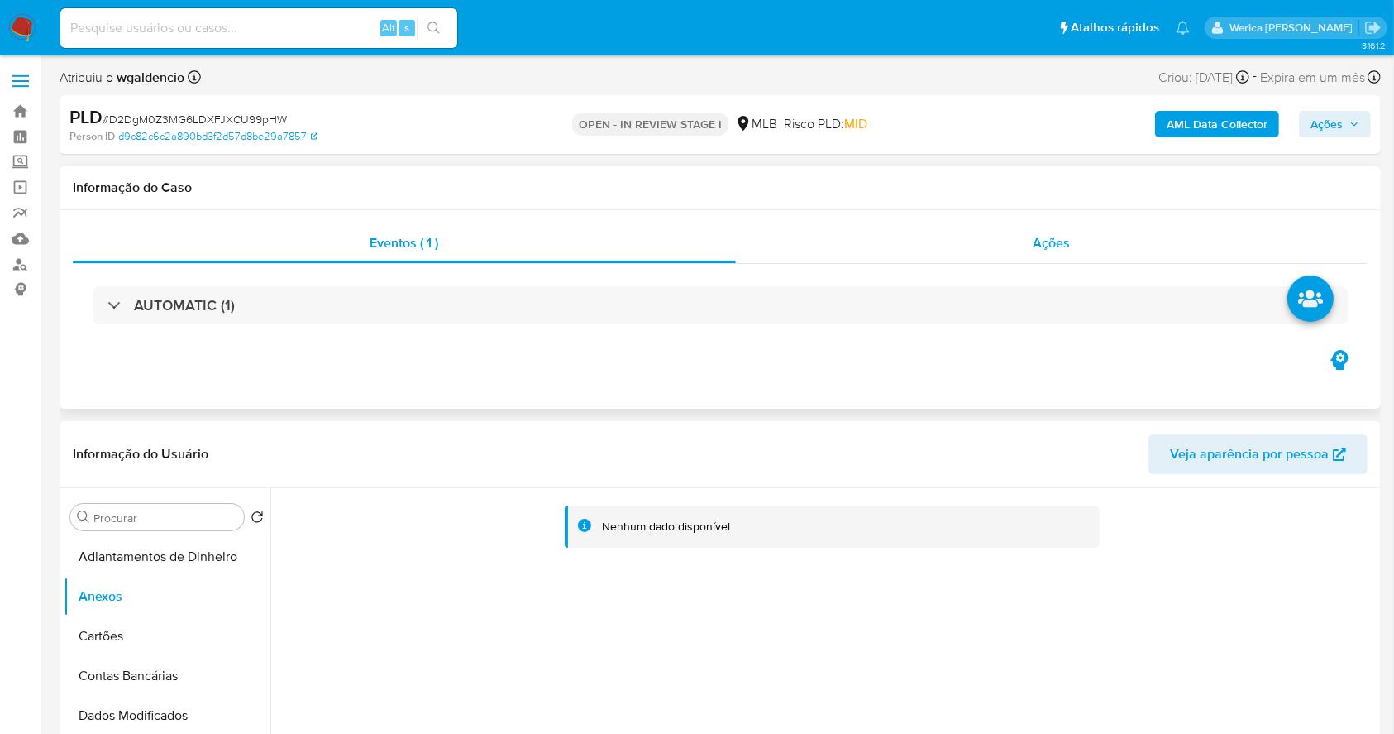
click at [1111, 260] on div "Ações" at bounding box center [1052, 243] width 632 height 40
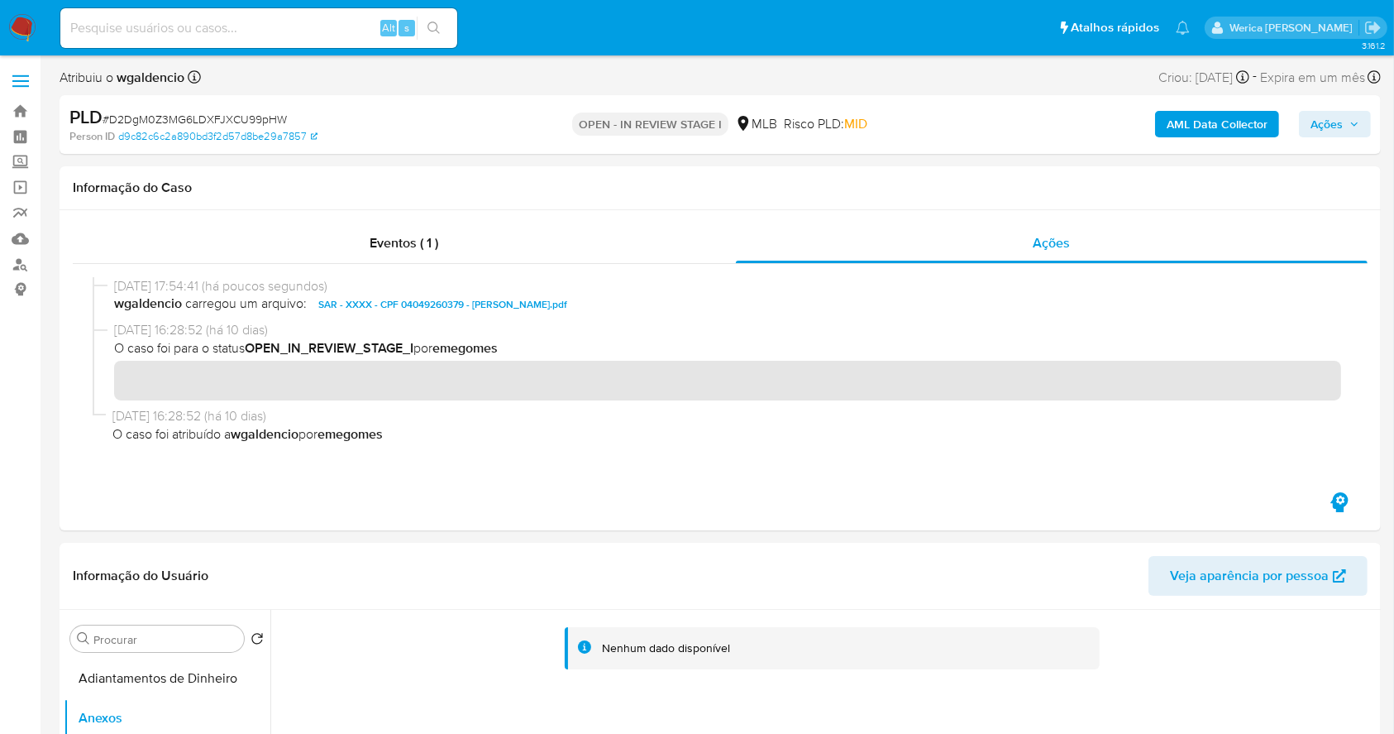
click at [1352, 122] on icon "button" at bounding box center [1355, 124] width 10 height 10
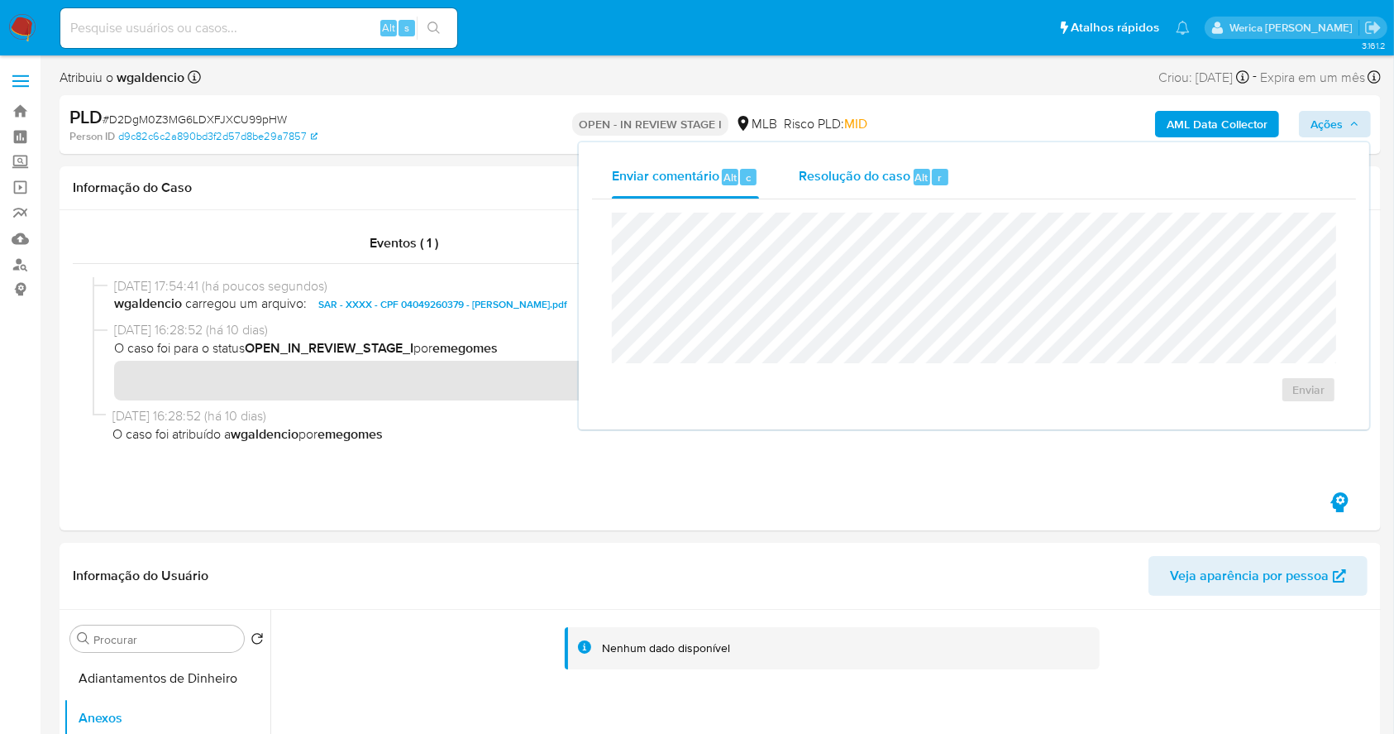
click at [946, 170] on div "Resolução do caso Alt r" at bounding box center [874, 176] width 151 height 43
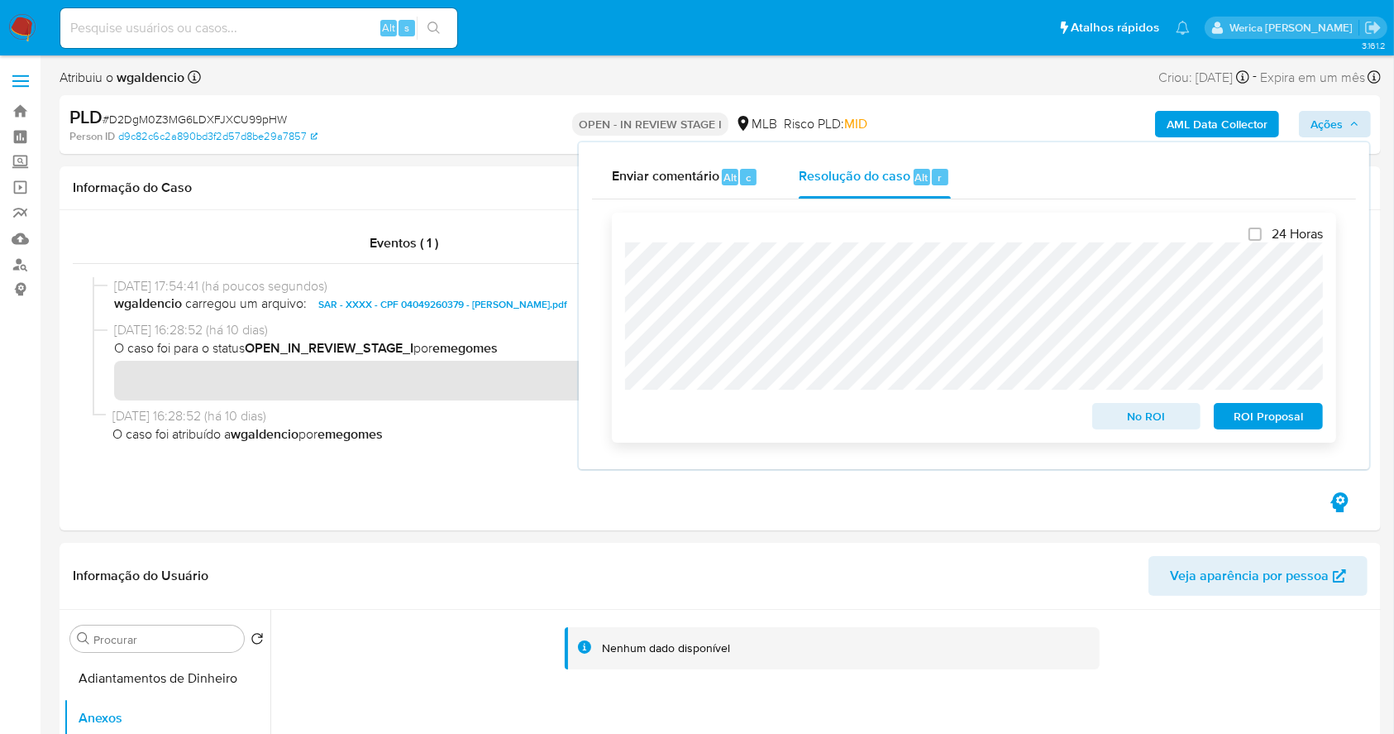
click at [1264, 409] on span "ROI Proposal" at bounding box center [1269, 415] width 86 height 23
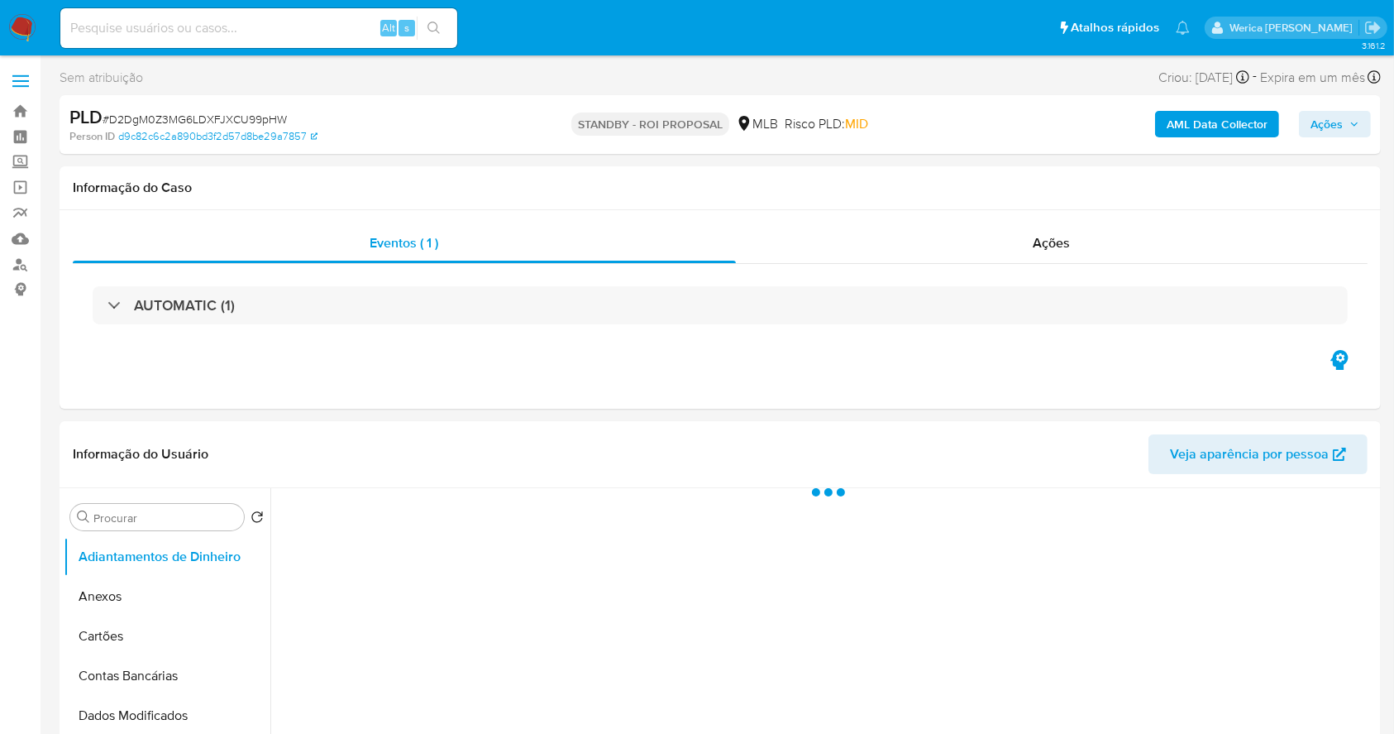
select select "10"
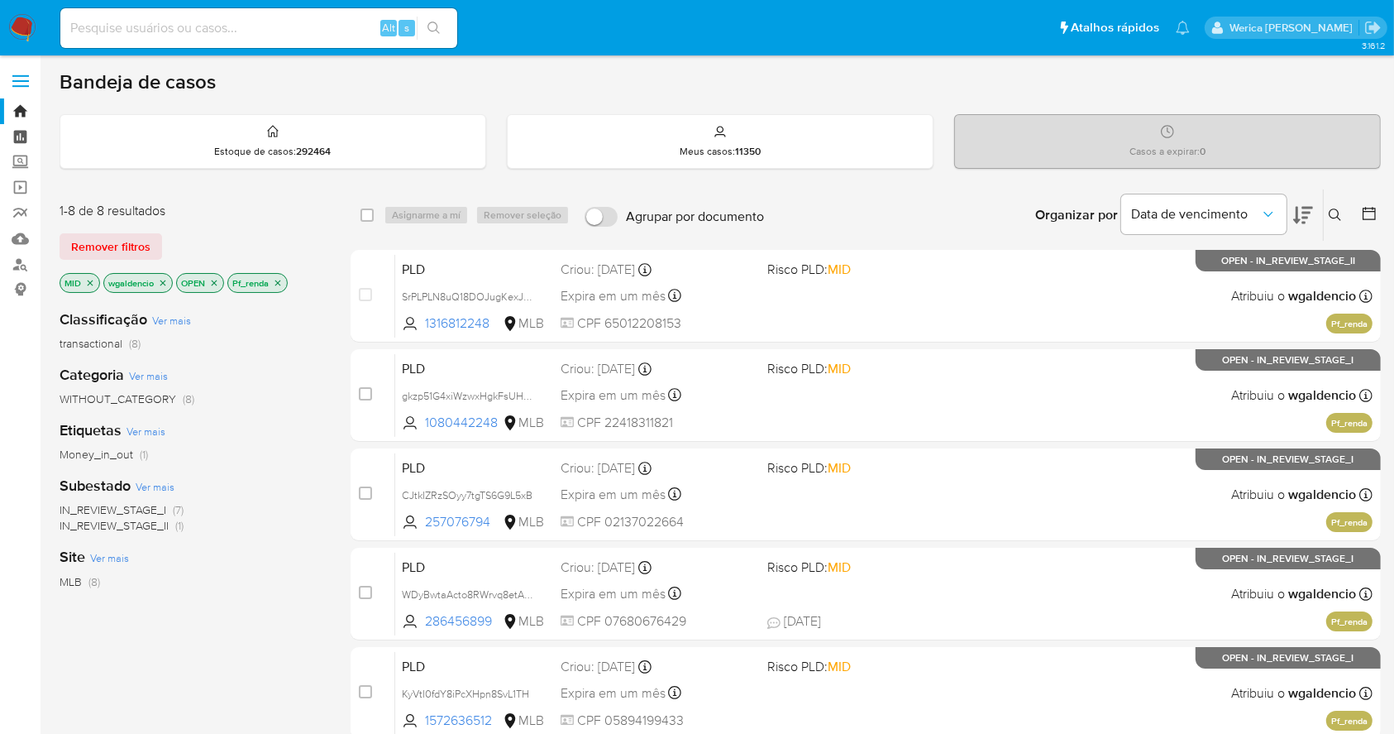
click at [31, 134] on link "Painel" at bounding box center [98, 137] width 197 height 26
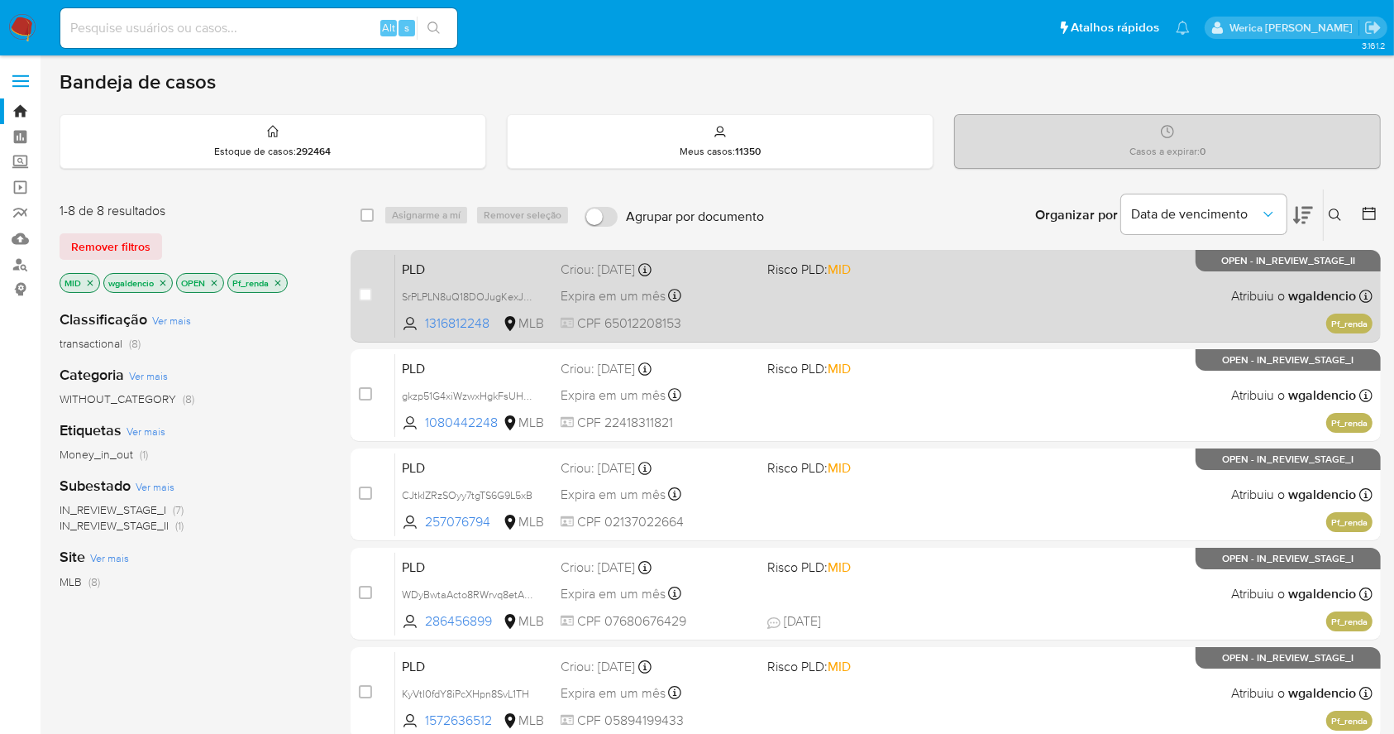
drag, startPoint x: 923, startPoint y: 217, endPoint x: 868, endPoint y: 309, distance: 107.5
click at [875, 301] on div "select-all-cases-checkbox Asignarme a mí Remover seleção Agrupar por documento …" at bounding box center [866, 616] width 1030 height 855
